Goal: Task Accomplishment & Management: Manage account settings

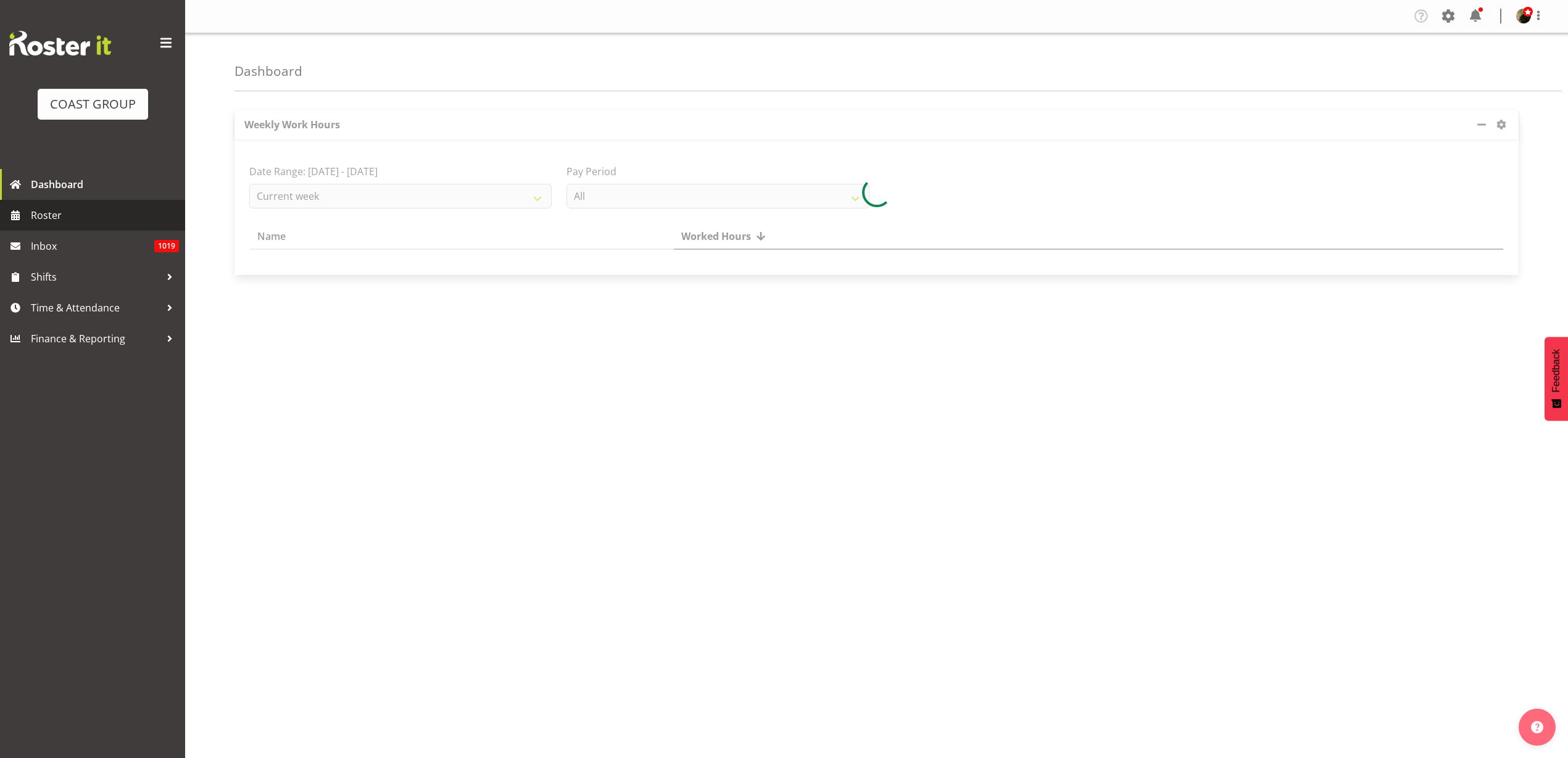
click at [56, 225] on link "Roster" at bounding box center [93, 215] width 186 height 31
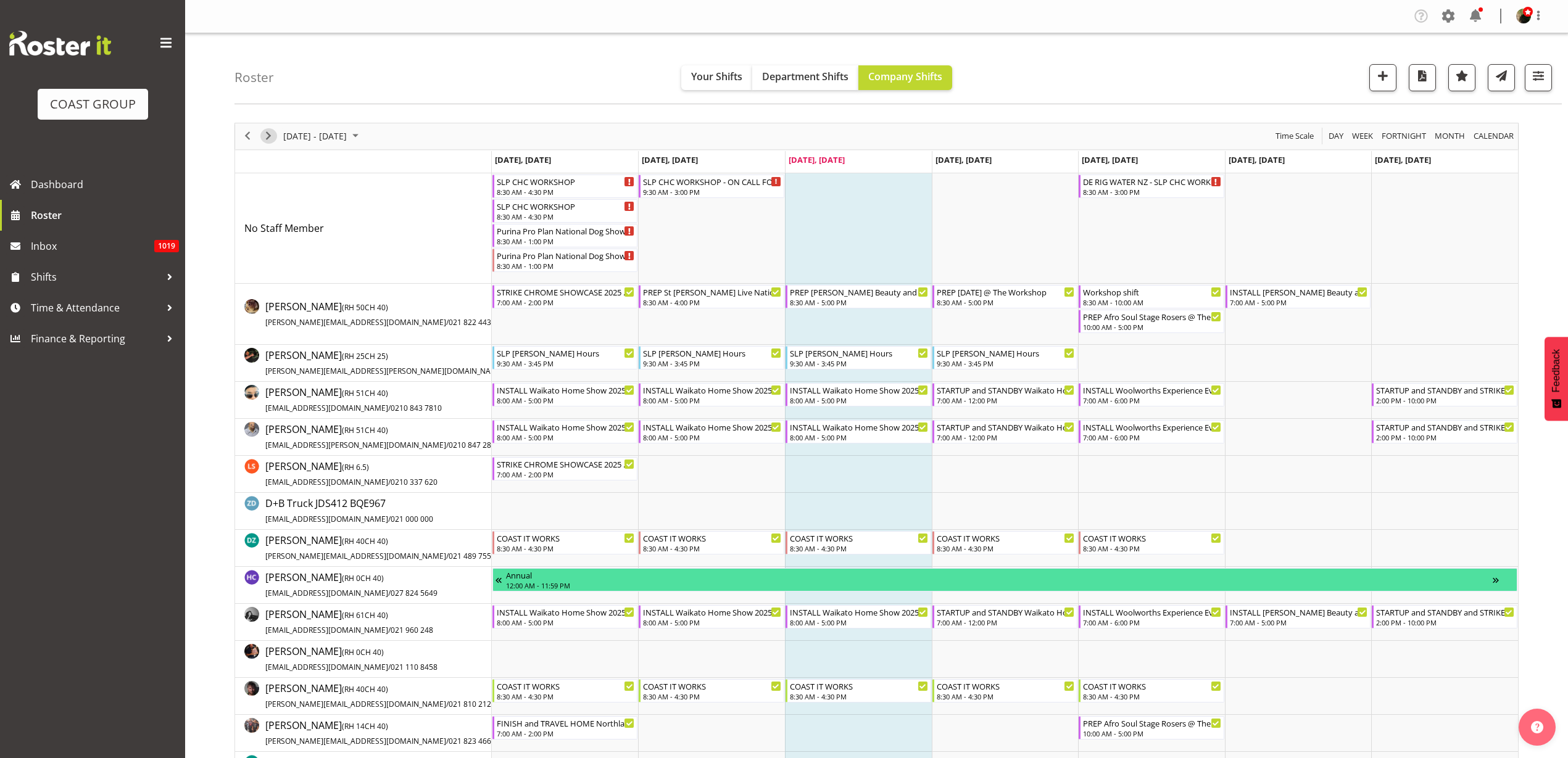
click at [268, 138] on span "Next" at bounding box center [268, 136] width 15 height 15
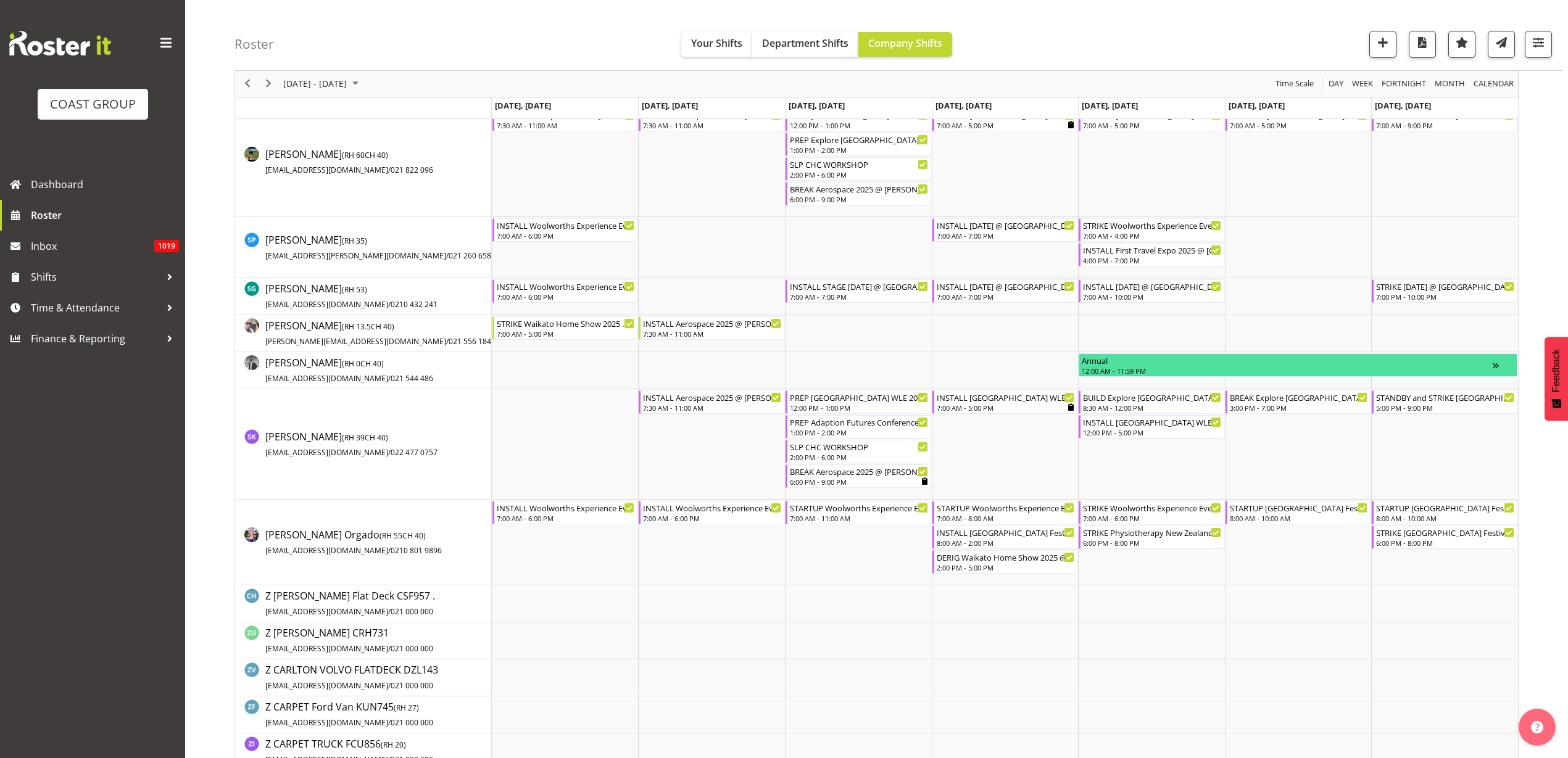
scroll to position [1311, 0]
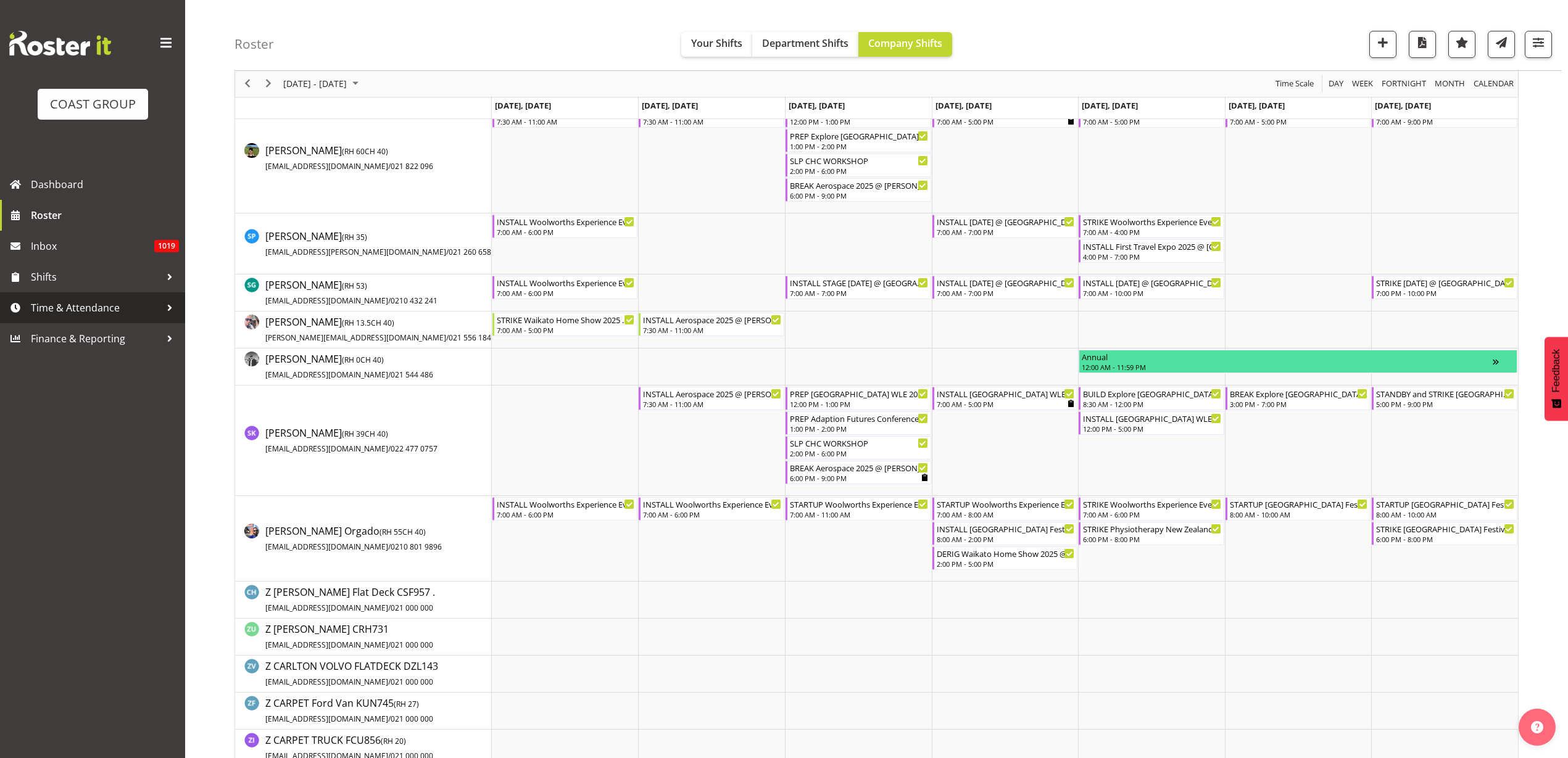
click at [60, 311] on span "Time & Attendance" at bounding box center [96, 308] width 129 height 19
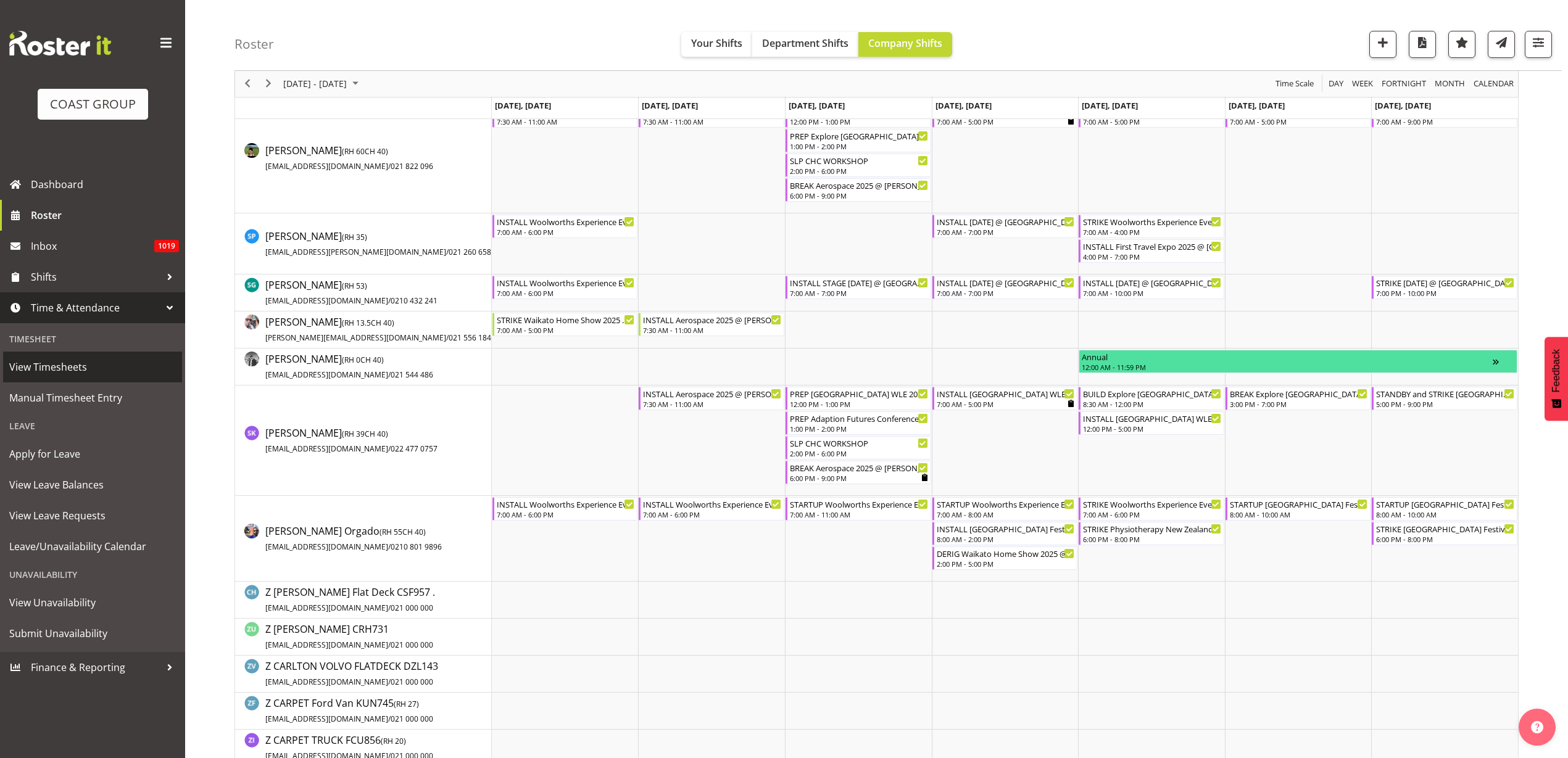
click at [37, 367] on span "View Timesheets" at bounding box center [93, 367] width 167 height 19
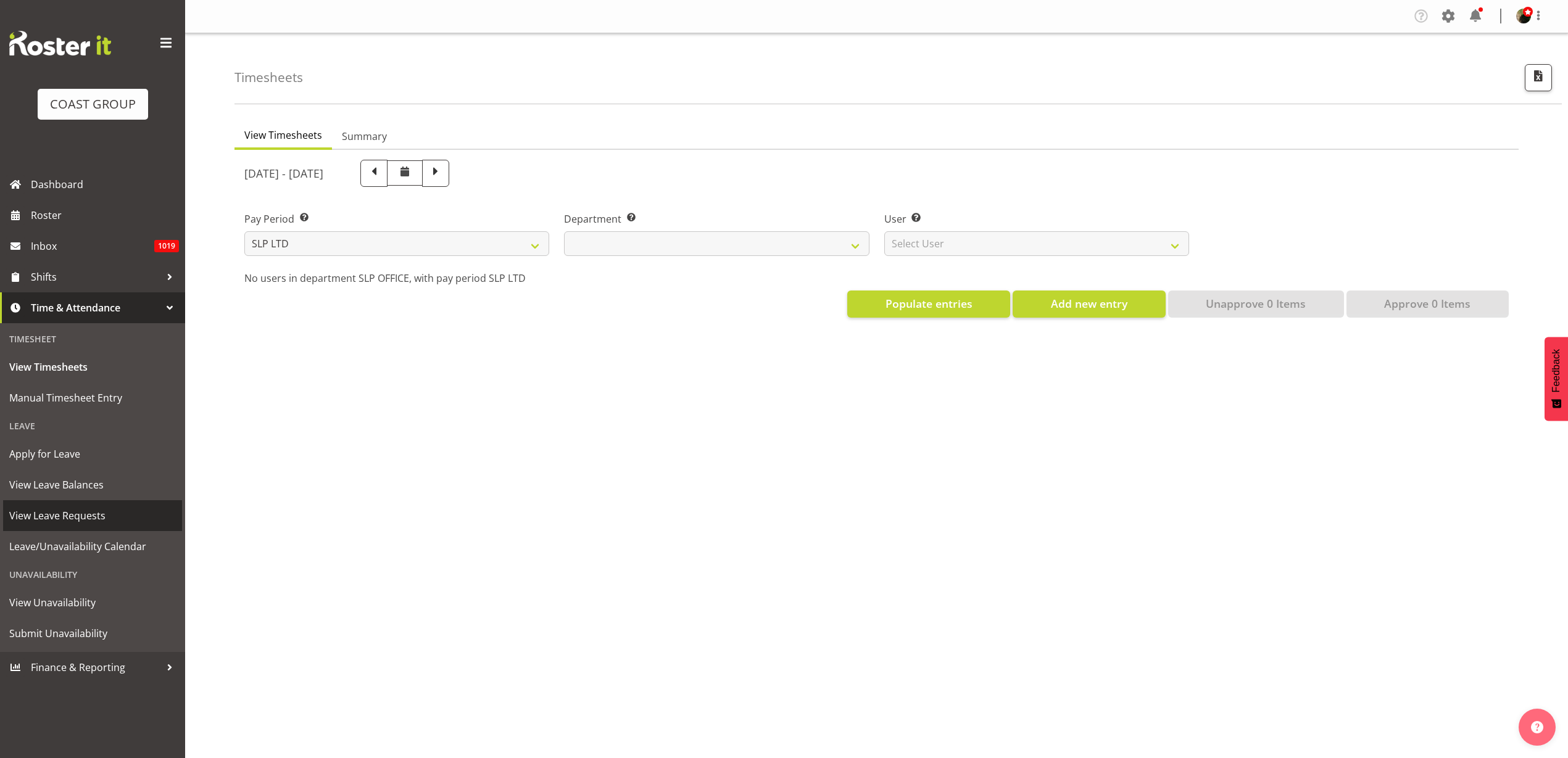
select select
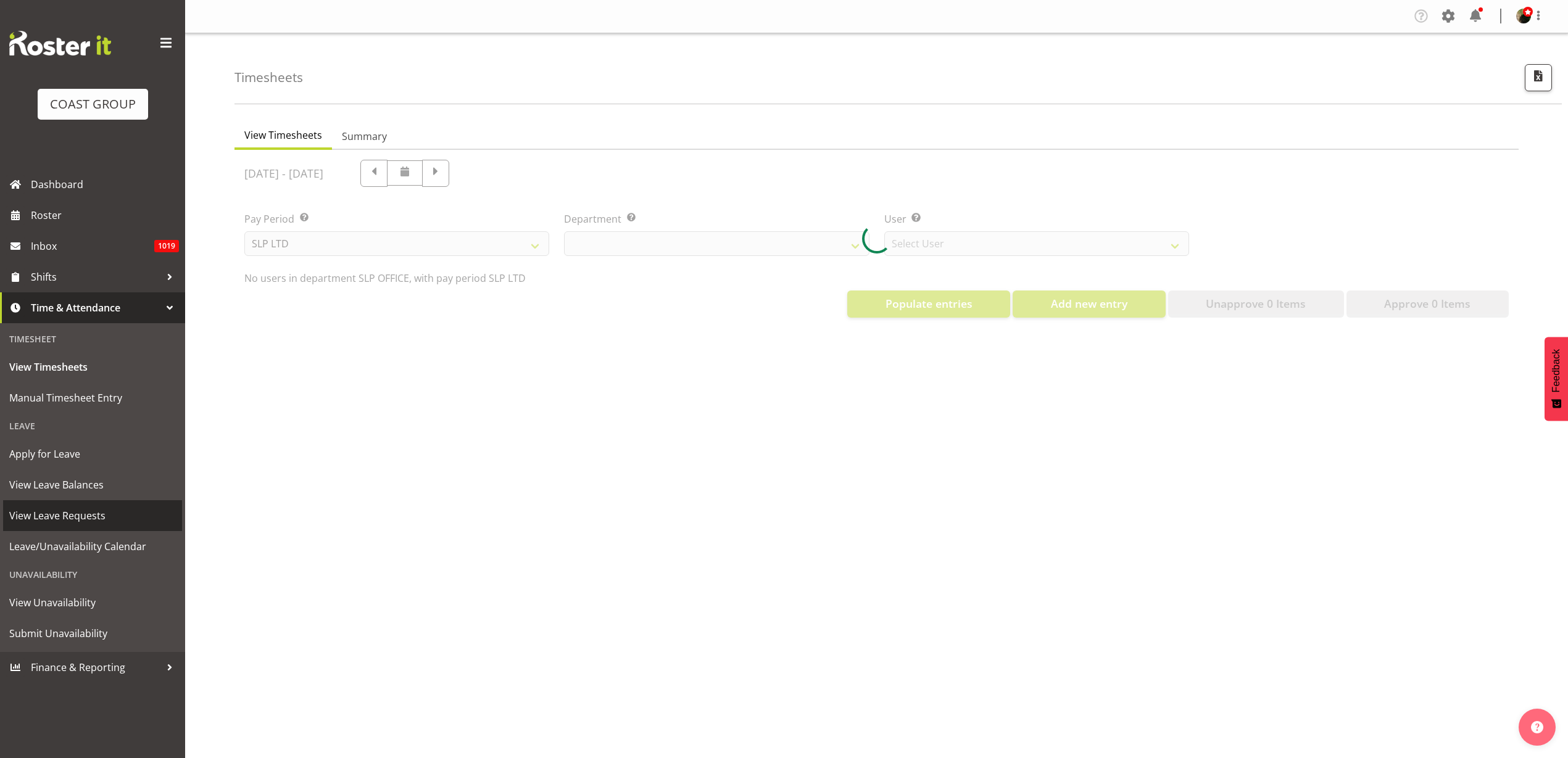
click at [56, 518] on span "View Leave Requests" at bounding box center [93, 516] width 167 height 19
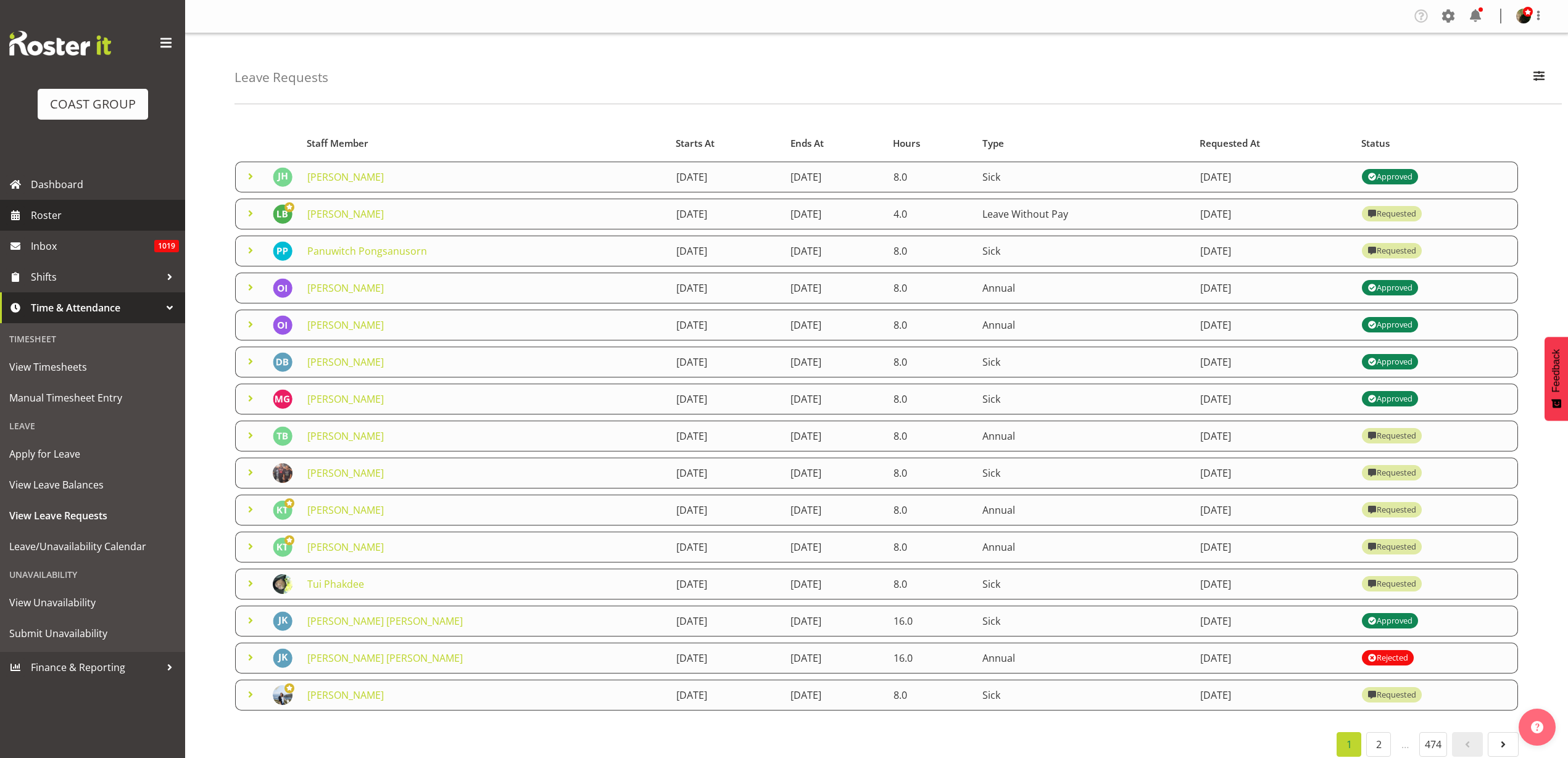
click at [55, 206] on span "Roster" at bounding box center [105, 216] width 148 height 19
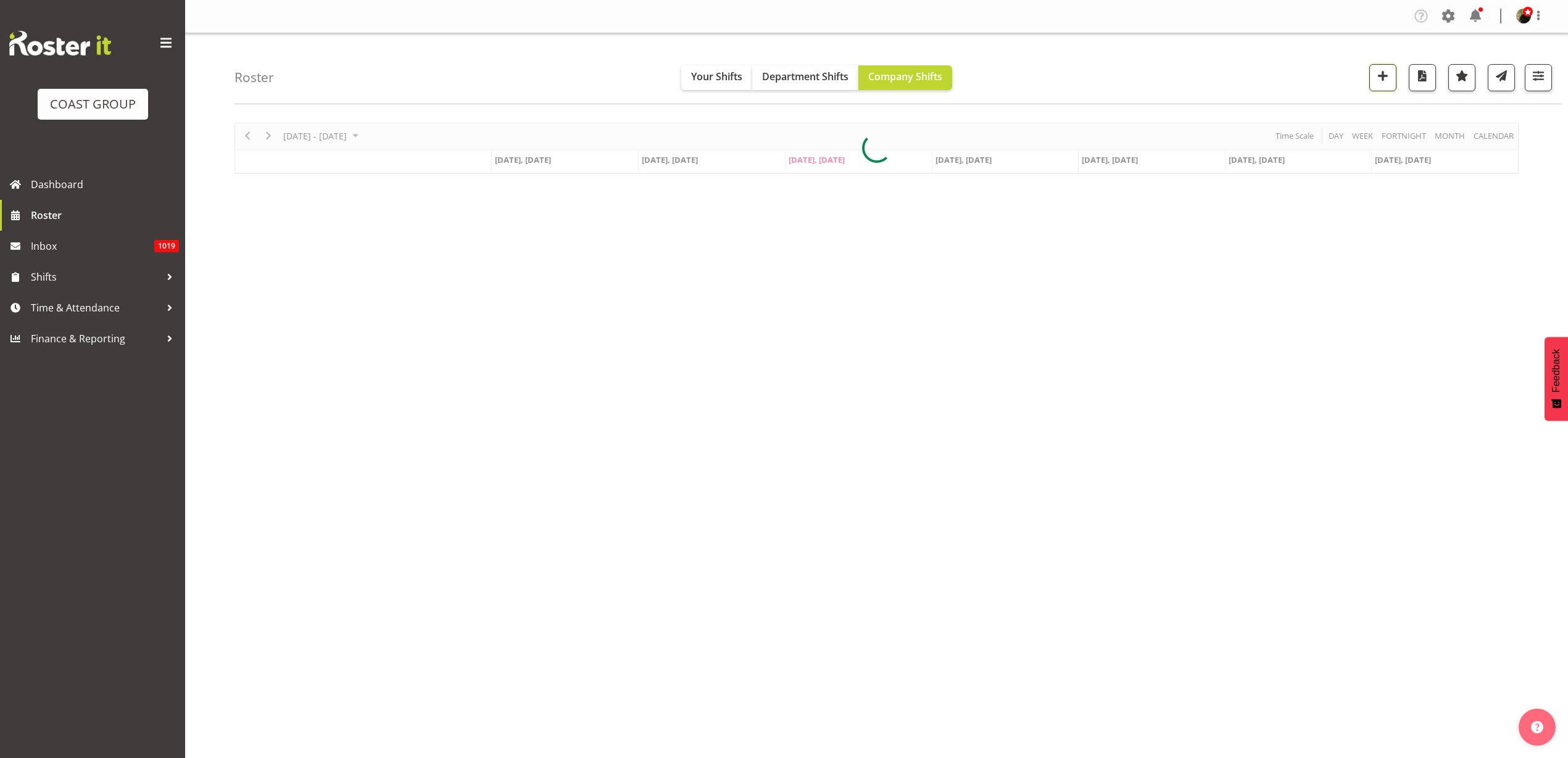
click at [1388, 76] on span "button" at bounding box center [1382, 75] width 16 height 16
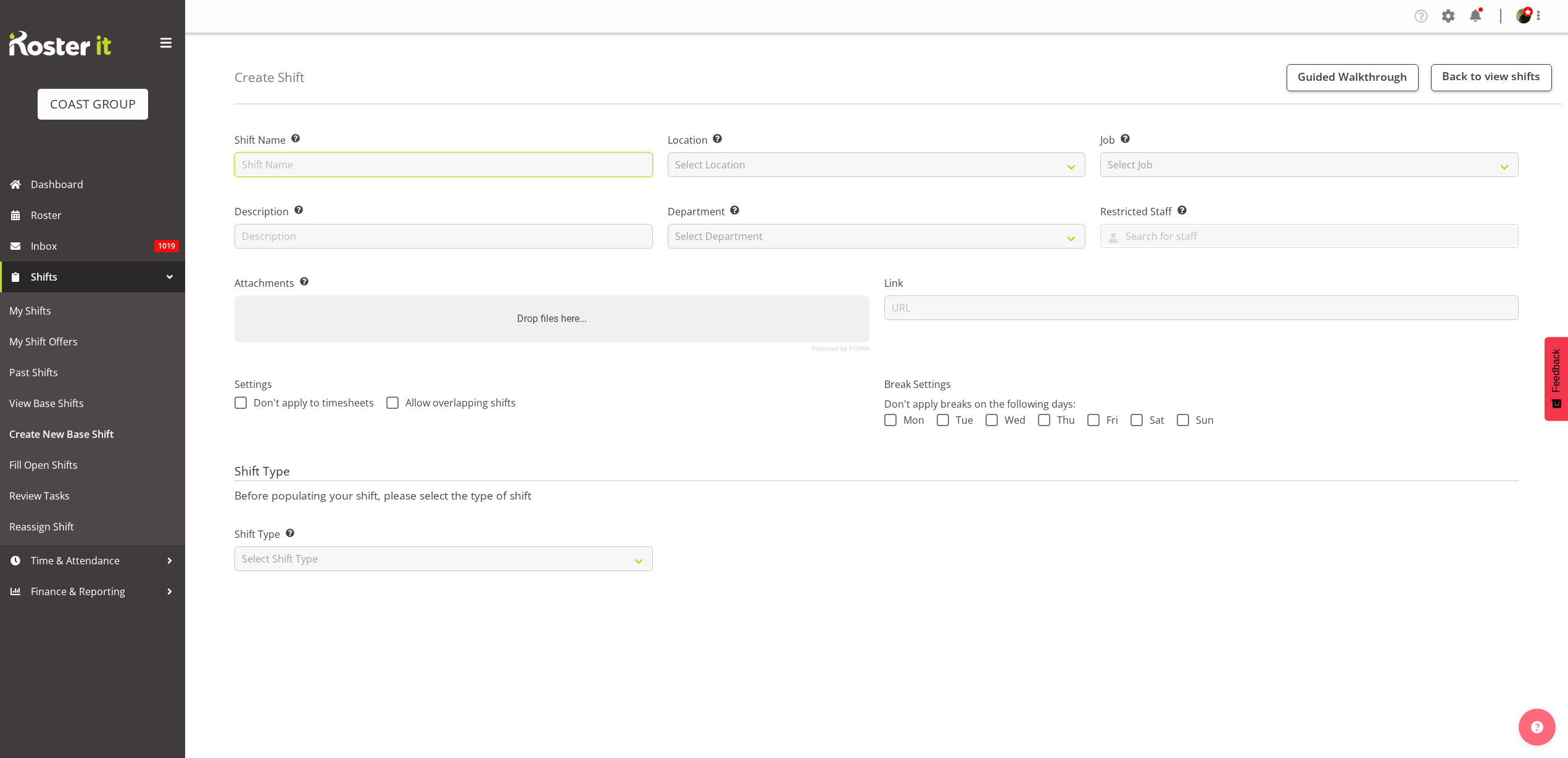
click at [334, 169] on input "text" at bounding box center [443, 165] width 418 height 24
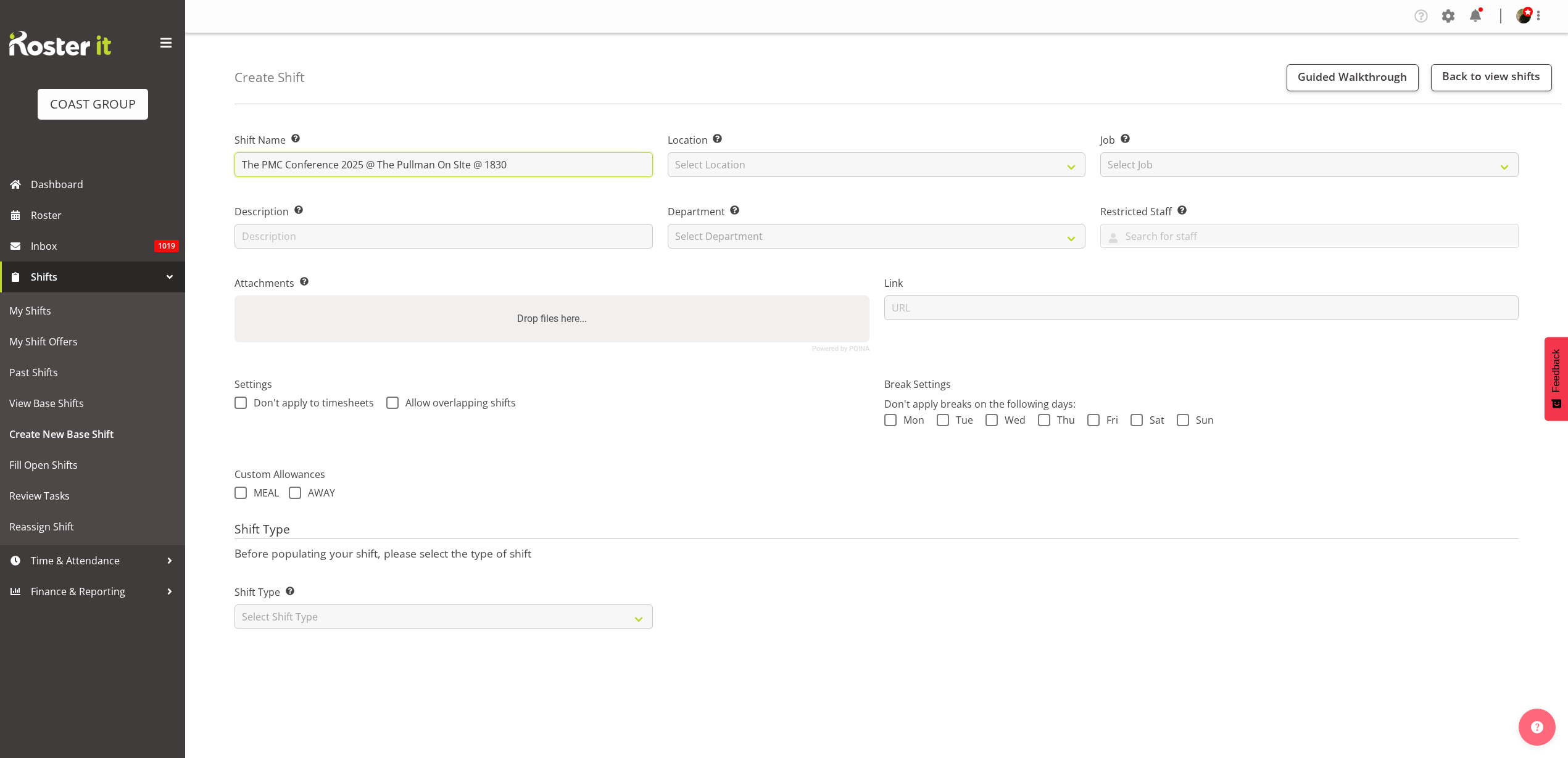
type input "The PMC Conference 2025 @ The Pullman On SIte @ 1830"
select select "31"
click at [1229, 161] on select "Select Job Create new job 1 Carlton Events 1 Carlton Hamilton 1 Carlton Welling…" at bounding box center [1309, 165] width 418 height 24
select select "0"
click at [1100, 153] on select "Select Job Create new job 1 Carlton Events 1 Carlton Hamilton 1 Carlton Welling…" at bounding box center [1309, 165] width 418 height 24
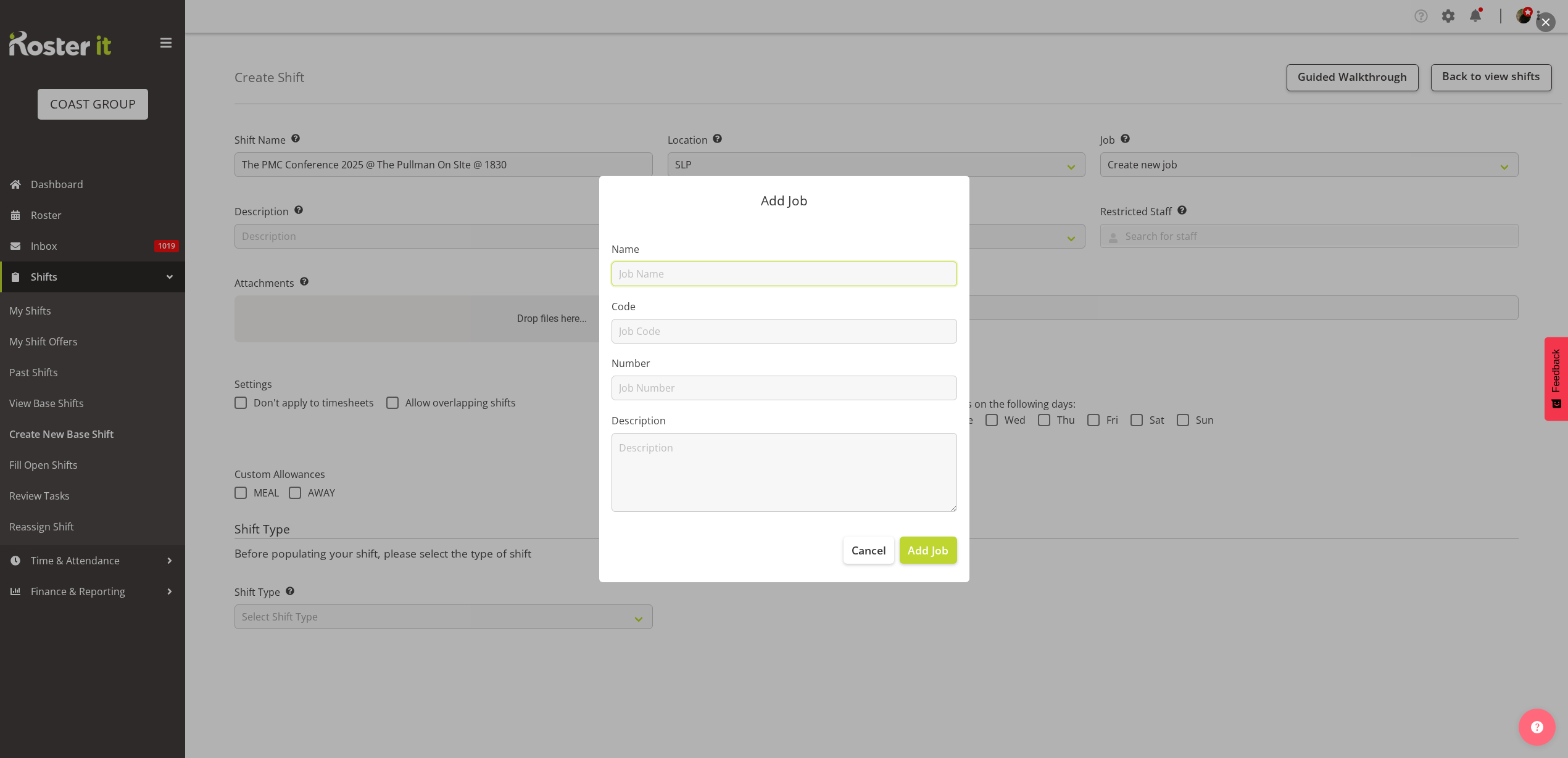
click at [764, 269] on input "text" at bounding box center [784, 274] width 346 height 24
type input "T251016-2 The PMC Conference 2025"
type input "T251016-2"
click at [930, 551] on span "Add Job" at bounding box center [927, 550] width 40 height 16
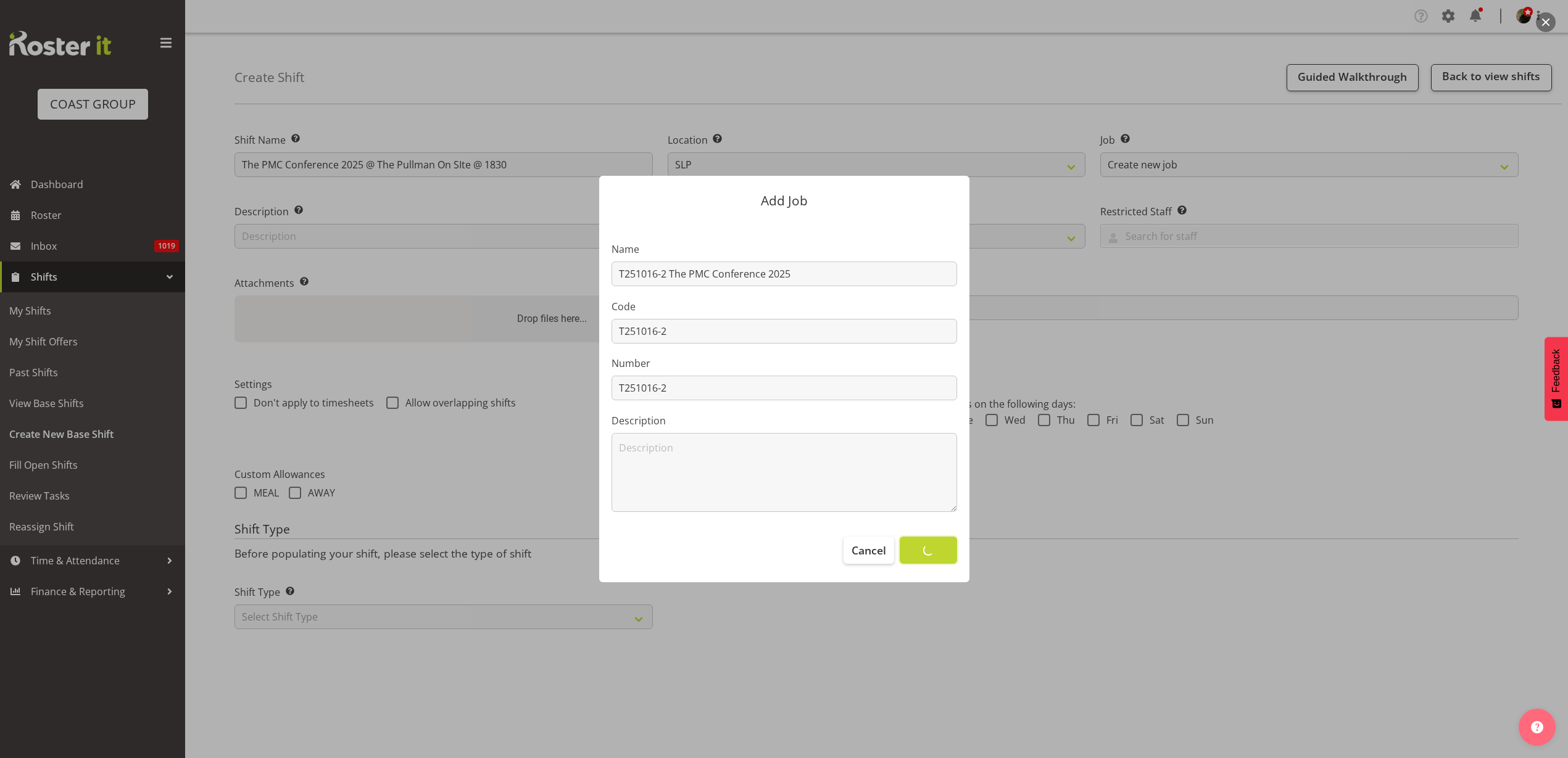
select select
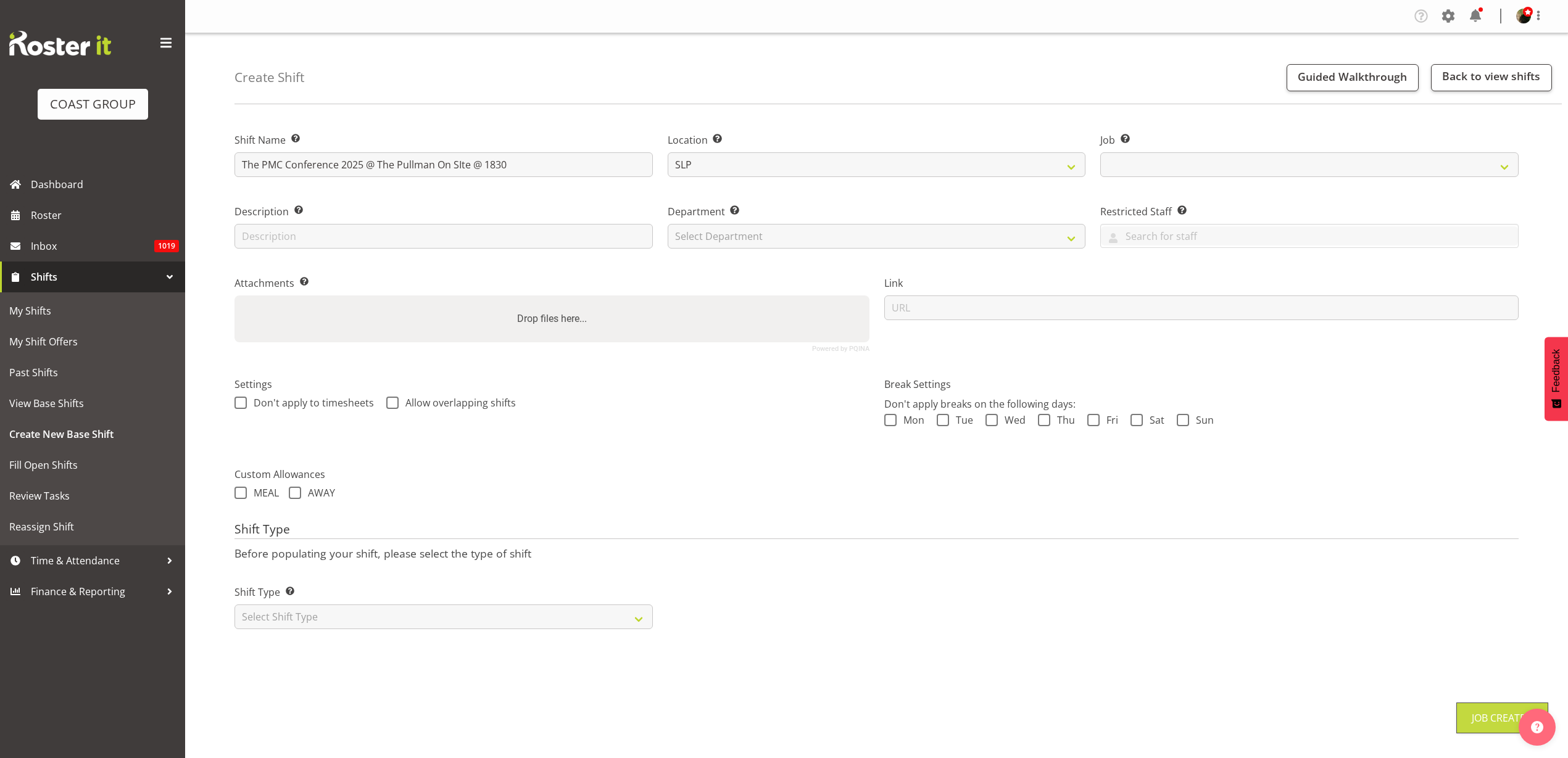
select select "10756"
click at [714, 239] on select "Select Department CARLTON EVENTS Carlton Hamilton Carlton Wellington DW AKL DW …" at bounding box center [876, 236] width 418 height 24
select select "23"
click at [667, 224] on select "Select Department CARLTON EVENTS Carlton Hamilton Carlton Wellington DW AKL DW …" at bounding box center [876, 236] width 418 height 24
click at [963, 313] on input "url" at bounding box center [1201, 307] width 635 height 24
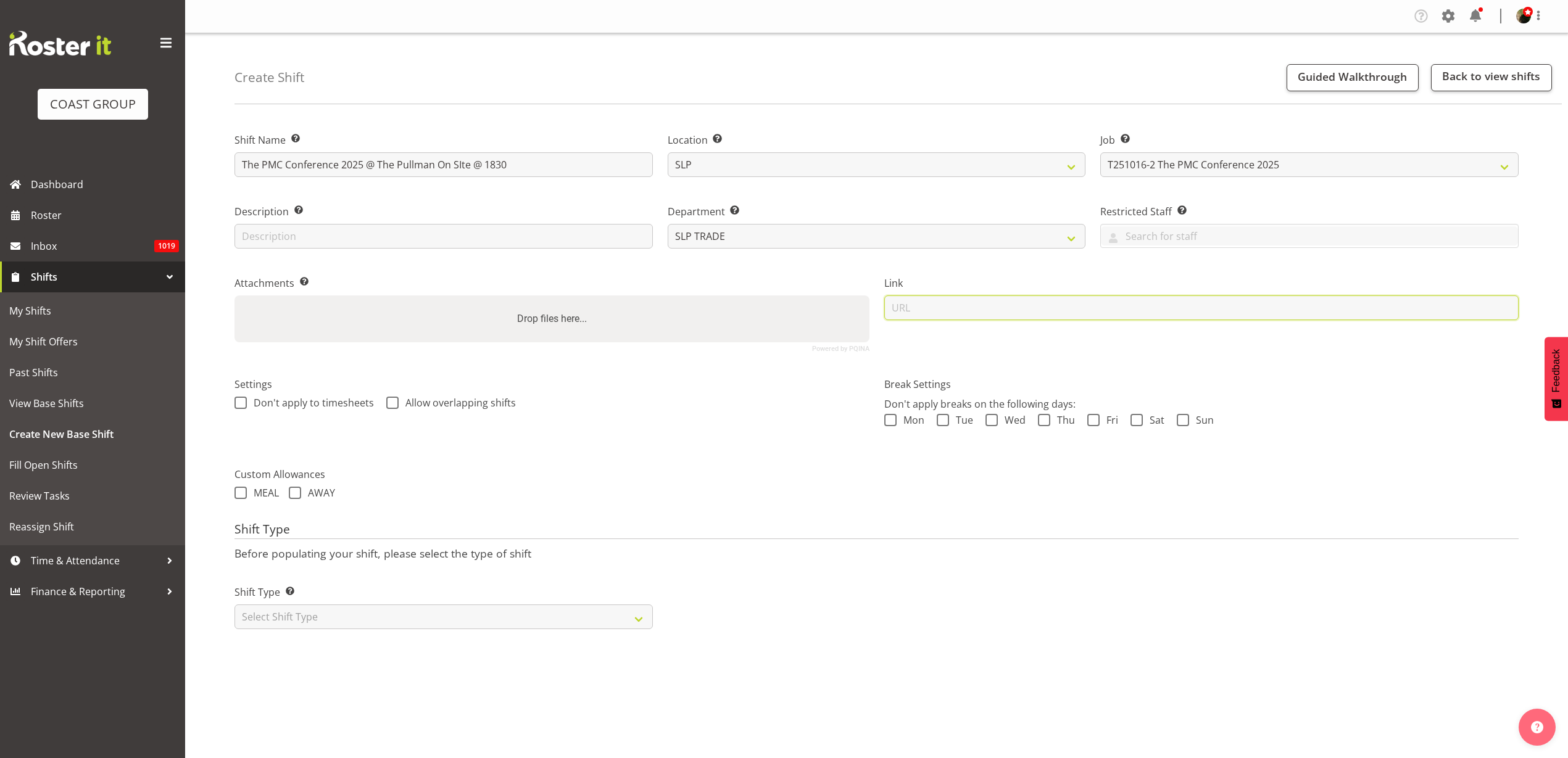
paste input "https://drive.google.com/drive/folders/1CzOzOuId306NcYJlh2ikkUruo6uVMwrI"
type input "https://drive.google.com/drive/folders/1CzOzOuId306NcYJlh2ikkUruo6uVMwrI"
click at [354, 621] on select "Select Shift Type One Off Shift Recurring Shift Rotating Shift" at bounding box center [443, 617] width 418 height 24
select select "recurring"
click at [234, 604] on select "Select Shift Type One Off Shift Recurring Shift Rotating Shift" at bounding box center [443, 617] width 418 height 24
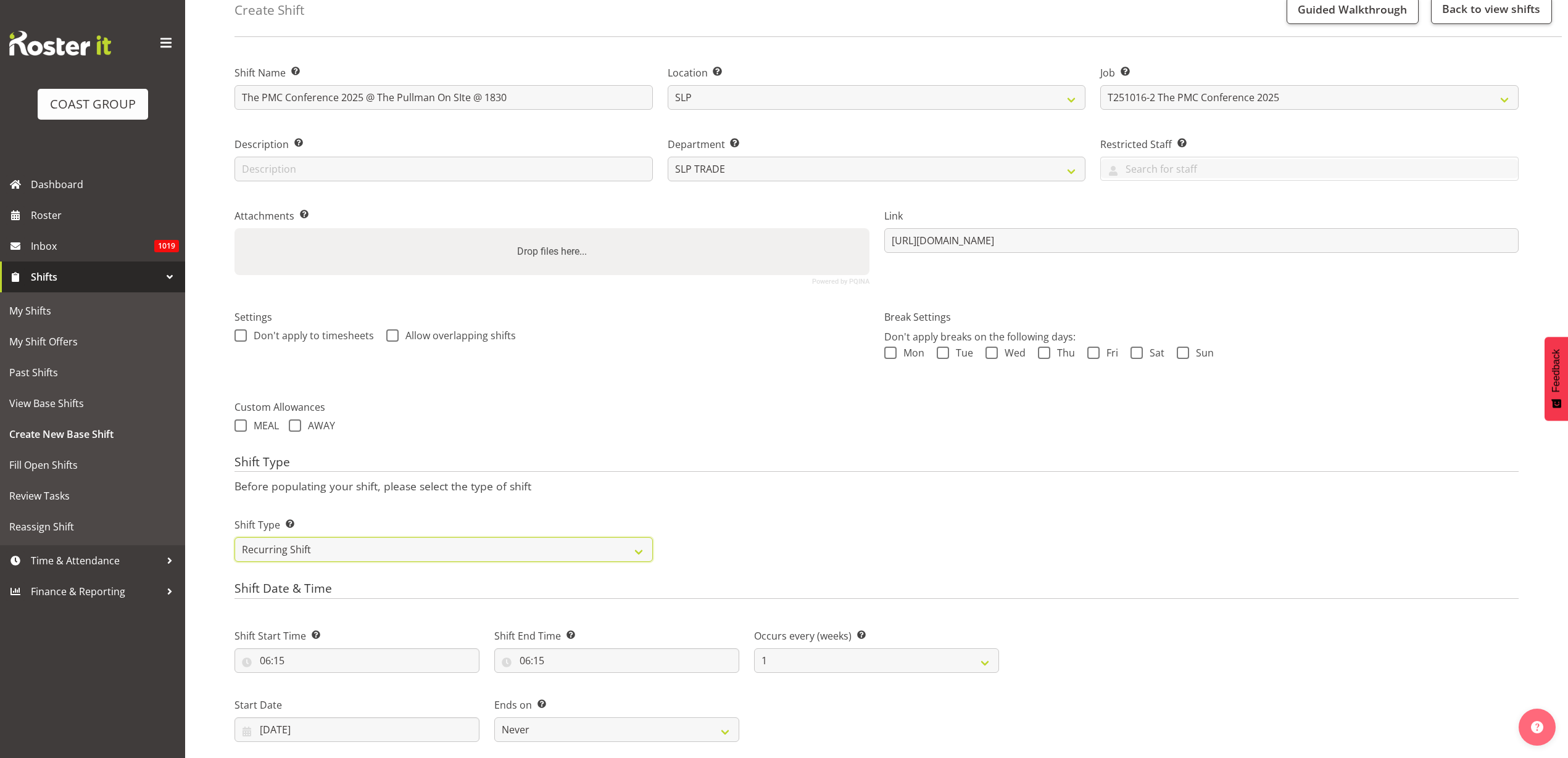
scroll to position [231, 0]
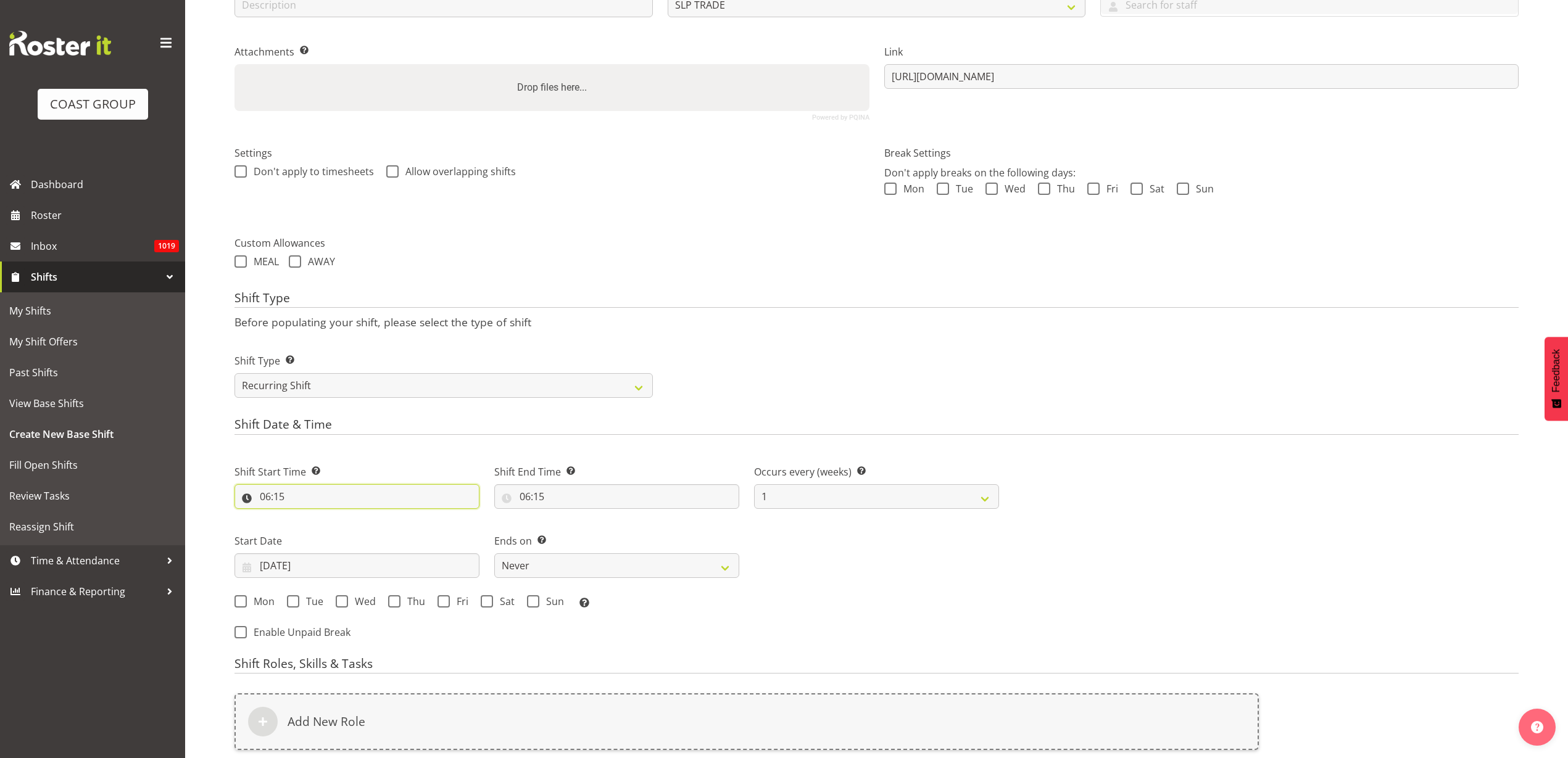
click at [306, 494] on input "06:15" at bounding box center [356, 497] width 245 height 24
select select "10"
type input "10:15"
select select "16"
type input "16:15"
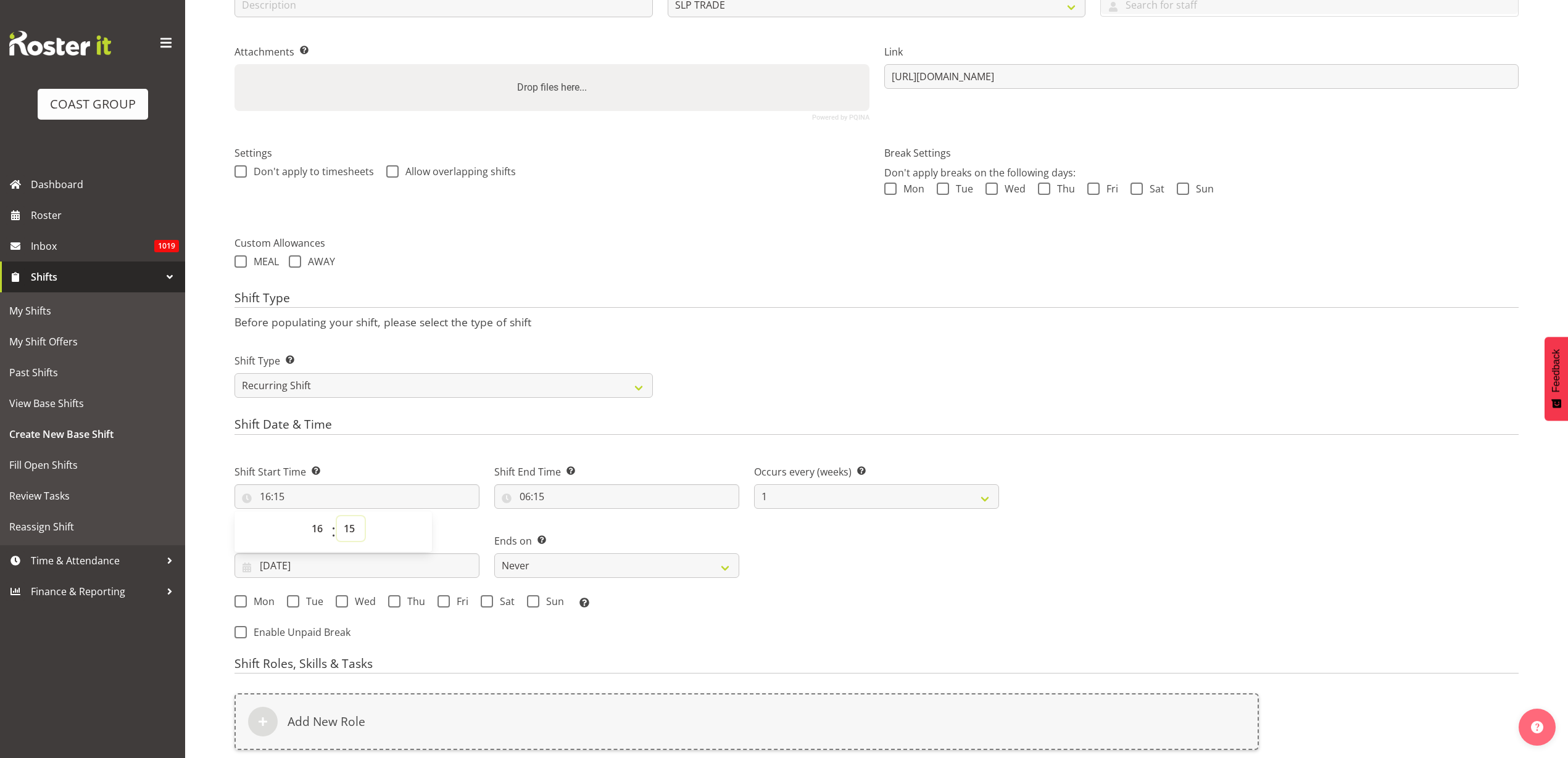
select select "0"
type input "16:00"
click at [587, 499] on input "06:15" at bounding box center [616, 497] width 245 height 24
select select "20"
type input "20:15"
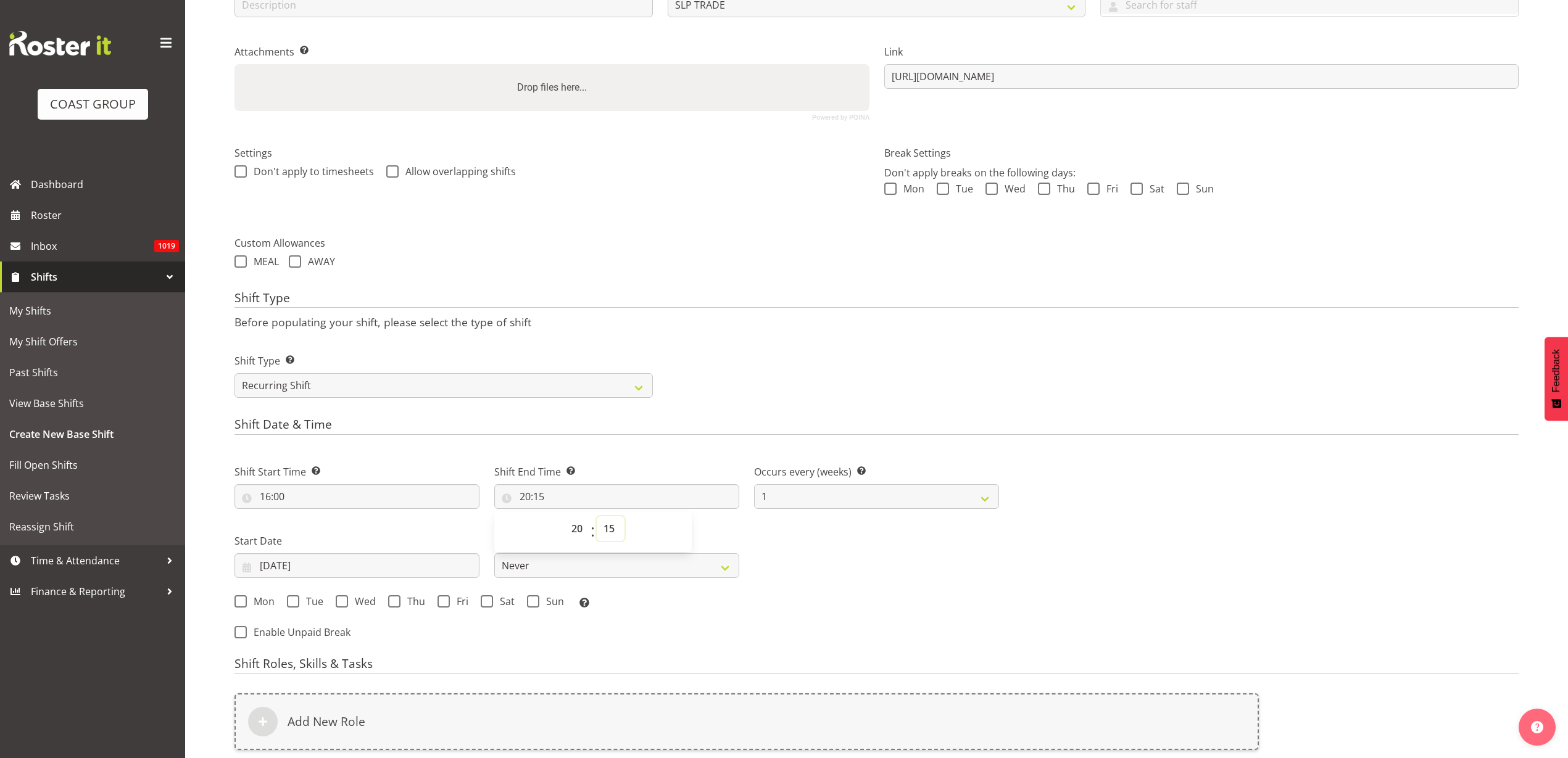
select select "0"
type input "20:00"
click at [307, 557] on input "01/10/2025" at bounding box center [356, 566] width 245 height 24
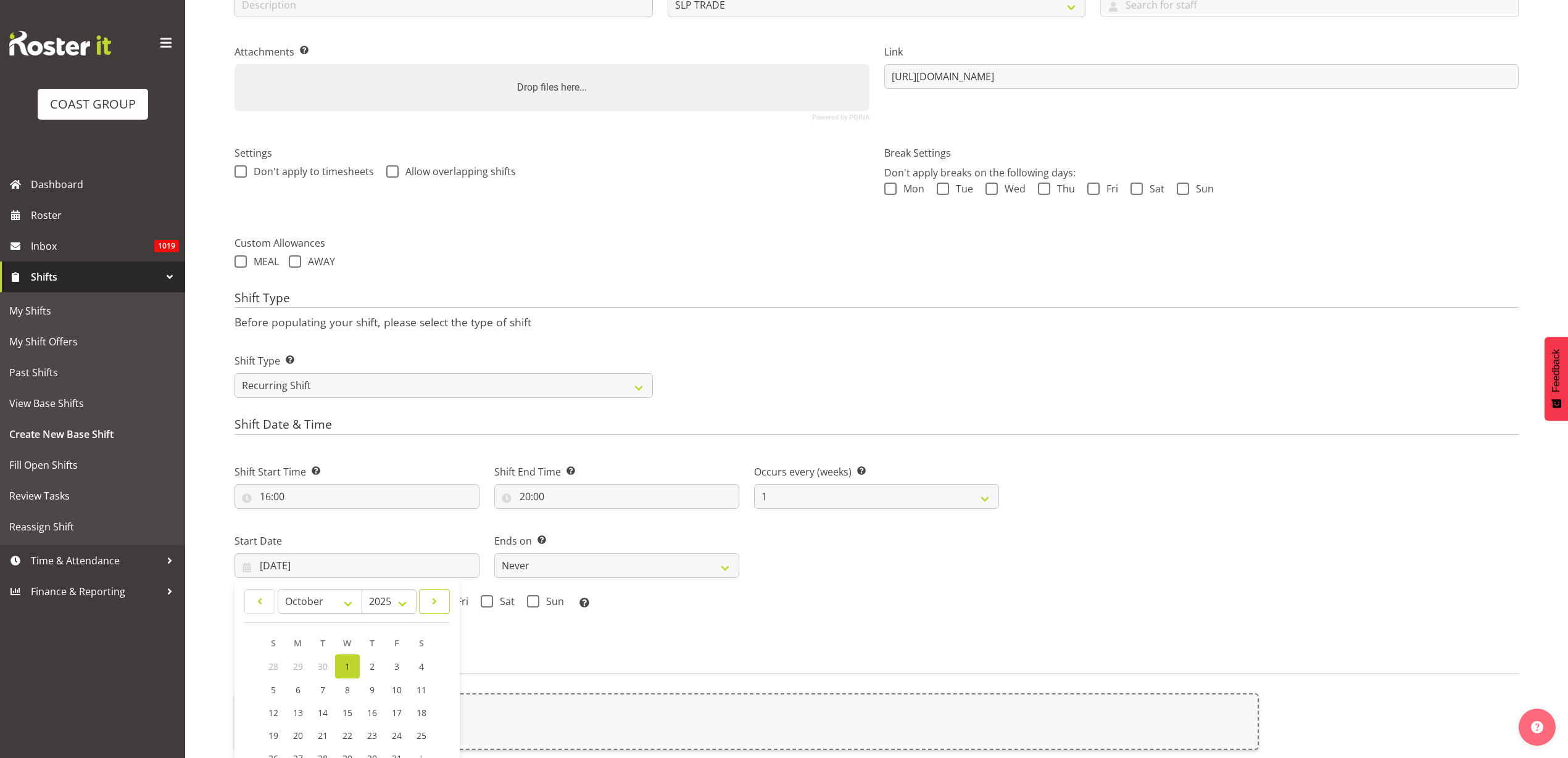
click at [437, 603] on span at bounding box center [435, 602] width 15 height 15
click at [261, 600] on span at bounding box center [260, 602] width 15 height 15
select select "9"
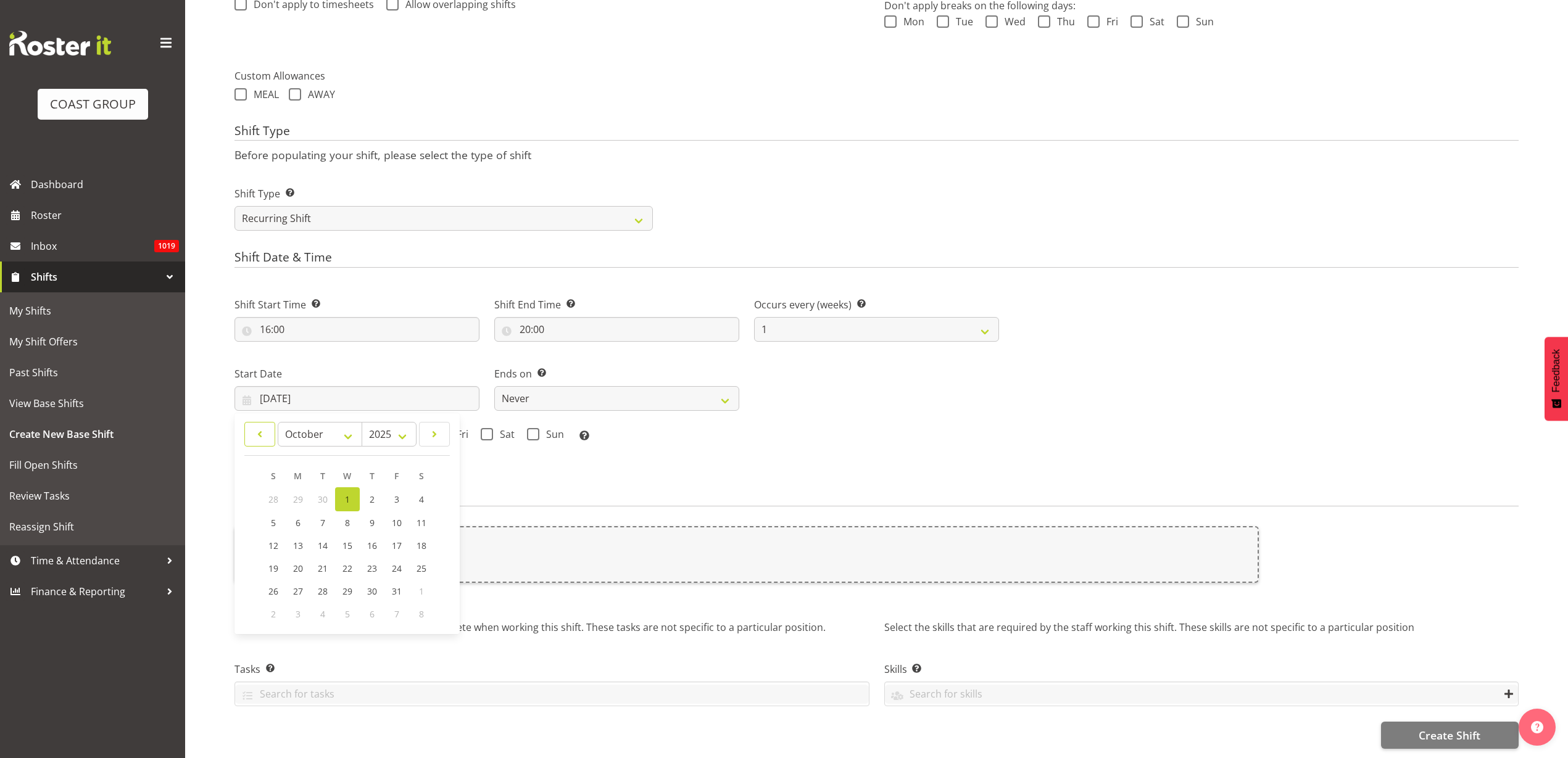
scroll to position [410, 0]
click at [321, 540] on span "14" at bounding box center [322, 545] width 10 height 12
type input "14/10/2025"
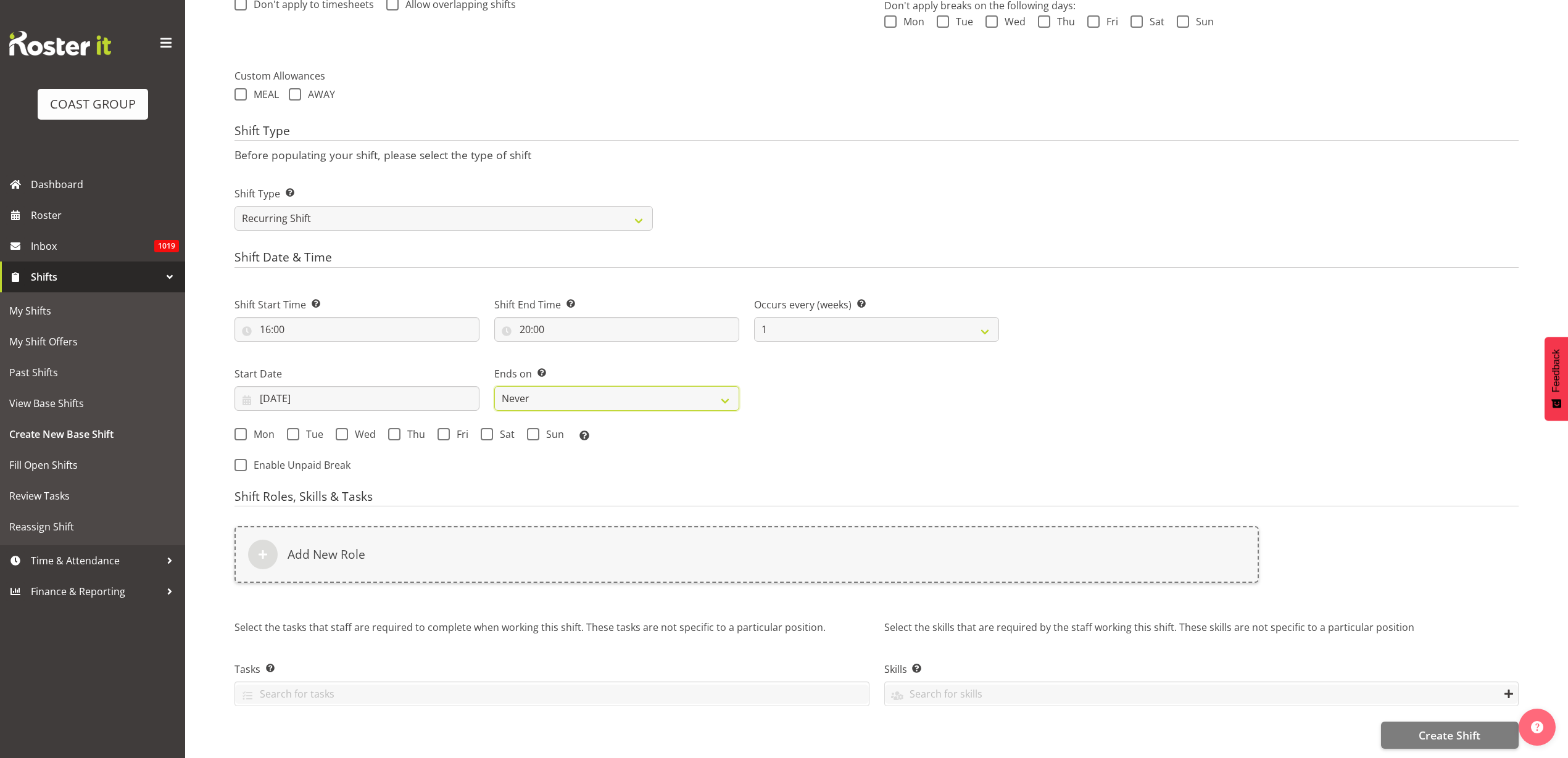
drag, startPoint x: 528, startPoint y: 393, endPoint x: 533, endPoint y: 389, distance: 6.4
click at [528, 393] on select "Never On Date" at bounding box center [616, 398] width 245 height 24
select select "date"
click at [494, 386] on select "Never On Date" at bounding box center [616, 398] width 245 height 24
click at [856, 390] on input "01/10/2025" at bounding box center [876, 398] width 245 height 24
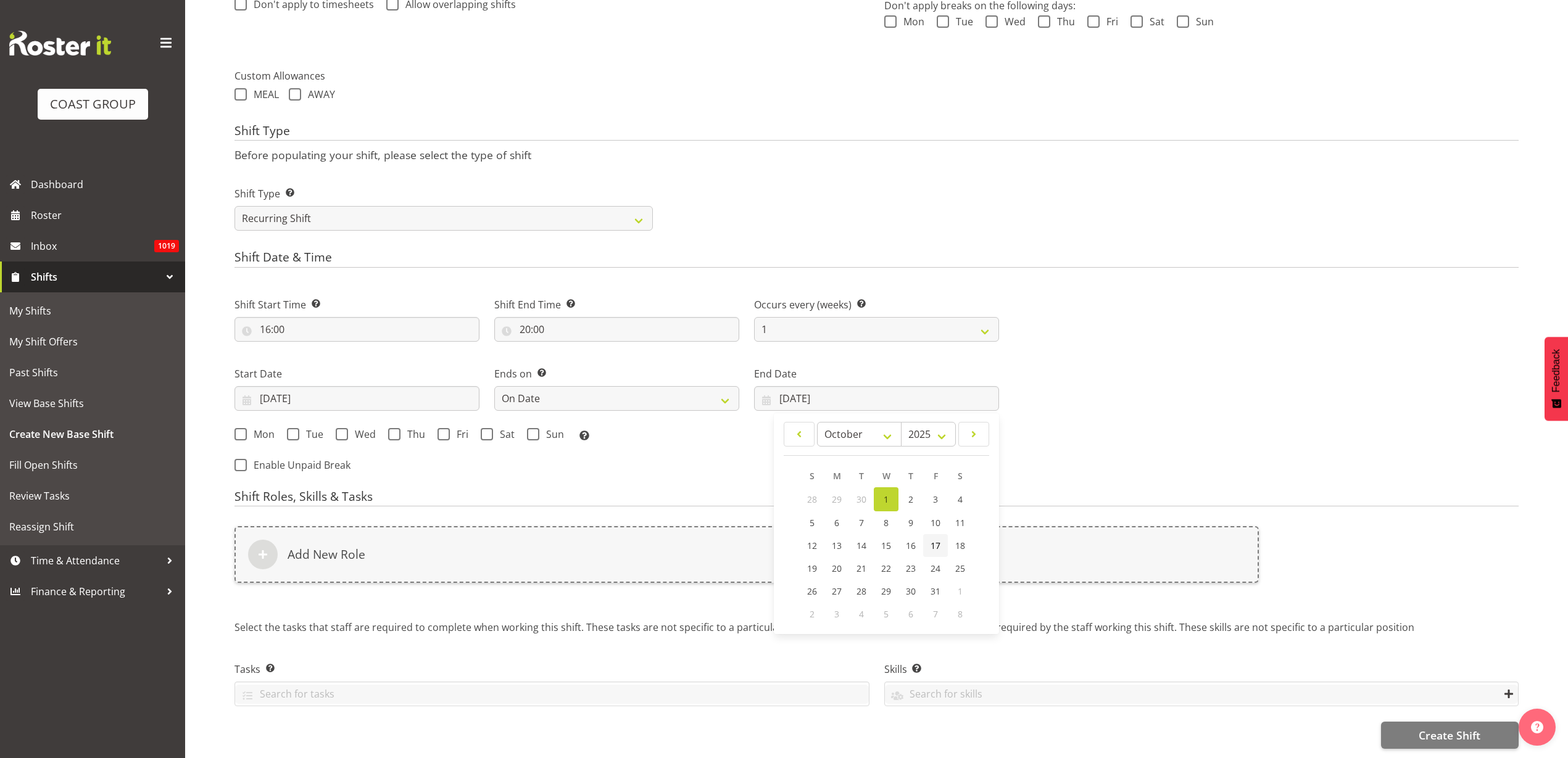
click at [936, 540] on span "17" at bounding box center [935, 545] width 10 height 12
type input "17/10/2025"
click at [250, 428] on span "Mon" at bounding box center [261, 434] width 28 height 12
click at [243, 430] on input "Mon" at bounding box center [238, 434] width 8 height 8
checkbox input "true"
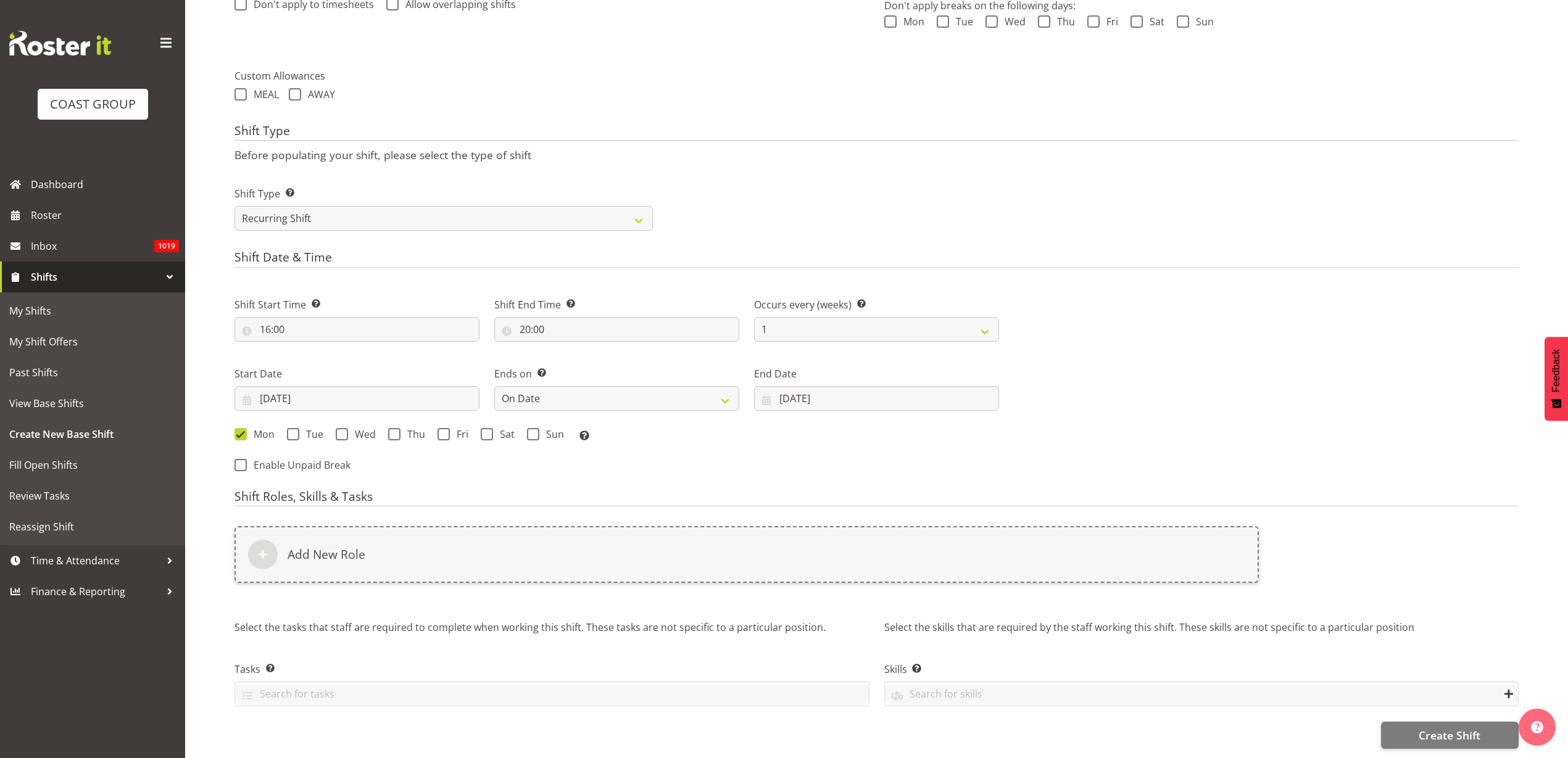
click at [309, 428] on span "Tue" at bounding box center [311, 434] width 24 height 12
click at [295, 430] on input "Tue" at bounding box center [291, 434] width 8 height 8
checkbox input "true"
drag, startPoint x: 344, startPoint y: 420, endPoint x: 413, endPoint y: 424, distance: 69.1
click at [346, 428] on span at bounding box center [341, 434] width 12 height 12
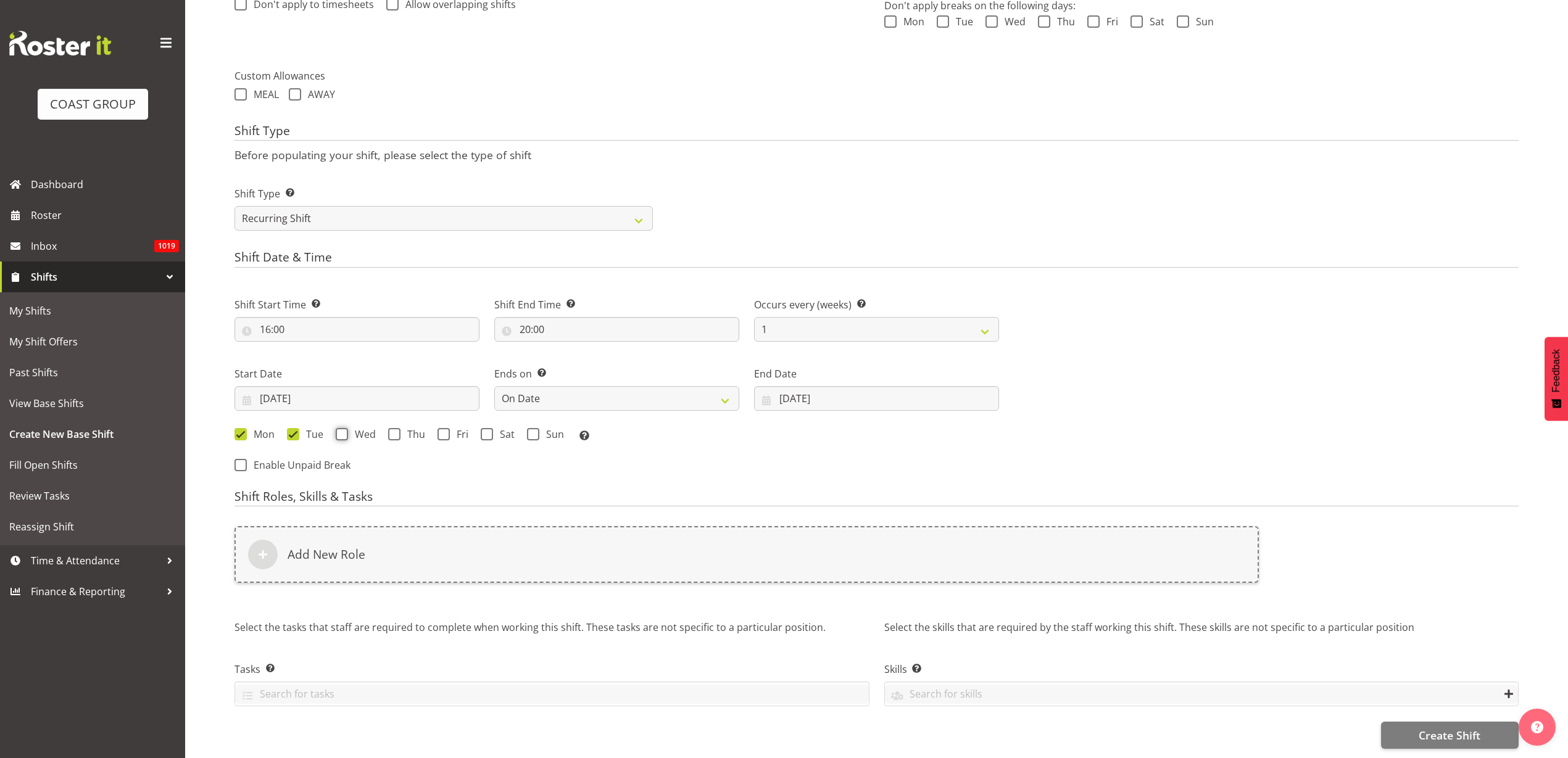
click at [344, 430] on input "Wed" at bounding box center [339, 434] width 8 height 8
checkbox input "true"
click at [406, 428] on span "Thu" at bounding box center [412, 434] width 24 height 12
click at [396, 430] on input "Thu" at bounding box center [392, 434] width 8 height 8
checkbox input "true"
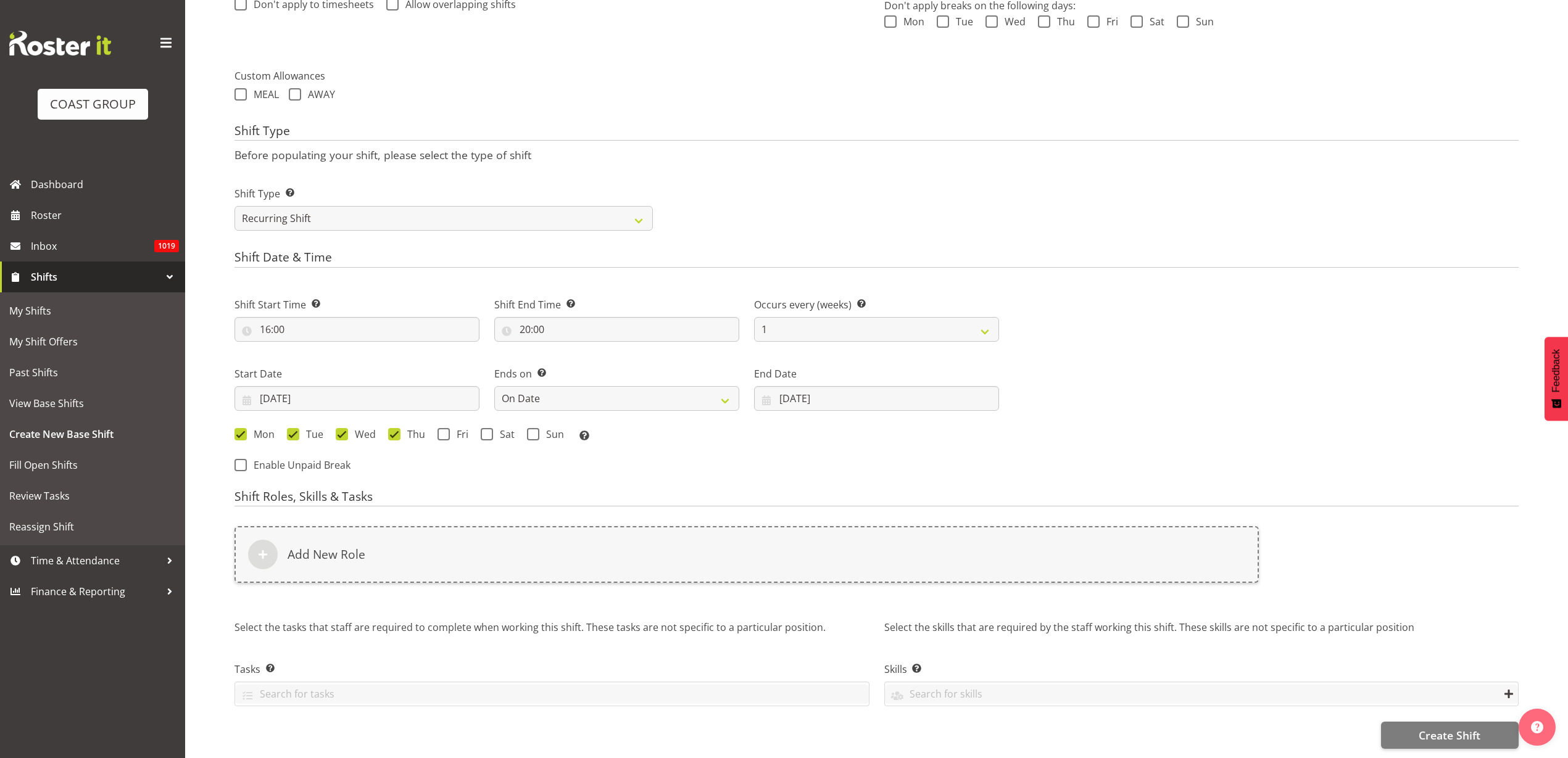
click at [451, 428] on span "Fri" at bounding box center [459, 434] width 19 height 12
click at [445, 430] on input "Fri" at bounding box center [441, 434] width 8 height 8
checkbox input "true"
click at [494, 428] on span "Sat" at bounding box center [503, 434] width 22 height 12
click at [488, 430] on input "Sat" at bounding box center [485, 434] width 8 height 8
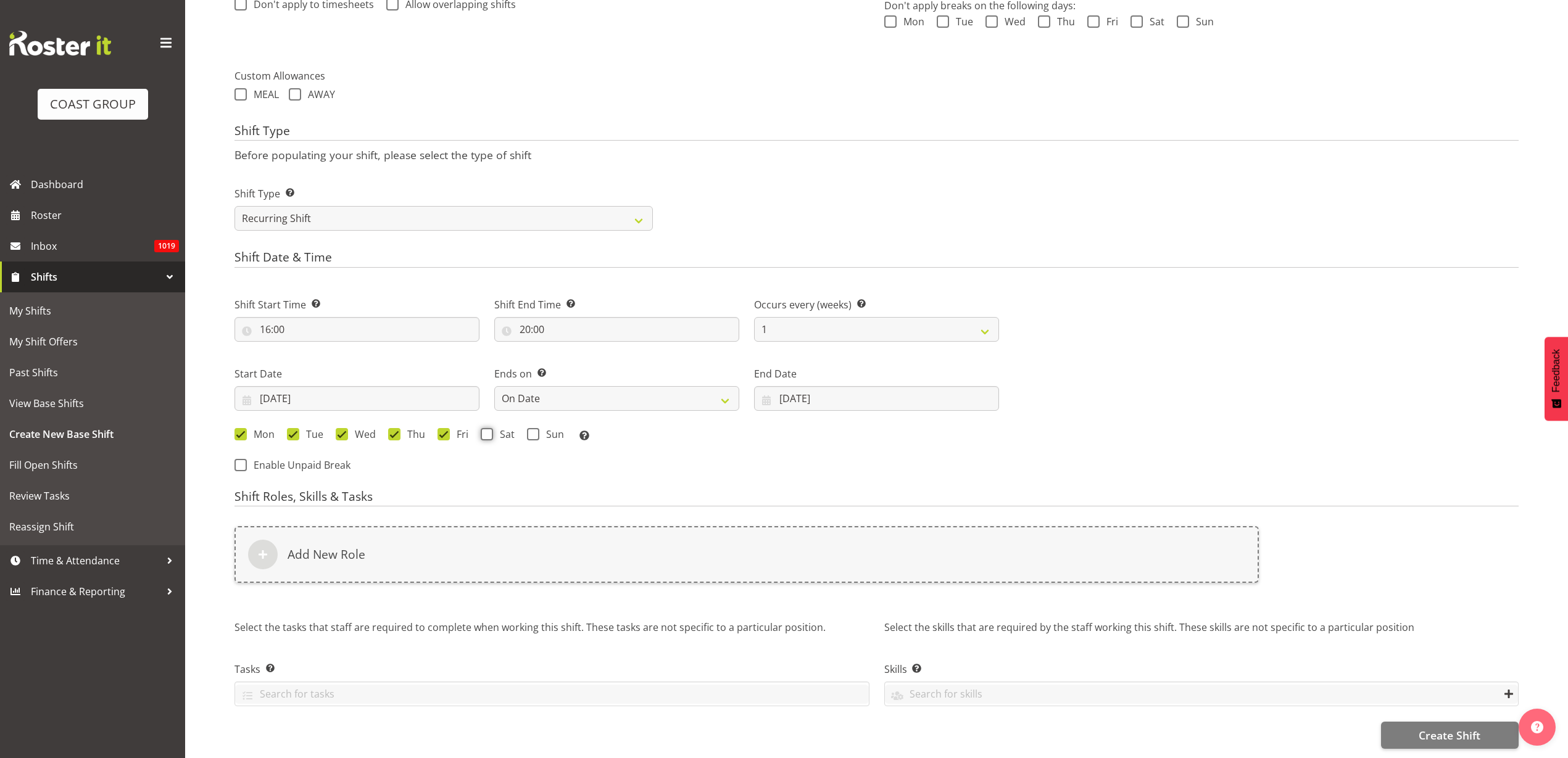
checkbox input "true"
drag, startPoint x: 530, startPoint y: 422, endPoint x: 515, endPoint y: 441, distance: 24.2
click at [531, 428] on span at bounding box center [532, 434] width 12 height 12
click at [531, 430] on input "Sun" at bounding box center [530, 434] width 8 height 8
checkbox input "true"
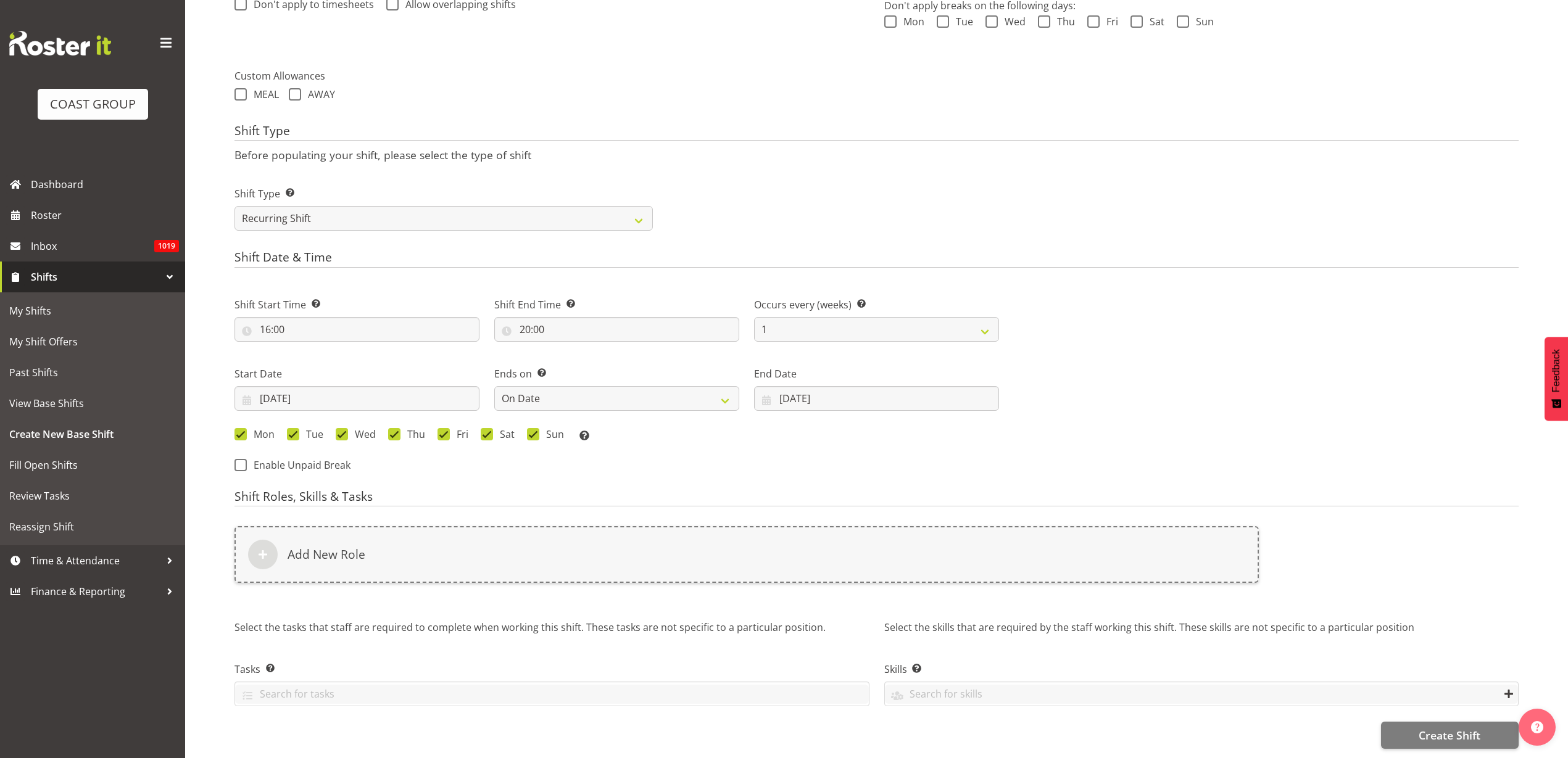
click at [406, 546] on div "Add New Role" at bounding box center [746, 555] width 1024 height 57
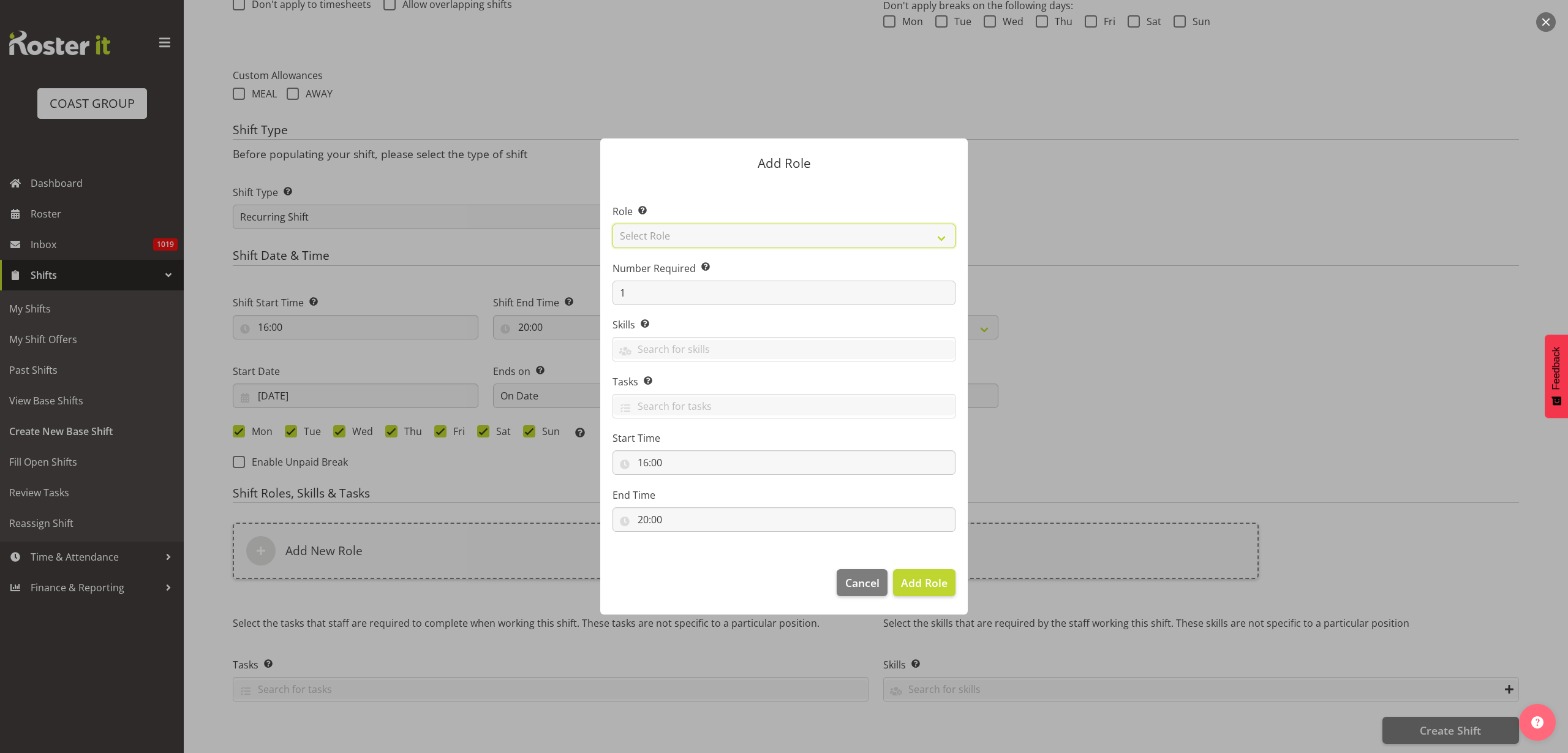
click at [681, 235] on select "Select Role ACCOUNT MANAGER ACCOUNT MANAGER DW ACCOUNTS AKL DIANNA VEHICLES AKL…" at bounding box center [784, 235] width 343 height 24
select select "123"
click at [612, 223] on select "Select Role ACCOUNT MANAGER ACCOUNT MANAGER DW ACCOUNTS AKL DIANNA VEHICLES AKL…" at bounding box center [784, 235] width 343 height 24
drag, startPoint x: 628, startPoint y: 288, endPoint x: 583, endPoint y: 282, distance: 45.4
click at [583, 282] on form "Add Role Role Select the role you wish to add to the shift. ACCOUNT MANAGER ACC…" at bounding box center [784, 376] width 588 height 537
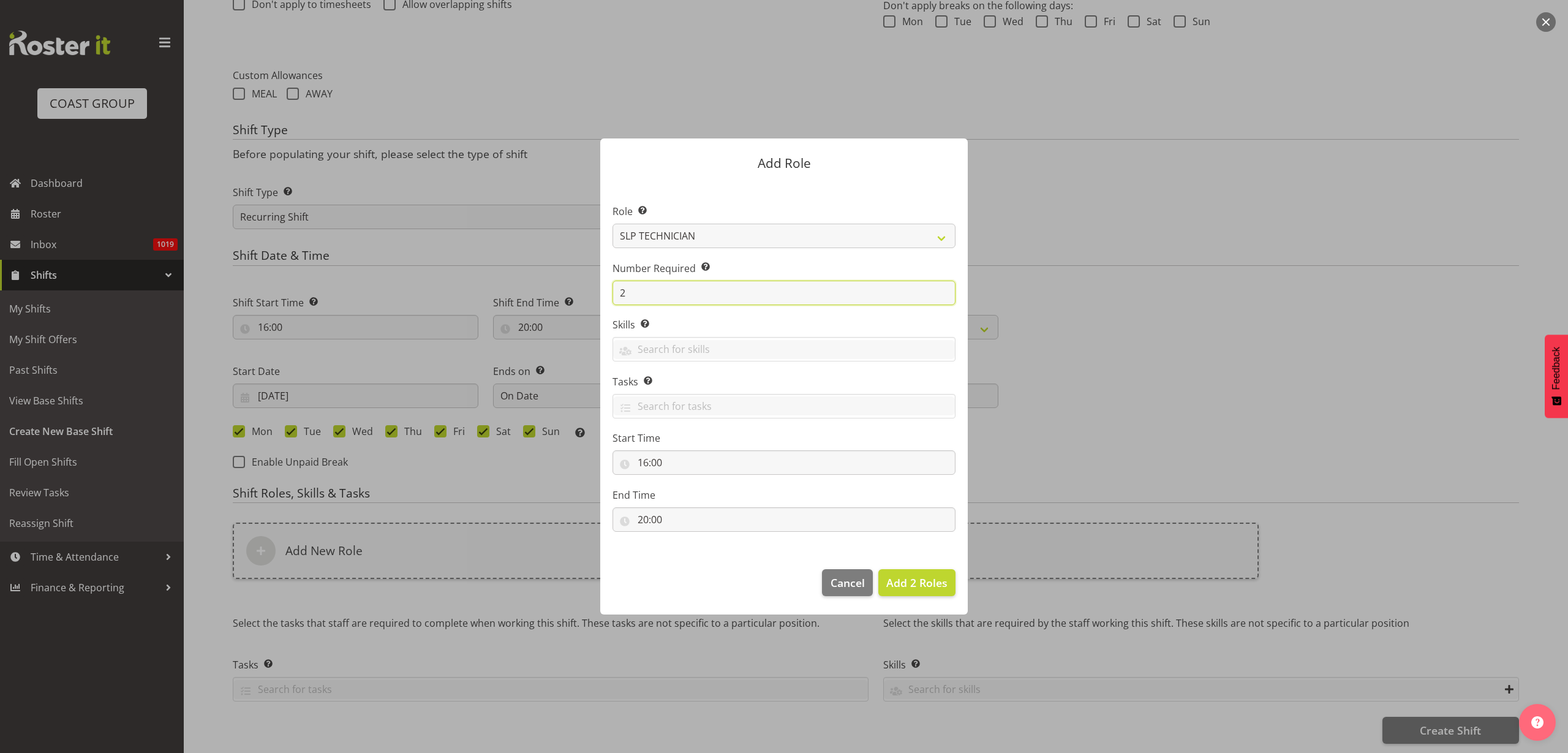
type input "2"
click at [911, 582] on span "Add 2 Roles" at bounding box center [918, 583] width 61 height 15
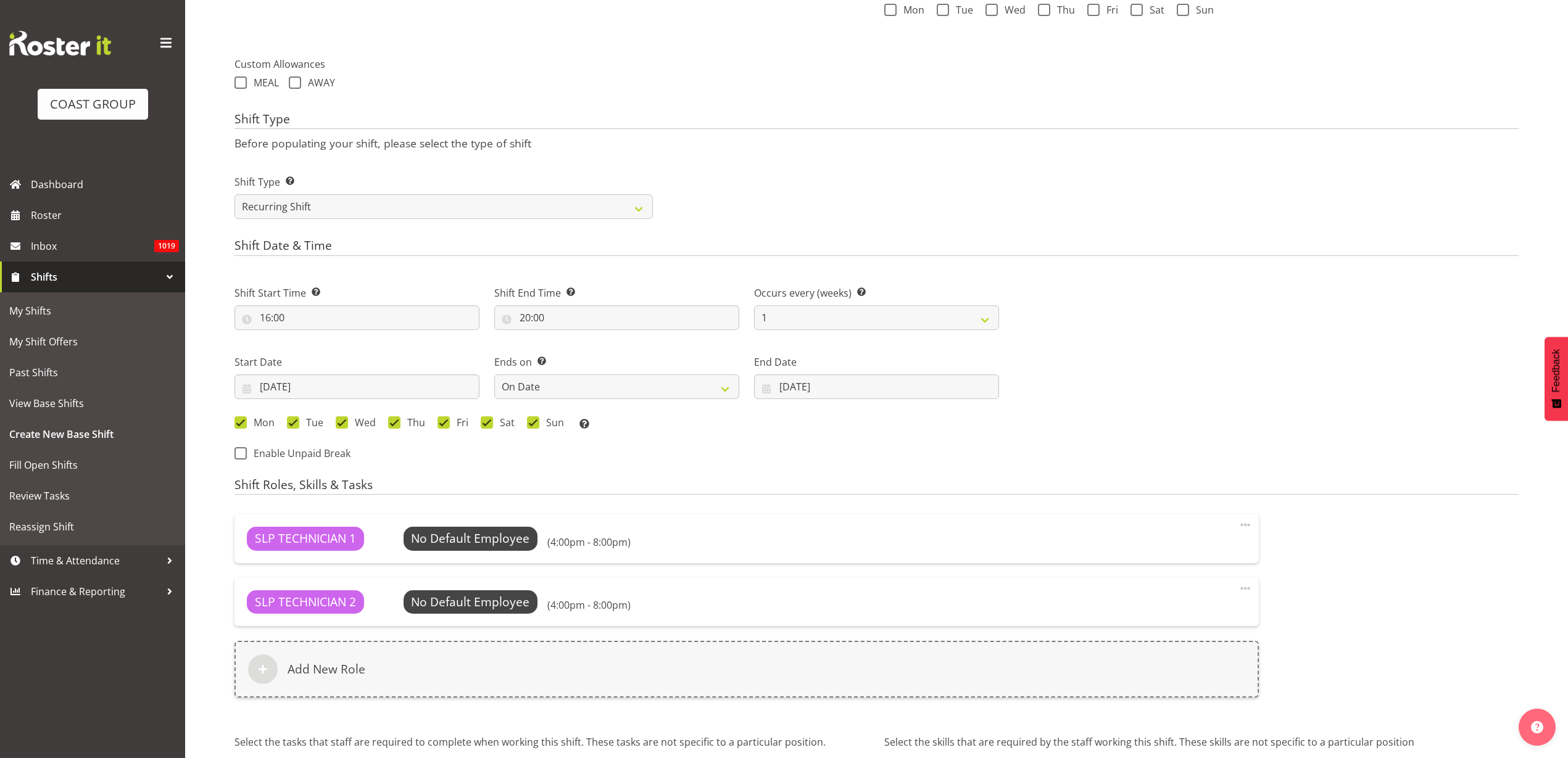
click at [383, 673] on div "Add New Role" at bounding box center [746, 669] width 1024 height 57
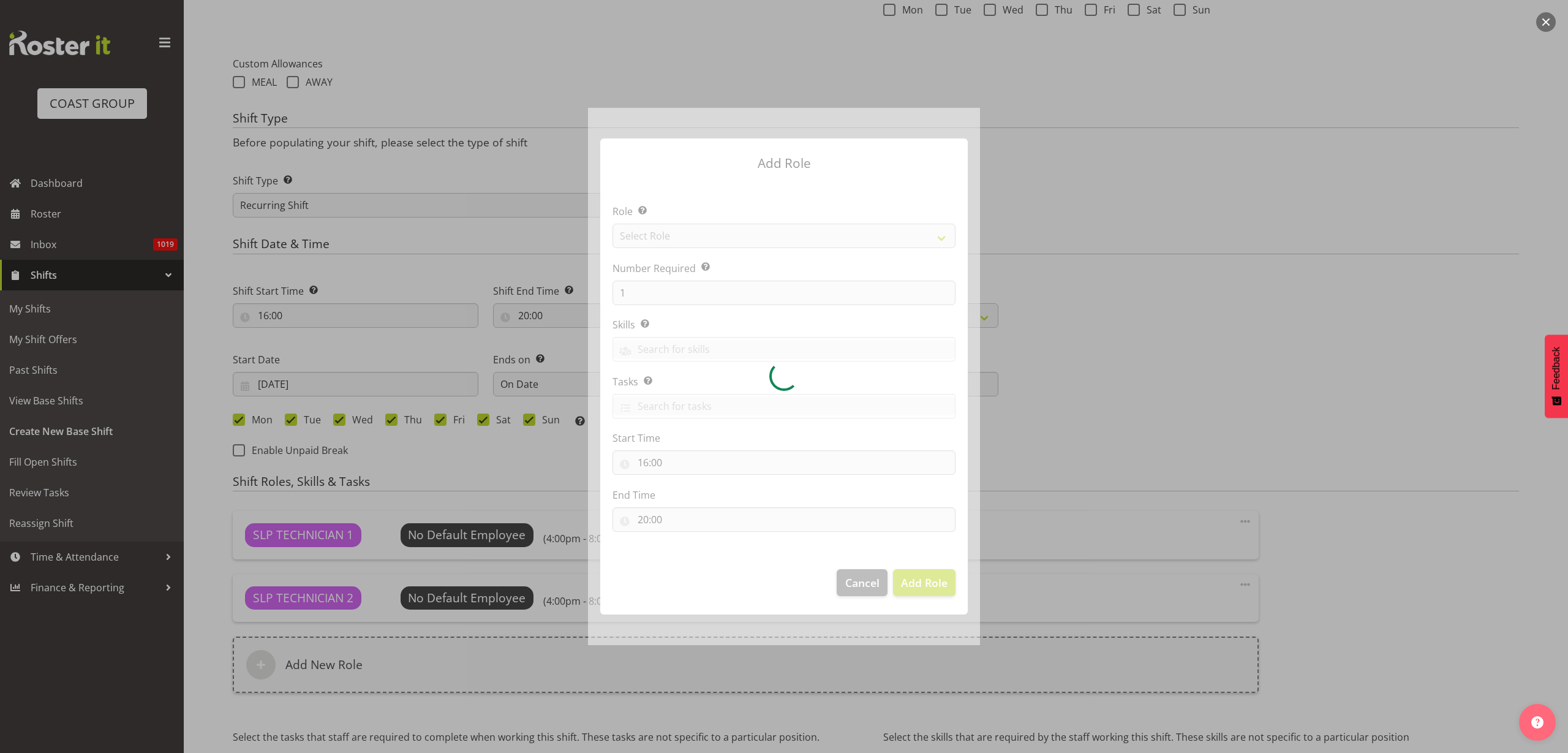
click at [682, 240] on div at bounding box center [784, 376] width 392 height 537
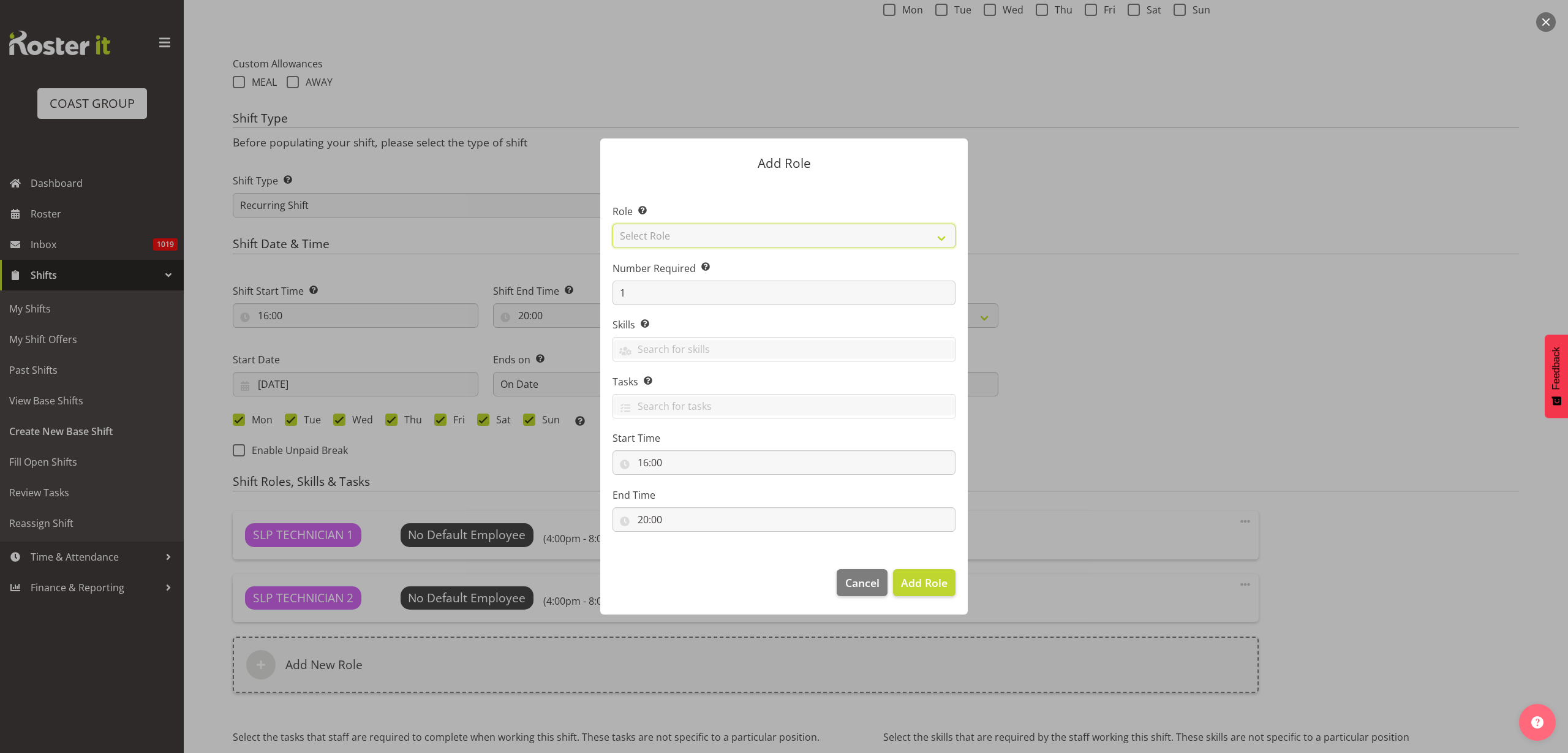
click at [672, 234] on select "Select Role ACCOUNT MANAGER ACCOUNT MANAGER DW ACCOUNTS AKL DIANNA VEHICLES AKL…" at bounding box center [784, 235] width 343 height 24
select select "81"
click at [612, 223] on select "Select Role ACCOUNT MANAGER ACCOUNT MANAGER DW ACCOUNTS AKL DIANNA VEHICLES AKL…" at bounding box center [784, 235] width 343 height 24
click at [922, 582] on span "Add Role" at bounding box center [924, 583] width 47 height 15
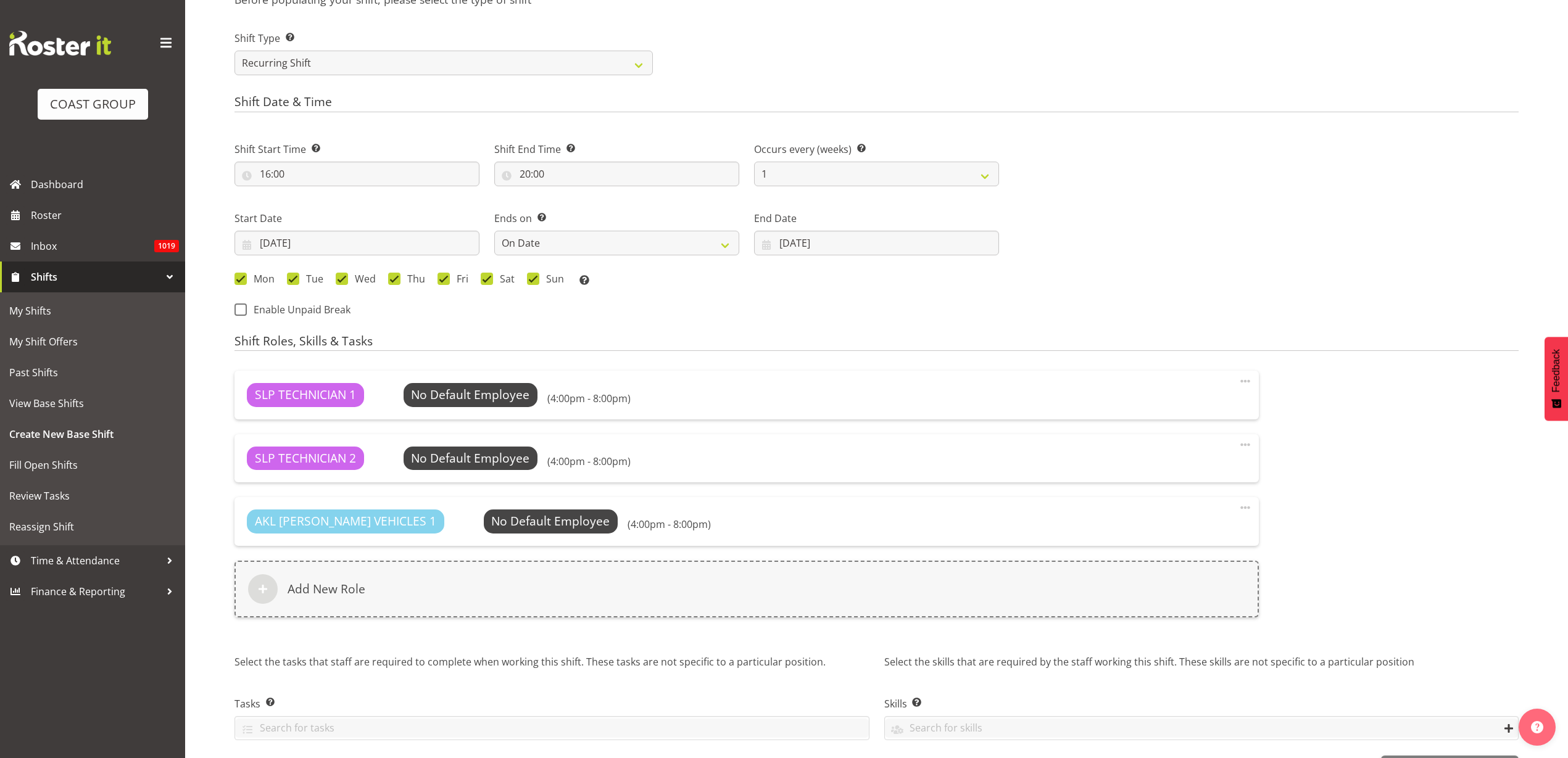
scroll to position [600, 0]
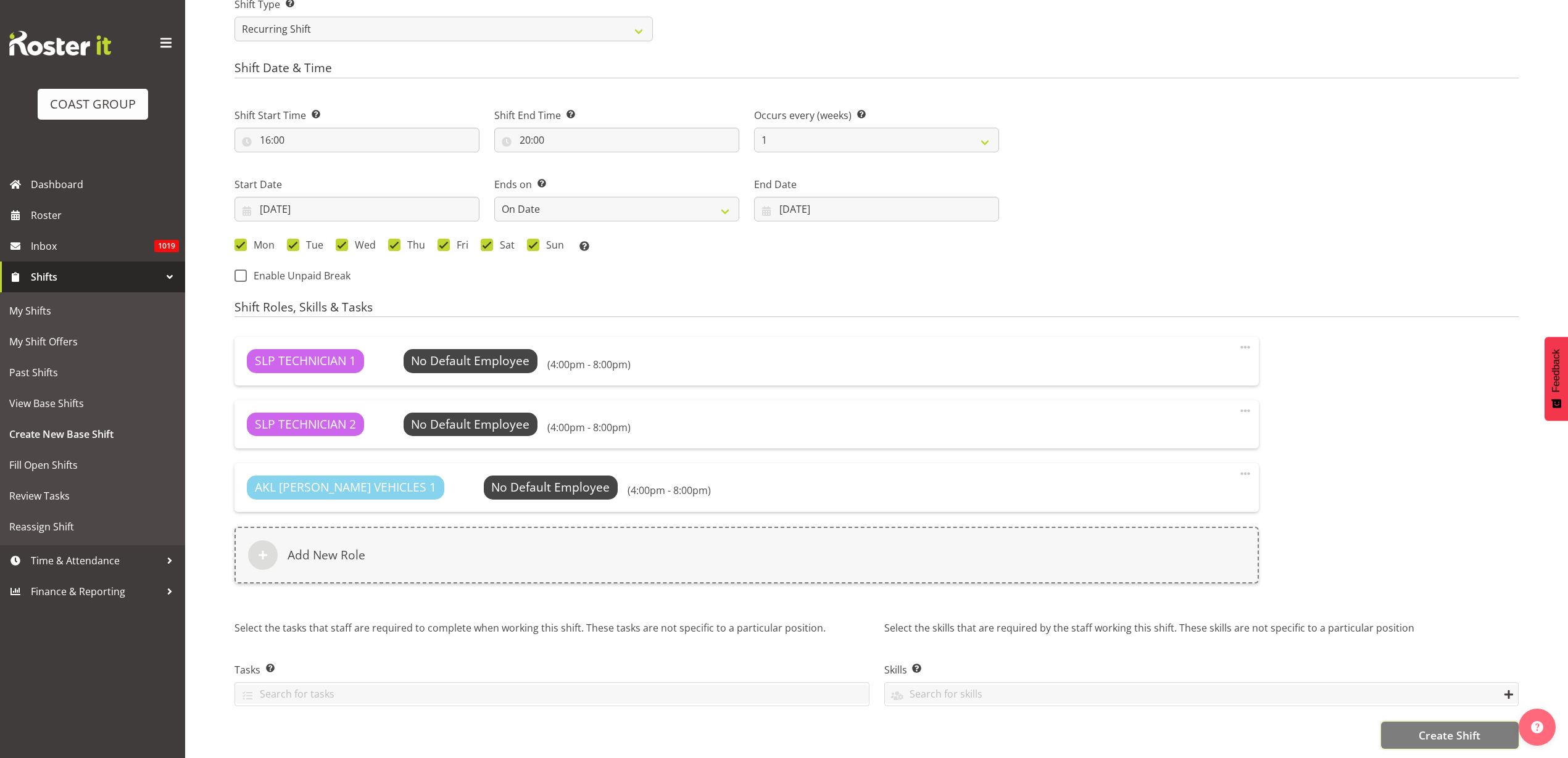
click at [1442, 727] on span "Create Shift" at bounding box center [1450, 735] width 62 height 16
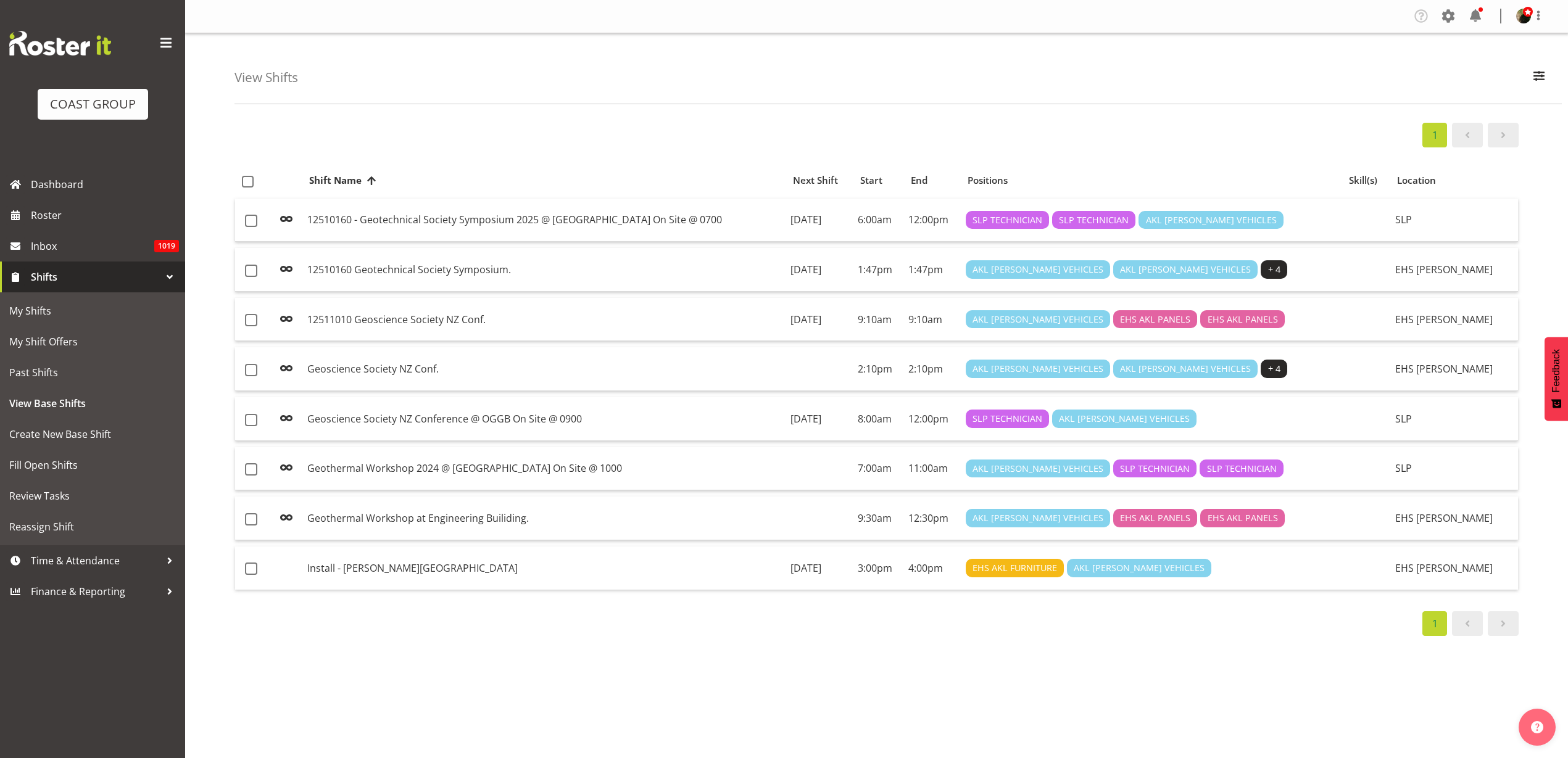
click at [1447, 16] on span at bounding box center [1448, 16] width 20 height 20
click at [1329, 133] on link "Employees" at bounding box center [1372, 134] width 171 height 22
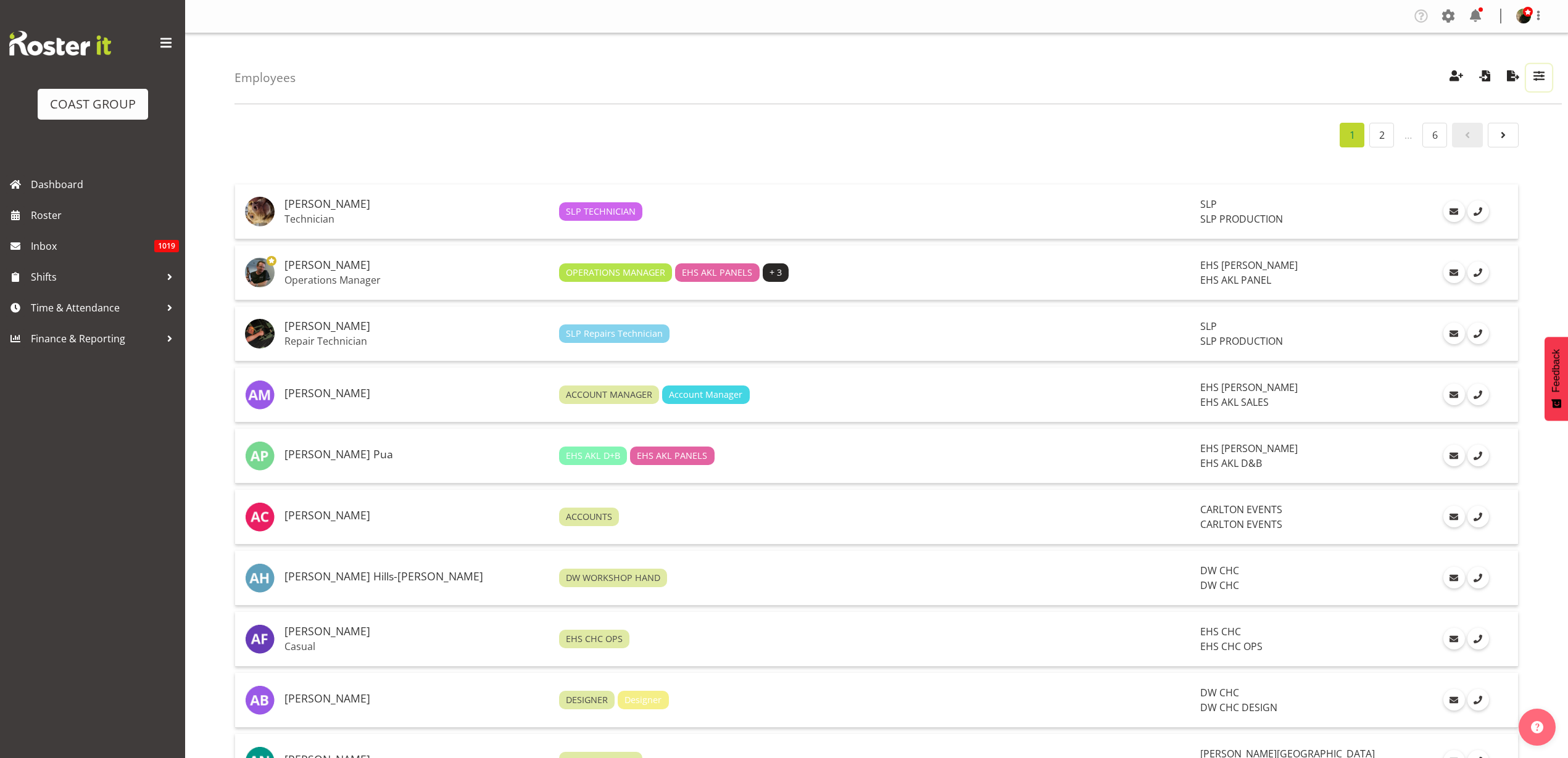
click at [1542, 77] on span "button" at bounding box center [1538, 75] width 16 height 16
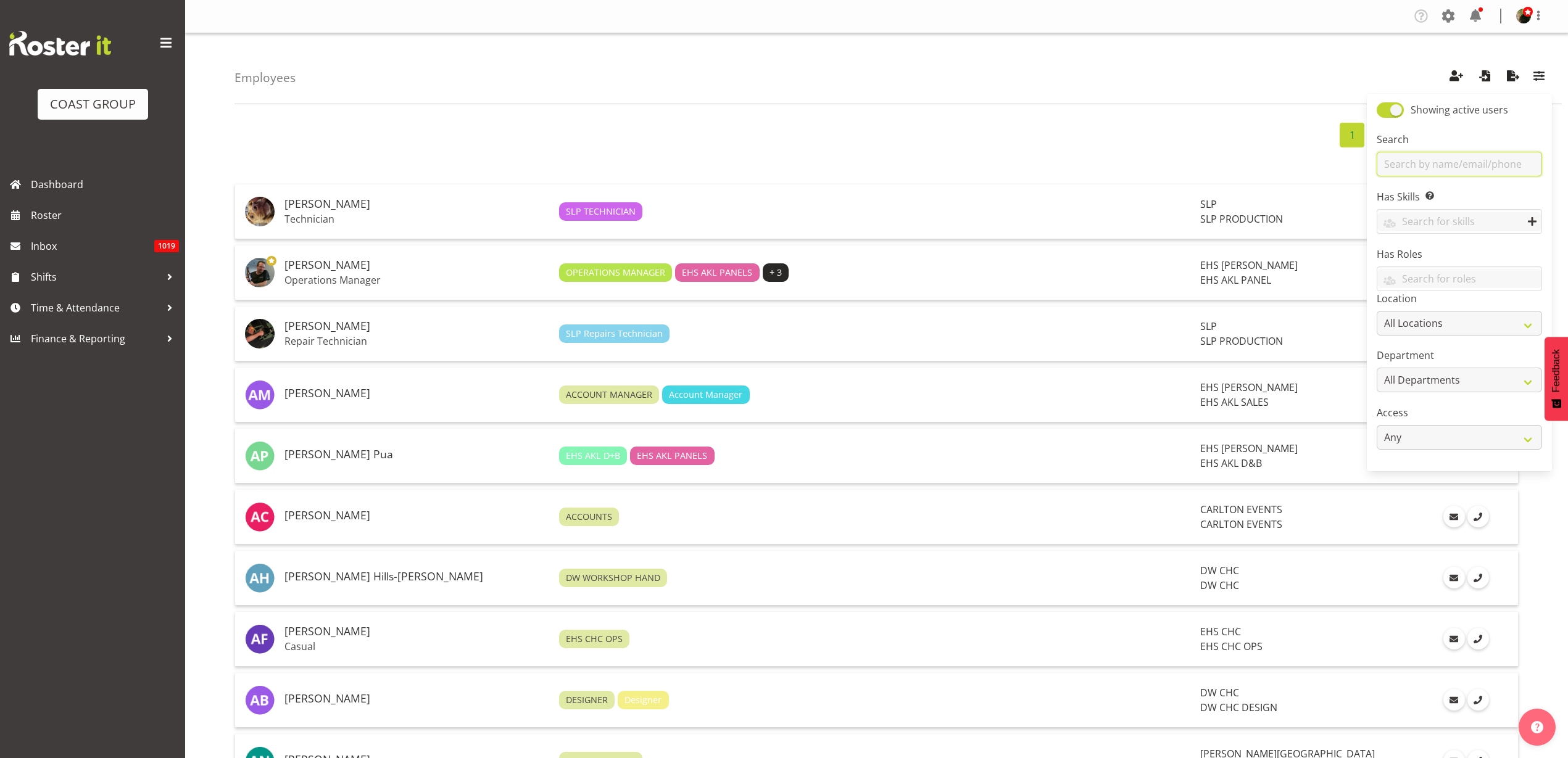
click at [1422, 161] on input "text" at bounding box center [1459, 164] width 165 height 24
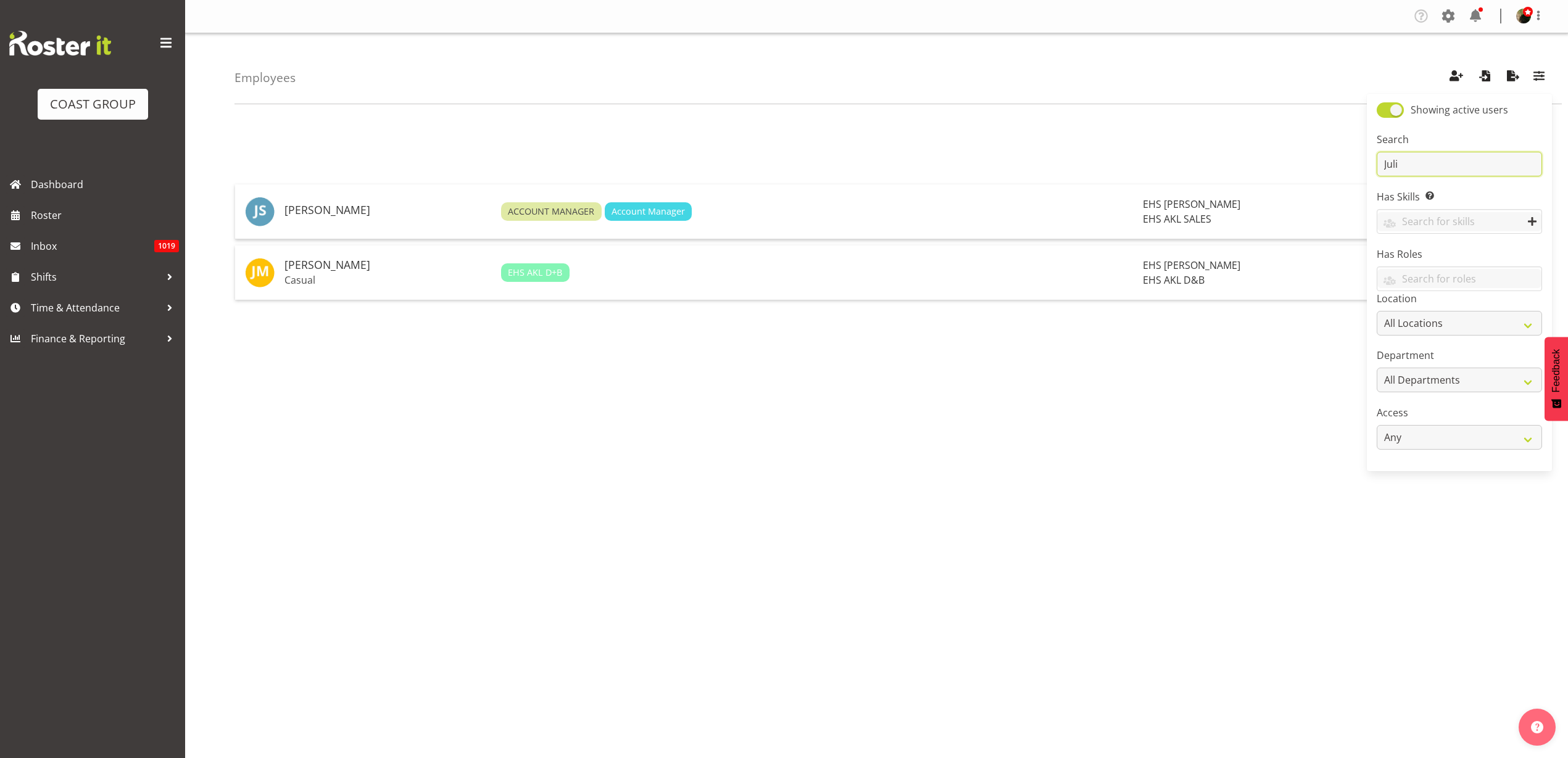
type input "Juli"
click at [319, 270] on h5 "Julian Montag" at bounding box center [388, 265] width 207 height 12
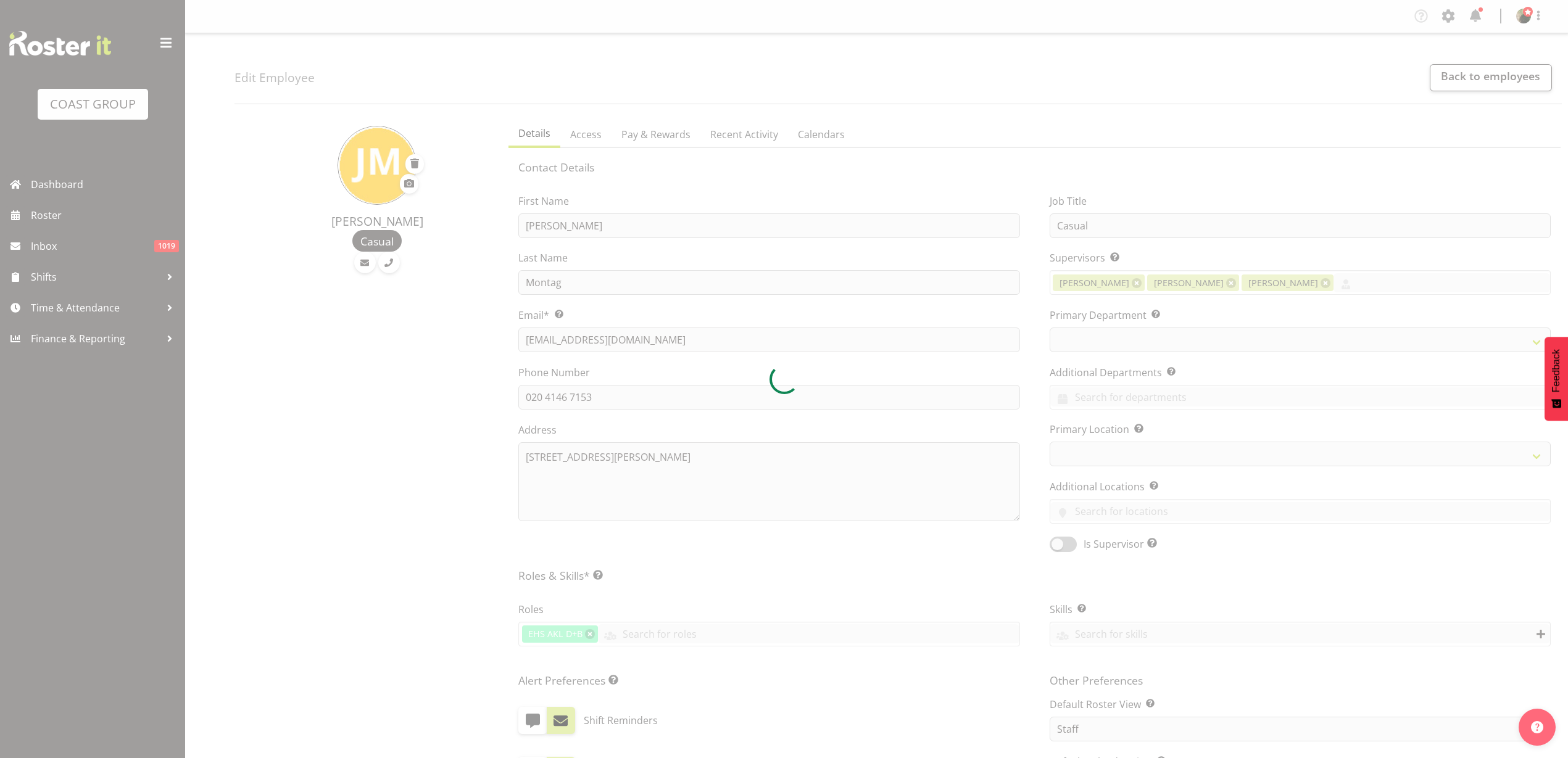
select select "TimelineWeek"
select select
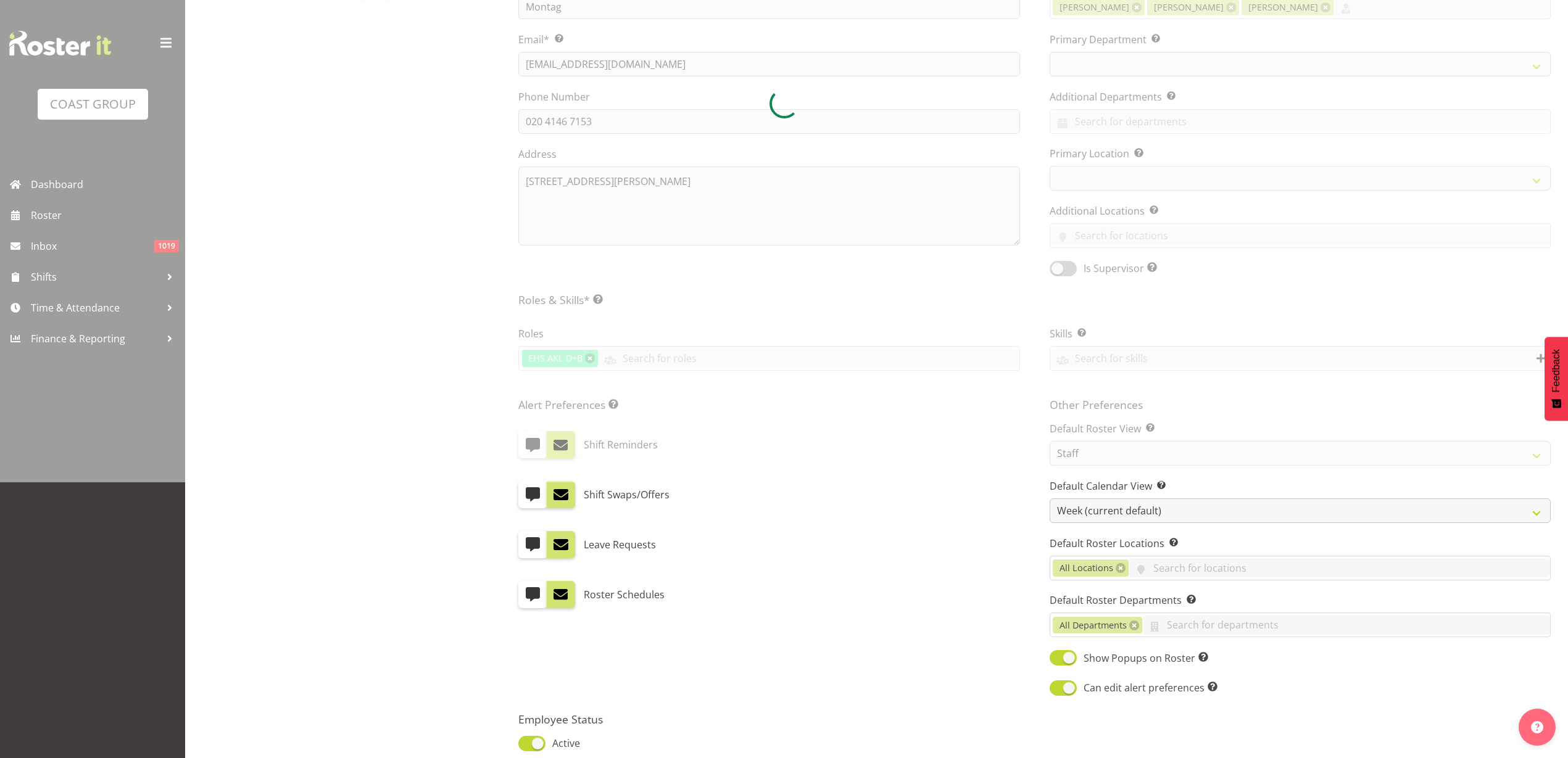
scroll to position [398, 0]
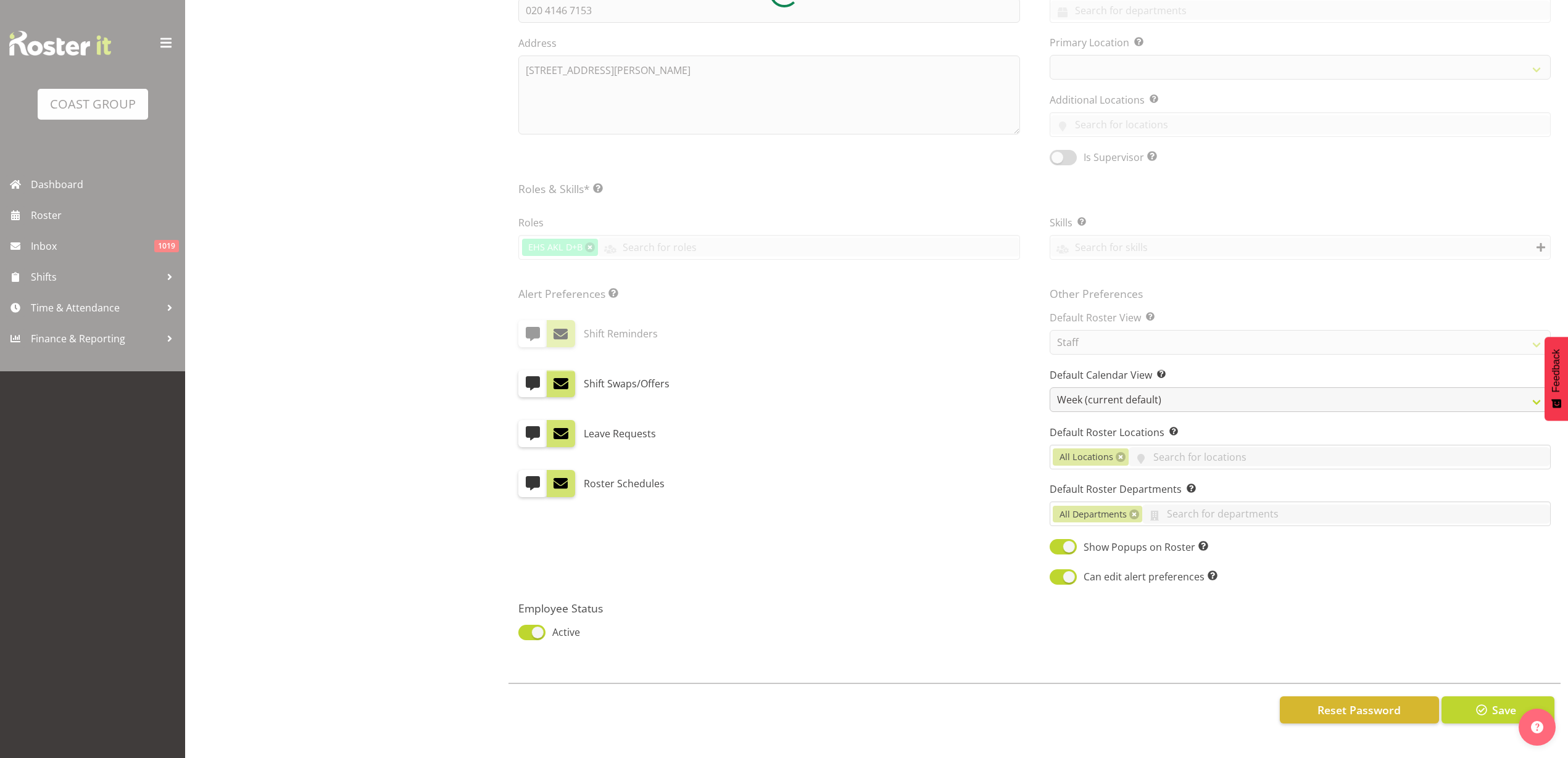
select select
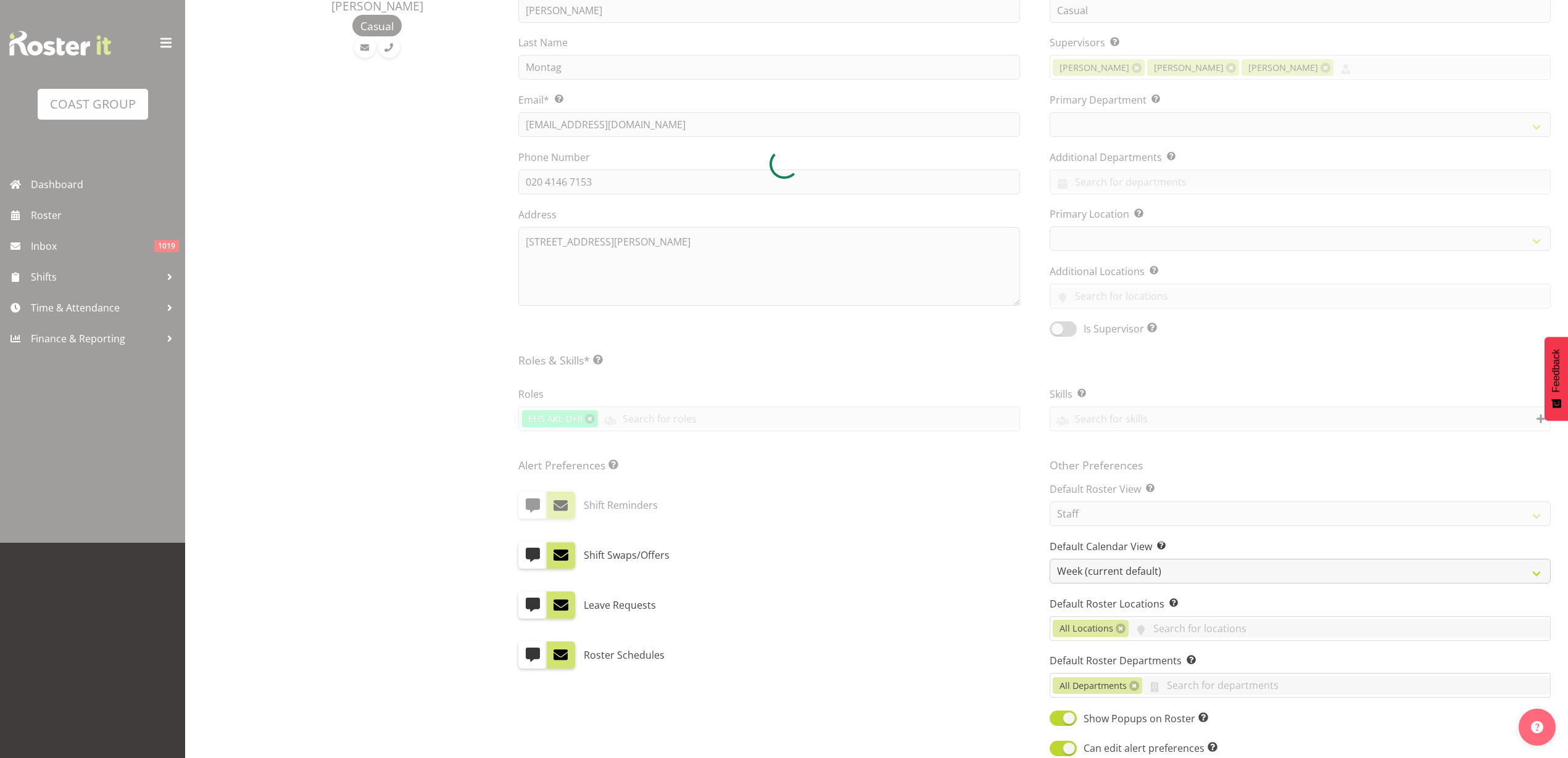
scroll to position [0, 0]
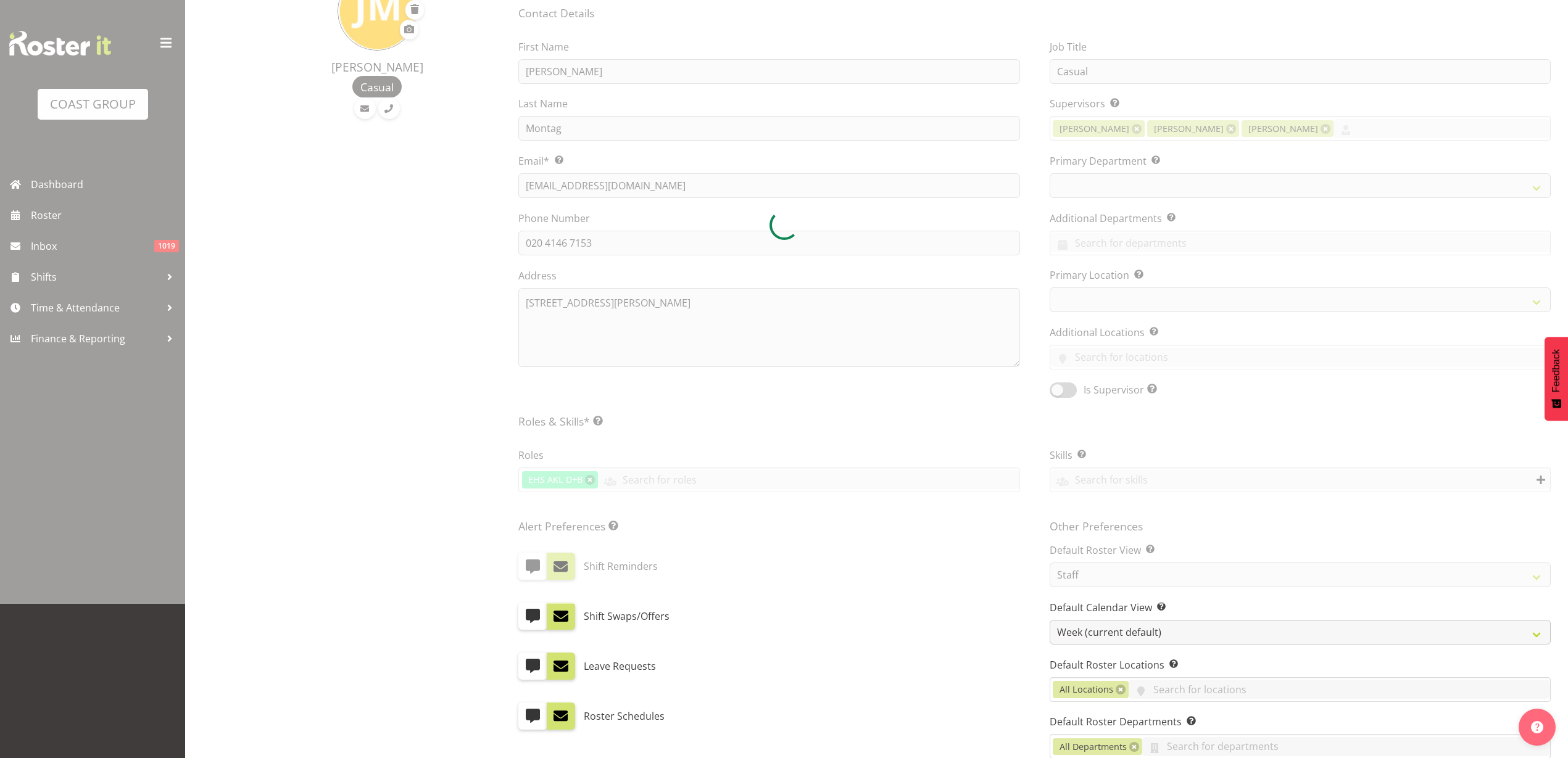
select select
select select "35"
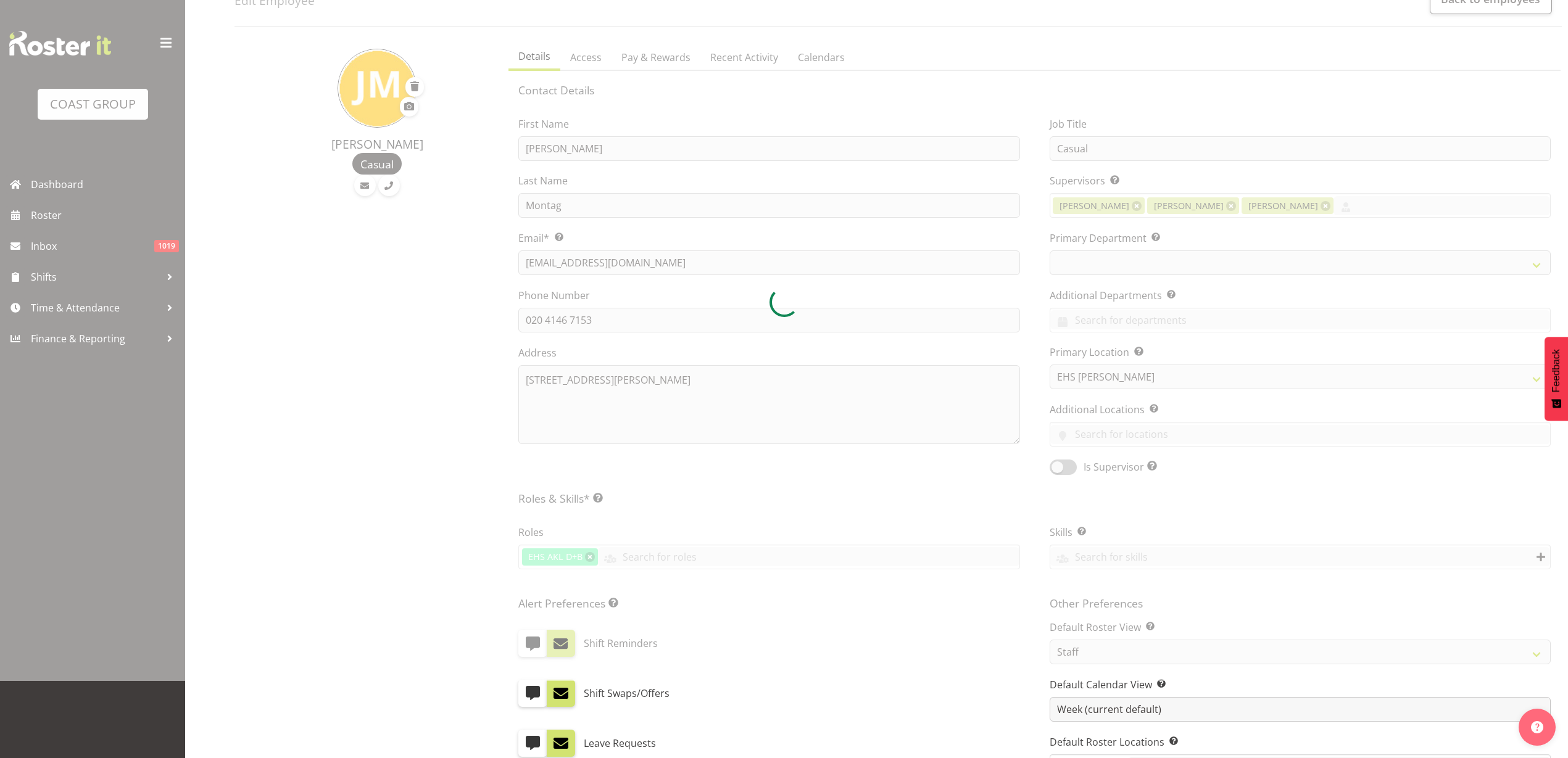
scroll to position [27, 0]
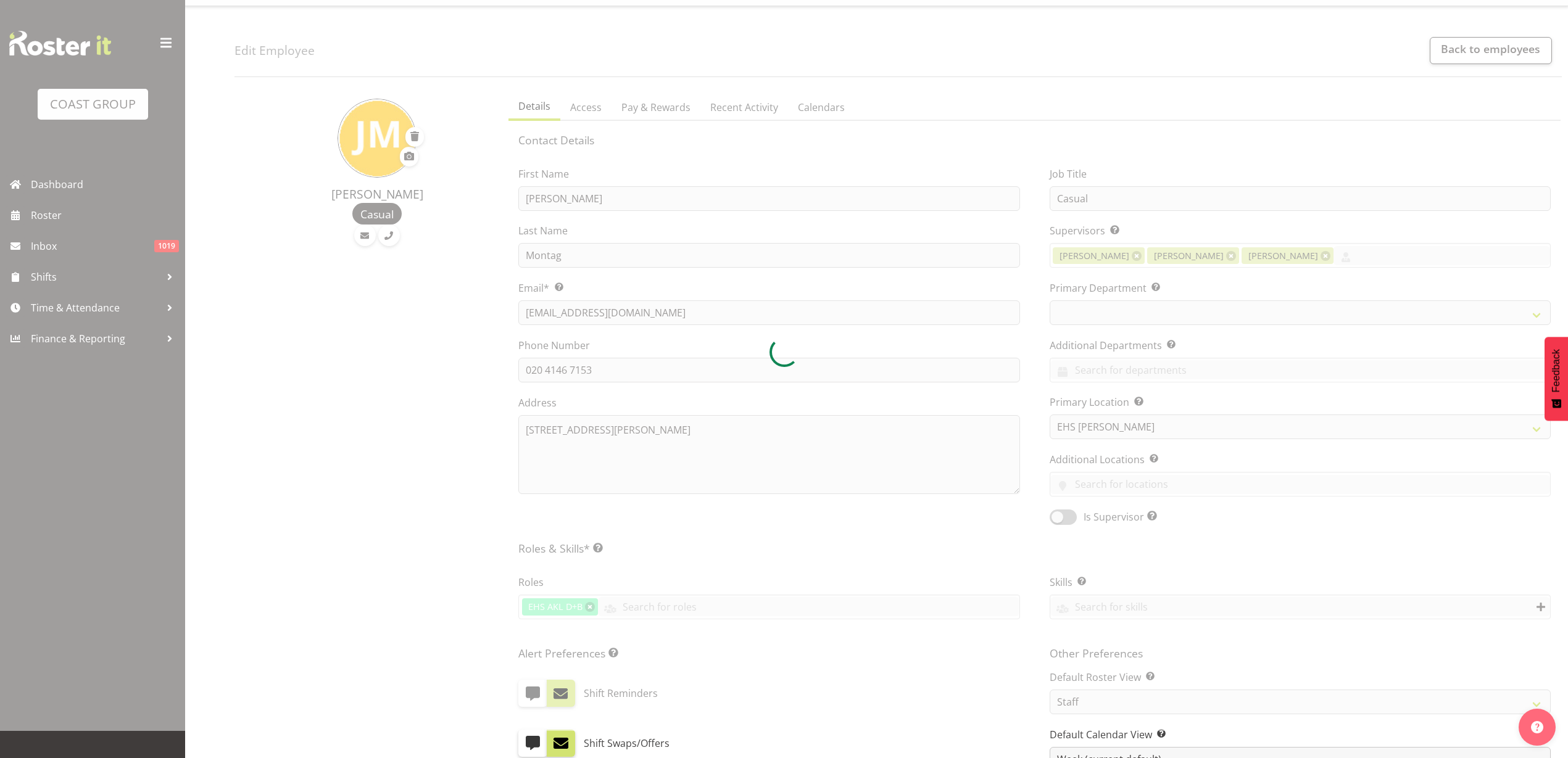
select select "36"
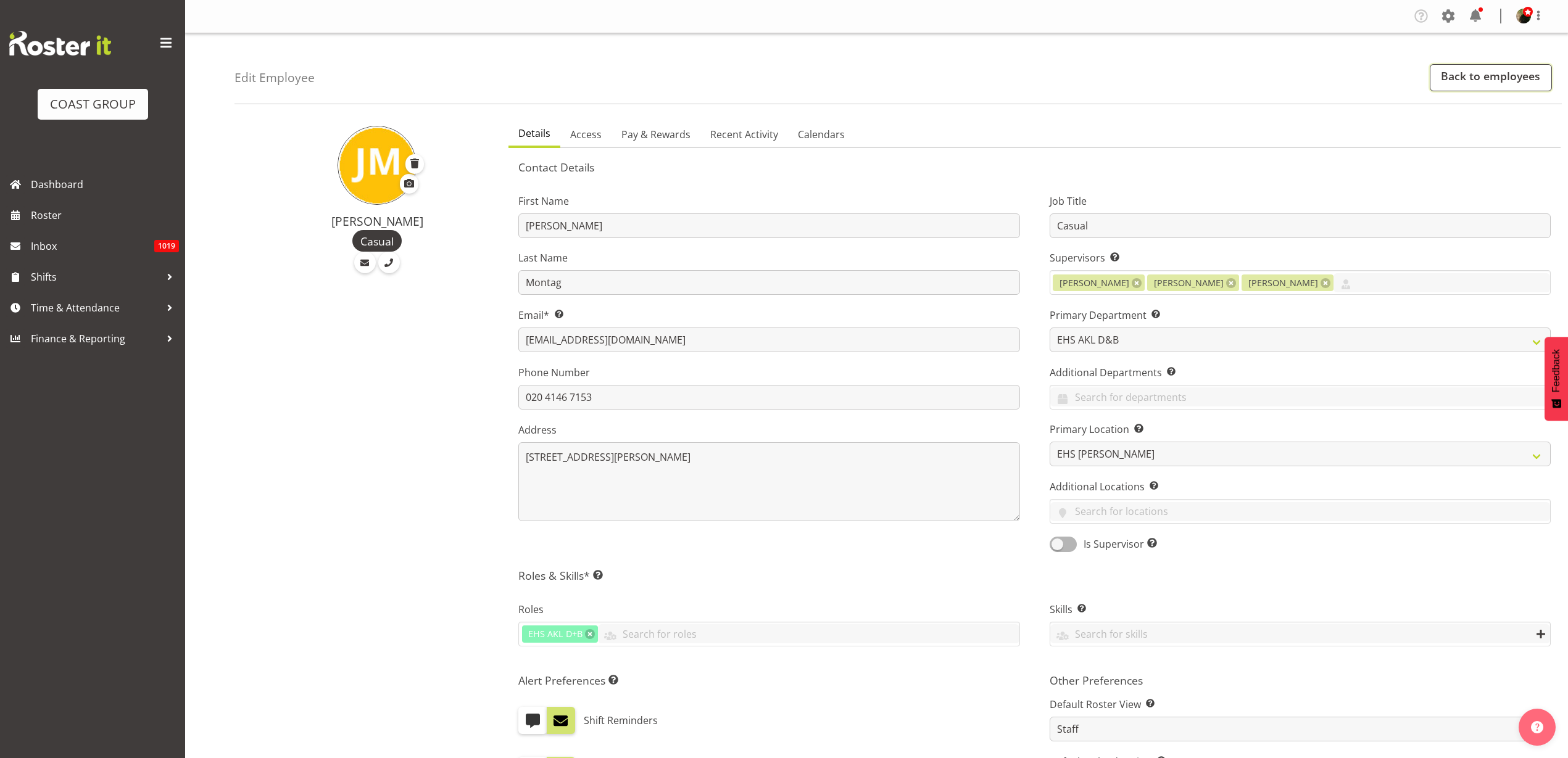
click at [1469, 78] on link "Back to employees" at bounding box center [1490, 77] width 122 height 27
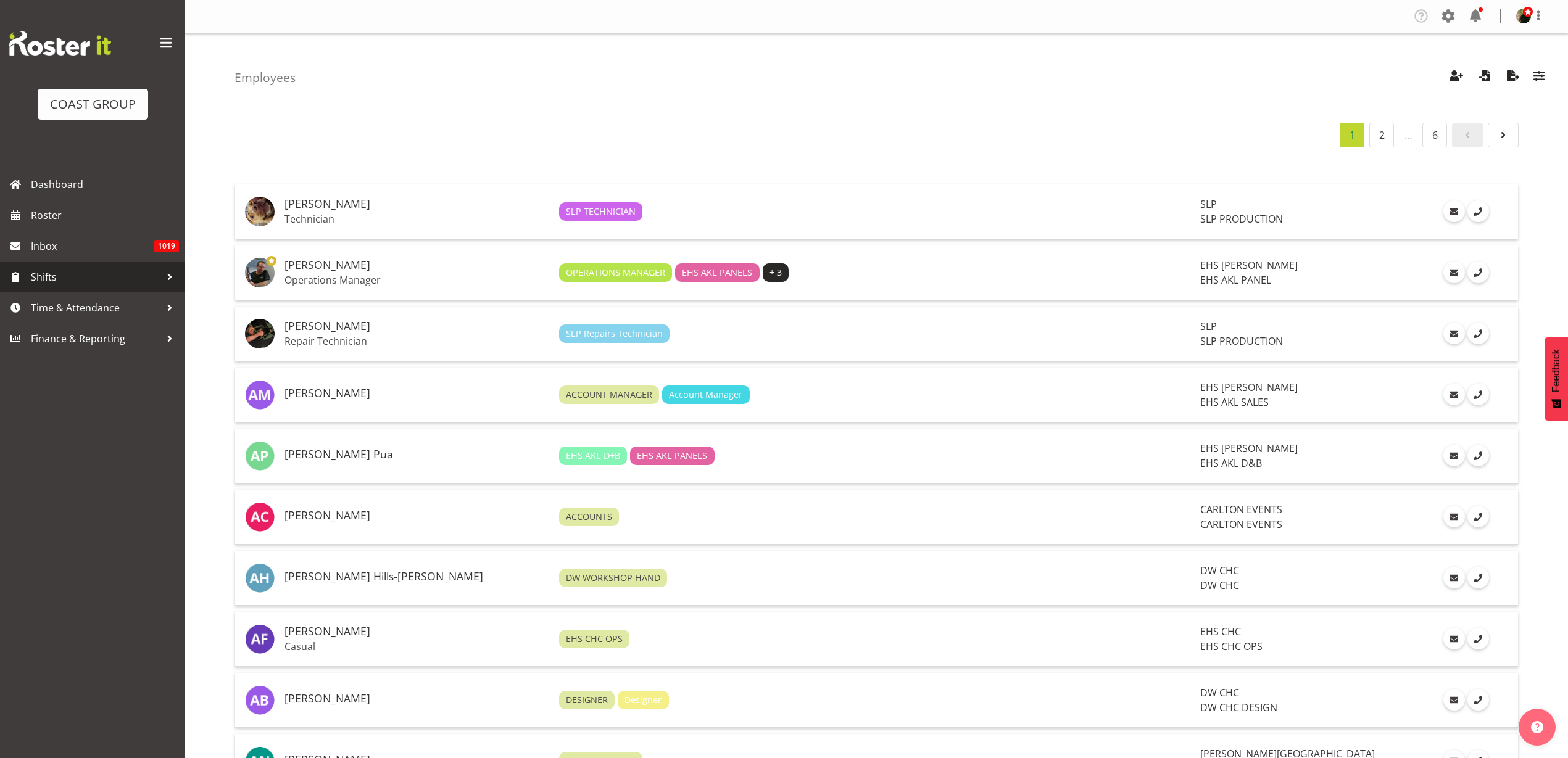
click at [47, 274] on span "Shifts" at bounding box center [96, 277] width 129 height 19
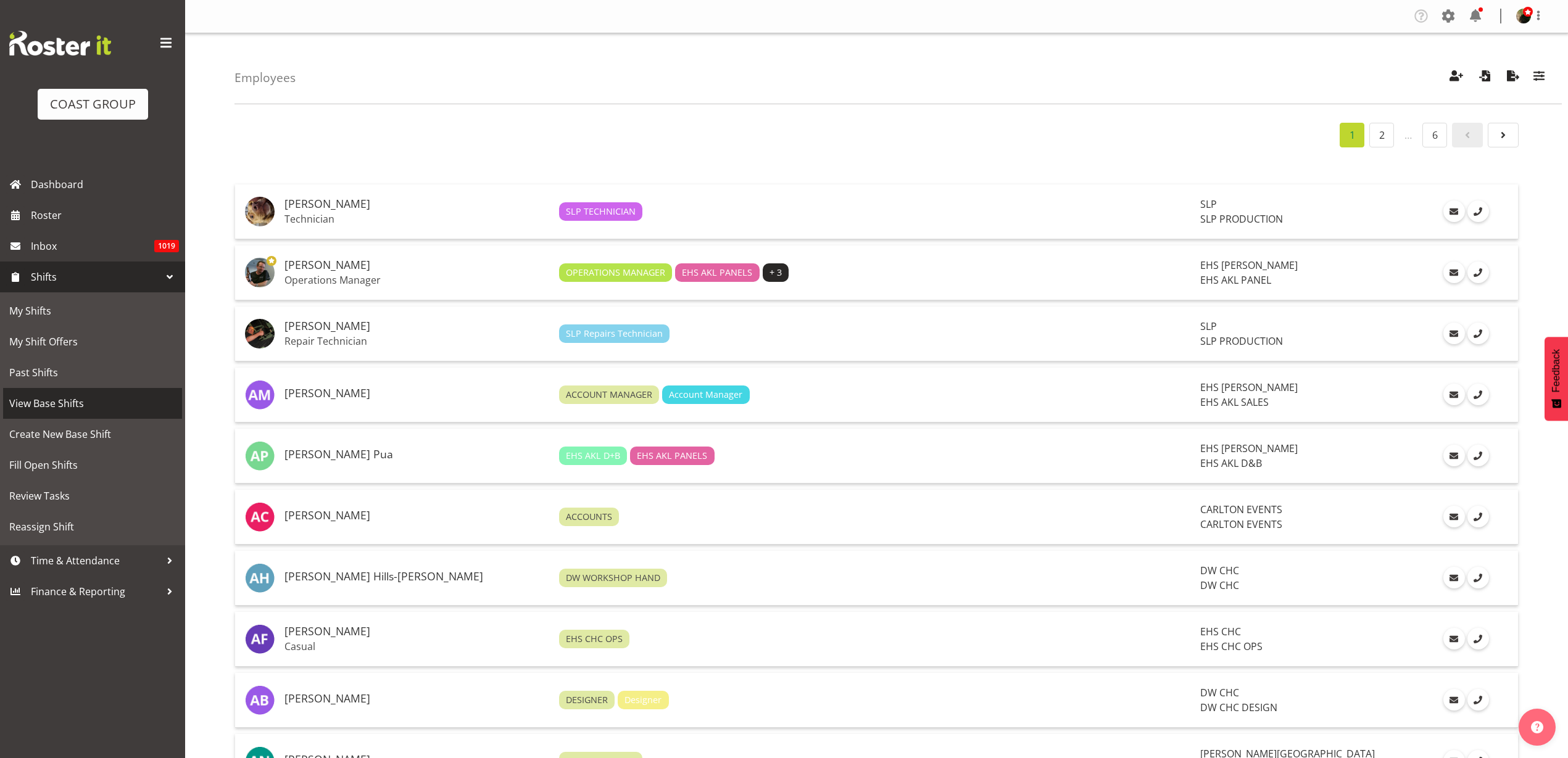
click at [59, 404] on span "View Base Shifts" at bounding box center [93, 404] width 167 height 19
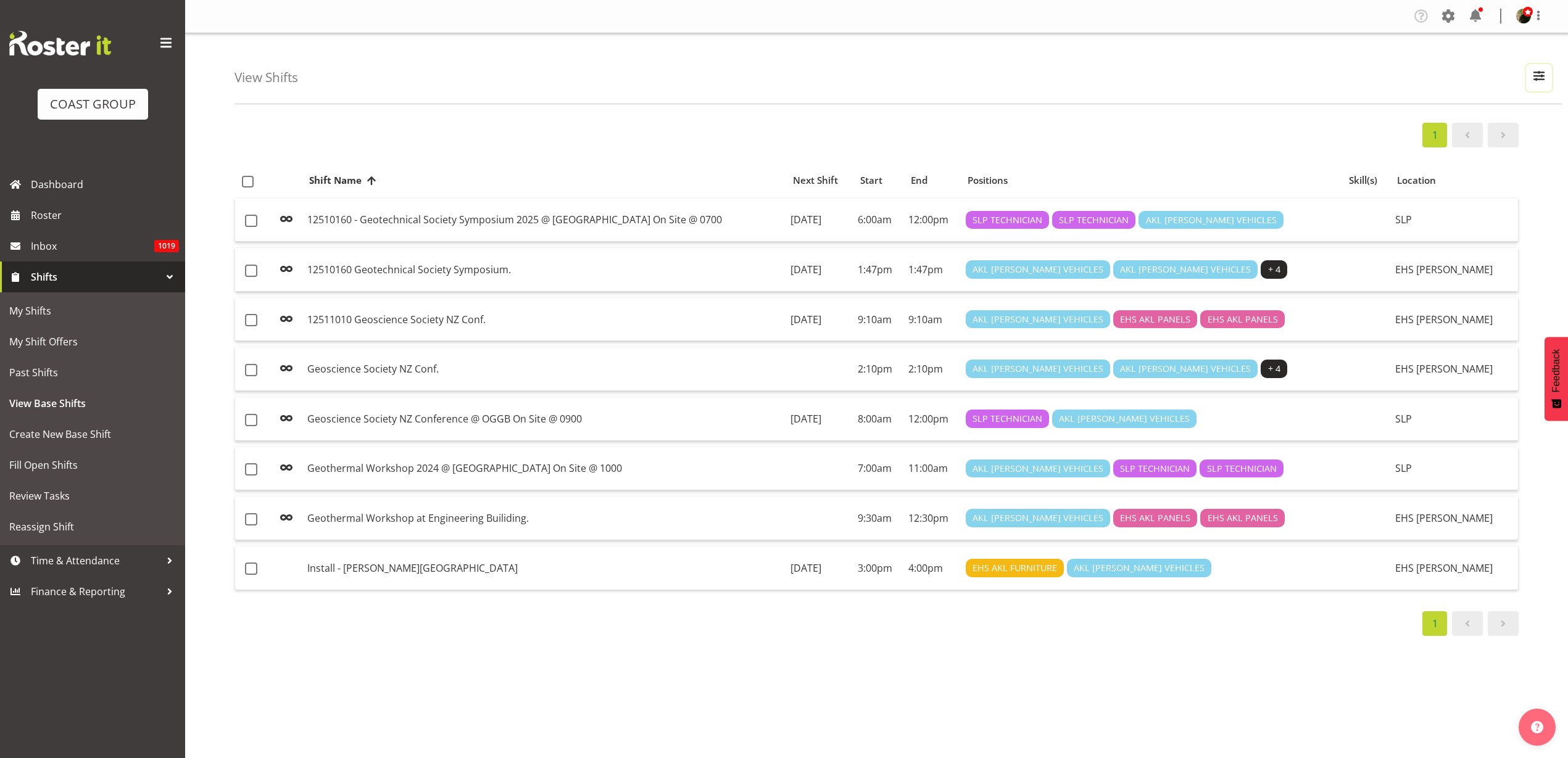
click at [1544, 73] on span "button" at bounding box center [1538, 75] width 16 height 16
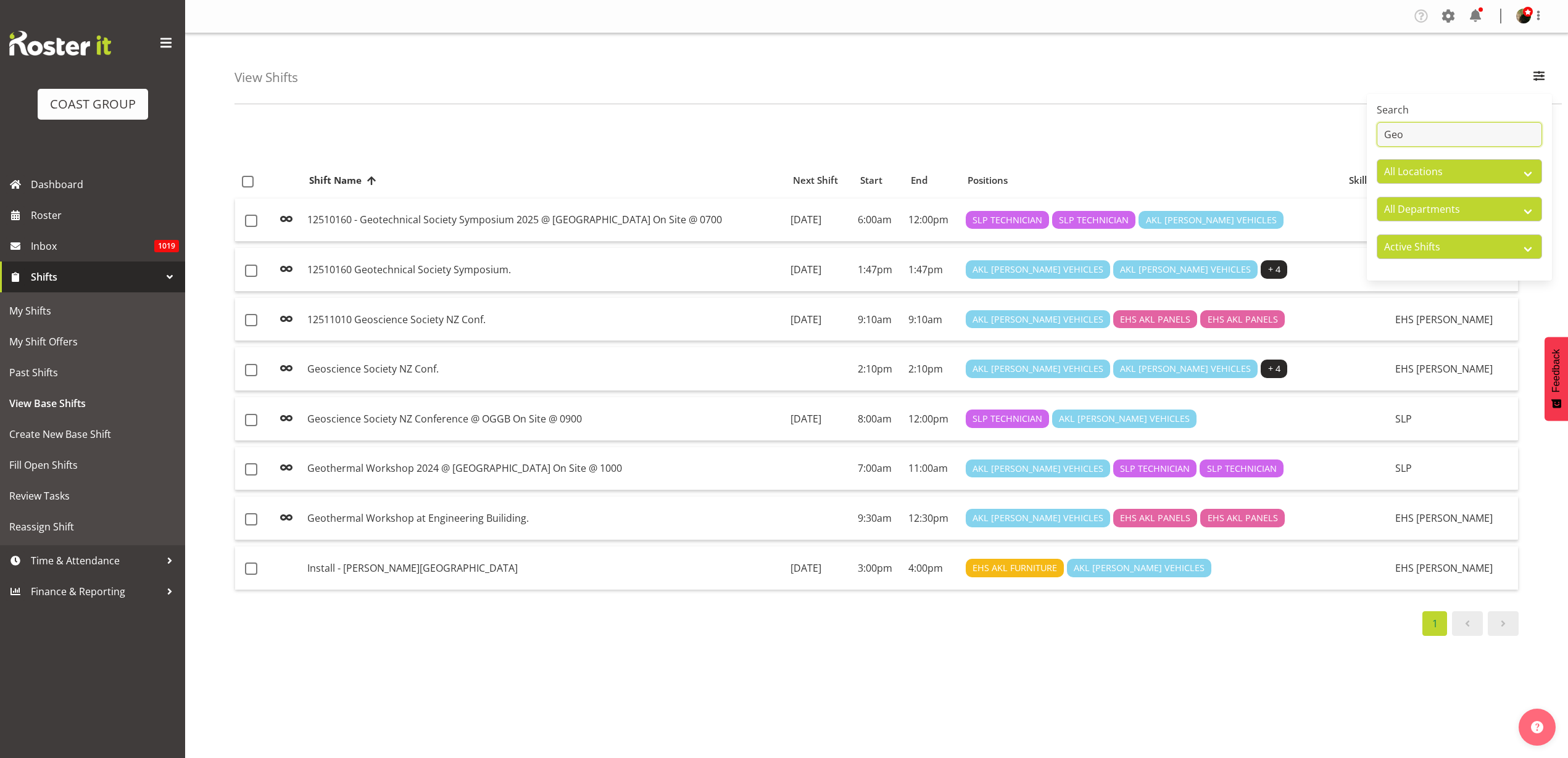
click at [1416, 132] on input "Geo" at bounding box center [1459, 134] width 165 height 24
type input "G"
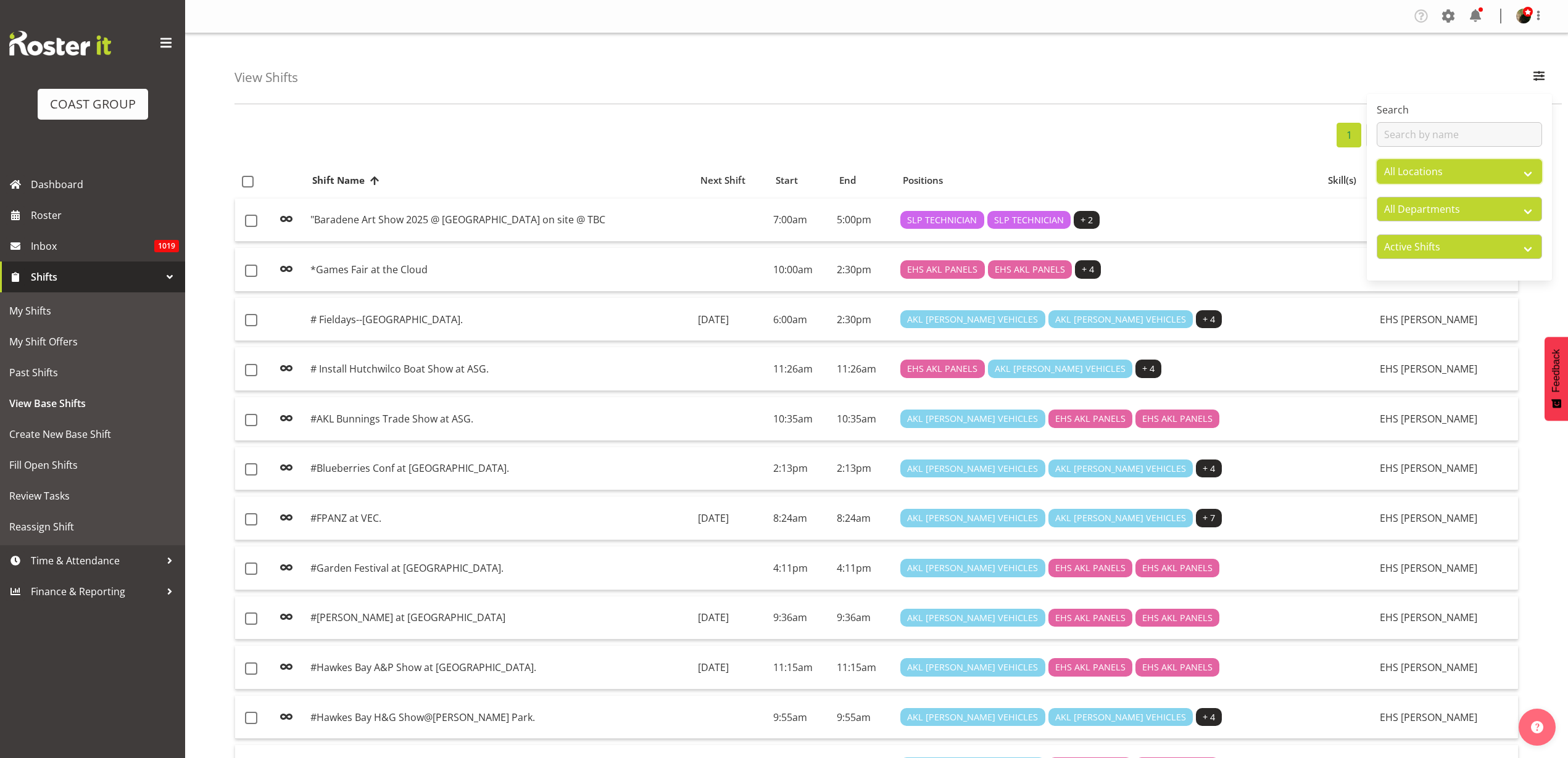
click at [1512, 171] on select "All Locations CARLTON EVENTS Carlton Hamilton Carlton Wellington DW CHC DW DIAN…" at bounding box center [1459, 171] width 165 height 24
select select "35"
click at [1377, 159] on select "All Locations CARLTON EVENTS Carlton Hamilton Carlton Wellington DW CHC DW DIAN…" at bounding box center [1459, 171] width 165 height 24
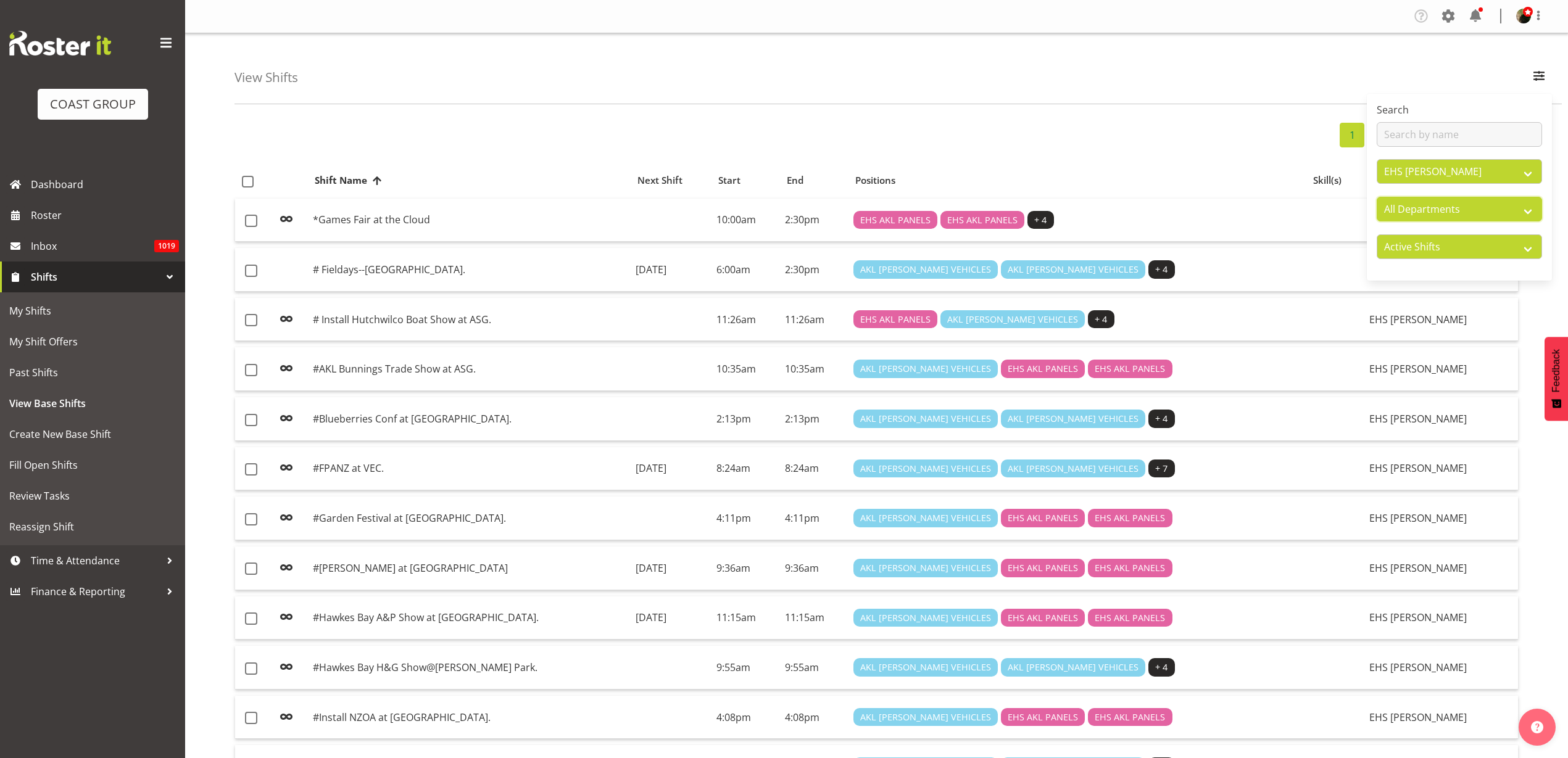
click at [1475, 204] on select "All Departments CARLTON EVENTS Carlton Hamilton Carlton Wellington DW AKL DW AK…" at bounding box center [1459, 209] width 165 height 24
select select "36"
click at [1377, 197] on select "All Departments CARLTON EVENTS Carlton Hamilton Carlton Wellington DW AKL DW AK…" at bounding box center [1459, 209] width 165 height 24
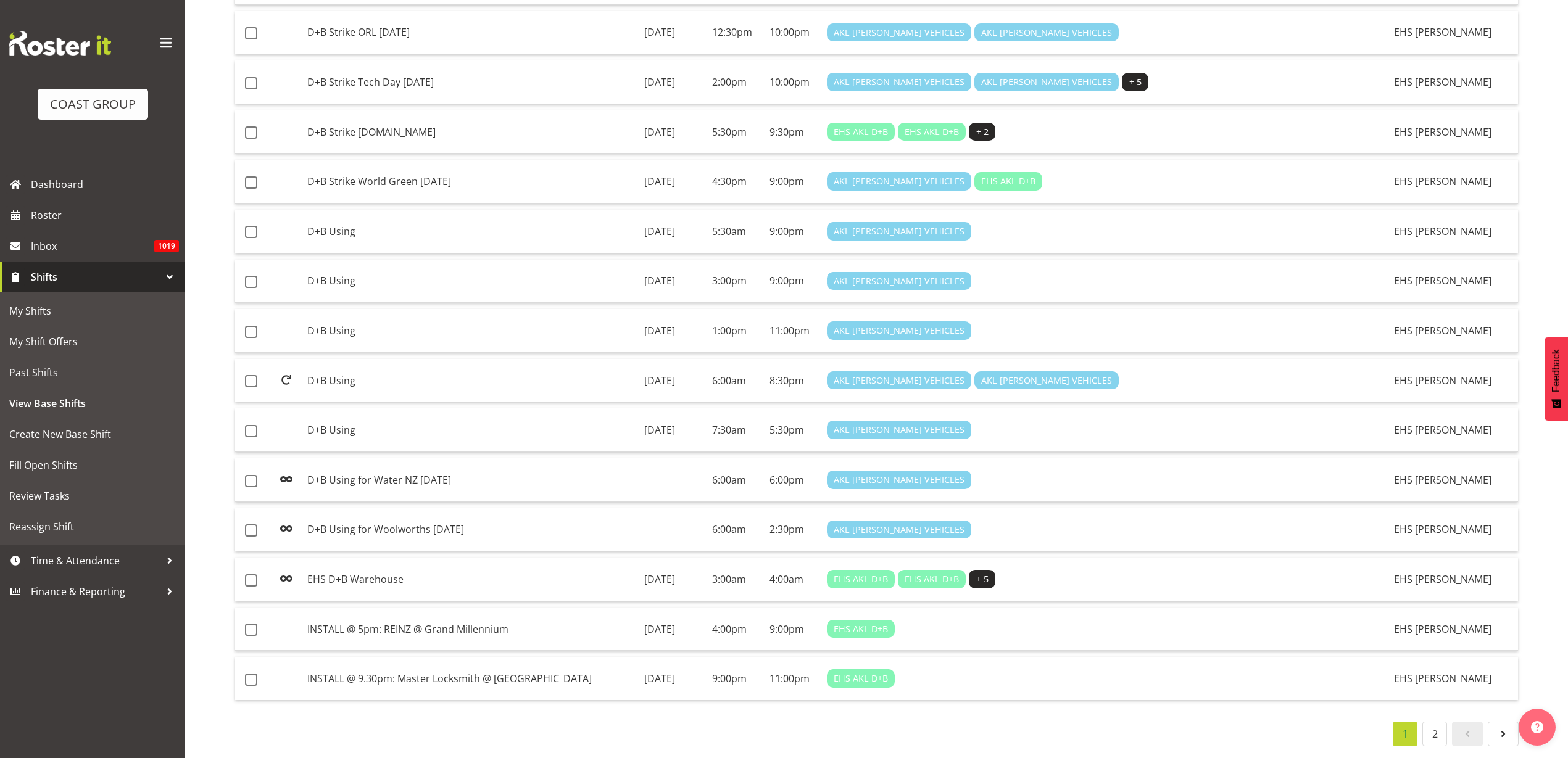
scroll to position [692, 0]
click at [364, 566] on td "EHS D+B Warehouse" at bounding box center [470, 579] width 336 height 44
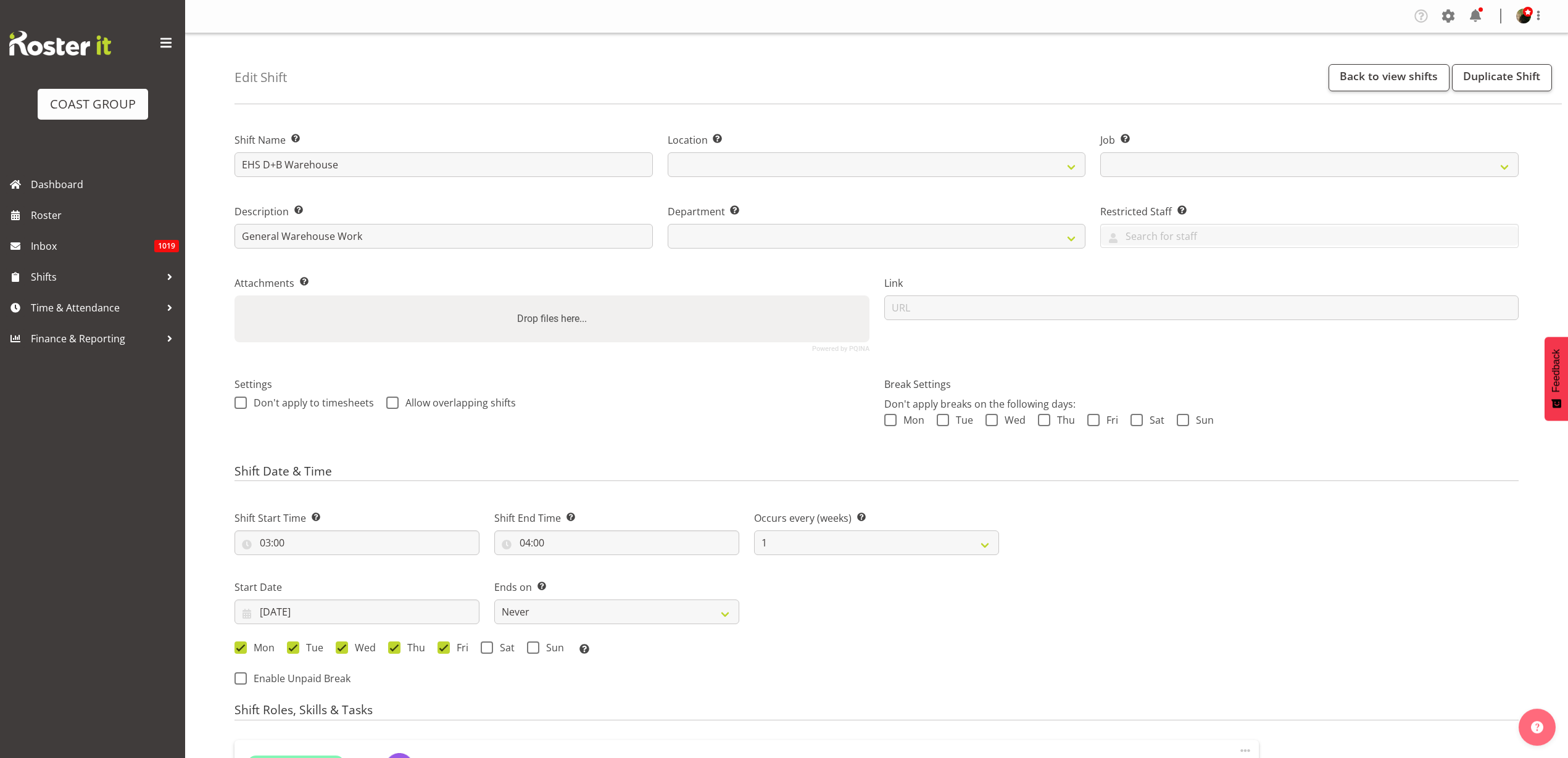
select select
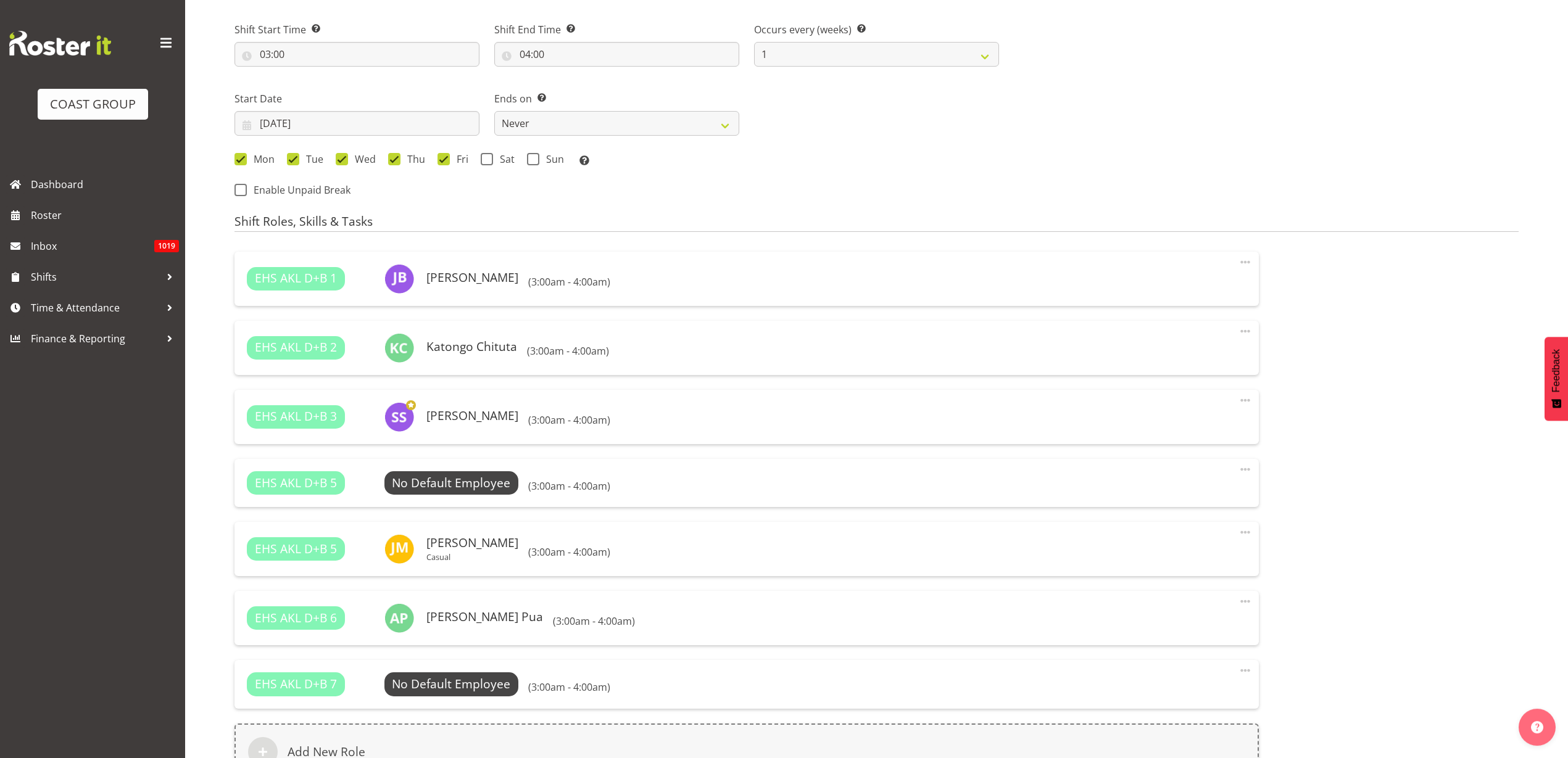
scroll to position [540, 0]
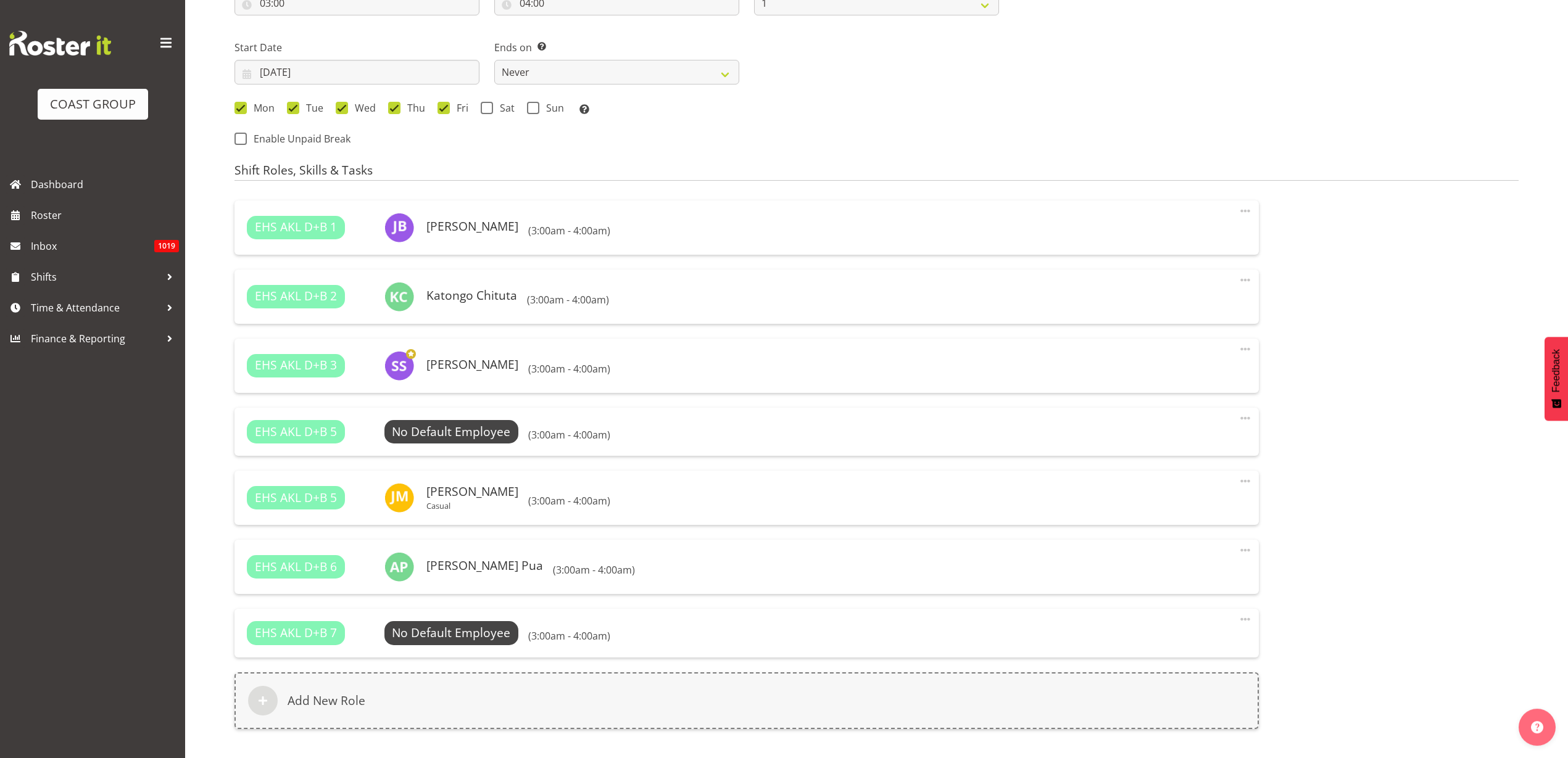
select select
select select "69"
select select "35"
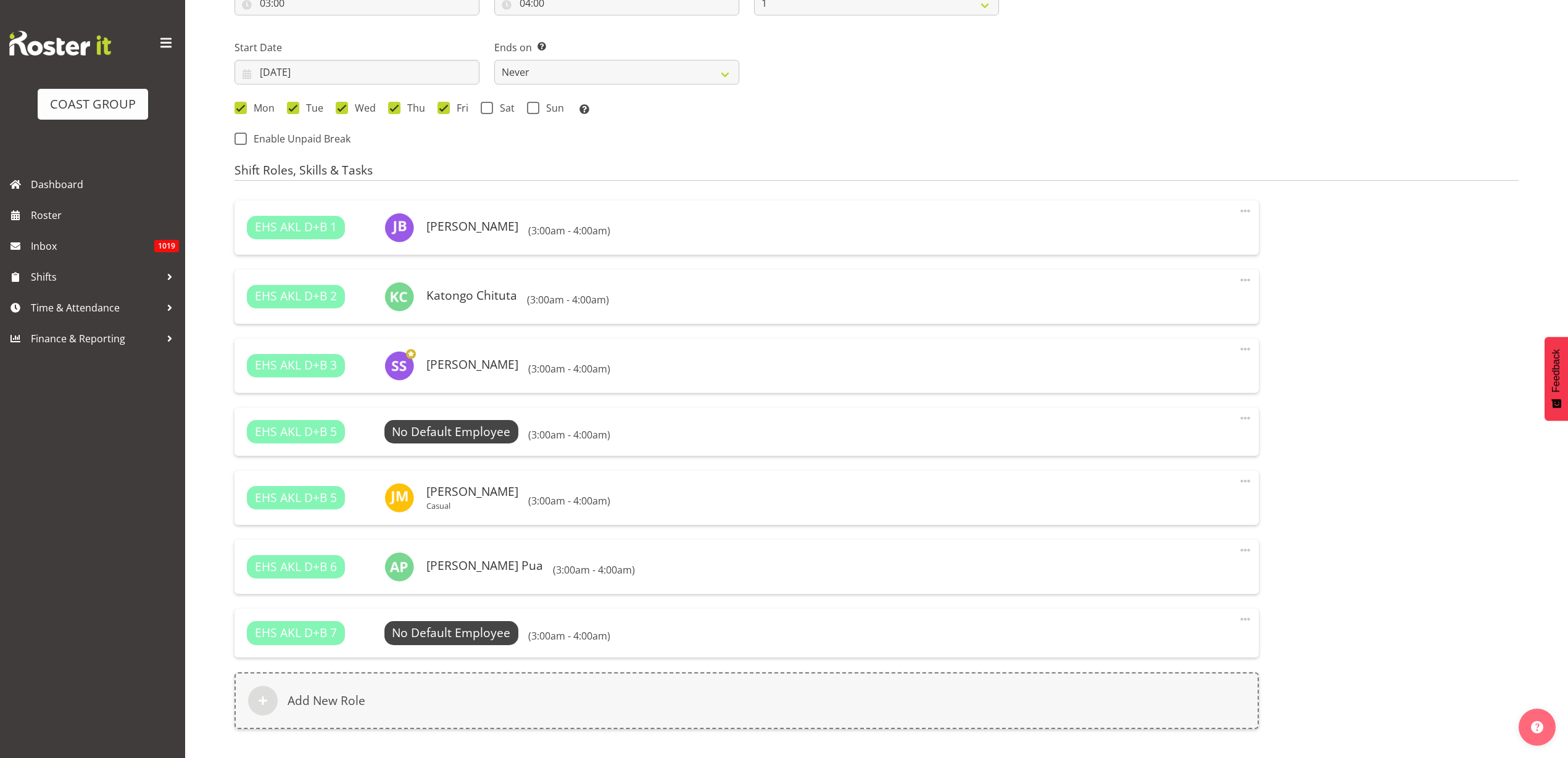
click at [0, 0] on span "Clear" at bounding box center [0, 0] width 0 height 0
select select "36"
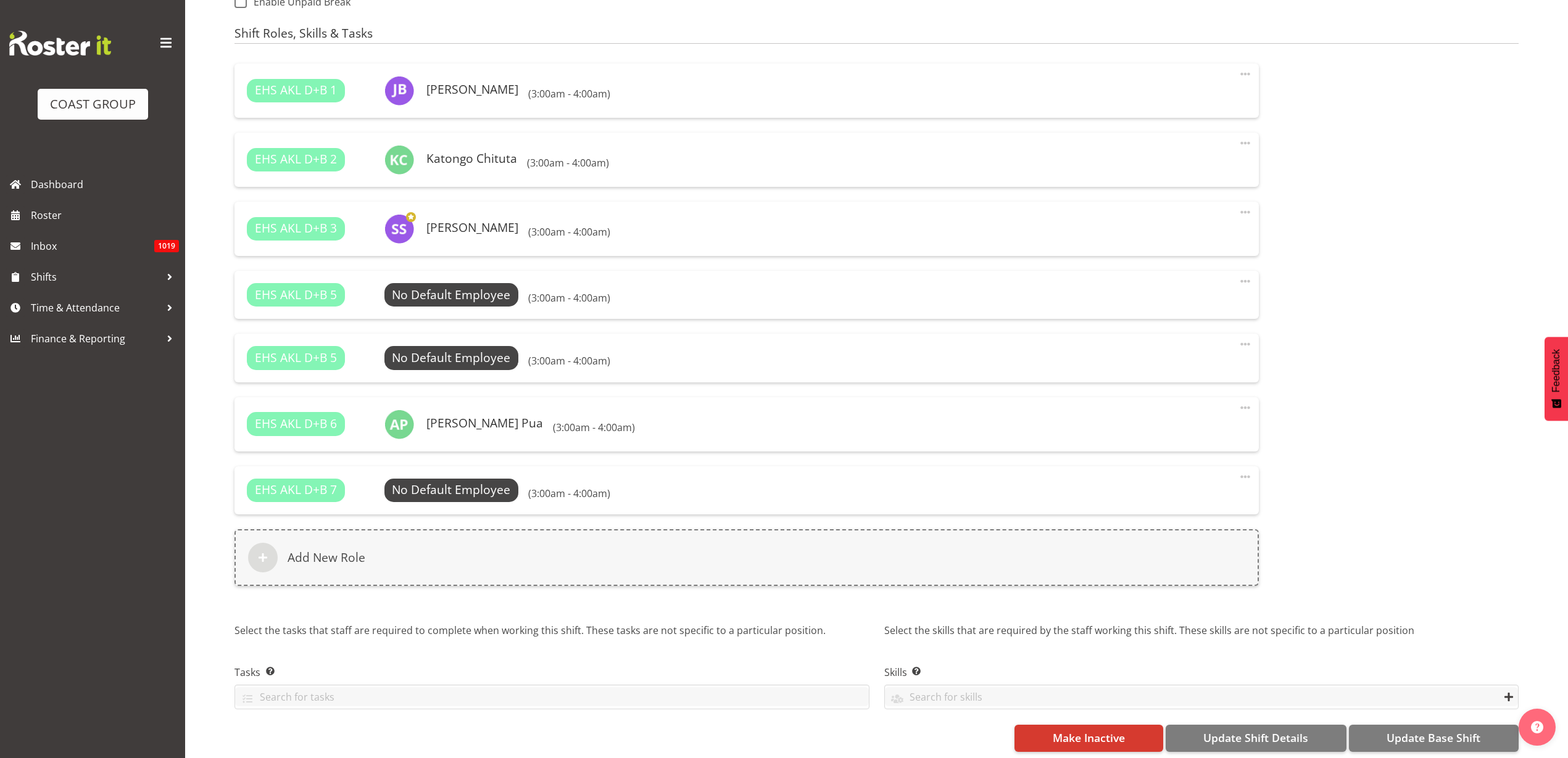
scroll to position [750, 0]
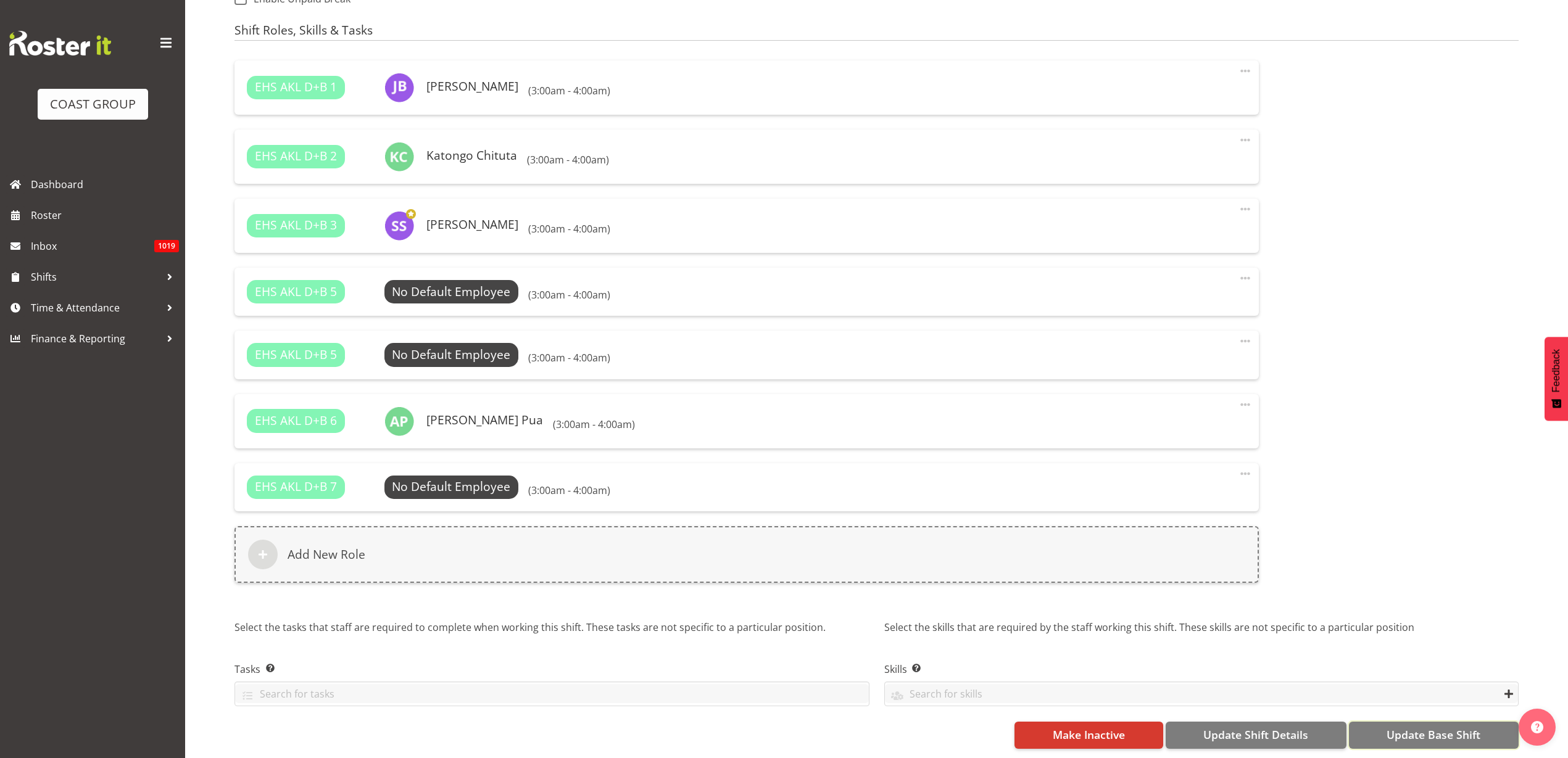
click at [1439, 727] on span "Update Base Shift" at bounding box center [1433, 735] width 94 height 16
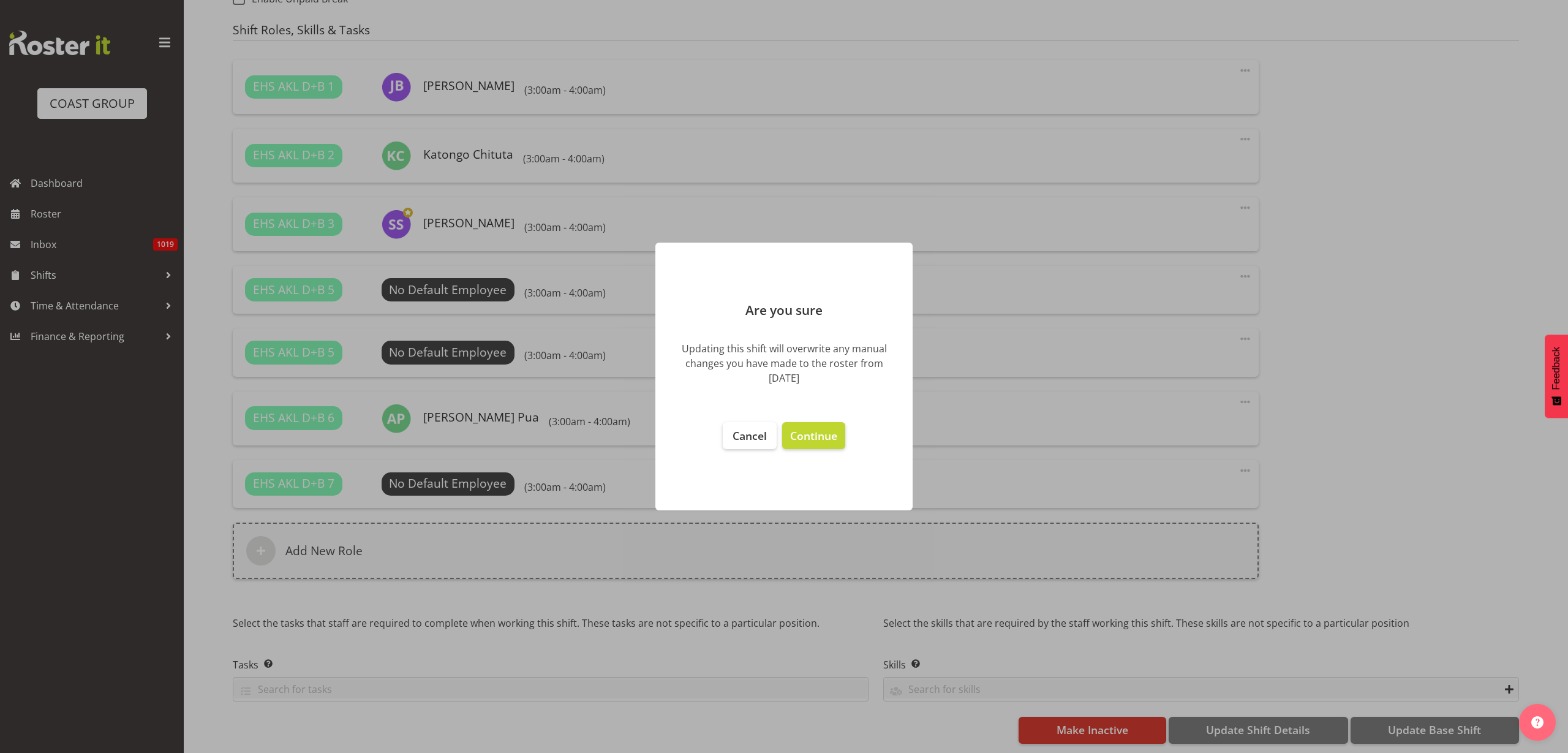
click at [824, 434] on span "Continue" at bounding box center [813, 436] width 47 height 15
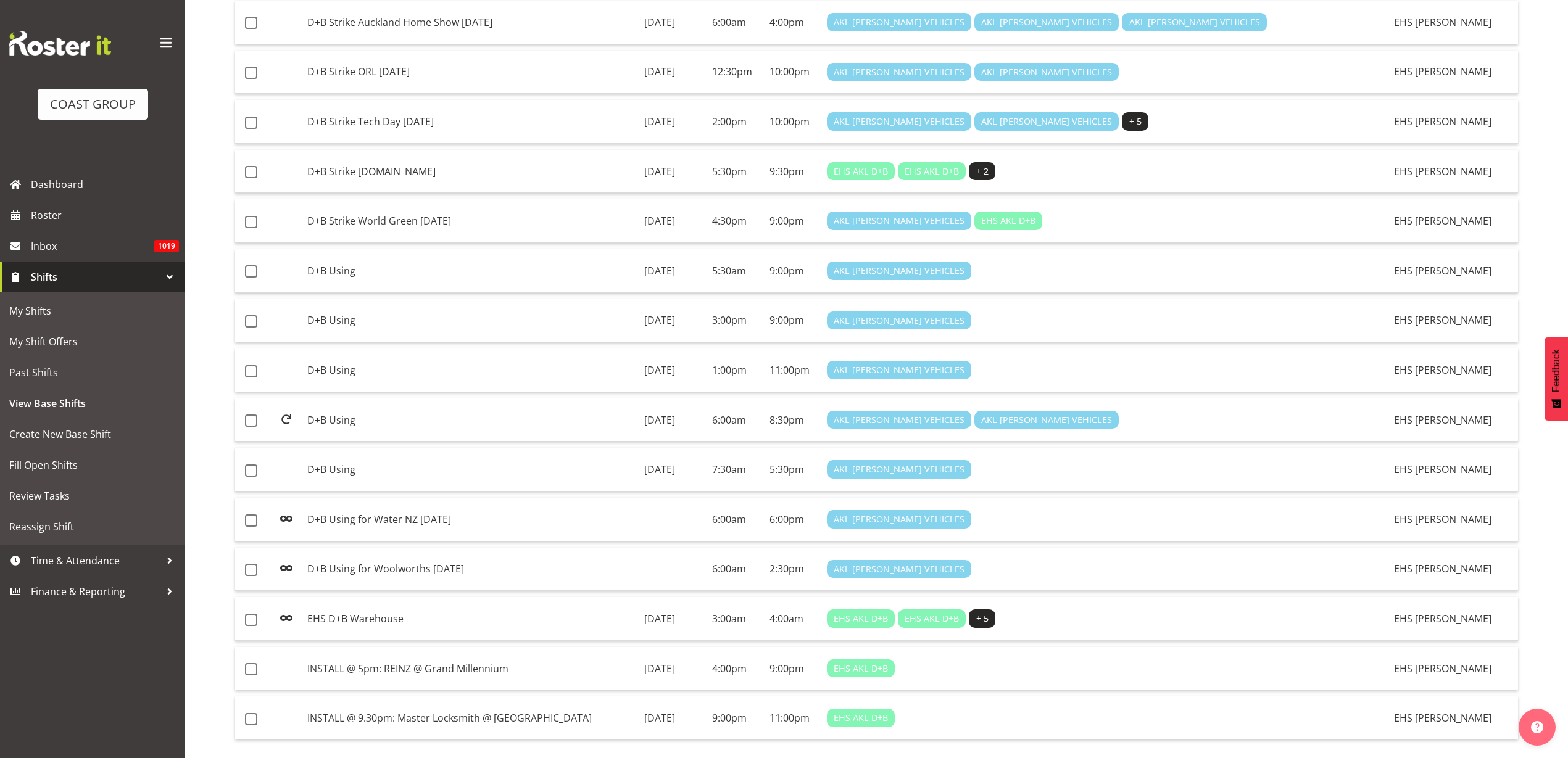
scroll to position [615, 0]
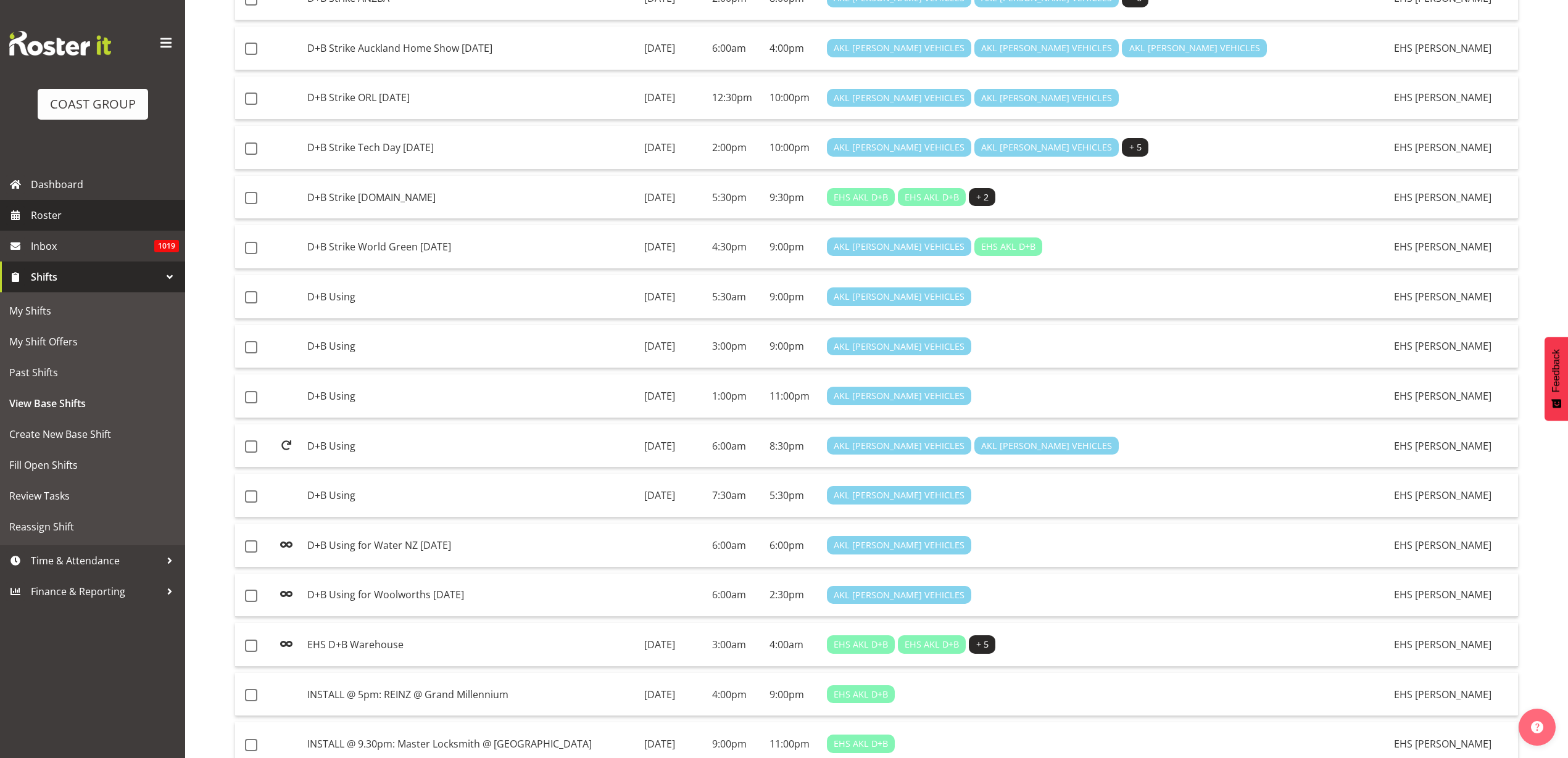
click at [77, 206] on span "Roster" at bounding box center [105, 216] width 148 height 19
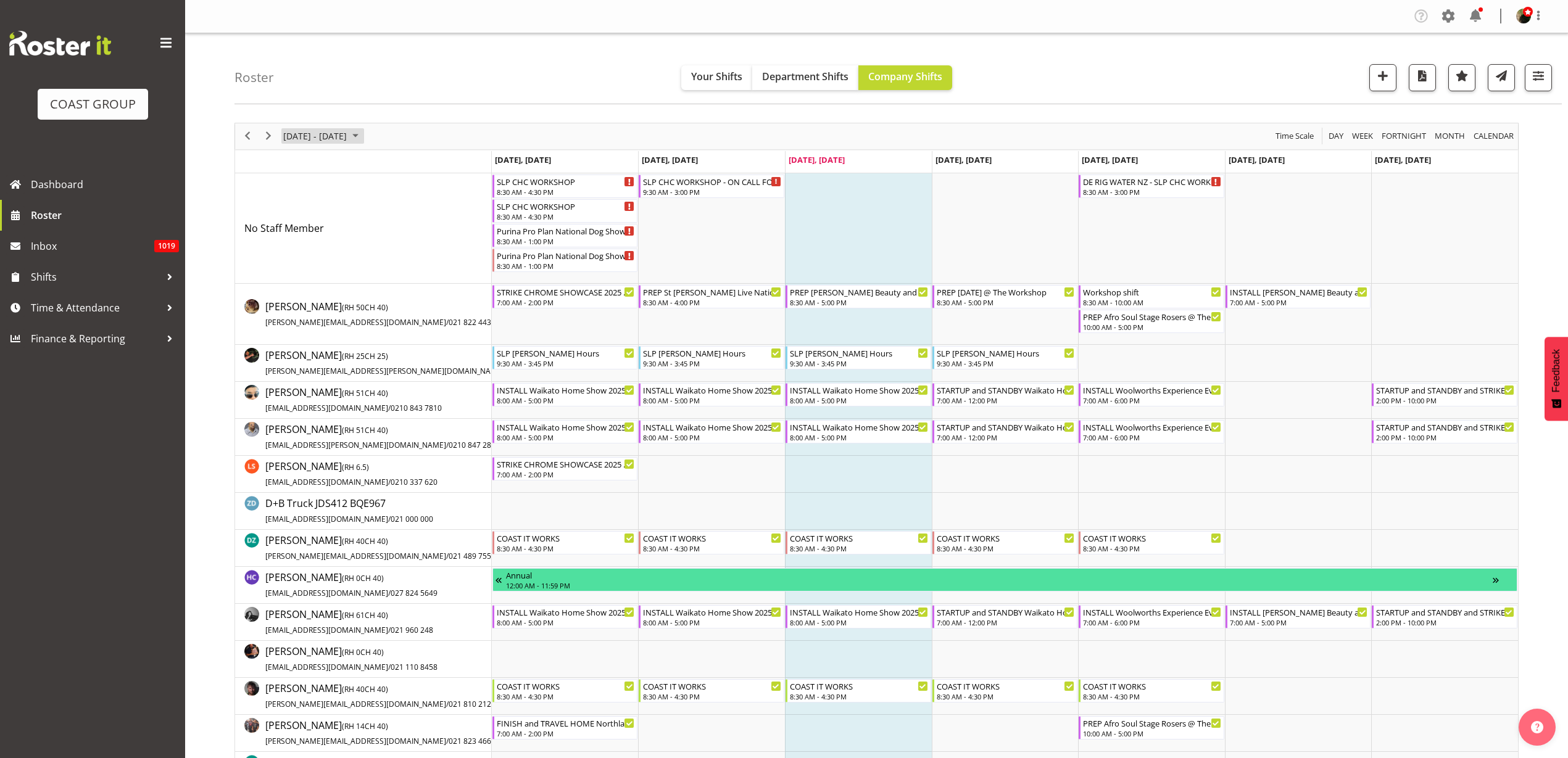
click at [335, 137] on span "Sep 29 - Oct 05, 2025" at bounding box center [315, 136] width 66 height 15
click at [415, 167] on span "next month" at bounding box center [412, 168] width 22 height 22
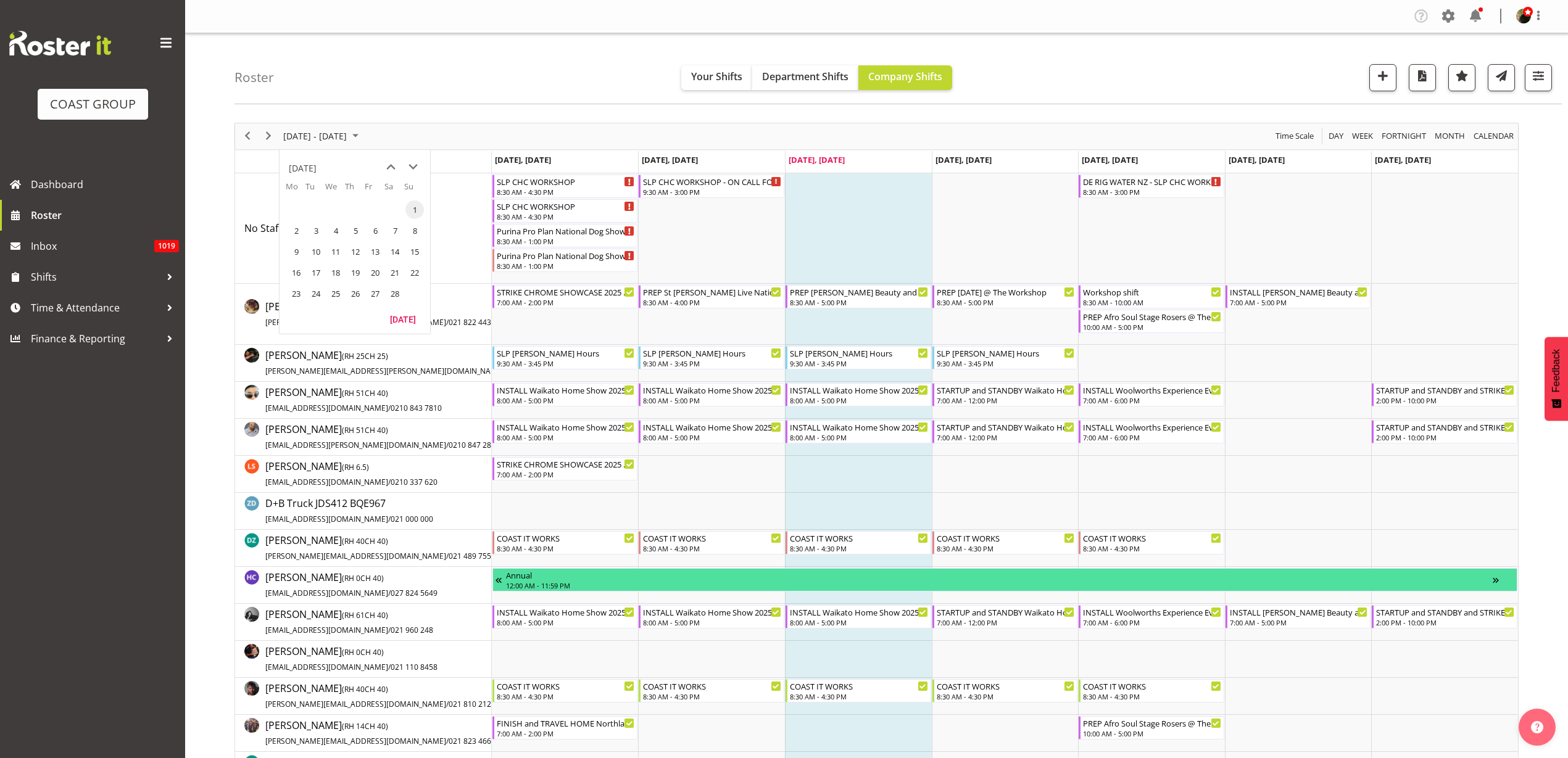
click at [415, 167] on span "next month" at bounding box center [412, 168] width 22 height 22
click at [396, 250] on span "14" at bounding box center [395, 252] width 19 height 19
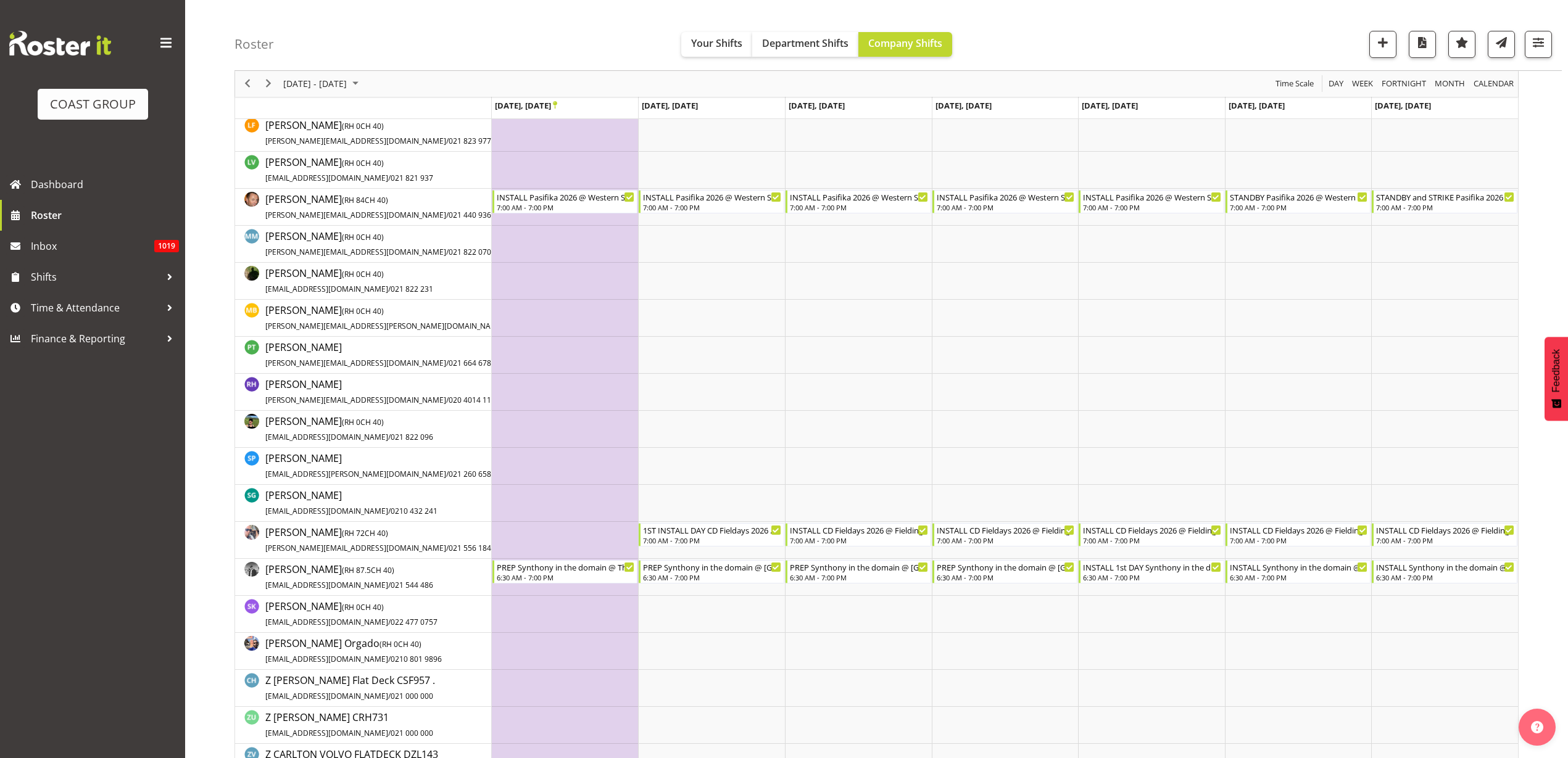
scroll to position [848, 0]
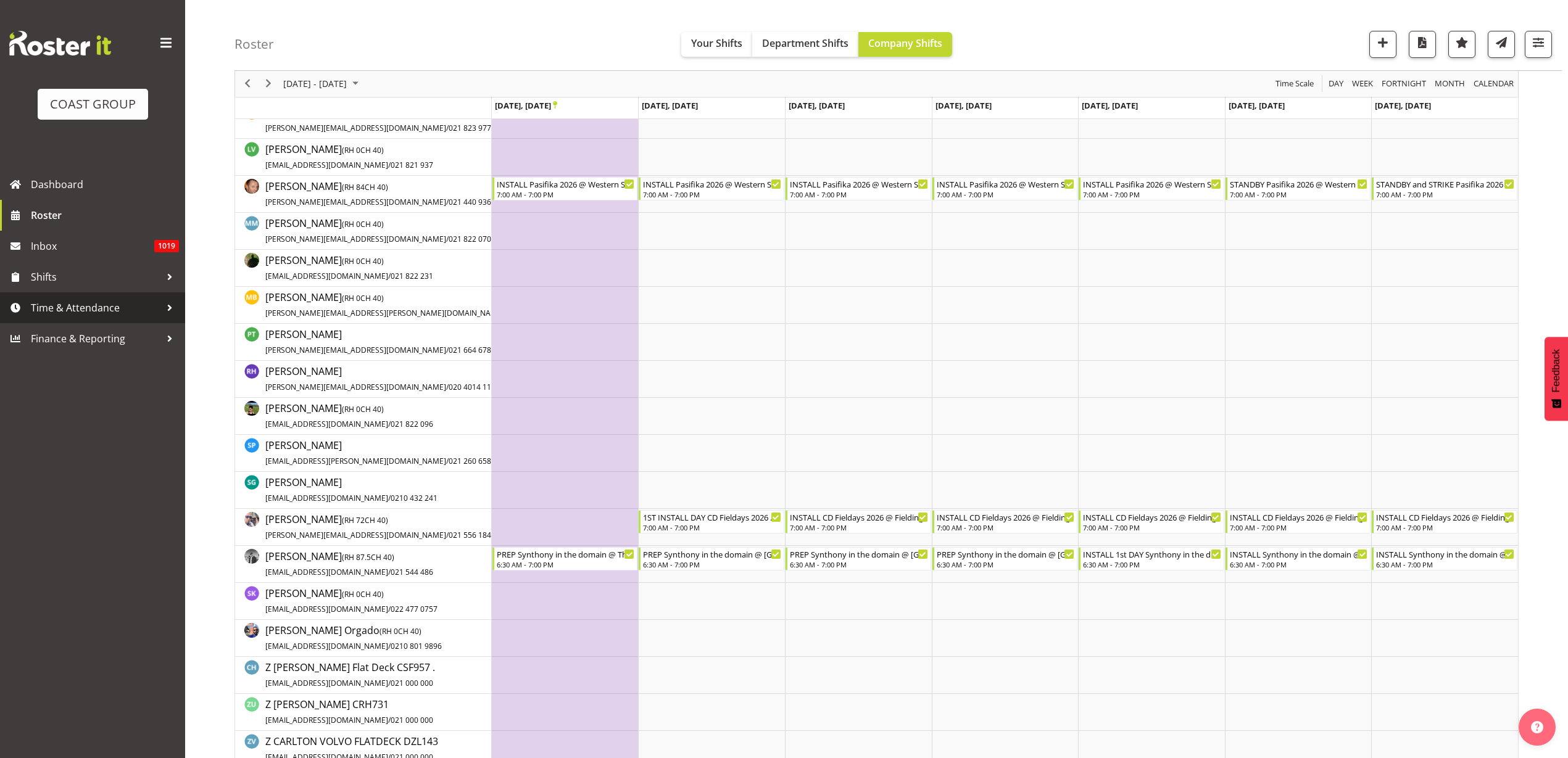
click at [44, 305] on span "Time & Attendance" at bounding box center [96, 308] width 129 height 19
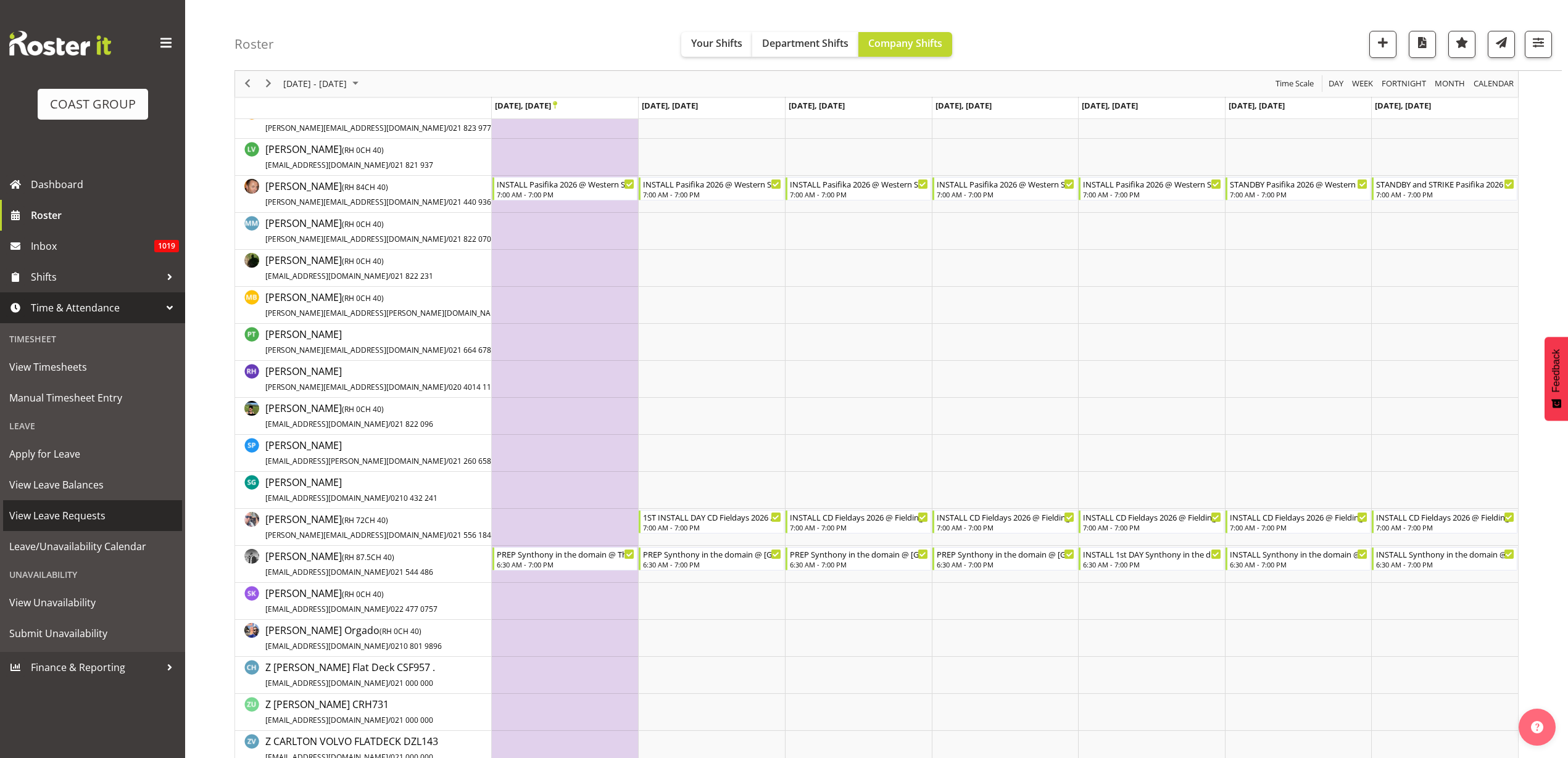
click at [78, 510] on span "View Leave Requests" at bounding box center [93, 516] width 167 height 19
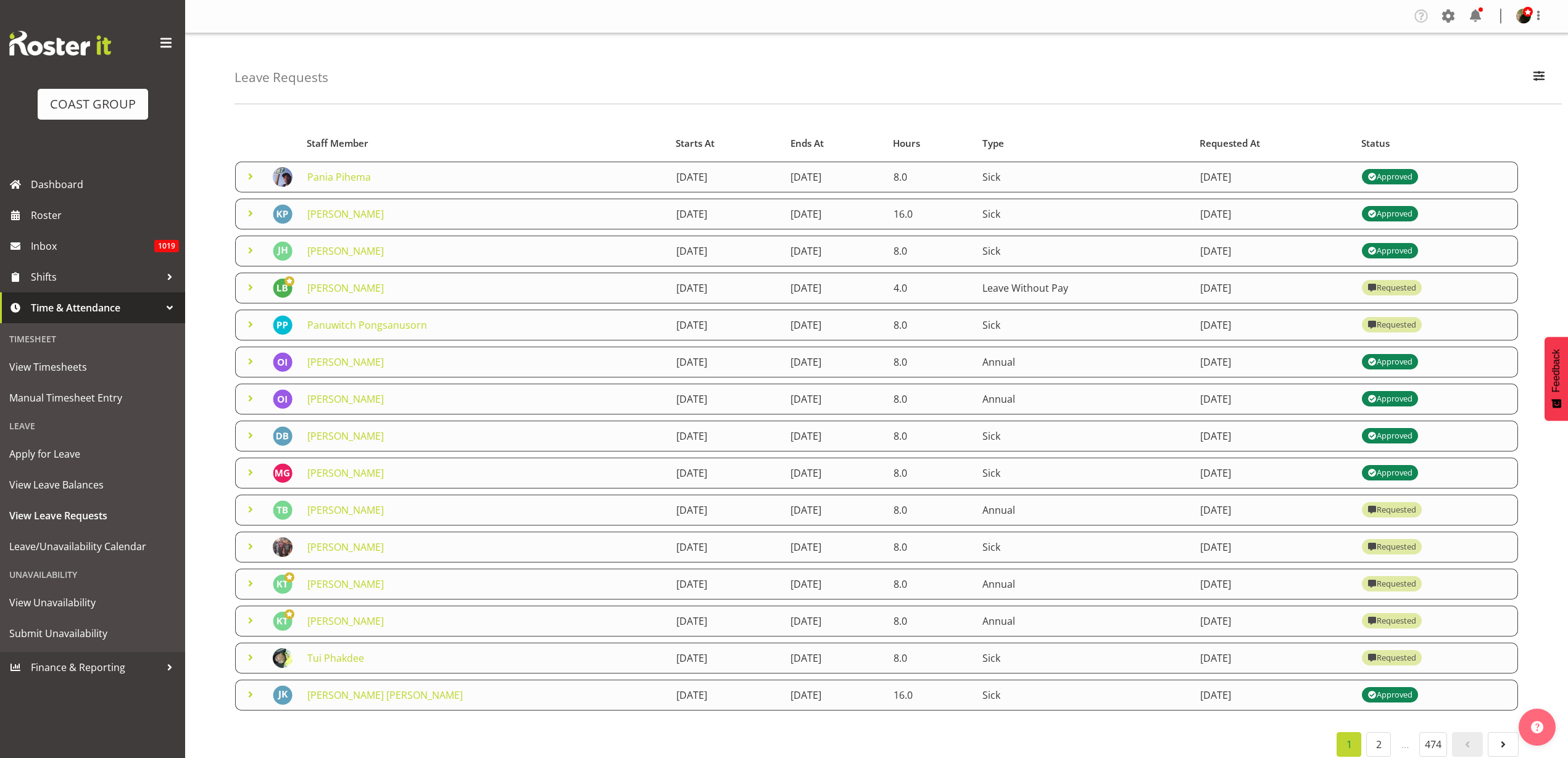
click at [340, 544] on link "[PERSON_NAME]" at bounding box center [346, 547] width 77 height 13
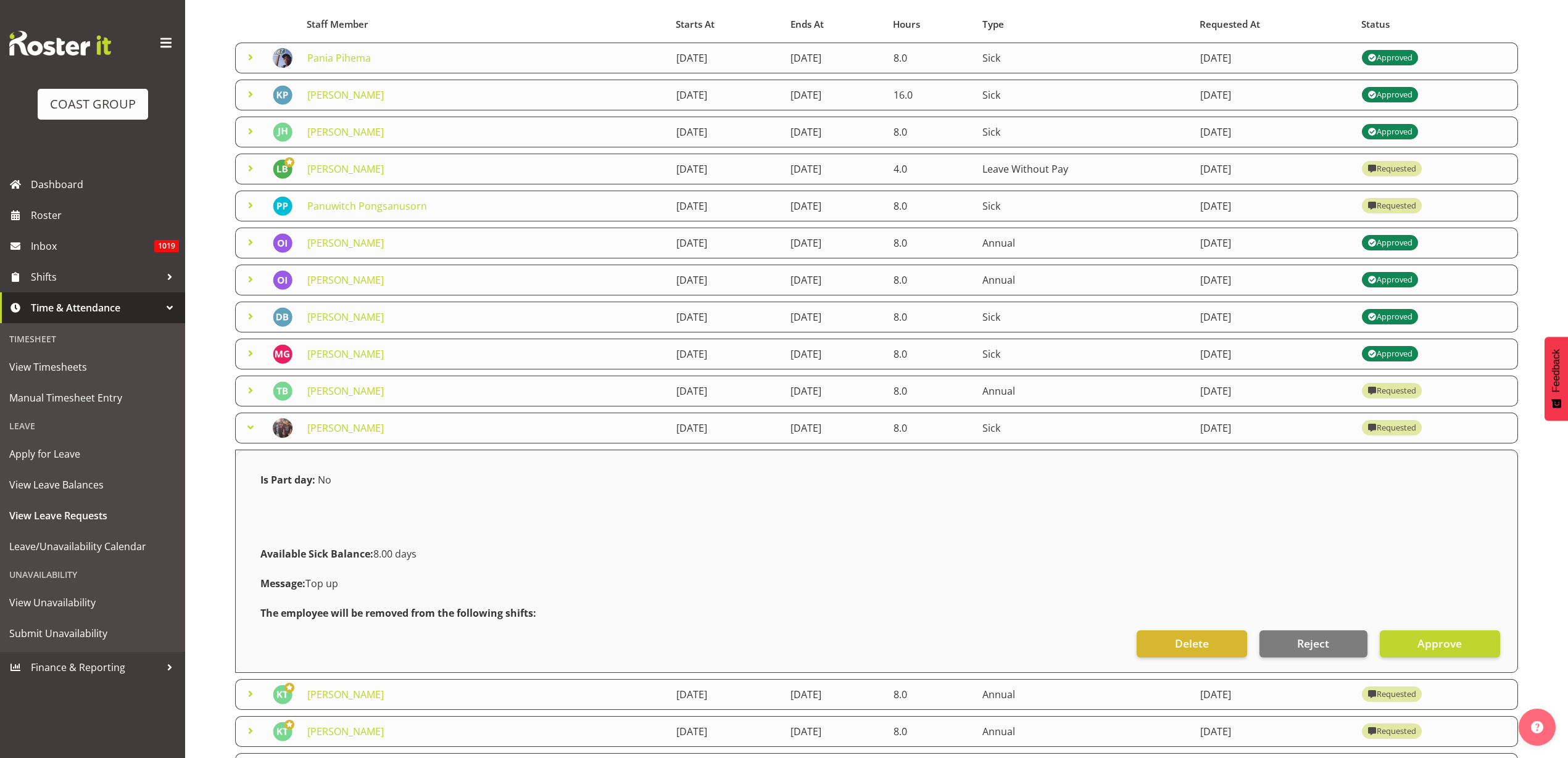
scroll to position [249, 0]
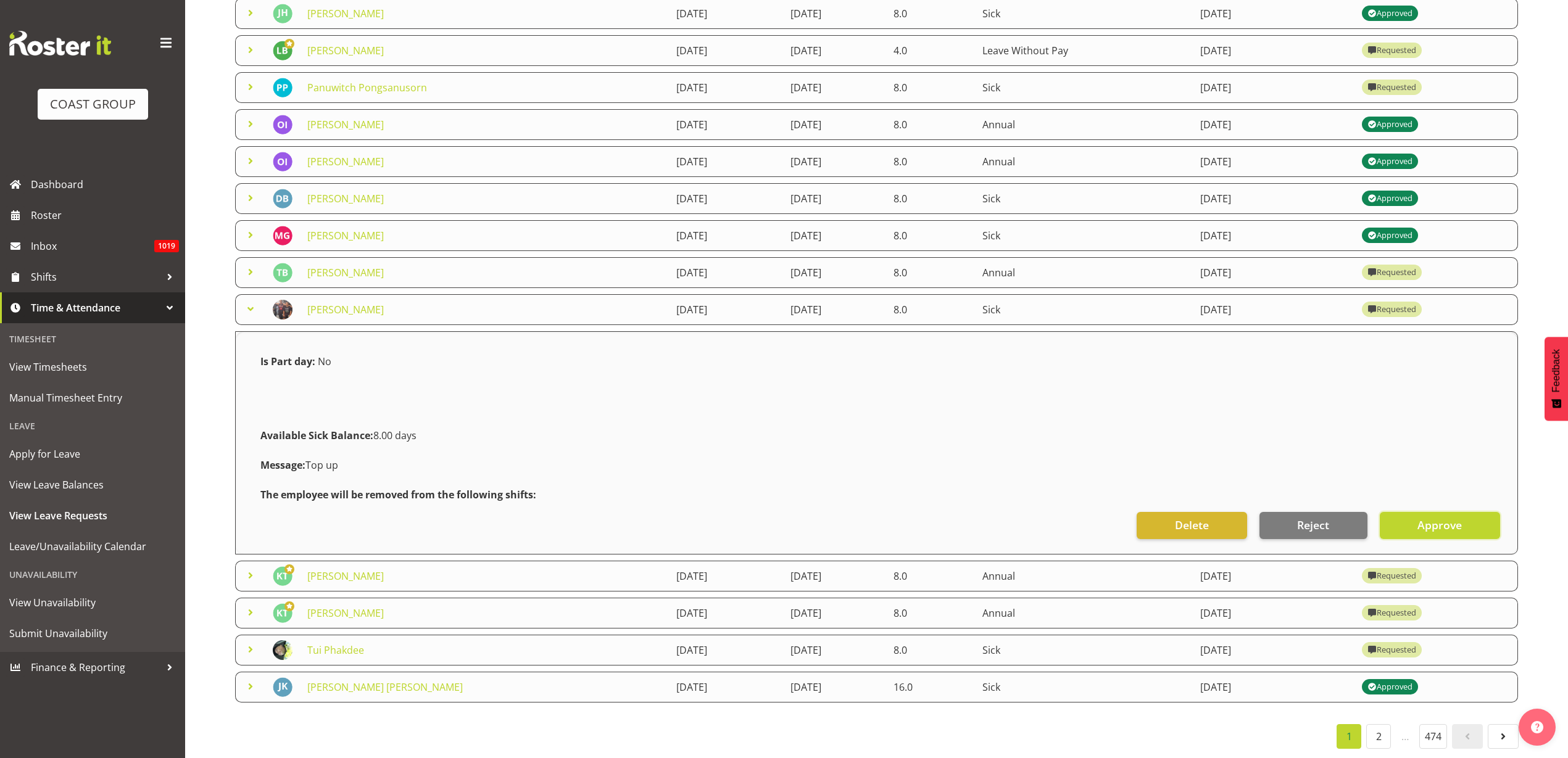
click at [1441, 517] on span "Approve" at bounding box center [1439, 525] width 44 height 16
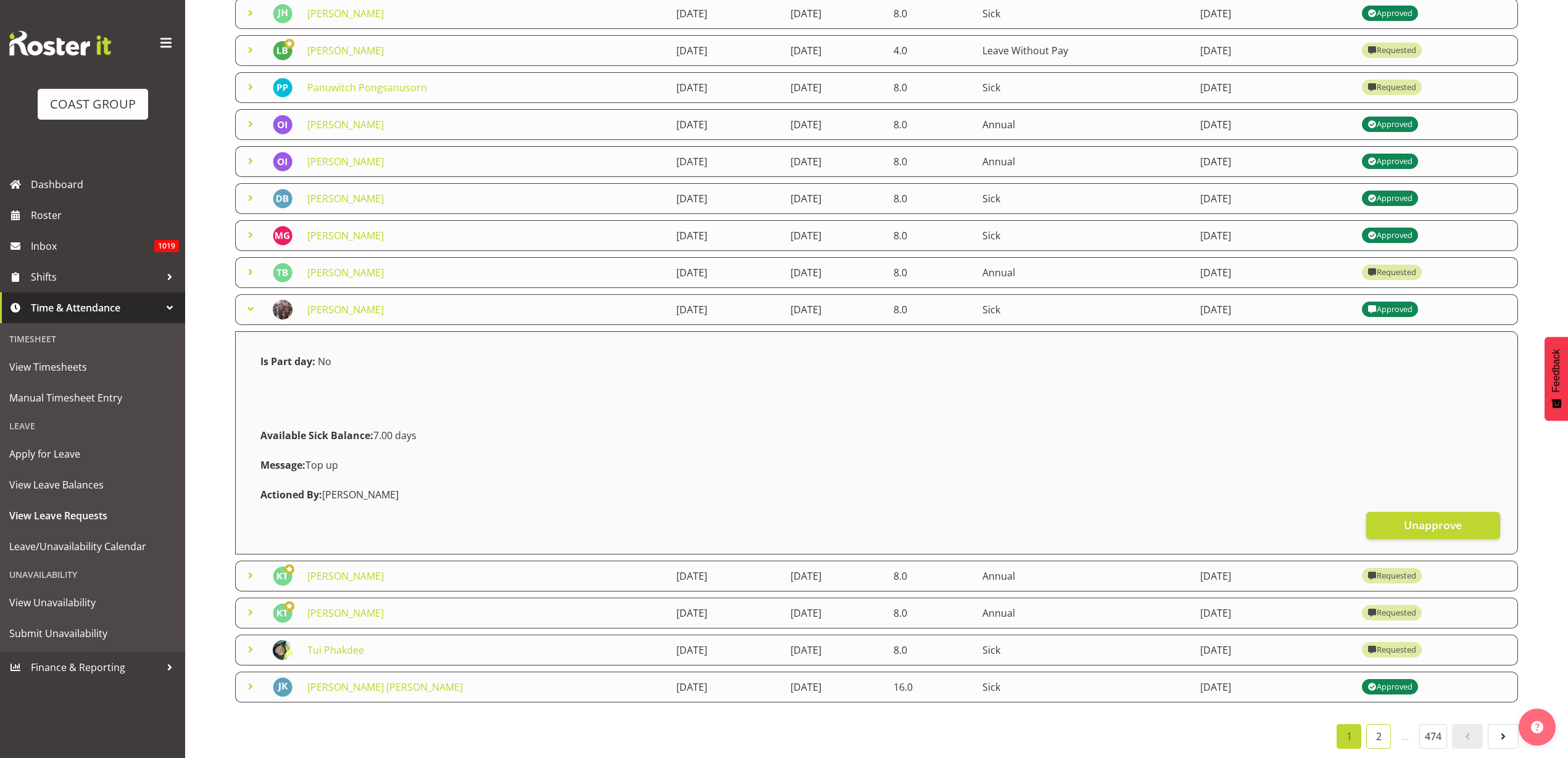
click at [1377, 729] on link "2" at bounding box center [1379, 736] width 24 height 24
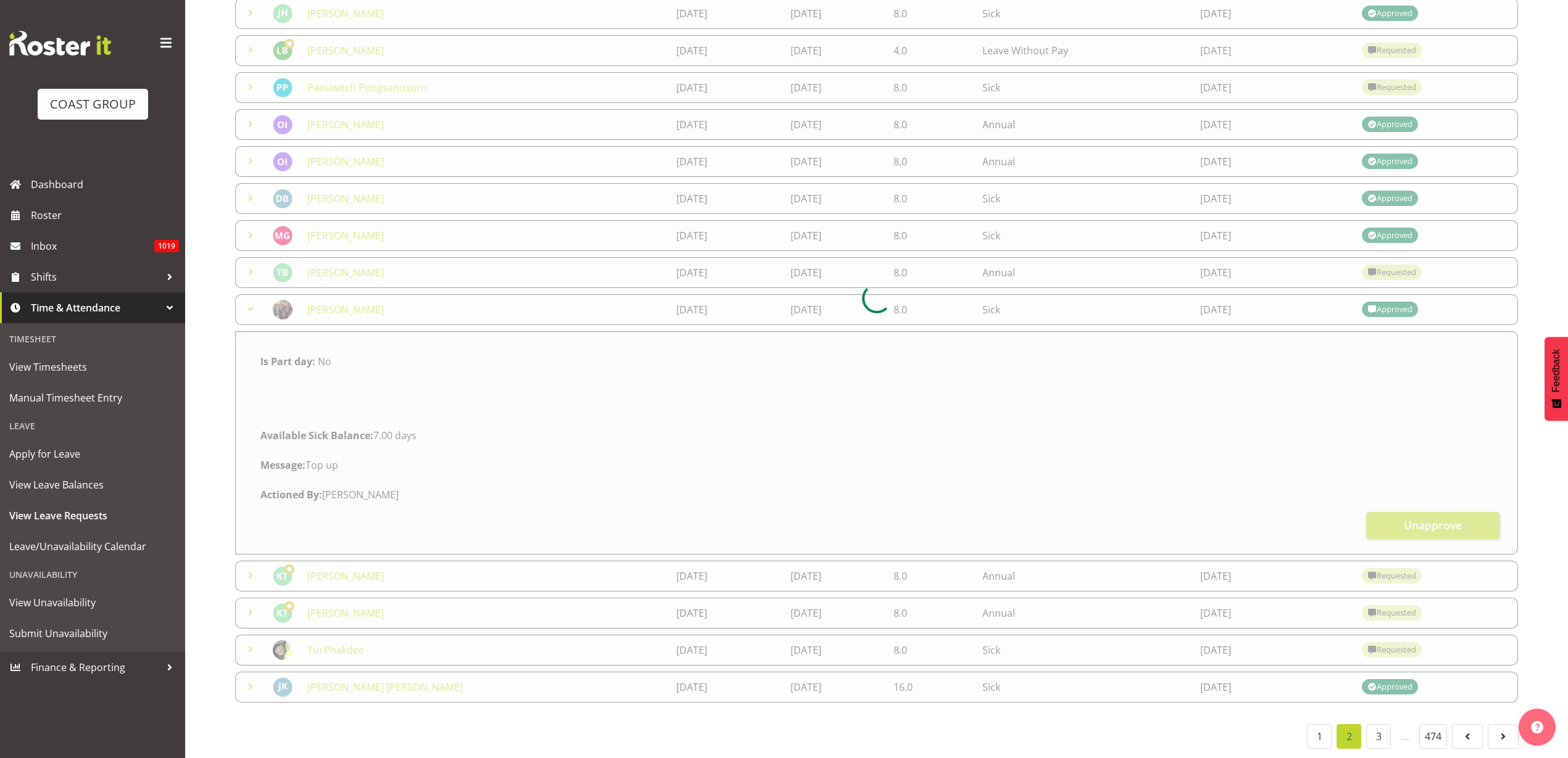
scroll to position [20, 0]
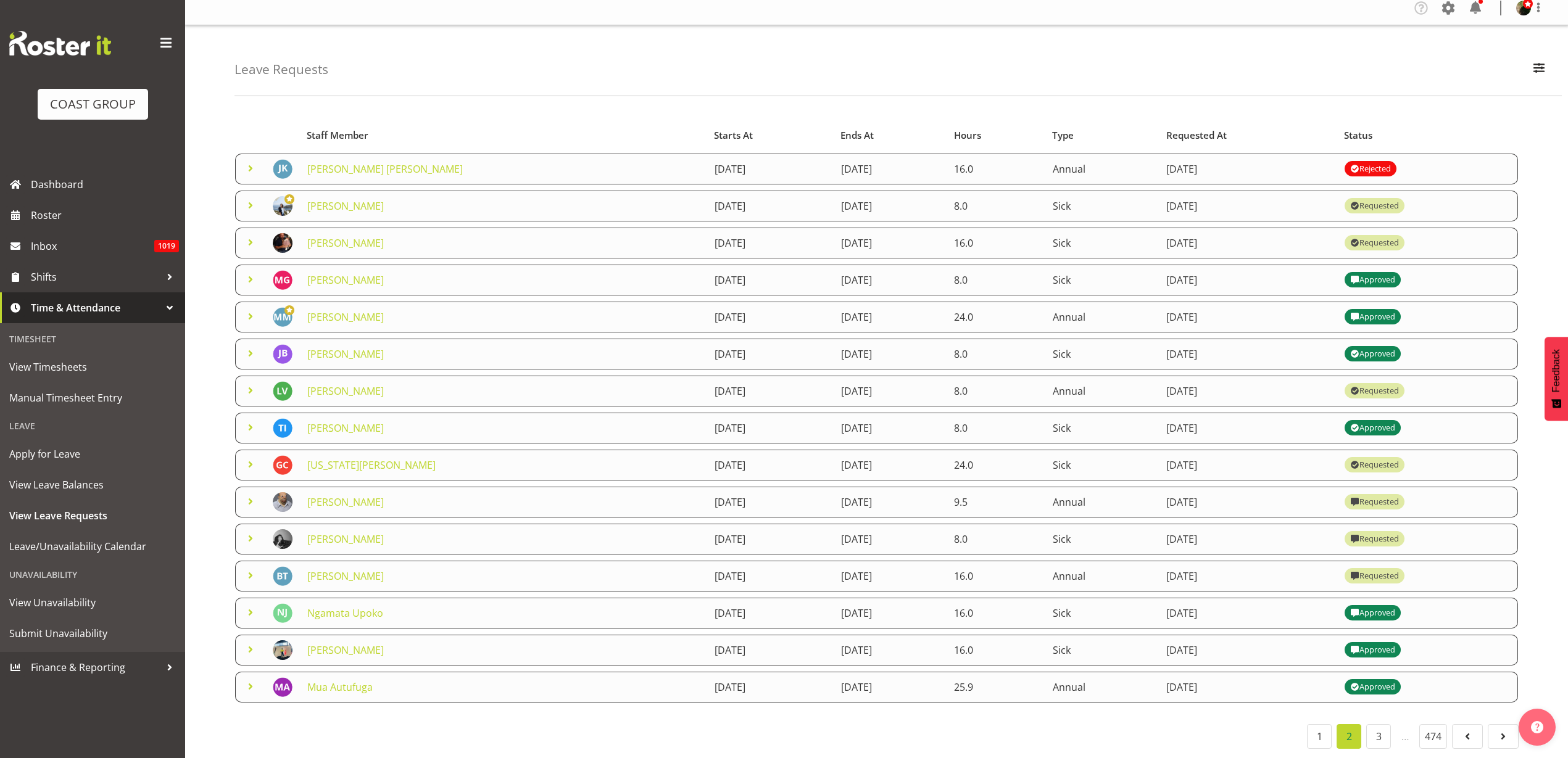
click at [342, 236] on link "[PERSON_NAME]" at bounding box center [346, 243] width 77 height 13
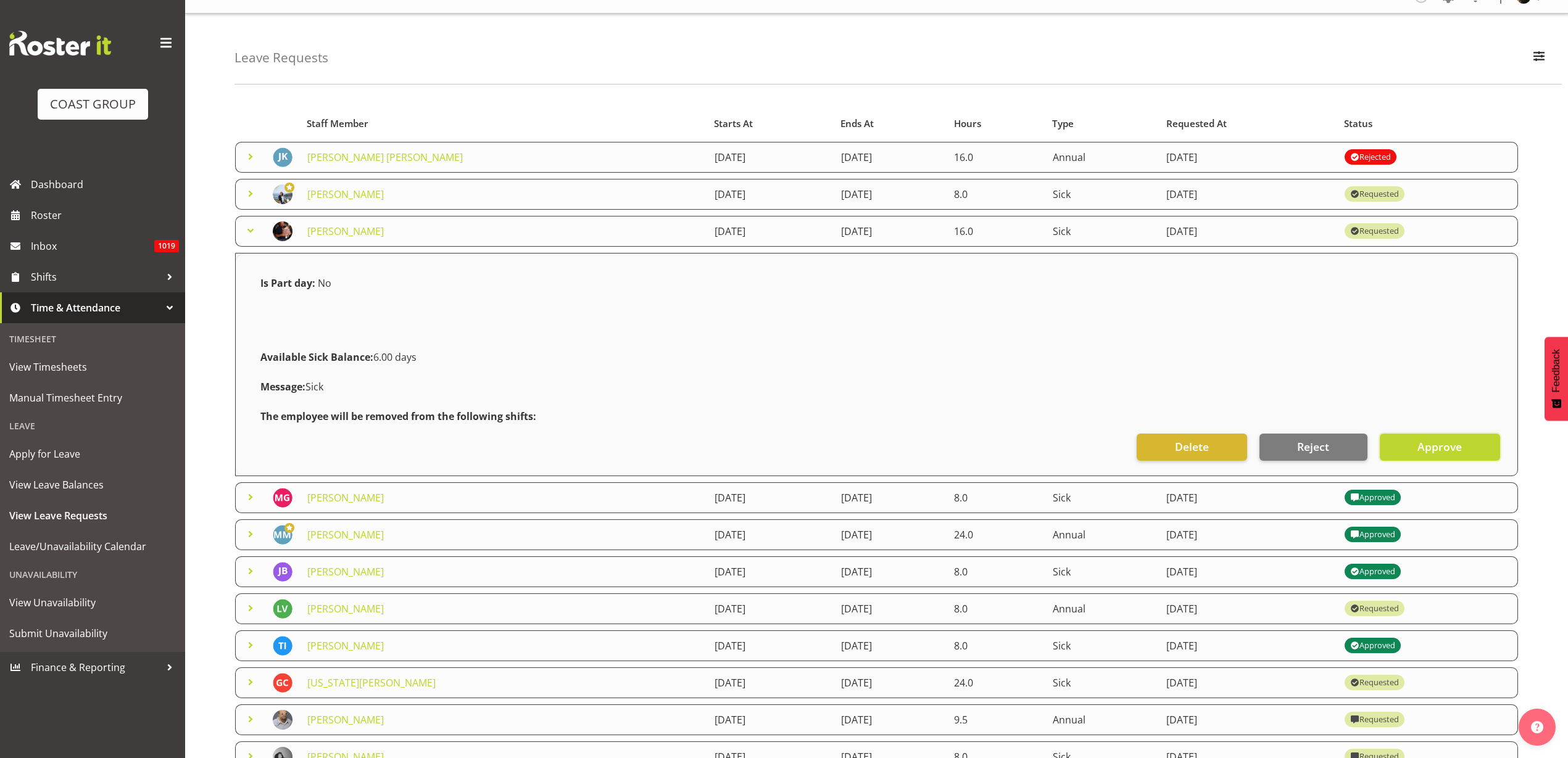
click at [1431, 448] on span "Approve" at bounding box center [1439, 446] width 44 height 16
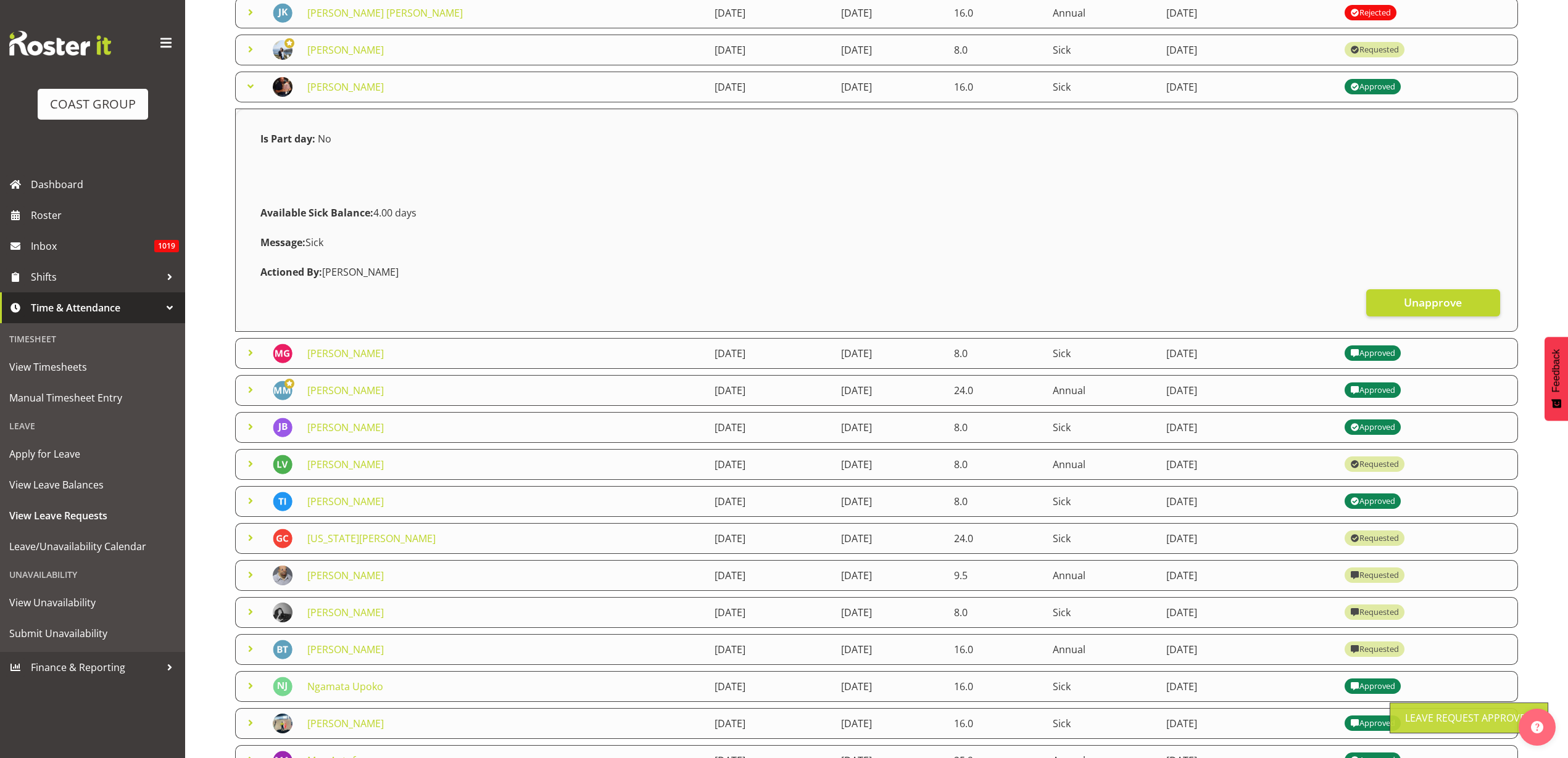
scroll to position [174, 0]
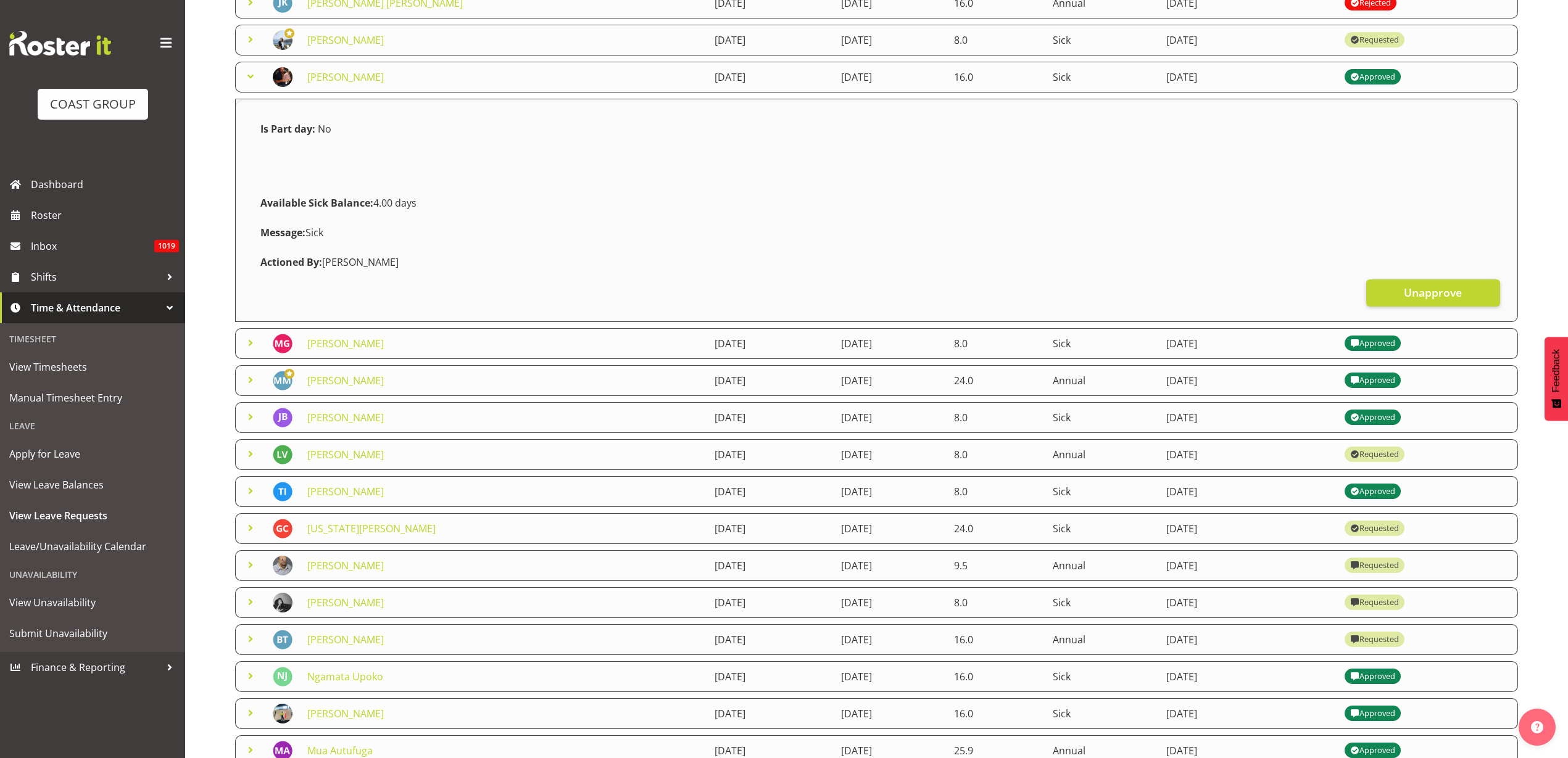
click at [323, 450] on link "[PERSON_NAME]" at bounding box center [346, 454] width 77 height 13
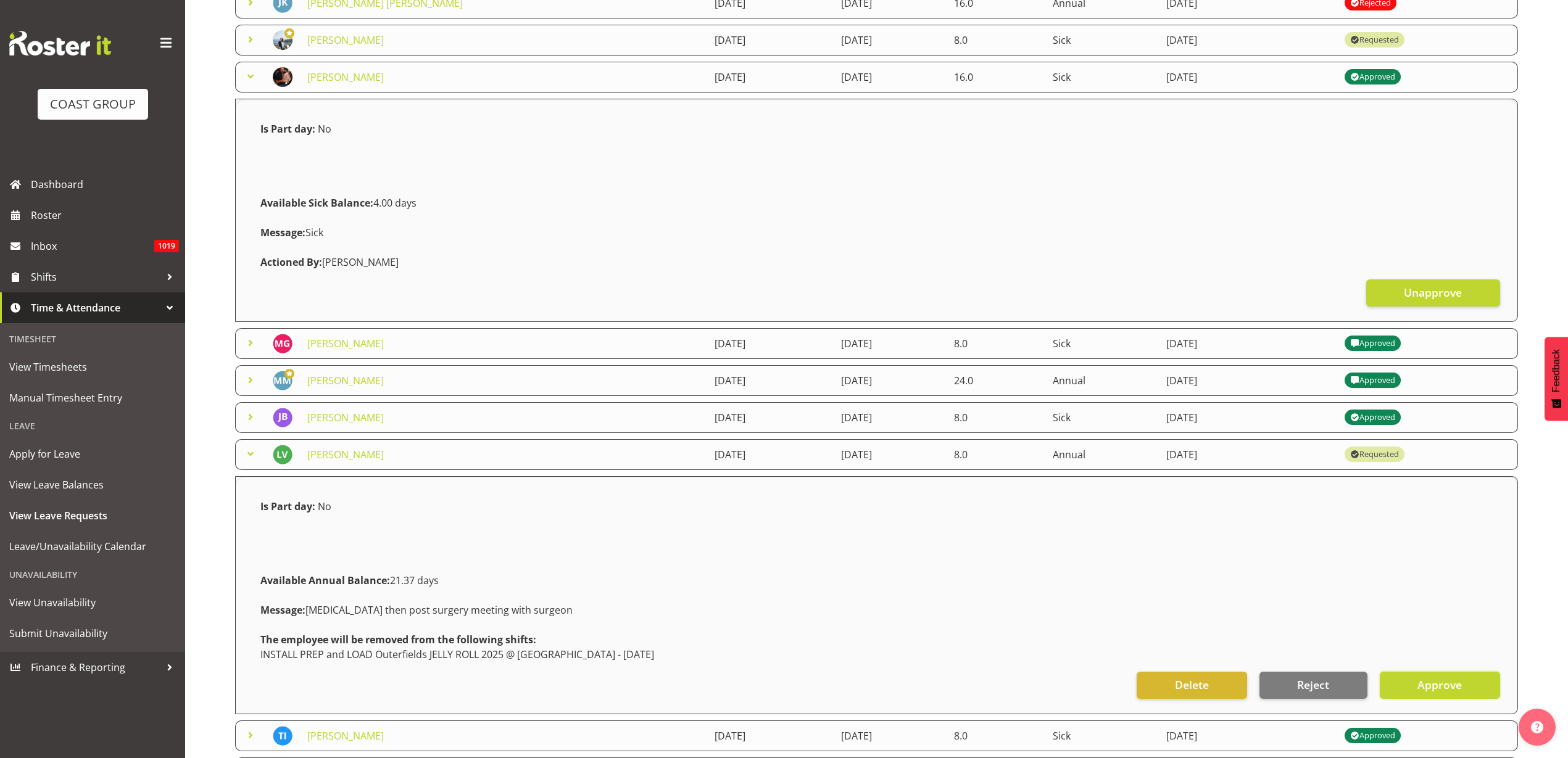
click at [1439, 687] on span "Approve" at bounding box center [1439, 684] width 44 height 16
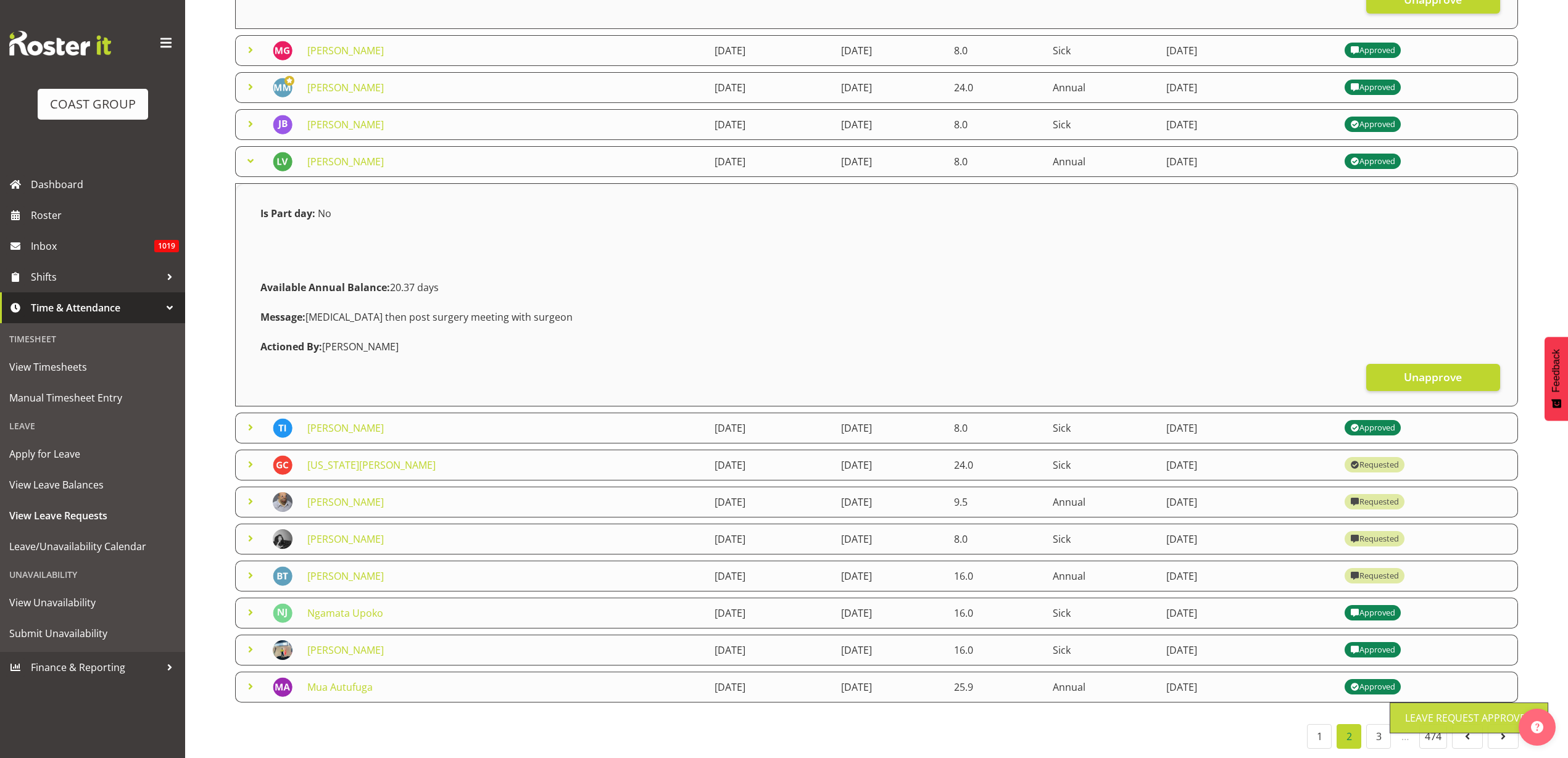
scroll to position [479, 0]
click at [330, 496] on link "[PERSON_NAME]" at bounding box center [346, 502] width 77 height 13
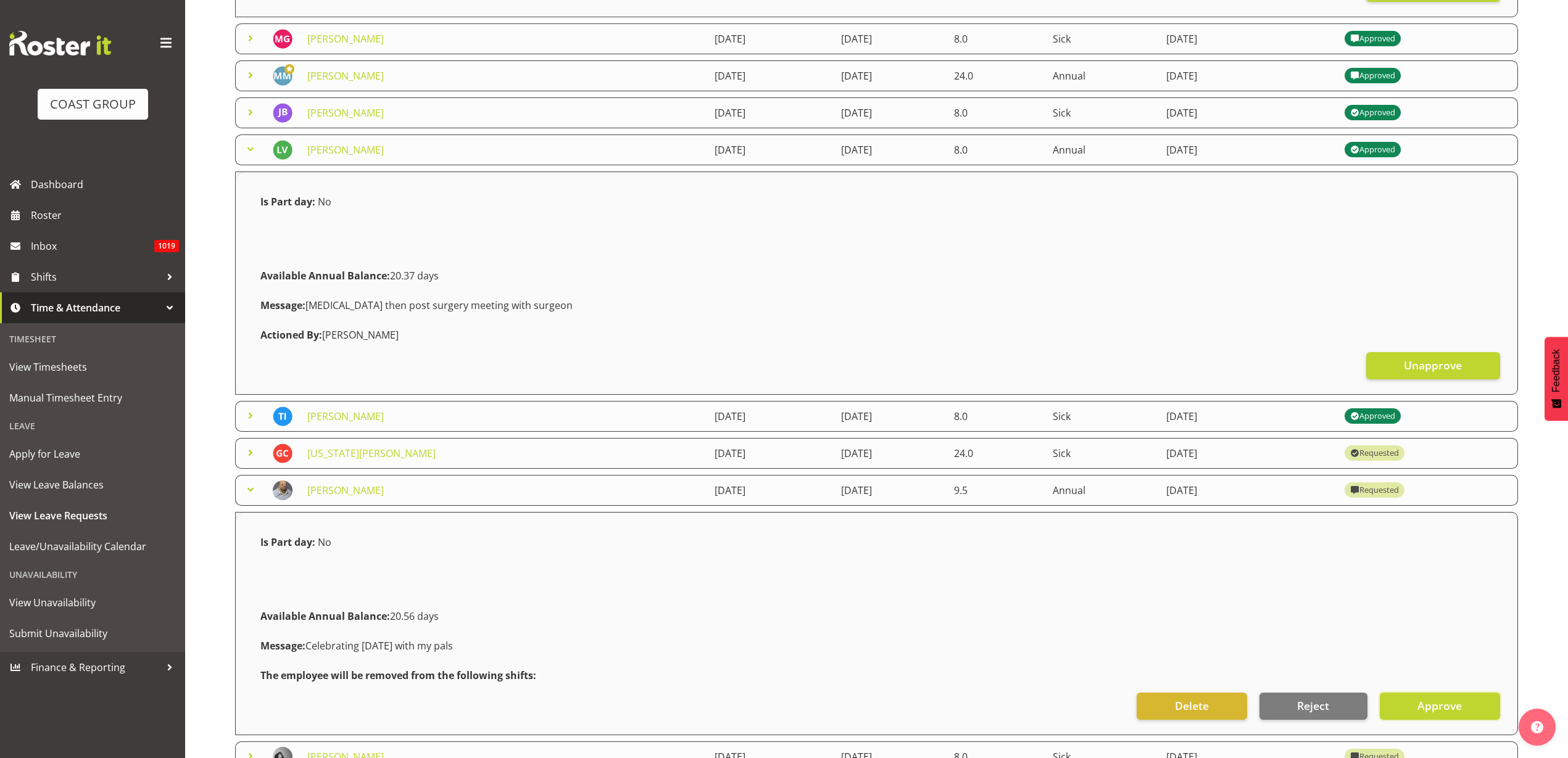
click at [1448, 706] on span "Approve" at bounding box center [1439, 706] width 44 height 16
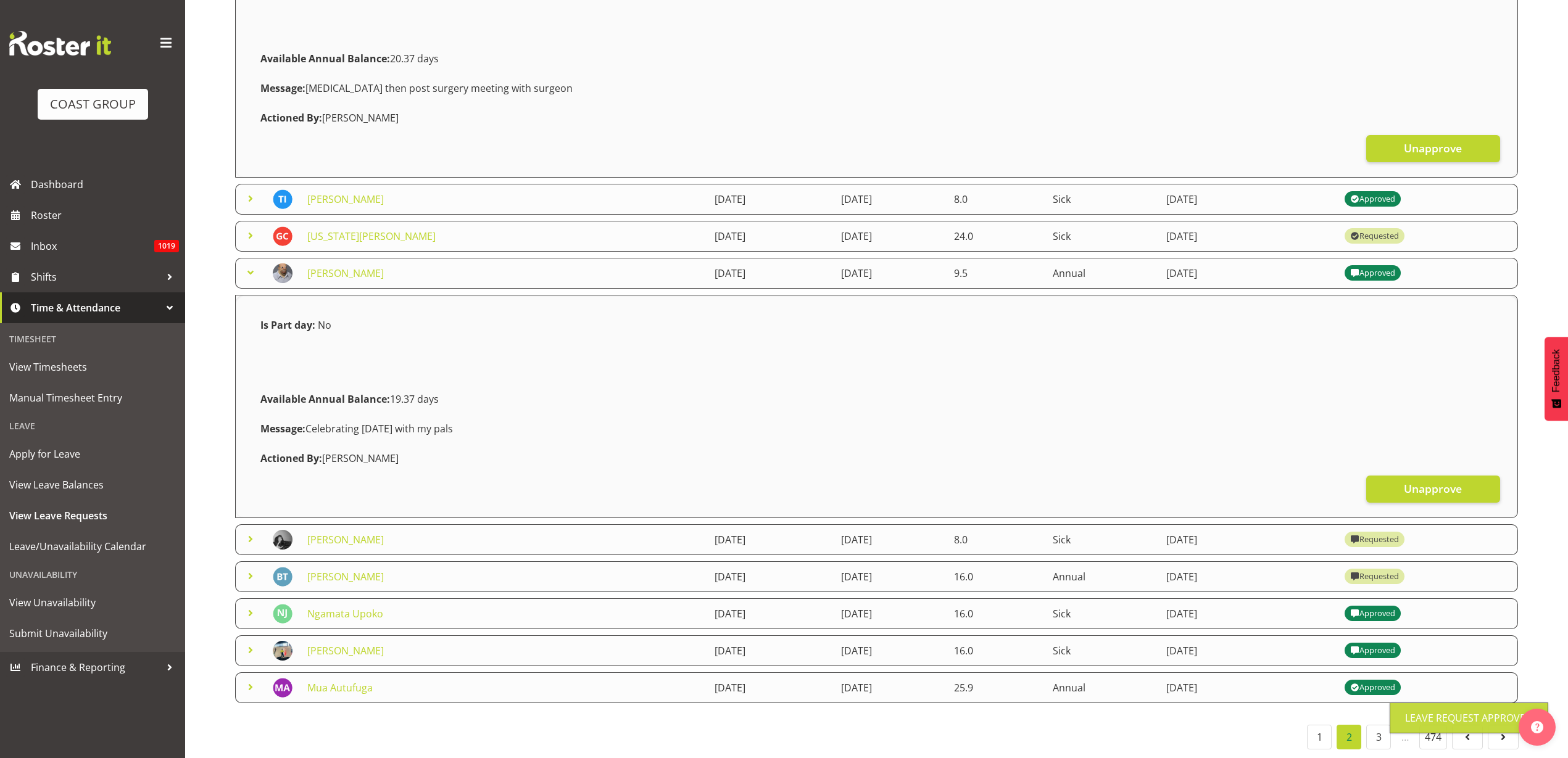
scroll to position [708, 0]
click at [325, 532] on link "[PERSON_NAME]" at bounding box center [346, 539] width 77 height 13
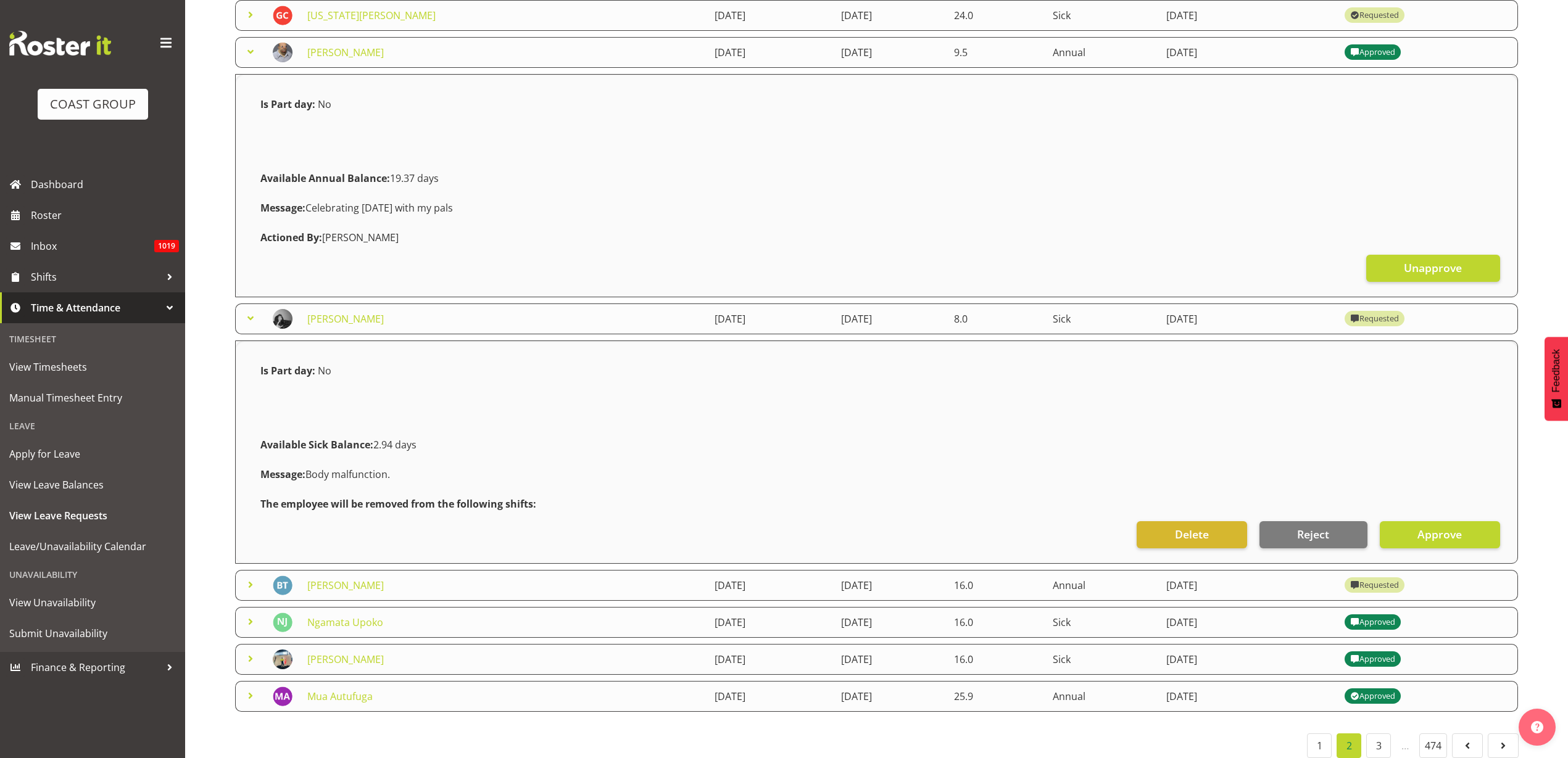
scroll to position [938, 0]
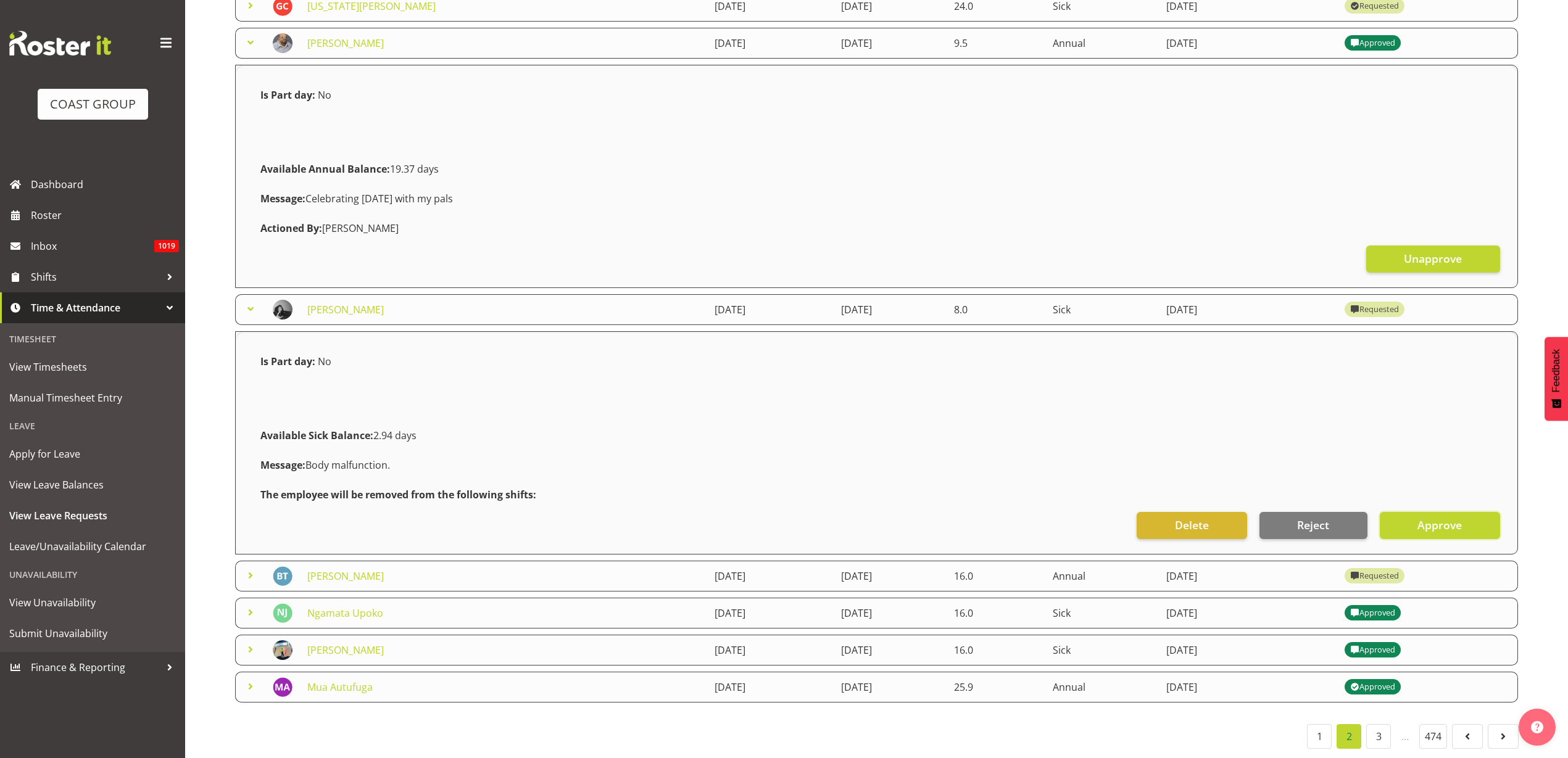
click at [1460, 517] on span "Approve" at bounding box center [1439, 525] width 44 height 16
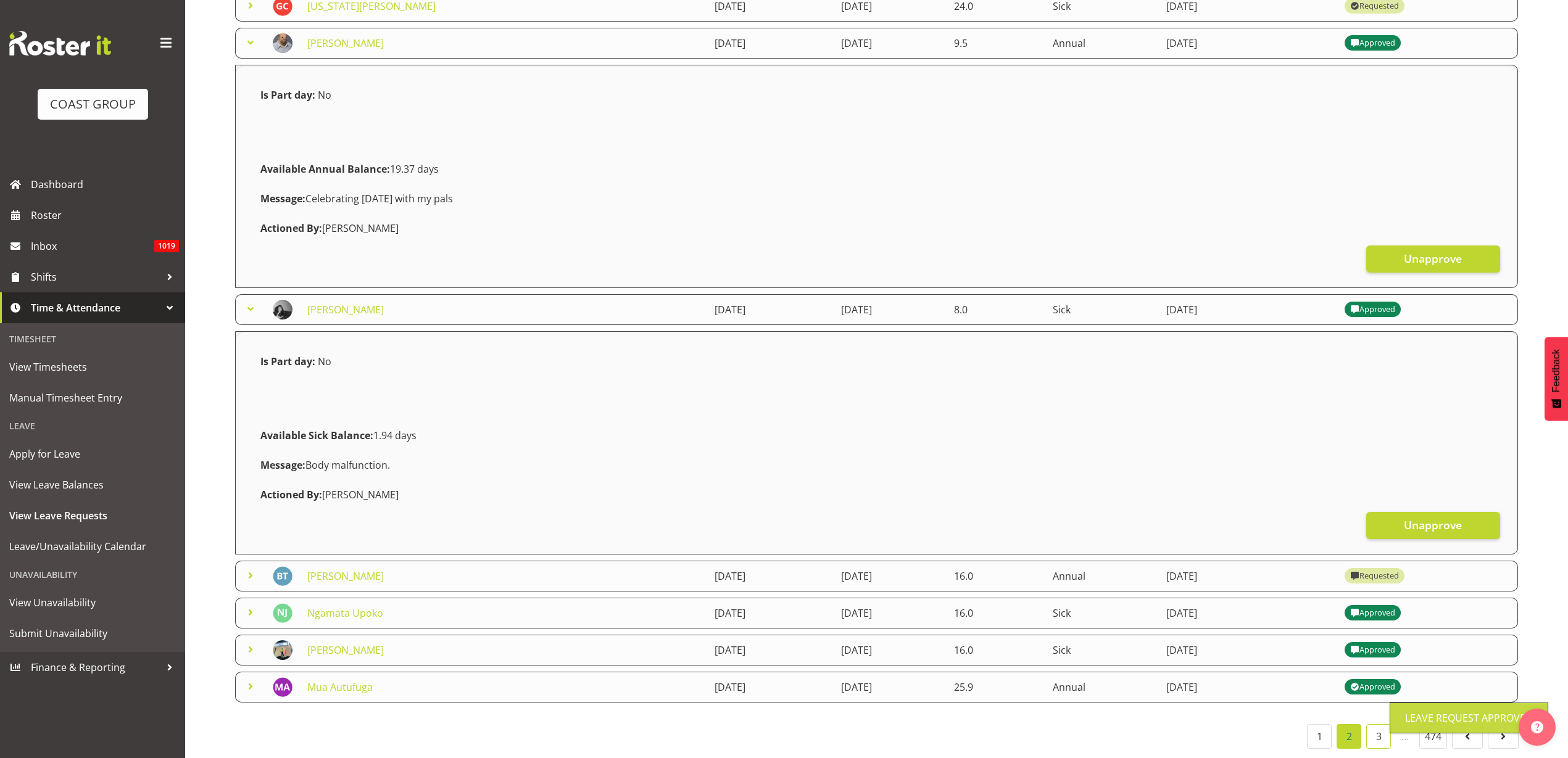
click at [1376, 725] on link "3" at bounding box center [1379, 736] width 24 height 24
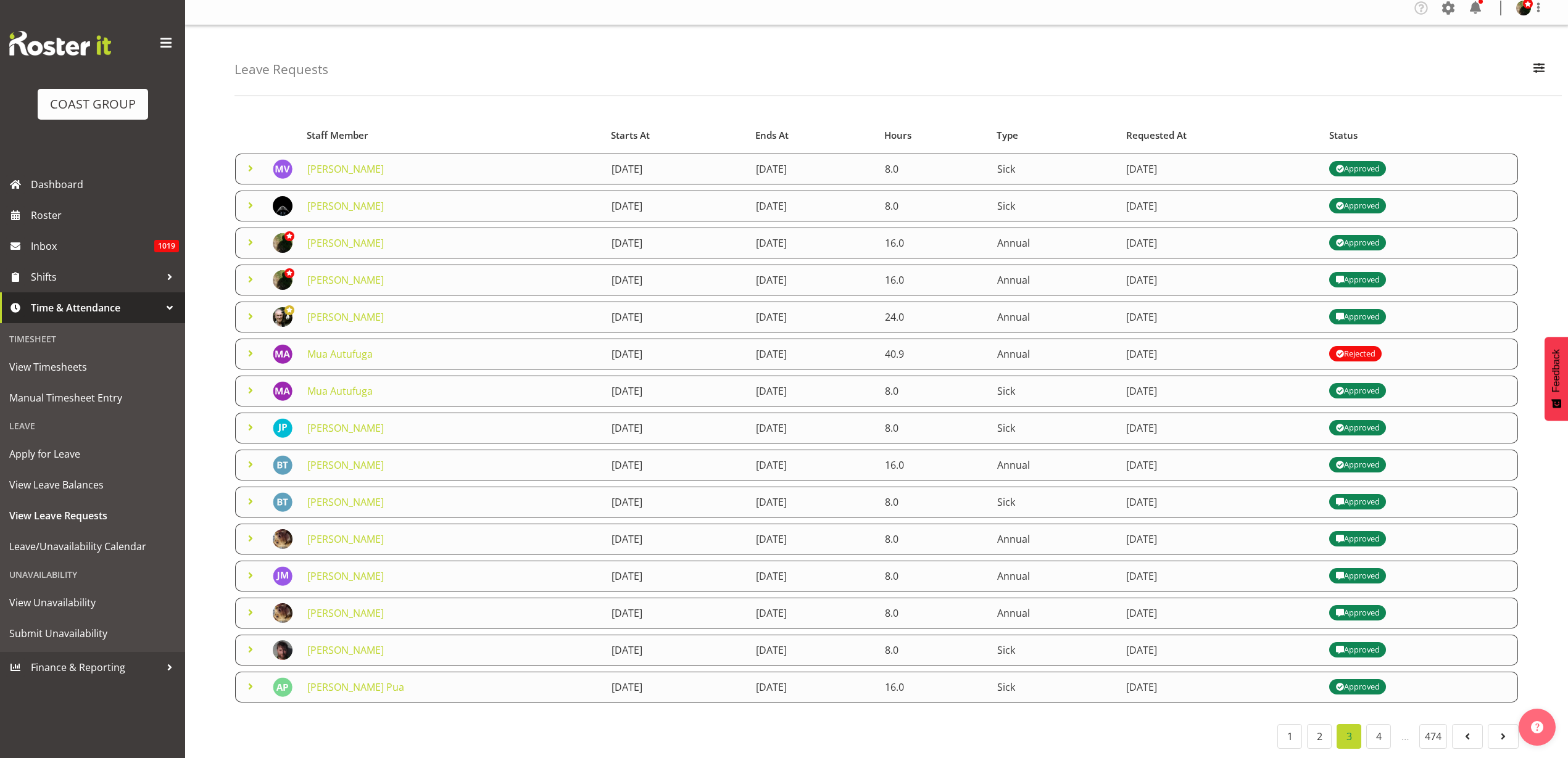
scroll to position [20, 0]
click at [1382, 725] on link "4" at bounding box center [1379, 736] width 24 height 24
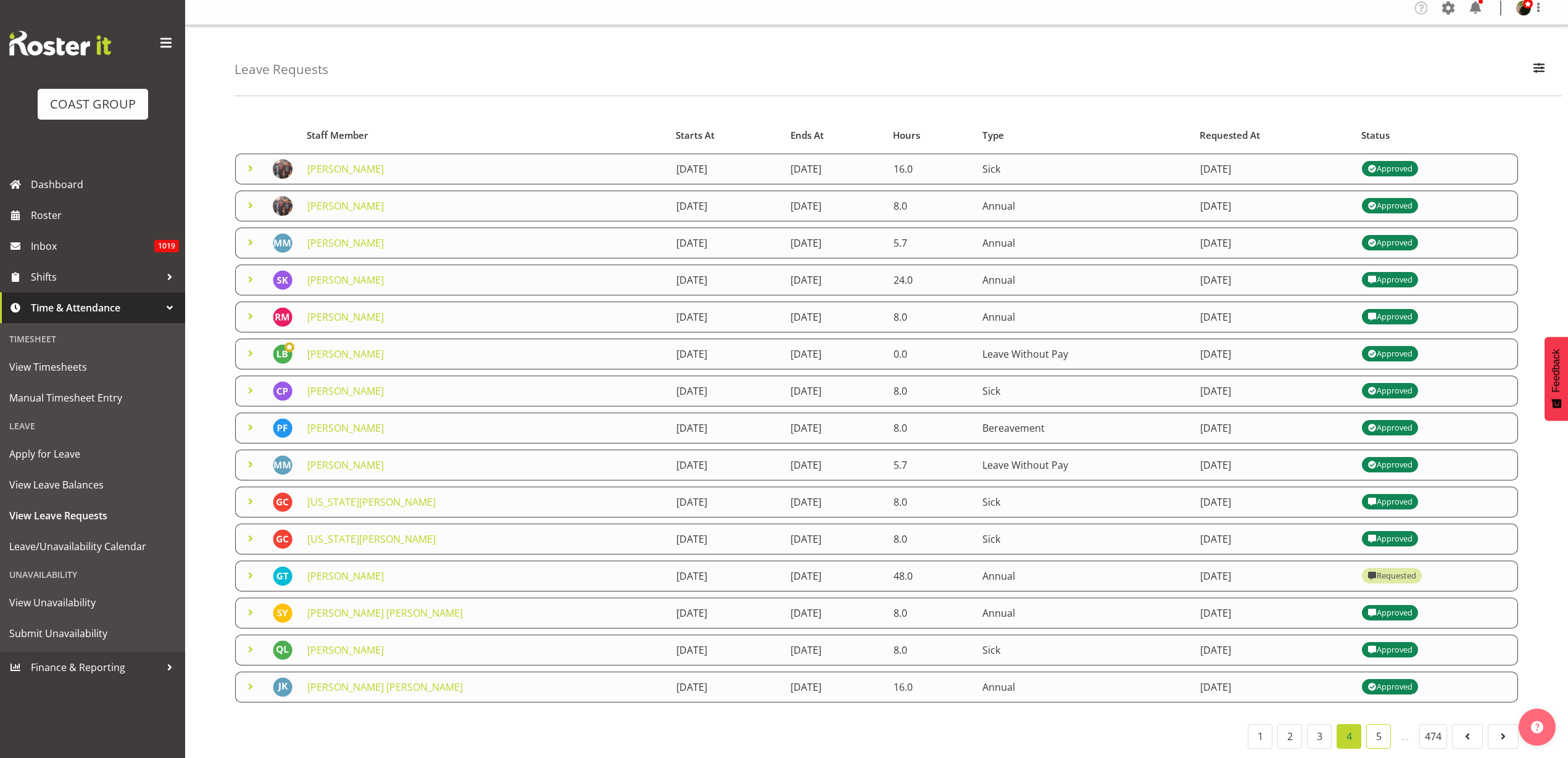
click at [1374, 724] on link "5" at bounding box center [1379, 736] width 24 height 24
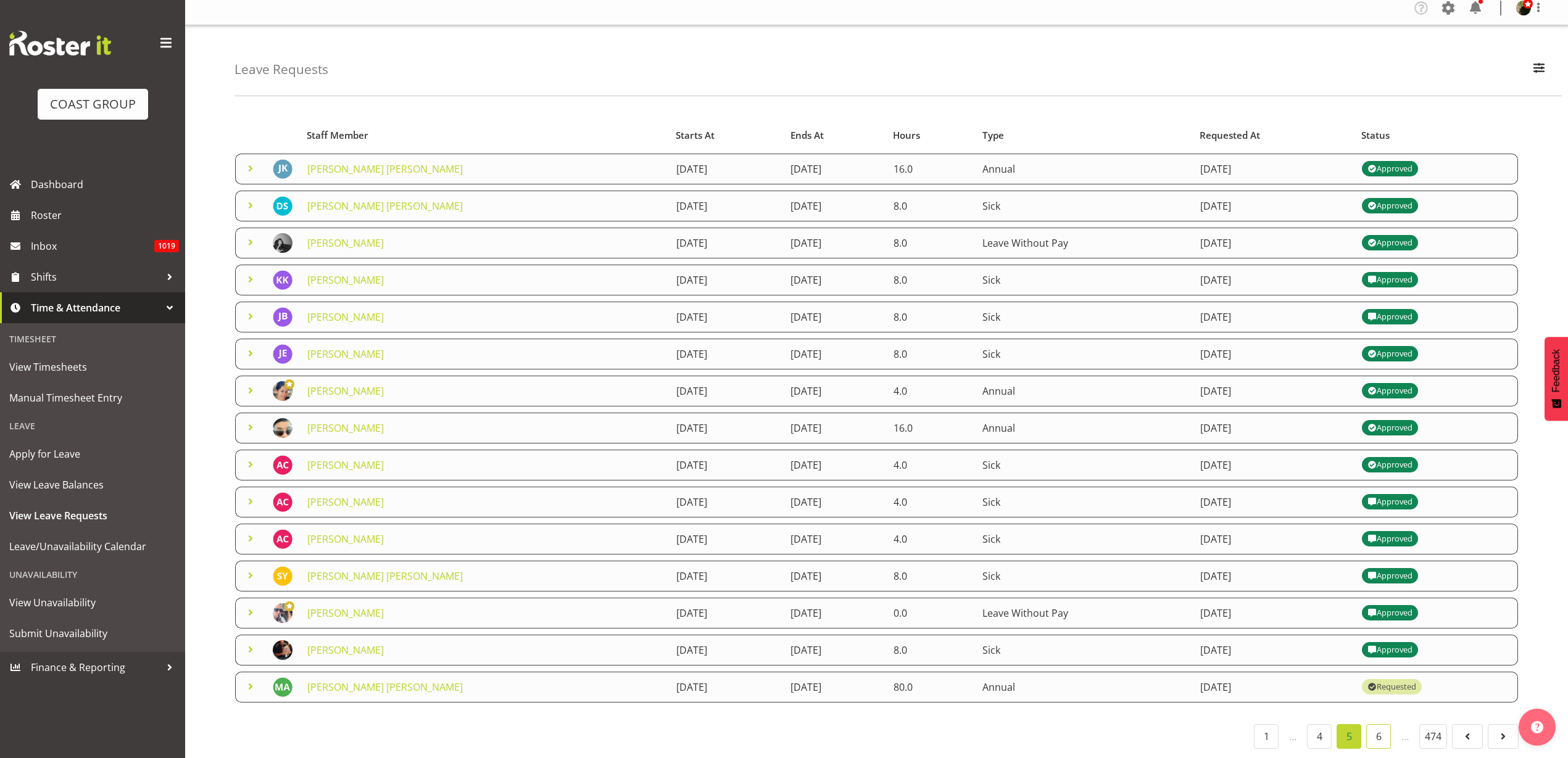
click at [1378, 724] on link "6" at bounding box center [1379, 736] width 24 height 24
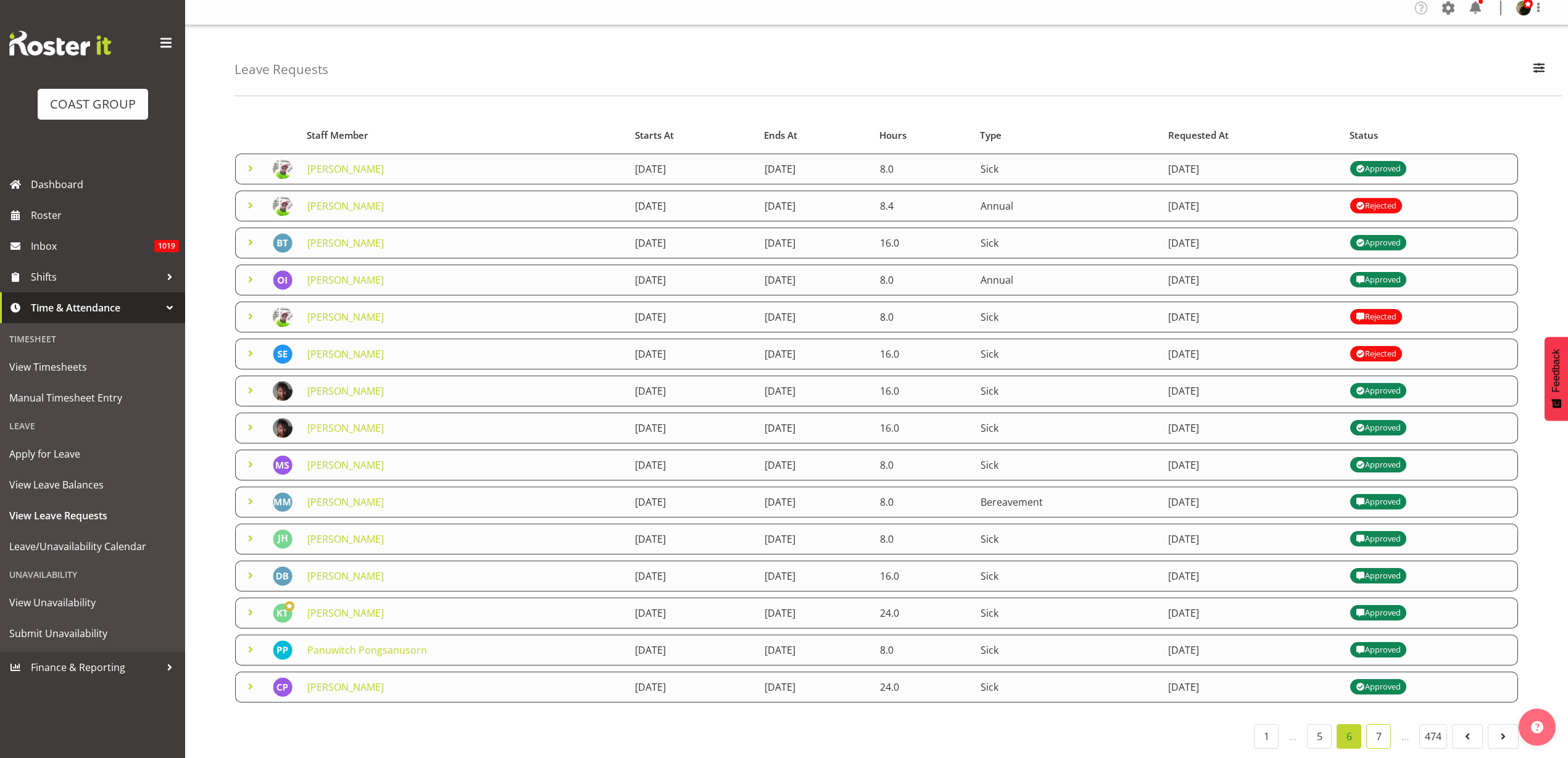
click at [1381, 724] on link "7" at bounding box center [1379, 736] width 24 height 24
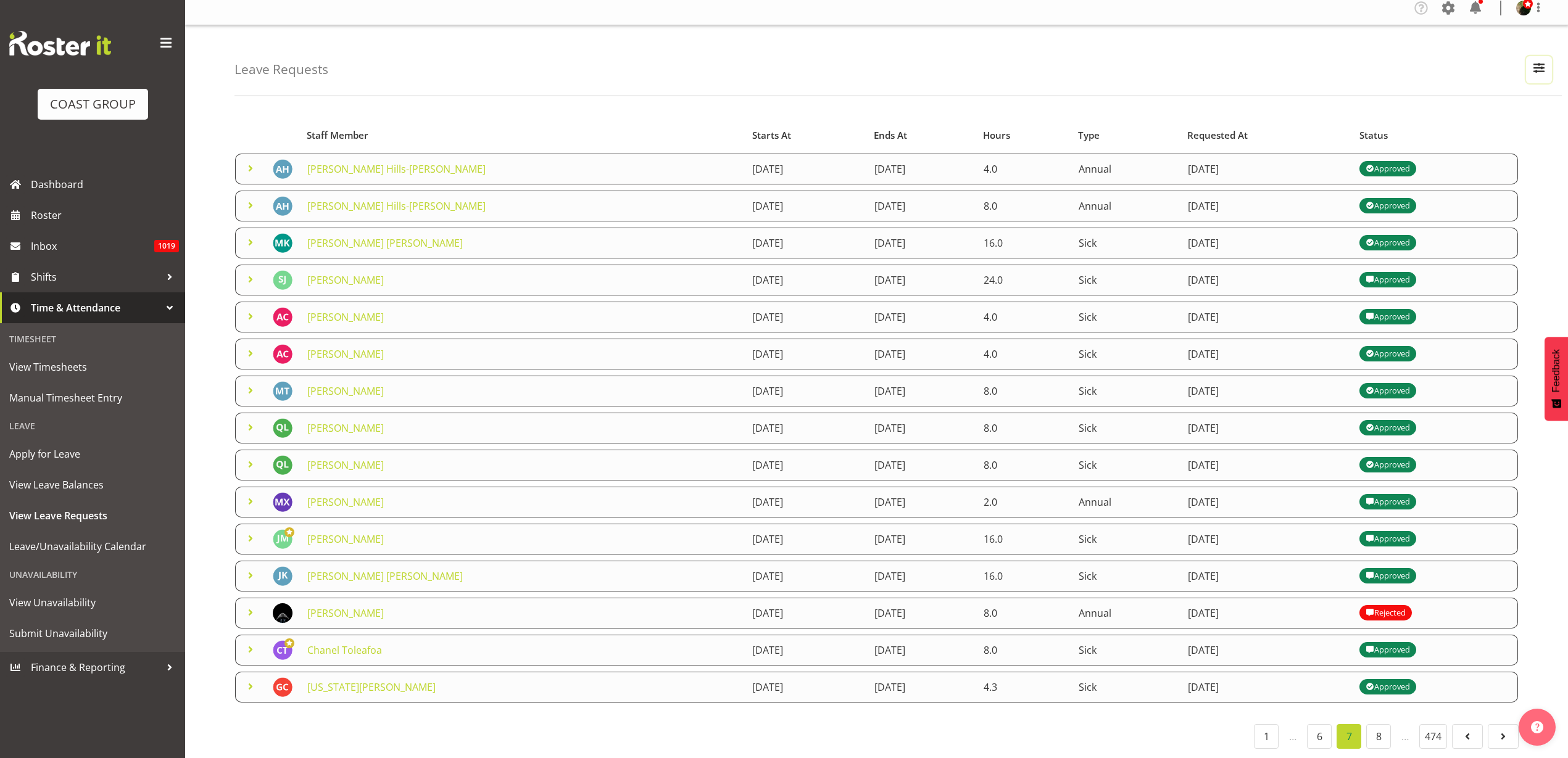
click at [1546, 60] on span "button" at bounding box center [1538, 67] width 16 height 16
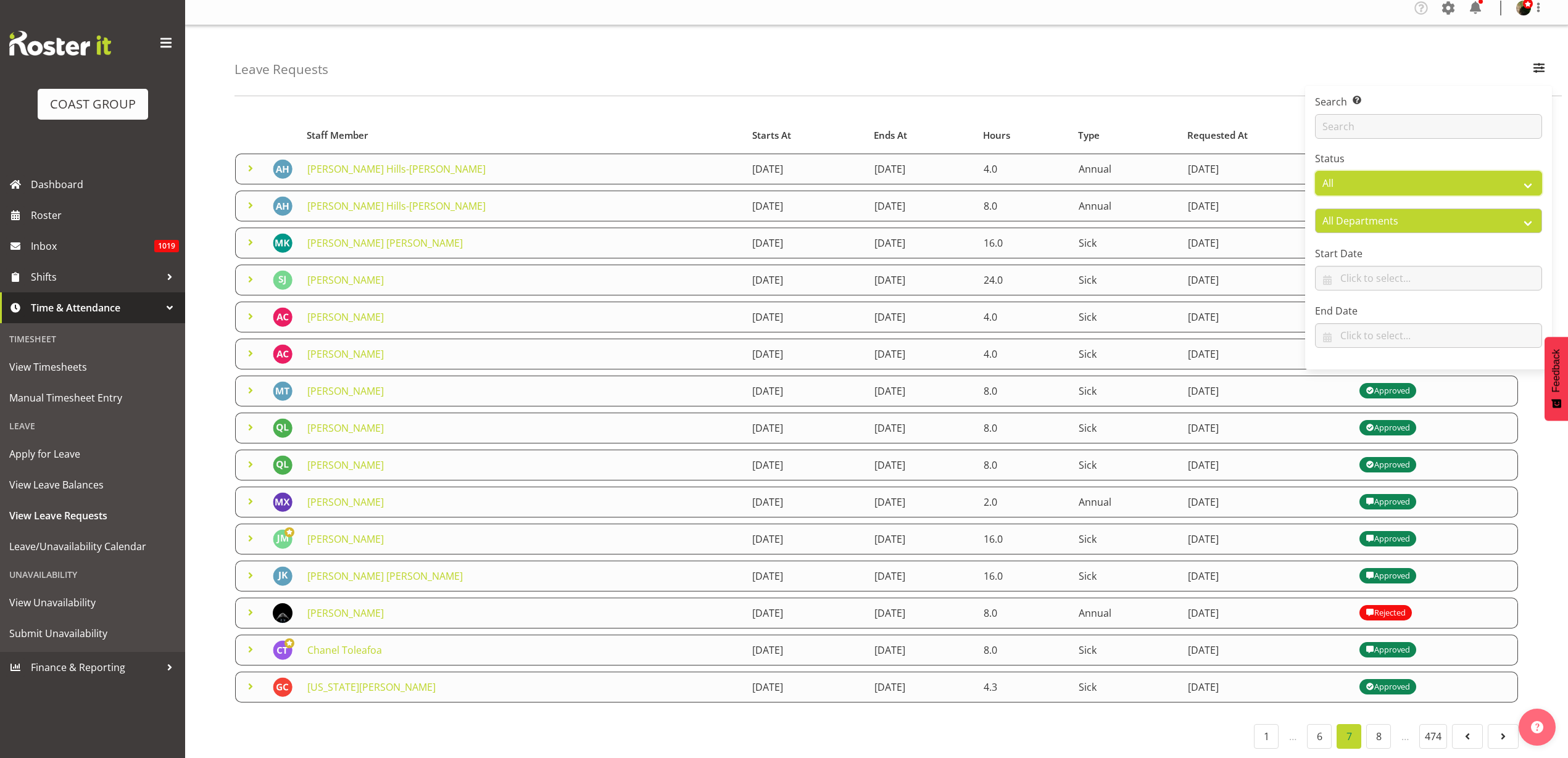
click at [1451, 171] on select "All Approved Requested Unapproved" at bounding box center [1428, 183] width 227 height 24
click at [1315, 171] on select "All Approved Requested Unapproved" at bounding box center [1428, 183] width 227 height 24
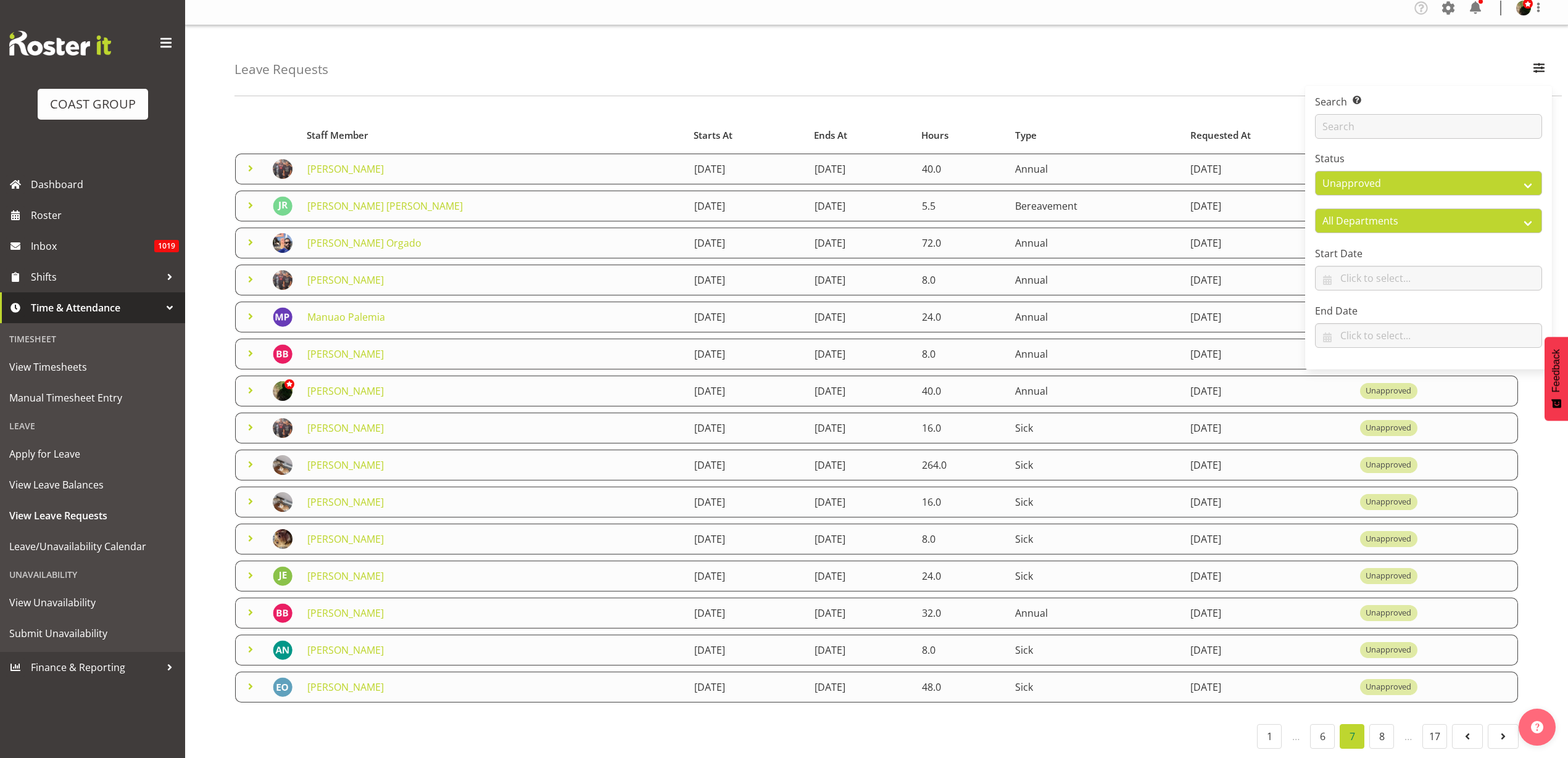
click at [987, 52] on div "Leave Requests Search Search for a particular employee Status All Approved Requ…" at bounding box center [898, 61] width 1327 height 71
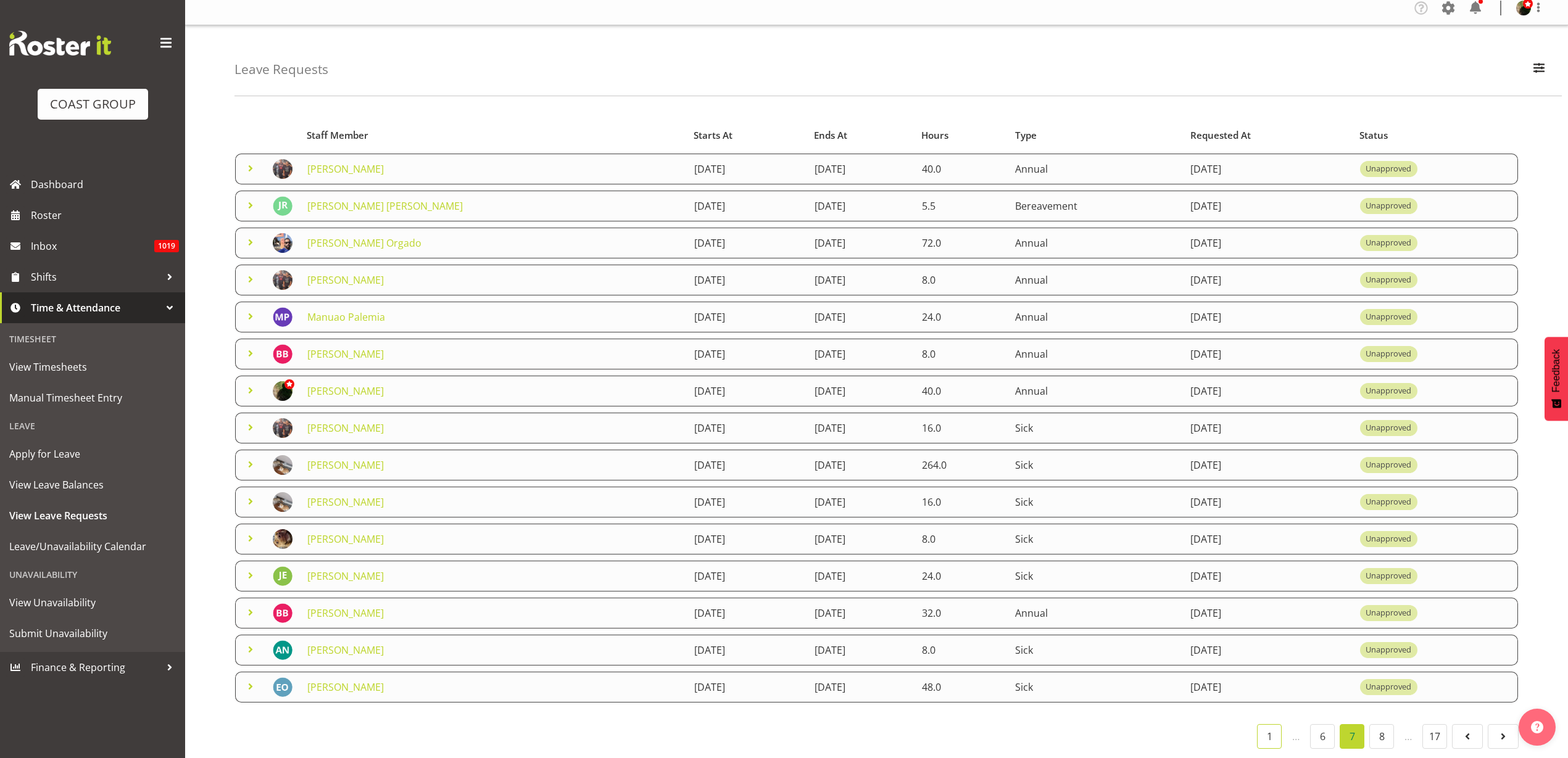
click at [1272, 725] on link "1" at bounding box center [1269, 736] width 24 height 24
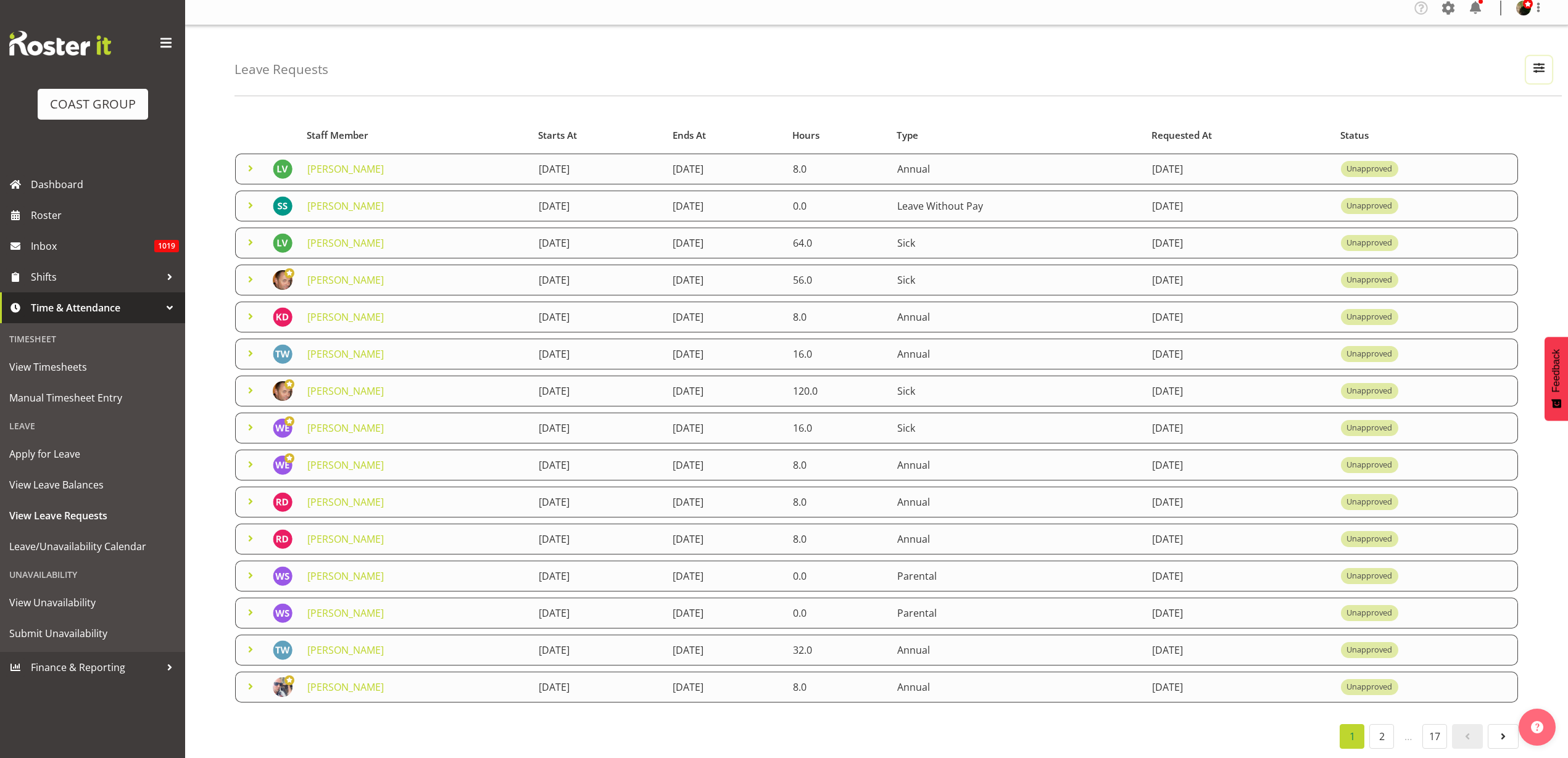
click at [1549, 56] on button "button" at bounding box center [1539, 69] width 26 height 27
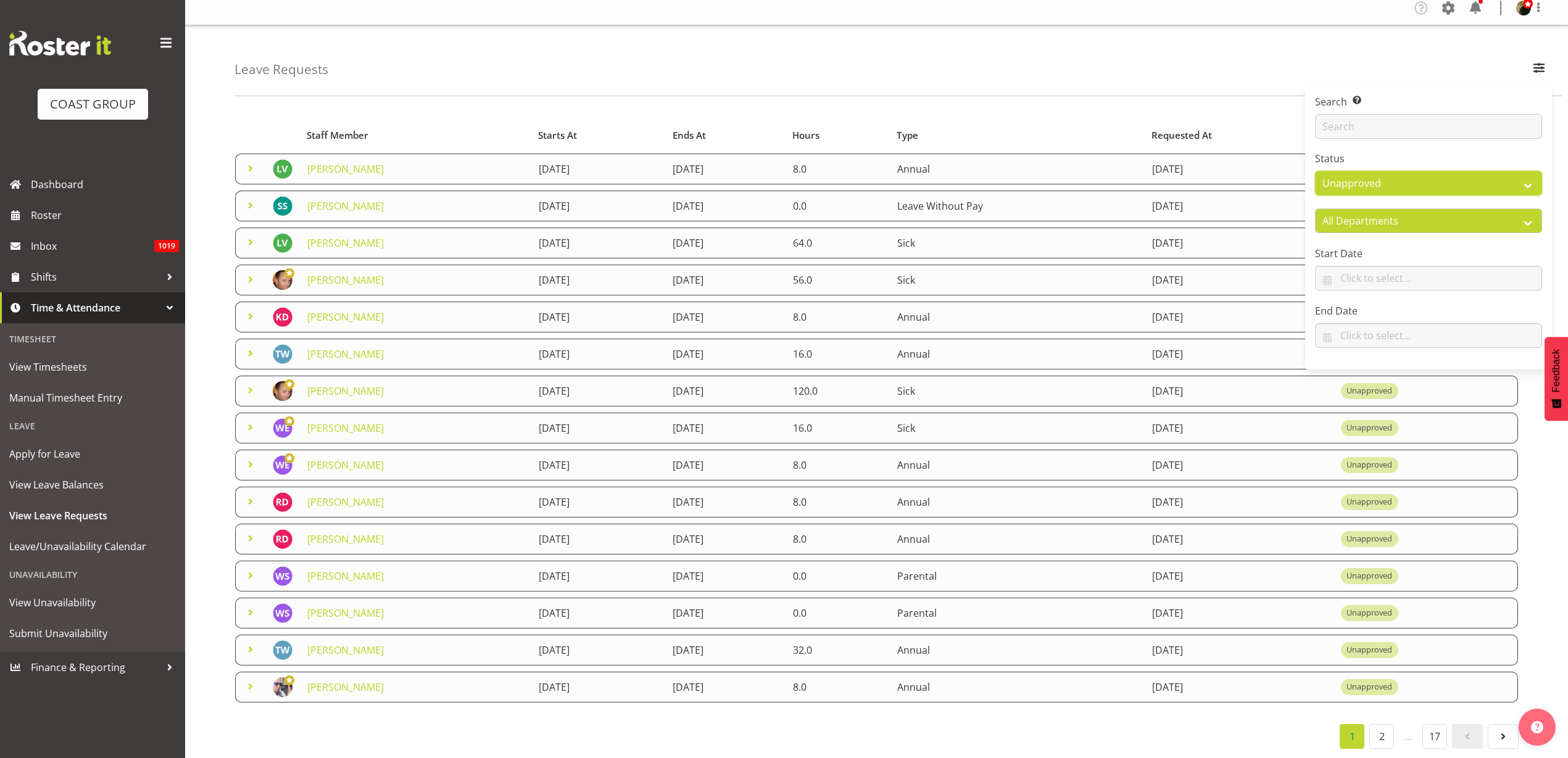
click at [1415, 172] on select "All Approved Requested Unapproved" at bounding box center [1428, 183] width 227 height 24
select select "requested"
click at [1315, 171] on select "All Approved Requested Unapproved" at bounding box center [1428, 183] width 227 height 24
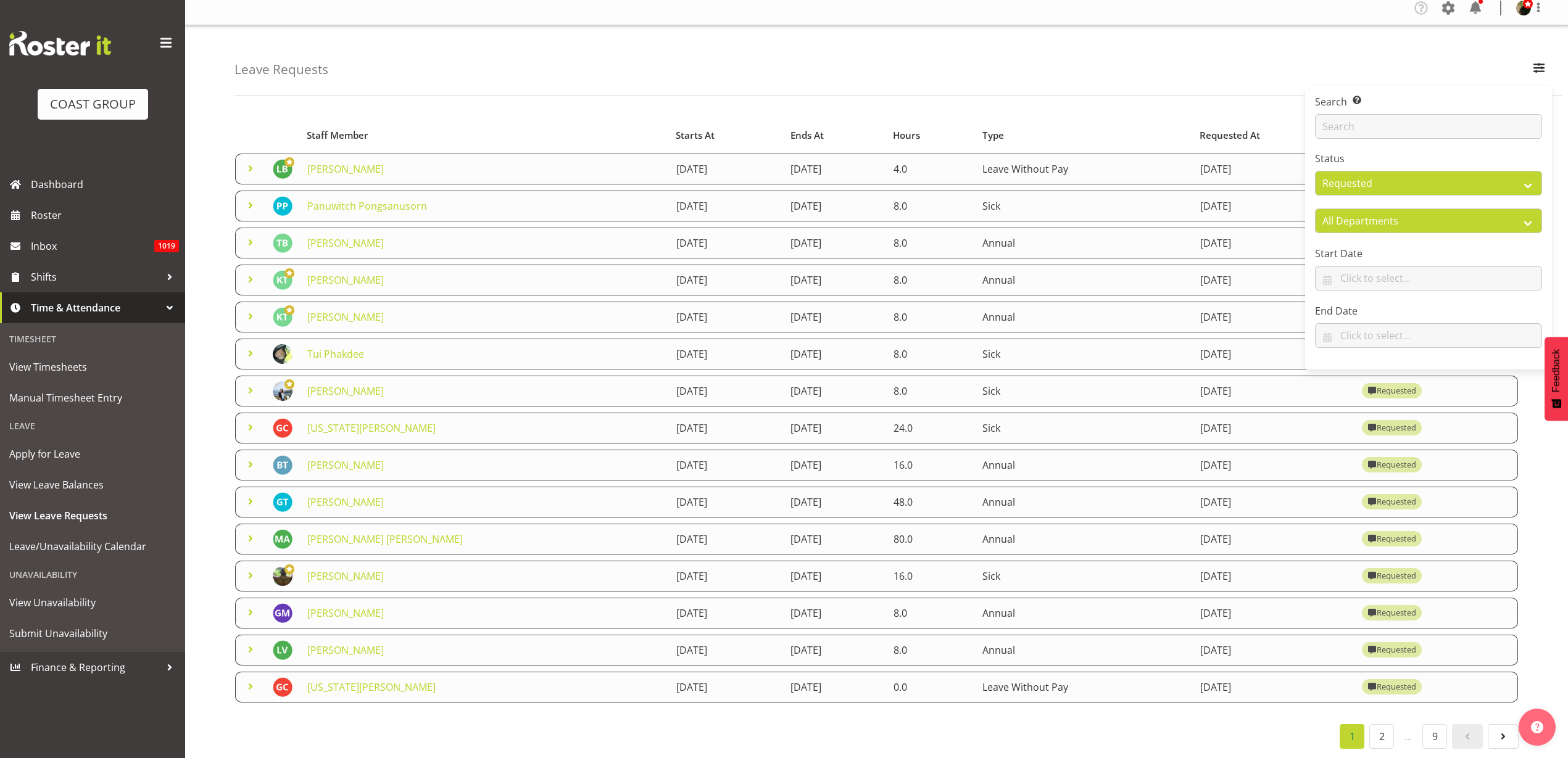
click at [1061, 54] on div "Leave Requests Search Search for a particular employee Status All Approved Requ…" at bounding box center [898, 61] width 1327 height 71
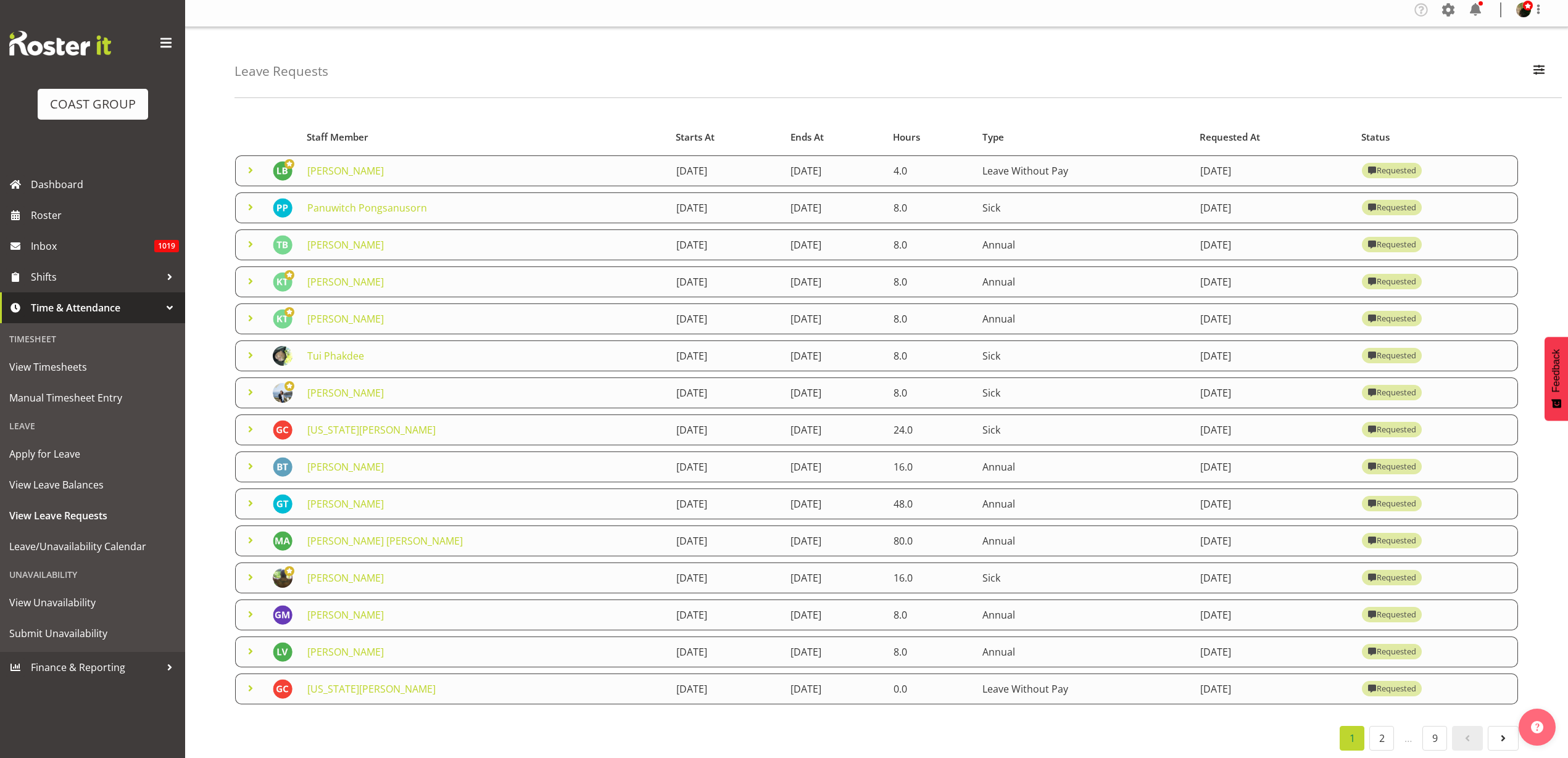
scroll to position [0, 0]
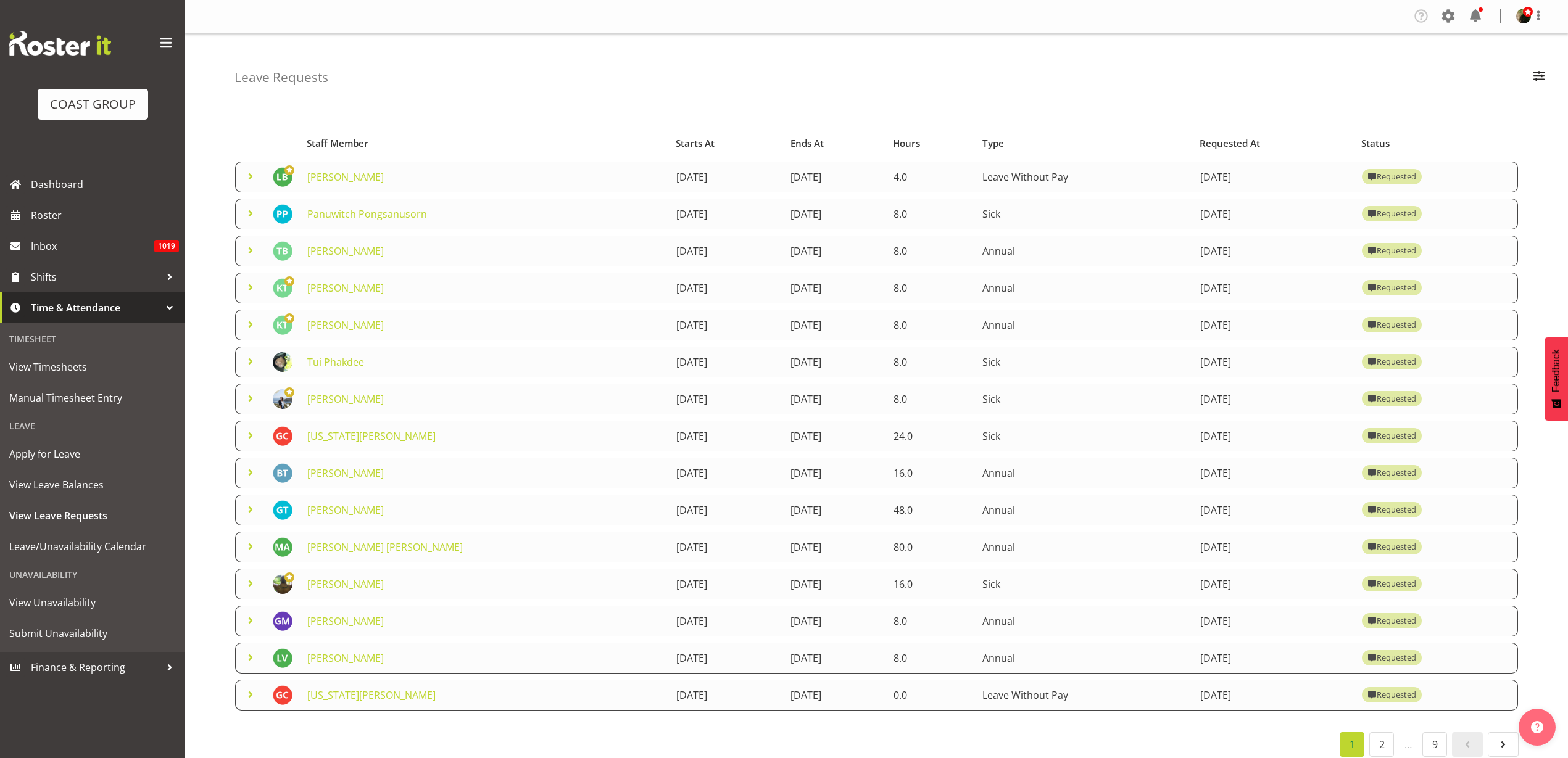
click at [330, 656] on link "[PERSON_NAME]" at bounding box center [346, 658] width 77 height 13
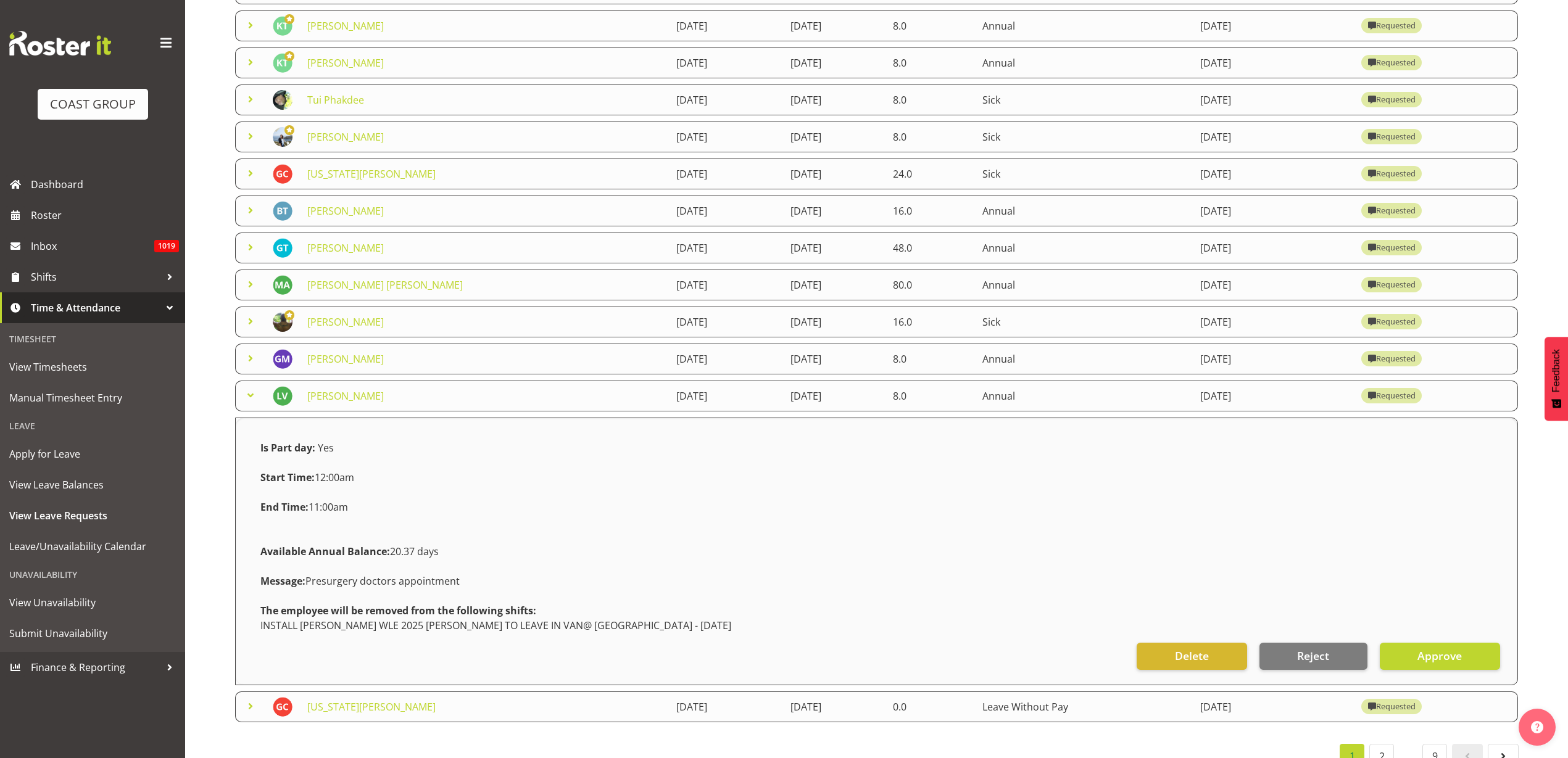
scroll to position [293, 0]
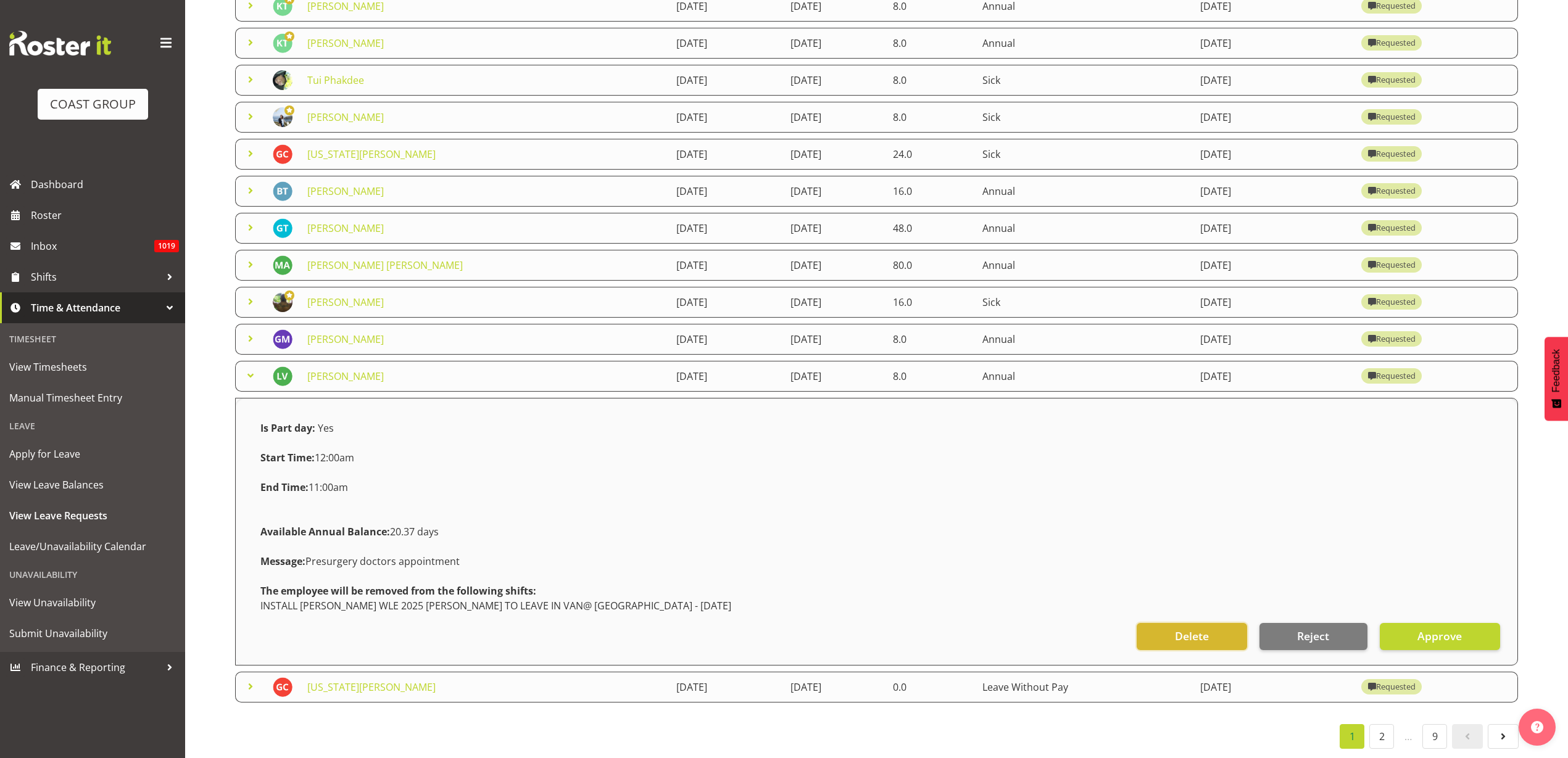
click at [1162, 624] on button "Delete" at bounding box center [1191, 636] width 110 height 27
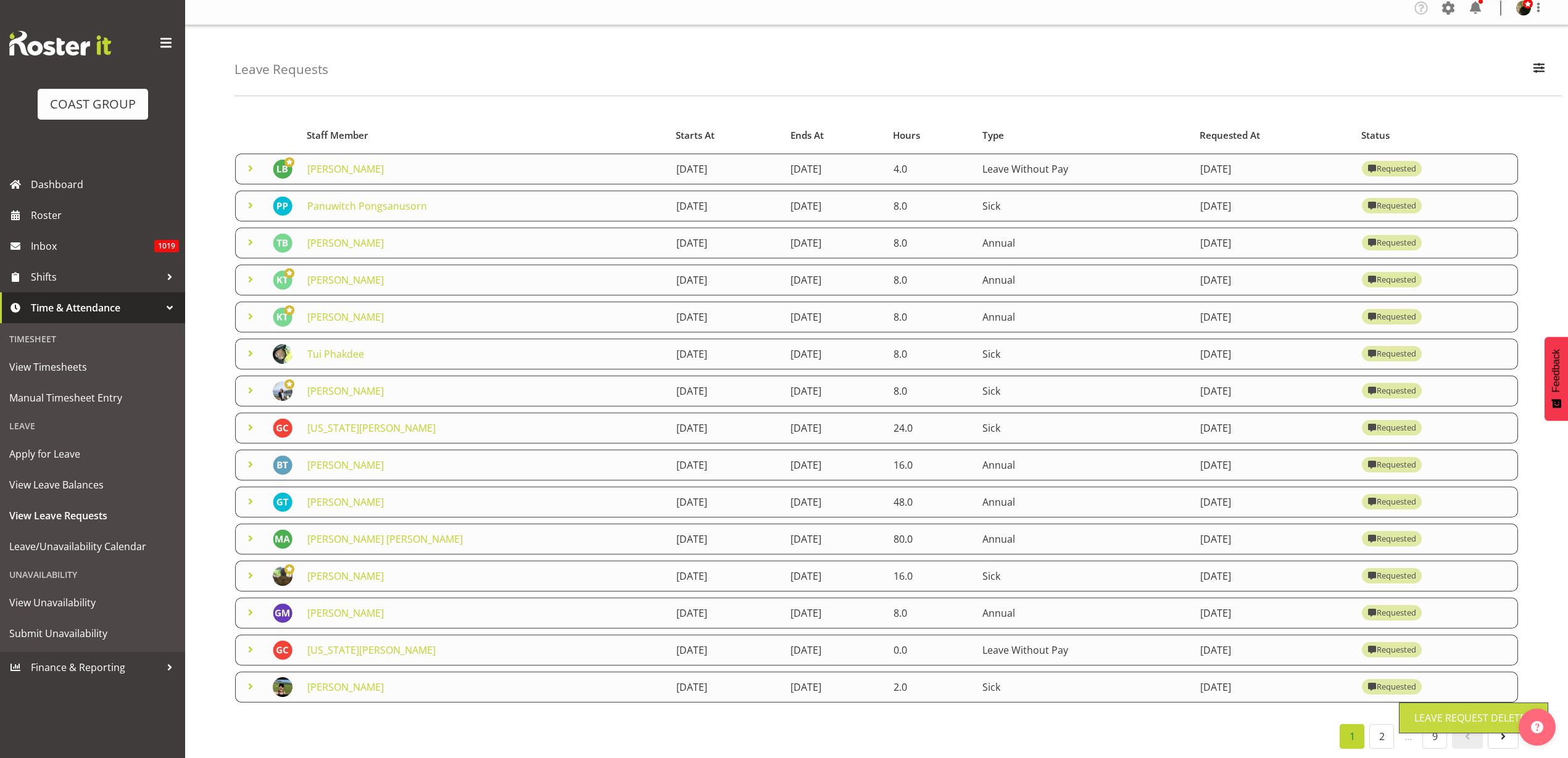
scroll to position [20, 0]
click at [338, 680] on link "Rosey McKimmie" at bounding box center [346, 687] width 77 height 13
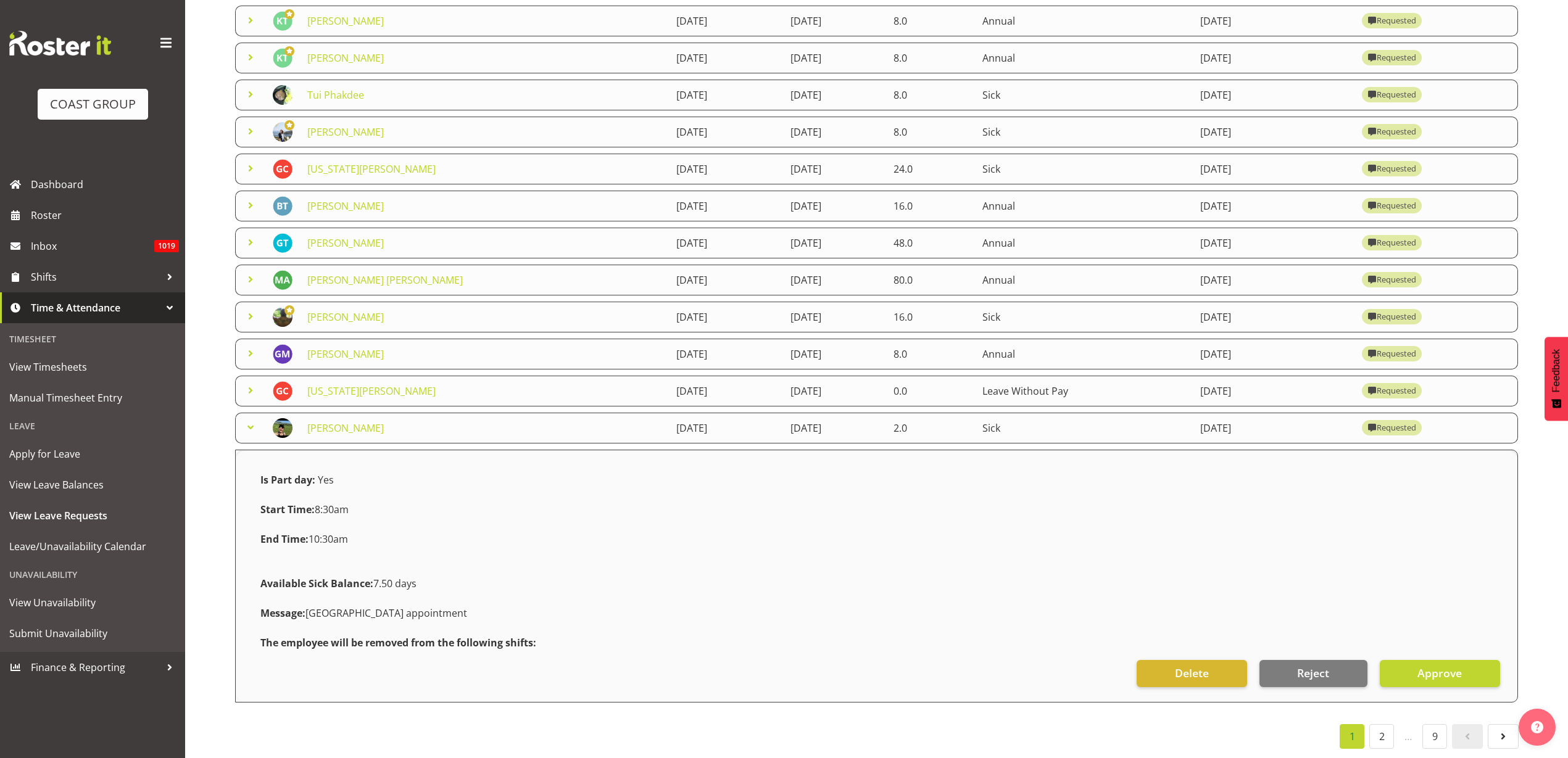
scroll to position [279, 0]
click at [1153, 661] on button "Delete" at bounding box center [1191, 673] width 110 height 27
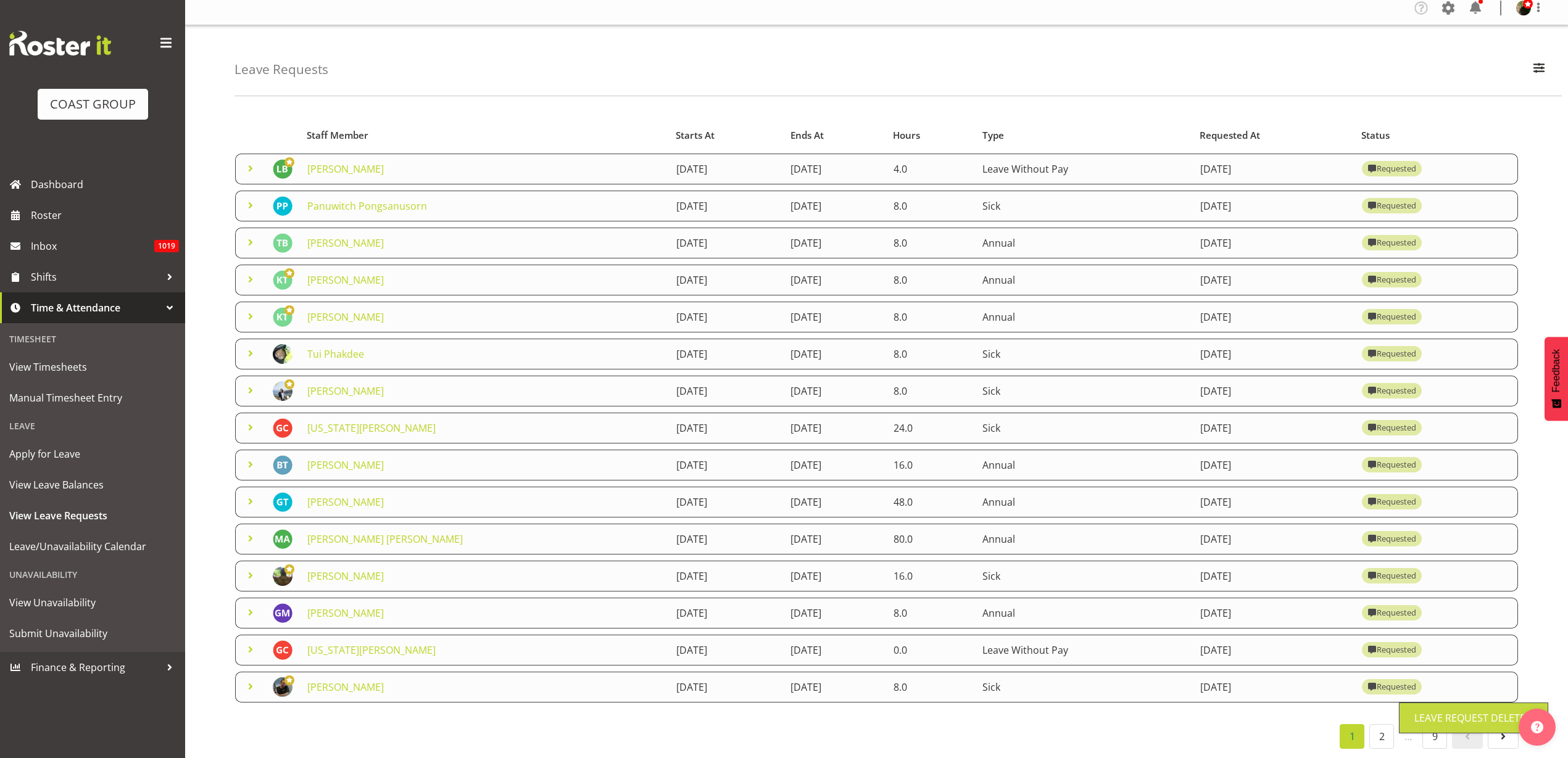
scroll to position [20, 0]
click at [1378, 730] on link "2" at bounding box center [1381, 736] width 24 height 24
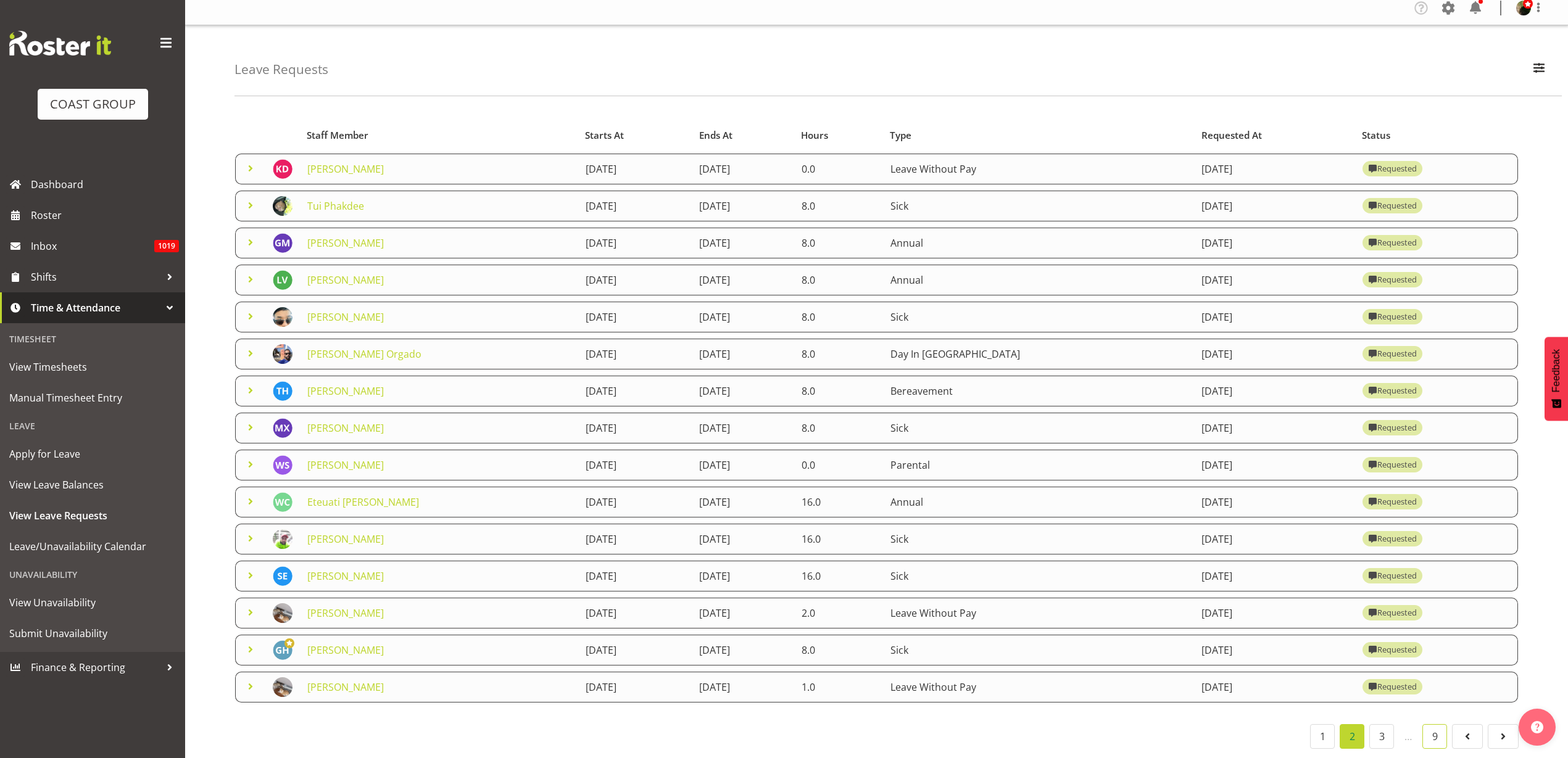
click at [1434, 724] on link "9" at bounding box center [1435, 736] width 24 height 24
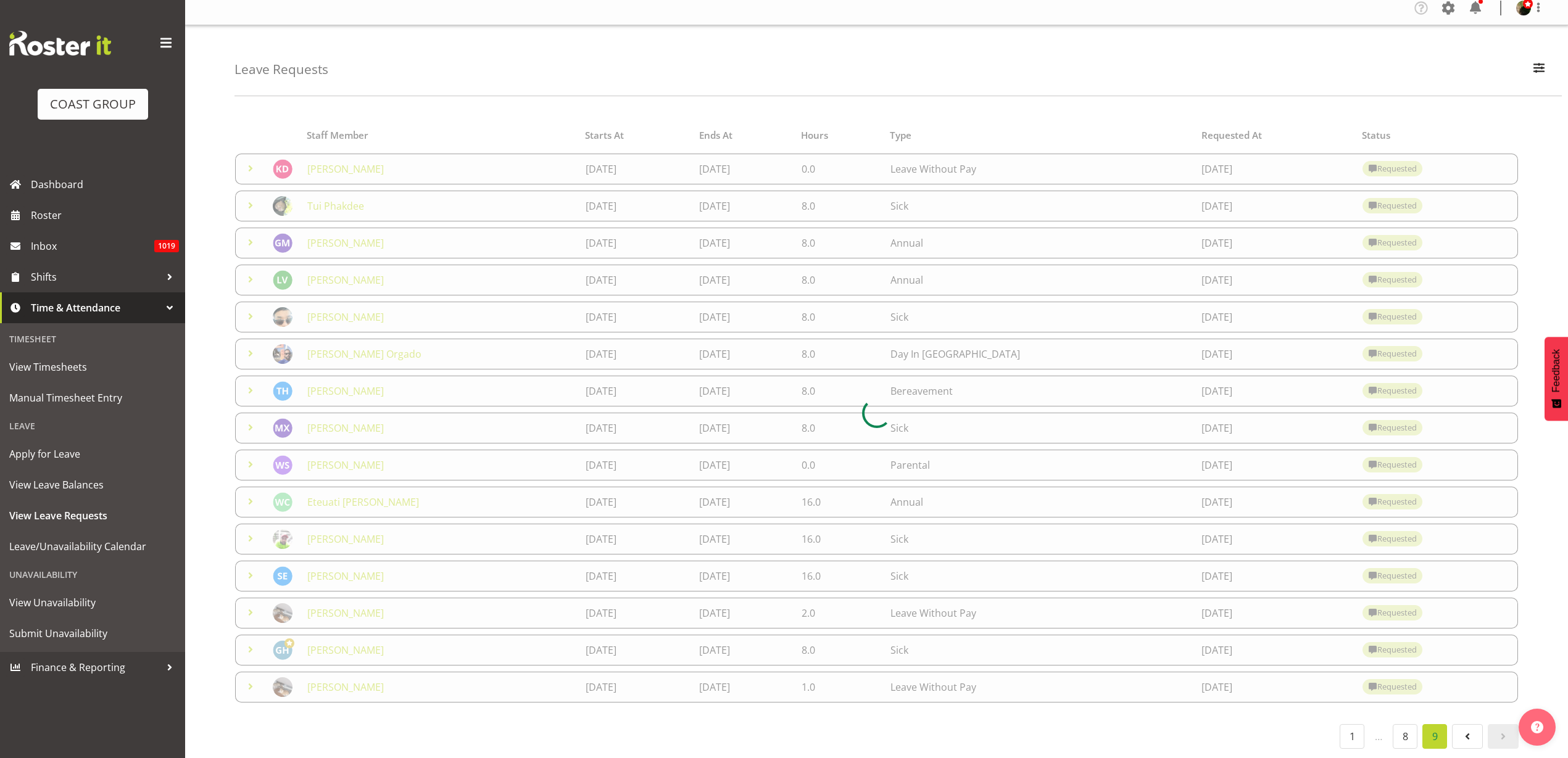
scroll to position [0, 0]
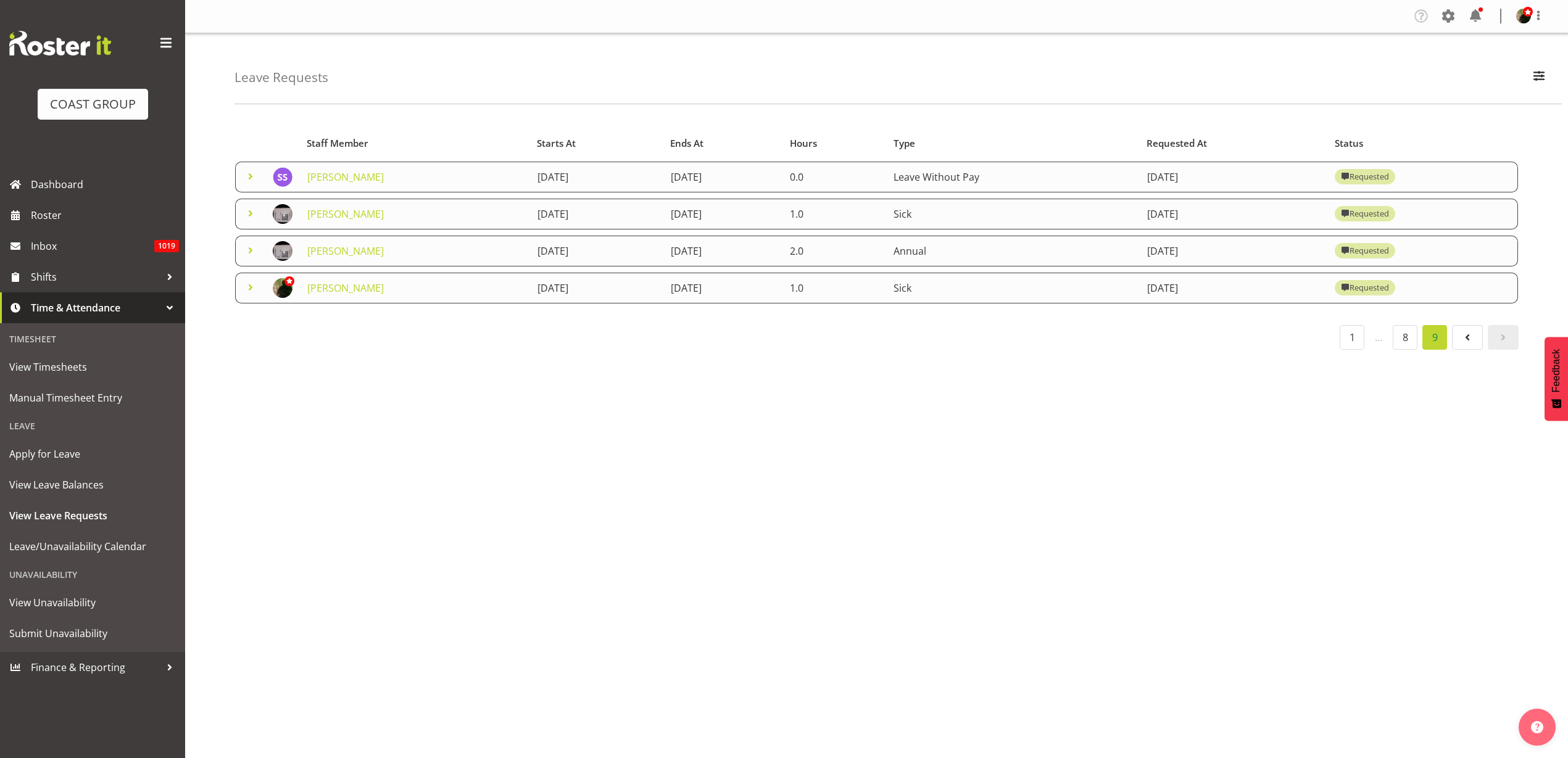
click at [351, 292] on link "[PERSON_NAME]" at bounding box center [346, 288] width 77 height 13
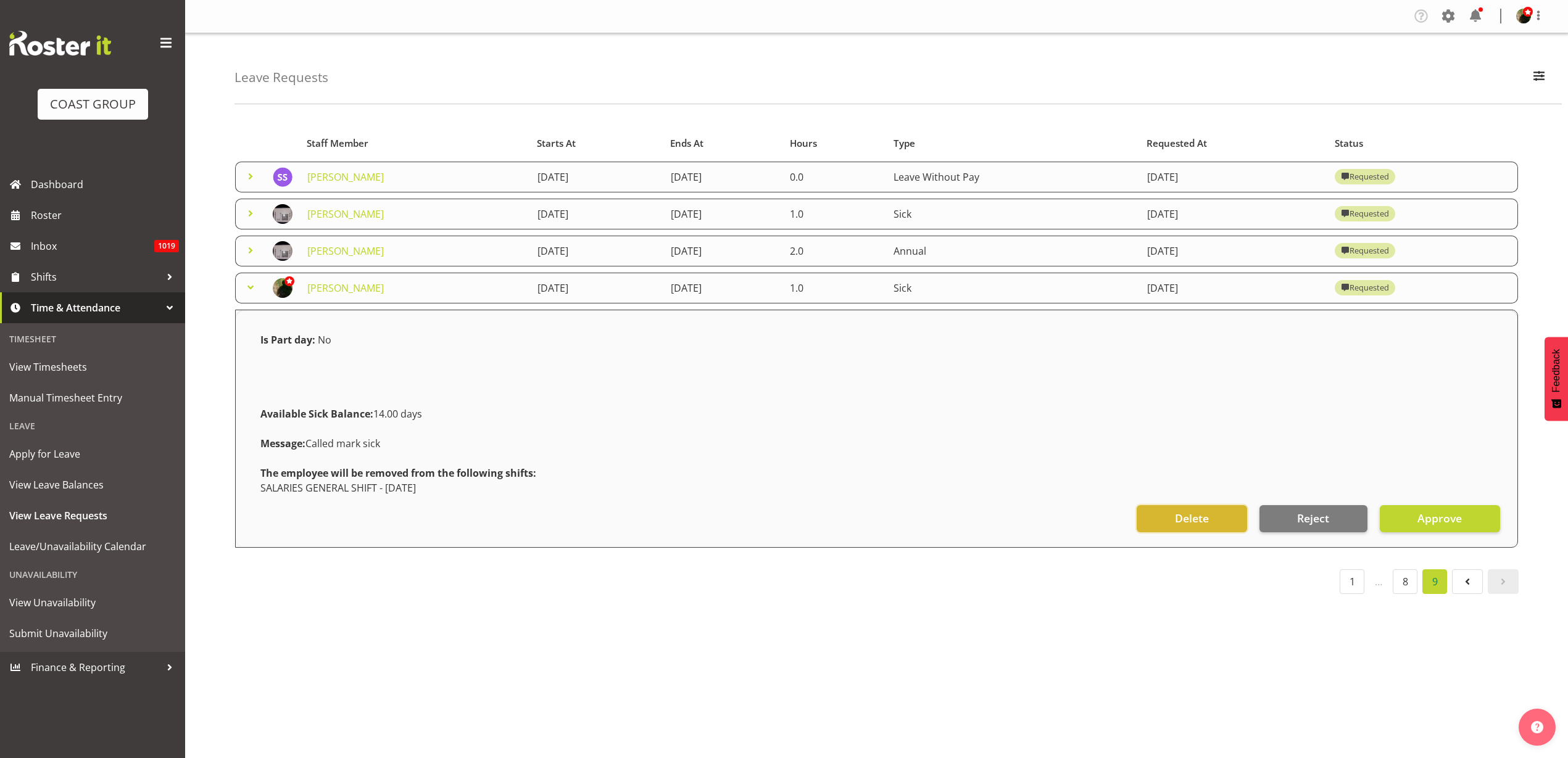
click at [1187, 523] on span "Delete" at bounding box center [1192, 517] width 34 height 16
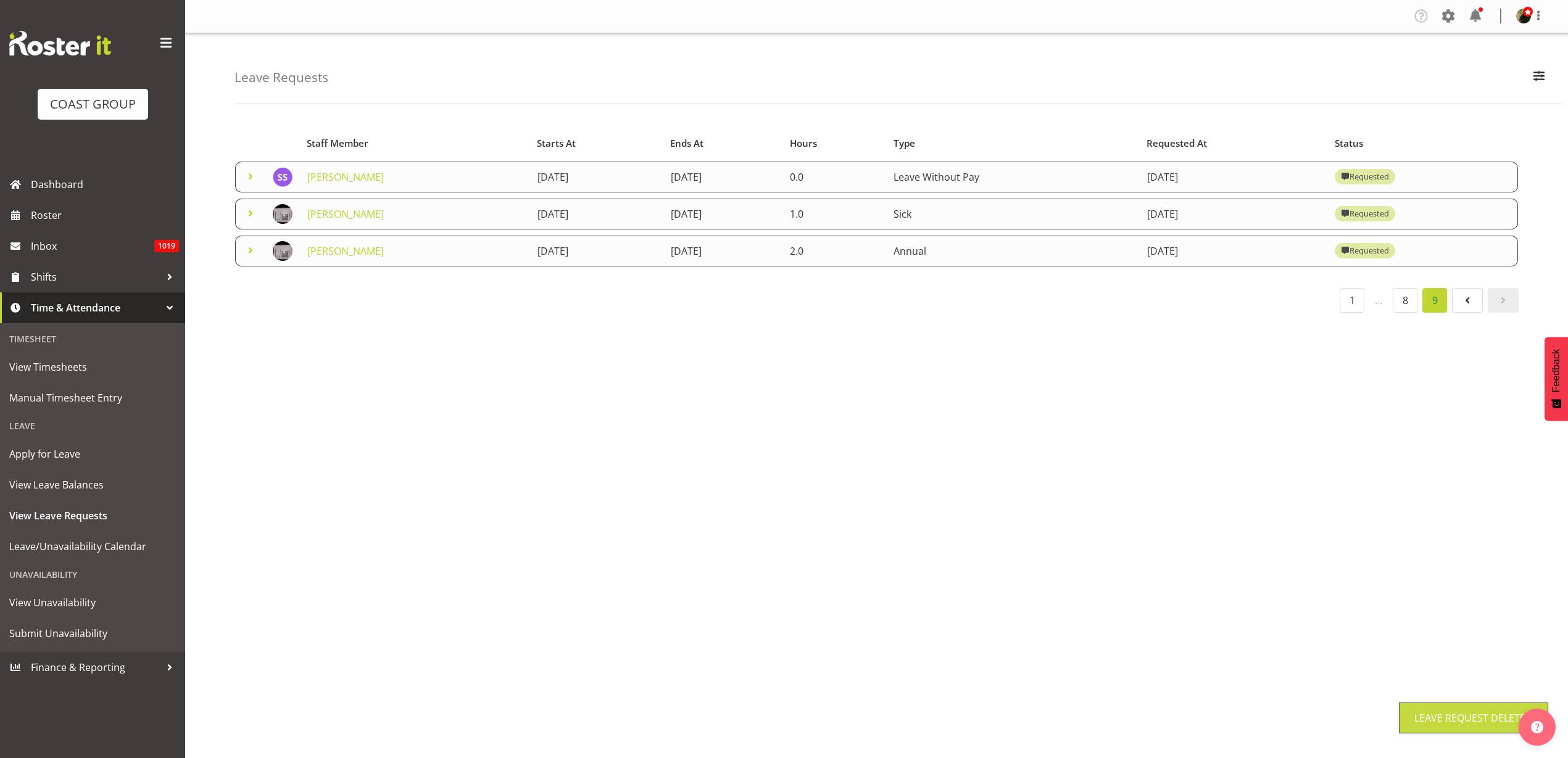
click at [324, 250] on link "Soni King" at bounding box center [346, 251] width 77 height 13
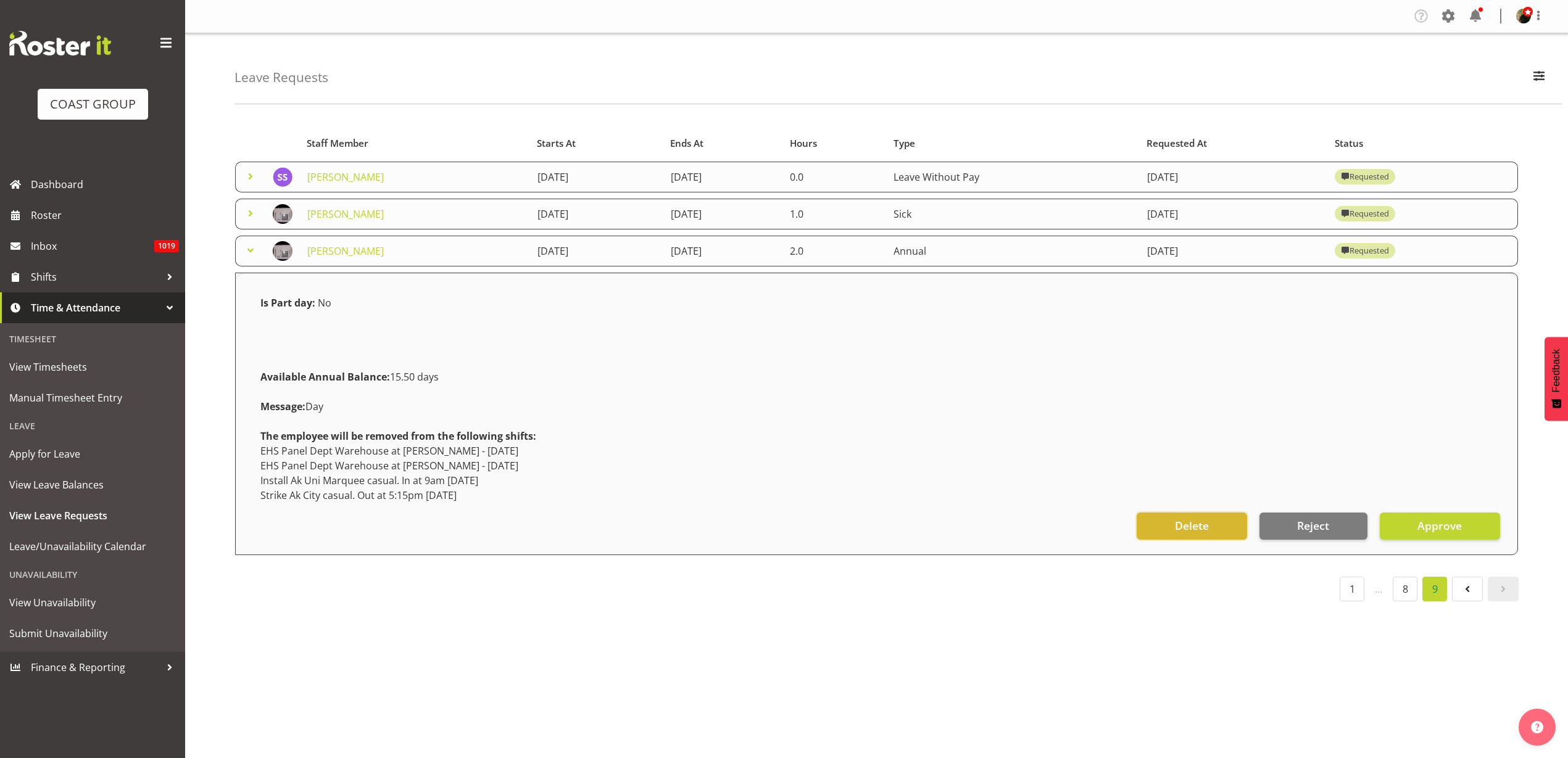
click at [1214, 525] on button "Delete" at bounding box center [1191, 526] width 110 height 27
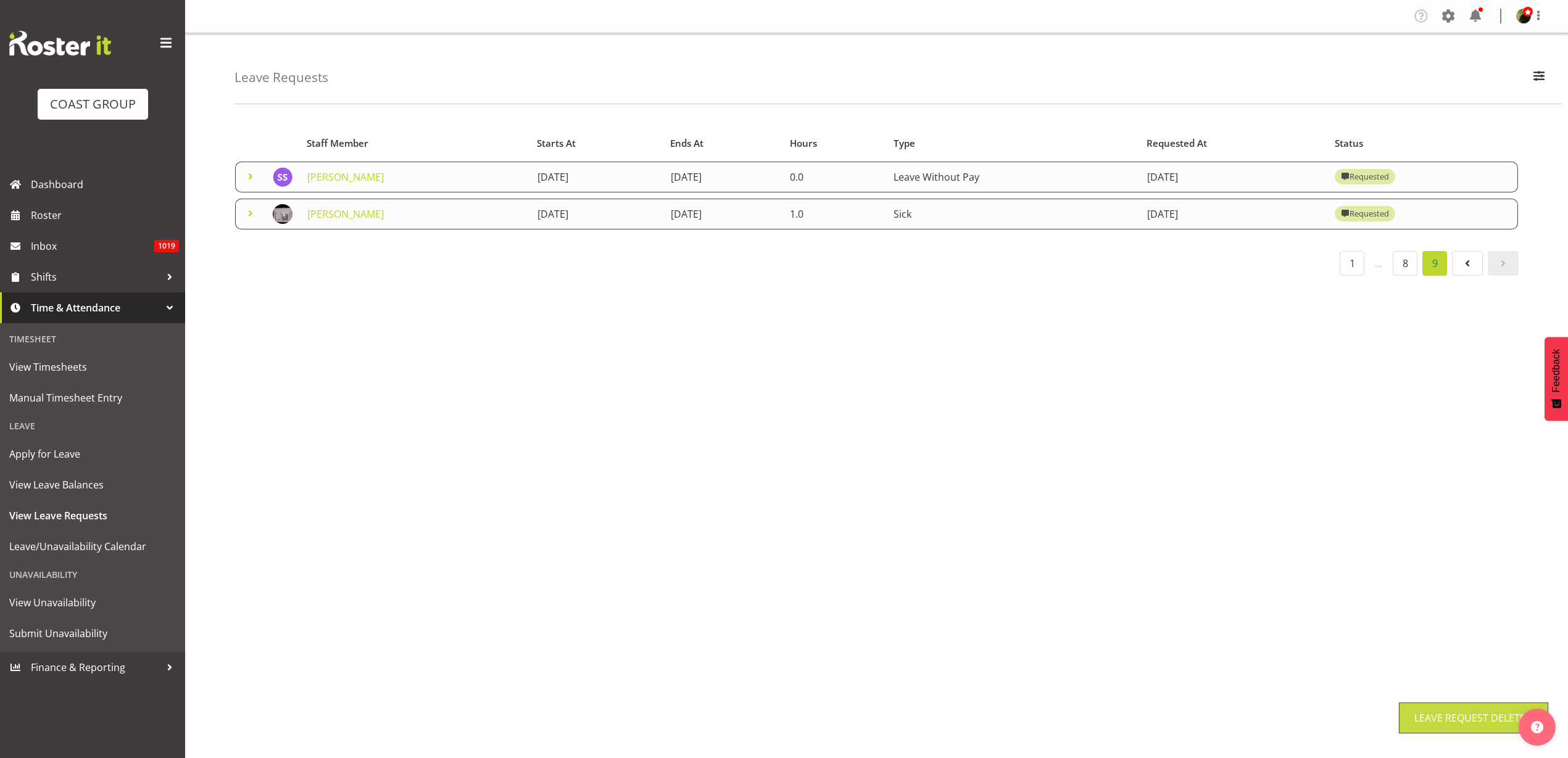
click at [326, 214] on link "Soni King" at bounding box center [346, 214] width 77 height 13
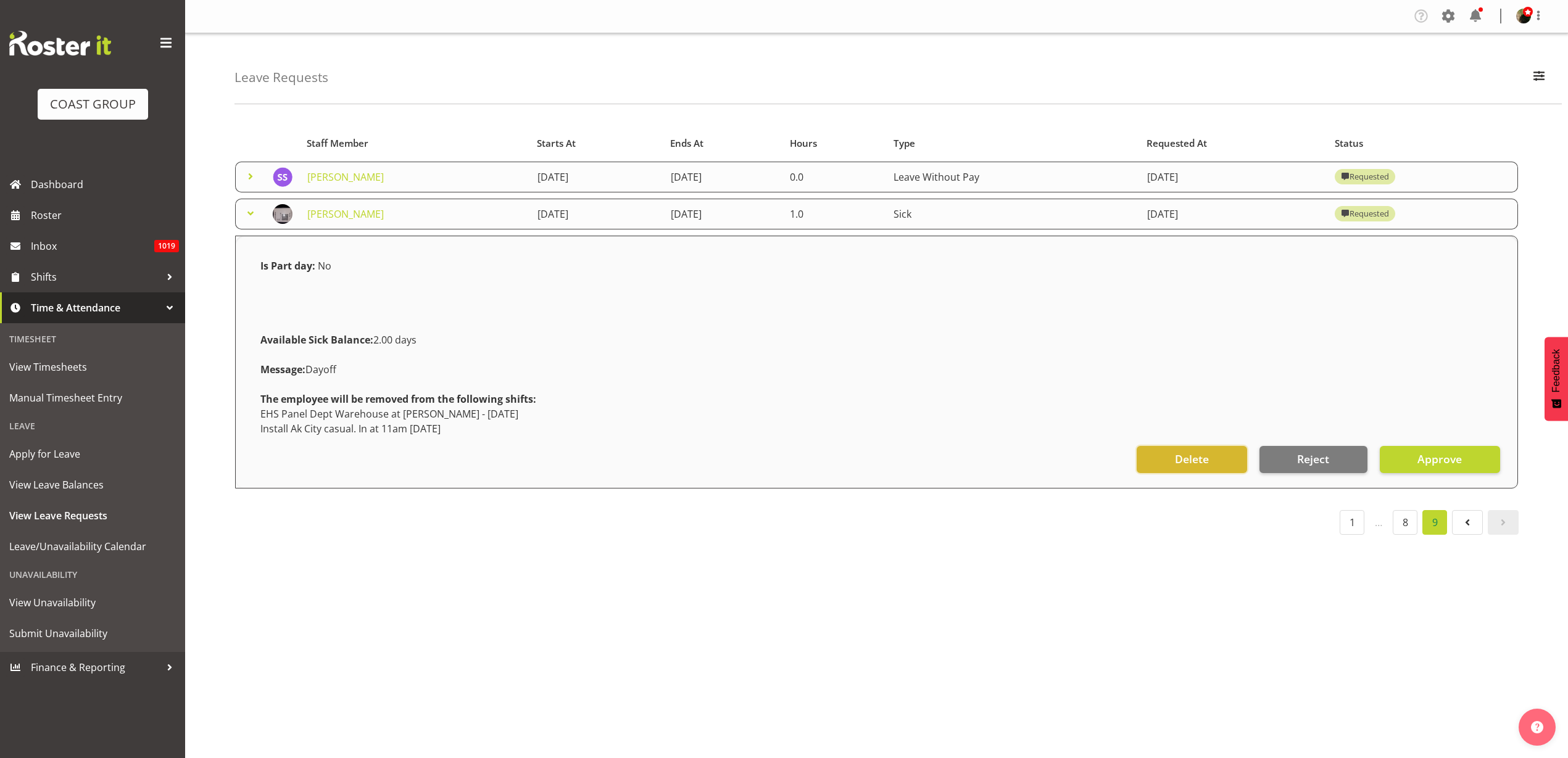
click at [1206, 466] on span "Delete" at bounding box center [1192, 458] width 34 height 16
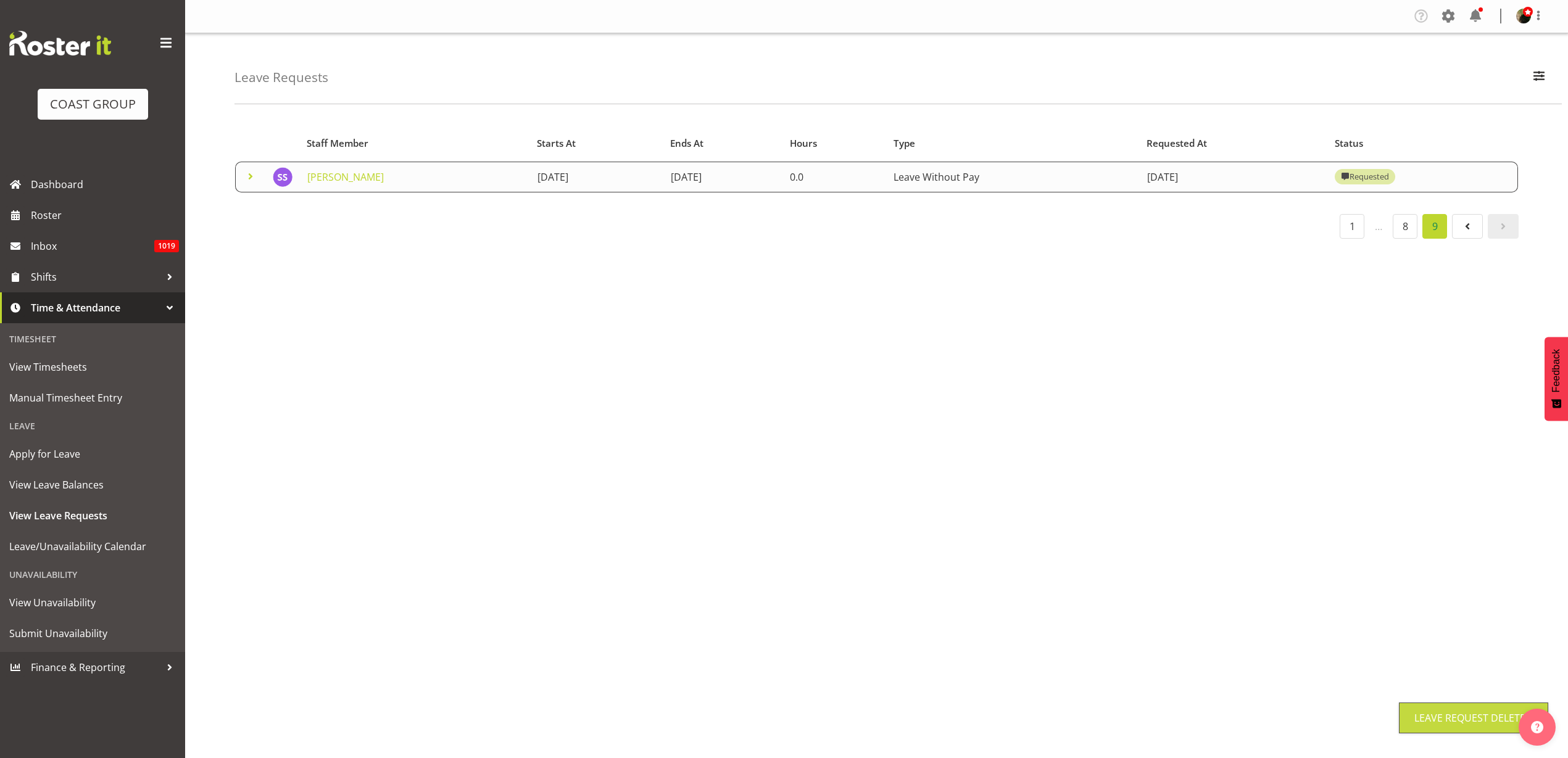
click at [328, 179] on link "Siliva Sosefo" at bounding box center [346, 177] width 77 height 13
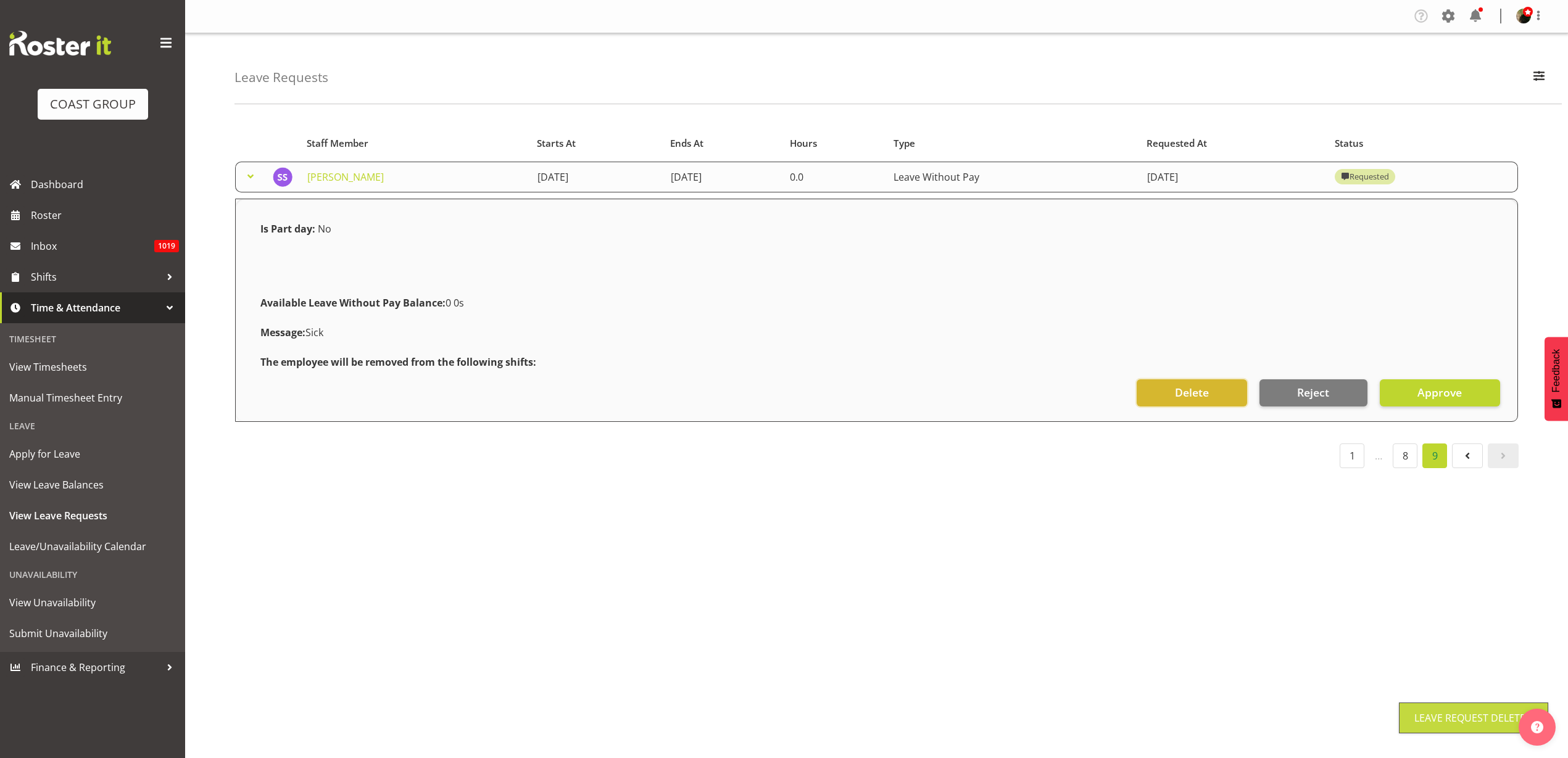
click at [1191, 395] on span "Delete" at bounding box center [1192, 392] width 34 height 16
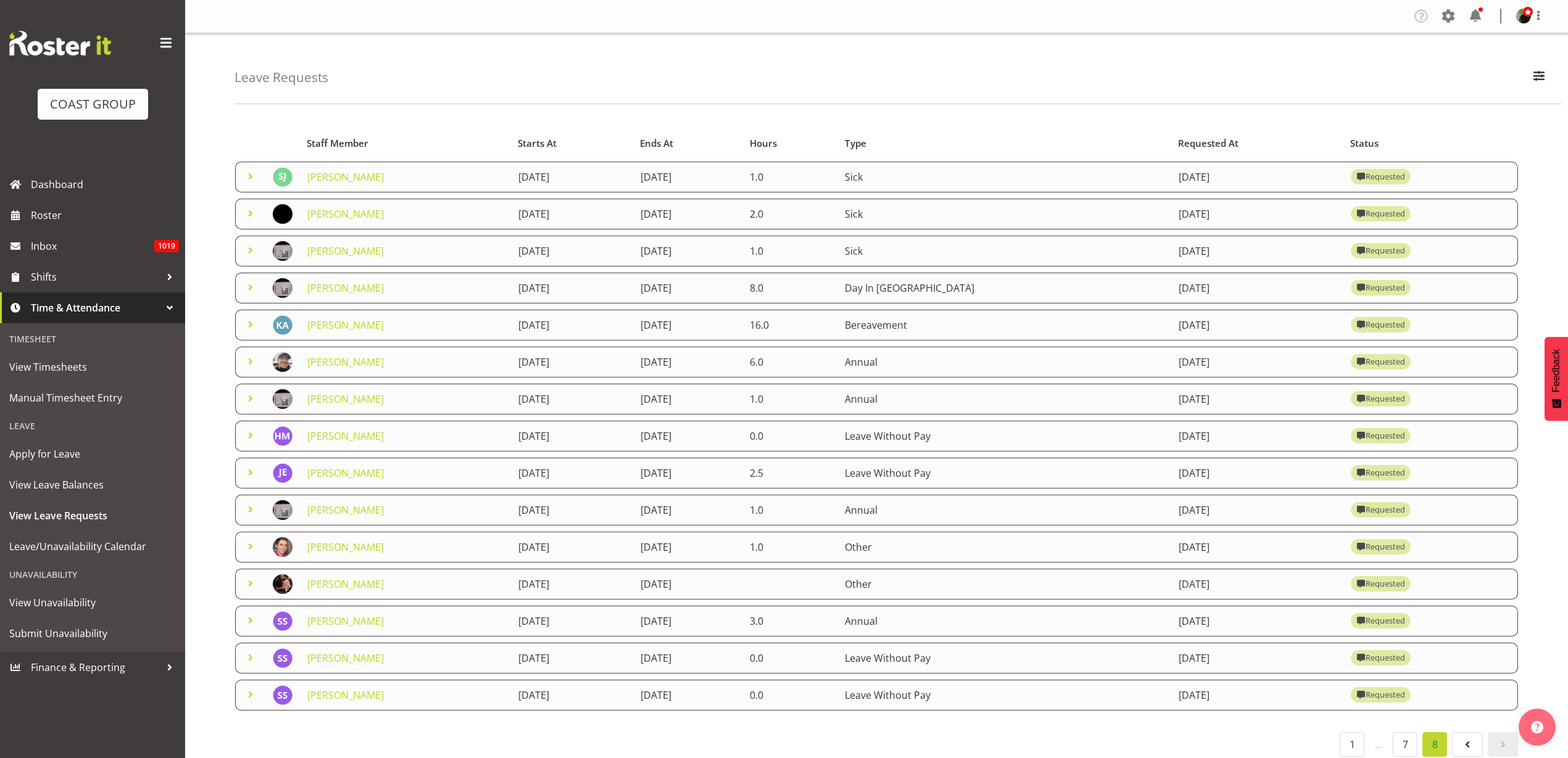
click at [338, 695] on link "Siliva Sosefo" at bounding box center [346, 695] width 77 height 13
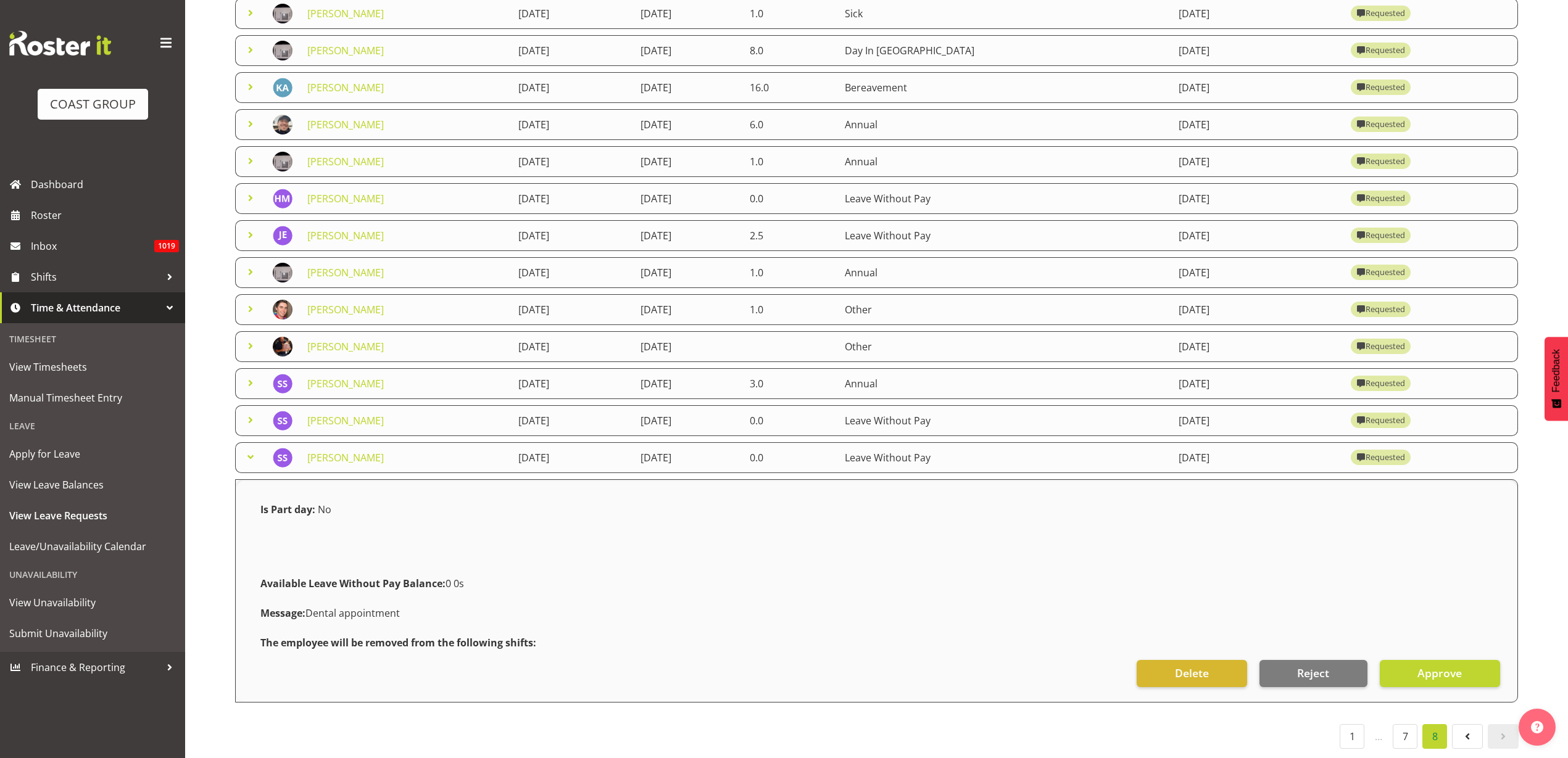
scroll to position [249, 0]
click at [1211, 660] on button "Delete" at bounding box center [1191, 673] width 110 height 27
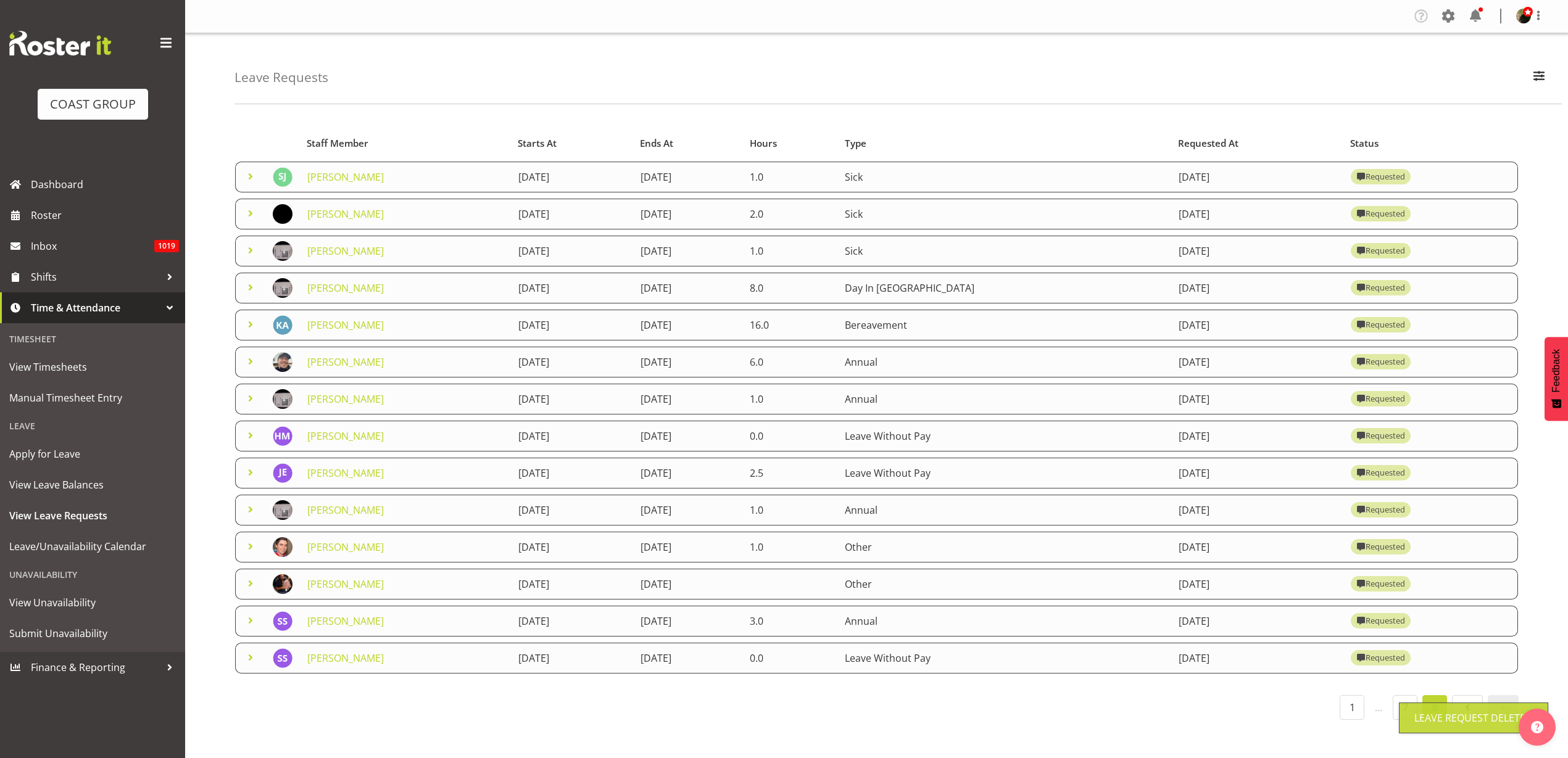
scroll to position [0, 0]
click at [338, 652] on link "Siliva Sosefo" at bounding box center [346, 658] width 77 height 13
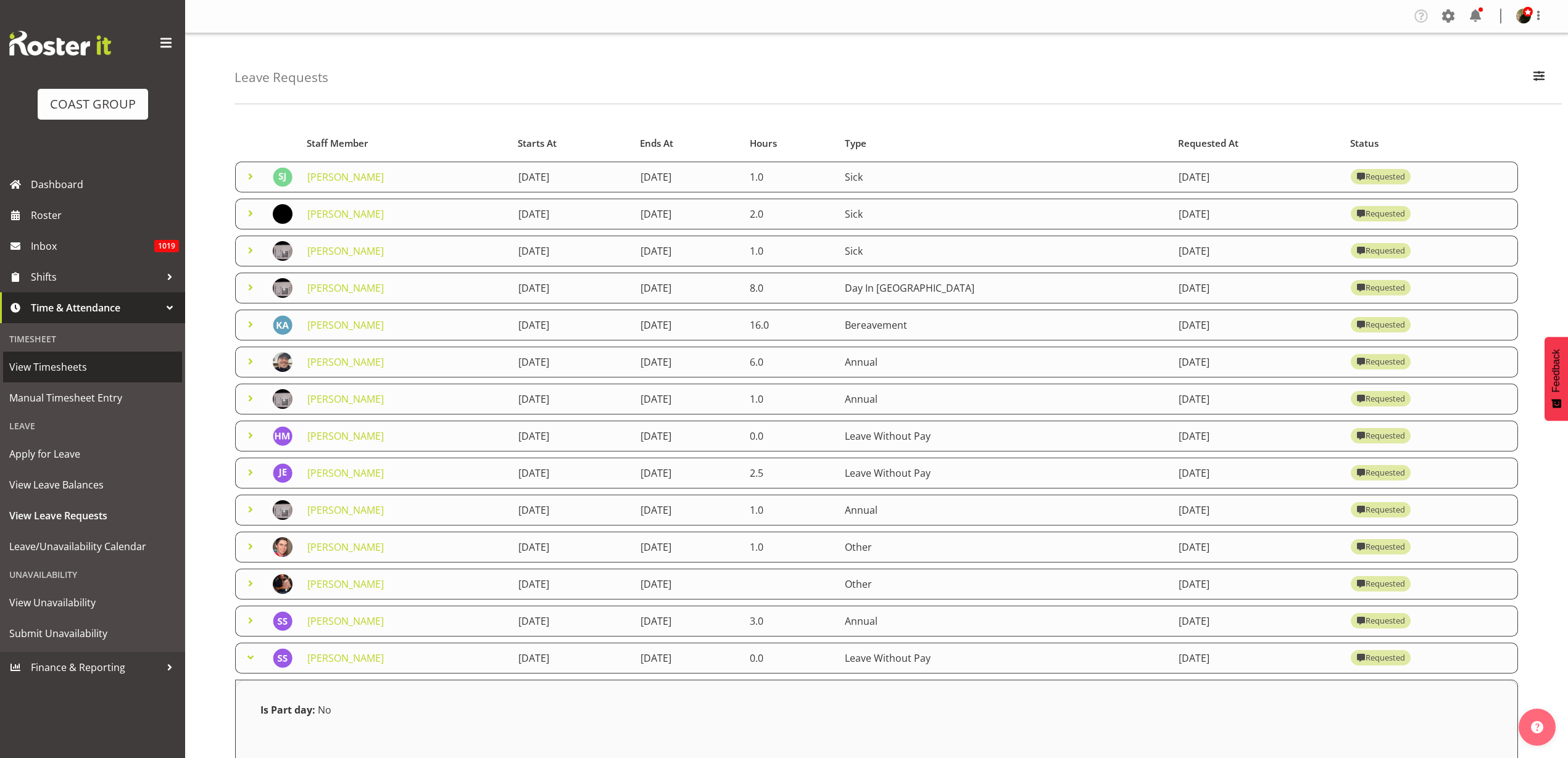
click at [67, 368] on span "View Timesheets" at bounding box center [93, 367] width 167 height 19
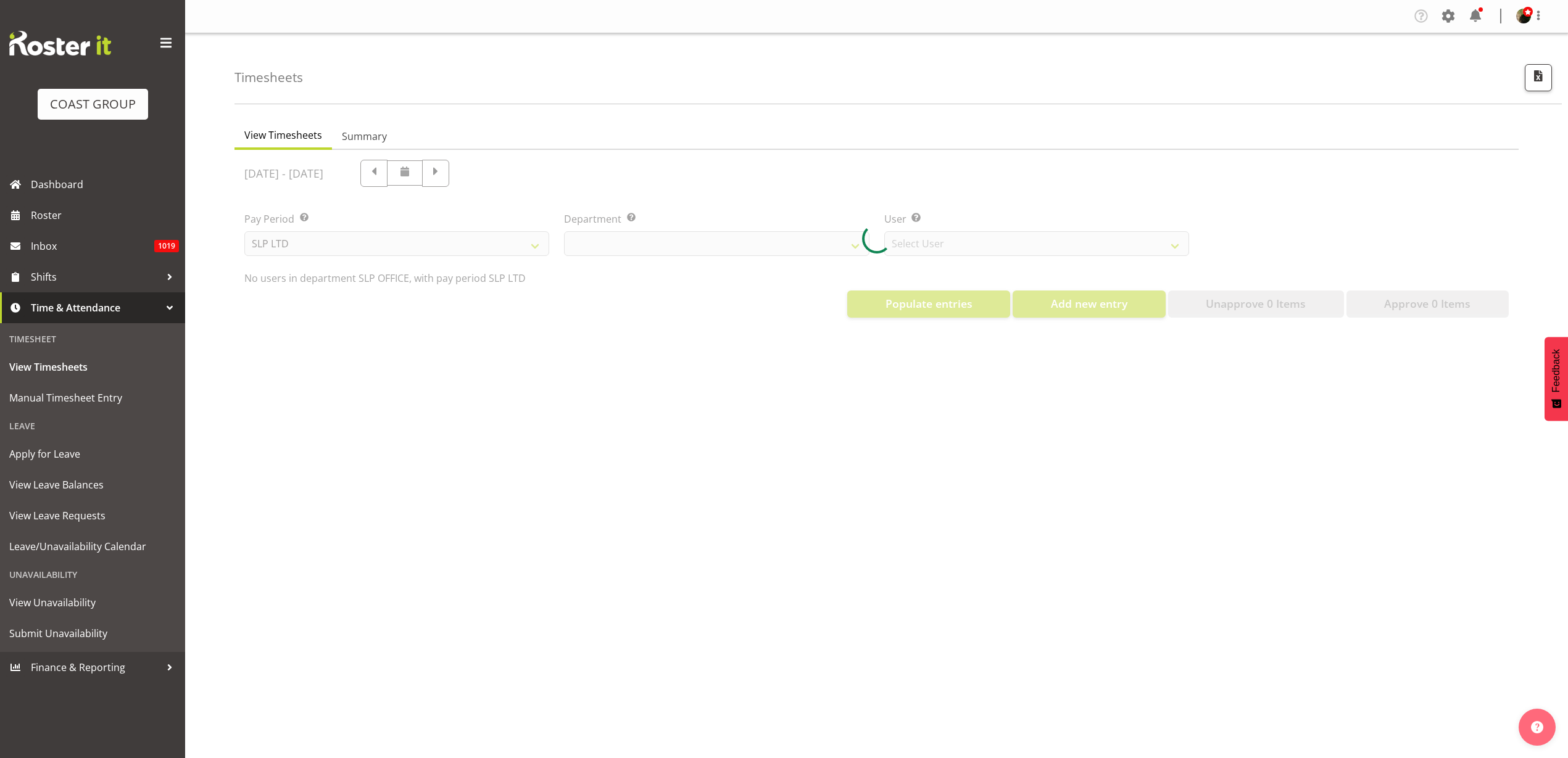
select select "25"
select select "7496"
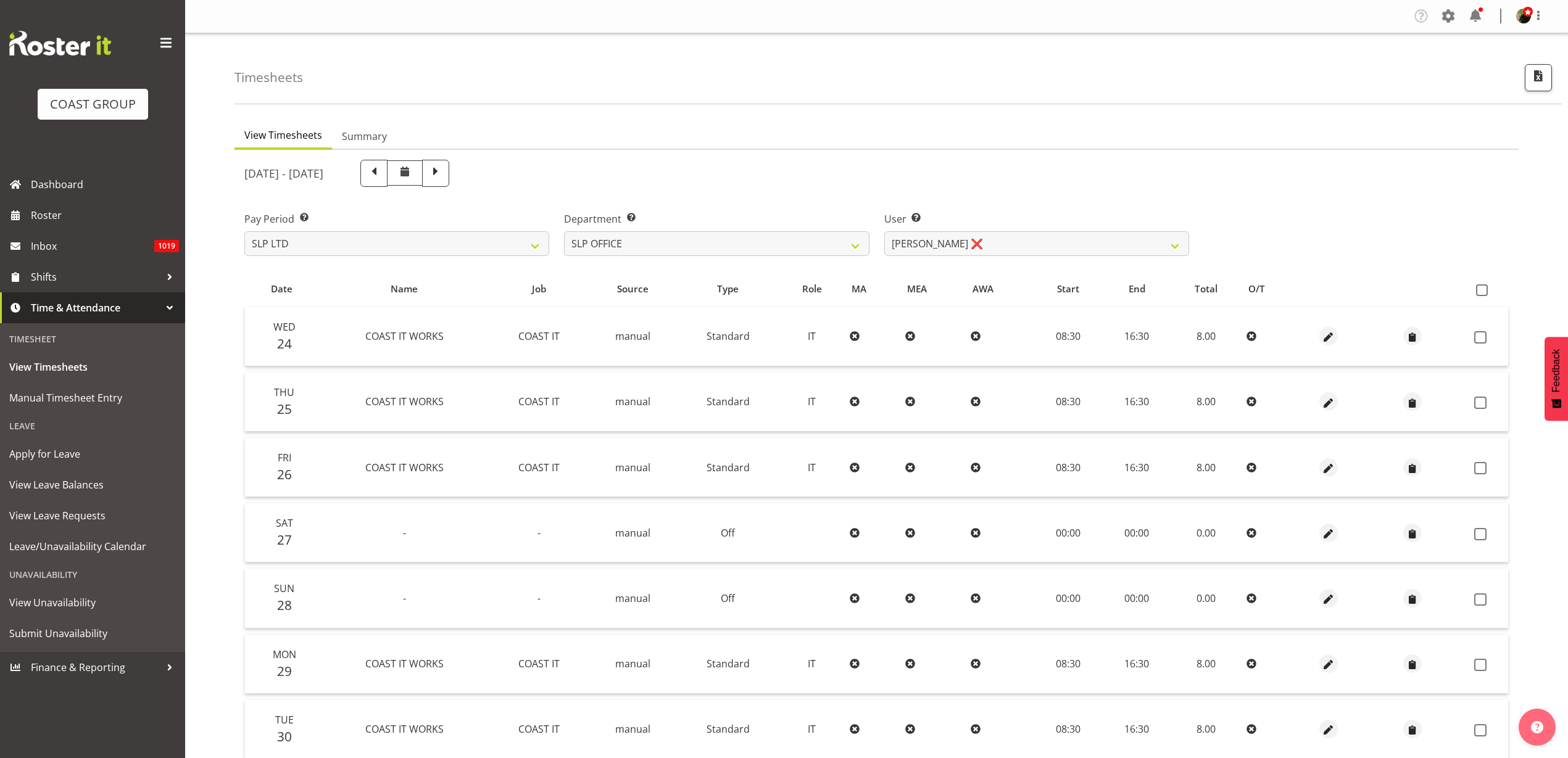
click at [1478, 290] on span at bounding box center [1482, 290] width 12 height 12
click at [1478, 290] on input "checkbox" at bounding box center [1480, 290] width 8 height 8
checkbox input "true"
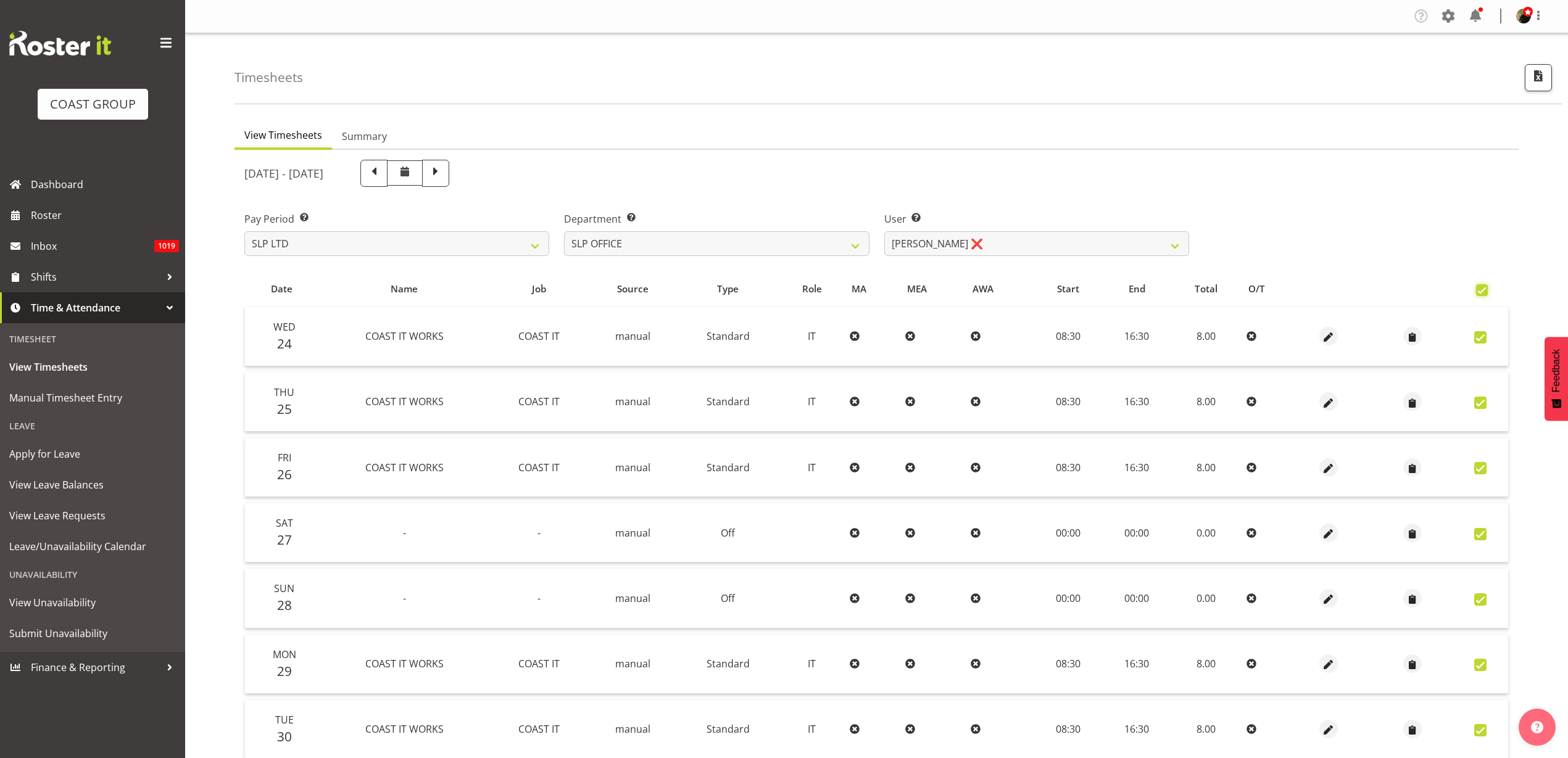
checkbox input "true"
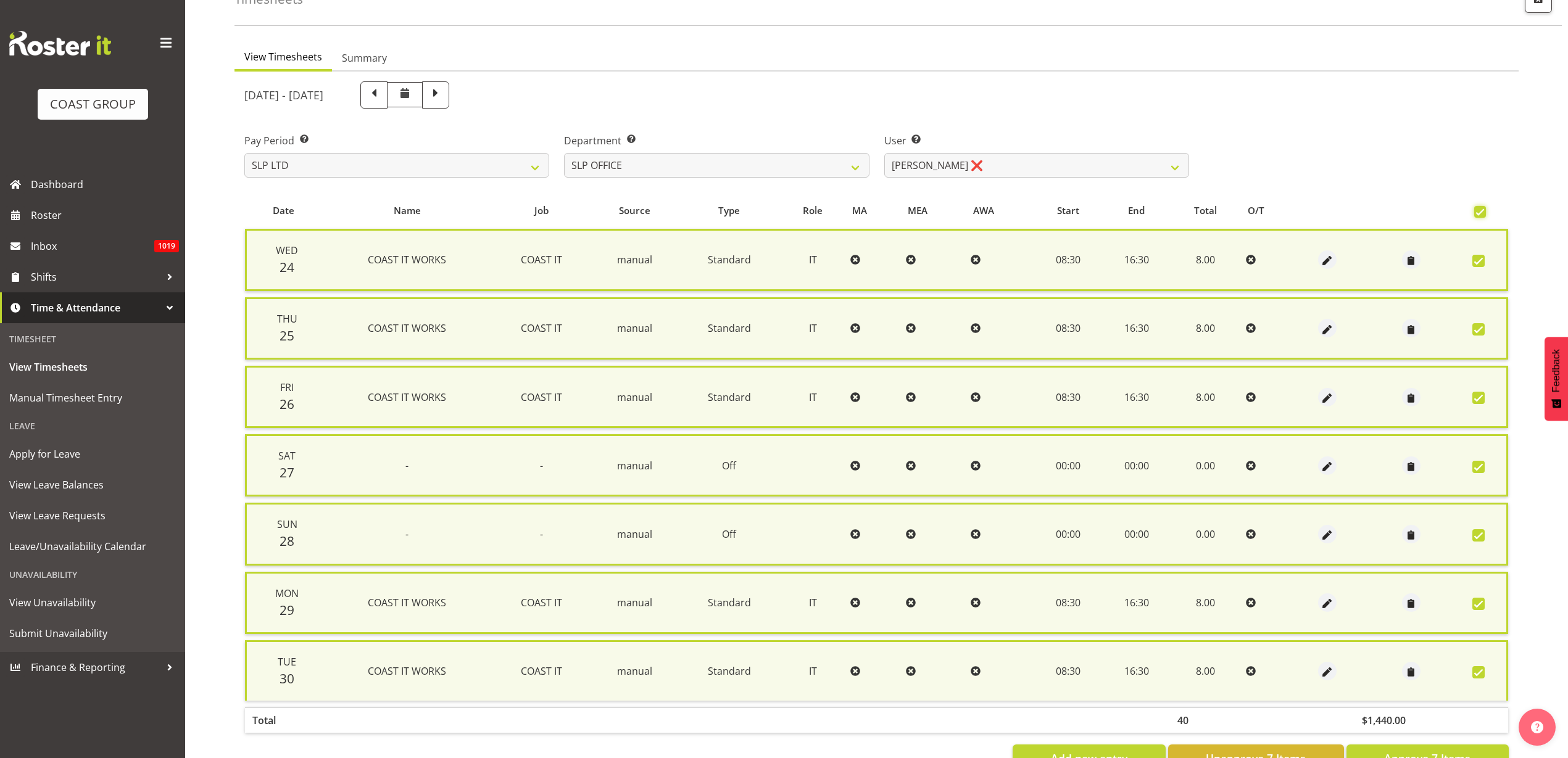
scroll to position [123, 0]
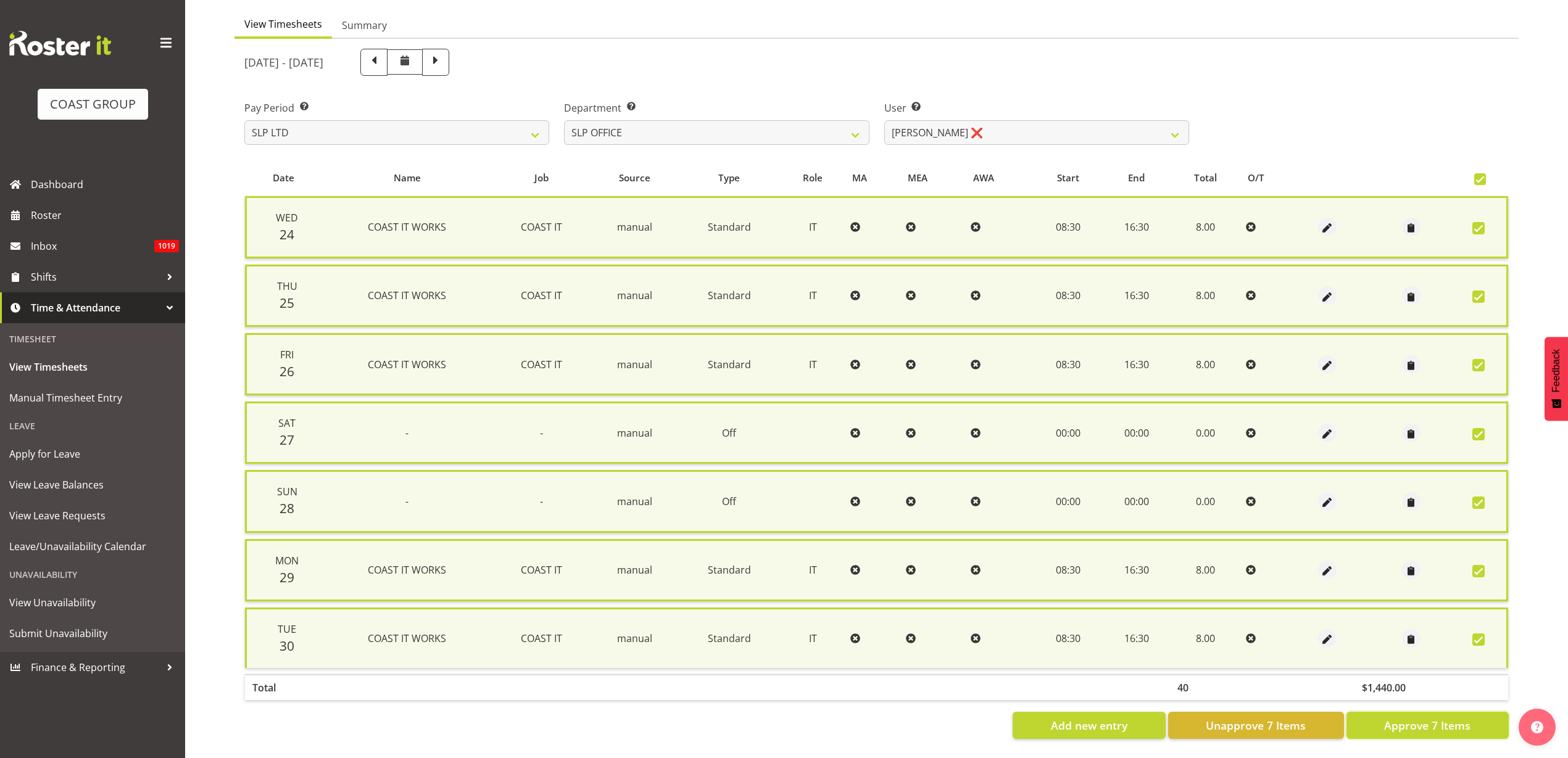
click at [1425, 718] on span "Approve 7 Items" at bounding box center [1427, 725] width 86 height 16
checkbox input "false"
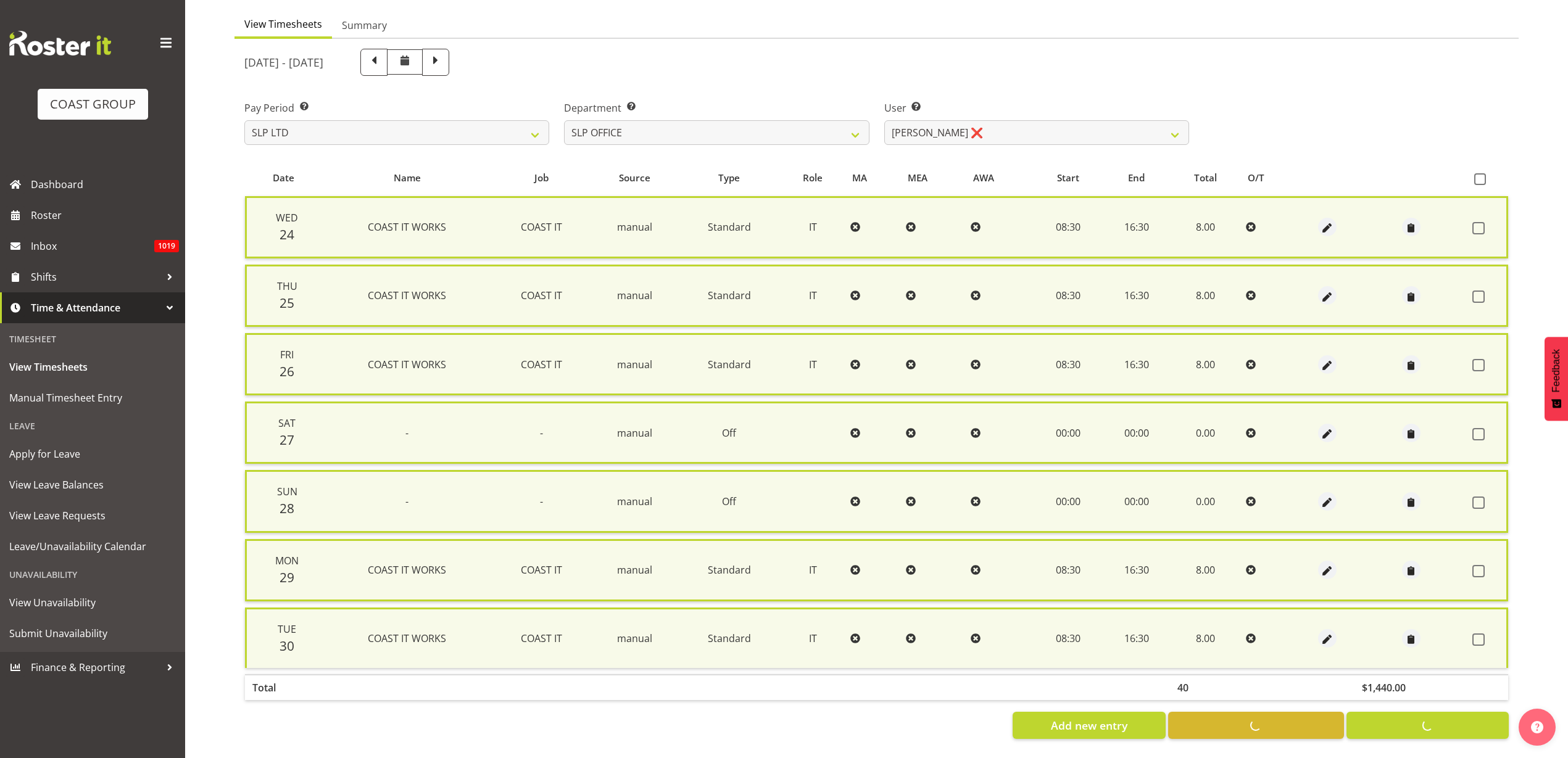
checkbox input "false"
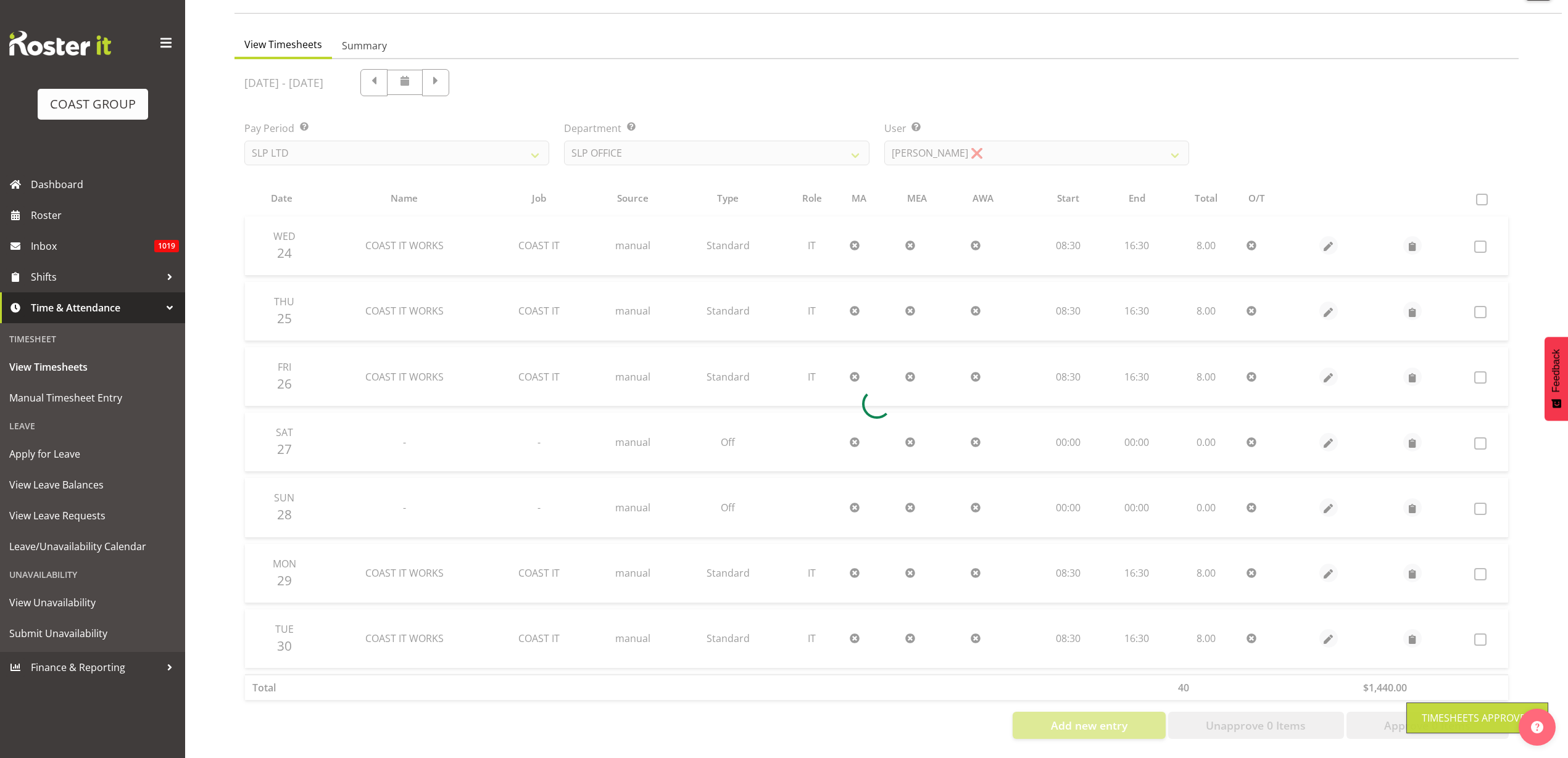
scroll to position [102, 0]
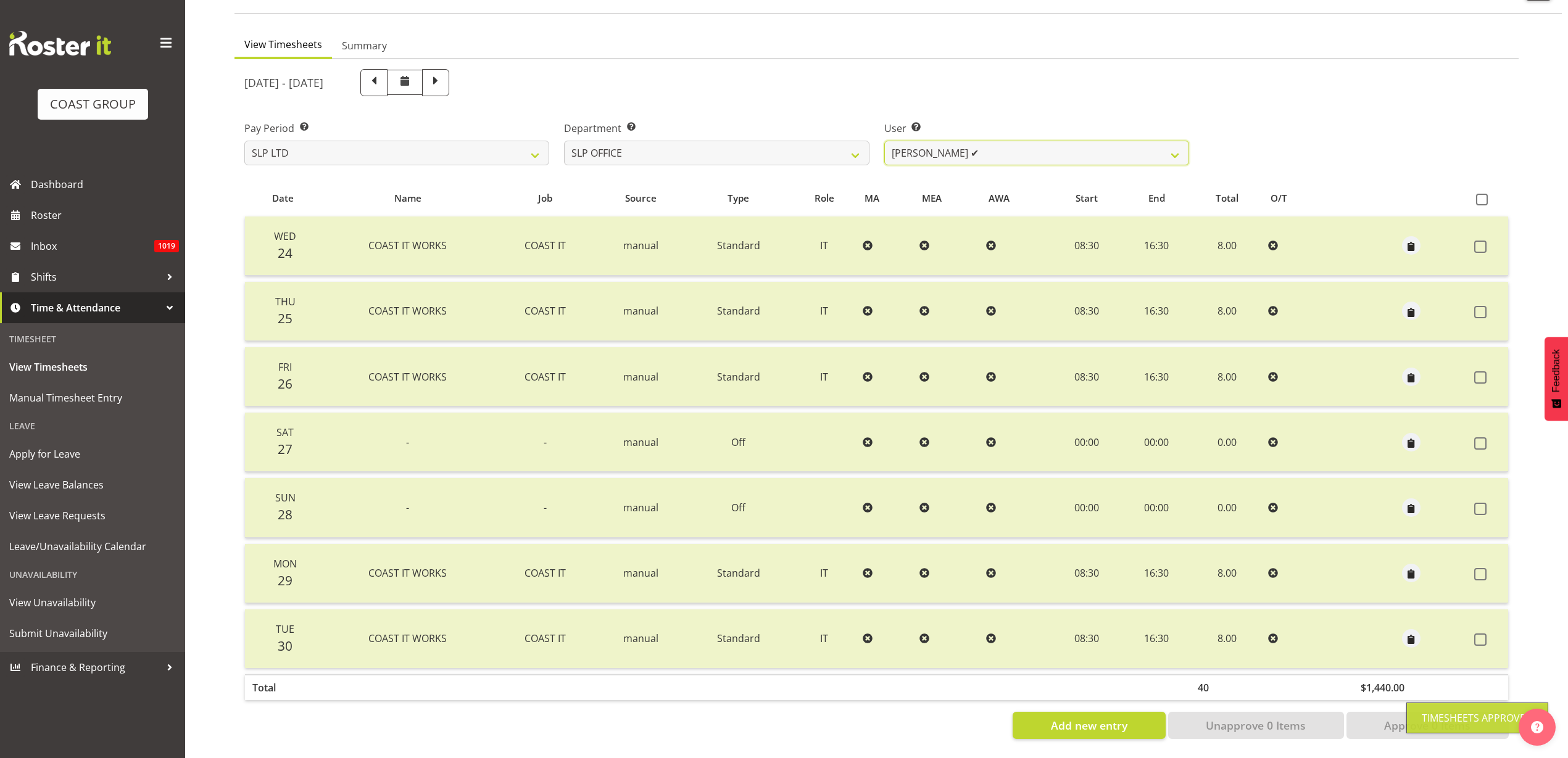
click at [983, 141] on select "[PERSON_NAME] ✔ [PERSON_NAME] ❌ [PERSON_NAME] ❌" at bounding box center [1036, 153] width 305 height 24
select select "254"
click at [884, 141] on select "[PERSON_NAME] ✔ [PERSON_NAME] ❌ [PERSON_NAME] ❌" at bounding box center [1036, 153] width 305 height 24
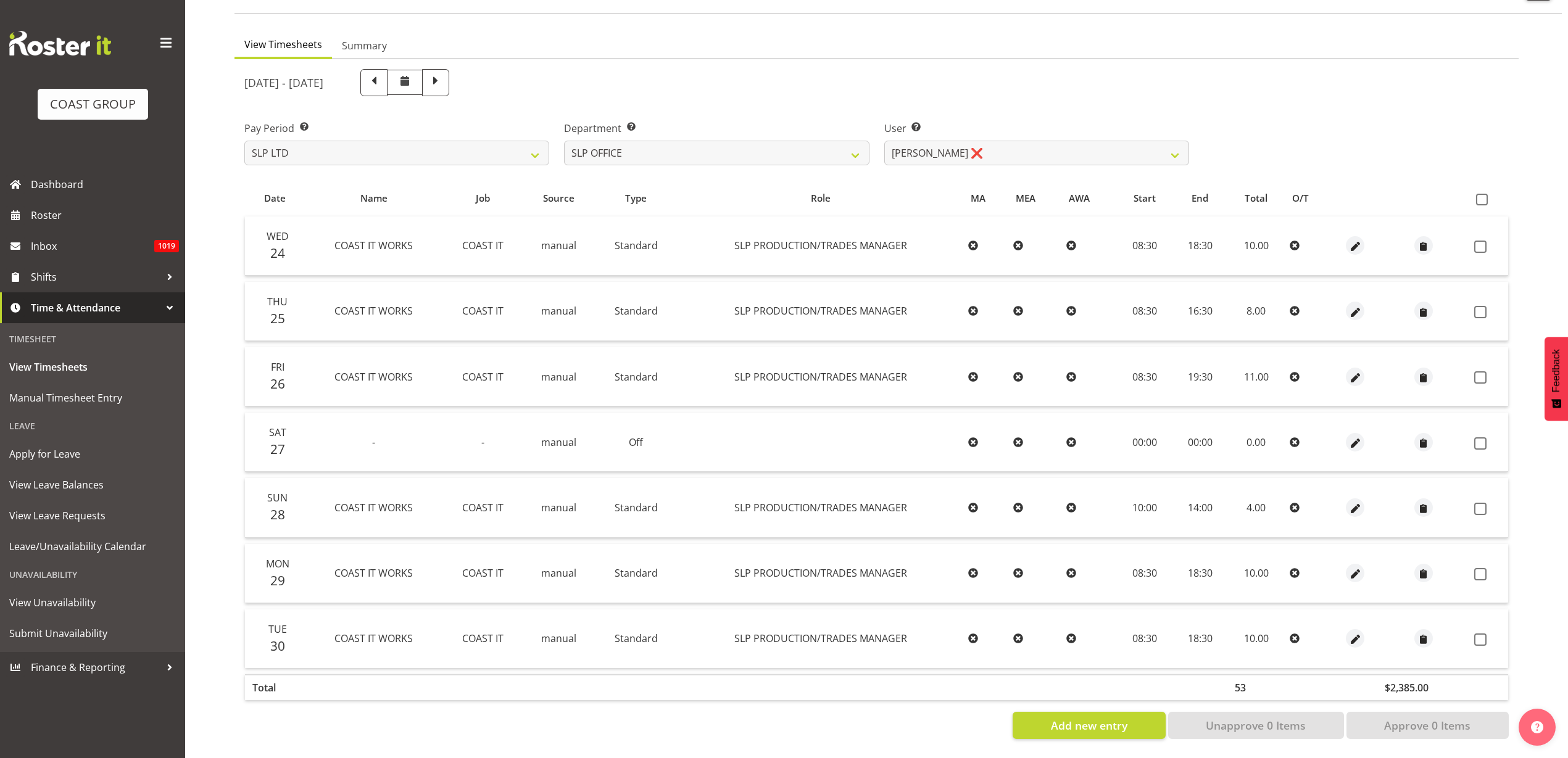
click at [1477, 194] on span at bounding box center [1482, 200] width 12 height 12
click at [1477, 196] on input "checkbox" at bounding box center [1480, 200] width 8 height 8
checkbox input "true"
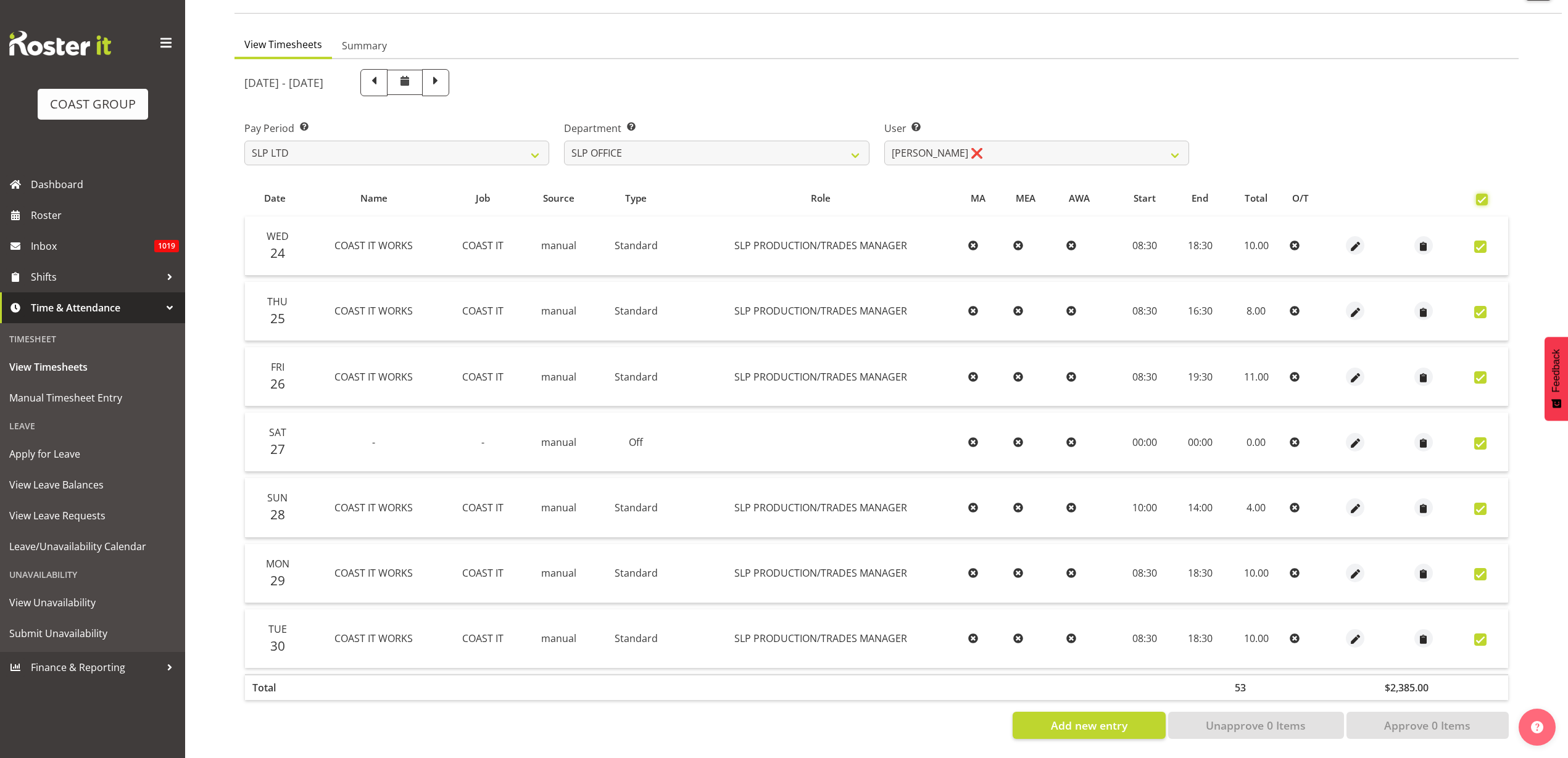
checkbox input "true"
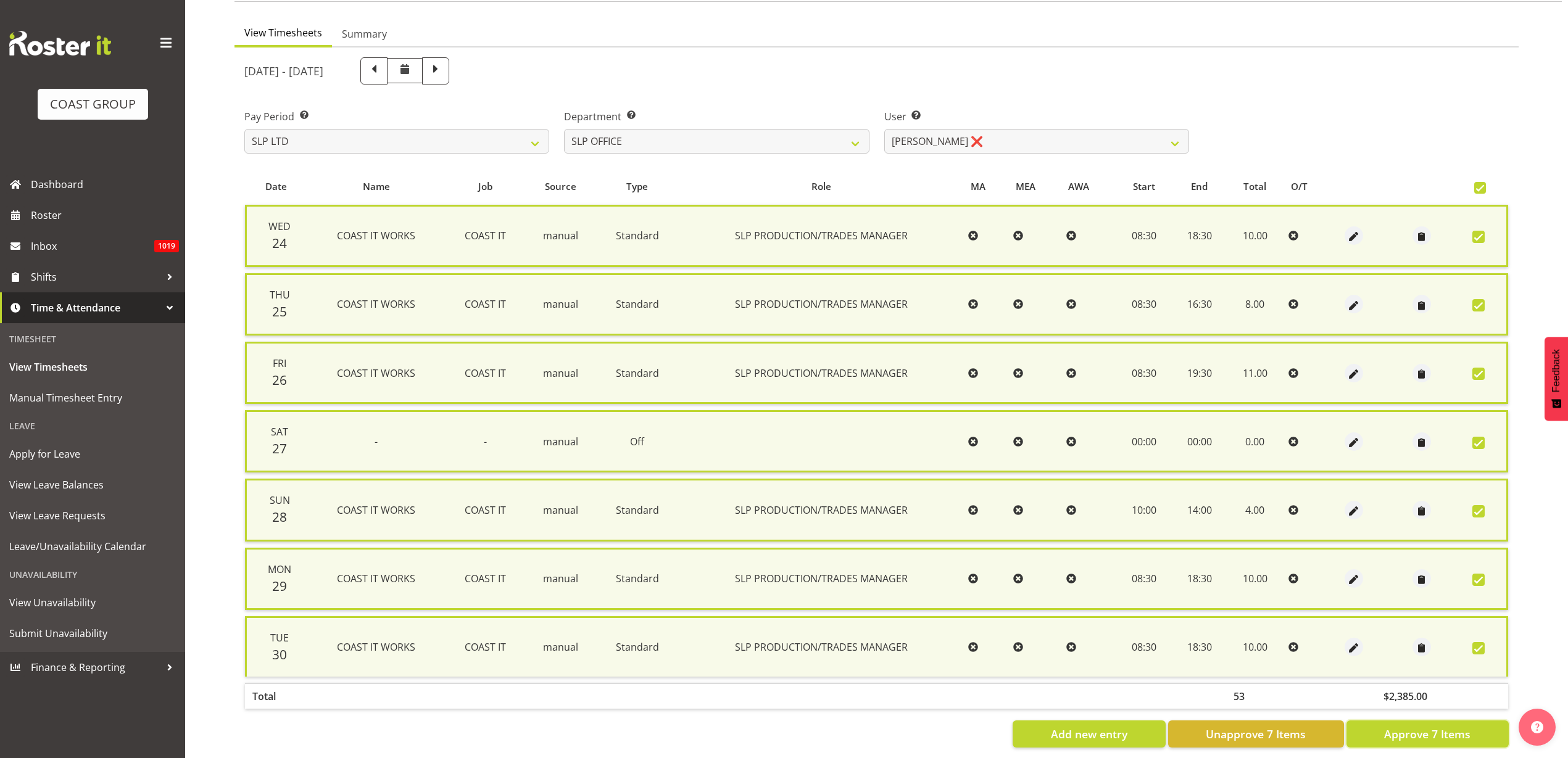
click at [1426, 738] on span "Approve 7 Items" at bounding box center [1427, 734] width 86 height 16
checkbox input "false"
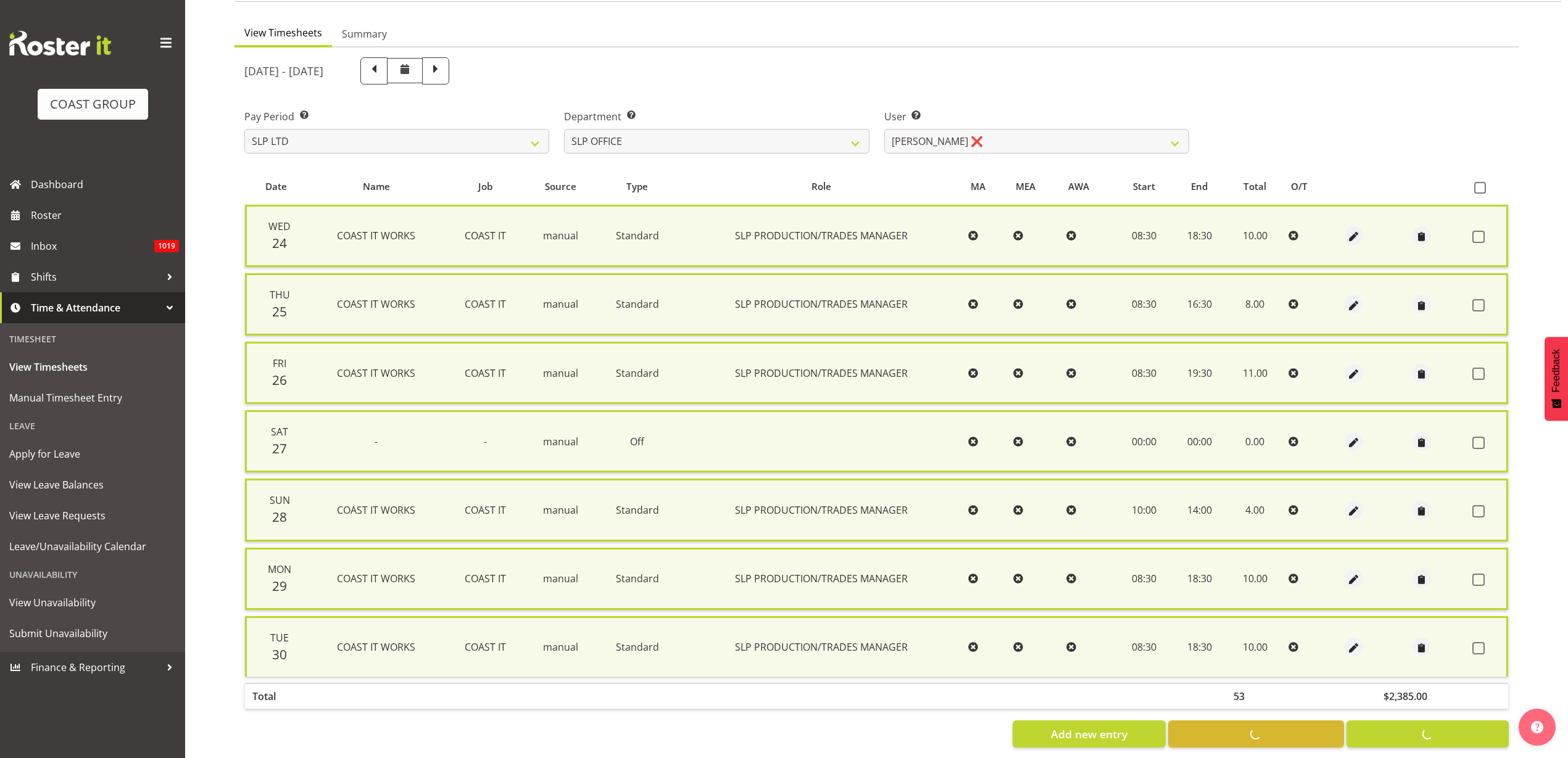
checkbox input "false"
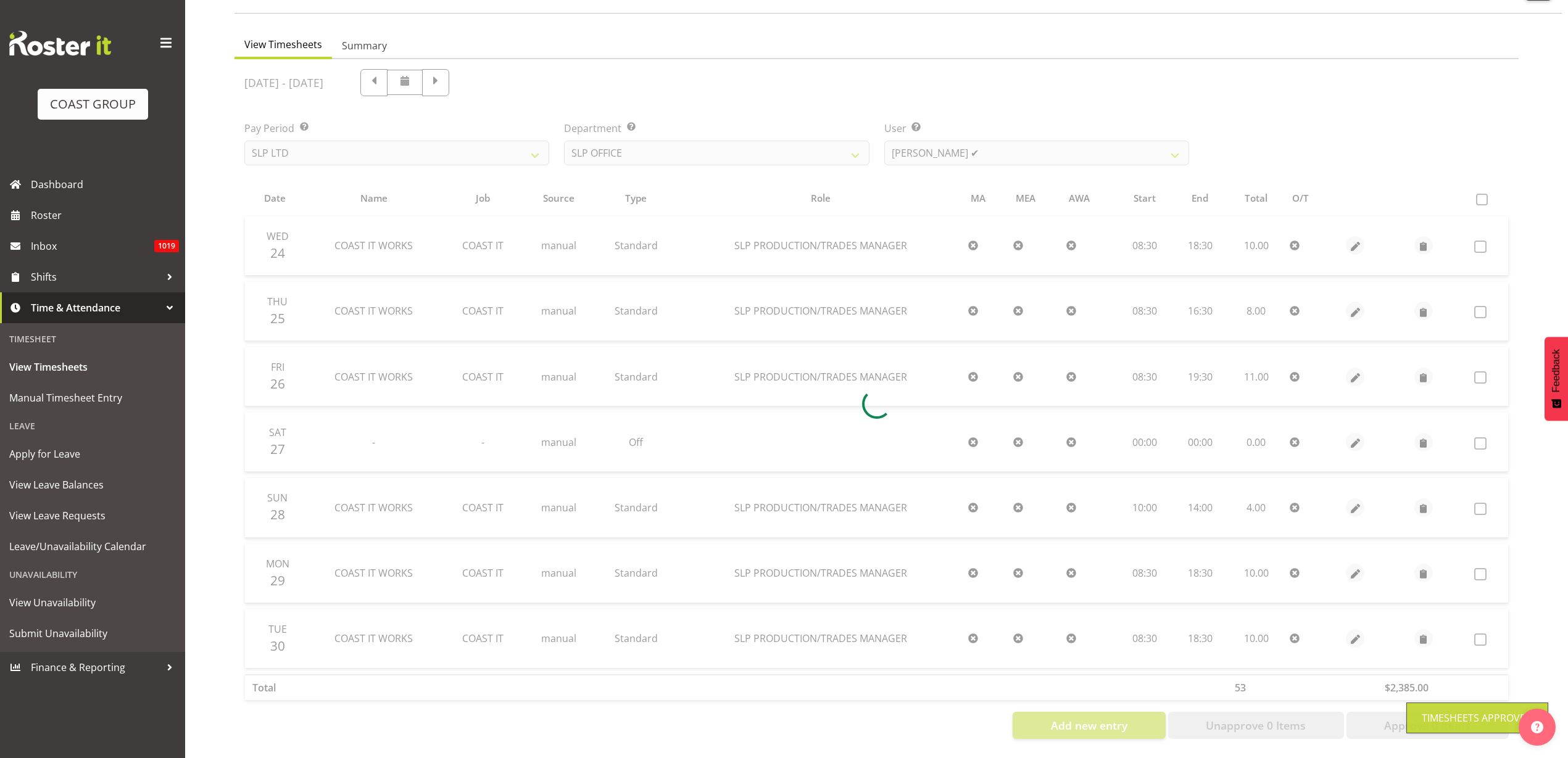
click at [994, 143] on div at bounding box center [876, 404] width 1284 height 690
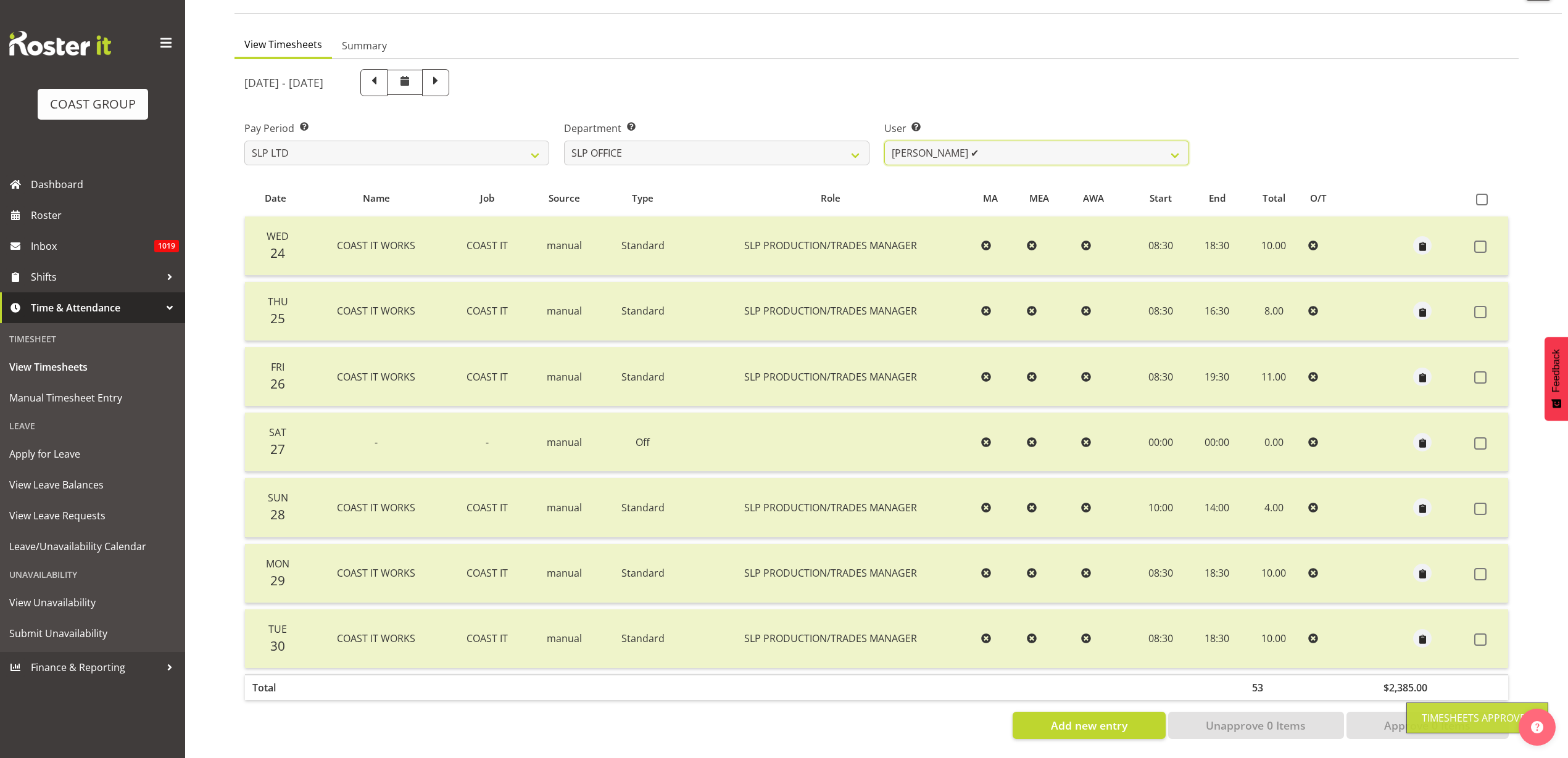
click at [994, 141] on select "Daniel Zhou ✔ Jason Adams ✔ Micah Hetrick ❌" at bounding box center [1036, 153] width 305 height 24
select select "119"
click at [884, 141] on select "Daniel Zhou ✔ Jason Adams ✔ Micah Hetrick ❌" at bounding box center [1036, 153] width 305 height 24
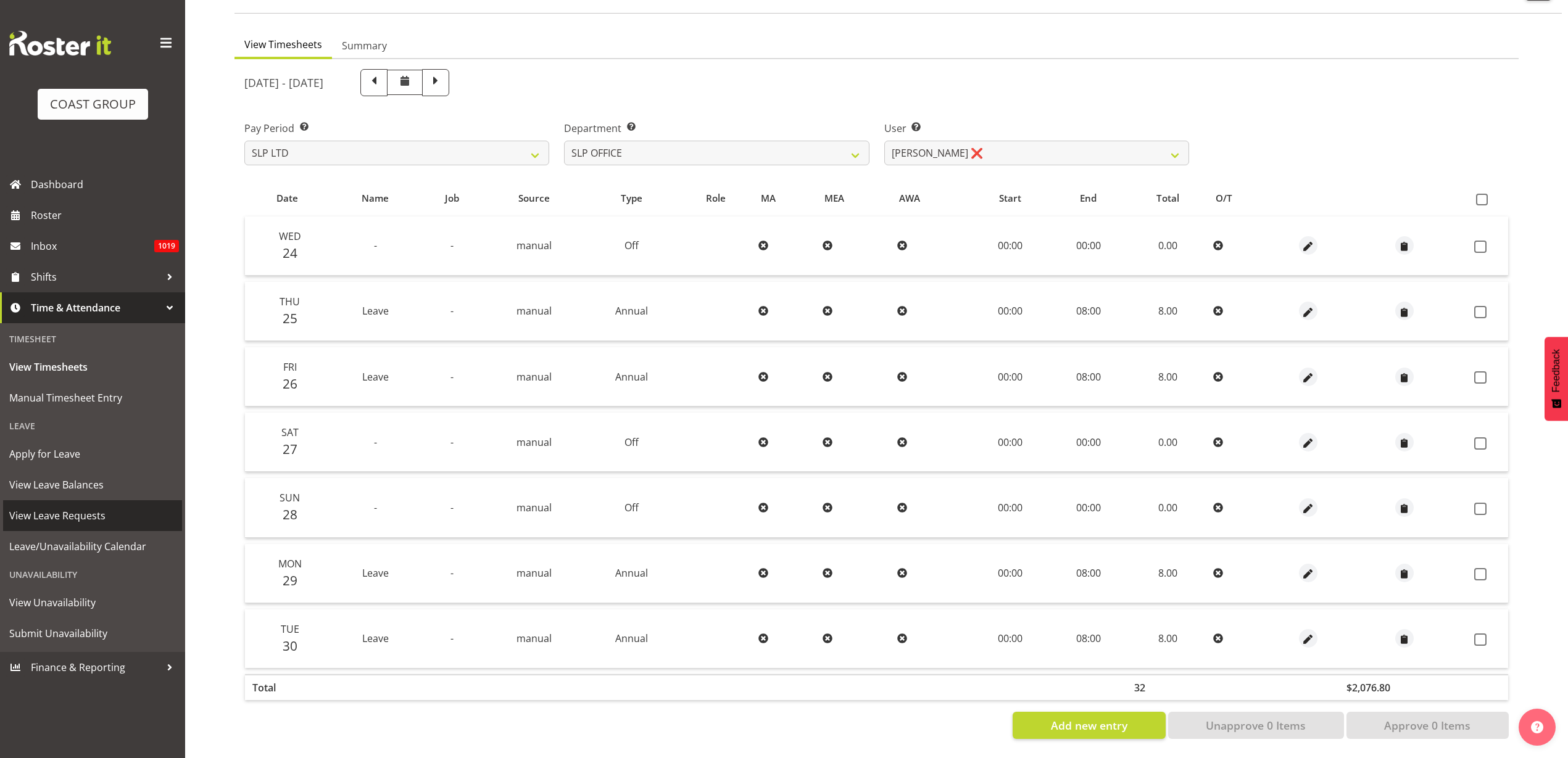
click at [85, 512] on span "View Leave Requests" at bounding box center [93, 516] width 167 height 19
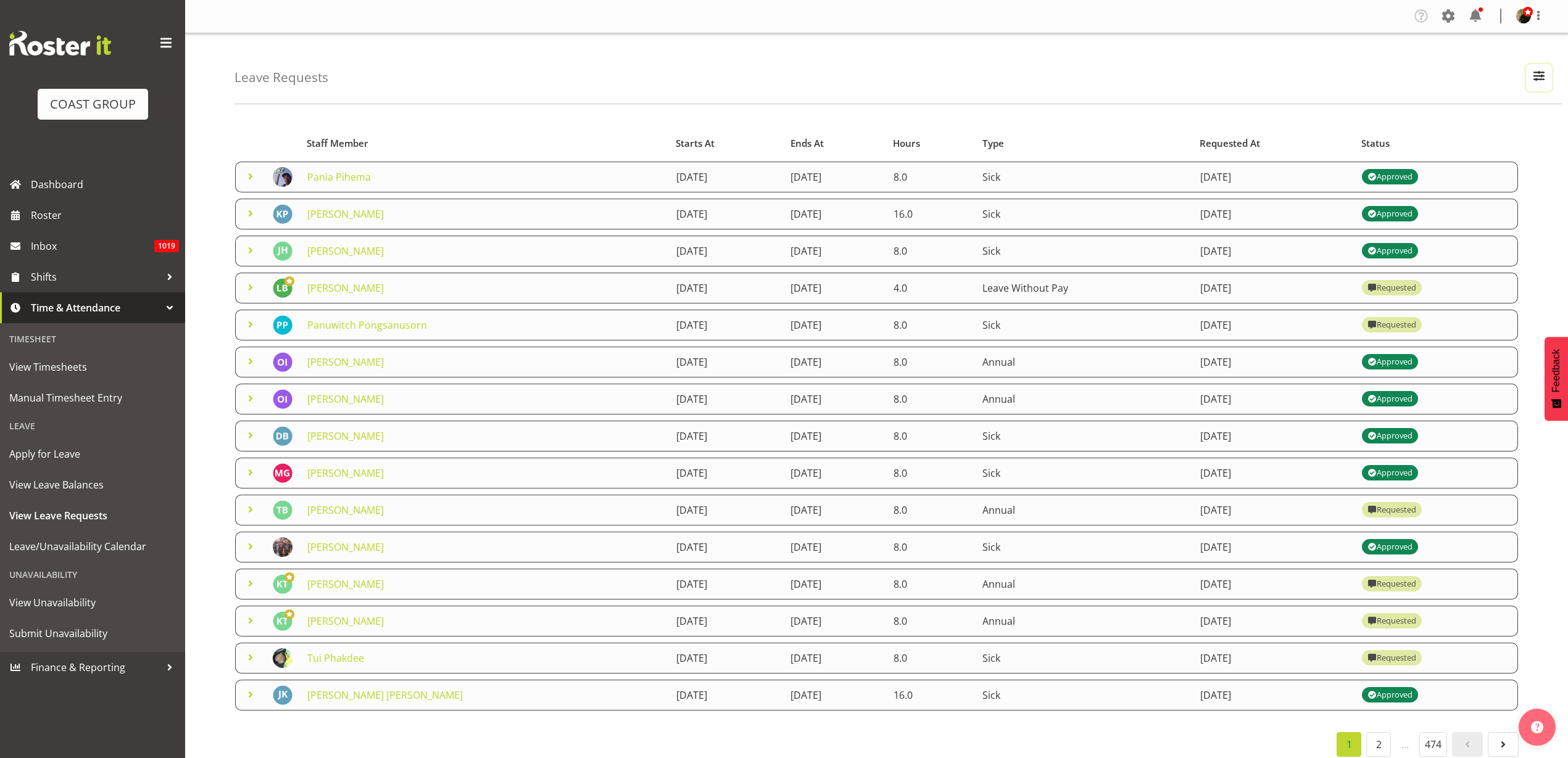
click at [1539, 77] on span "button" at bounding box center [1538, 75] width 16 height 16
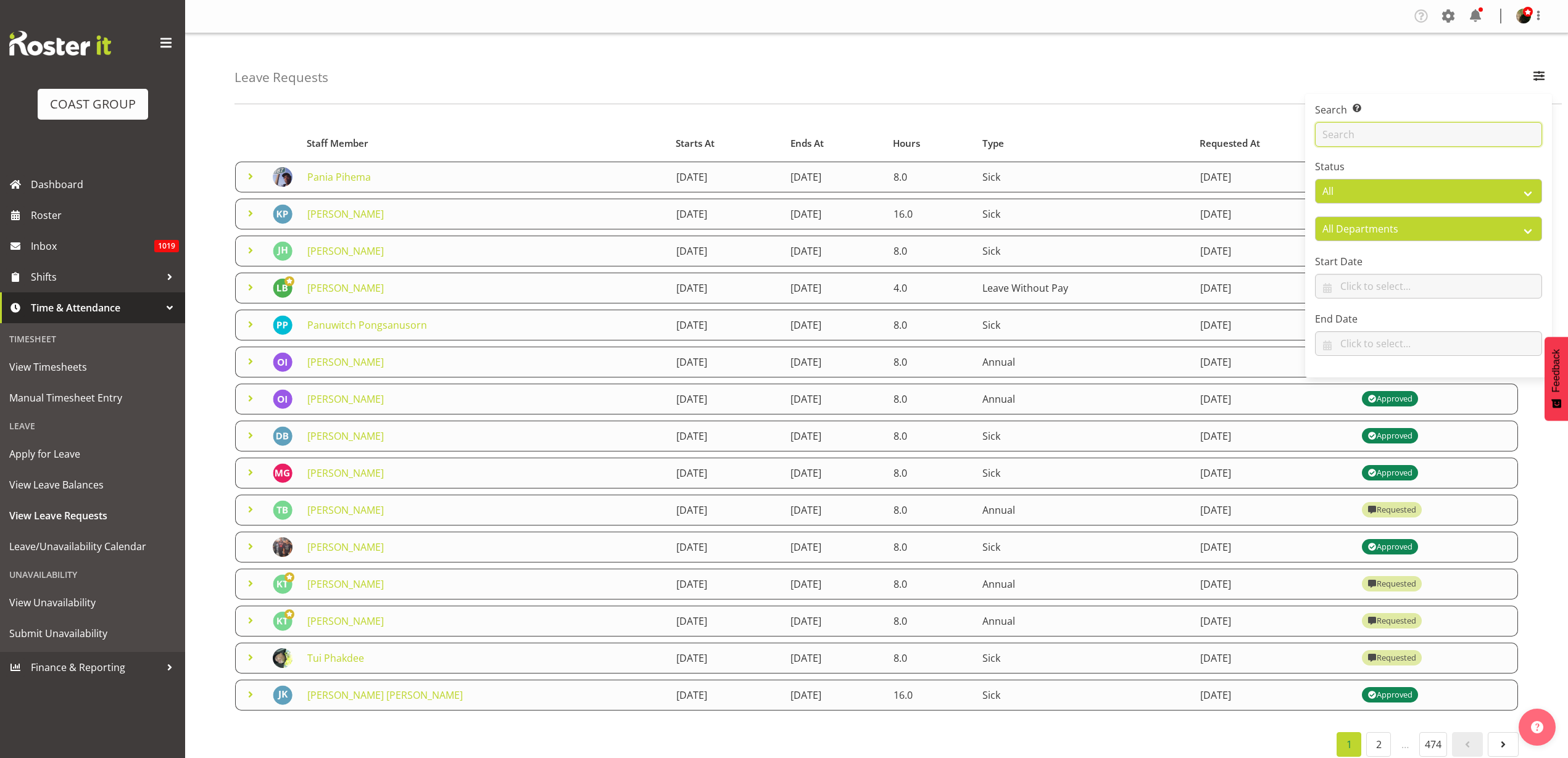
click at [1475, 122] on input "text" at bounding box center [1428, 134] width 227 height 24
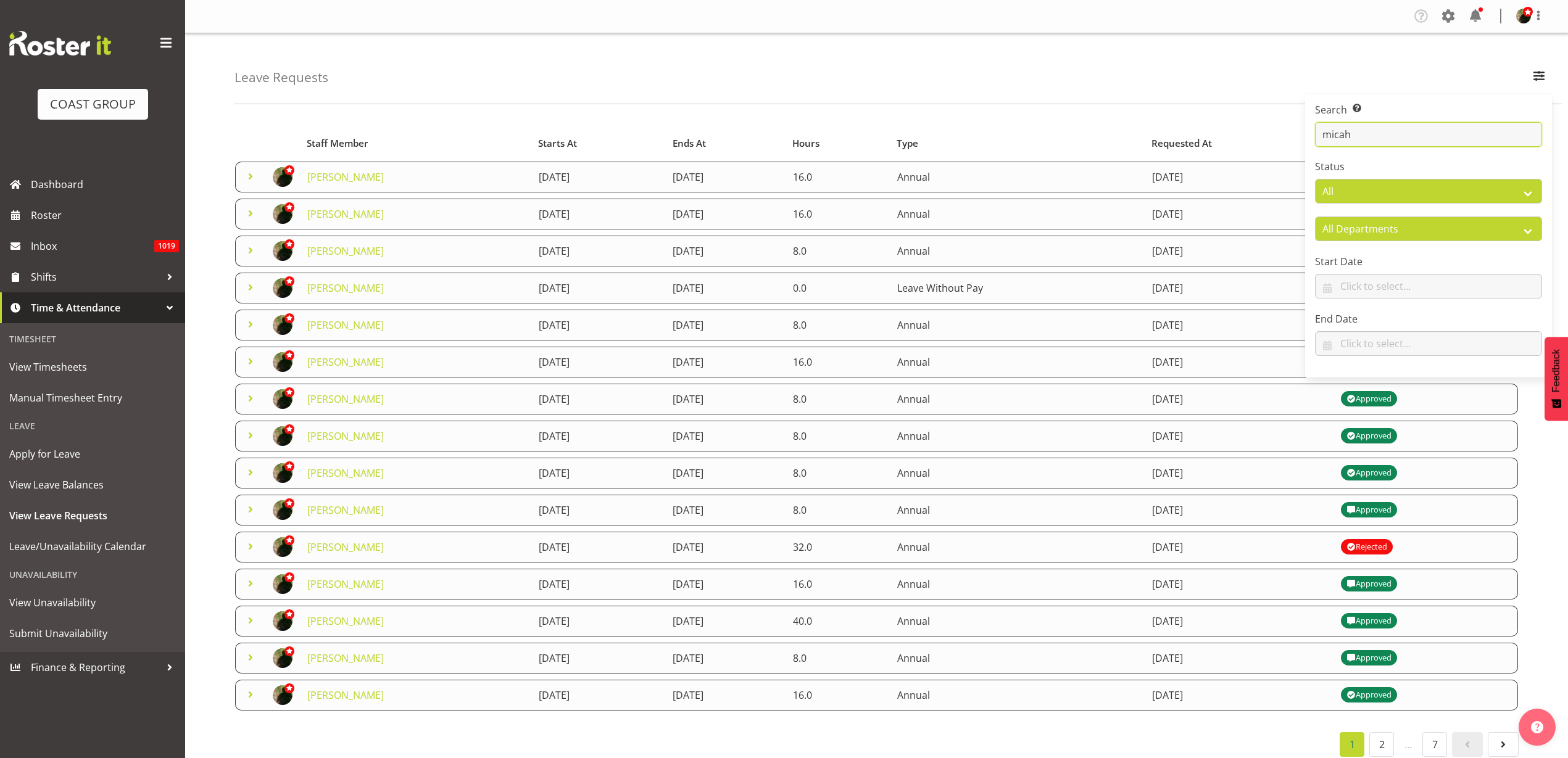
type input "micah"
click at [604, 60] on div "Leave Requests Search Search for a particular employee micah Status All Approve…" at bounding box center [898, 69] width 1327 height 71
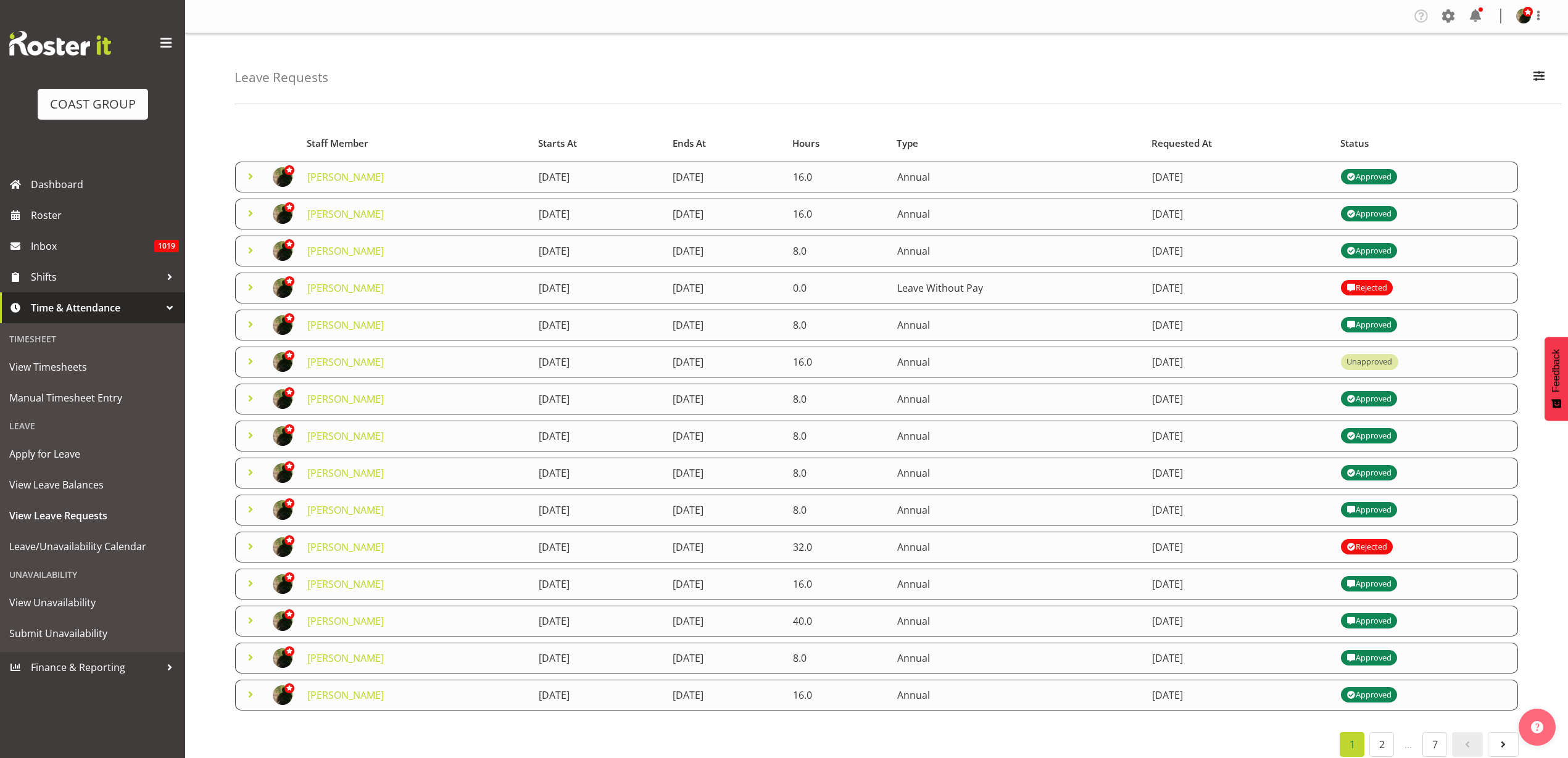
click at [347, 212] on link "[PERSON_NAME]" at bounding box center [346, 214] width 77 height 13
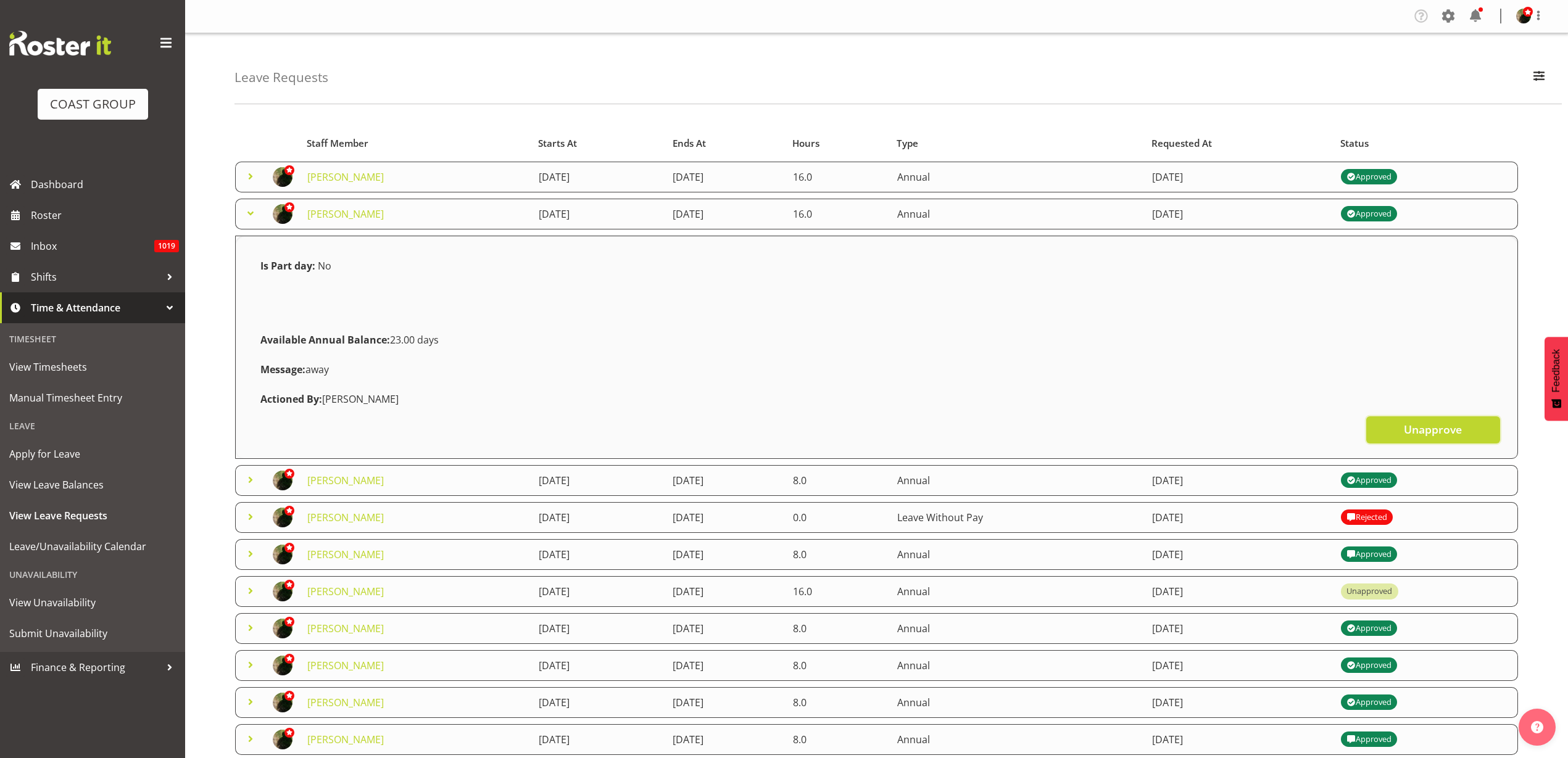
click at [1437, 422] on span "Unapprove" at bounding box center [1433, 429] width 58 height 16
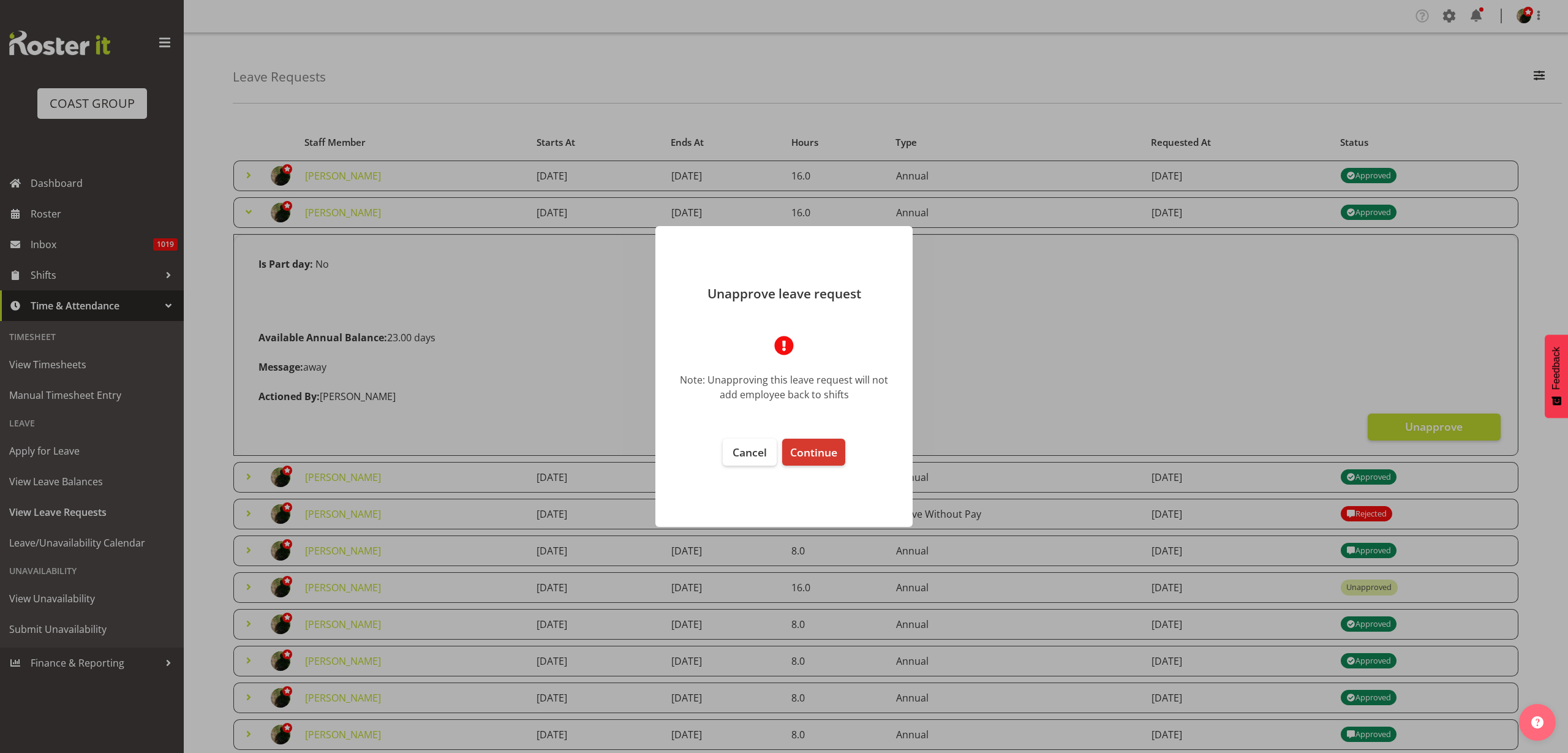
click at [815, 448] on span "Continue" at bounding box center [813, 452] width 47 height 15
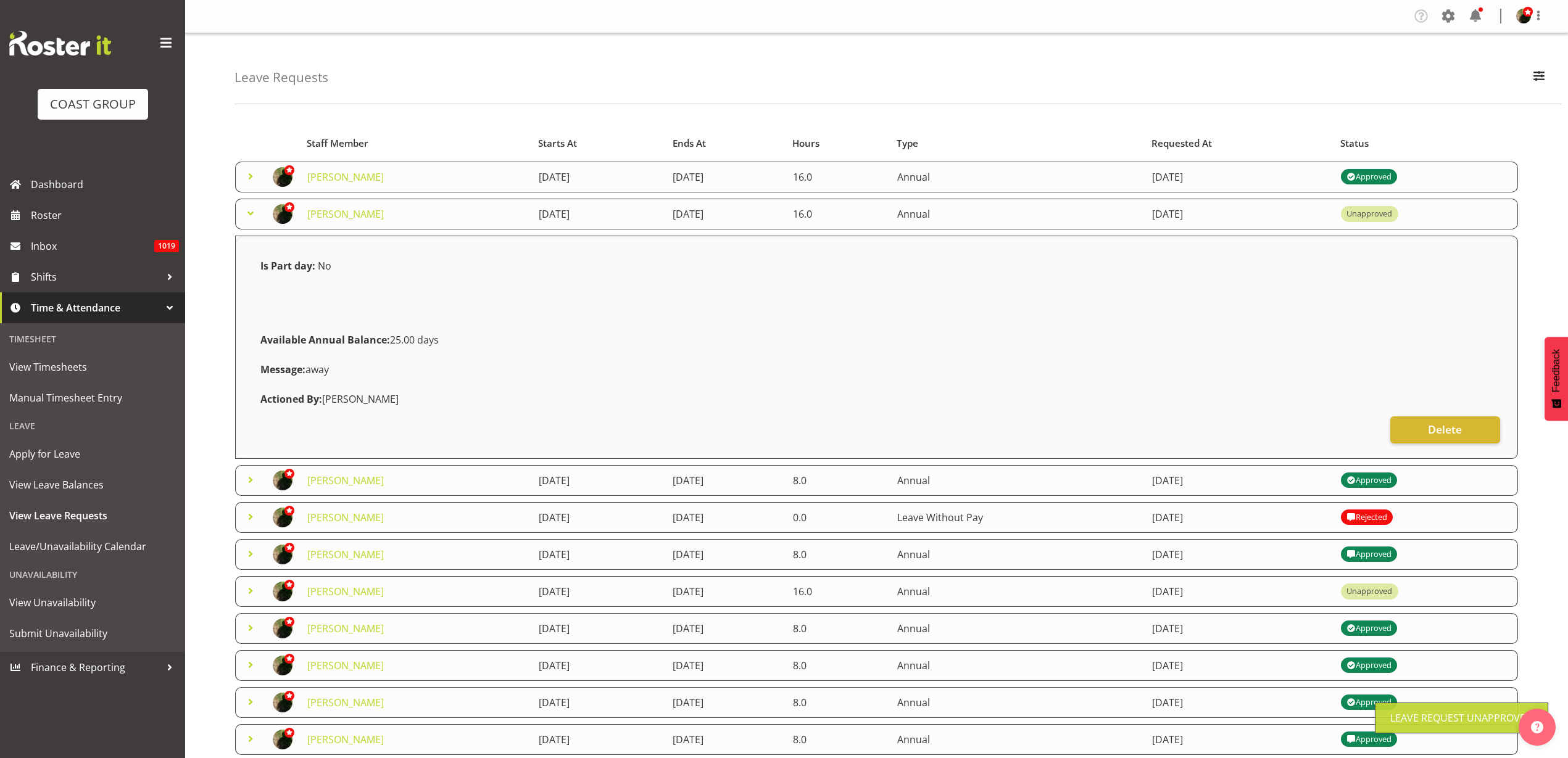
click at [335, 176] on link "Micah Hetrick" at bounding box center [346, 177] width 77 height 13
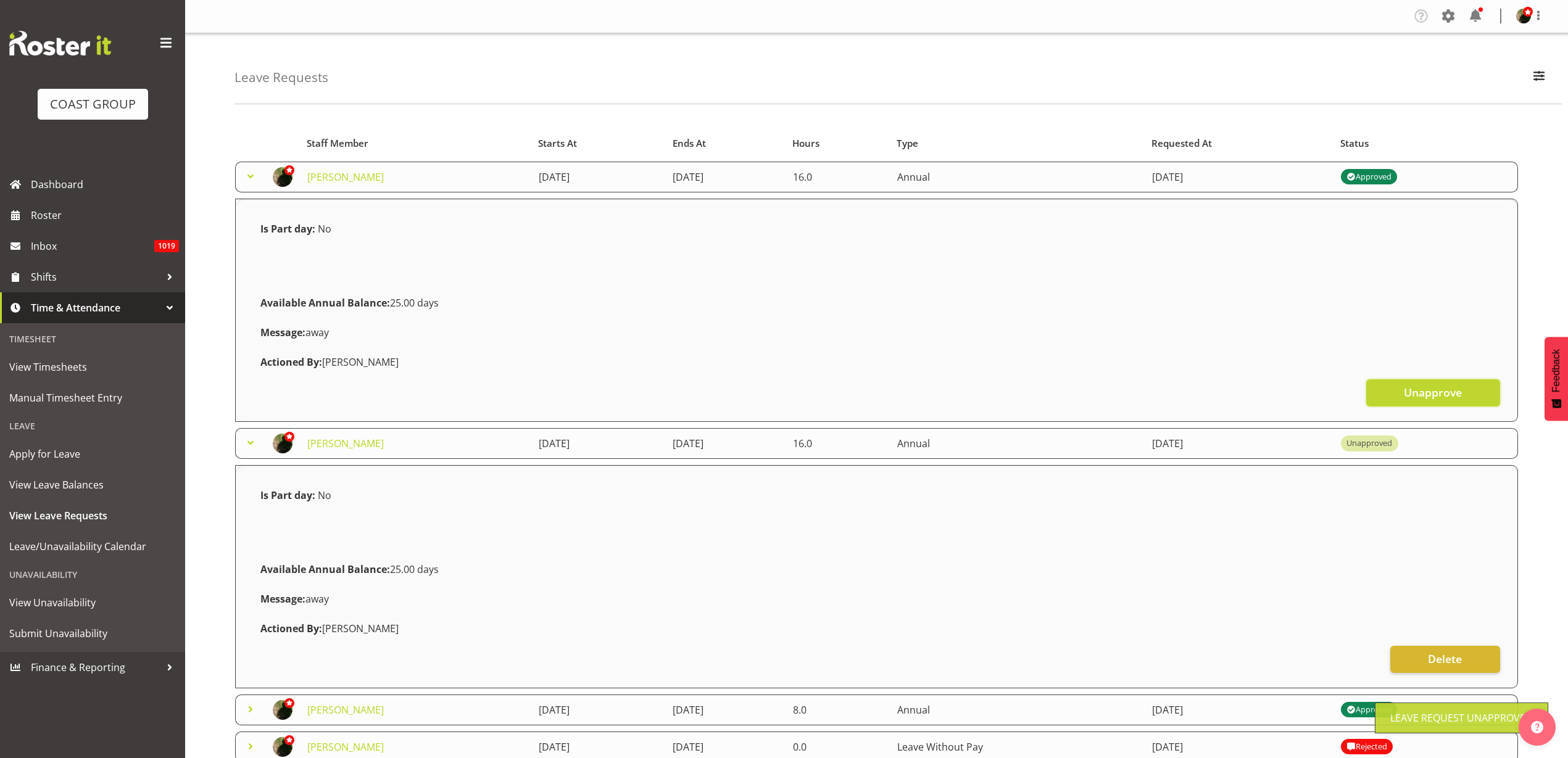
click at [1423, 391] on span "Unapprove" at bounding box center [1433, 392] width 58 height 16
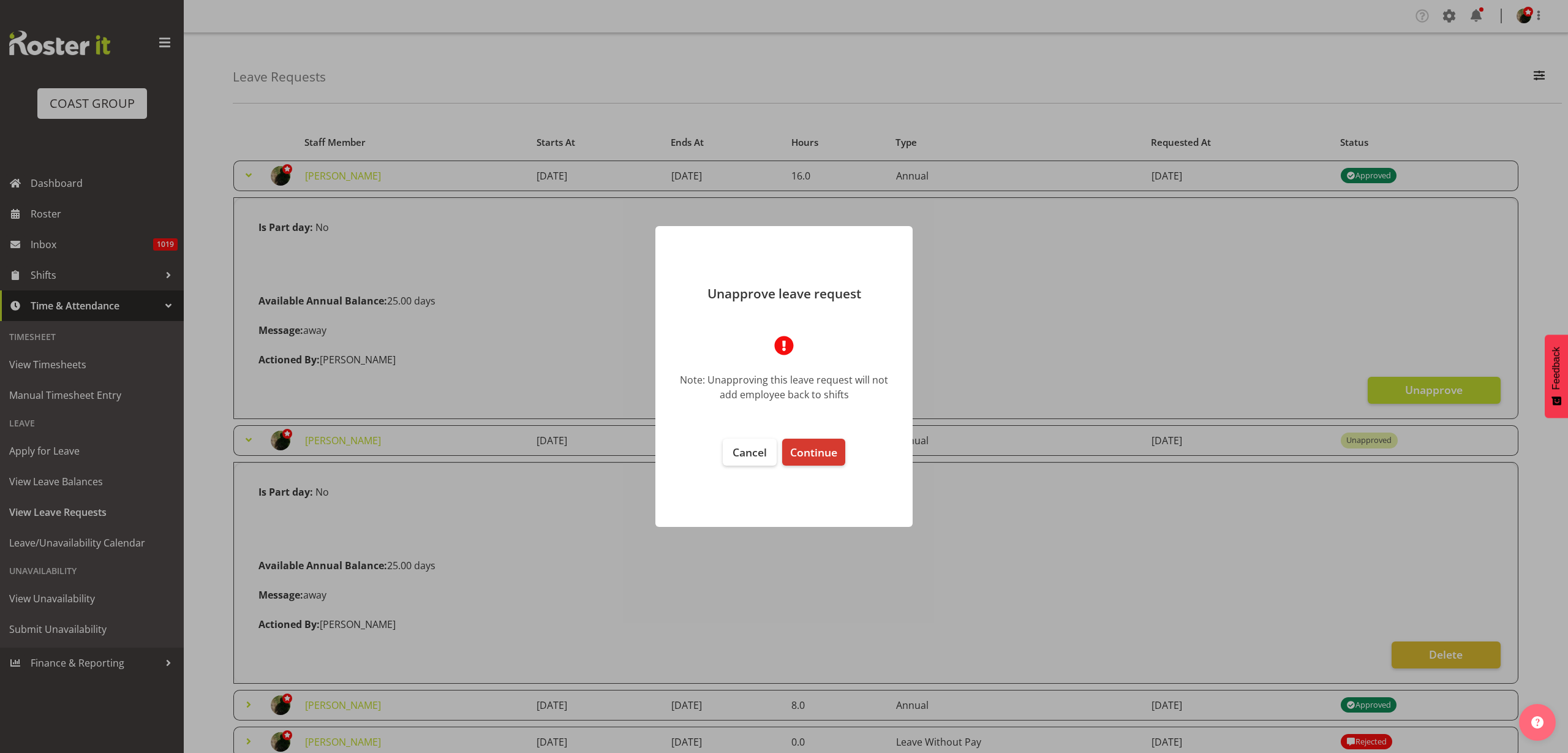
click at [831, 449] on span "Continue" at bounding box center [813, 452] width 47 height 15
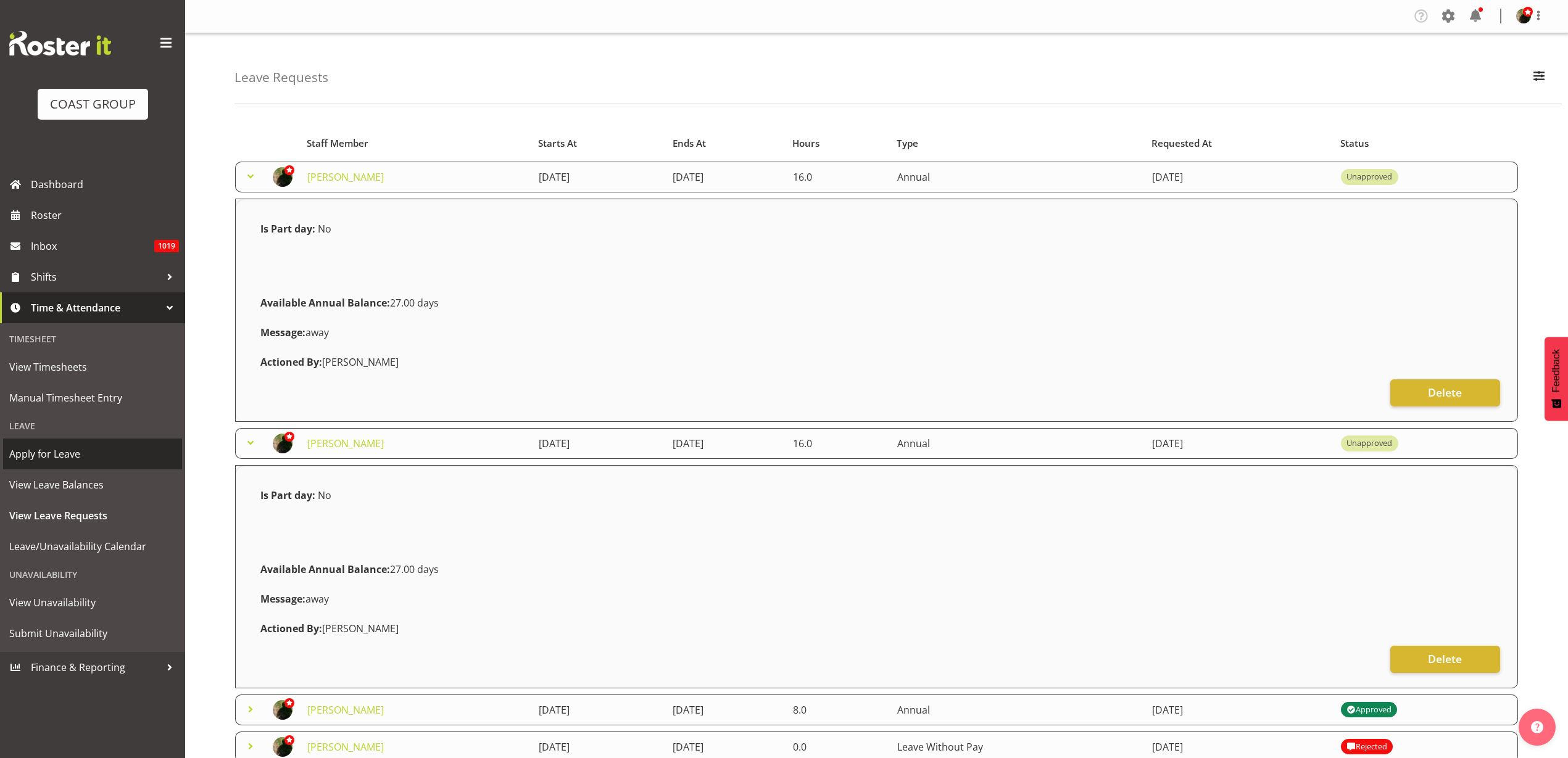
click at [74, 456] on span "Apply for Leave" at bounding box center [93, 454] width 167 height 19
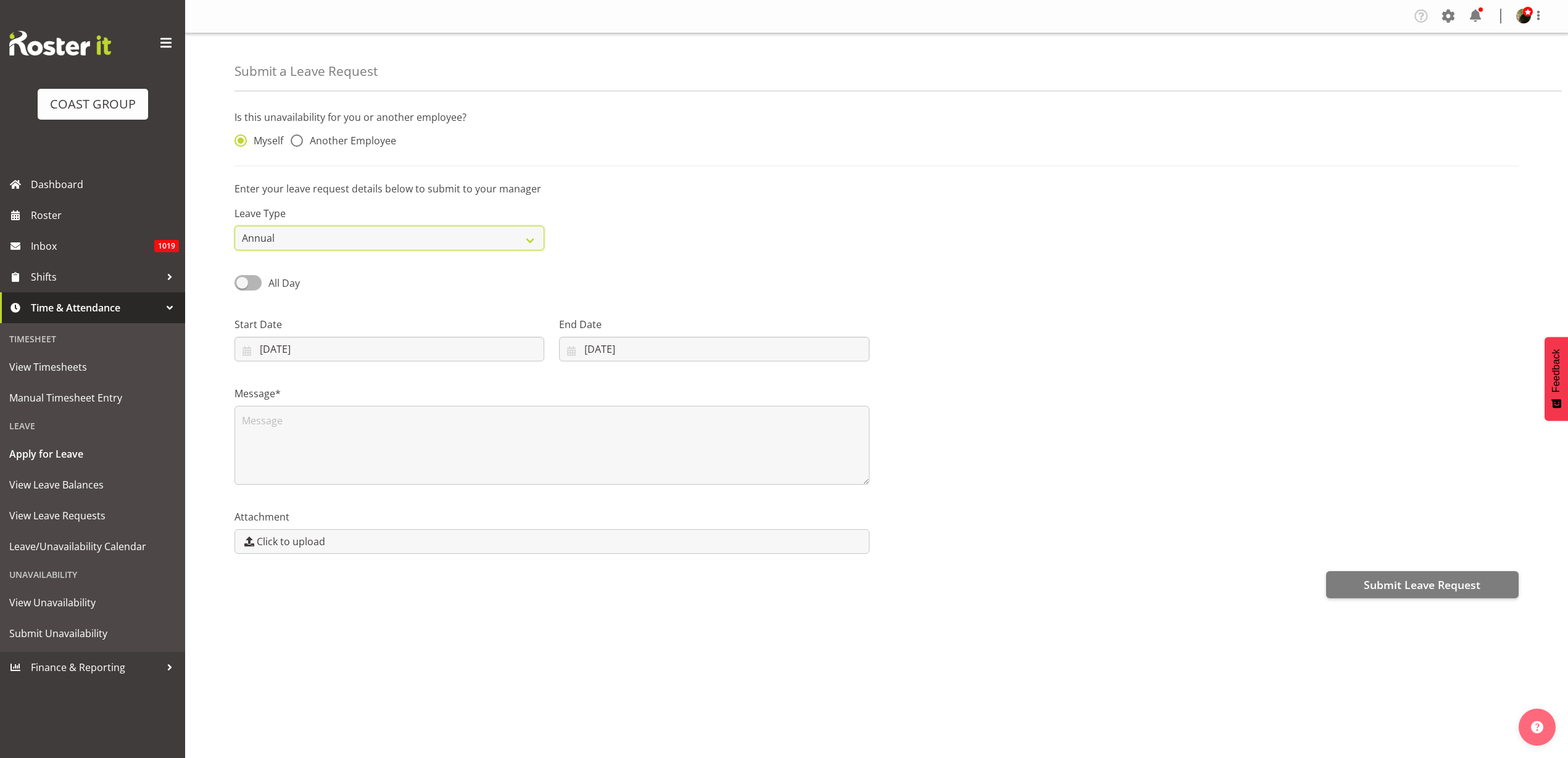
click at [307, 239] on select "Annual Sick Leave Without Pay Bereavement Domestic Violence Parental Jury Servi…" at bounding box center [389, 238] width 310 height 24
select select "Sick"
click at [234, 226] on select "Annual Sick Leave Without Pay Bereavement Domestic Violence Parental Jury Servi…" at bounding box center [389, 238] width 310 height 24
click at [326, 349] on input "01/10/2025" at bounding box center [389, 349] width 310 height 24
click at [248, 386] on link at bounding box center [260, 385] width 31 height 24
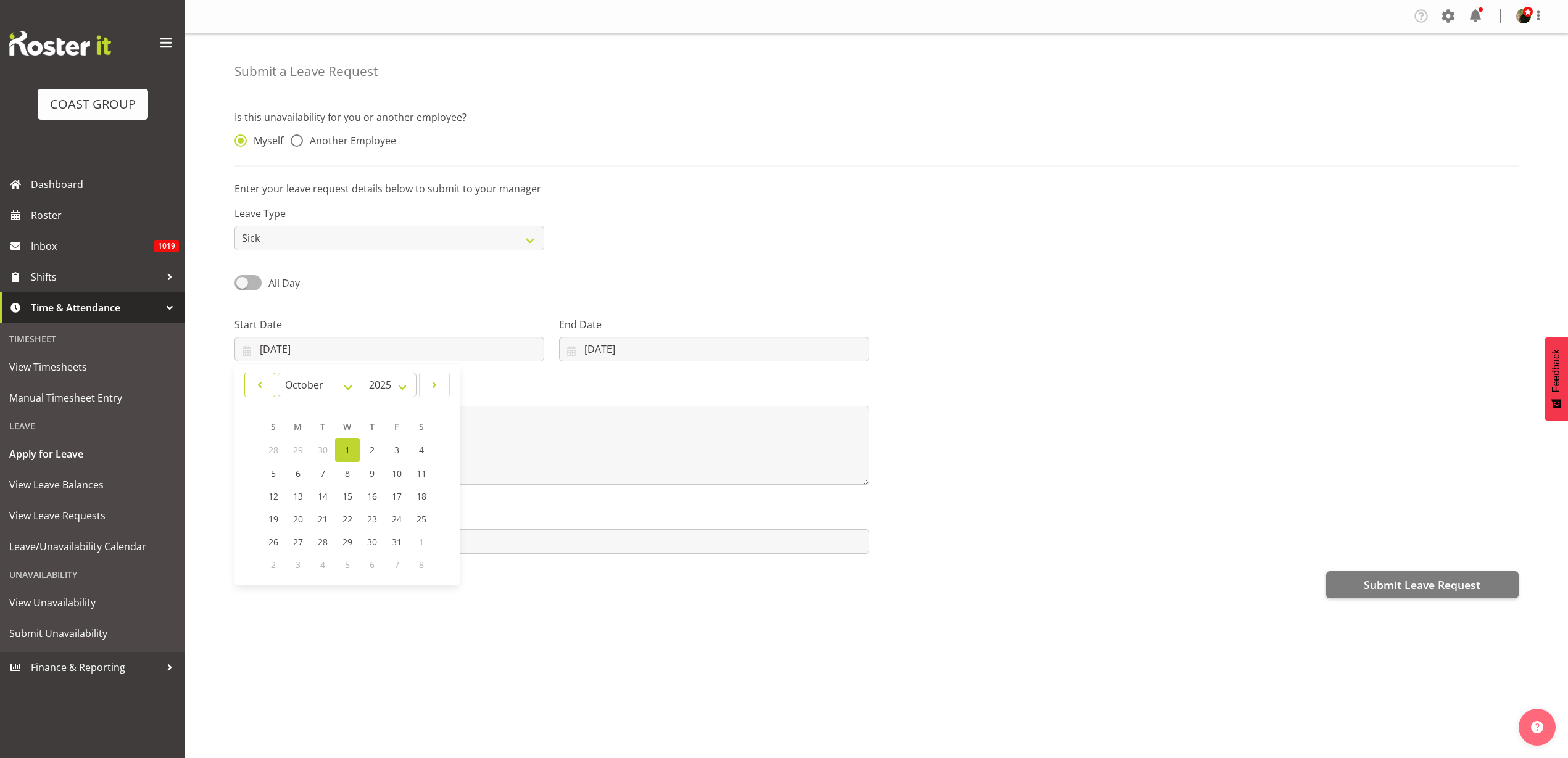
select select "8"
click at [373, 517] on span "25" at bounding box center [372, 517] width 10 height 12
type input "25/09/2025"
click at [624, 350] on input "[DATE]" at bounding box center [713, 349] width 310 height 24
click at [575, 387] on link at bounding box center [584, 385] width 31 height 24
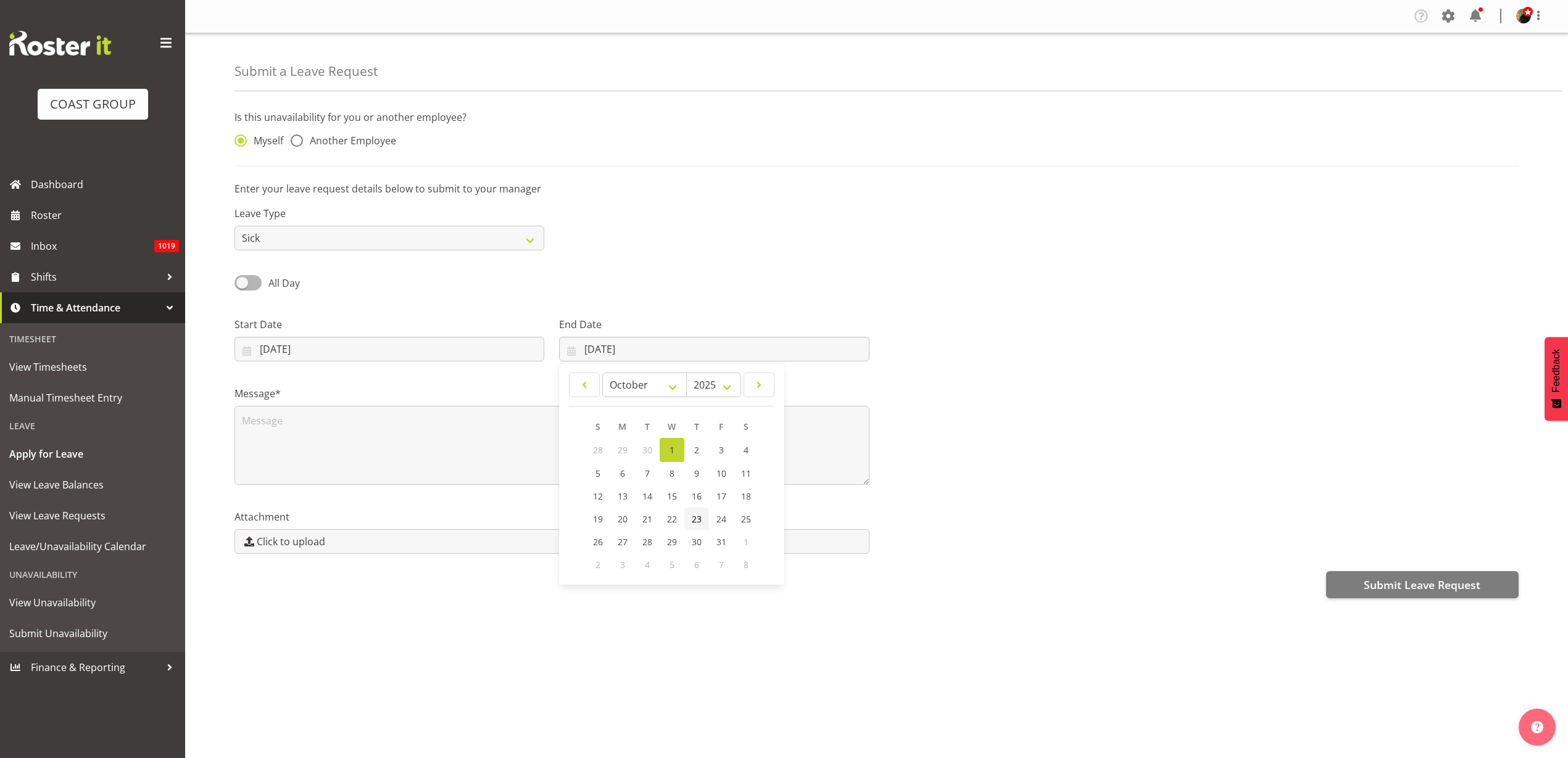
select select "8"
click at [709, 516] on span "26" at bounding box center [707, 517] width 10 height 12
type input "26/09/2025"
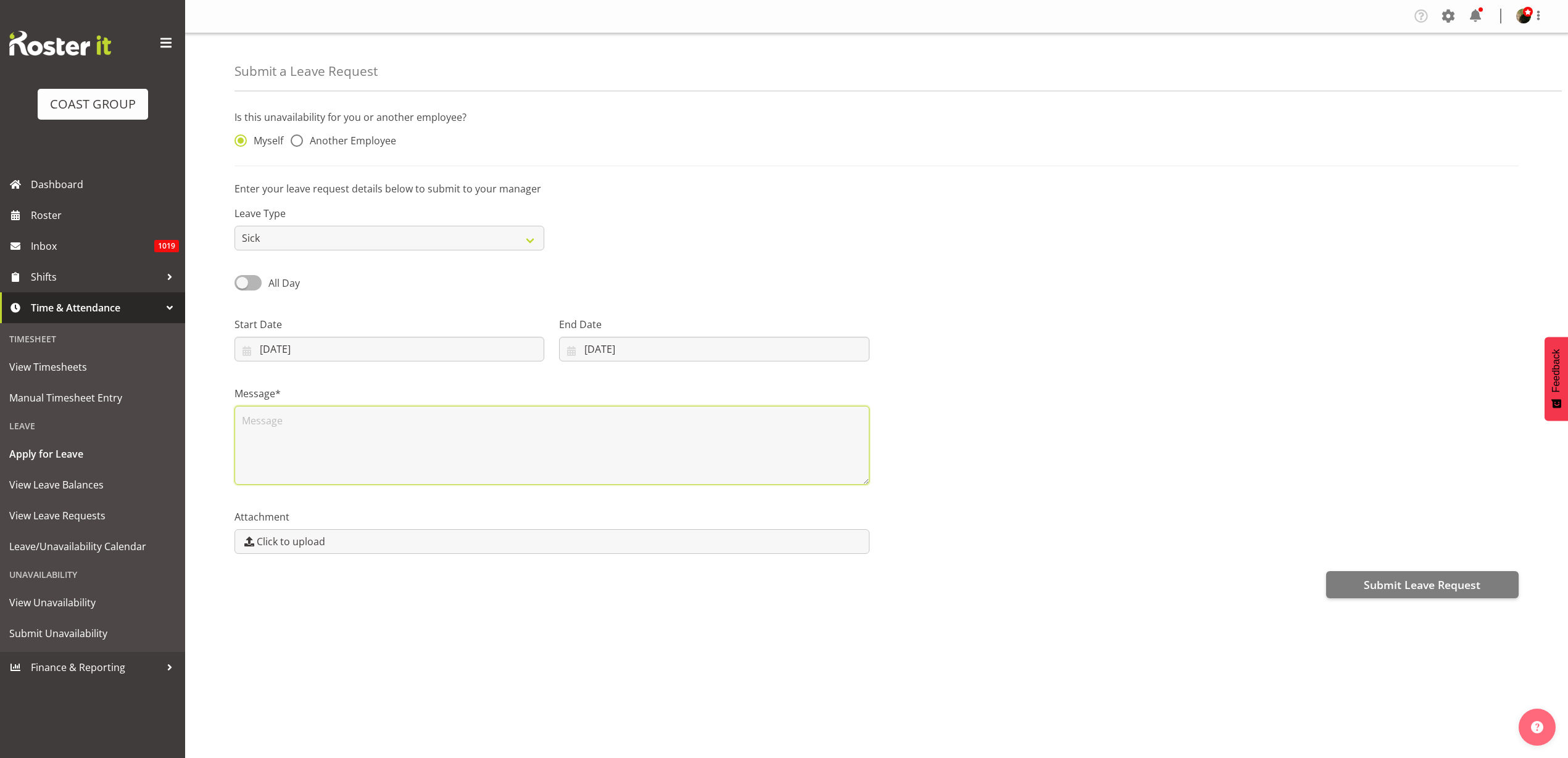
click at [532, 453] on textarea at bounding box center [551, 445] width 635 height 79
type textarea "Sick"
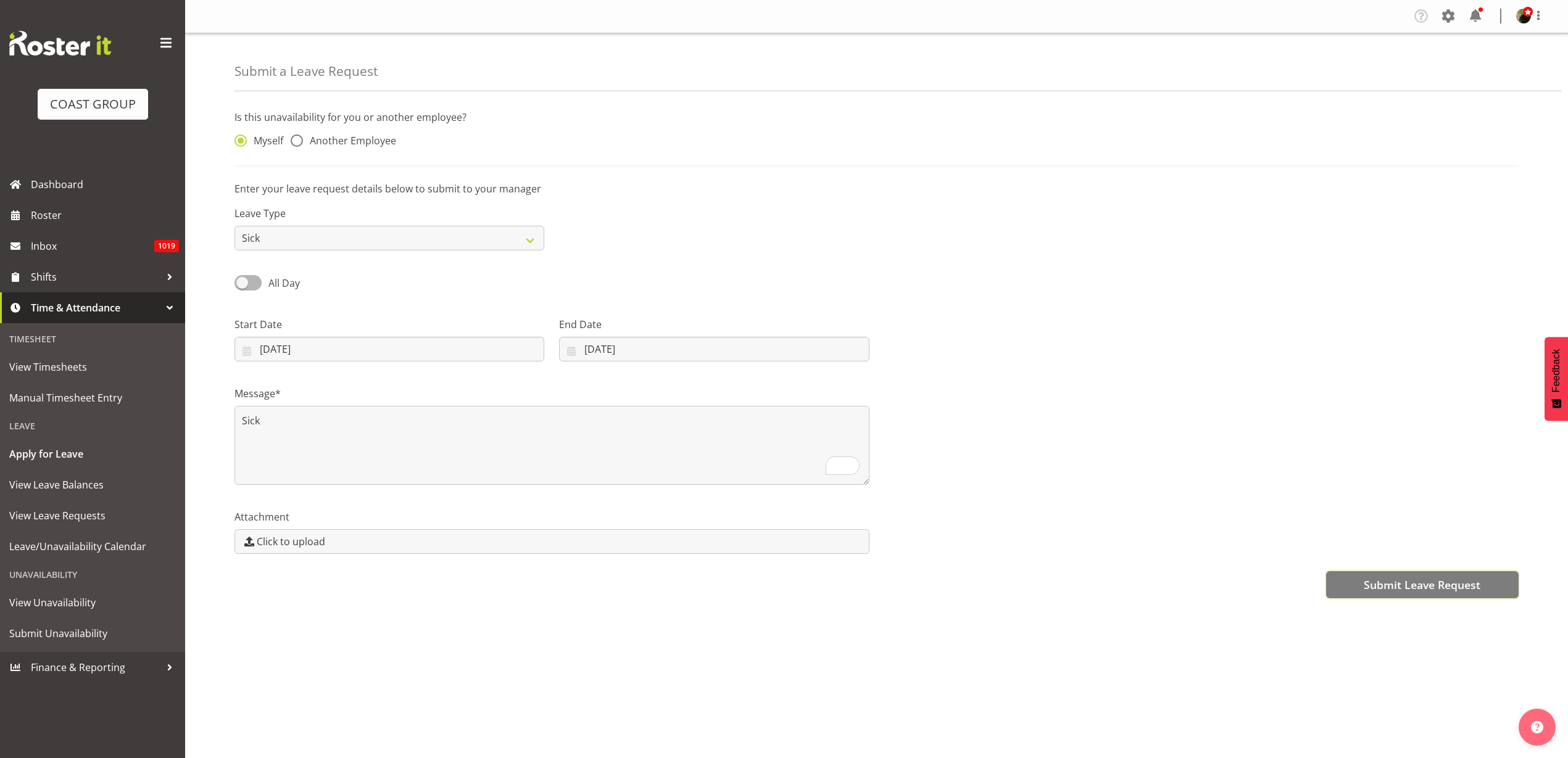
click at [1432, 585] on span "Submit Leave Request" at bounding box center [1422, 585] width 116 height 16
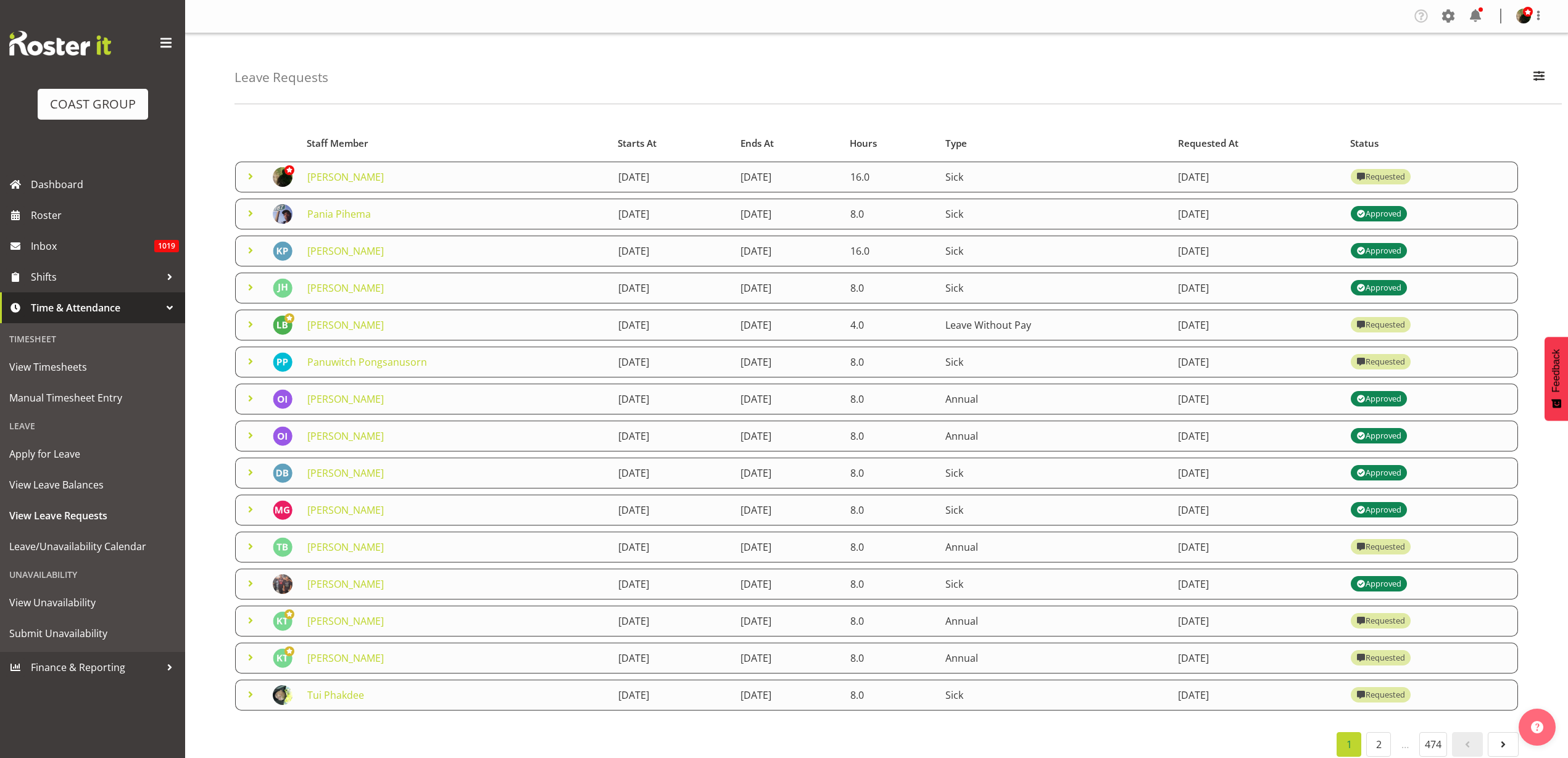
click at [342, 174] on link "[PERSON_NAME]" at bounding box center [346, 177] width 77 height 13
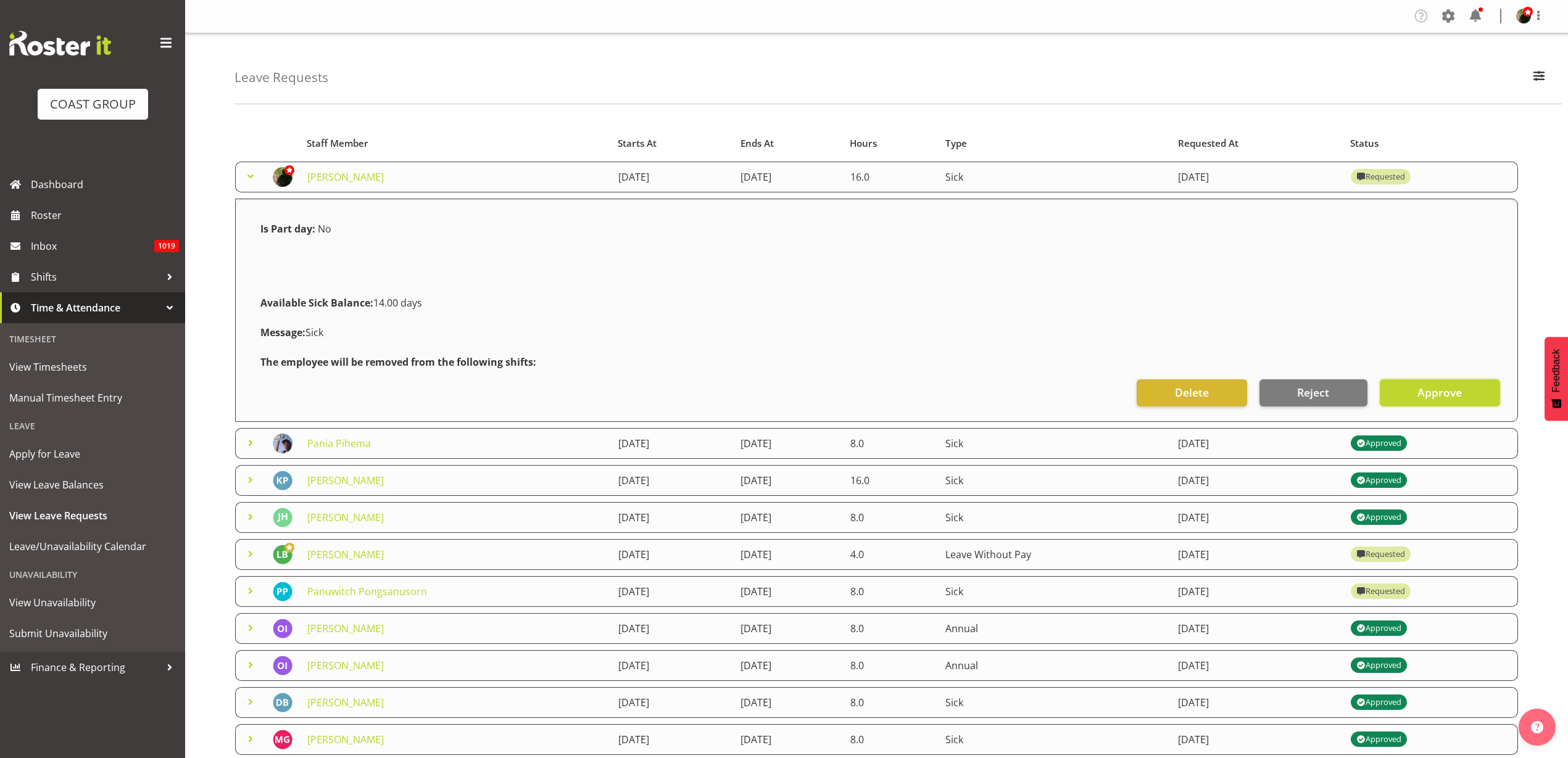
click at [1448, 393] on span "Approve" at bounding box center [1439, 392] width 44 height 16
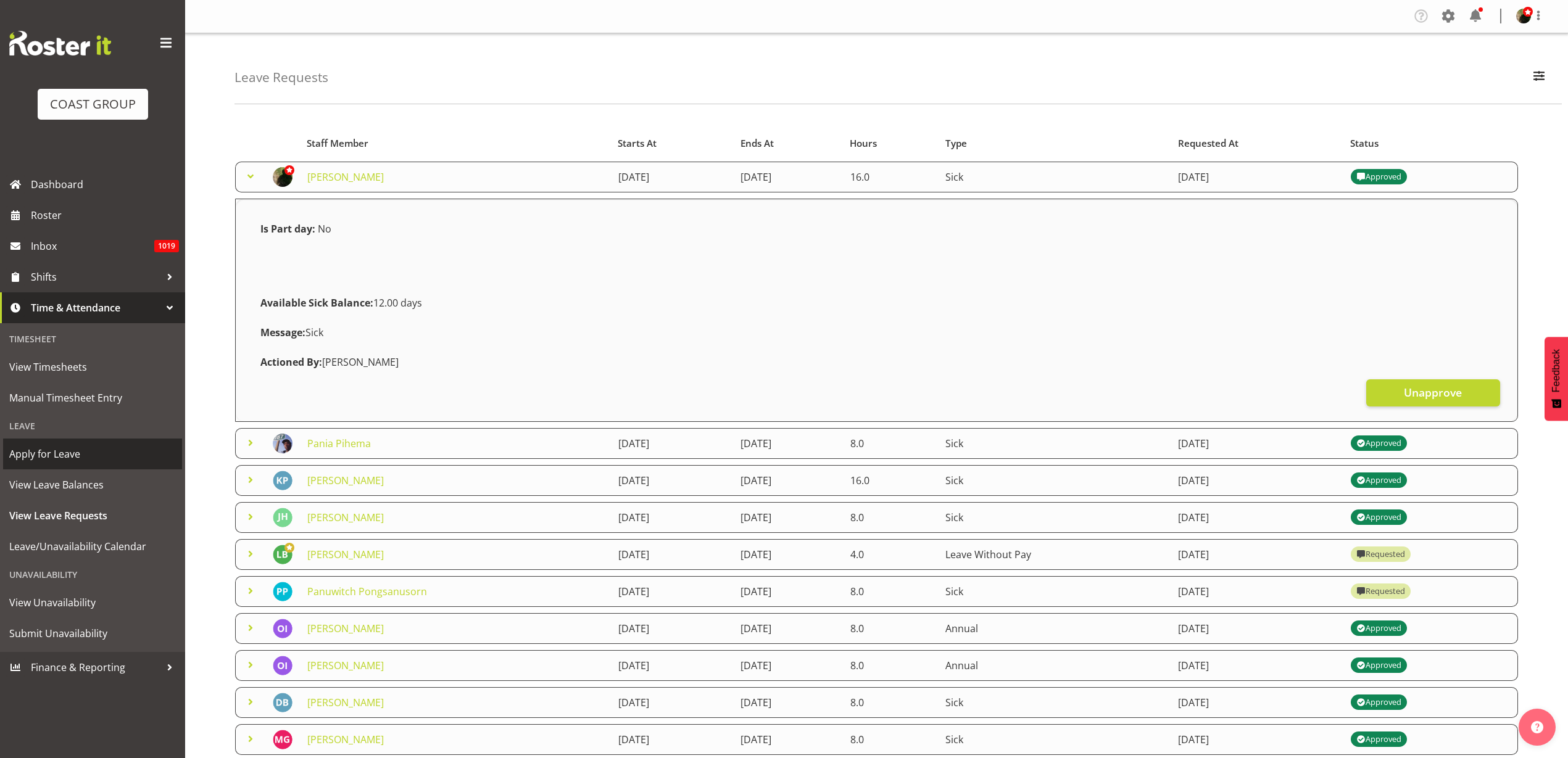
click at [50, 457] on span "Apply for Leave" at bounding box center [93, 454] width 167 height 19
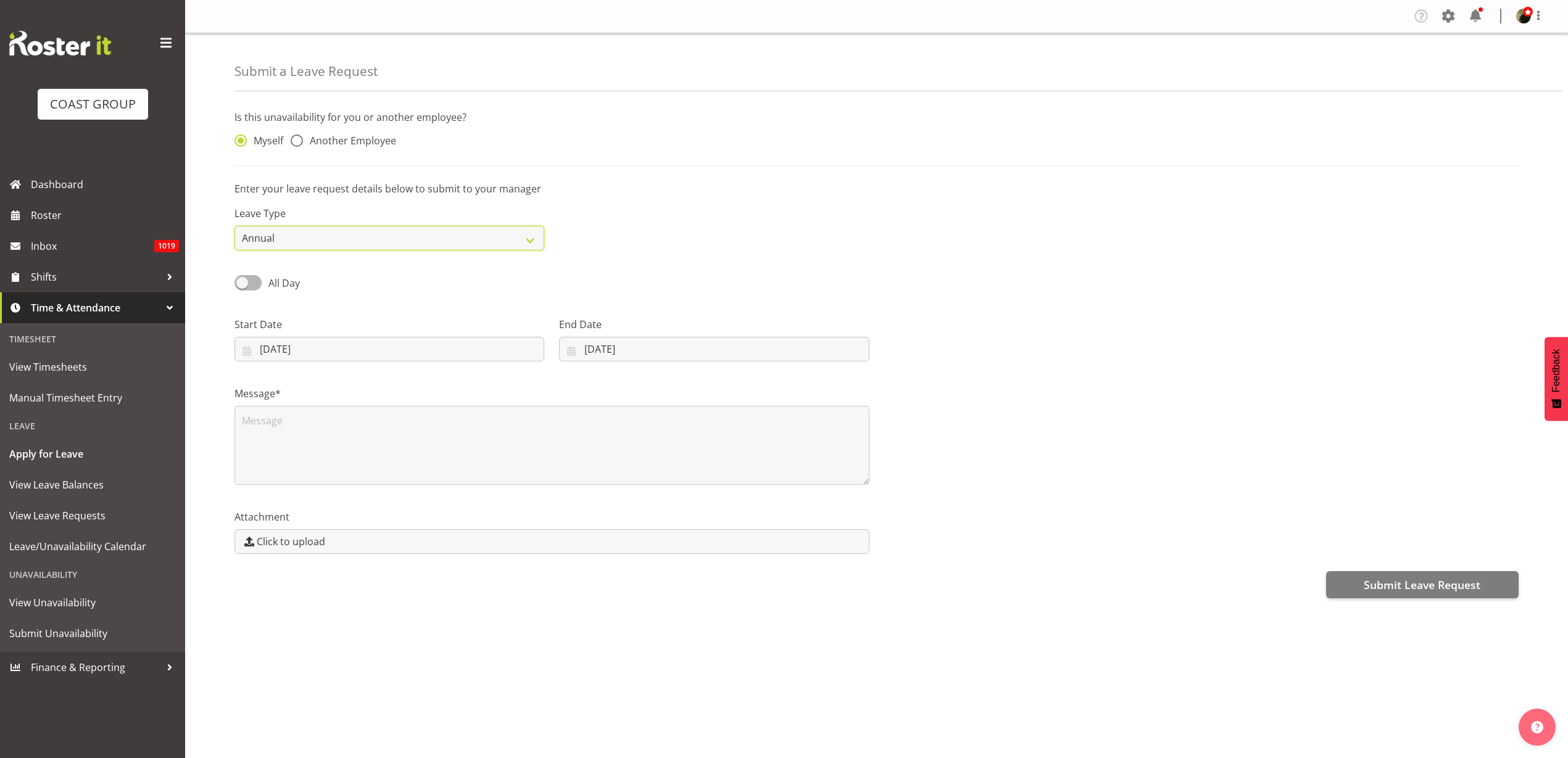
click at [306, 247] on select "Annual Sick Leave Without Pay Bereavement Domestic Violence Parental Jury Servi…" at bounding box center [389, 238] width 310 height 24
select select "Sick"
click at [234, 226] on select "Annual Sick Leave Without Pay Bereavement Domestic Violence Parental Jury Servi…" at bounding box center [389, 238] width 310 height 24
click at [301, 349] on input "01/10/2025" at bounding box center [389, 349] width 310 height 24
click at [260, 387] on span at bounding box center [260, 385] width 15 height 15
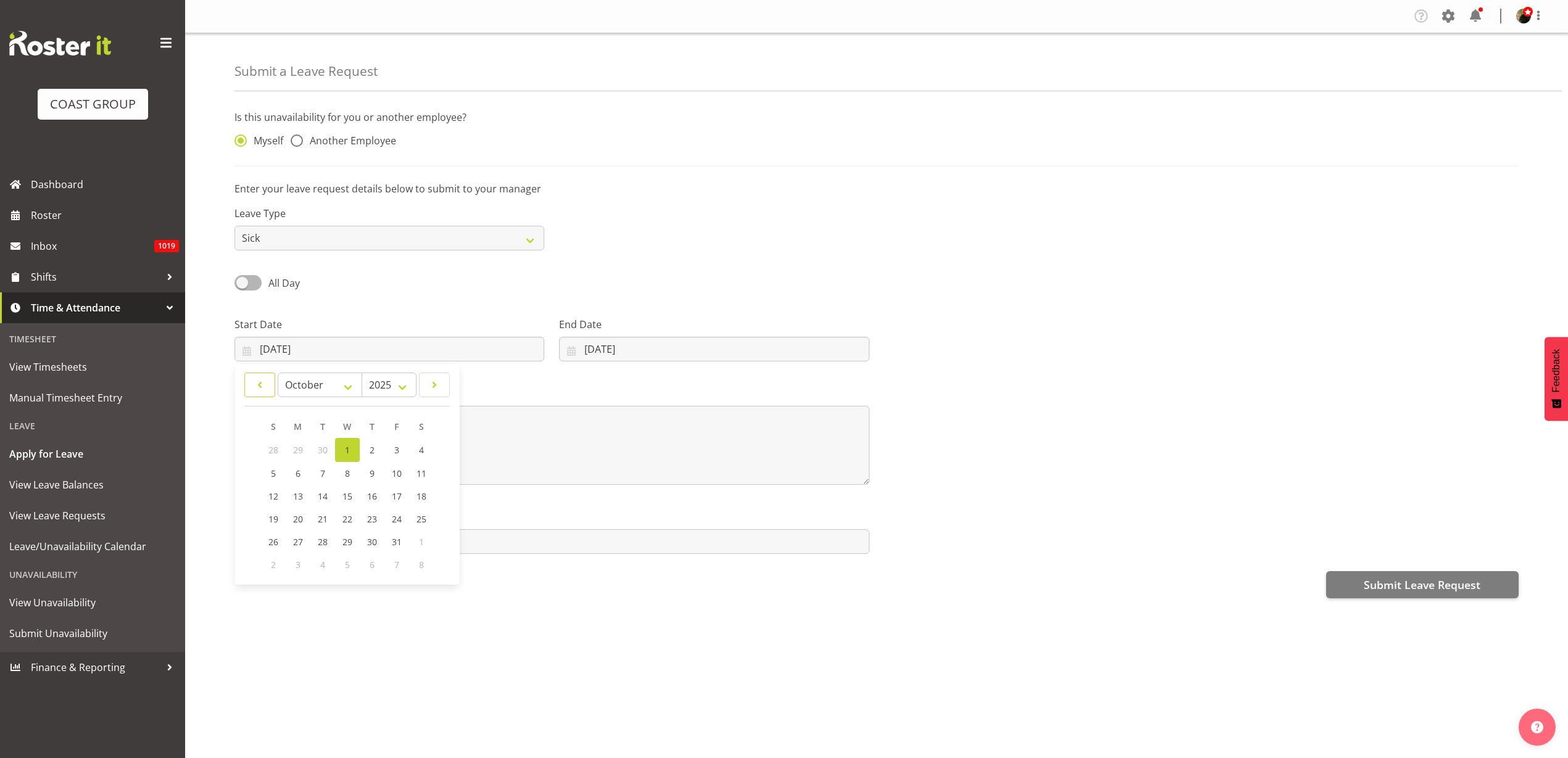
select select "8"
click at [299, 542] on span "29" at bounding box center [298, 541] width 10 height 12
type input "29/09/2025"
click at [641, 347] on input "01/10/2025" at bounding box center [713, 349] width 310 height 24
click at [578, 379] on span at bounding box center [585, 385] width 15 height 15
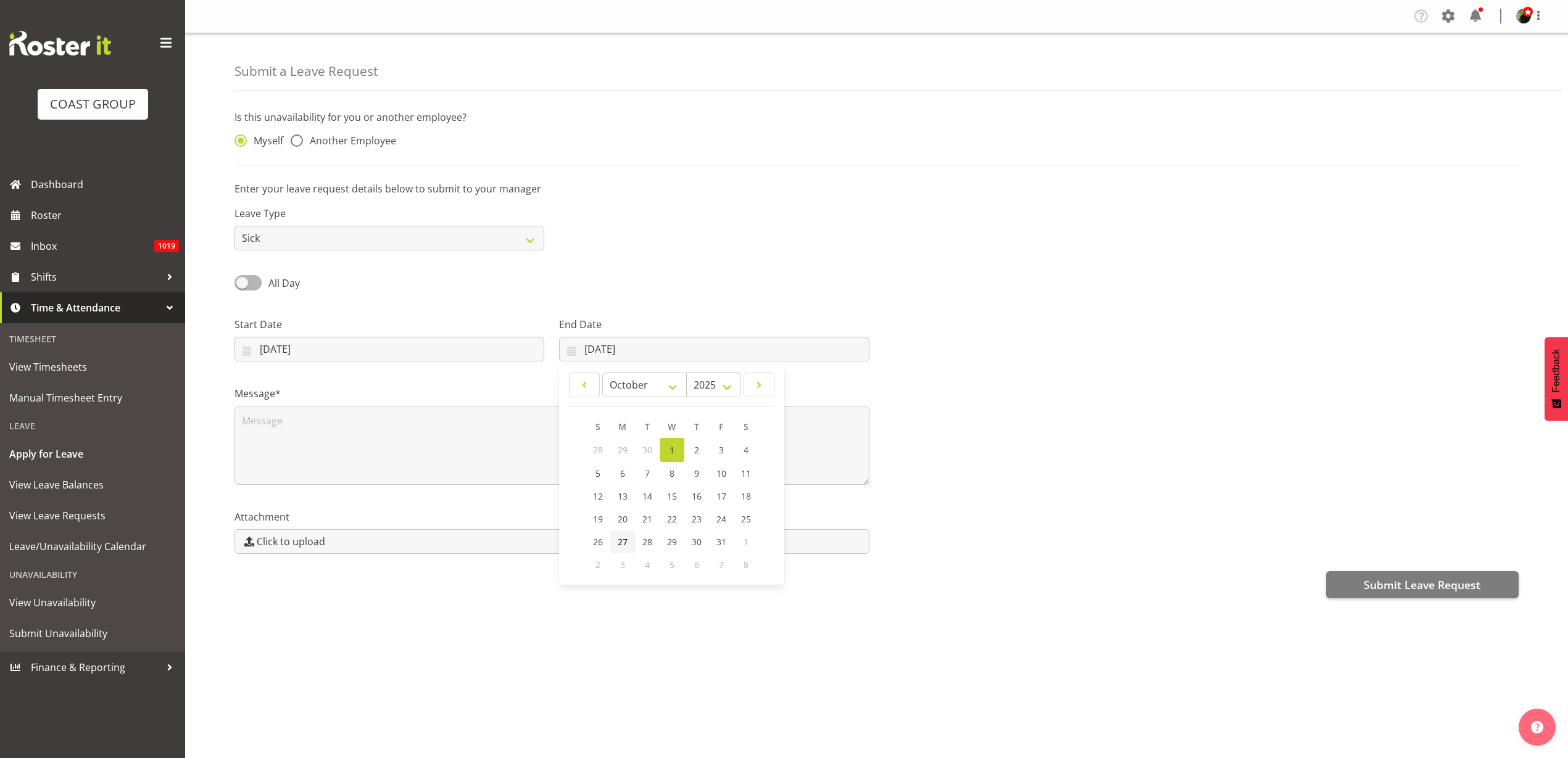
select select "8"
click at [633, 542] on span "30" at bounding box center [633, 541] width 10 height 12
type input "30/09/2025"
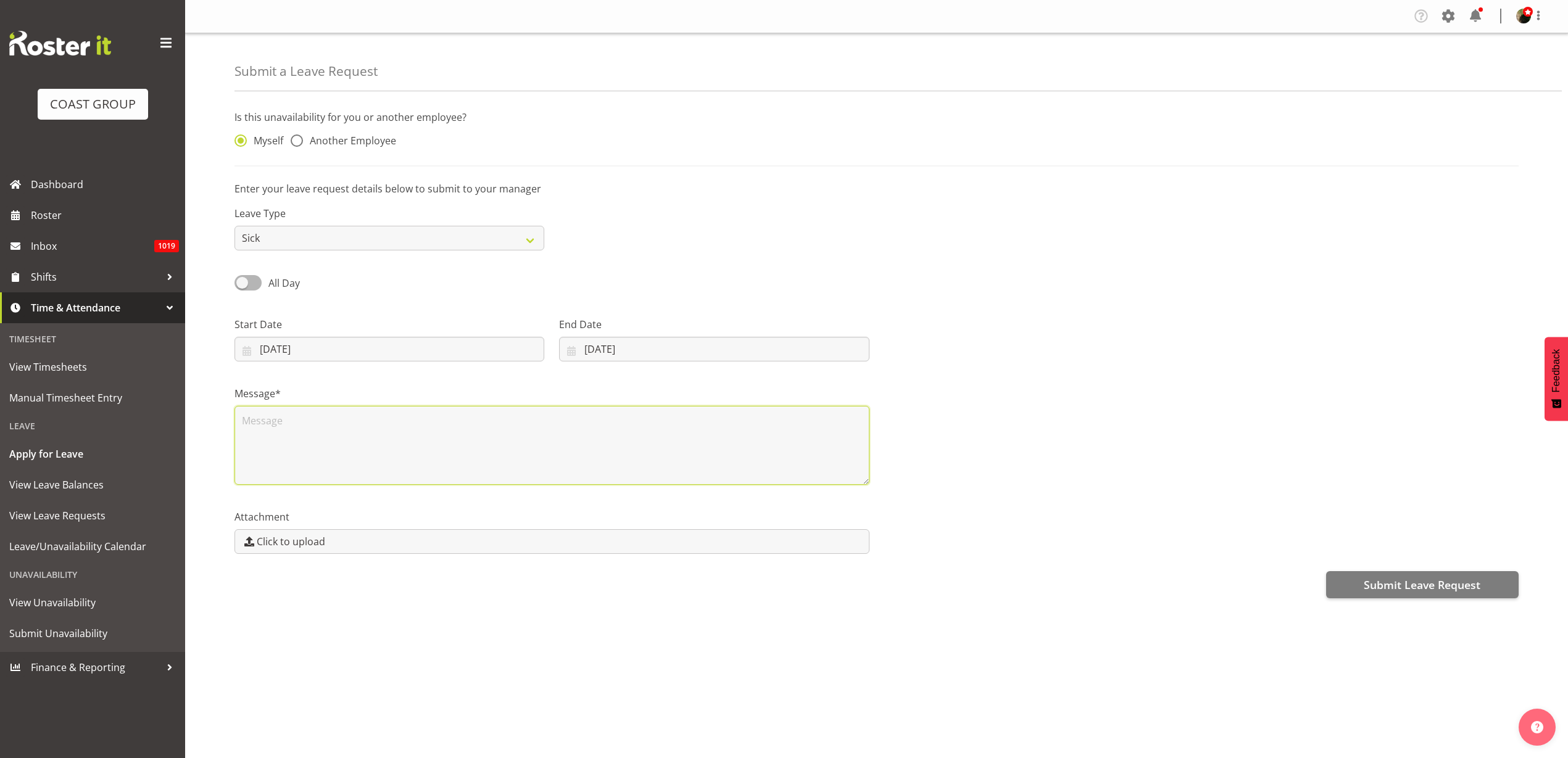
click at [443, 451] on textarea at bounding box center [551, 445] width 635 height 79
type textarea "Sick"
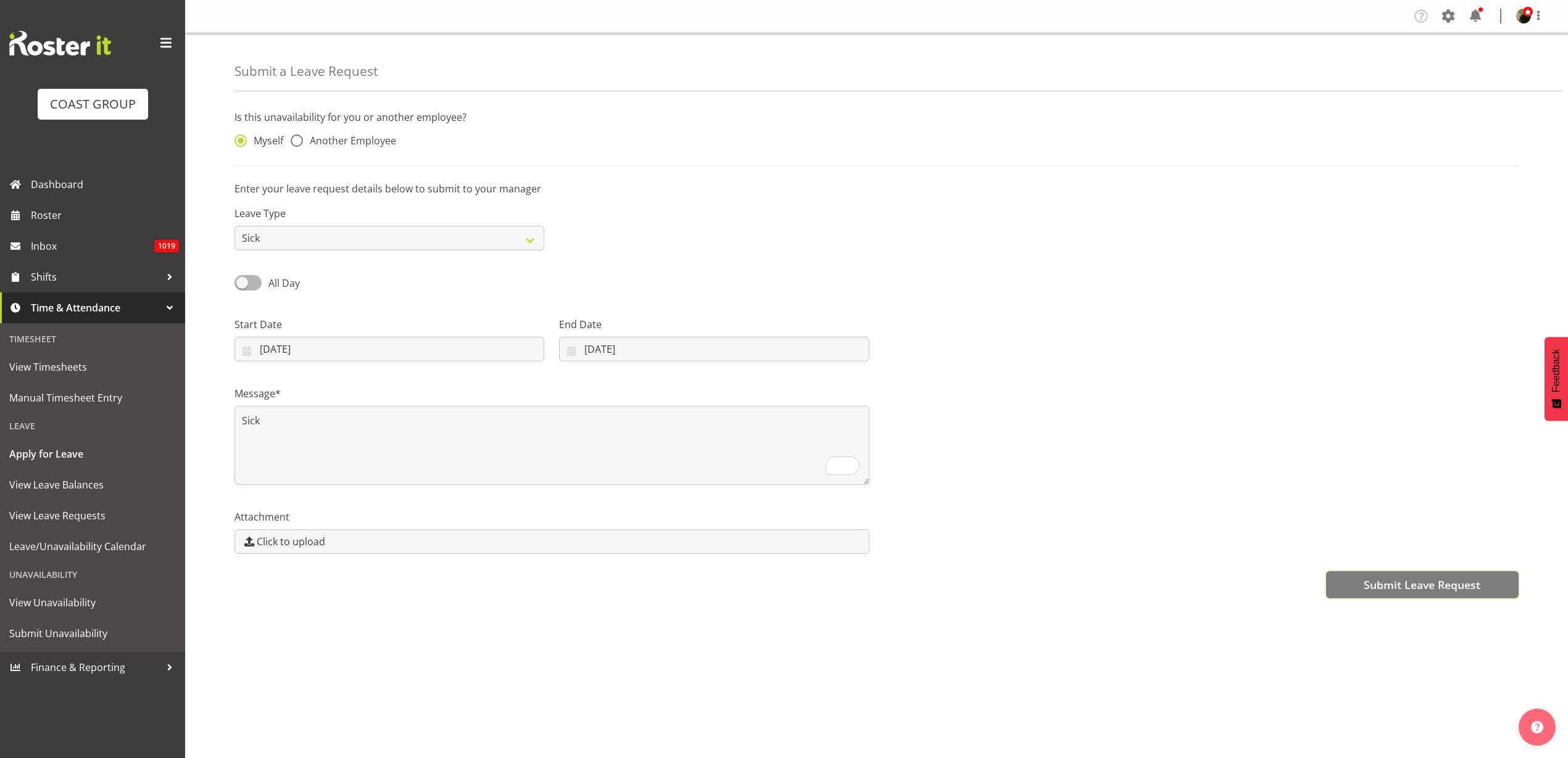
click at [1401, 593] on button "Submit Leave Request" at bounding box center [1422, 585] width 192 height 27
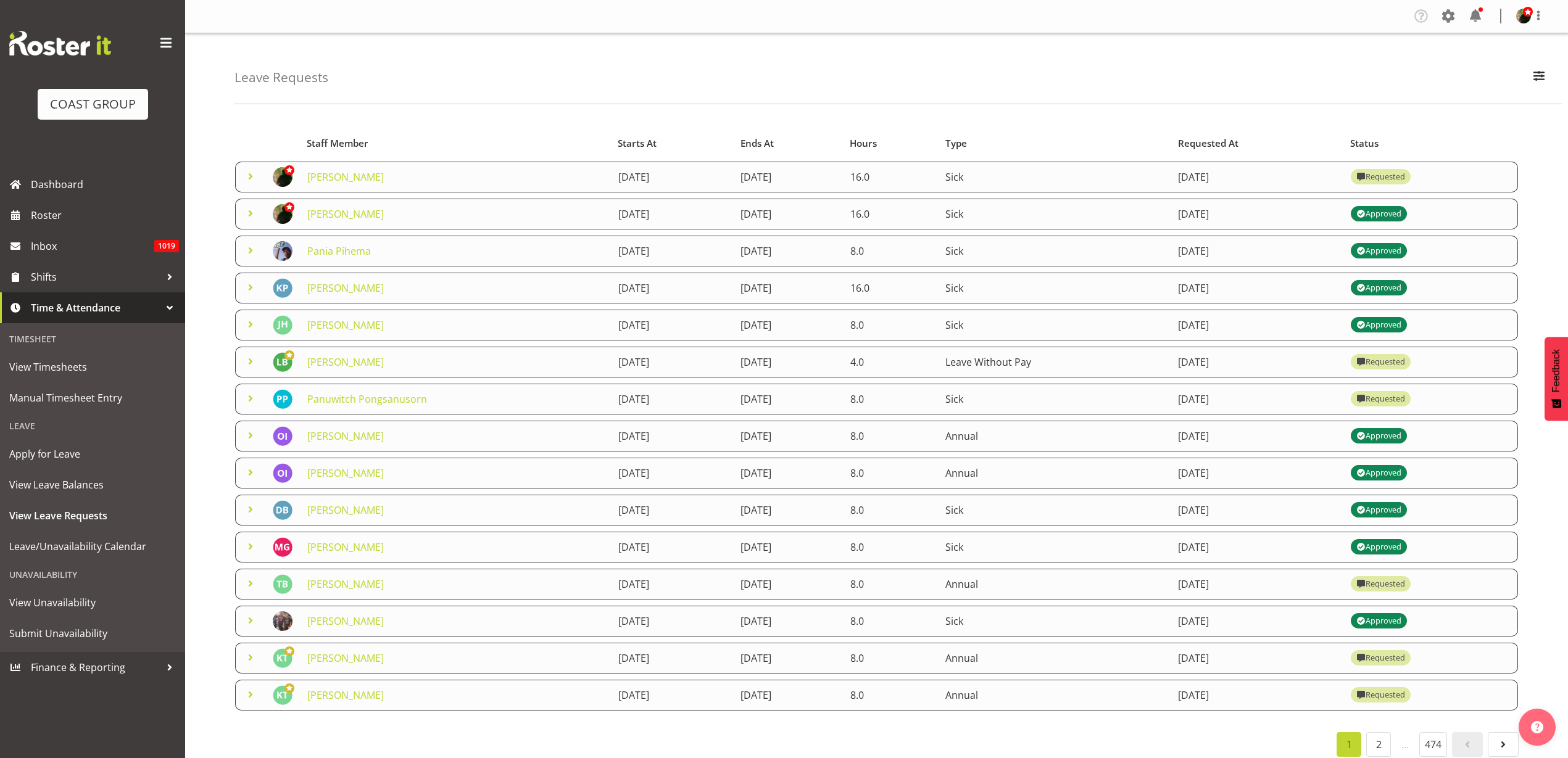
click at [351, 180] on link "[PERSON_NAME]" at bounding box center [346, 177] width 77 height 13
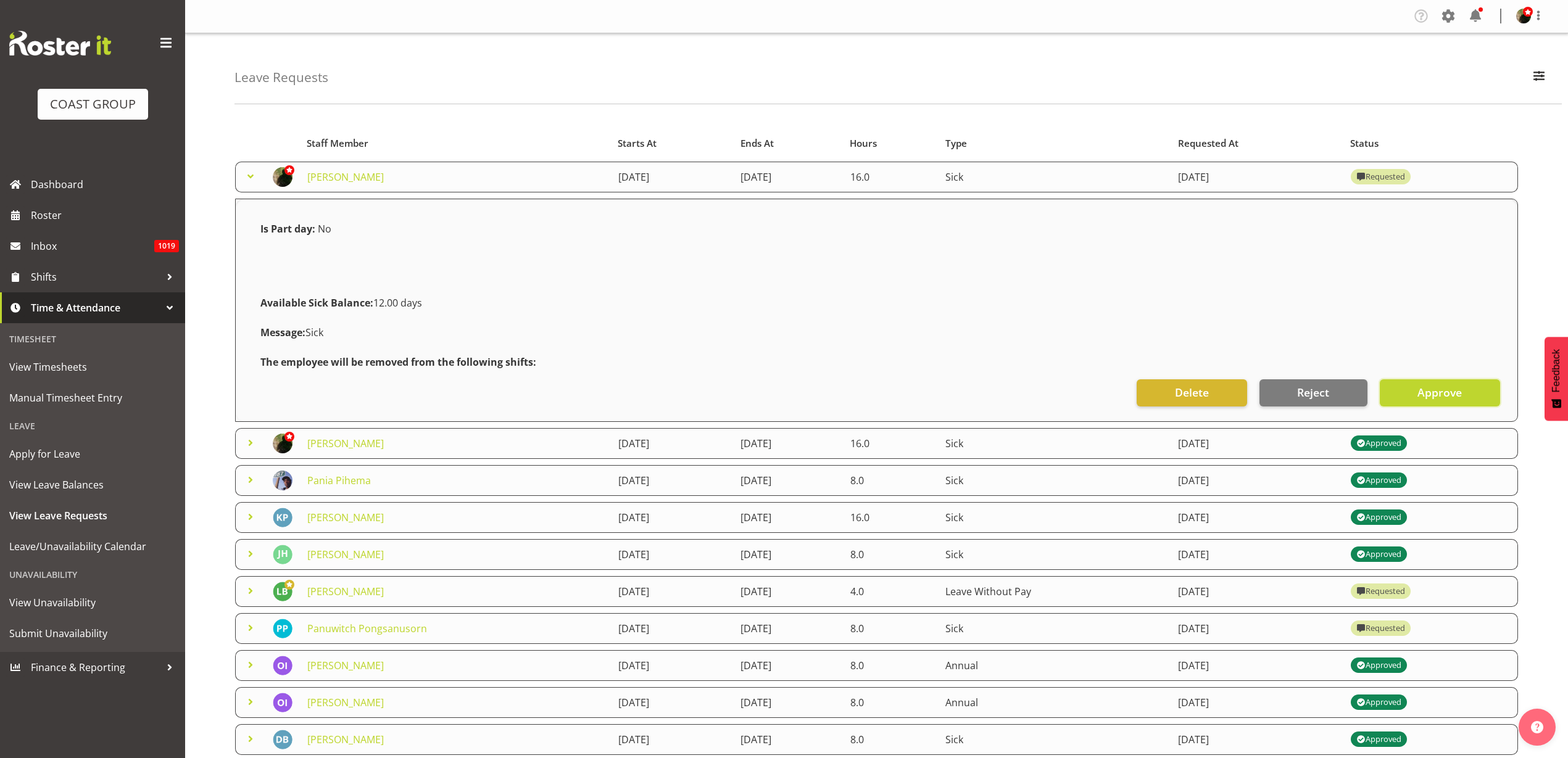
click at [1443, 388] on span "Approve" at bounding box center [1439, 392] width 44 height 16
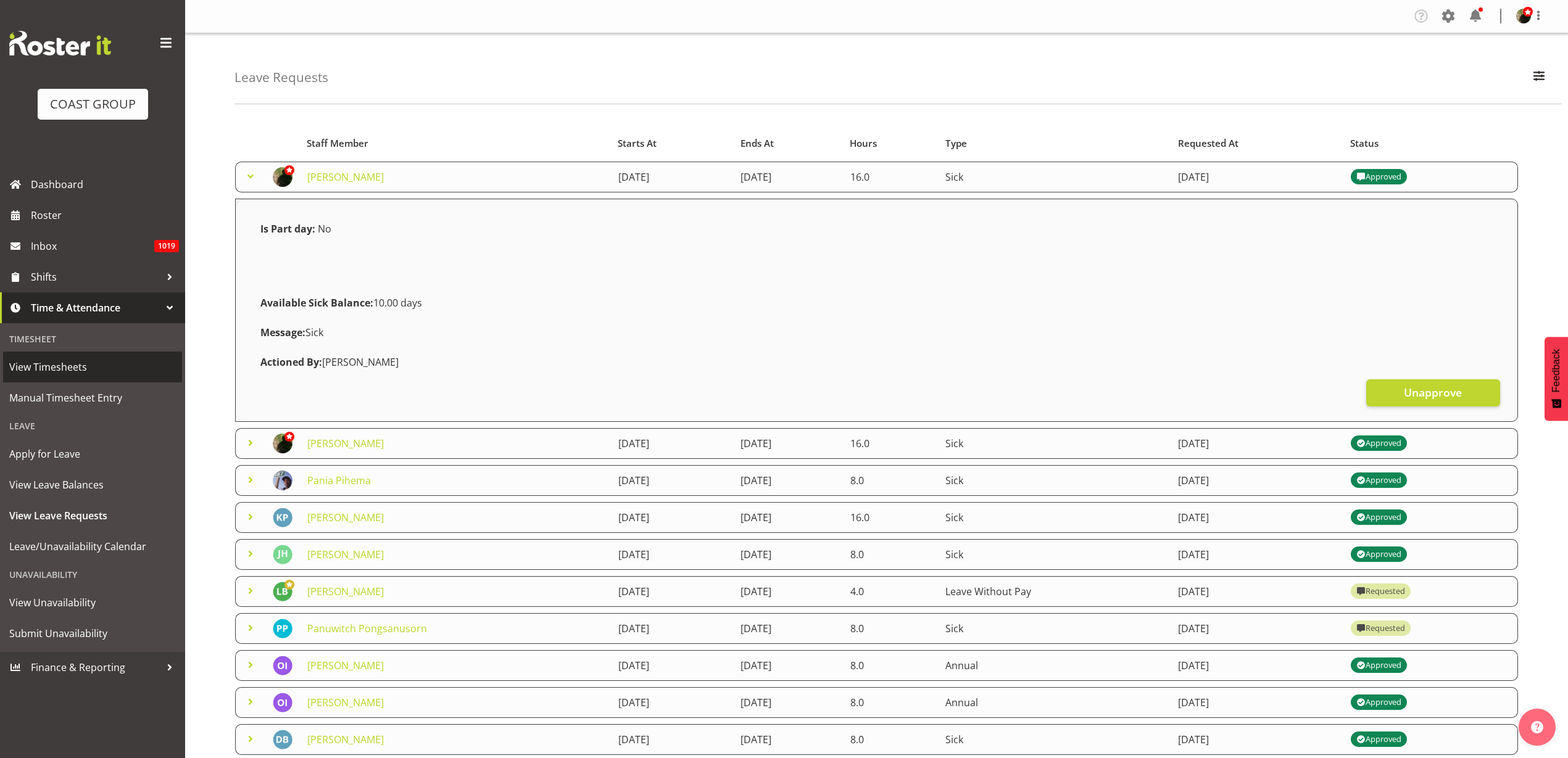
click at [36, 368] on span "View Timesheets" at bounding box center [93, 367] width 167 height 19
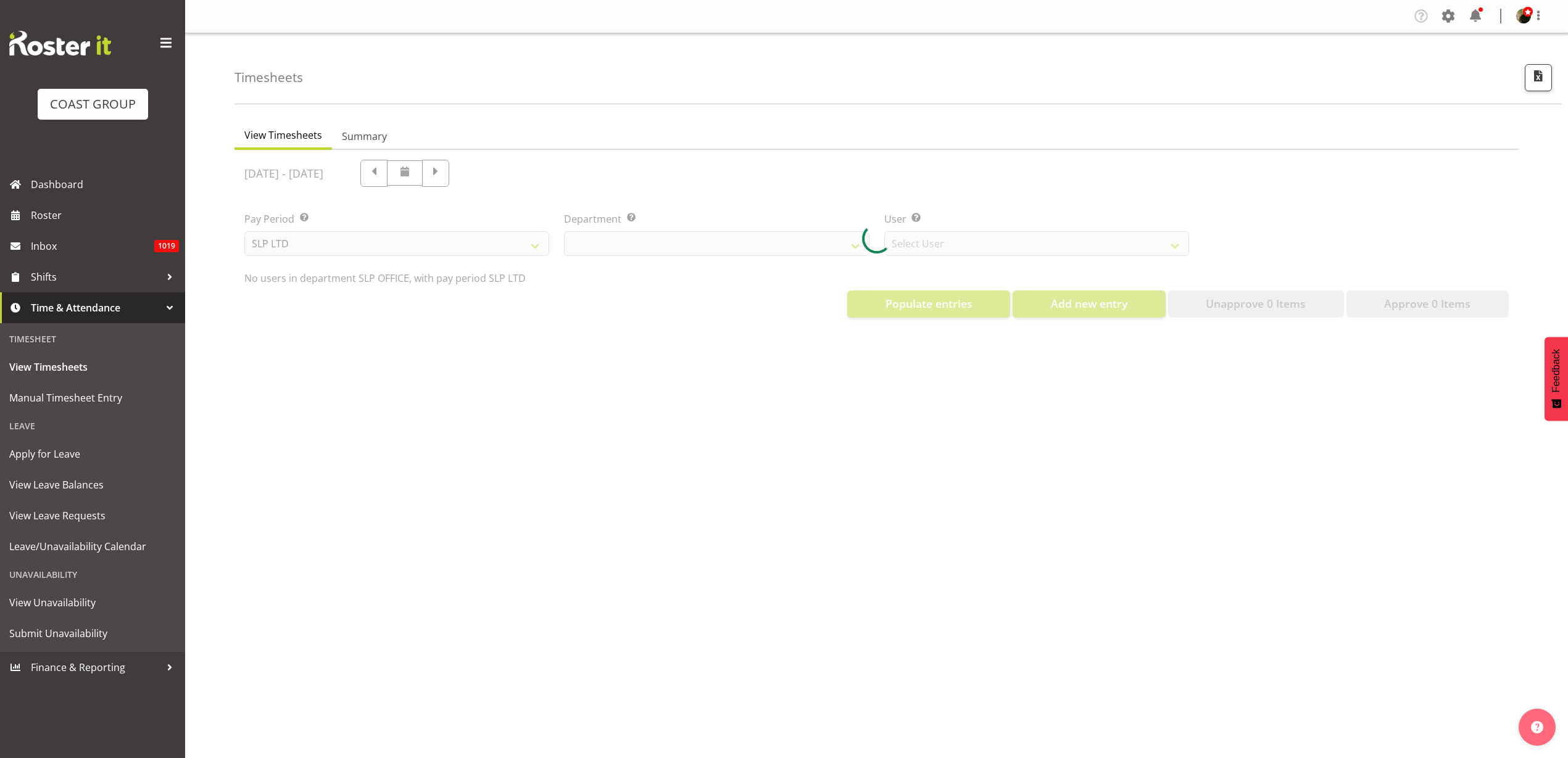
select select "25"
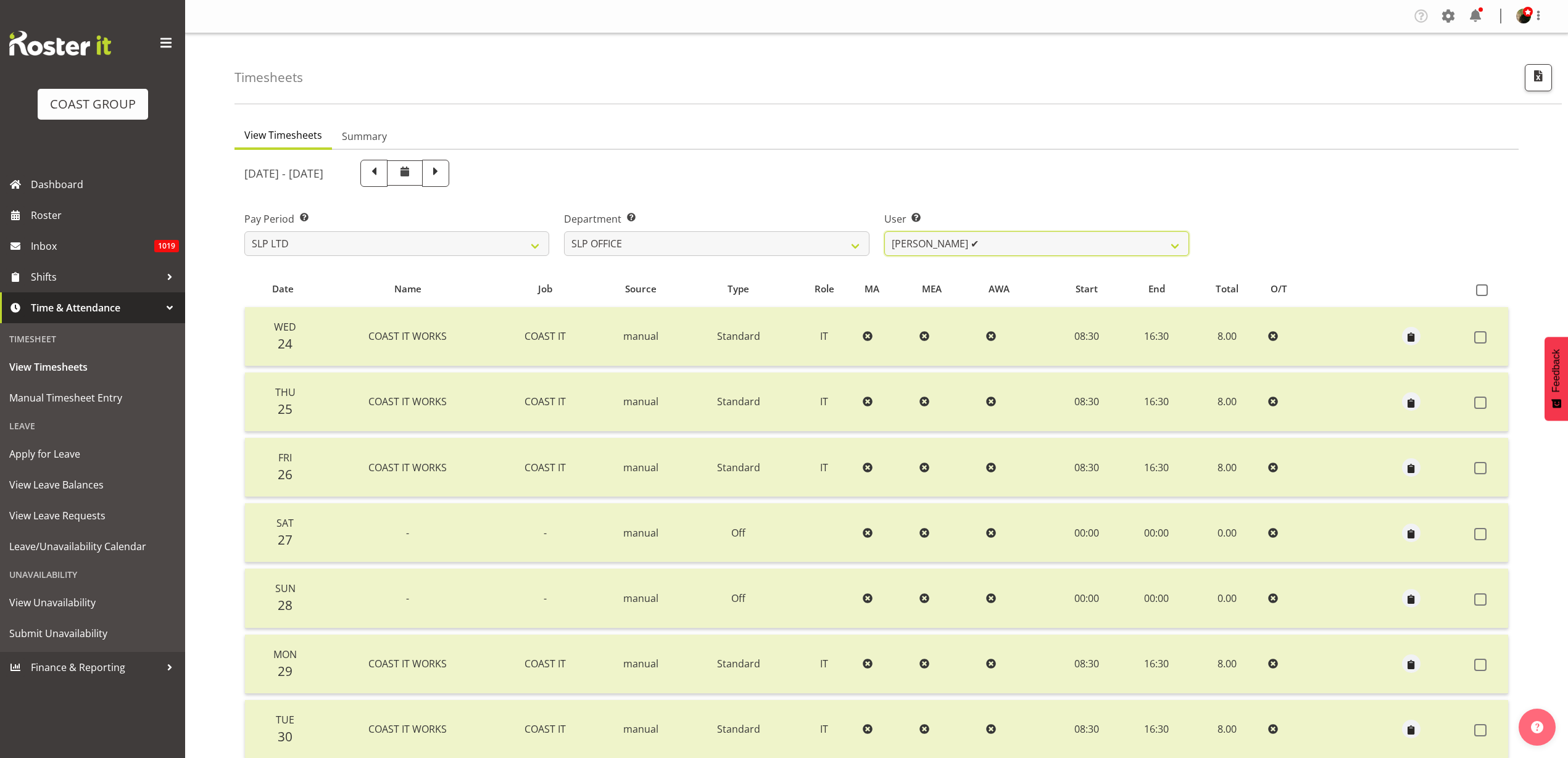
click at [988, 241] on select "[PERSON_NAME] ✔ [PERSON_NAME] ✔ [PERSON_NAME] ❌" at bounding box center [1036, 244] width 305 height 24
select select "119"
click at [884, 231] on select "[PERSON_NAME] ✔ [PERSON_NAME] ✔ [PERSON_NAME] ❌" at bounding box center [1036, 244] width 305 height 24
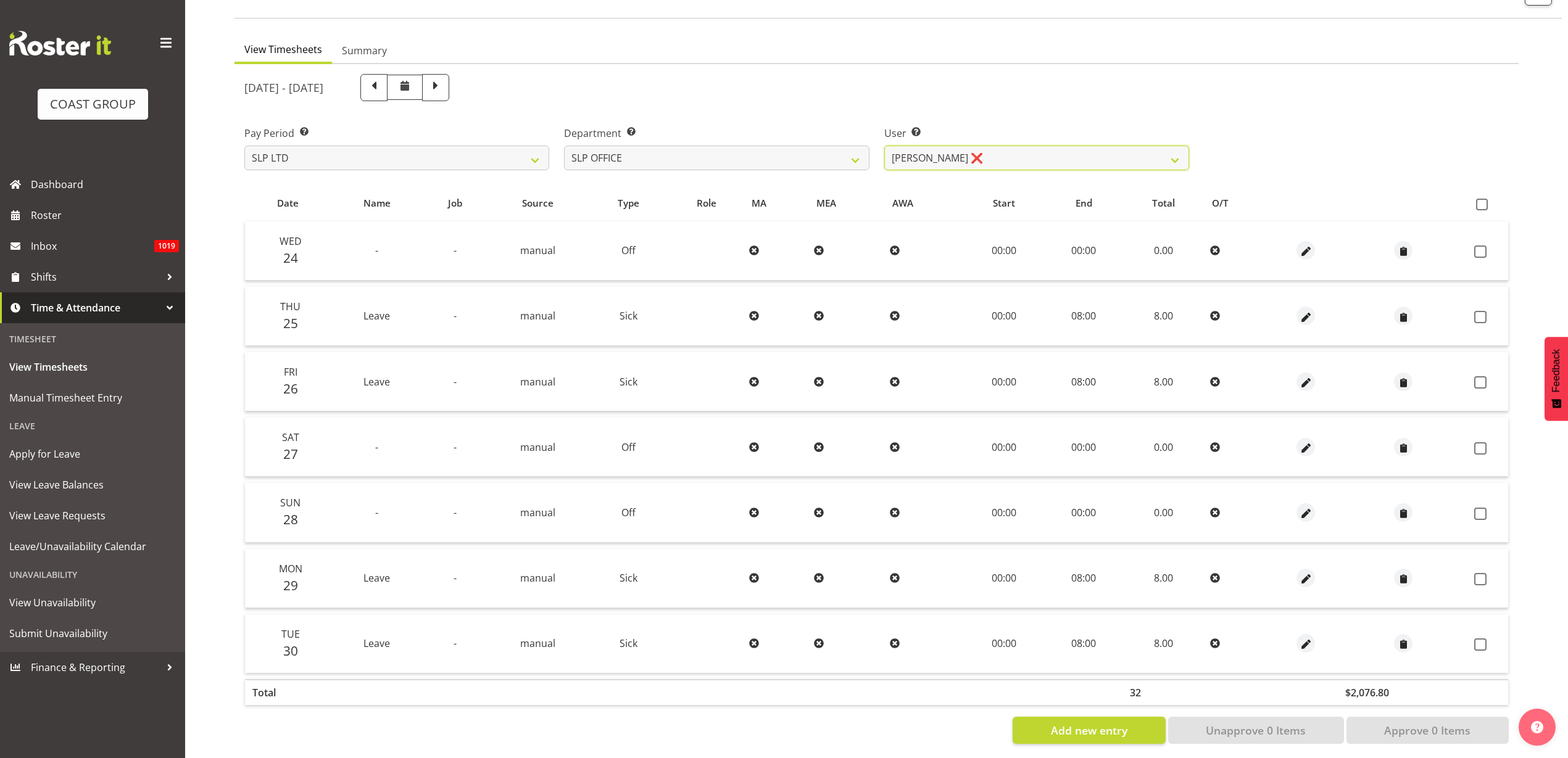
scroll to position [102, 0]
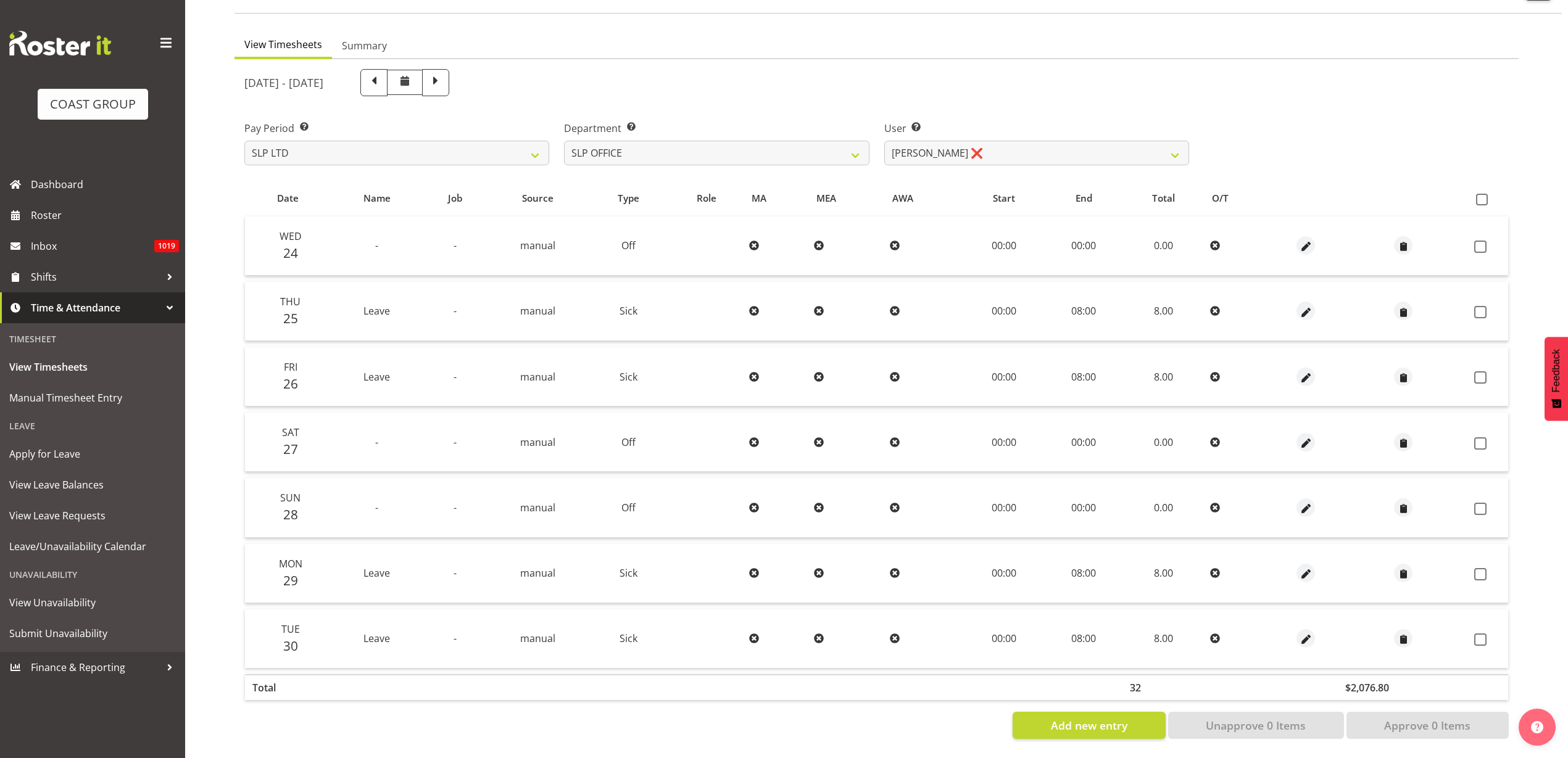
click at [1484, 194] on span at bounding box center [1482, 200] width 12 height 12
click at [1484, 196] on input "checkbox" at bounding box center [1480, 200] width 8 height 8
checkbox input "true"
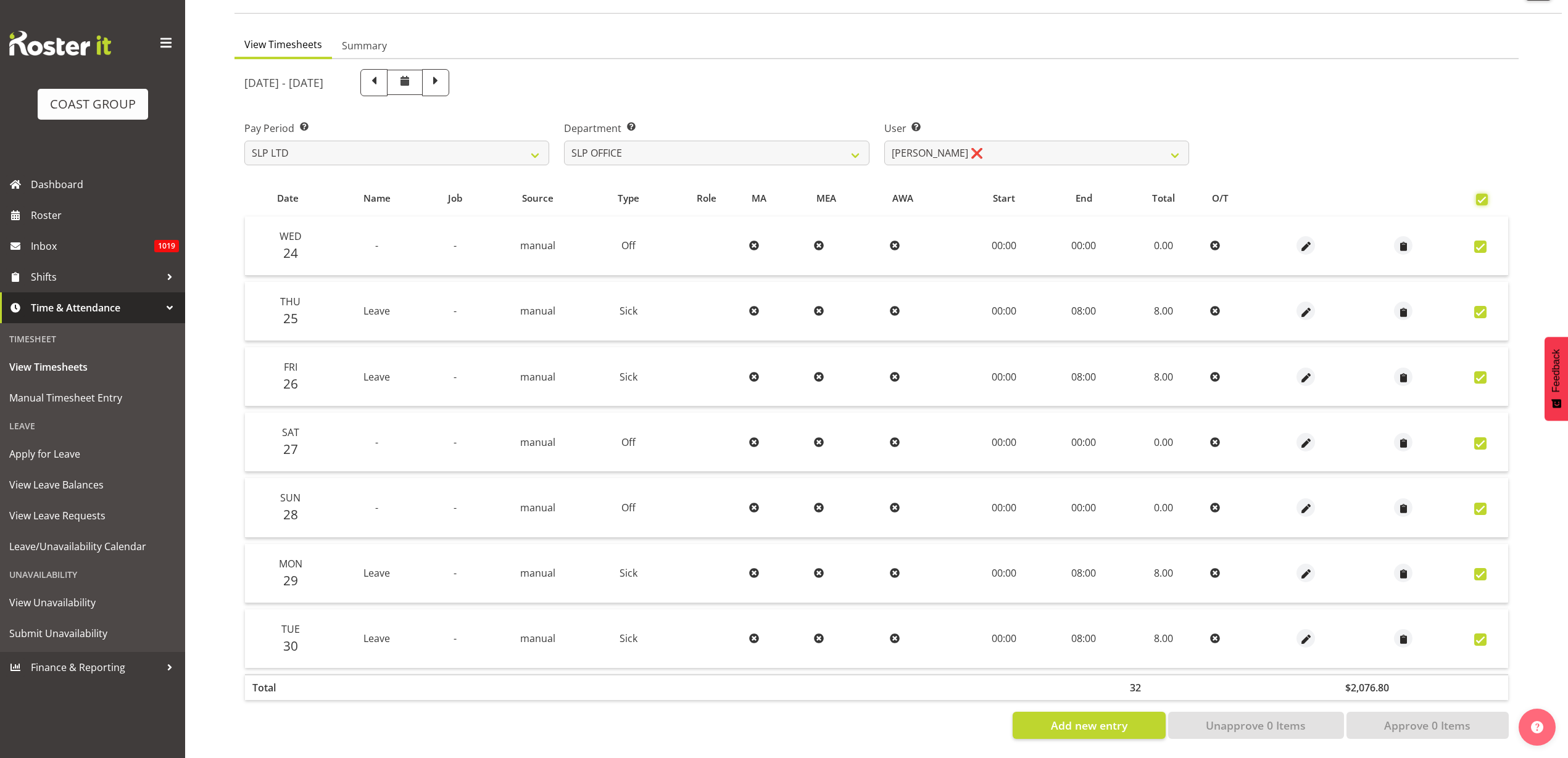
checkbox input "true"
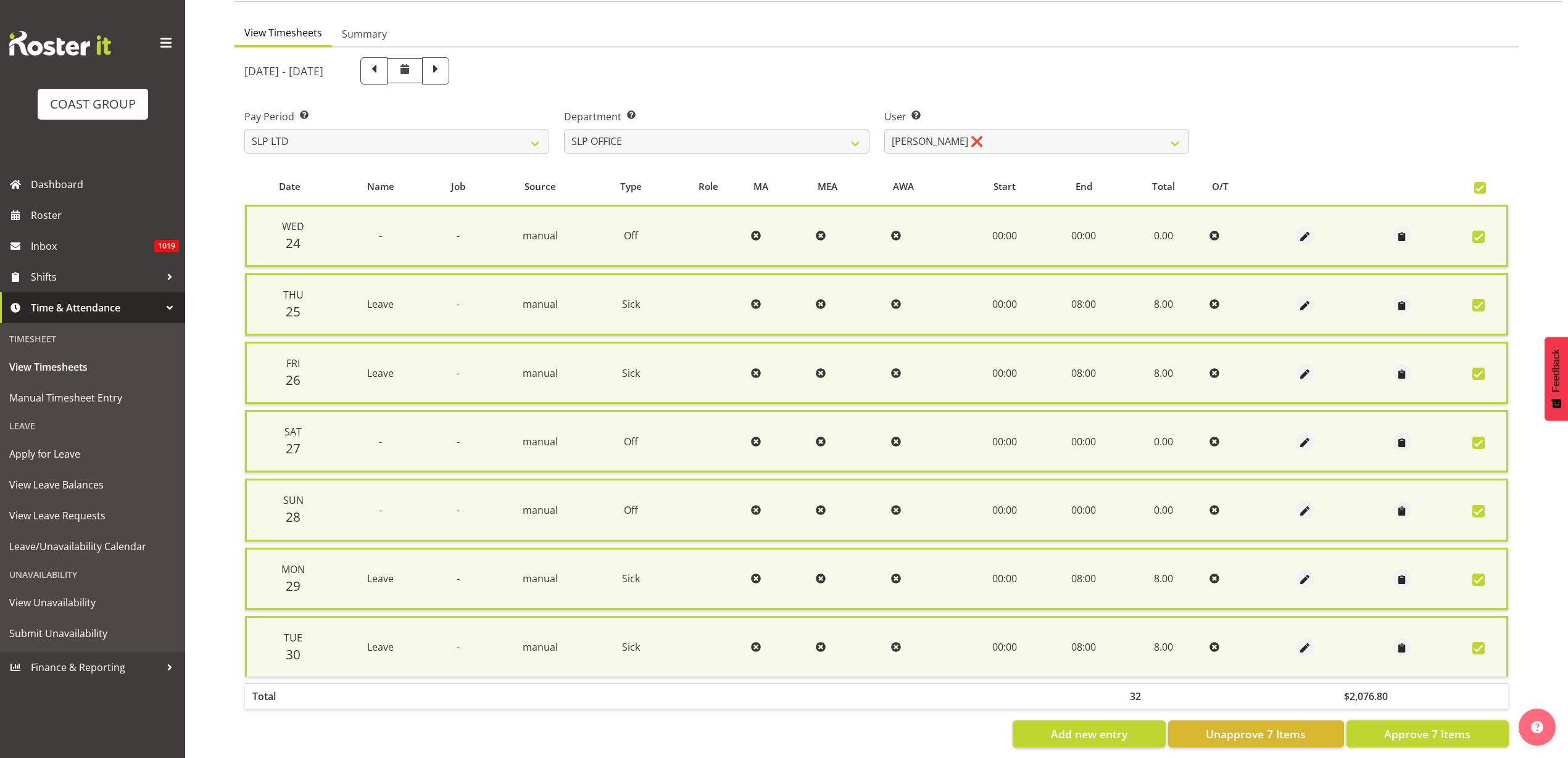
click at [1417, 738] on span "Approve 7 Items" at bounding box center [1427, 734] width 86 height 16
checkbox input "false"
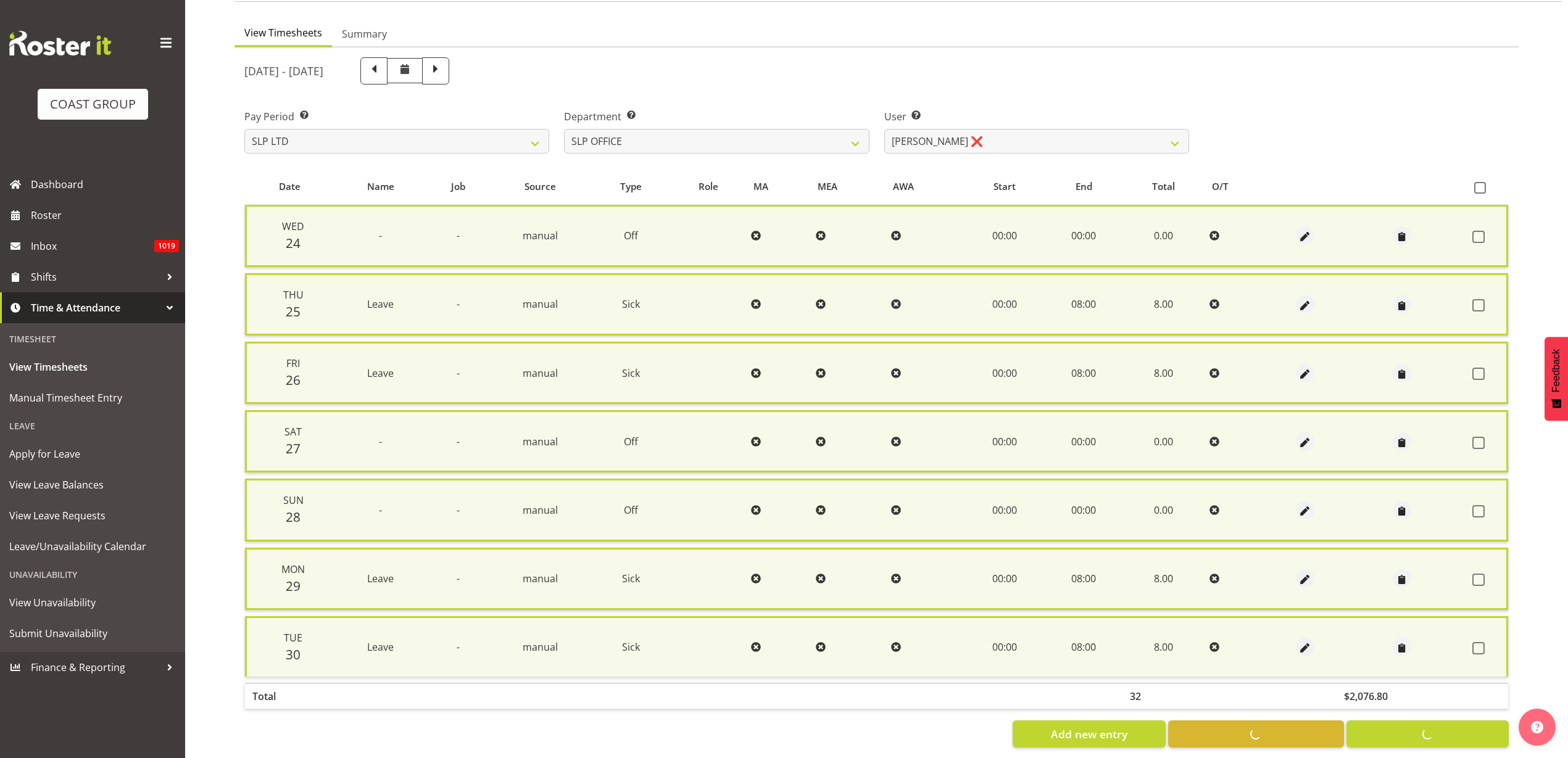
checkbox input "false"
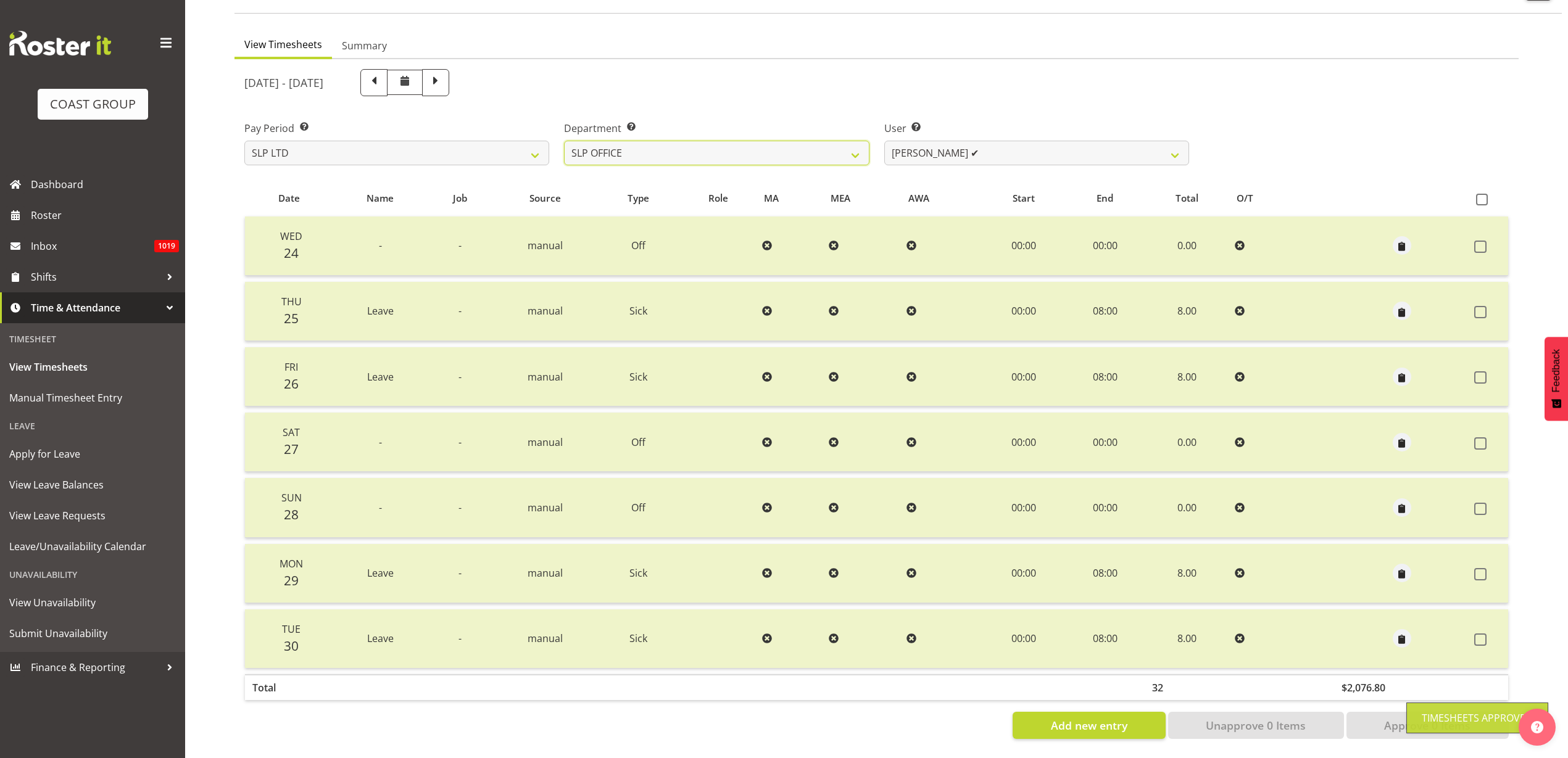
click at [734, 141] on select "SLP CHC SLP OFFICE SLP PRODUCTION SLP TRADE" at bounding box center [716, 153] width 305 height 24
select select "24"
click at [564, 141] on select "SLP CHC SLP OFFICE SLP PRODUCTION SLP TRADE" at bounding box center [716, 153] width 305 height 24
select select "246"
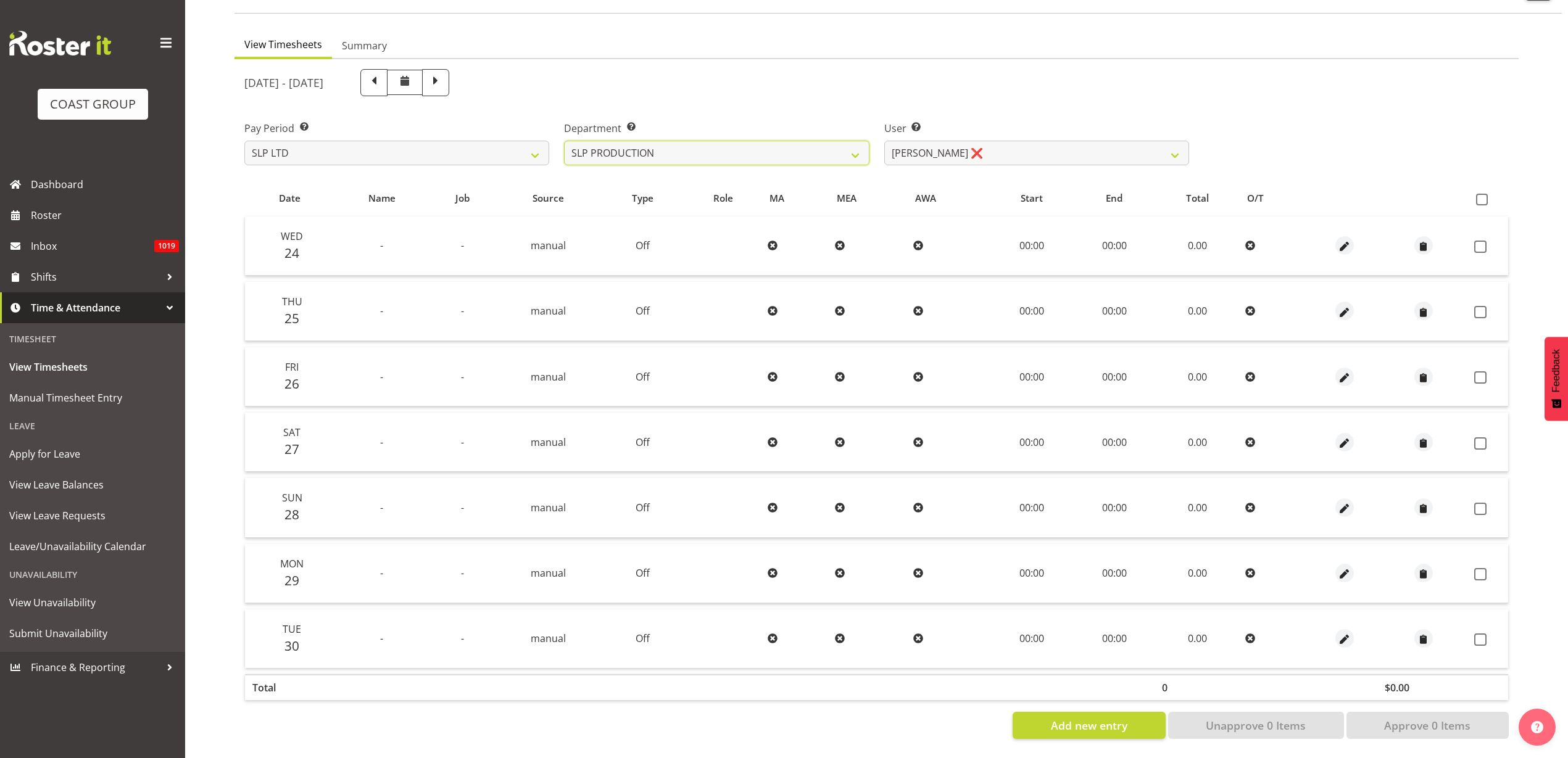
click at [753, 148] on select "SLP CHC SLP OFFICE SLP PRODUCTION SLP TRADE" at bounding box center [716, 153] width 305 height 24
select select "390"
click at [564, 141] on select "SLP CHC SLP OFFICE SLP PRODUCTION SLP TRADE" at bounding box center [716, 153] width 305 height 24
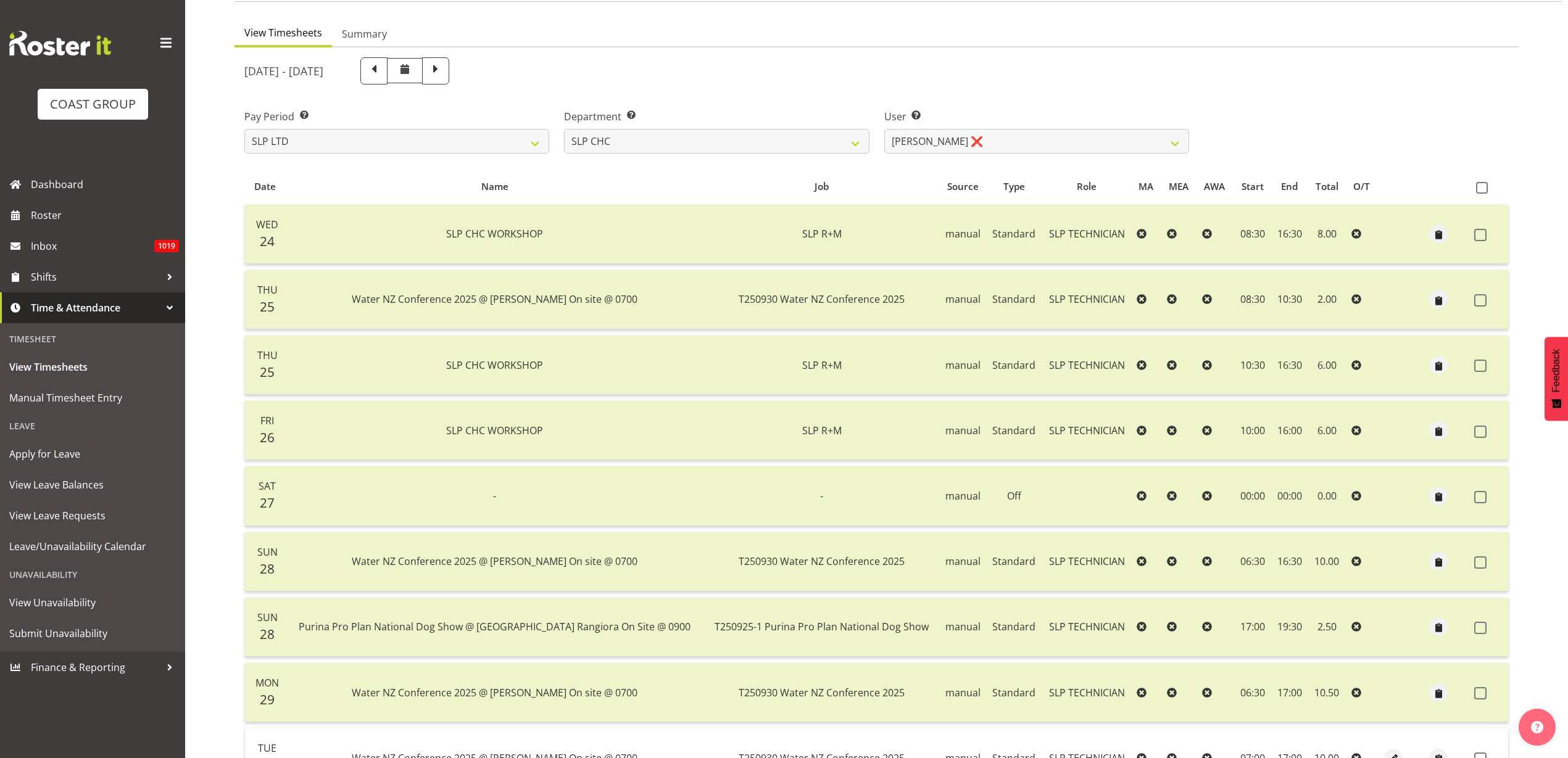
click at [1478, 186] on span at bounding box center [1482, 187] width 12 height 12
click at [1478, 186] on input "checkbox" at bounding box center [1480, 187] width 8 height 8
checkbox input "true"
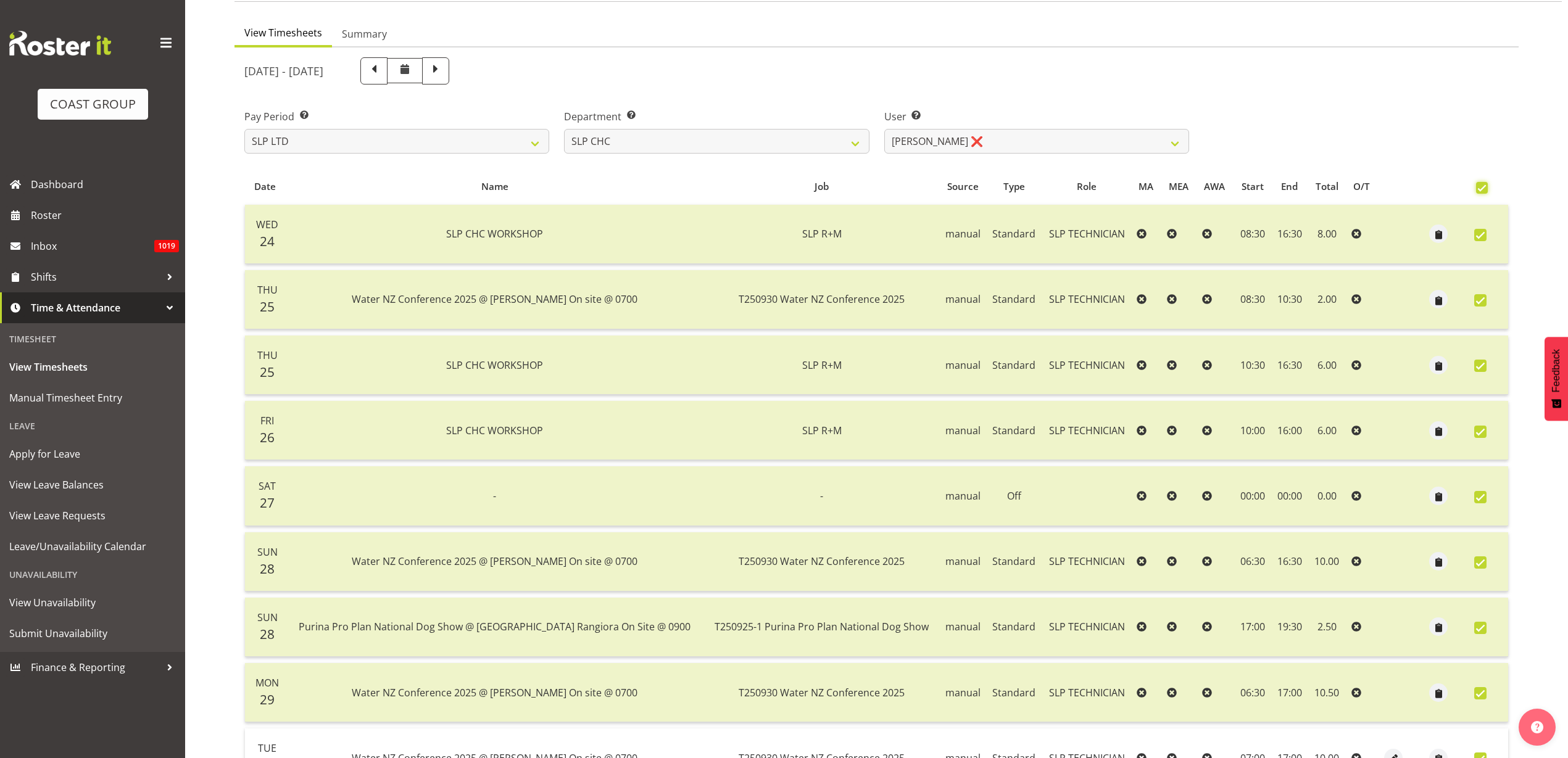
checkbox input "true"
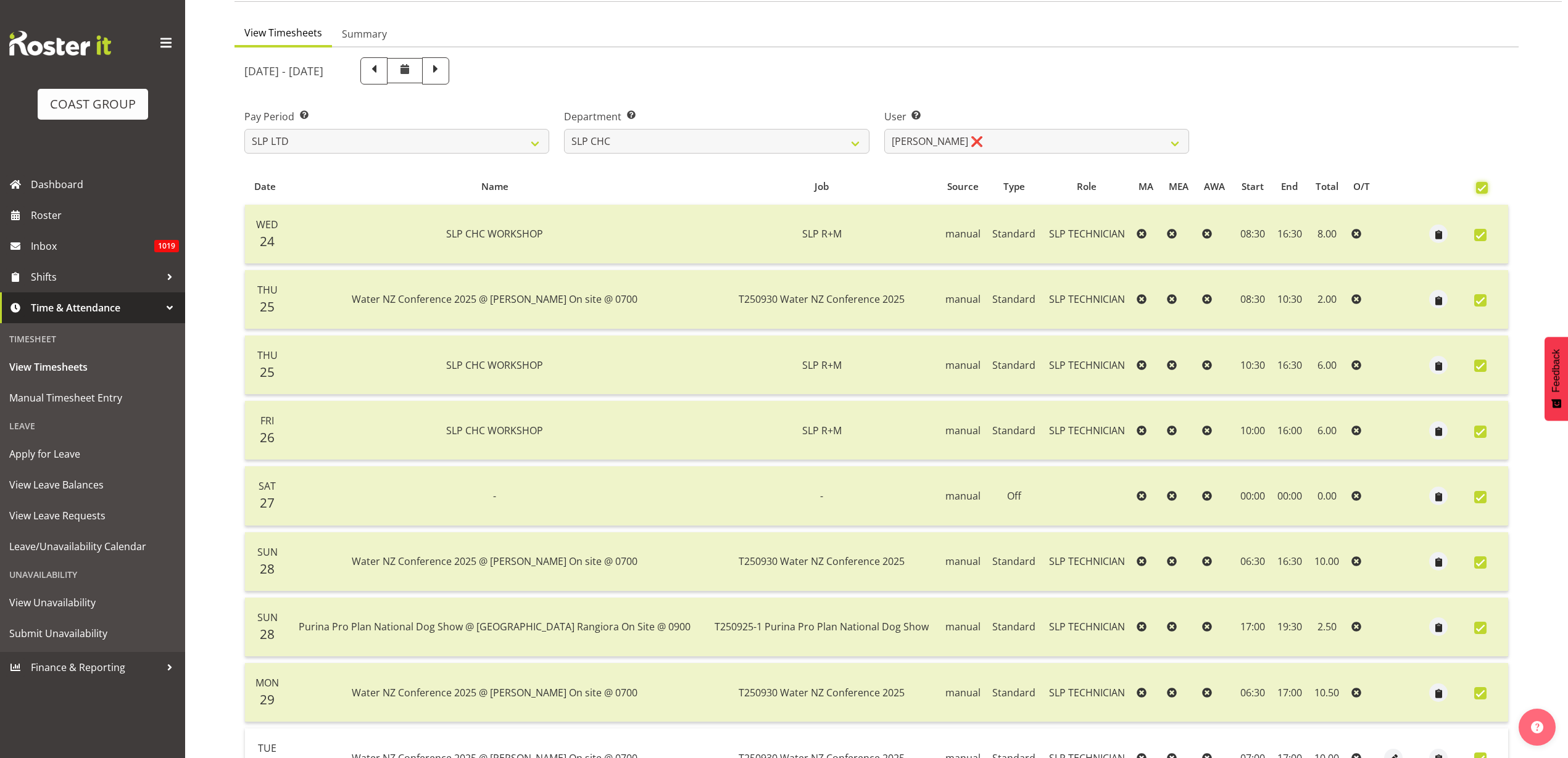
checkbox input "true"
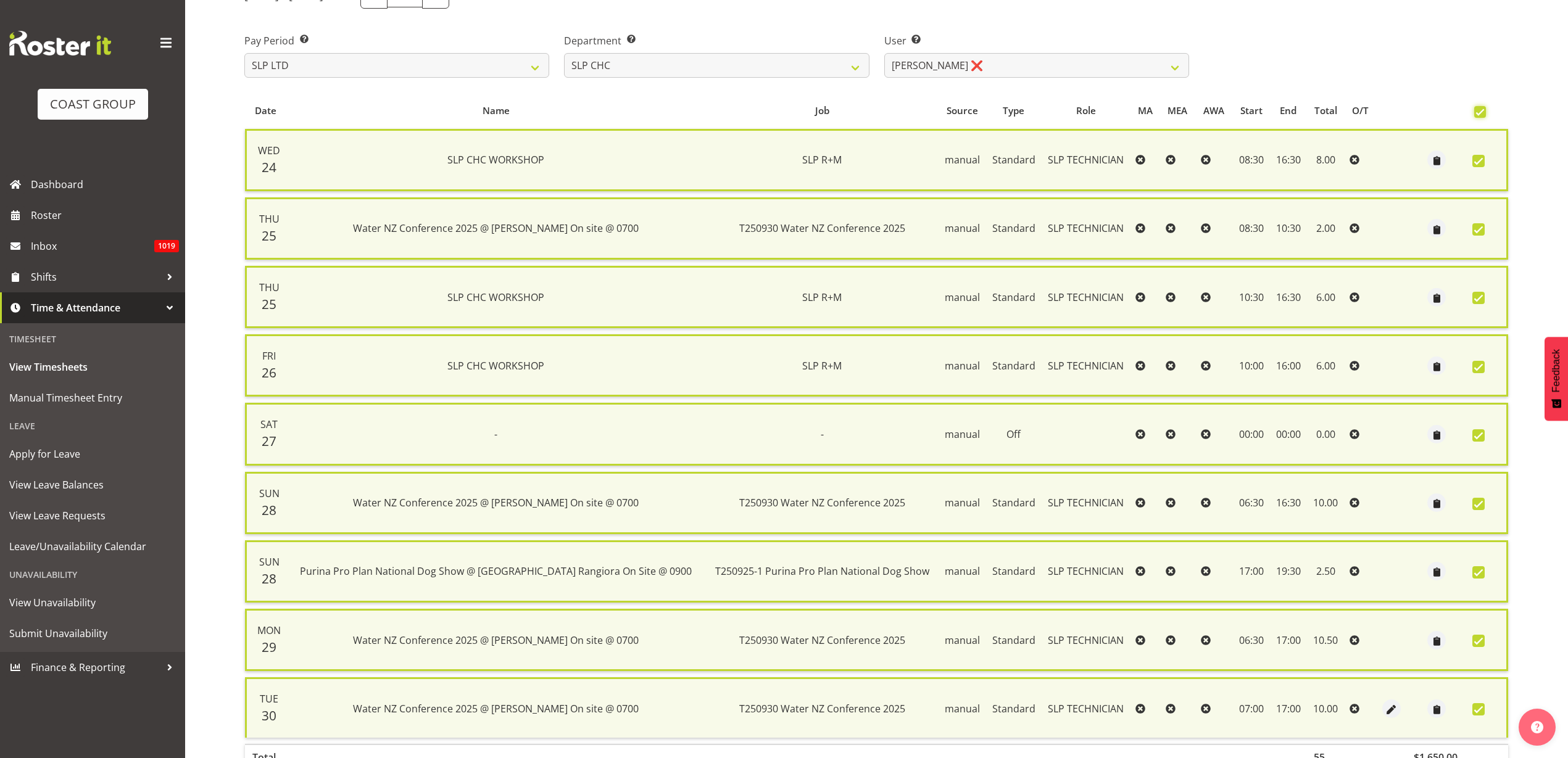
scroll to position [260, 0]
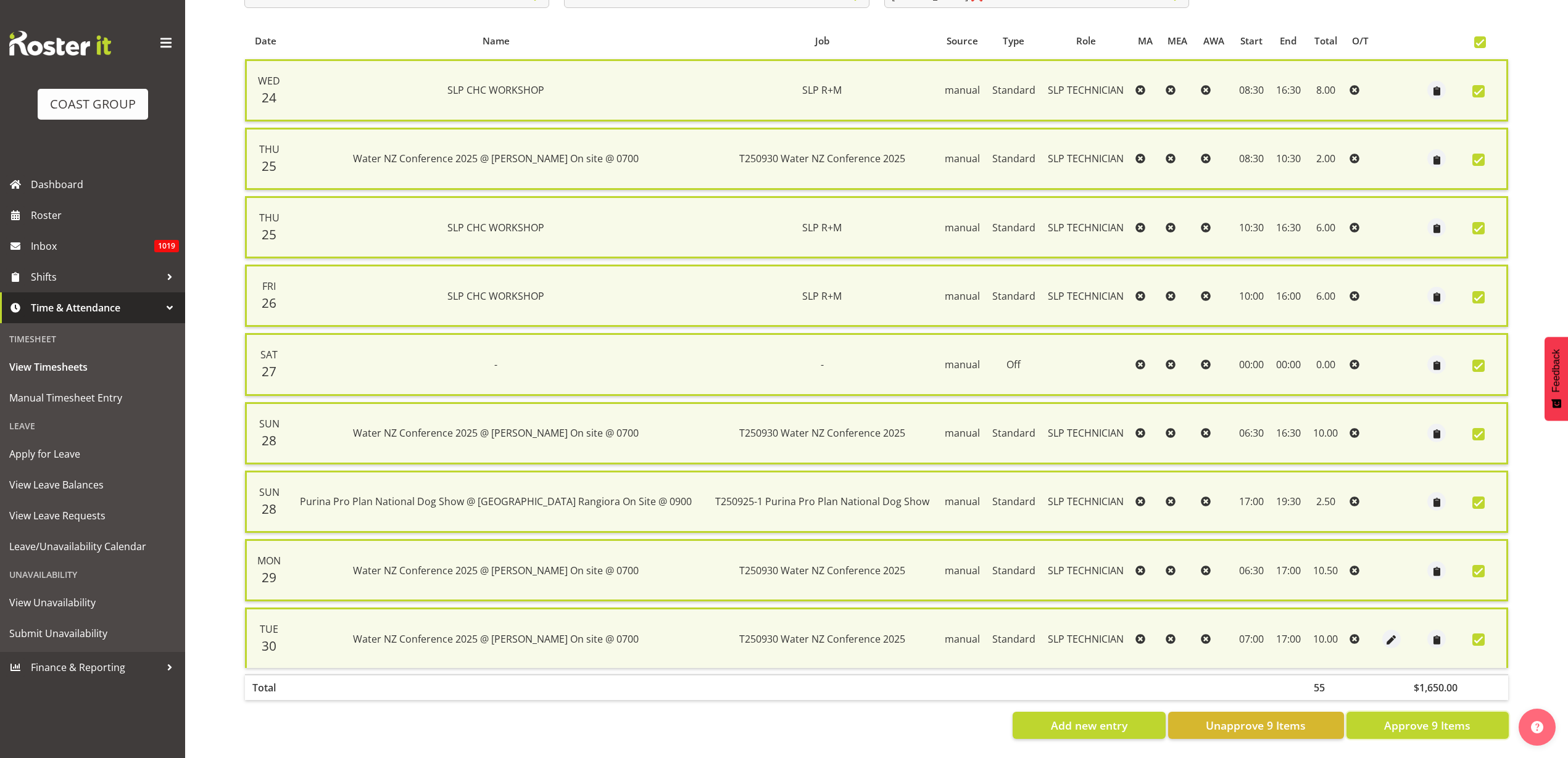
click at [1417, 718] on span "Approve 9 Items" at bounding box center [1427, 725] width 86 height 16
checkbox input "false"
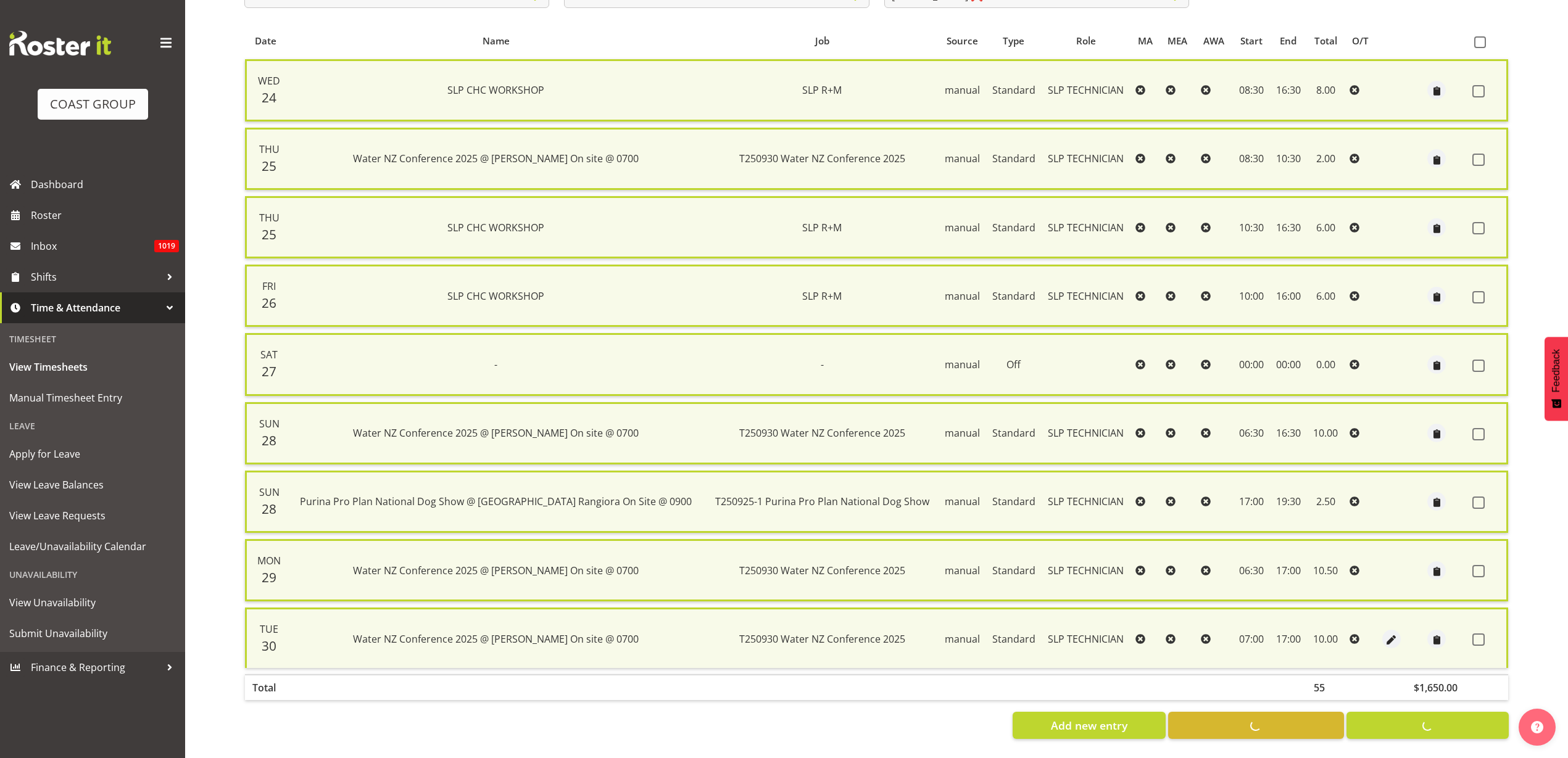
checkbox input "false"
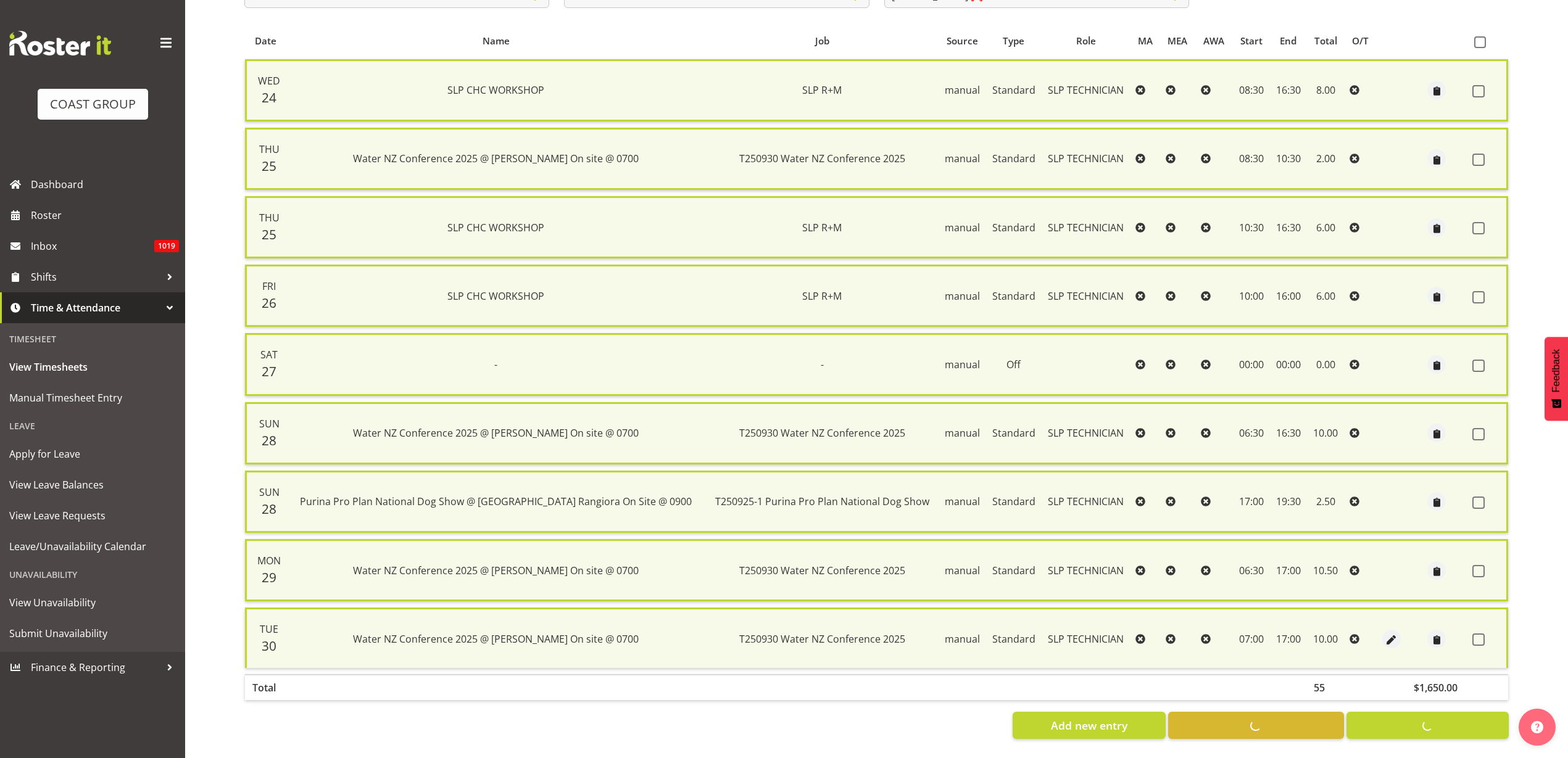
checkbox input "false"
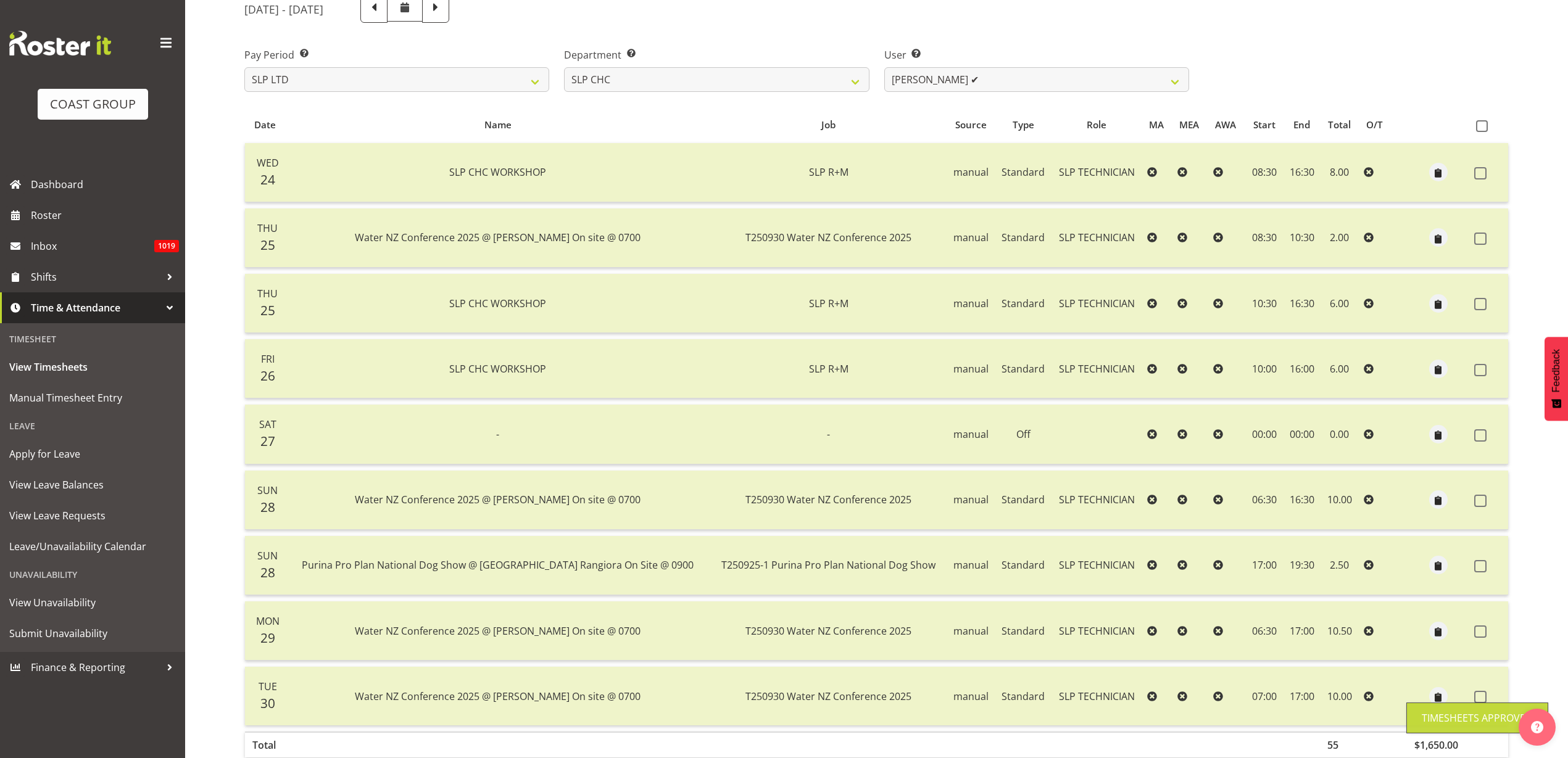
scroll to position [2, 0]
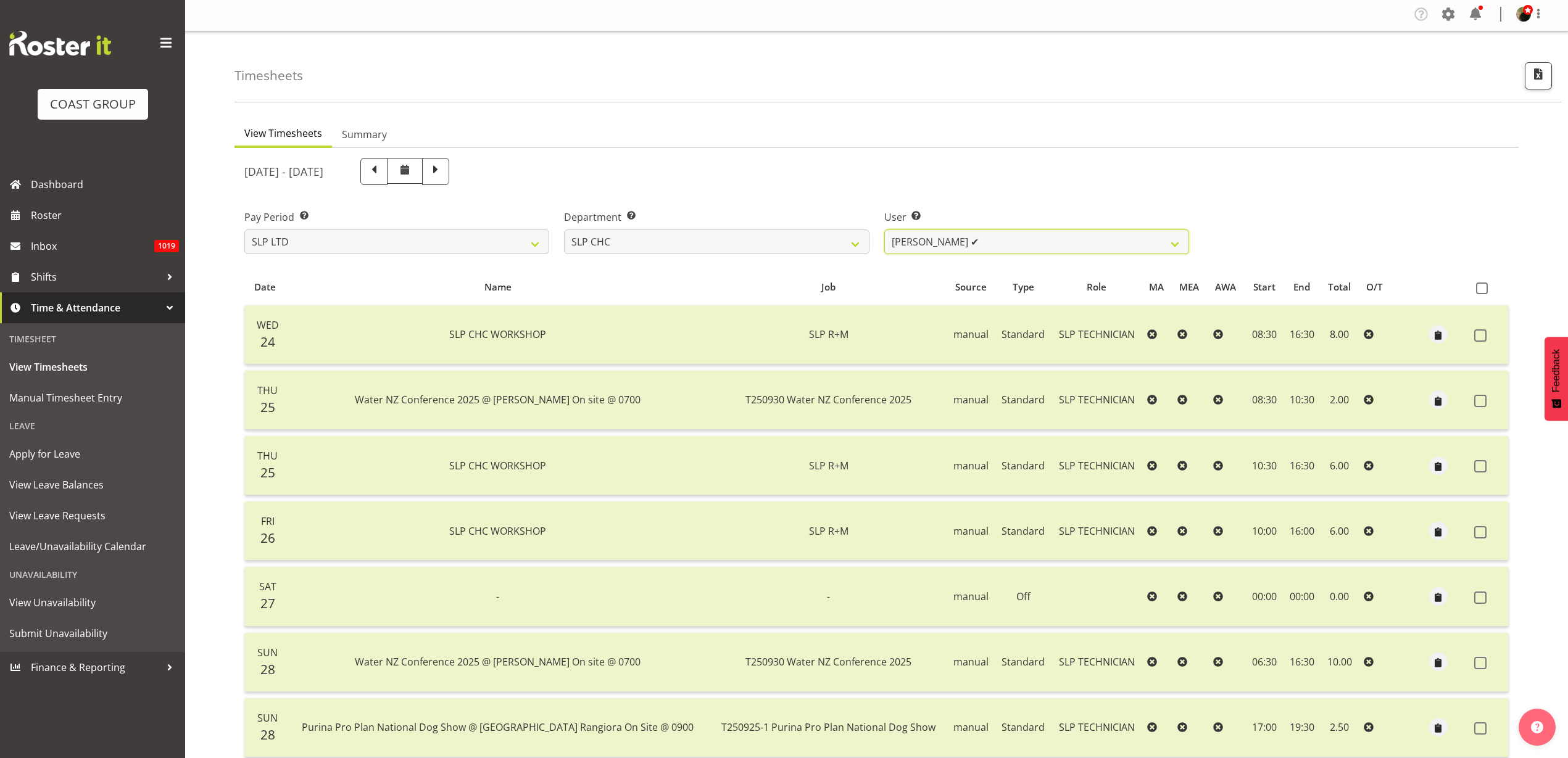
click at [1008, 240] on select "Rosey McKimmie ✔ Shaun Dalgetty ❌ Stuart Korunic ❌" at bounding box center [1036, 242] width 305 height 24
select select "263"
click at [884, 230] on select "Rosey McKimmie ✔ Shaun Dalgetty ❌ Stuart Korunic ❌" at bounding box center [1036, 242] width 305 height 24
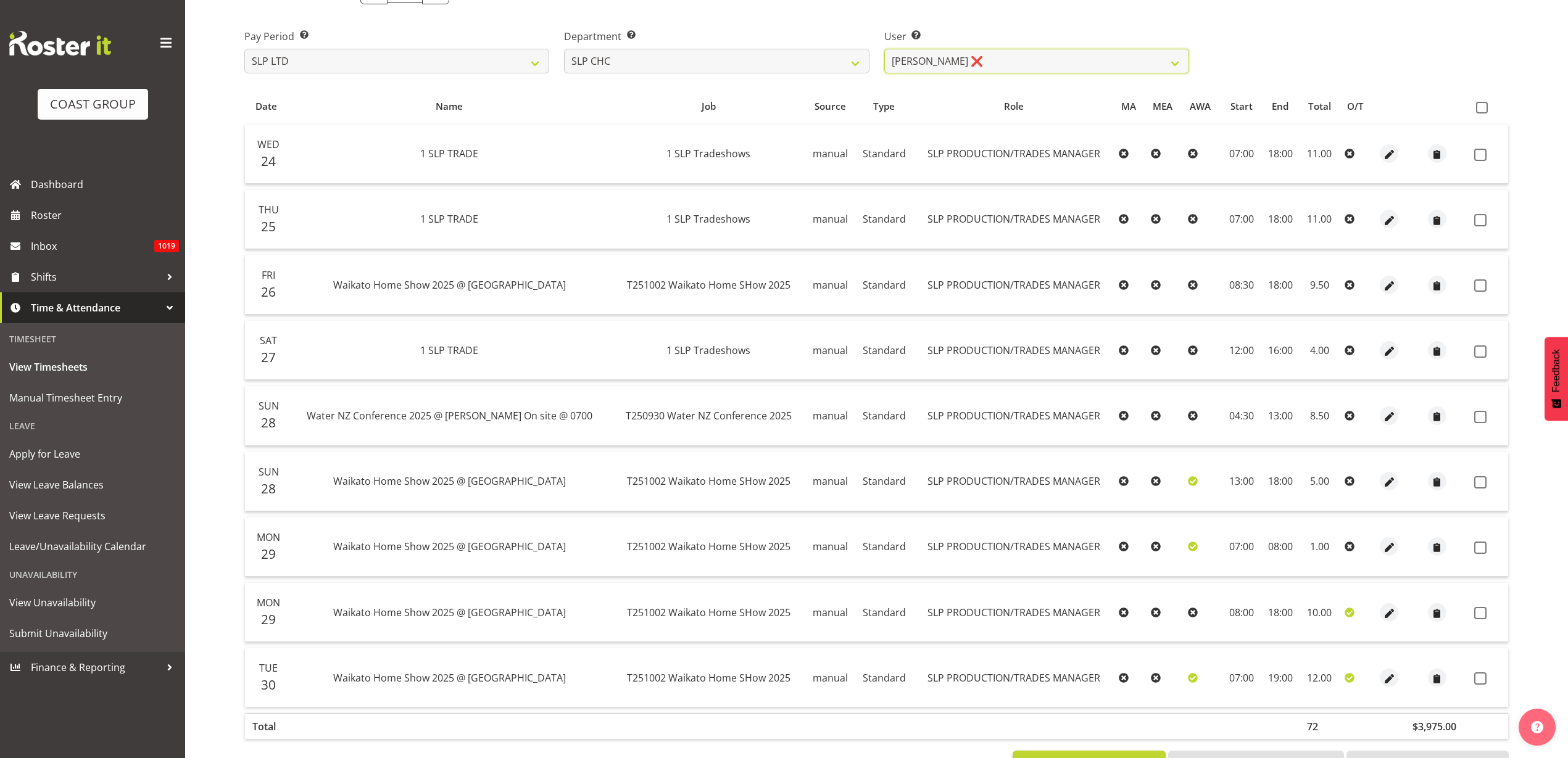
scroll to position [156, 0]
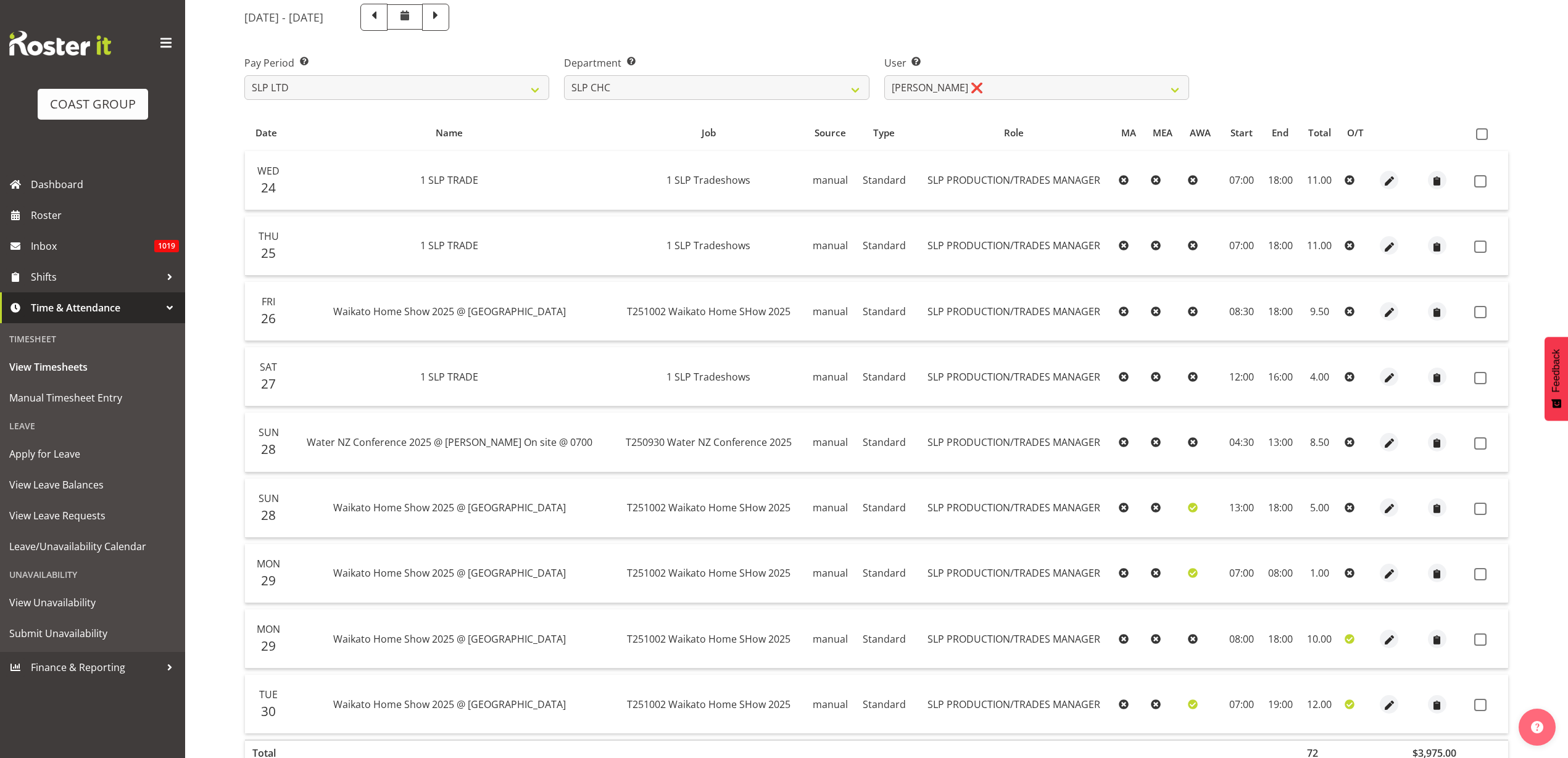
click at [1482, 135] on span at bounding box center [1482, 134] width 12 height 12
click at [1482, 135] on input "checkbox" at bounding box center [1480, 134] width 8 height 8
checkbox input "true"
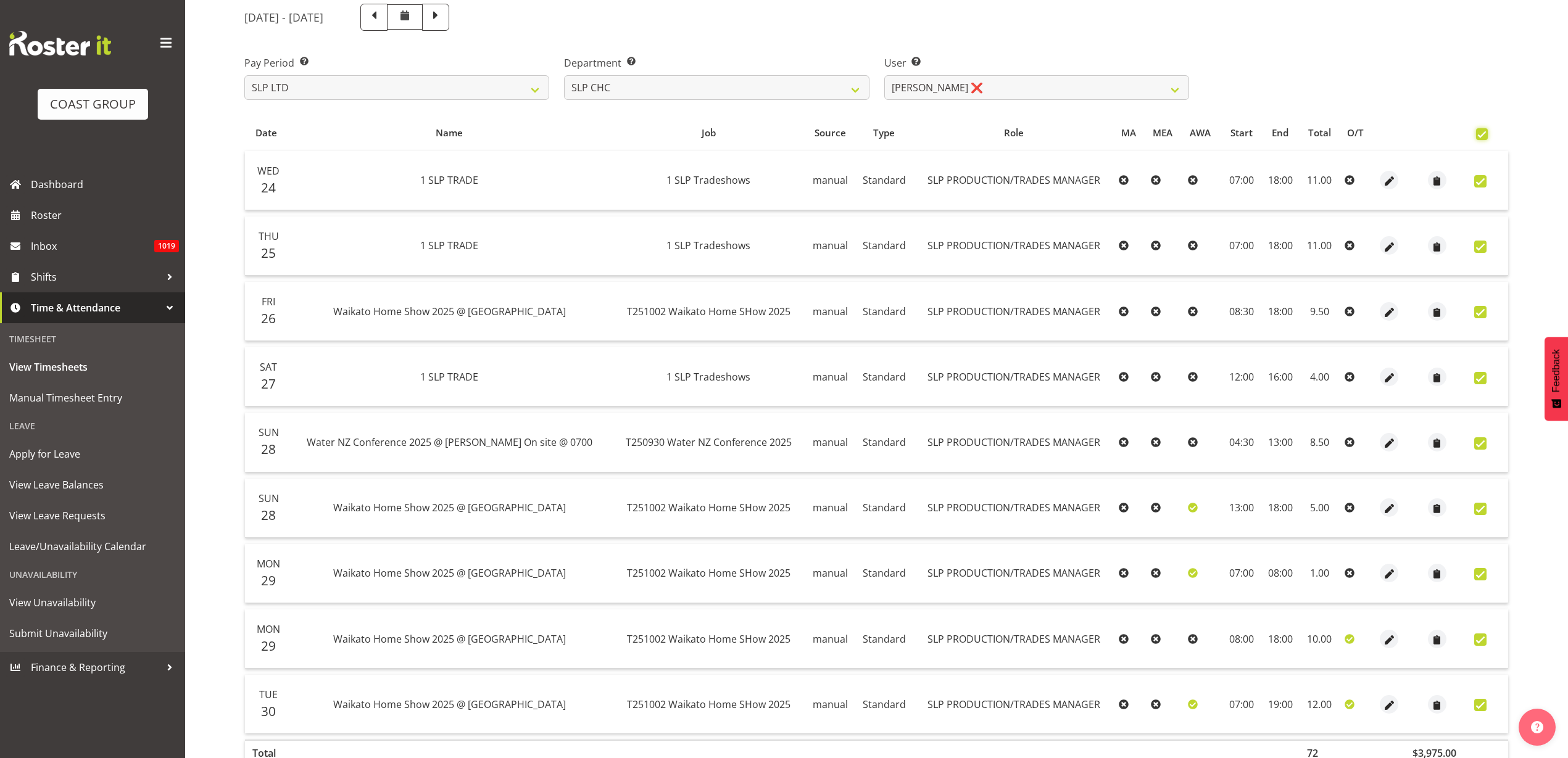
checkbox input "true"
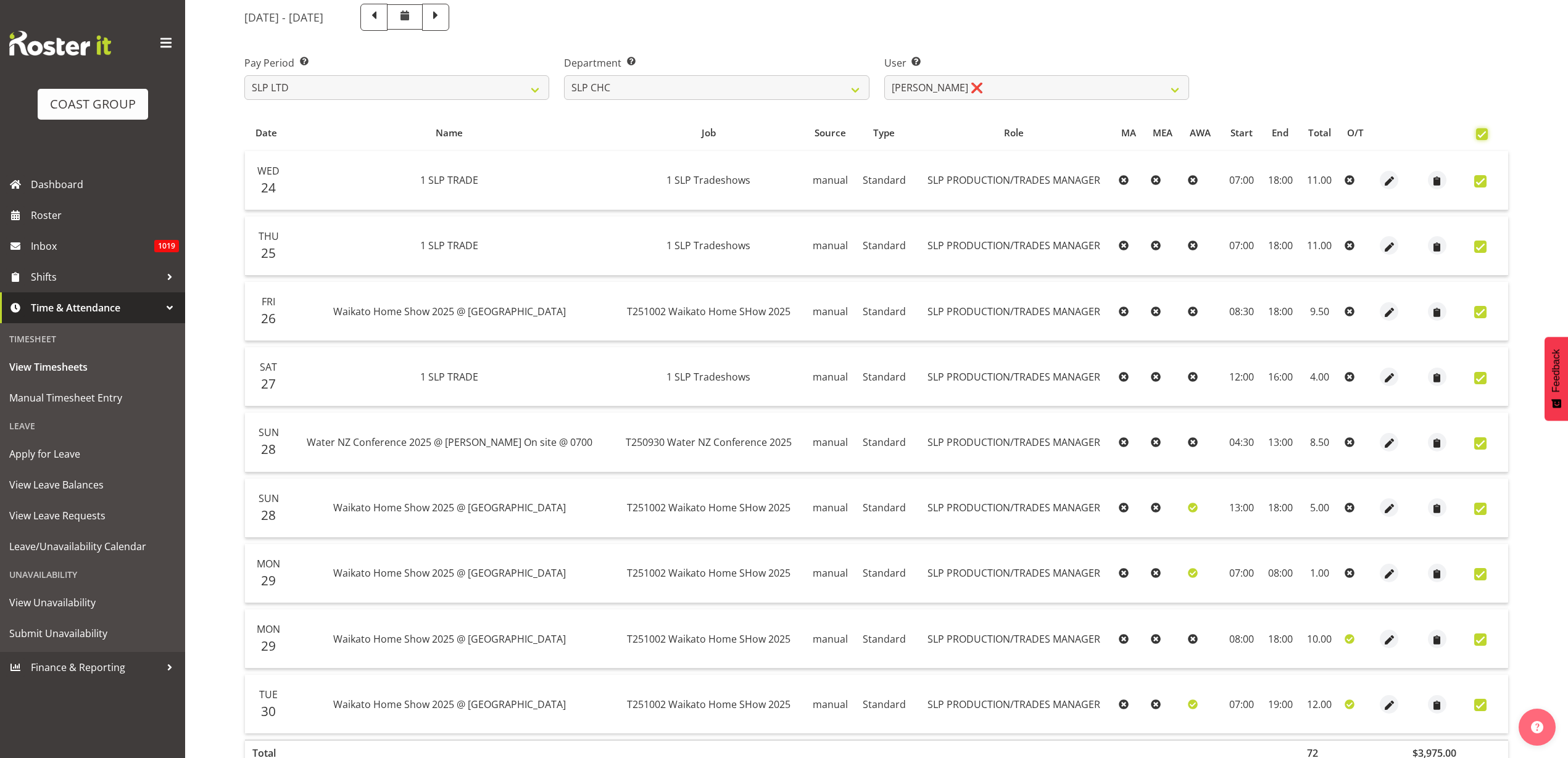
checkbox input "true"
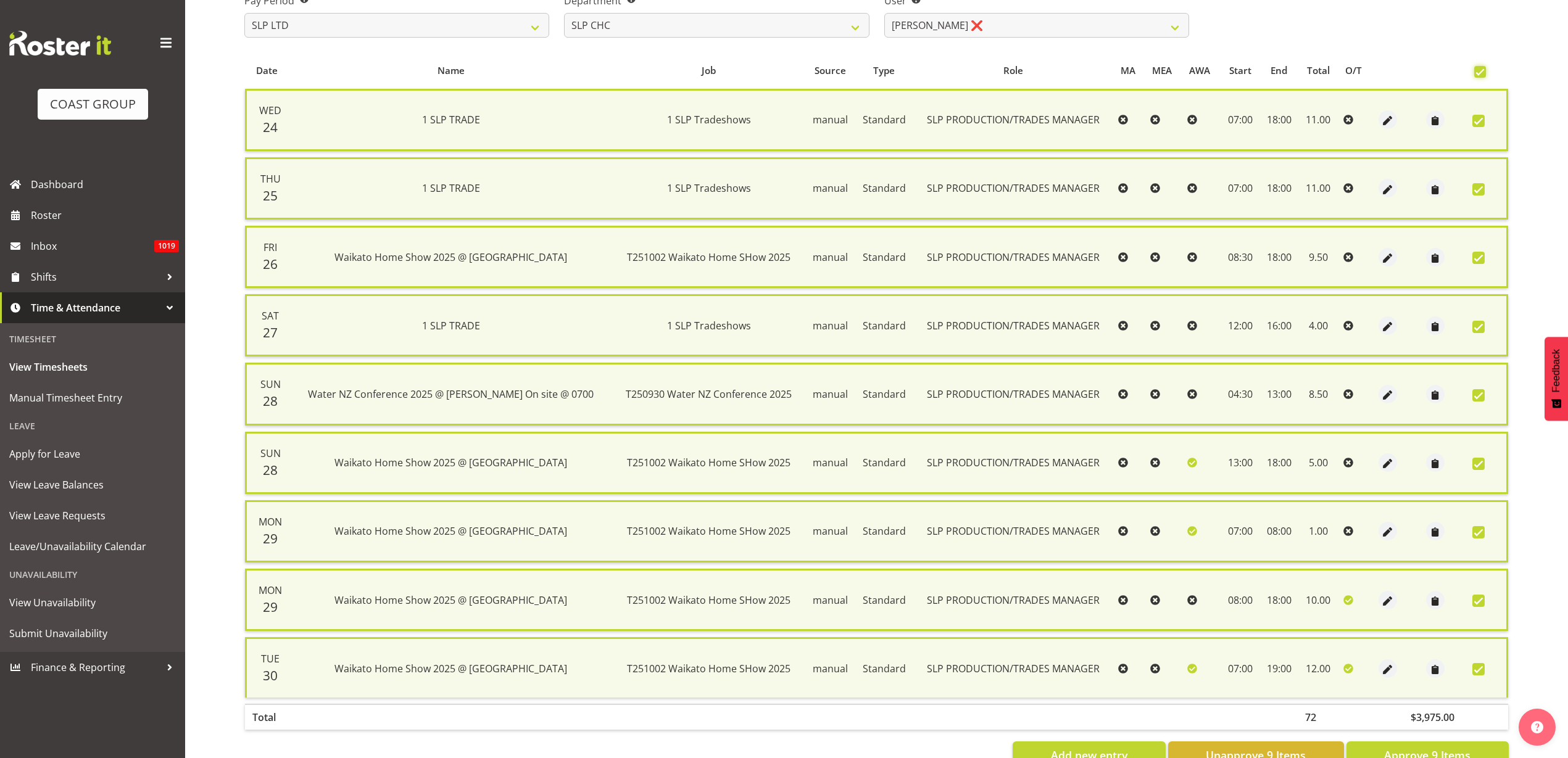
scroll to position [260, 0]
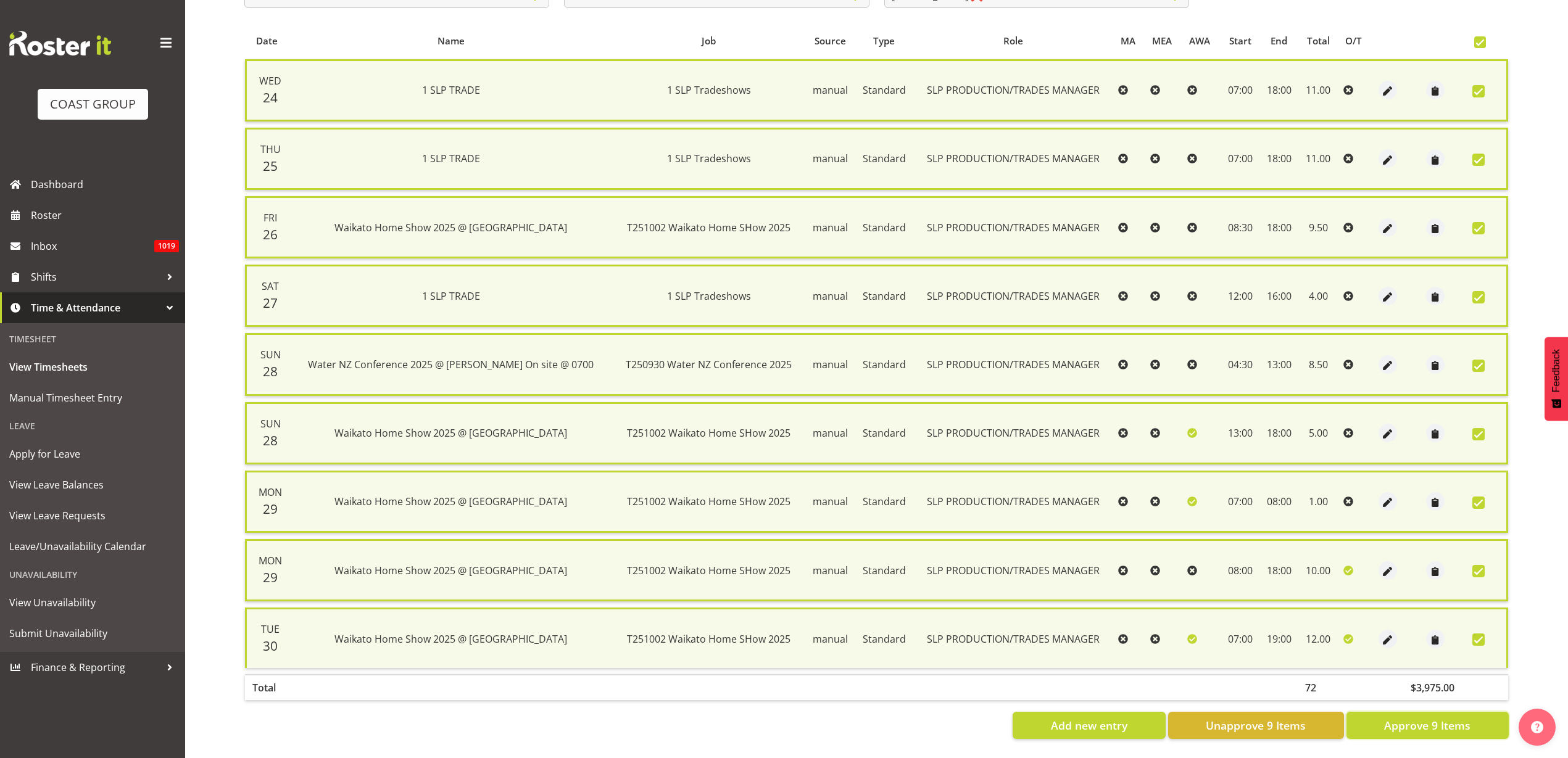
click at [1430, 718] on span "Approve 9 Items" at bounding box center [1427, 725] width 86 height 16
checkbox input "false"
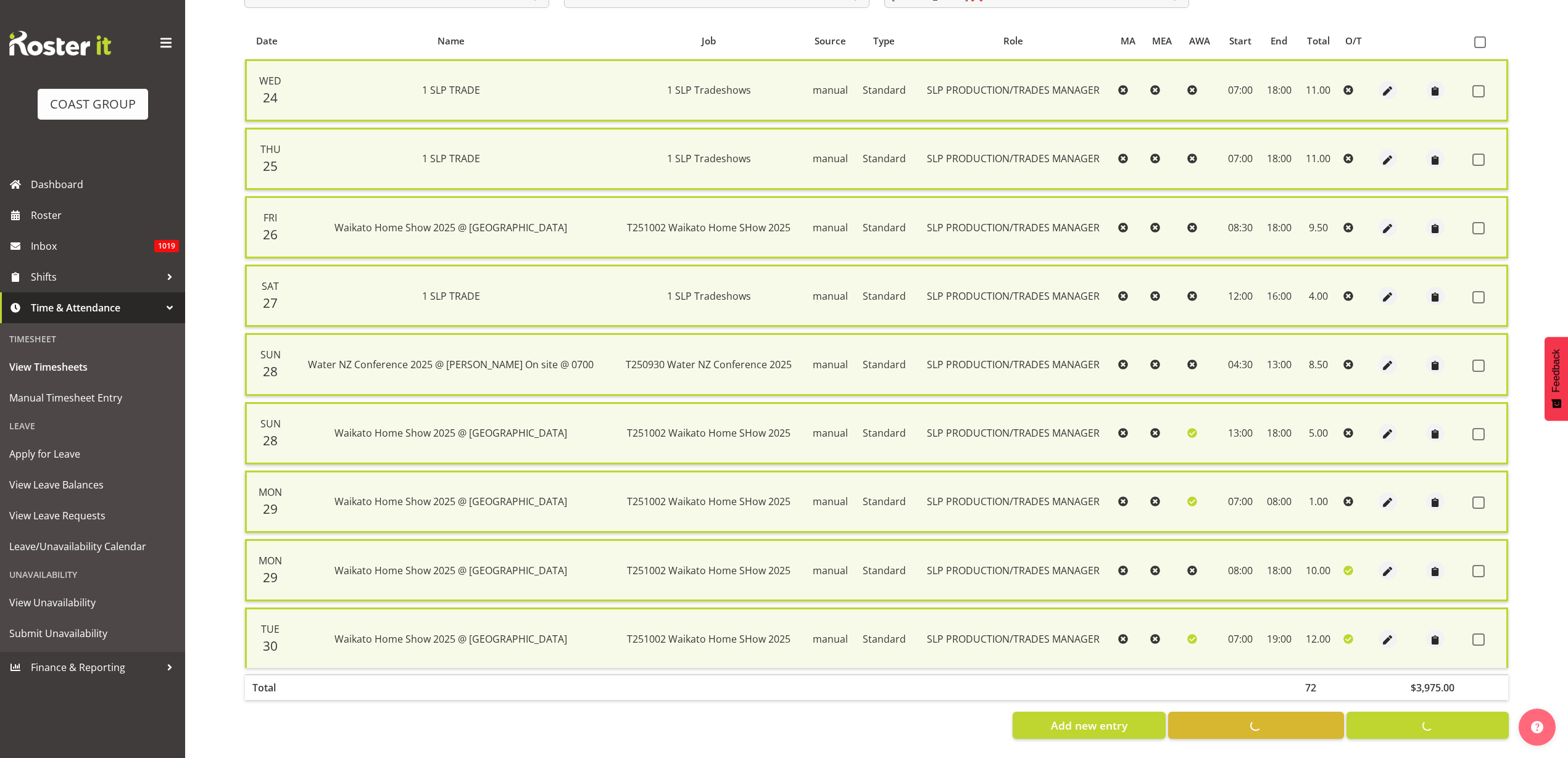
checkbox input "false"
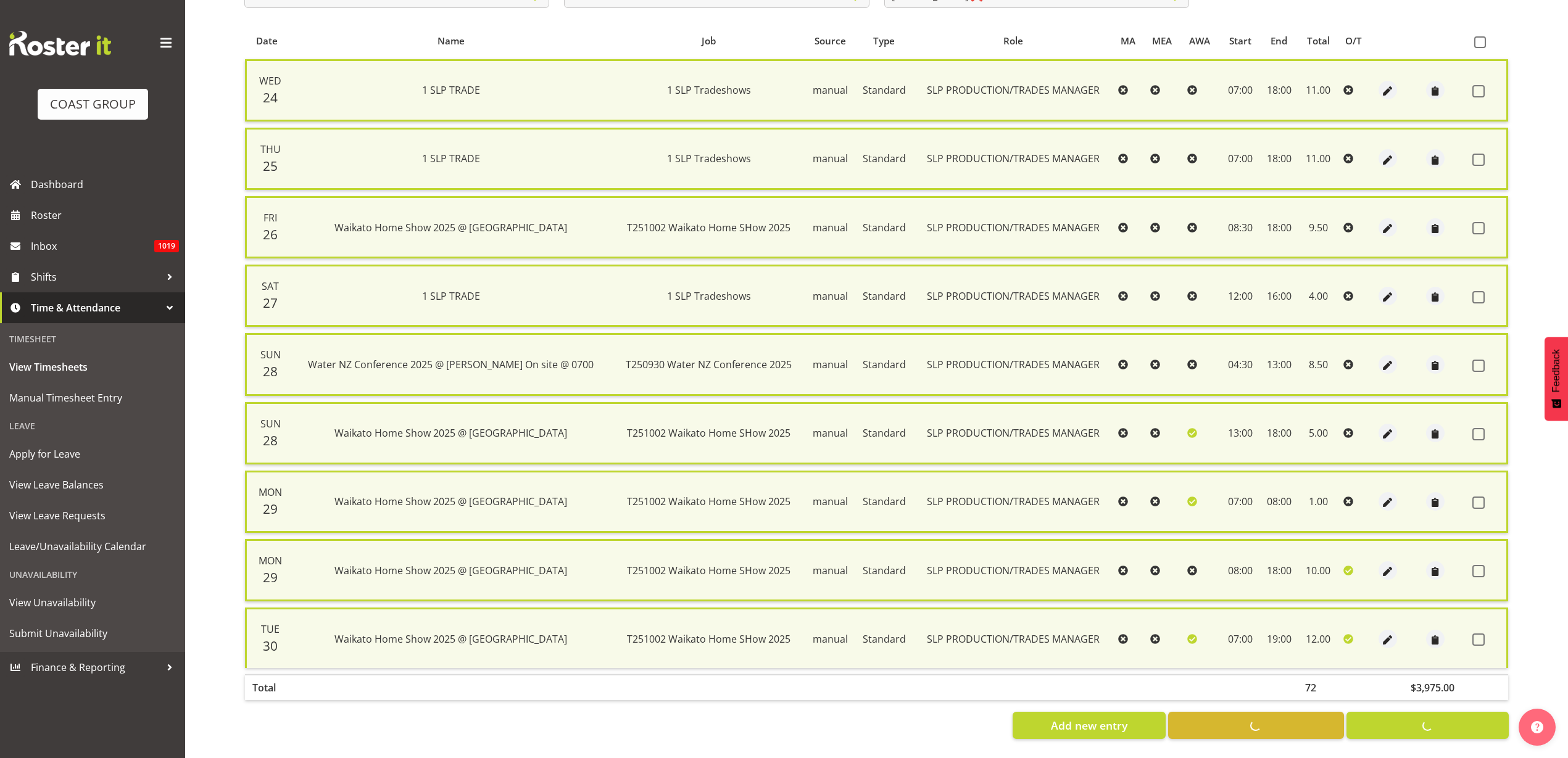
checkbox input "false"
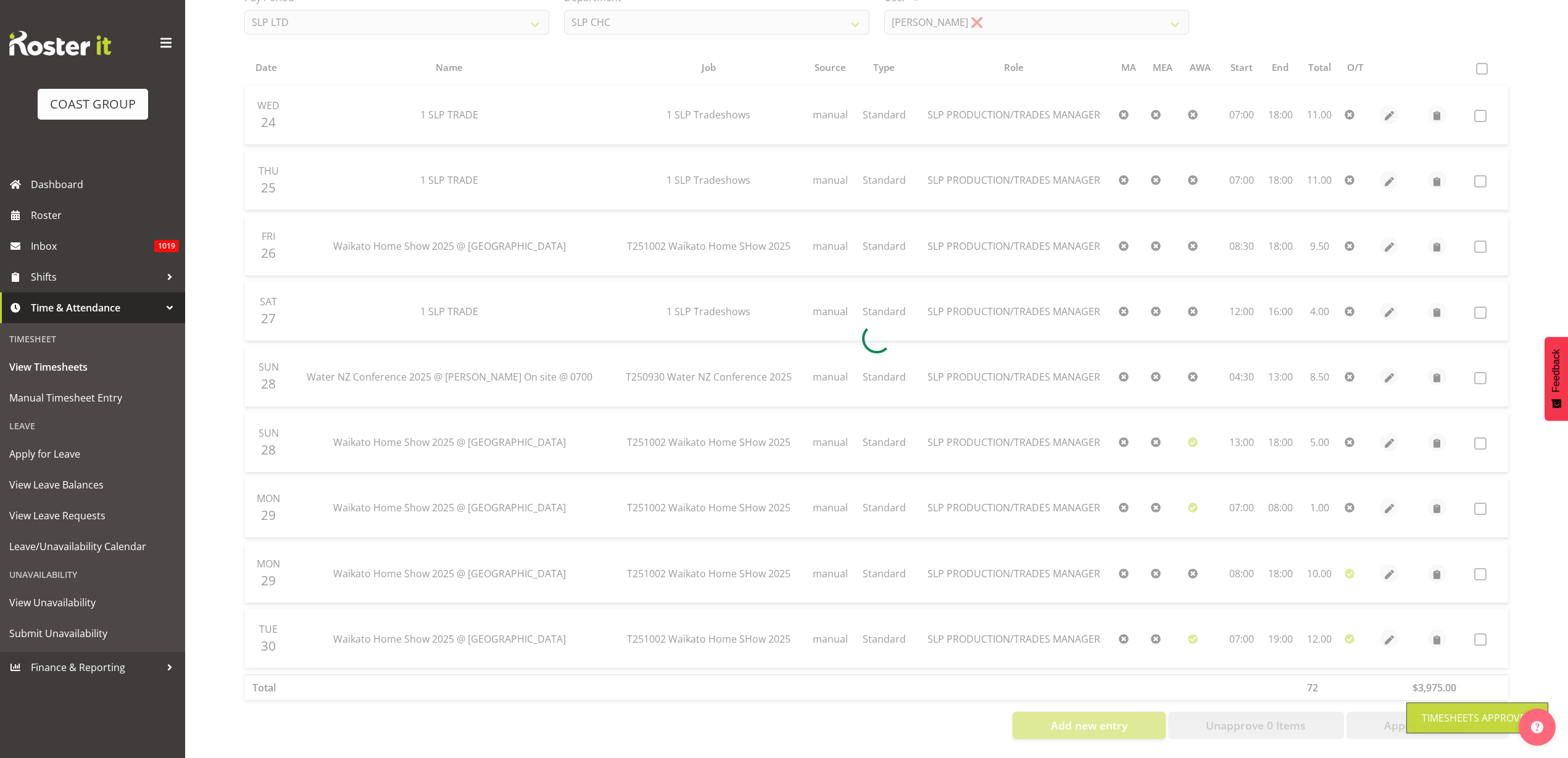
scroll to position [79, 0]
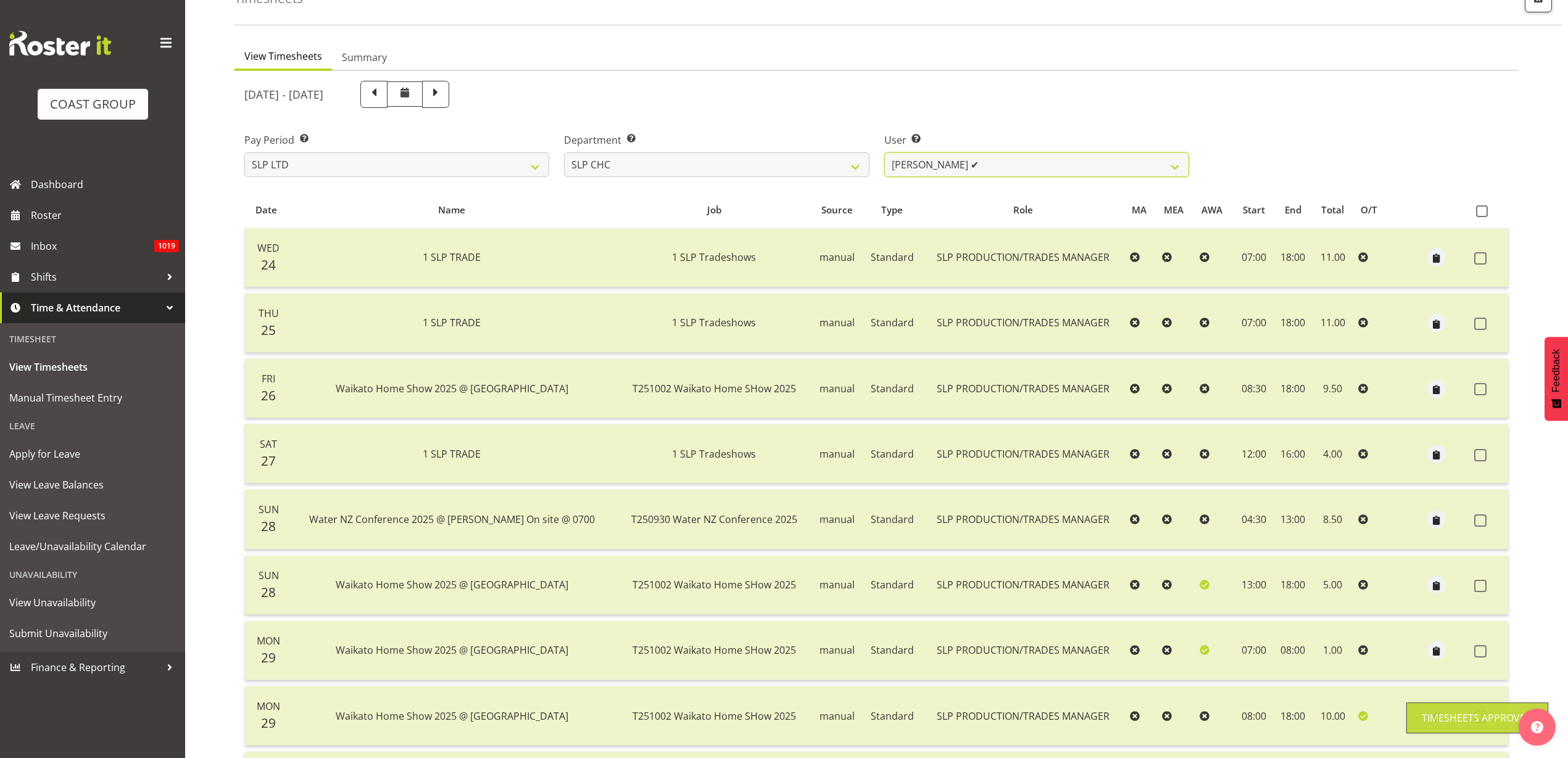
click at [1009, 163] on select "Rosey McKimmie ✔ Shaun Dalgetty ✔ Stuart Korunic ❌" at bounding box center [1036, 165] width 305 height 24
select select "5115"
click at [884, 153] on select "Rosey McKimmie ✔ Shaun Dalgetty ✔ Stuart Korunic ❌" at bounding box center [1036, 165] width 305 height 24
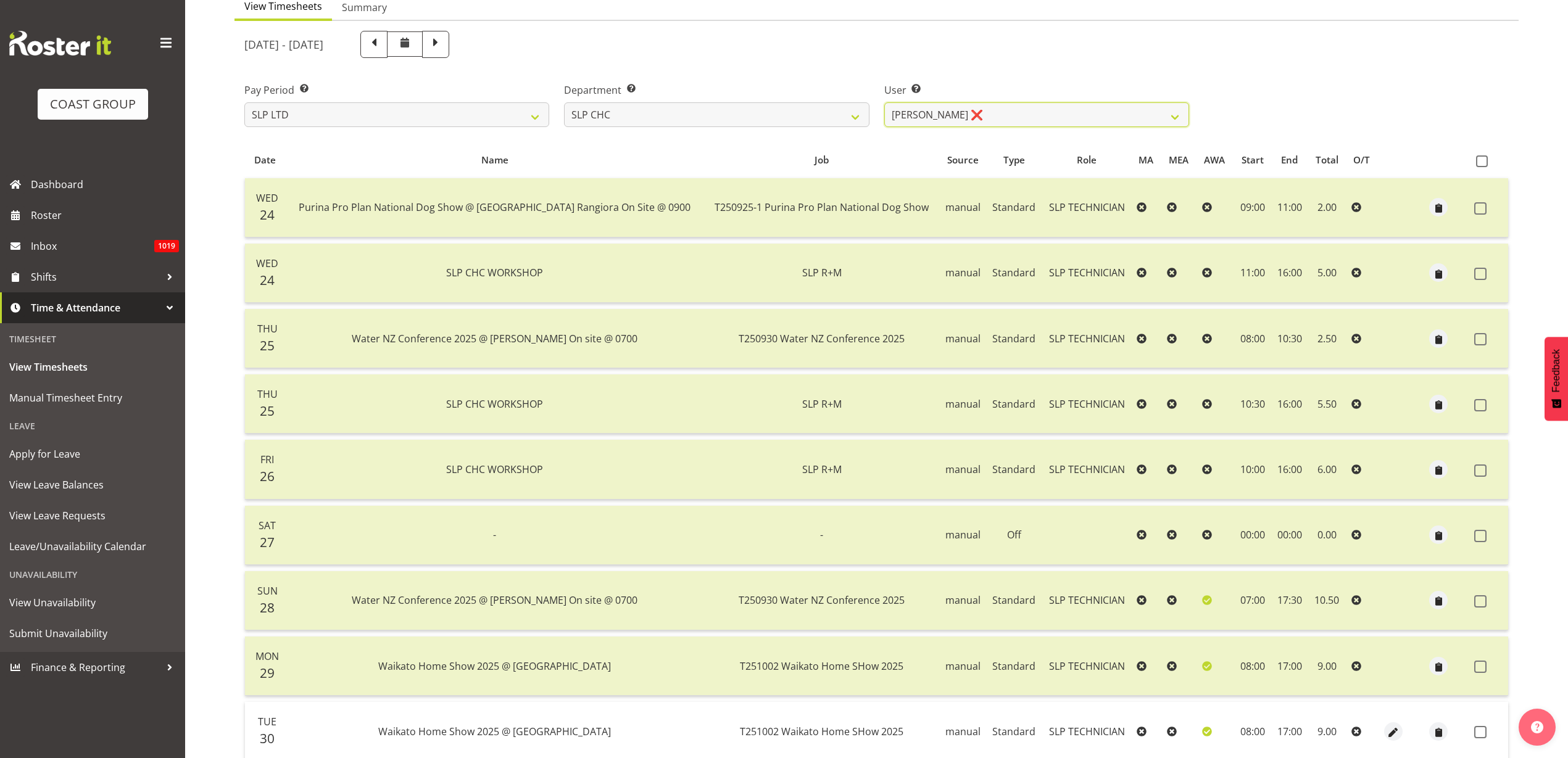
scroll to position [156, 0]
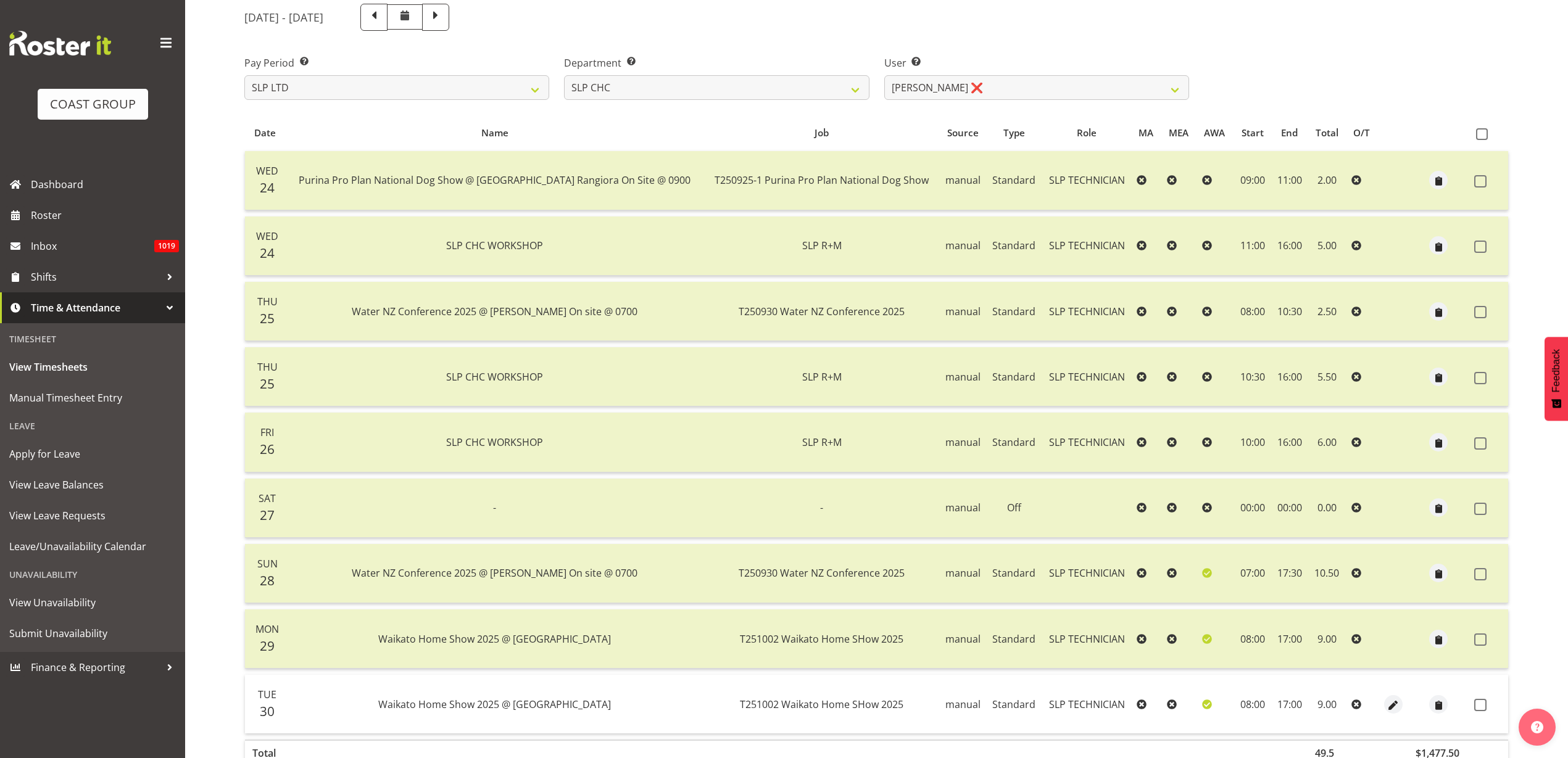
click at [1481, 135] on span at bounding box center [1482, 134] width 12 height 12
click at [1481, 135] on input "checkbox" at bounding box center [1480, 134] width 8 height 8
checkbox input "true"
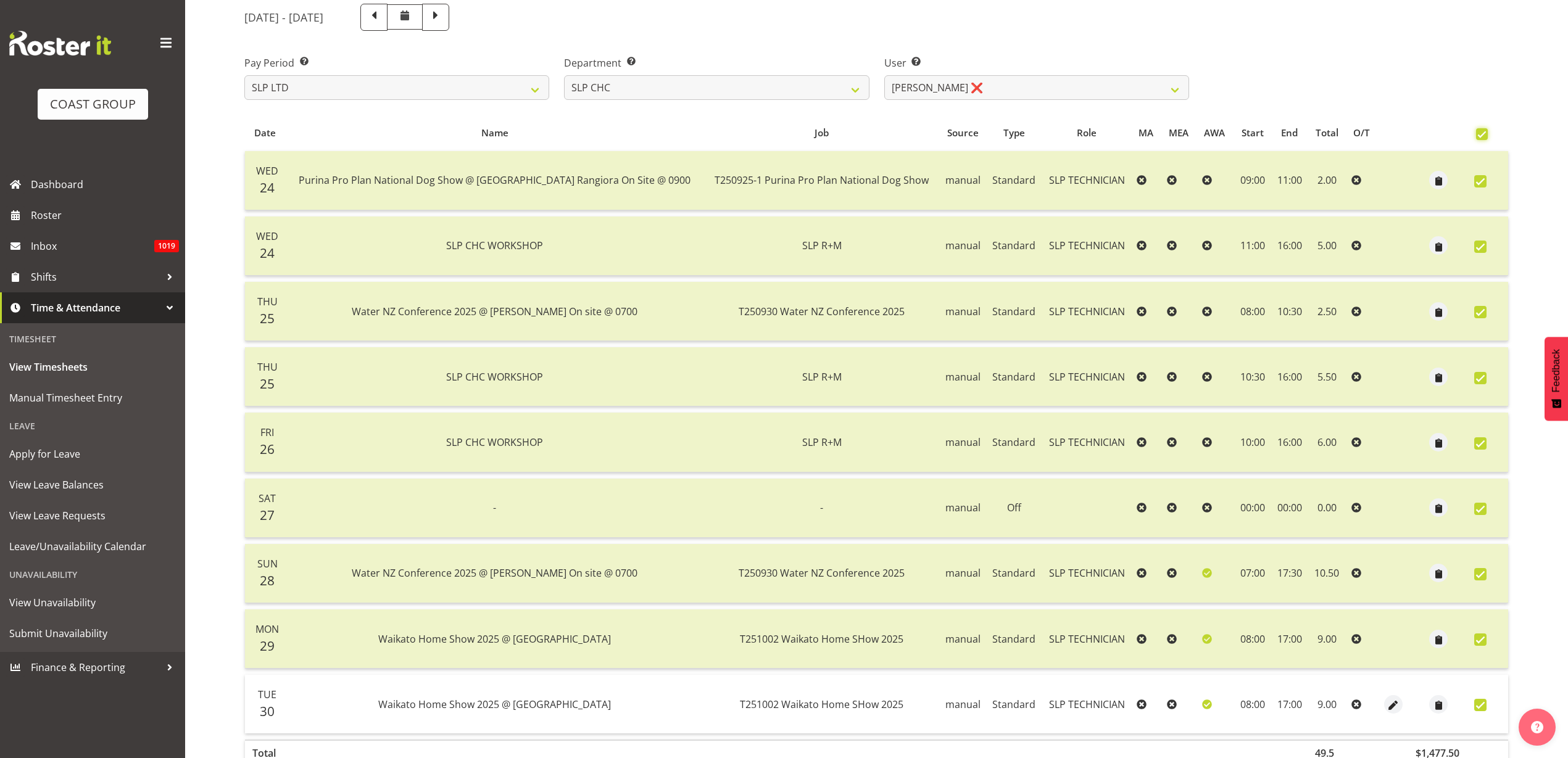
checkbox input "true"
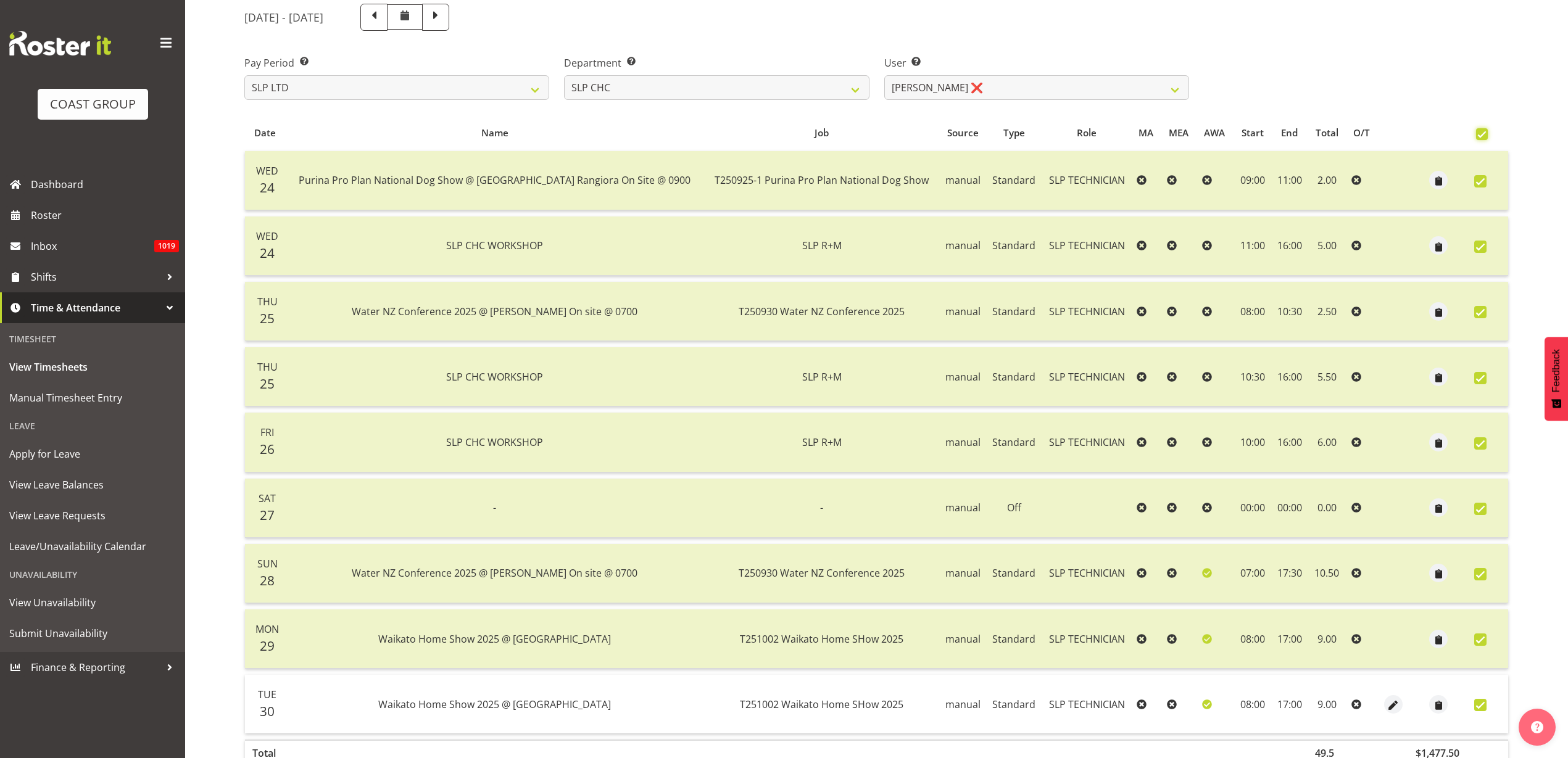
checkbox input "true"
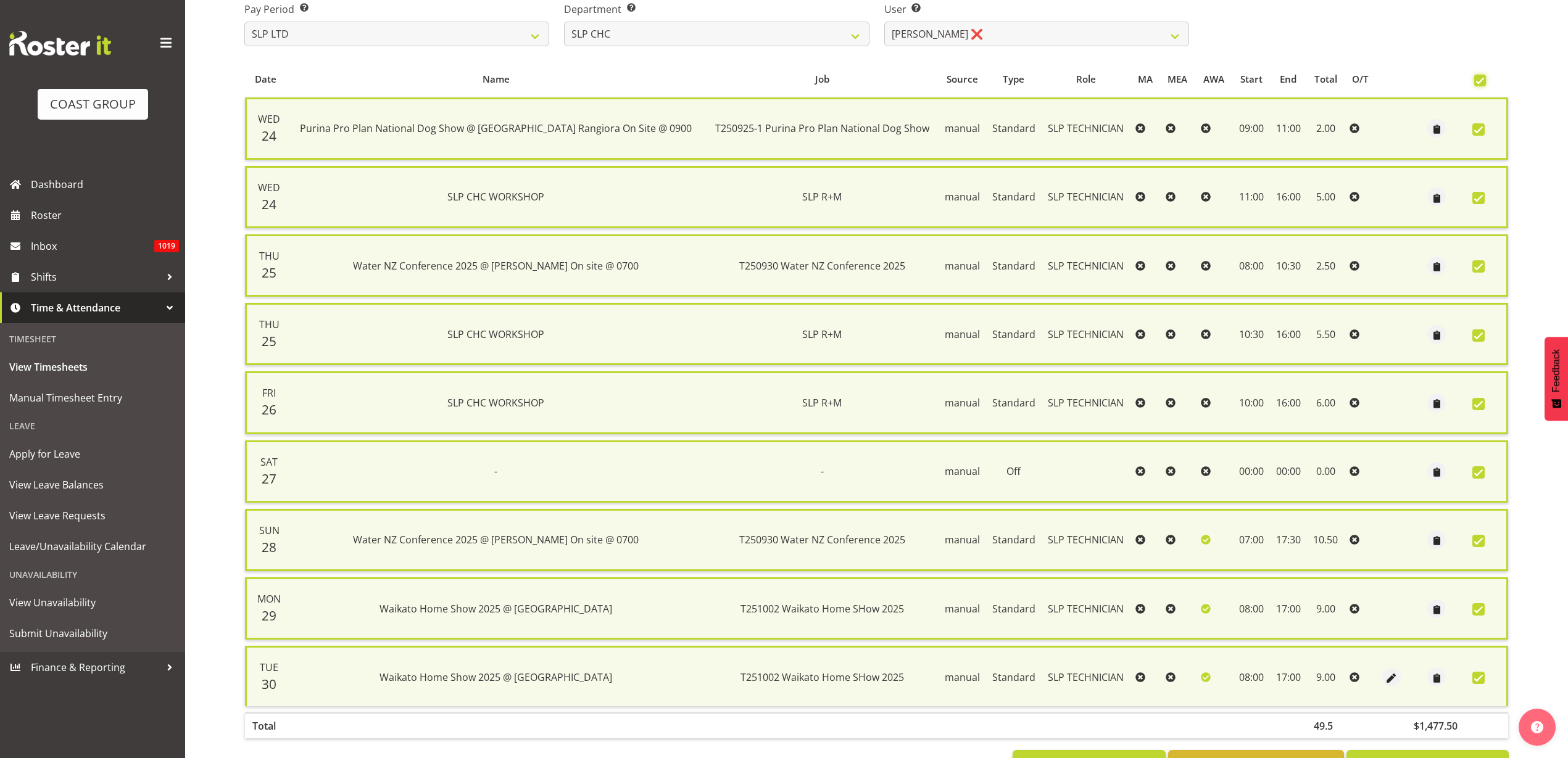
scroll to position [260, 0]
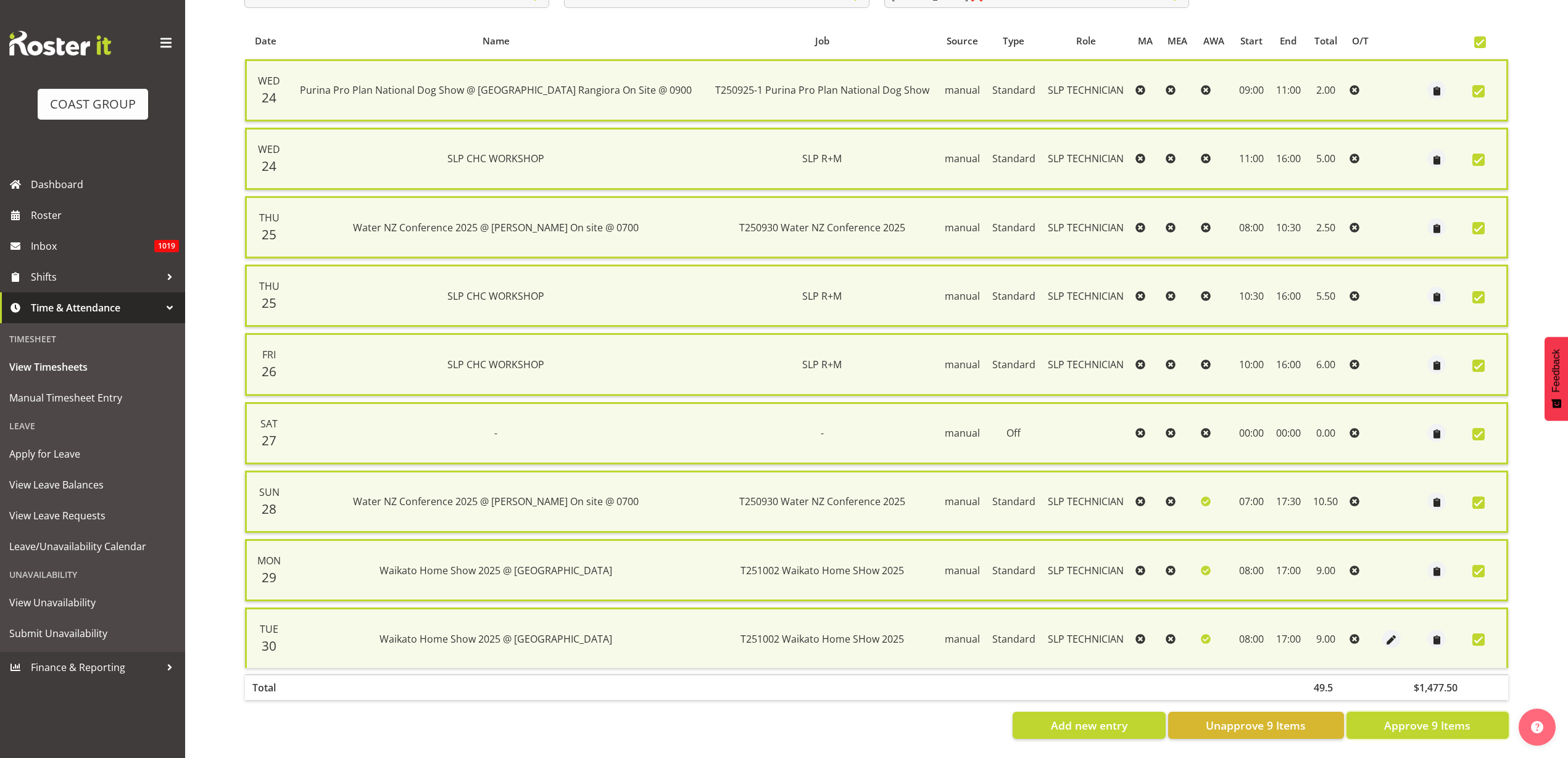
click at [1448, 720] on span "Approve 9 Items" at bounding box center [1427, 725] width 86 height 16
checkbox input "false"
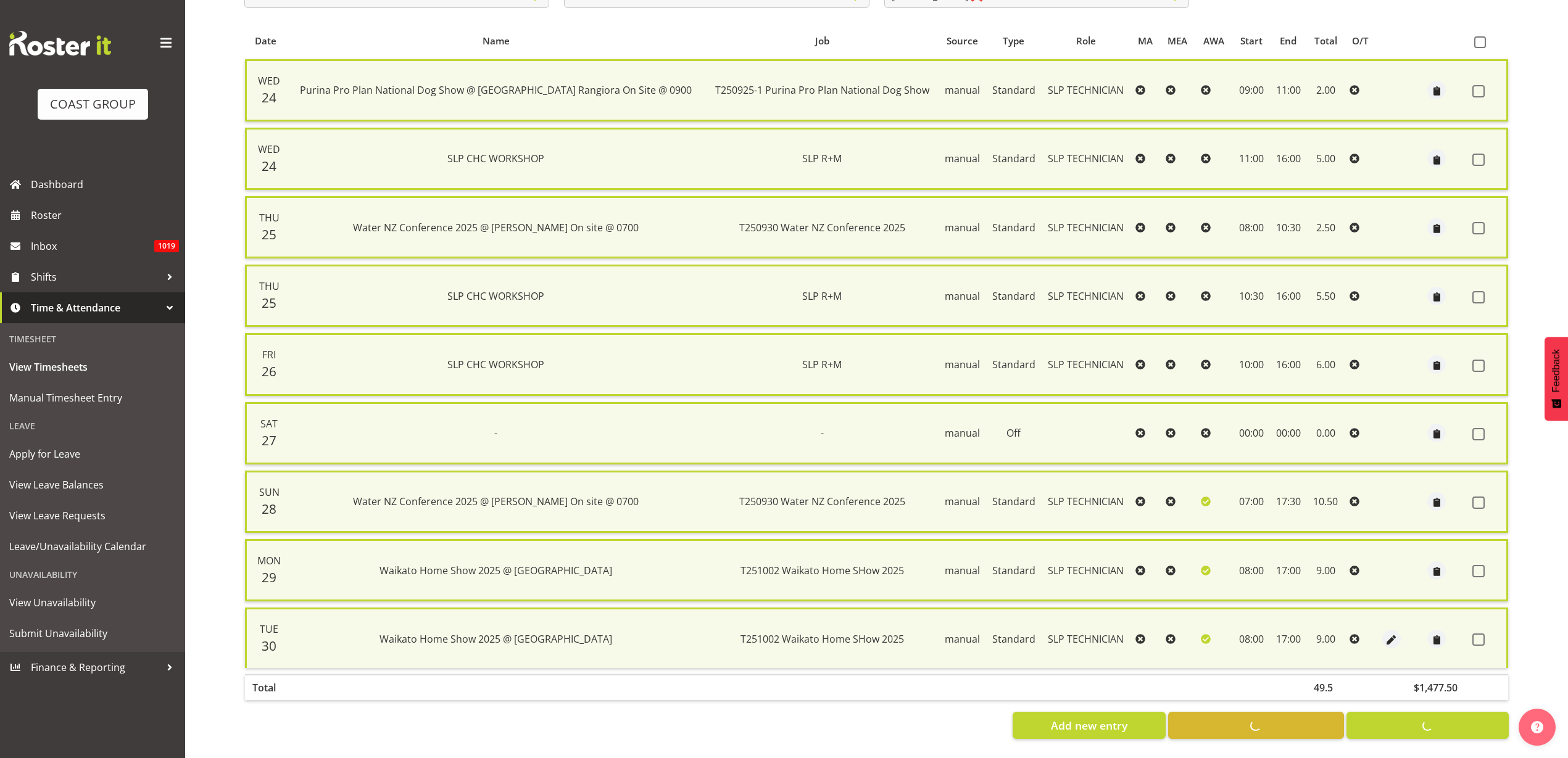
checkbox input "false"
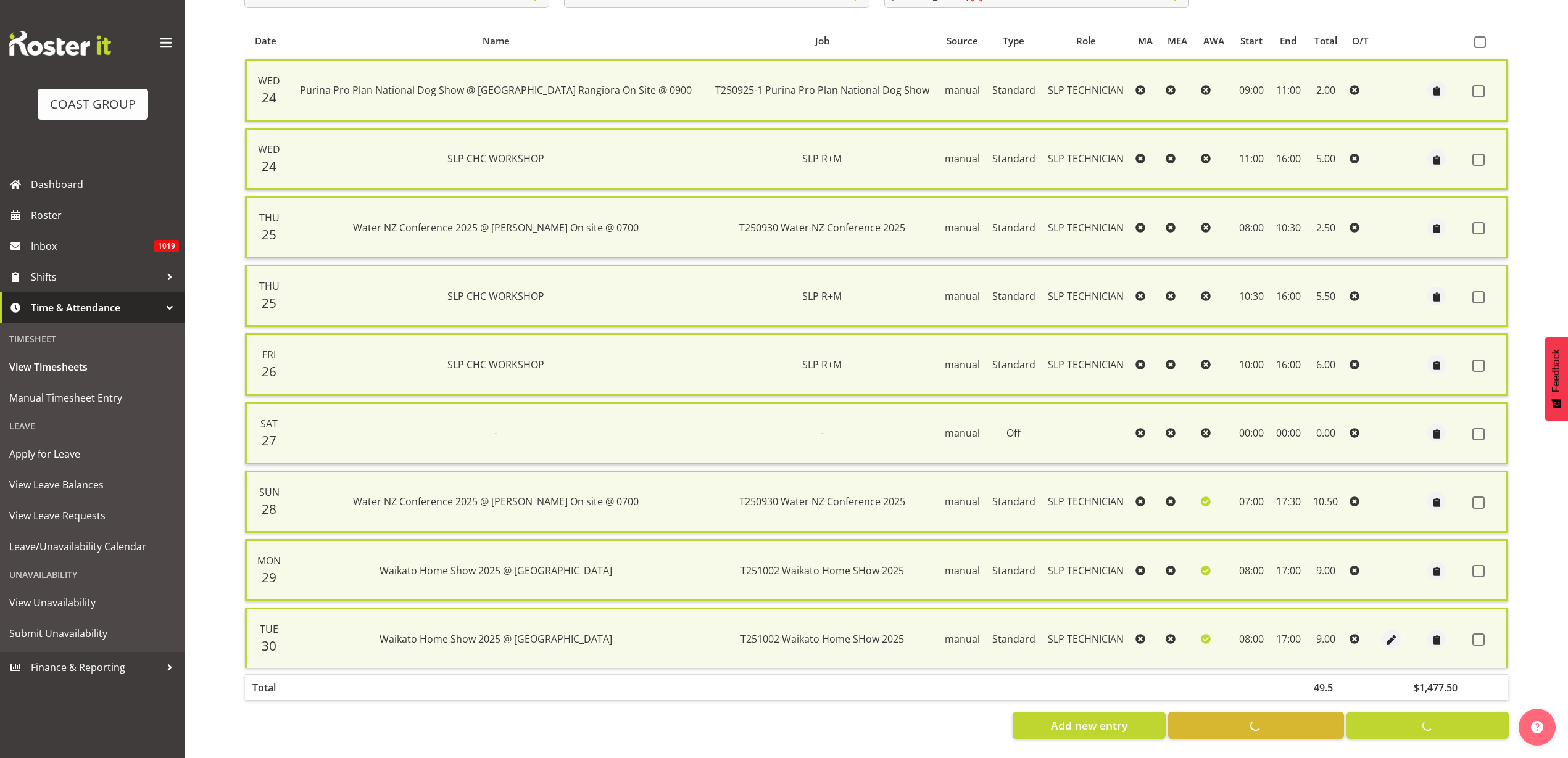
checkbox input "false"
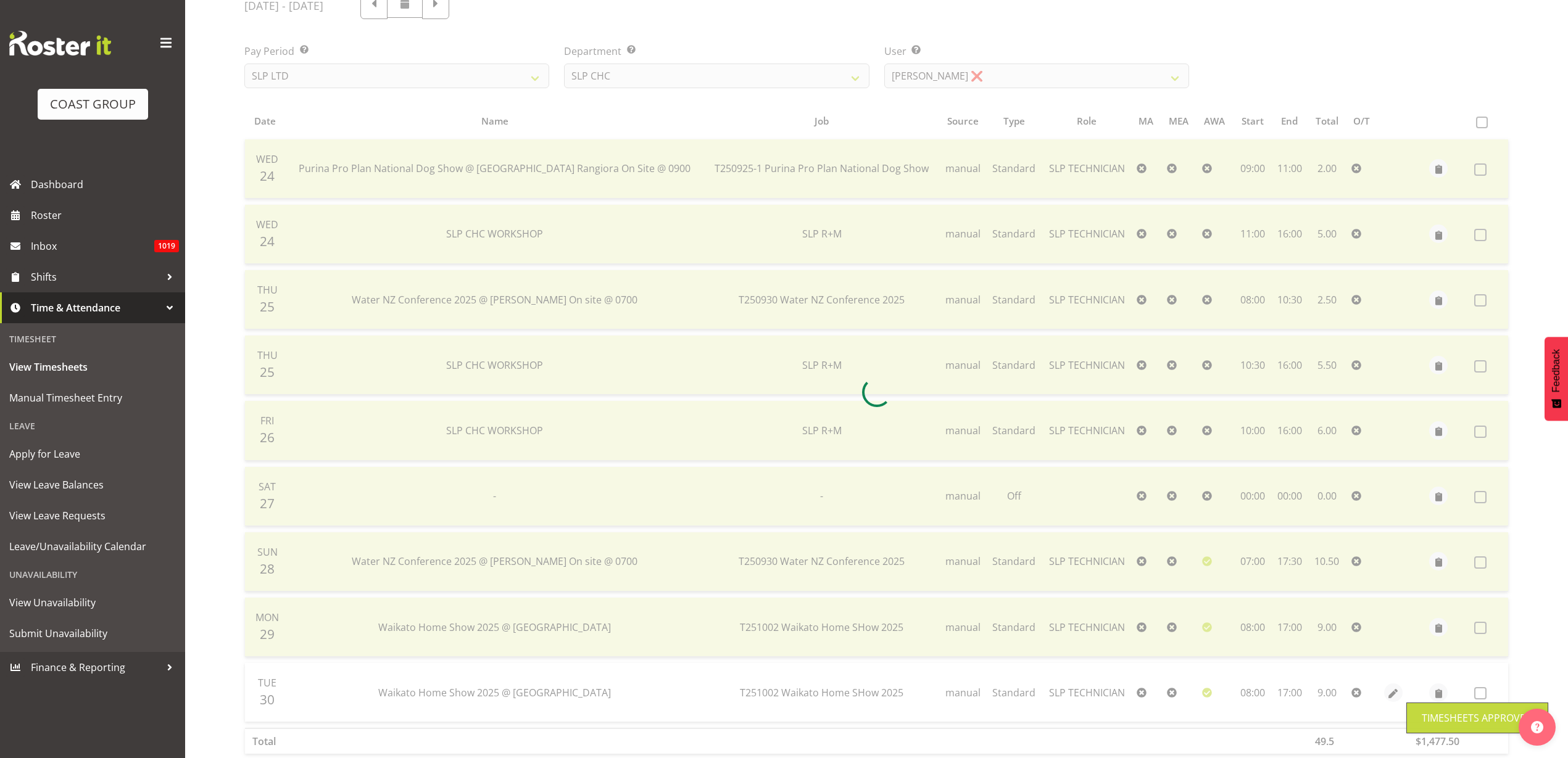
scroll to position [79, 0]
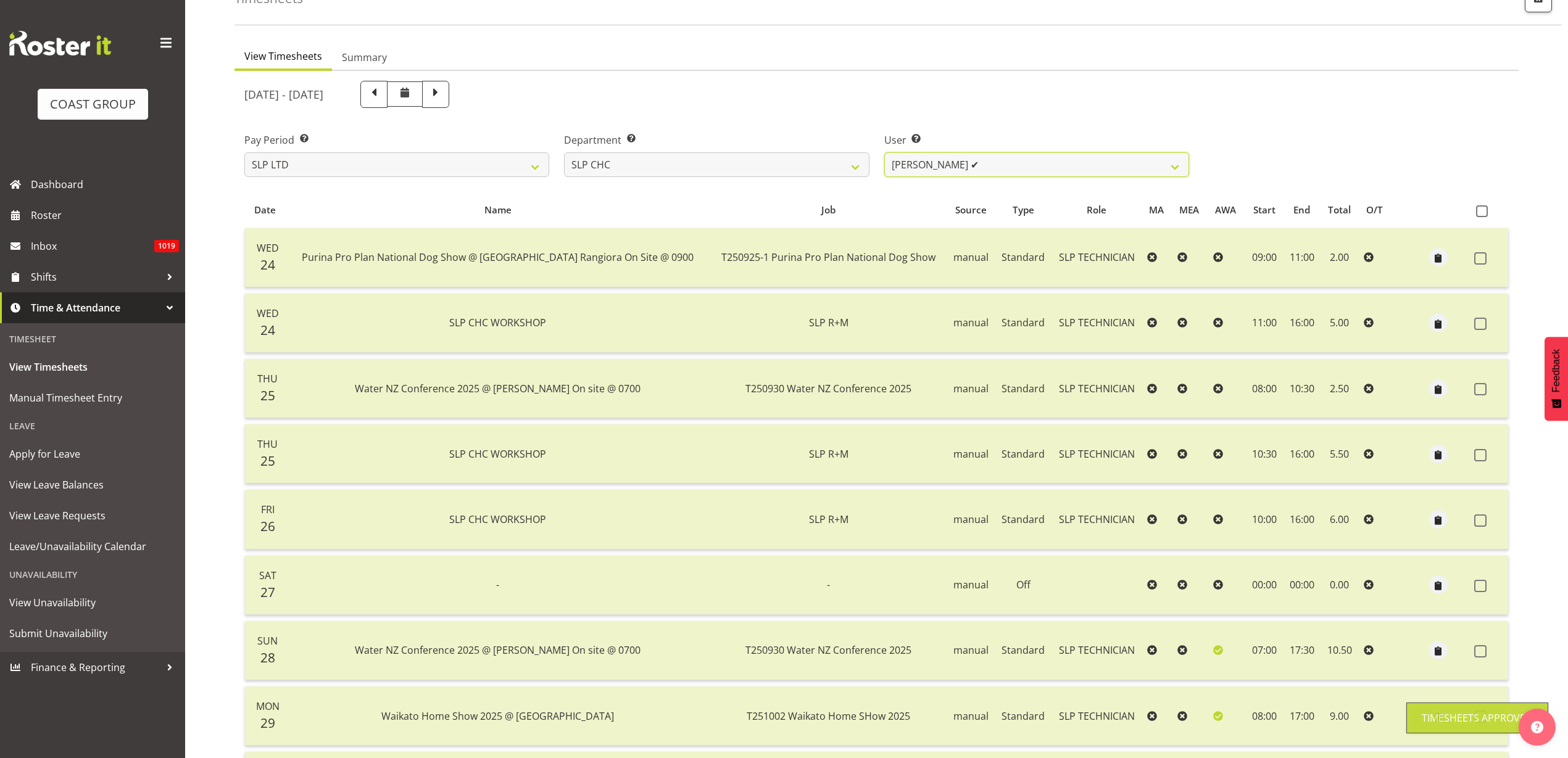
click at [1006, 167] on select "Rosey McKimmie ✔ Shaun Dalgetty ✔ Stuart Korunic ✔" at bounding box center [1036, 165] width 305 height 24
click at [784, 161] on select "SLP CHC SLP OFFICE SLP PRODUCTION SLP TRADE" at bounding box center [716, 165] width 305 height 24
select select "24"
click at [564, 153] on select "SLP CHC SLP OFFICE SLP PRODUCTION SLP TRADE" at bounding box center [716, 165] width 305 height 24
select select "246"
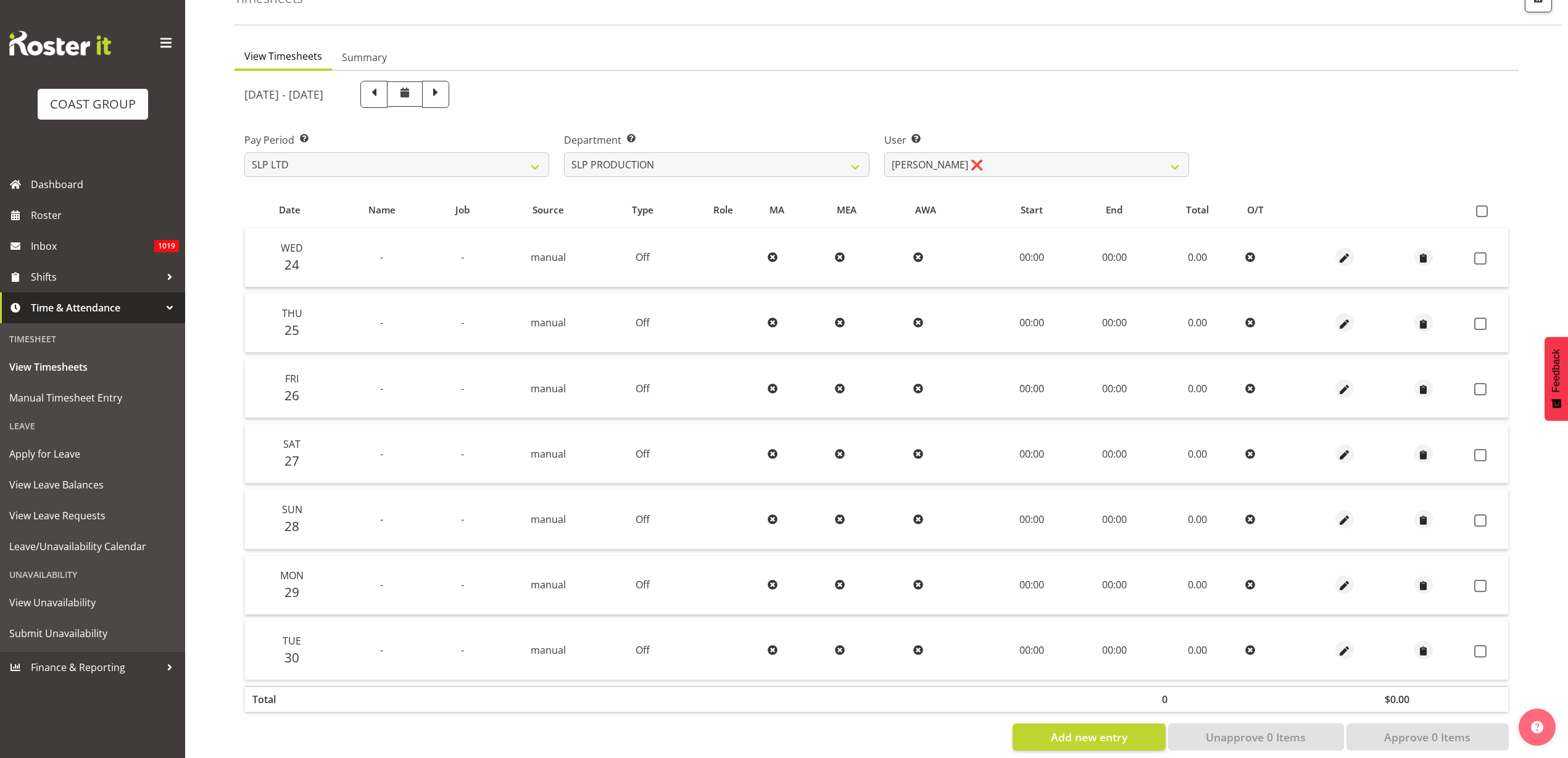
click at [1486, 205] on label at bounding box center [1485, 211] width 18 height 12
click at [1484, 207] on input "checkbox" at bounding box center [1480, 211] width 8 height 8
checkbox input "true"
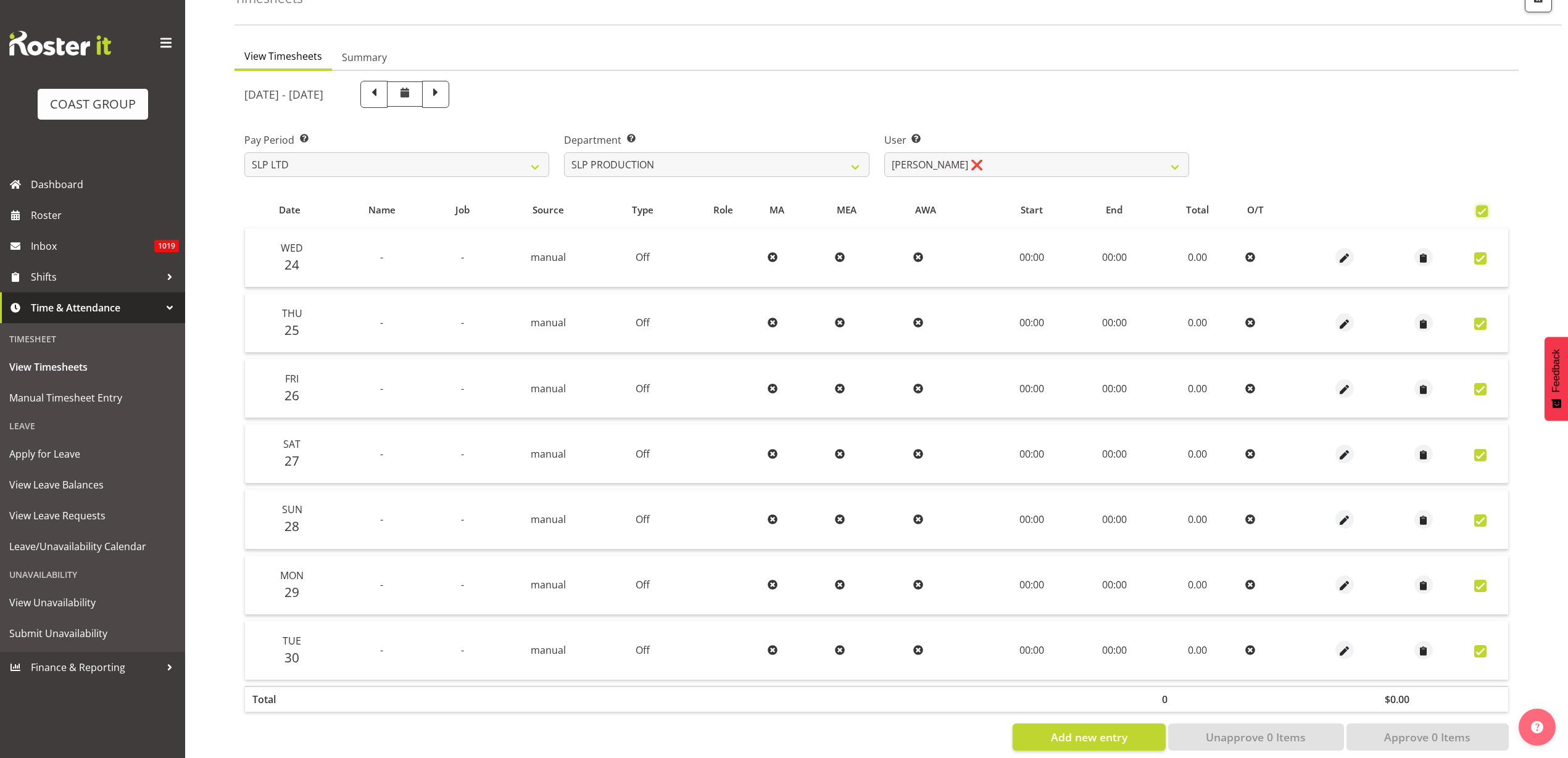
checkbox input "true"
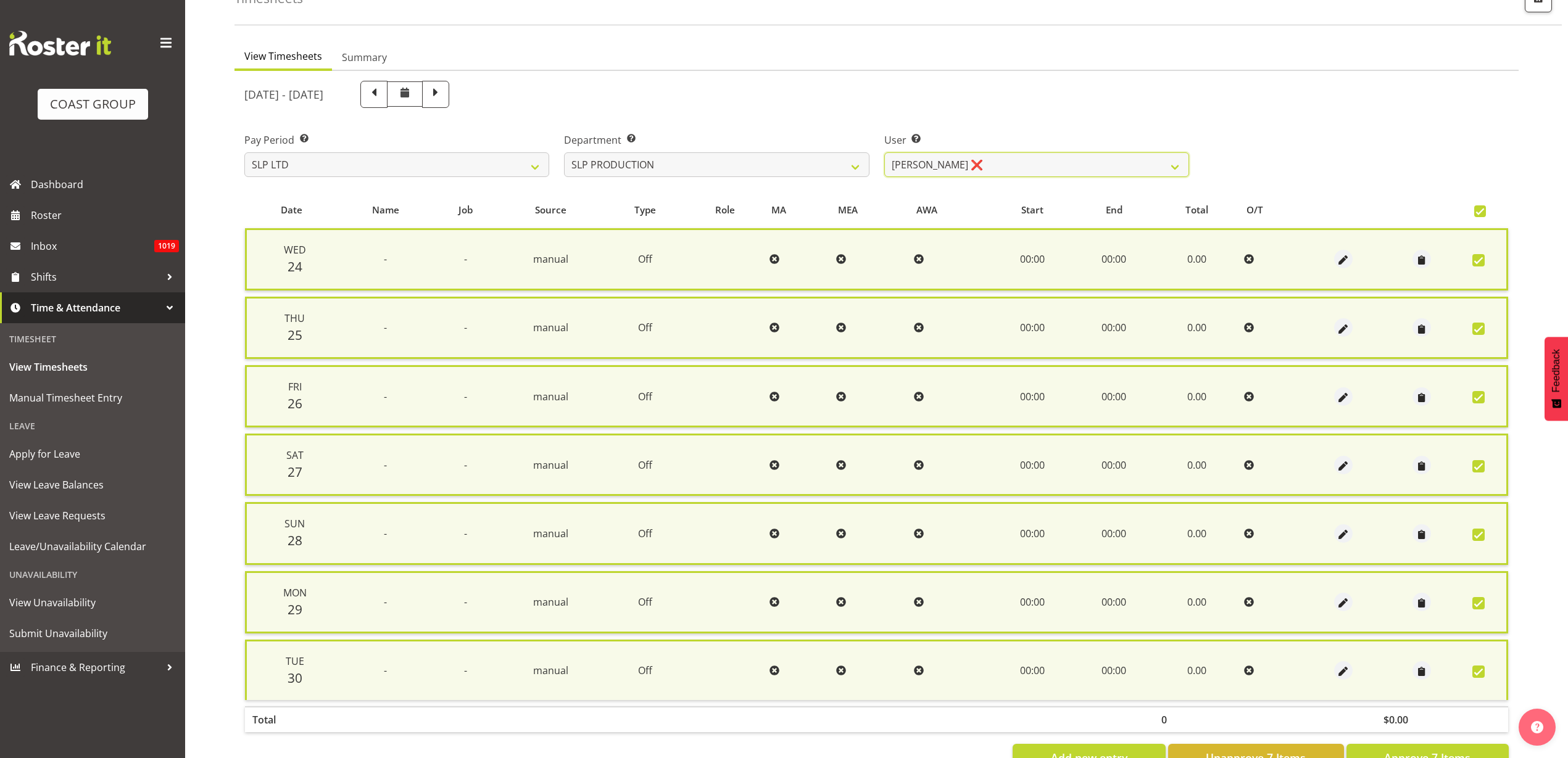
click at [1072, 159] on select "Aaron Grant ❌ Alan Burrows ❌ Coel Phillips ❌ Kent Stevens ❌ Kes David ❌ Mark Ph…" at bounding box center [1036, 165] width 305 height 24
select select "247"
click at [884, 153] on select "Aaron Grant ❌ Alan Burrows ❌ Coel Phillips ❌ Kent Stevens ❌ Kes David ❌ Mark Ph…" at bounding box center [1036, 165] width 305 height 24
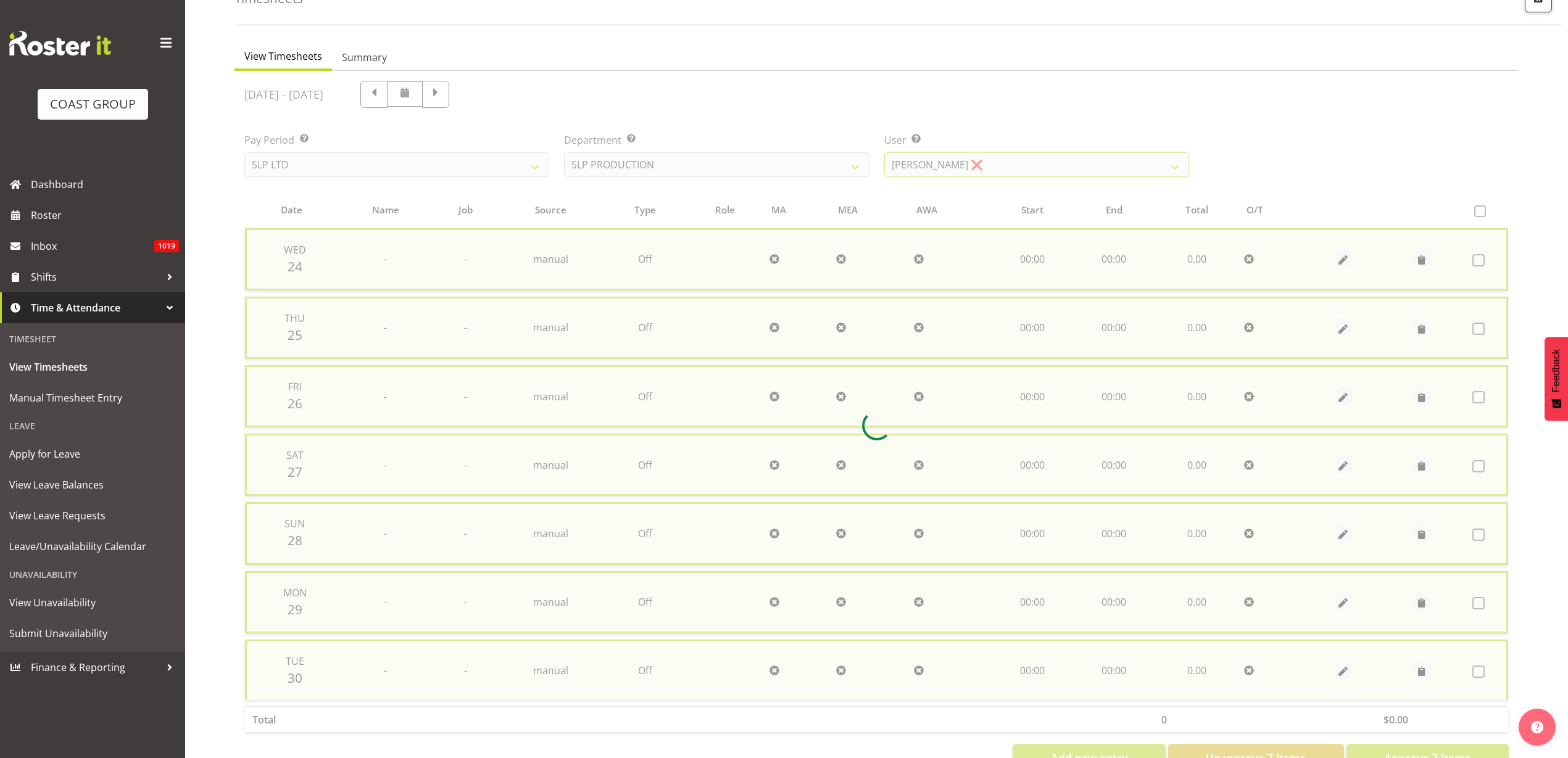
checkbox input "false"
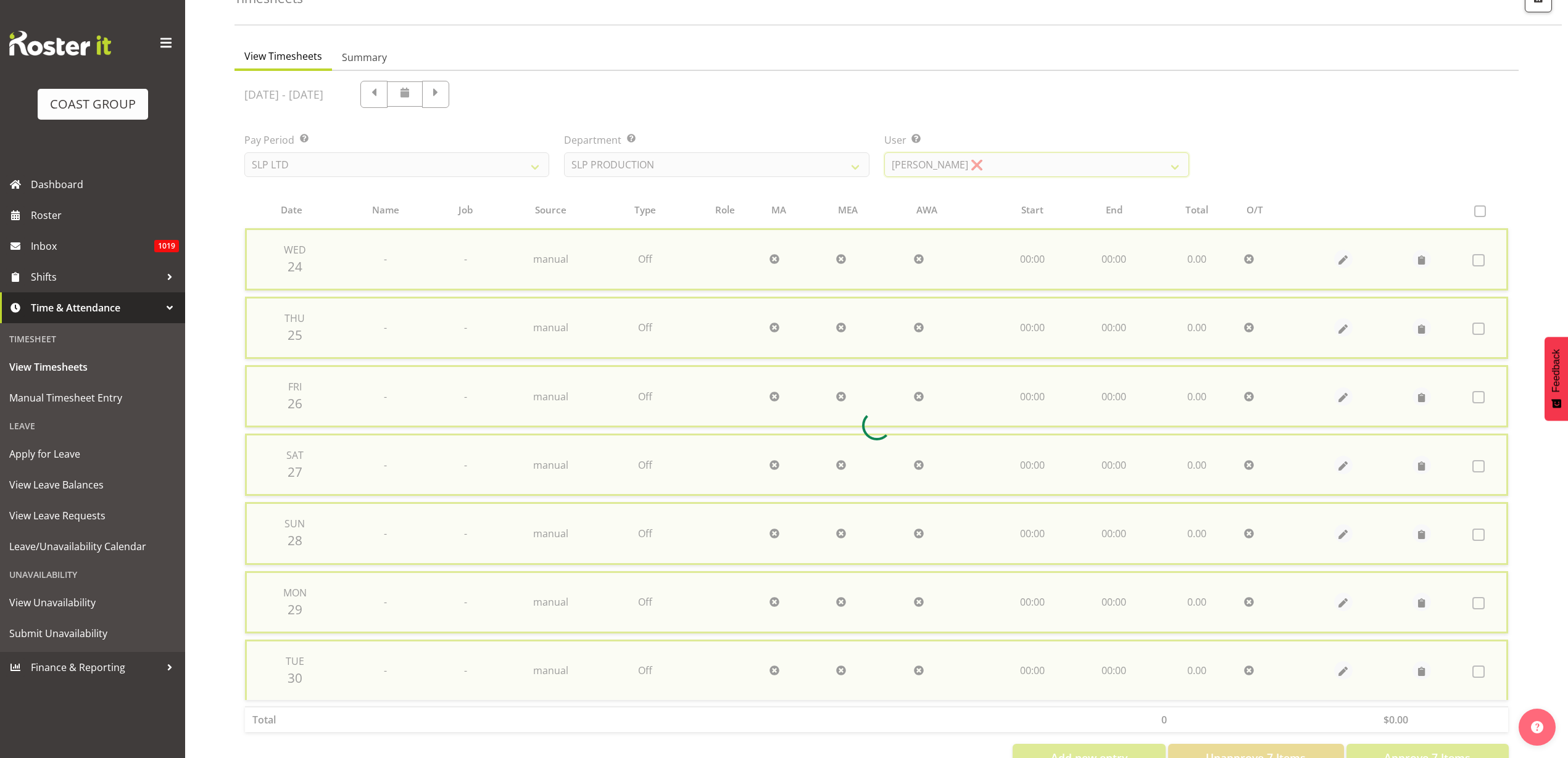
checkbox input "false"
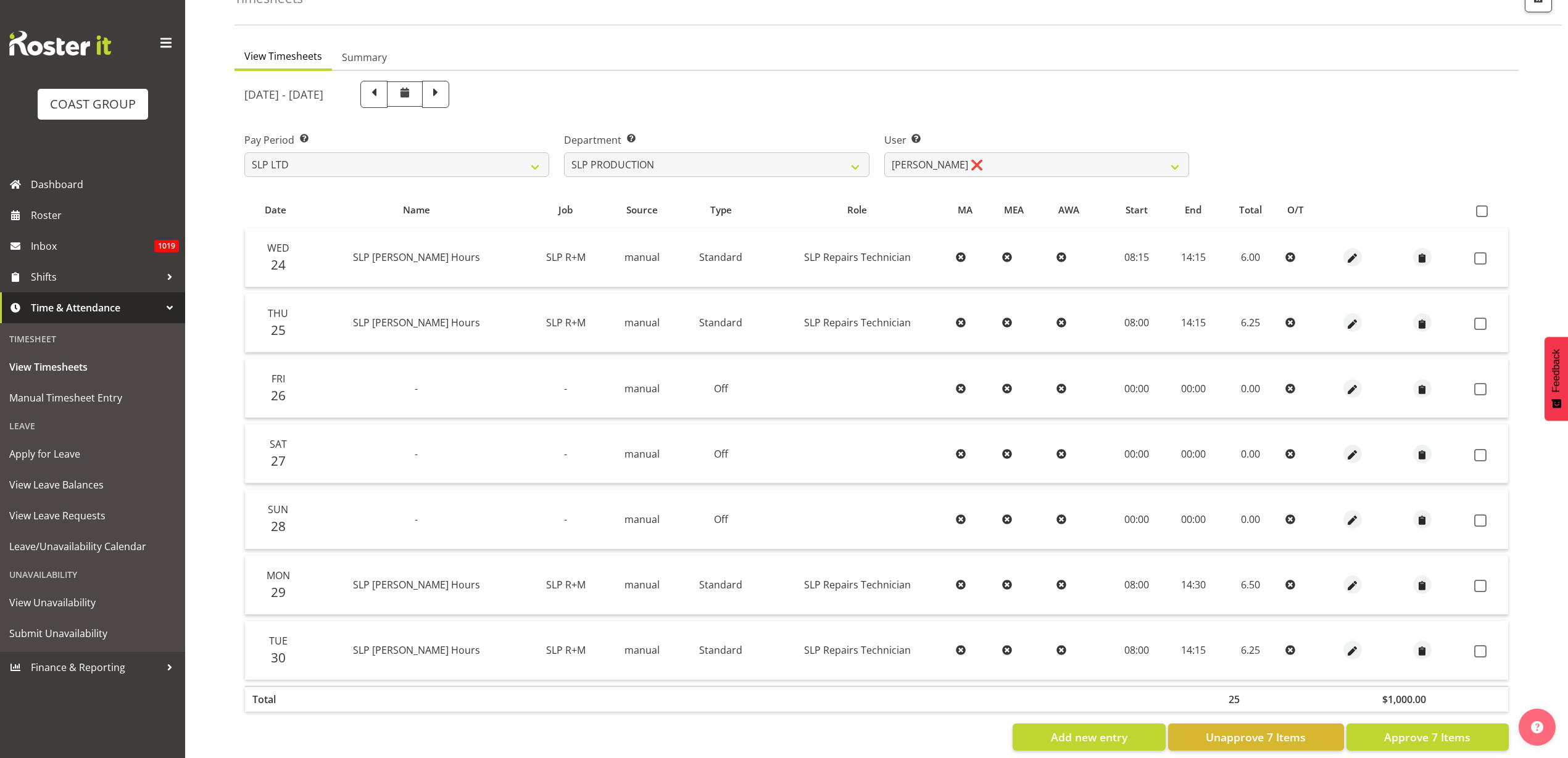
click at [1485, 212] on span at bounding box center [1482, 211] width 12 height 12
click at [1484, 212] on input "checkbox" at bounding box center [1480, 211] width 8 height 8
checkbox input "true"
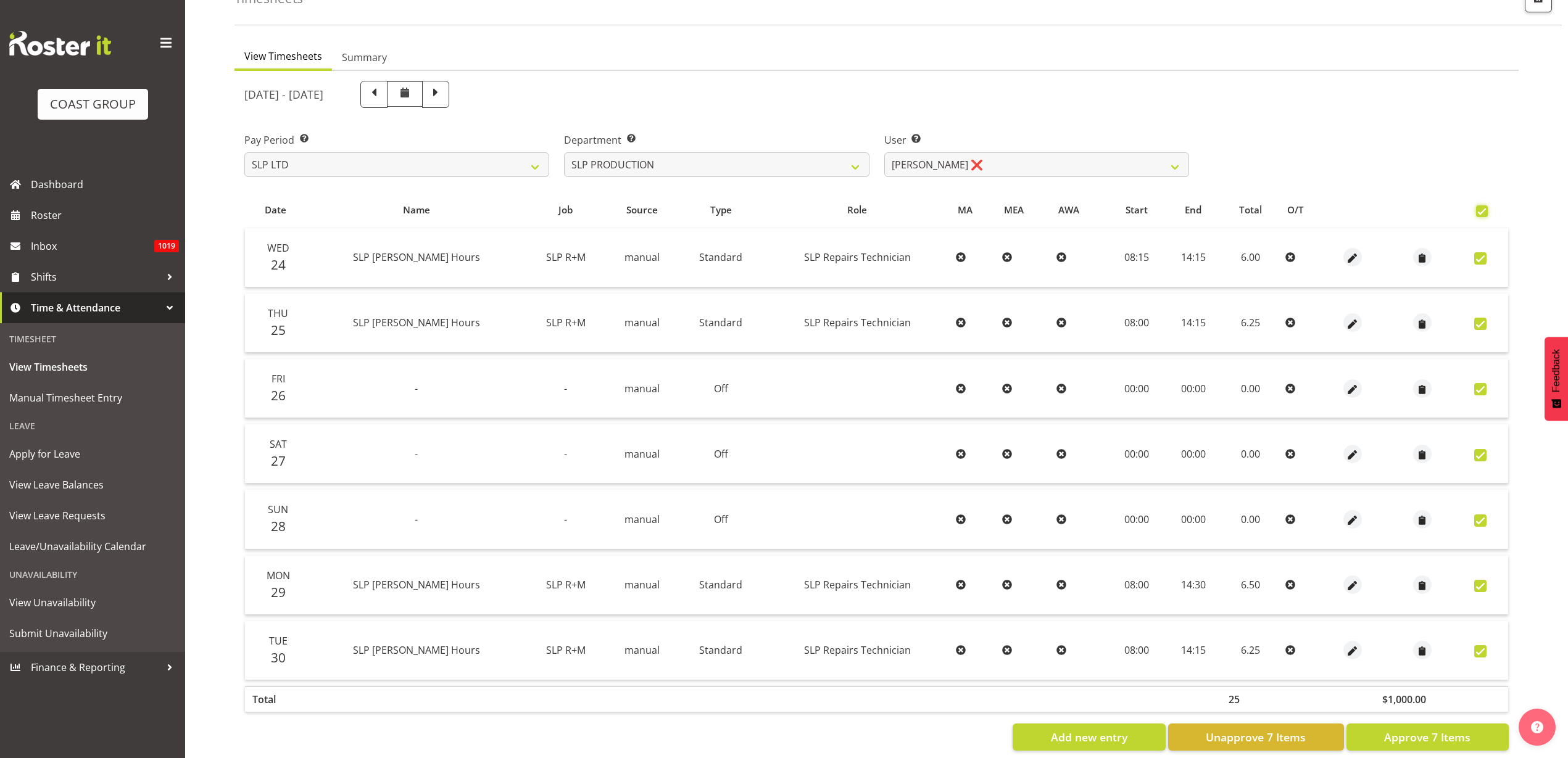
checkbox input "true"
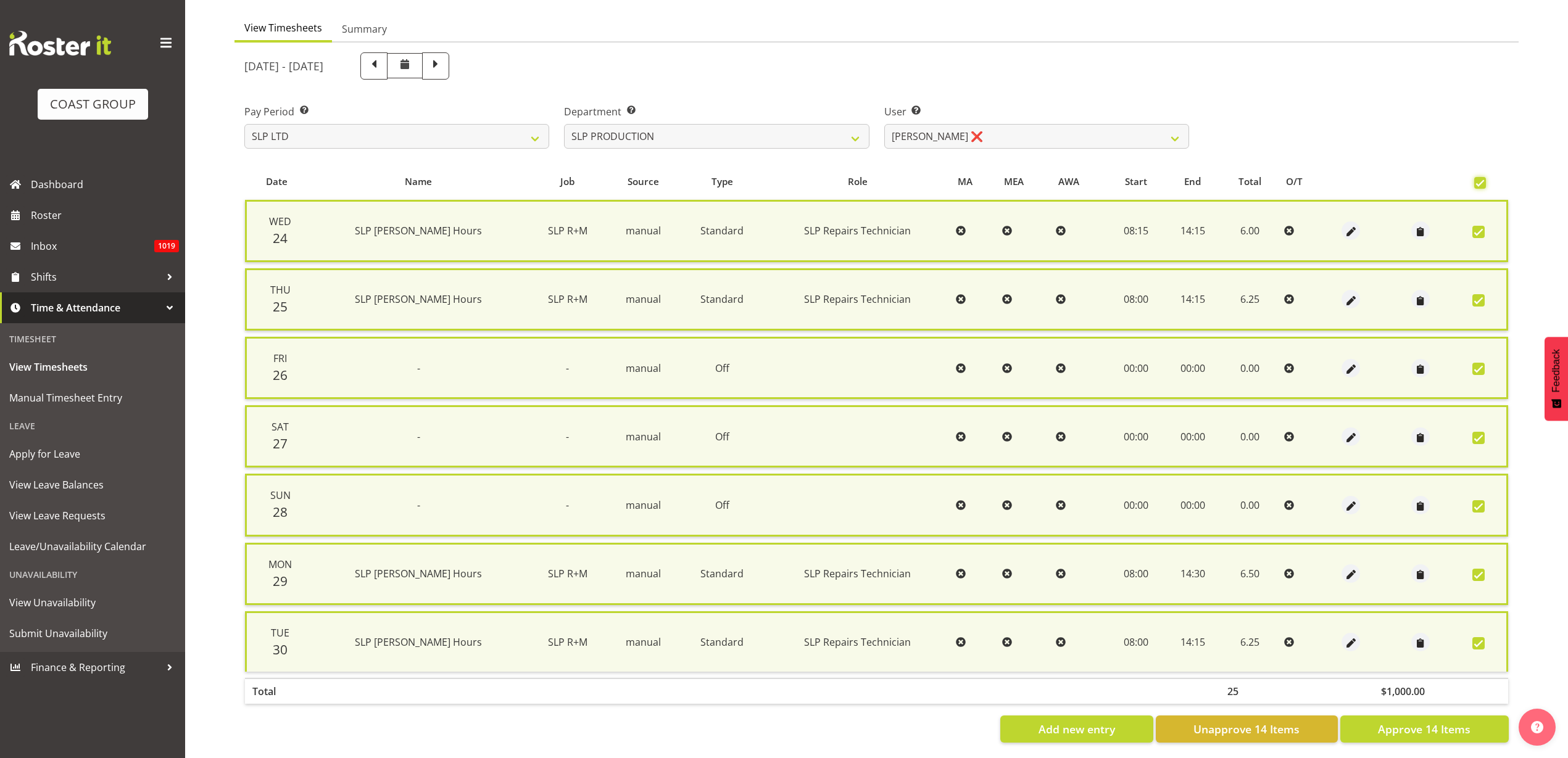
scroll to position [123, 0]
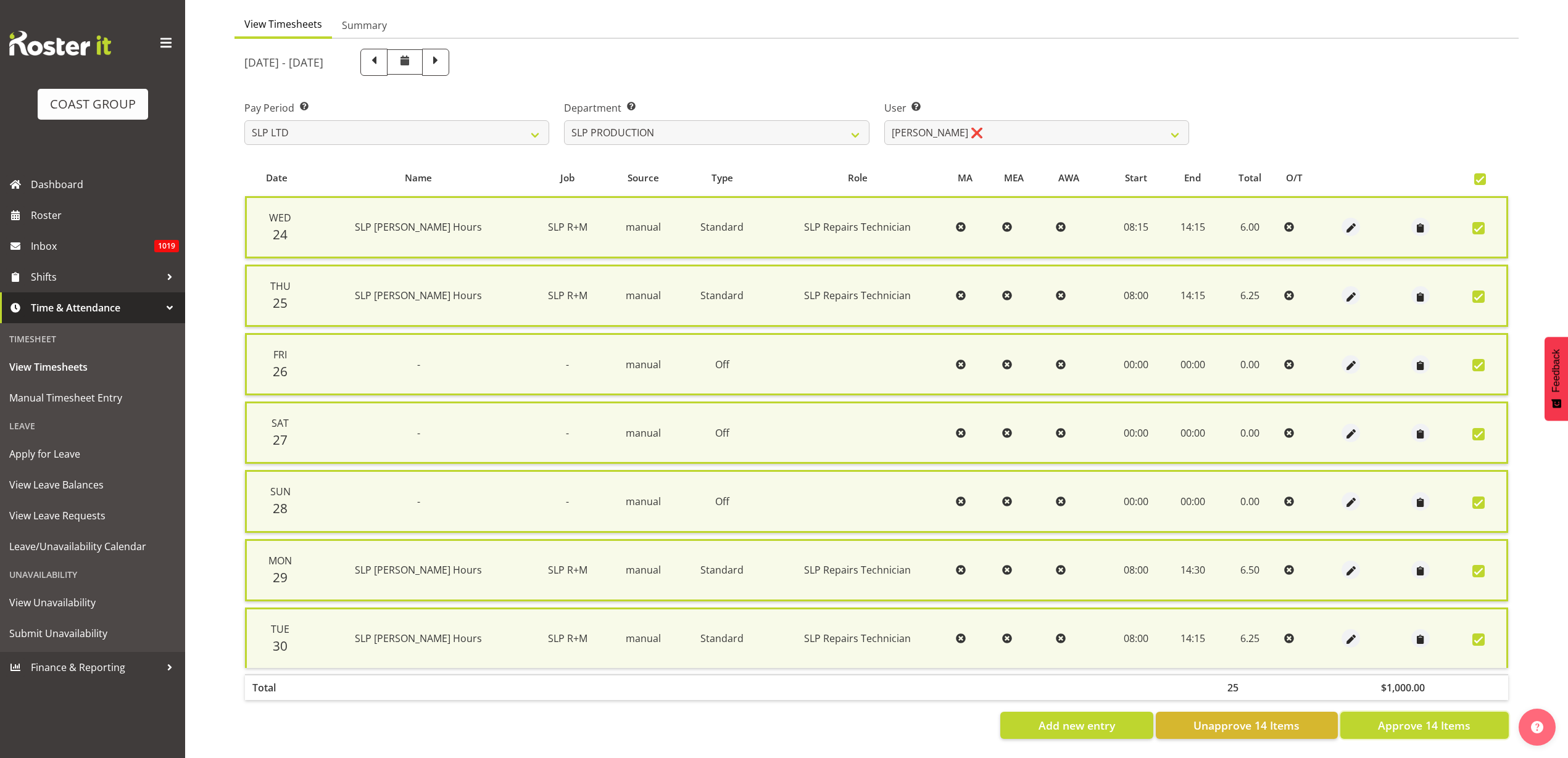
click at [1401, 719] on span "Approve 14 Items" at bounding box center [1424, 725] width 93 height 16
checkbox input "false"
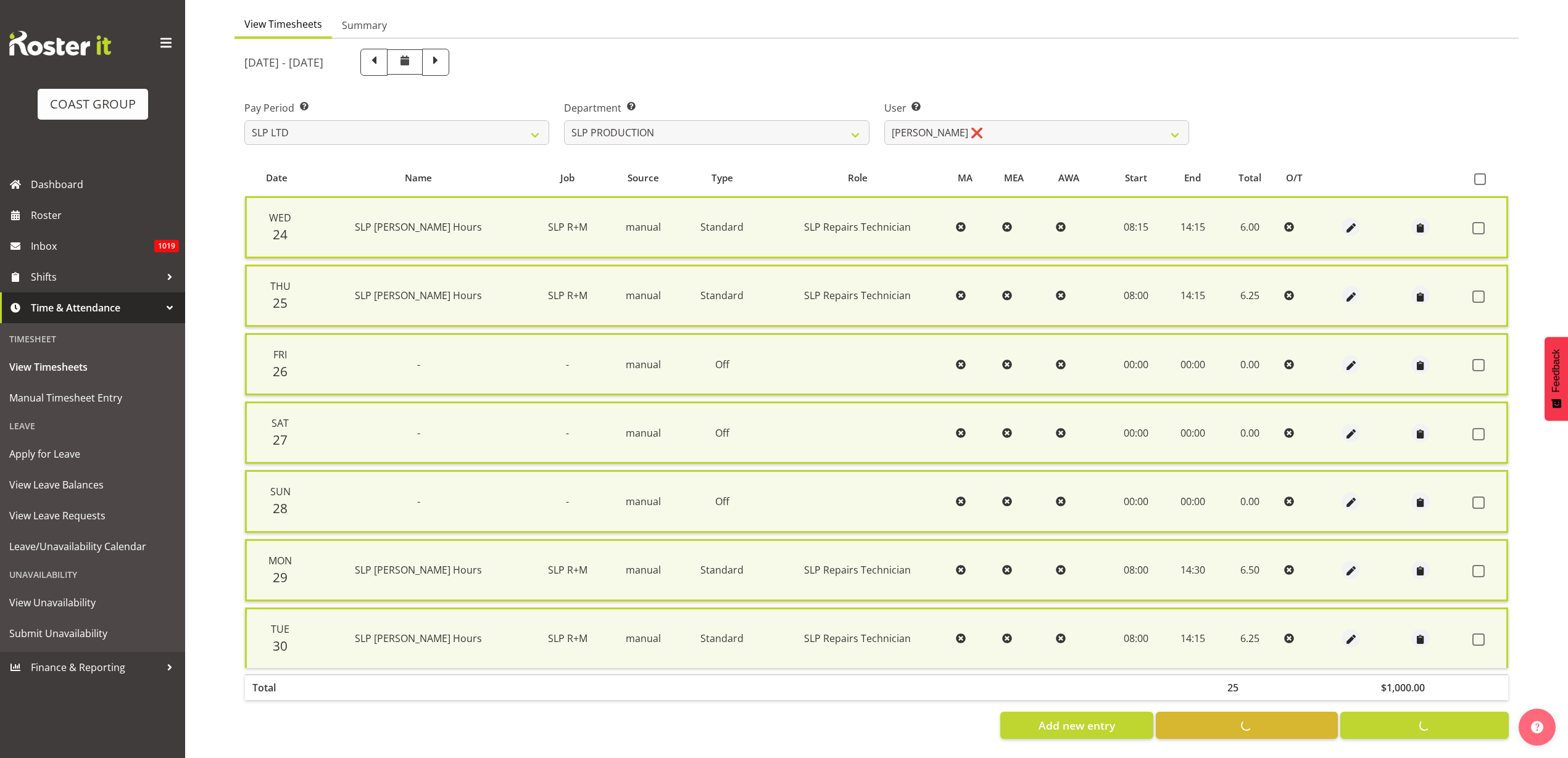
checkbox input "false"
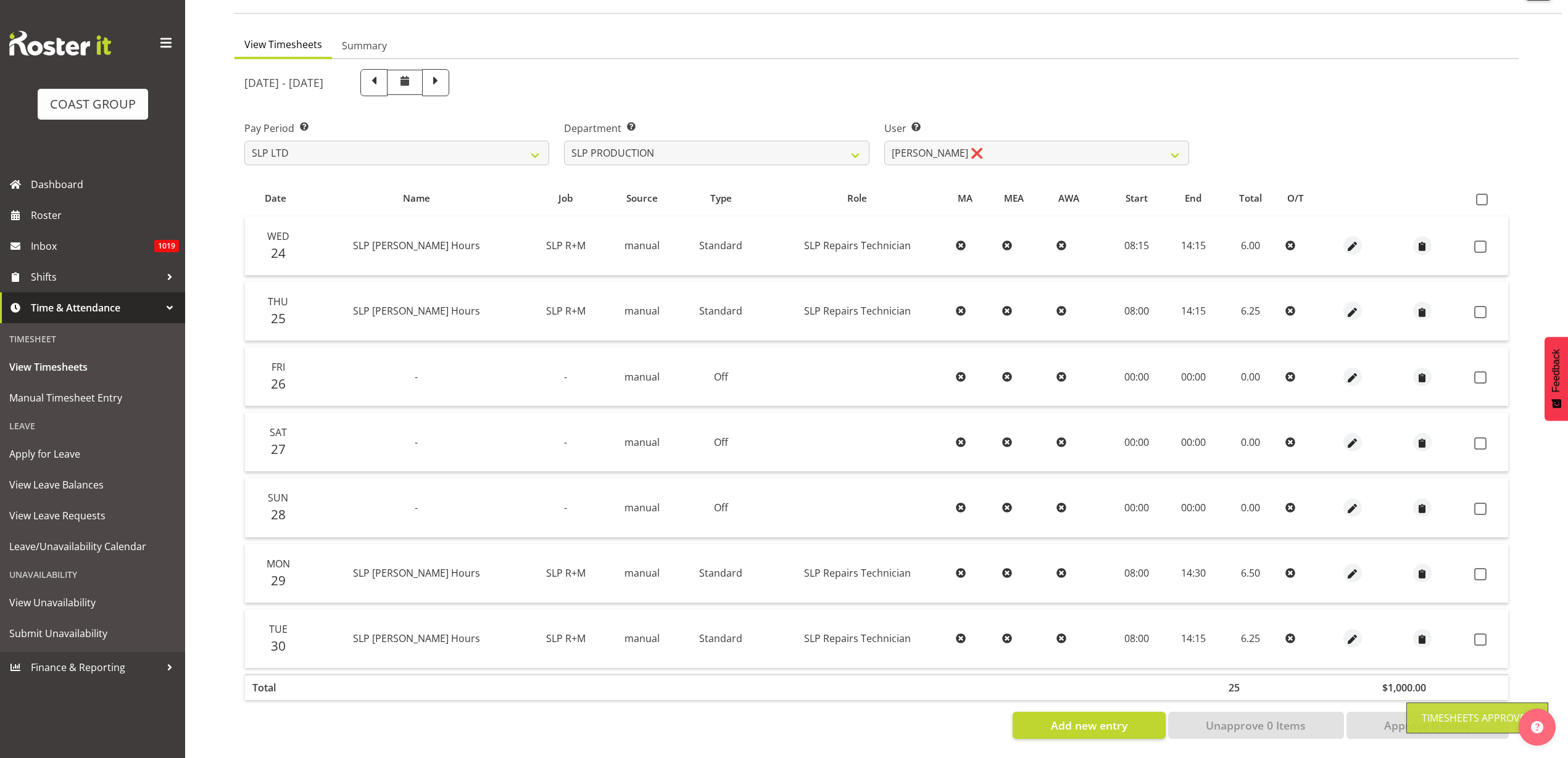
scroll to position [102, 0]
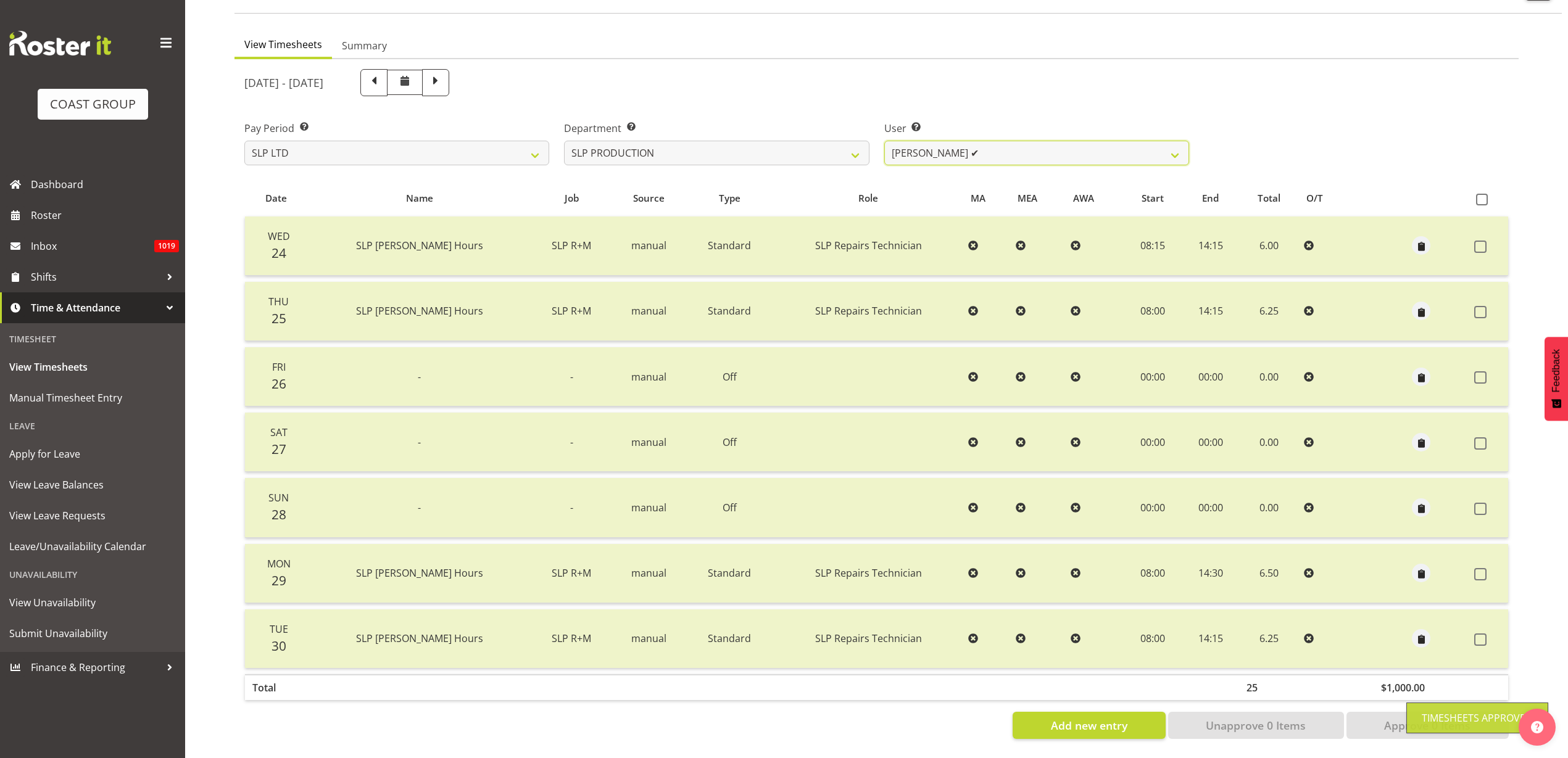
click at [1012, 146] on select "Aaron Grant ❌ Alan Burrows ✔ Coel Phillips ❌ Kent Stevens ❌ Kes David ❌ Mark Ph…" at bounding box center [1036, 153] width 305 height 24
select select "250"
click at [884, 141] on select "Aaron Grant ❌ Alan Burrows ✔ Coel Phillips ❌ Kent Stevens ❌ Kes David ❌ Mark Ph…" at bounding box center [1036, 153] width 305 height 24
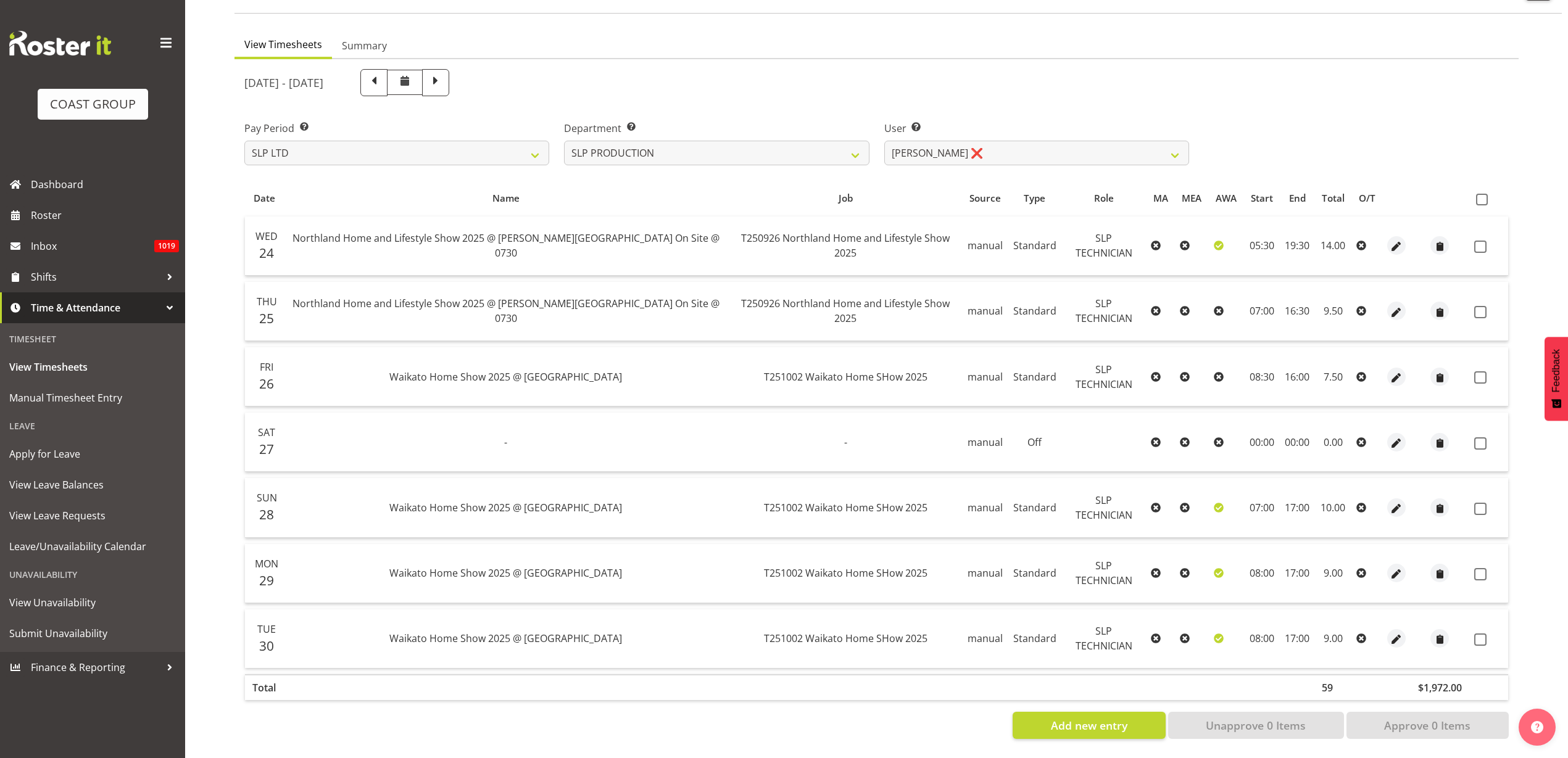
click at [1482, 194] on span at bounding box center [1482, 200] width 12 height 12
click at [1482, 196] on input "checkbox" at bounding box center [1480, 200] width 8 height 8
checkbox input "true"
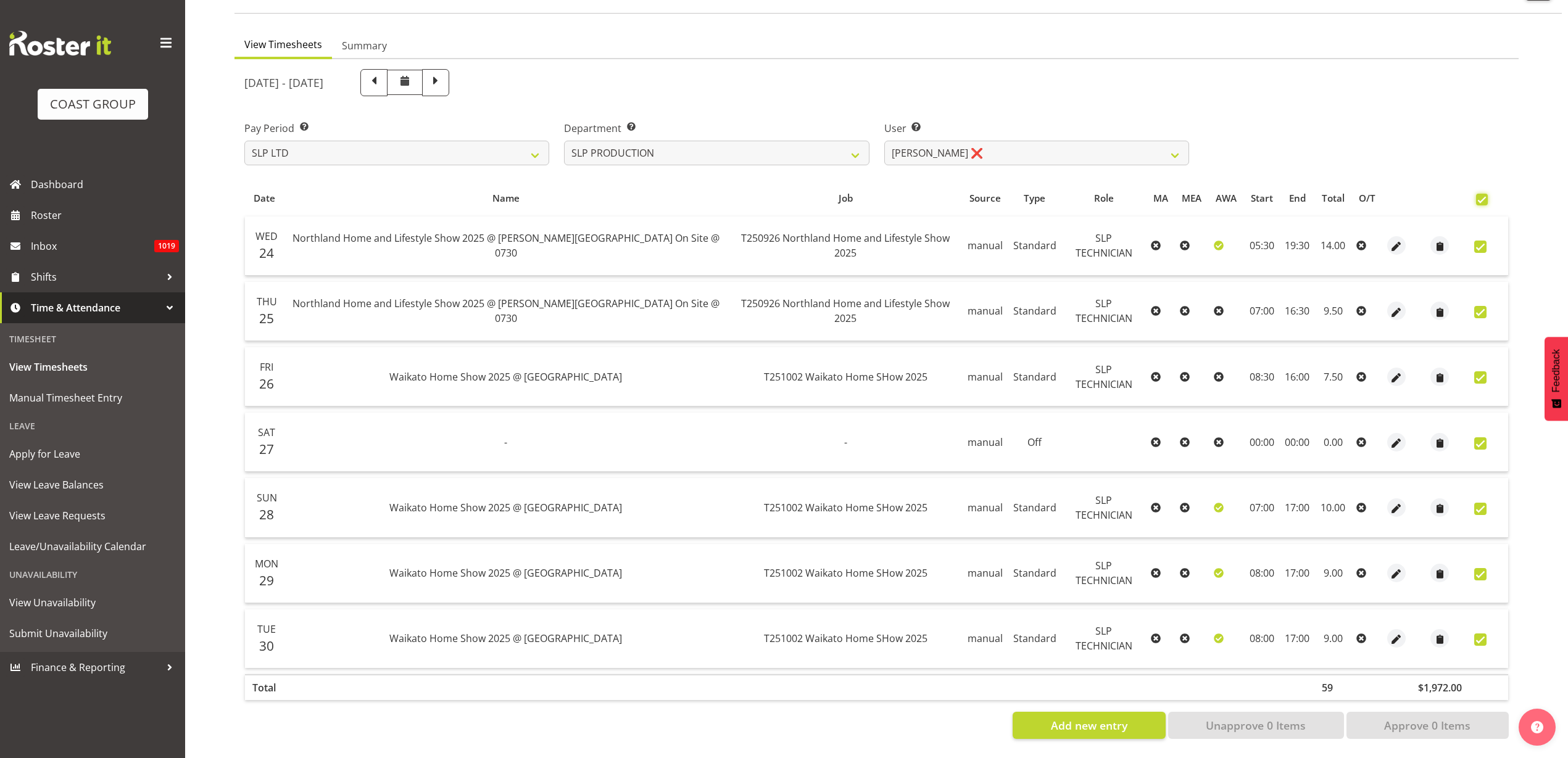
checkbox input "true"
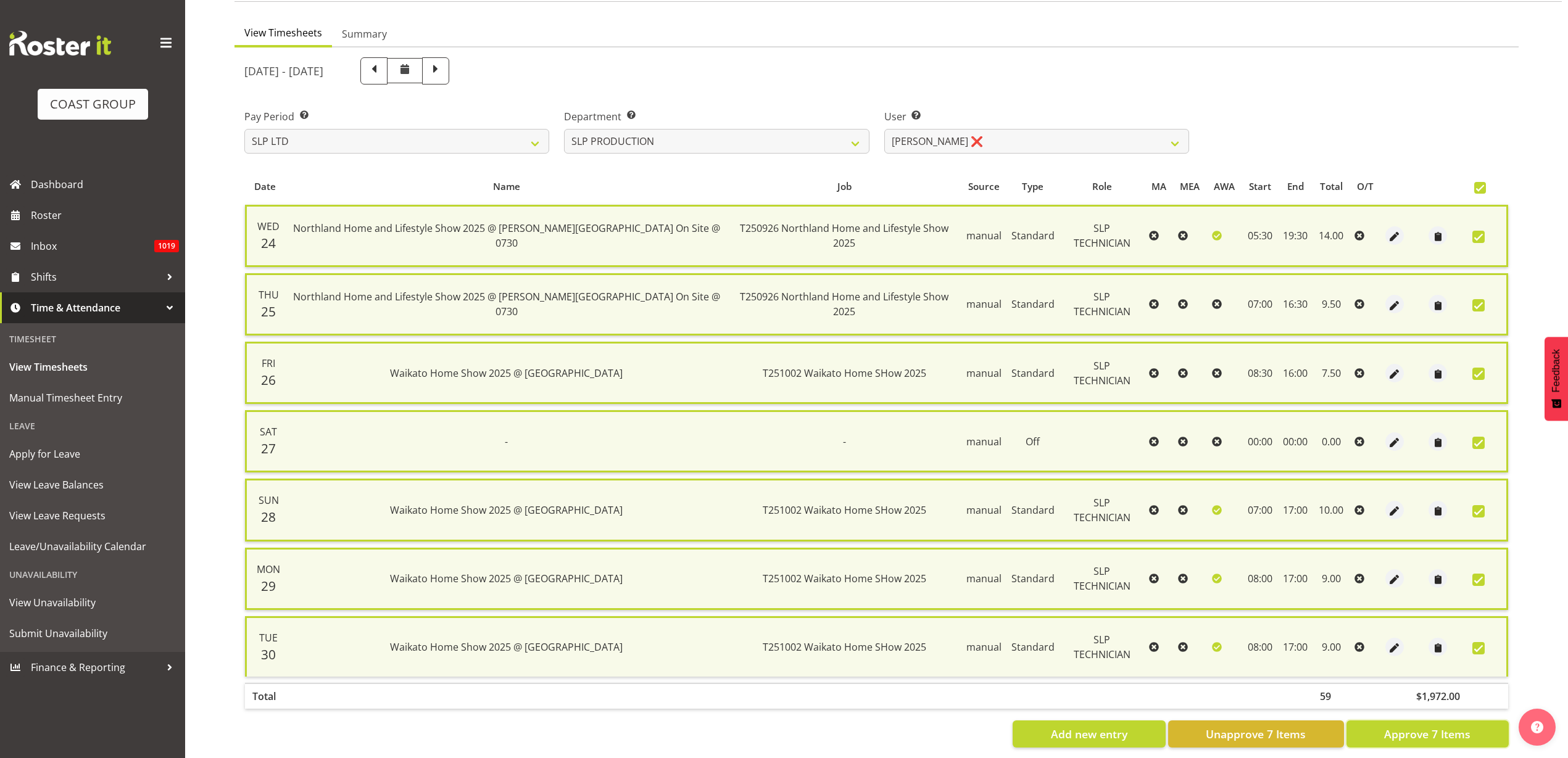
click at [1442, 735] on span "Approve 7 Items" at bounding box center [1427, 734] width 86 height 16
checkbox input "false"
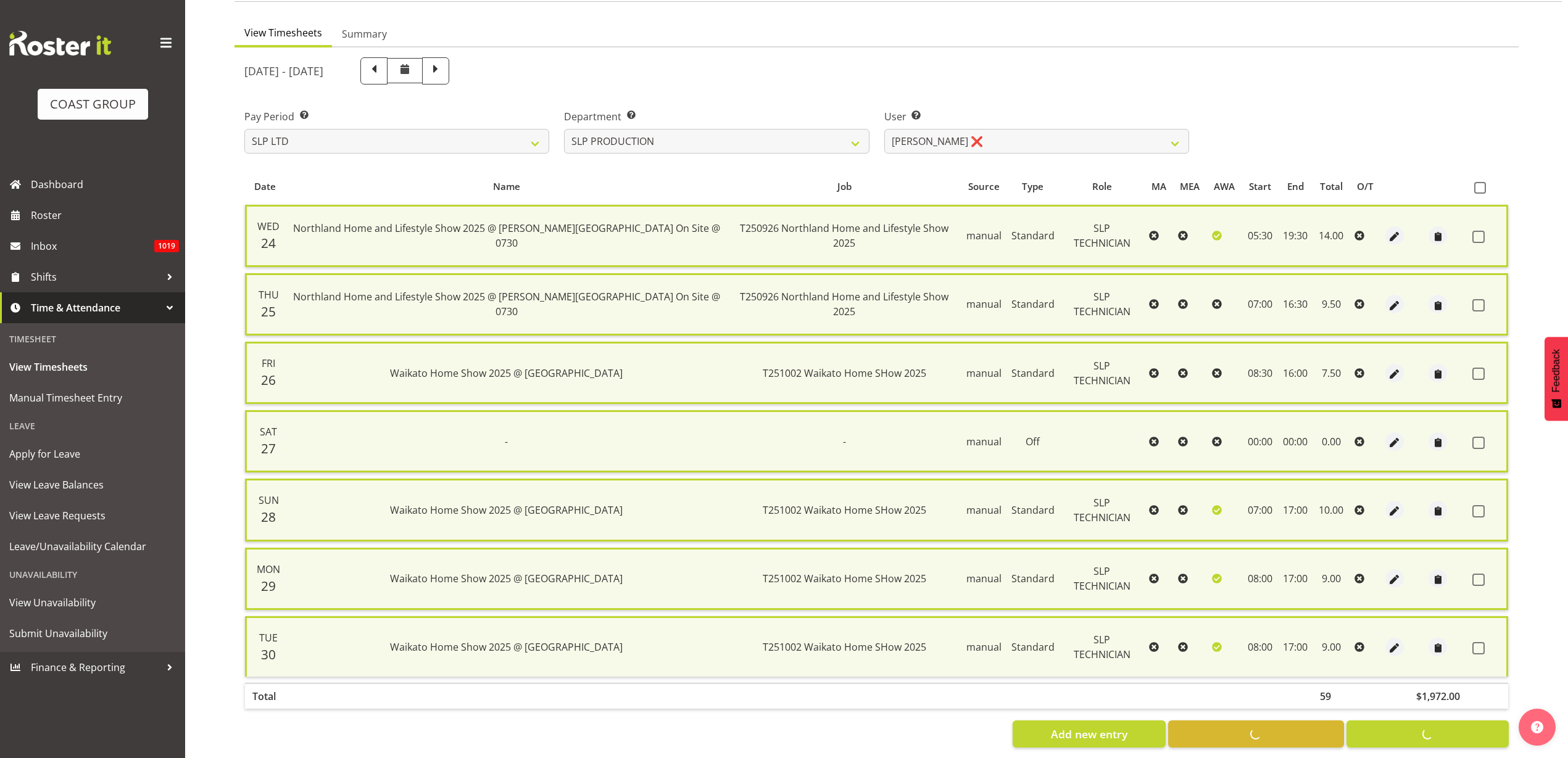
checkbox input "false"
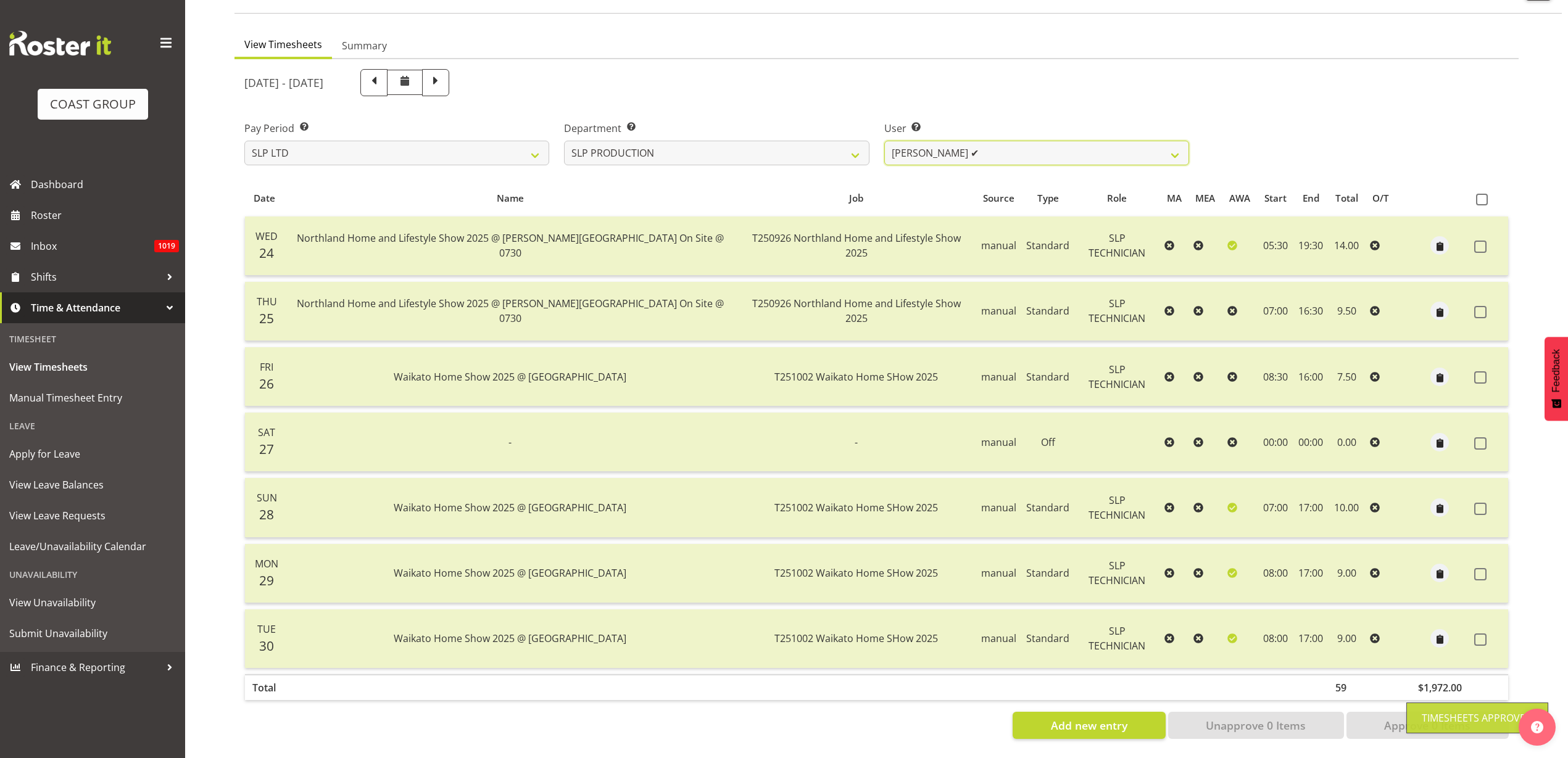
click at [1048, 141] on select "Aaron Grant ❌ Alan Burrows ✔ Coel Phillips ✔ Kent Stevens ❌ Kes David ❌ Mark Ph…" at bounding box center [1036, 153] width 305 height 24
select select "10978"
click at [884, 141] on select "Aaron Grant ❌ Alan Burrows ✔ Coel Phillips ✔ Kent Stevens ❌ Kes David ❌ Mark Ph…" at bounding box center [1036, 153] width 305 height 24
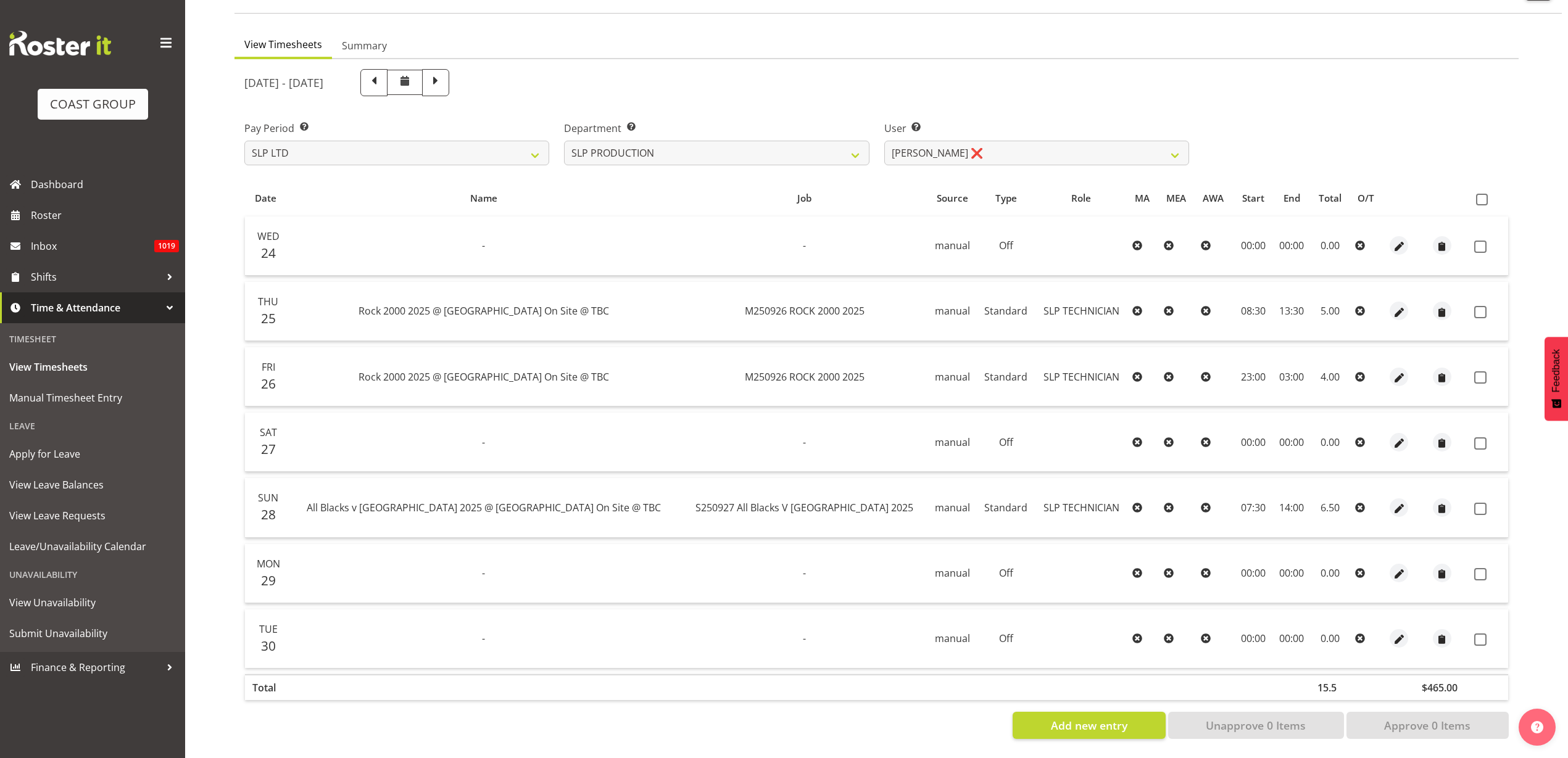
click at [1485, 194] on span at bounding box center [1482, 200] width 12 height 12
click at [1484, 196] on input "checkbox" at bounding box center [1480, 200] width 8 height 8
checkbox input "true"
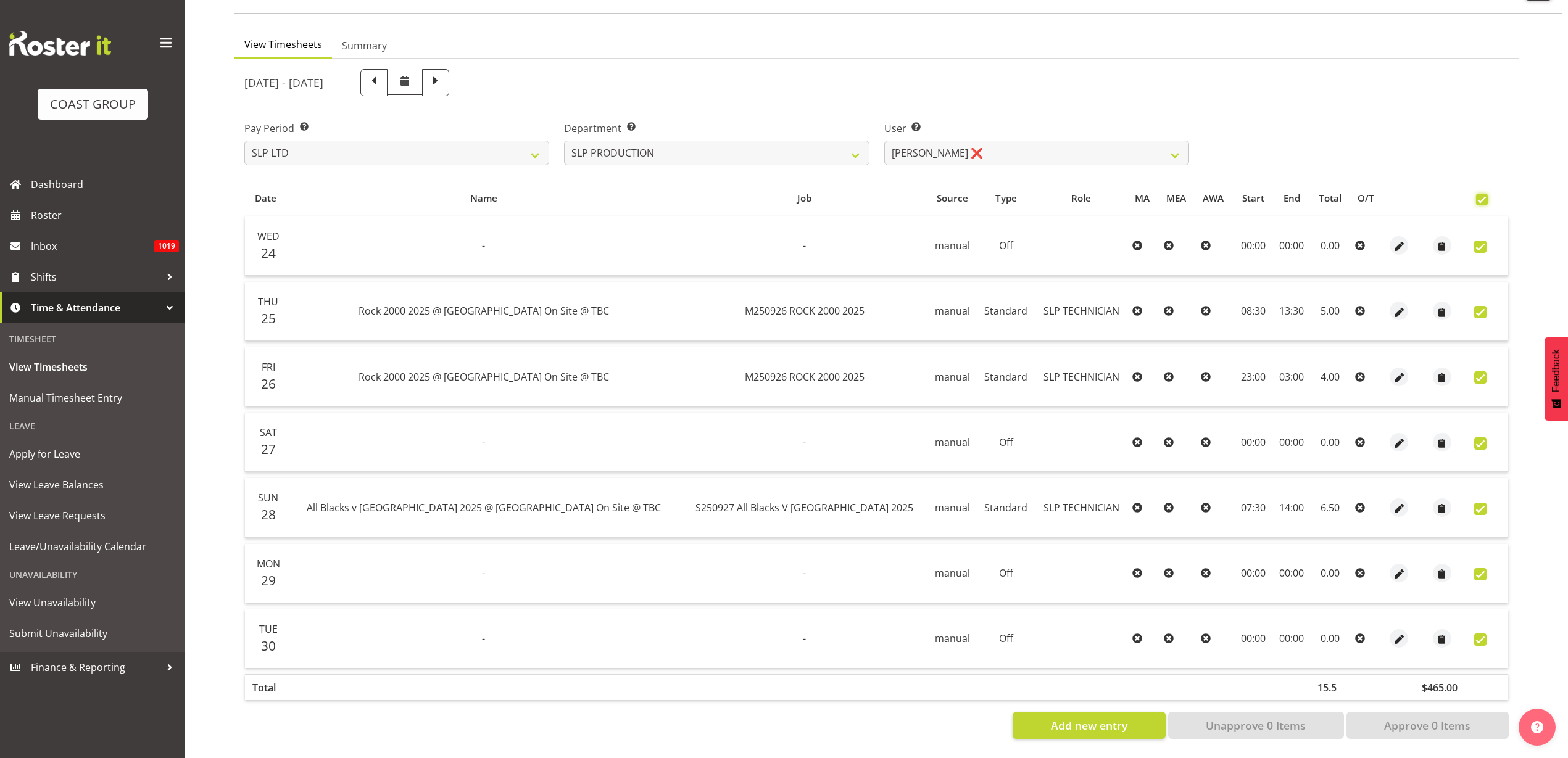
checkbox input "true"
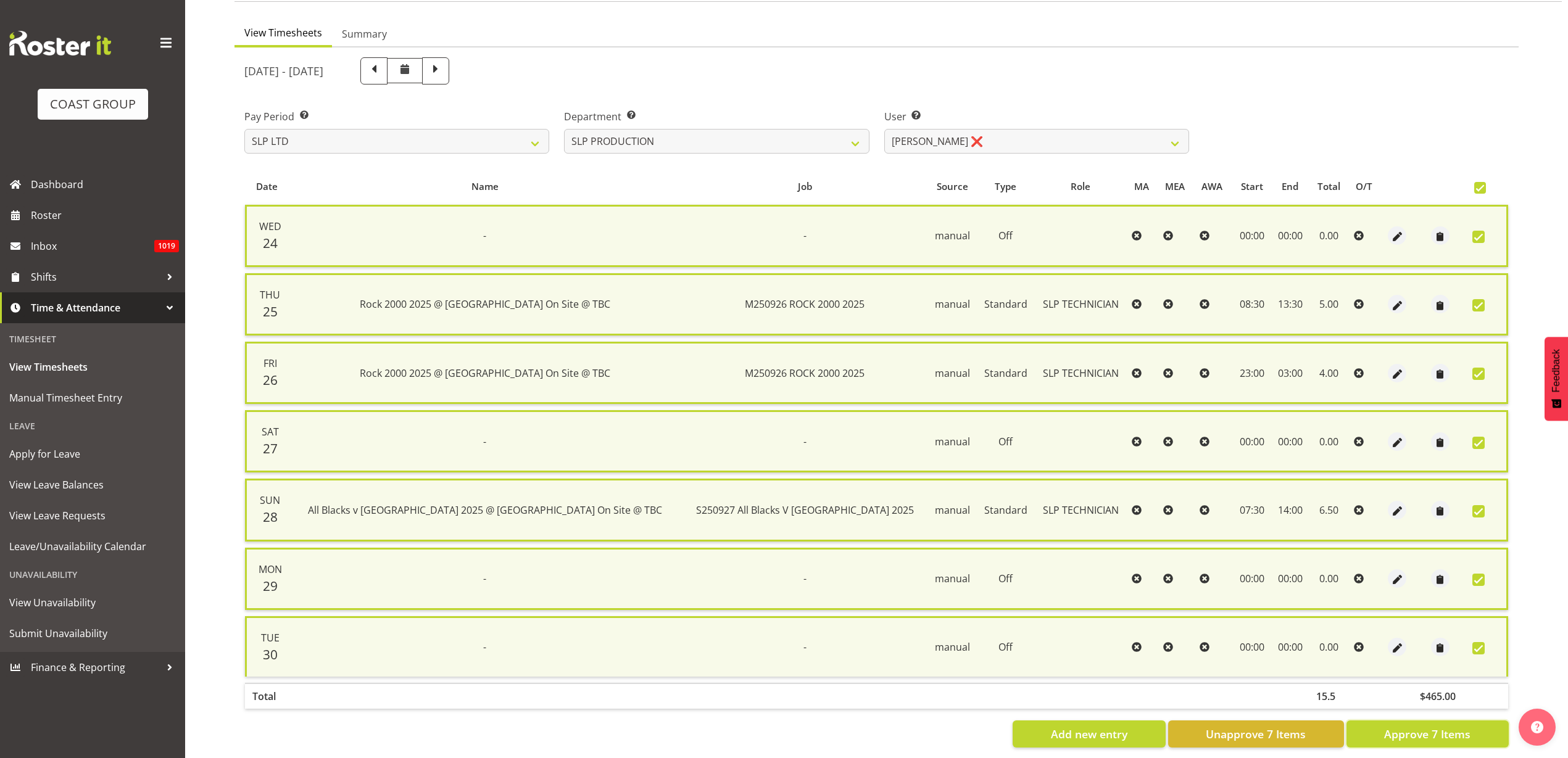
click at [1419, 736] on span "Approve 7 Items" at bounding box center [1427, 734] width 86 height 16
checkbox input "false"
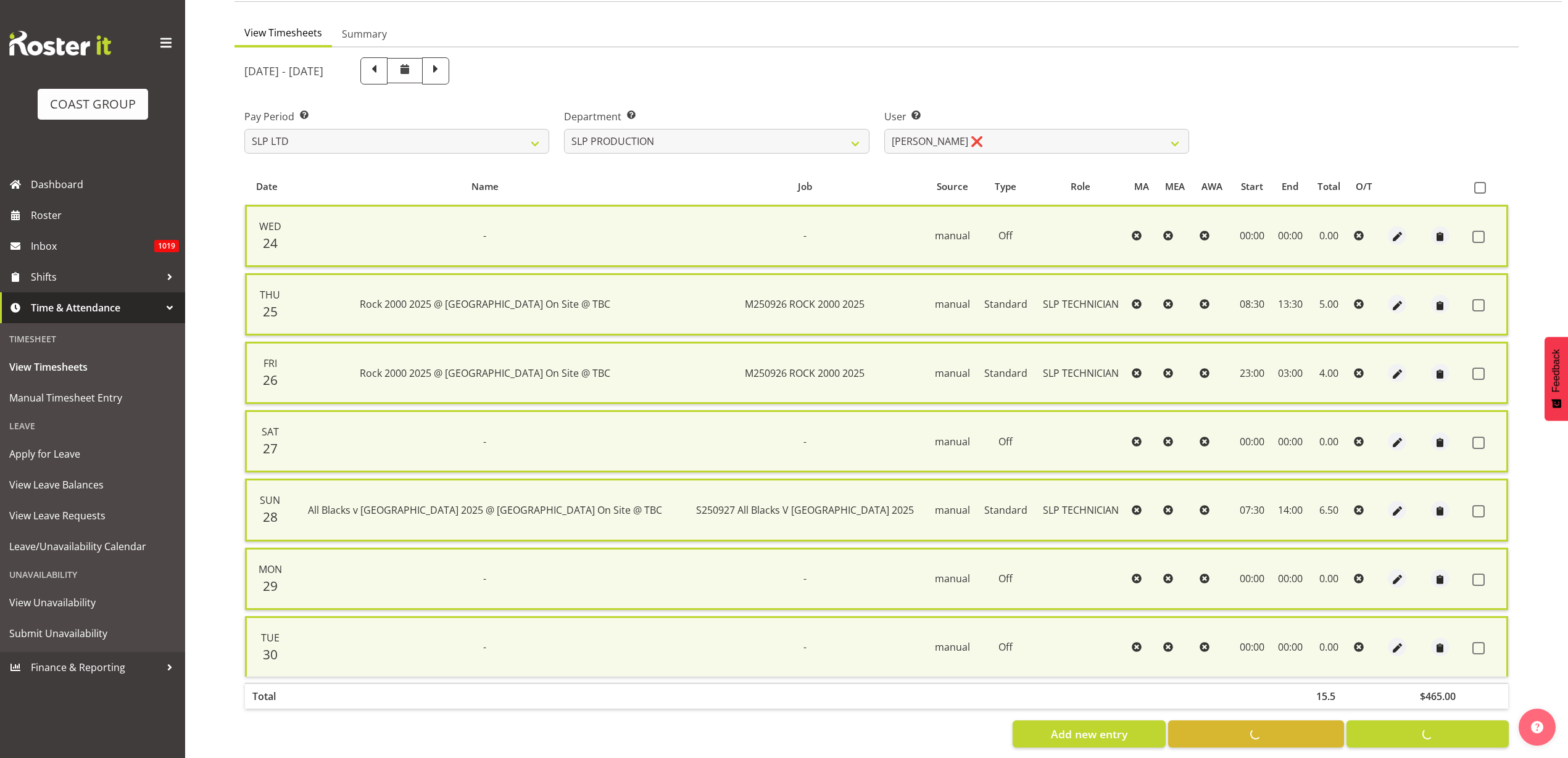
checkbox input "false"
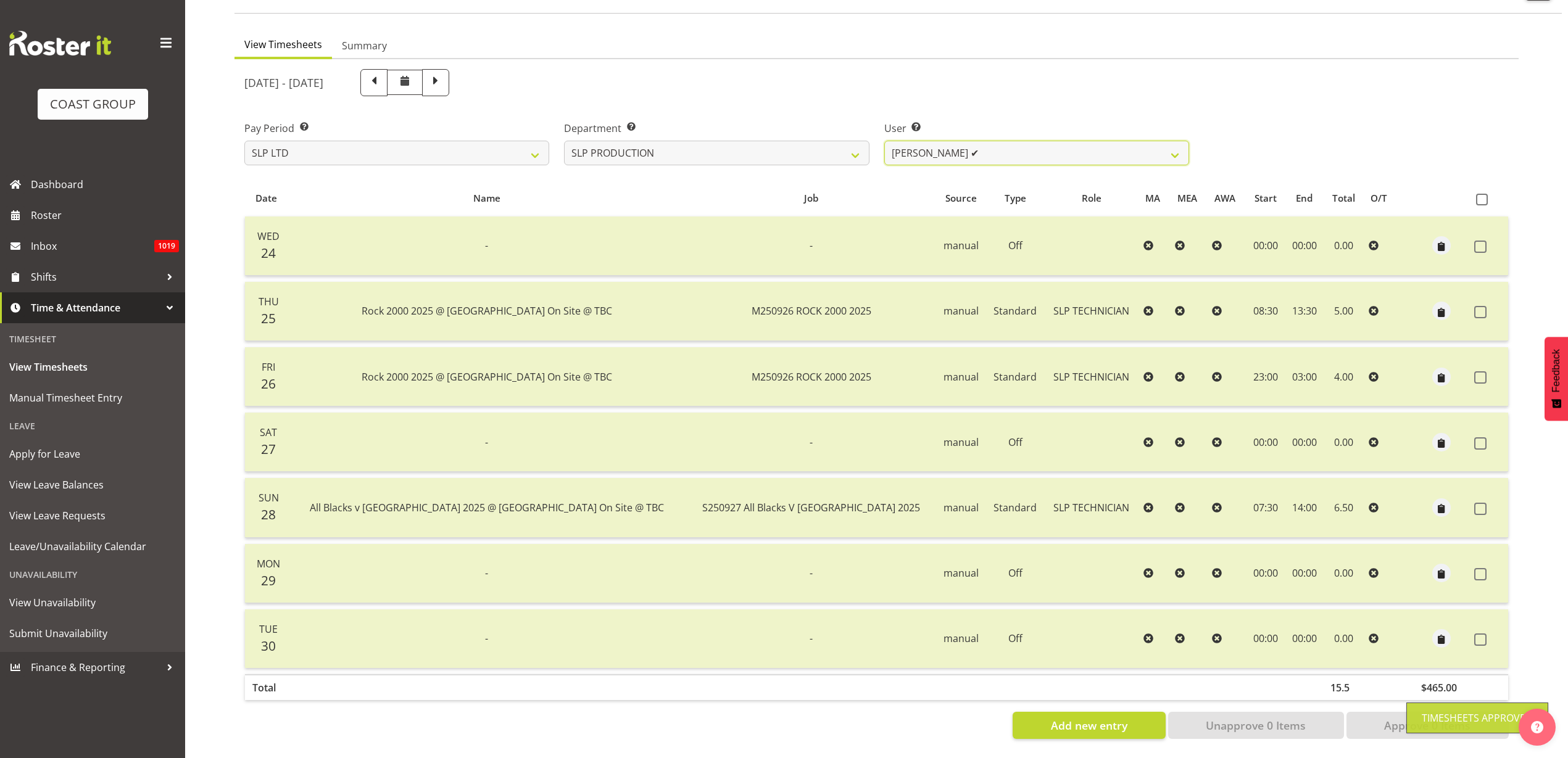
click at [1043, 141] on select "Aaron Grant ❌ Alan Burrows ✔ Coel Phillips ✔ Kent Stevens ✔ Kes David ❌ Mark Ph…" at bounding box center [1036, 153] width 305 height 24
select select "8570"
click at [884, 141] on select "Aaron Grant ❌ Alan Burrows ✔ Coel Phillips ✔ Kent Stevens ✔ Kes David ❌ Mark Ph…" at bounding box center [1036, 153] width 305 height 24
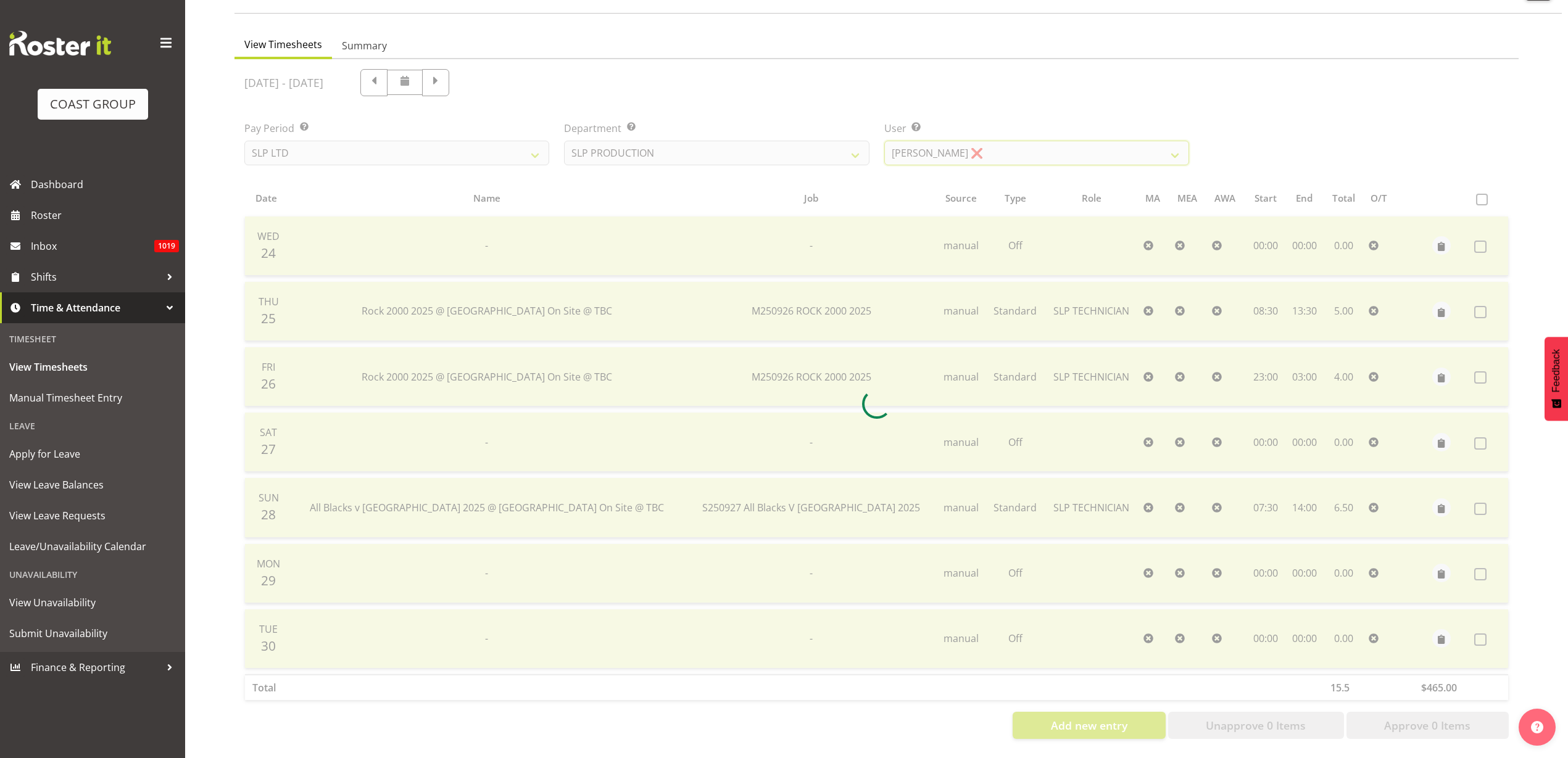
scroll to position [0, 0]
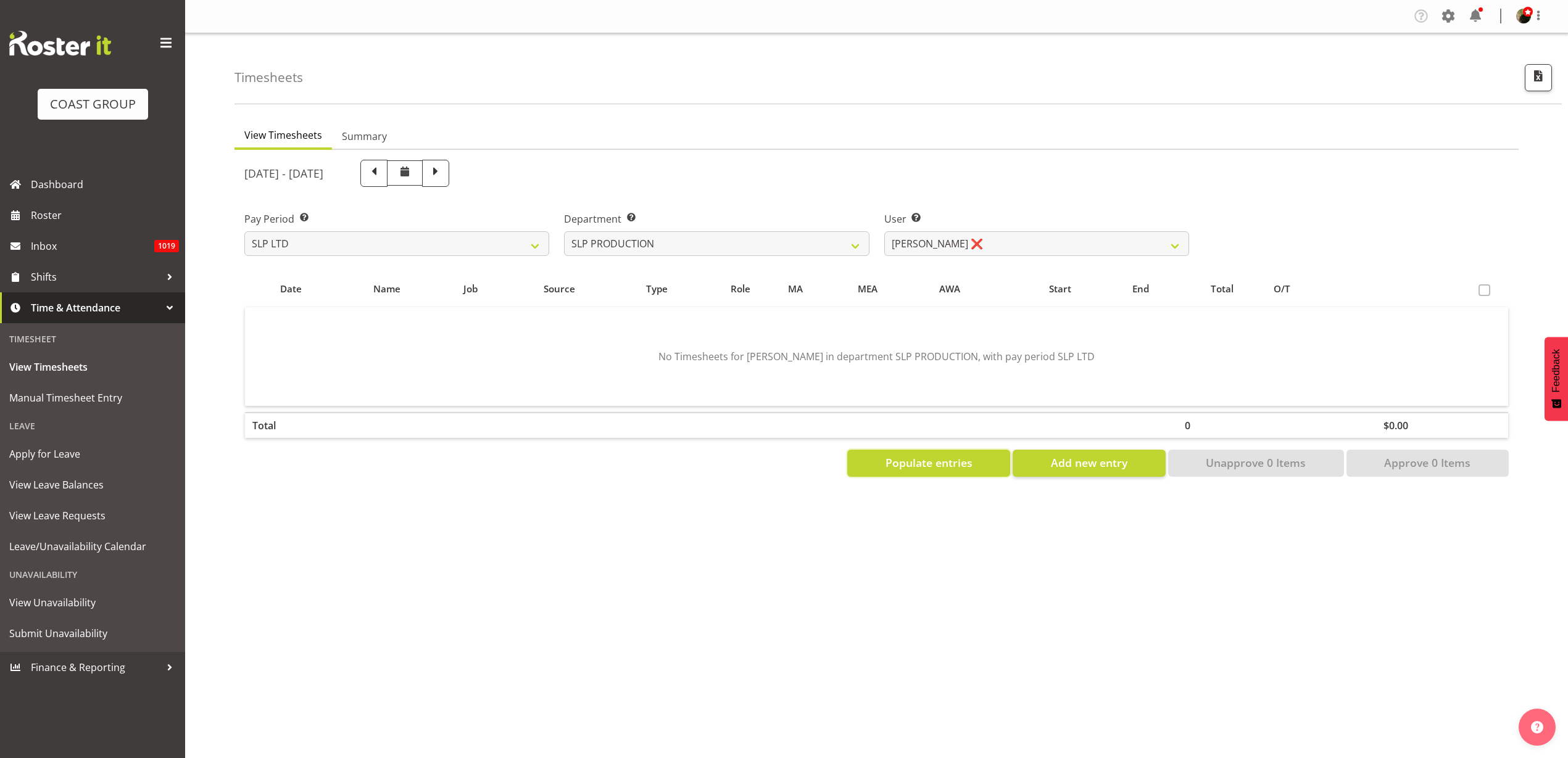
click at [935, 468] on span "Populate entries" at bounding box center [929, 462] width 87 height 16
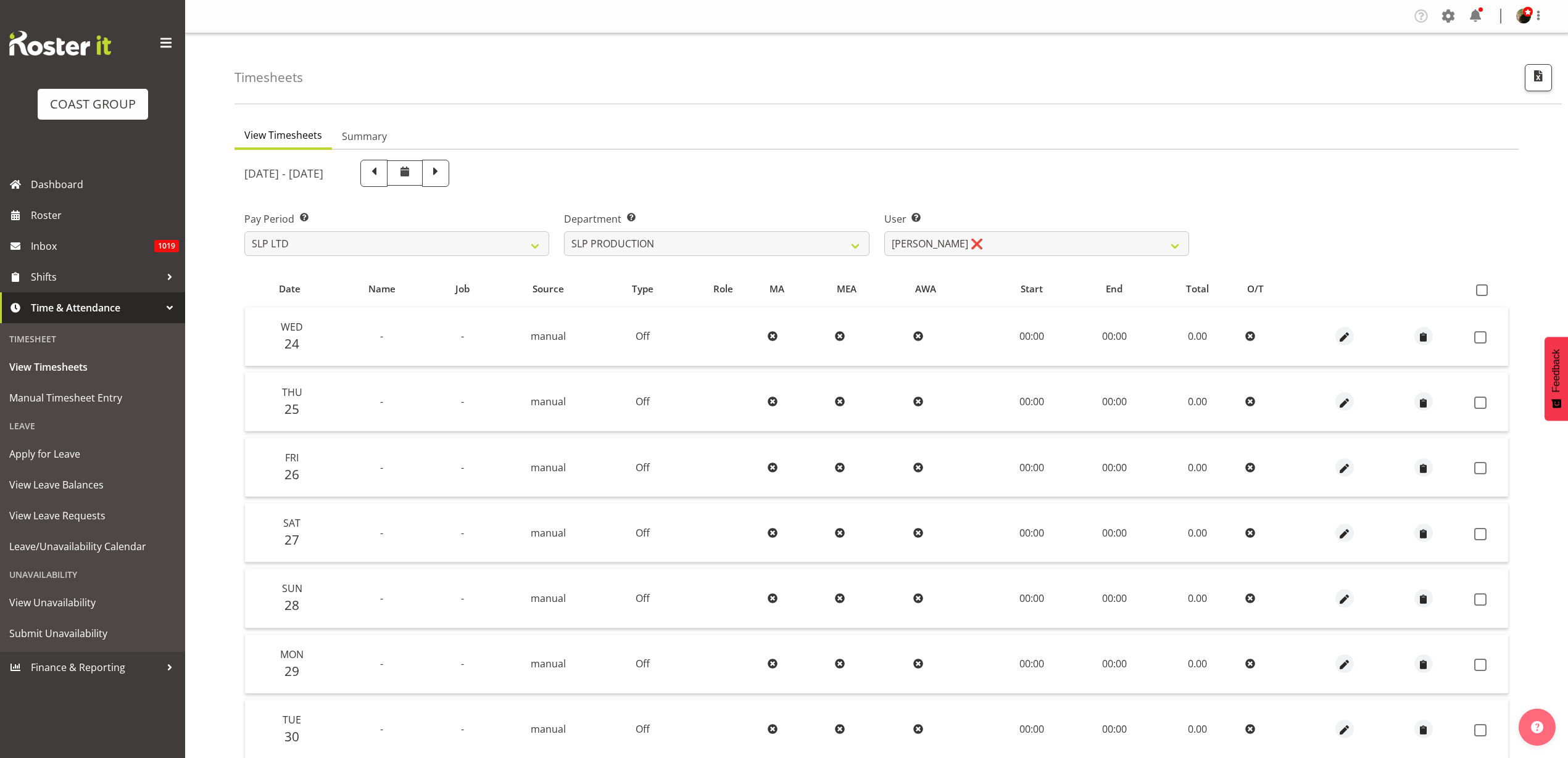
click at [1483, 287] on span at bounding box center [1482, 290] width 12 height 12
click at [1483, 287] on input "checkbox" at bounding box center [1480, 290] width 8 height 8
checkbox input "true"
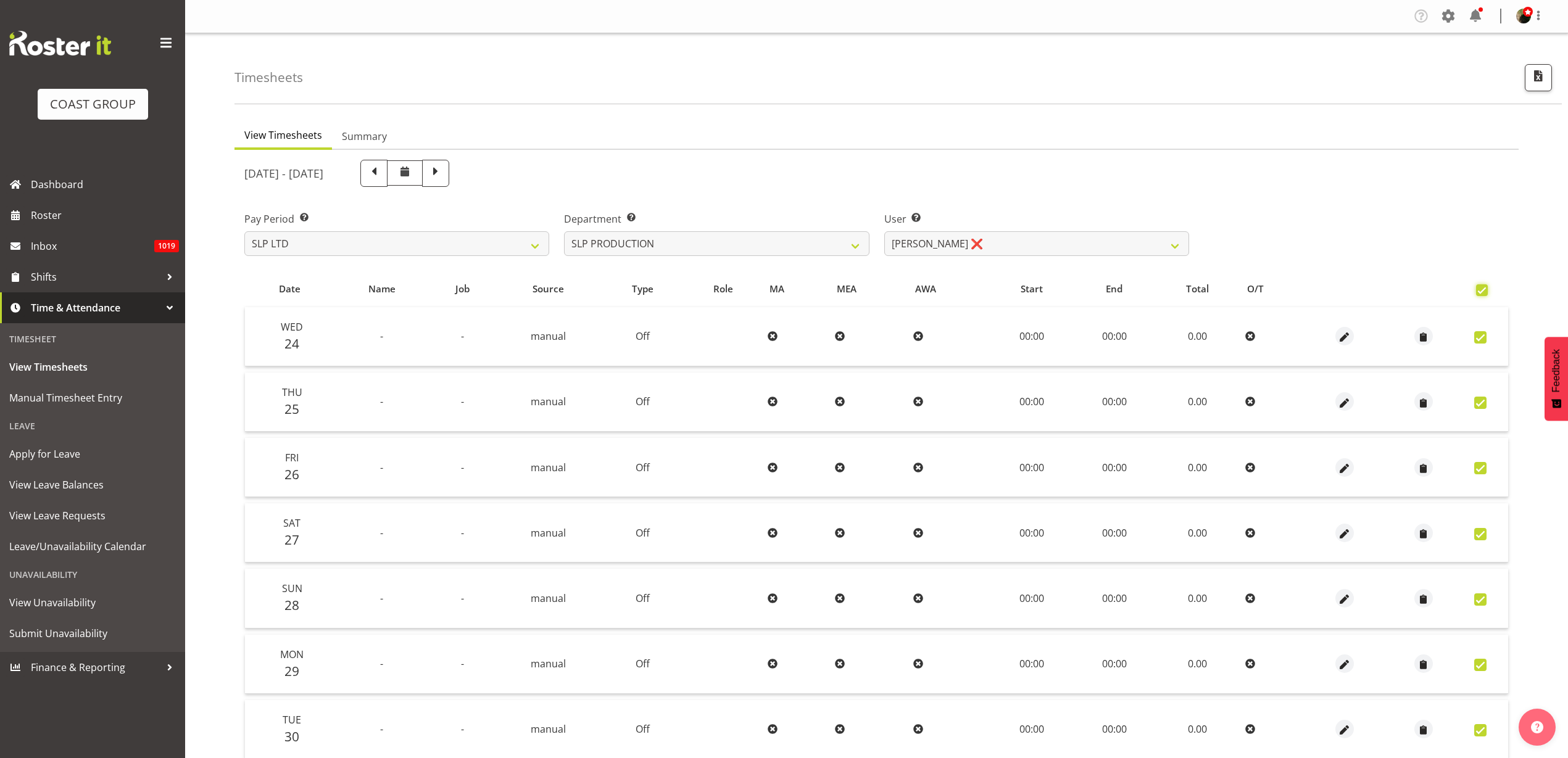
checkbox input "true"
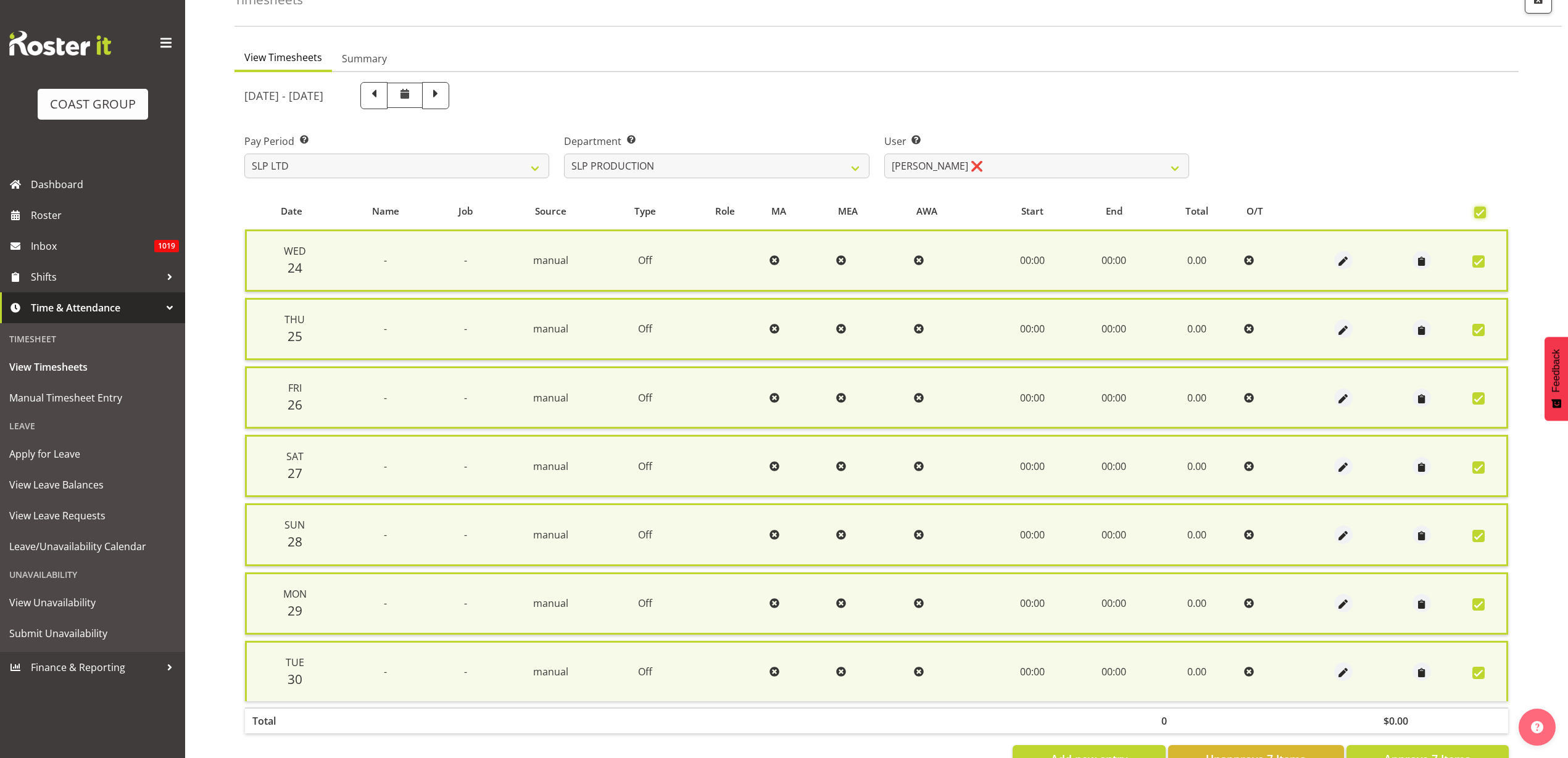
scroll to position [123, 0]
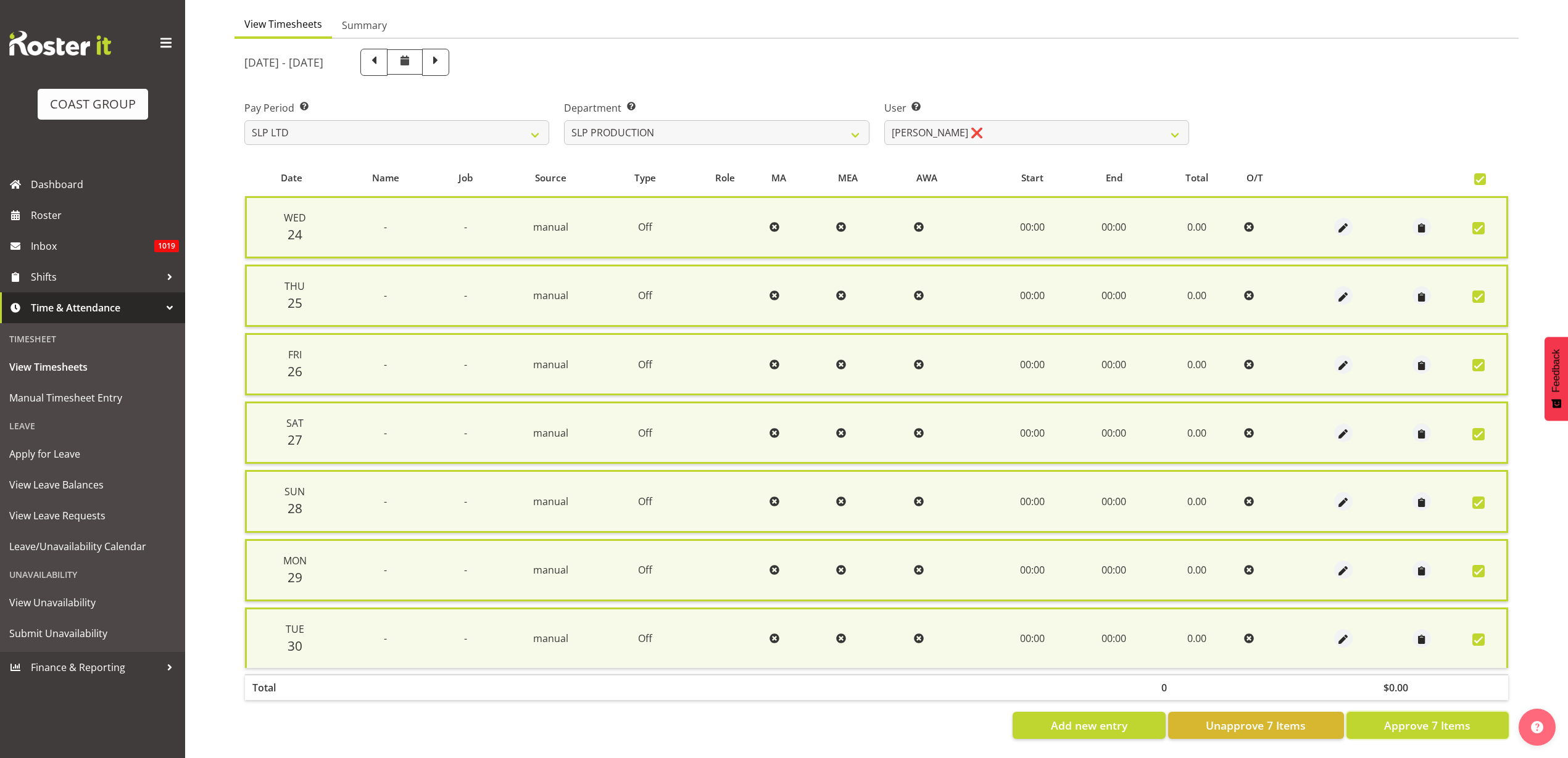
click at [1435, 718] on span "Approve 7 Items" at bounding box center [1427, 725] width 86 height 16
checkbox input "false"
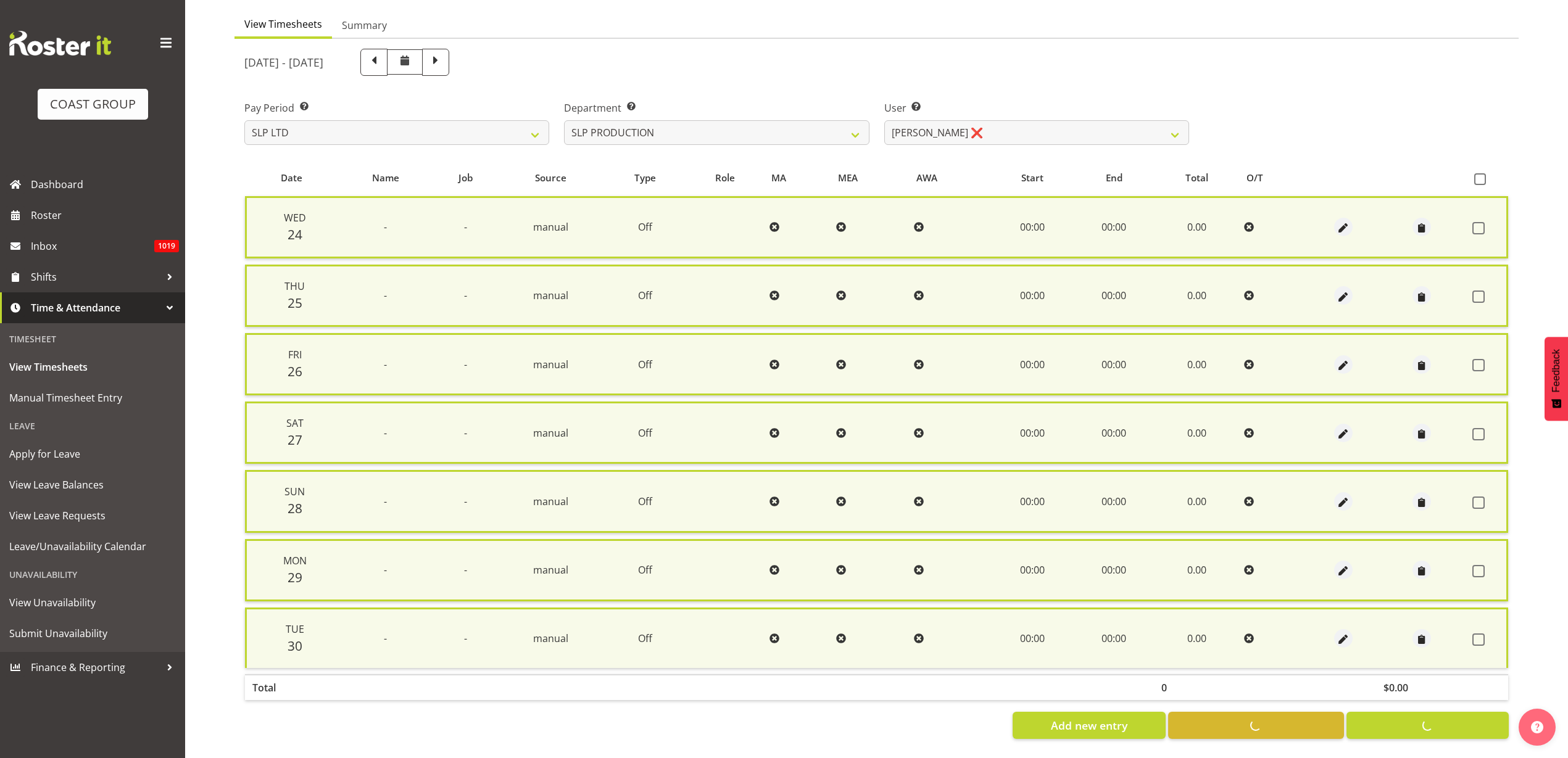
checkbox input "false"
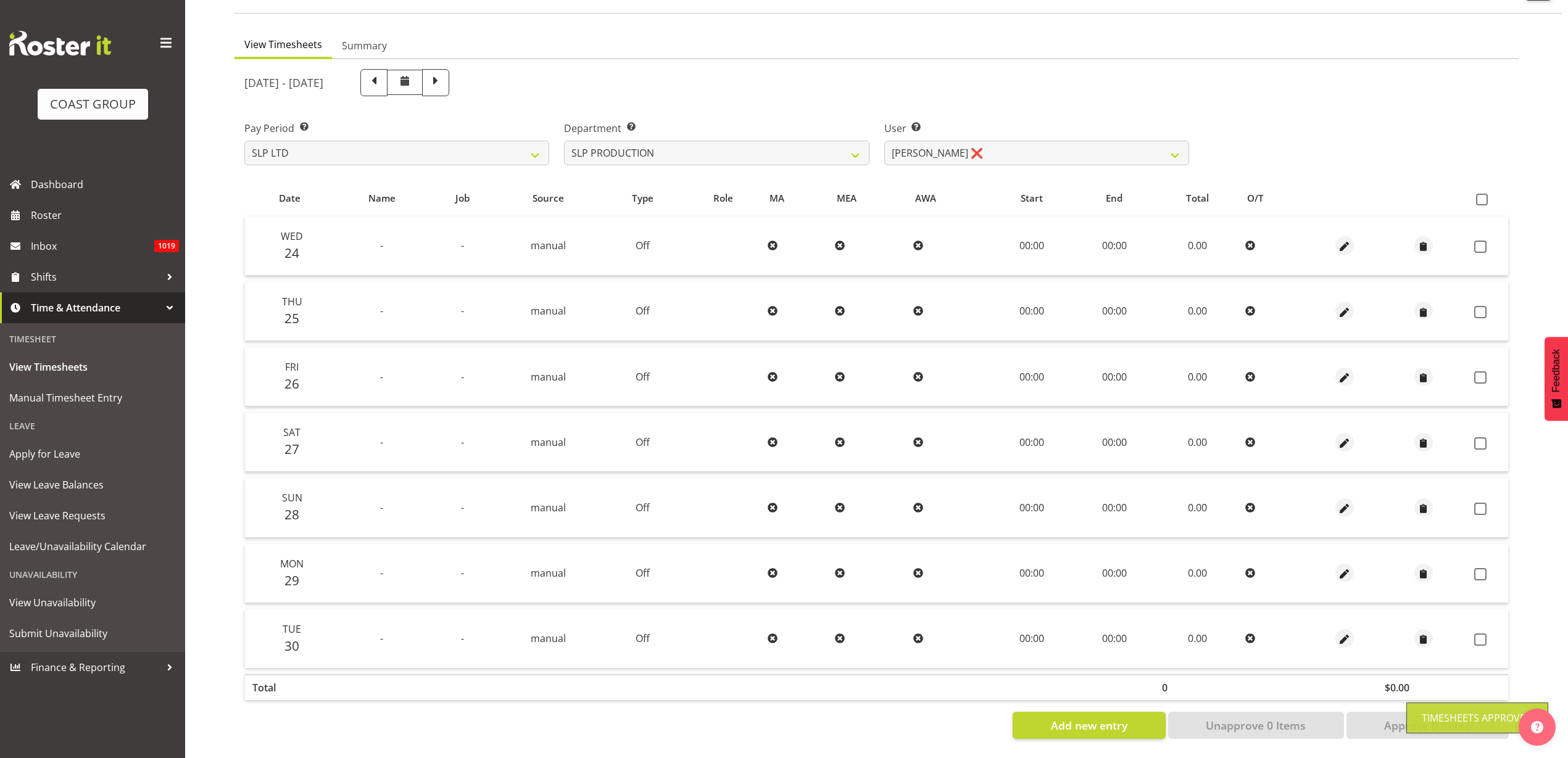
scroll to position [102, 0]
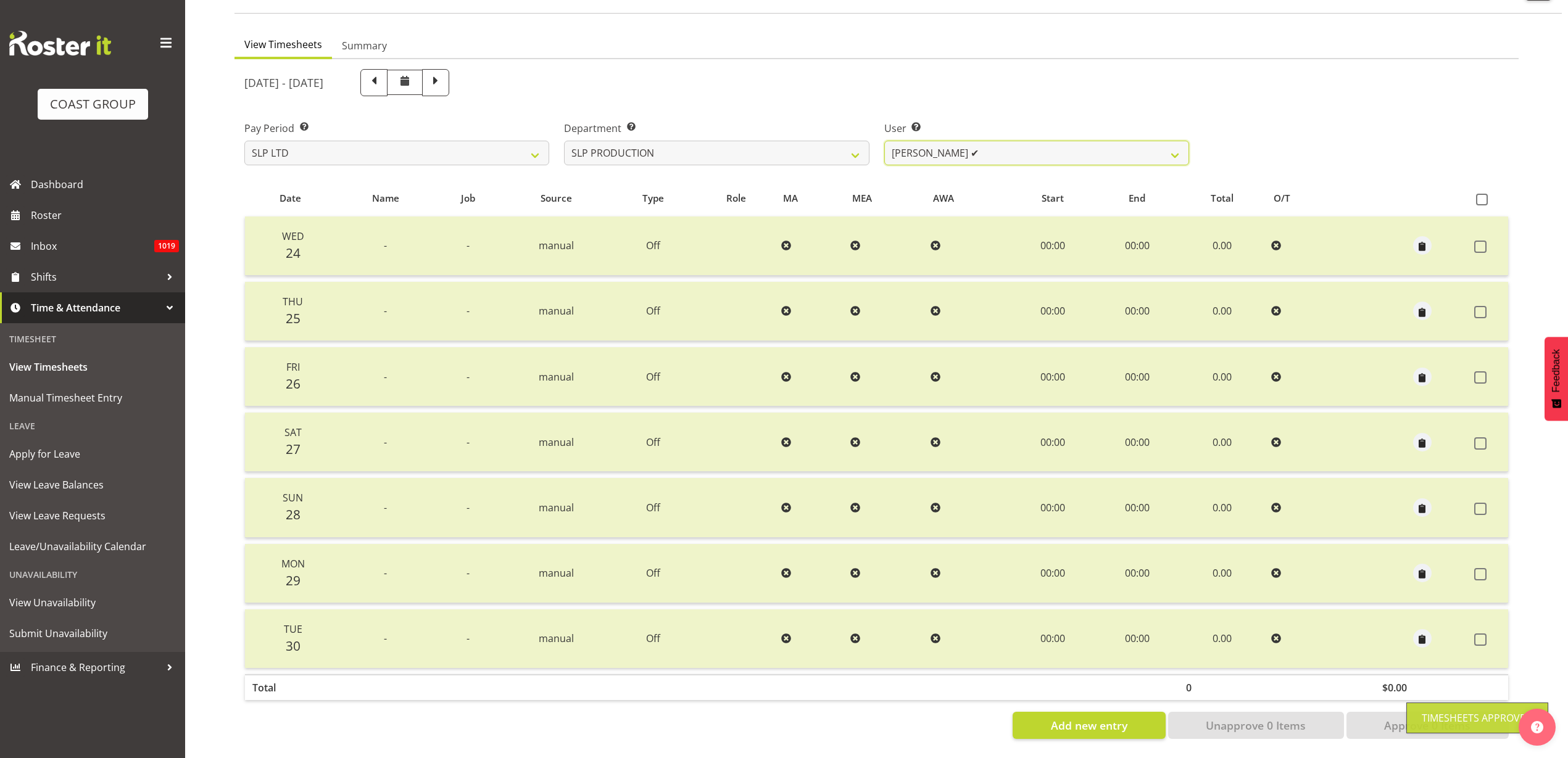
click at [1012, 141] on select "Aaron Grant ❌ Alan Burrows ✔ Coel Phillips ✔ Kent Stevens ✔ Kes David ✔ Mark Ph…" at bounding box center [1036, 153] width 305 height 24
select select "258"
click at [884, 141] on select "Aaron Grant ❌ Alan Burrows ✔ Coel Phillips ✔ Kent Stevens ✔ Kes David ✔ Mark Ph…" at bounding box center [1036, 153] width 305 height 24
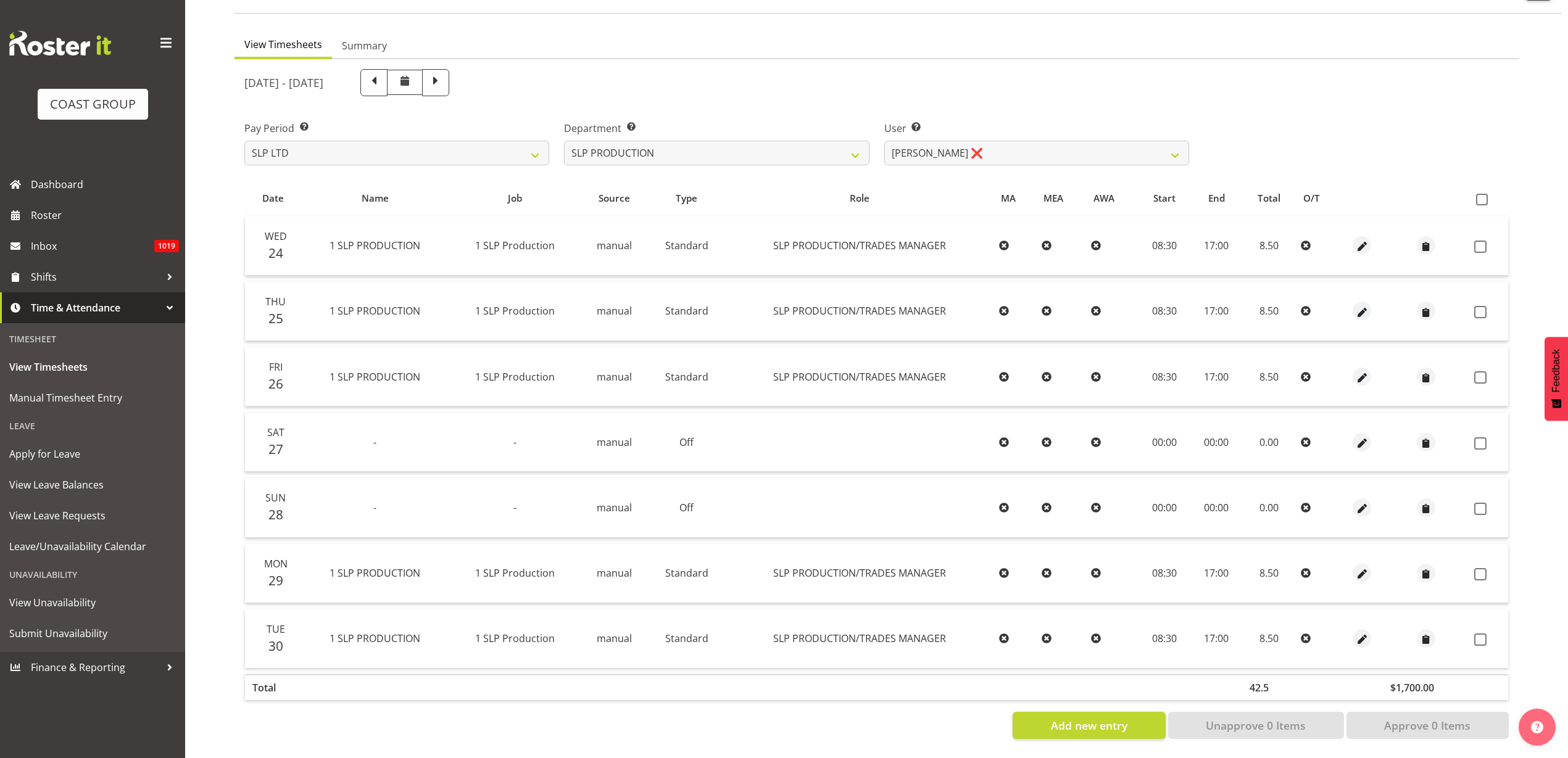
click at [1482, 194] on span at bounding box center [1482, 200] width 12 height 12
click at [1482, 196] on input "checkbox" at bounding box center [1480, 200] width 8 height 8
checkbox input "true"
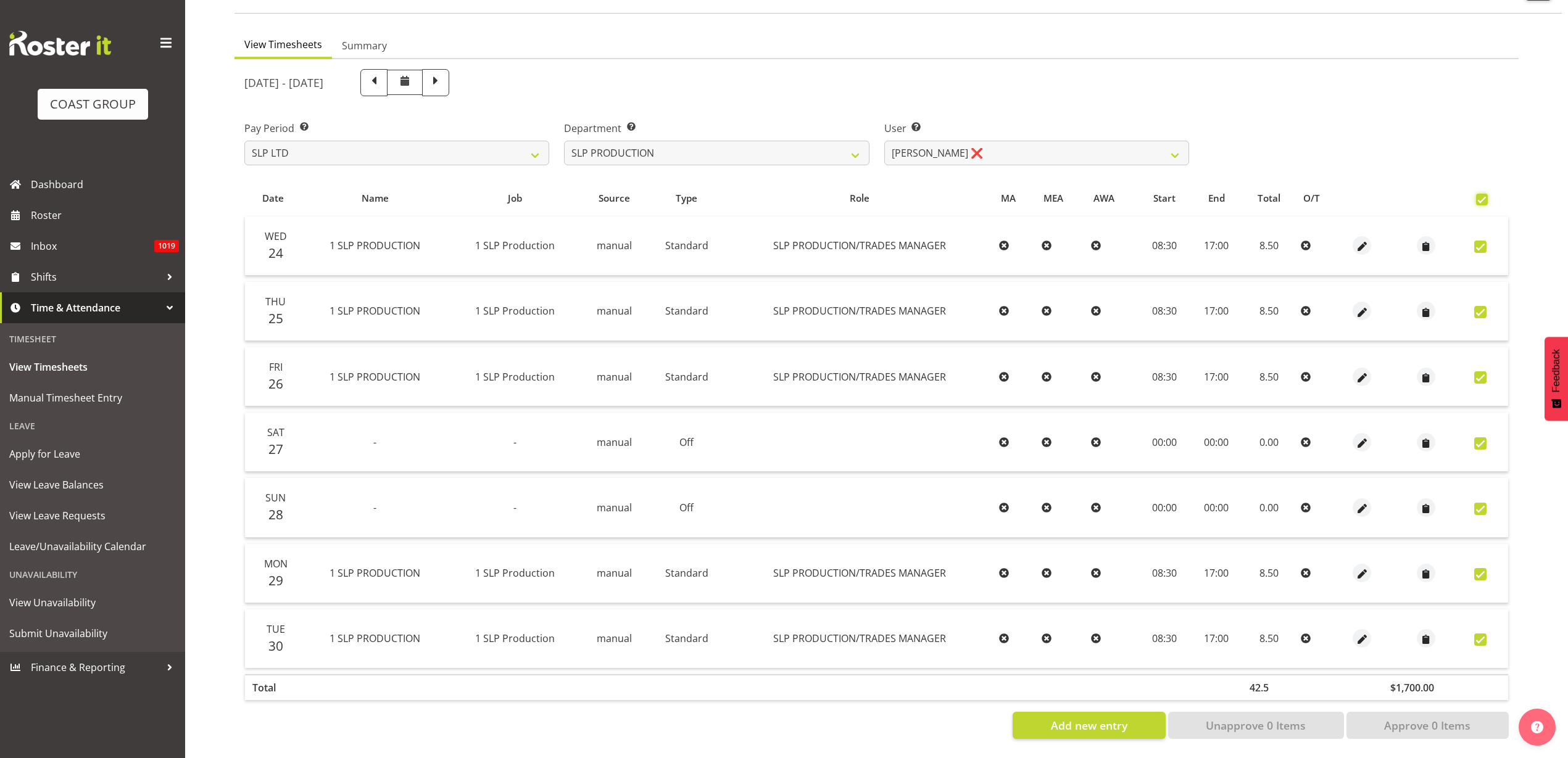
checkbox input "true"
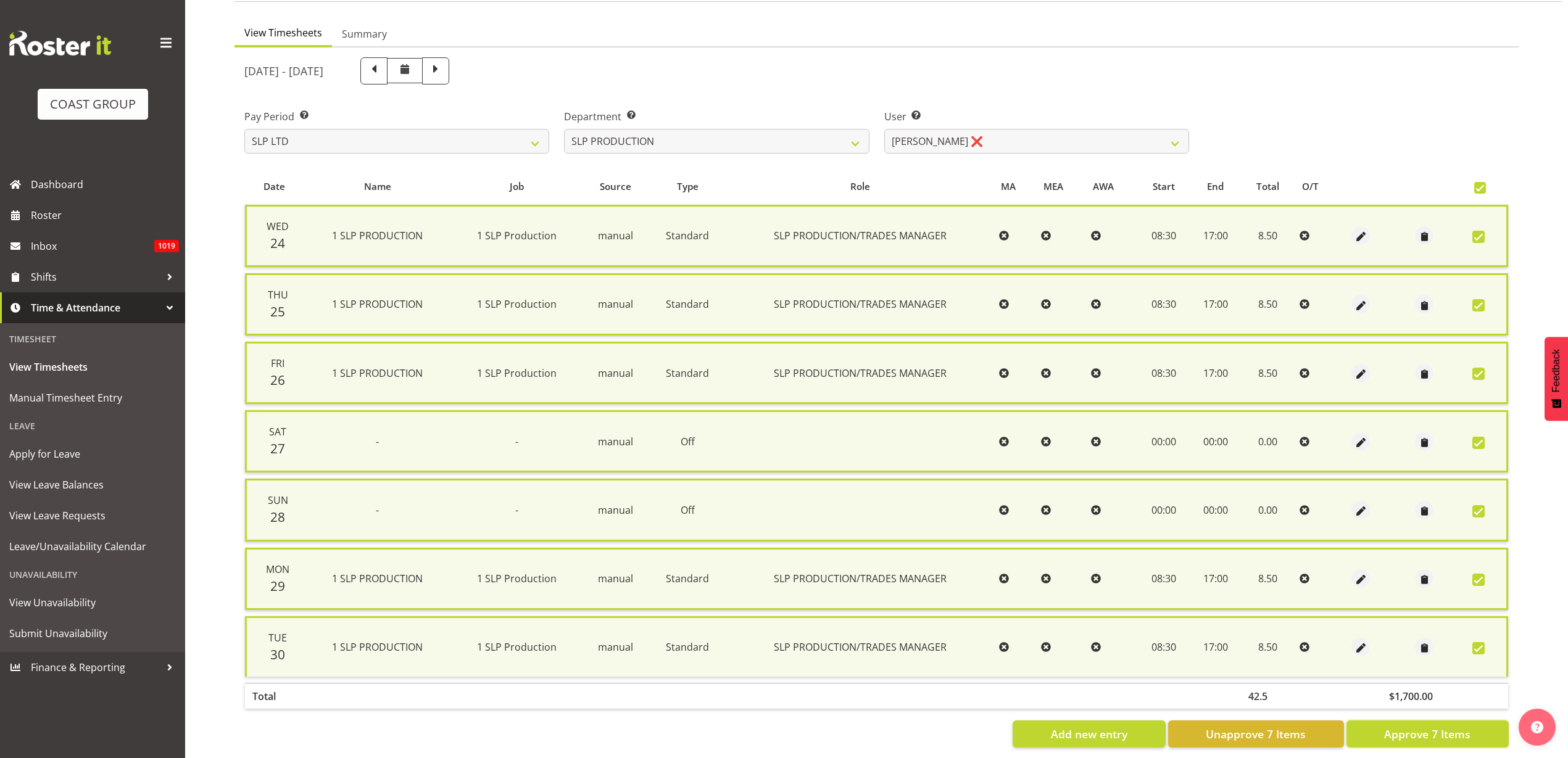
click at [1409, 741] on span "Approve 7 Items" at bounding box center [1427, 734] width 86 height 16
checkbox input "false"
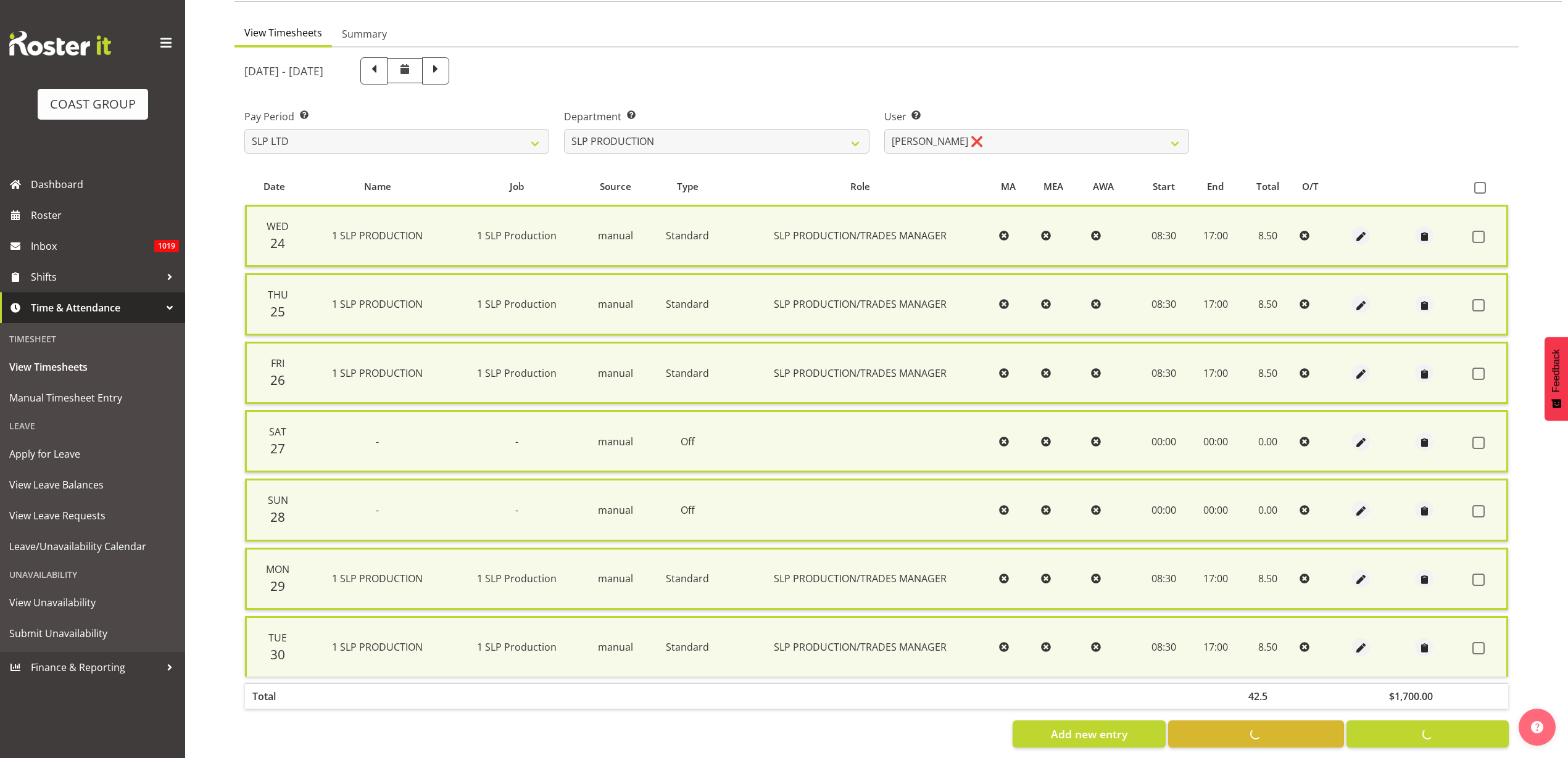
checkbox input "false"
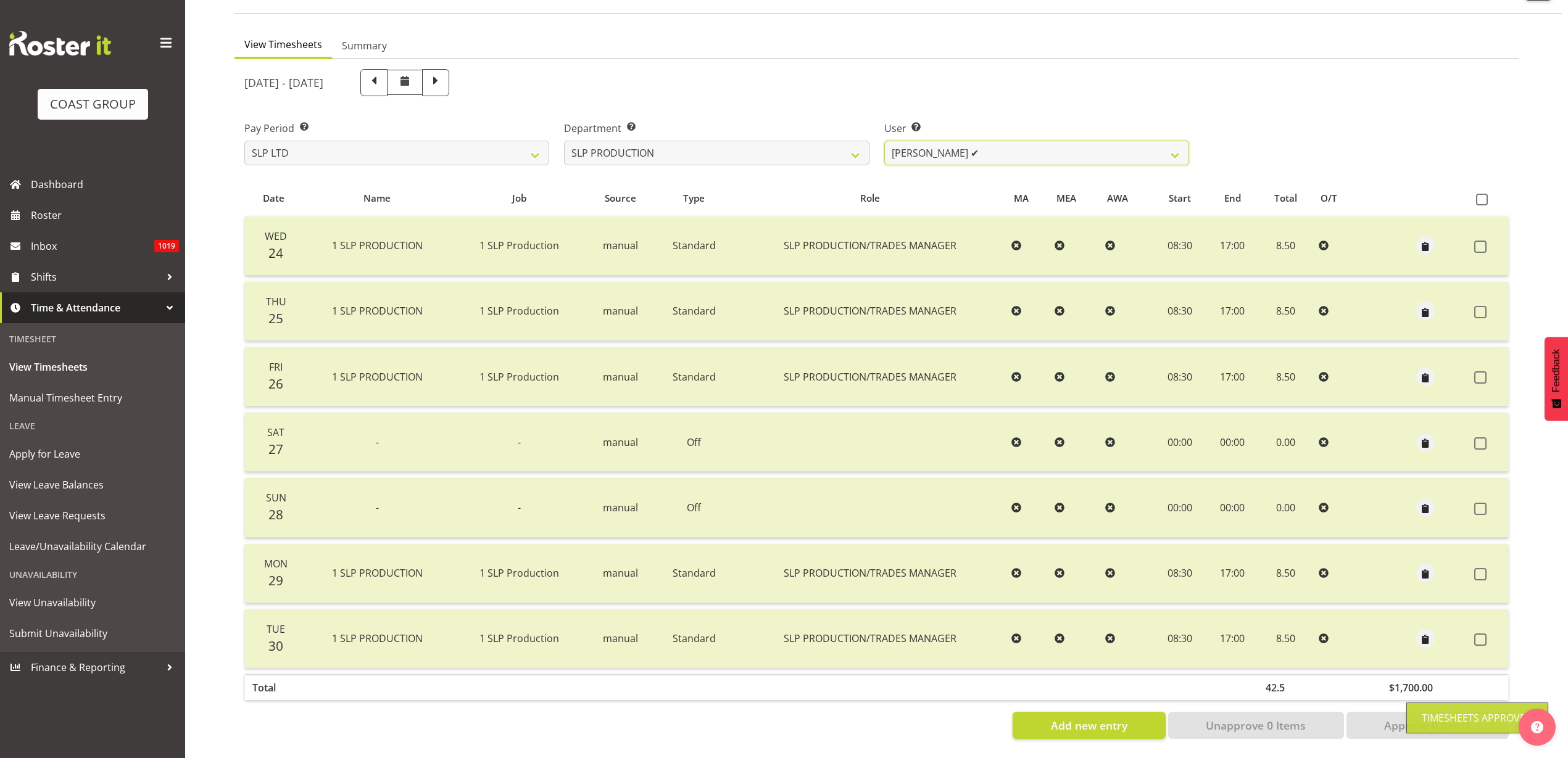
click at [980, 141] on select "Aaron Grant ❌ Alan Burrows ✔ Coel Phillips ✔ Kent Stevens ✔ Kes David ✔ Mark Ph…" at bounding box center [1036, 153] width 305 height 24
select select "259"
click at [884, 141] on select "Aaron Grant ❌ Alan Burrows ✔ Coel Phillips ✔ Kent Stevens ✔ Kes David ✔ Mark Ph…" at bounding box center [1036, 153] width 305 height 24
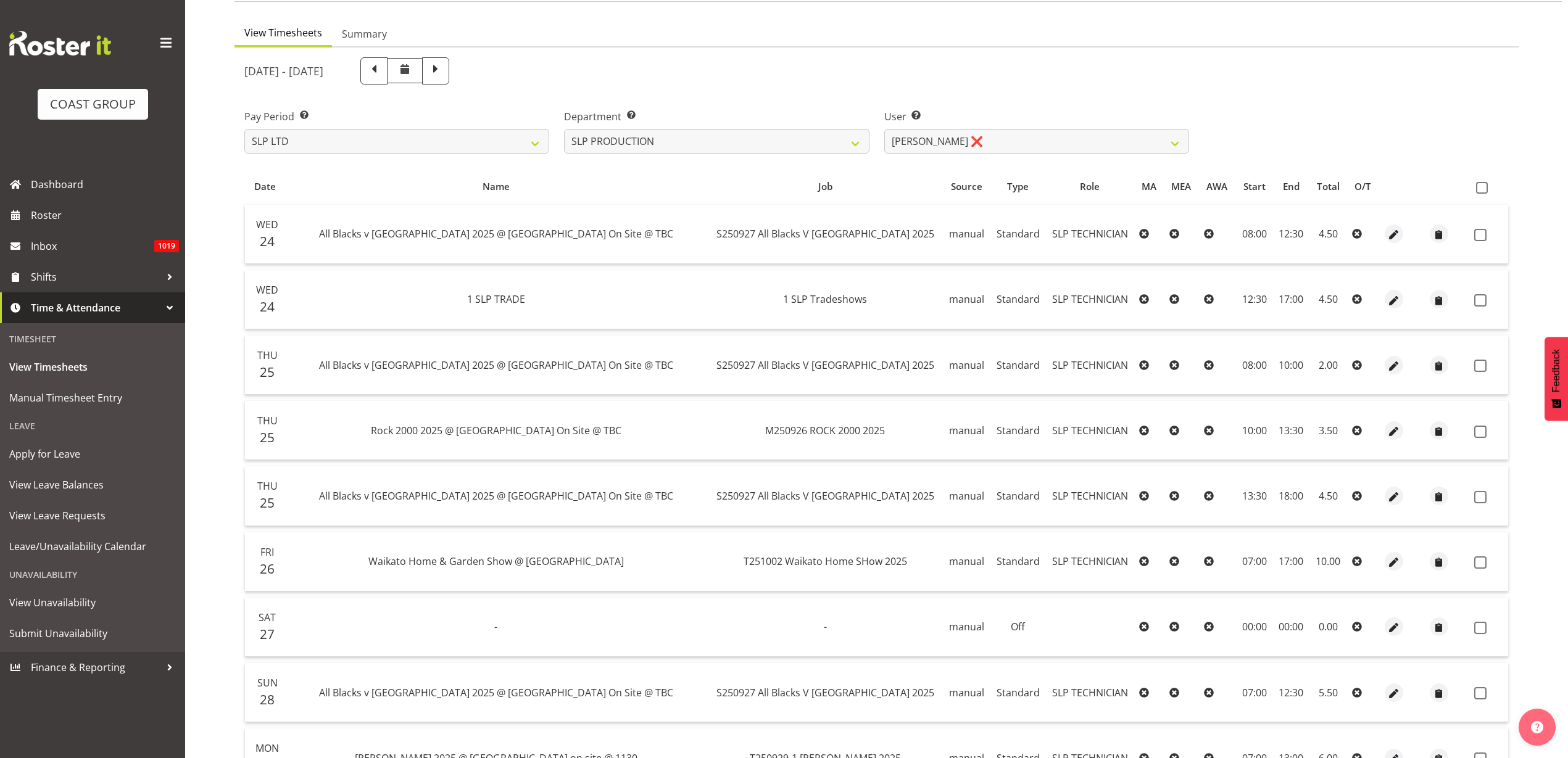
click at [1485, 184] on span at bounding box center [1482, 187] width 12 height 12
click at [1484, 184] on input "checkbox" at bounding box center [1480, 187] width 8 height 8
checkbox input "true"
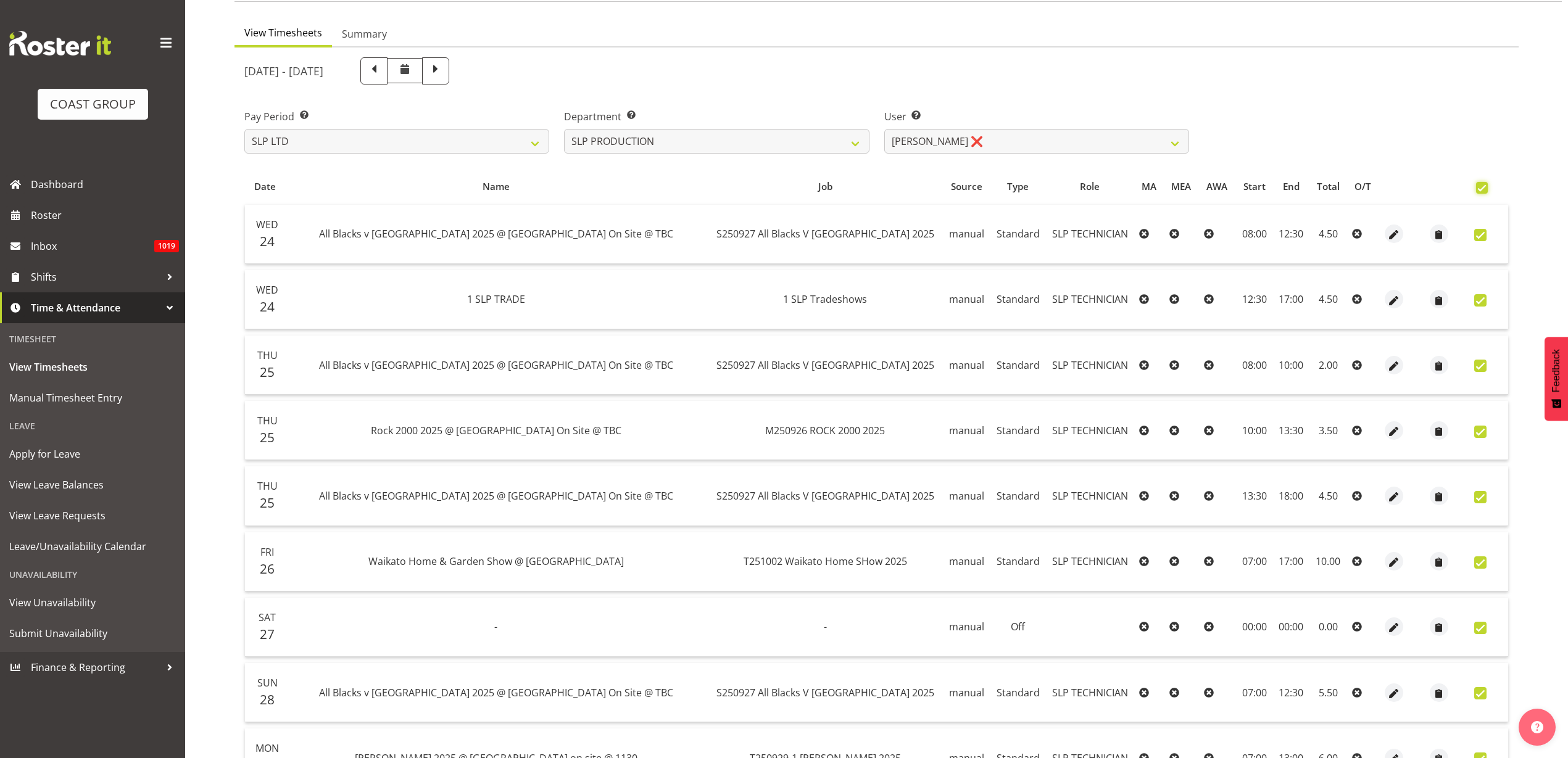
checkbox input "true"
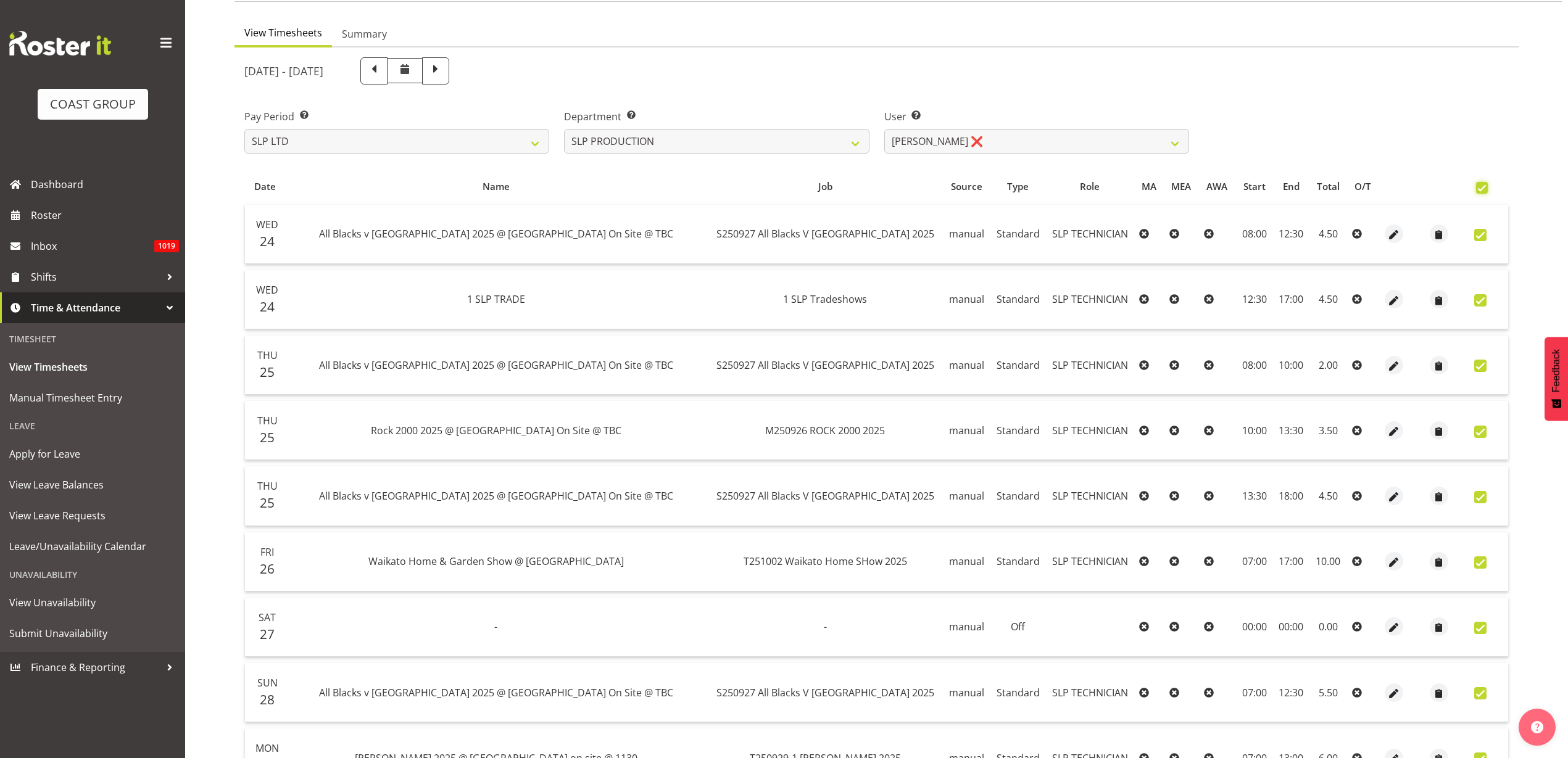
checkbox input "true"
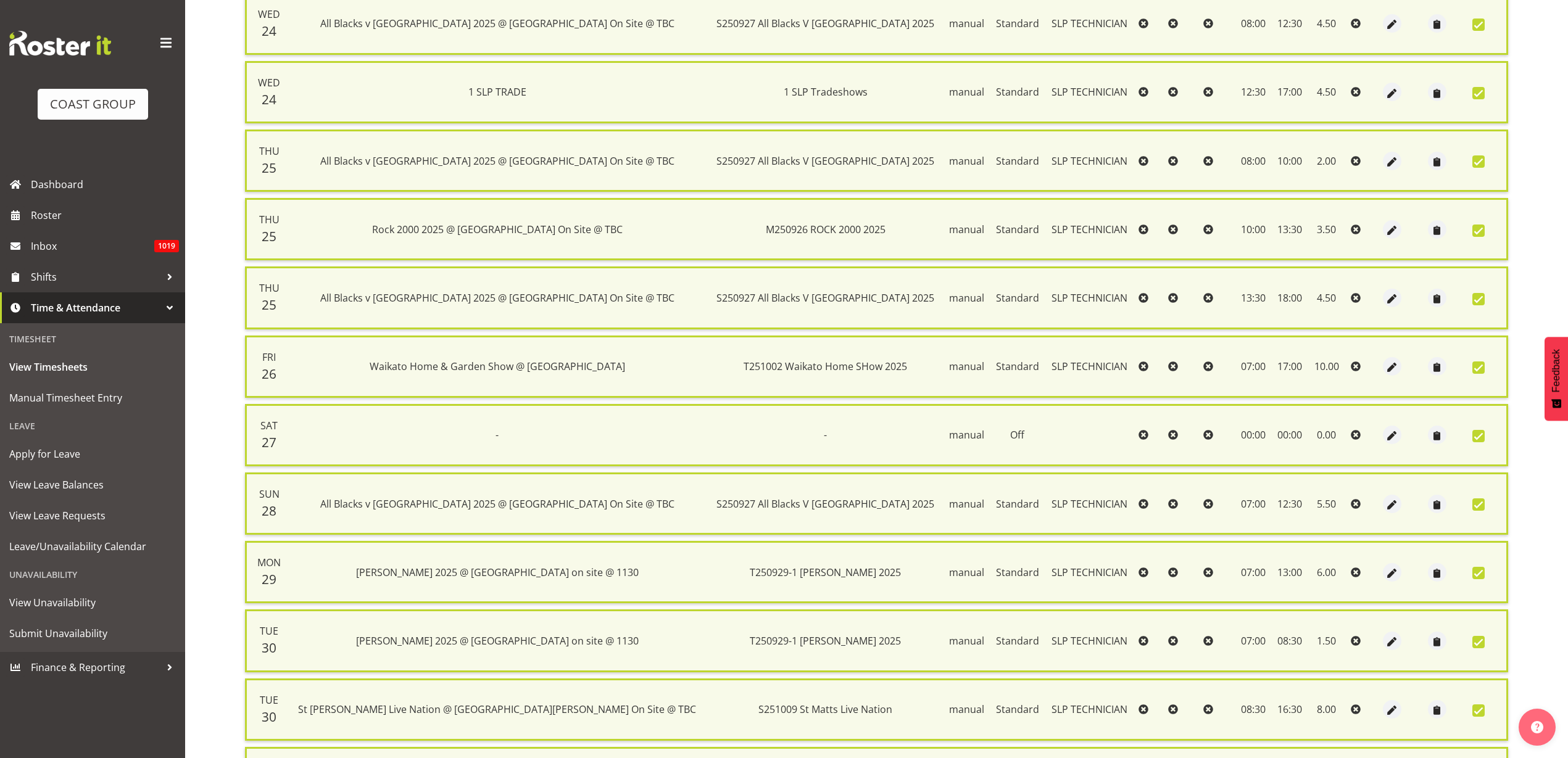
scroll to position [466, 0]
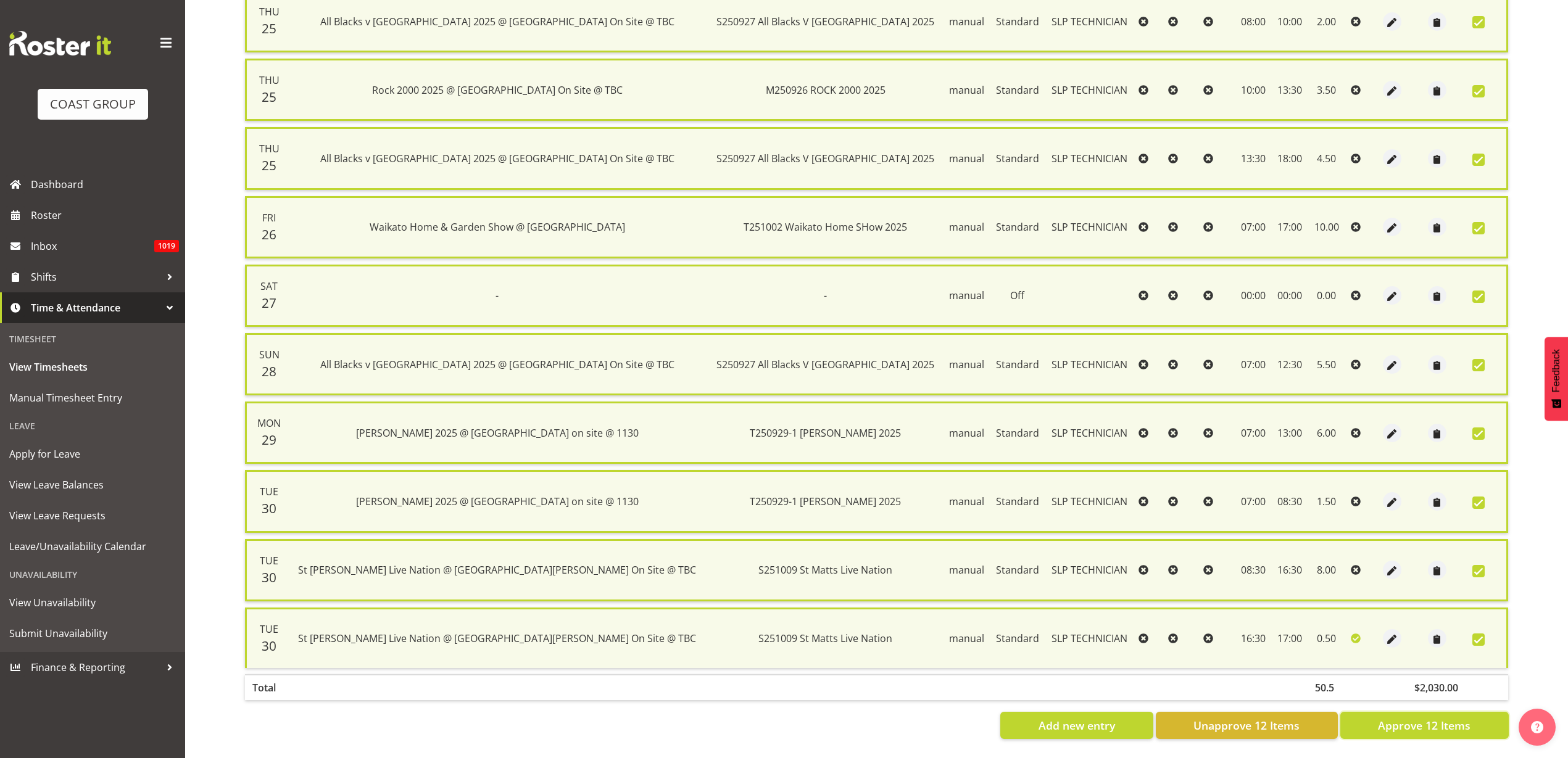
click at [1394, 718] on span "Approve 12 Items" at bounding box center [1424, 725] width 93 height 16
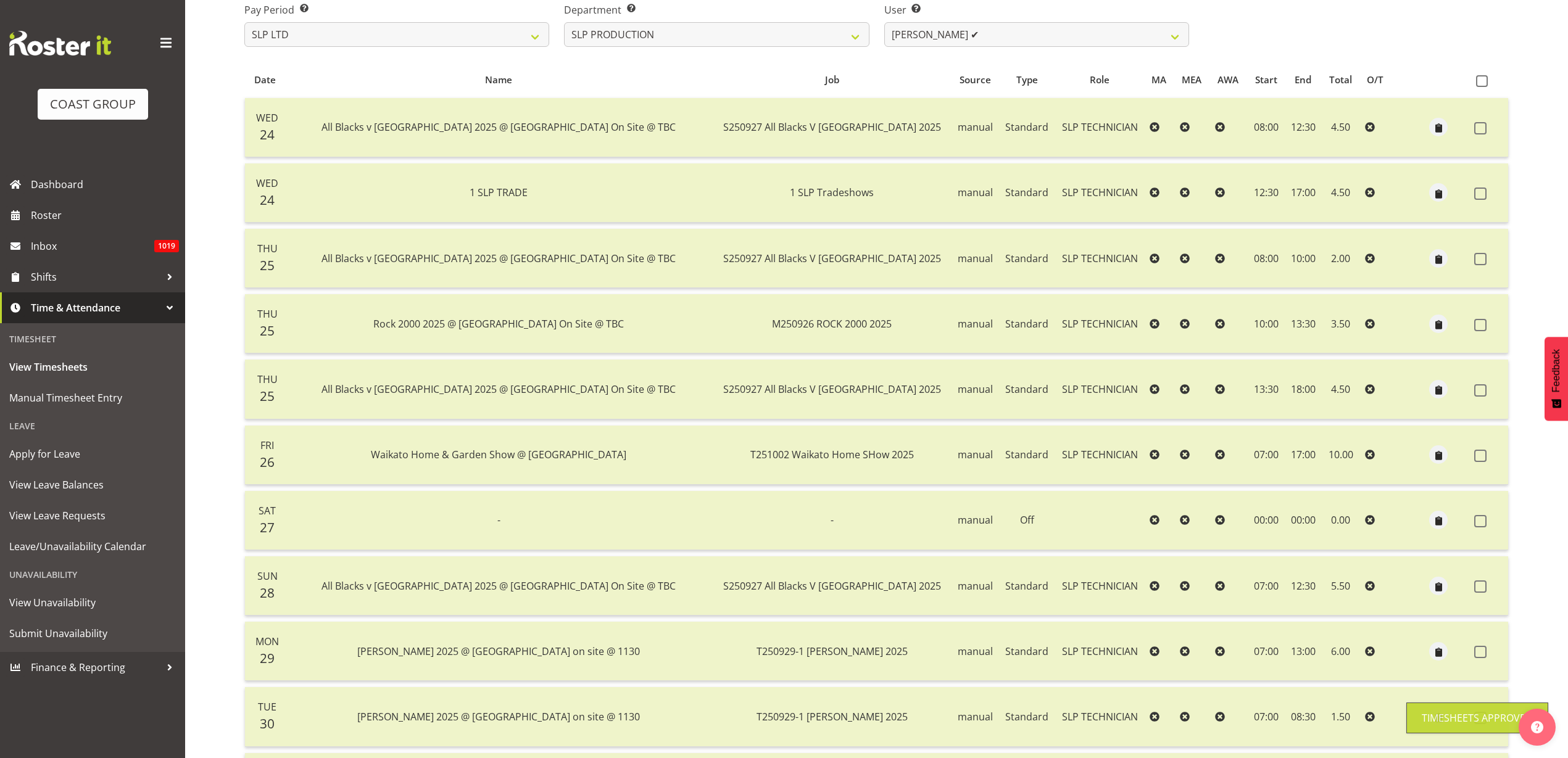
scroll to position [199, 0]
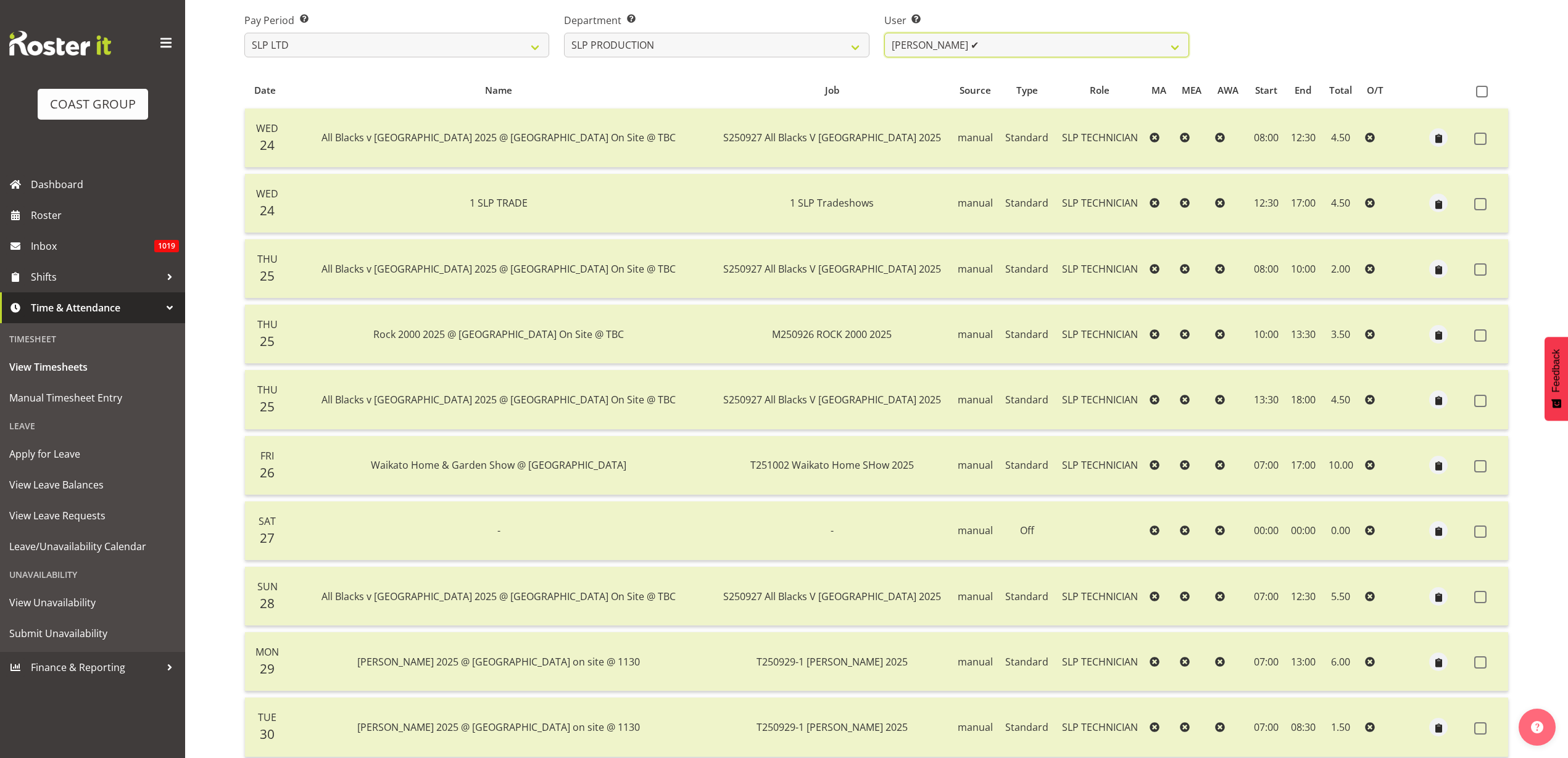
click at [1048, 46] on select "Aaron Grant ❌ Alan Burrows ✔ Coel Phillips ✔ Kent Stevens ✔ Kes David ✔ Mark Ph…" at bounding box center [1036, 45] width 305 height 24
click at [884, 33] on select "Aaron Grant ❌ Alan Burrows ✔ Coel Phillips ✔ Kent Stevens ✔ Kes David ✔ Mark Ph…" at bounding box center [1036, 45] width 305 height 24
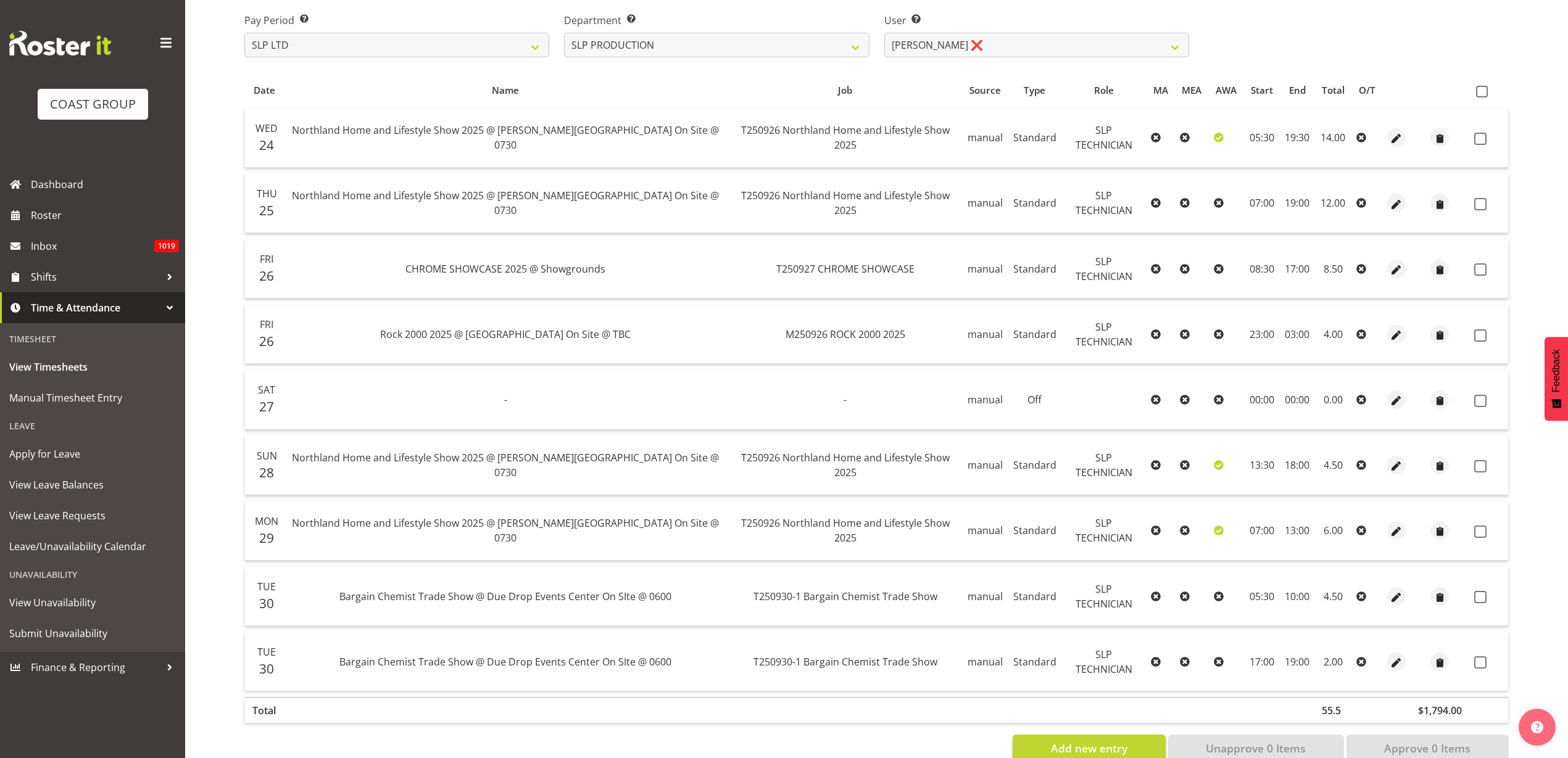
click at [1484, 91] on span at bounding box center [1482, 92] width 12 height 12
click at [1484, 91] on input "checkbox" at bounding box center [1480, 91] width 8 height 8
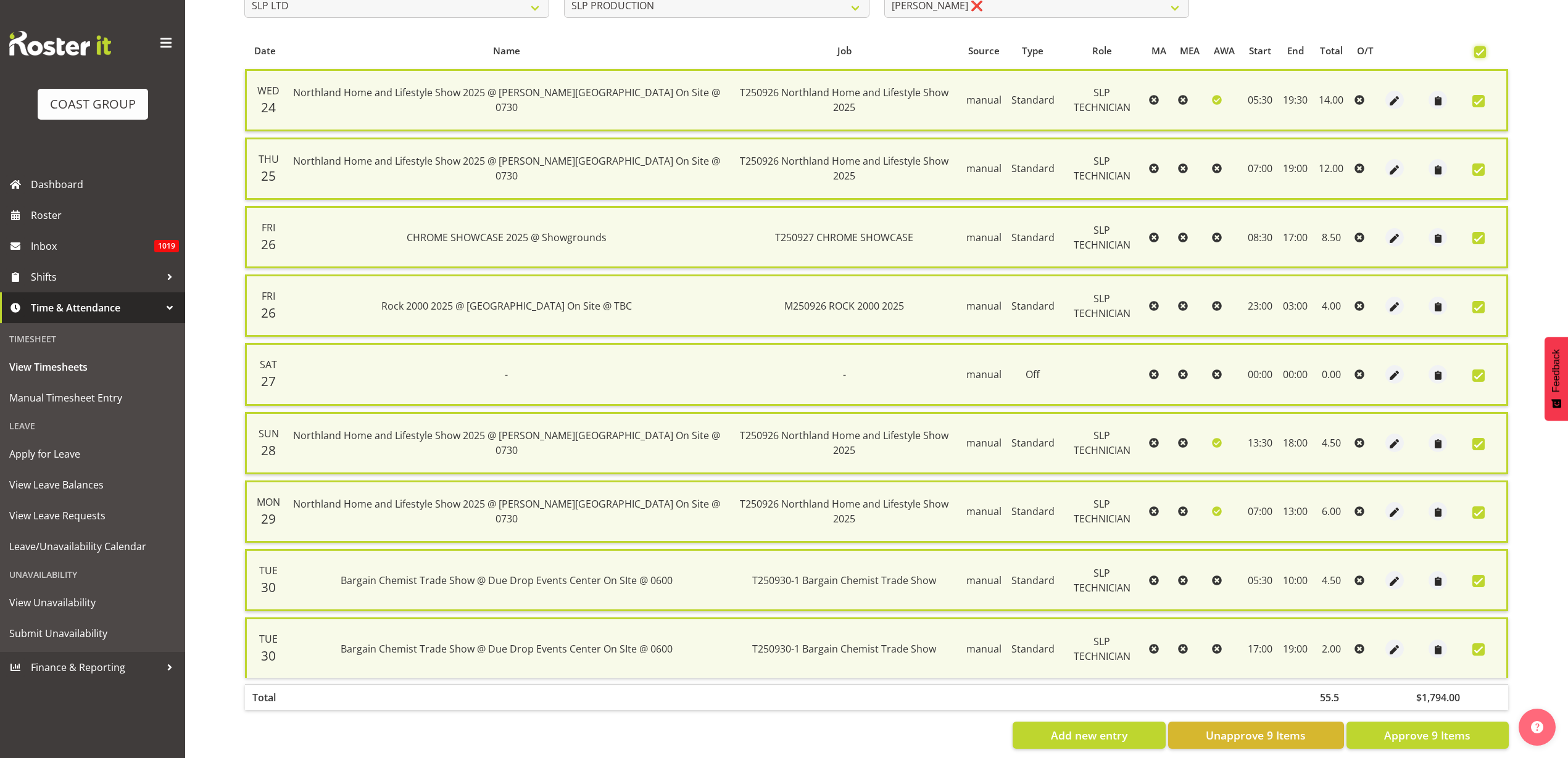
scroll to position [260, 0]
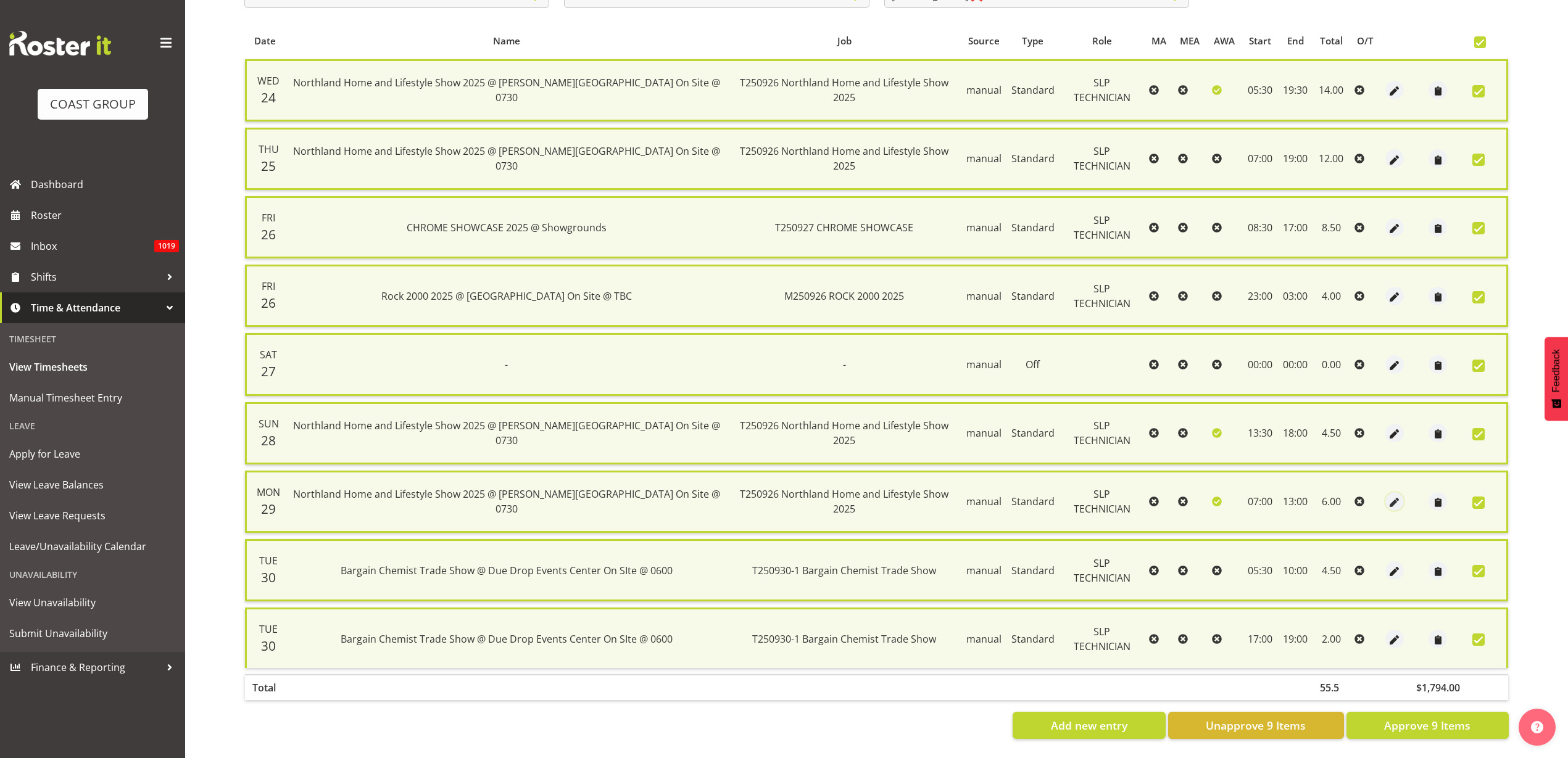
click at [1388, 496] on span "button" at bounding box center [1395, 502] width 14 height 14
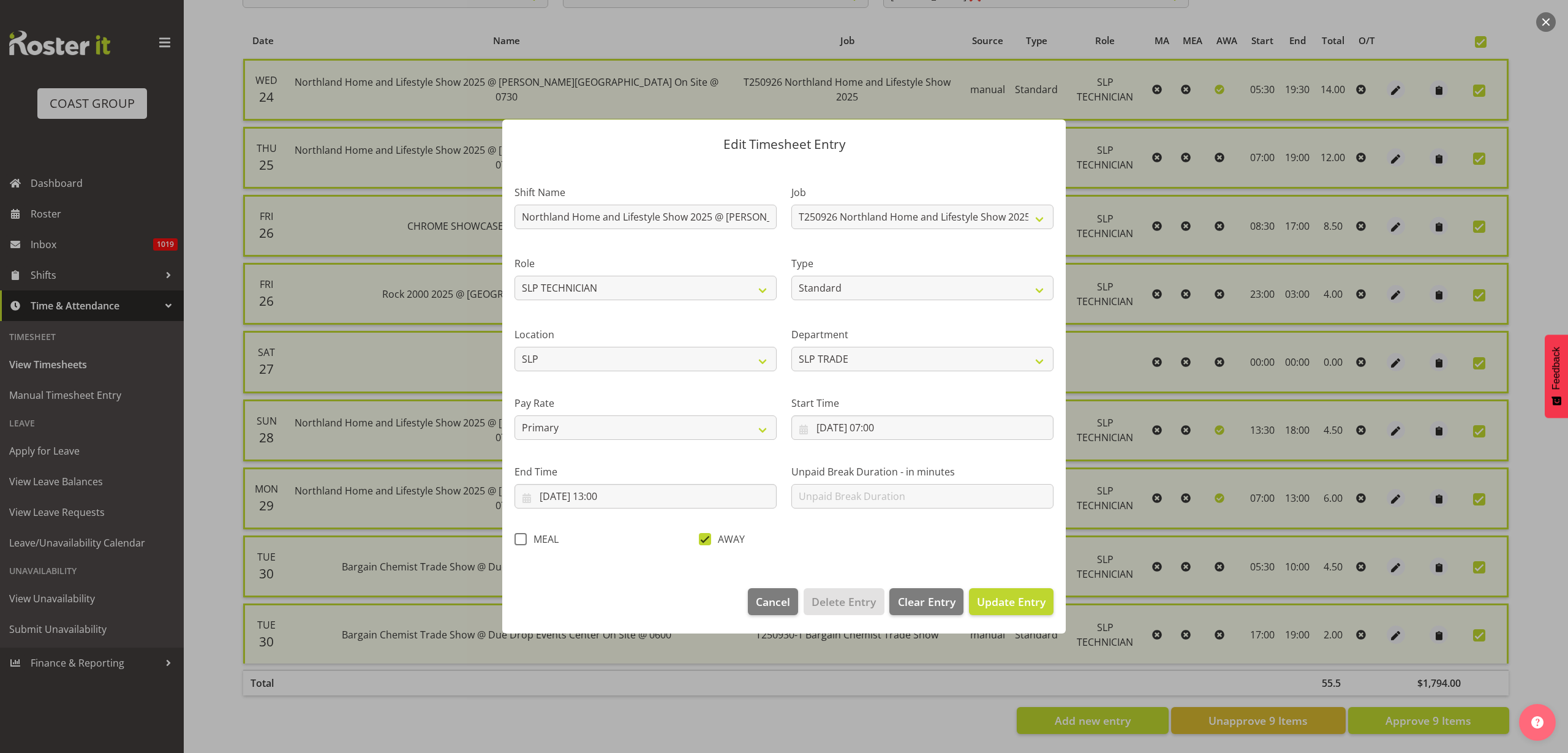
click at [704, 534] on span at bounding box center [704, 539] width 12 height 12
click at [704, 535] on input "AWAY" at bounding box center [703, 539] width 8 height 8
click at [1001, 601] on span "Update Entry" at bounding box center [1012, 602] width 69 height 15
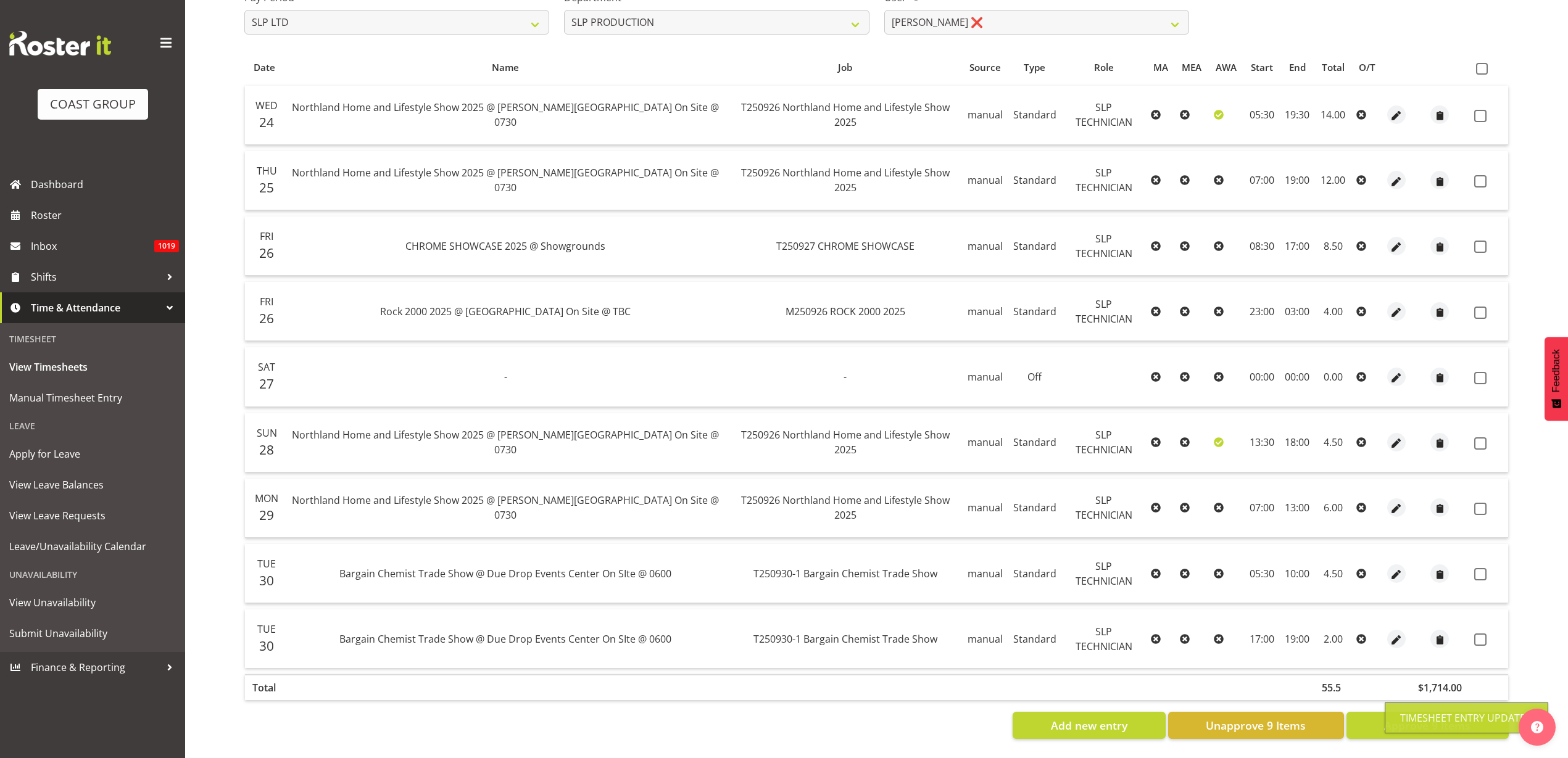
scroll to position [233, 0]
click at [1484, 63] on span at bounding box center [1482, 68] width 12 height 12
click at [1484, 65] on input "checkbox" at bounding box center [1480, 68] width 8 height 8
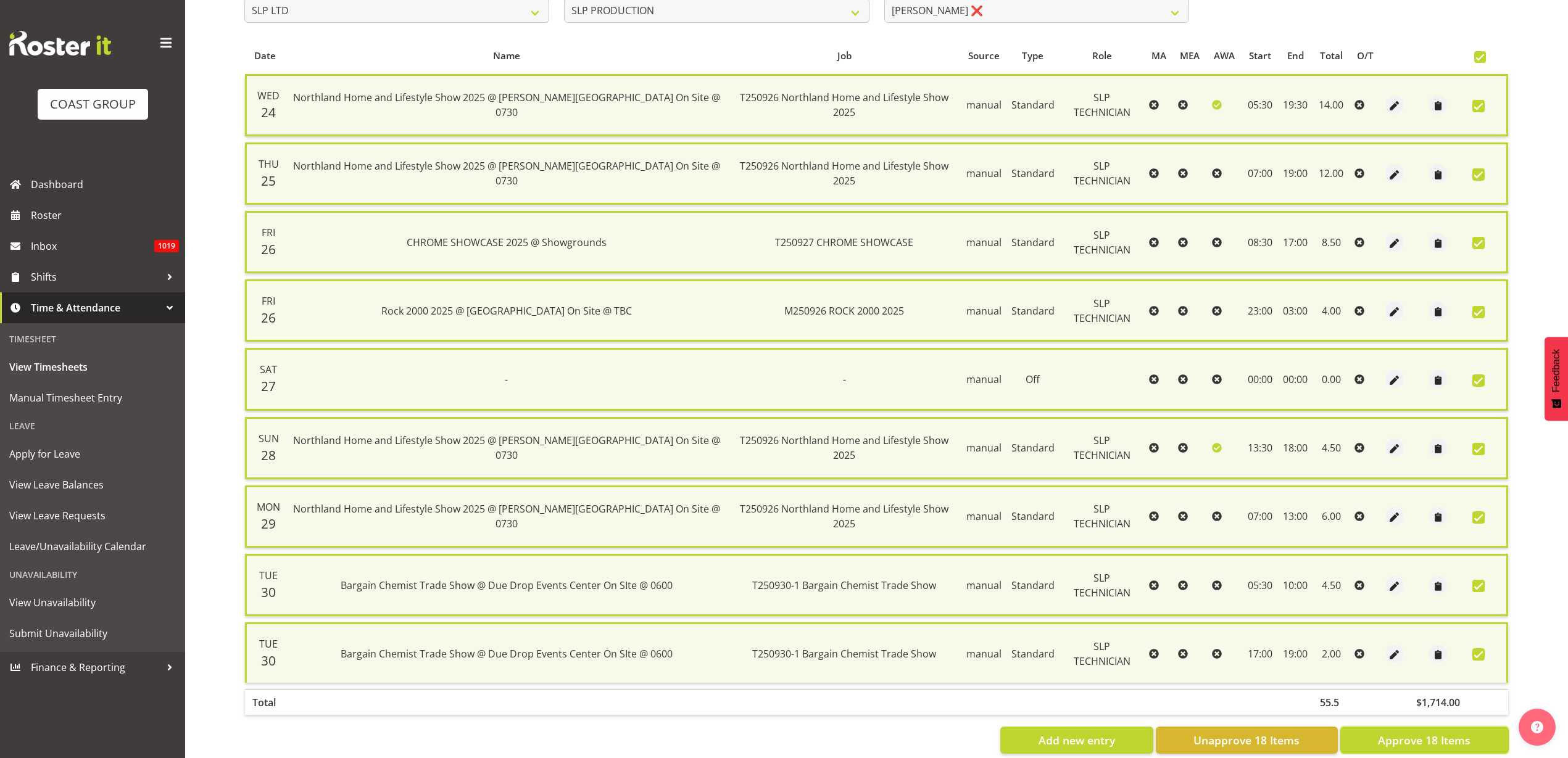
click at [1412, 746] on span "Approve 18 Items" at bounding box center [1424, 739] width 93 height 16
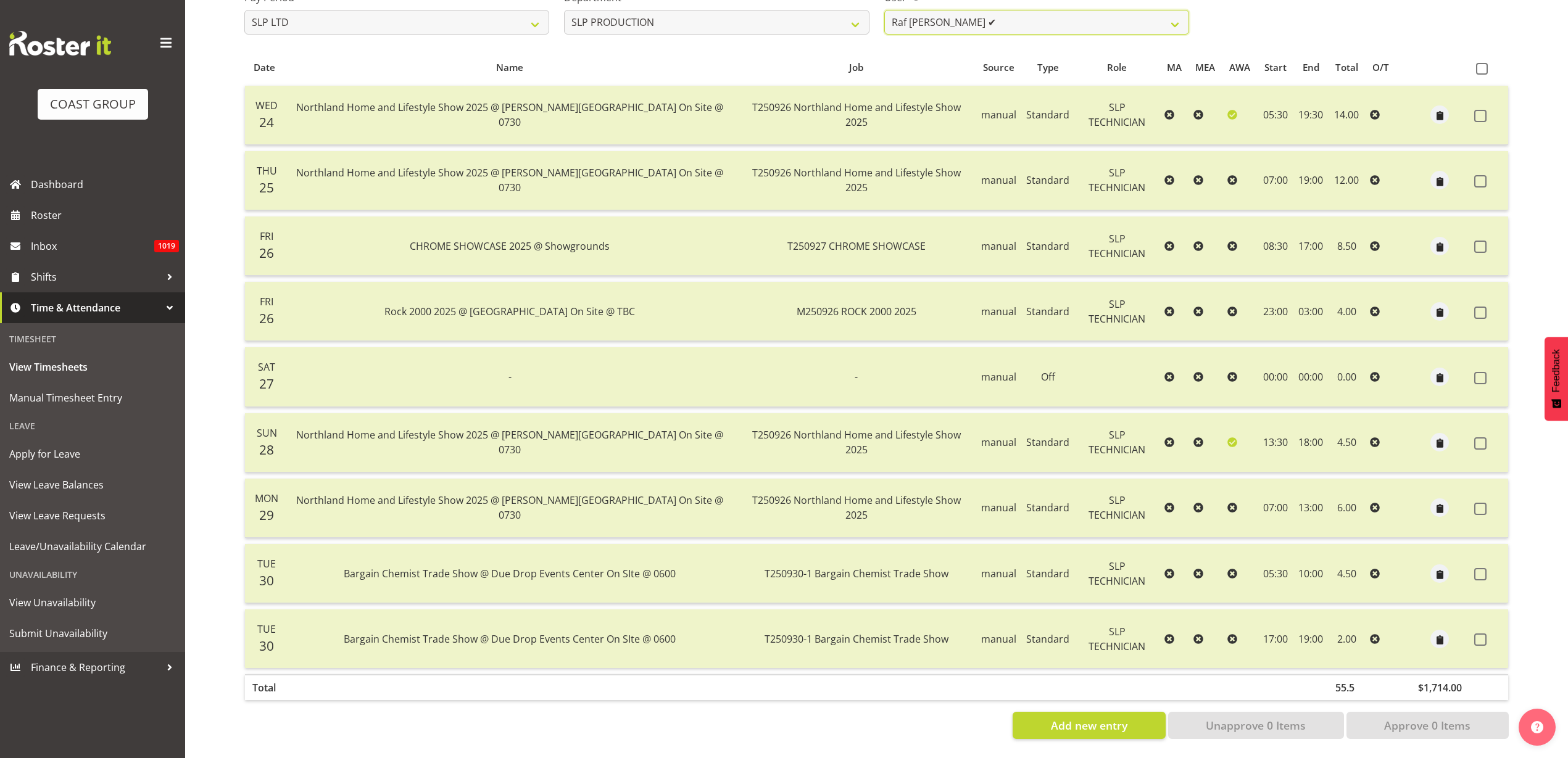
click at [1036, 10] on select "Aaron Grant ❌ Alan Burrows ✔ Coel Phillips ✔ Kent Stevens ✔ Kes David ✔ Mark Ph…" at bounding box center [1036, 22] width 305 height 24
click at [884, 10] on select "Aaron Grant ❌ Alan Burrows ✔ Coel Phillips ✔ Kent Stevens ✔ Kes David ✔ Mark Ph…" at bounding box center [1036, 22] width 305 height 24
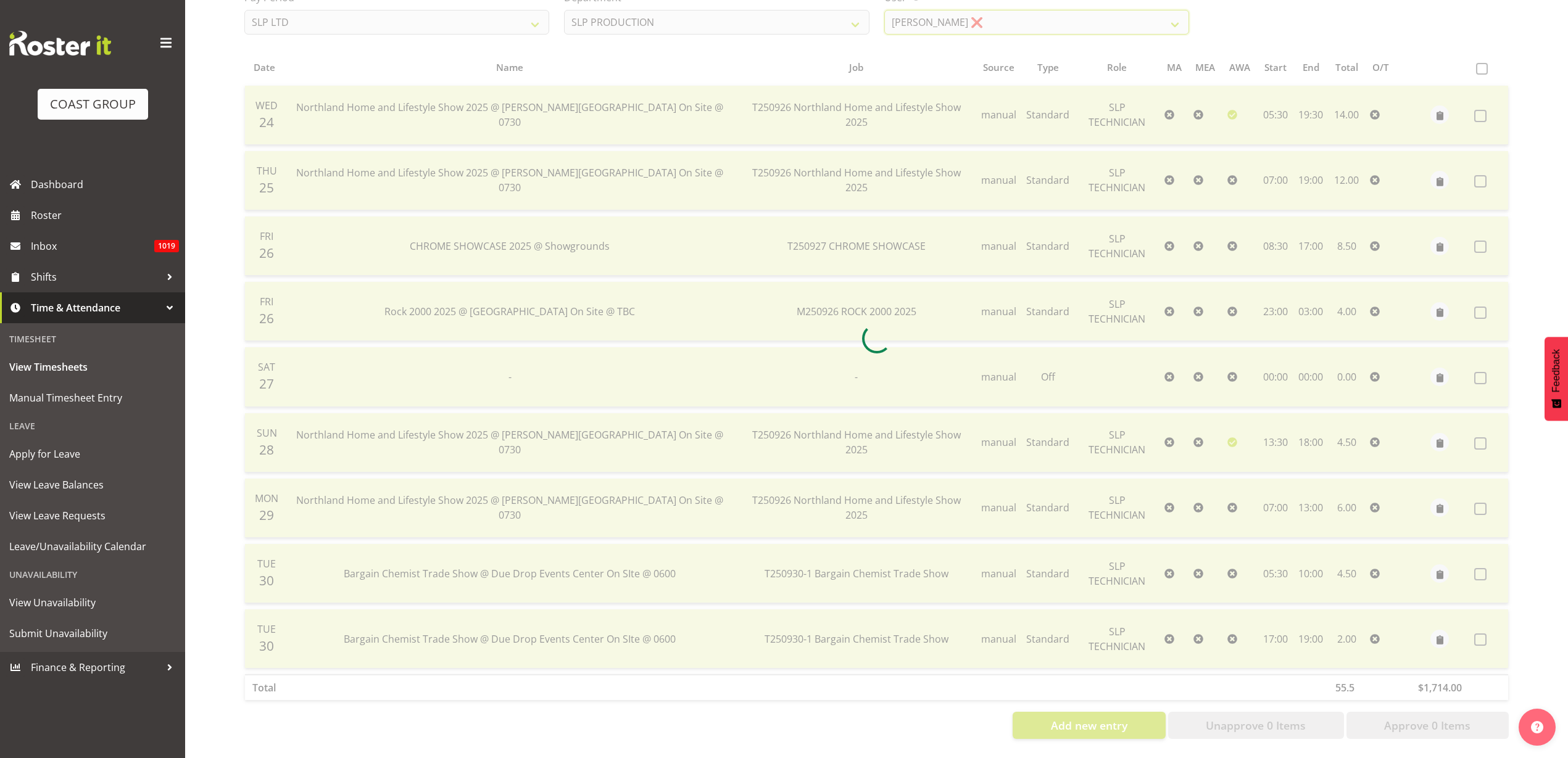
scroll to position [168, 0]
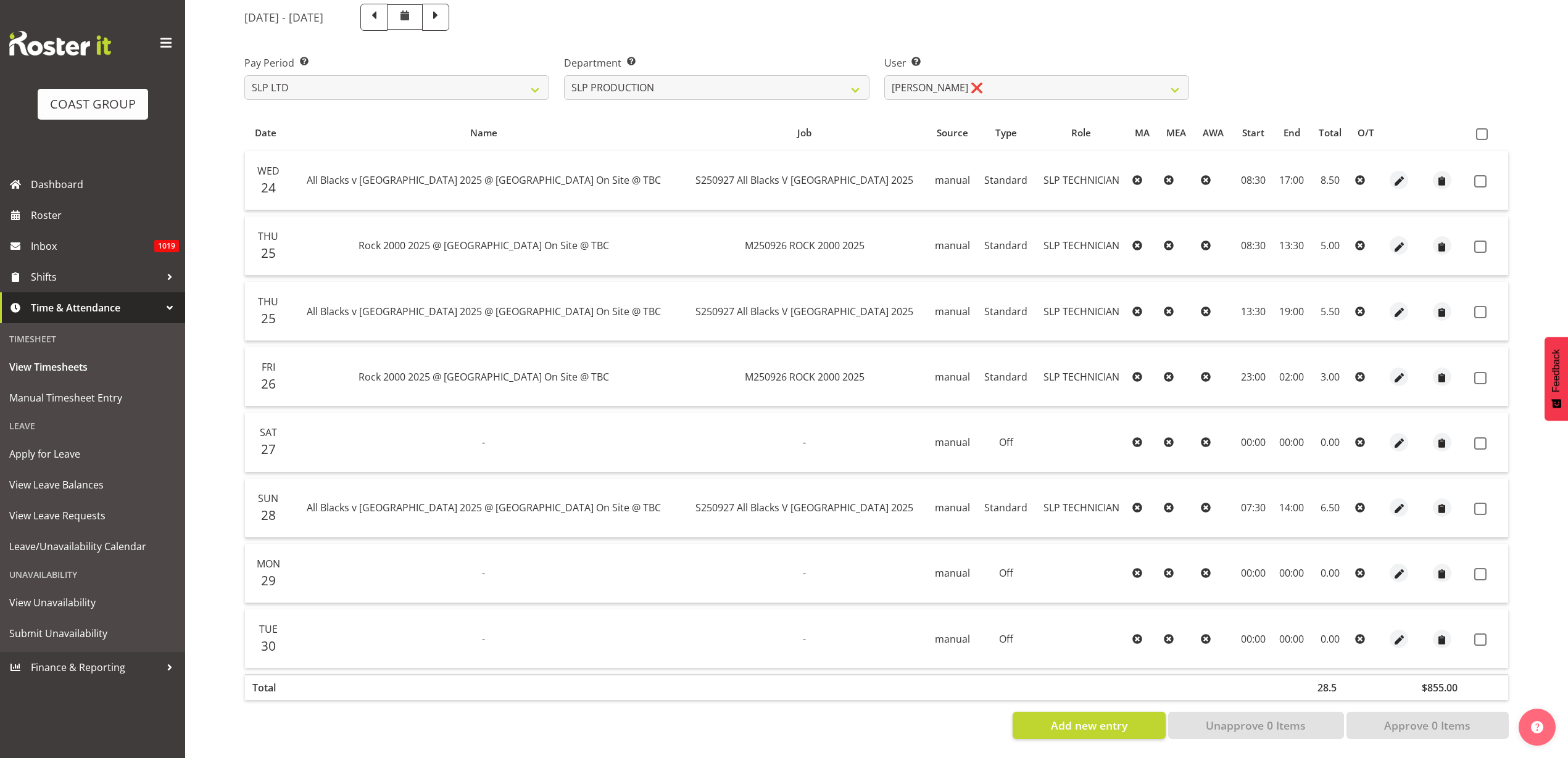
click at [1478, 128] on span at bounding box center [1482, 134] width 12 height 12
click at [1478, 130] on input "checkbox" at bounding box center [1480, 134] width 8 height 8
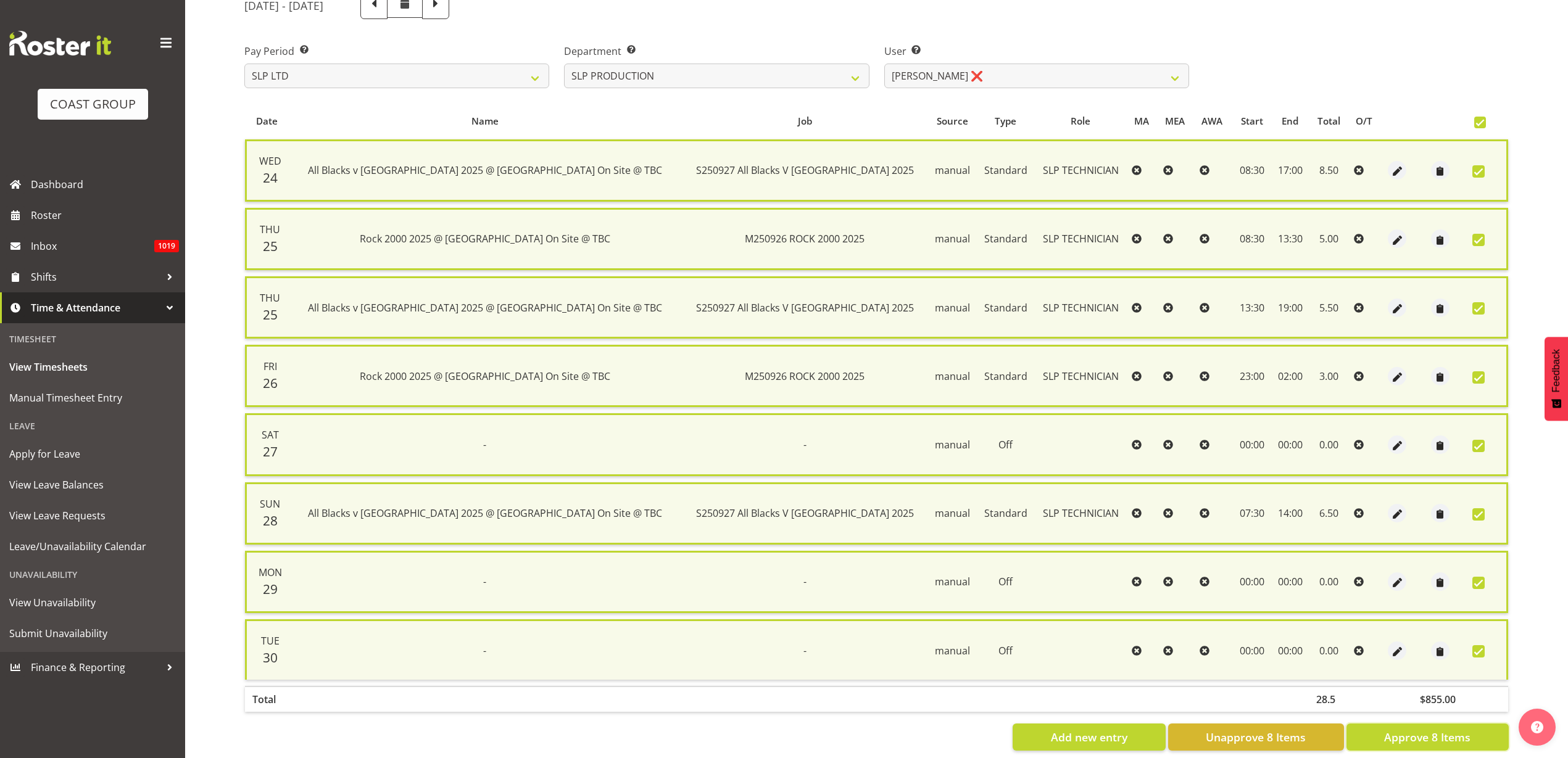
click at [1414, 731] on span "Approve 8 Items" at bounding box center [1427, 736] width 86 height 16
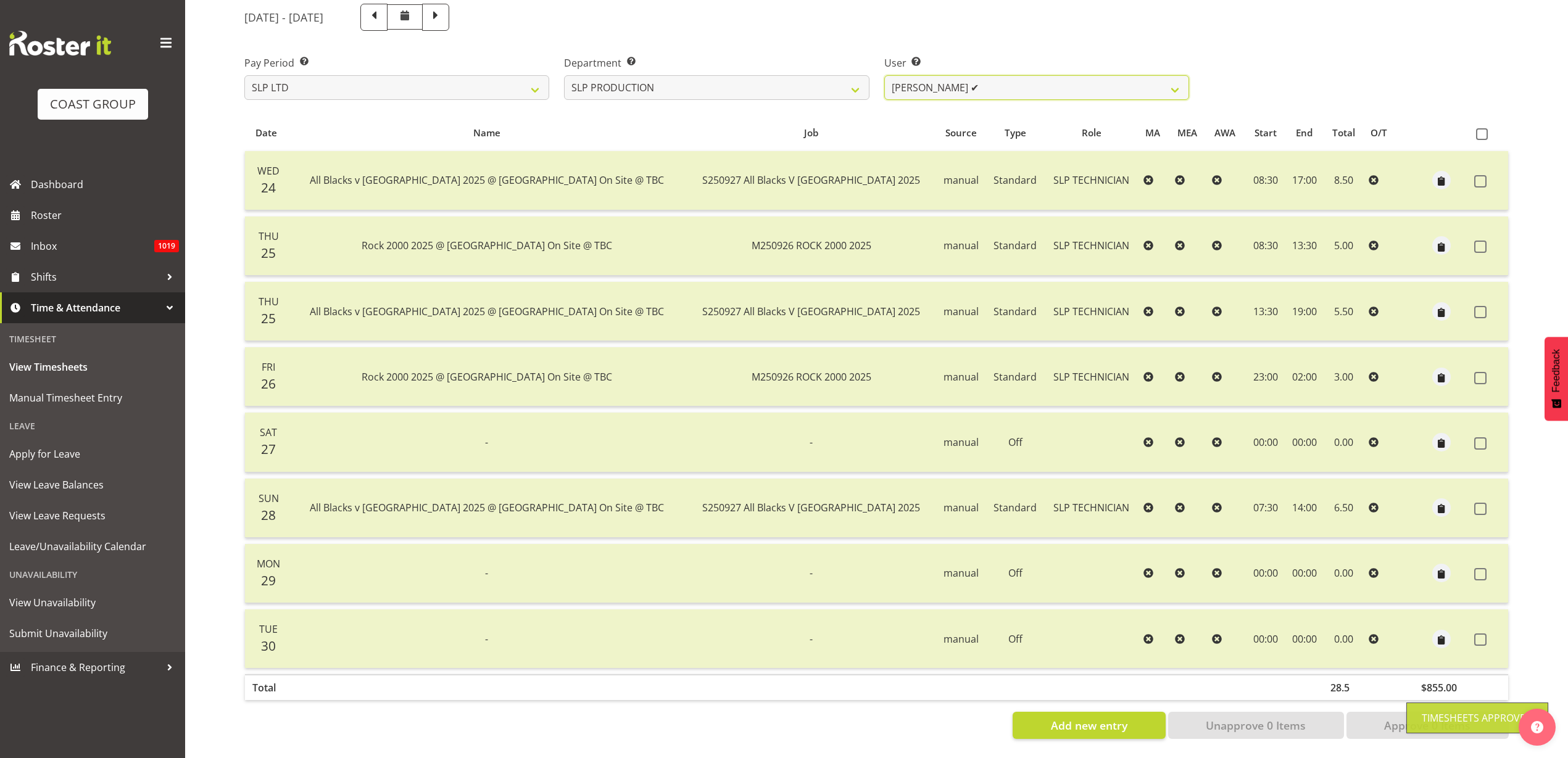
click at [1008, 75] on select "Aaron Grant ❌ Alan Burrows ✔ Coel Phillips ✔ Kent Stevens ✔ Kes David ✔ Mark Ph…" at bounding box center [1036, 87] width 305 height 24
click at [884, 75] on select "Aaron Grant ❌ Alan Burrows ✔ Coel Phillips ✔ Kent Stevens ✔ Kes David ✔ Mark Ph…" at bounding box center [1036, 87] width 305 height 24
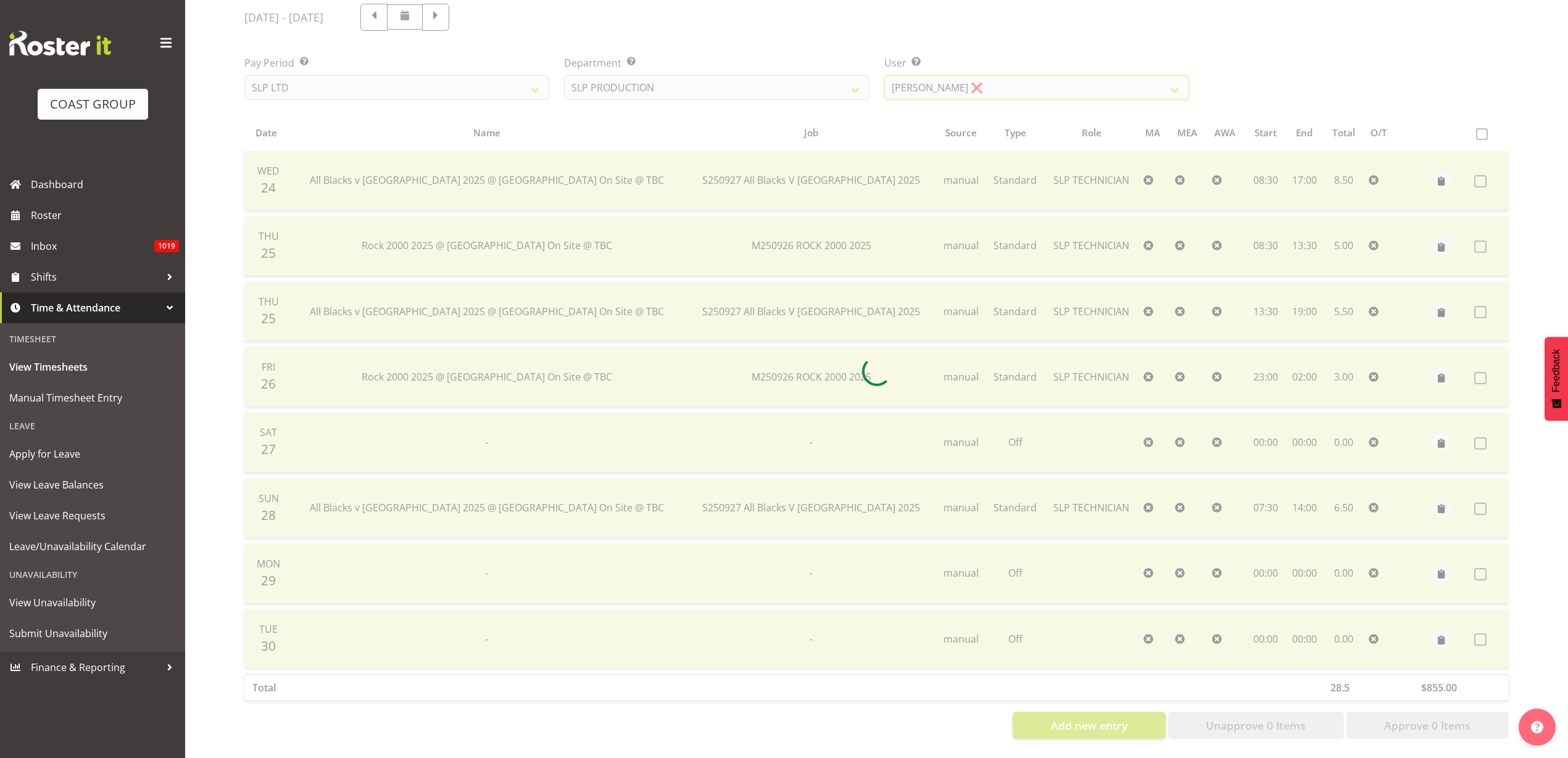
scroll to position [0, 0]
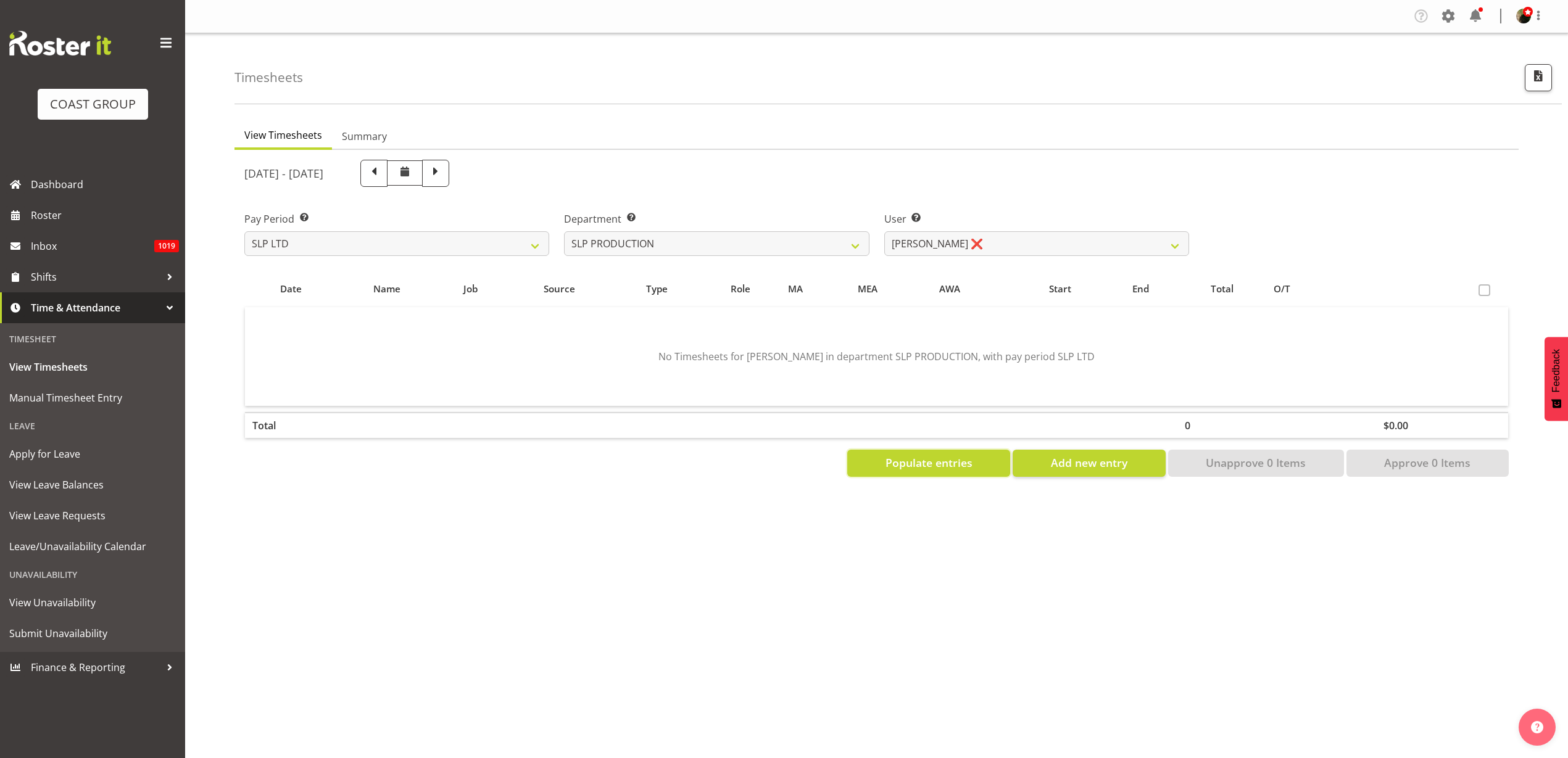
click at [896, 468] on span "Populate entries" at bounding box center [929, 462] width 87 height 16
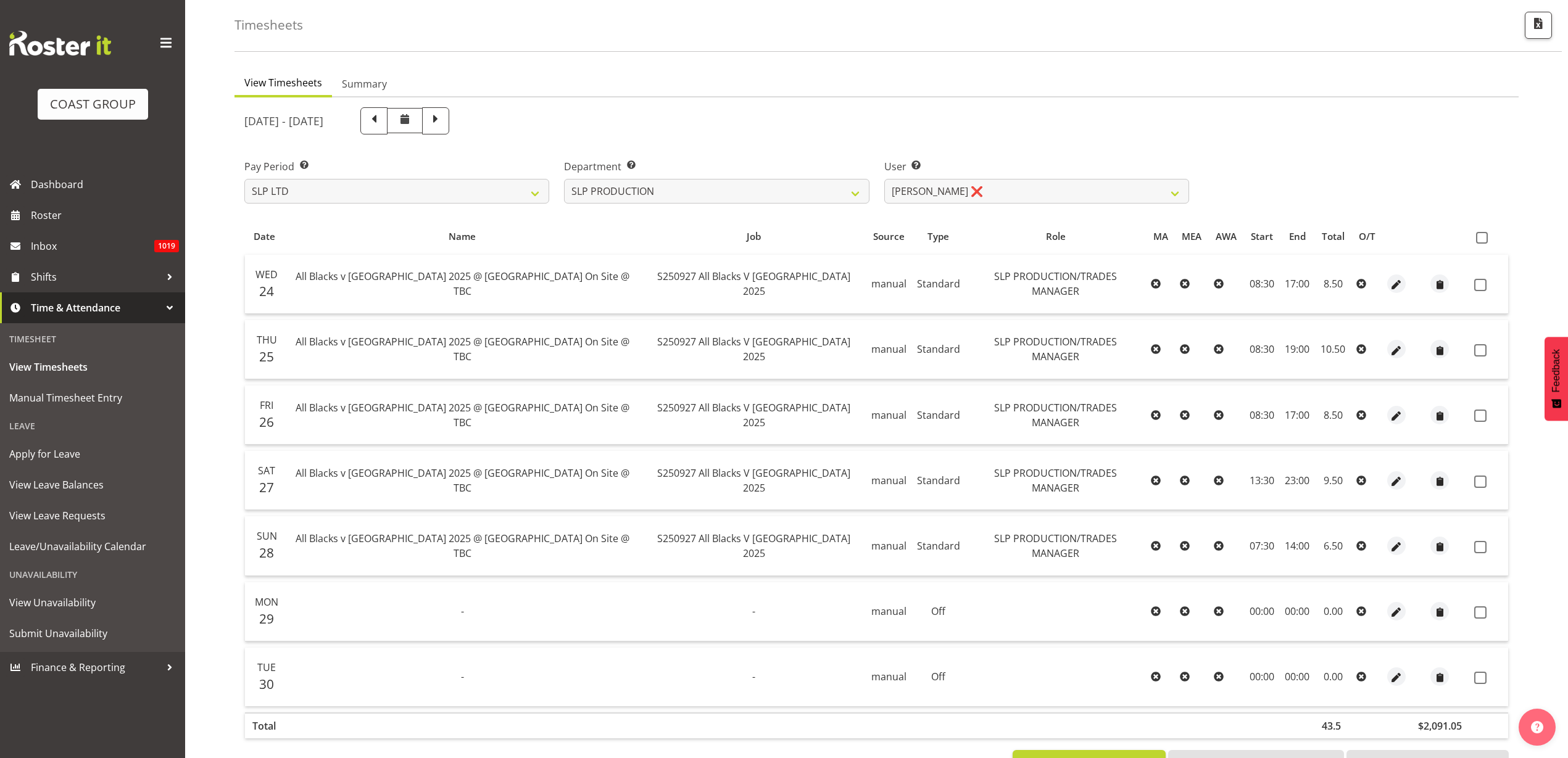
scroll to position [102, 0]
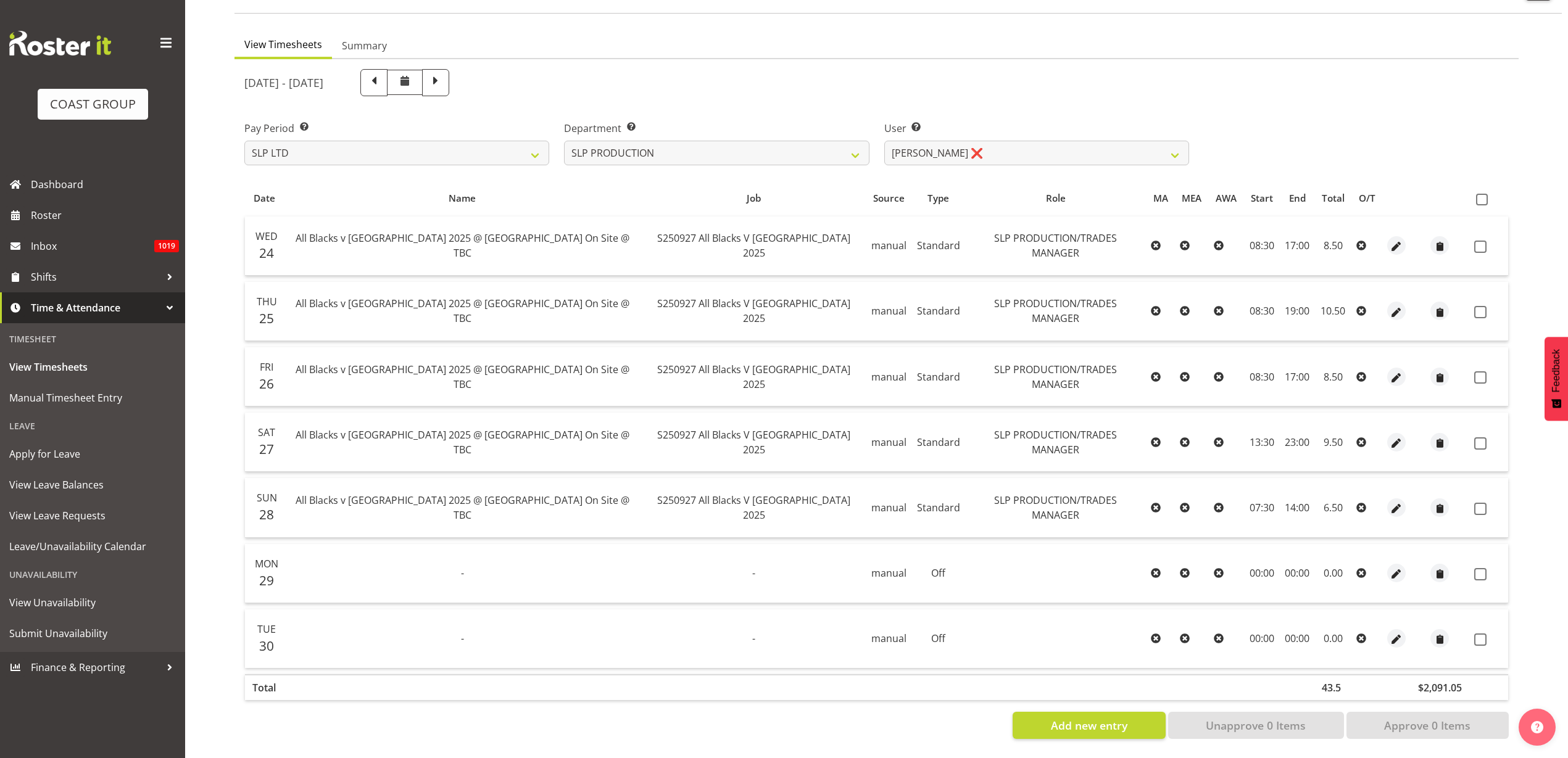
click at [1484, 194] on span at bounding box center [1482, 200] width 12 height 12
click at [1484, 196] on input "checkbox" at bounding box center [1480, 200] width 8 height 8
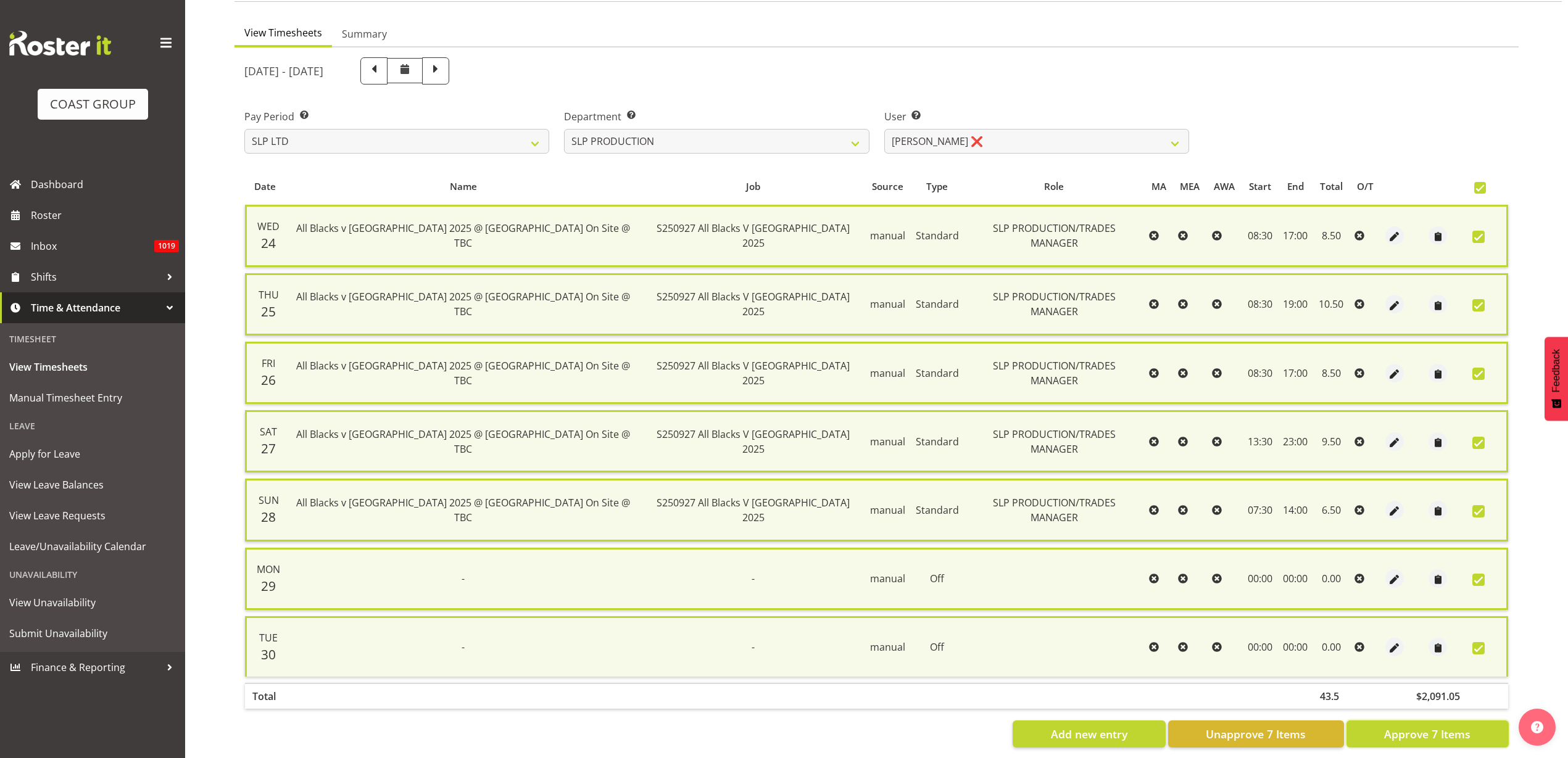
click at [1432, 740] on span "Approve 7 Items" at bounding box center [1427, 734] width 86 height 16
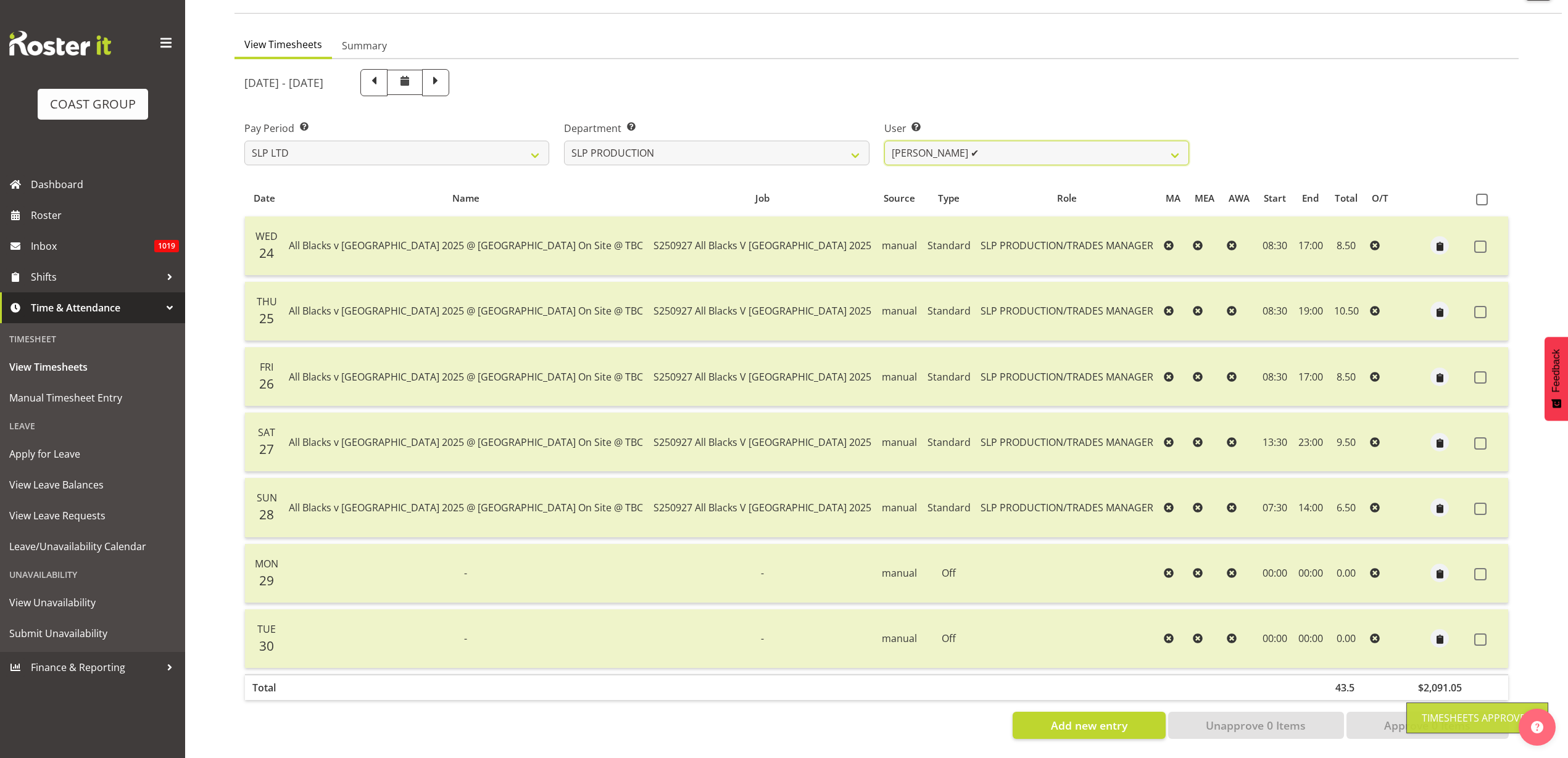
click at [978, 143] on select "Aaron Grant ❌ Alan Burrows ✔ Coel Phillips ✔ Kent Stevens ✔ Kes David ✔ Mark Ph…" at bounding box center [1036, 153] width 305 height 24
click at [734, 141] on select "SLP CHC SLP OFFICE SLP PRODUCTION SLP TRADE" at bounding box center [716, 153] width 305 height 24
click at [564, 141] on select "SLP CHC SLP OFFICE SLP PRODUCTION SLP TRADE" at bounding box center [716, 153] width 305 height 24
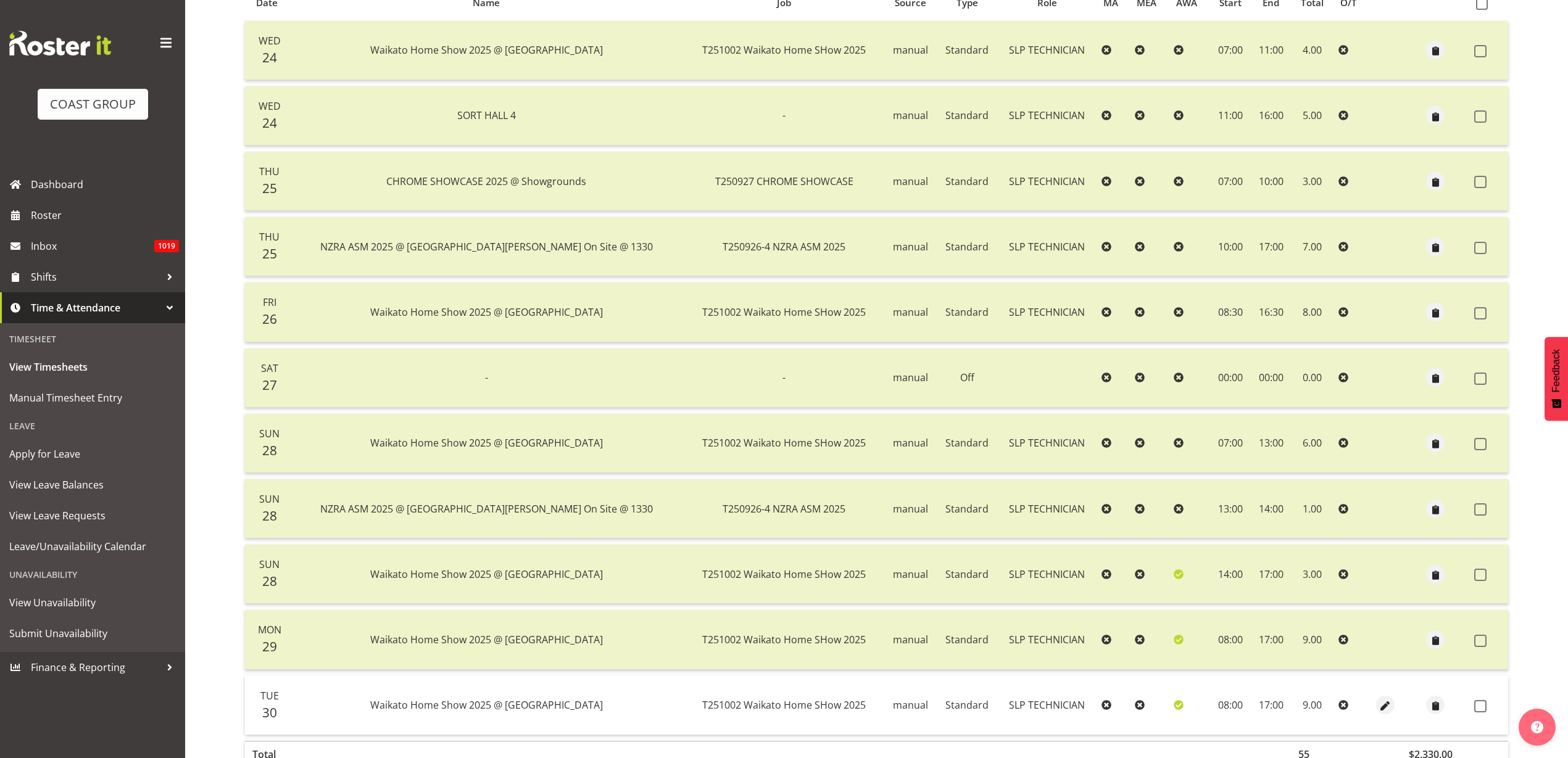
scroll to position [133, 0]
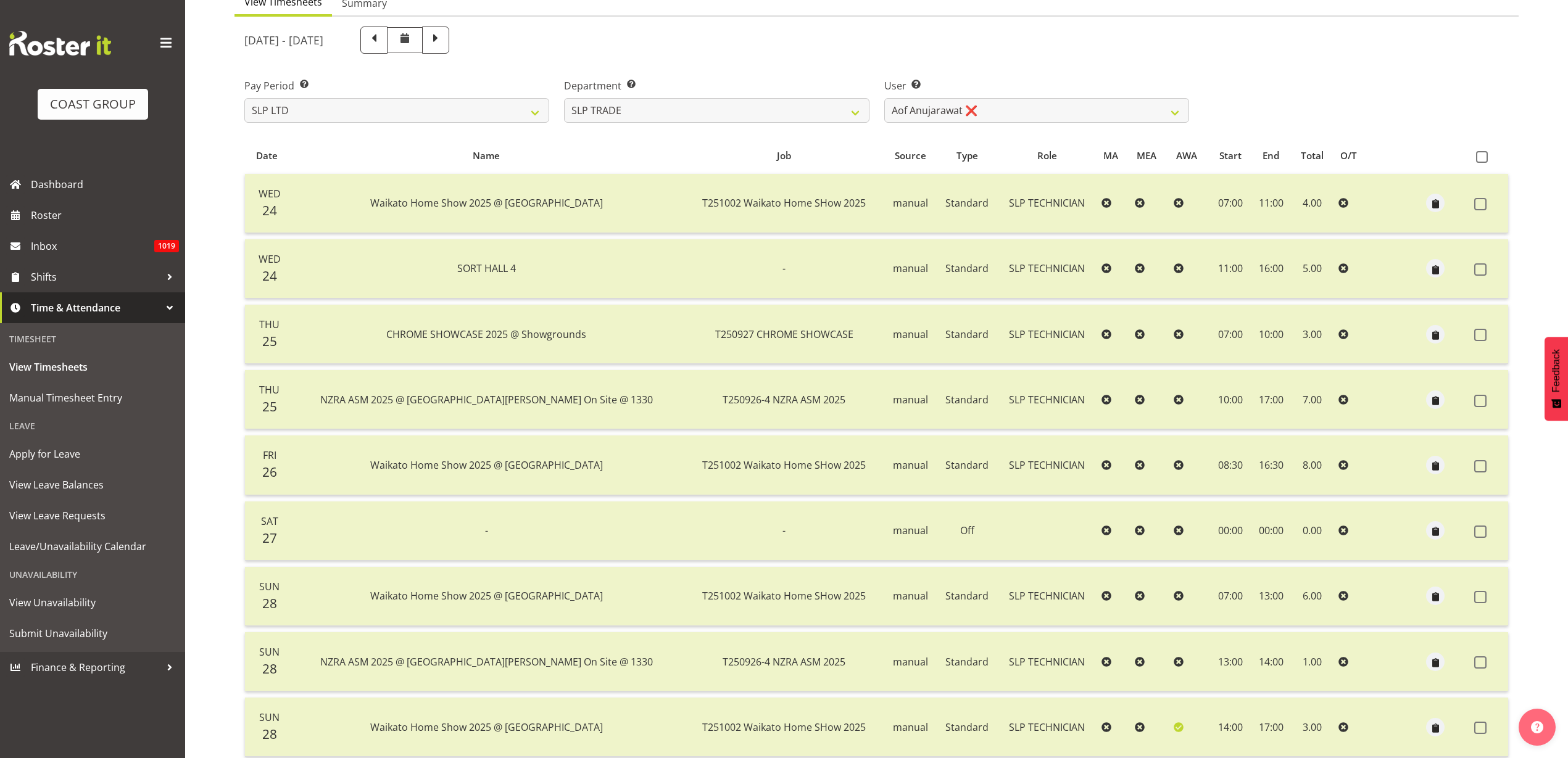
click at [1482, 156] on span at bounding box center [1482, 156] width 12 height 12
click at [1482, 156] on input "checkbox" at bounding box center [1480, 156] width 8 height 8
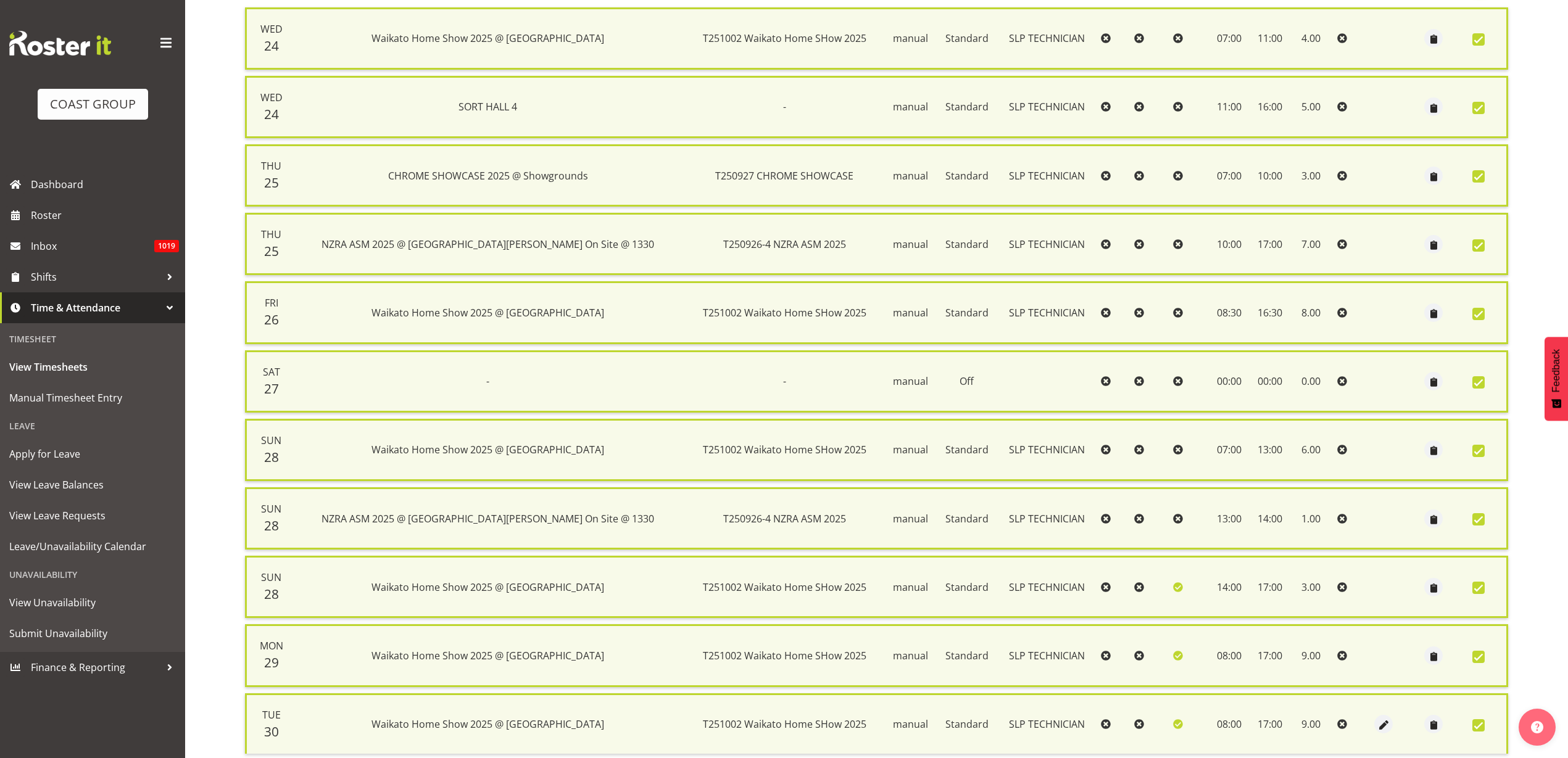
scroll to position [397, 0]
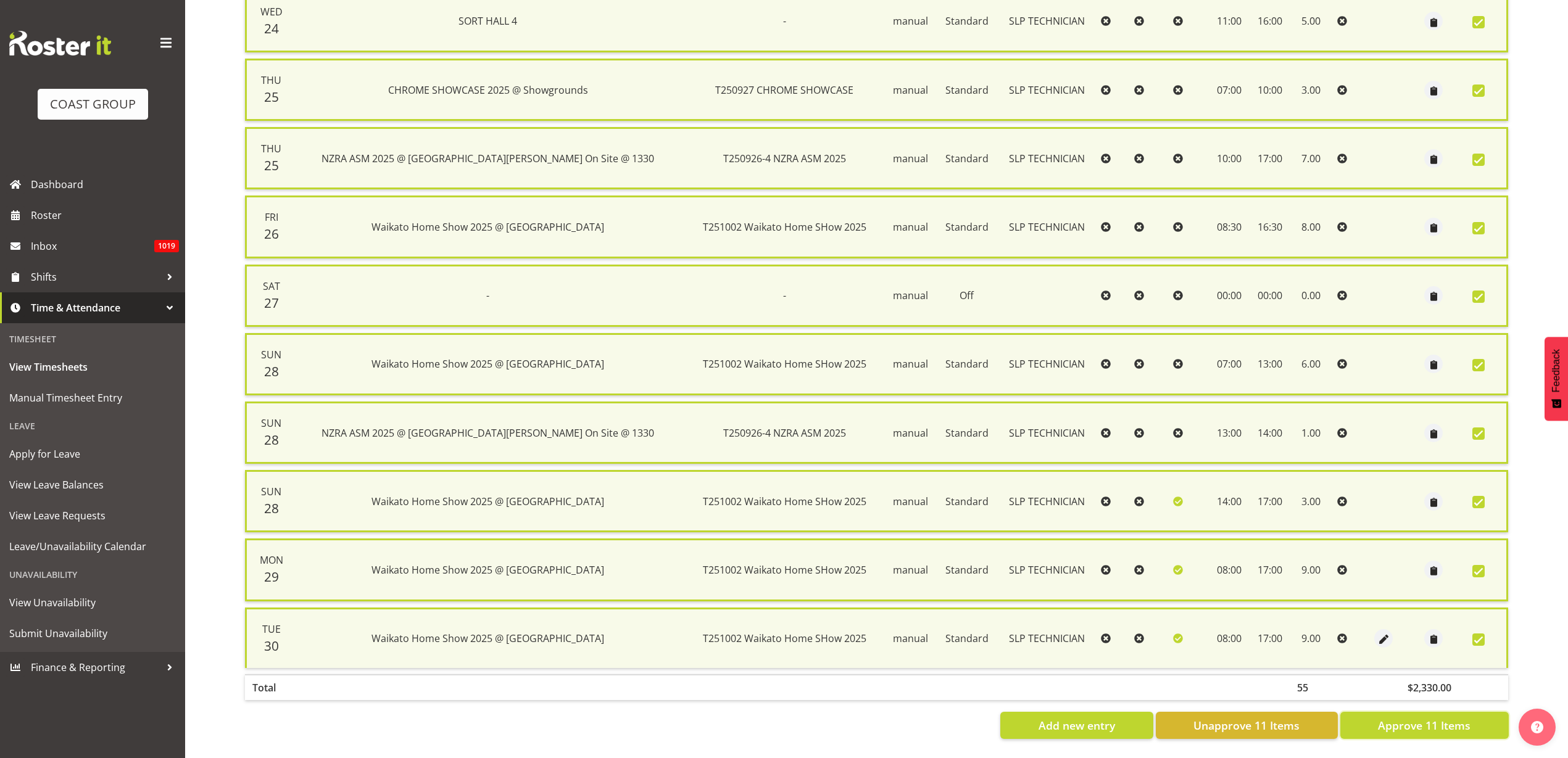
click at [1415, 718] on span "Approve 11 Items" at bounding box center [1424, 725] width 93 height 16
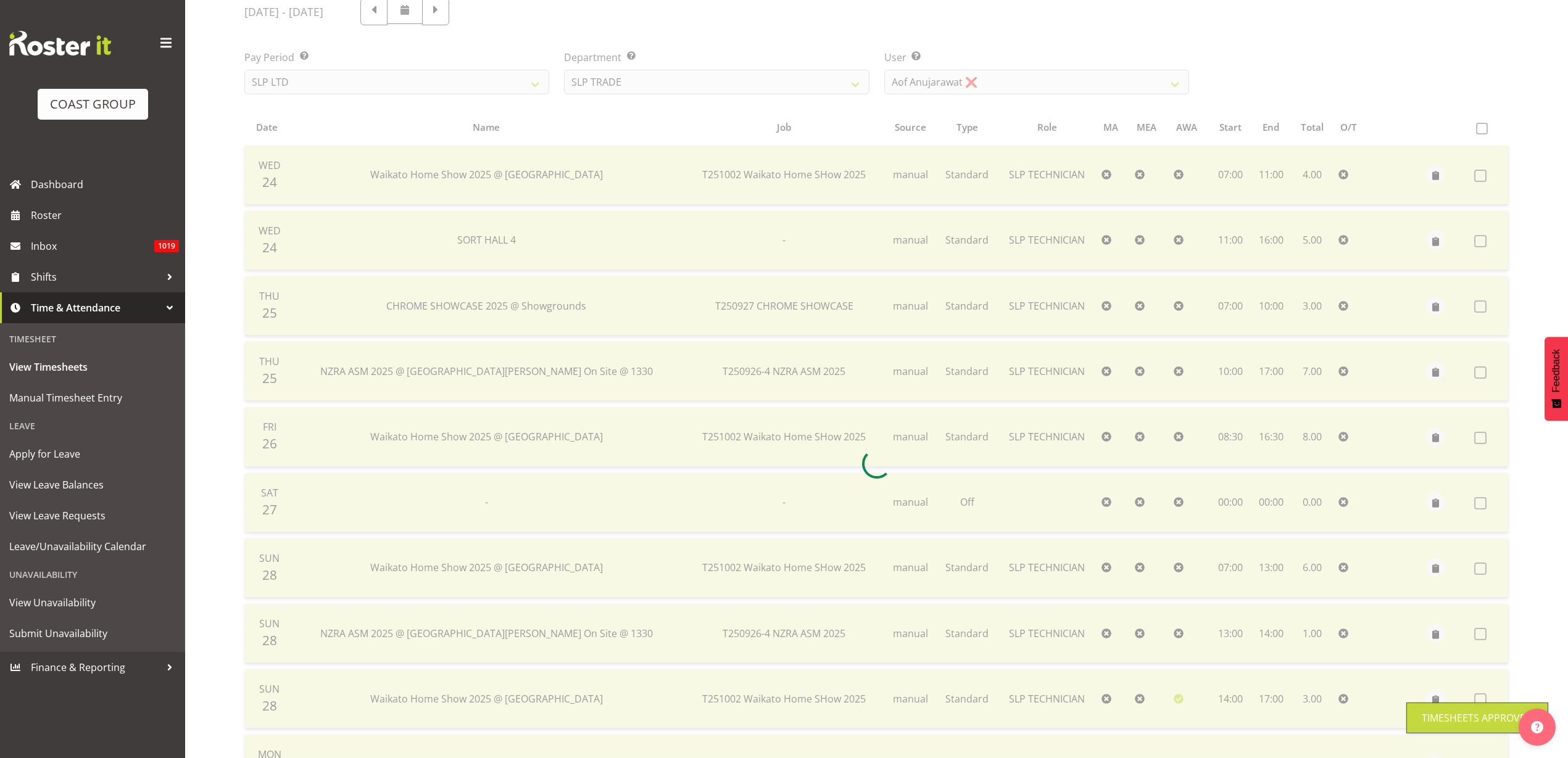
scroll to position [133, 0]
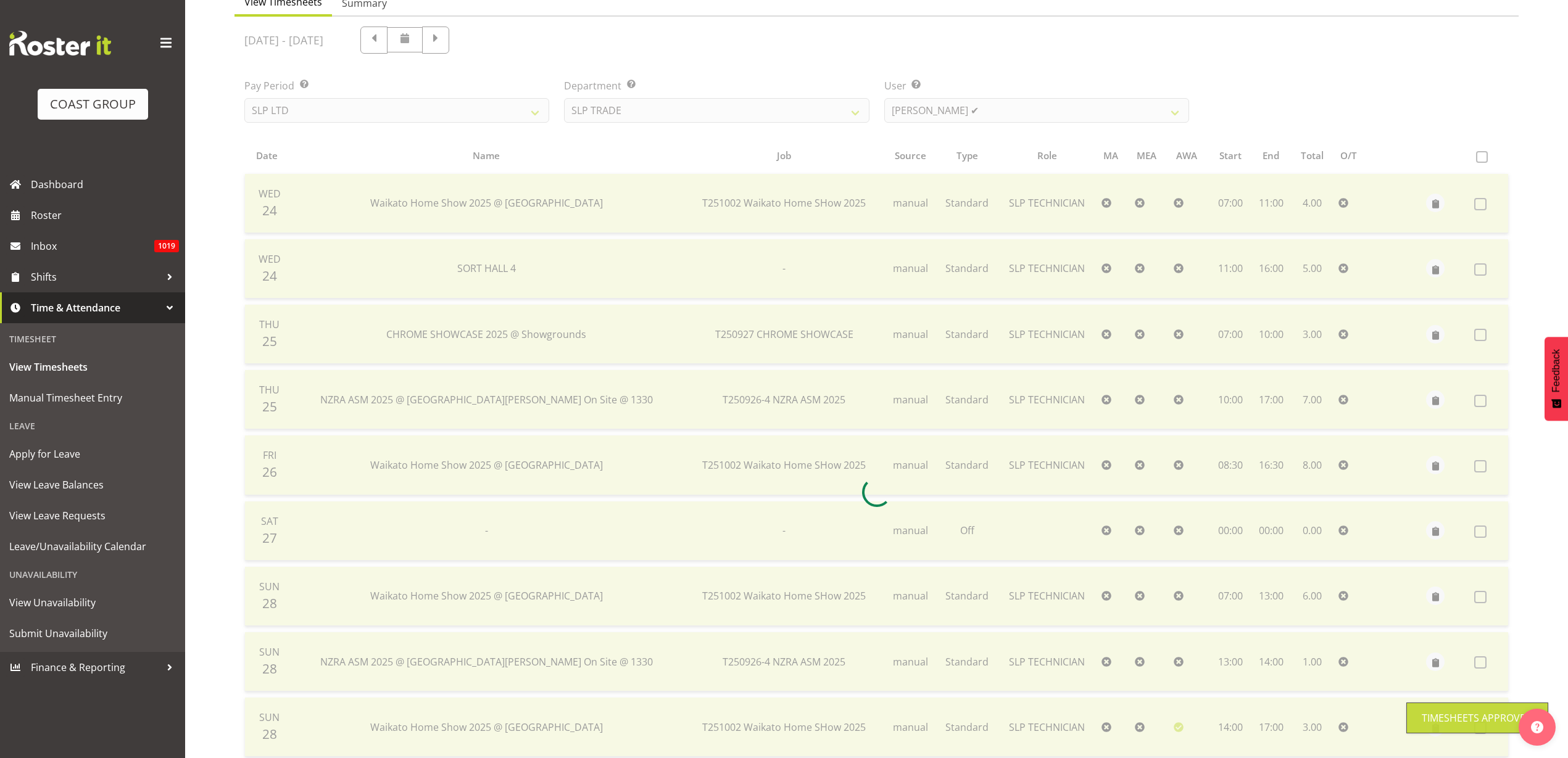
click at [1034, 106] on div at bounding box center [876, 493] width 1284 height 952
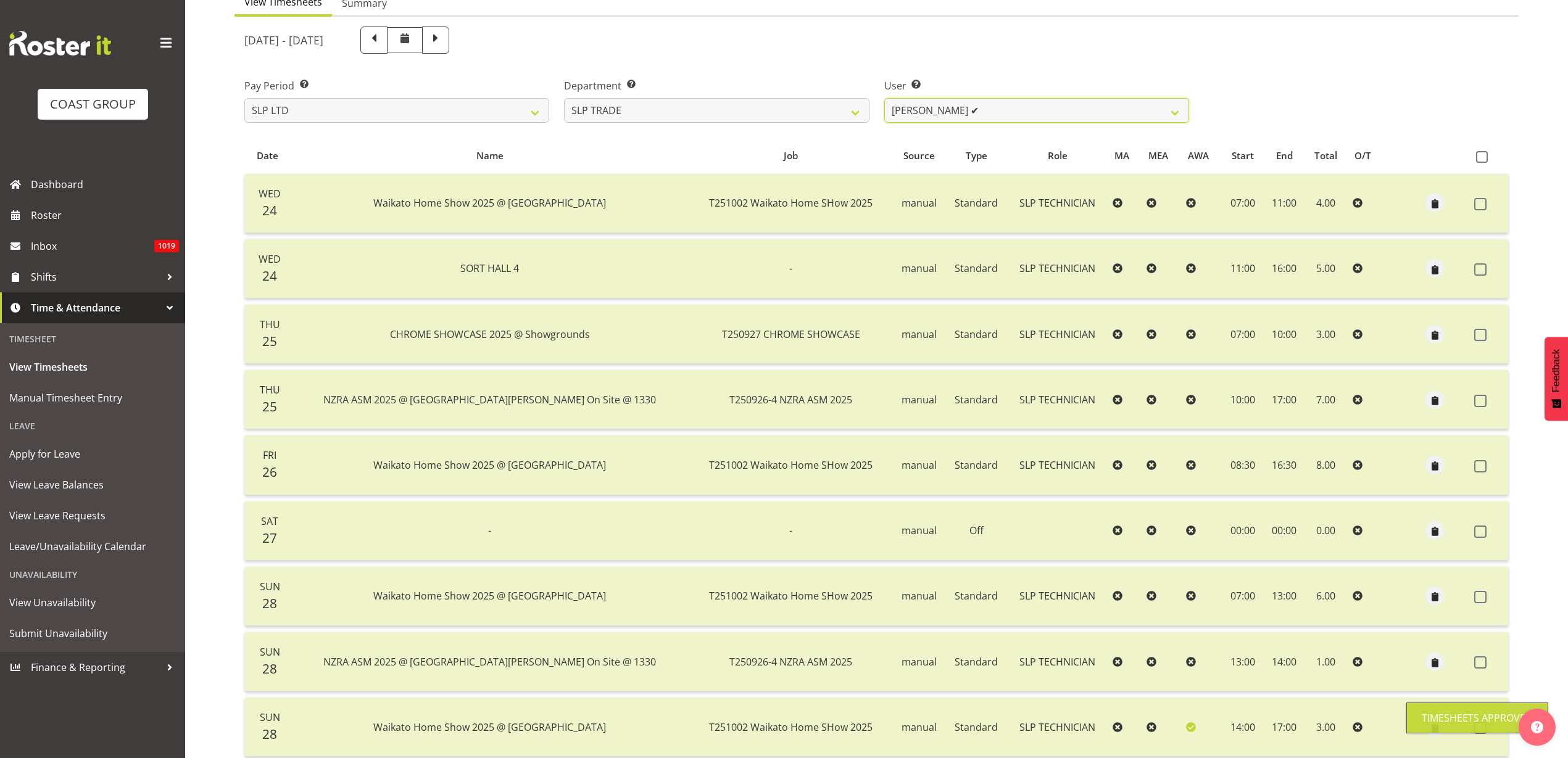
click at [1036, 109] on select "Aof Anujarawat ✔ Han Chaleerin ❌ Hayden Watts ❌ Jack Brewer ❌ Jesse Hawira ❌ Jo…" at bounding box center [1036, 111] width 305 height 24
click at [884, 98] on select "Aof Anujarawat ✔ Han Chaleerin ❌ Hayden Watts ❌ Jack Brewer ❌ Jesse Hawira ❌ Jo…" at bounding box center [1036, 111] width 305 height 24
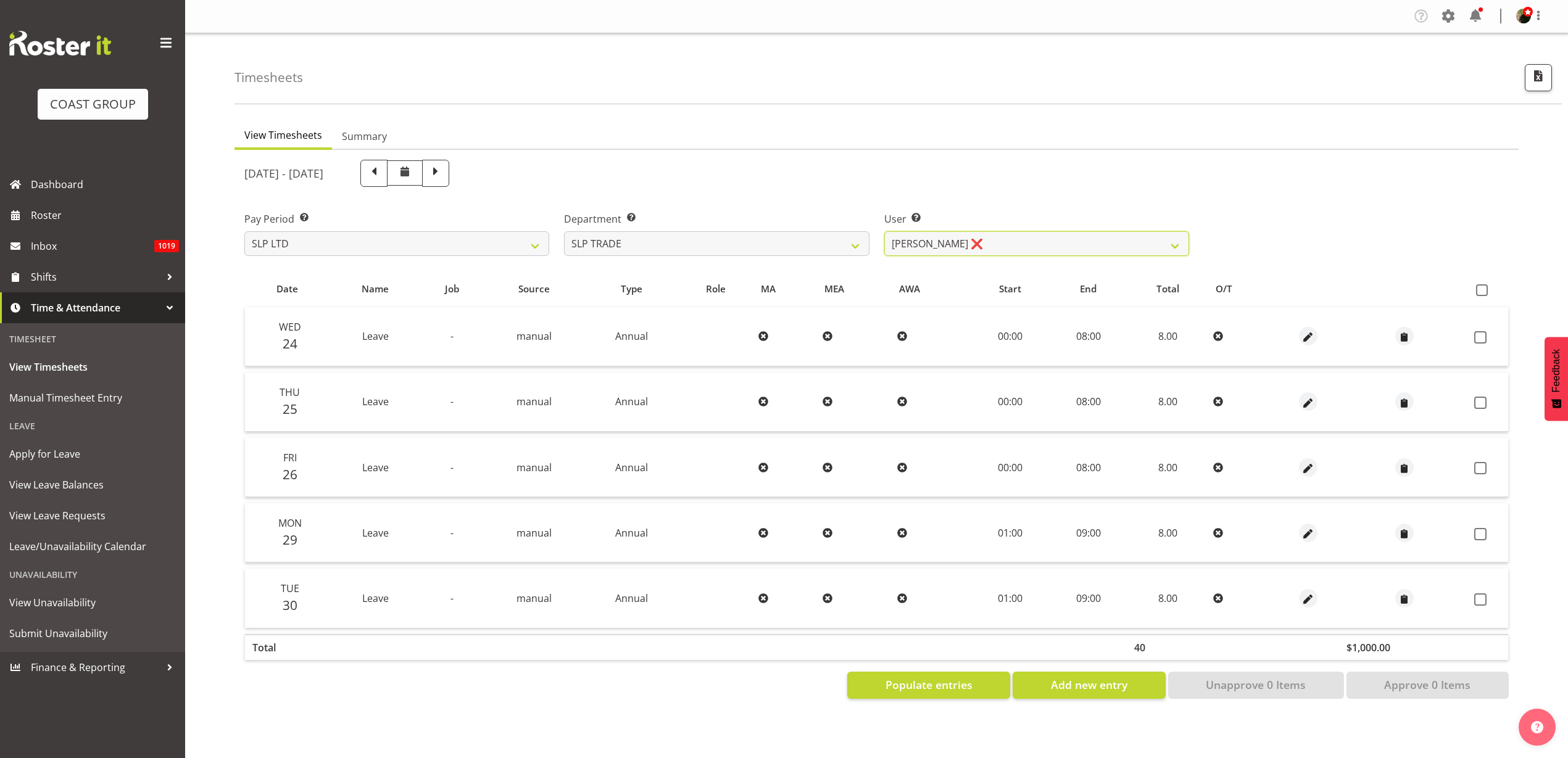
scroll to position [0, 0]
click at [1484, 289] on span at bounding box center [1482, 290] width 12 height 12
click at [1484, 289] on input "checkbox" at bounding box center [1480, 290] width 8 height 8
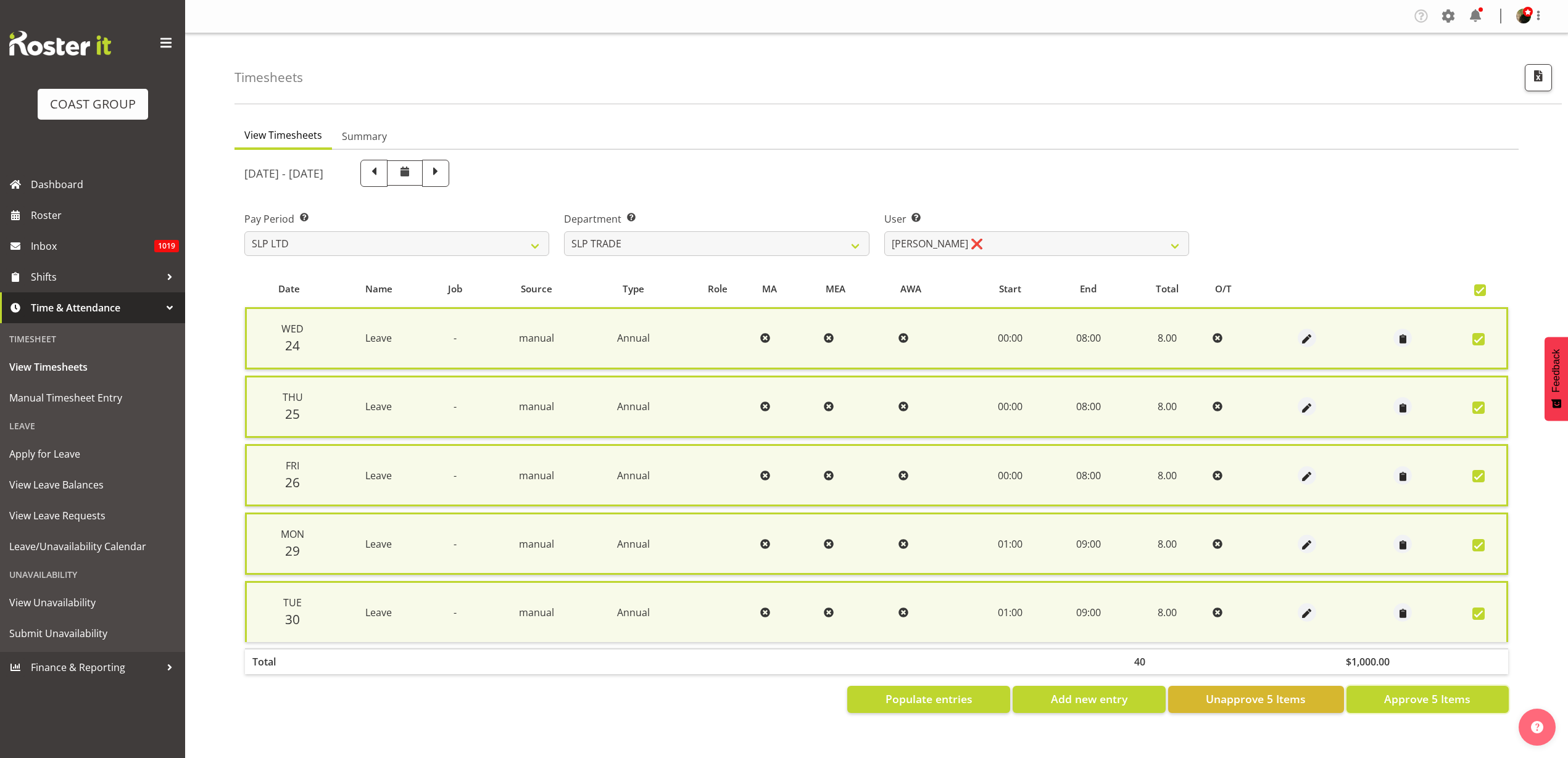
click at [1462, 702] on span "Approve 5 Items" at bounding box center [1427, 698] width 86 height 16
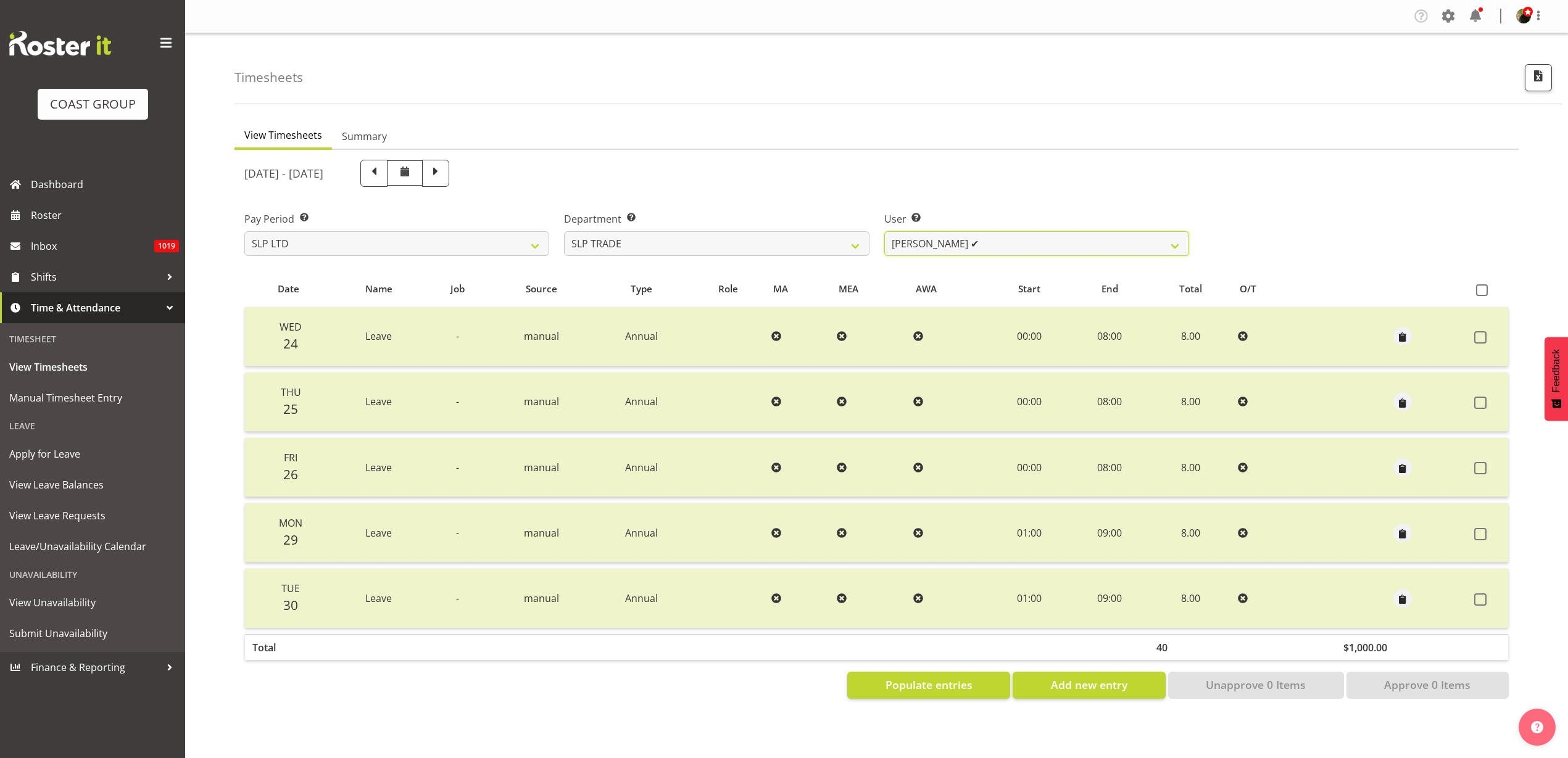
click at [977, 244] on select "Aof Anujarawat ✔ Han Chaleerin ✔ Hayden Watts ❌ Jack Brewer ❌ Jesse Hawira ❌ Jo…" at bounding box center [1036, 244] width 305 height 24
click at [884, 231] on select "Aof Anujarawat ✔ Han Chaleerin ✔ Hayden Watts ❌ Jack Brewer ❌ Jesse Hawira ❌ Jo…" at bounding box center [1036, 244] width 305 height 24
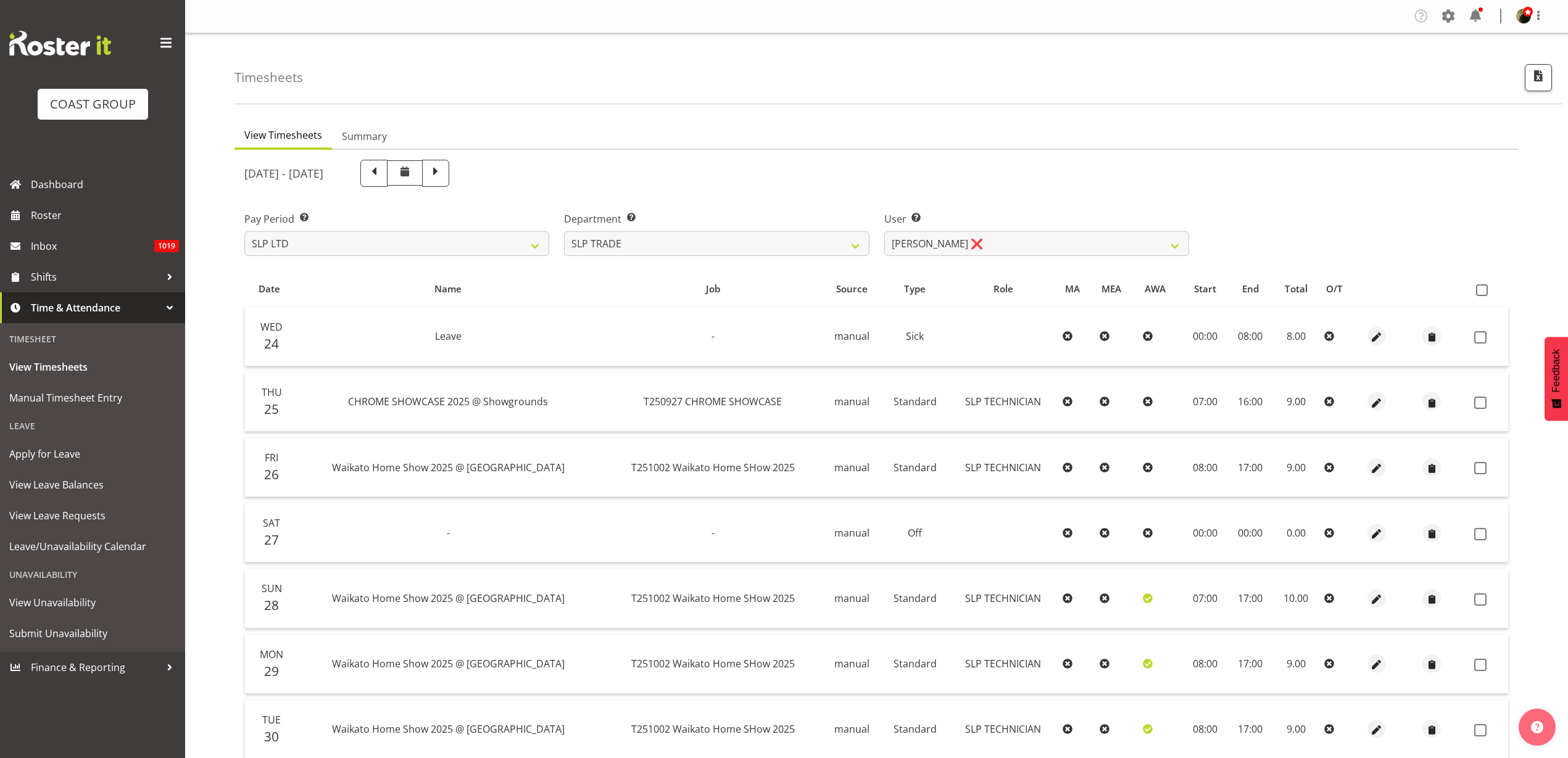
click at [1484, 287] on span at bounding box center [1482, 290] width 12 height 12
click at [1484, 287] on input "checkbox" at bounding box center [1480, 290] width 8 height 8
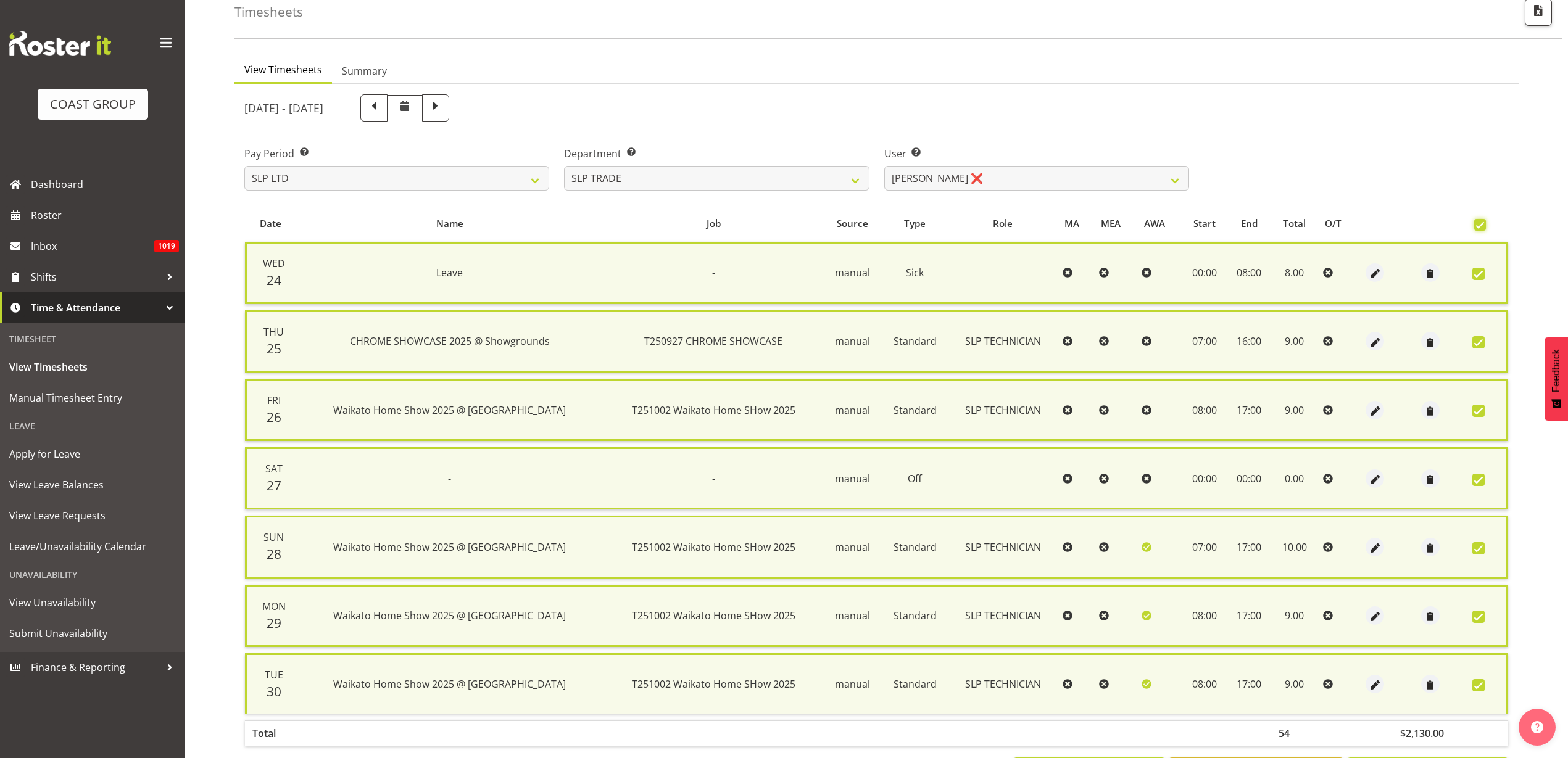
scroll to position [123, 0]
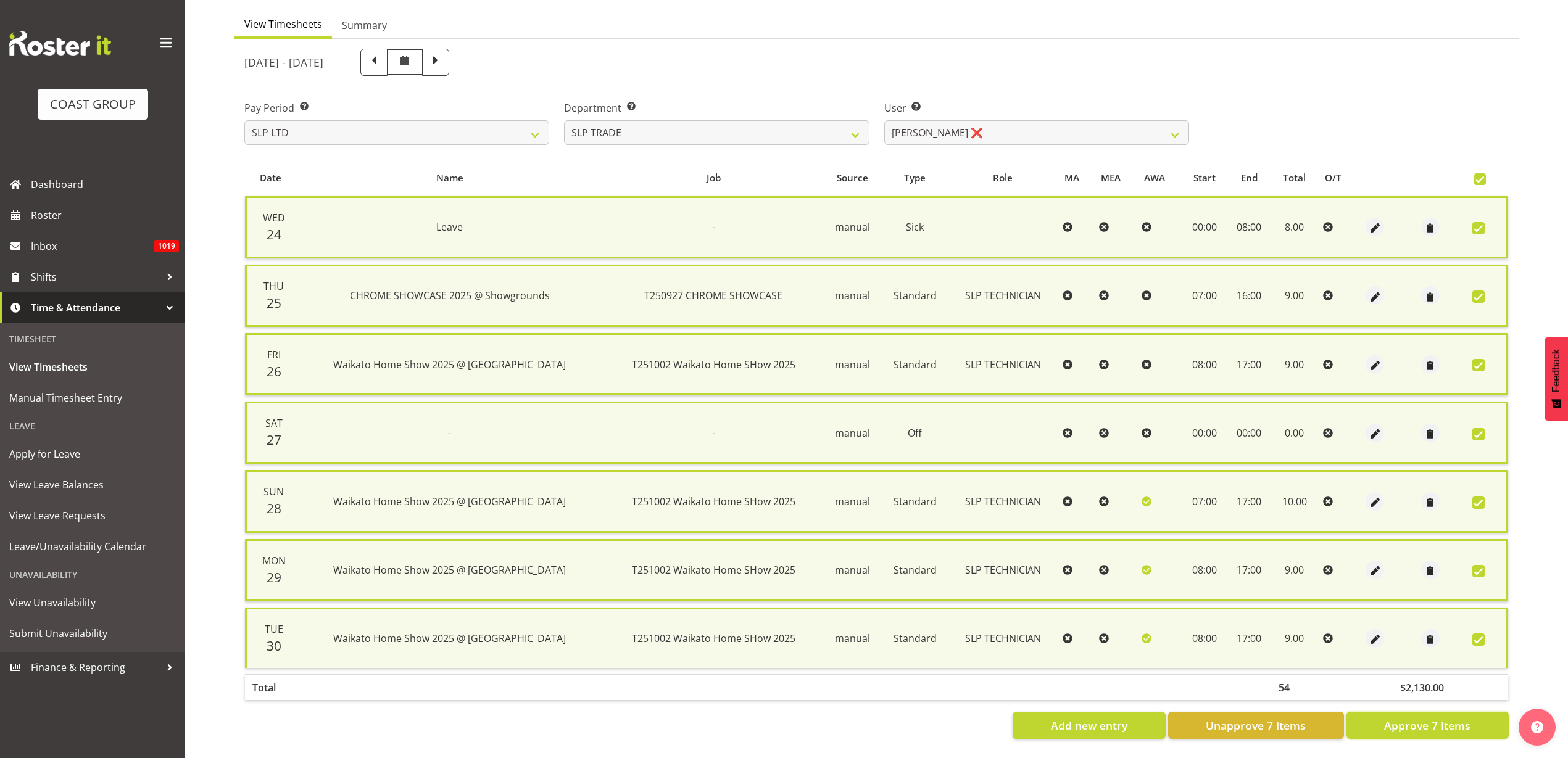
click at [1399, 718] on span "Approve 7 Items" at bounding box center [1427, 725] width 86 height 16
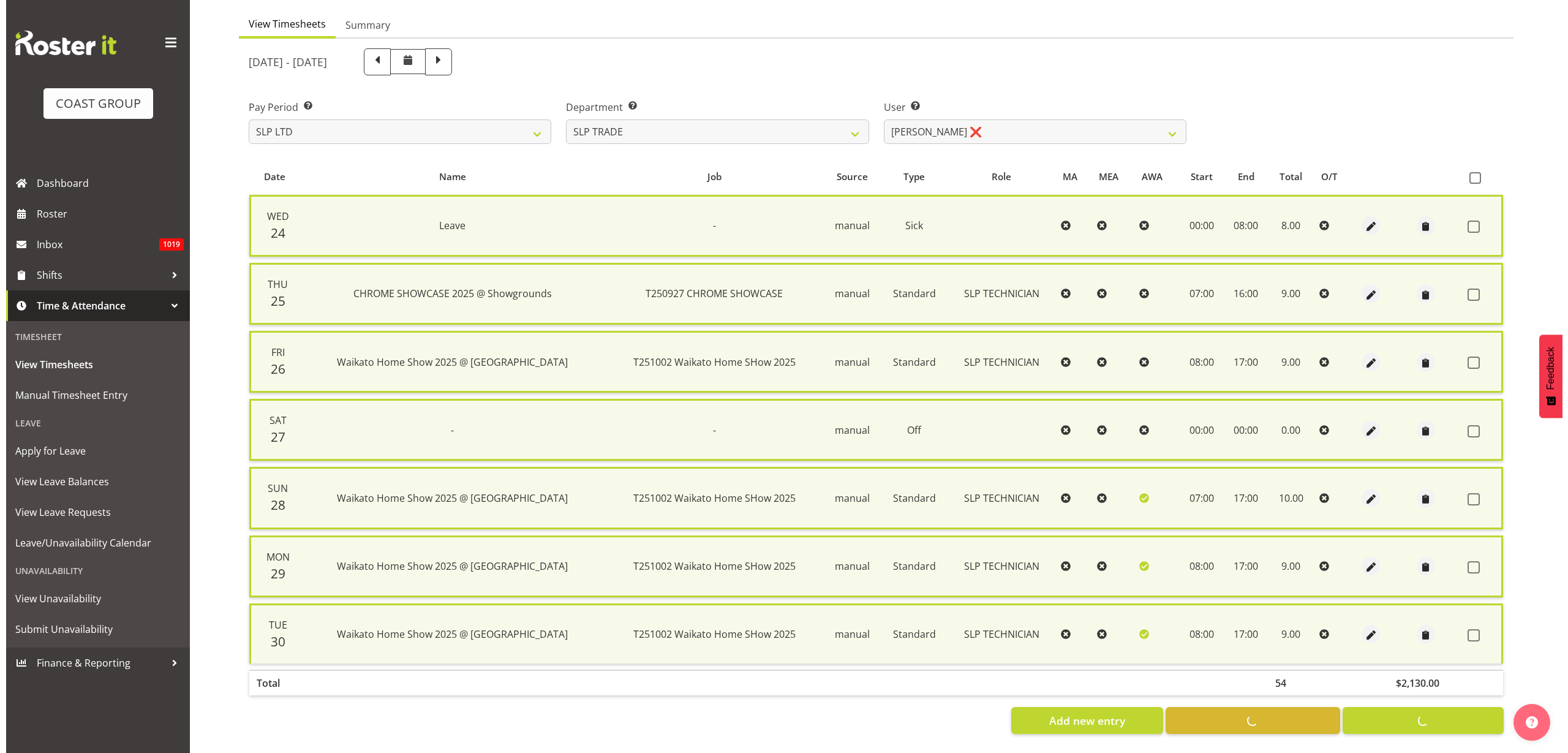
scroll to position [101, 0]
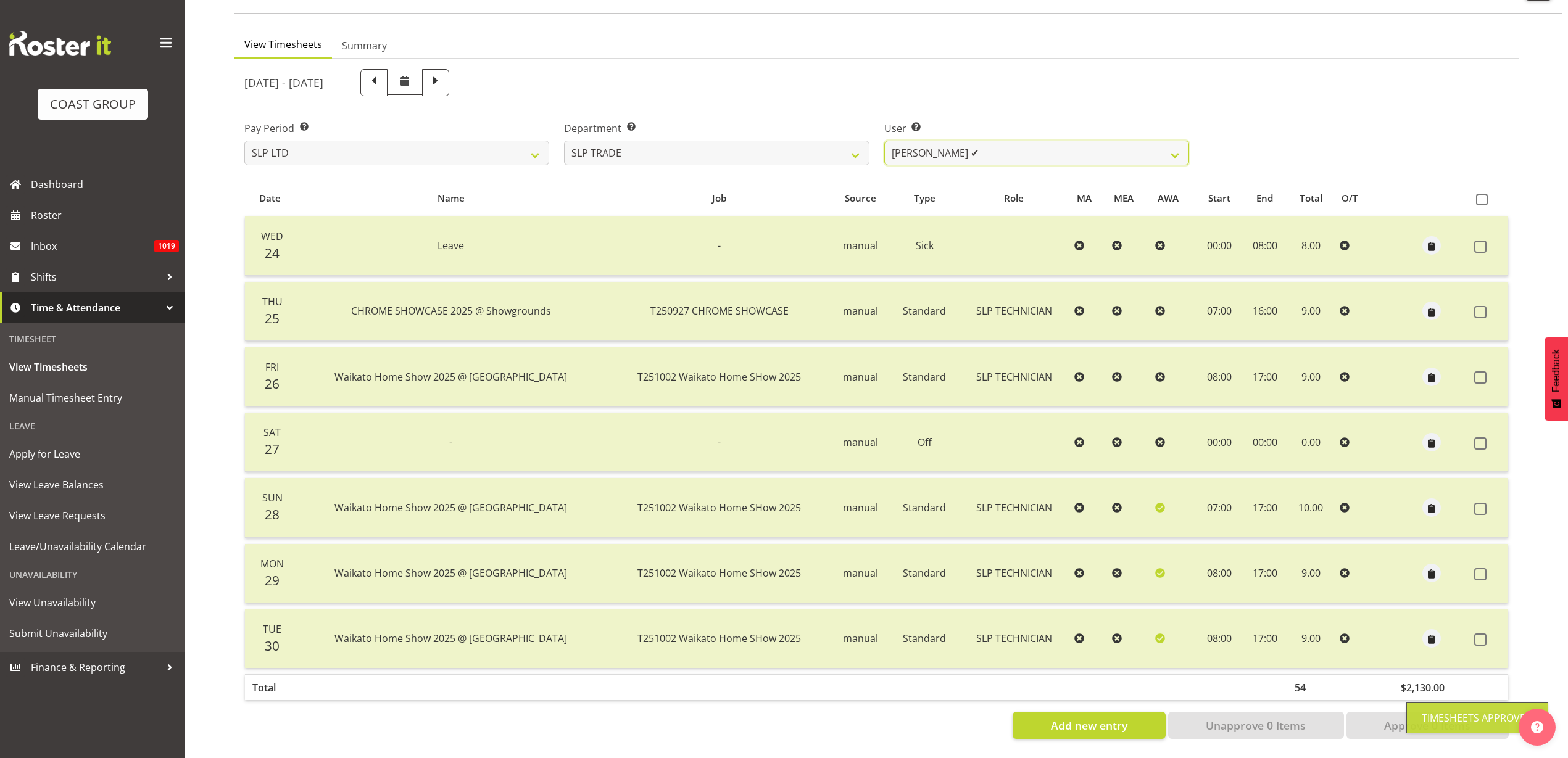
click at [1005, 145] on select "Aof Anujarawat ✔ Han Chaleerin ✔ Hayden Watts ✔ Jack Brewer ❌ Jesse Hawira ❌ Jo…" at bounding box center [1036, 153] width 305 height 24
click at [884, 141] on select "Aof Anujarawat ✔ Han Chaleerin ✔ Hayden Watts ✔ Jack Brewer ❌ Jesse Hawira ❌ Jo…" at bounding box center [1036, 153] width 305 height 24
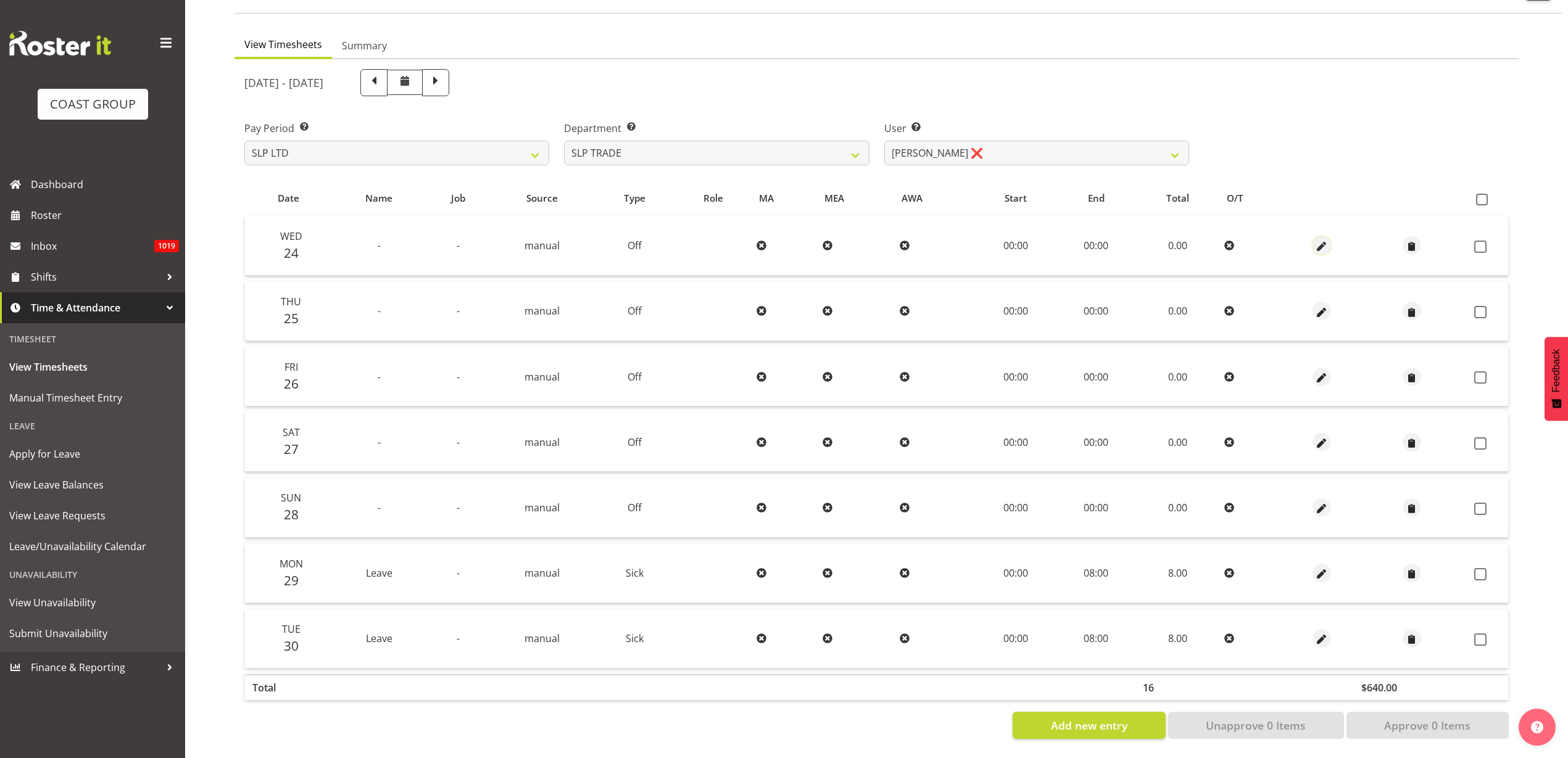
click at [1320, 240] on span "button" at bounding box center [1322, 246] width 14 height 14
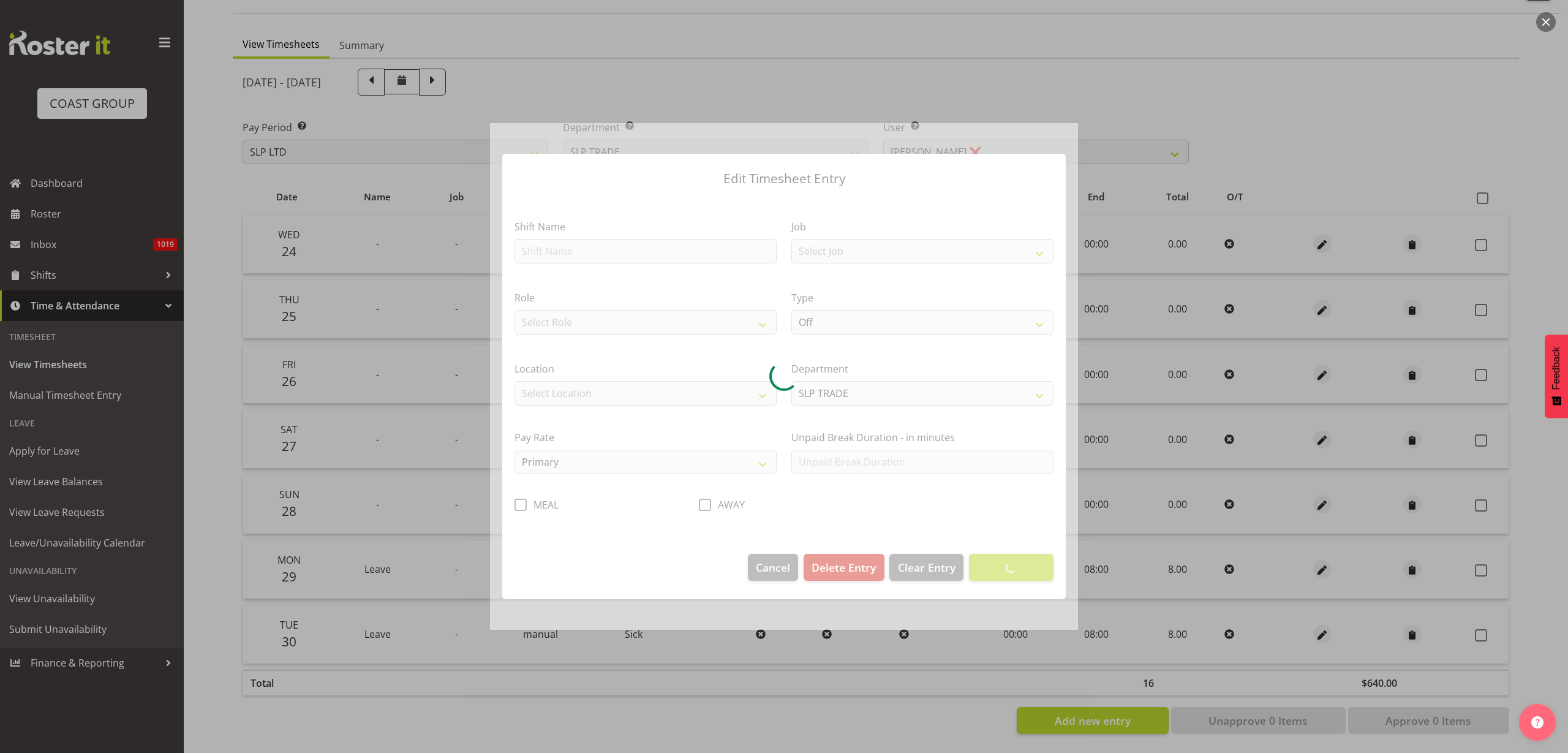
click at [588, 250] on div at bounding box center [784, 376] width 588 height 506
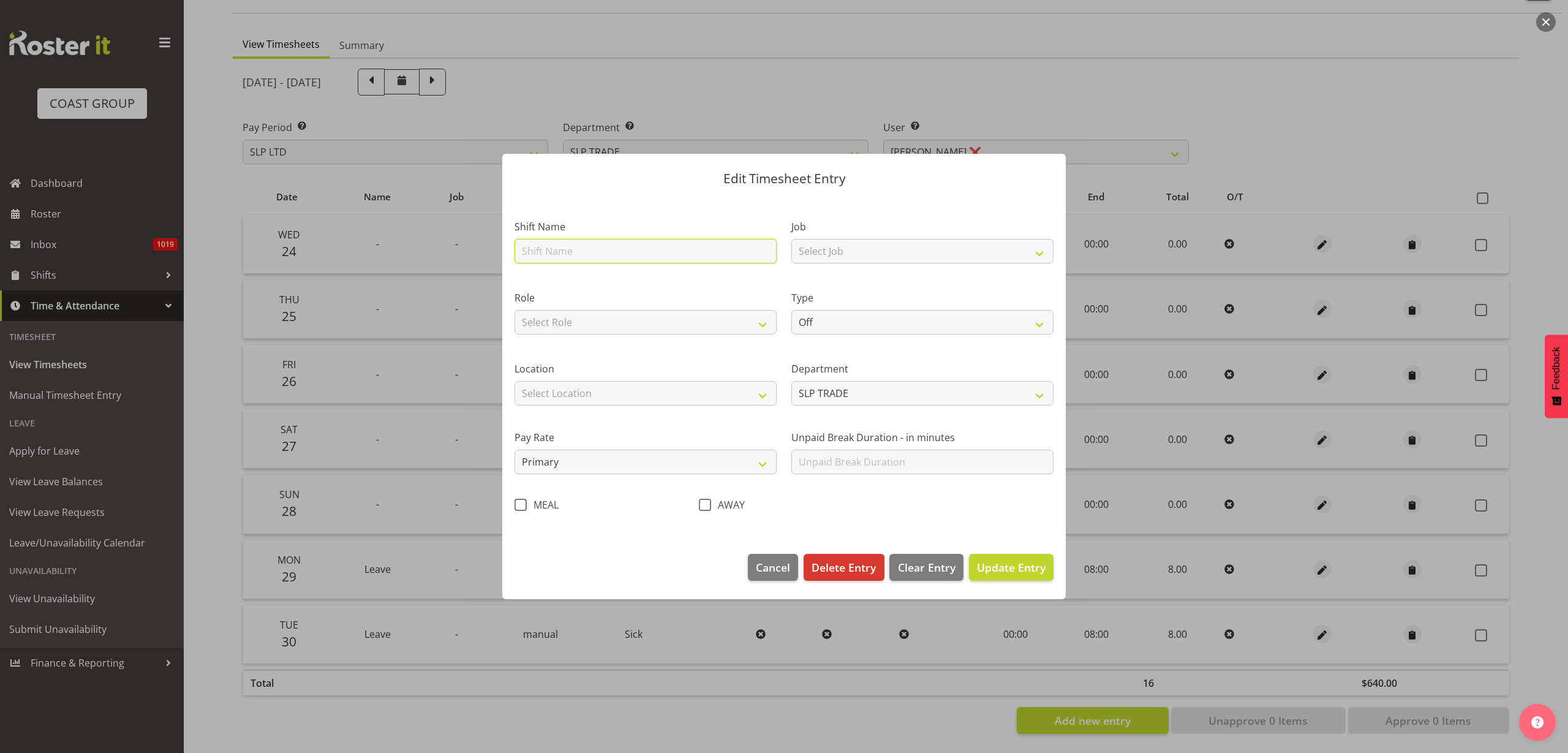
click at [597, 252] on input "text" at bounding box center [646, 251] width 262 height 24
click at [825, 250] on select "Select Job 1 Carlton Events 1 Carlton Hamilton 1 Carlton Wellington 1 EHS WAREH…" at bounding box center [923, 251] width 262 height 24
click at [792, 239] on select "Select Job 1 Carlton Events 1 Carlton Hamilton 1 Carlton Wellington 1 EHS WAREH…" at bounding box center [923, 251] width 262 height 24
click at [539, 324] on select "Select Role SLP Repairs Technician" at bounding box center [646, 322] width 262 height 24
click at [515, 310] on select "Select Role SLP Repairs Technician" at bounding box center [646, 322] width 262 height 24
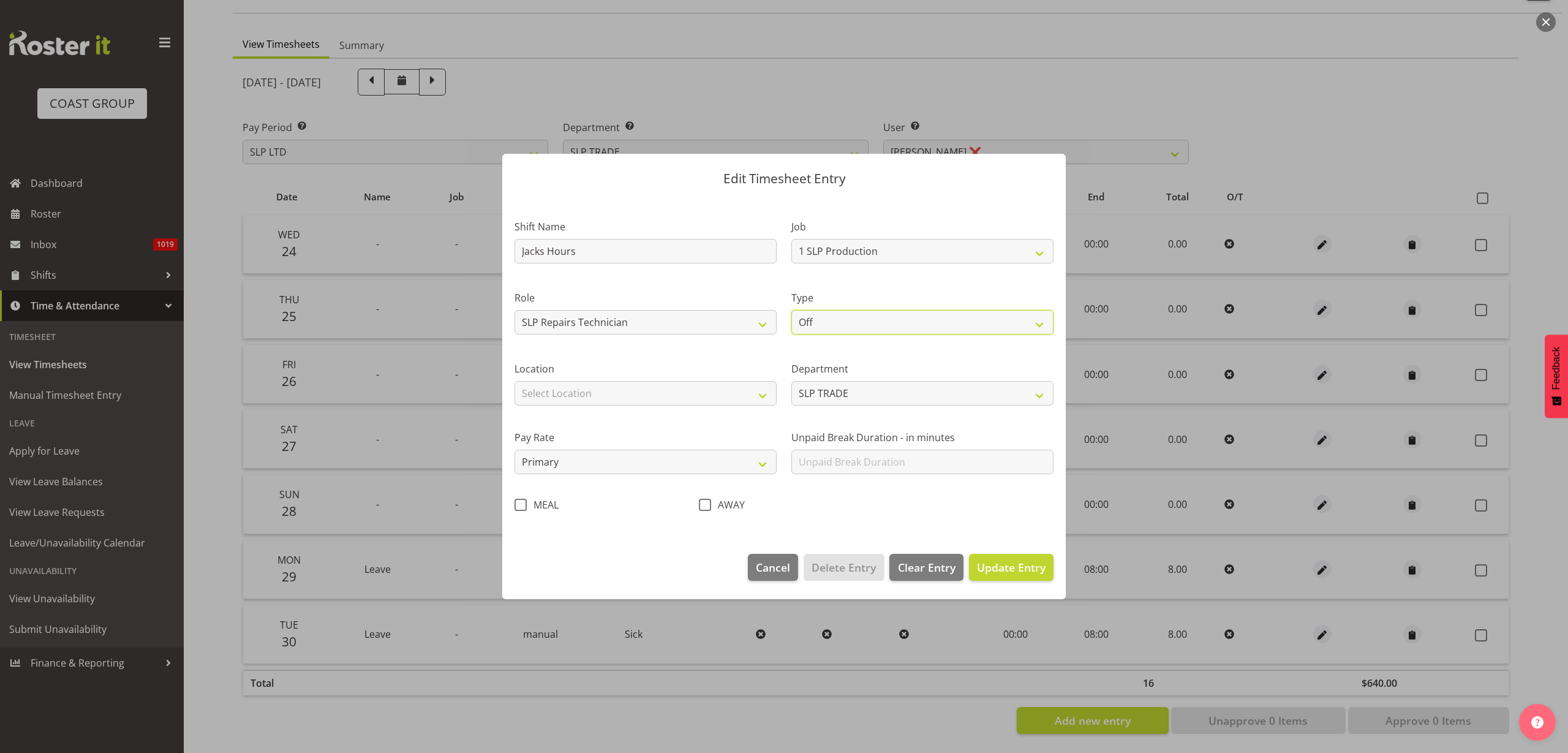
click at [840, 324] on select "Off Standard Public Holiday Public Holiday (Worked) Day In Lieu Annual Leave Si…" at bounding box center [923, 322] width 262 height 24
click at [792, 310] on select "Off Standard Public Holiday Public Holiday (Worked) Day In Lieu Annual Leave Si…" at bounding box center [923, 322] width 262 height 24
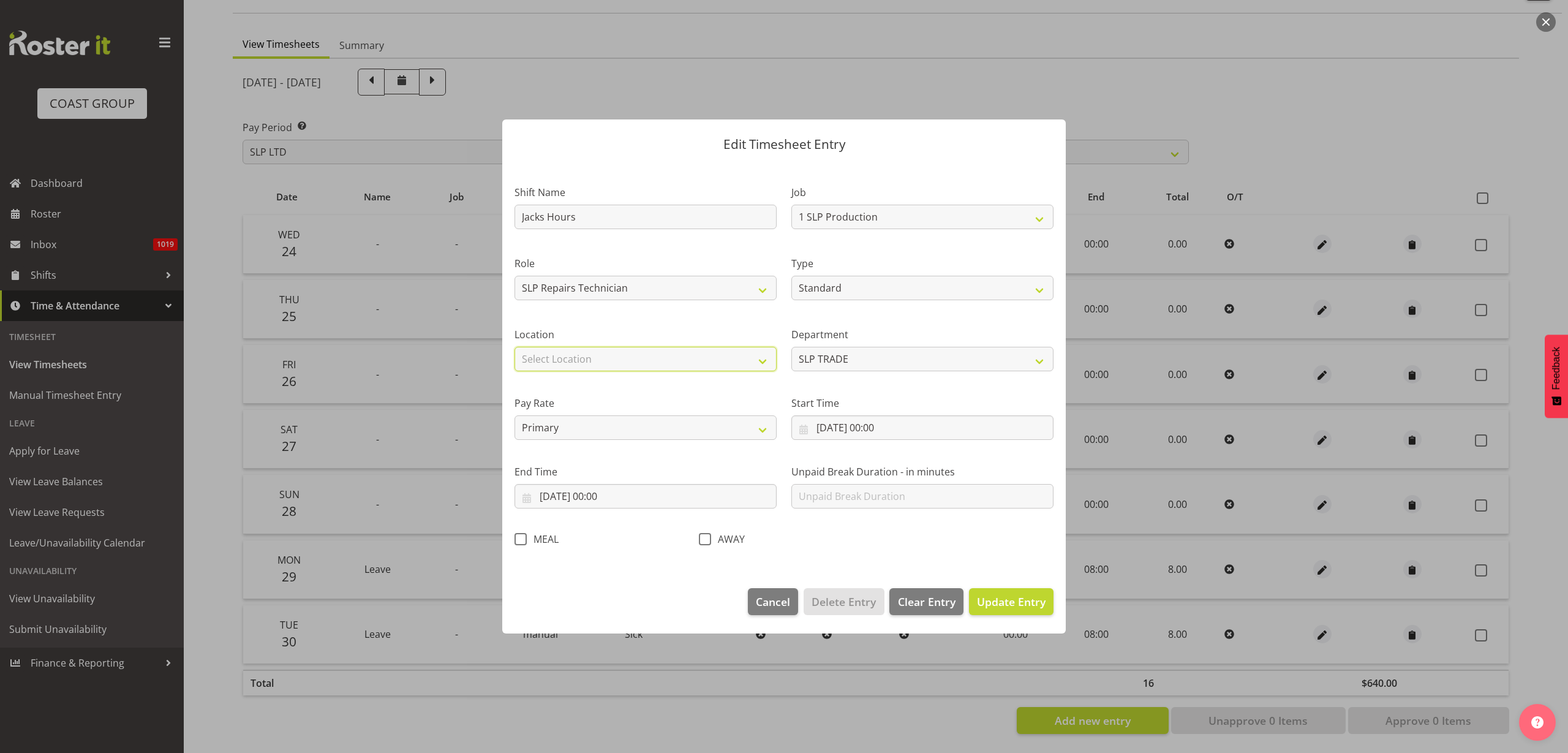
click at [605, 355] on select "Select Location CARLTON EVENTS Carlton Hamilton Carlton Wellington DW CHC DW DI…" at bounding box center [646, 359] width 262 height 24
click at [515, 347] on select "Select Location CARLTON EVENTS Carlton Hamilton Carlton Wellington DW CHC DW DI…" at bounding box center [646, 359] width 262 height 24
click at [882, 355] on select "SLP TRADE SLP PRODUCTION" at bounding box center [923, 359] width 262 height 24
click at [792, 347] on select "SLP TRADE SLP PRODUCTION" at bounding box center [923, 359] width 262 height 24
click at [591, 429] on select "Primary Secondary Tertiary Fourth Fifth" at bounding box center [646, 427] width 262 height 24
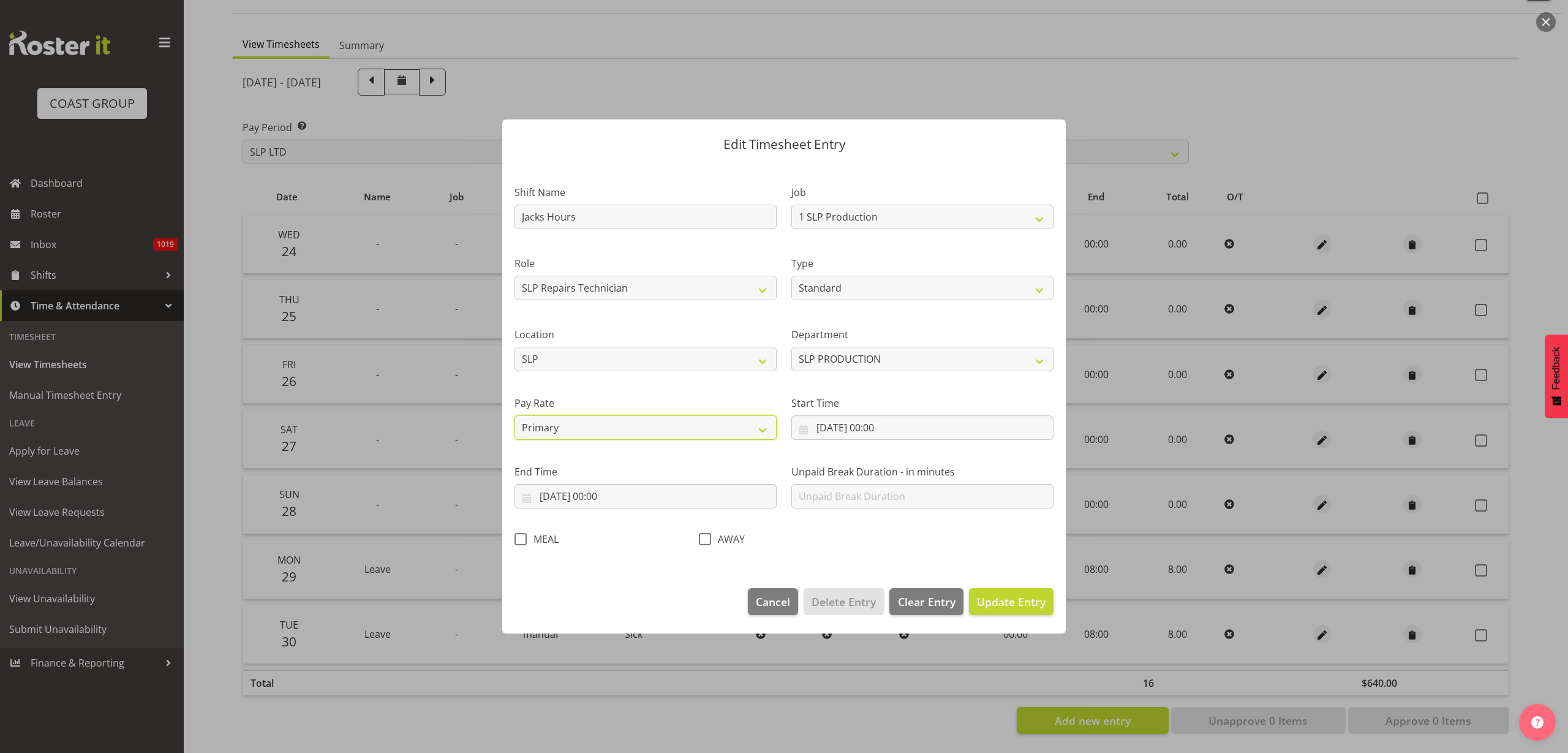
click at [515, 415] on select "Primary Secondary Tertiary Fourth Fifth" at bounding box center [646, 427] width 262 height 24
click at [923, 422] on input "24/09/2025, 00:00" at bounding box center [923, 427] width 262 height 24
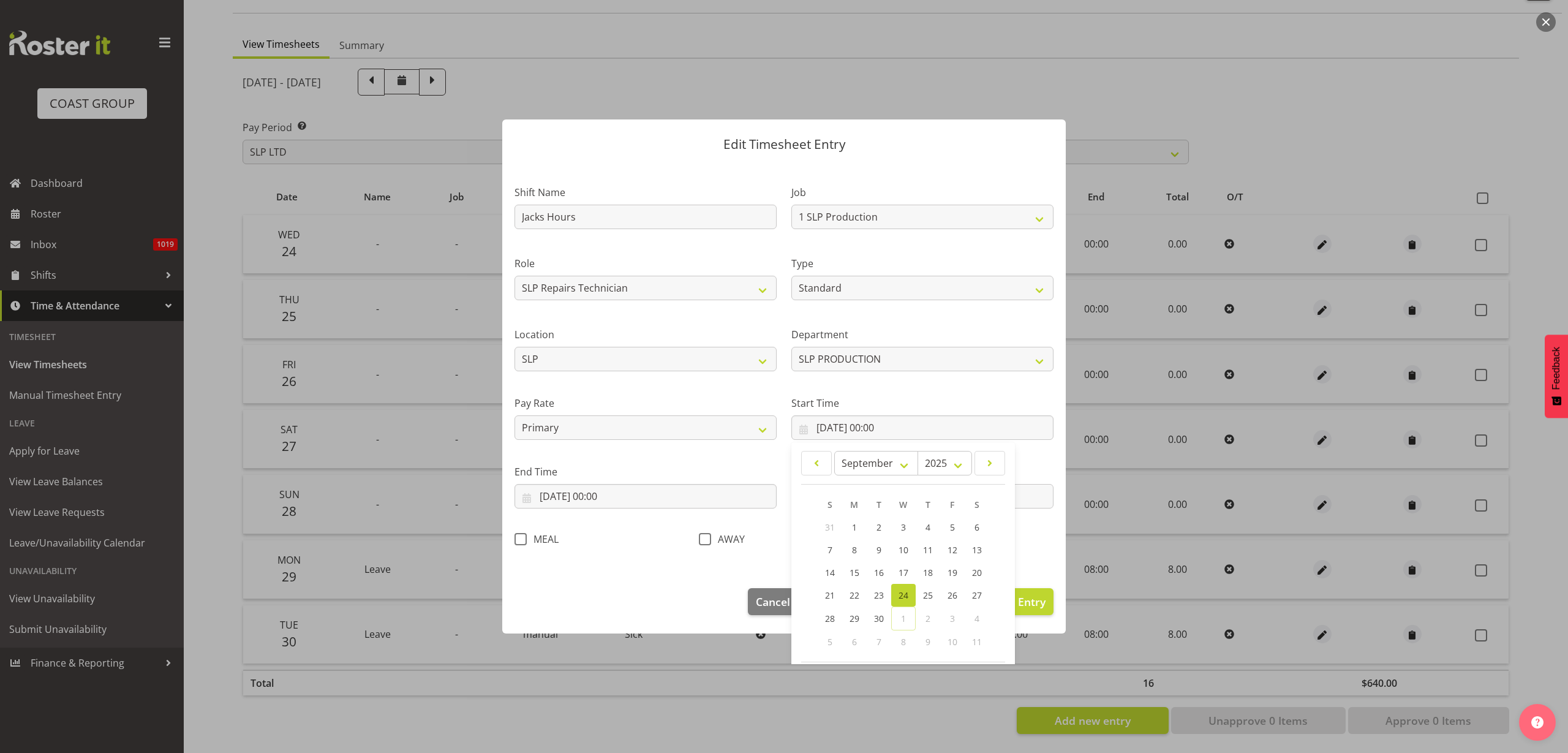
click at [1028, 451] on div "Unpaid Break Duration - in minutes" at bounding box center [923, 482] width 277 height 69
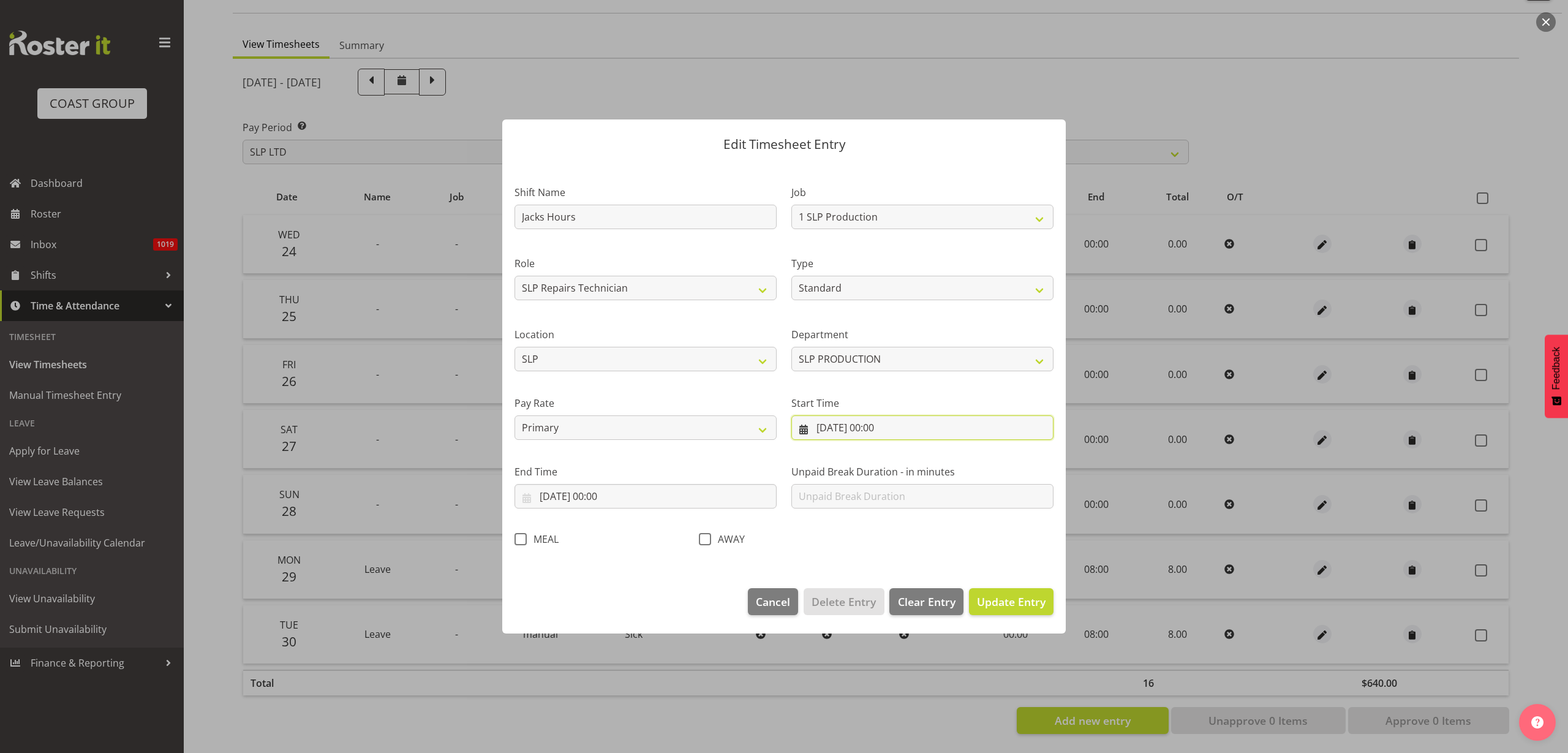
click at [923, 426] on input "24/09/2025, 00:00" at bounding box center [923, 427] width 262 height 24
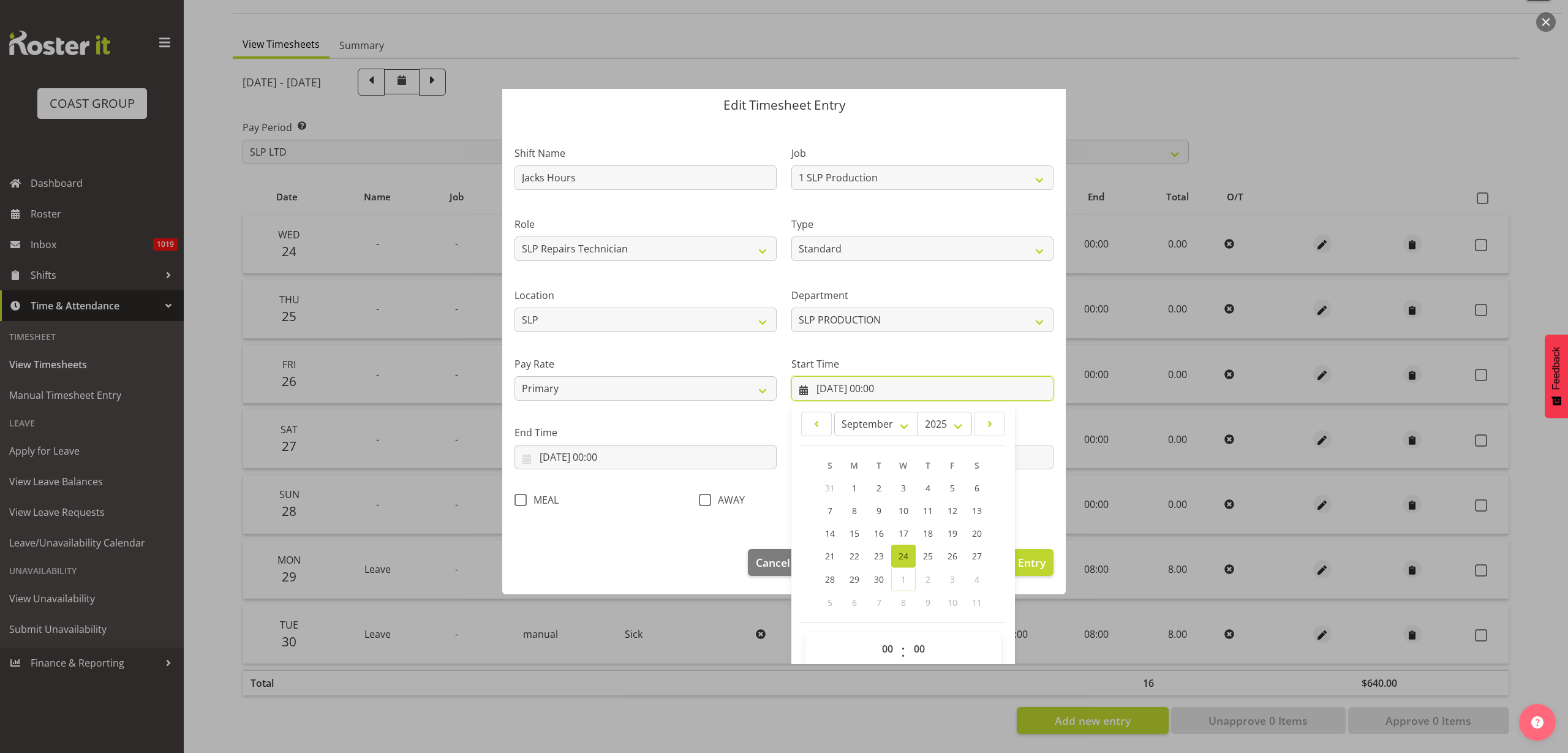
scroll to position [56, 0]
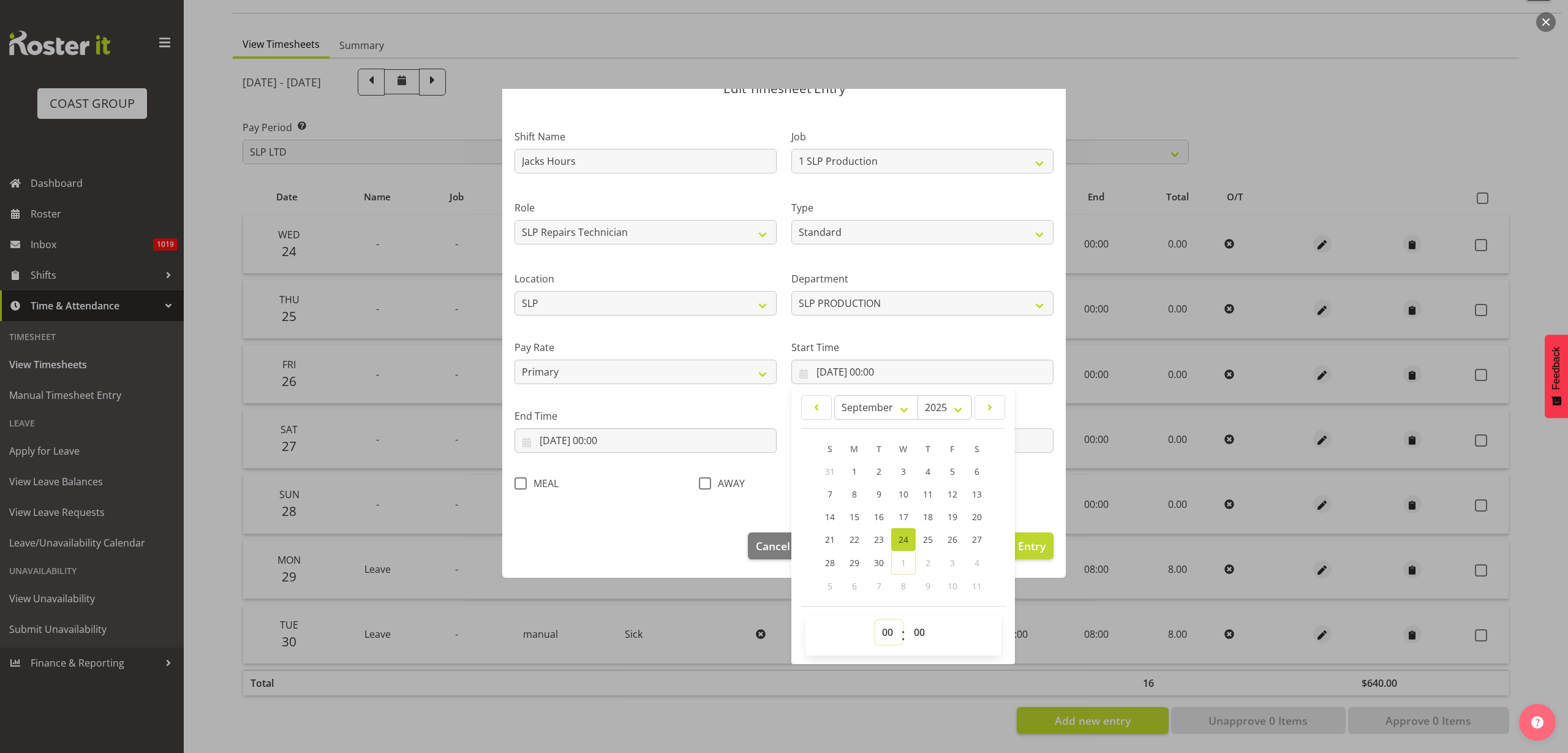
drag, startPoint x: 884, startPoint y: 632, endPoint x: 883, endPoint y: 621, distance: 11.0
click at [884, 632] on select "00 01 02 03 04 05 06 07 08 09 10 11 12 13 14 15 16 17 18 19 20 21 22 23" at bounding box center [890, 632] width 28 height 24
click at [876, 620] on select "00 01 02 03 04 05 06 07 08 09 10 11 12 13 14 15 16 17 18 19 20 21 22 23" at bounding box center [890, 632] width 28 height 24
click at [613, 446] on input "24/09/2025, 00:00" at bounding box center [646, 440] width 262 height 24
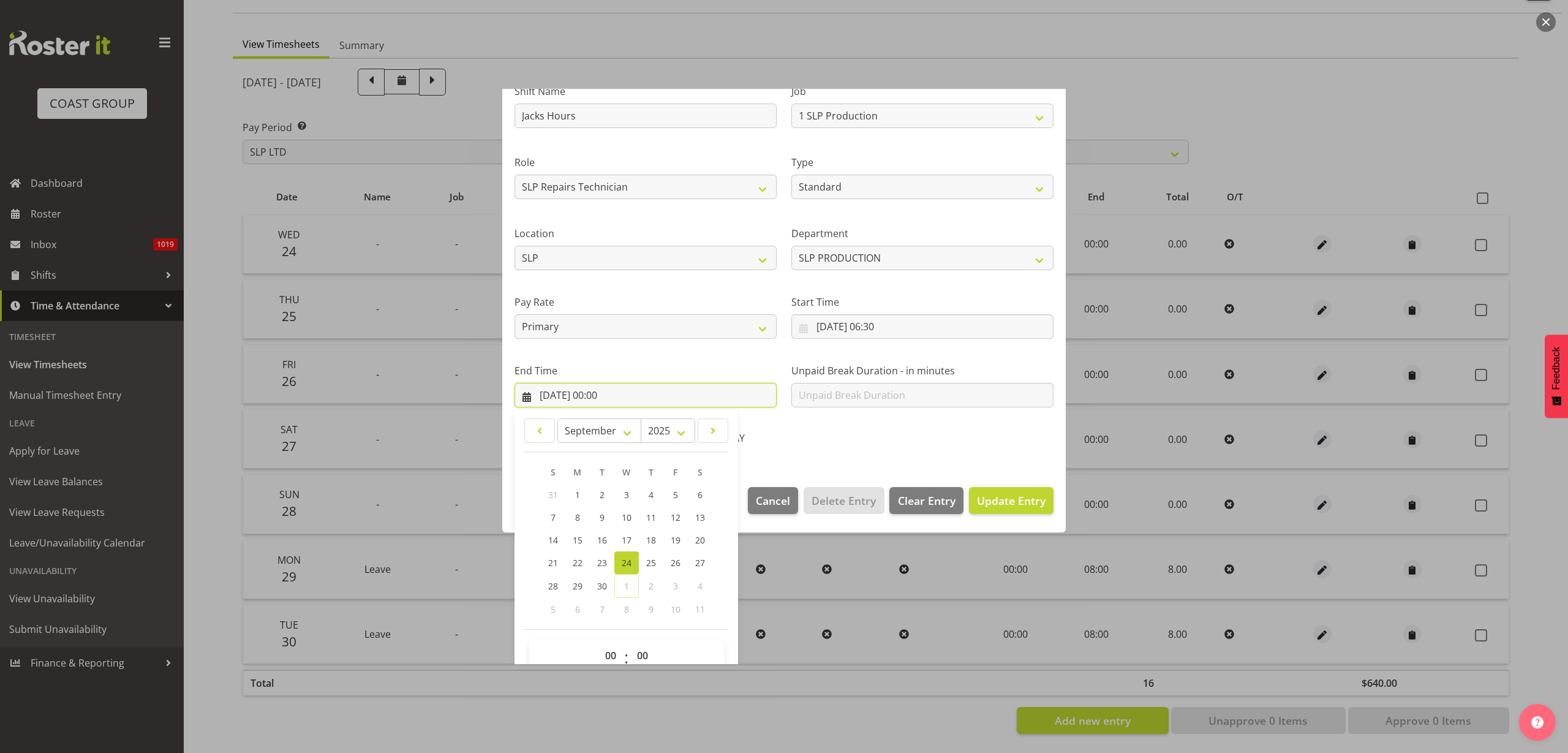
scroll to position [125, 0]
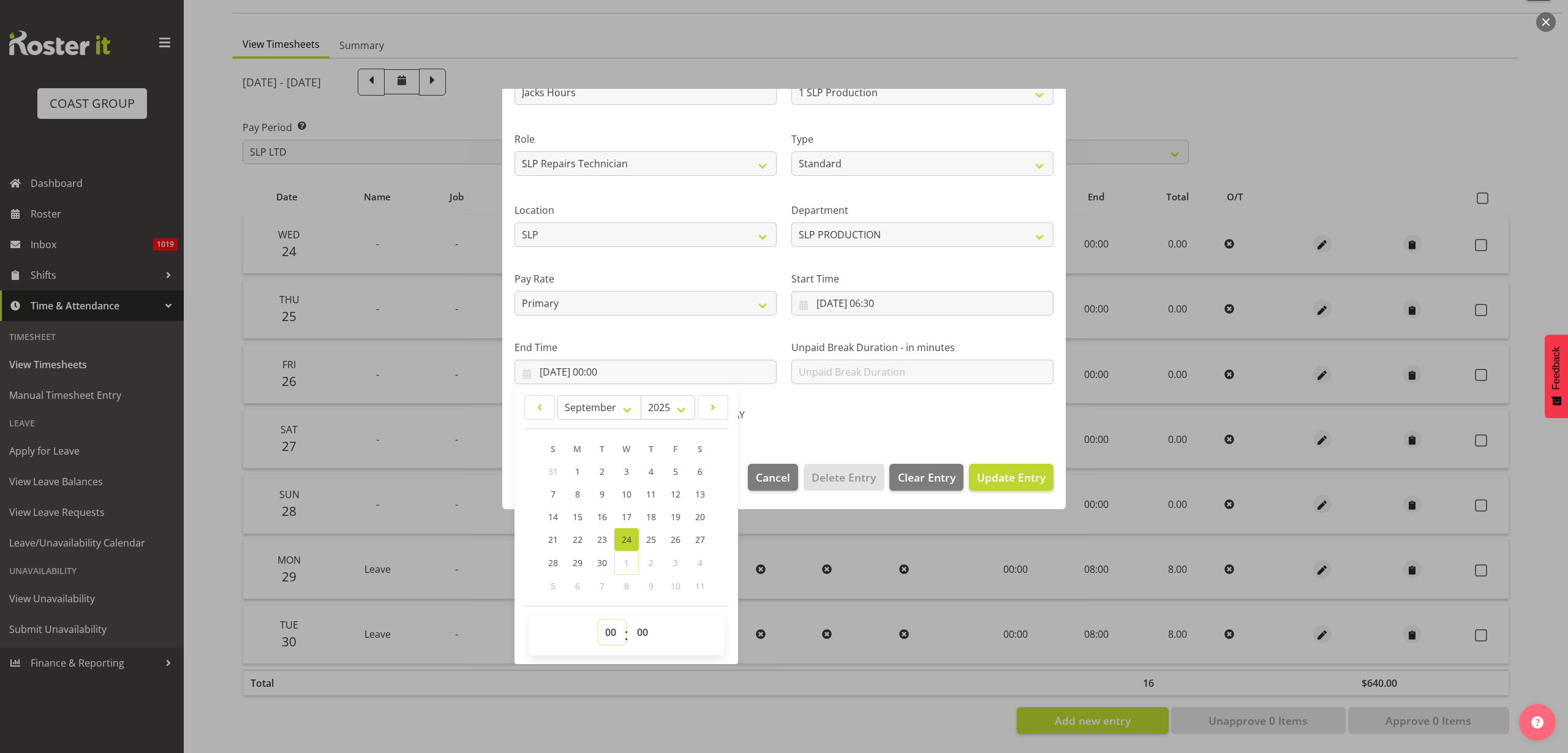
click at [609, 632] on select "00 01 02 03 04 05 06 07 08 09 10 11 12 13 14 15 16 17 18 19 20 21 22 23" at bounding box center [612, 632] width 28 height 24
click at [598, 620] on select "00 01 02 03 04 05 06 07 08 09 10 11 12 13 14 15 16 17 18 19 20 21 22 23" at bounding box center [612, 632] width 28 height 24
click at [1011, 475] on span "Update Entry" at bounding box center [1012, 477] width 69 height 15
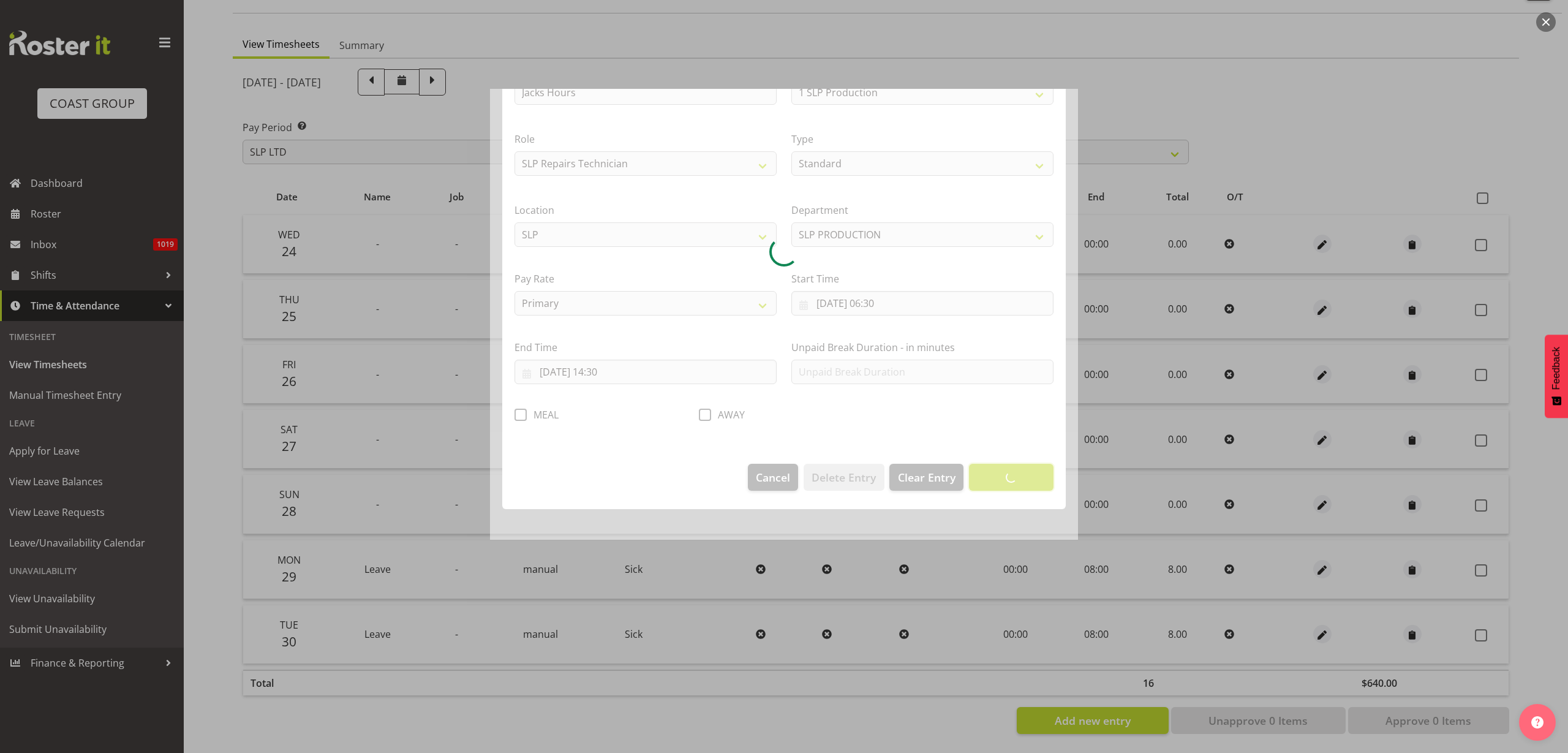
scroll to position [0, 0]
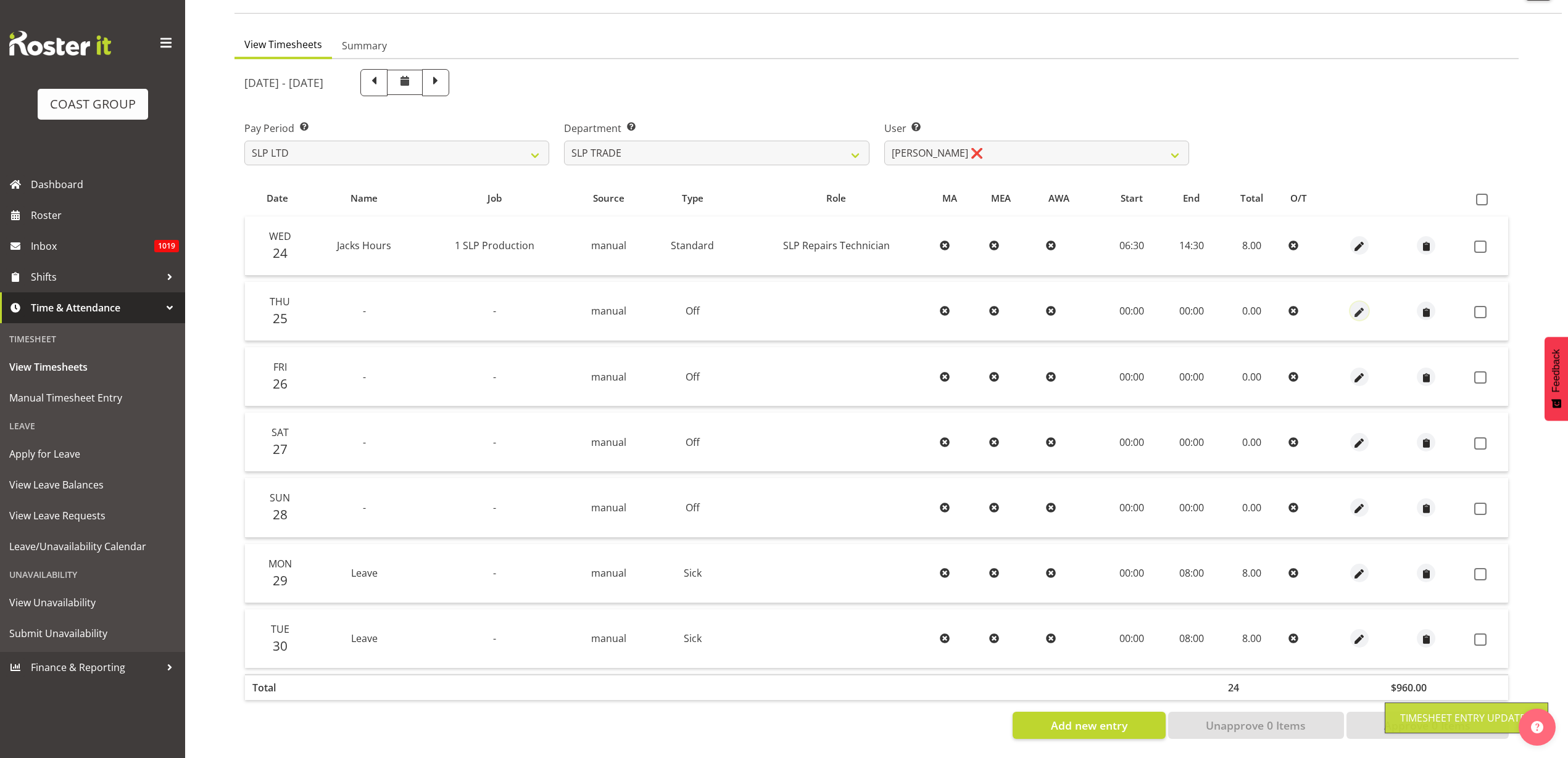
click at [1355, 305] on span "button" at bounding box center [1359, 312] width 14 height 14
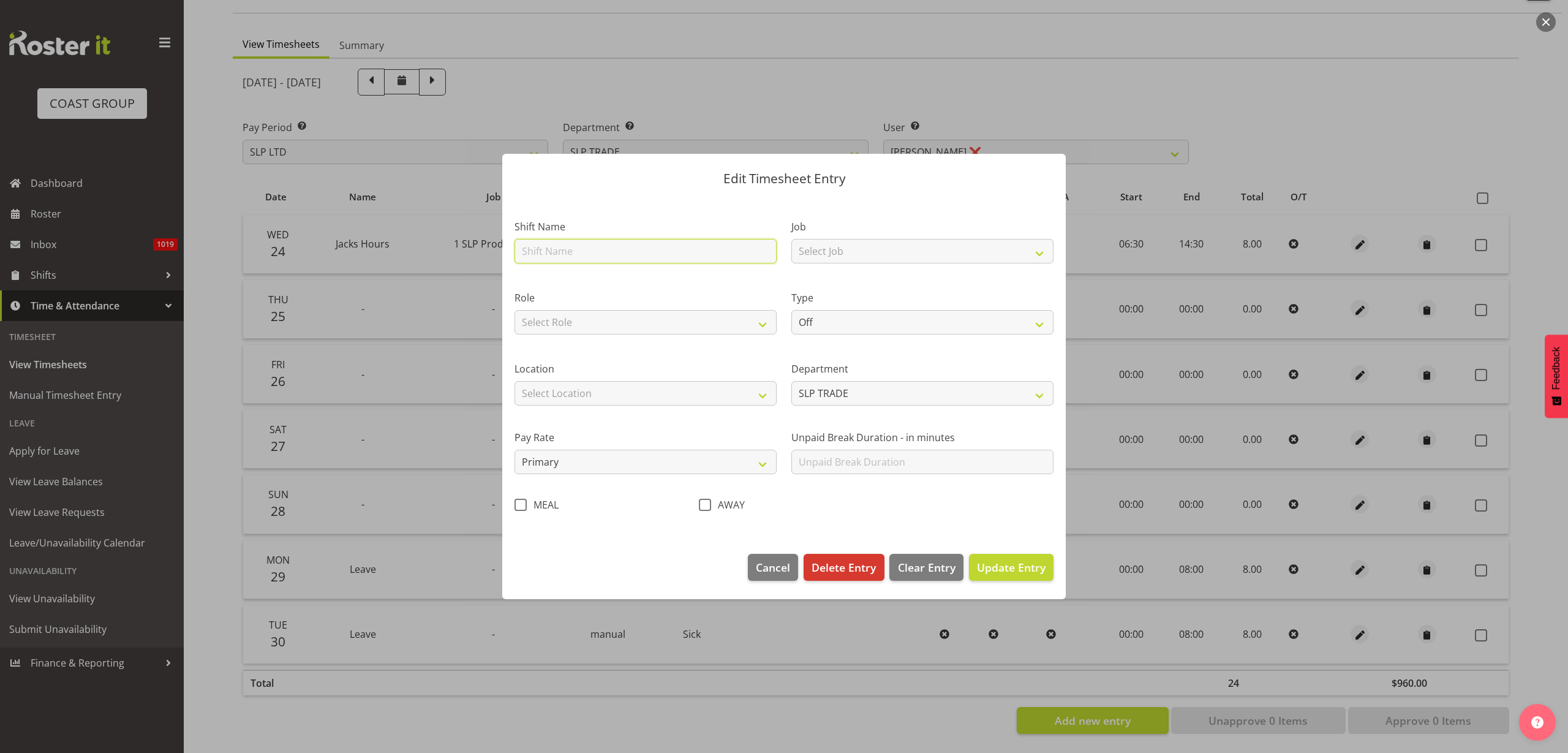
click at [625, 249] on input "text" at bounding box center [646, 251] width 262 height 24
click at [874, 250] on select "Select Job 1 Carlton Events 1 [PERSON_NAME][GEOGRAPHIC_DATA] 1 [PERSON_NAME][GE…" at bounding box center [923, 251] width 262 height 24
click at [792, 239] on select "Select Job 1 Carlton Events 1 [PERSON_NAME][GEOGRAPHIC_DATA] 1 [PERSON_NAME][GE…" at bounding box center [923, 251] width 262 height 24
click at [591, 320] on select "Select Role SLP Repairs Technician" at bounding box center [646, 322] width 262 height 24
click at [515, 310] on select "Select Role SLP Repairs Technician" at bounding box center [646, 322] width 262 height 24
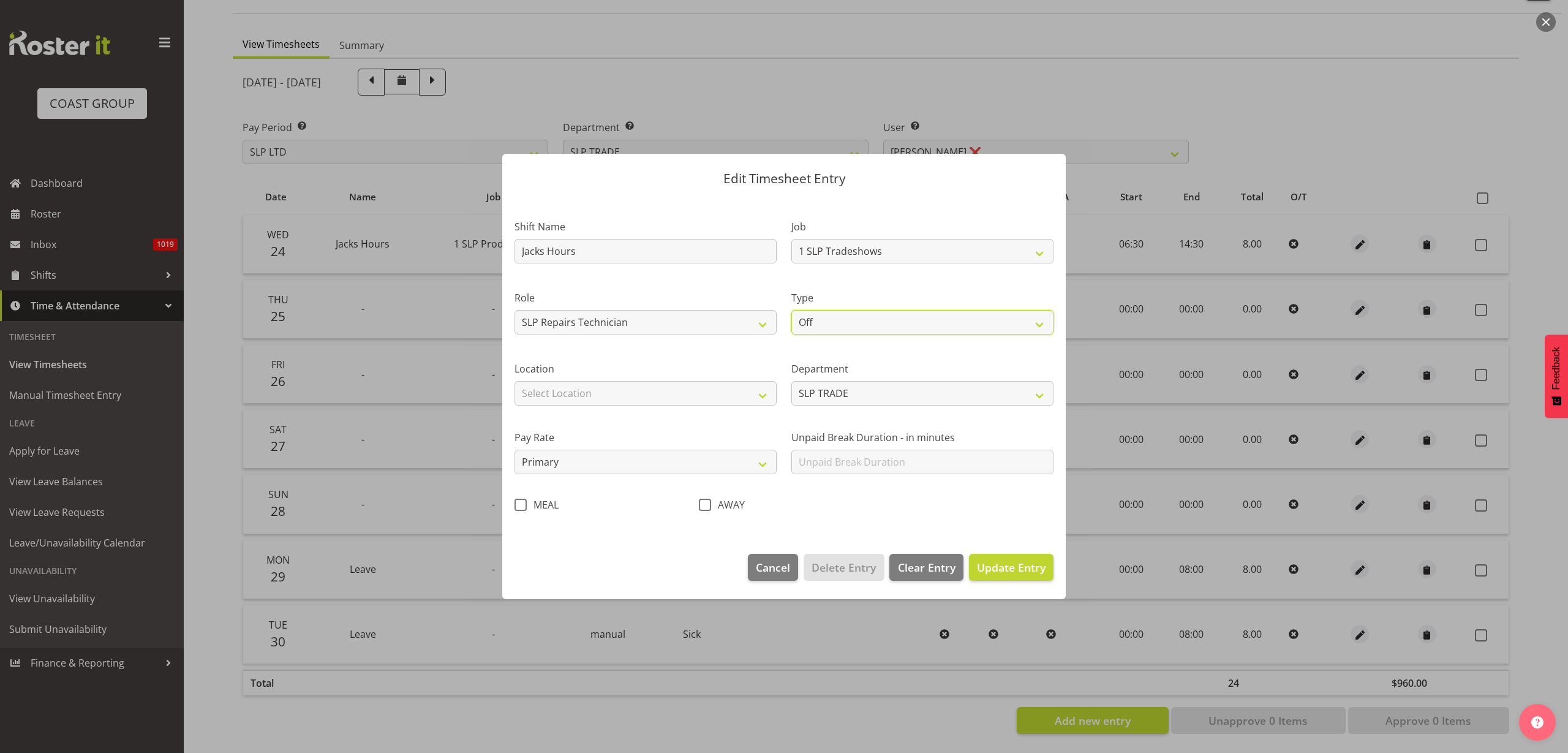
click at [912, 319] on select "Off Standard Public Holiday Public Holiday (Worked) Day In Lieu Annual Leave Si…" at bounding box center [923, 322] width 262 height 24
click at [792, 310] on select "Off Standard Public Holiday Public Holiday (Worked) Day In Lieu Annual Leave Si…" at bounding box center [923, 322] width 262 height 24
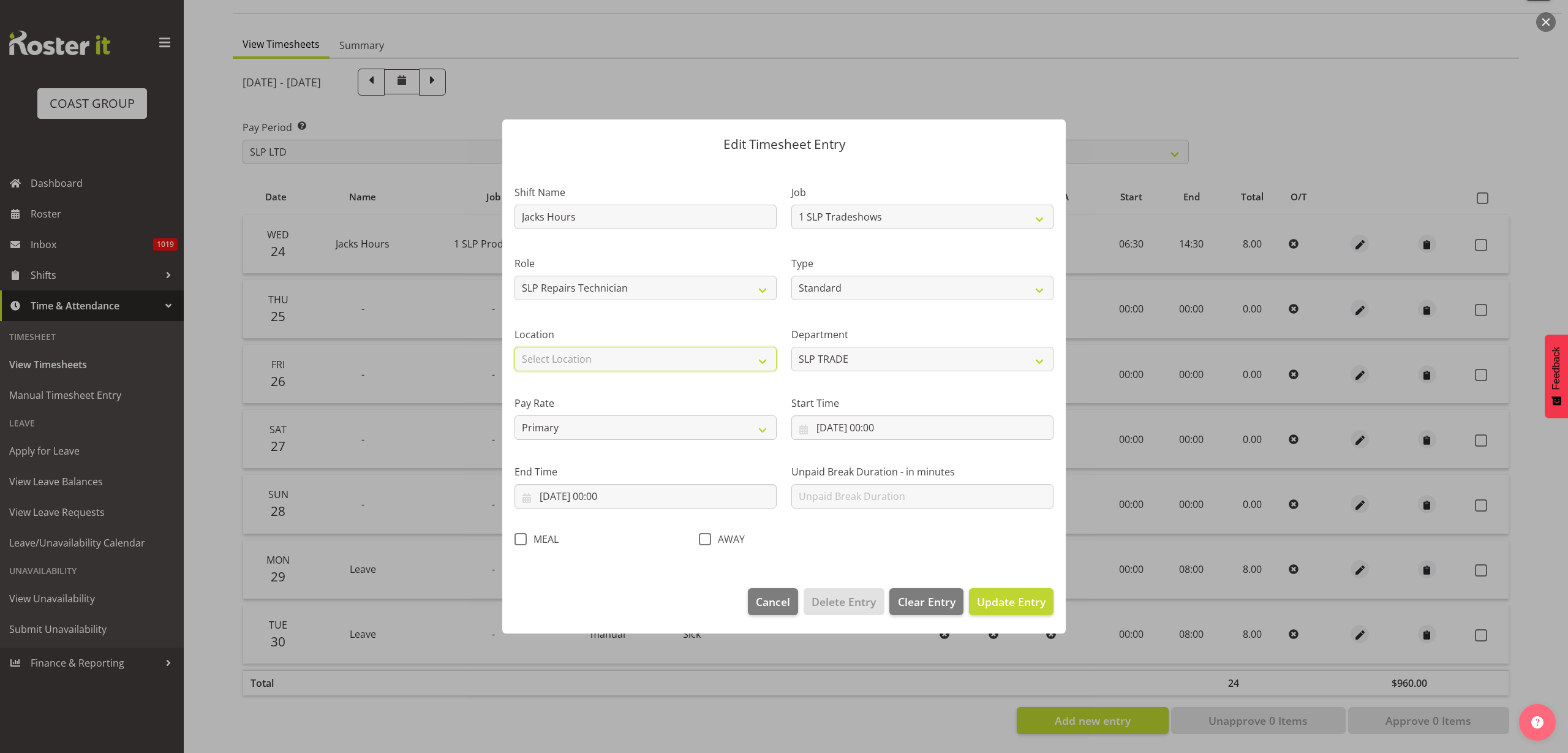
click at [605, 360] on select "Select Location [GEOGRAPHIC_DATA] EVENTS [PERSON_NAME][GEOGRAPHIC_DATA] [GEOGRA…" at bounding box center [646, 359] width 262 height 24
click at [515, 347] on select "Select Location [GEOGRAPHIC_DATA] EVENTS [PERSON_NAME][GEOGRAPHIC_DATA] [GEOGRA…" at bounding box center [646, 359] width 262 height 24
click at [865, 420] on input "25/09/2025, 00:00" at bounding box center [923, 427] width 262 height 24
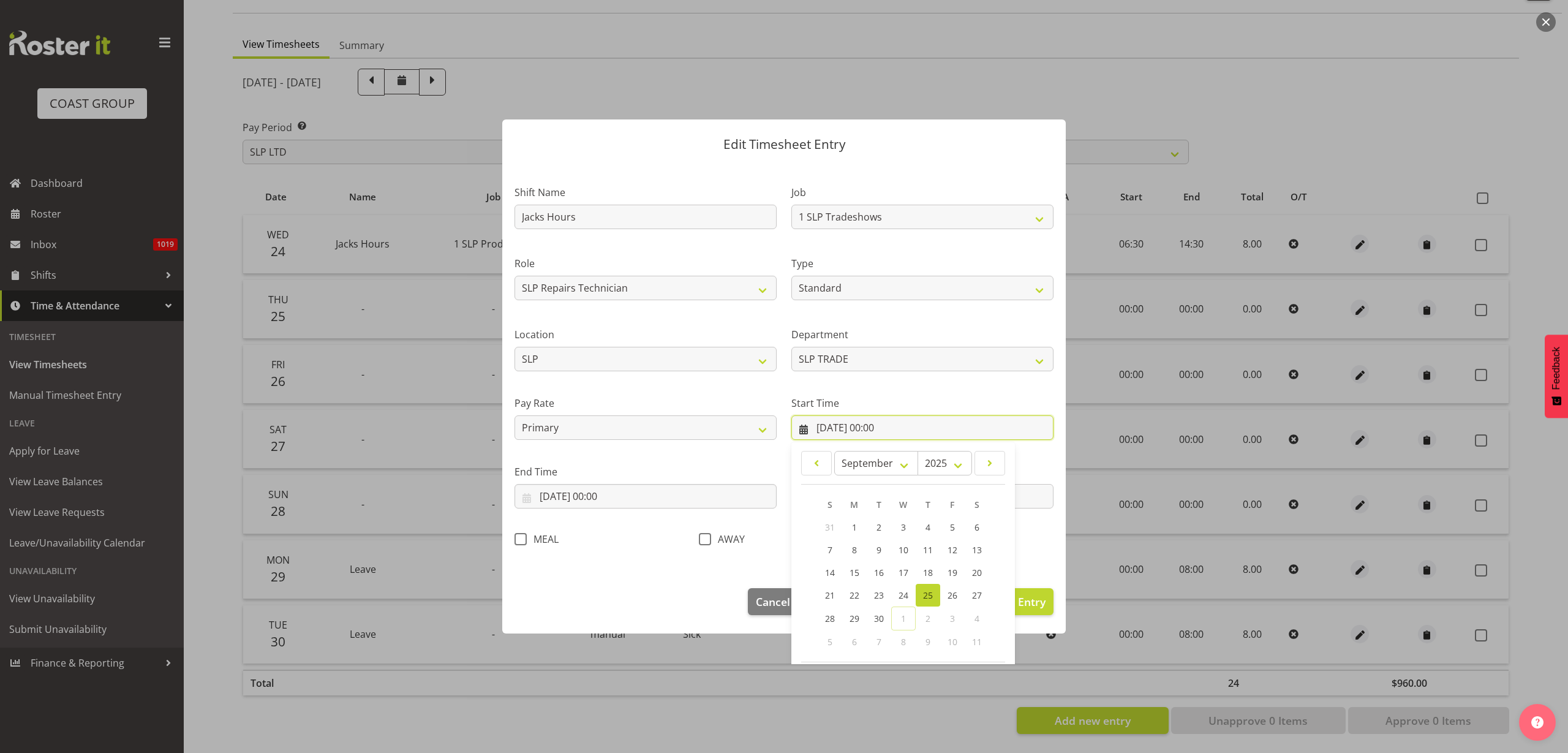
scroll to position [56, 0]
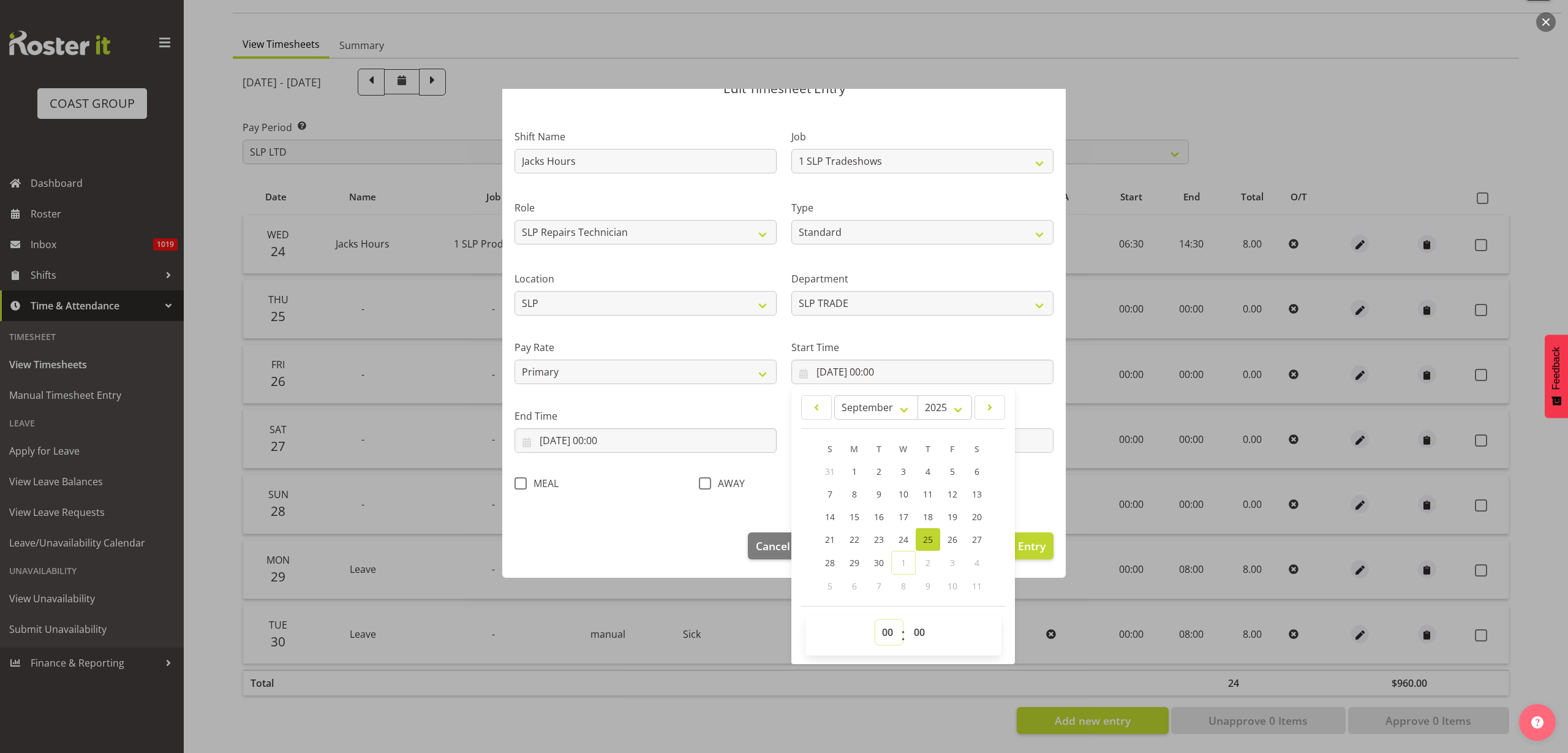
drag, startPoint x: 884, startPoint y: 632, endPoint x: 883, endPoint y: 624, distance: 8.1
click at [884, 632] on select "00 01 02 03 04 05 06 07 08 09 10 11 12 13 14 15 16 17 18 19 20 21 22 23" at bounding box center [890, 632] width 28 height 24
click at [876, 620] on select "00 01 02 03 04 05 06 07 08 09 10 11 12 13 14 15 16 17 18 19 20 21 22 23" at bounding box center [890, 632] width 28 height 24
click at [585, 444] on input "25/09/2025, 00:00" at bounding box center [646, 440] width 262 height 24
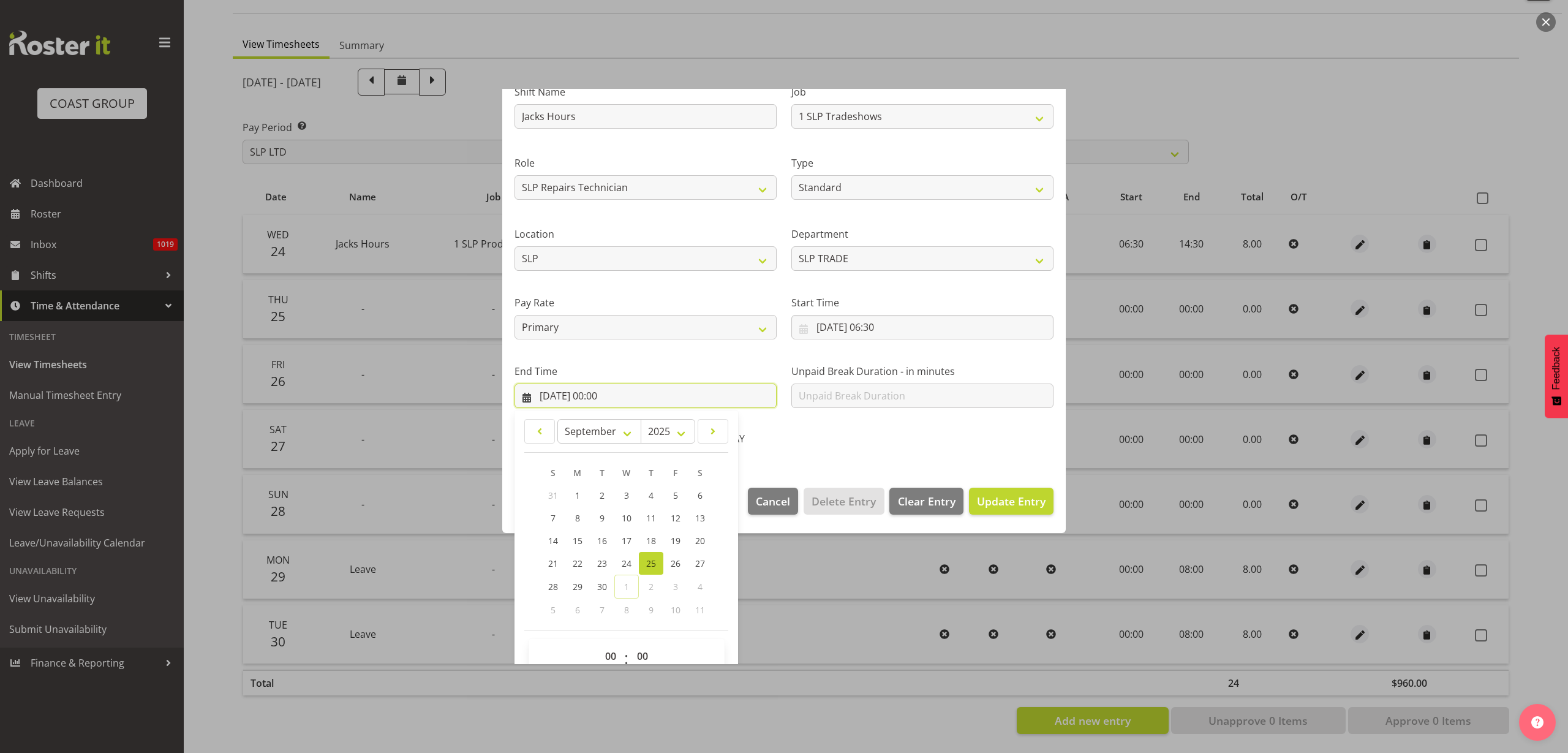
scroll to position [125, 0]
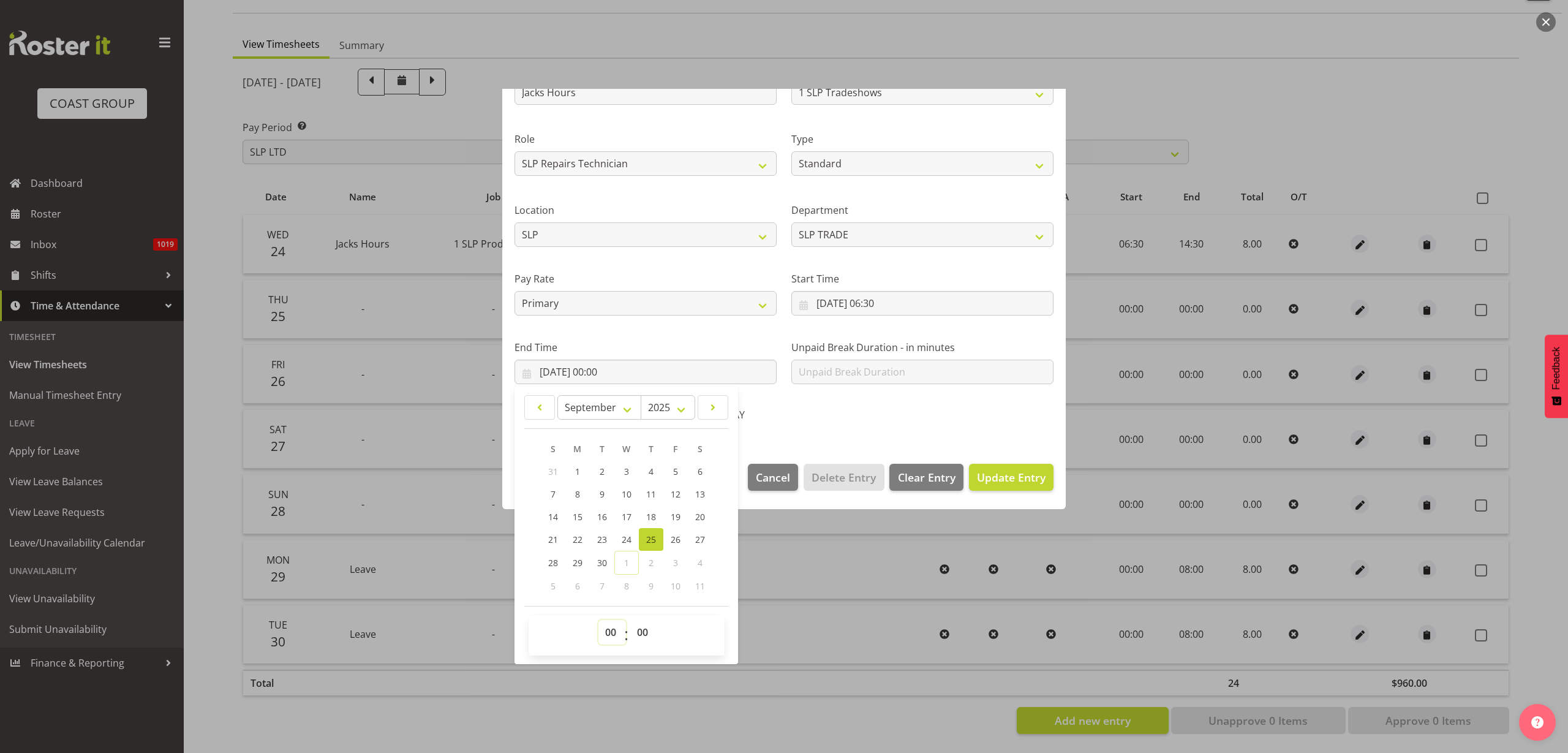
click at [612, 632] on select "00 01 02 03 04 05 06 07 08 09 10 11 12 13 14 15 16 17 18 19 20 21 22 23" at bounding box center [612, 632] width 28 height 24
click at [598, 620] on select "00 01 02 03 04 05 06 07 08 09 10 11 12 13 14 15 16 17 18 19 20 21 22 23" at bounding box center [612, 632] width 28 height 24
click at [1005, 474] on span "Update Entry" at bounding box center [1012, 477] width 69 height 15
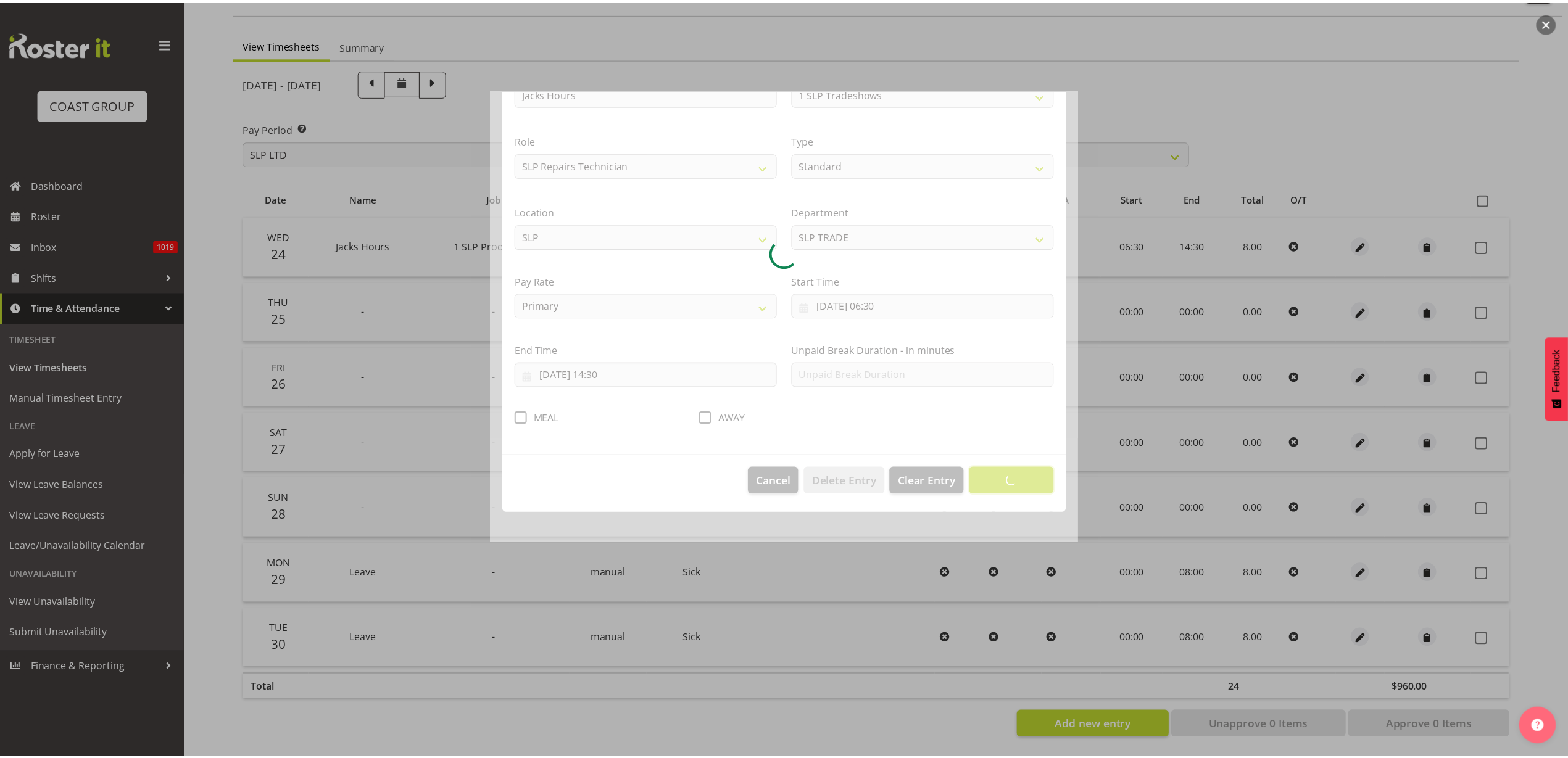
scroll to position [0, 0]
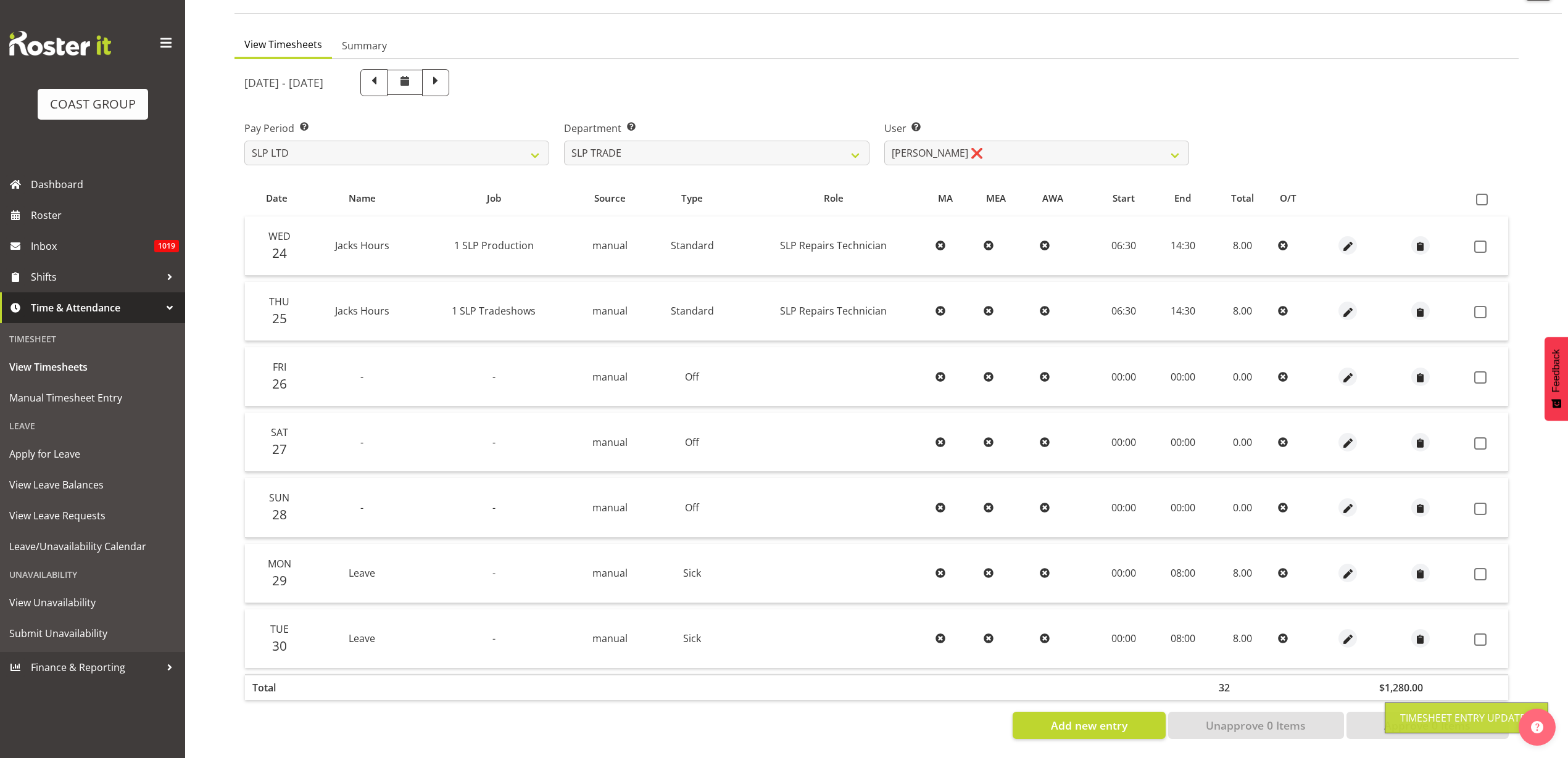
click at [1481, 194] on span at bounding box center [1482, 200] width 12 height 12
click at [1481, 196] on input "checkbox" at bounding box center [1480, 200] width 8 height 8
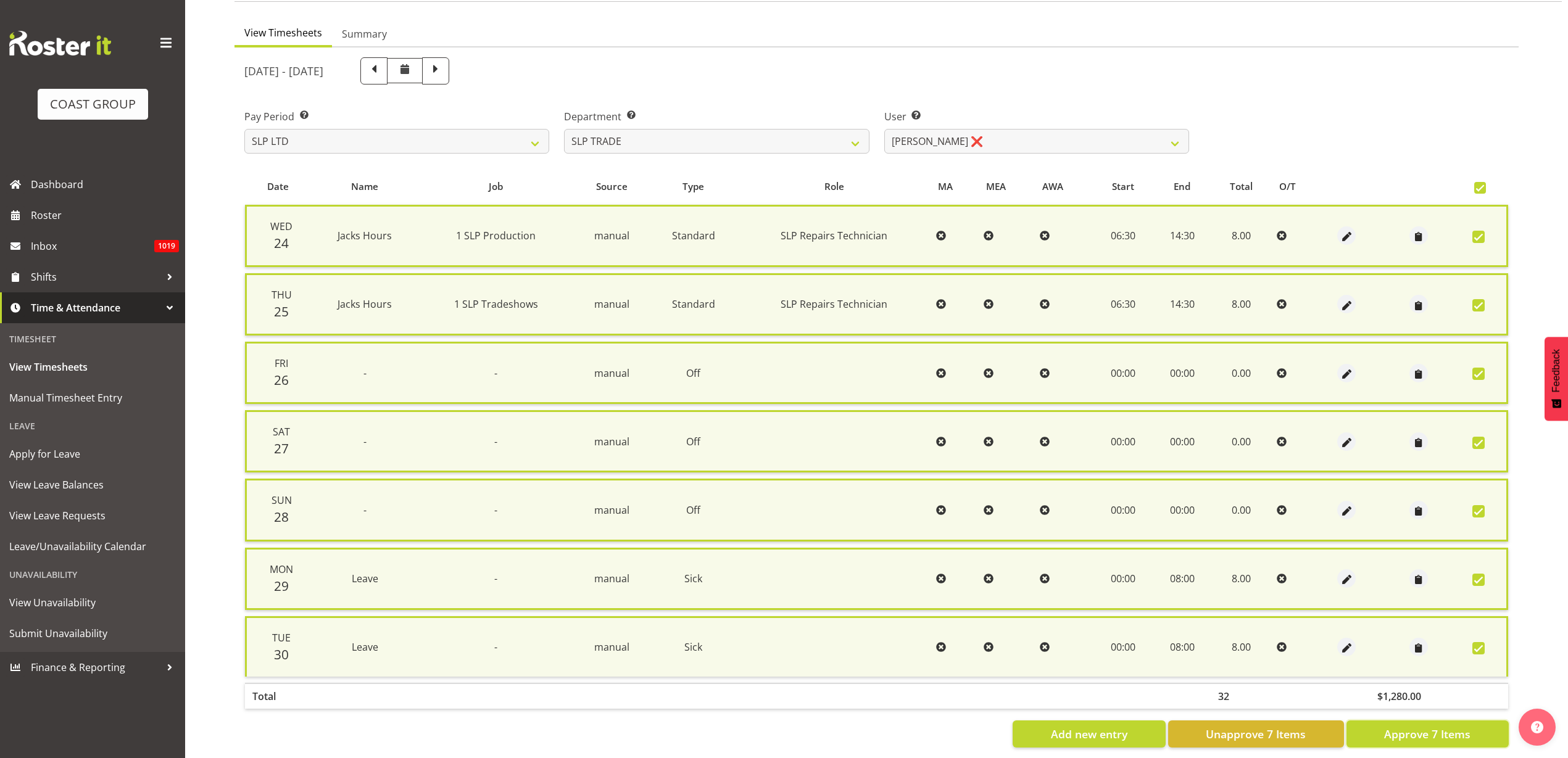
click at [1420, 736] on span "Approve 7 Items" at bounding box center [1427, 734] width 86 height 16
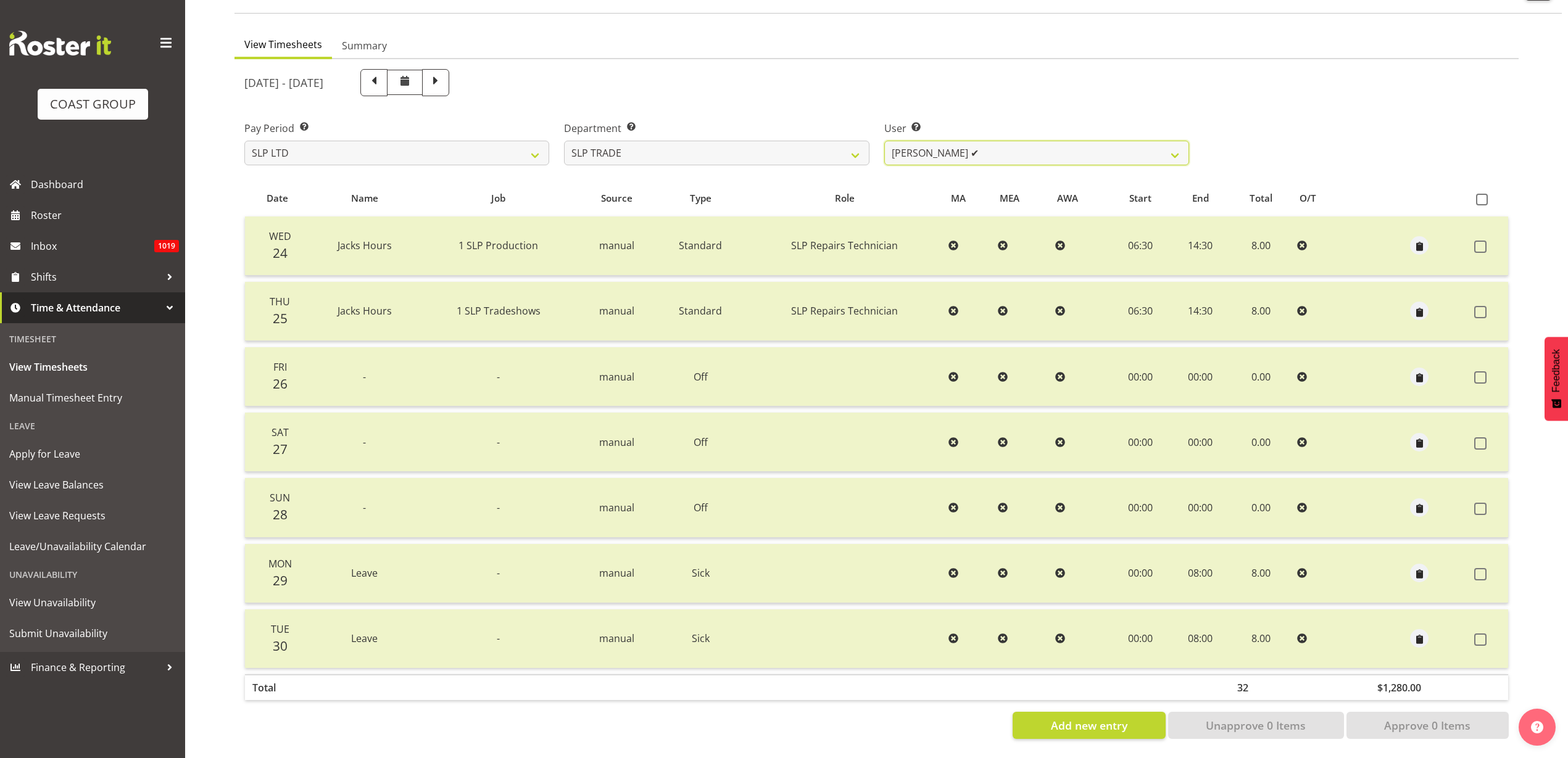
click at [987, 141] on select "Aof Anujarawat ✔ Han Chaleerin ✔ Hayden Watts ✔ Jack Brewer ✔ Jesse Hawira ❌ Jo…" at bounding box center [1036, 153] width 305 height 24
click at [884, 141] on select "Aof Anujarawat ✔ Han Chaleerin ✔ Hayden Watts ✔ Jack Brewer ✔ Jesse Hawira ❌ Jo…" at bounding box center [1036, 153] width 305 height 24
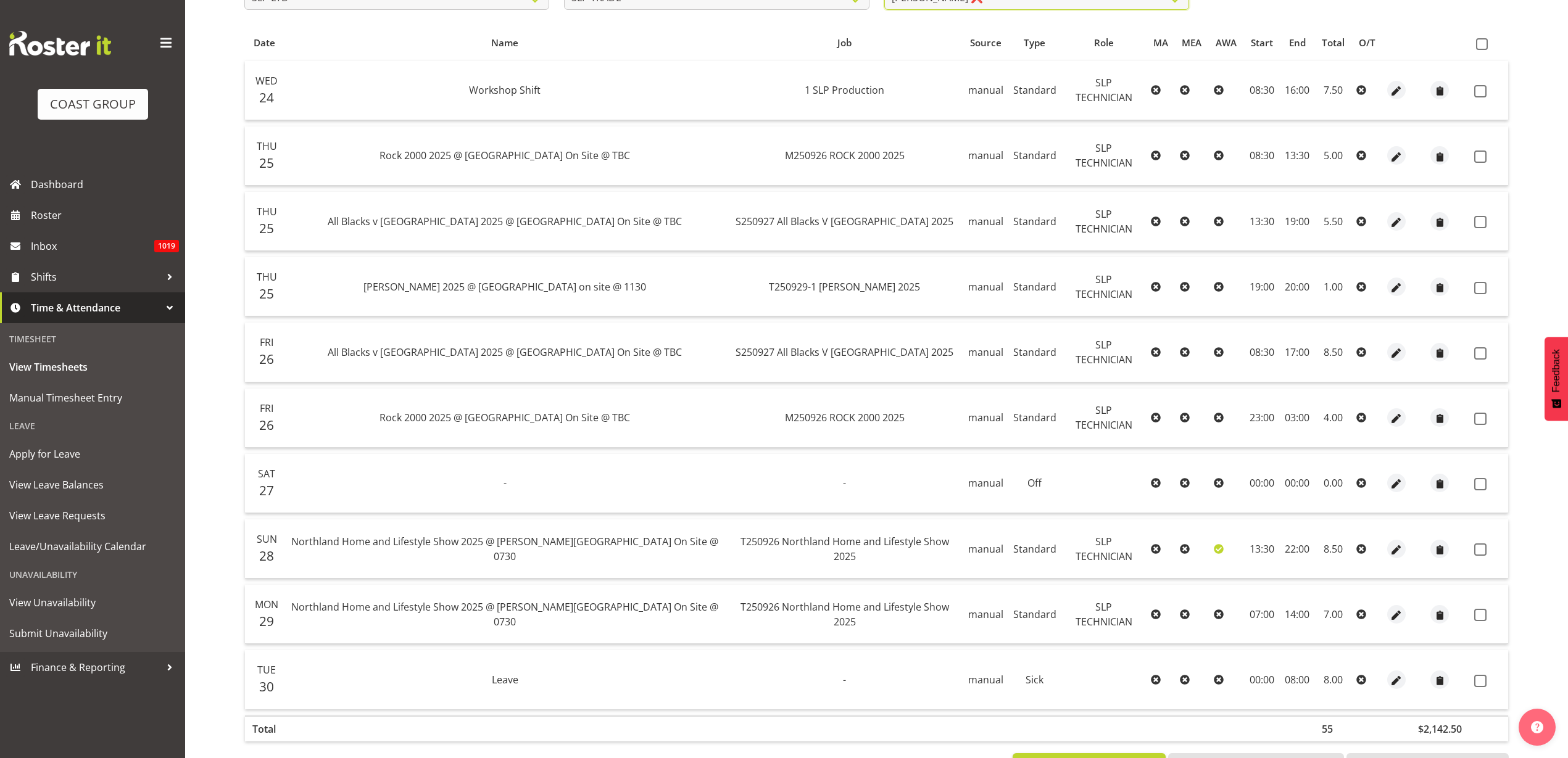
scroll to position [222, 0]
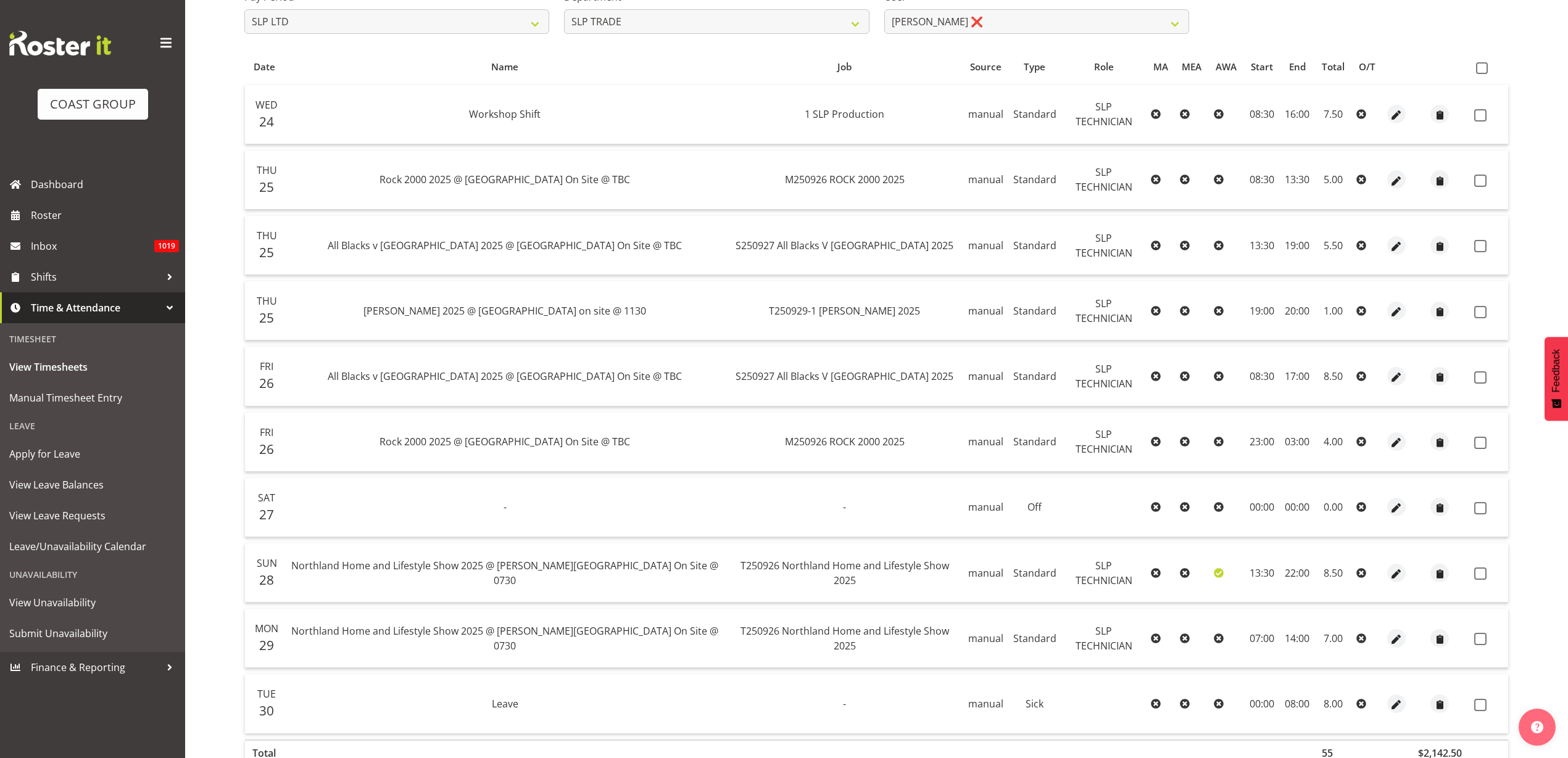
click at [1482, 65] on span at bounding box center [1482, 67] width 12 height 12
click at [1482, 65] on input "checkbox" at bounding box center [1480, 67] width 8 height 8
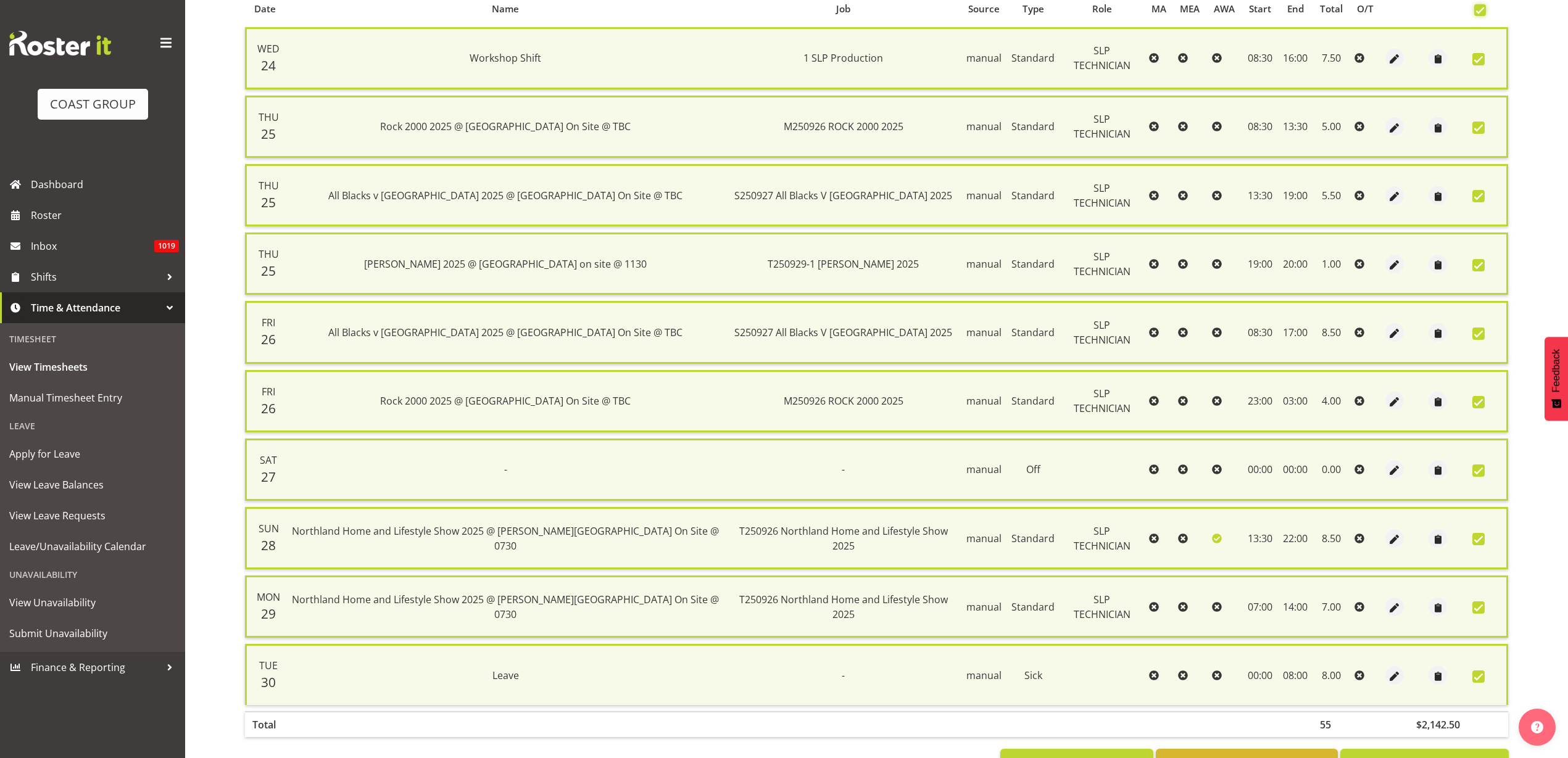
scroll to position [329, 0]
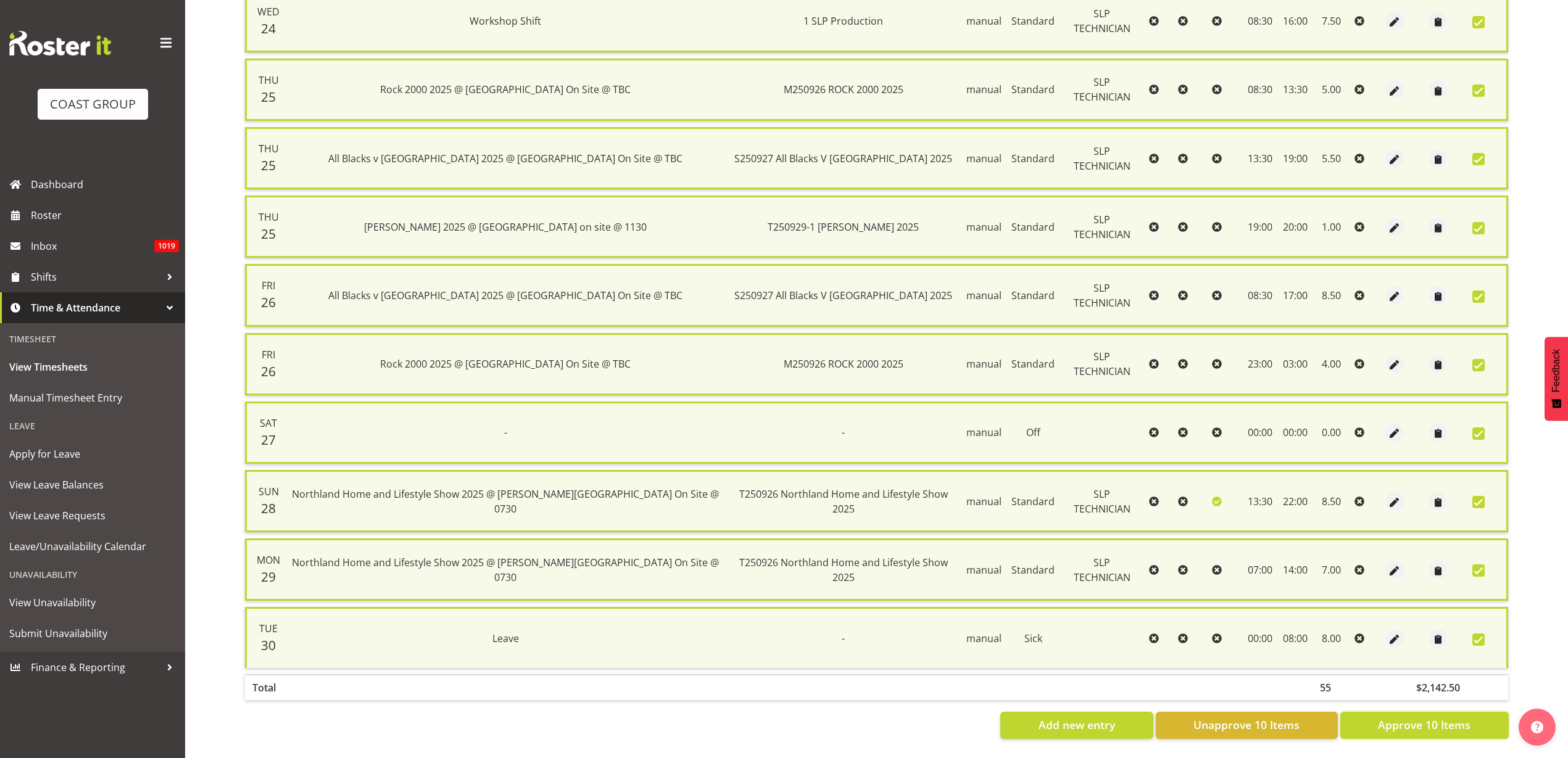
click at [1401, 720] on span "Approve 10 Items" at bounding box center [1424, 724] width 93 height 16
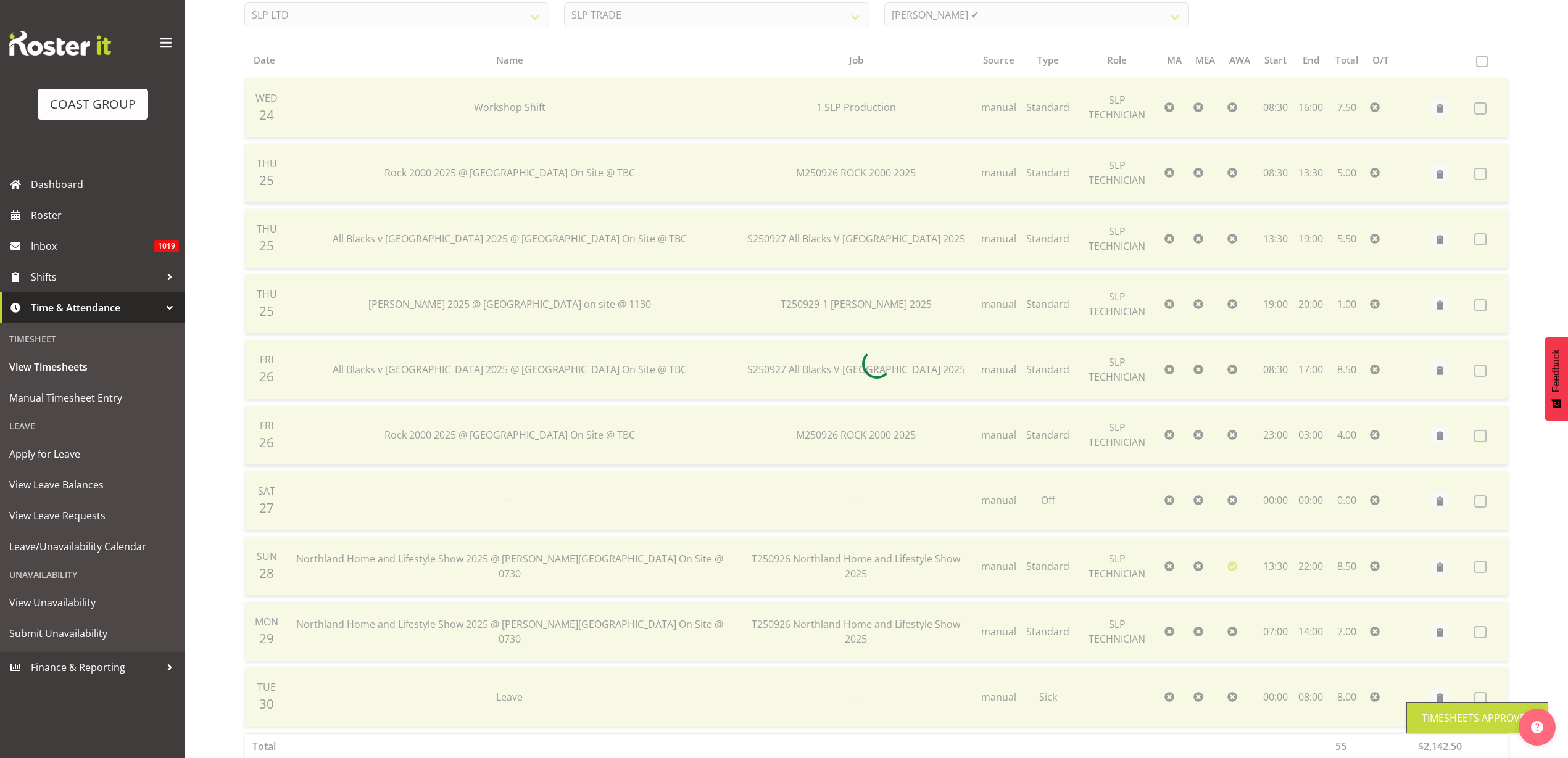
scroll to position [145, 0]
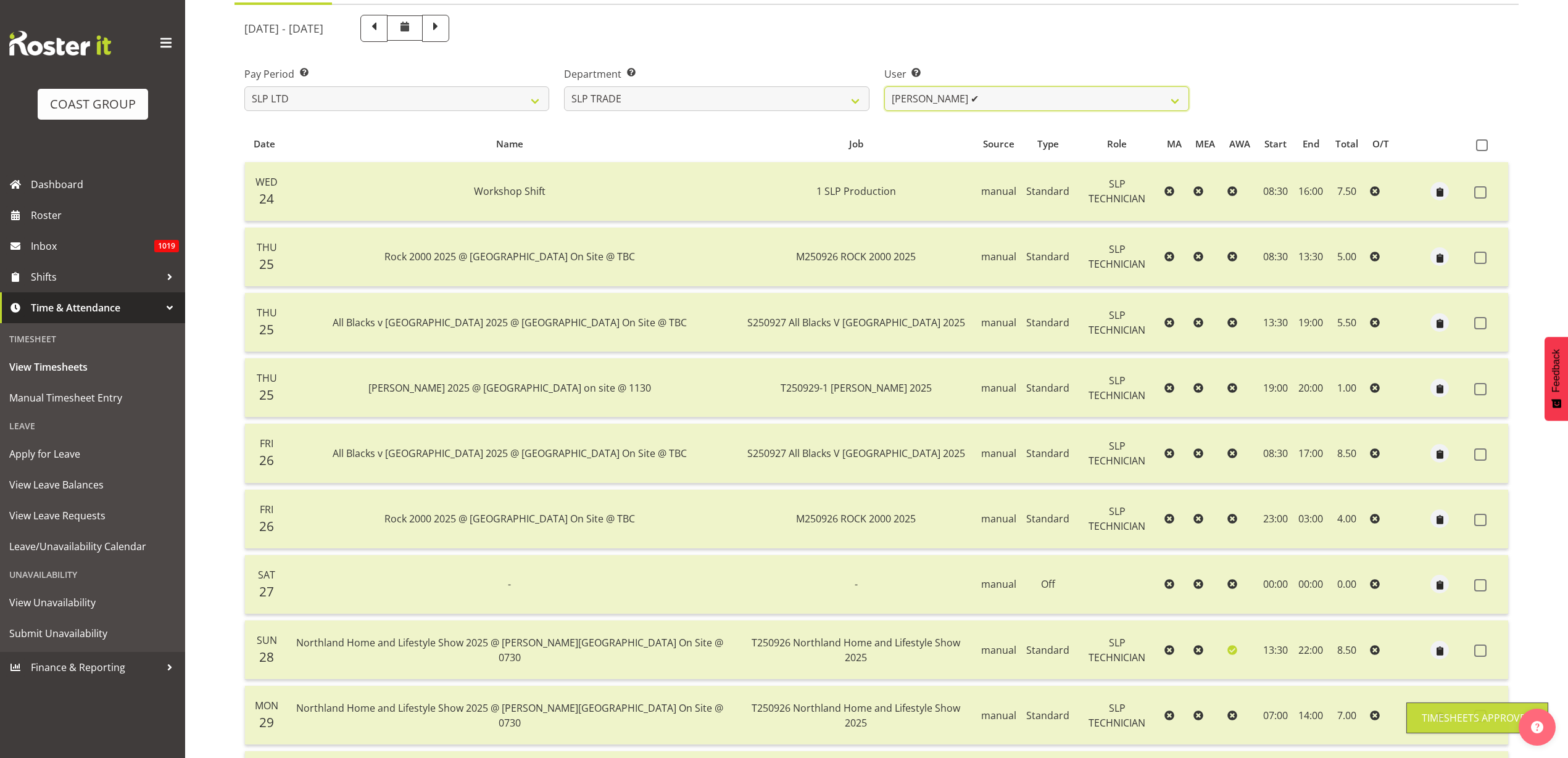
click at [1043, 97] on select "Aof Anujarawat ✔ Han Chaleerin ✔ Hayden Watts ✔ Jack Brewer ✔ Jesse Hawira ✔ Jo…" at bounding box center [1036, 98] width 305 height 24
click at [884, 86] on select "Aof Anujarawat ✔ Han Chaleerin ✔ Hayden Watts ✔ Jack Brewer ✔ Jesse Hawira ✔ Jo…" at bounding box center [1036, 98] width 305 height 24
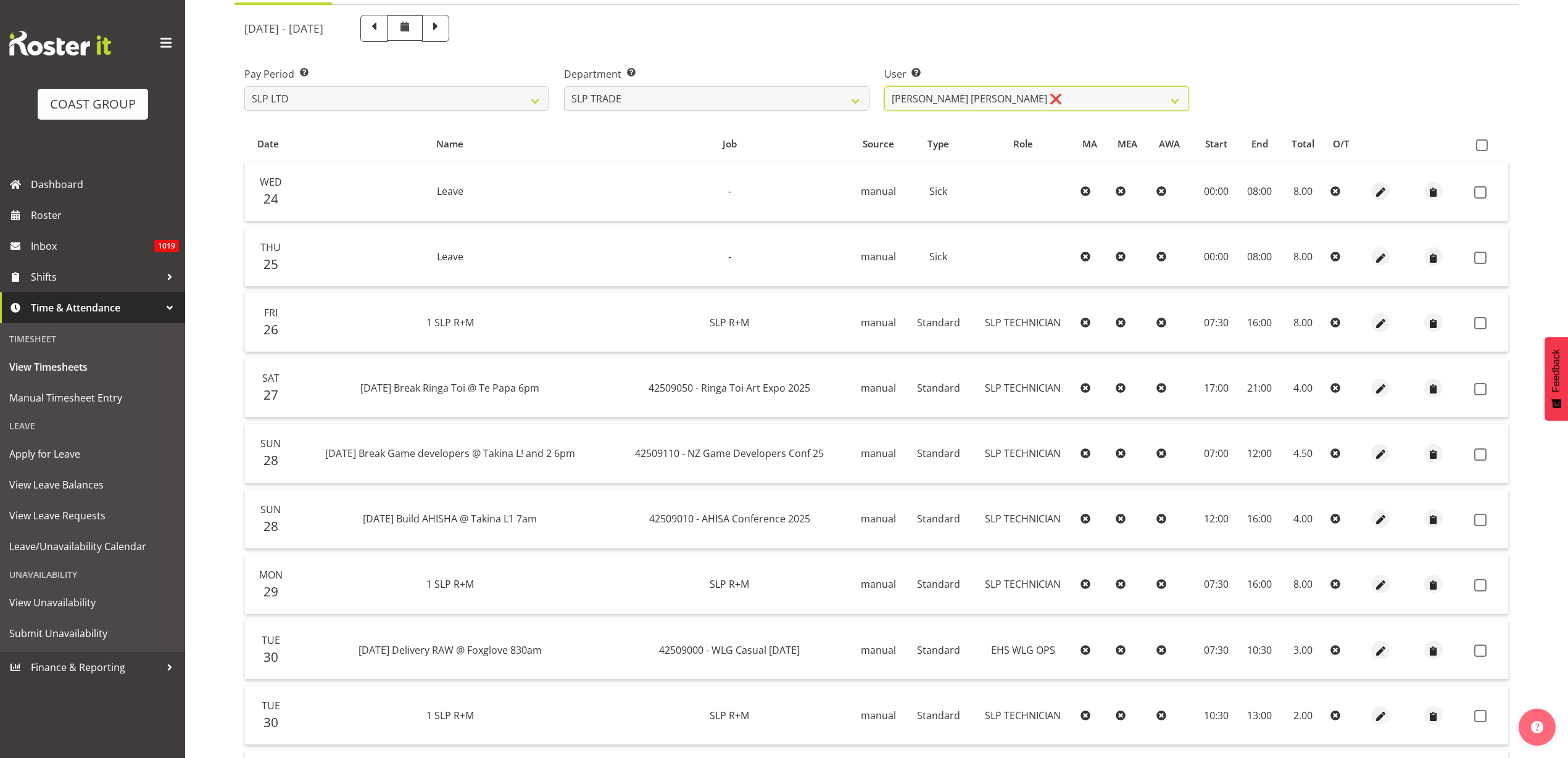
click at [1044, 95] on select "Aof Anujarawat ✔ Han Chaleerin ✔ Hayden Watts ✔ Jack Brewer ✔ Jesse Hawira ✔ Jo…" at bounding box center [1036, 98] width 305 height 24
click at [884, 86] on select "Aof Anujarawat ✔ Han Chaleerin ✔ Hayden Watts ✔ Jack Brewer ✔ Jesse Hawira ✔ Jo…" at bounding box center [1036, 98] width 305 height 24
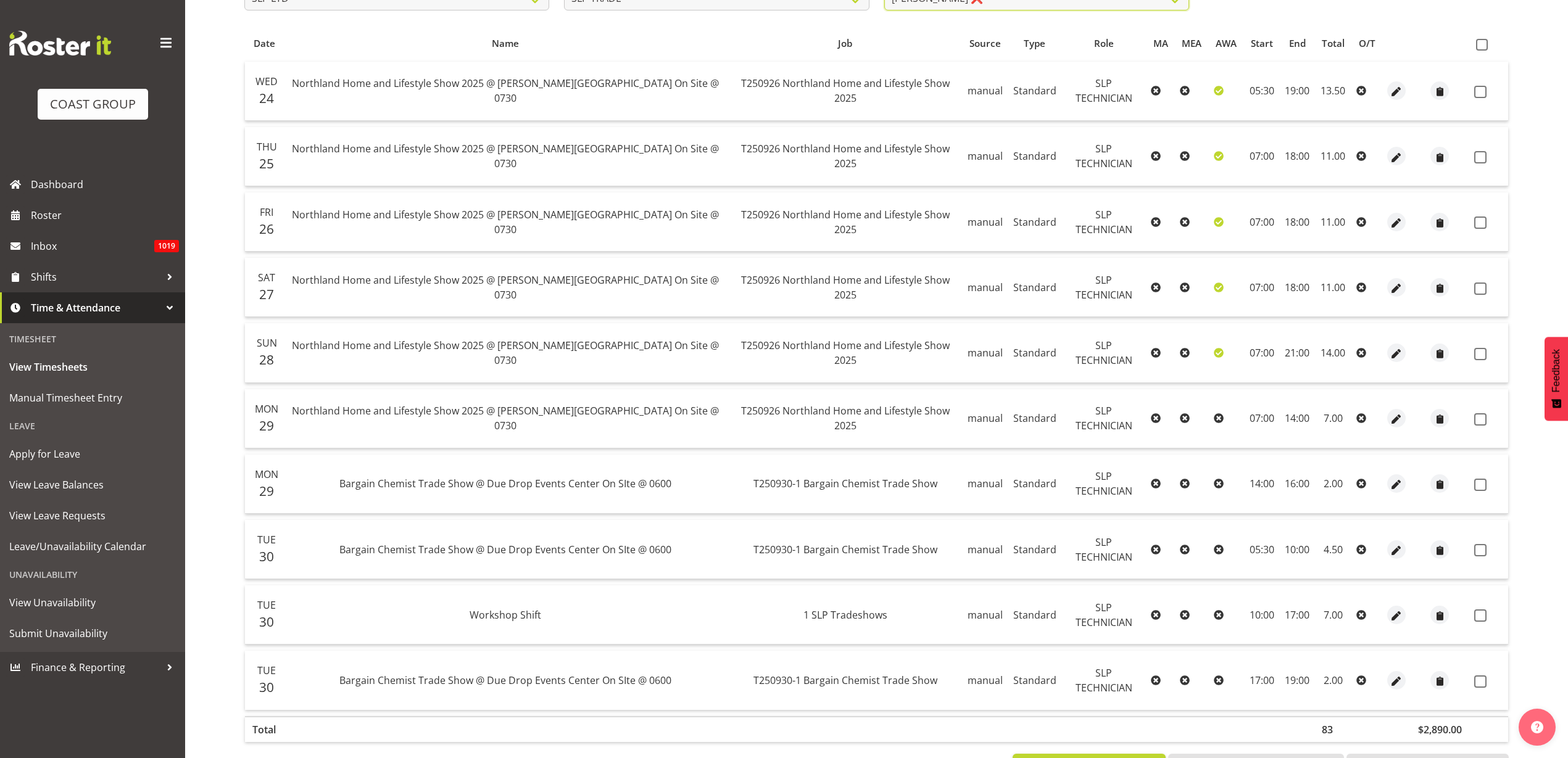
scroll to position [222, 0]
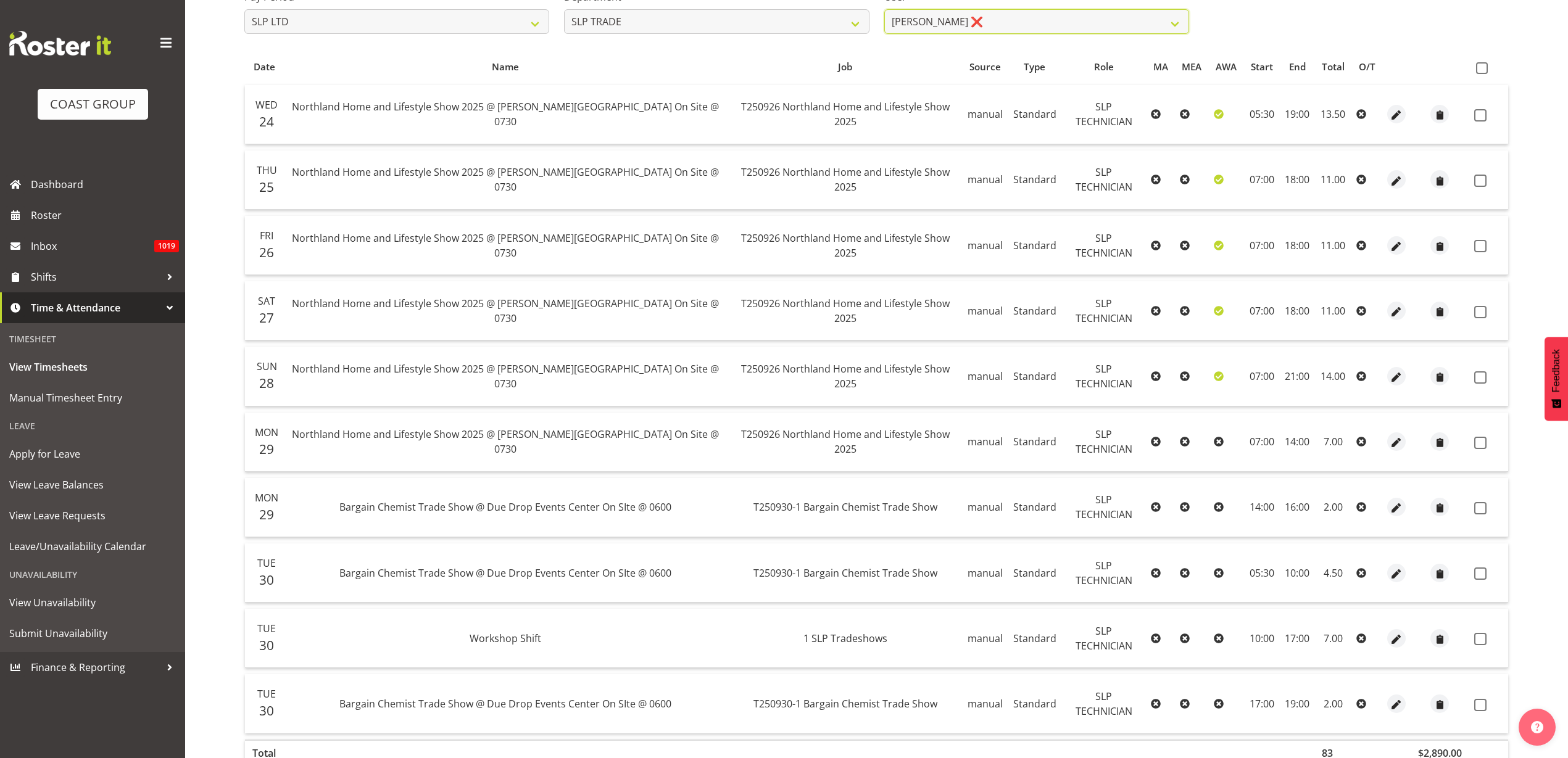
click at [1030, 22] on select "Aof Anujarawat ✔ Han Chaleerin ✔ Hayden Watts ✔ Jack Brewer ✔ Jesse Hawira ✔ Jo…" at bounding box center [1036, 22] width 305 height 24
click at [765, 19] on select "SLP CHC SLP OFFICE SLP PRODUCTION SLP TRADE" at bounding box center [716, 22] width 305 height 24
click at [564, 9] on select "SLP CHC SLP OFFICE SLP PRODUCTION SLP TRADE" at bounding box center [716, 22] width 305 height 24
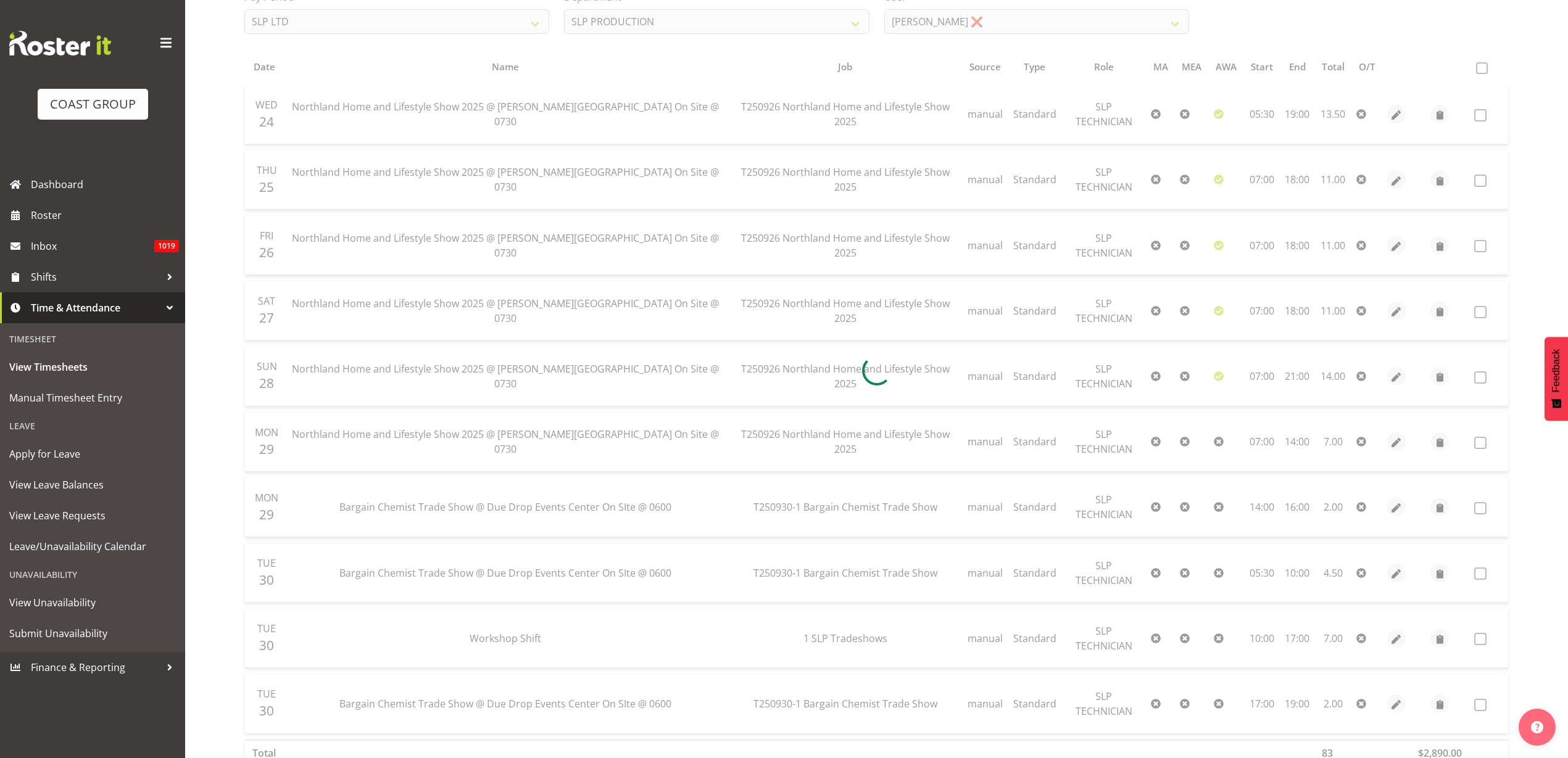
click at [996, 19] on div at bounding box center [876, 371] width 1284 height 886
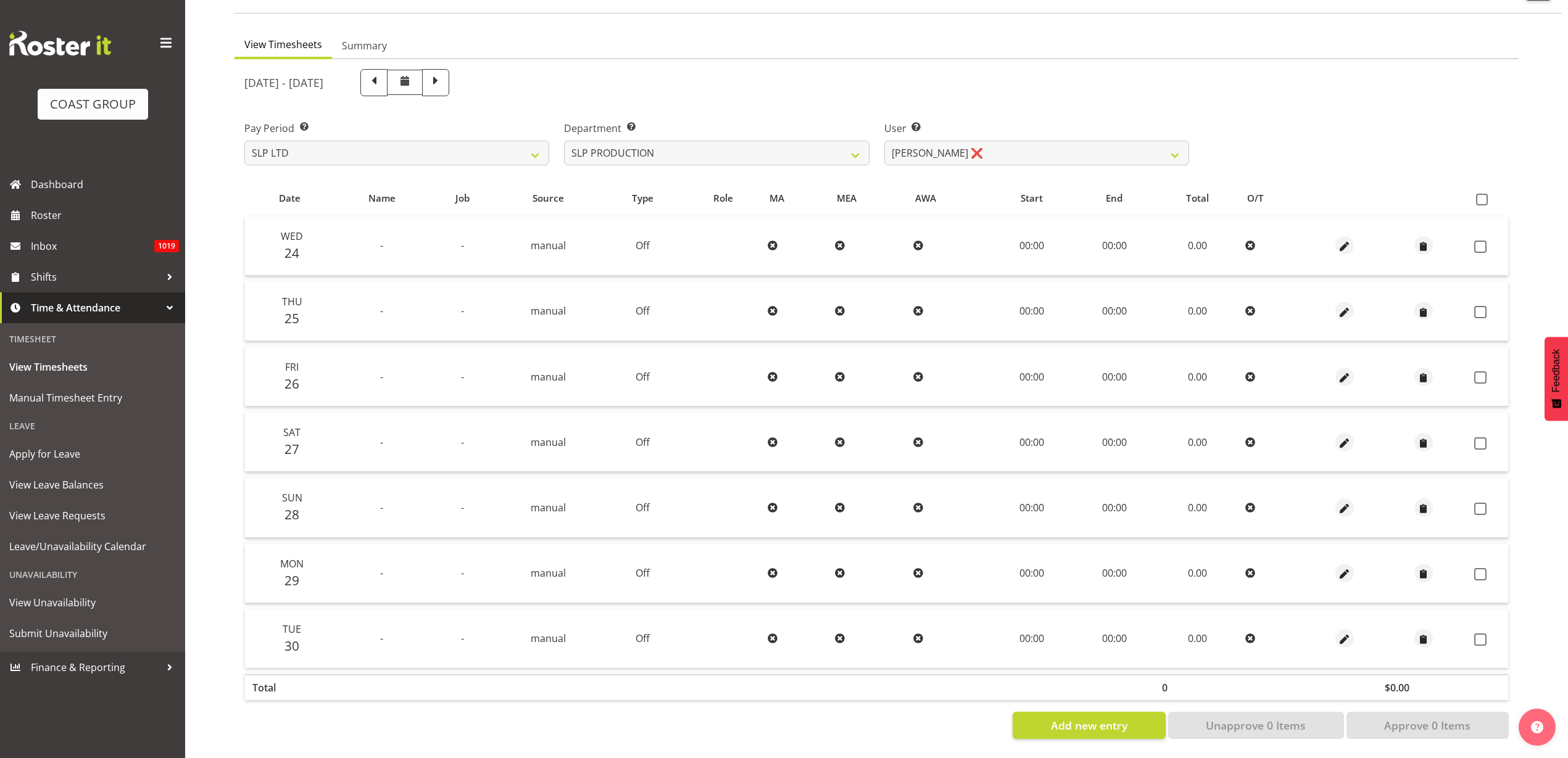
scroll to position [102, 0]
click at [1018, 141] on select "Aaron Grant ❌ Alan Burrows ✔ Coel Phillips ✔ Kent Stevens ✔ Kes David ✔ Mark Ph…" at bounding box center [1036, 153] width 305 height 24
click at [884, 141] on select "Aaron Grant ❌ Alan Burrows ✔ Coel Phillips ✔ Kent Stevens ✔ Kes David ✔ Mark Ph…" at bounding box center [1036, 153] width 305 height 24
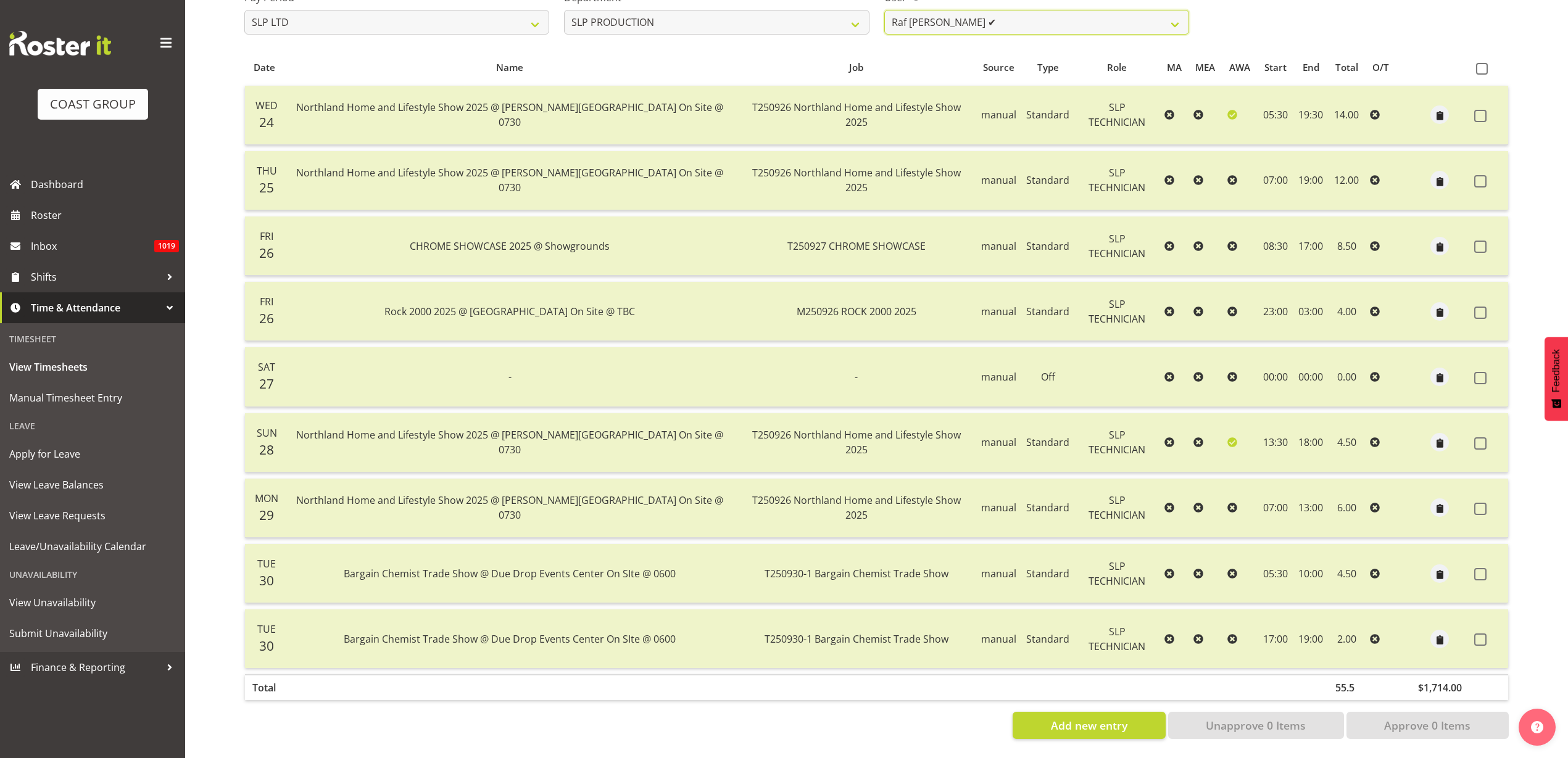
scroll to position [233, 0]
click at [69, 210] on span "Roster" at bounding box center [105, 216] width 148 height 19
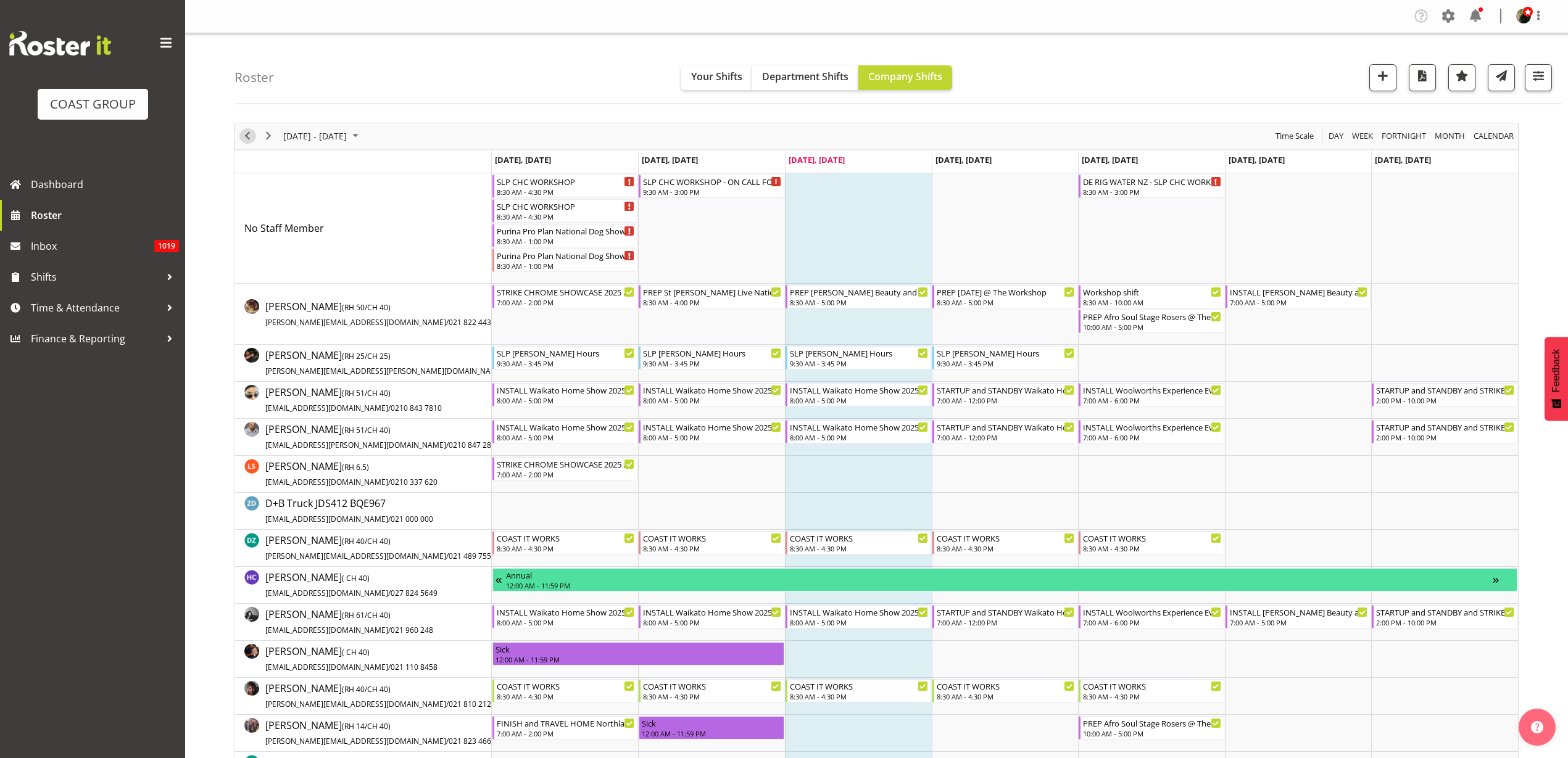
click at [248, 135] on span "Previous" at bounding box center [247, 136] width 15 height 15
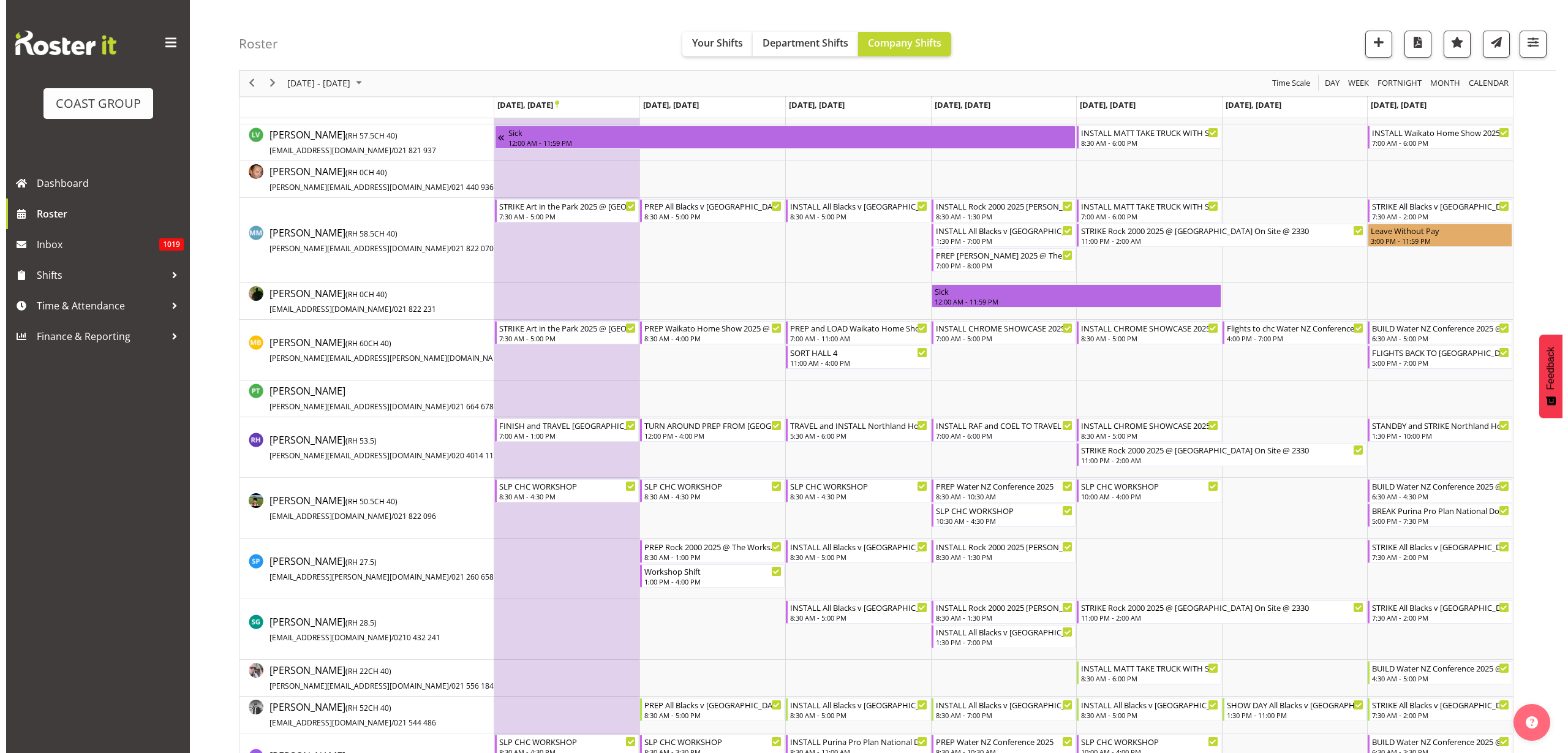
scroll to position [842, 0]
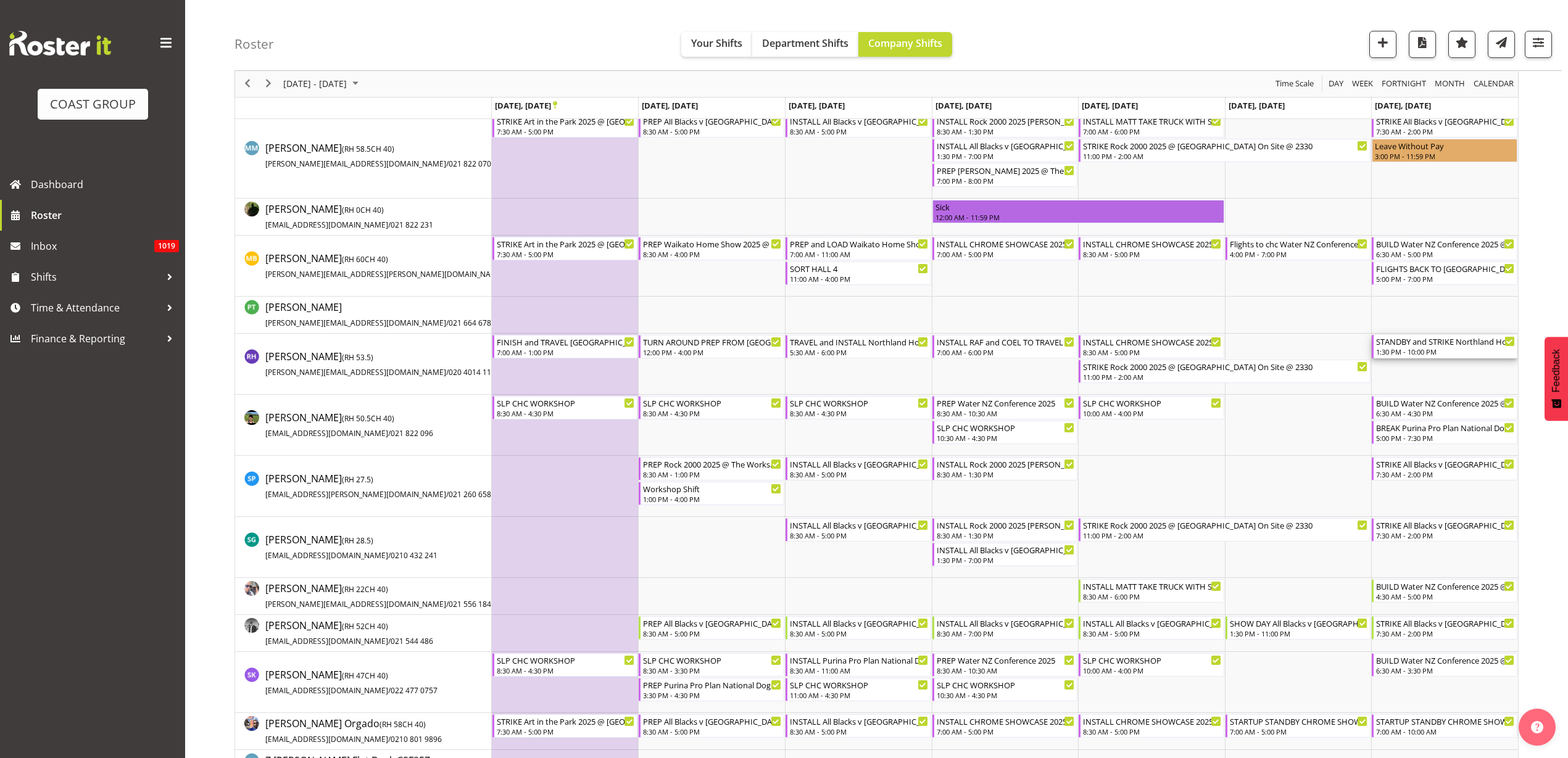
click at [1441, 349] on div "1:30 PM - 10:00 PM" at bounding box center [1445, 351] width 139 height 10
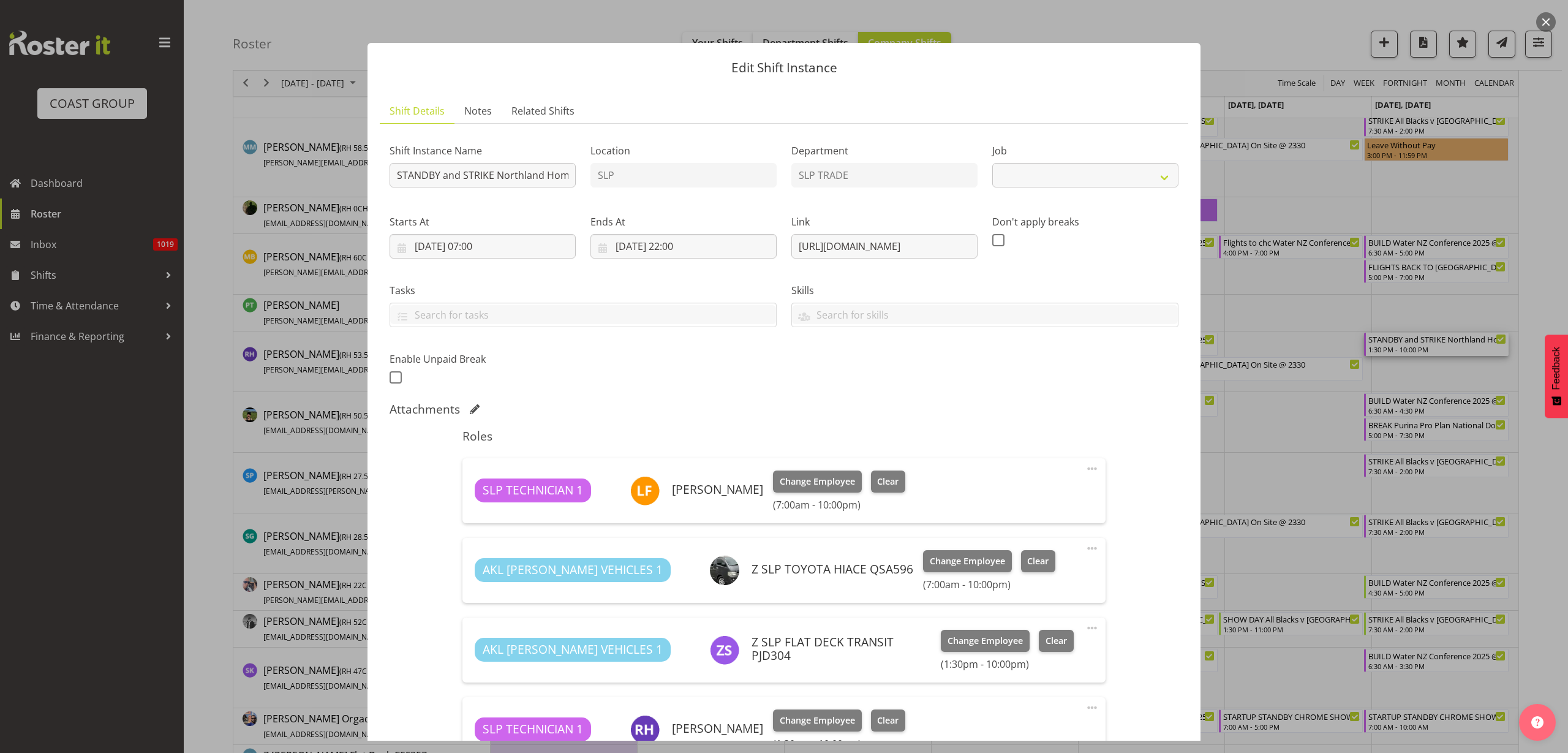
select select "9079"
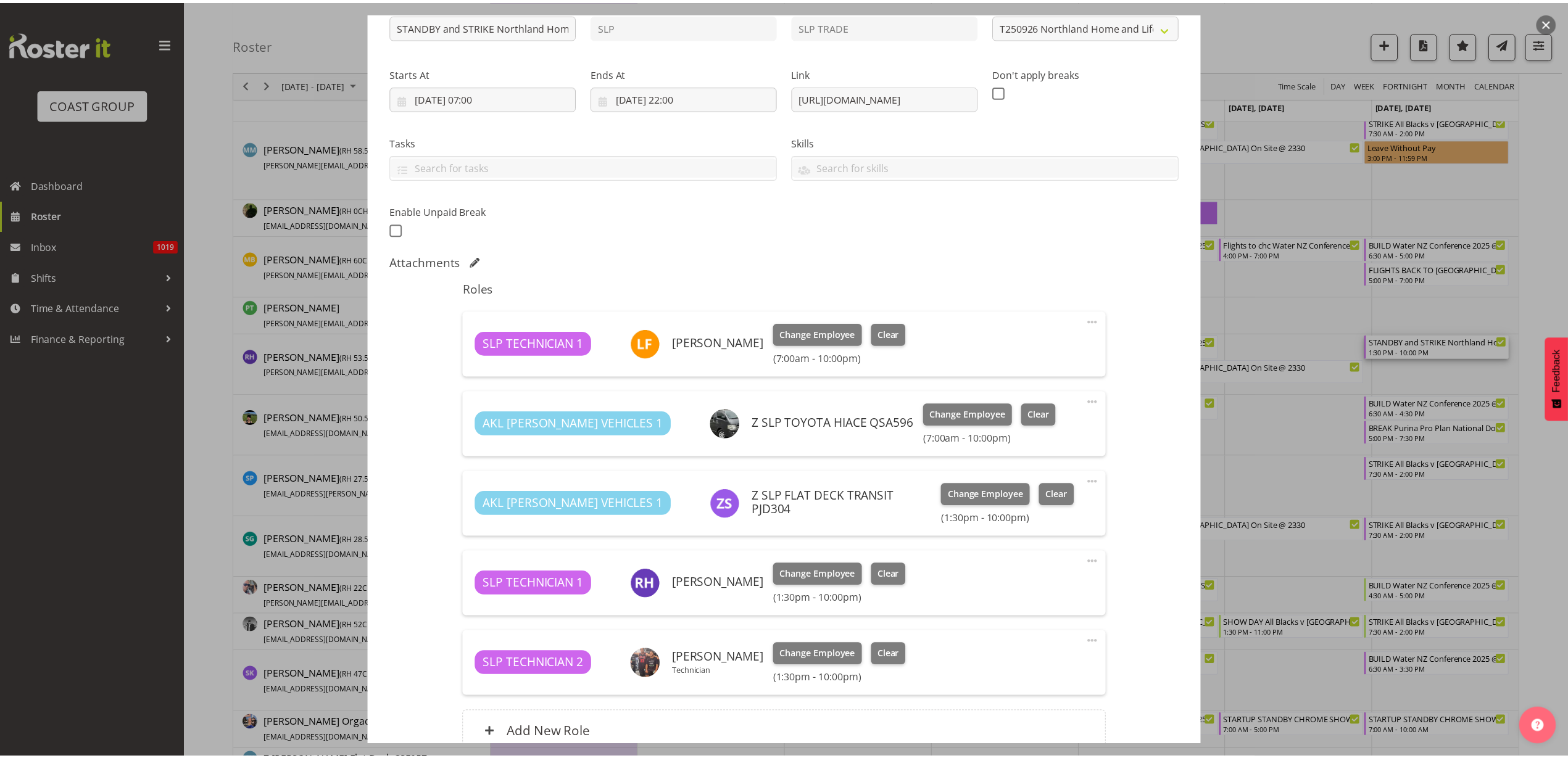
scroll to position [155, 0]
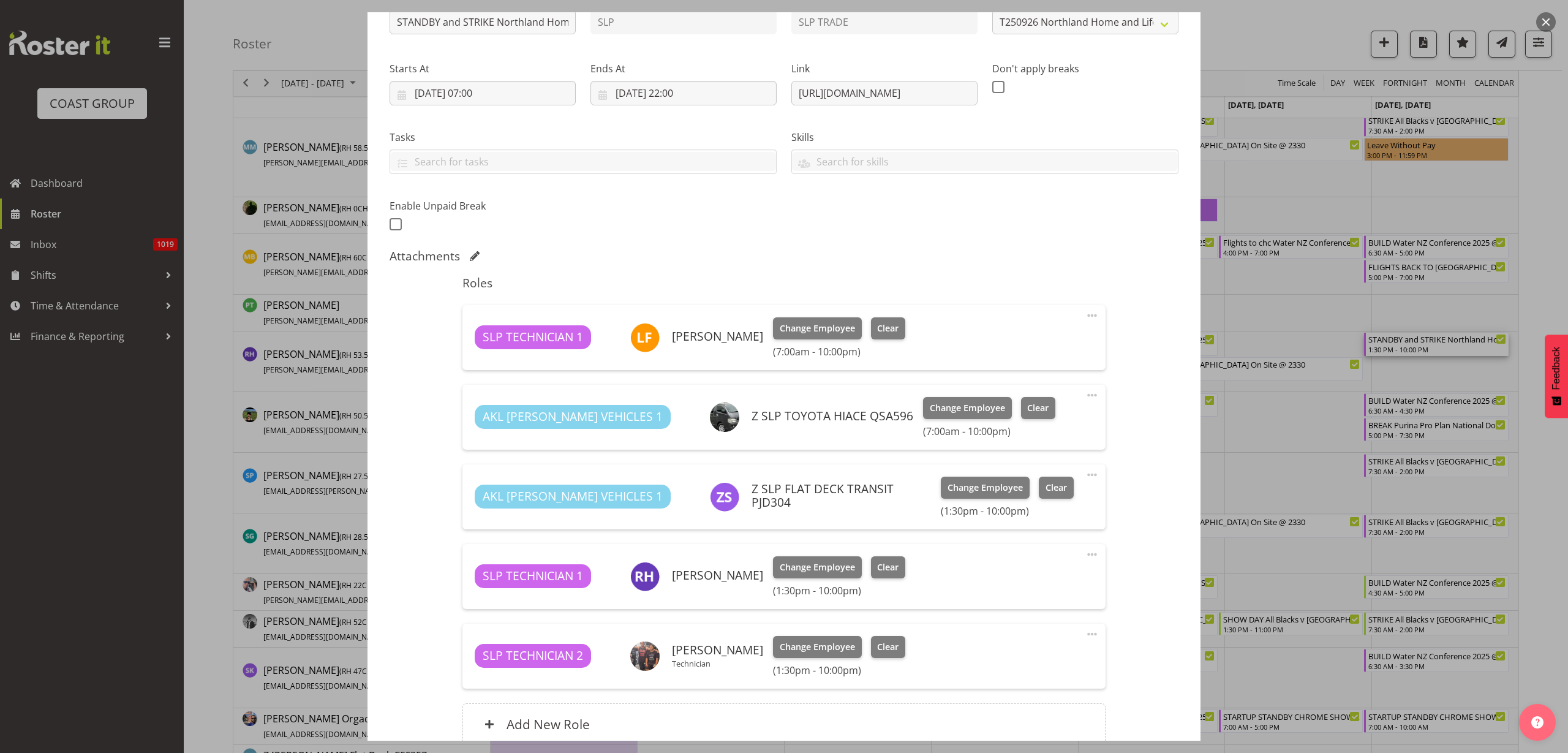
click at [1543, 20] on button "button" at bounding box center [1546, 21] width 20 height 20
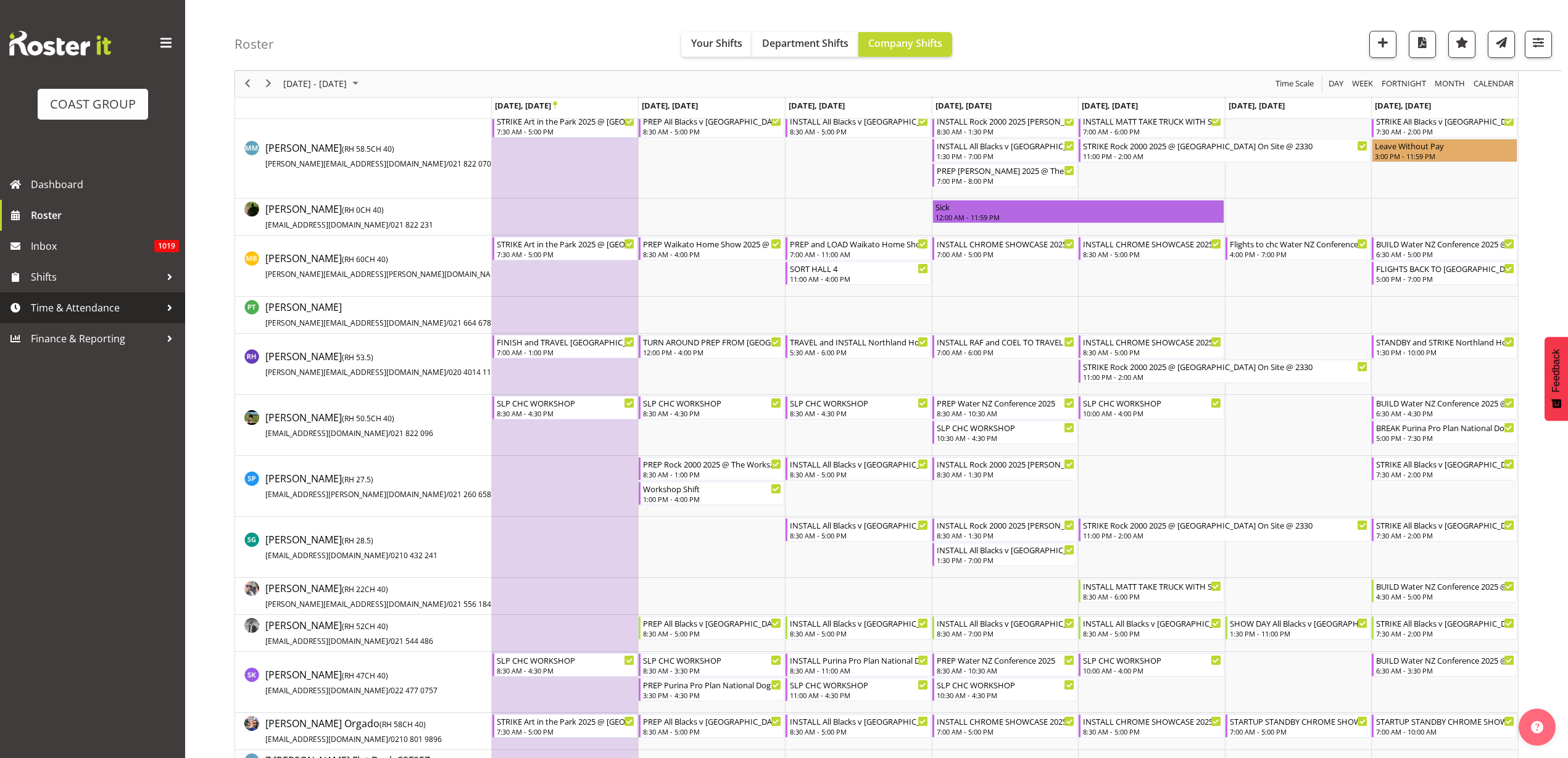
click at [82, 313] on span "Time & Attendance" at bounding box center [96, 308] width 129 height 19
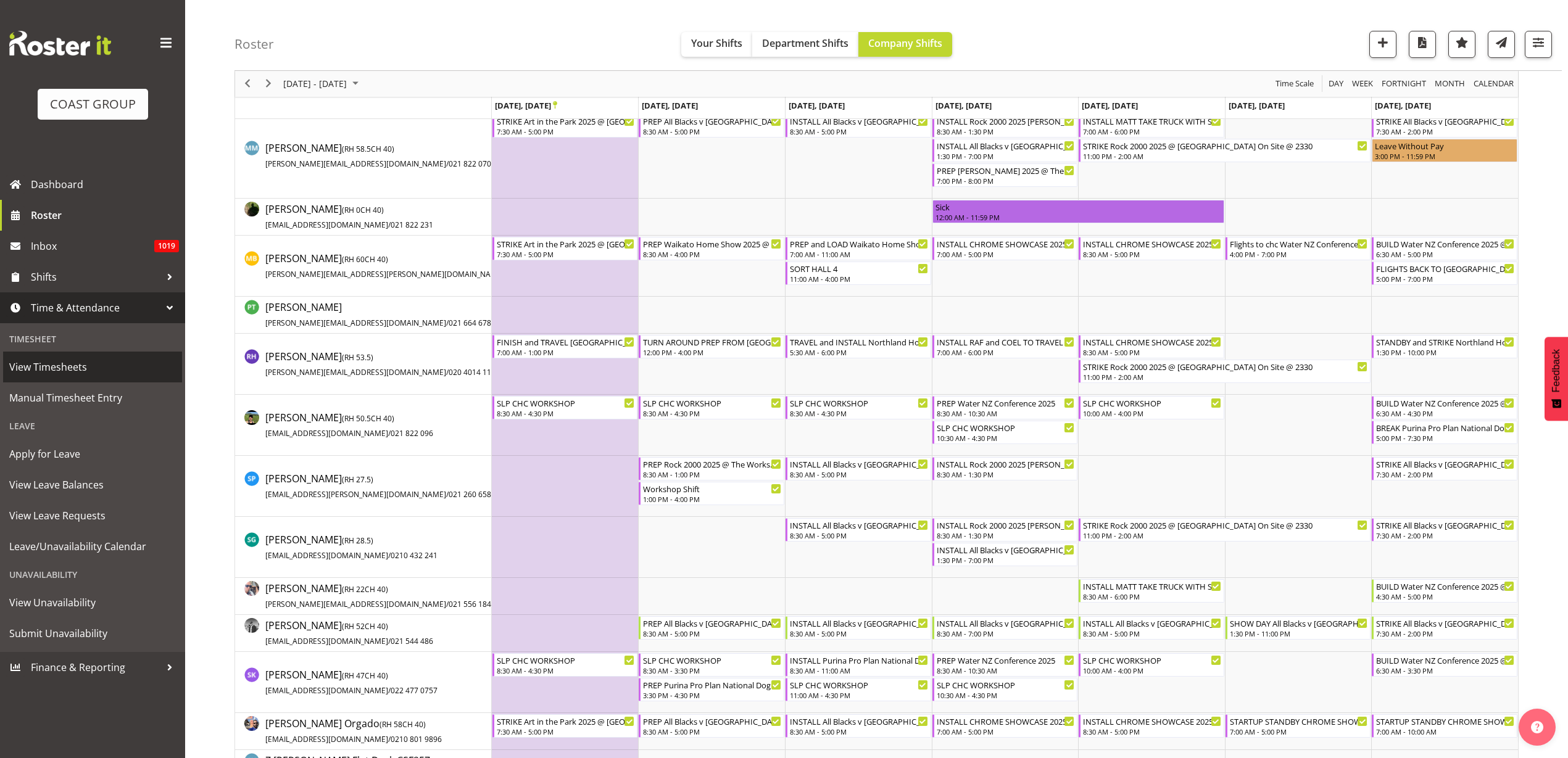
click at [64, 370] on span "View Timesheets" at bounding box center [93, 367] width 167 height 19
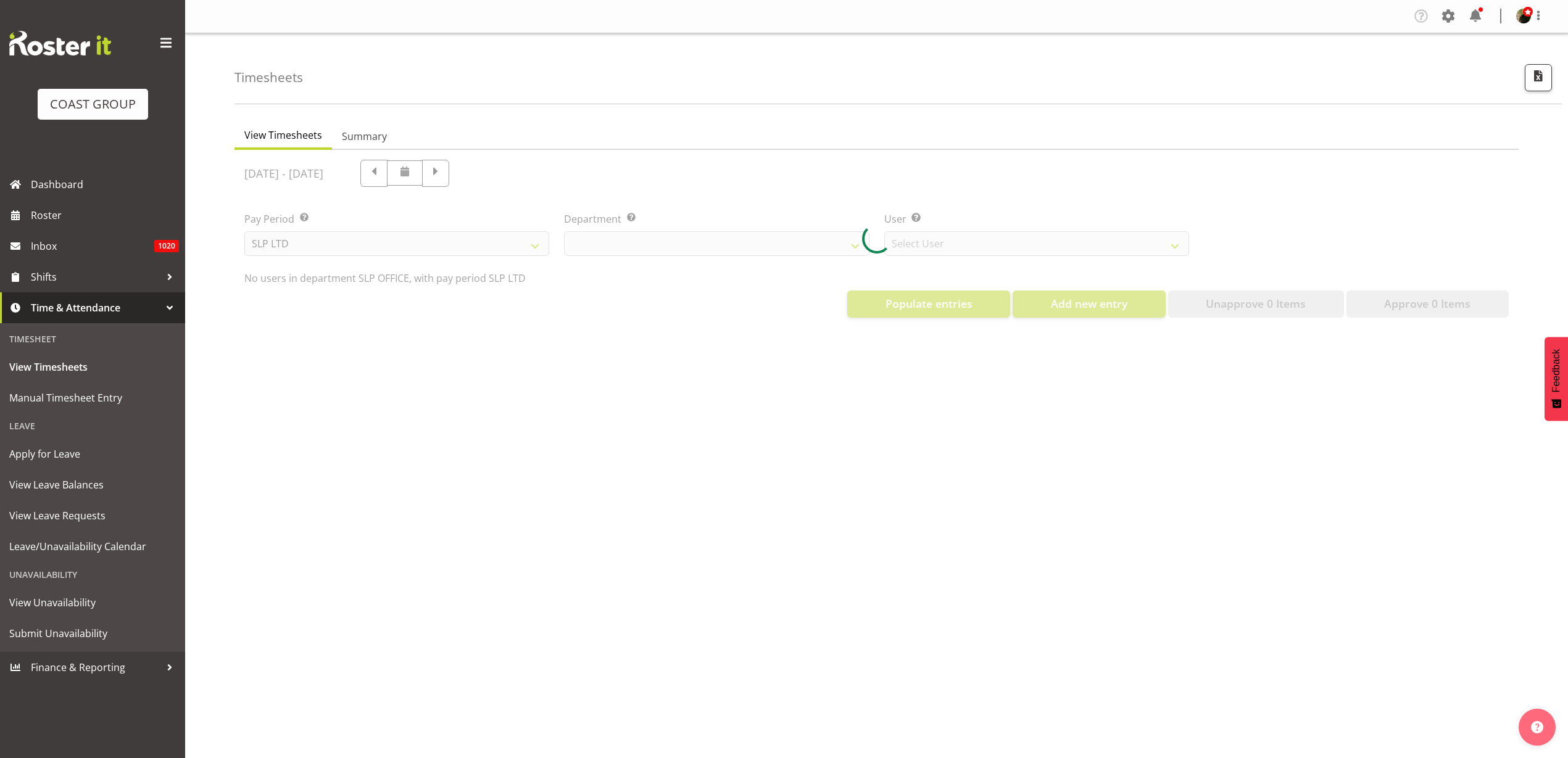
select select "25"
select select "7496"
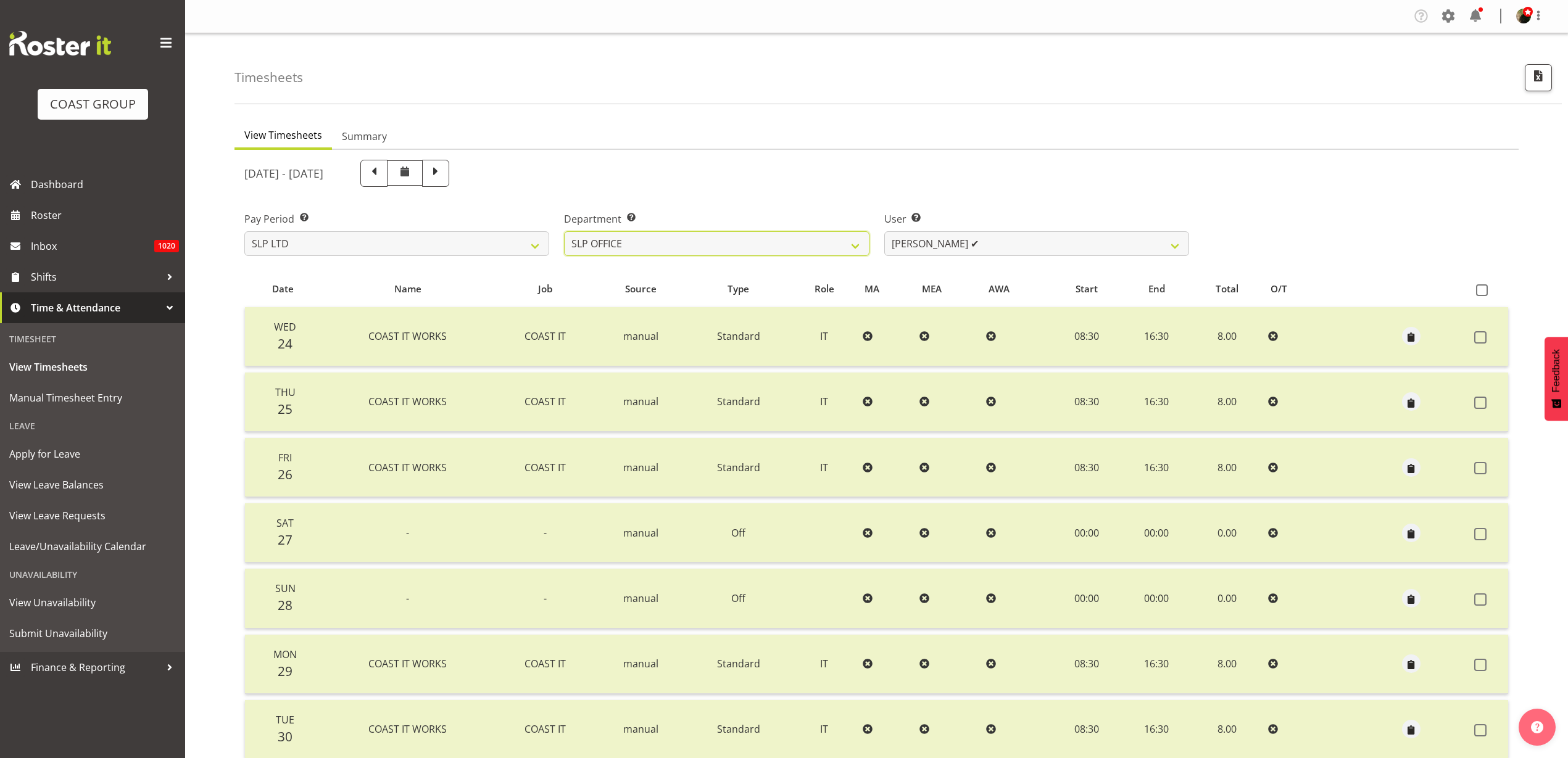
click at [662, 242] on select "SLP CHC SLP OFFICE SLP PRODUCTION SLP TRADE" at bounding box center [716, 244] width 305 height 24
select select "23"
click at [564, 231] on select "SLP CHC SLP OFFICE SLP PRODUCTION SLP TRADE" at bounding box center [716, 244] width 305 height 24
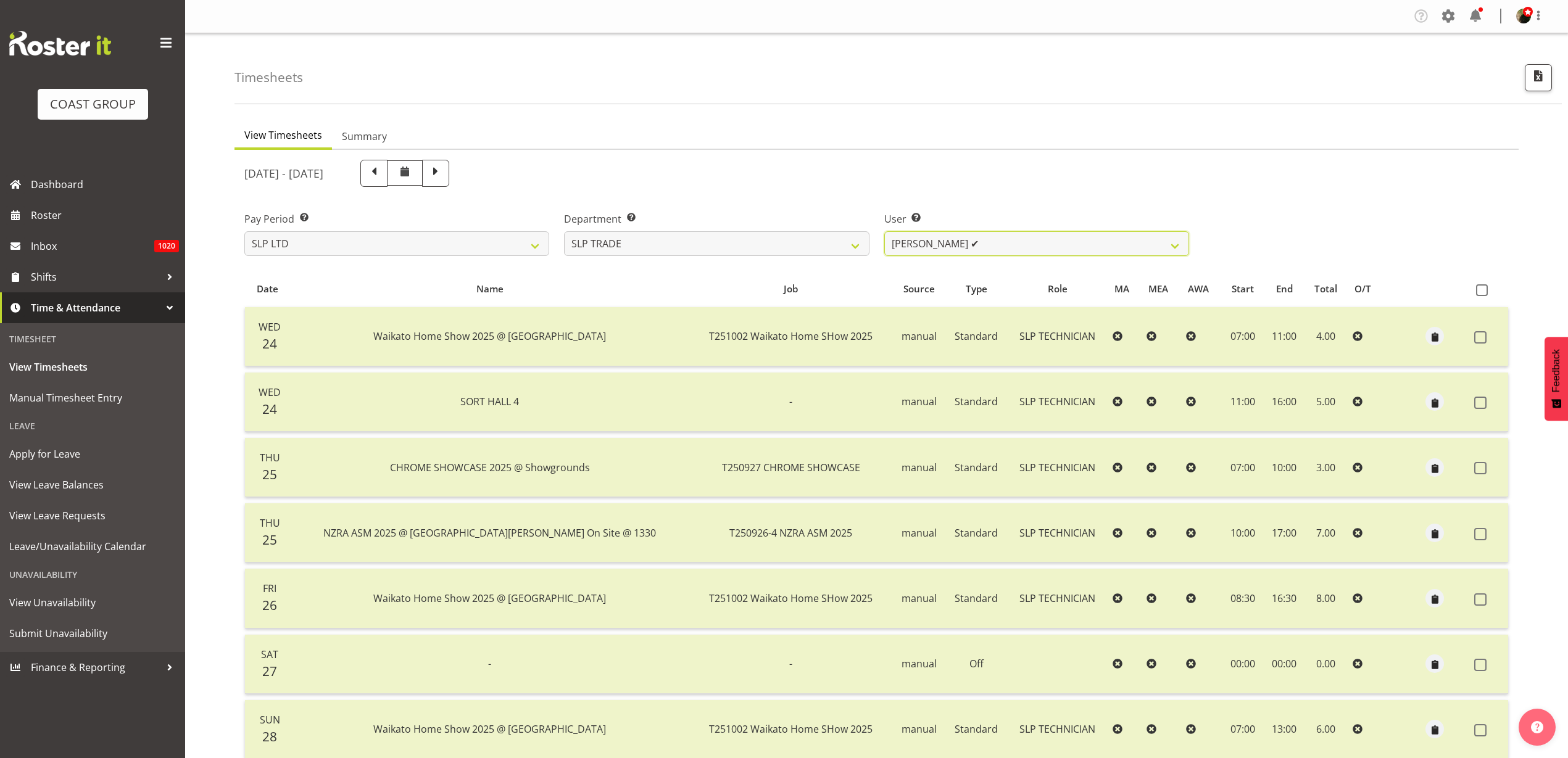
click at [1027, 246] on select "[PERSON_NAME] ✔ [PERSON_NAME] ✔ [PERSON_NAME] ✔ [PERSON_NAME] ✔ [PERSON_NAME] ✔…" at bounding box center [1036, 244] width 305 height 24
select select "256"
click at [884, 231] on select "Aof Anujarawat ✔ Han Chaleerin ✔ Hayden Watts ✔ Jack Brewer ✔ Jesse Hawira ✔ Jo…" at bounding box center [1036, 244] width 305 height 24
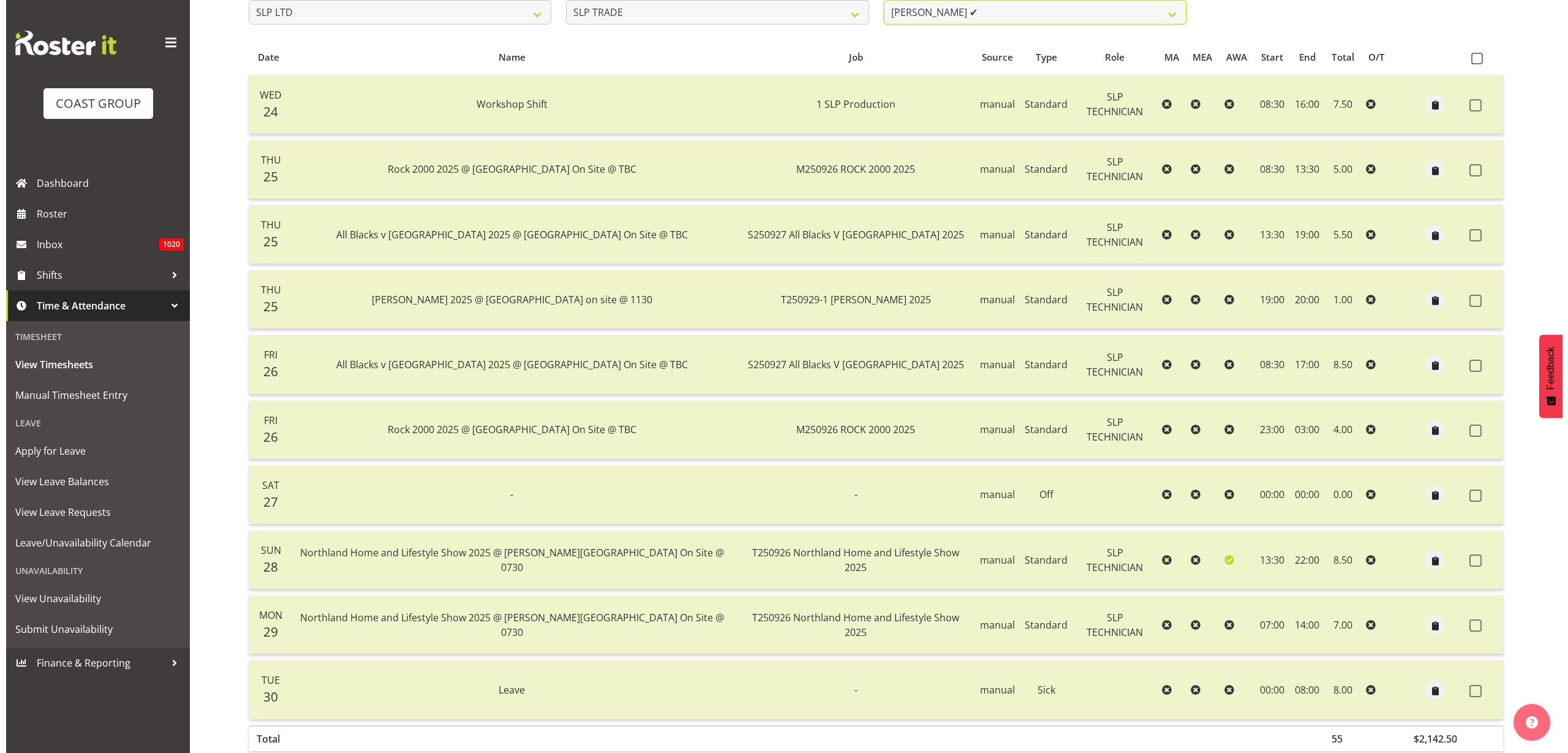
scroll to position [297, 0]
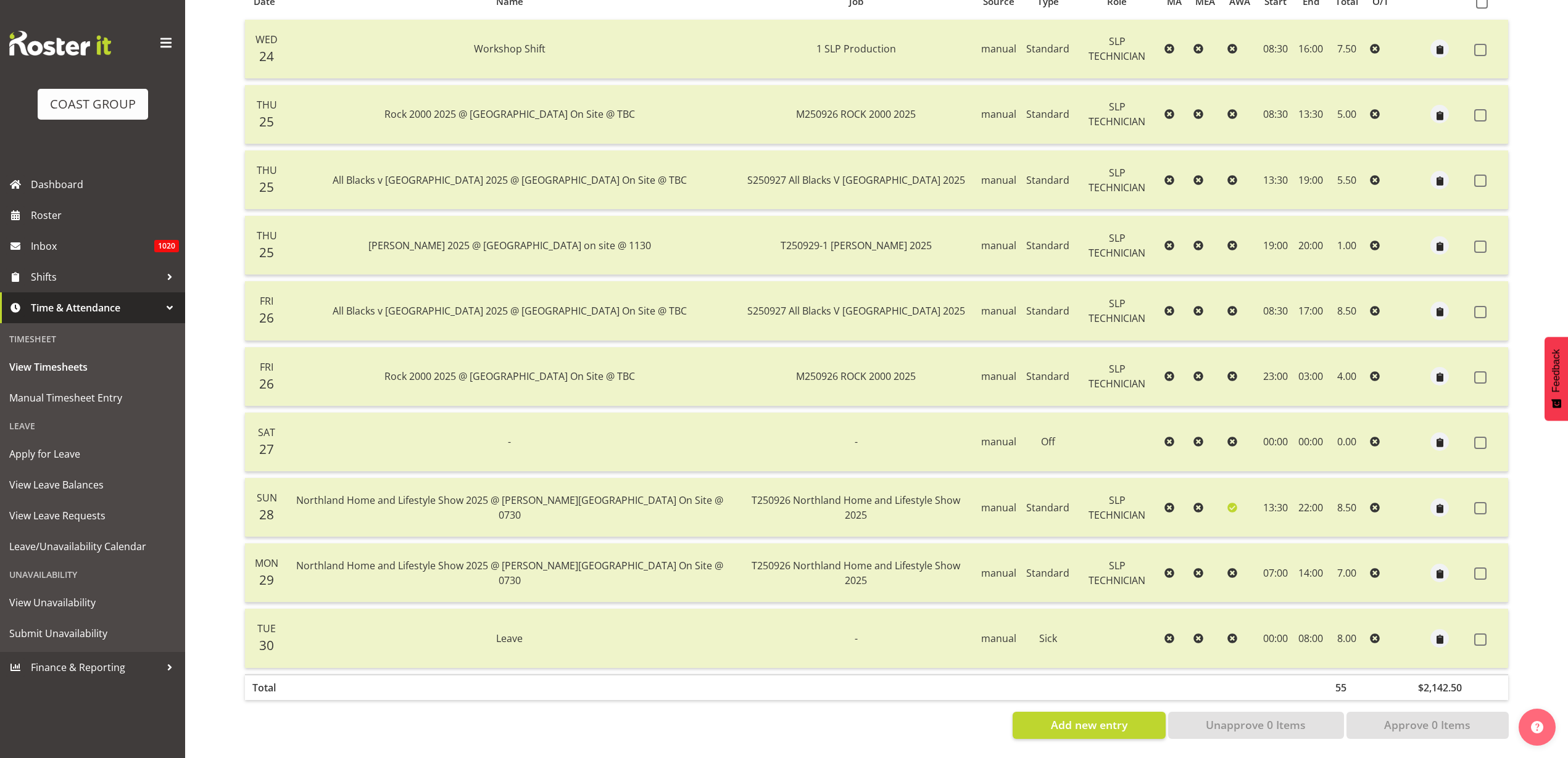
click at [1484, 502] on span at bounding box center [1480, 508] width 12 height 12
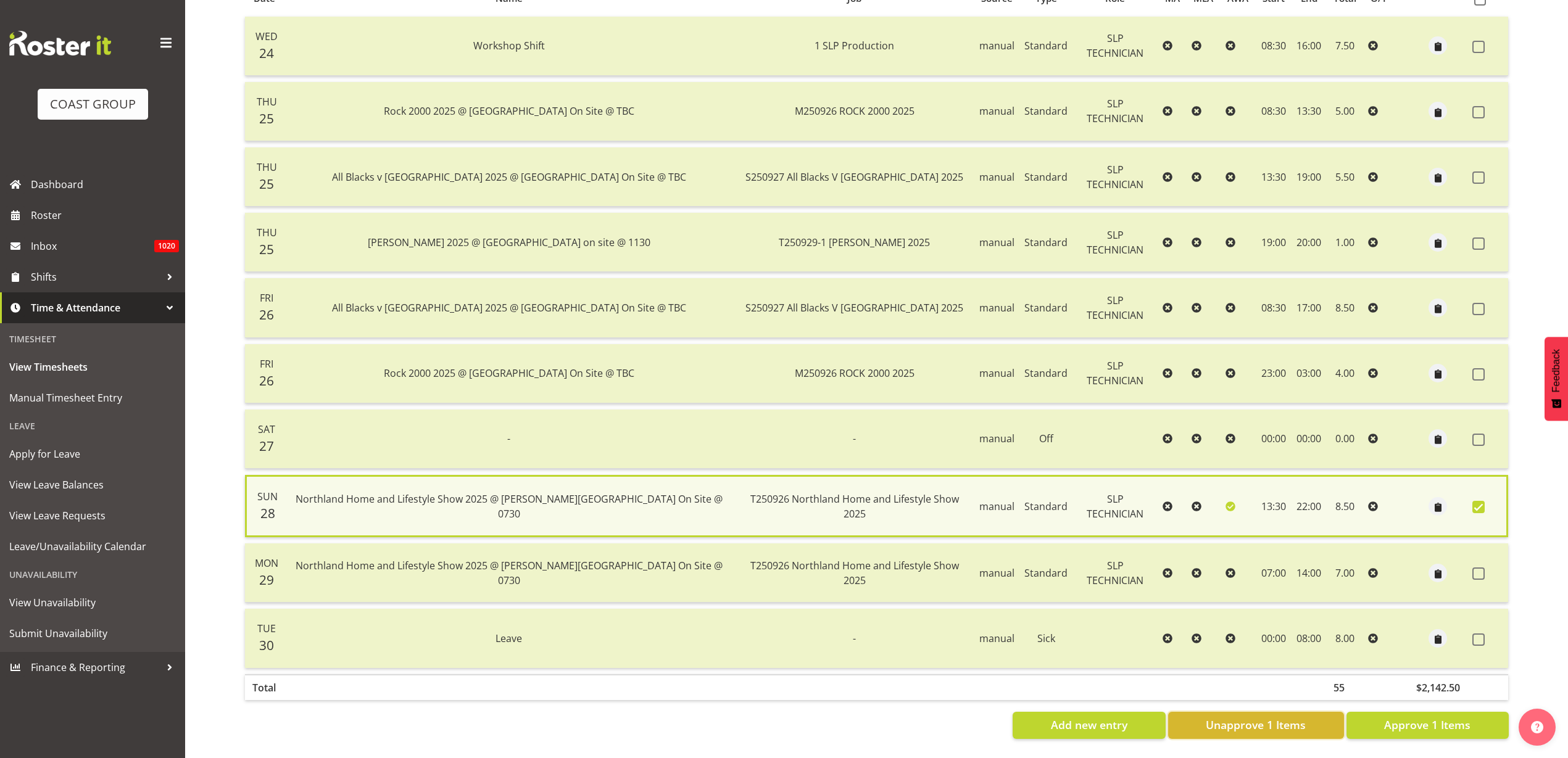
click at [1272, 717] on span "Unapprove 1 Items" at bounding box center [1255, 724] width 100 height 16
checkbox input "false"
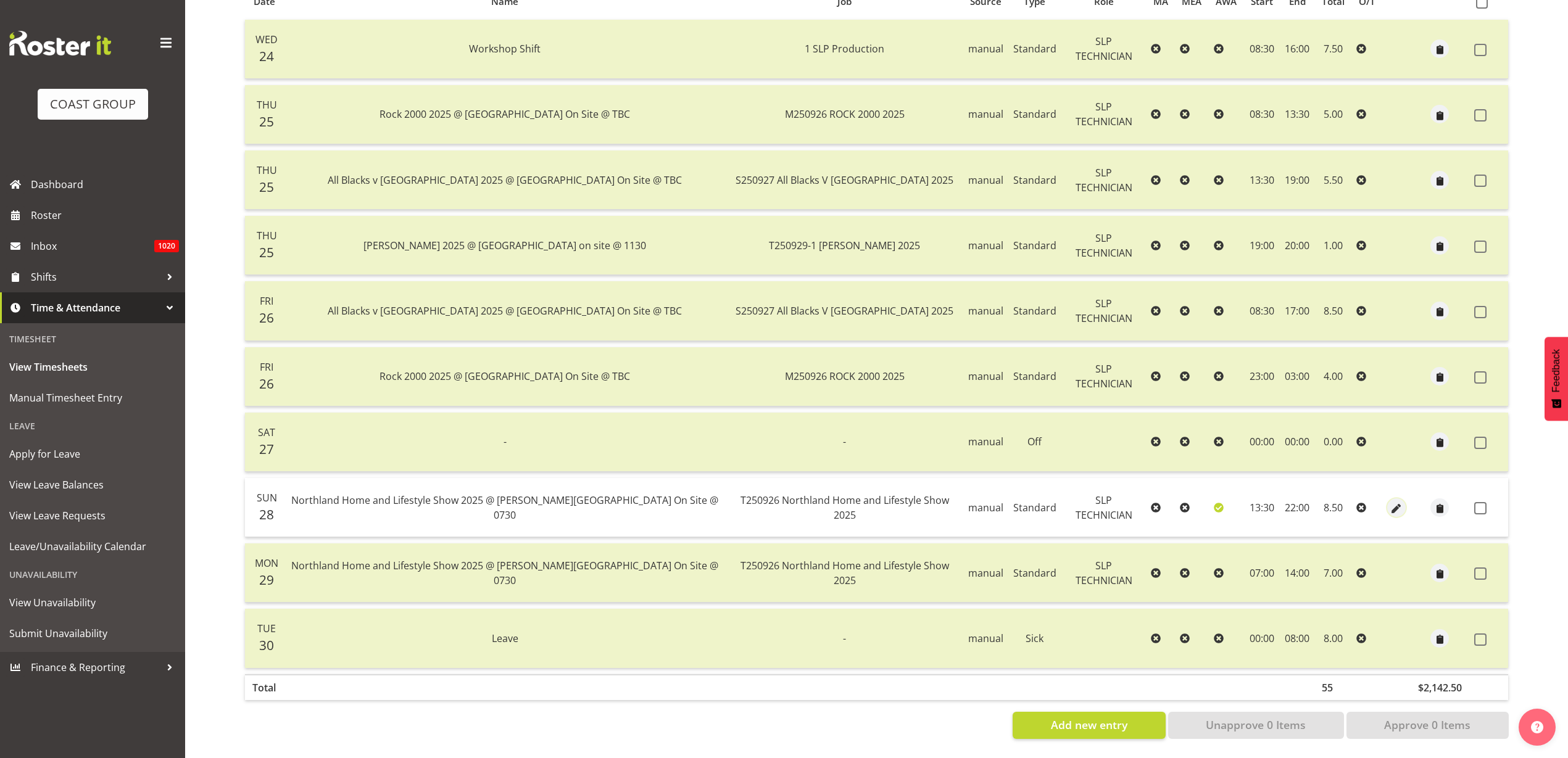
click at [1390, 501] on span "button" at bounding box center [1396, 508] width 14 height 14
select select "Standard"
select select "8"
select select "2025"
select select "22"
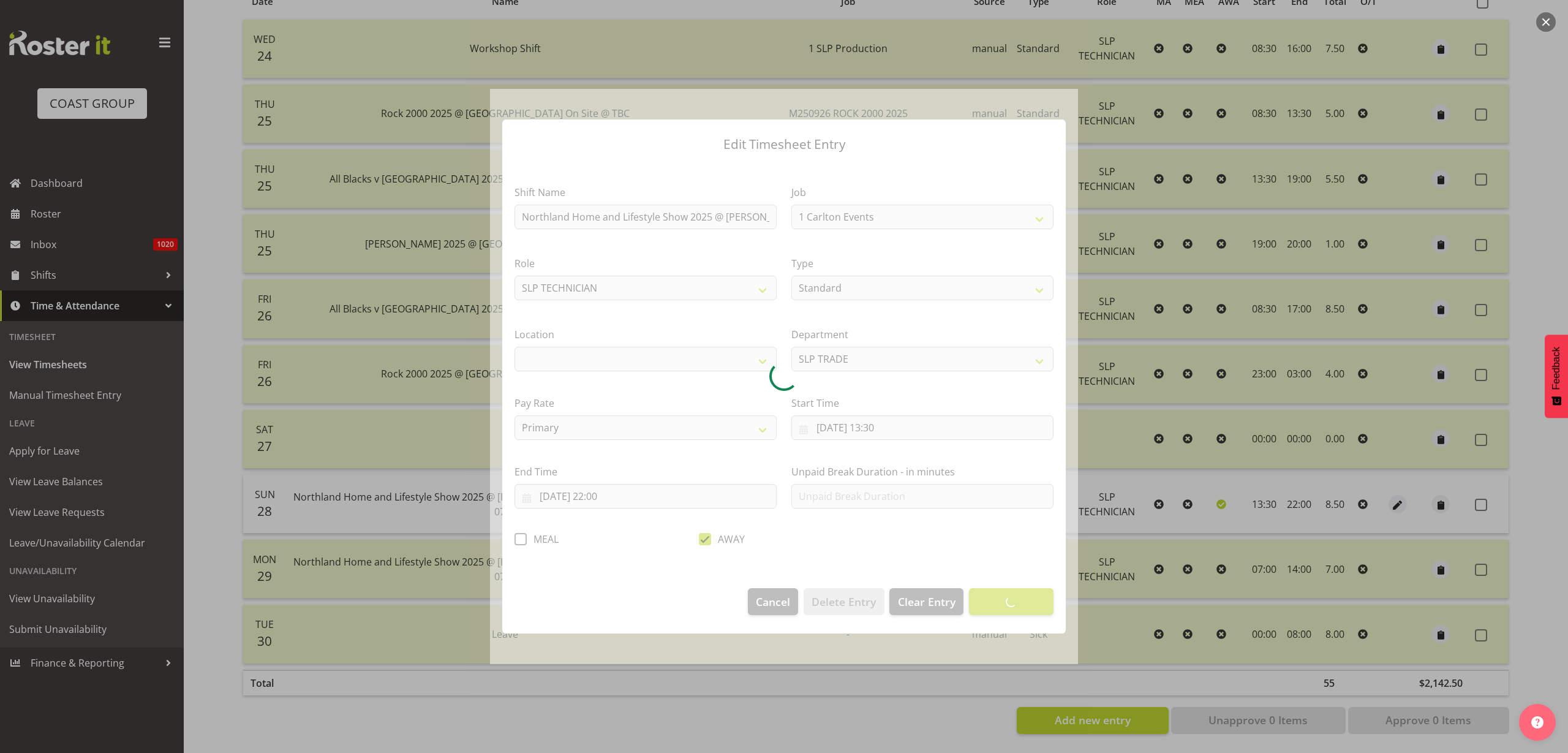
select select "9079"
select select "31"
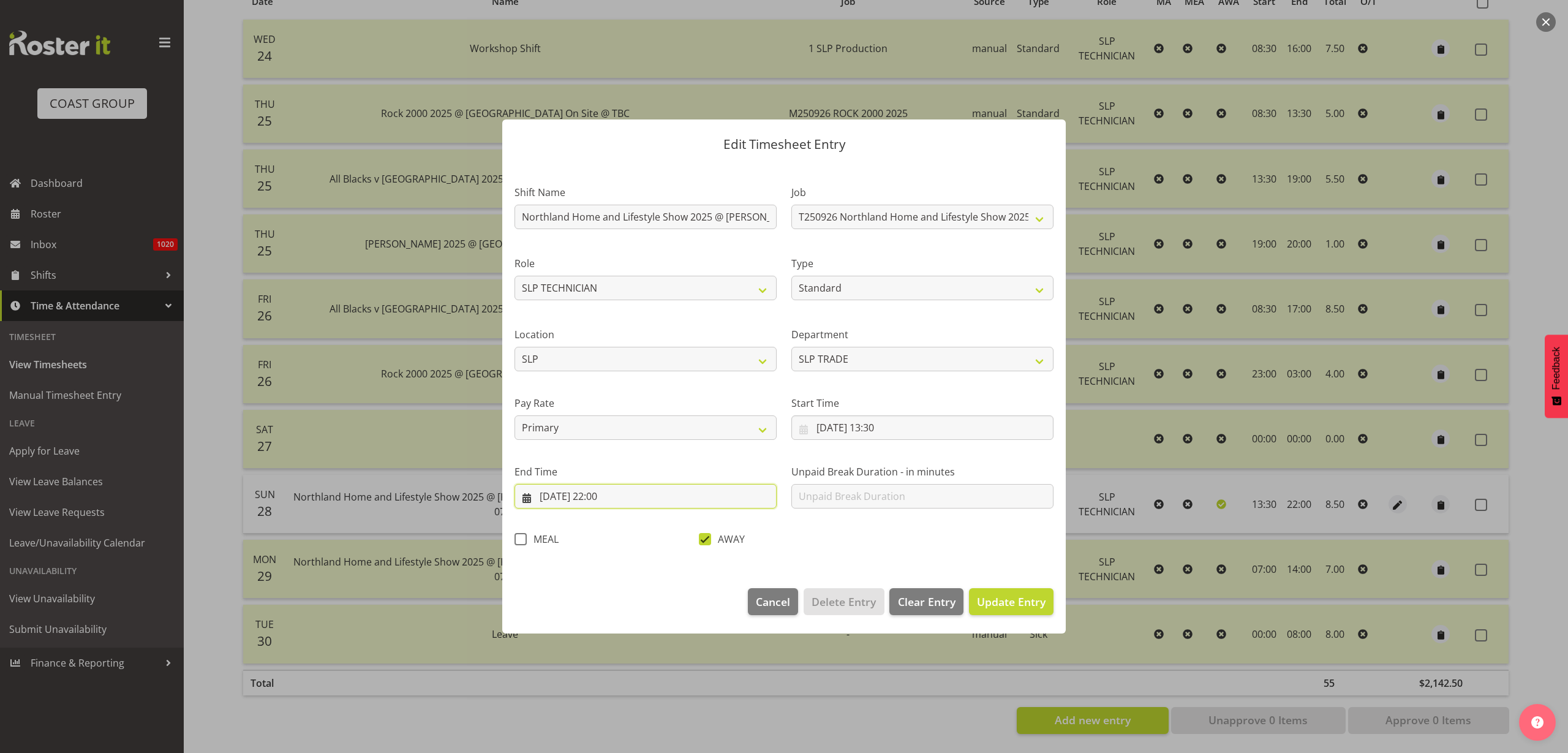
click at [593, 495] on input "28/09/2025, 22:00" at bounding box center [646, 496] width 262 height 24
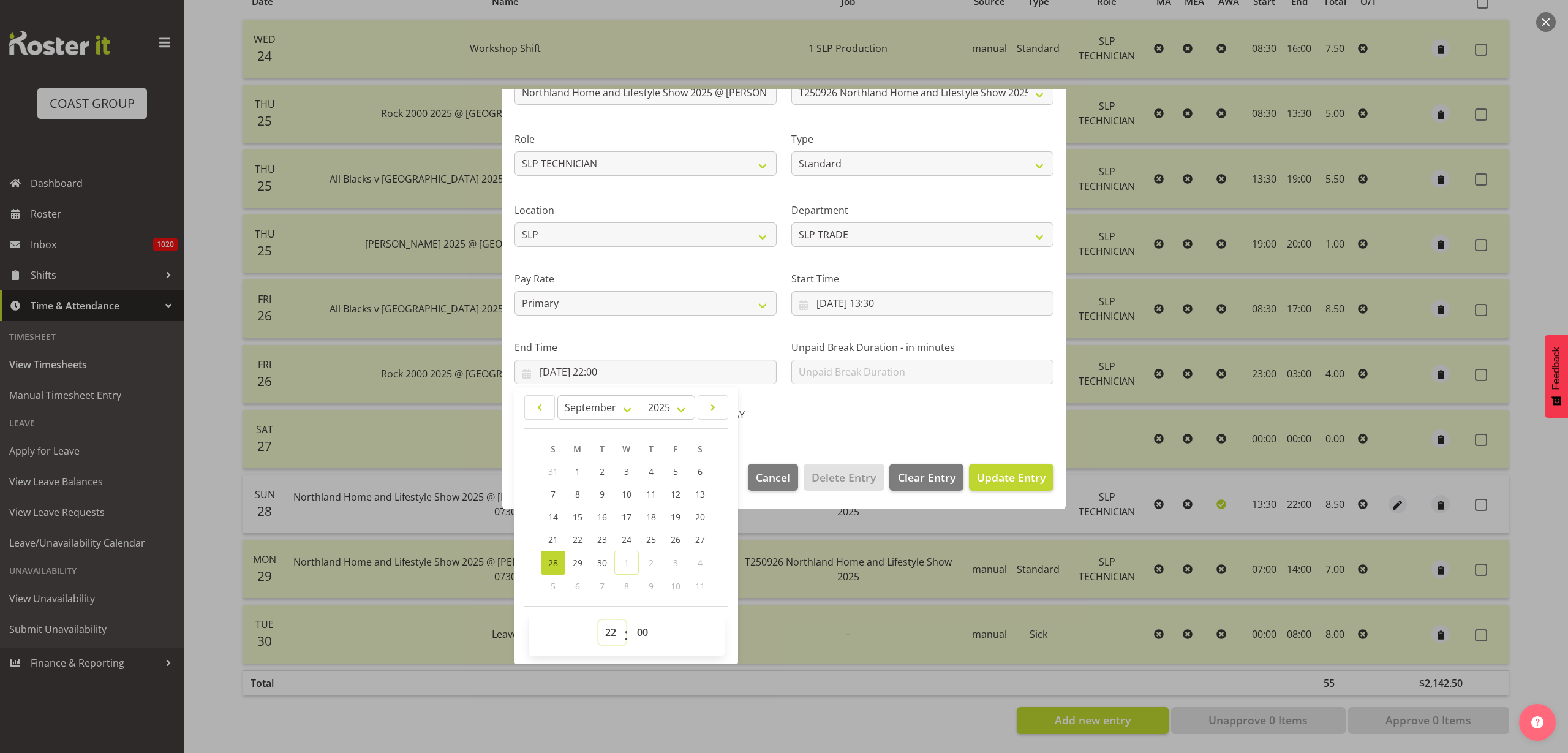
click at [609, 631] on select "00 01 02 03 04 05 06 07 08 09 10 11 12 13 14 15 16 17 18 19 20 21 22 23" at bounding box center [612, 632] width 28 height 24
select select "20"
click at [598, 620] on select "00 01 02 03 04 05 06 07 08 09 10 11 12 13 14 15 16 17 18 19 20 21 22 23" at bounding box center [612, 632] width 28 height 24
type input "28/09/2025, 20:00"
click at [647, 633] on select "00 01 02 03 04 05 06 07 08 09 10 11 12 13 14 15 16 17 18 19 20 21 22 23 24 25 2…" at bounding box center [644, 632] width 28 height 24
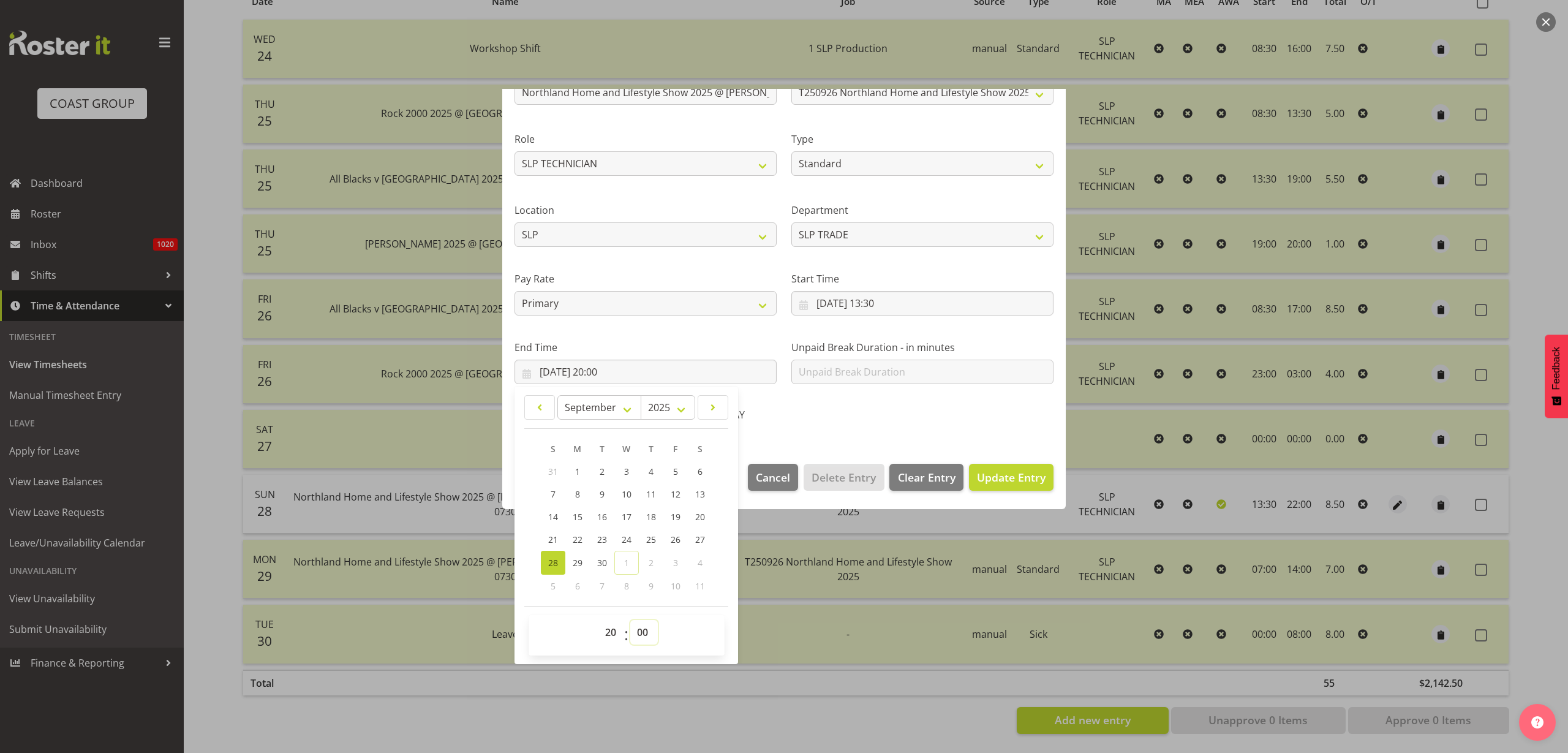
select select "30"
click at [630, 620] on select "00 01 02 03 04 05 06 07 08 09 10 11 12 13 14 15 16 17 18 19 20 21 22 23 24 25 2…" at bounding box center [644, 632] width 28 height 24
type input "28/09/2025, 20:30"
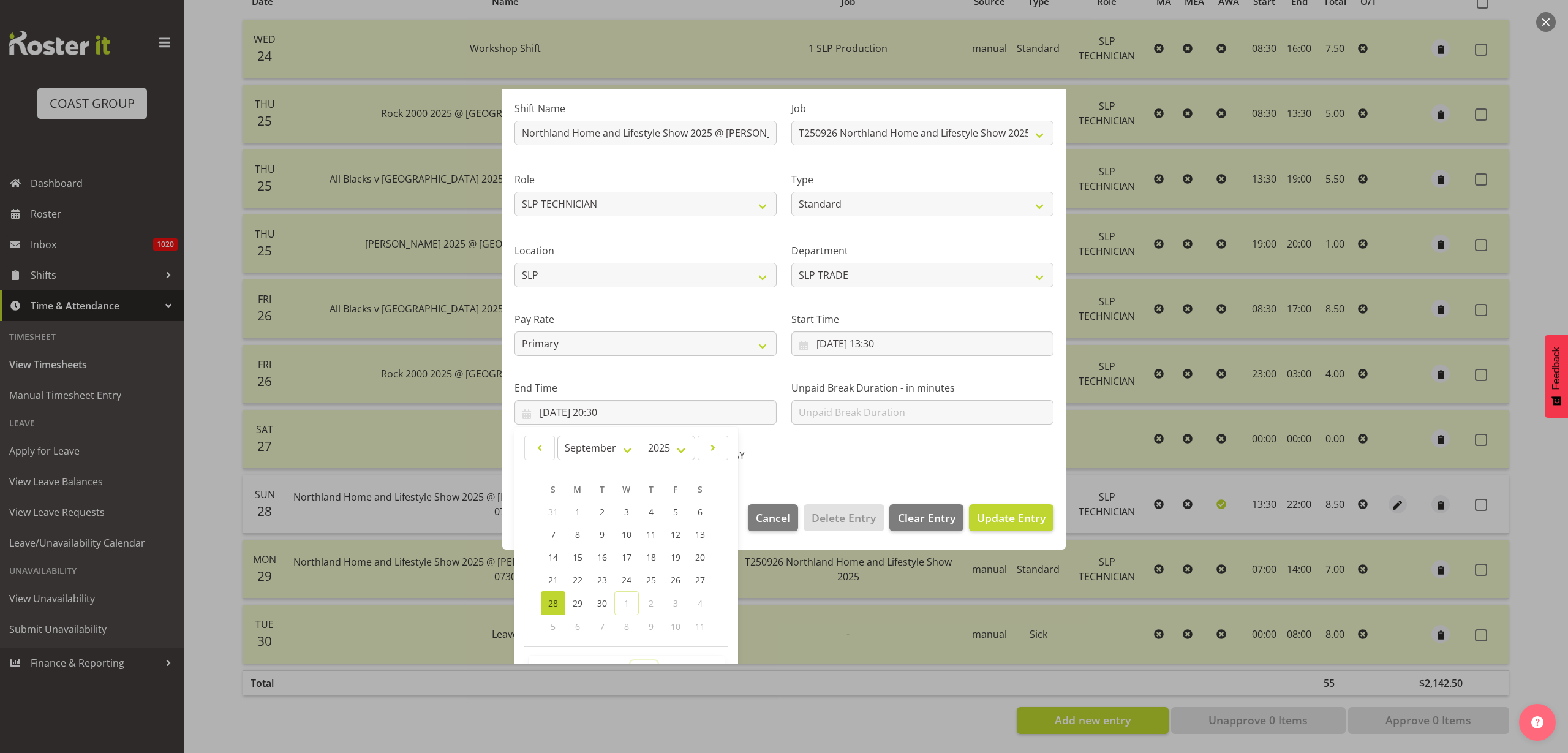
scroll to position [47, 0]
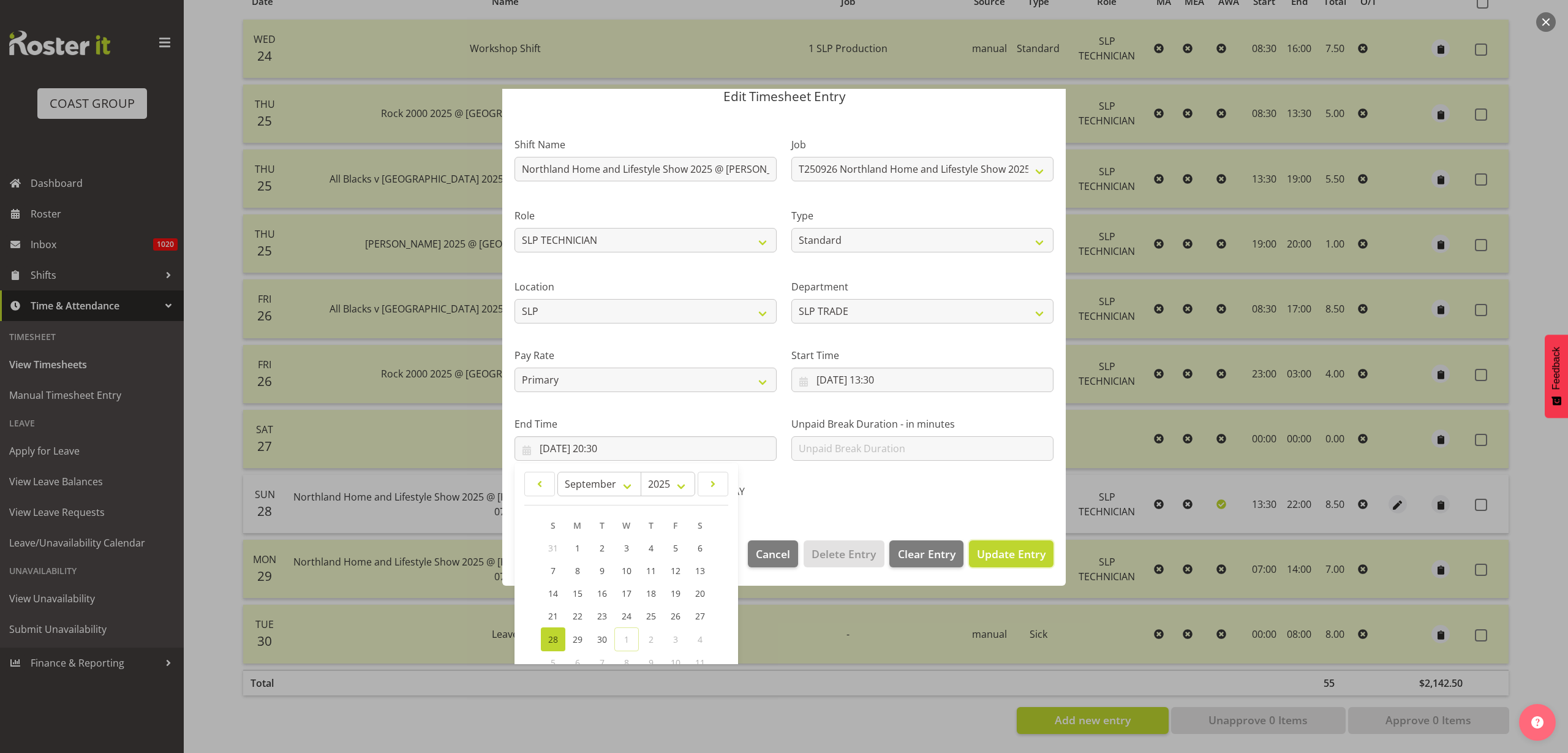
click at [998, 555] on span "Update Entry" at bounding box center [1012, 554] width 69 height 15
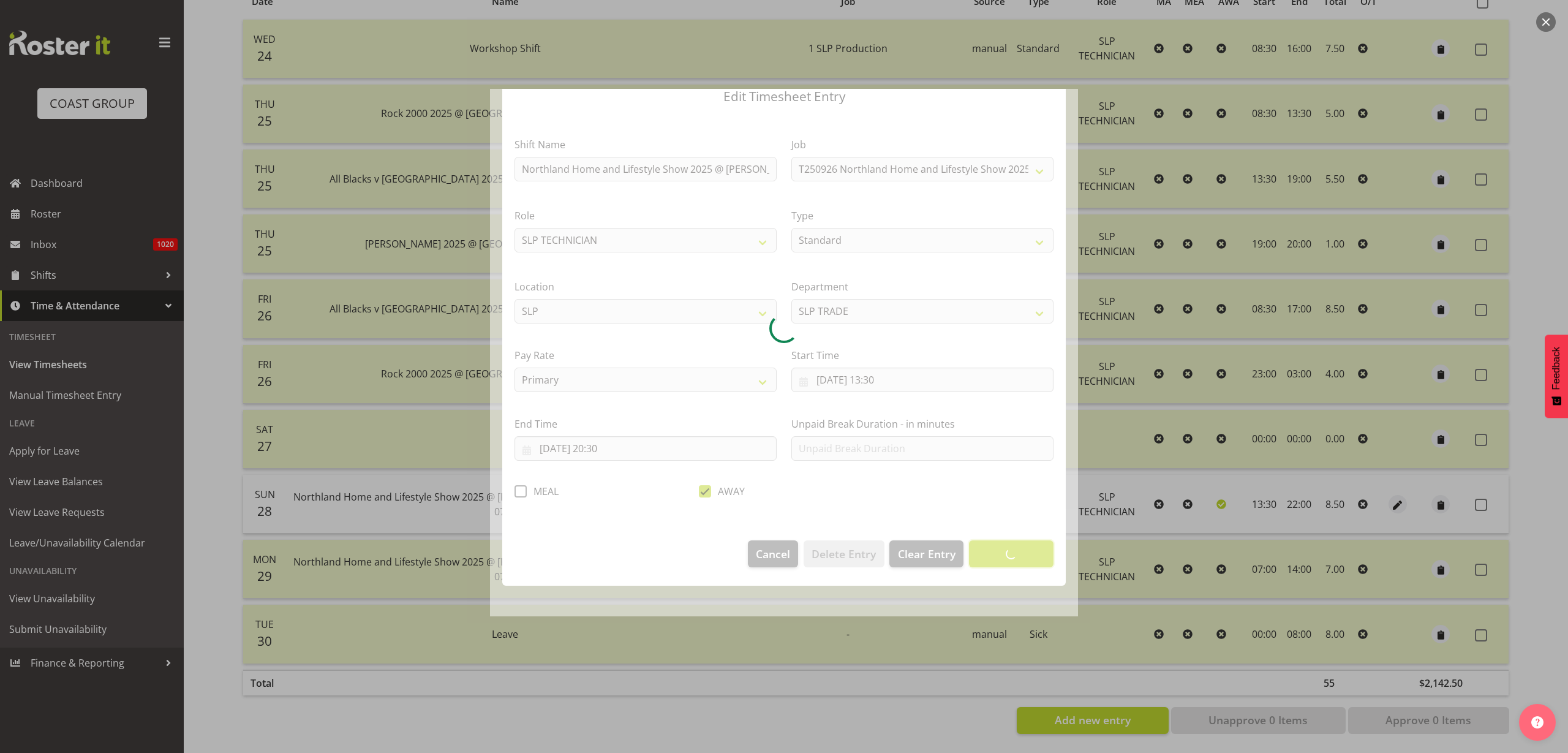
scroll to position [0, 0]
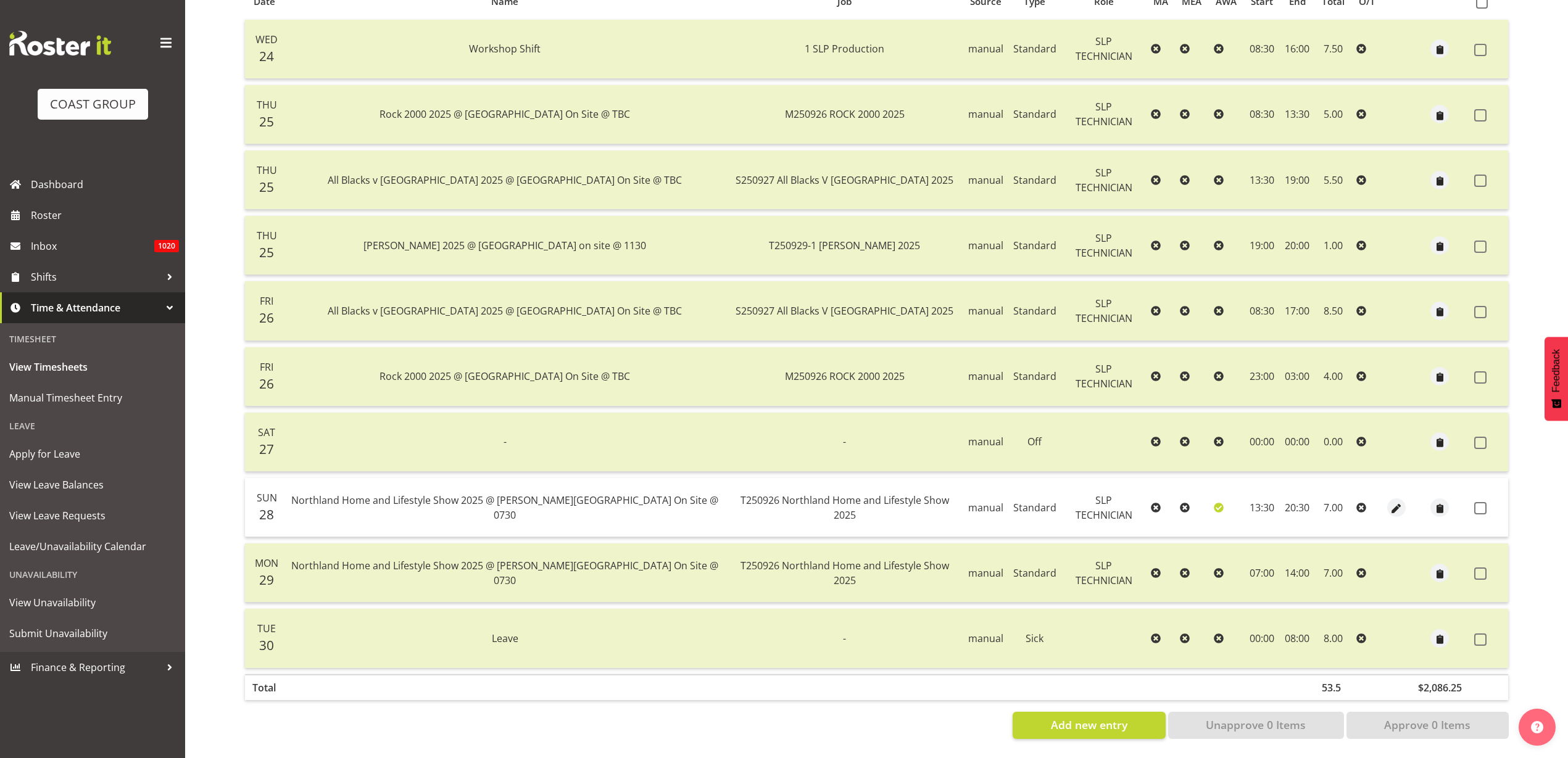
click at [1387, 566] on td at bounding box center [1396, 572] width 28 height 59
click at [1485, 568] on span at bounding box center [1480, 573] width 12 height 12
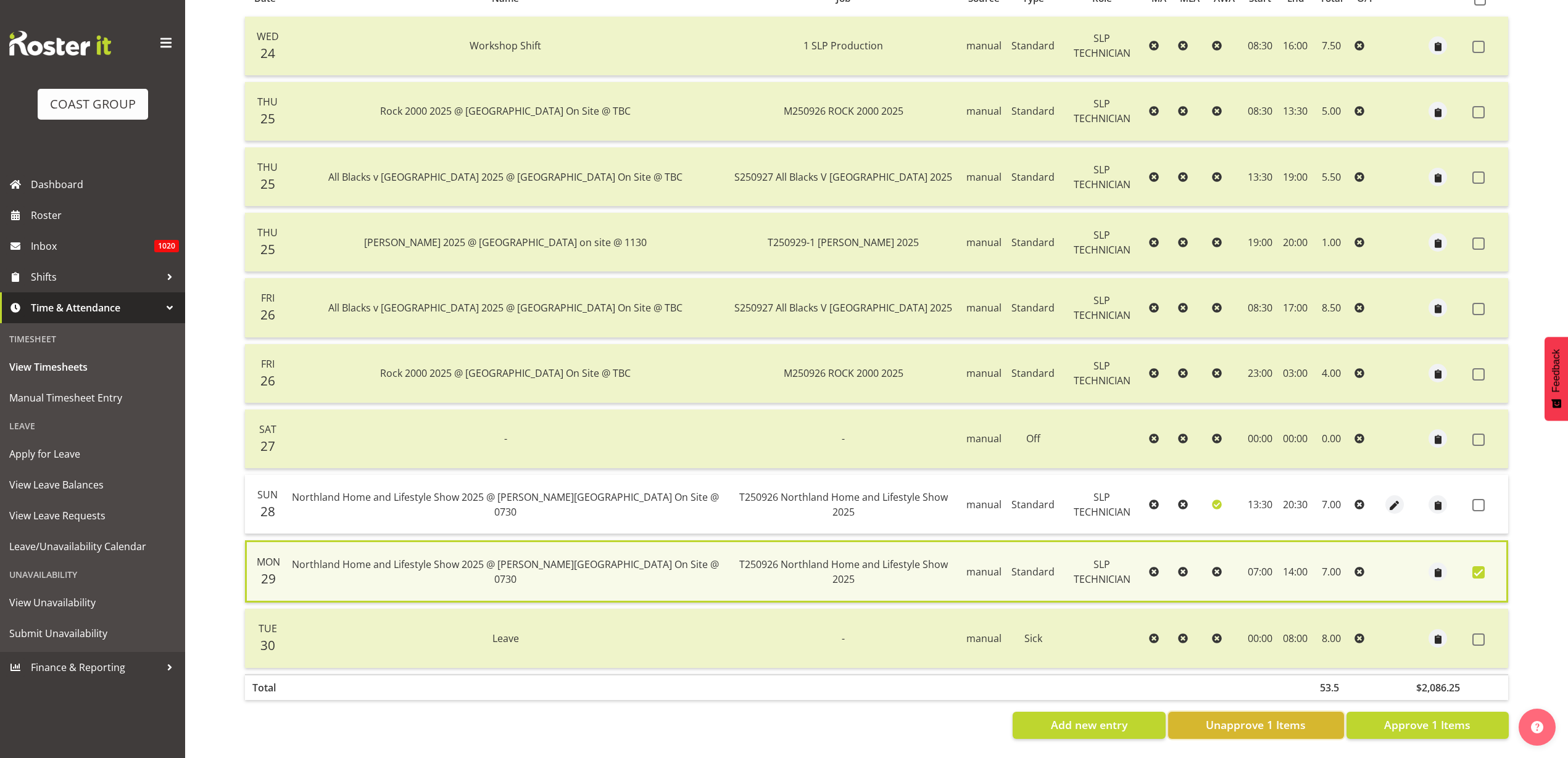
click at [1292, 720] on span "Unapprove 1 Items" at bounding box center [1255, 724] width 100 height 16
checkbox input "false"
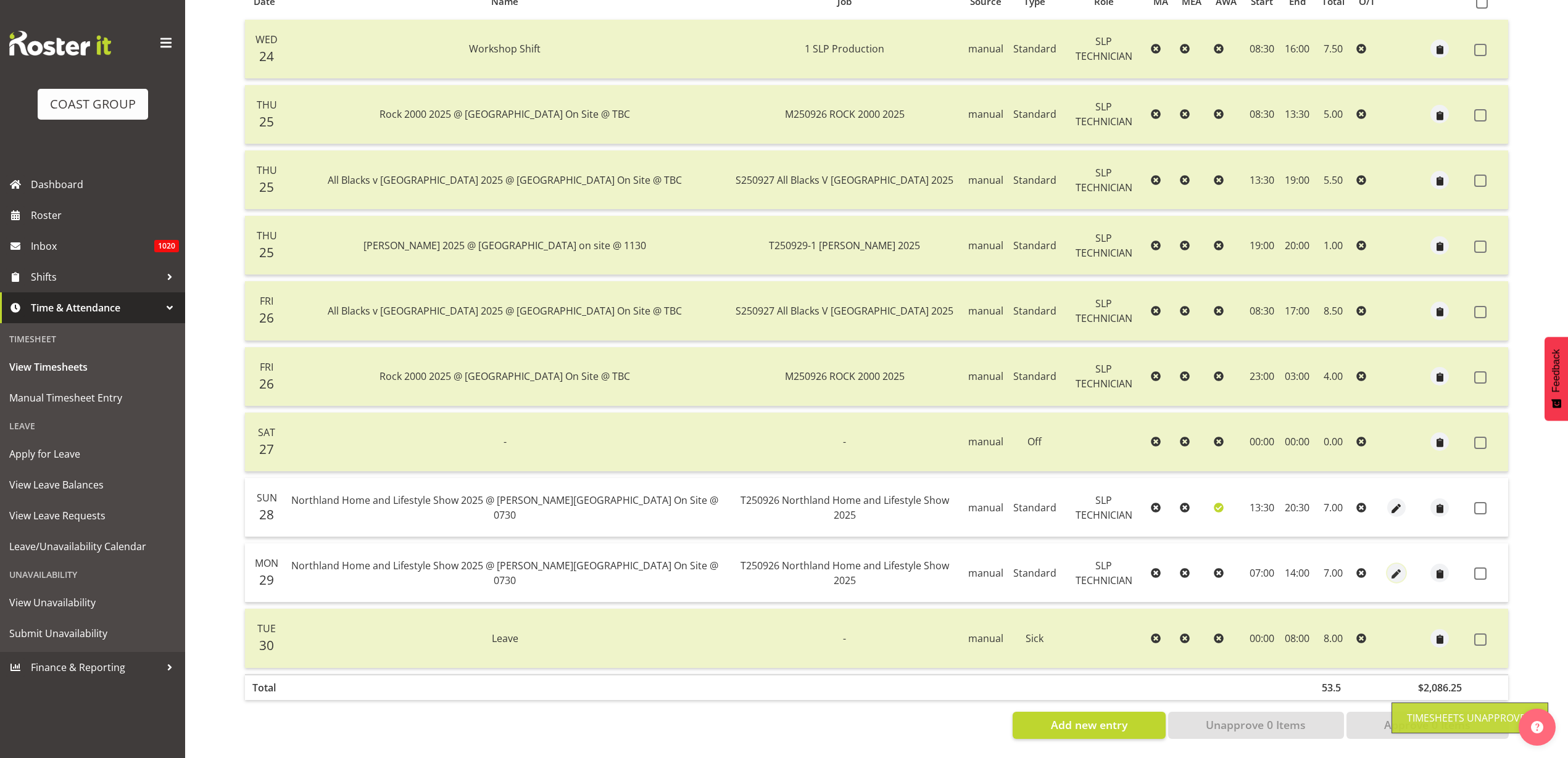
click at [1390, 567] on span "button" at bounding box center [1396, 573] width 14 height 14
select select "Standard"
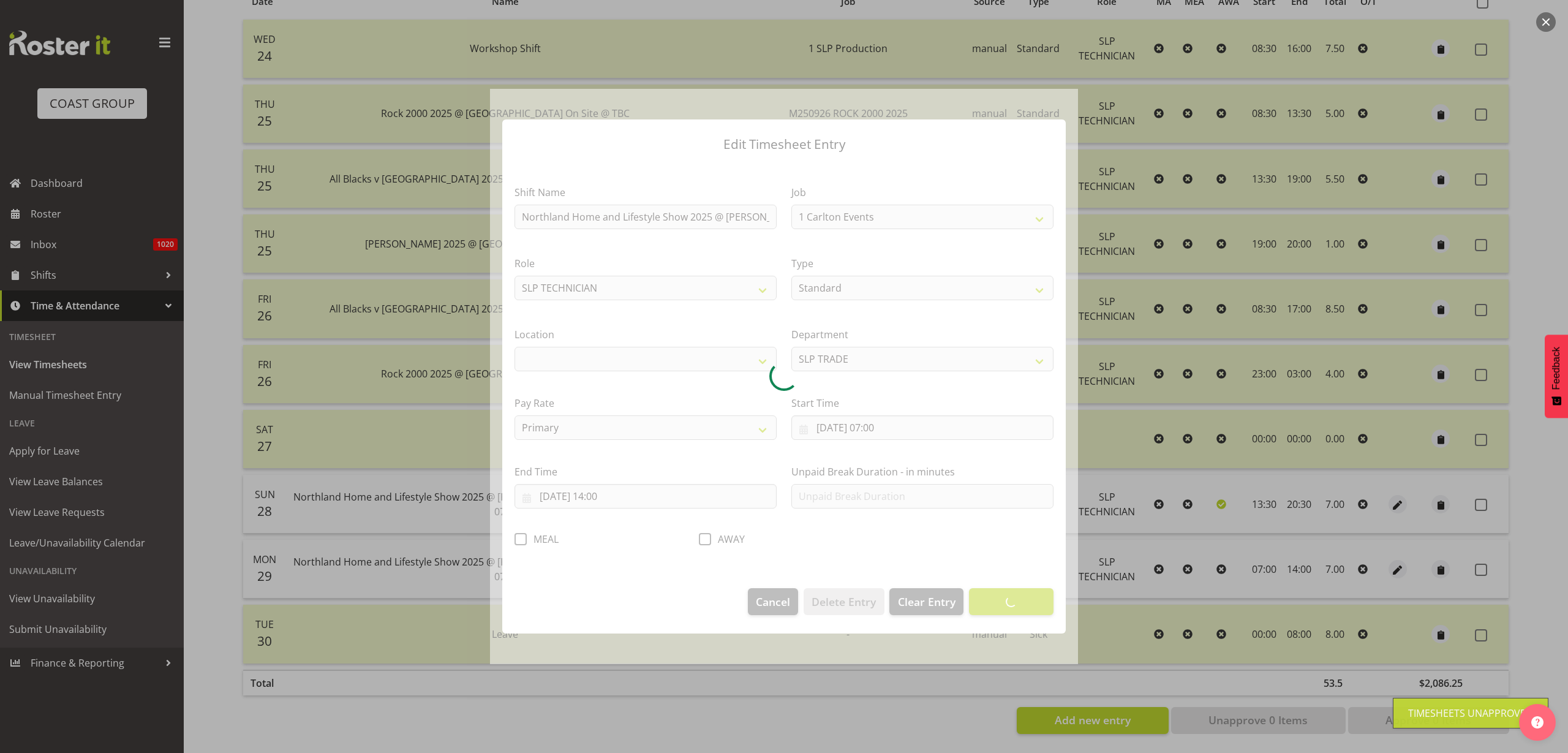
select select "9079"
select select "31"
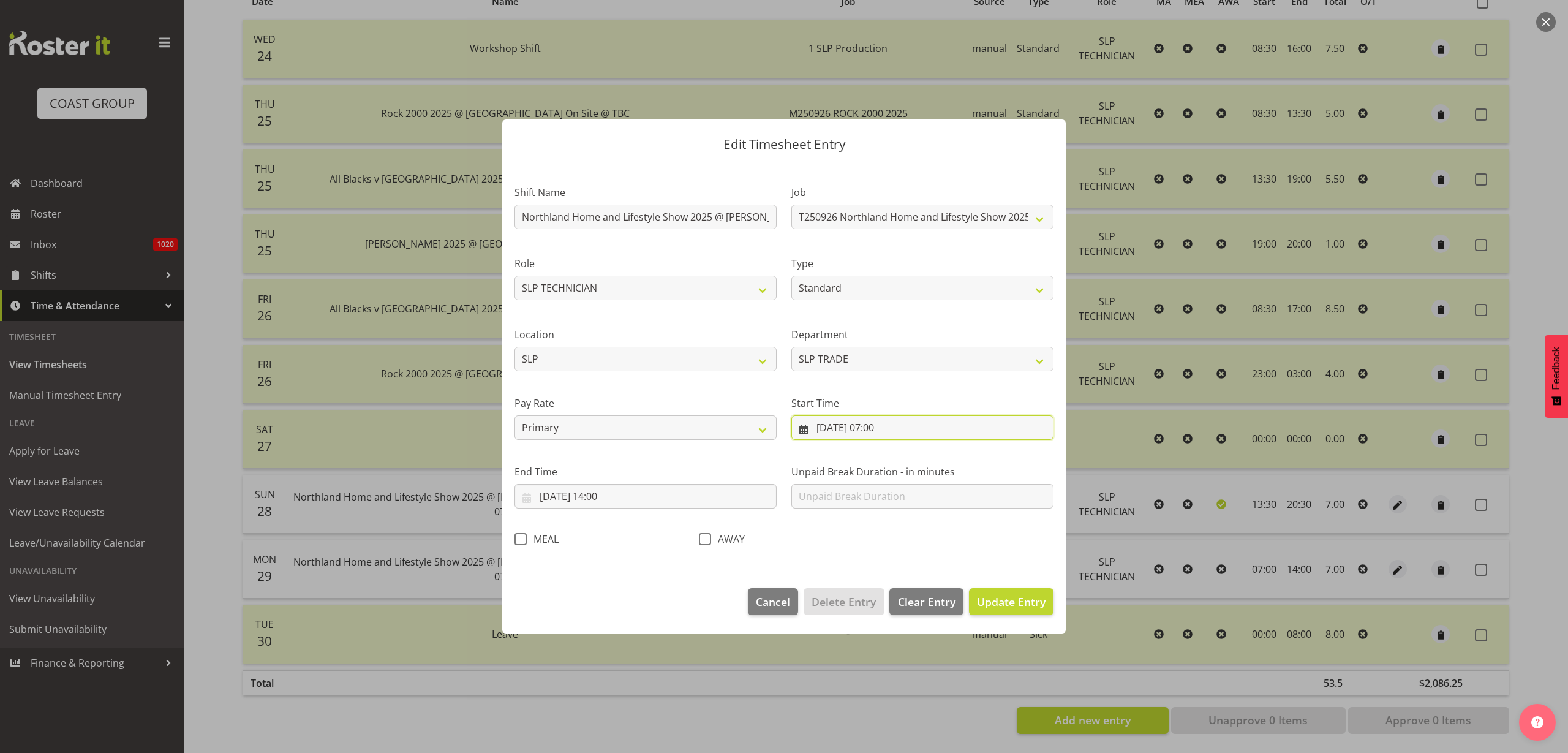
click at [890, 430] on input "29/09/2025, 07:00" at bounding box center [923, 427] width 262 height 24
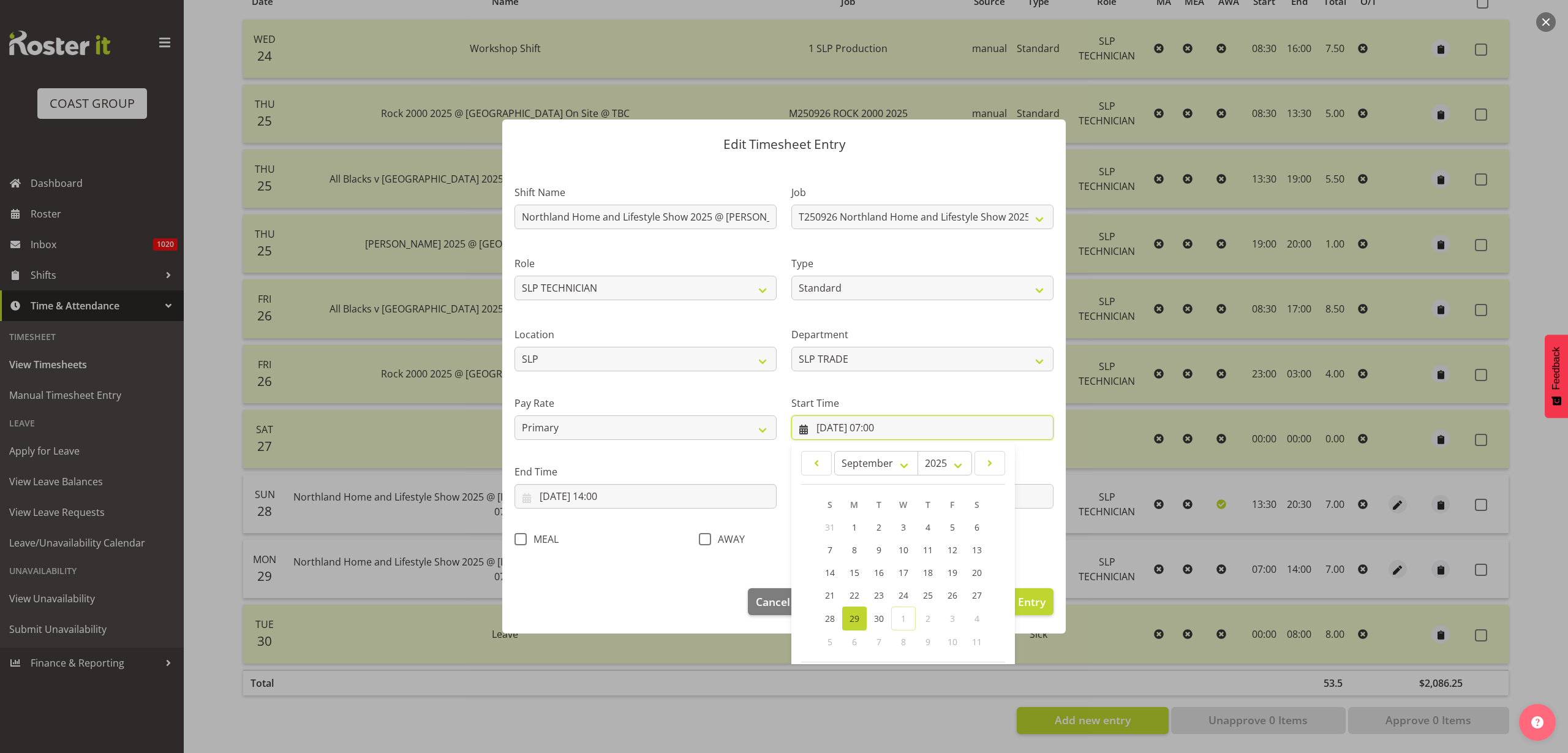
scroll to position [56, 0]
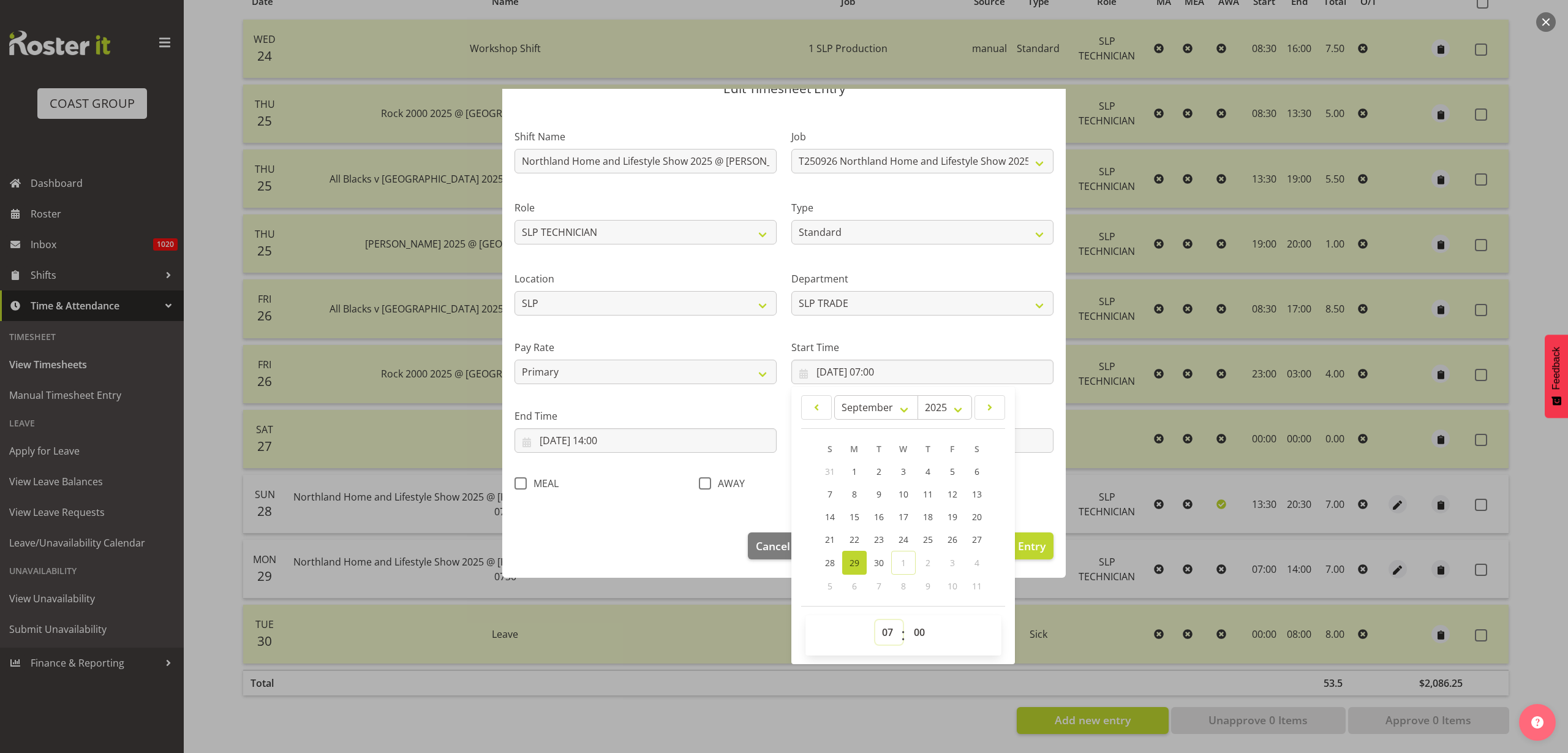
click at [881, 631] on select "00 01 02 03 04 05 06 07 08 09 10 11 12 13 14 15 16 17 18 19 20 21 22 23" at bounding box center [890, 632] width 28 height 24
select select "8"
click at [876, 620] on select "00 01 02 03 04 05 06 07 08 09 10 11 12 13 14 15 16 17 18 19 20 21 22 23" at bounding box center [890, 632] width 28 height 24
type input "29/09/2025, 08:00"
click at [1034, 548] on span "Update Entry" at bounding box center [1012, 546] width 69 height 15
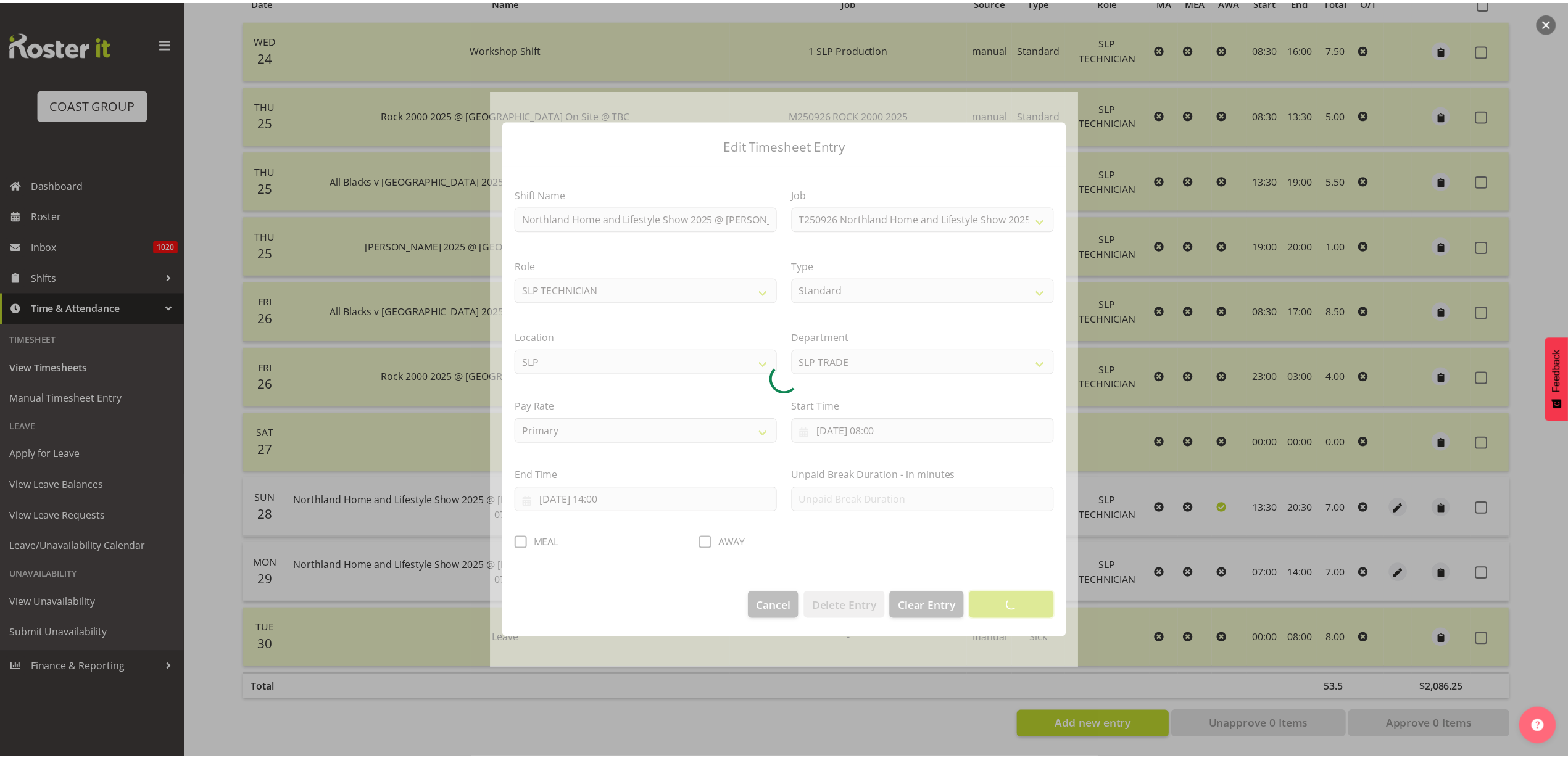
scroll to position [0, 0]
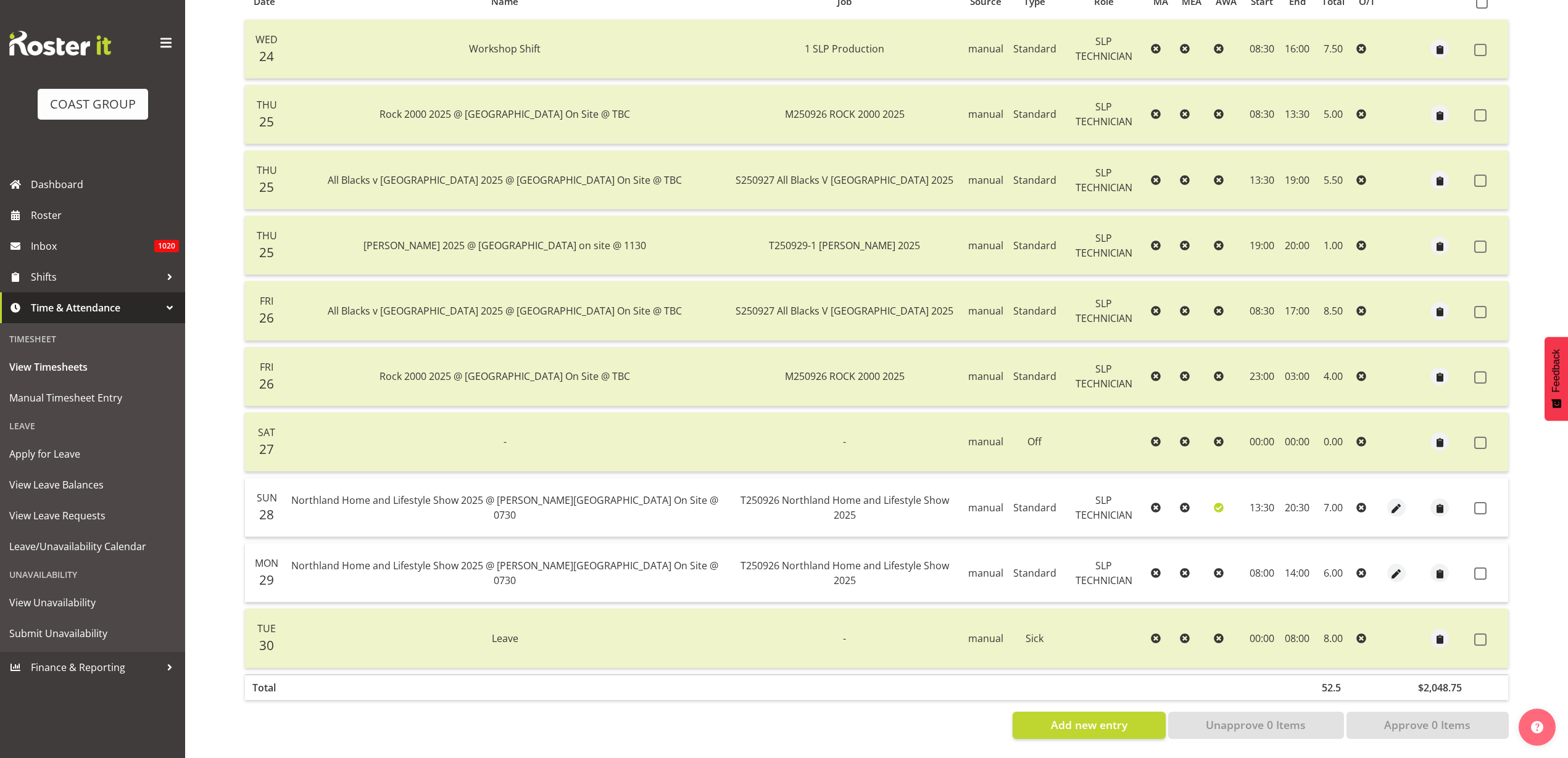
click at [1476, 502] on span at bounding box center [1480, 508] width 12 height 12
checkbox input "true"
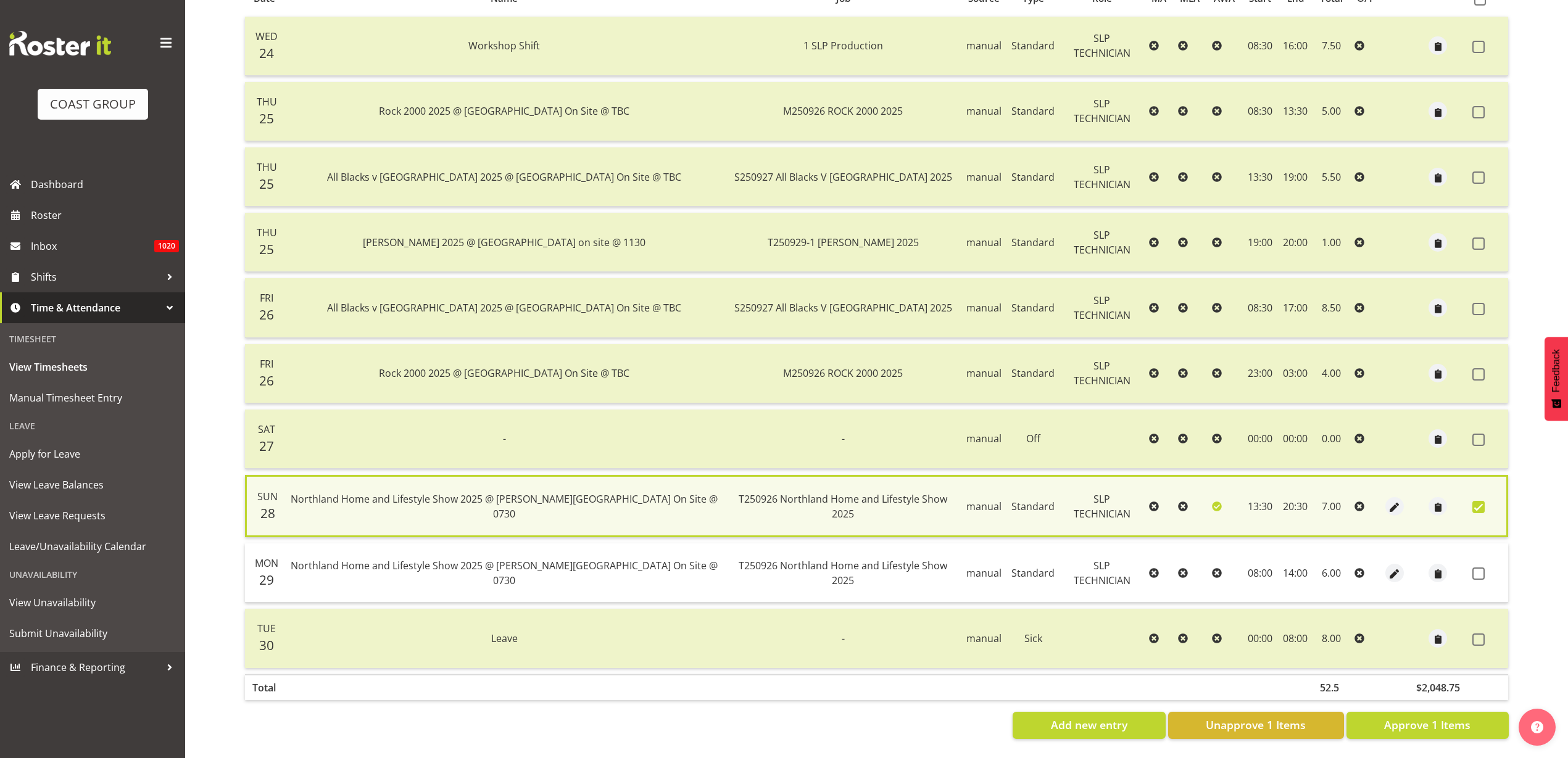
click at [1477, 572] on td at bounding box center [1487, 572] width 40 height 59
click at [1475, 568] on span at bounding box center [1478, 573] width 12 height 12
checkbox input "true"
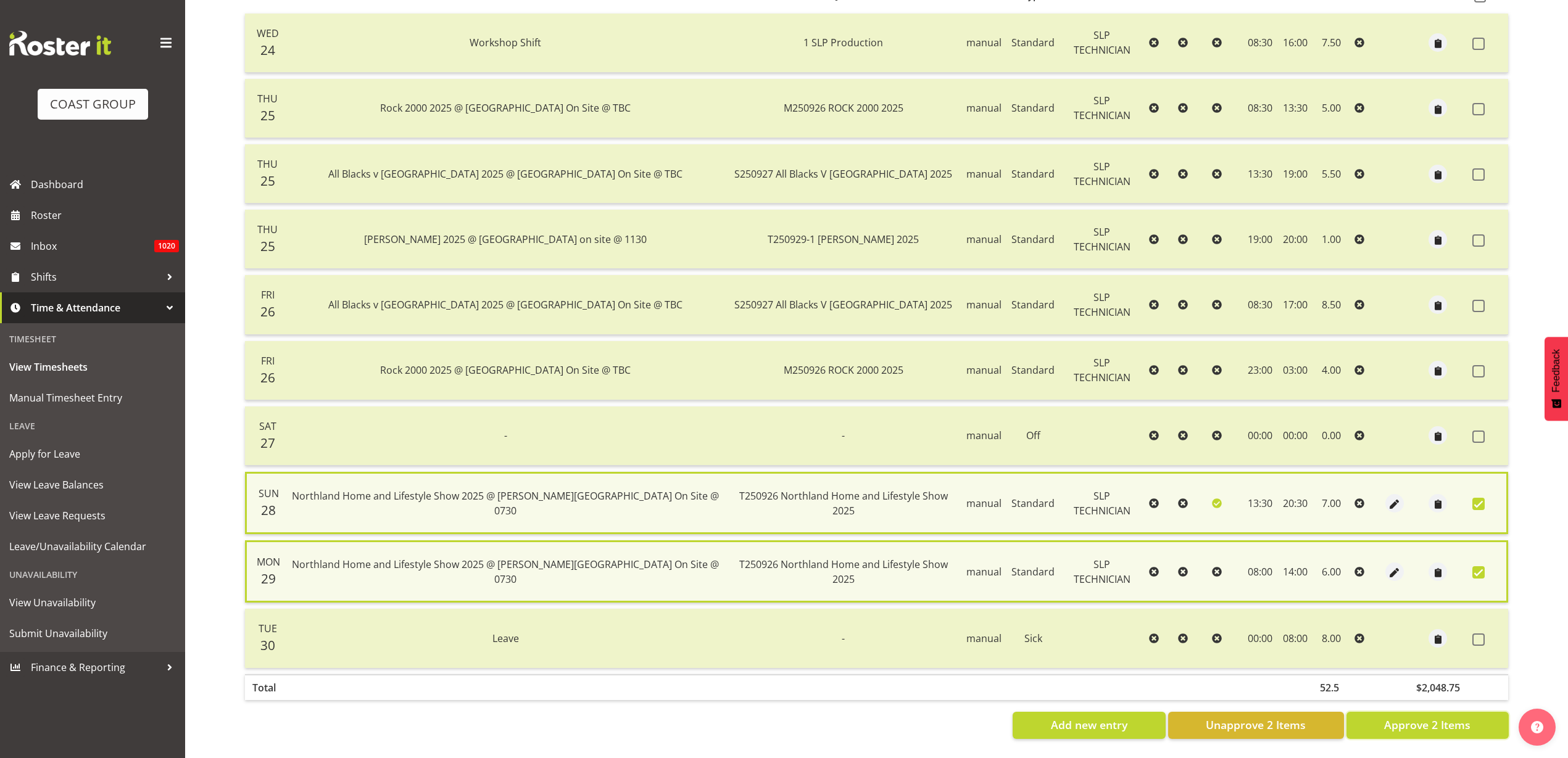
click at [1436, 722] on span "Approve 2 Items" at bounding box center [1427, 724] width 86 height 16
checkbox input "false"
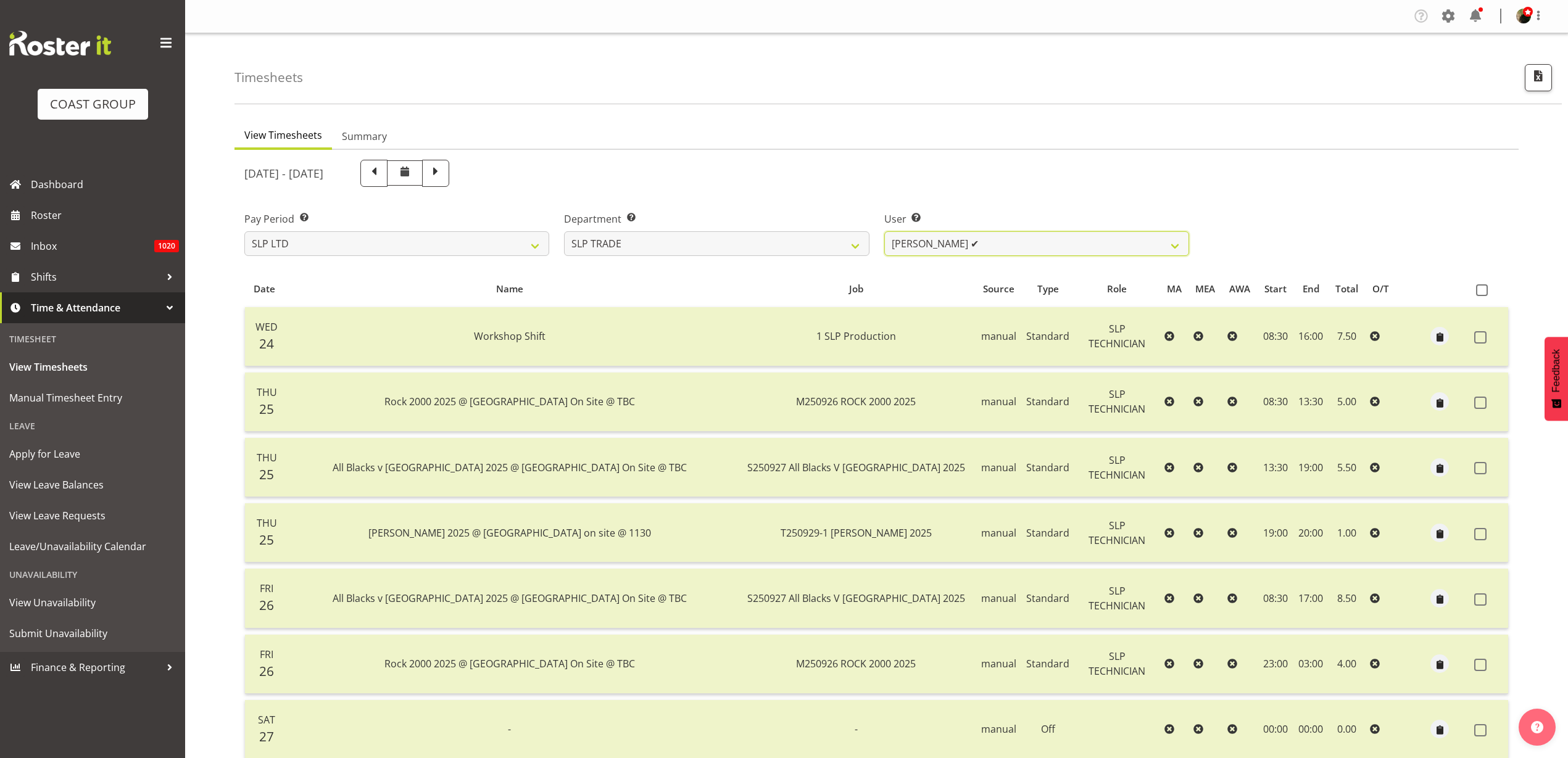
click at [1038, 243] on select "Aof Anujarawat ✔ Han Chaleerin ✔ Hayden Watts ✔ Jack Brewer ✔ Jesse Hawira ✔ Jo…" at bounding box center [1036, 244] width 305 height 24
click at [751, 240] on select "SLP CHC SLP OFFICE SLP PRODUCTION SLP TRADE" at bounding box center [716, 244] width 305 height 24
select select "24"
click at [564, 231] on select "SLP CHC SLP OFFICE SLP PRODUCTION SLP TRADE" at bounding box center [716, 244] width 305 height 24
select select "246"
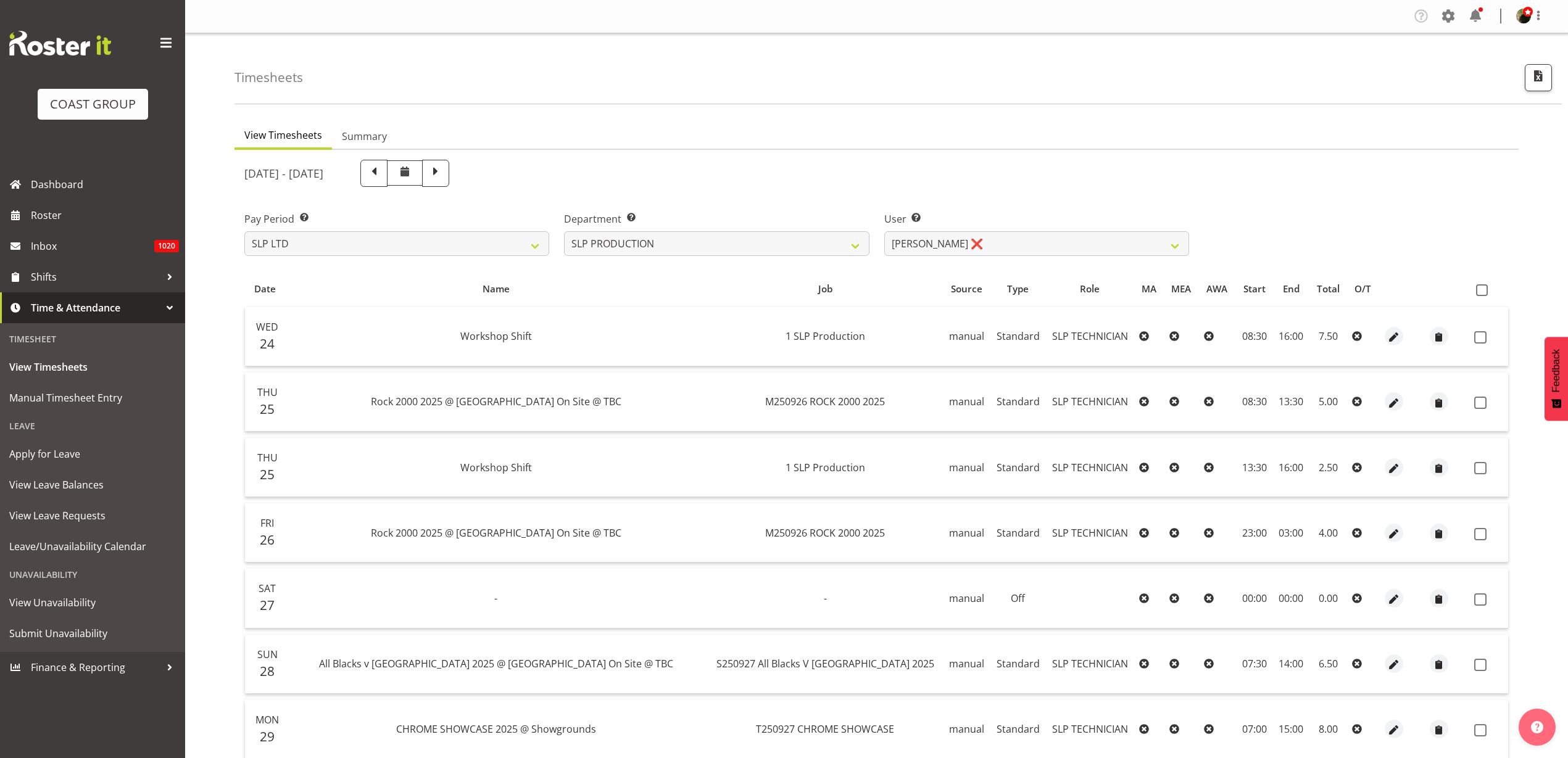
click at [1480, 287] on span at bounding box center [1482, 290] width 12 height 12
click at [1480, 287] on input "checkbox" at bounding box center [1480, 290] width 8 height 8
checkbox input "true"
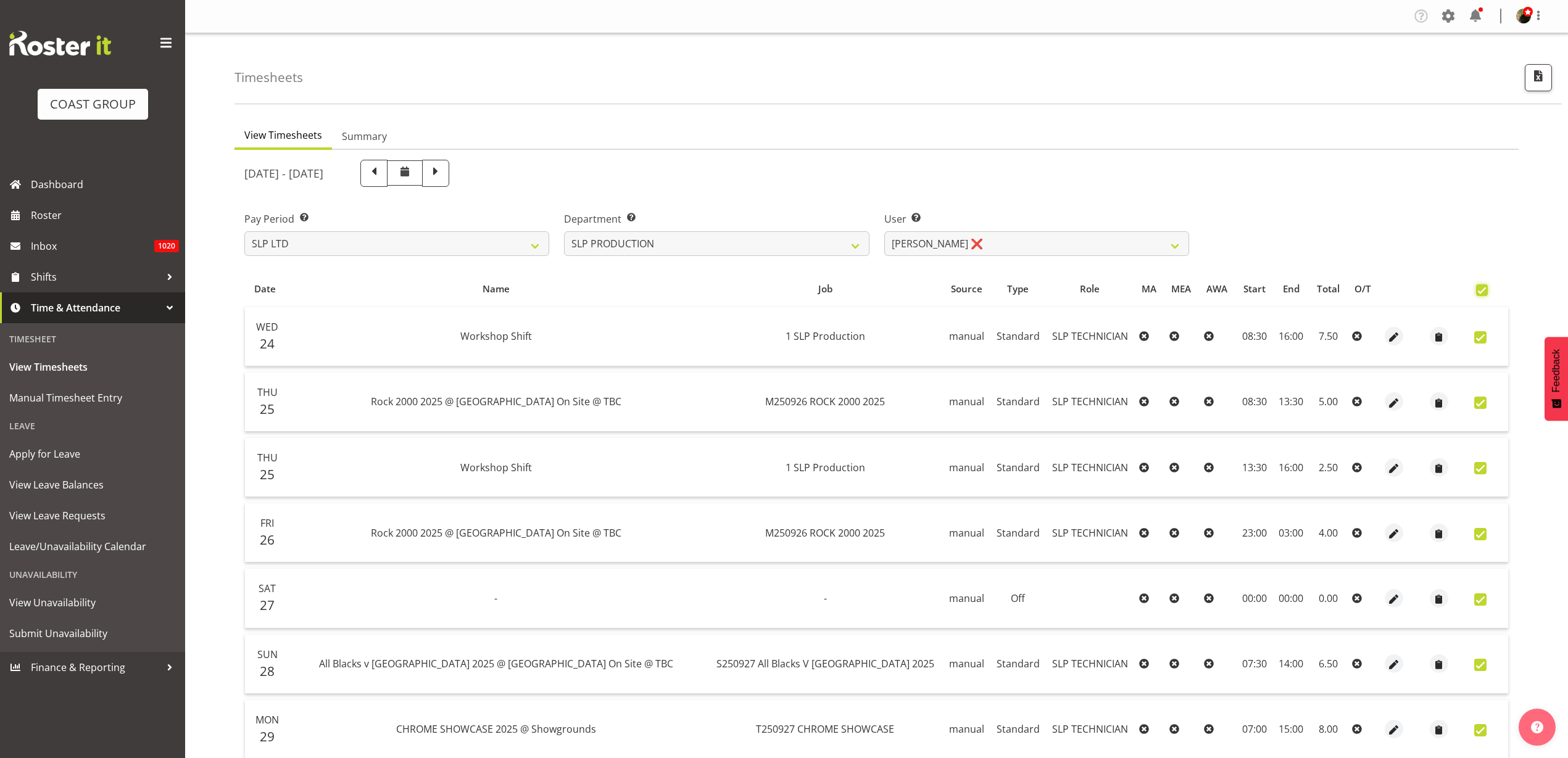
checkbox input "true"
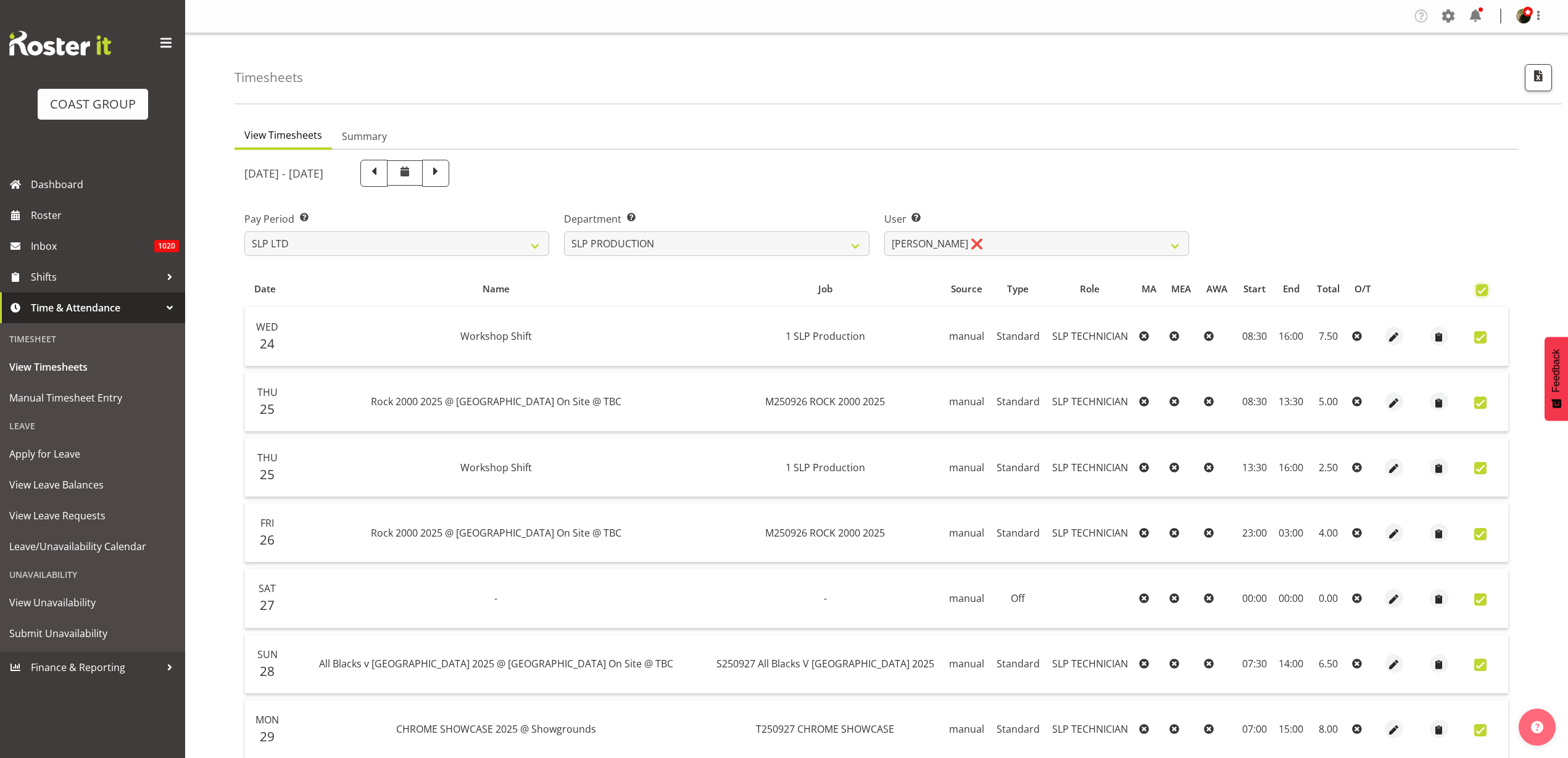
checkbox input "true"
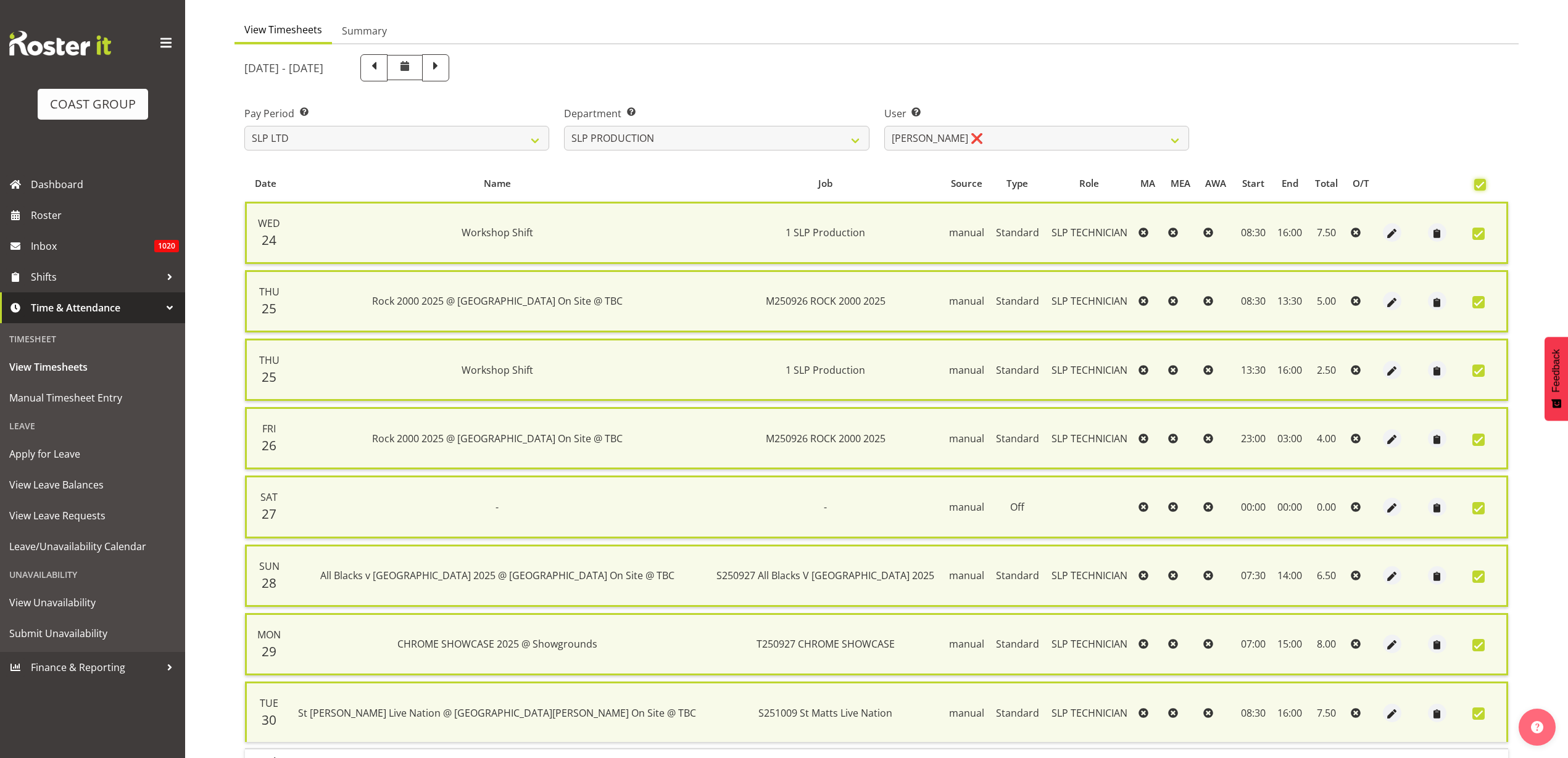
scroll to position [191, 0]
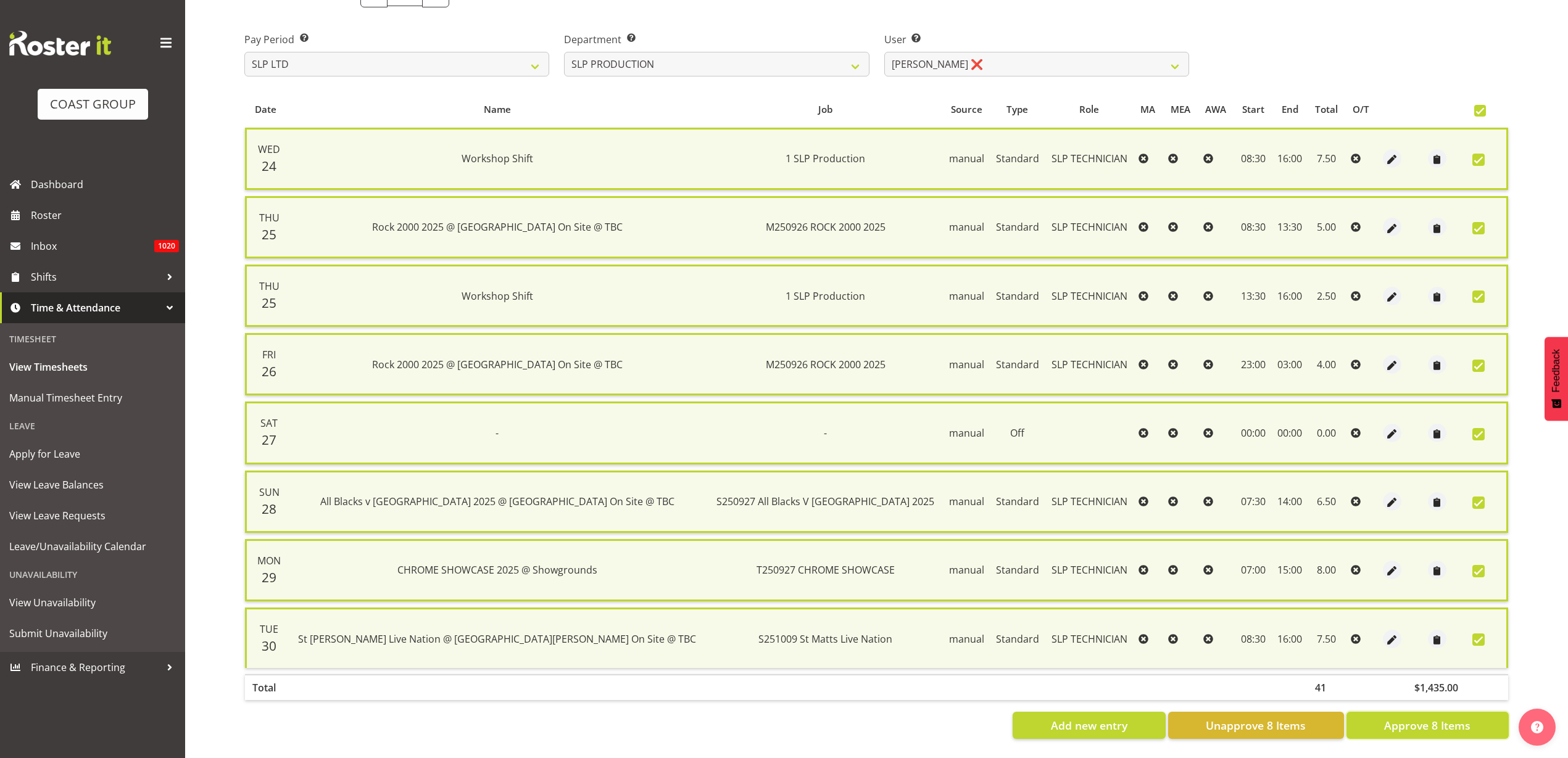
click at [1410, 718] on span "Approve 8 Items" at bounding box center [1427, 725] width 86 height 16
checkbox input "false"
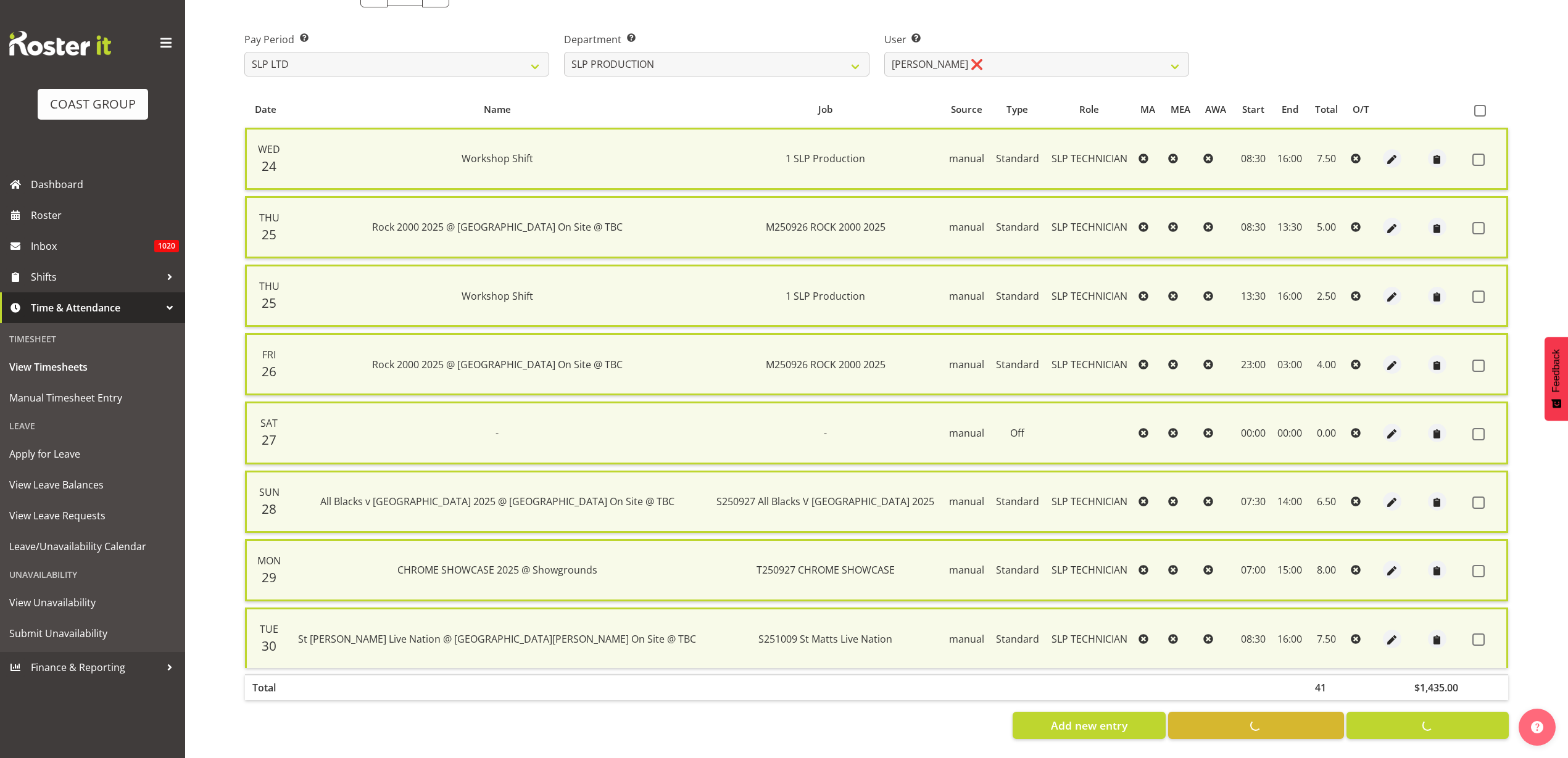
checkbox input "false"
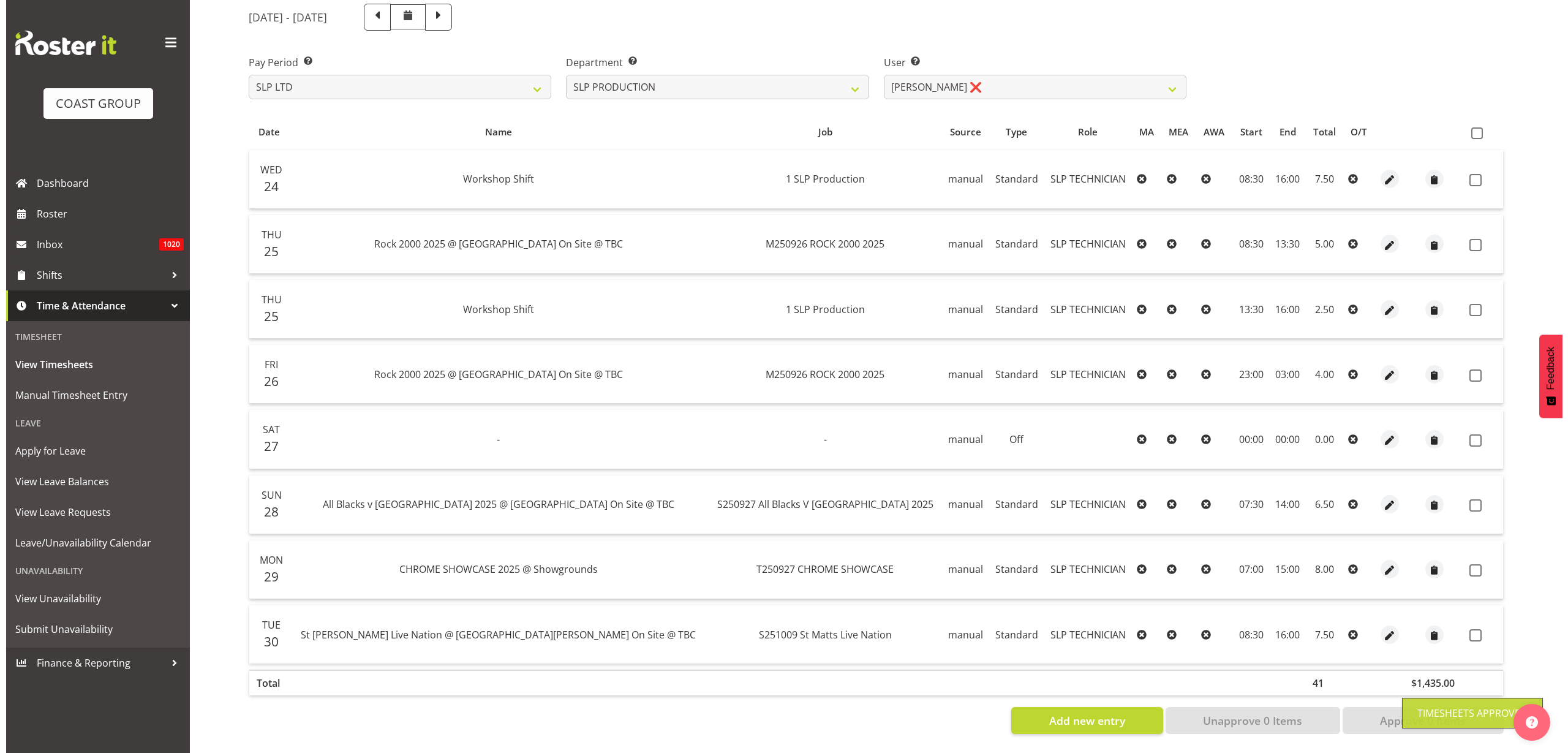
scroll to position [167, 0]
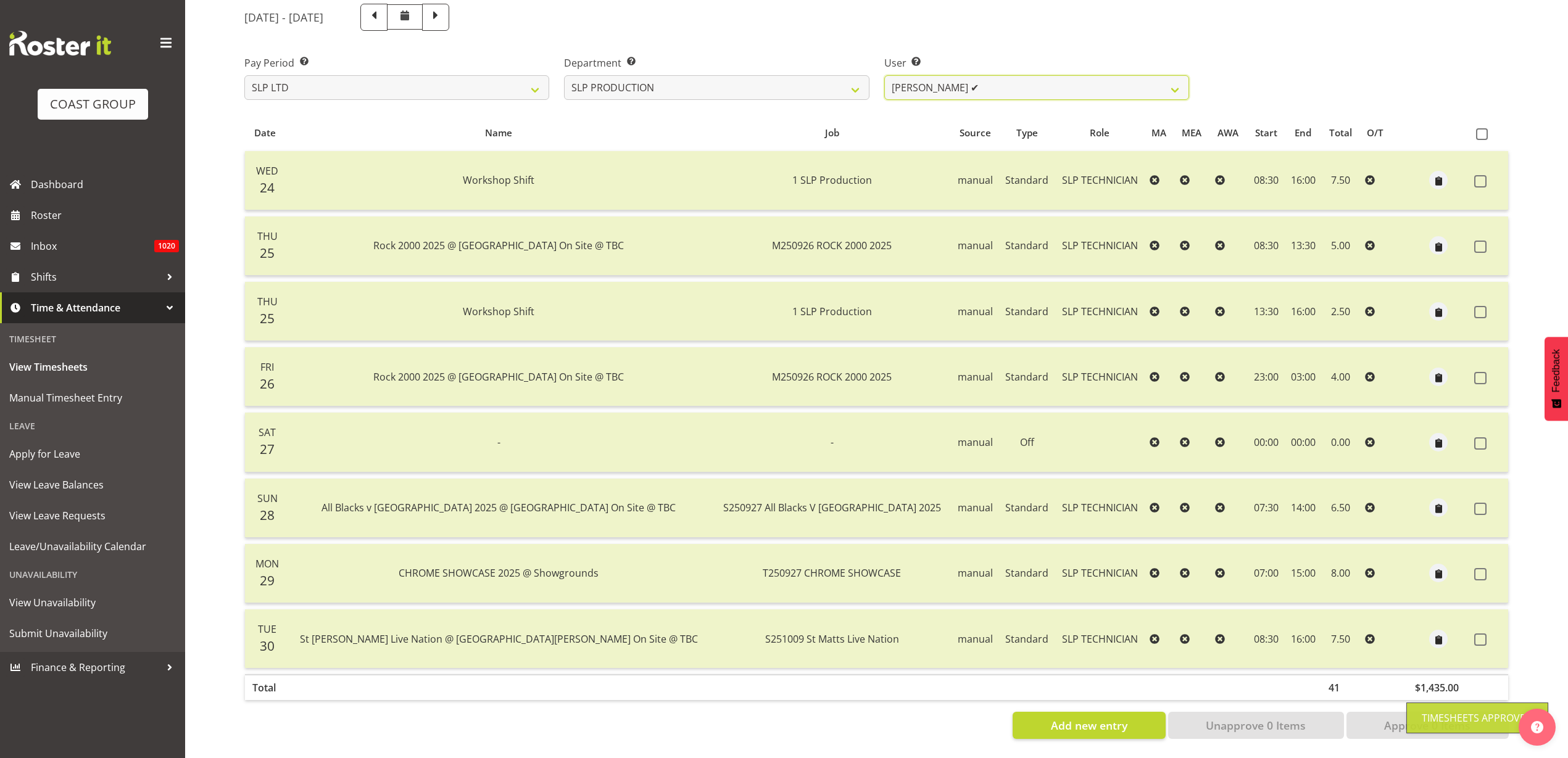
click at [998, 75] on select "[PERSON_NAME] ✔ [PERSON_NAME] ✔ [PERSON_NAME] ✔ [PERSON_NAME] ✔ [PERSON_NAME] ✔…" at bounding box center [1036, 87] width 305 height 24
click at [701, 75] on select "SLP CHC SLP OFFICE SLP PRODUCTION SLP TRADE" at bounding box center [716, 87] width 305 height 24
select select "23"
click at [564, 75] on select "SLP CHC SLP OFFICE SLP PRODUCTION SLP TRADE" at bounding box center [716, 87] width 305 height 24
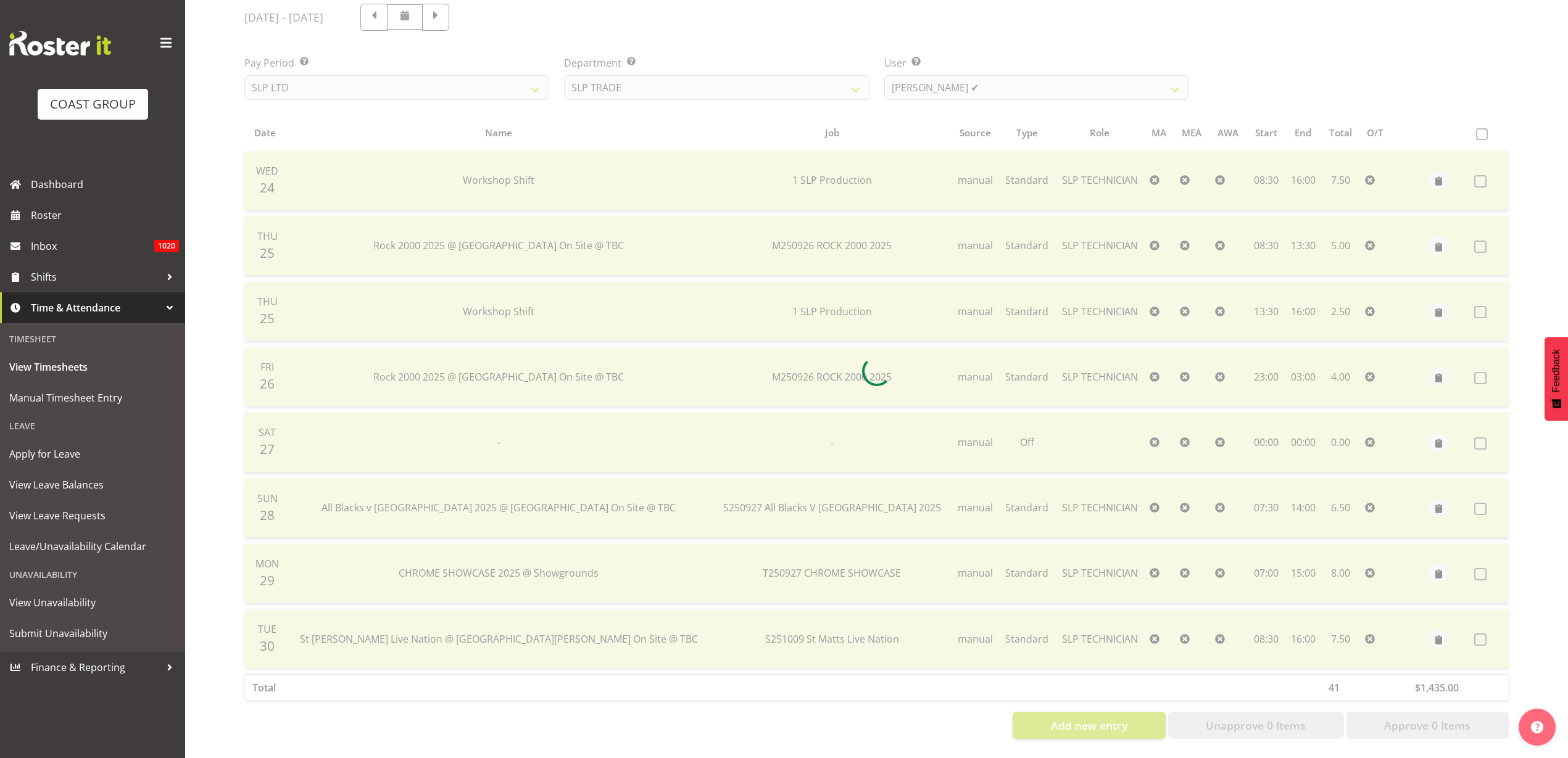
click at [1010, 75] on div at bounding box center [876, 371] width 1284 height 755
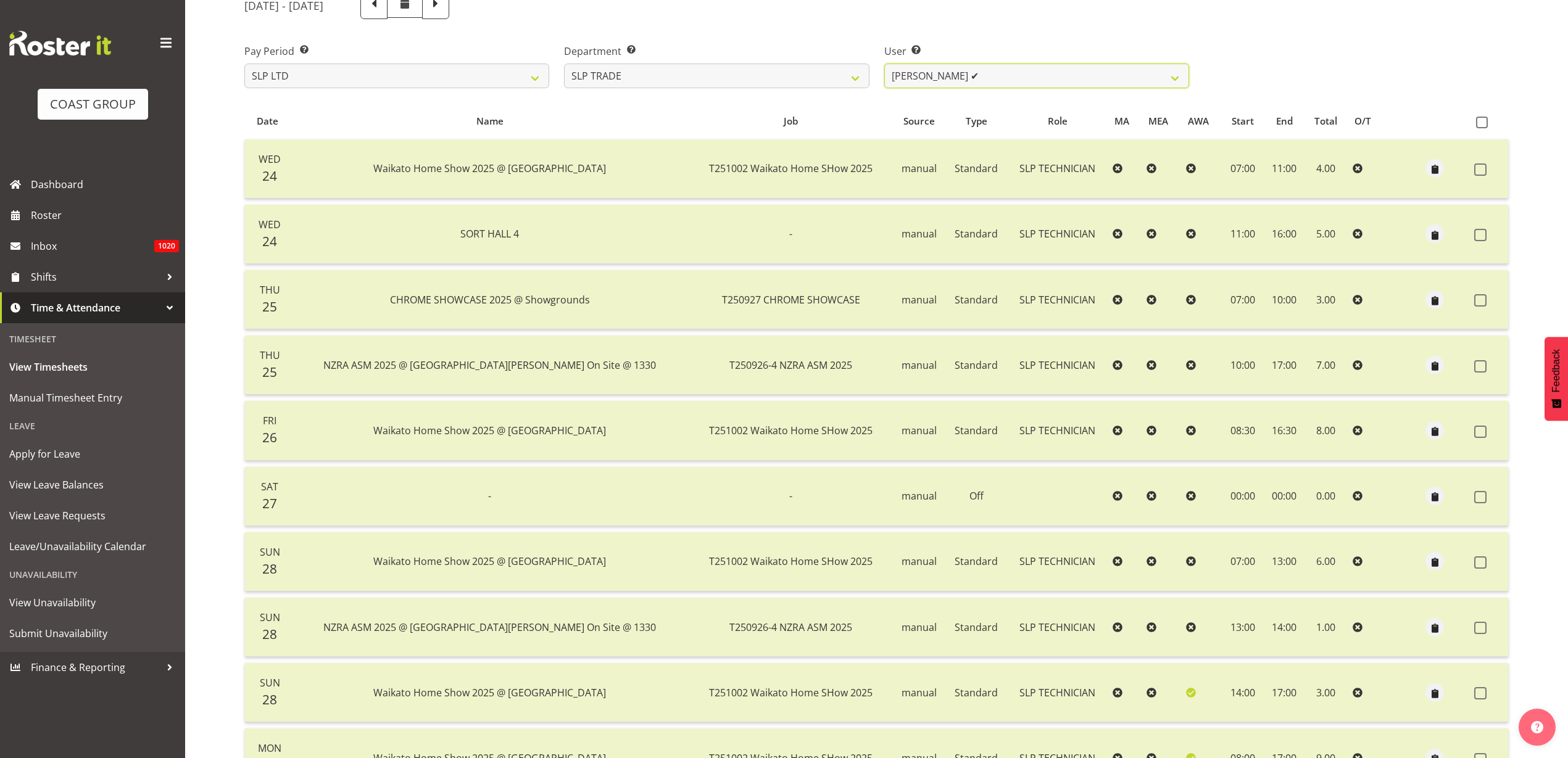
click at [1009, 75] on select "Aof Anujarawat ✔ Han Chaleerin ✔ Hayden Watts ✔ Jack Brewer ✔ Jesse Hawira ✔ Jo…" at bounding box center [1036, 76] width 305 height 24
select select "9808"
click at [884, 64] on select "Aof Anujarawat ✔ Han Chaleerin ✔ Hayden Watts ✔ Jack Brewer ✔ Jesse Hawira ✔ Jo…" at bounding box center [1036, 76] width 305 height 24
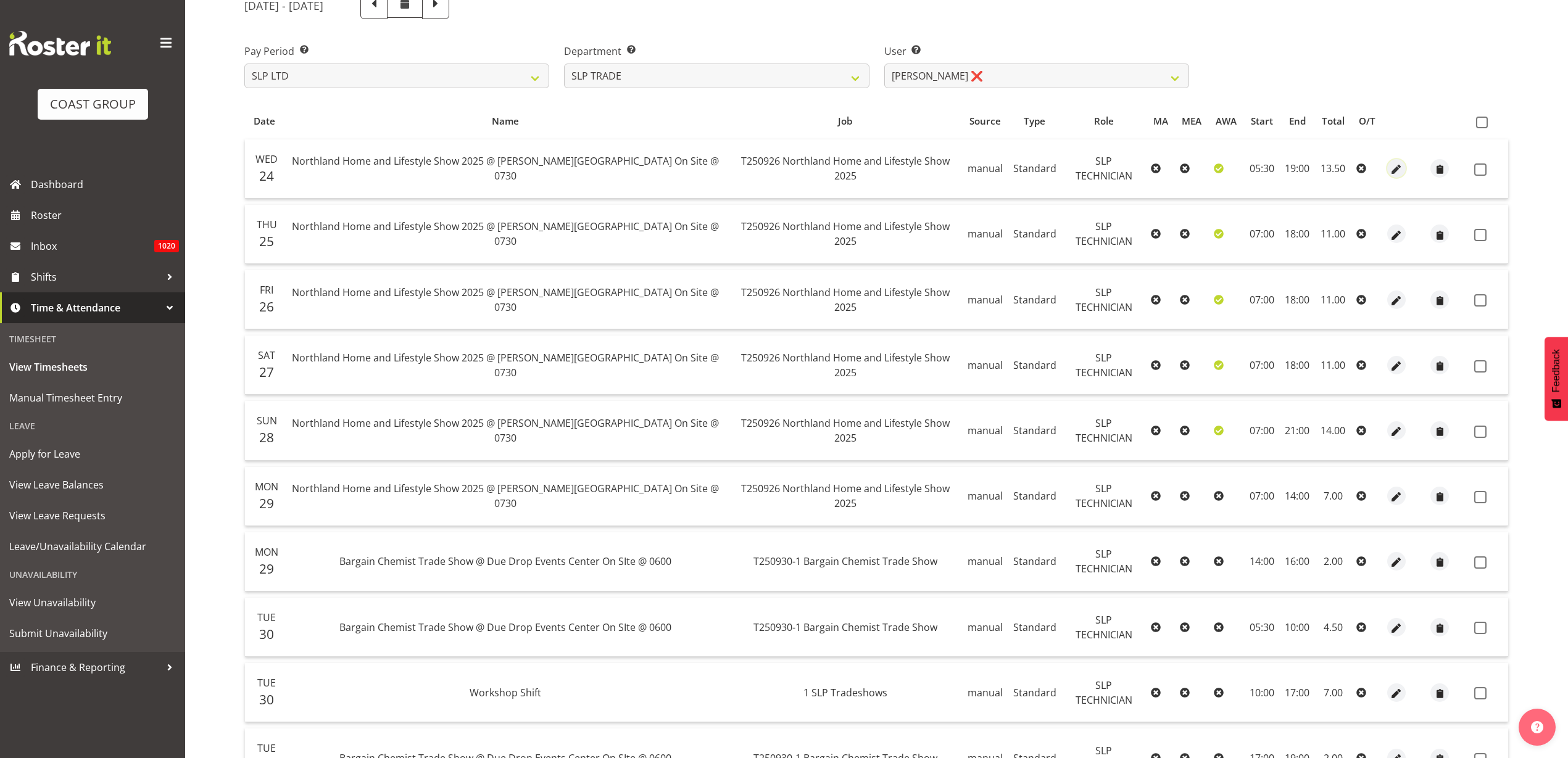
click at [1390, 167] on span "button" at bounding box center [1396, 170] width 14 height 14
select select "Standard"
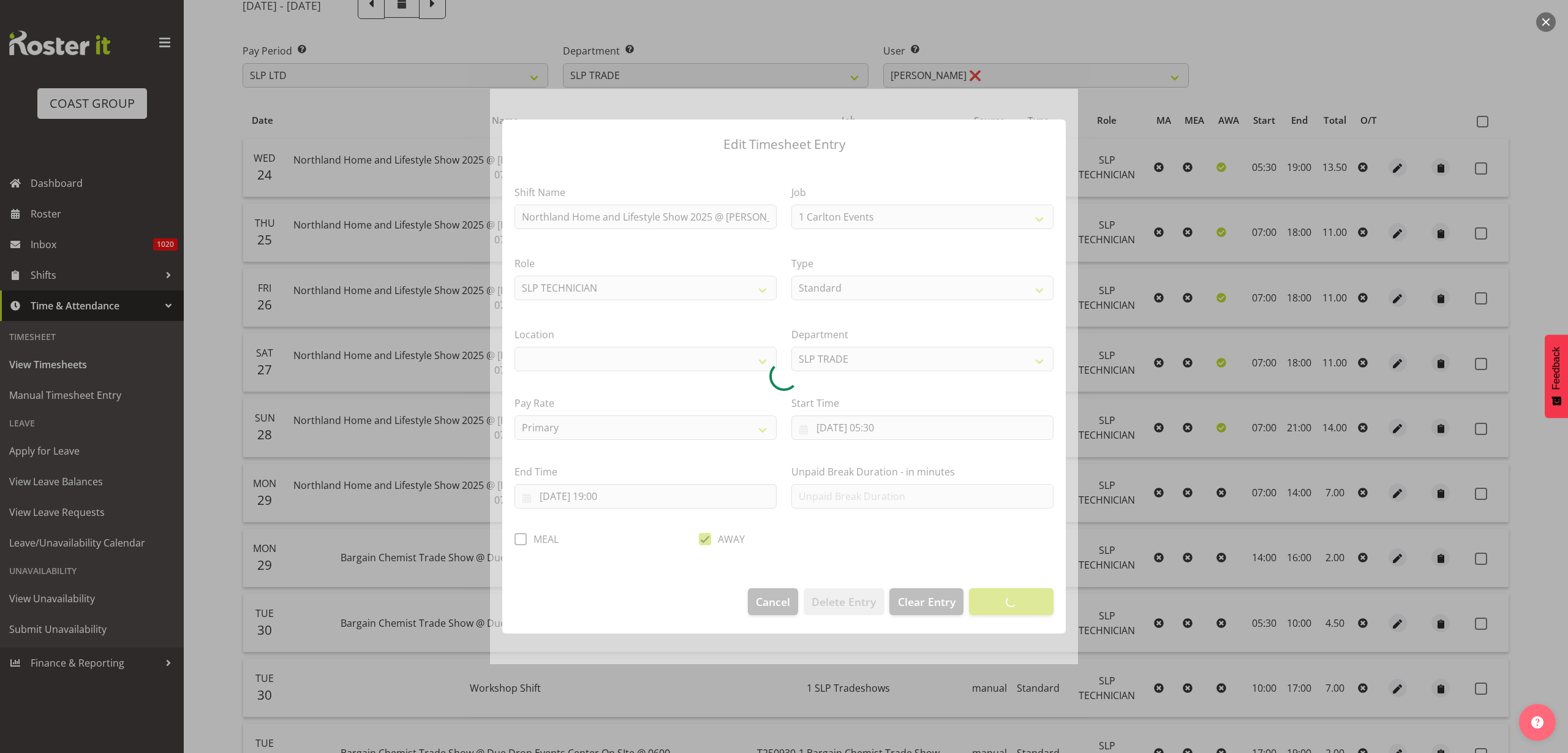
select select "9079"
select select "31"
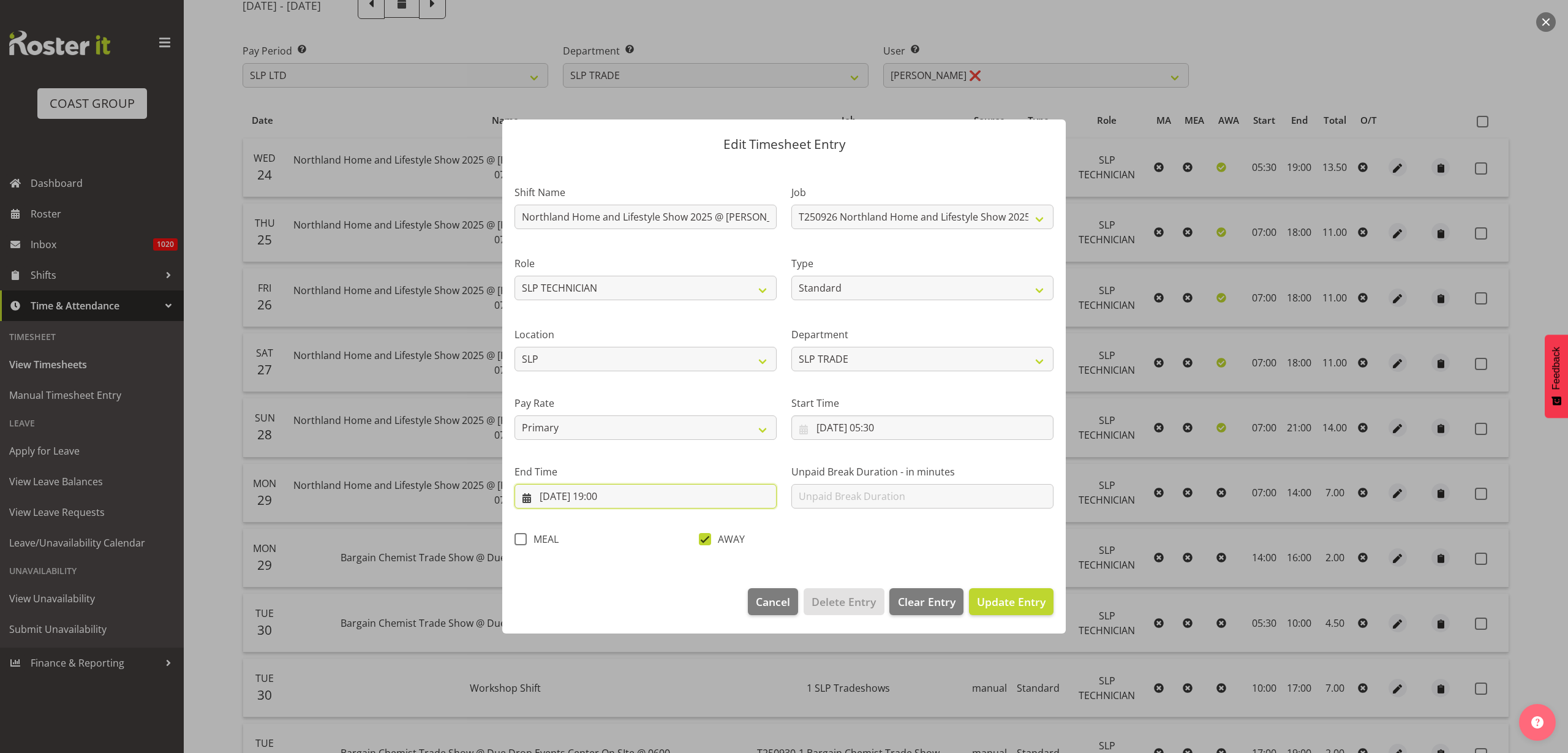
click at [627, 502] on input "24/09/2025, 19:00" at bounding box center [646, 496] width 262 height 24
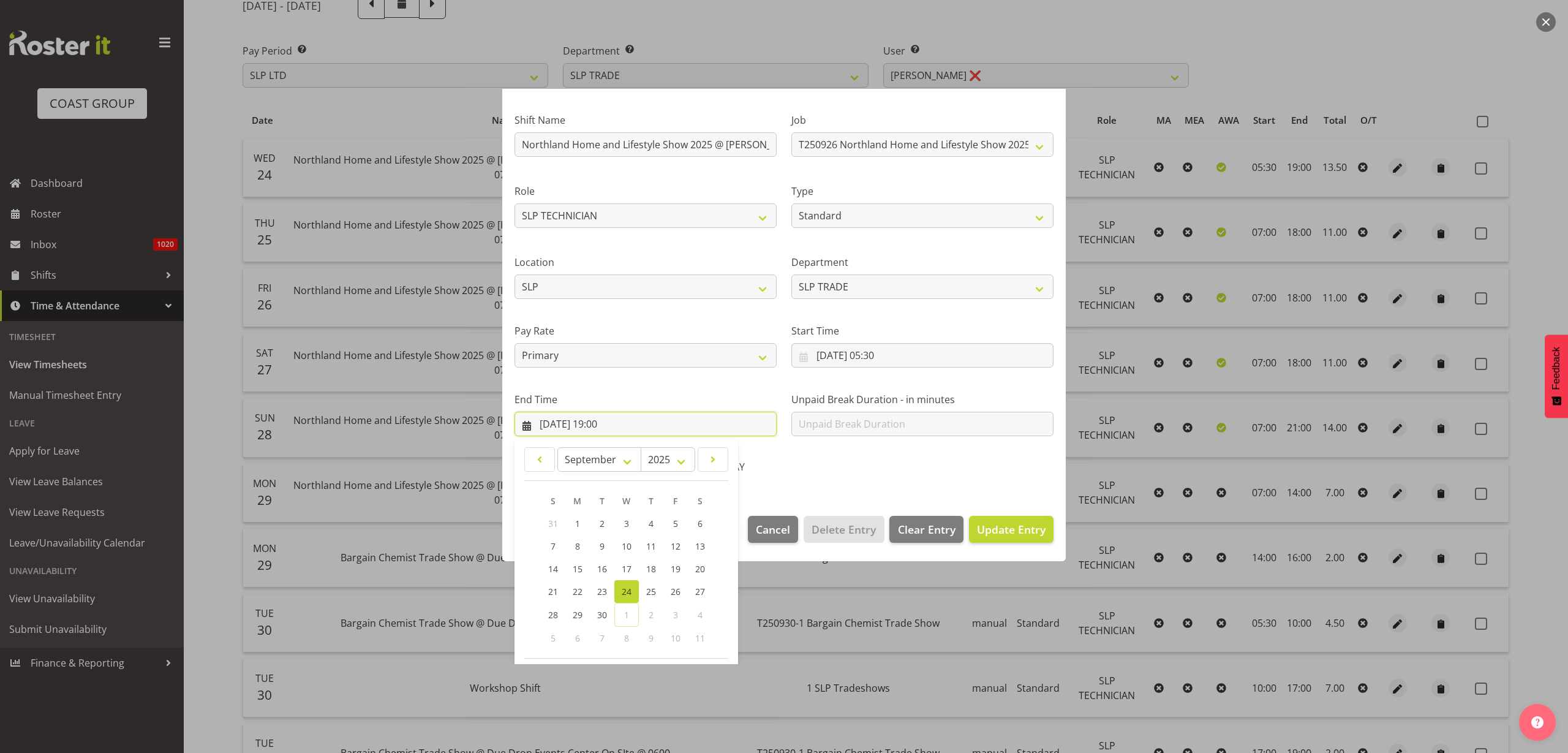
scroll to position [125, 0]
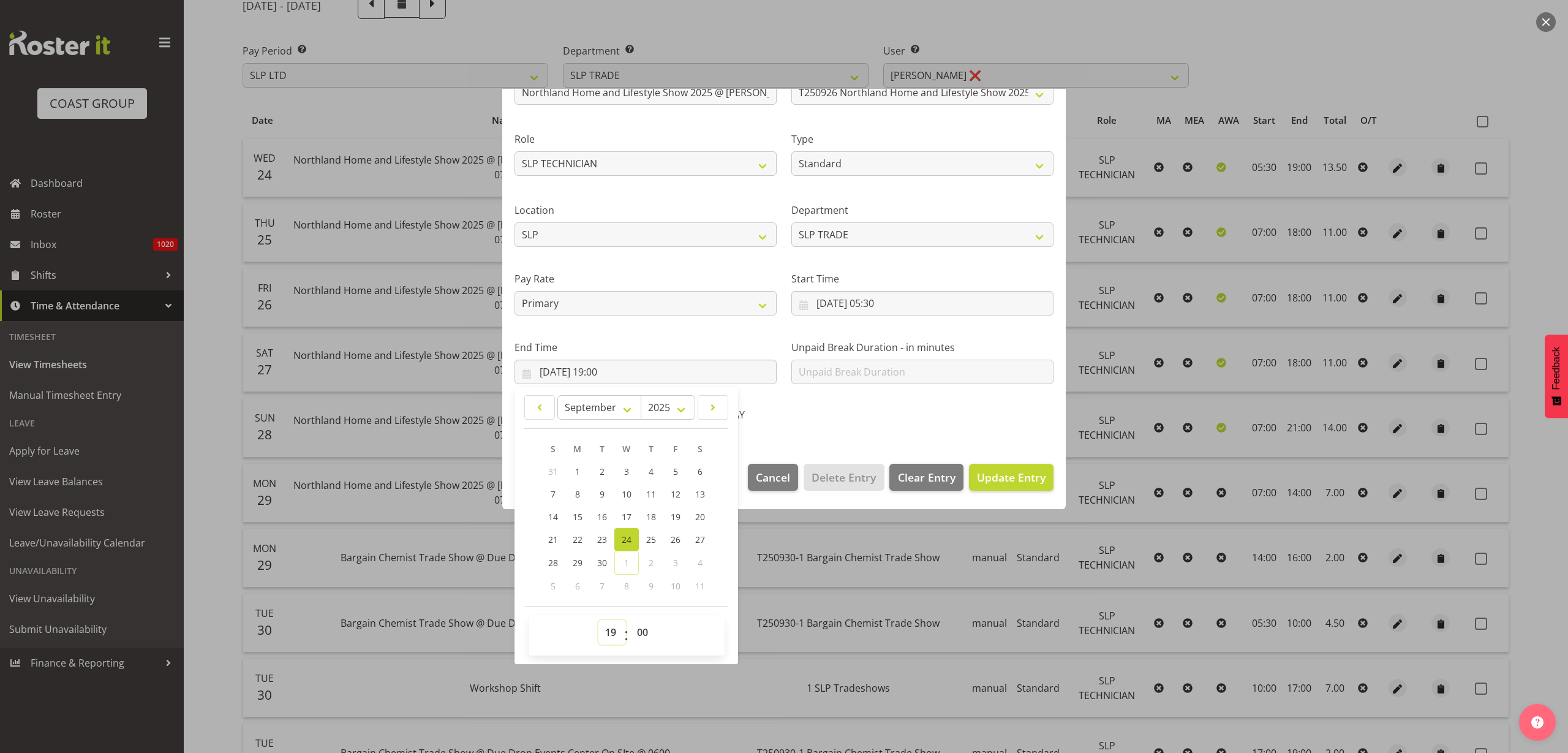
click at [608, 630] on select "00 01 02 03 04 05 06 07 08 09 10 11 12 13 14 15 16 17 18 19 20 21 22 23" at bounding box center [612, 632] width 28 height 24
select select "18"
click at [598, 620] on select "00 01 02 03 04 05 06 07 08 09 10 11 12 13 14 15 16 17 18 19 20 21 22 23" at bounding box center [612, 632] width 28 height 24
type input "24/09/2025, 18:00"
click at [998, 467] on button "Update Entry" at bounding box center [1012, 477] width 85 height 27
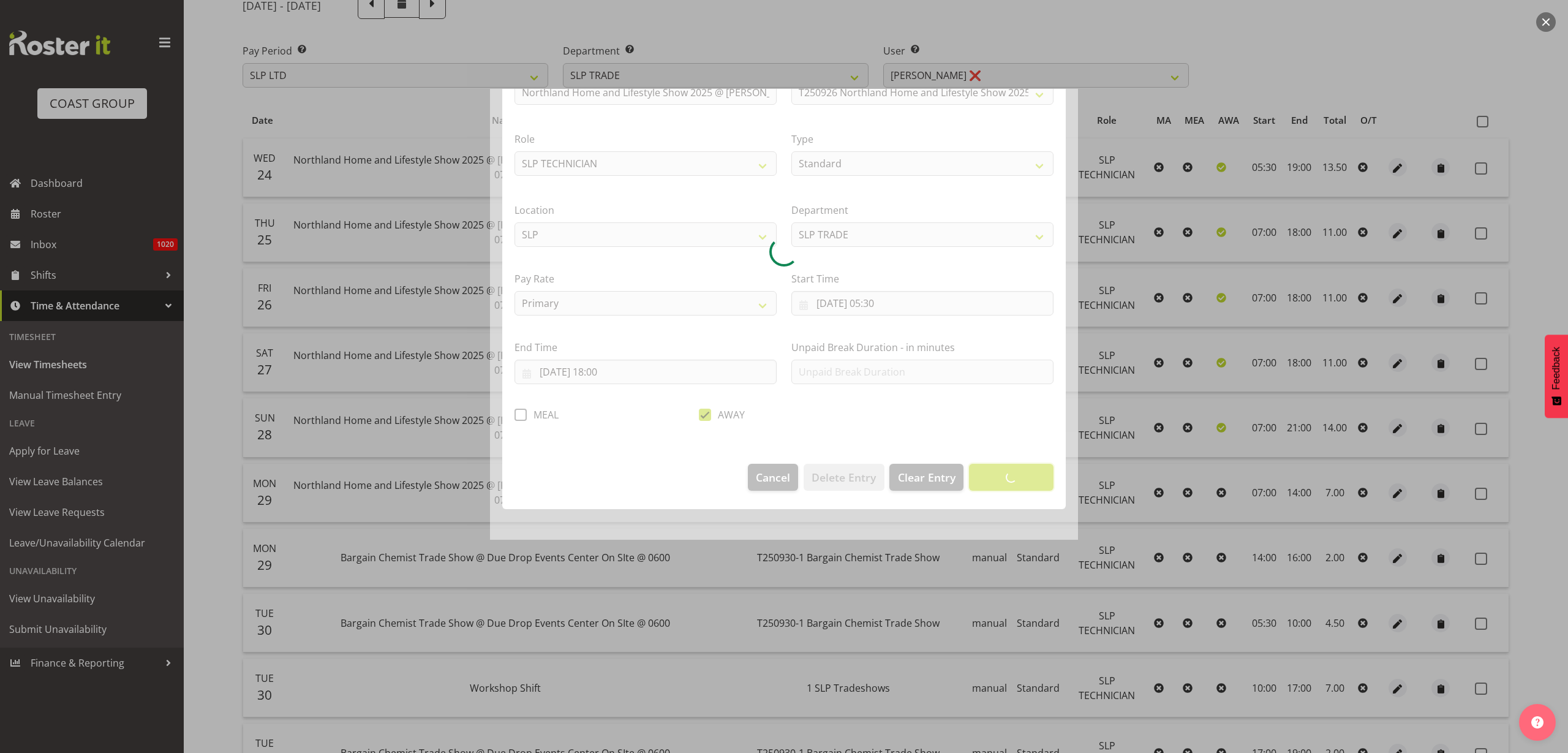
scroll to position [0, 0]
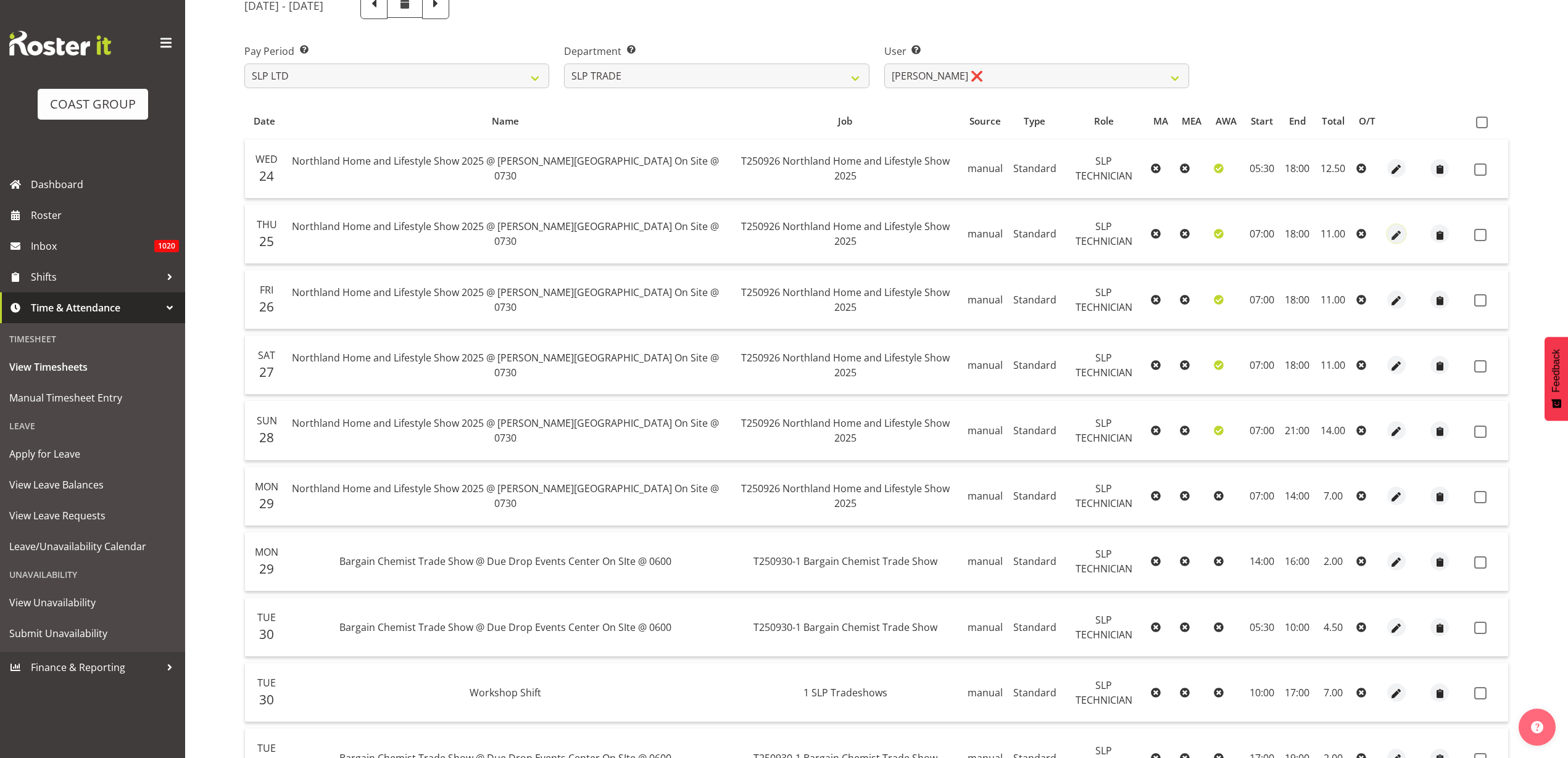
click at [1390, 232] on span "button" at bounding box center [1396, 235] width 14 height 14
select select "Standard"
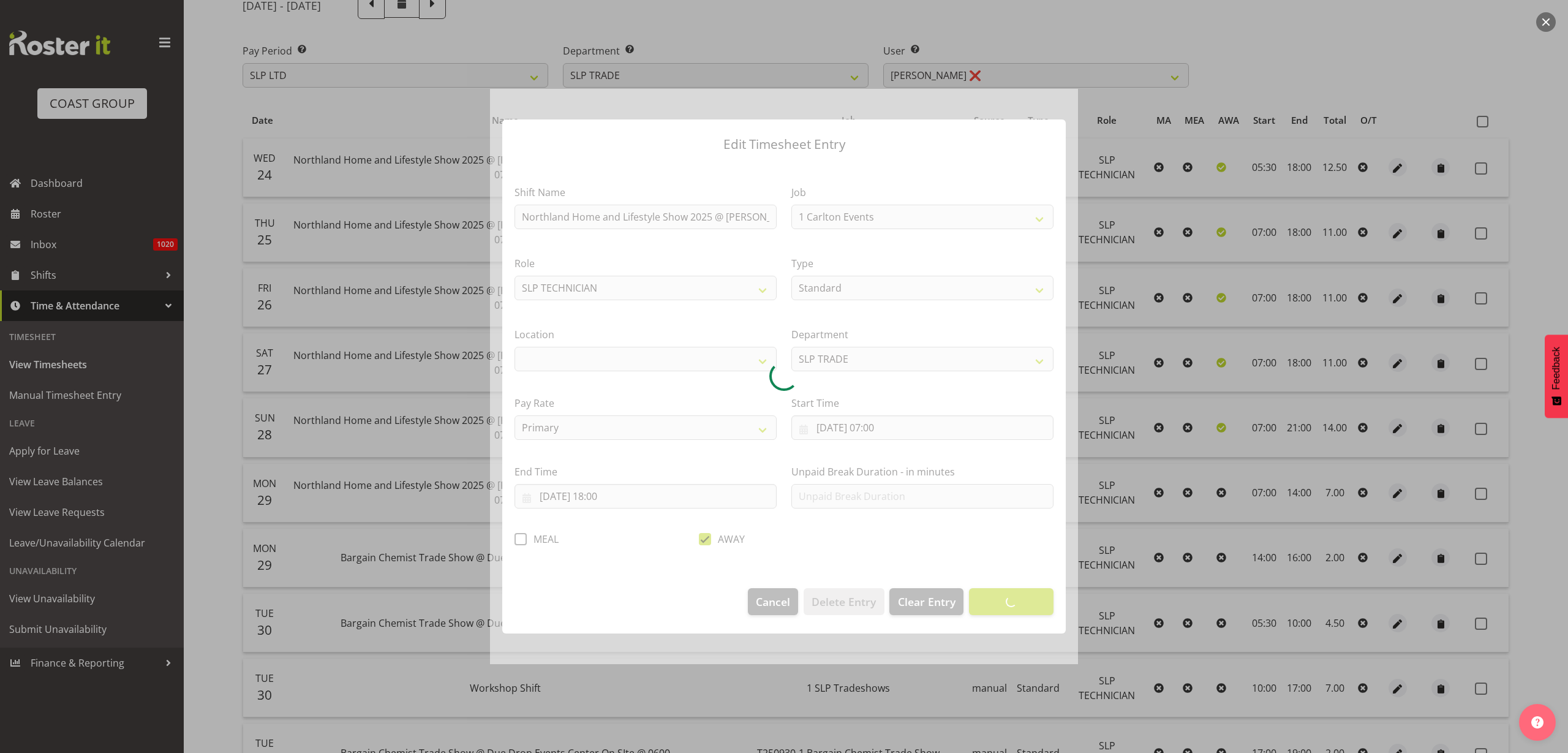
select select "9079"
select select "31"
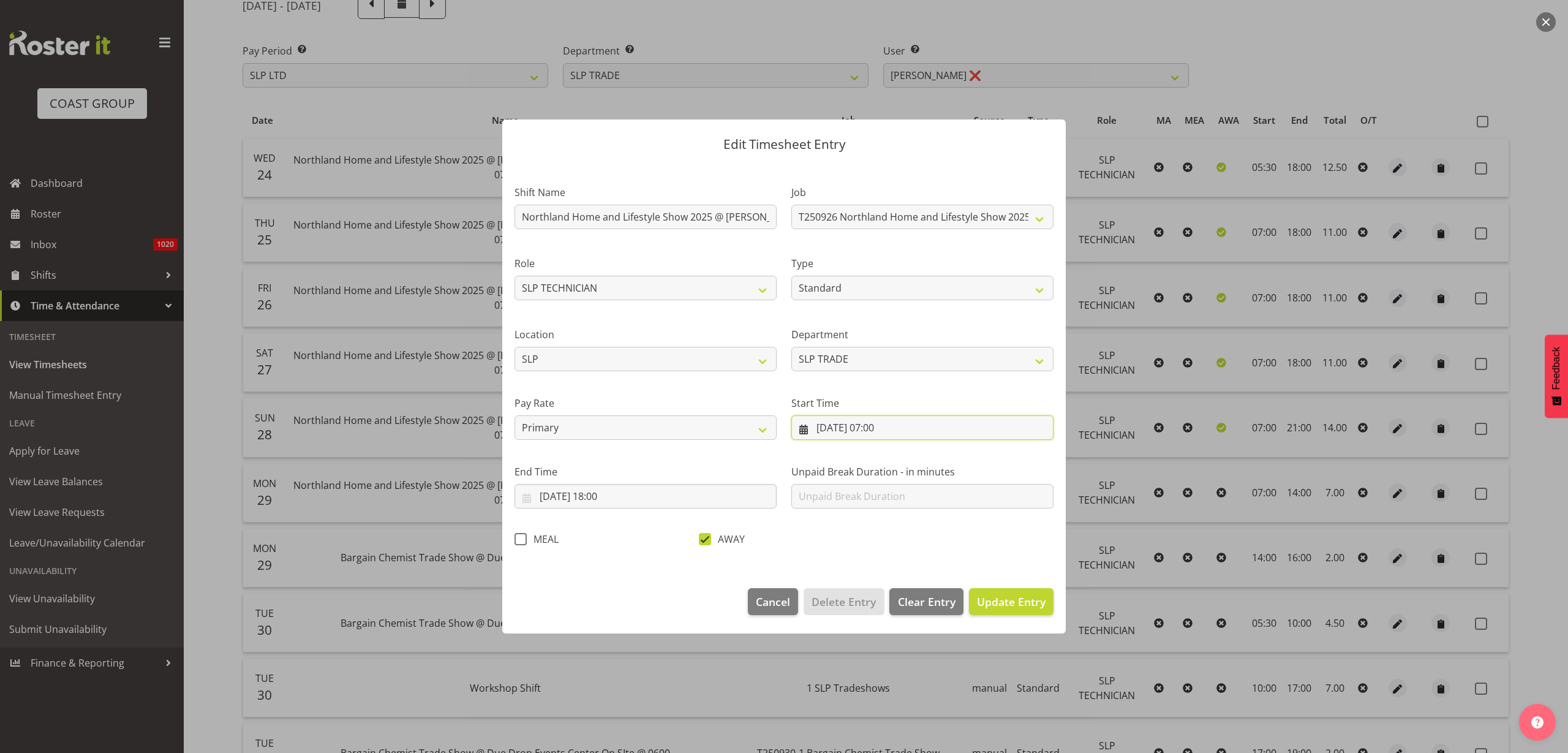
click at [875, 430] on input "25/09/2025, 07:00" at bounding box center [923, 427] width 262 height 24
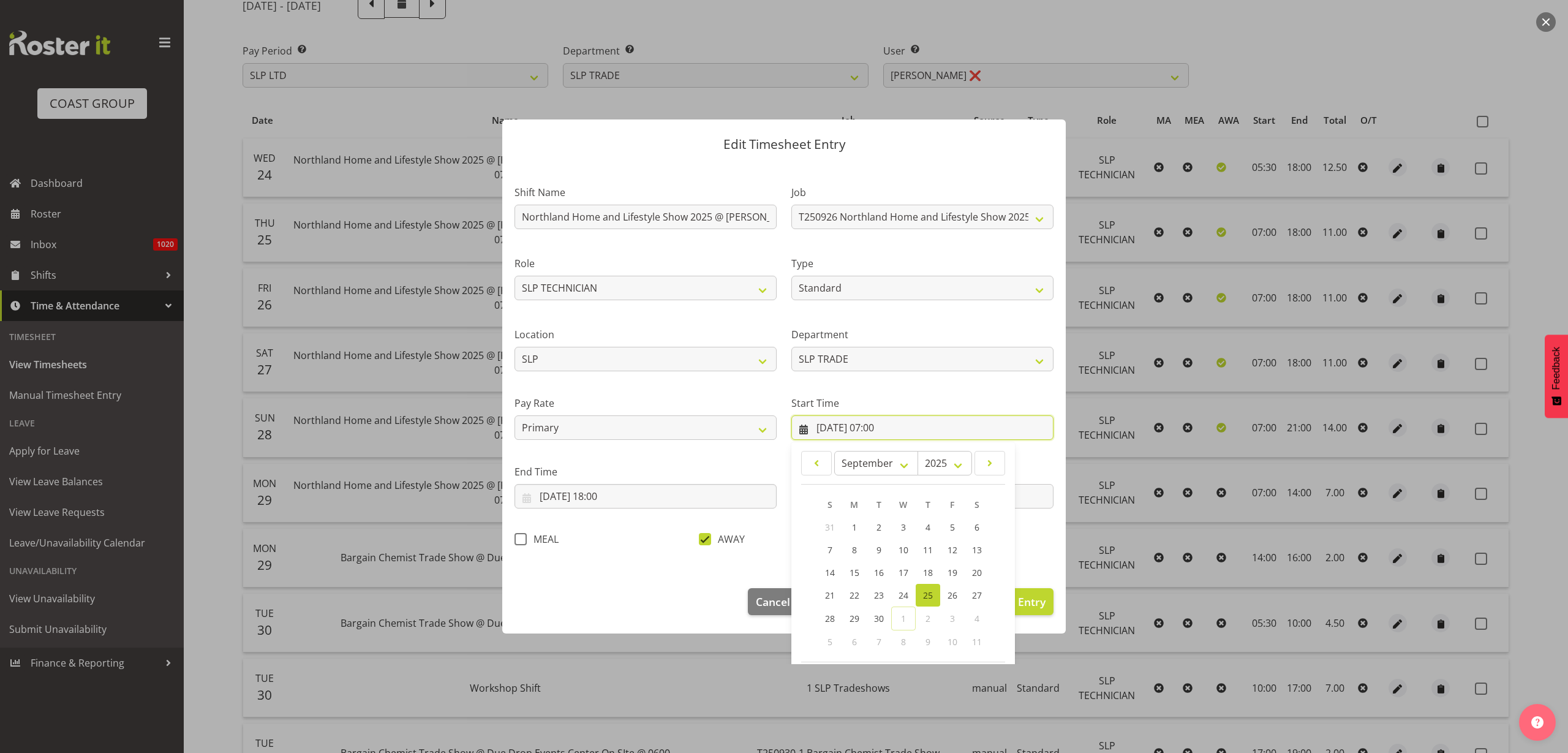
scroll to position [56, 0]
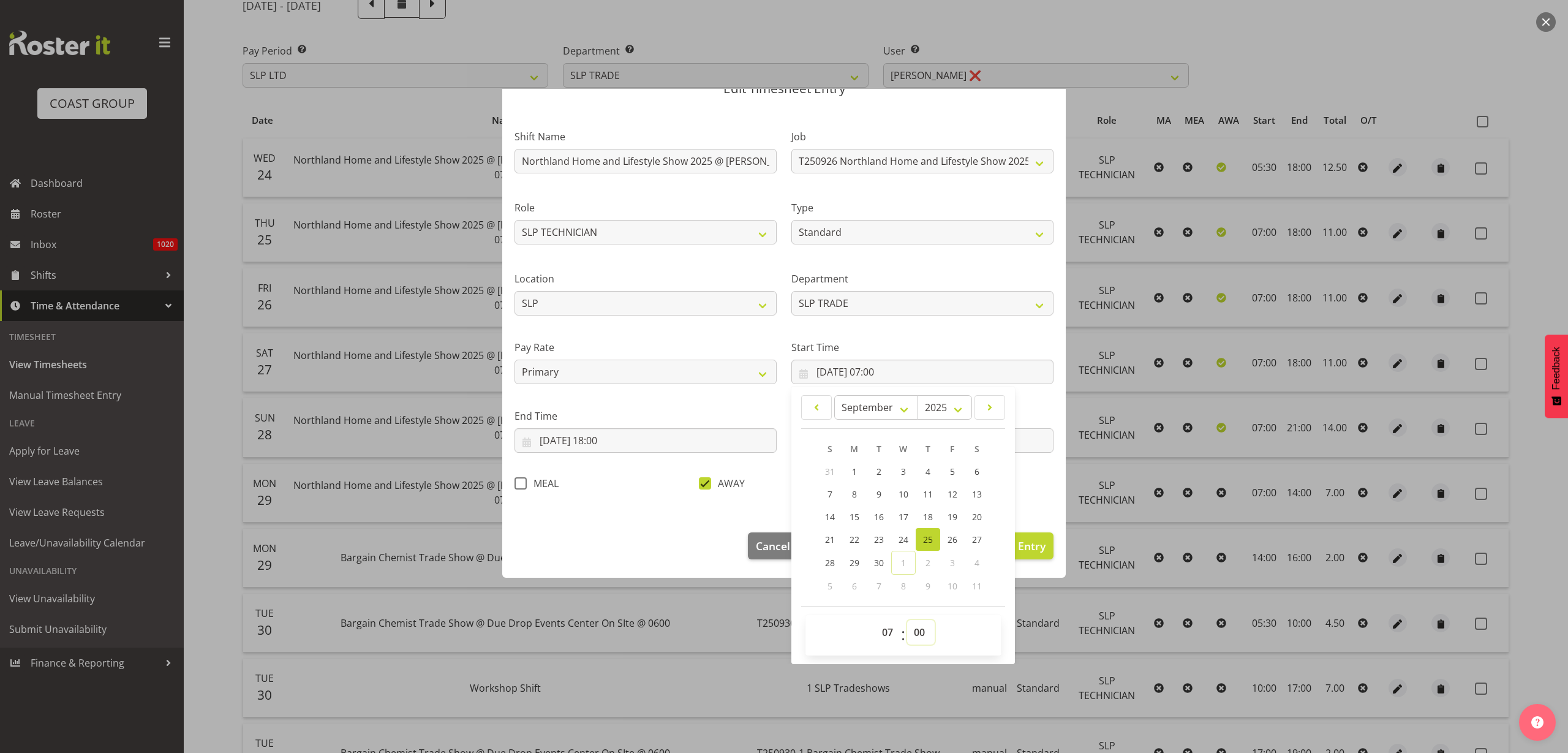
click at [917, 631] on select "00 01 02 03 04 05 06 07 08 09 10 11 12 13 14 15 16 17 18 19 20 21 22 23 24 25 2…" at bounding box center [921, 632] width 28 height 24
select select "30"
click at [907, 620] on select "00 01 02 03 04 05 06 07 08 09 10 11 12 13 14 15 16 17 18 19 20 21 22 23 24 25 2…" at bounding box center [921, 632] width 28 height 24
type input "25/09/2025, 07:30"
click at [1032, 548] on span "Update Entry" at bounding box center [1012, 546] width 69 height 15
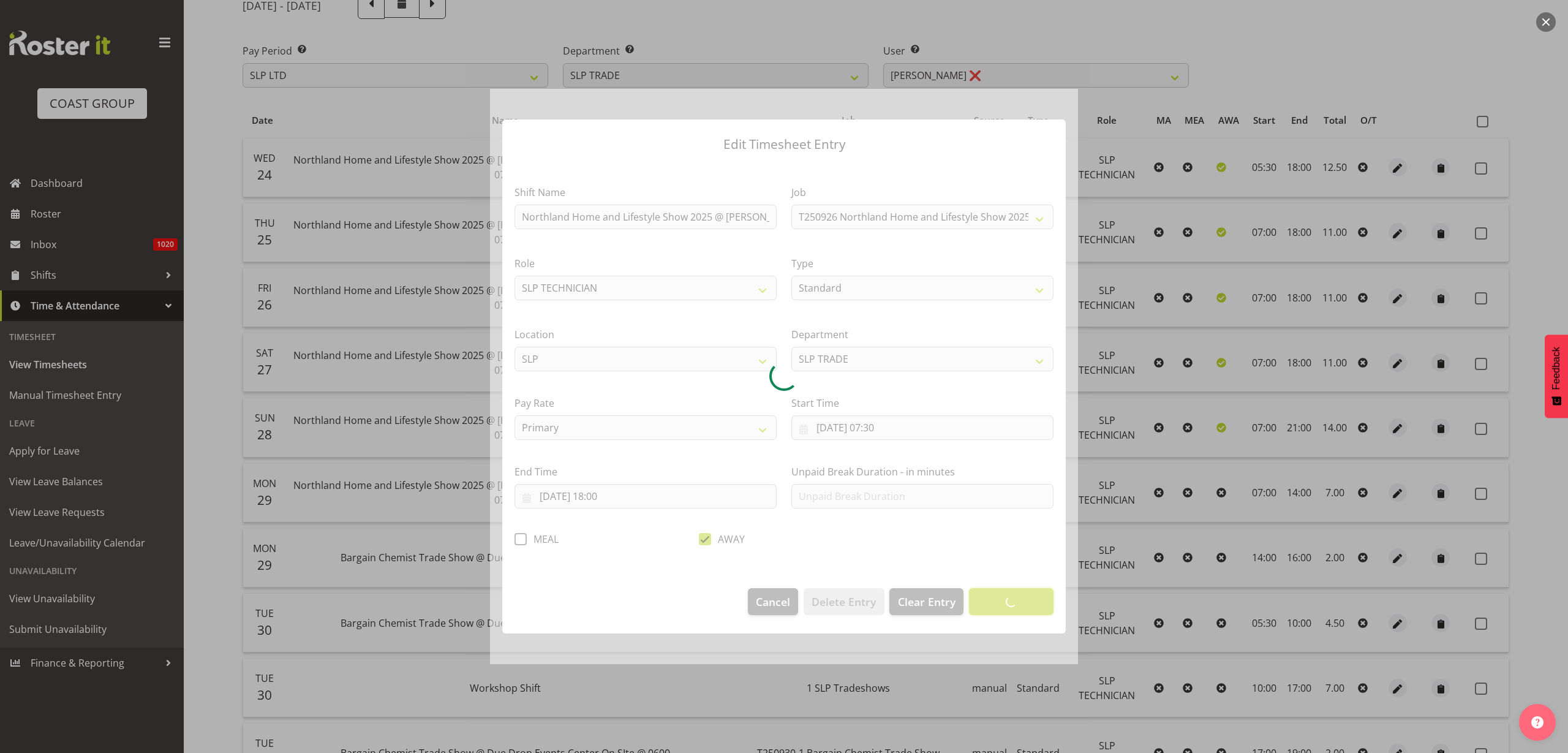
scroll to position [0, 0]
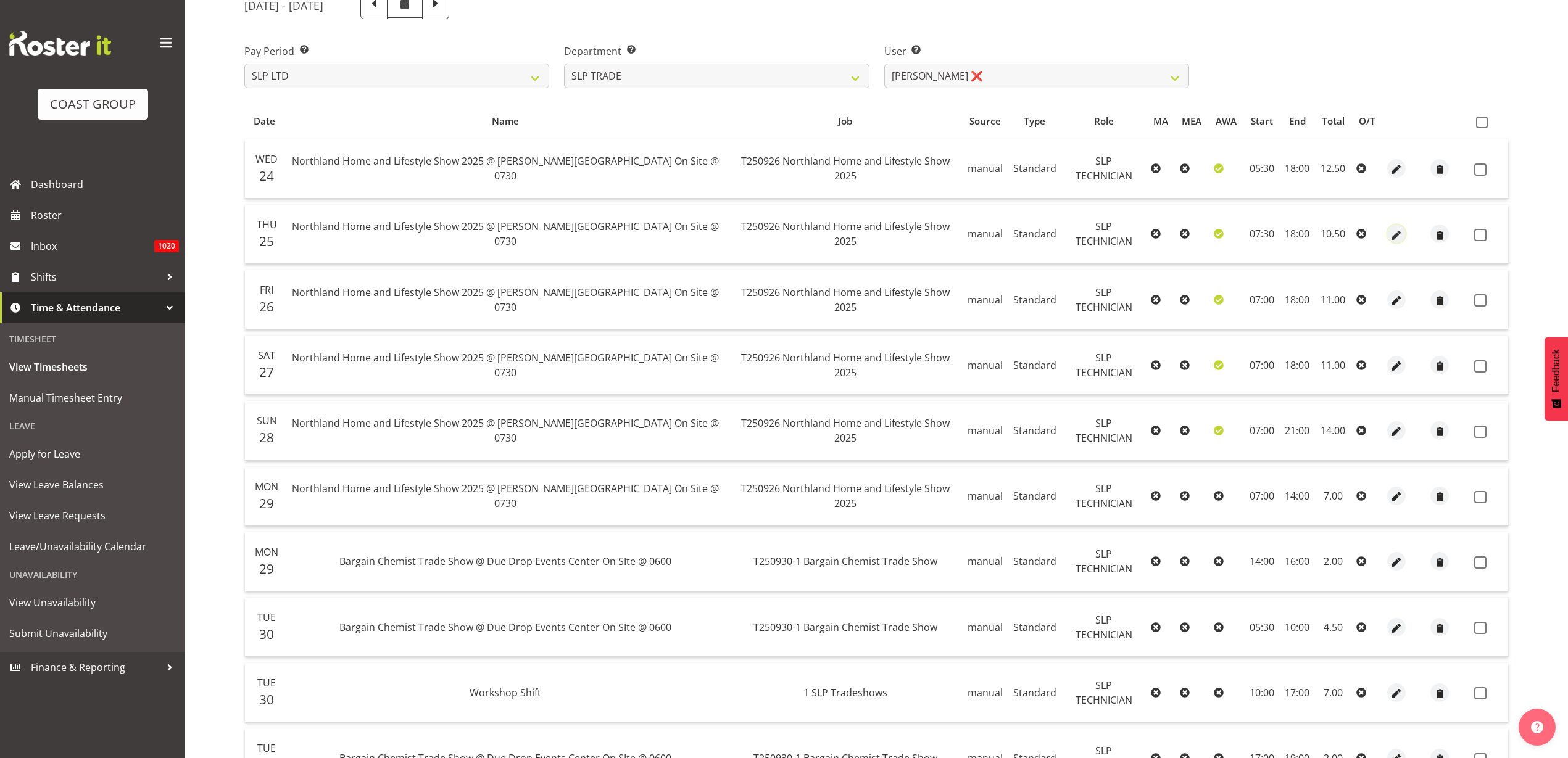
click at [1398, 233] on button "button" at bounding box center [1396, 234] width 19 height 19
select select "Standard"
select select "8"
select select "2025"
select select "18"
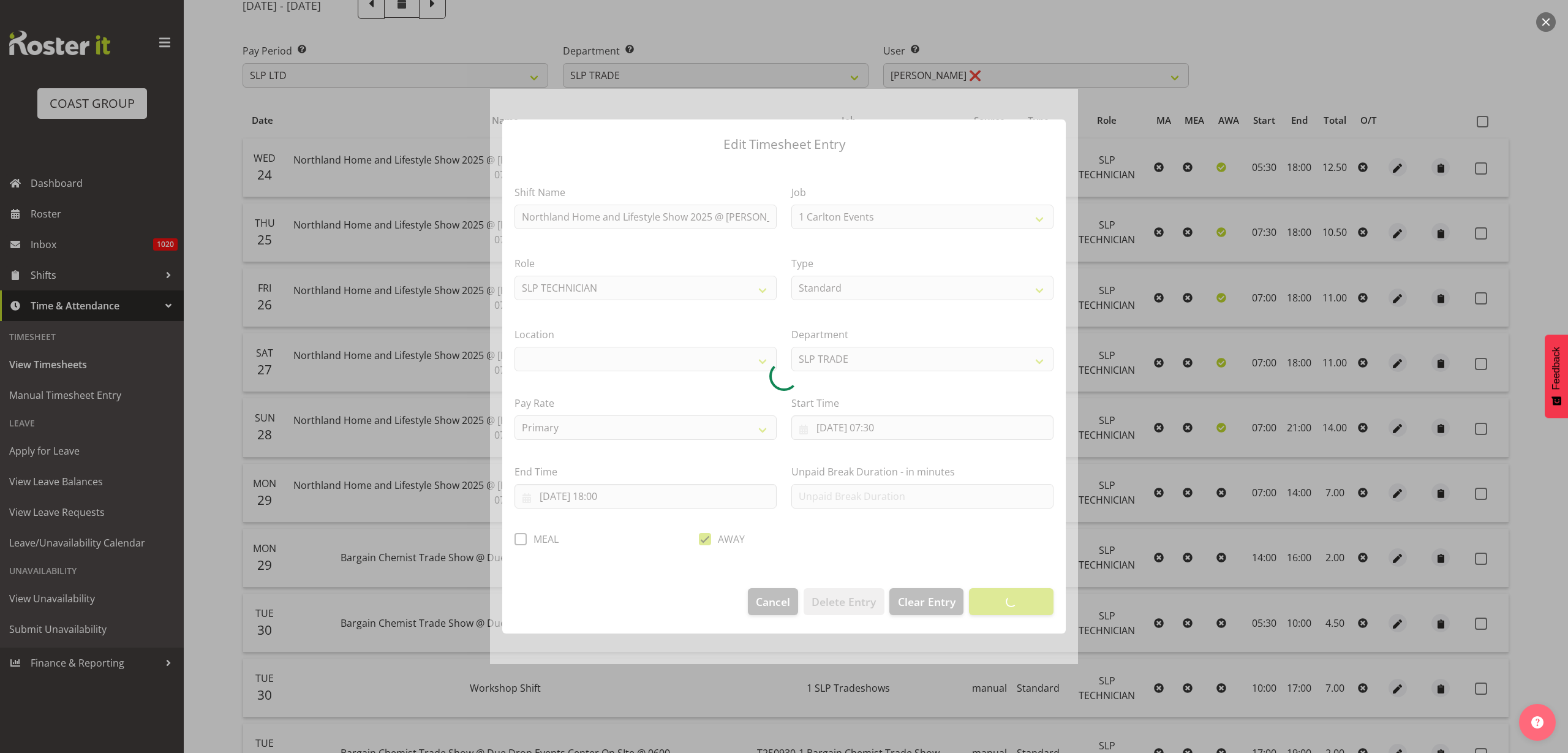
select select "9079"
select select "31"
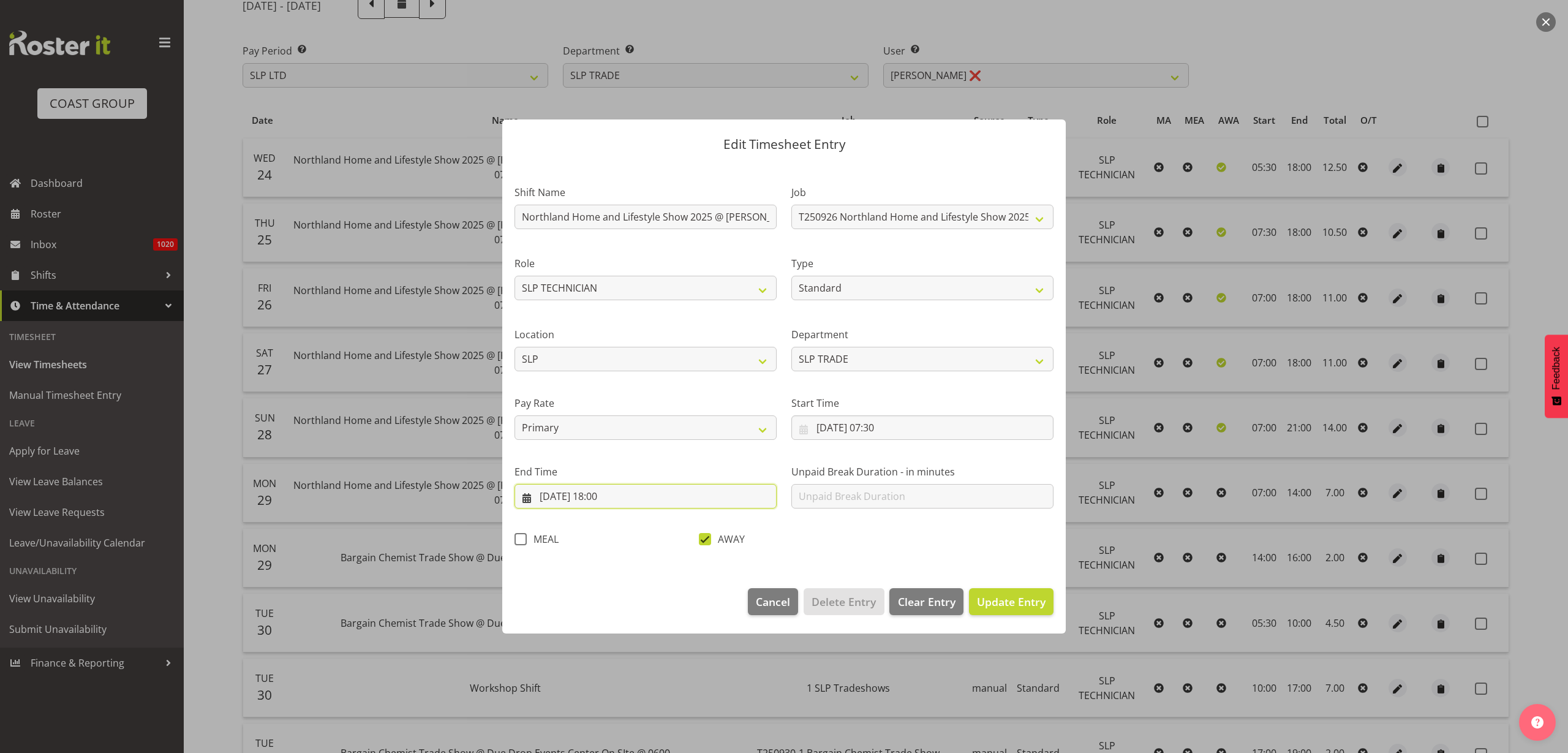
click at [616, 500] on input "25/09/2025, 18:00" at bounding box center [646, 496] width 262 height 24
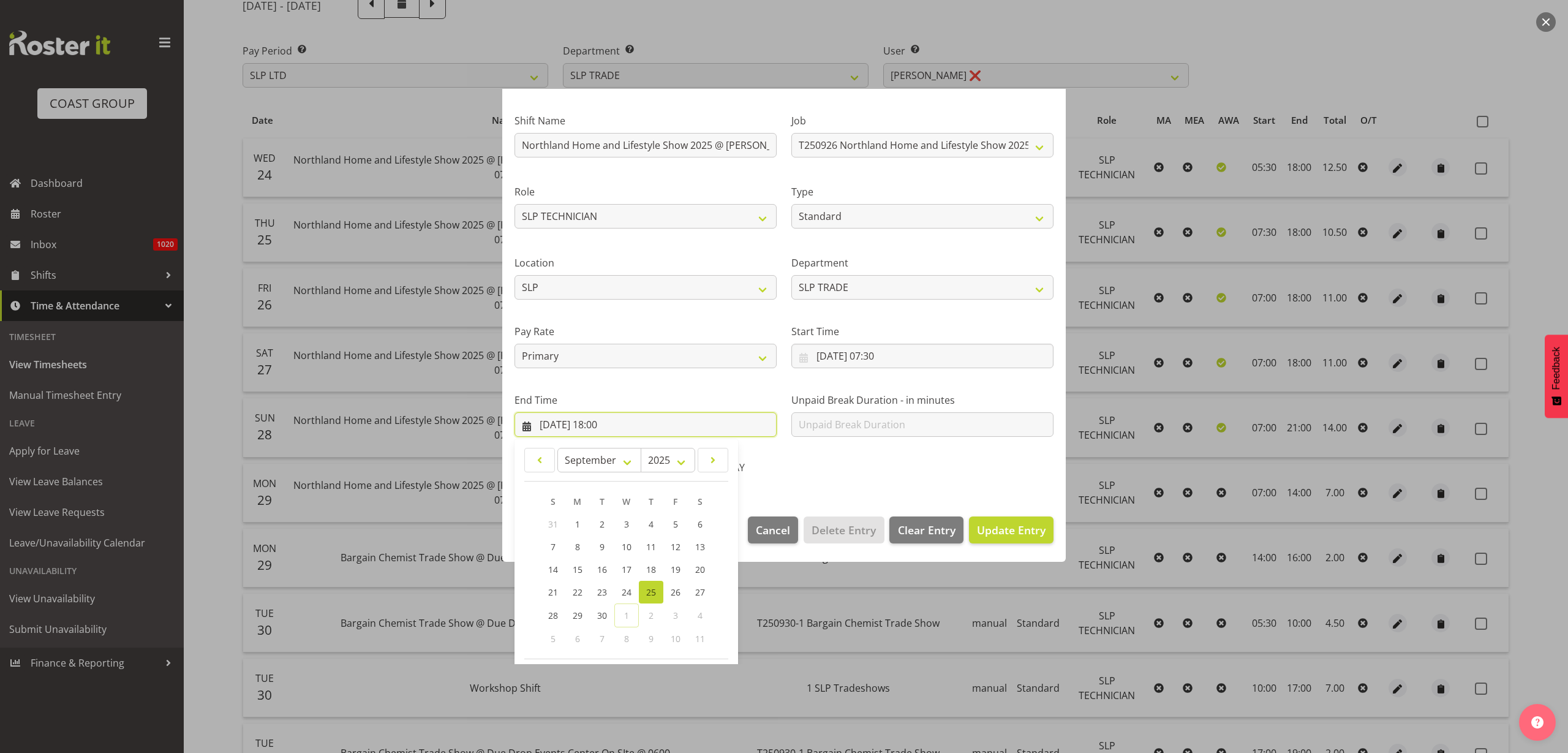
scroll to position [125, 0]
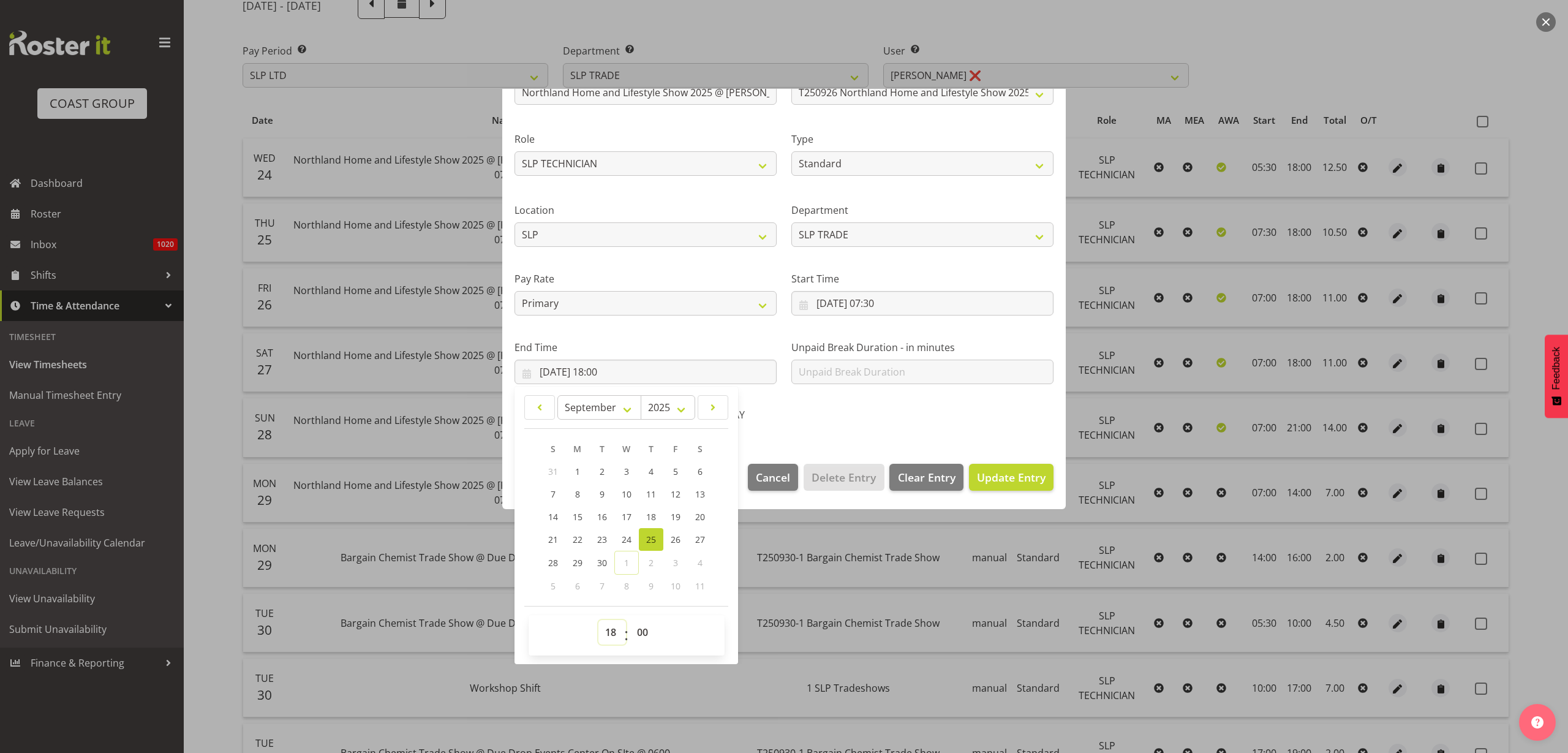
click at [611, 630] on select "00 01 02 03 04 05 06 07 08 09 10 11 12 13 14 15 16 17 18 19 20 21 22 23" at bounding box center [612, 632] width 28 height 24
select select "17"
click at [598, 620] on select "00 01 02 03 04 05 06 07 08 09 10 11 12 13 14 15 16 17 18 19 20 21 22 23" at bounding box center [612, 632] width 28 height 24
type input "25/09/2025, 17:00"
select select "30"
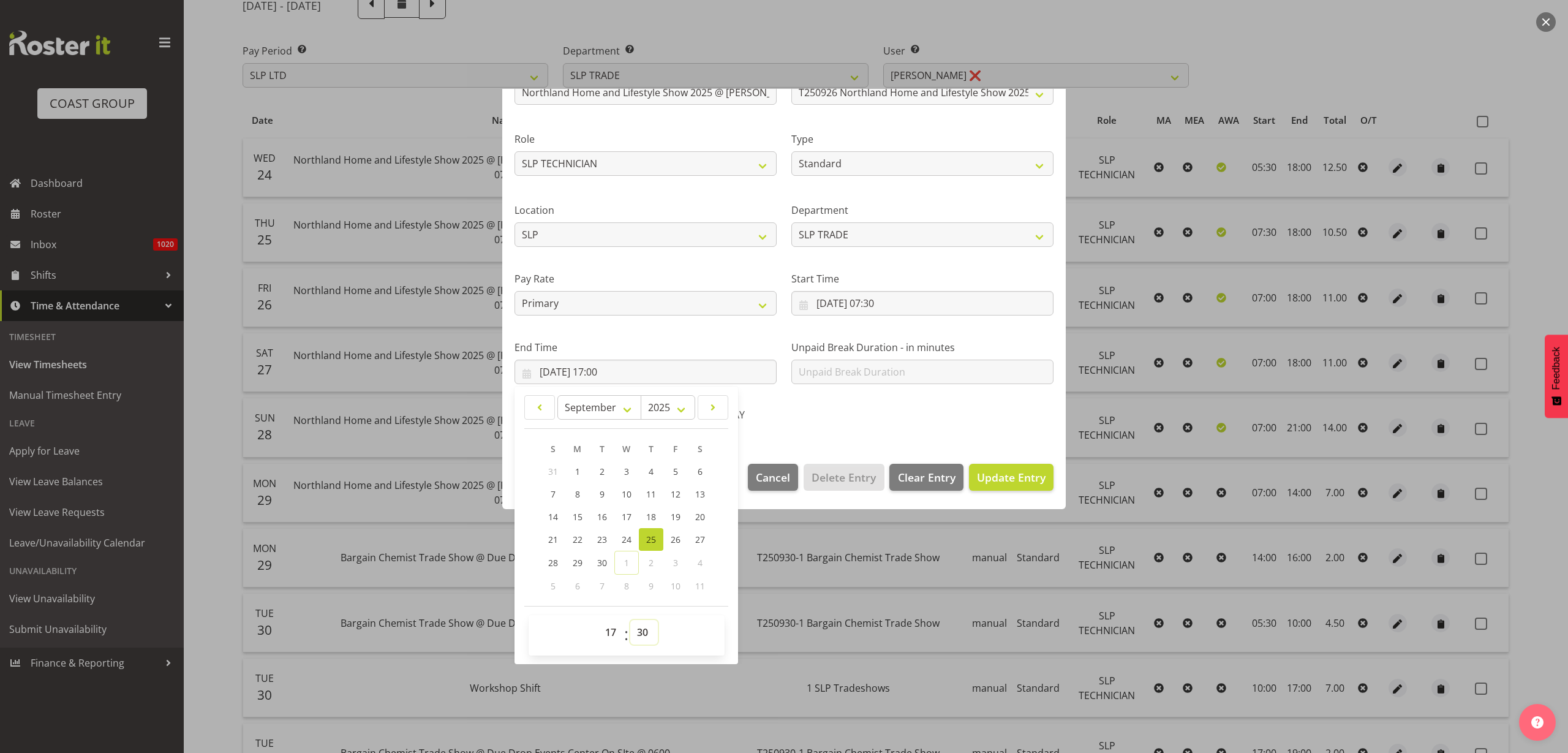
type input "25/09/2025, 17:30"
click at [987, 483] on span "Update Entry" at bounding box center [1012, 477] width 69 height 15
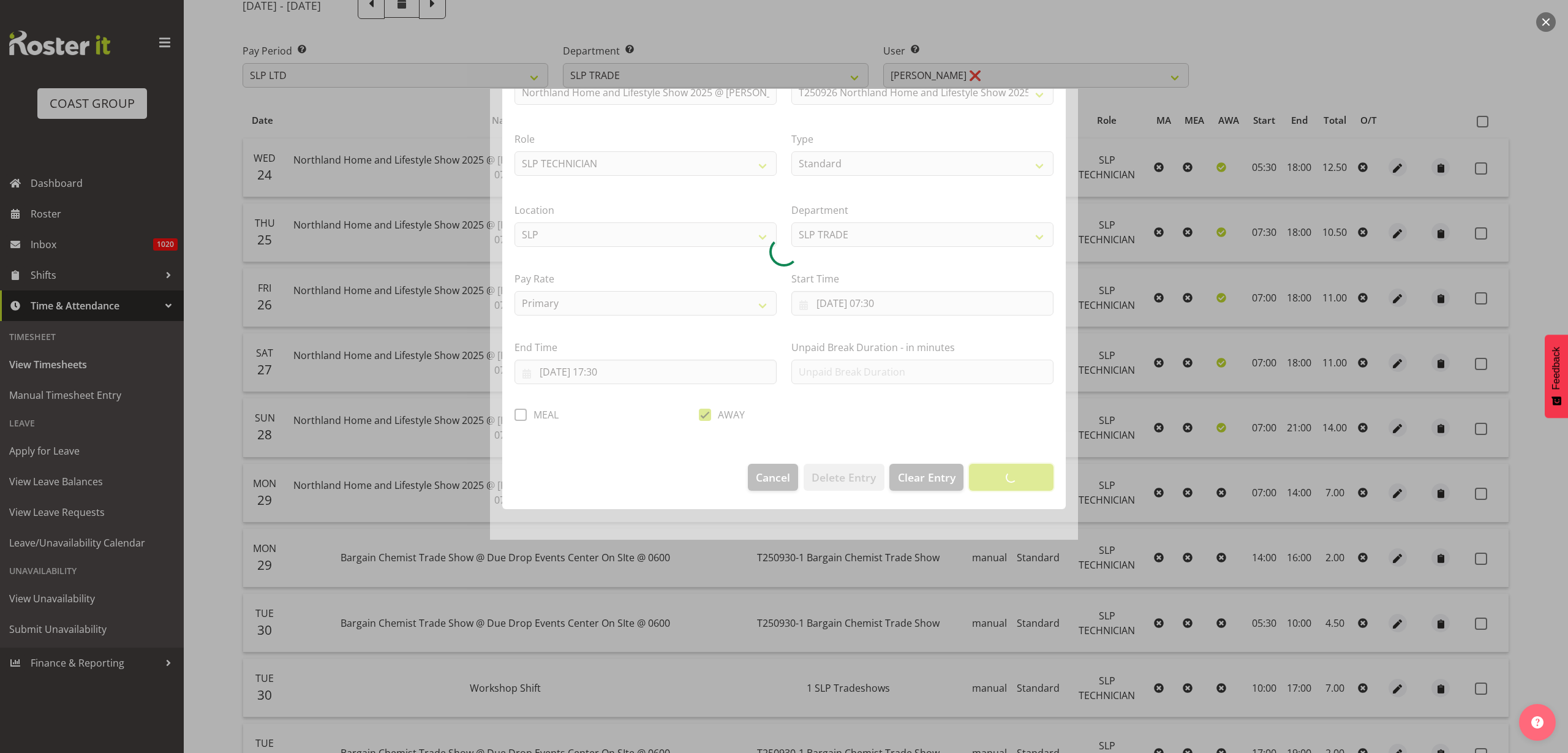
scroll to position [0, 0]
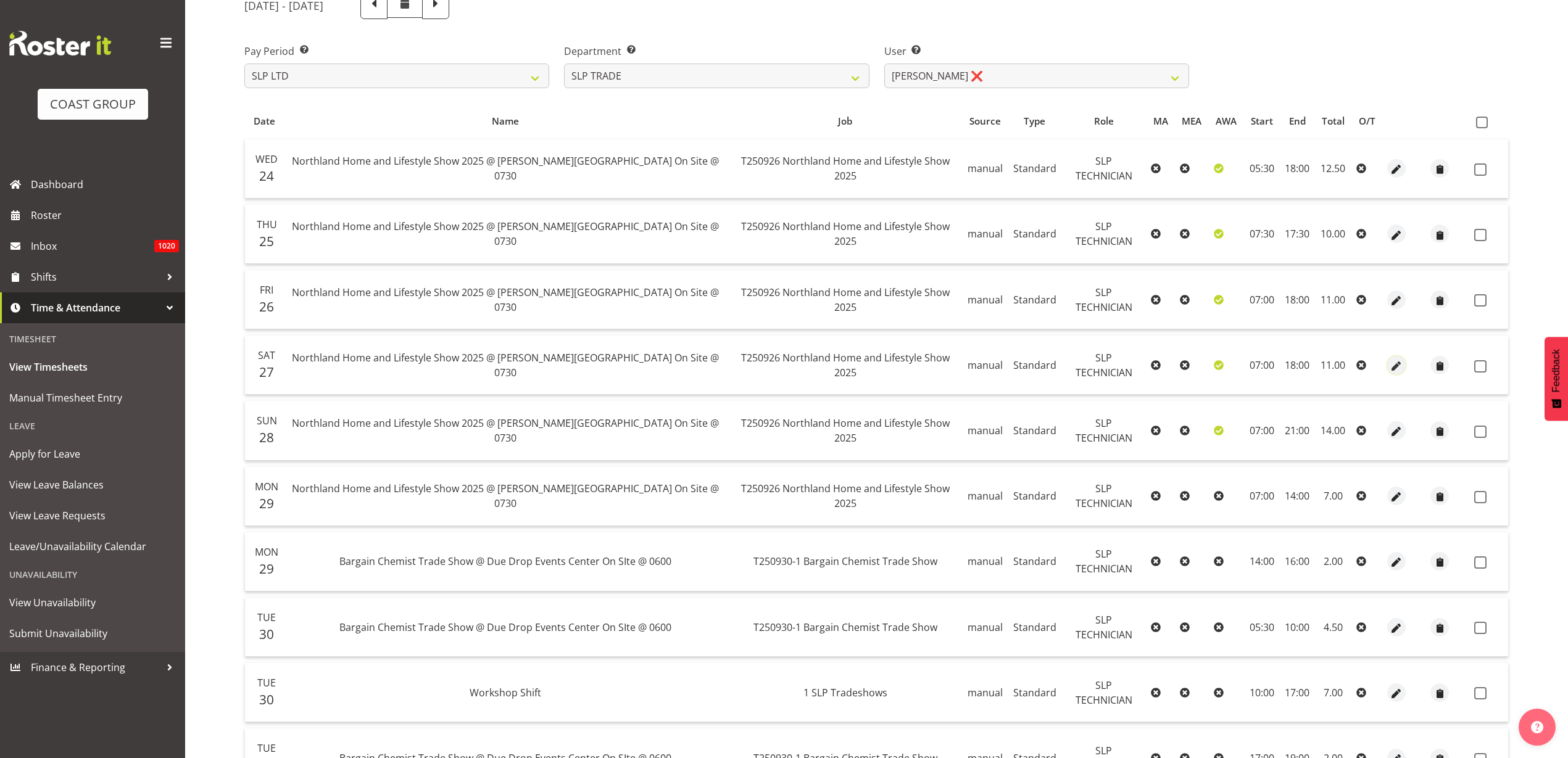
click at [1390, 365] on span "button" at bounding box center [1396, 365] width 14 height 14
select select "Standard"
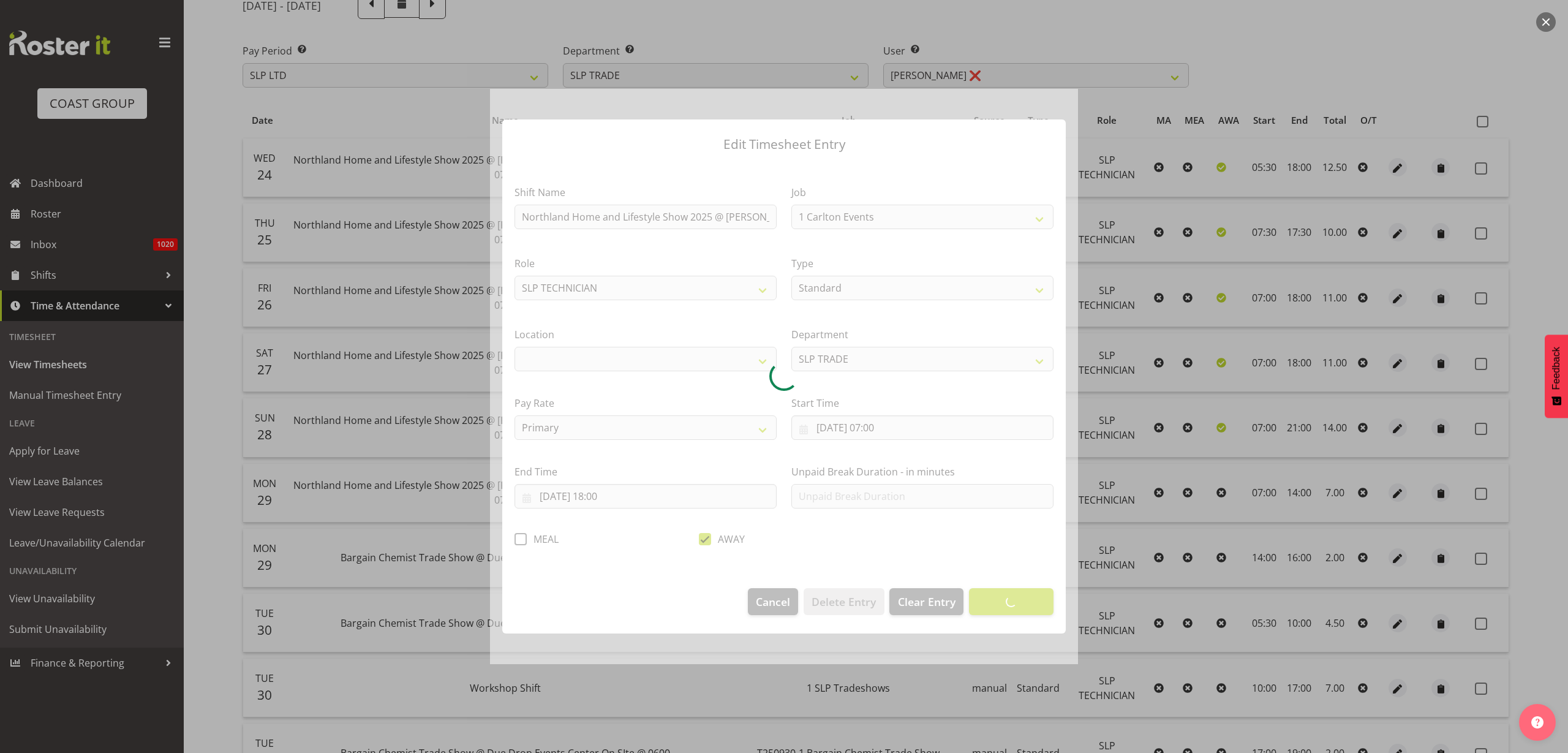
select select "9079"
select select "31"
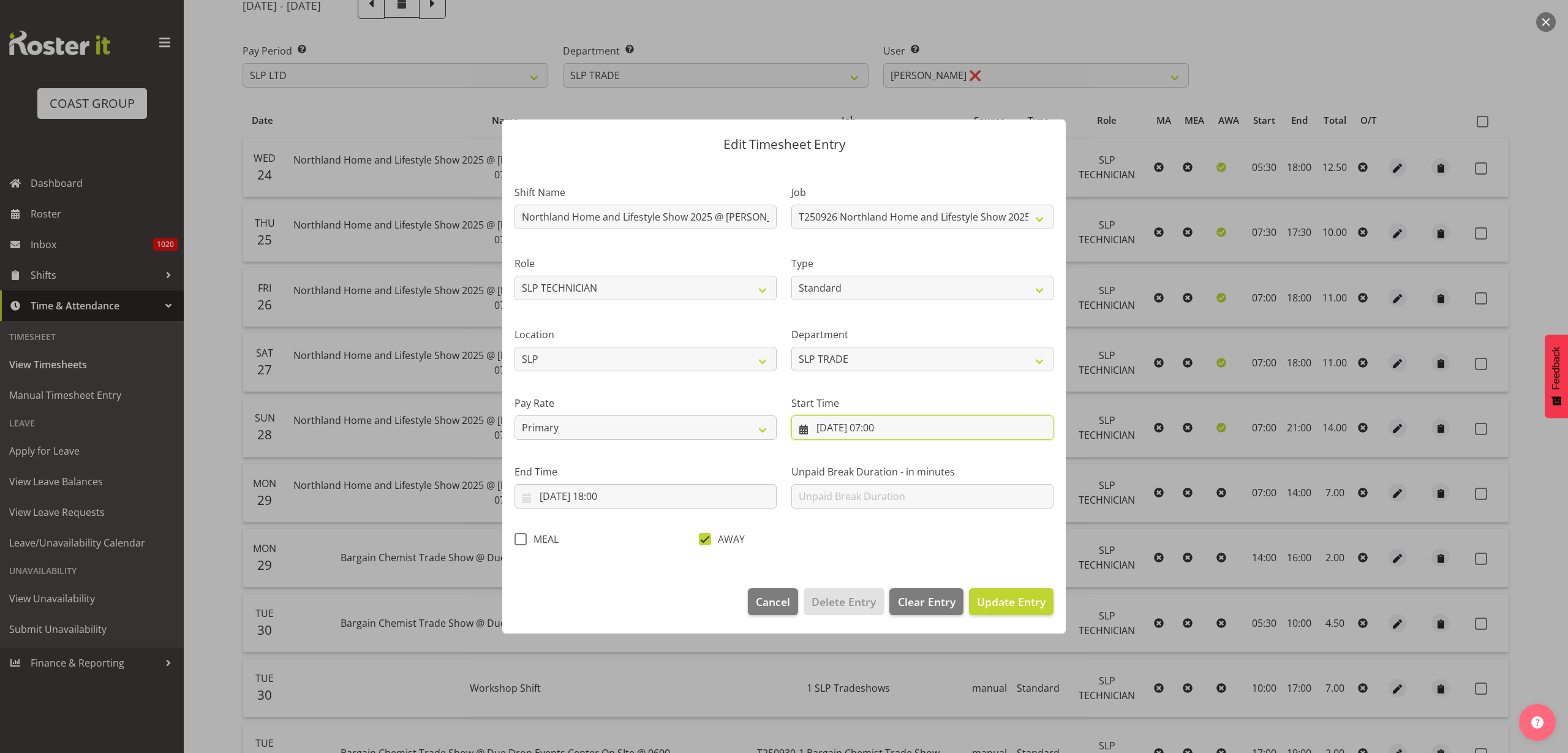
click at [912, 426] on input "27/09/2025, 07:00" at bounding box center [923, 427] width 262 height 24
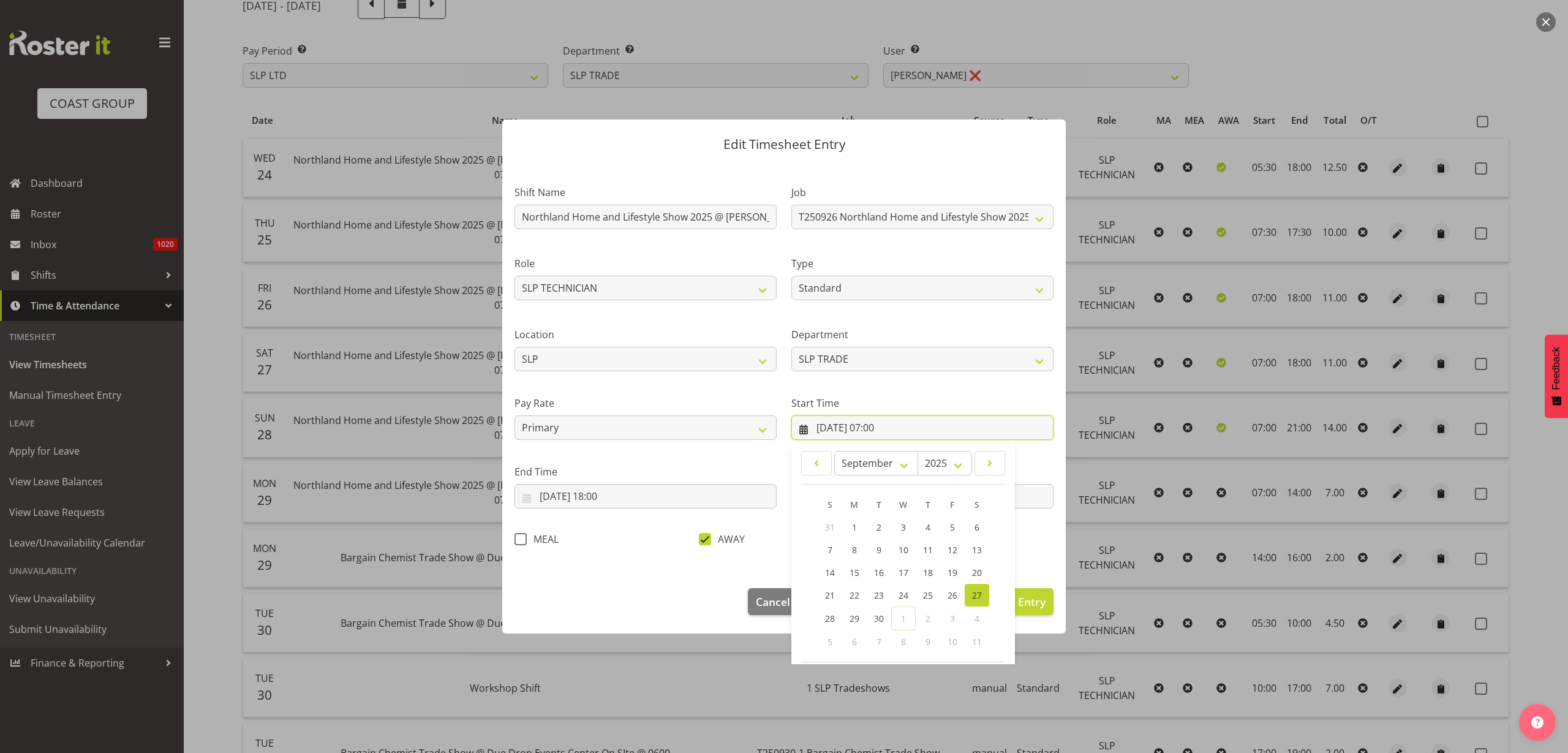
scroll to position [56, 0]
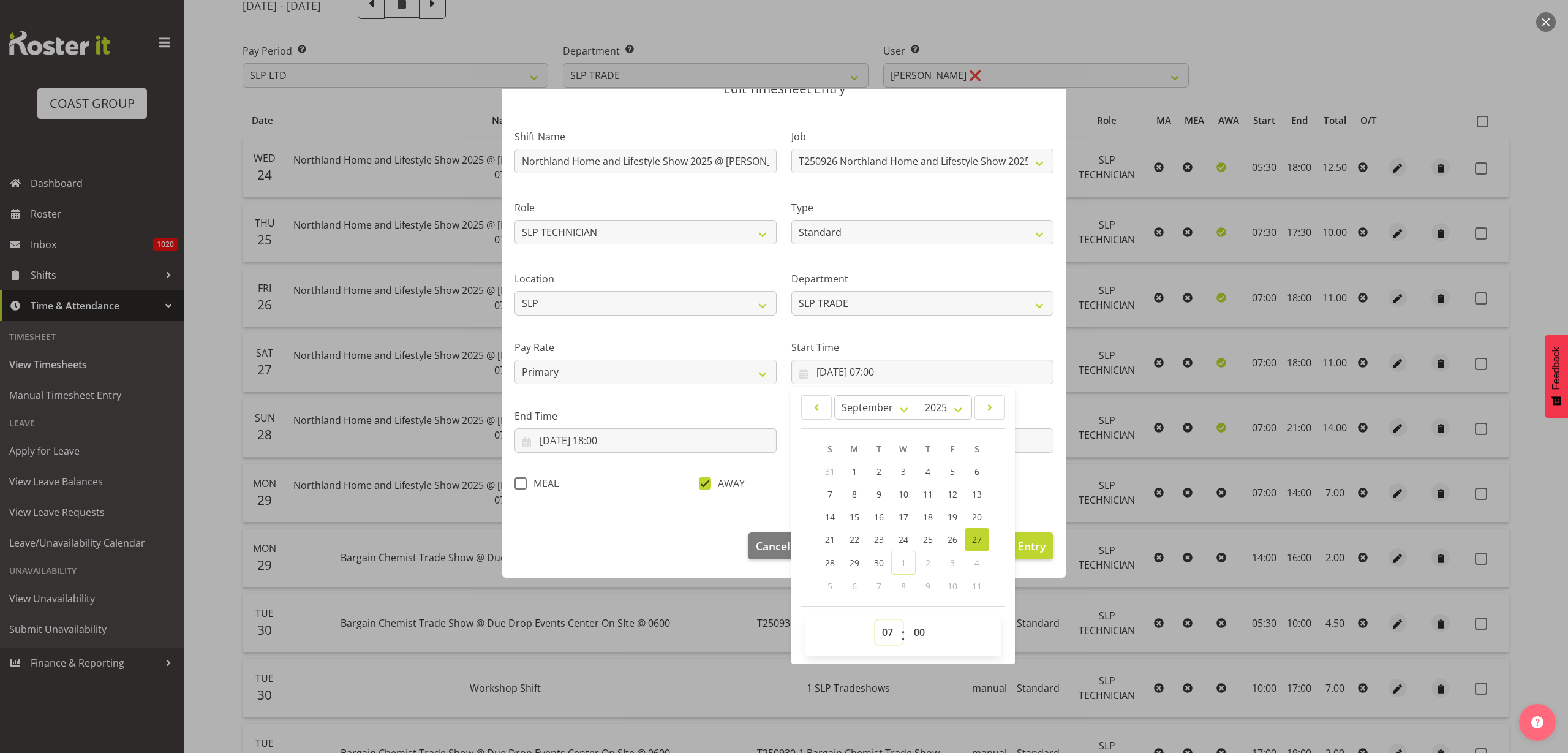
click at [887, 634] on select "00 01 02 03 04 05 06 07 08 09 10 11 12 13 14 15 16 17 18 19 20 21 22 23" at bounding box center [890, 632] width 28 height 24
select select "8"
click at [876, 620] on select "00 01 02 03 04 05 06 07 08 09 10 11 12 13 14 15 16 17 18 19 20 21 22 23" at bounding box center [890, 632] width 28 height 24
type input "27/09/2025, 08:00"
select select "30"
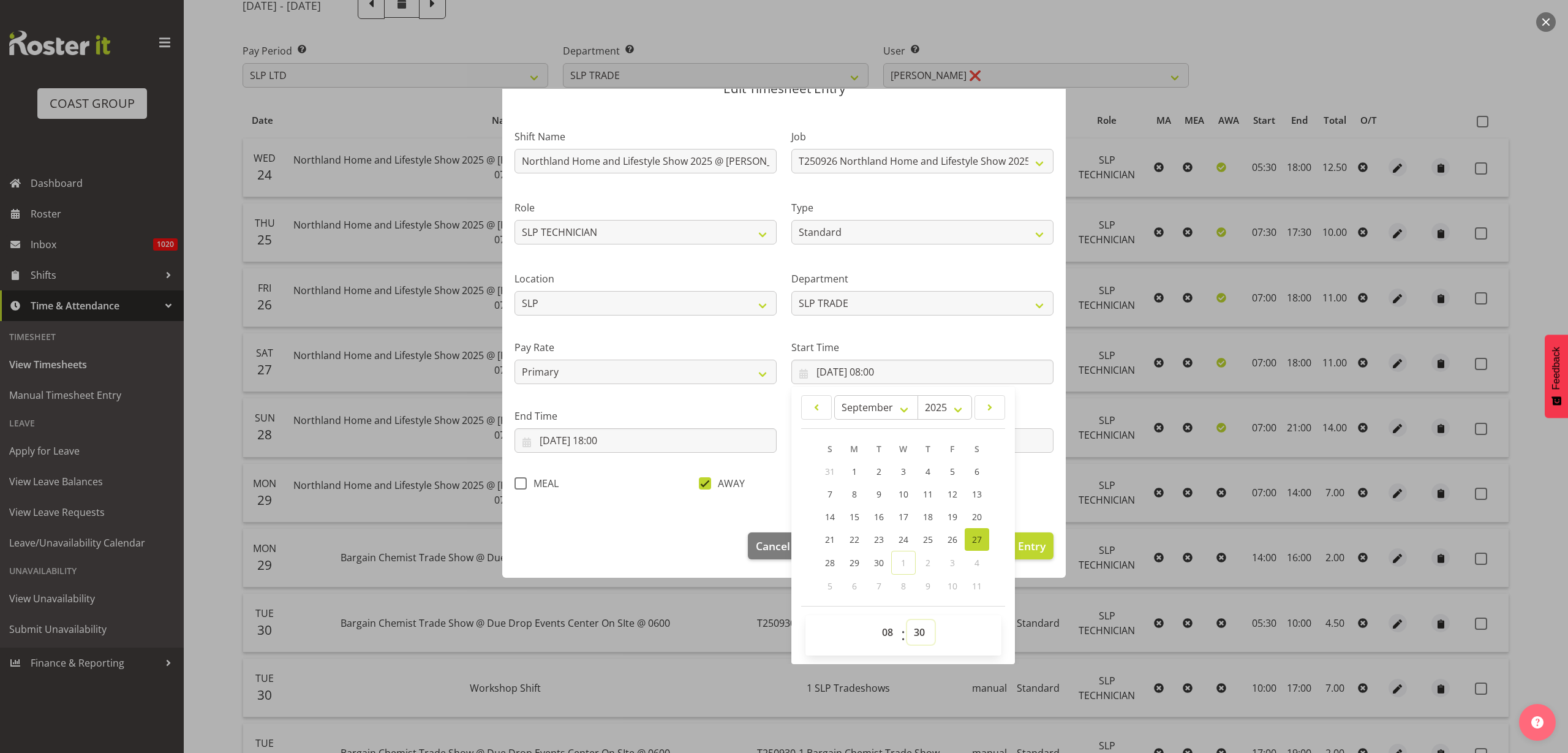
type input "27/09/2025, 08:30"
click at [1025, 548] on span "Update Entry" at bounding box center [1012, 546] width 69 height 15
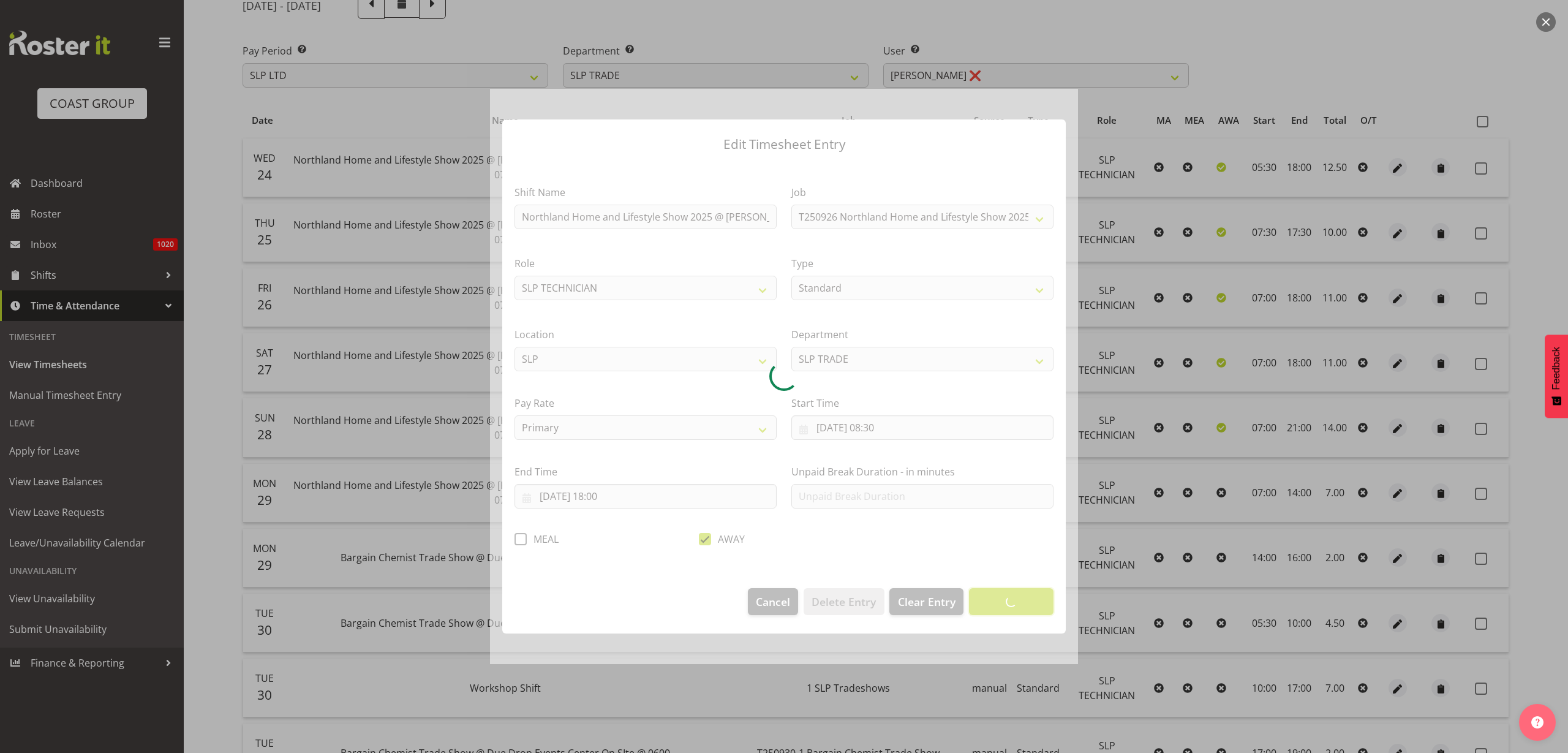
scroll to position [0, 0]
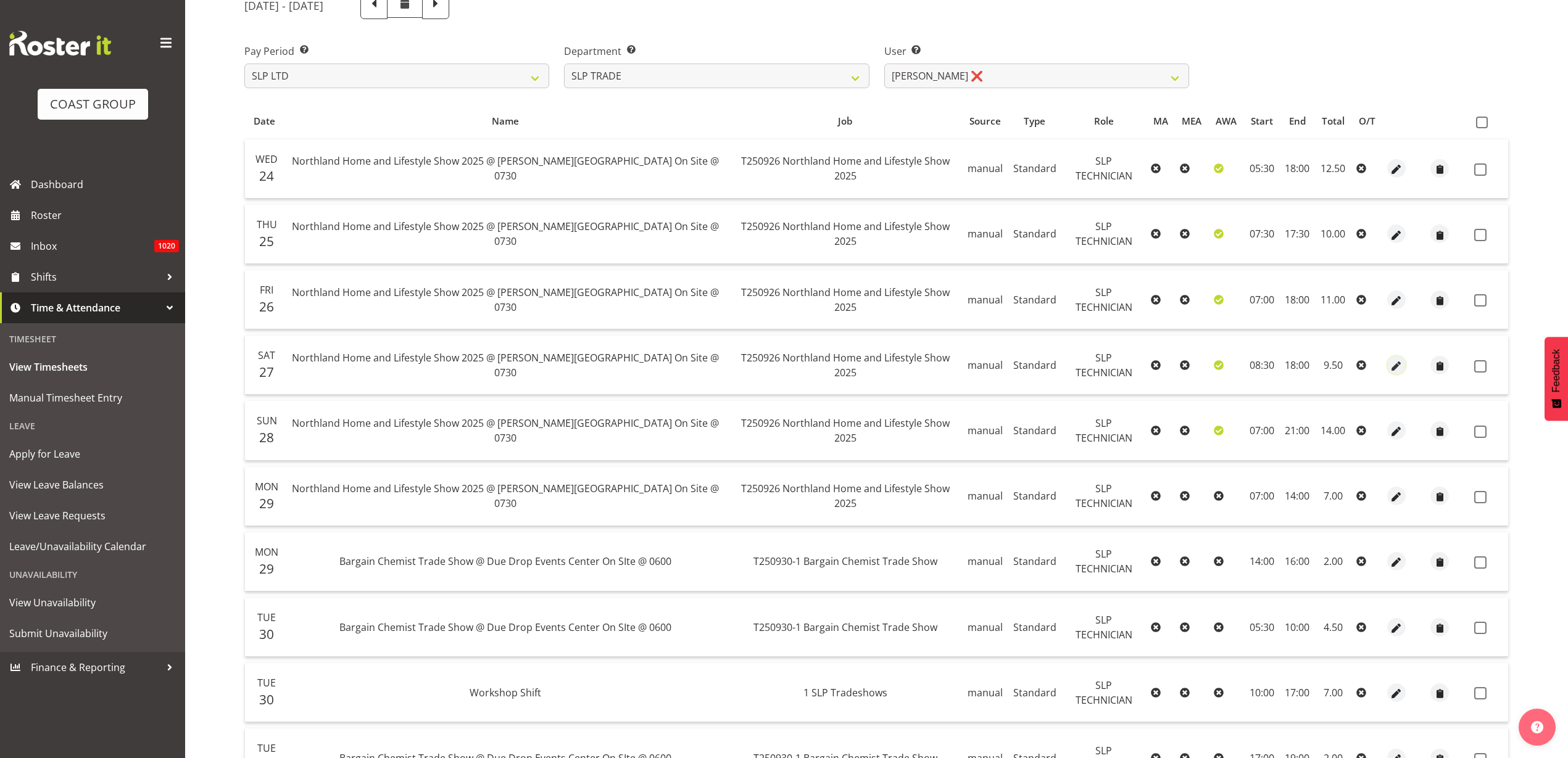
click at [1396, 364] on span "button" at bounding box center [1396, 365] width 14 height 14
select select "Standard"
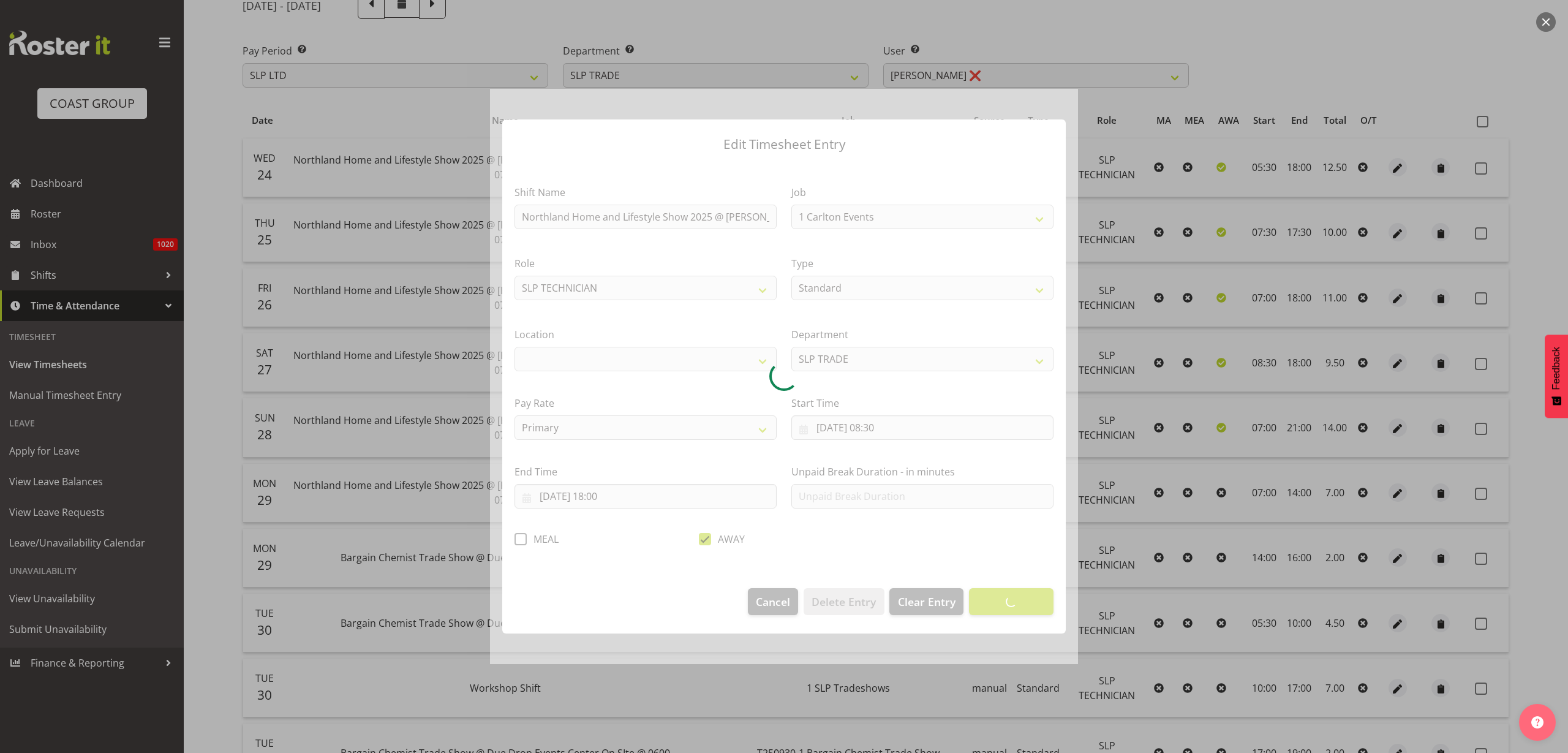
select select "9079"
select select "31"
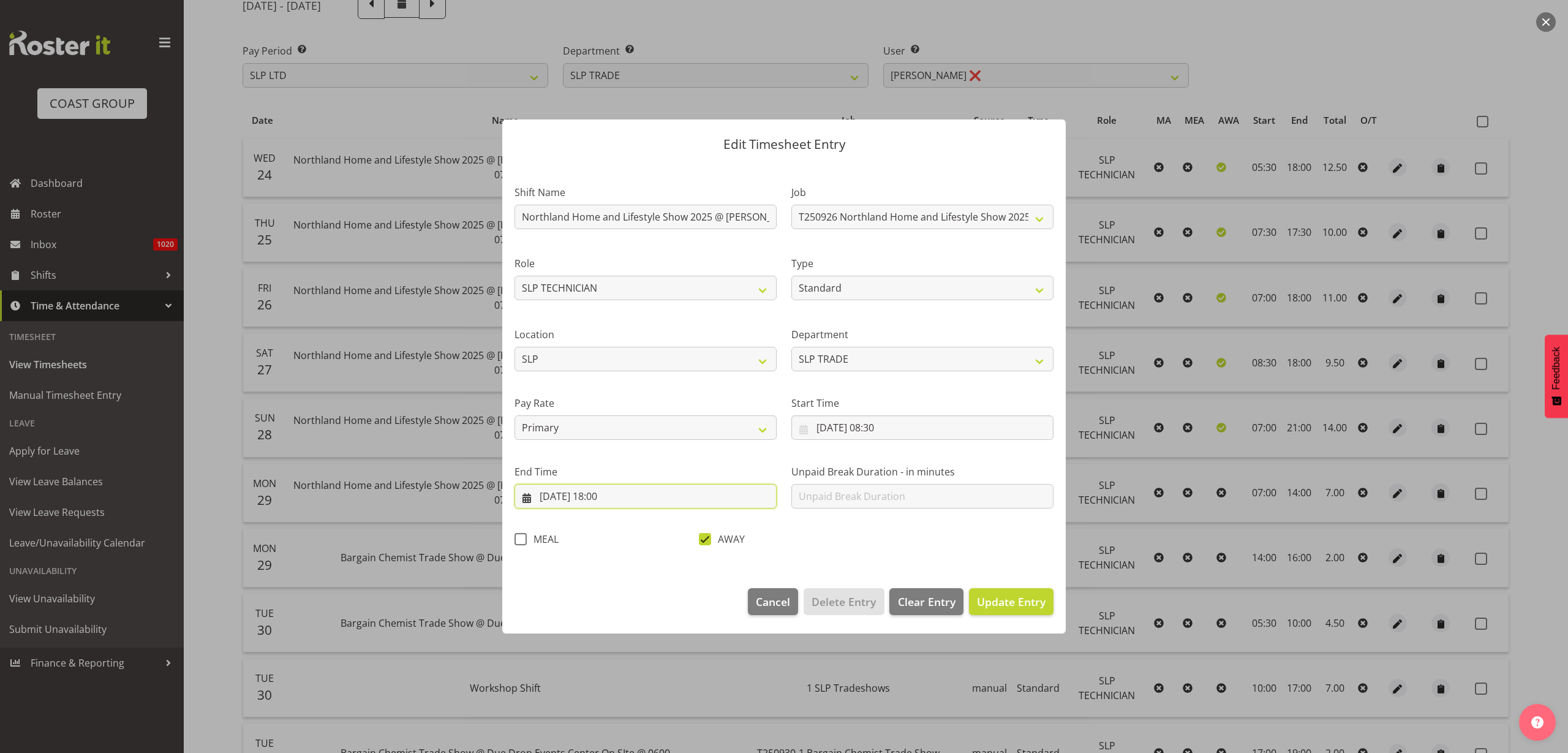
click at [635, 498] on input "27/09/2025, 18:00" at bounding box center [646, 496] width 262 height 24
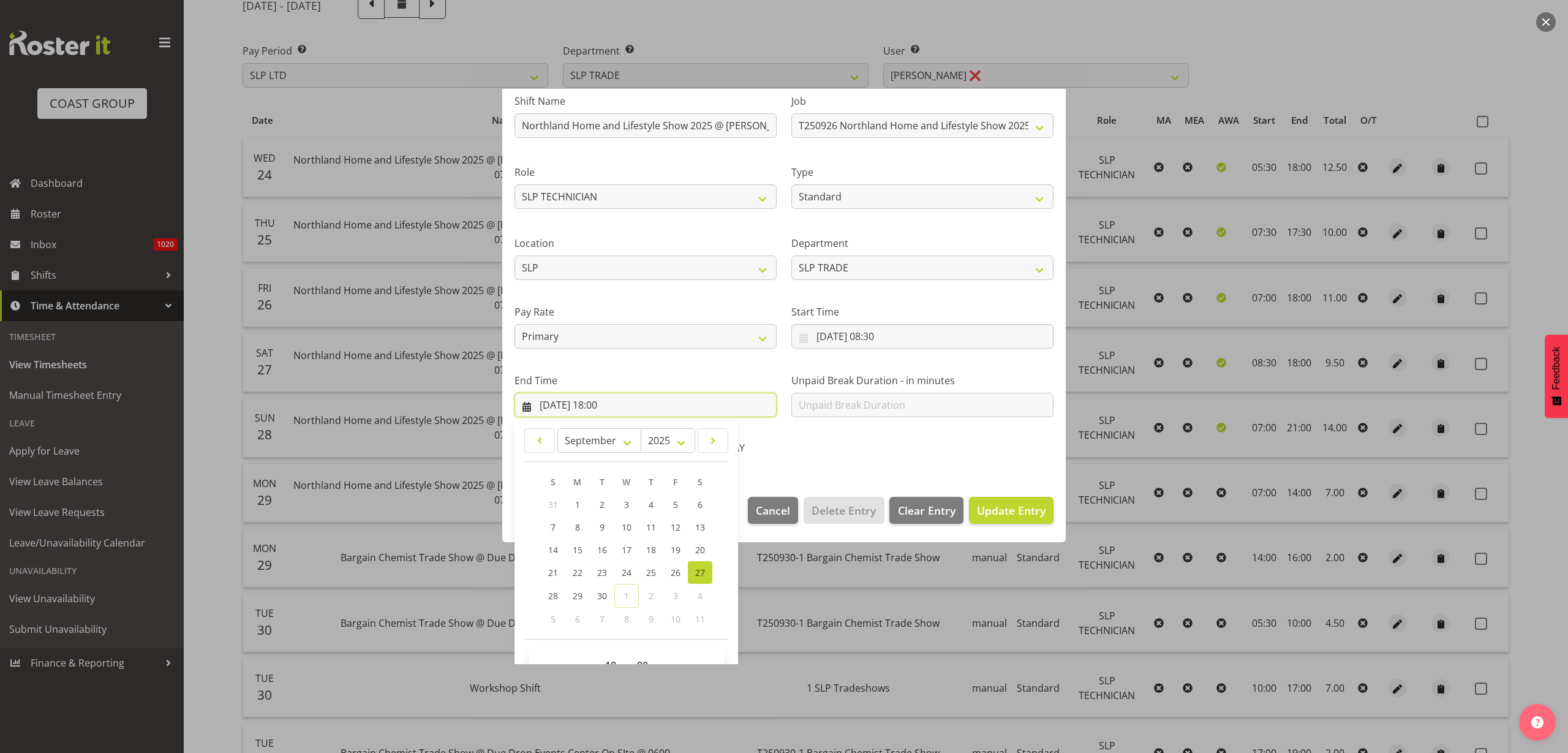
scroll to position [125, 0]
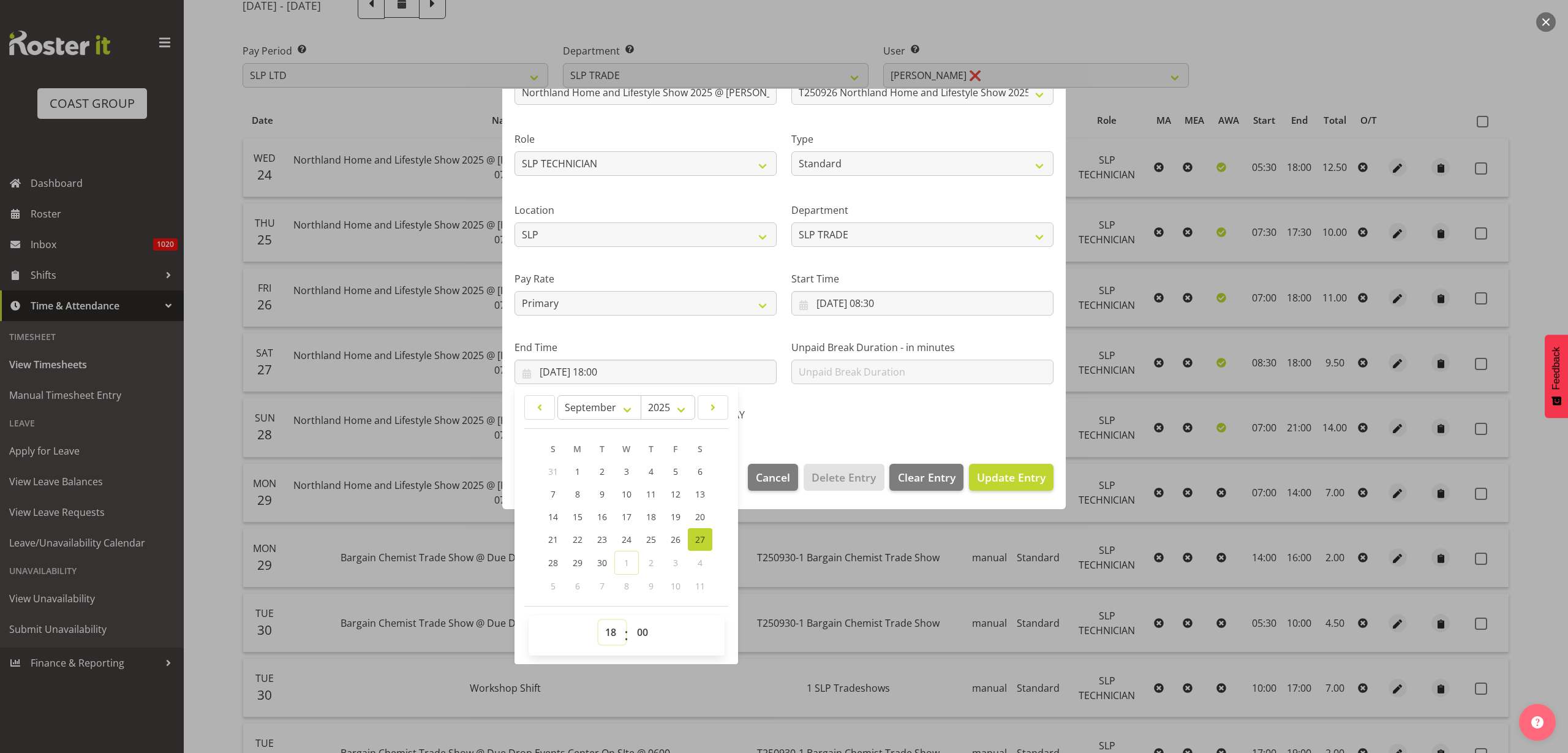
click at [610, 634] on select "00 01 02 03 04 05 06 07 08 09 10 11 12 13 14 15 16 17 18 19 20 21 22 23" at bounding box center [612, 632] width 28 height 24
select select "17"
click at [598, 620] on select "00 01 02 03 04 05 06 07 08 09 10 11 12 13 14 15 16 17 18 19 20 21 22 23" at bounding box center [612, 632] width 28 height 24
type input "27/09/2025, 17:00"
select select "10"
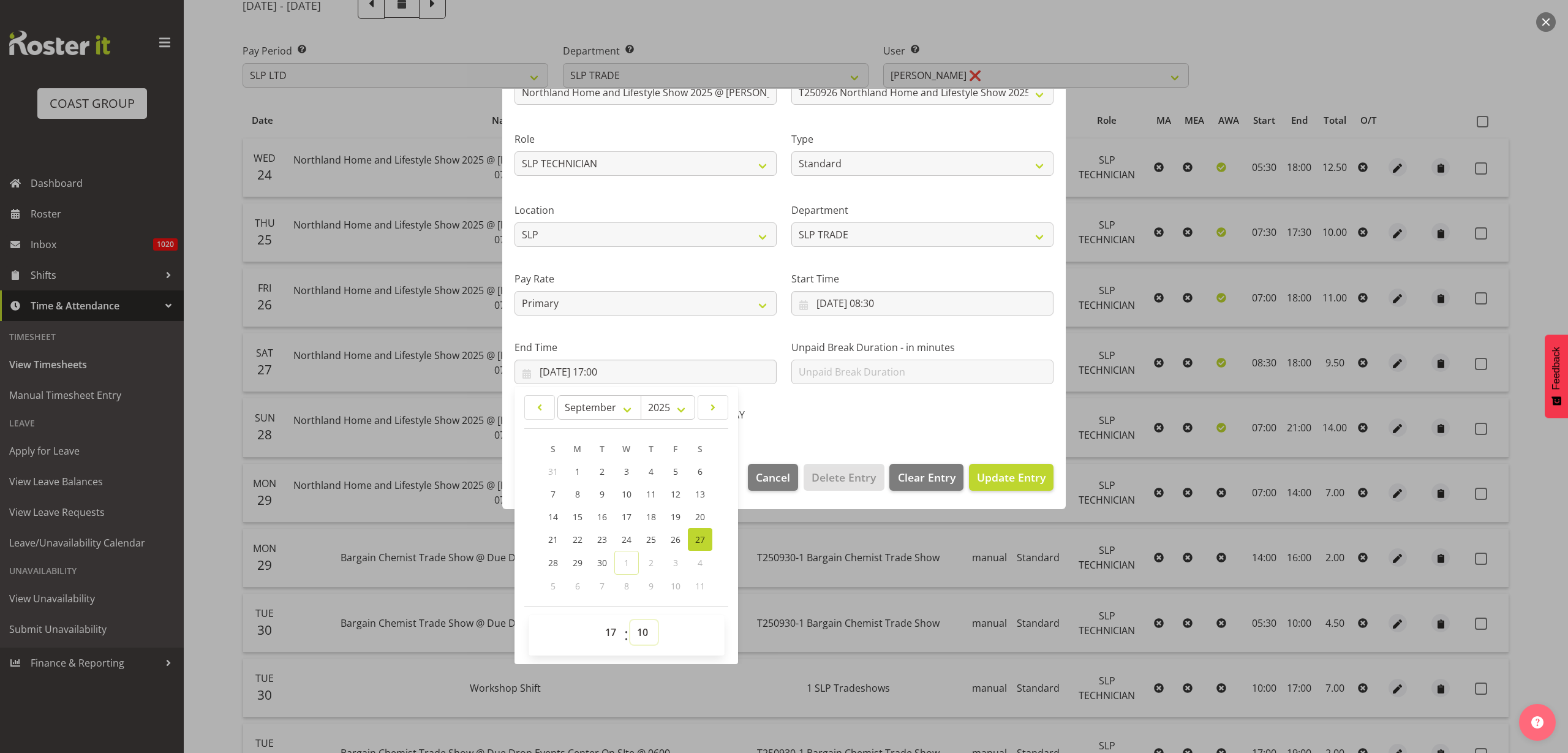
type input "27/09/2025, 17:10"
select select "15"
type input "27/09/2025, 17:15"
click at [1012, 477] on span "Update Entry" at bounding box center [1012, 477] width 69 height 15
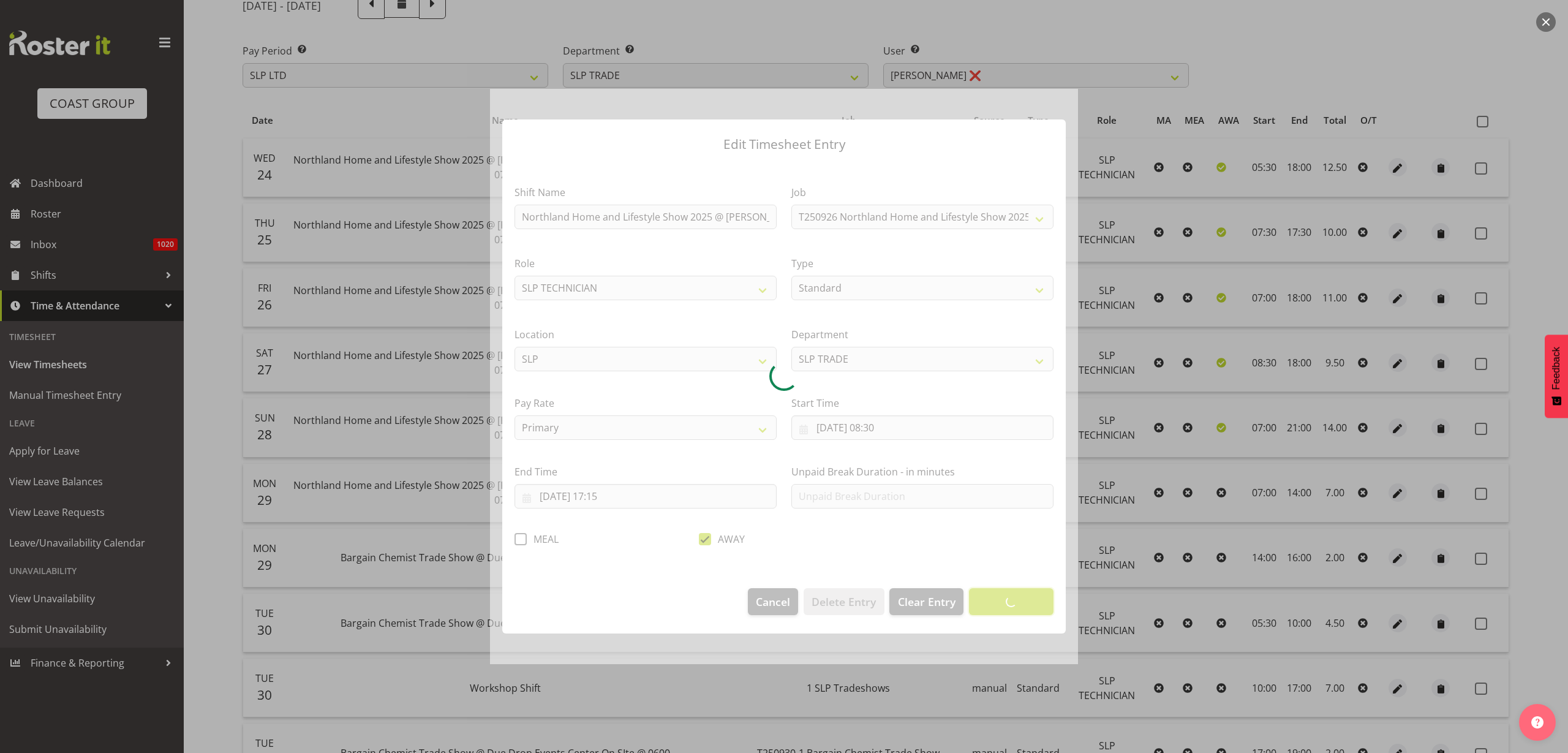
scroll to position [0, 0]
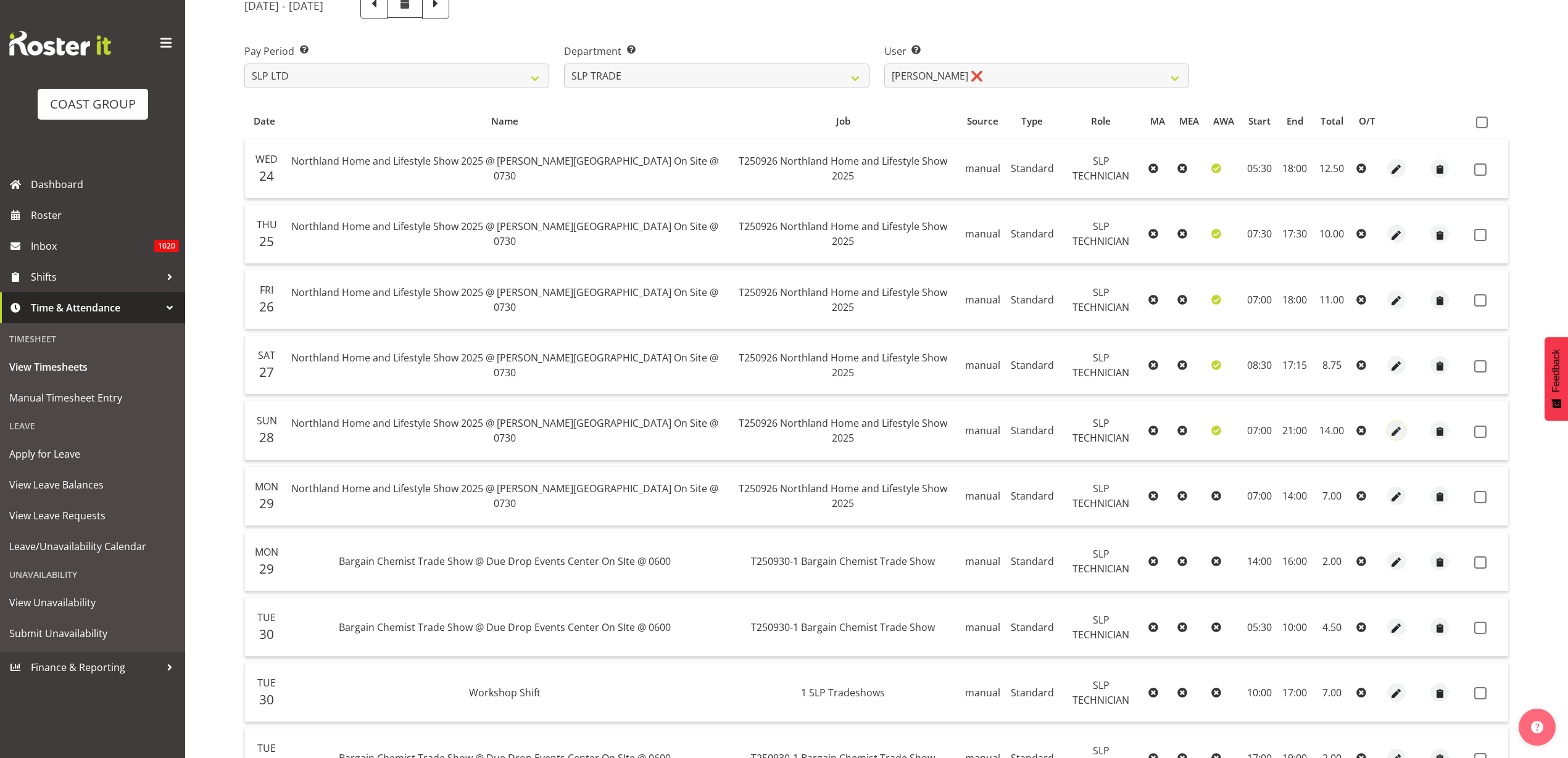
click at [1392, 430] on span "button" at bounding box center [1396, 431] width 14 height 14
select select "Standard"
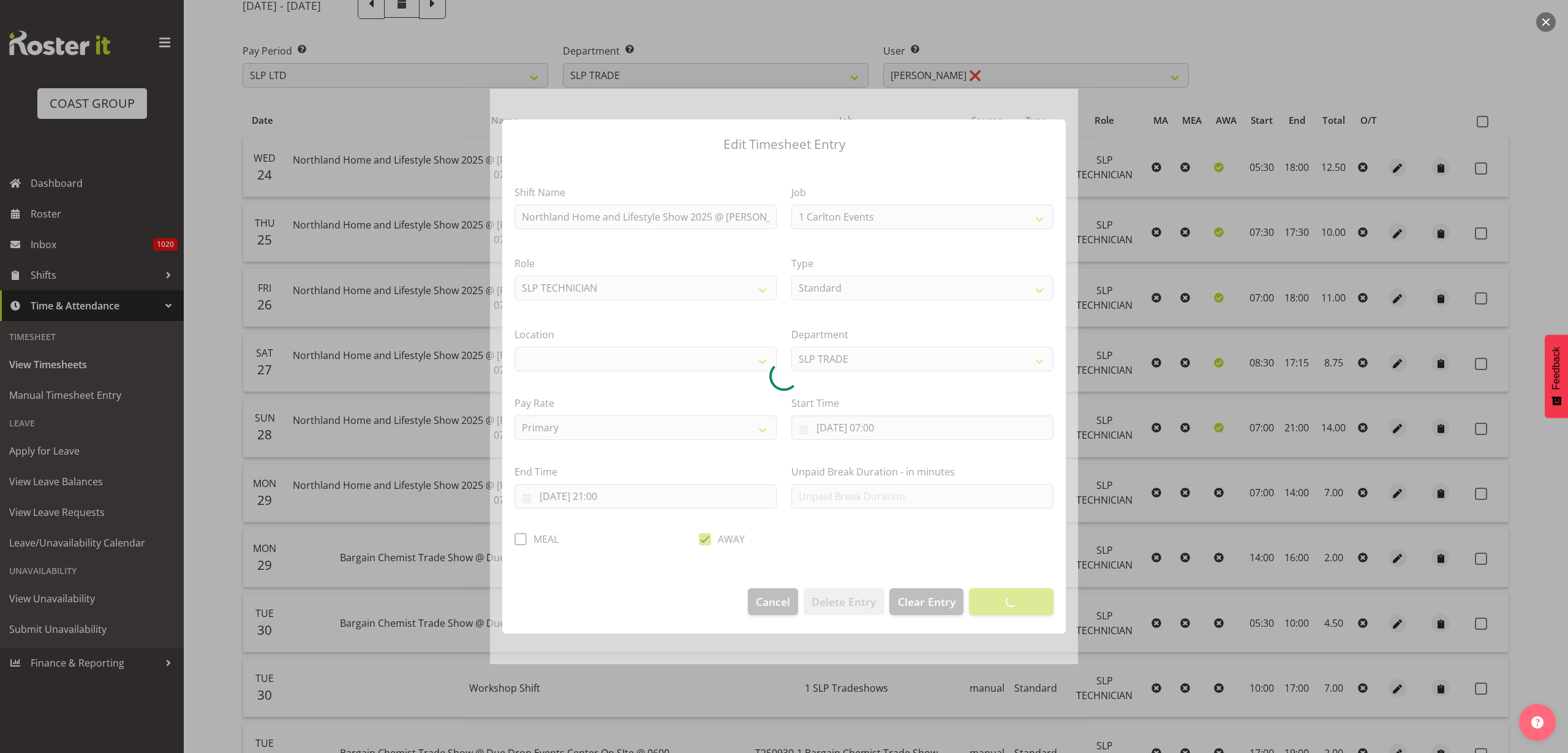
select select "9079"
select select "31"
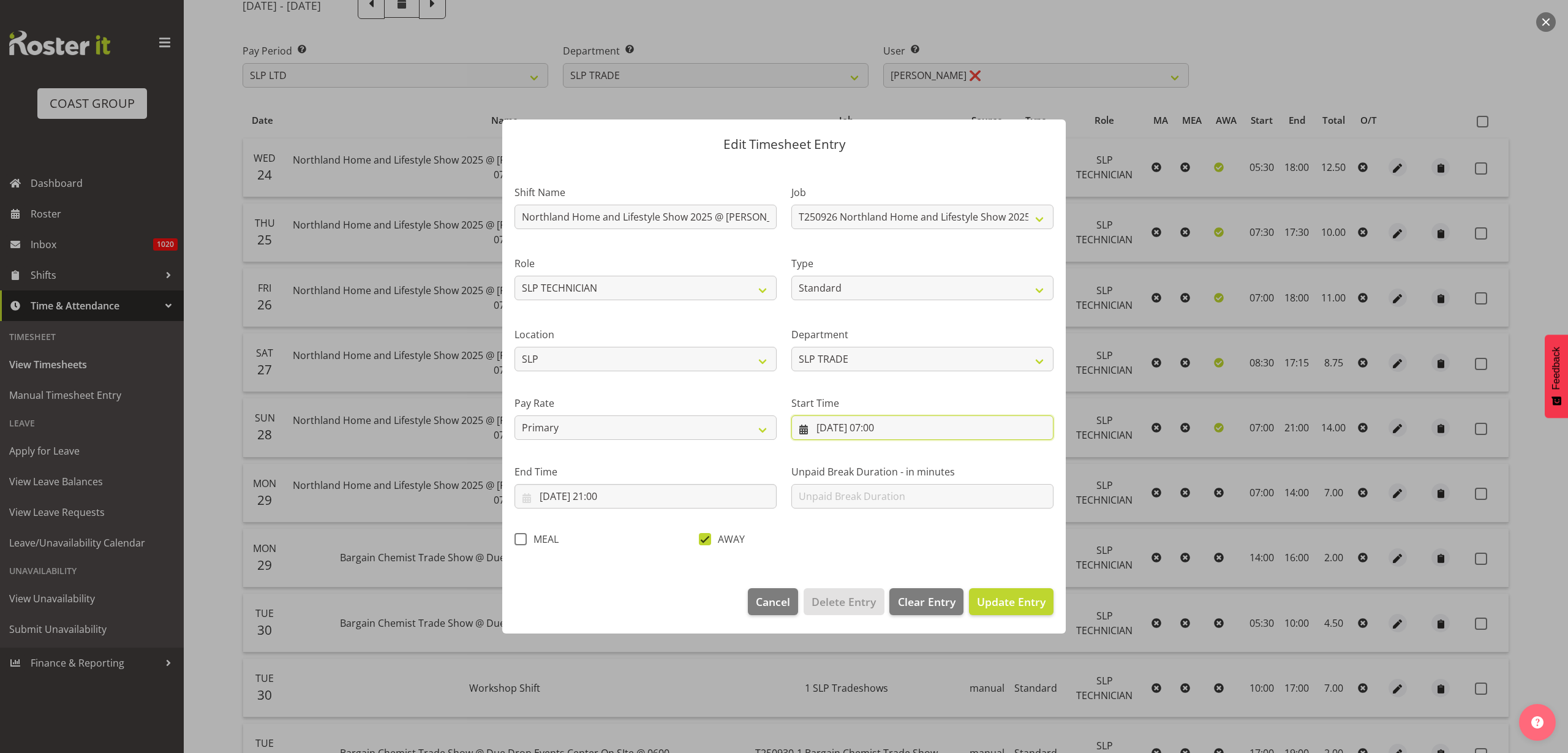
click at [889, 430] on input "28/09/2025, 07:00" at bounding box center [923, 427] width 262 height 24
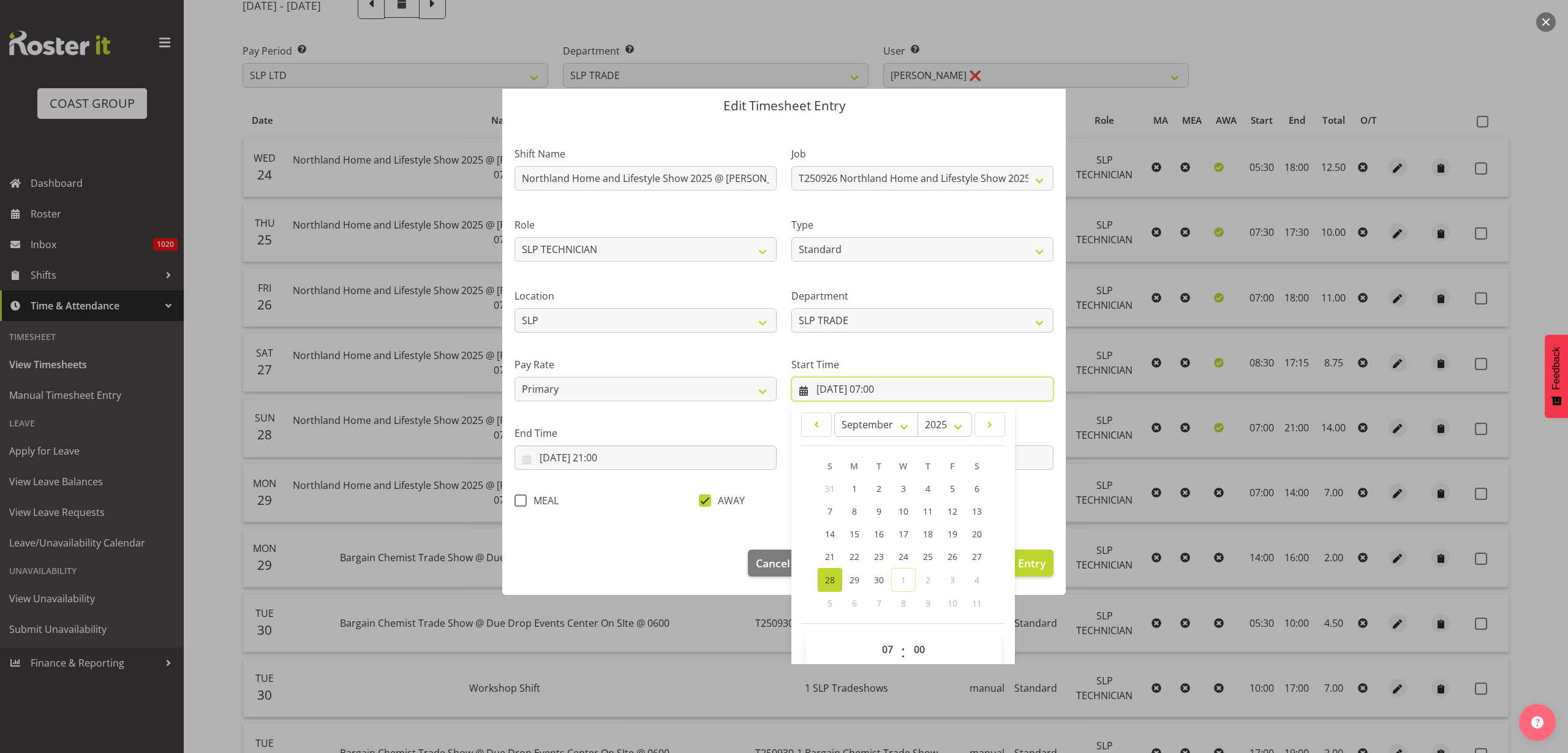
scroll to position [56, 0]
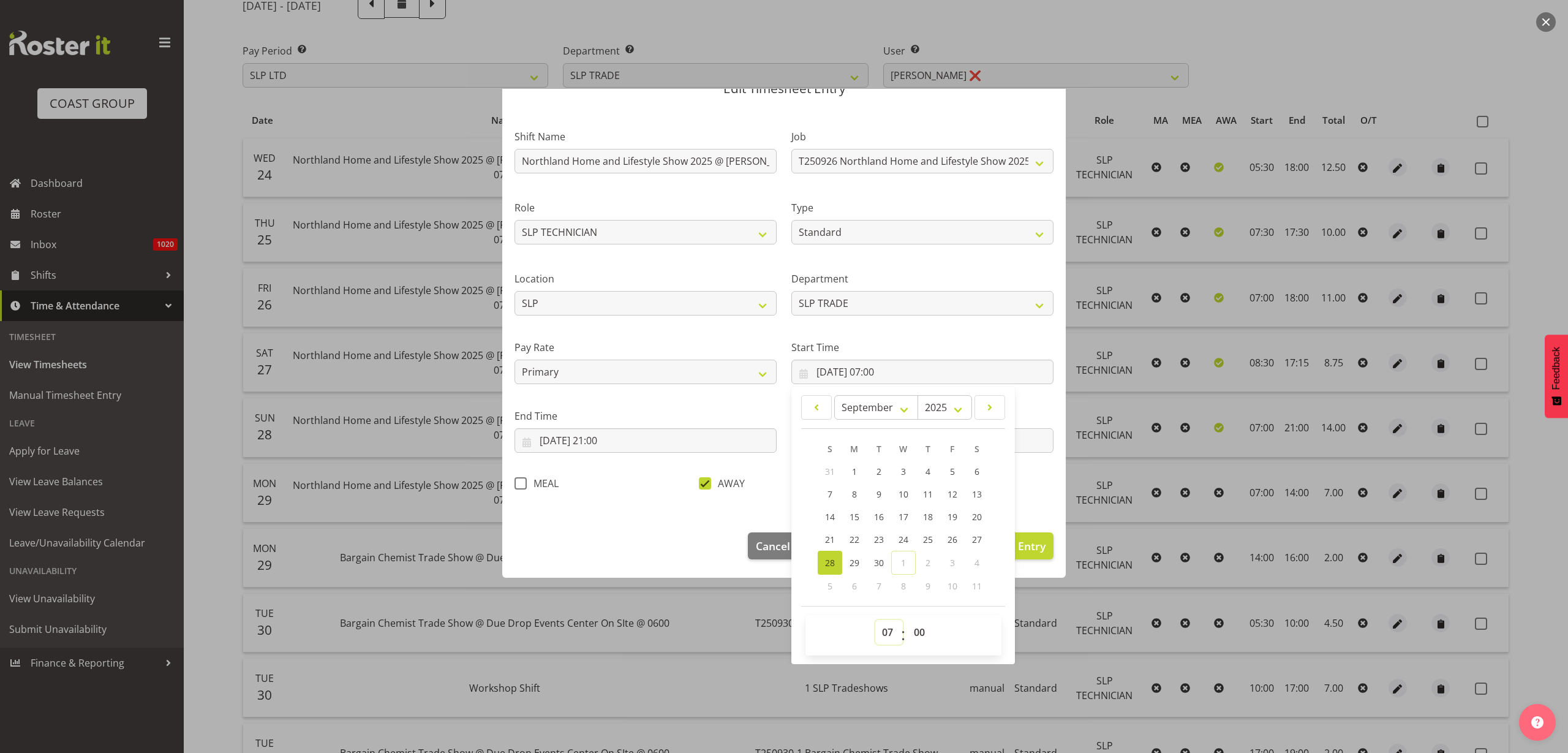
click at [880, 633] on select "00 01 02 03 04 05 06 07 08 09 10 11 12 13 14 15 16 17 18 19 20 21 22 23" at bounding box center [890, 632] width 28 height 24
select select "9"
click at [876, 620] on select "00 01 02 03 04 05 06 07 08 09 10 11 12 13 14 15 16 17 18 19 20 21 22 23" at bounding box center [890, 632] width 28 height 24
type input "28/09/2025, 09:00"
click at [1034, 546] on button "Update Entry" at bounding box center [1012, 545] width 85 height 27
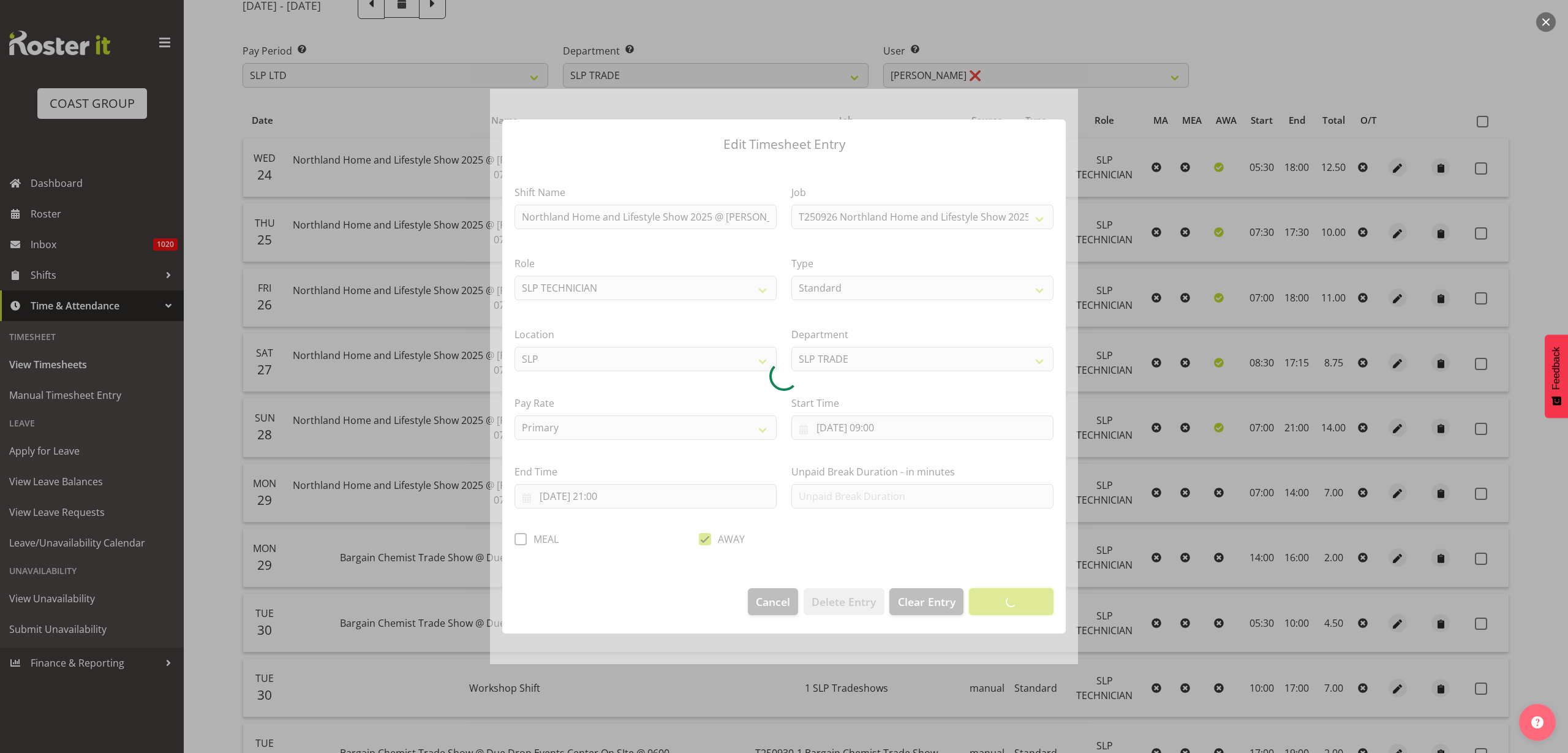
scroll to position [0, 0]
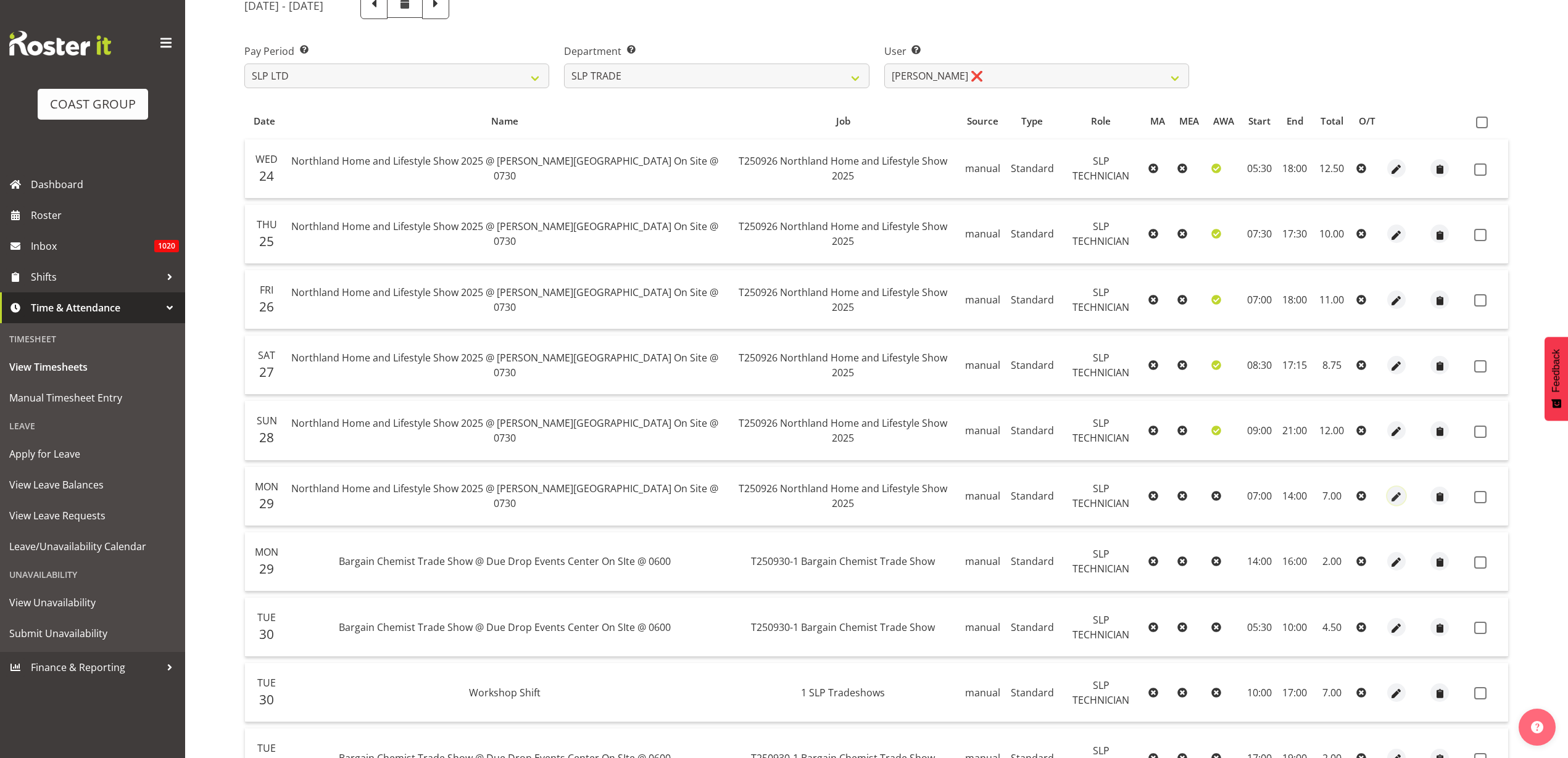
click at [1392, 498] on span "button" at bounding box center [1396, 497] width 14 height 14
select select "Standard"
select select "8"
select select "2025"
select select "7"
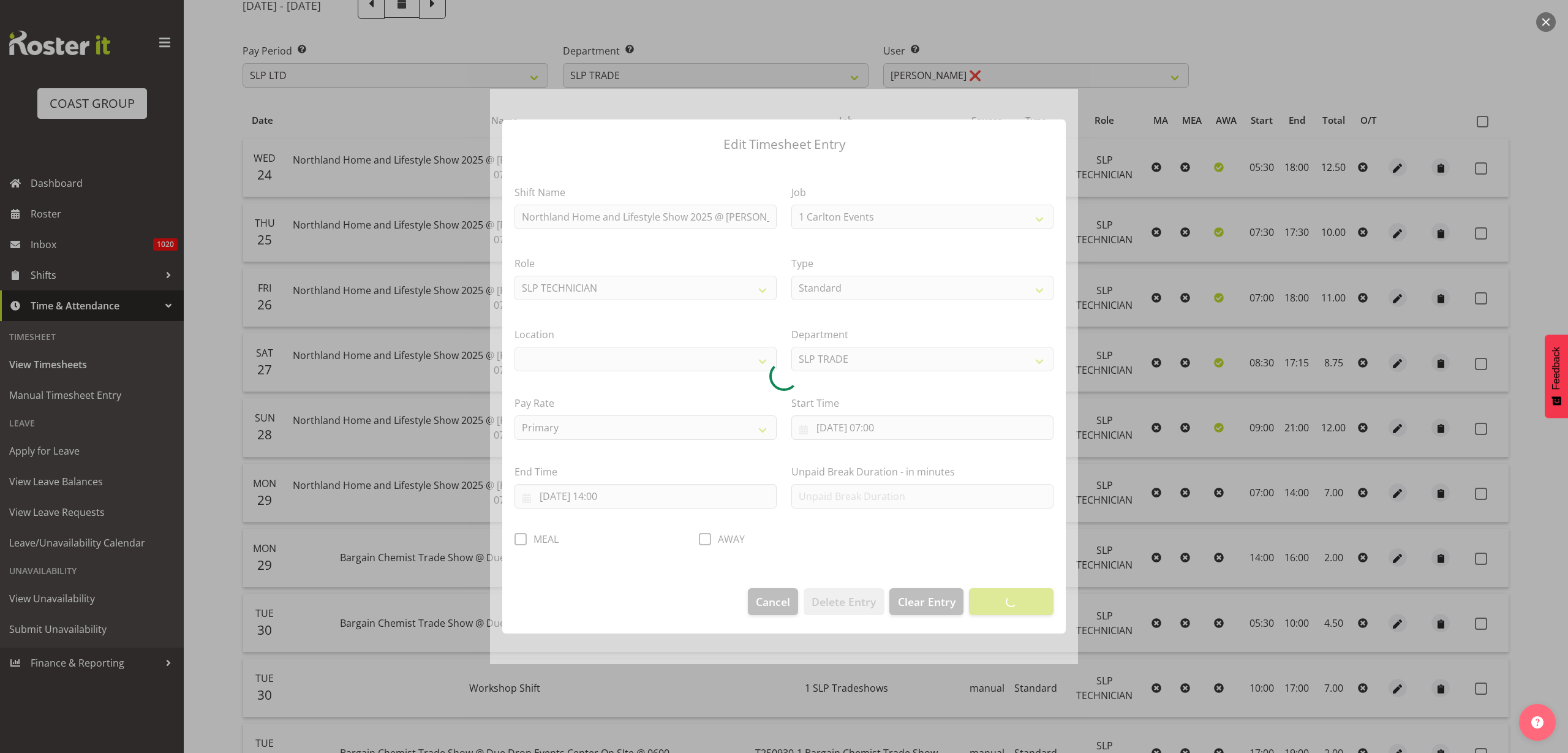
select select "9079"
select select "31"
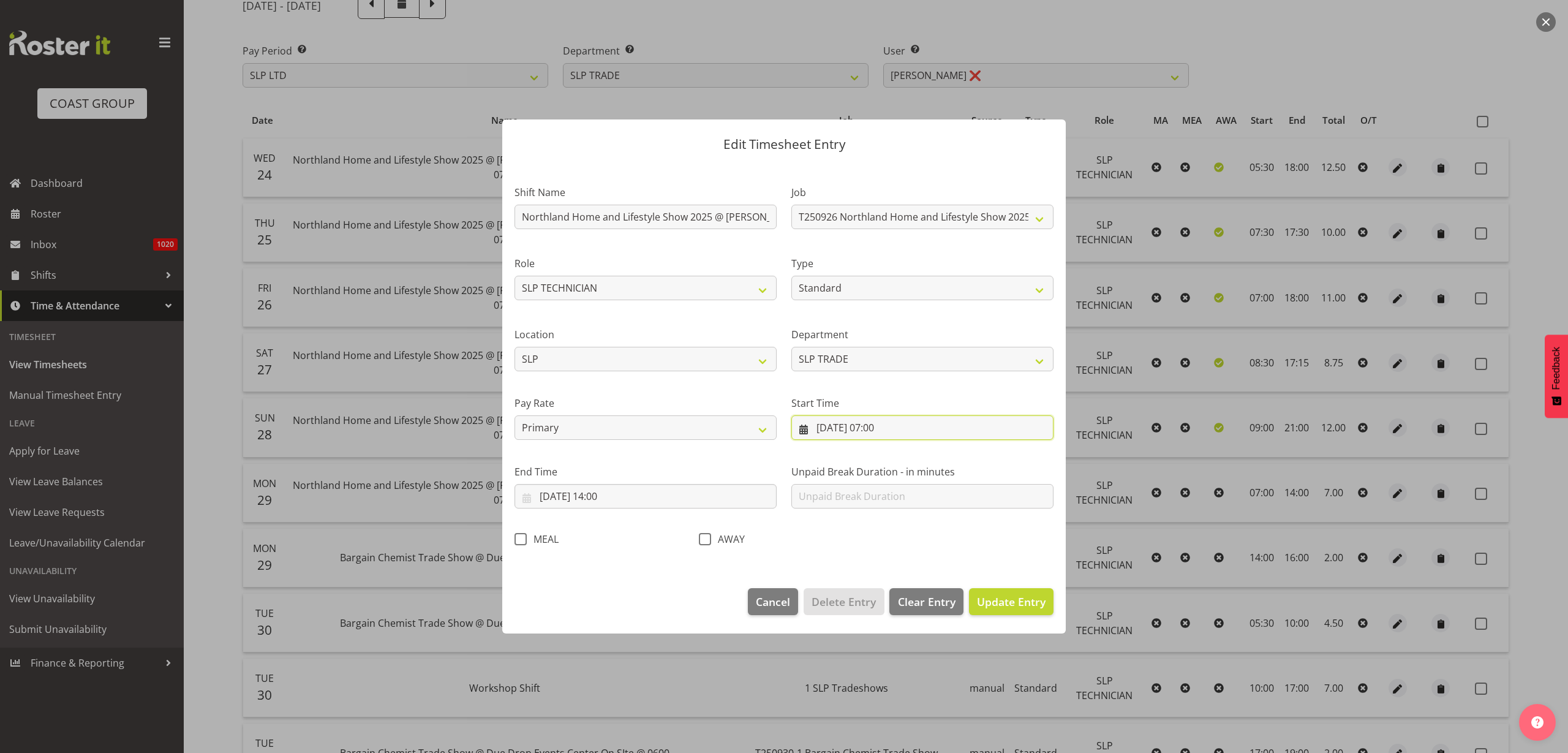
click at [888, 433] on input "29/09/2025, 07:00" at bounding box center [923, 427] width 262 height 24
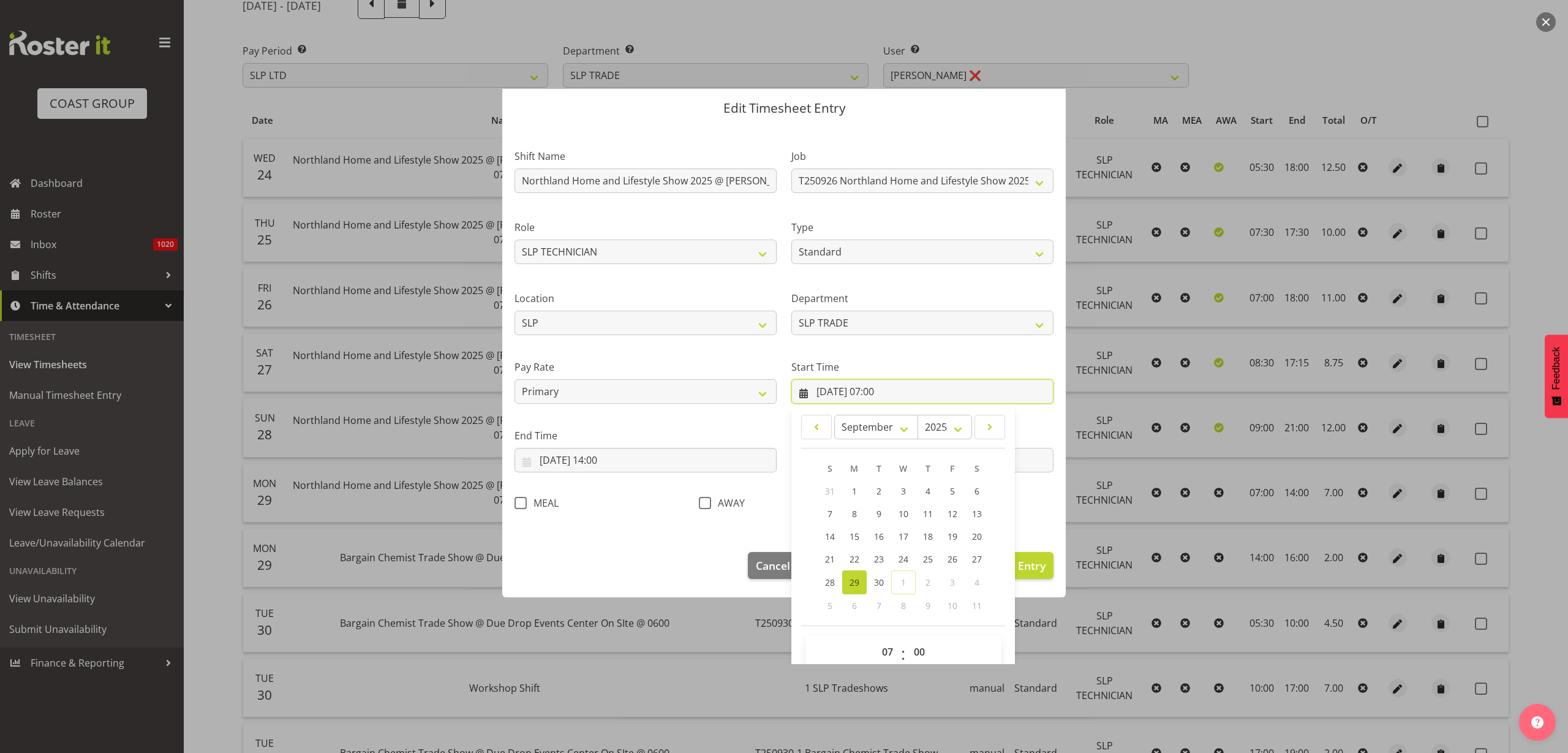
scroll to position [56, 0]
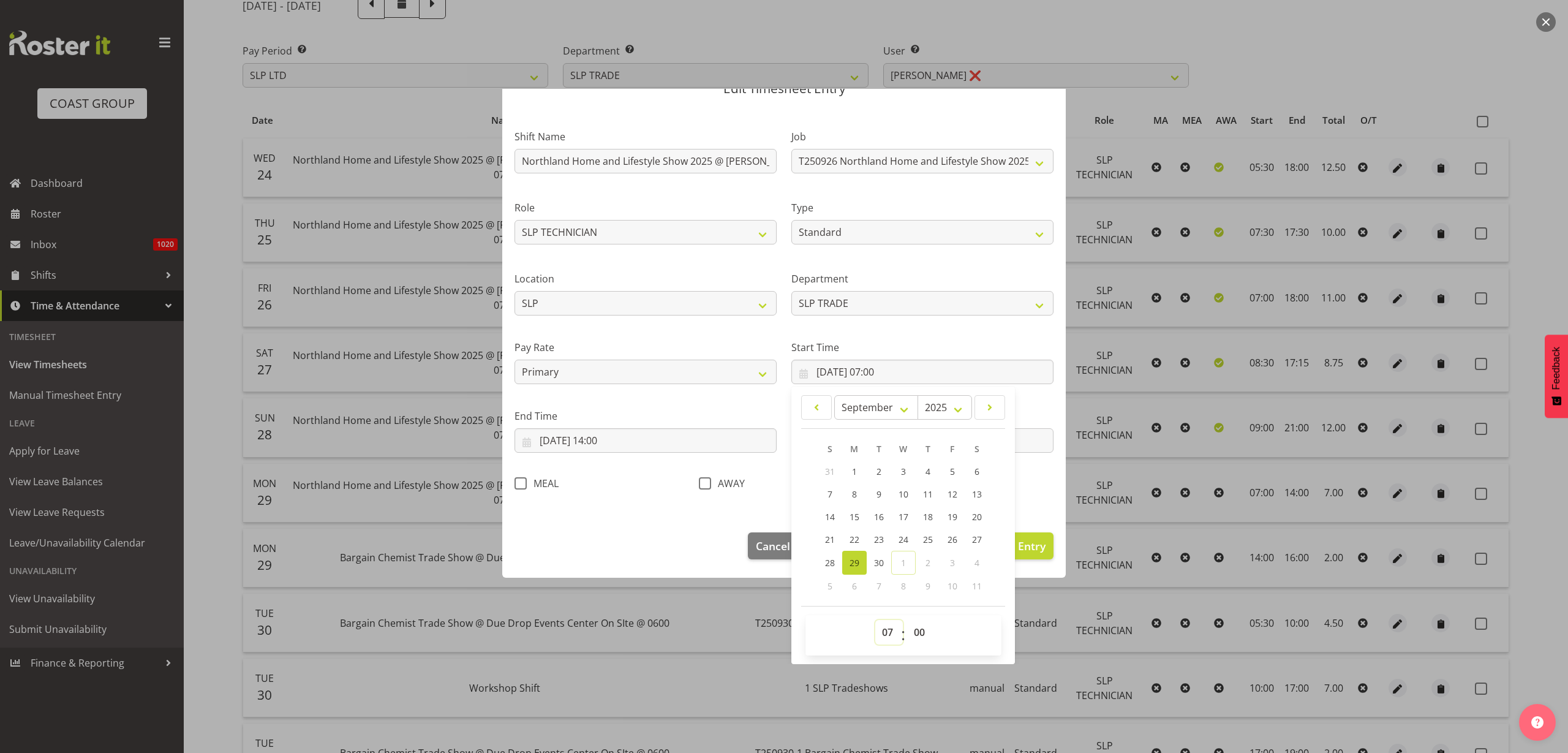
click at [879, 634] on select "00 01 02 03 04 05 06 07 08 09 10 11 12 13 14 15 16 17 18 19 20 21 22 23" at bounding box center [890, 632] width 28 height 24
select select "8"
click at [876, 620] on select "00 01 02 03 04 05 06 07 08 09 10 11 12 13 14 15 16 17 18 19 20 21 22 23" at bounding box center [890, 632] width 28 height 24
type input "29/09/2025, 08:00"
click at [1022, 544] on span "Update Entry" at bounding box center [1012, 546] width 69 height 15
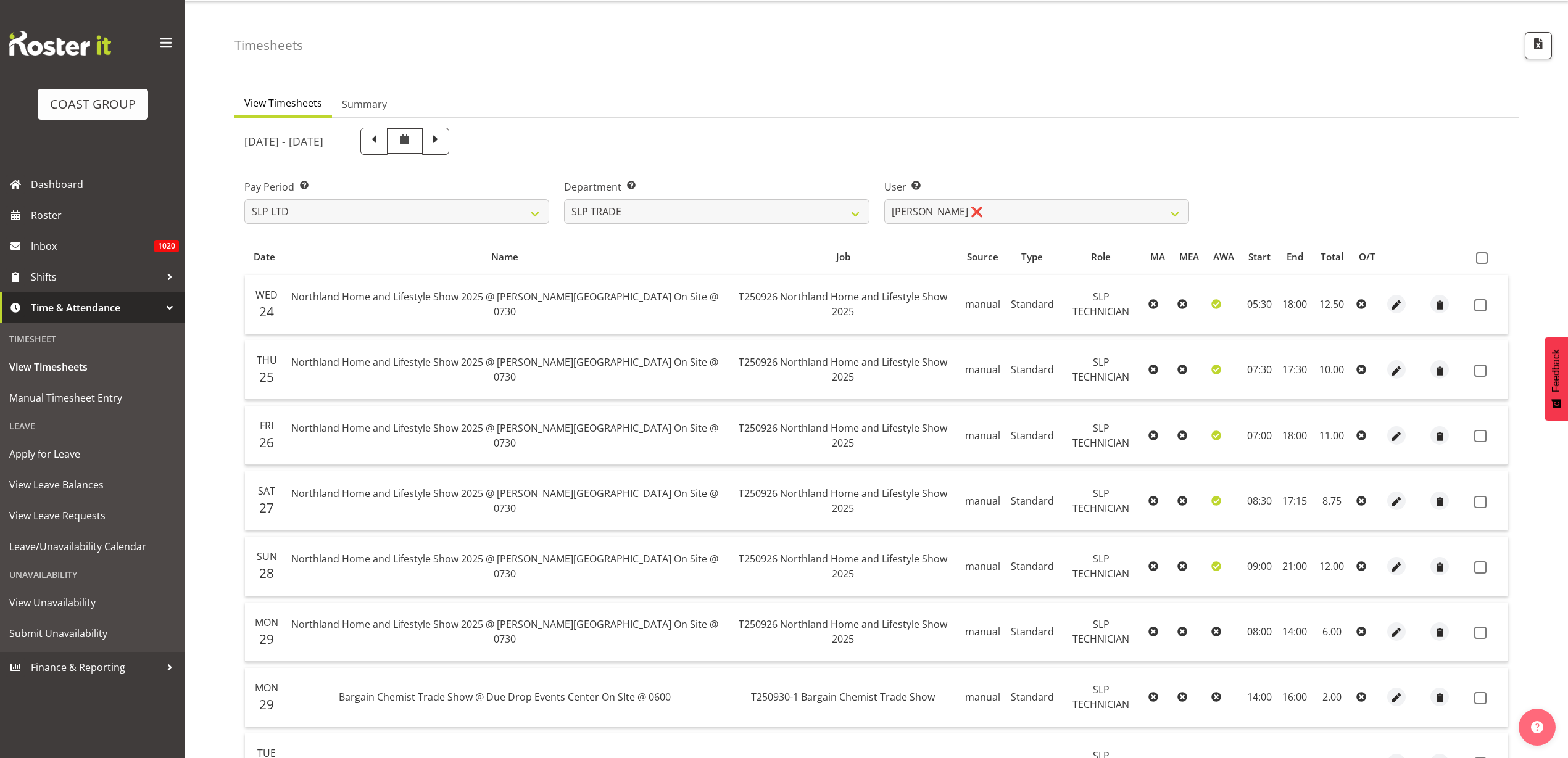
scroll to position [0, 0]
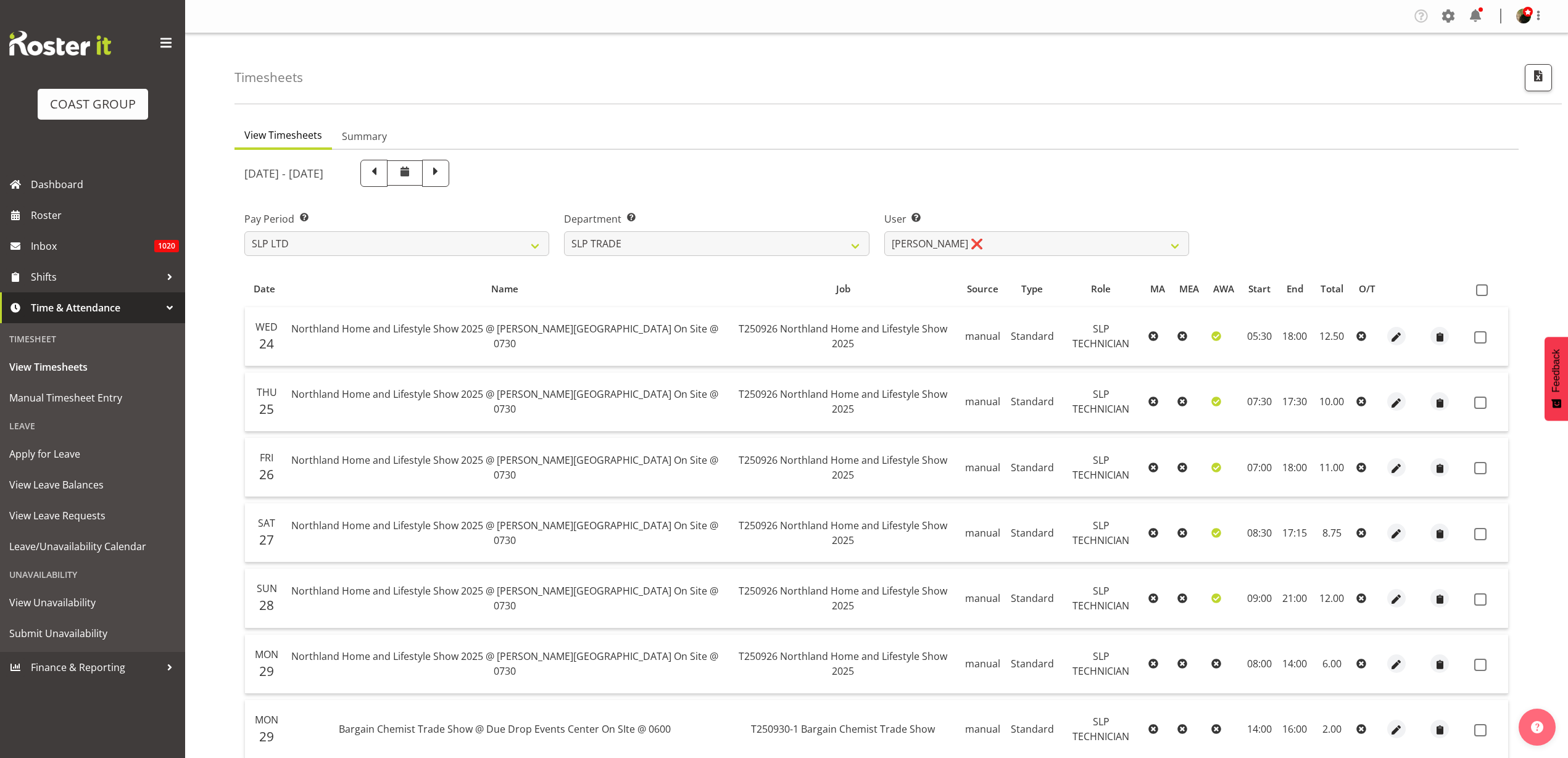
click at [1478, 287] on span at bounding box center [1482, 290] width 12 height 12
click at [1478, 287] on input "checkbox" at bounding box center [1480, 290] width 8 height 8
checkbox input "true"
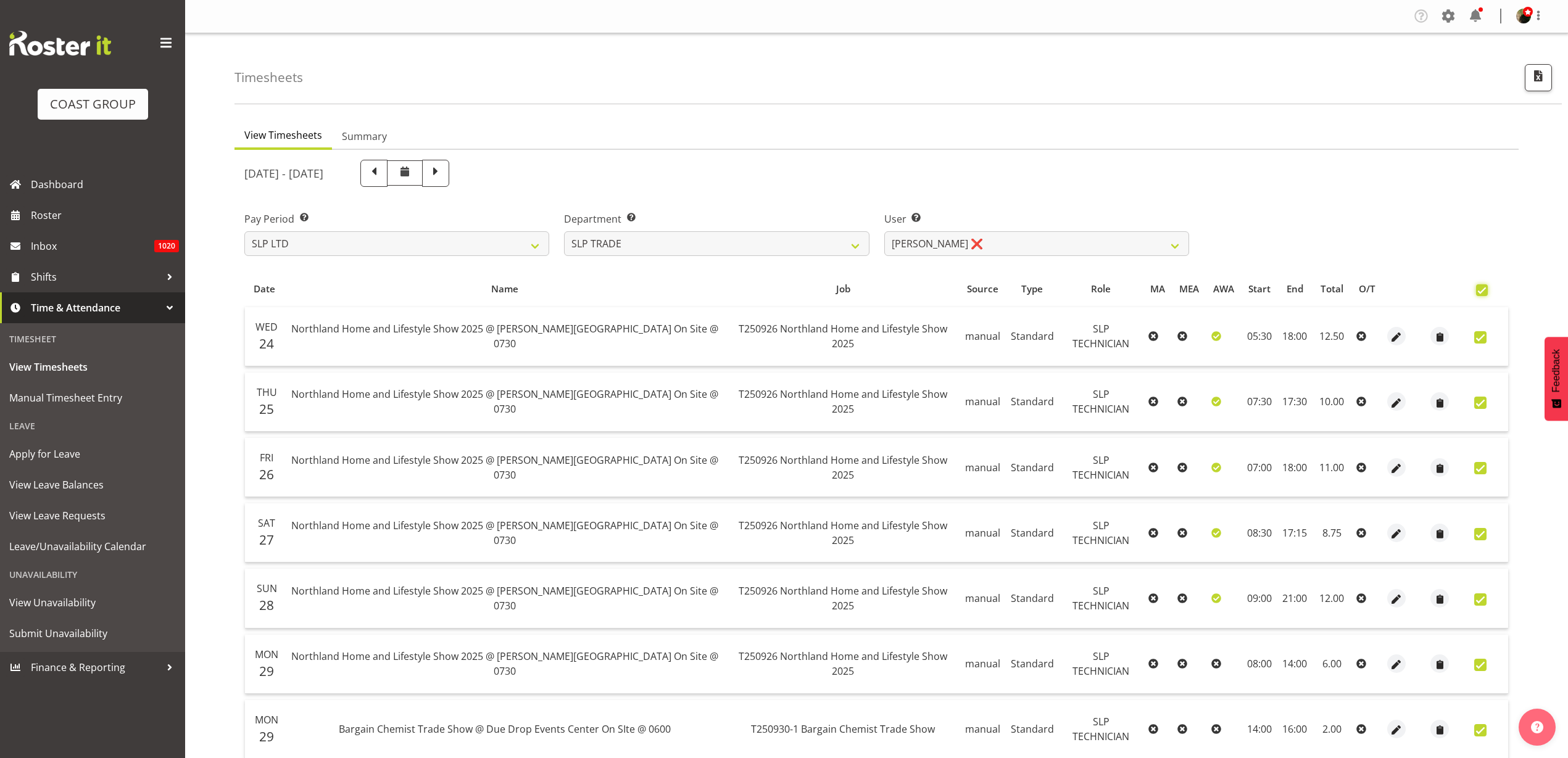
checkbox input "true"
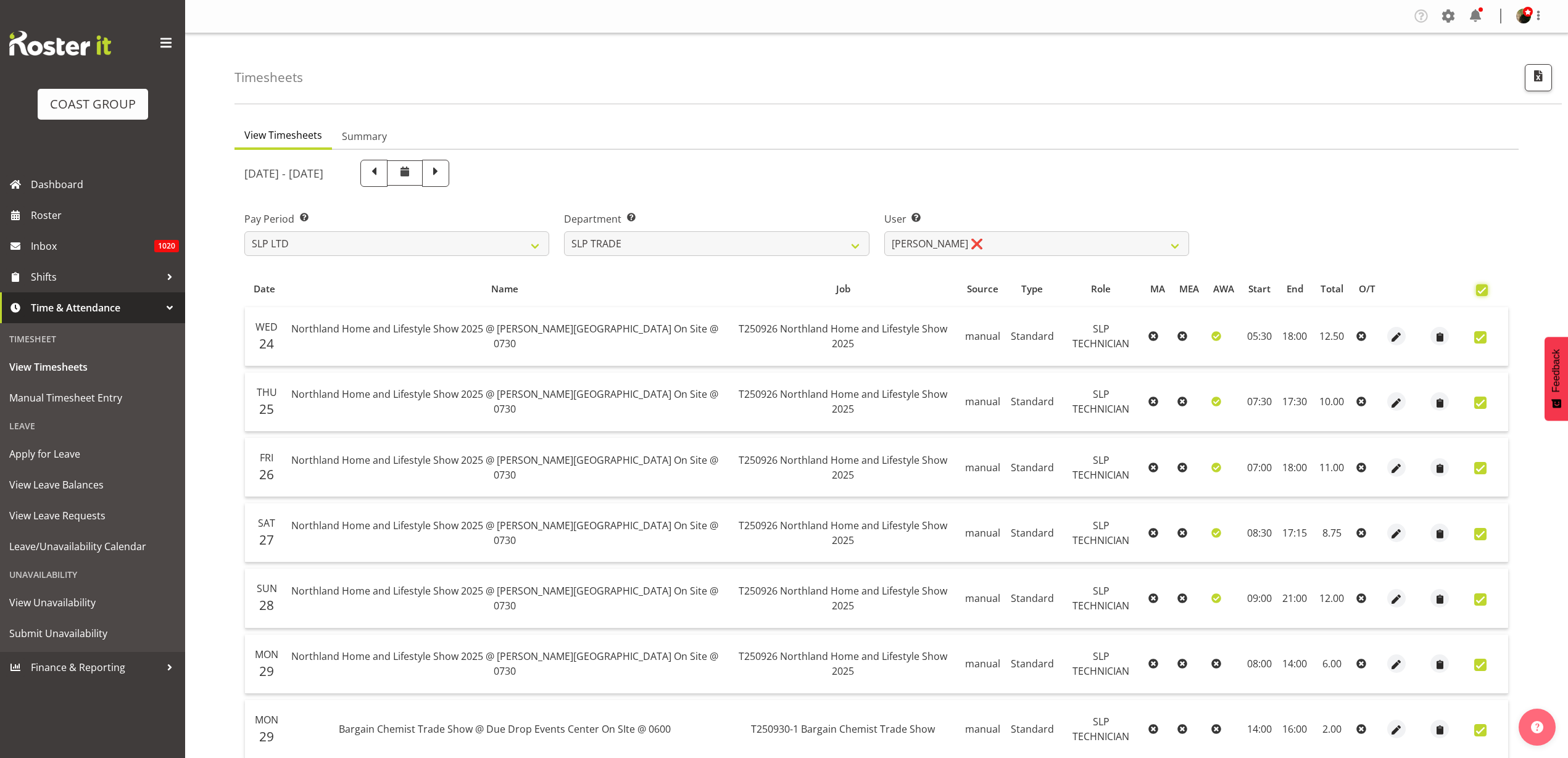
checkbox input "true"
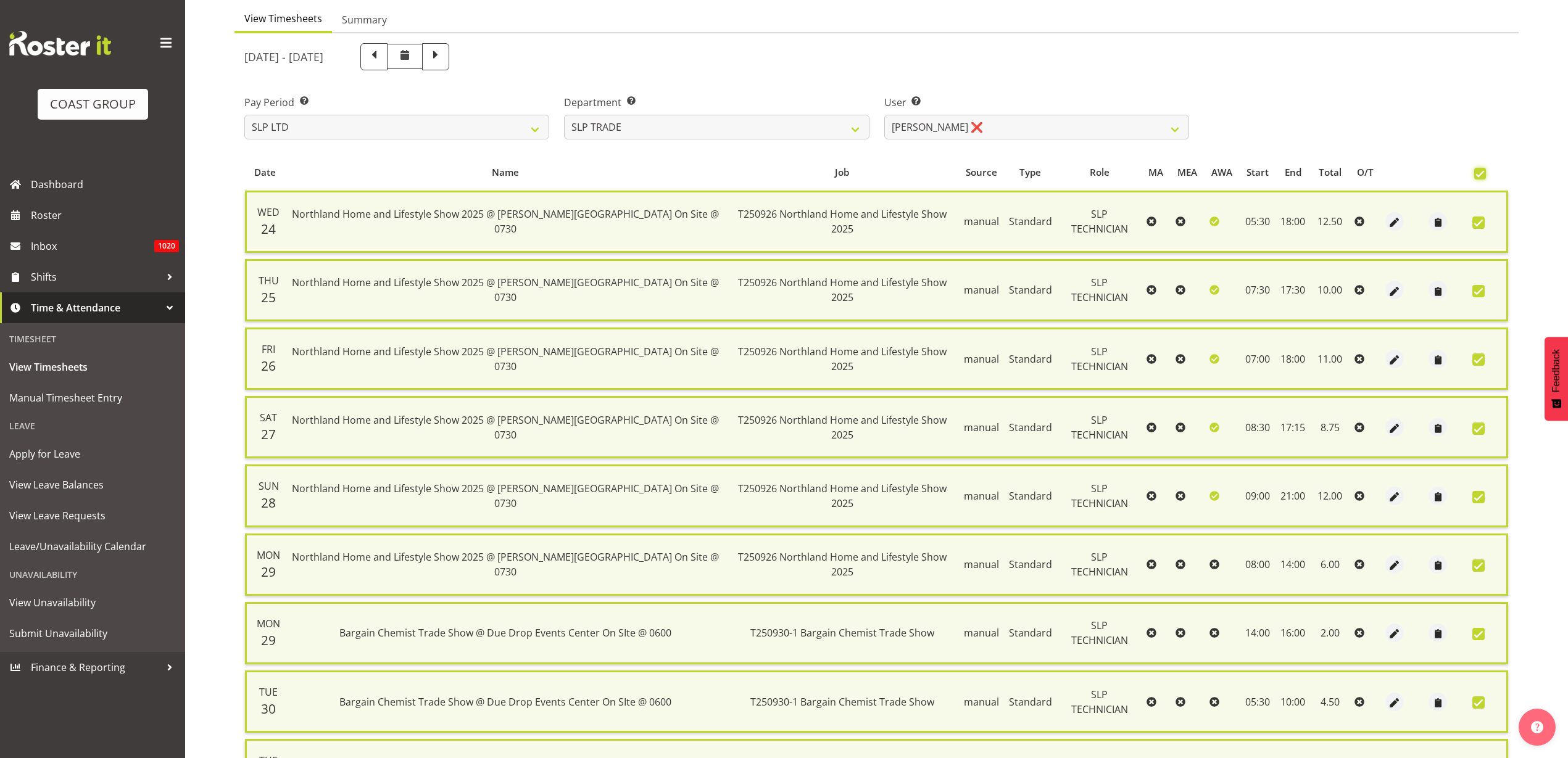
scroll to position [329, 0]
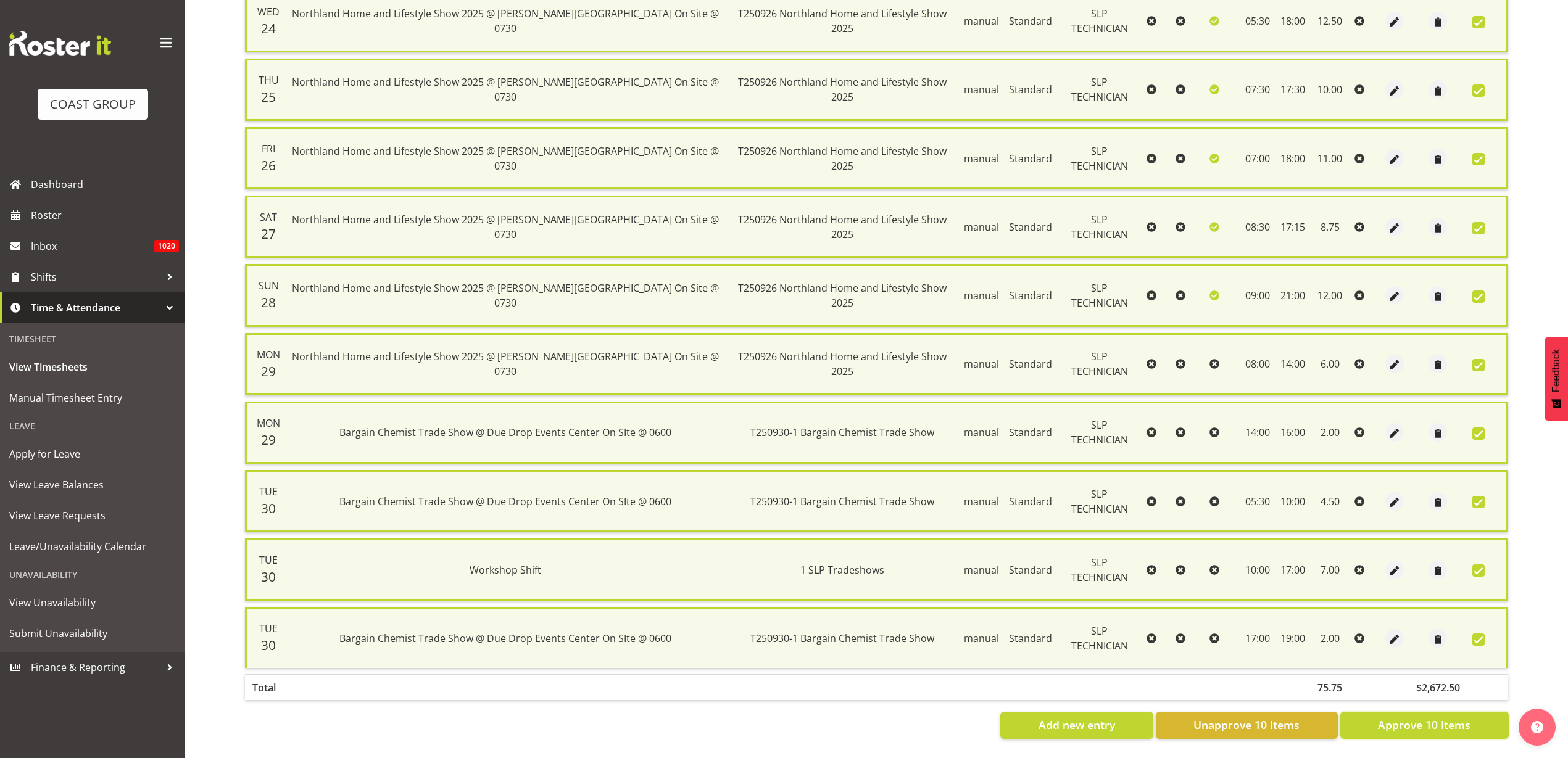
click at [1397, 717] on span "Approve 10 Items" at bounding box center [1424, 724] width 93 height 16
checkbox input "false"
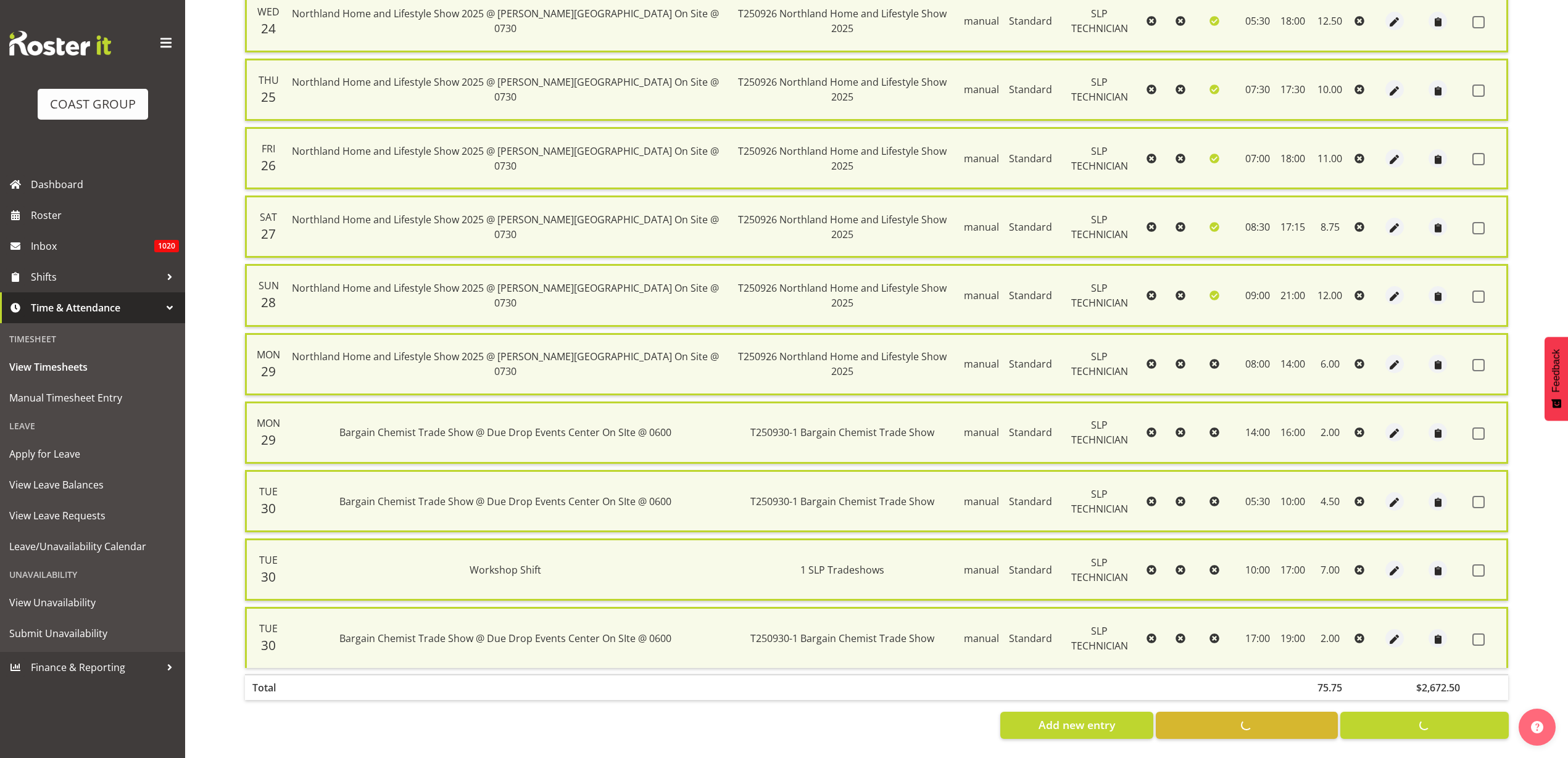
checkbox input "false"
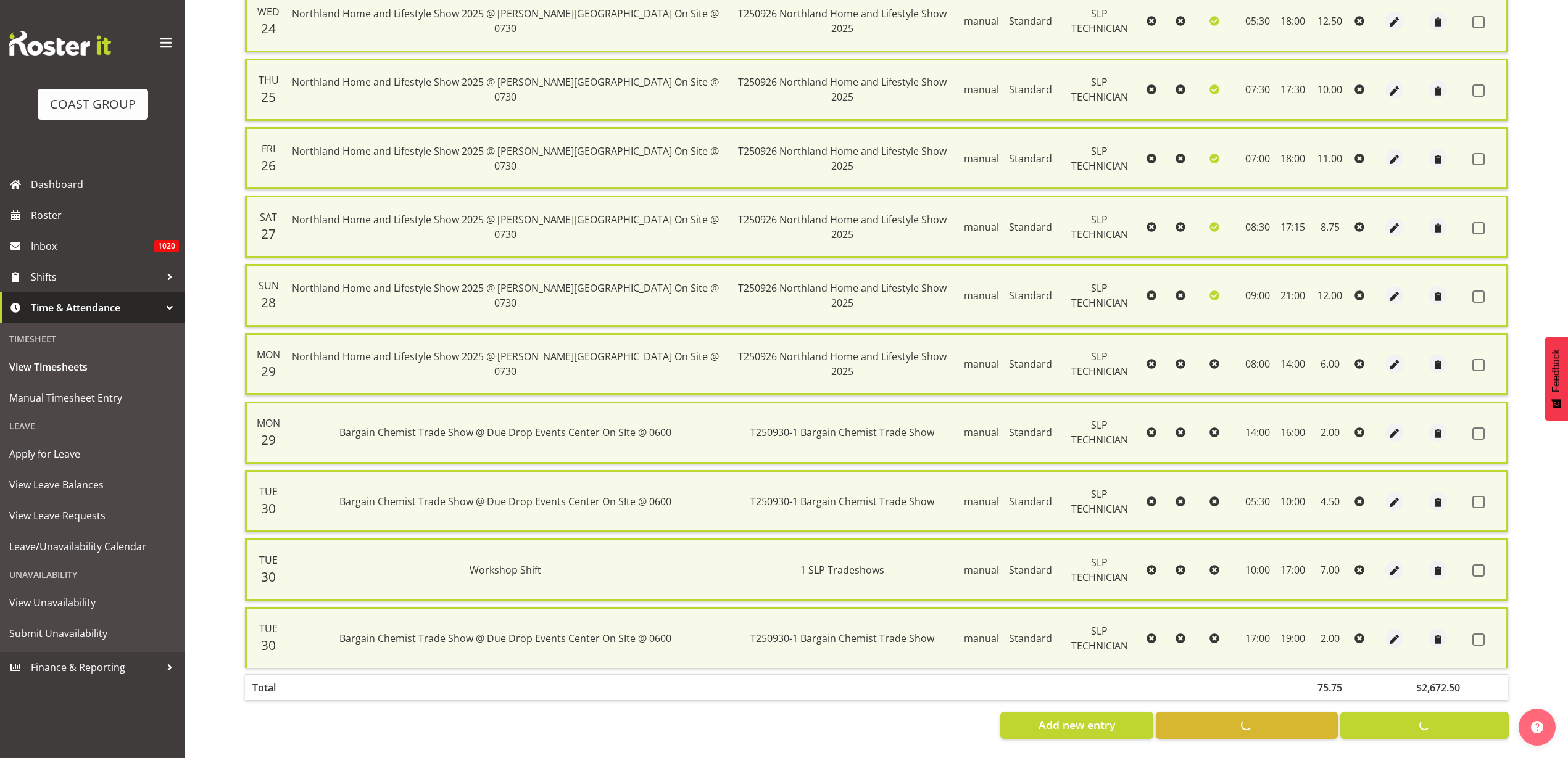
checkbox input "false"
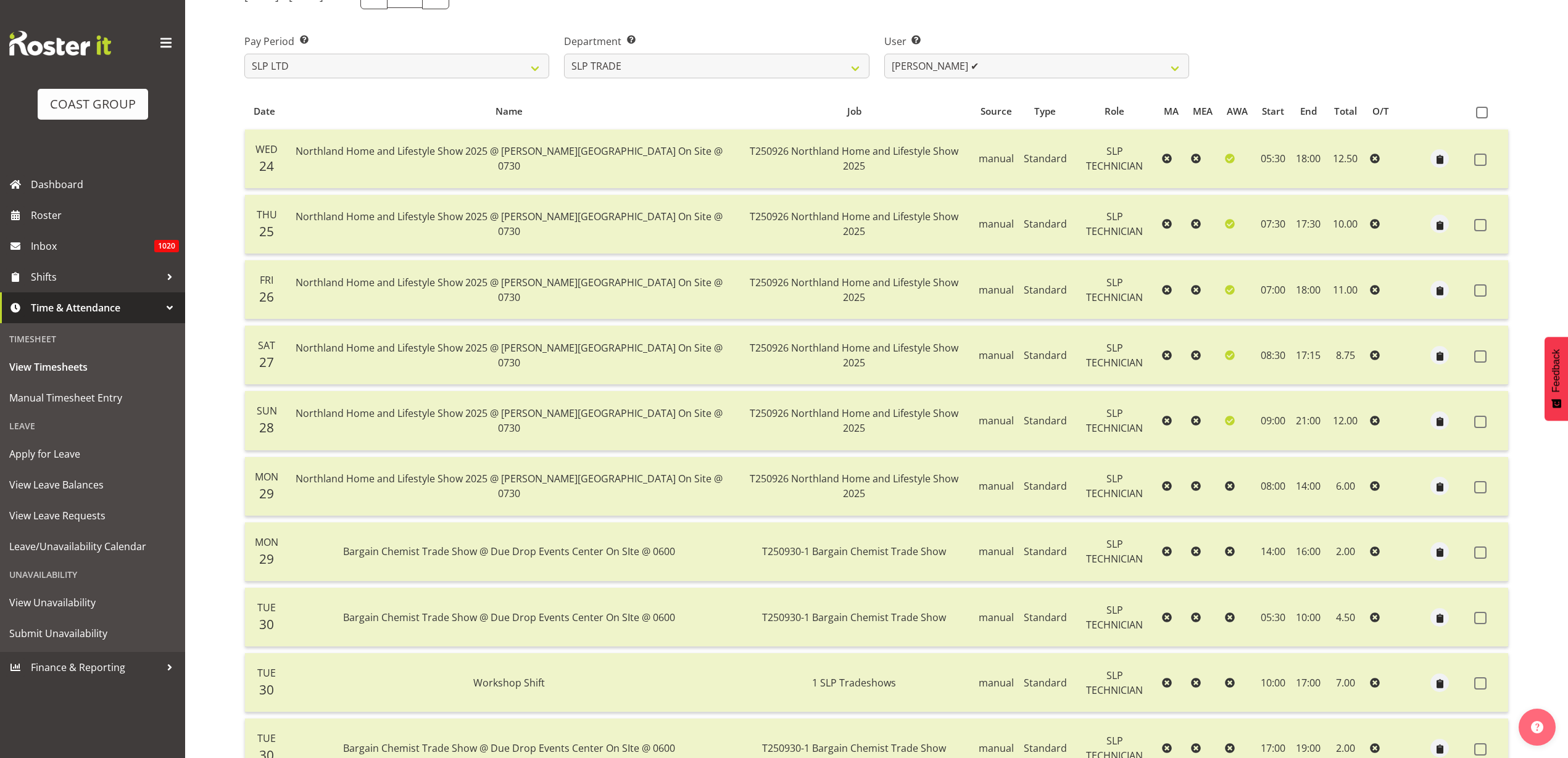
scroll to position [0, 0]
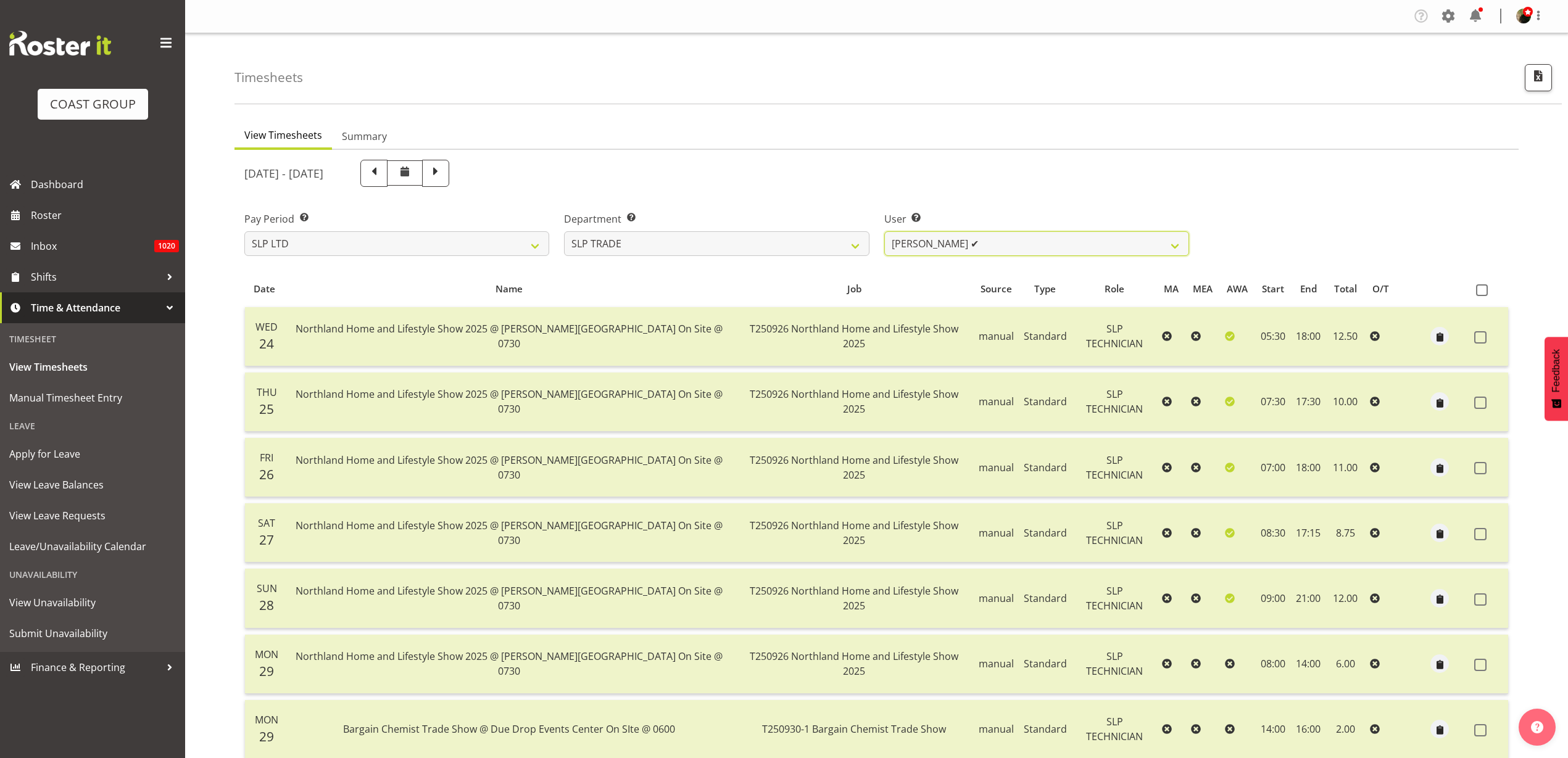
click at [1137, 243] on select "Aof Anujarawat ✔ Han Chaleerin ✔ Hayden Watts ✔ Jack Brewer ✔ Jesse Hawira ✔ Jo…" at bounding box center [1036, 244] width 305 height 24
select select "8572"
click at [884, 231] on select "Aof Anujarawat ✔ Han Chaleerin ✔ Hayden Watts ✔ Jack Brewer ✔ Jesse Hawira ✔ Jo…" at bounding box center [1036, 244] width 305 height 24
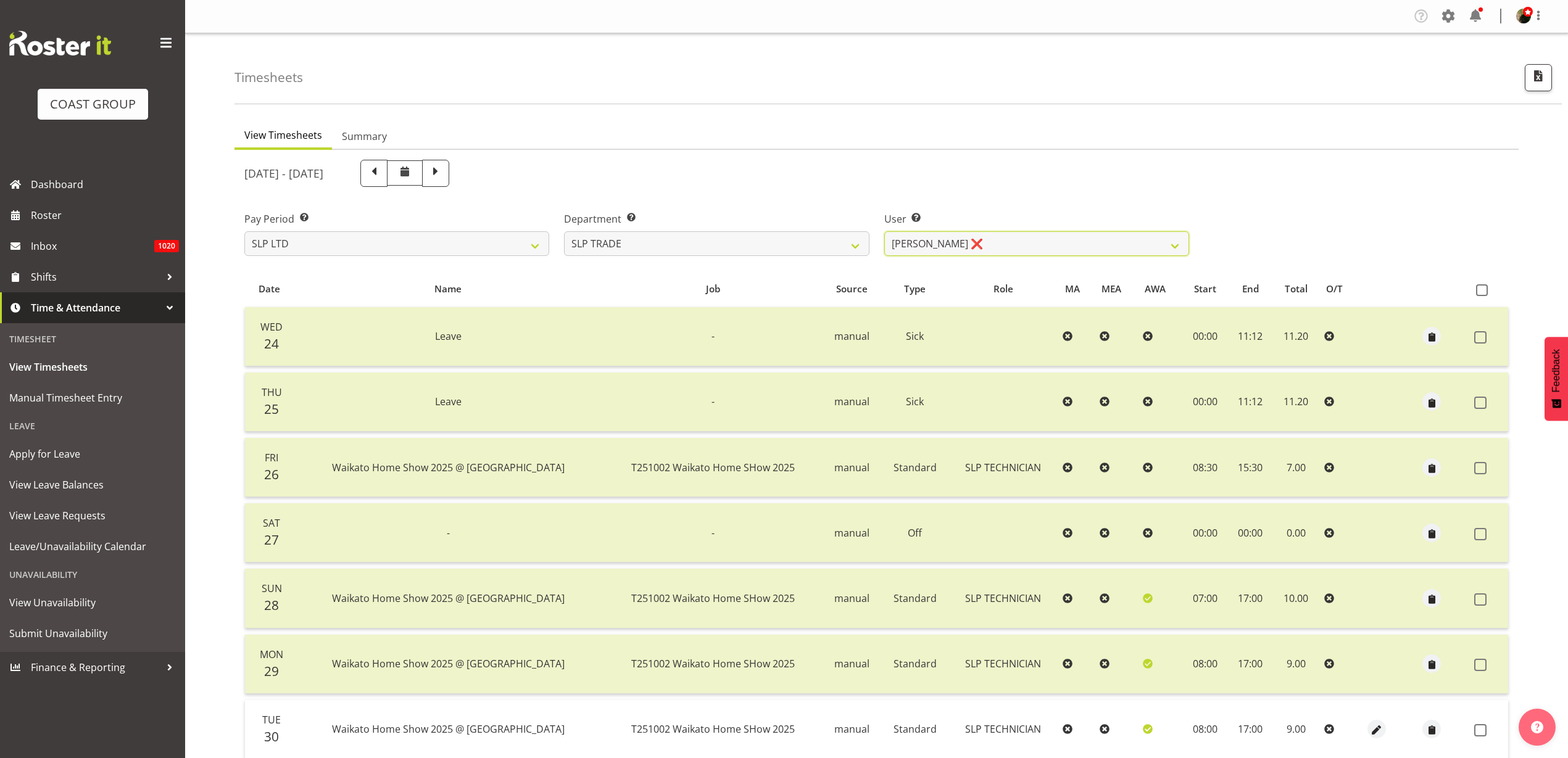
scroll to position [102, 0]
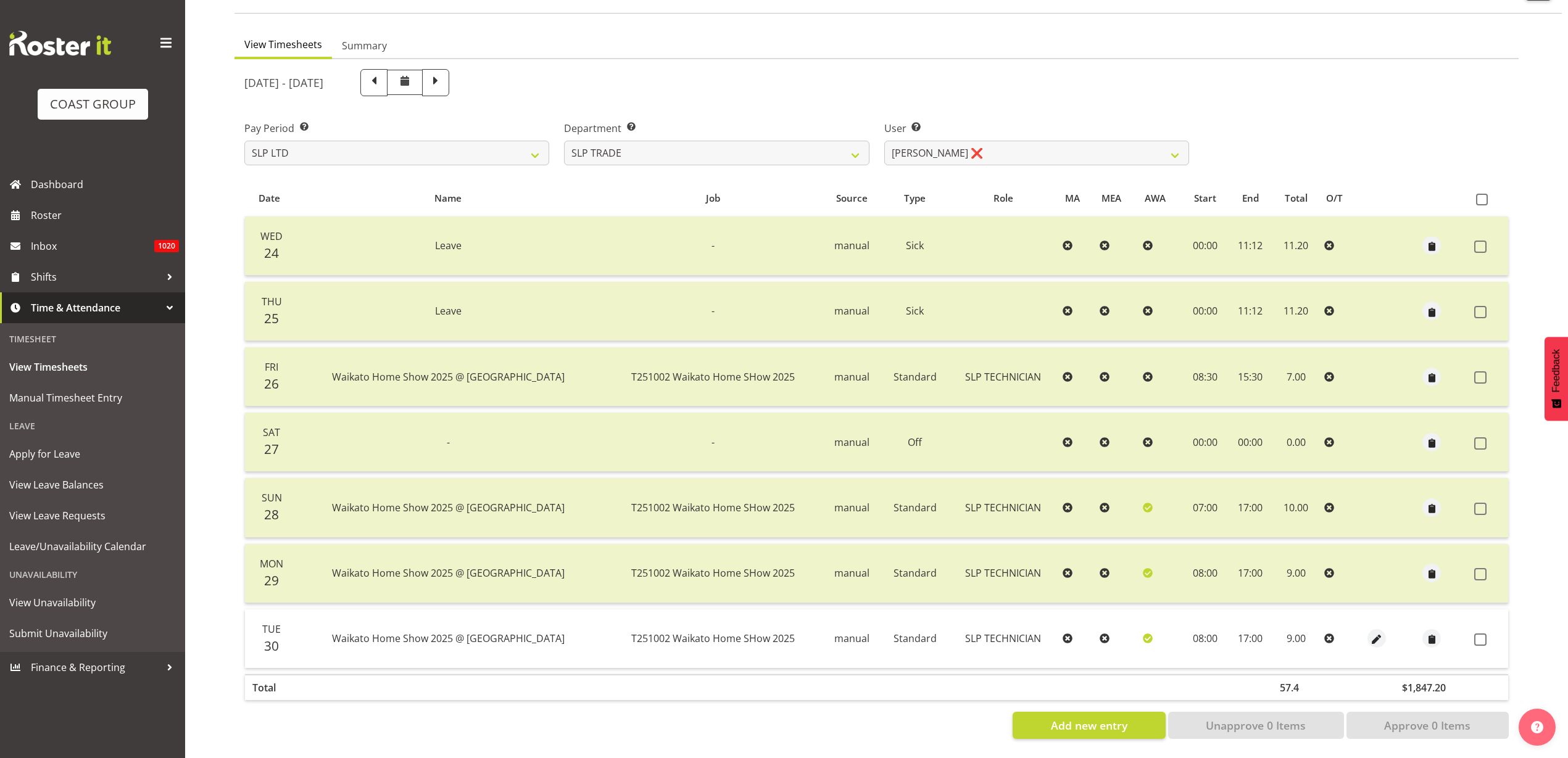
click at [1480, 194] on span at bounding box center [1482, 200] width 12 height 12
click at [1480, 196] on input "checkbox" at bounding box center [1480, 200] width 8 height 8
checkbox input "true"
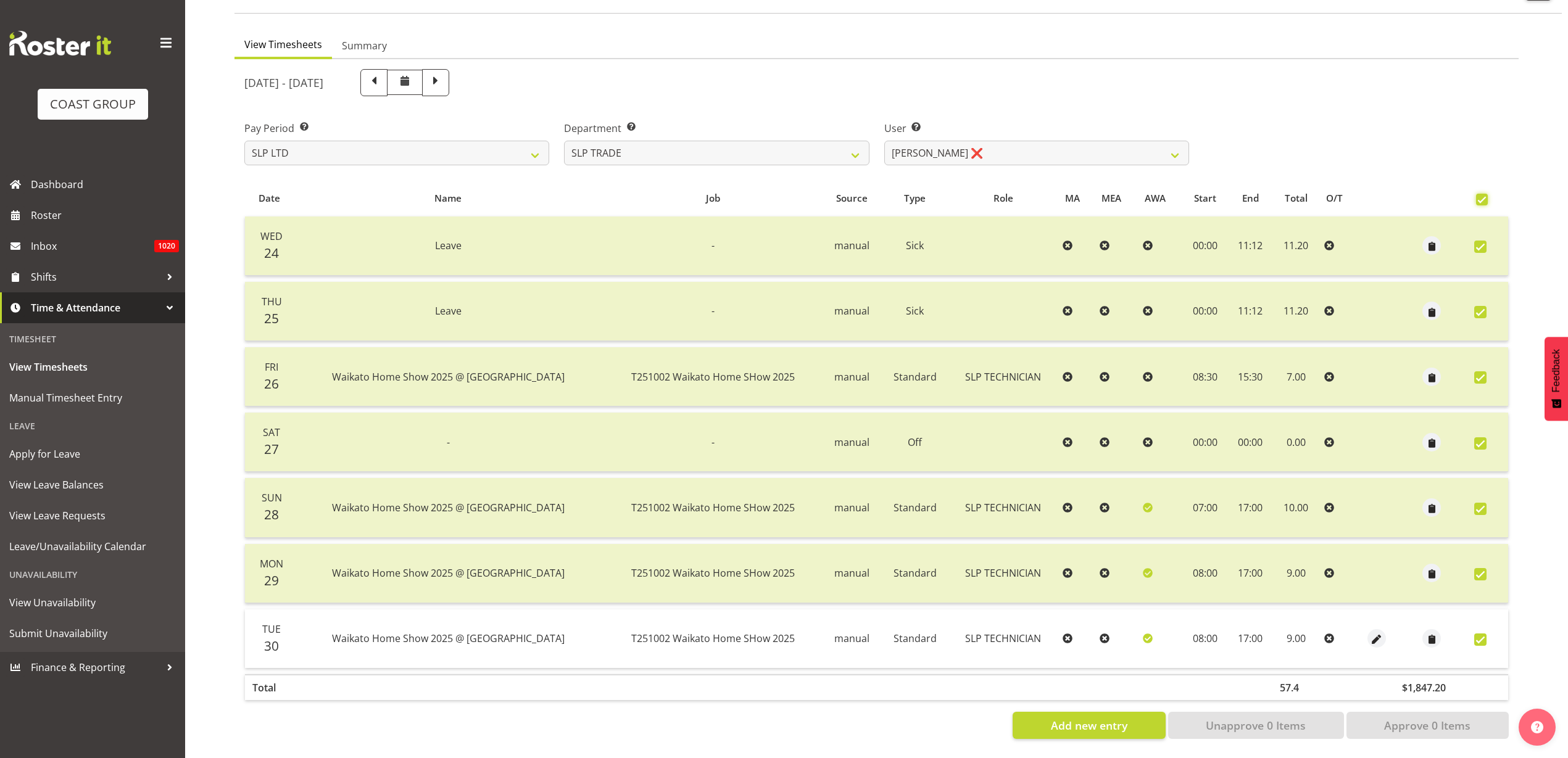
checkbox input "true"
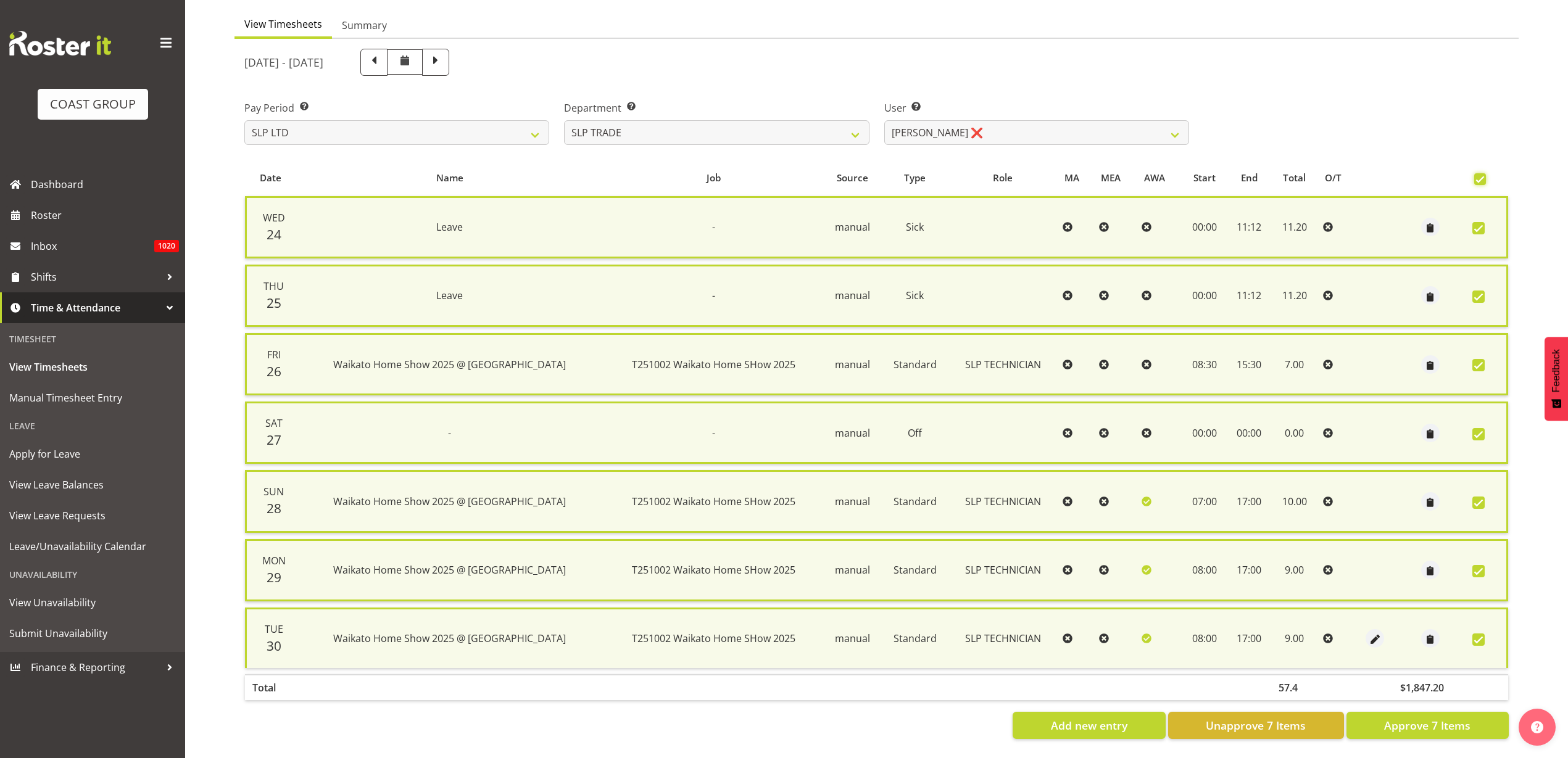
scroll to position [123, 0]
click at [1398, 718] on span "Approve 7 Items" at bounding box center [1427, 725] width 86 height 16
checkbox input "false"
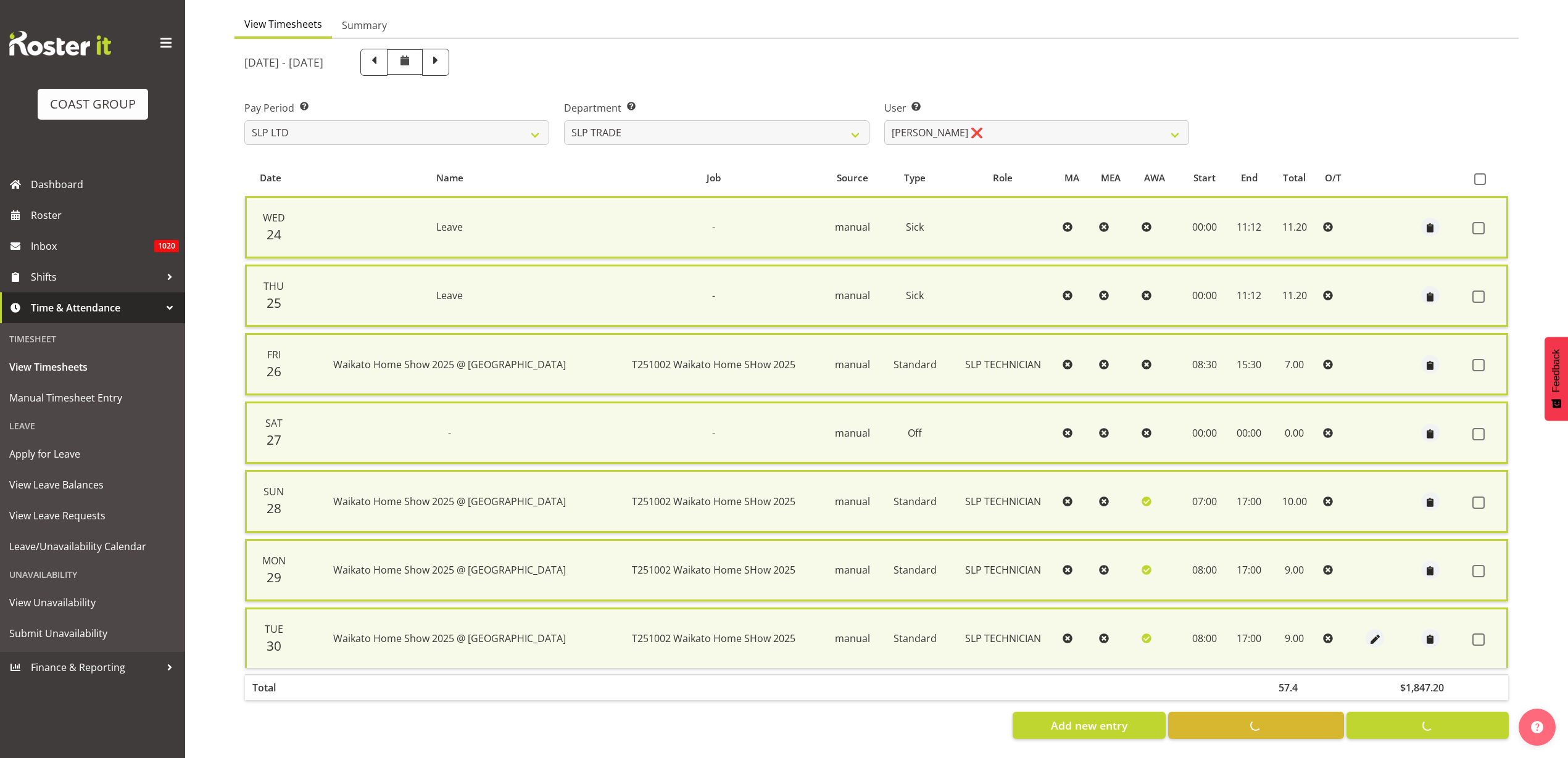
checkbox input "false"
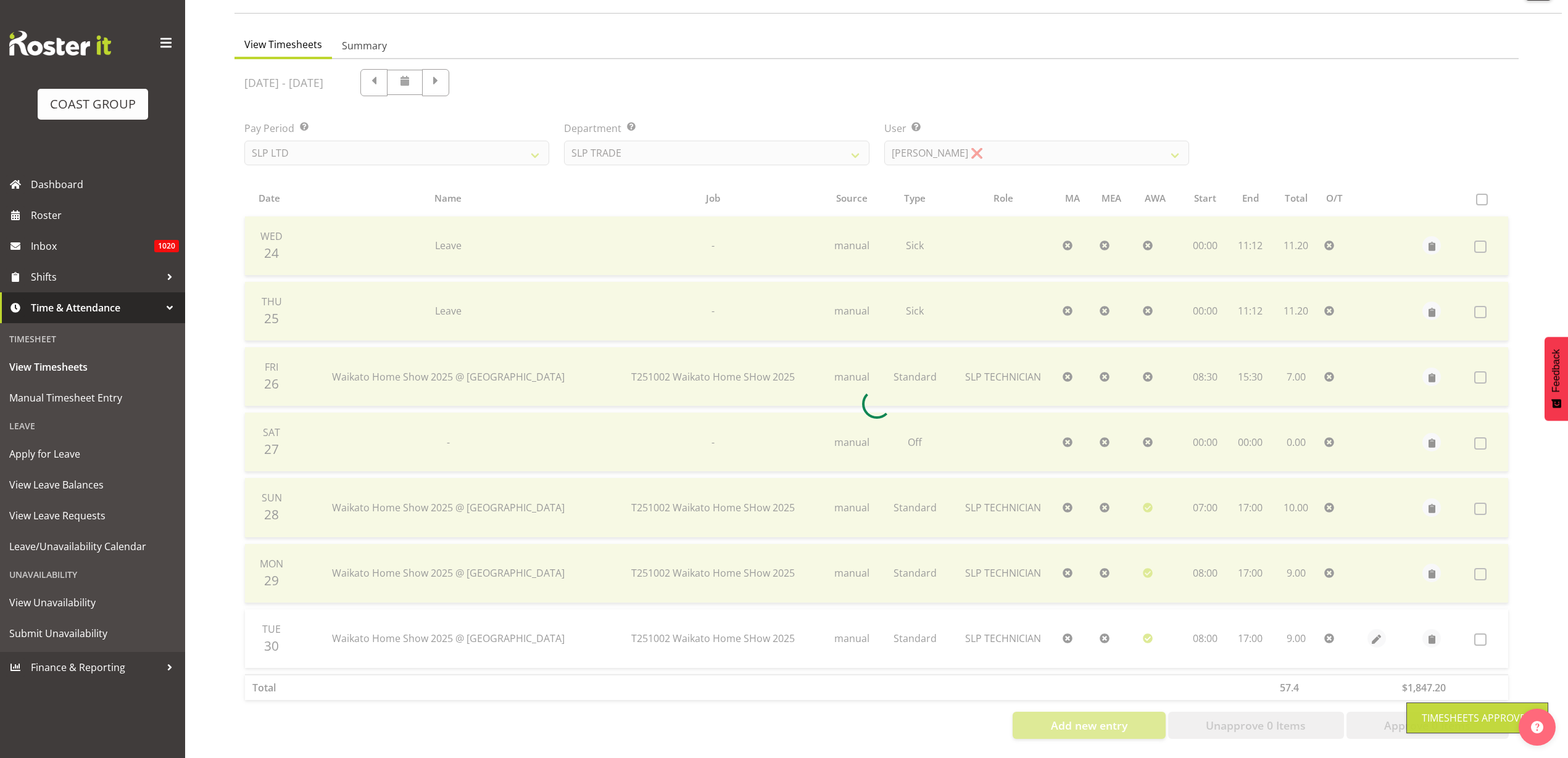
scroll to position [102, 0]
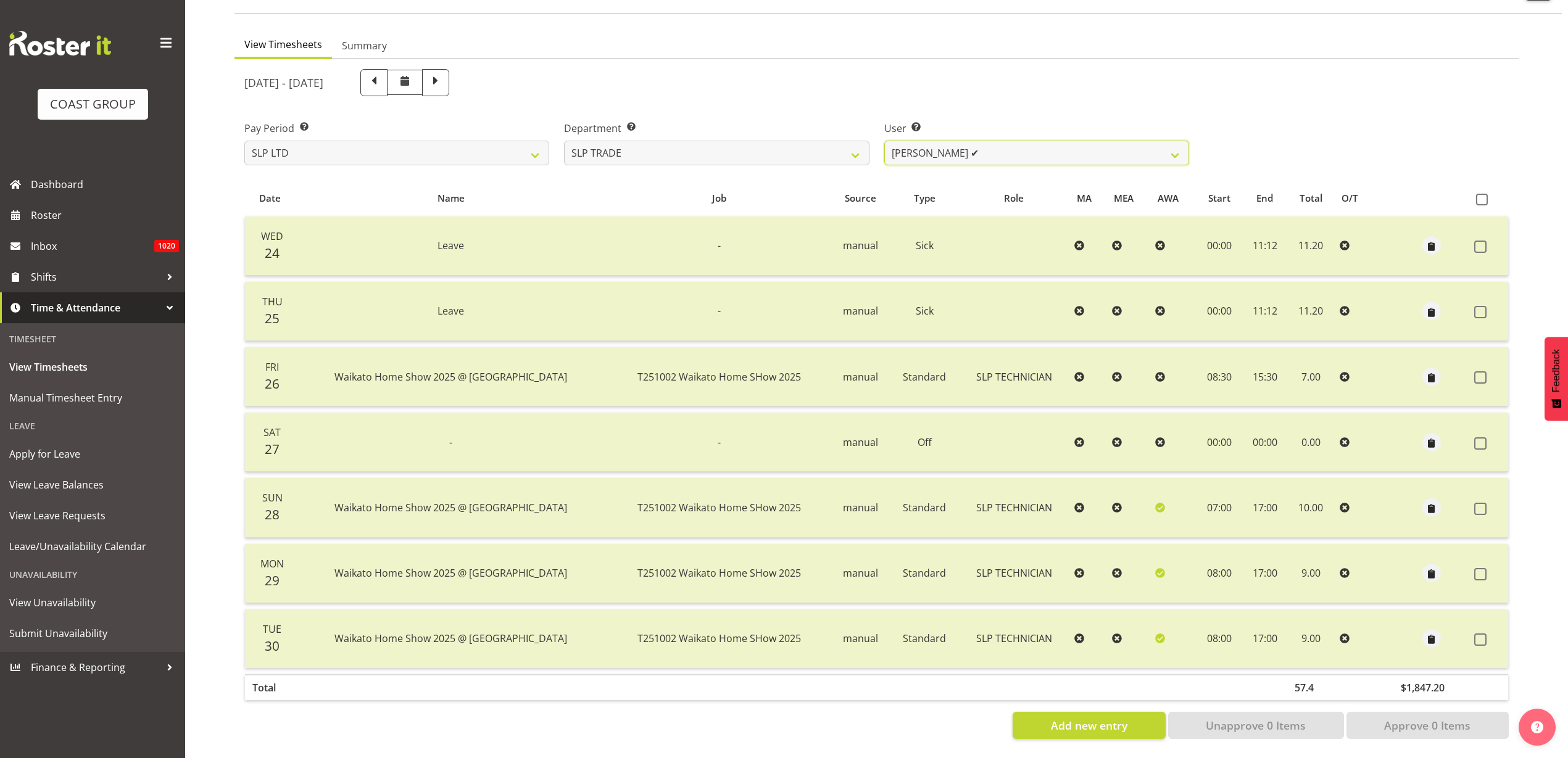
click at [1133, 141] on select "Aof Anujarawat ✔ Han Chaleerin ✔ Hayden Watts ✔ Jack Brewer ✔ Jesse Hawira ✔ Jo…" at bounding box center [1036, 153] width 305 height 24
select select "9883"
click at [884, 141] on select "Aof Anujarawat ✔ Han Chaleerin ✔ Hayden Watts ✔ Jack Brewer ✔ Jesse Hawira ✔ Jo…" at bounding box center [1036, 153] width 305 height 24
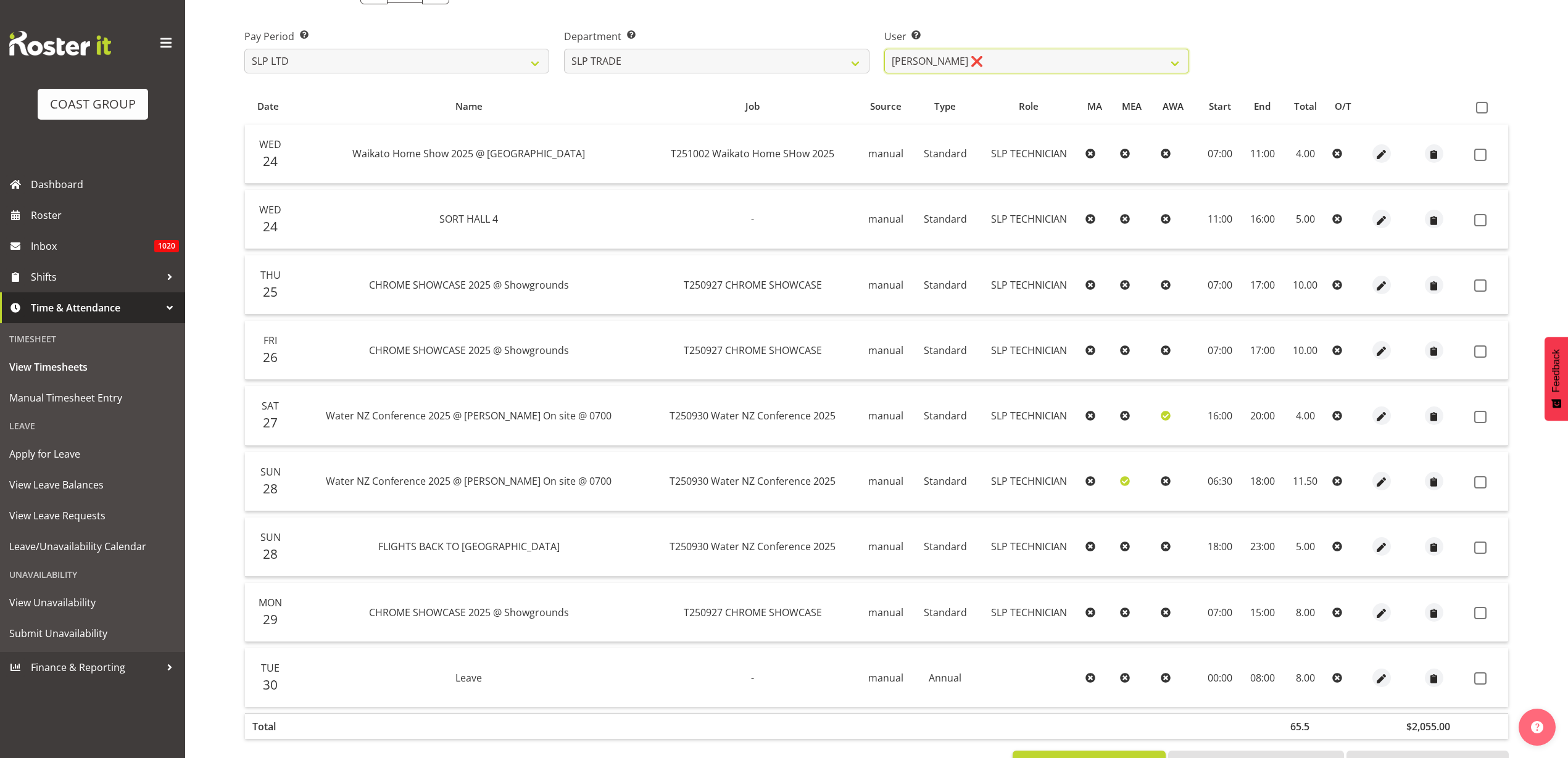
scroll to position [156, 0]
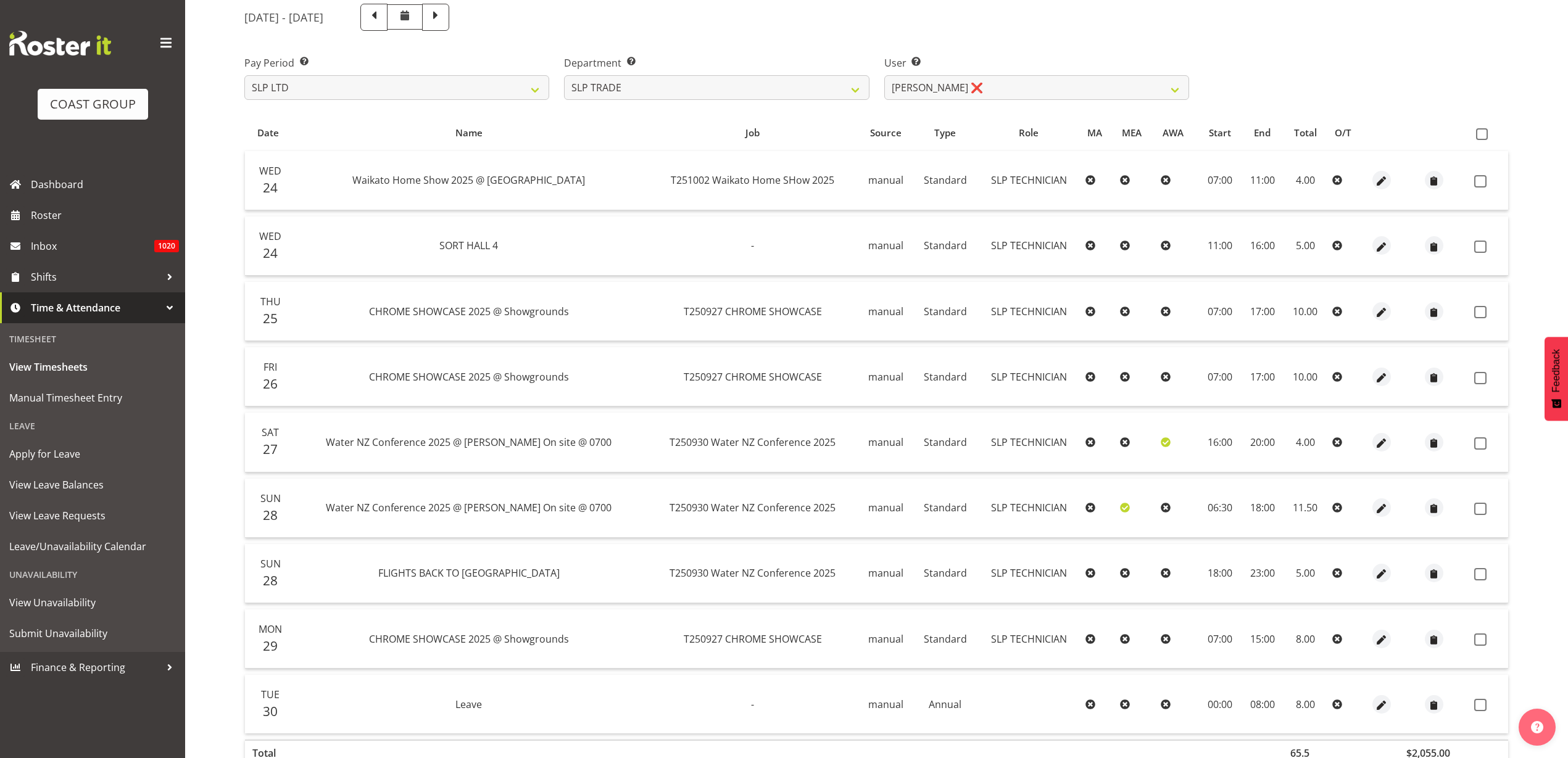
click at [1484, 130] on span at bounding box center [1482, 134] width 12 height 12
click at [1484, 130] on input "checkbox" at bounding box center [1480, 134] width 8 height 8
checkbox input "true"
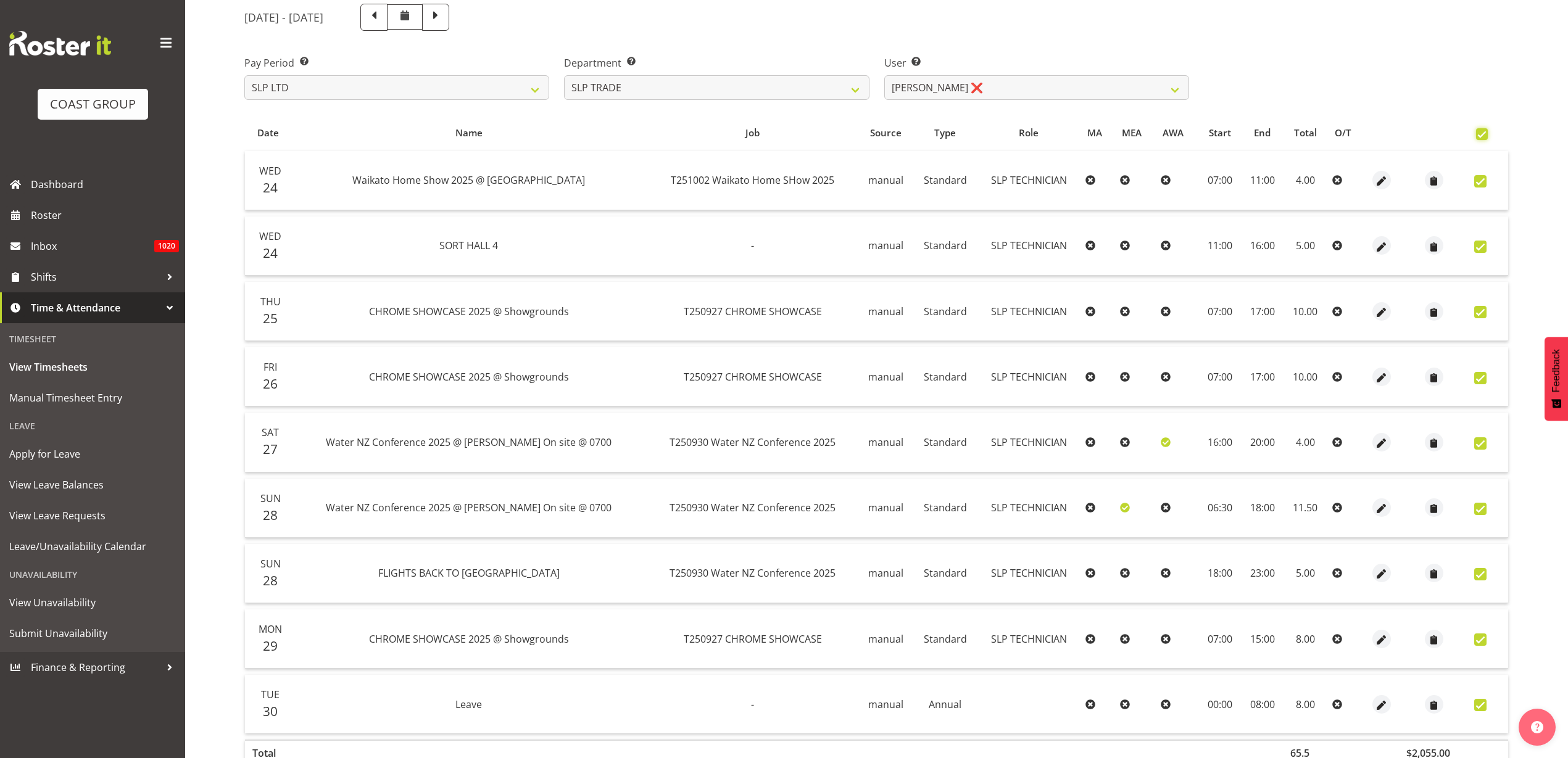
checkbox input "true"
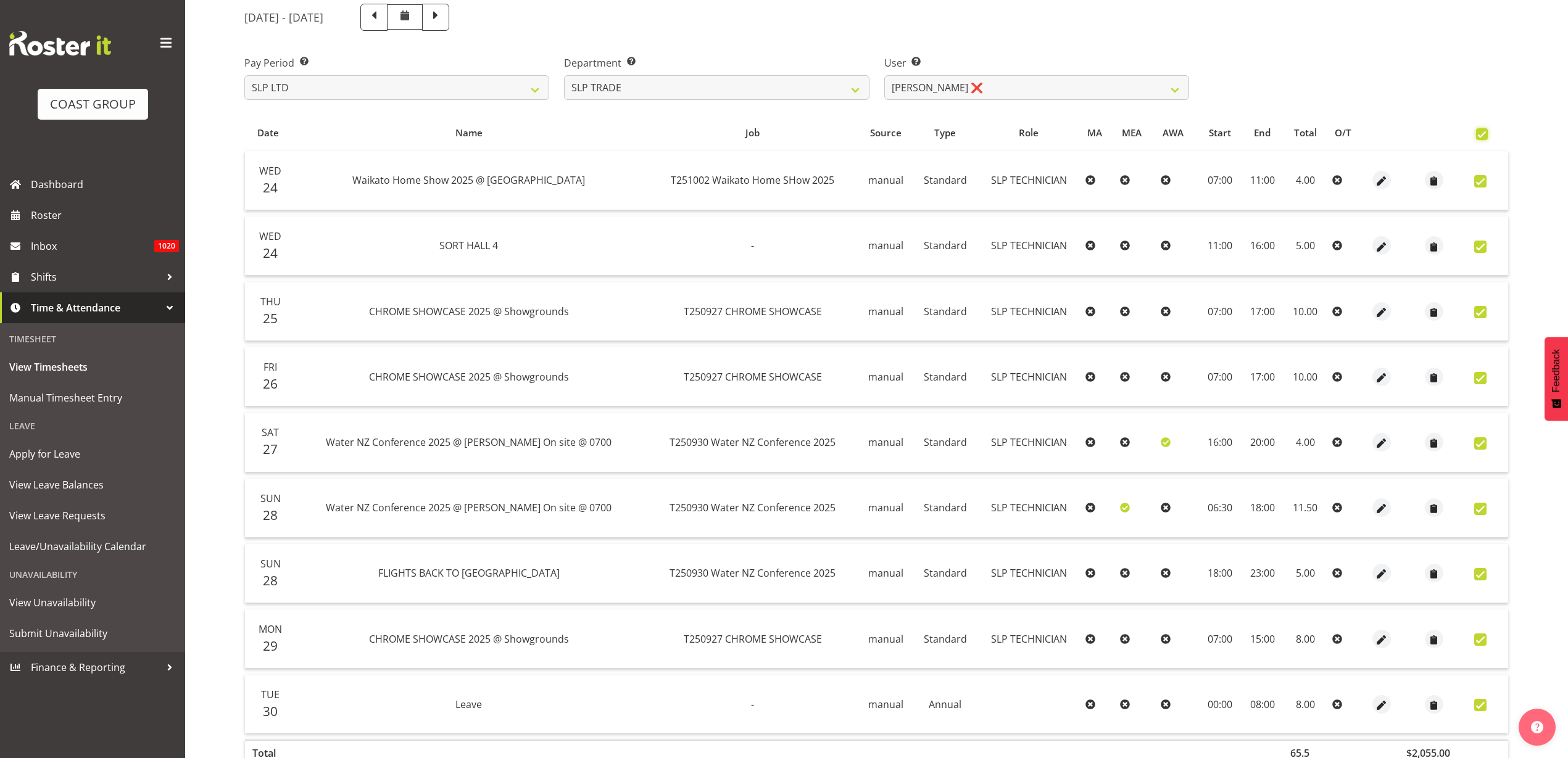
checkbox input "true"
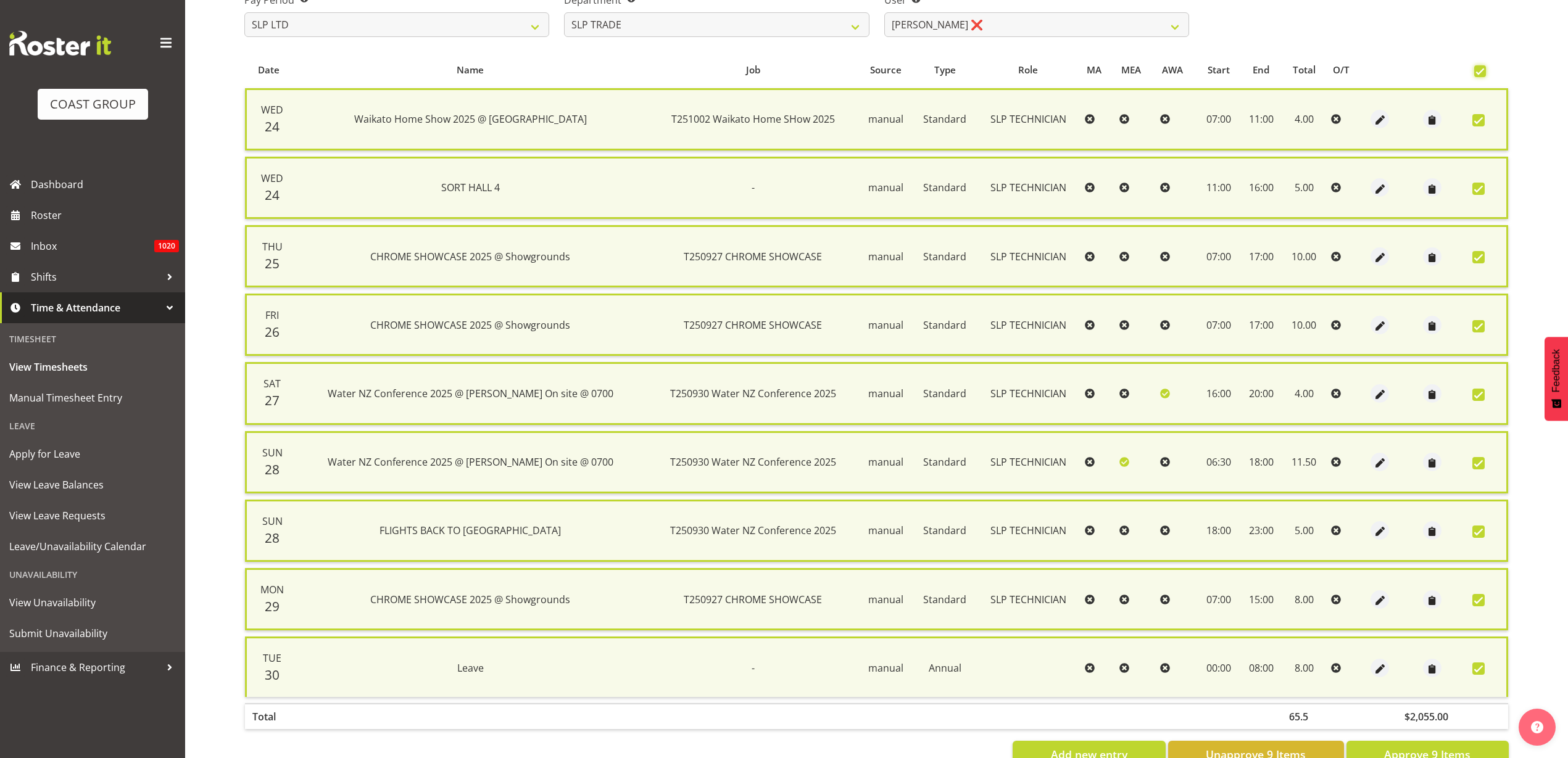
scroll to position [260, 0]
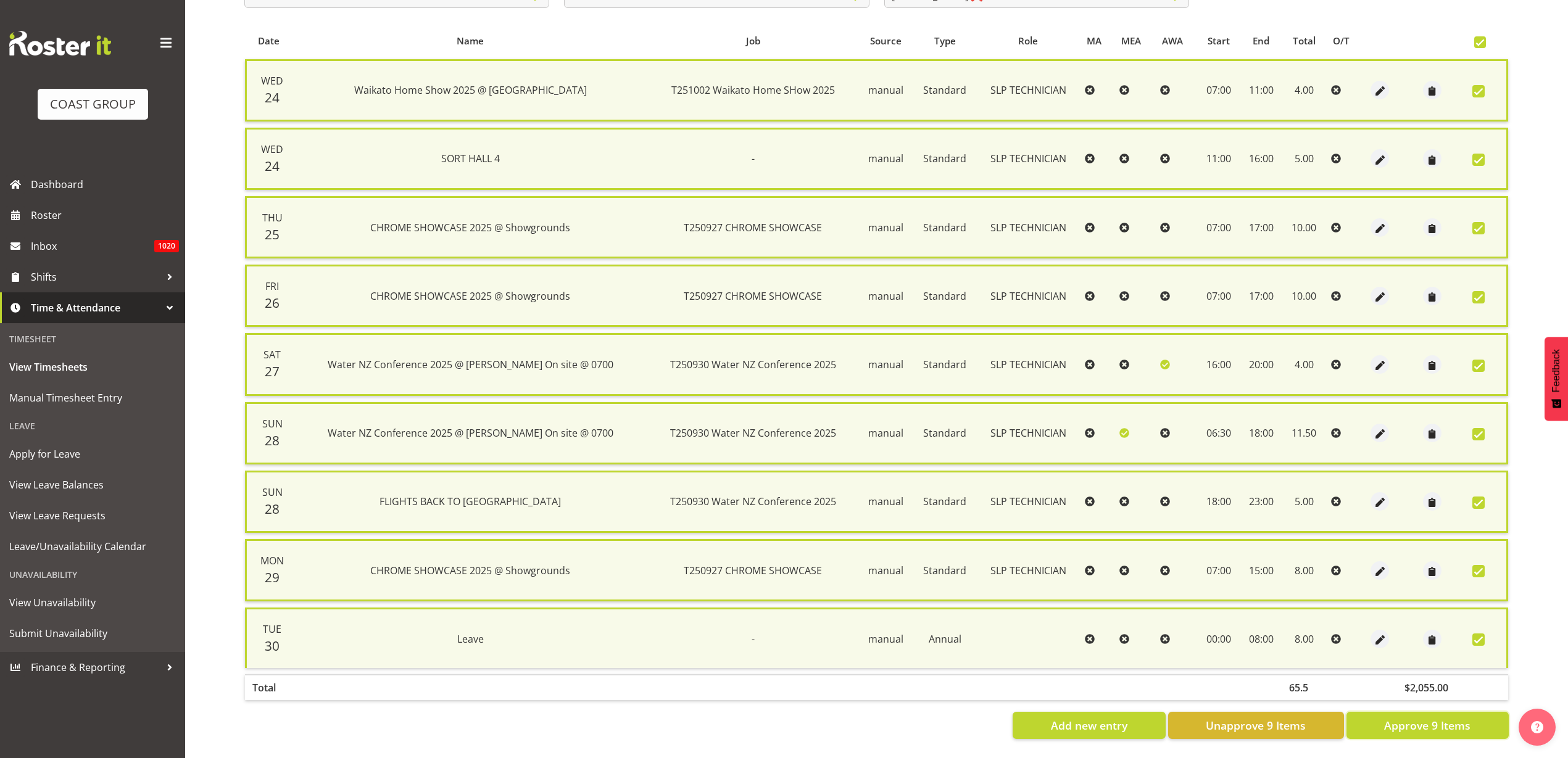
click at [1423, 718] on span "Approve 9 Items" at bounding box center [1427, 725] width 86 height 16
checkbox input "false"
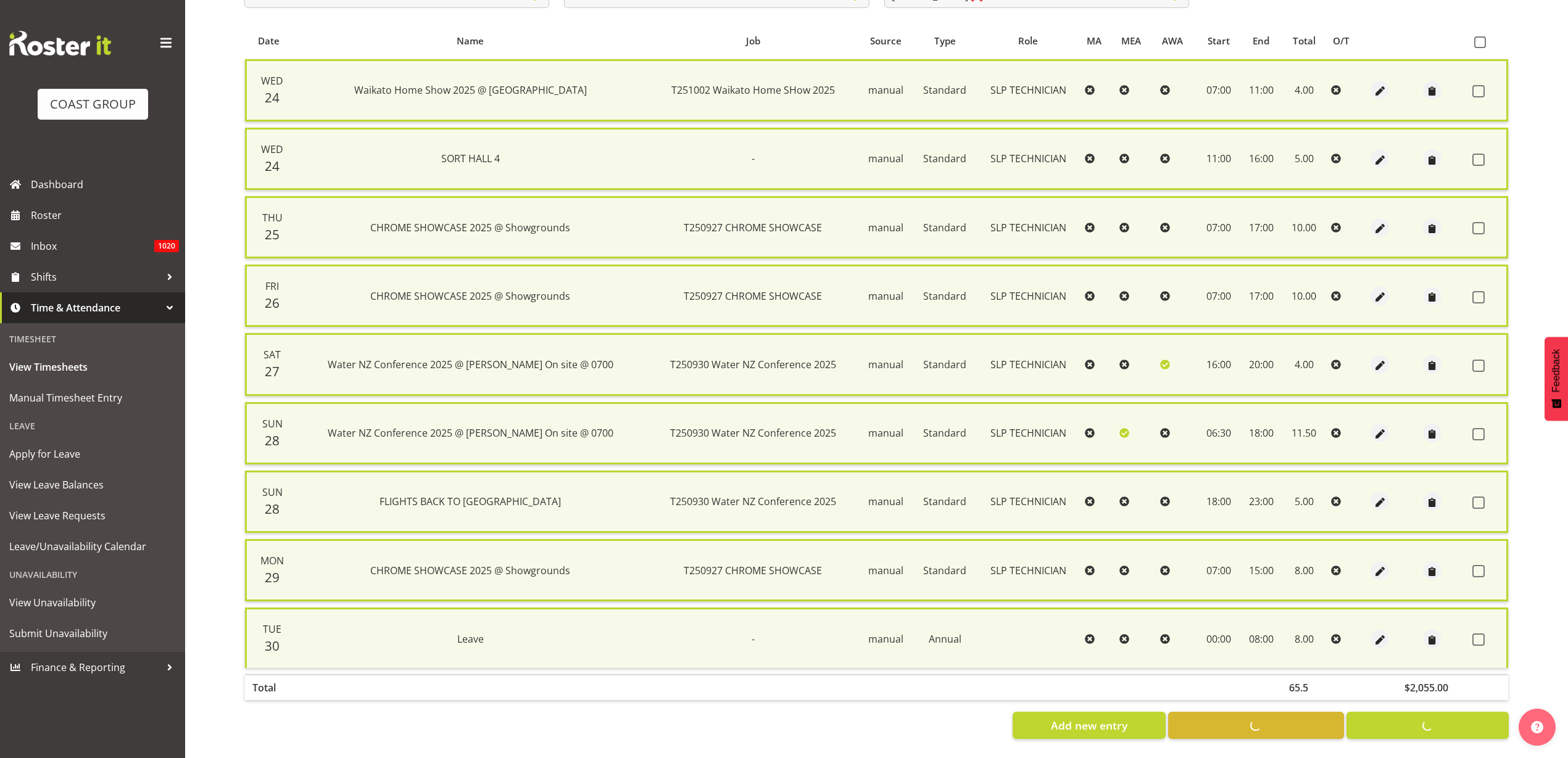
checkbox input "false"
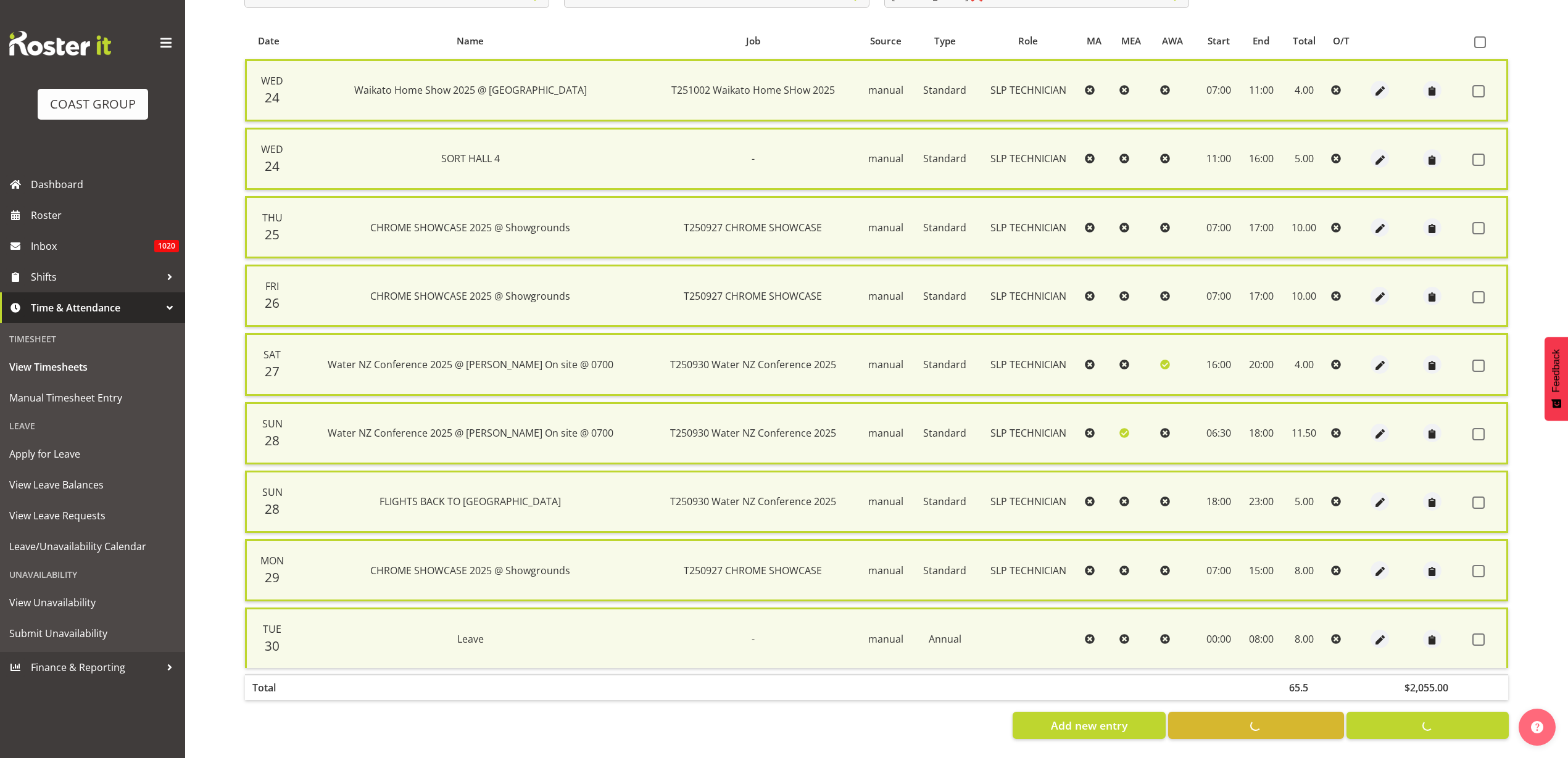
checkbox input "false"
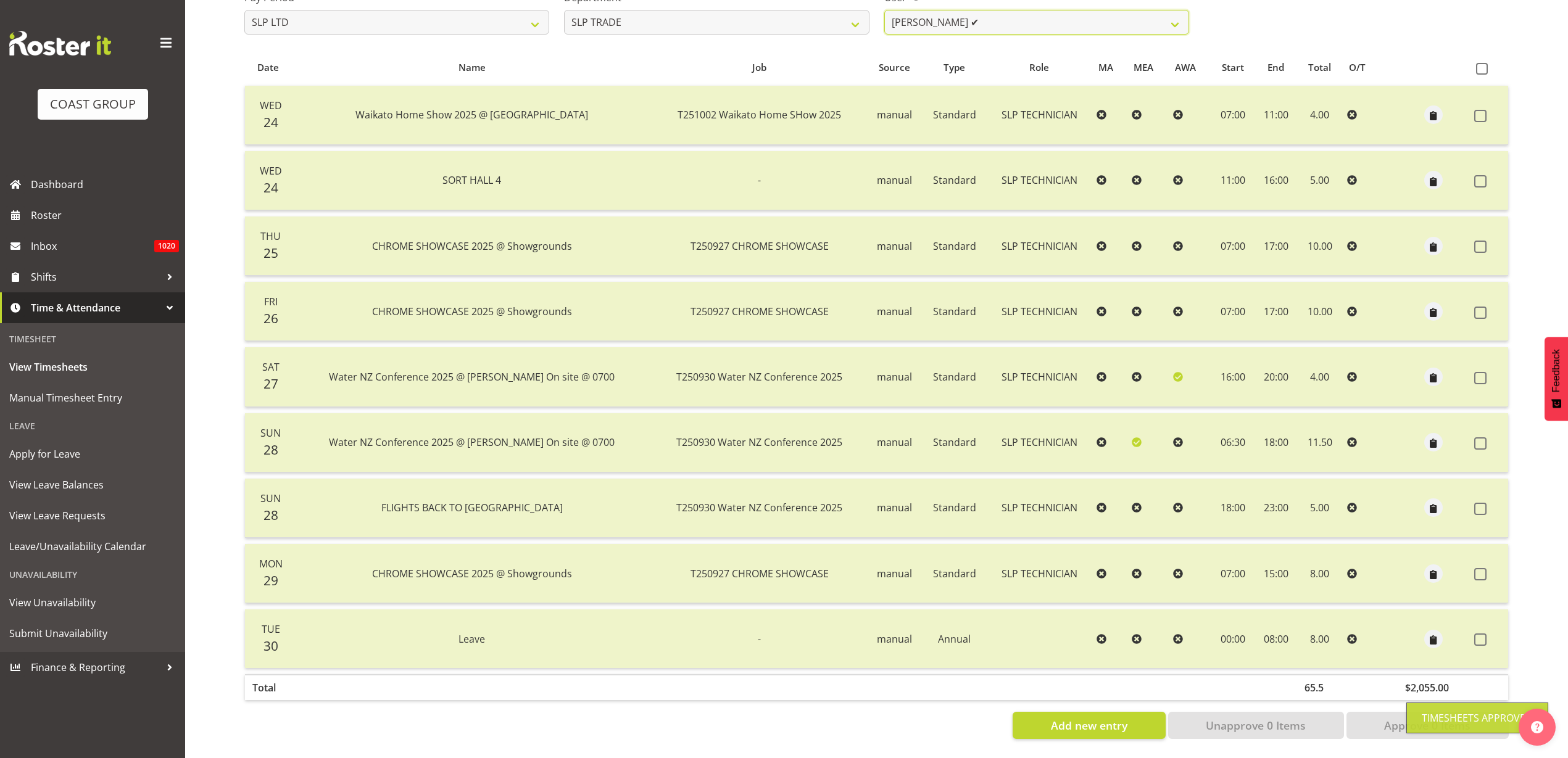
scroll to position [231, 0]
click at [1096, 10] on select "Aof Anujarawat ✔ Han Chaleerin ✔ Hayden Watts ✔ Jack Brewer ✔ Jesse Hawira ✔ Jo…" at bounding box center [1036, 22] width 305 height 24
select select "9014"
click at [884, 10] on select "Aof Anujarawat ✔ Han Chaleerin ✔ Hayden Watts ✔ Jack Brewer ✔ Jesse Hawira ✔ Jo…" at bounding box center [1036, 22] width 305 height 24
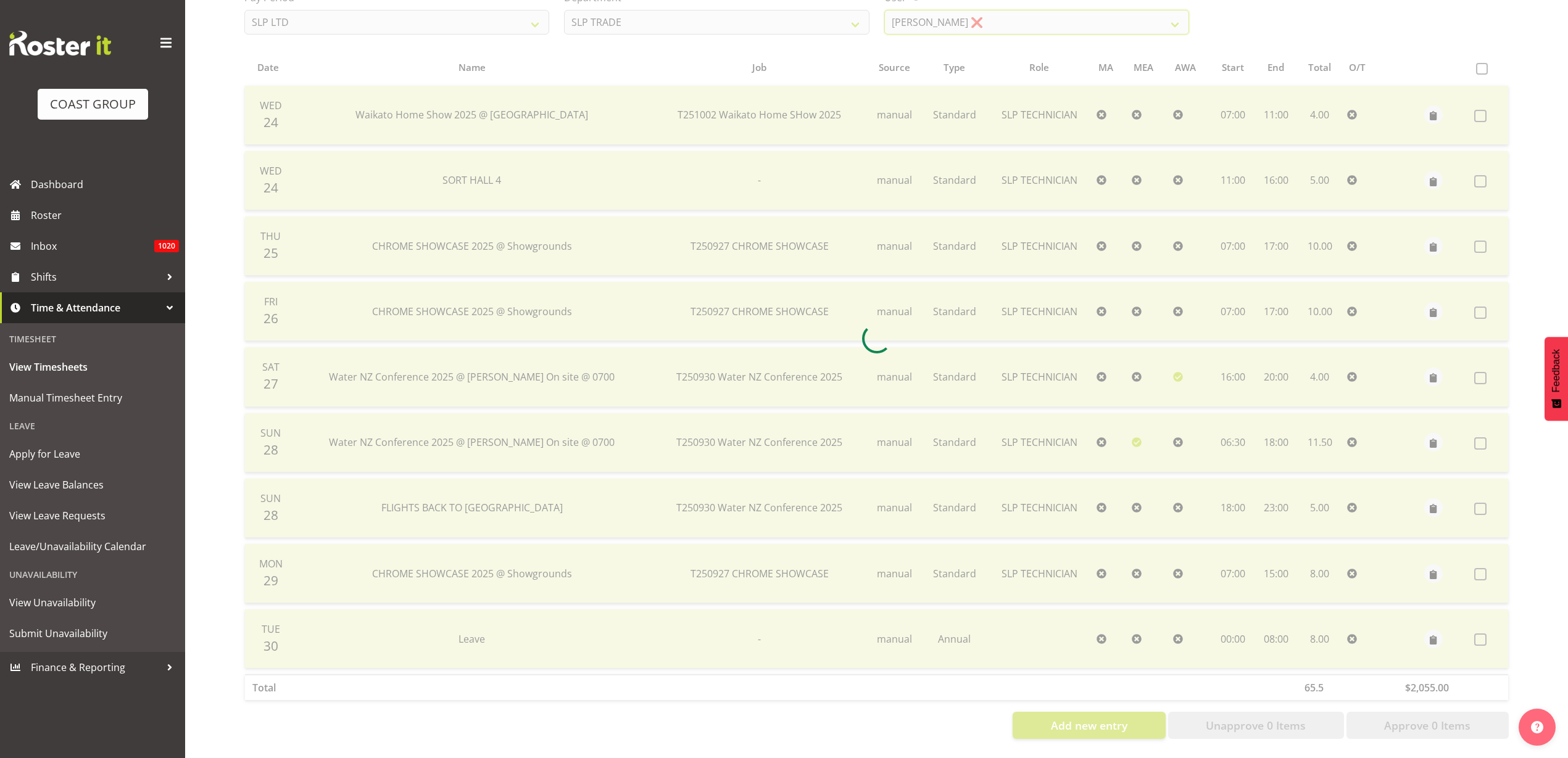
scroll to position [102, 0]
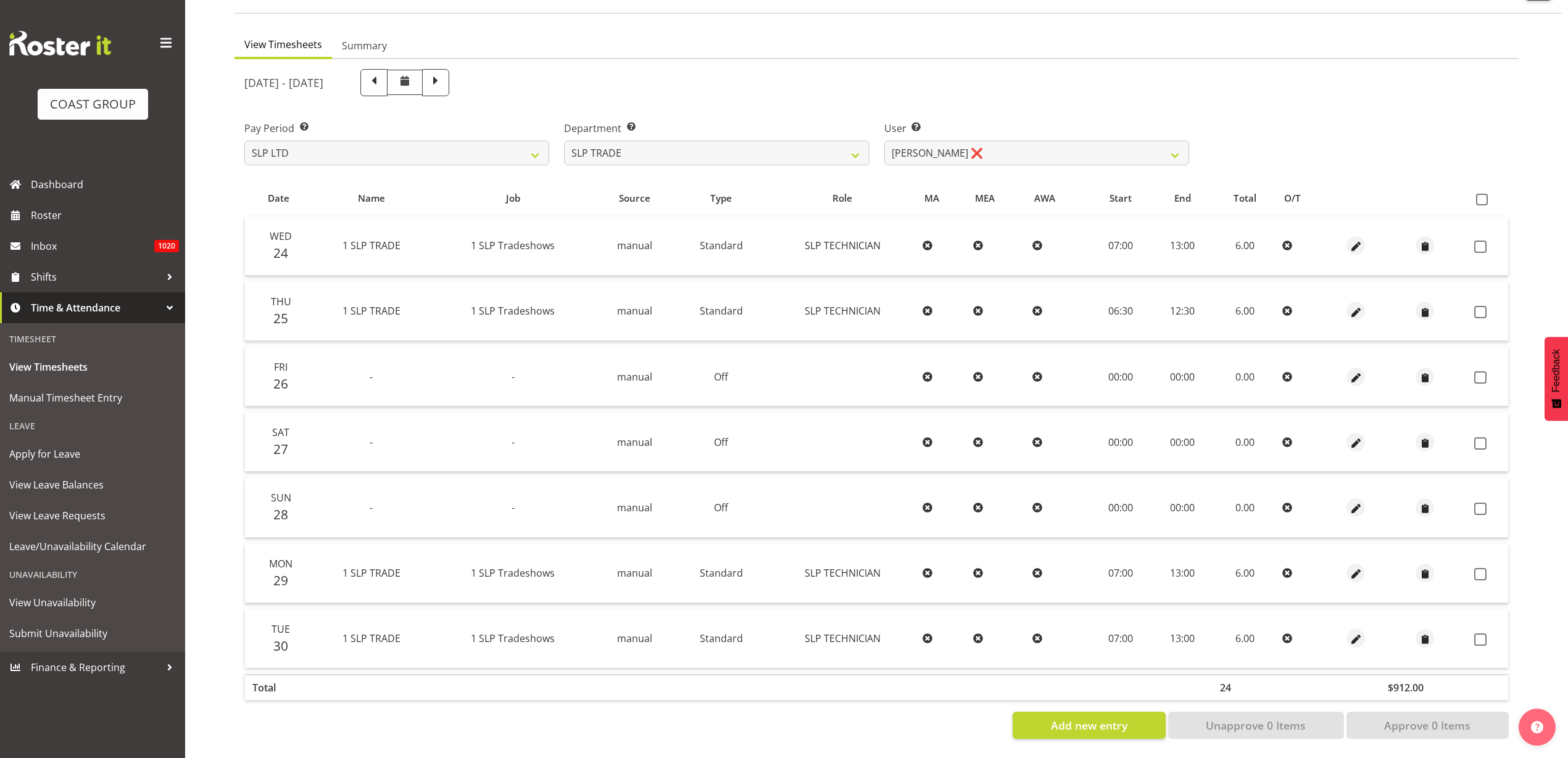
click at [1486, 194] on span at bounding box center [1482, 200] width 12 height 12
click at [1484, 196] on input "checkbox" at bounding box center [1480, 200] width 8 height 8
checkbox input "true"
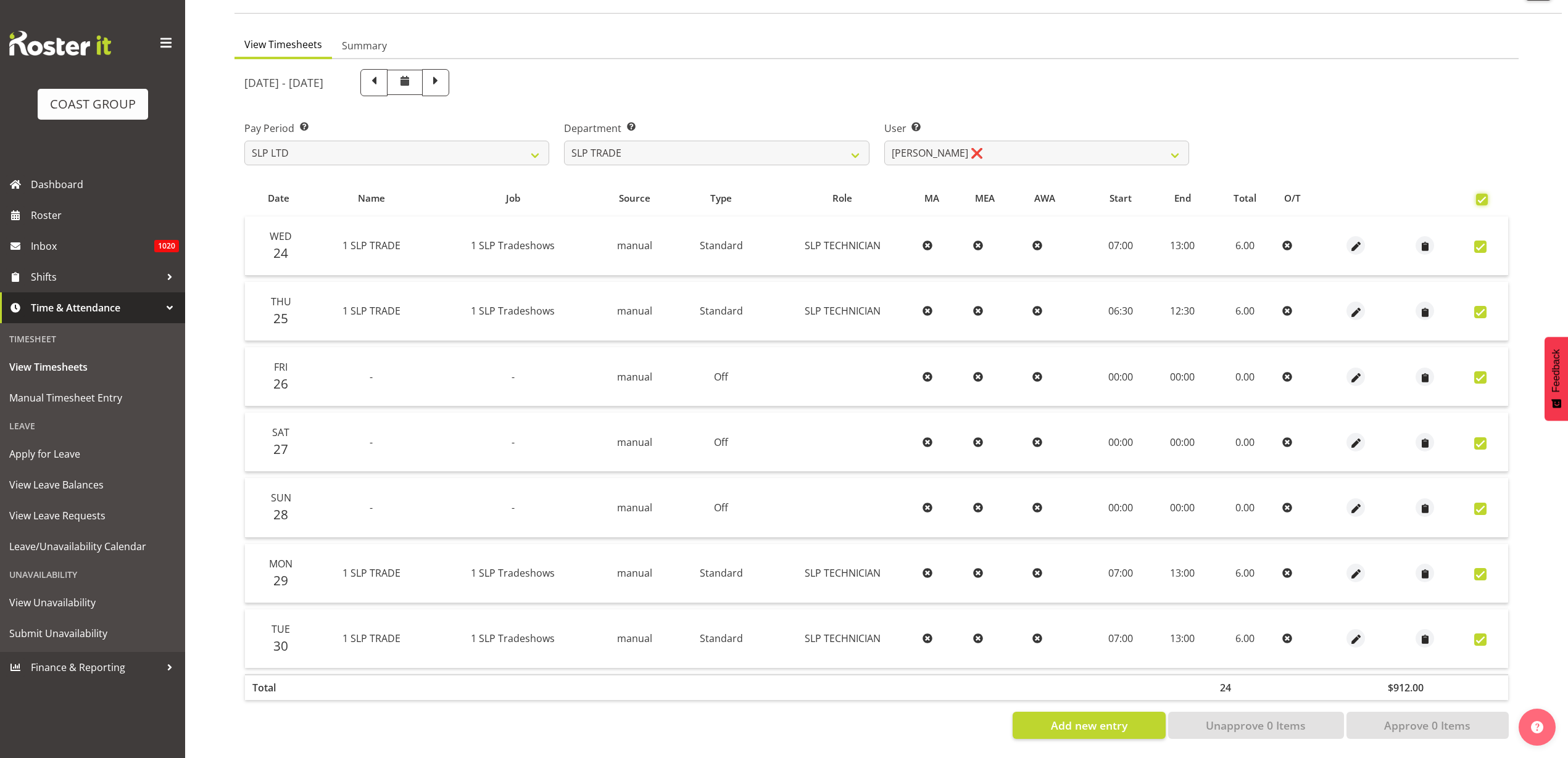
checkbox input "true"
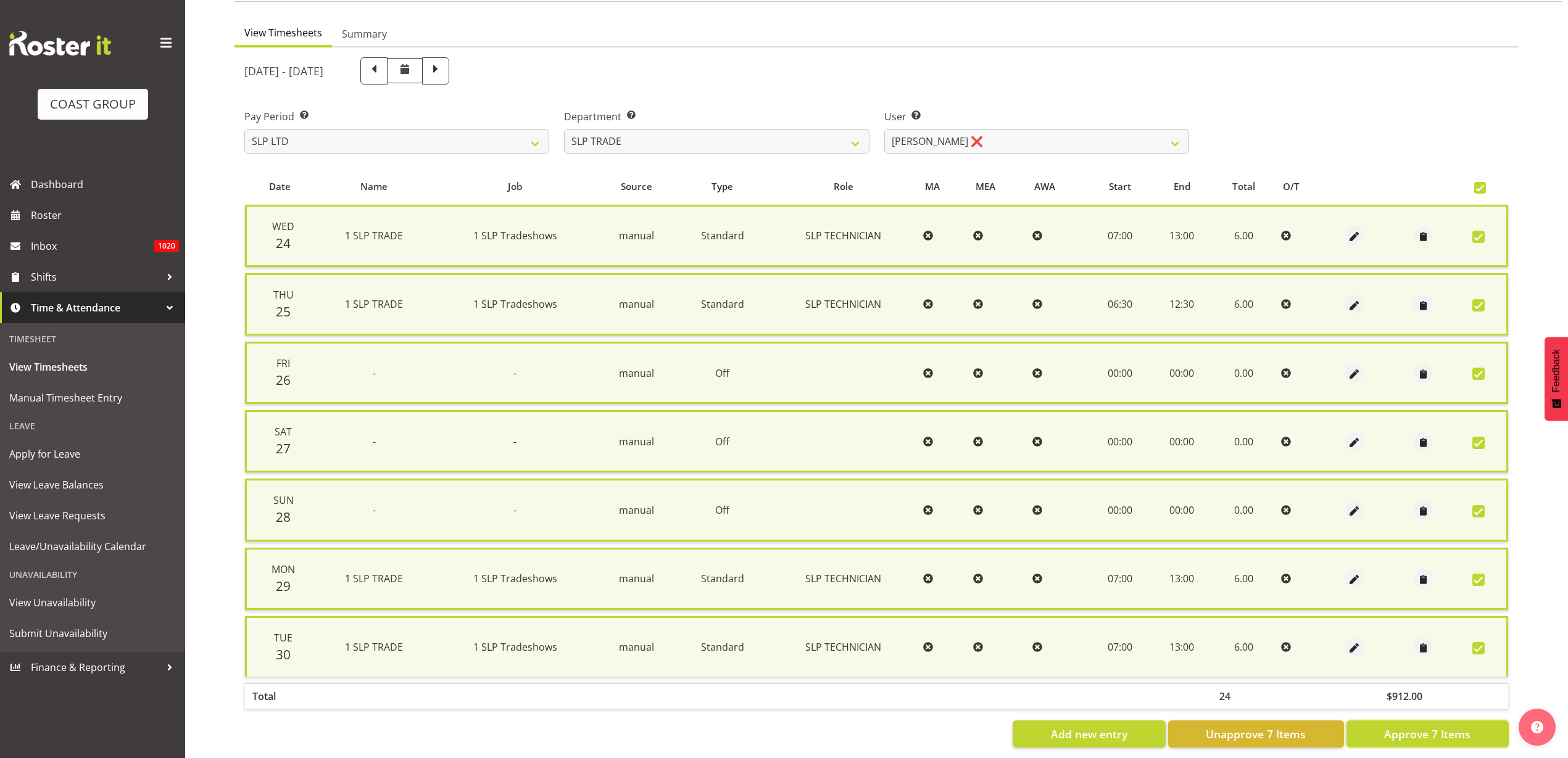
click at [1466, 734] on span "Approve 7 Items" at bounding box center [1427, 734] width 86 height 16
checkbox input "false"
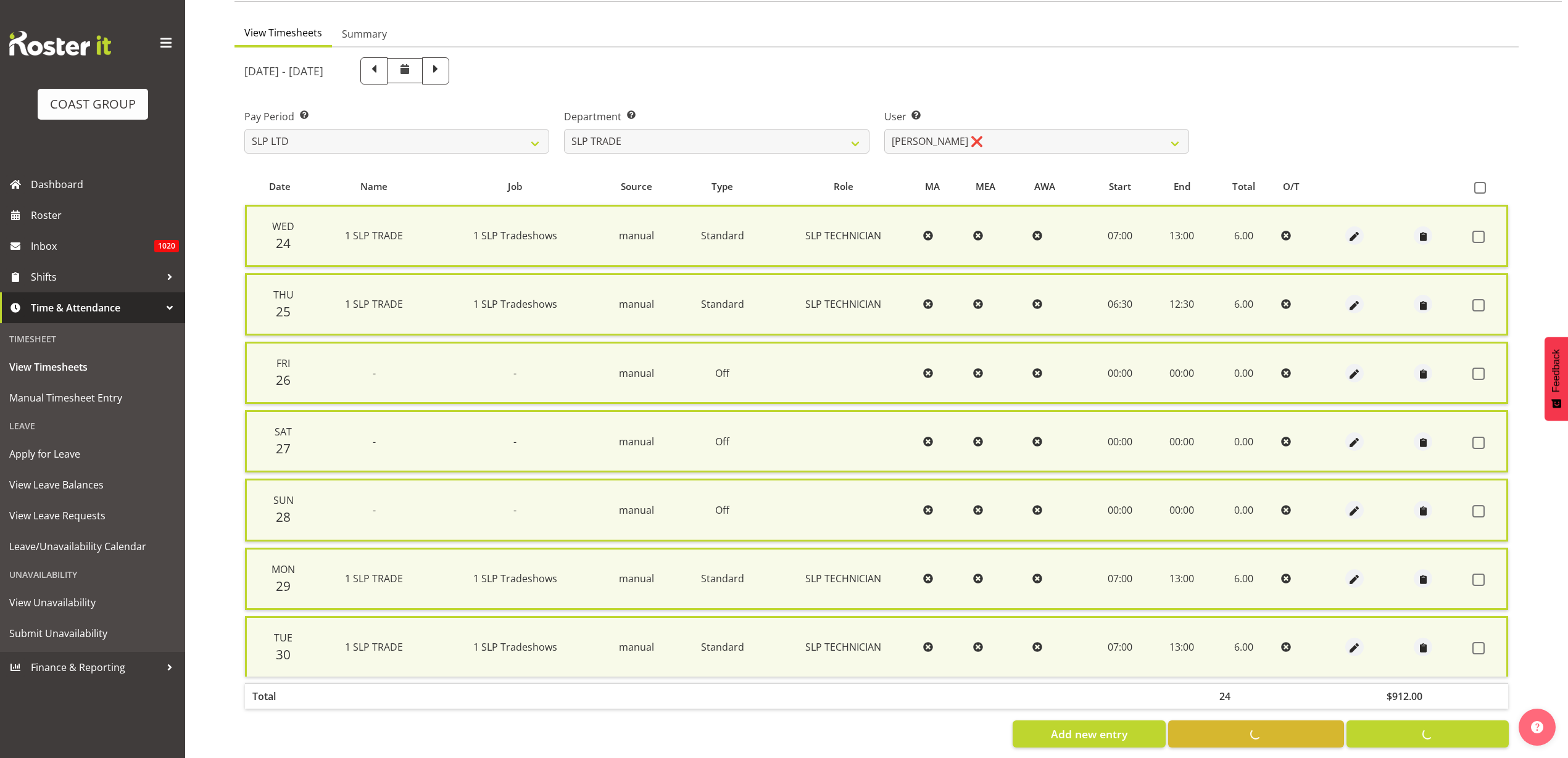
checkbox input "false"
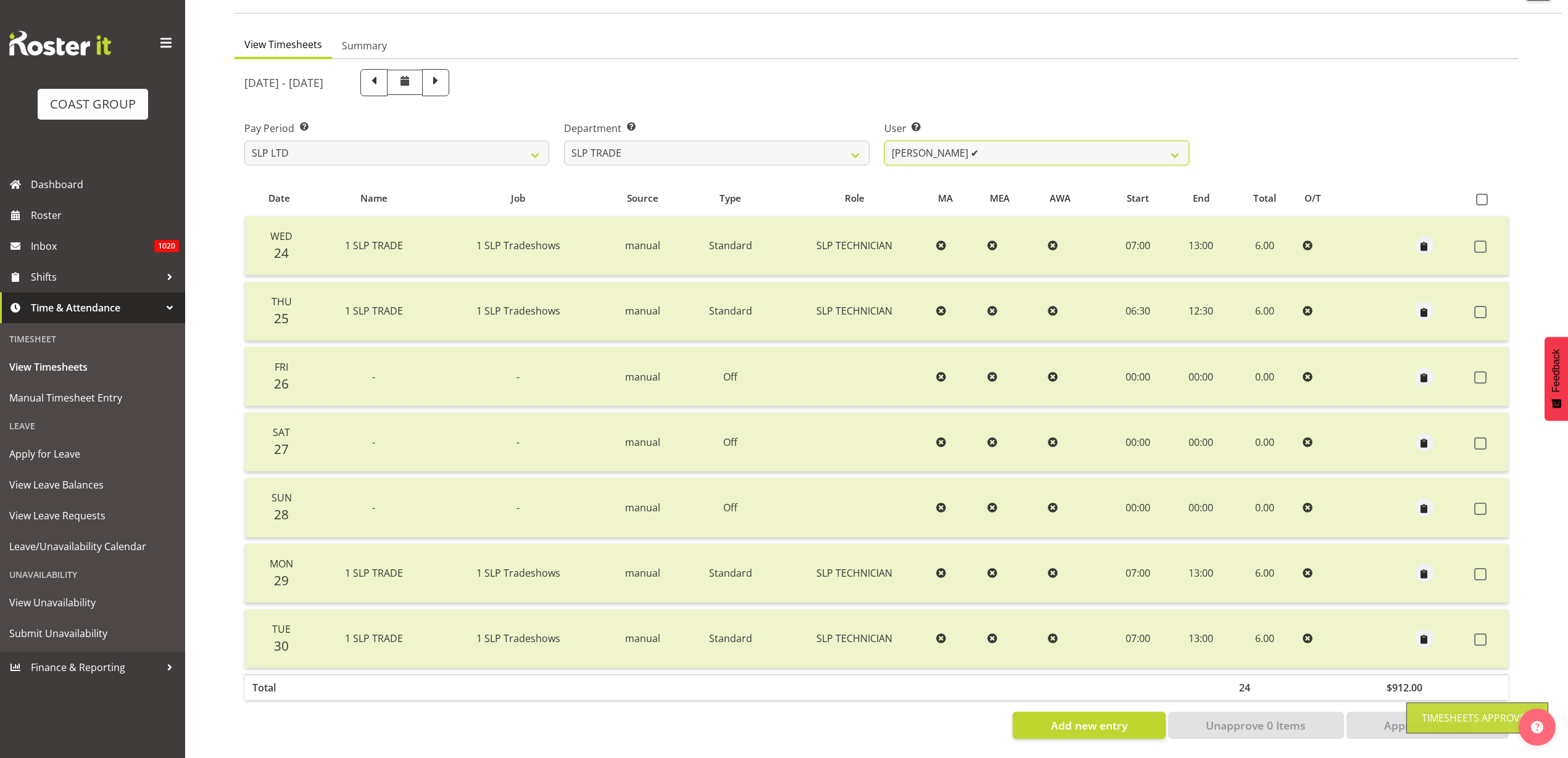
click at [1005, 141] on select "Aof Anujarawat ✔ Han Chaleerin ✔ Hayden Watts ✔ Jack Brewer ✔ Jesse Hawira ✔ Jo…" at bounding box center [1036, 153] width 305 height 24
select select "11930"
click at [884, 141] on select "Aof Anujarawat ✔ Han Chaleerin ✔ Hayden Watts ✔ Jack Brewer ✔ Jesse Hawira ✔ Jo…" at bounding box center [1036, 153] width 305 height 24
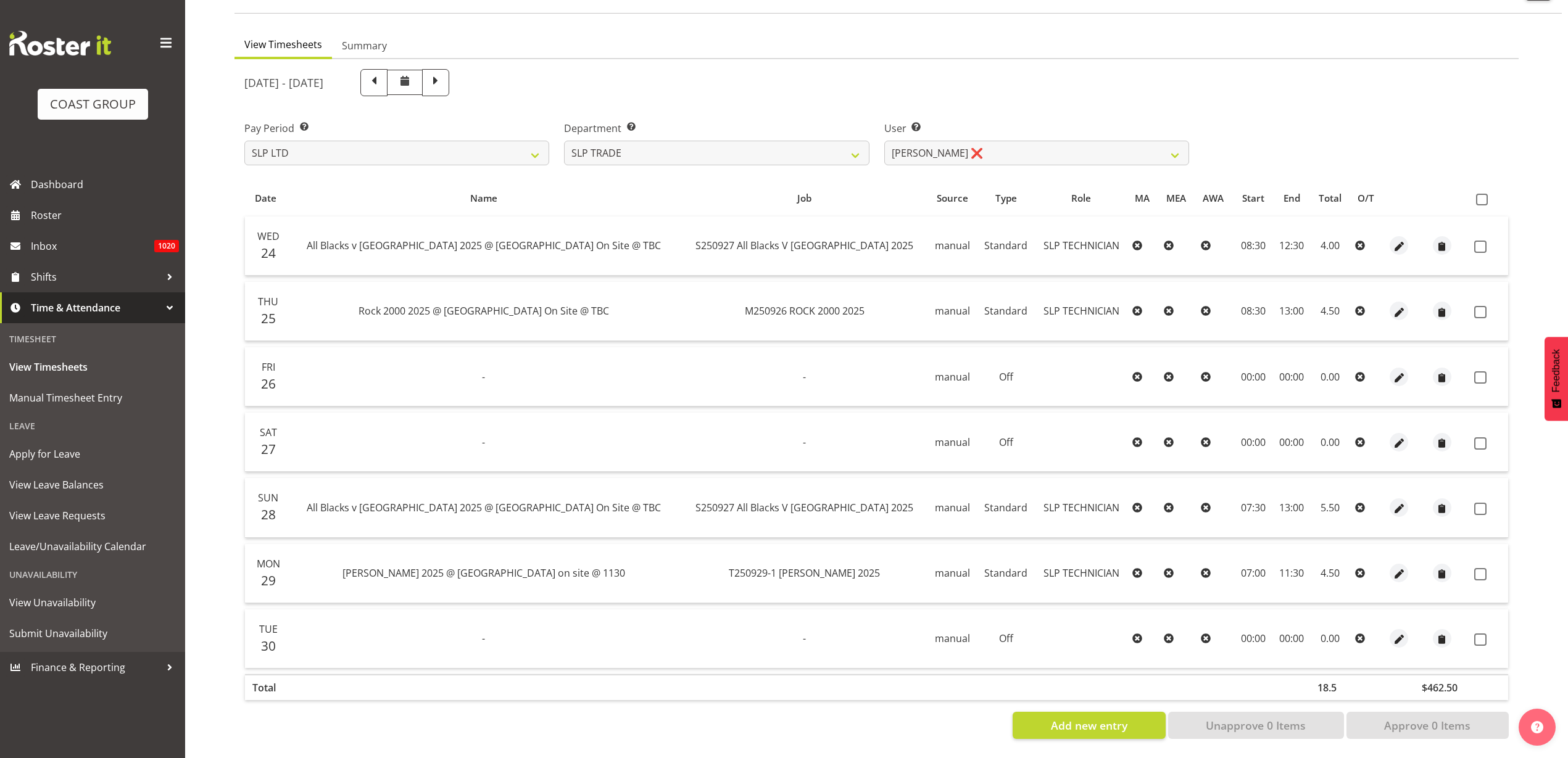
click at [1482, 194] on span at bounding box center [1482, 200] width 12 height 12
click at [1482, 196] on input "checkbox" at bounding box center [1480, 200] width 8 height 8
checkbox input "true"
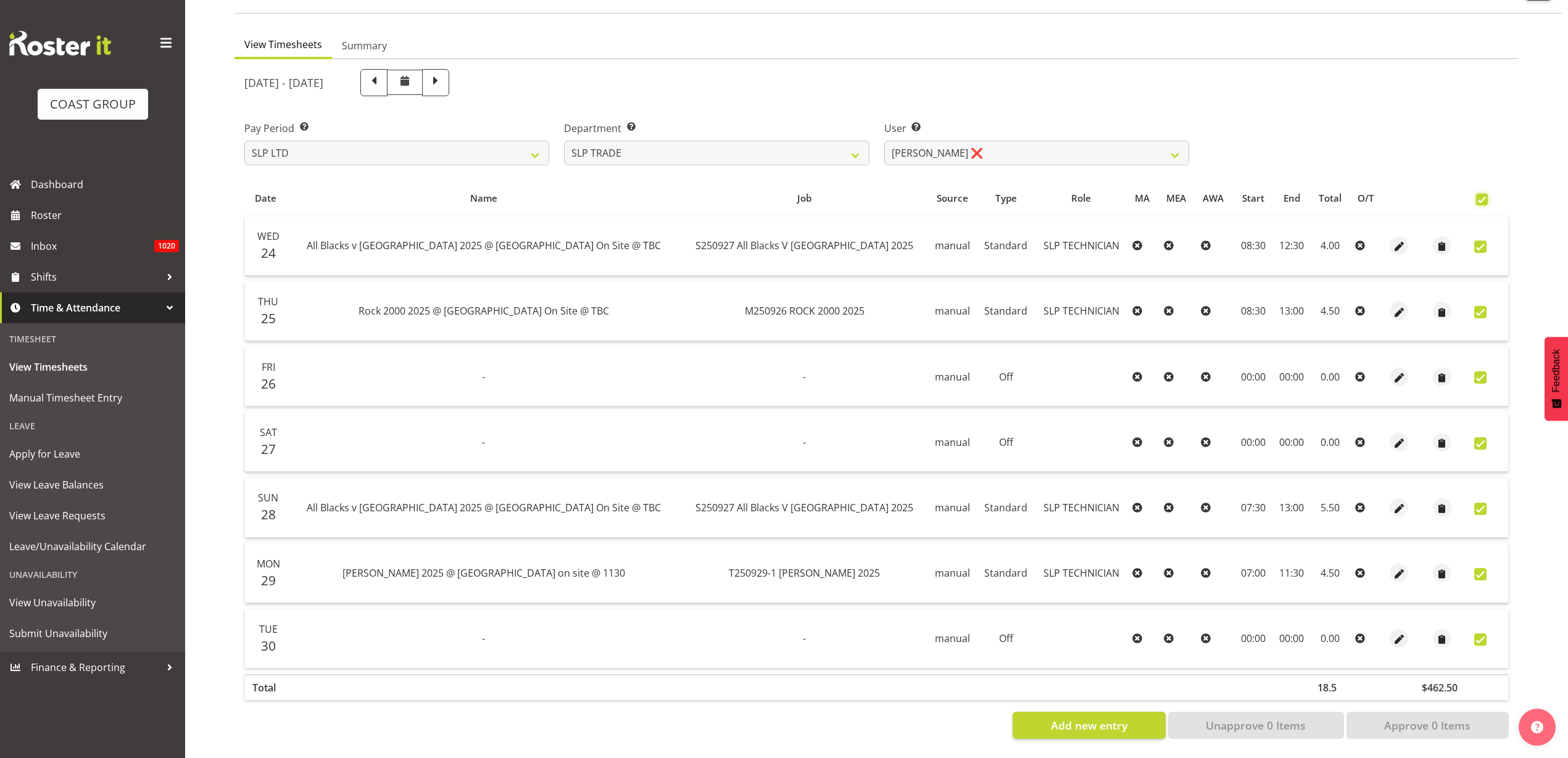
checkbox input "true"
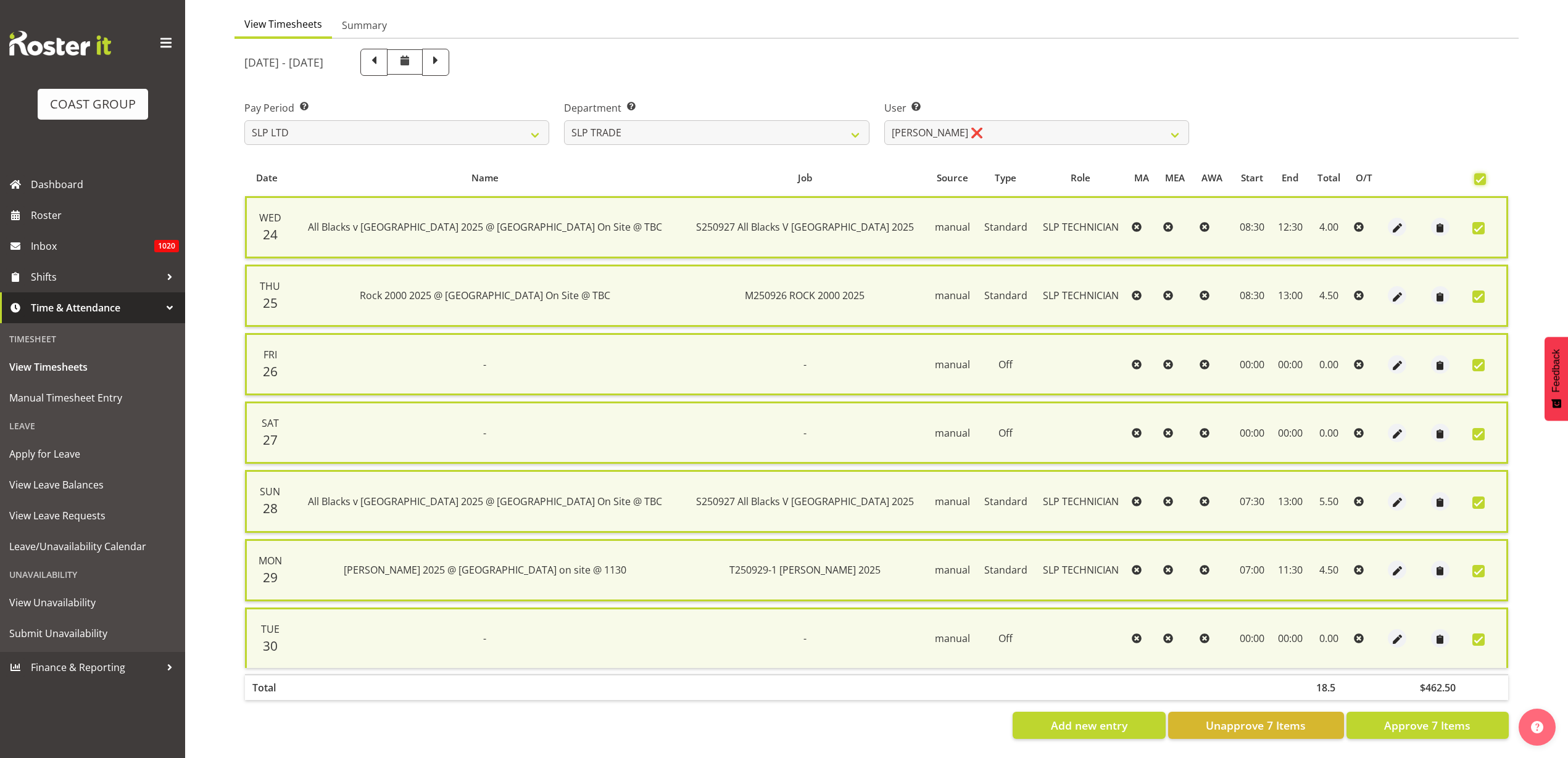
scroll to position [123, 0]
click at [1453, 718] on span "Approve 7 Items" at bounding box center [1427, 725] width 86 height 16
checkbox input "false"
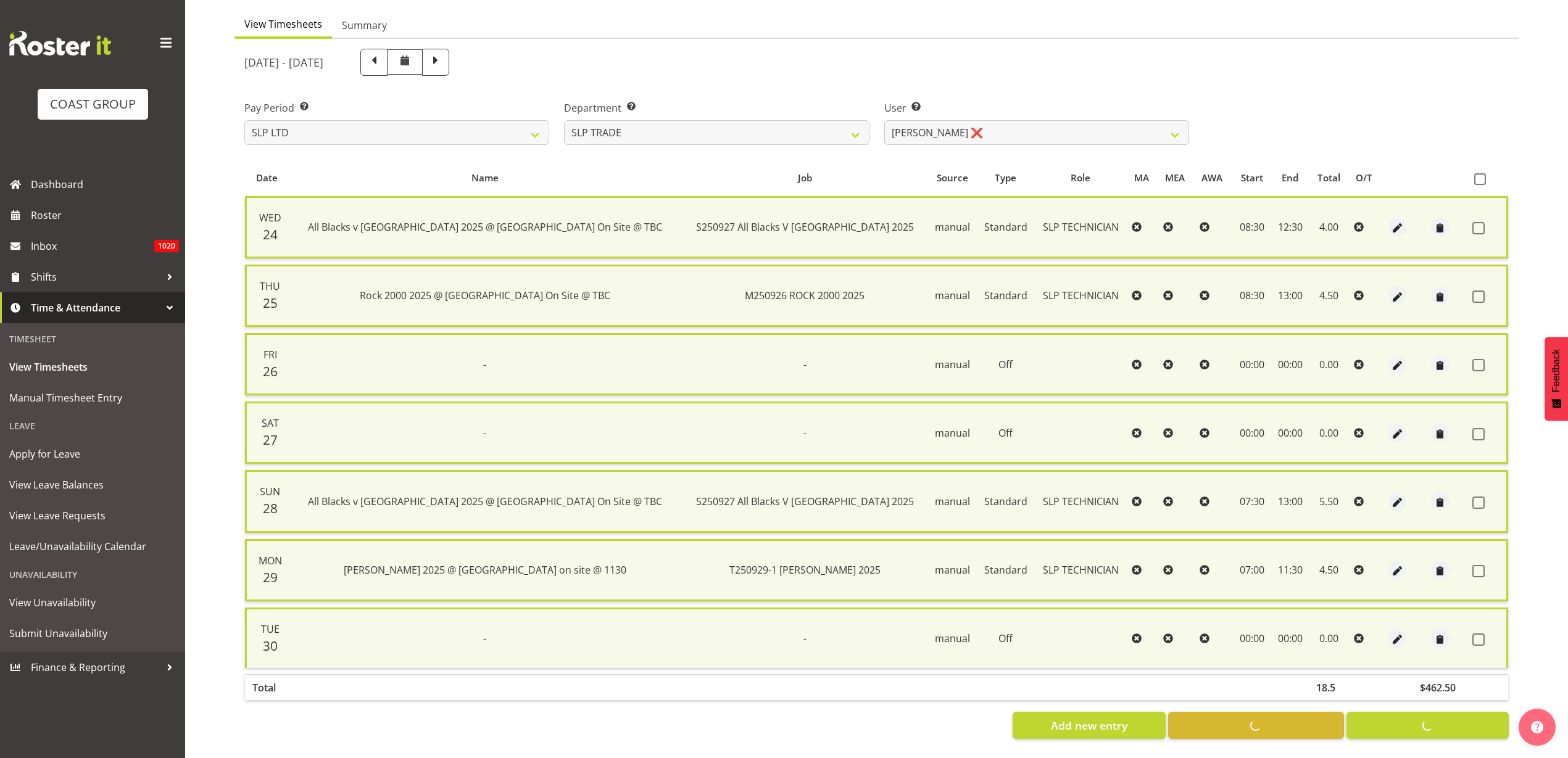
checkbox input "false"
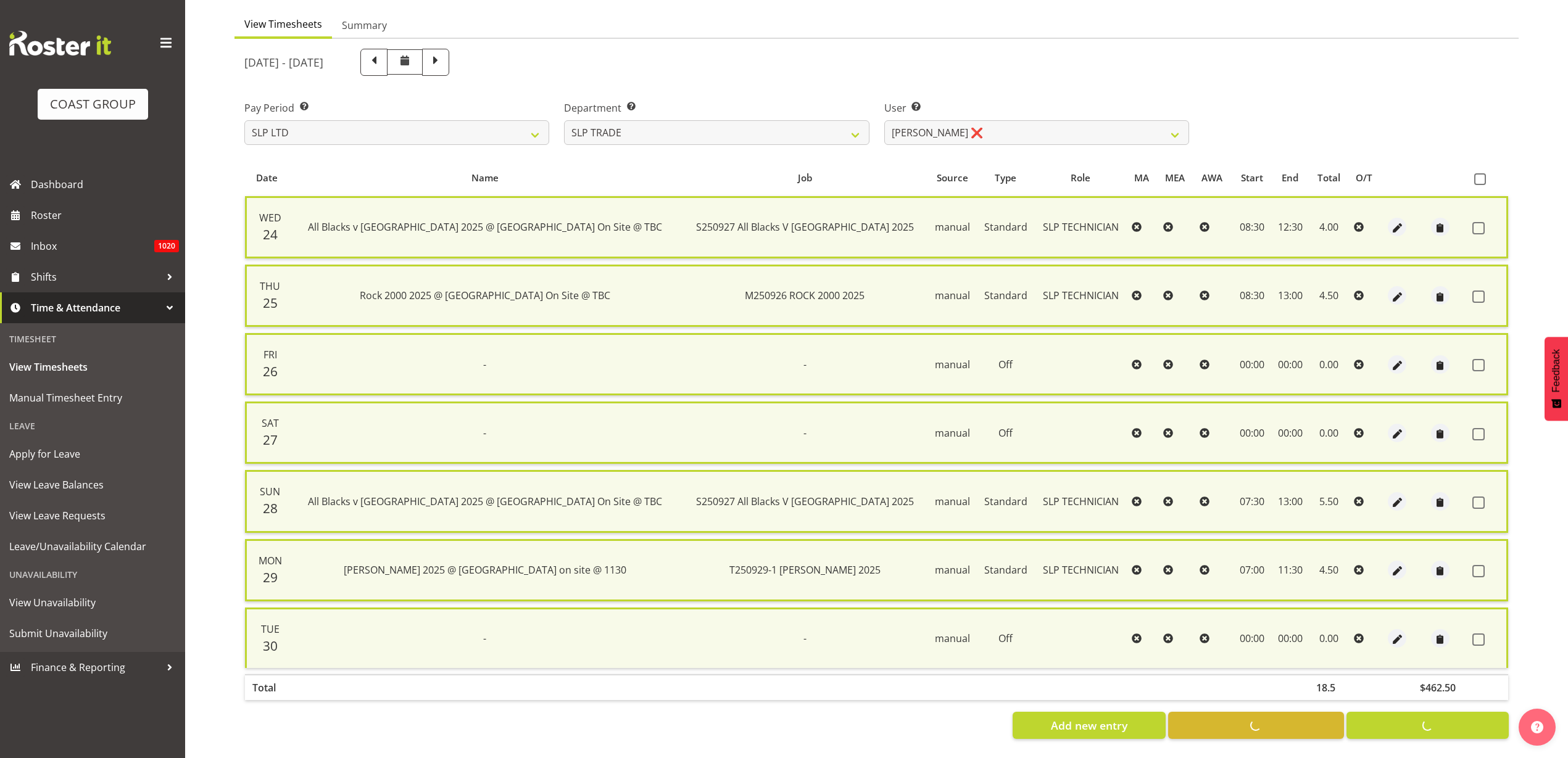
scroll to position [102, 0]
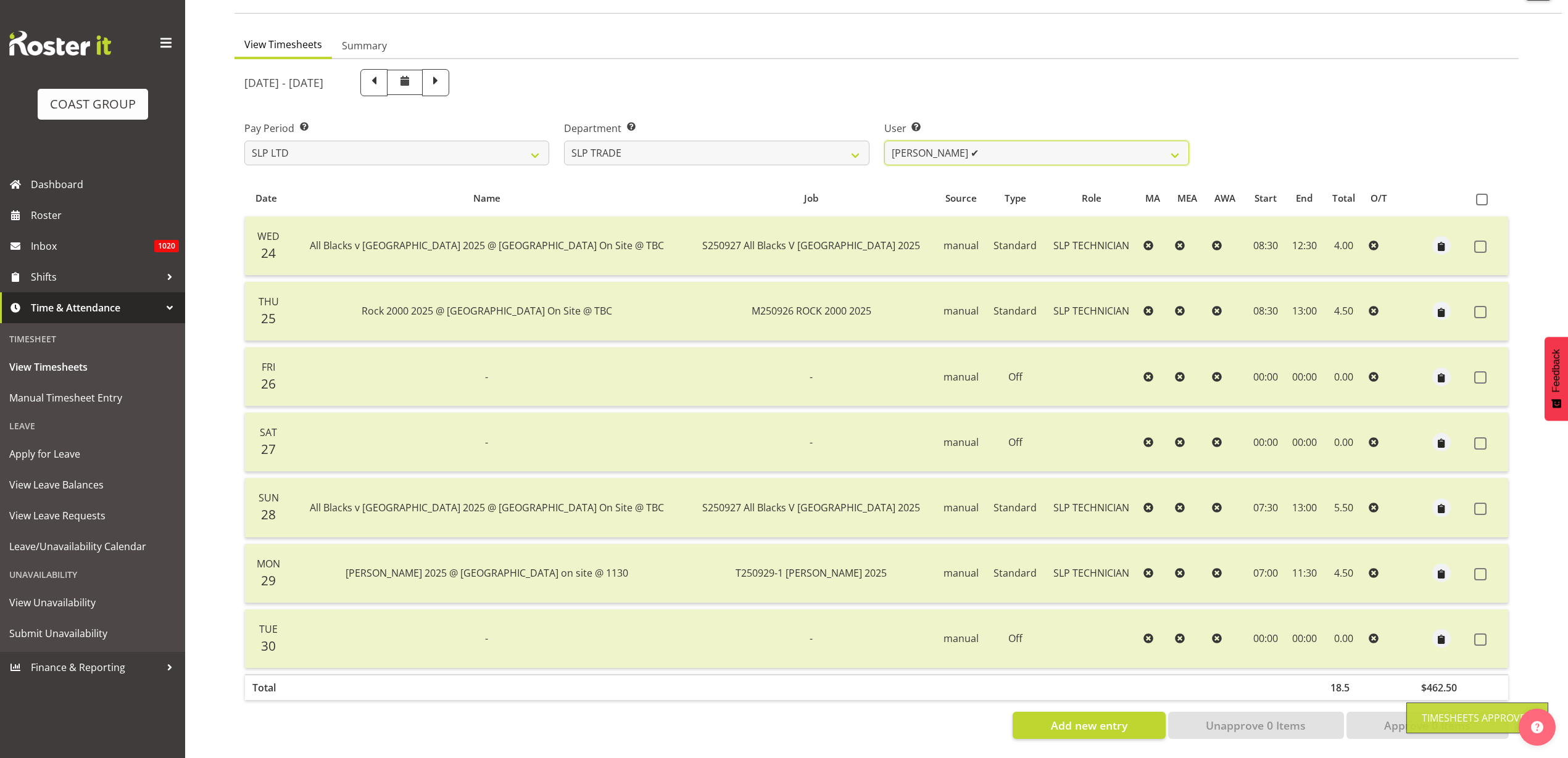
click at [1019, 141] on select "Aof Anujarawat ✔ Han Chaleerin ✔ Hayden Watts ✔ Jack Brewer ✔ Jesse Hawira ✔ Jo…" at bounding box center [1036, 153] width 305 height 24
select select "265"
click at [884, 141] on select "Aof Anujarawat ✔ Han Chaleerin ✔ Hayden Watts ✔ Jack Brewer ✔ Jesse Hawira ✔ Jo…" at bounding box center [1036, 153] width 305 height 24
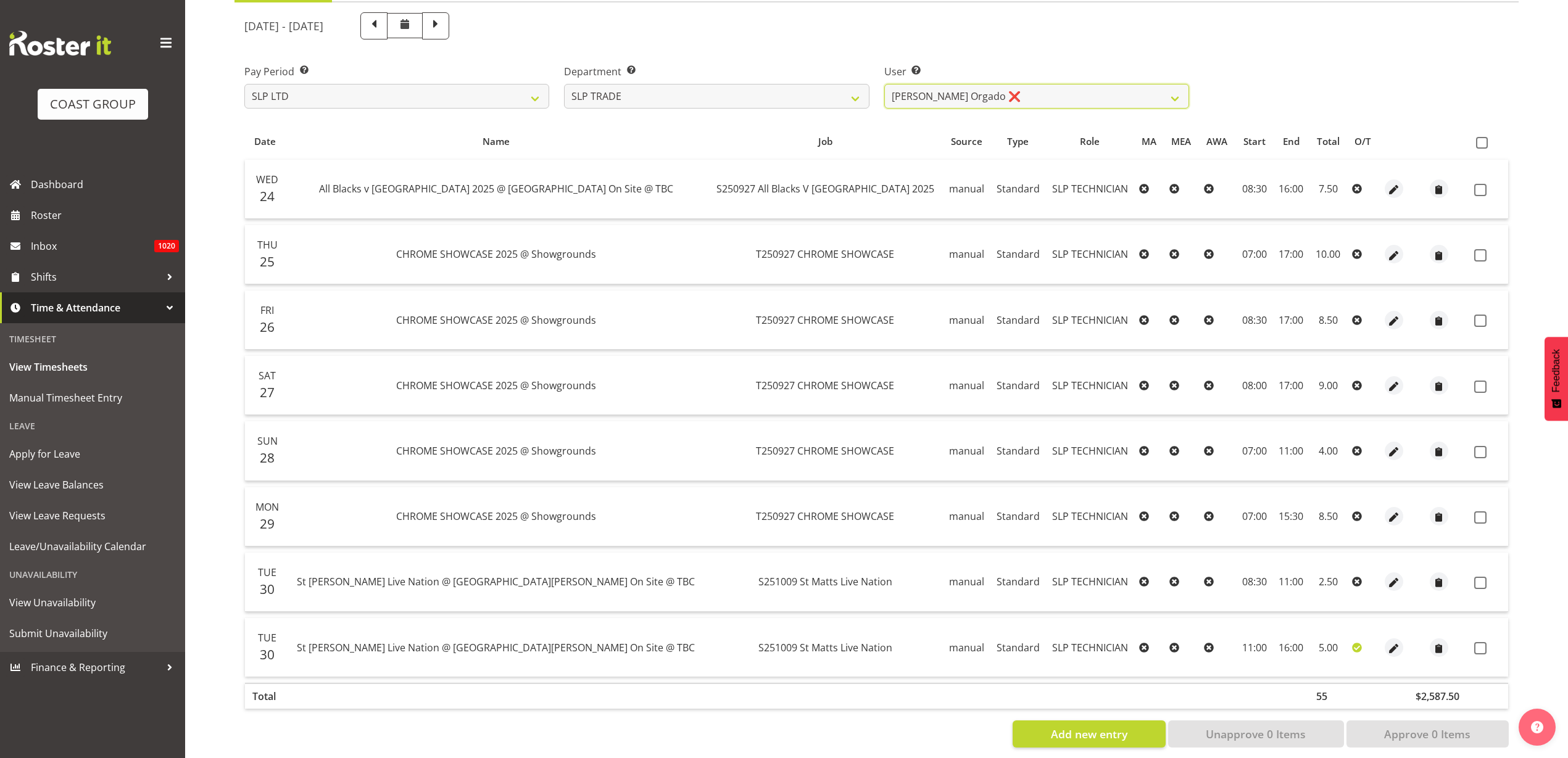
scroll to position [168, 0]
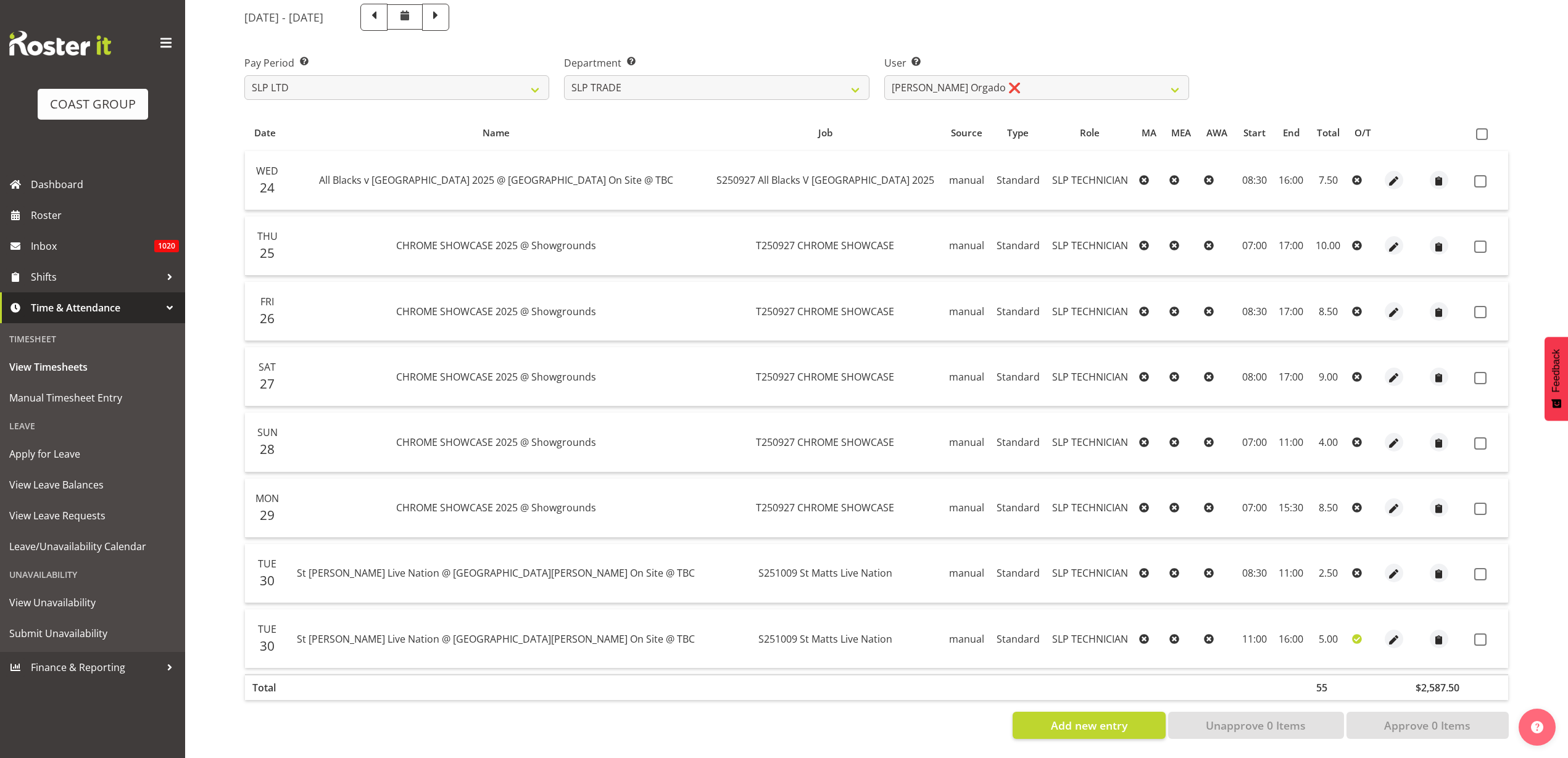
click at [1487, 128] on span at bounding box center [1482, 134] width 12 height 12
click at [1484, 130] on input "checkbox" at bounding box center [1480, 134] width 8 height 8
checkbox input "true"
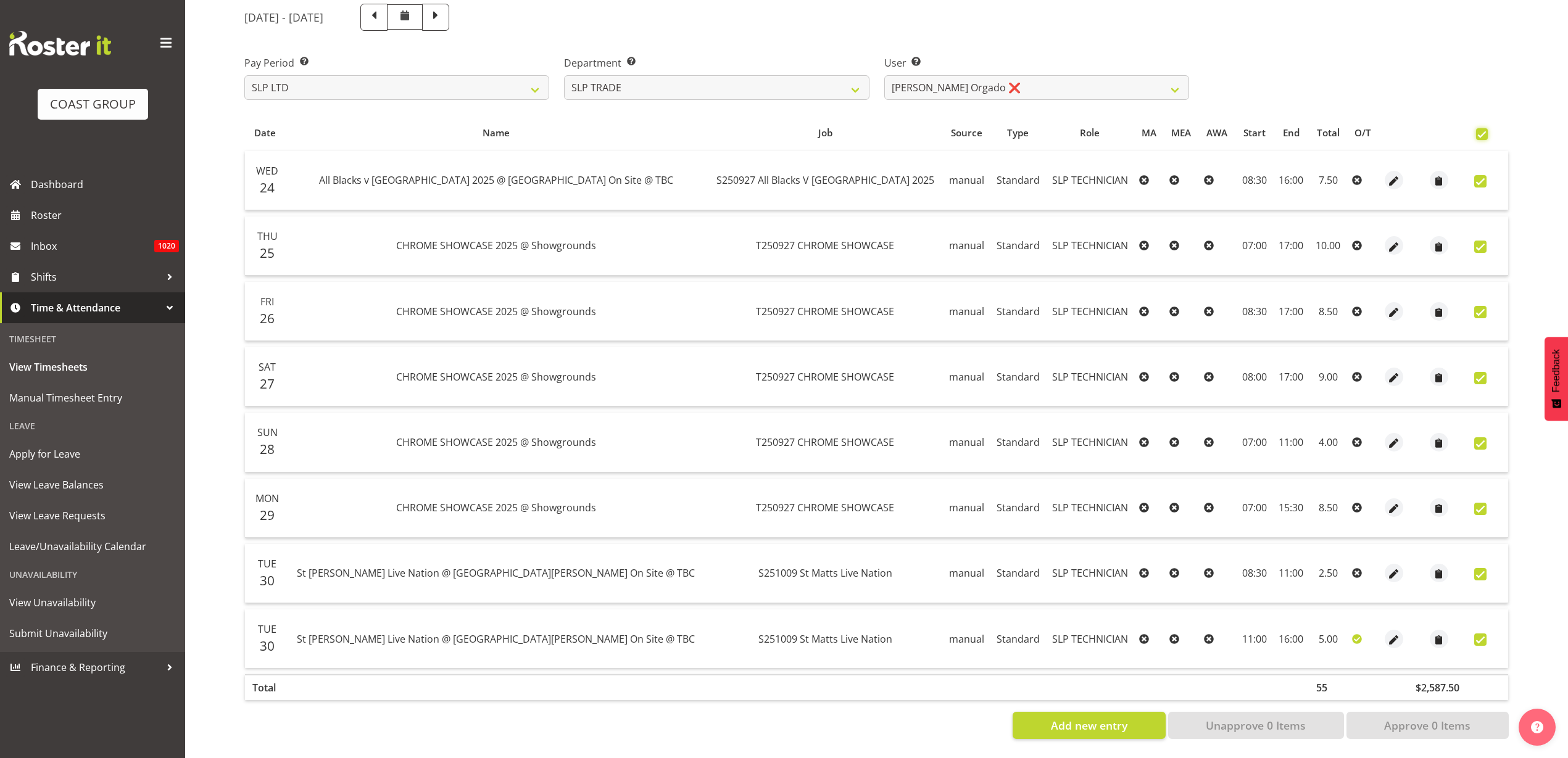
checkbox input "true"
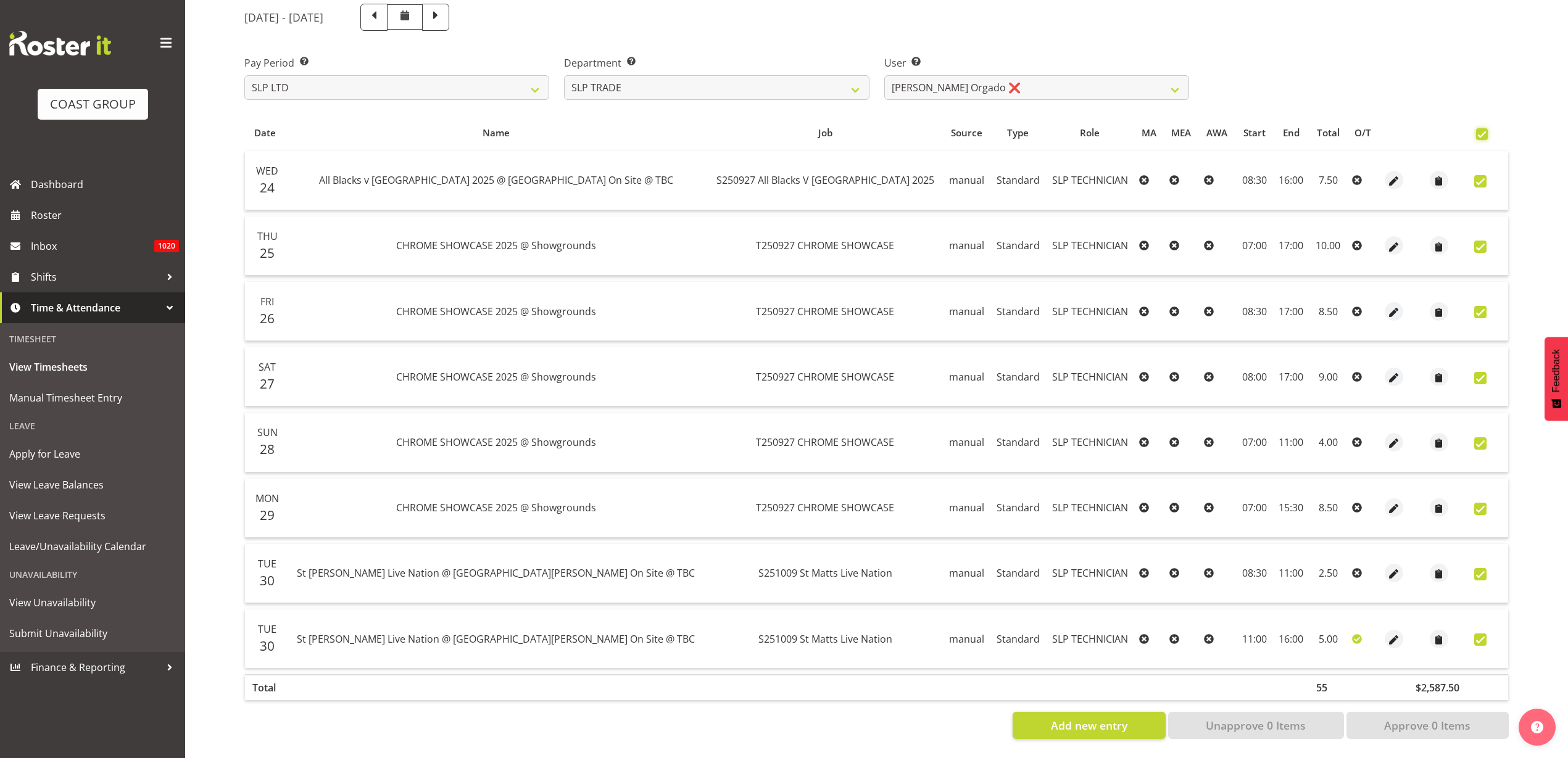
checkbox input "true"
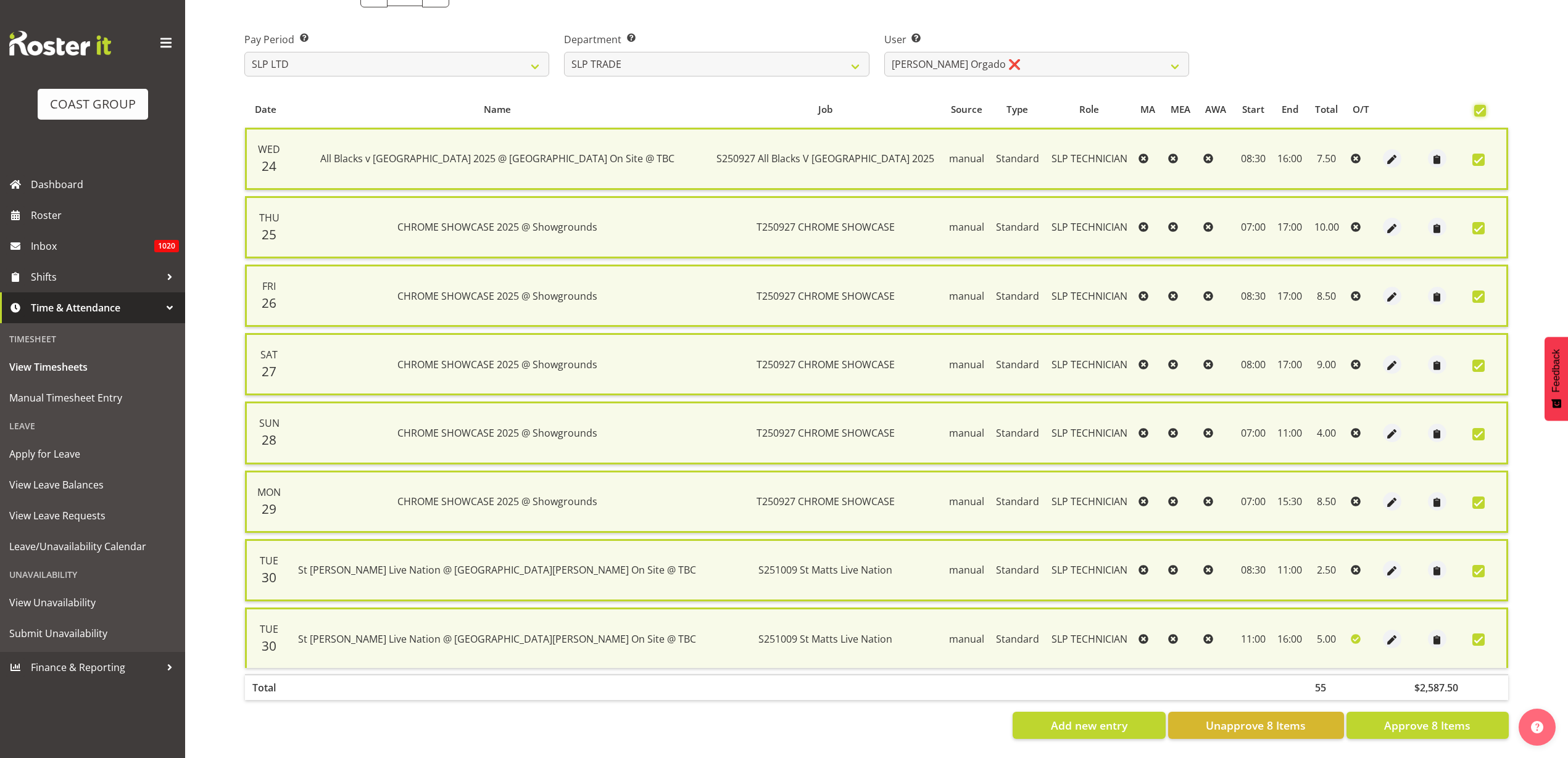
scroll to position [191, 0]
click at [1417, 718] on span "Approve 8 Items" at bounding box center [1427, 725] width 86 height 16
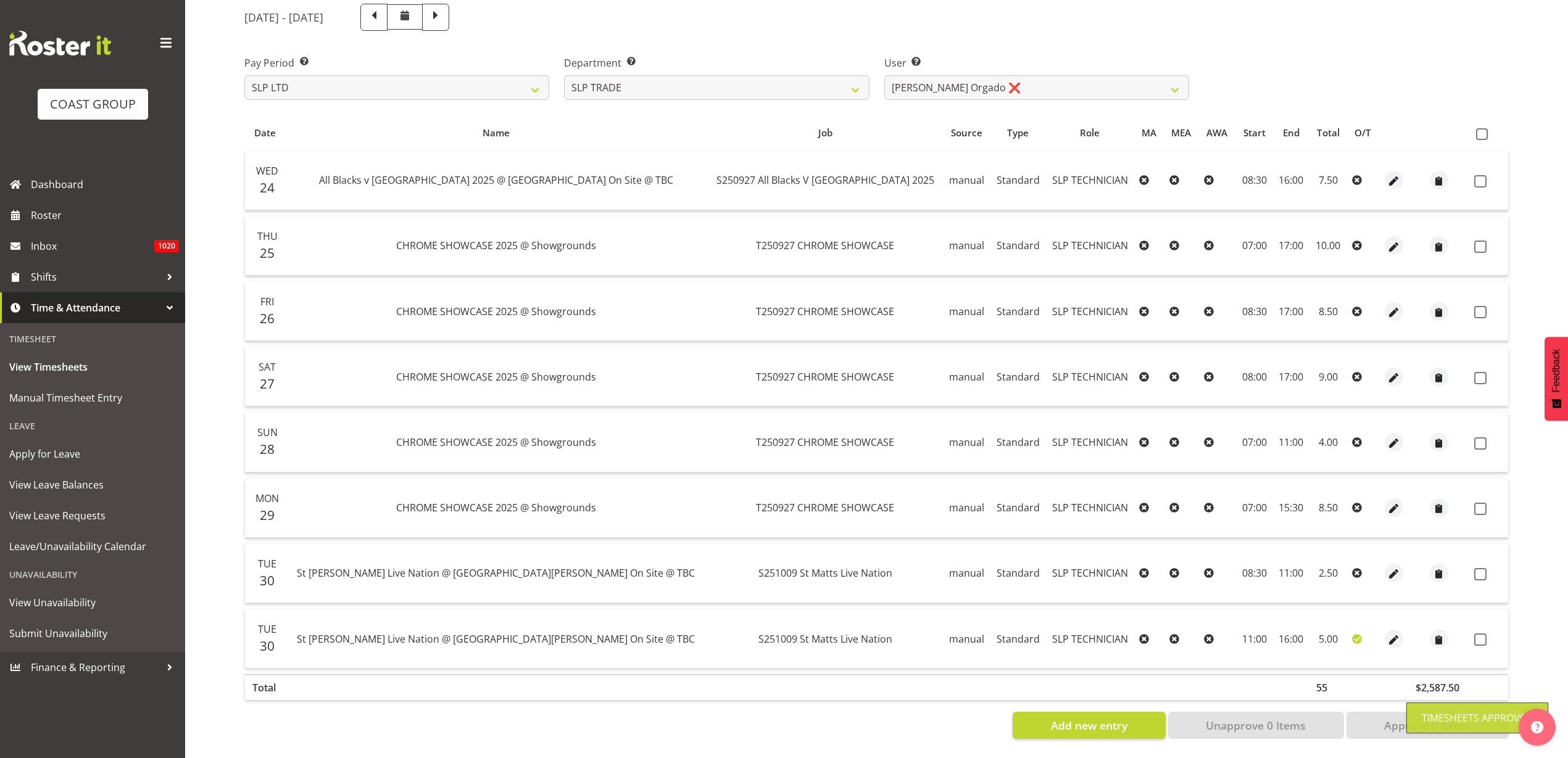
scroll to position [168, 0]
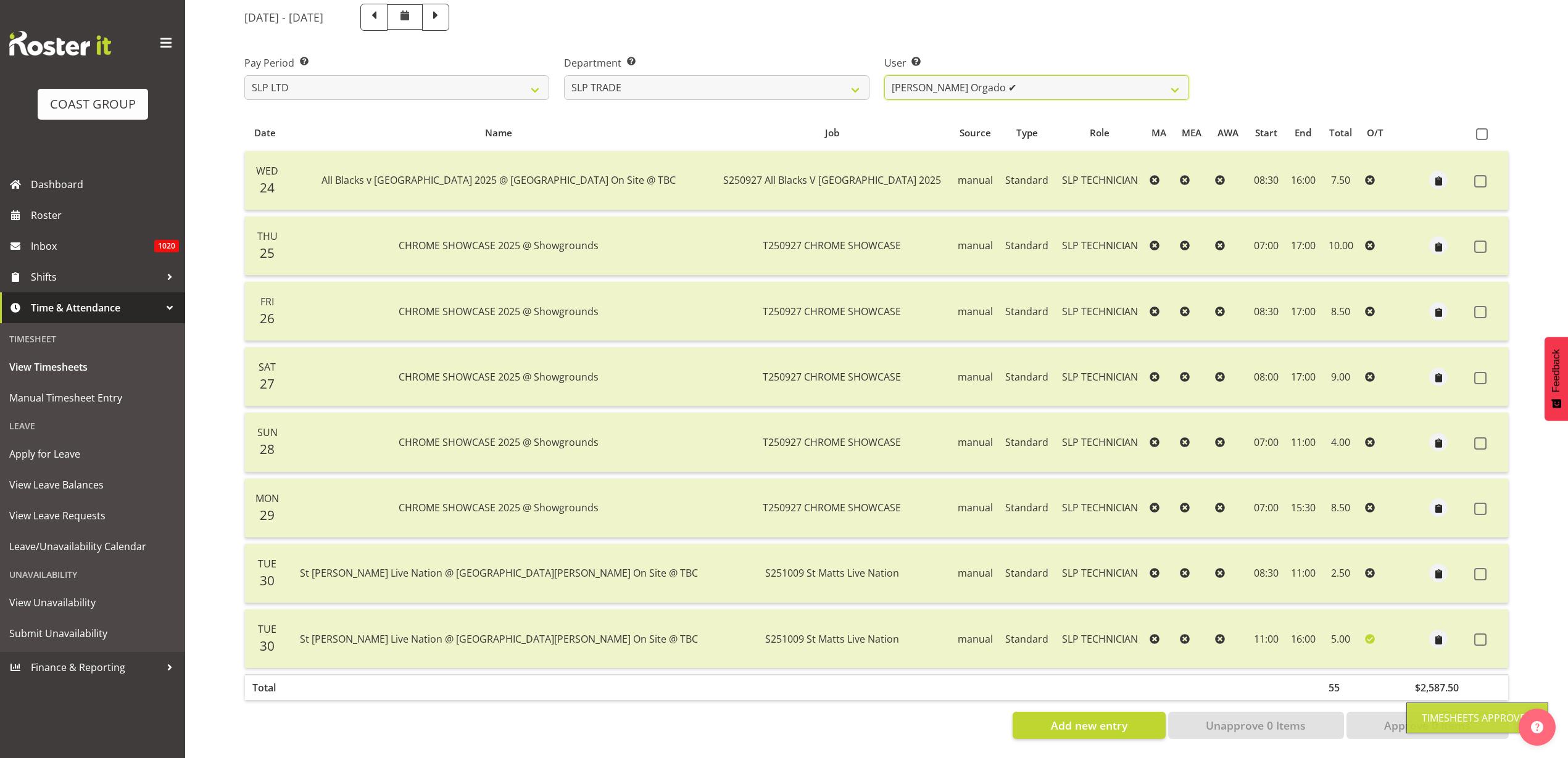
click at [1057, 75] on select "Aof Anujarawat ✔ Han Chaleerin ✔ Hayden Watts ✔ Jack Brewer ✔ Jesse Hawira ✔ Jo…" at bounding box center [1036, 87] width 305 height 24
click at [730, 76] on select "SLP CHC SLP OFFICE SLP PRODUCTION SLP TRADE" at bounding box center [716, 87] width 305 height 24
click at [564, 75] on select "SLP CHC SLP OFFICE SLP PRODUCTION SLP TRADE" at bounding box center [716, 87] width 305 height 24
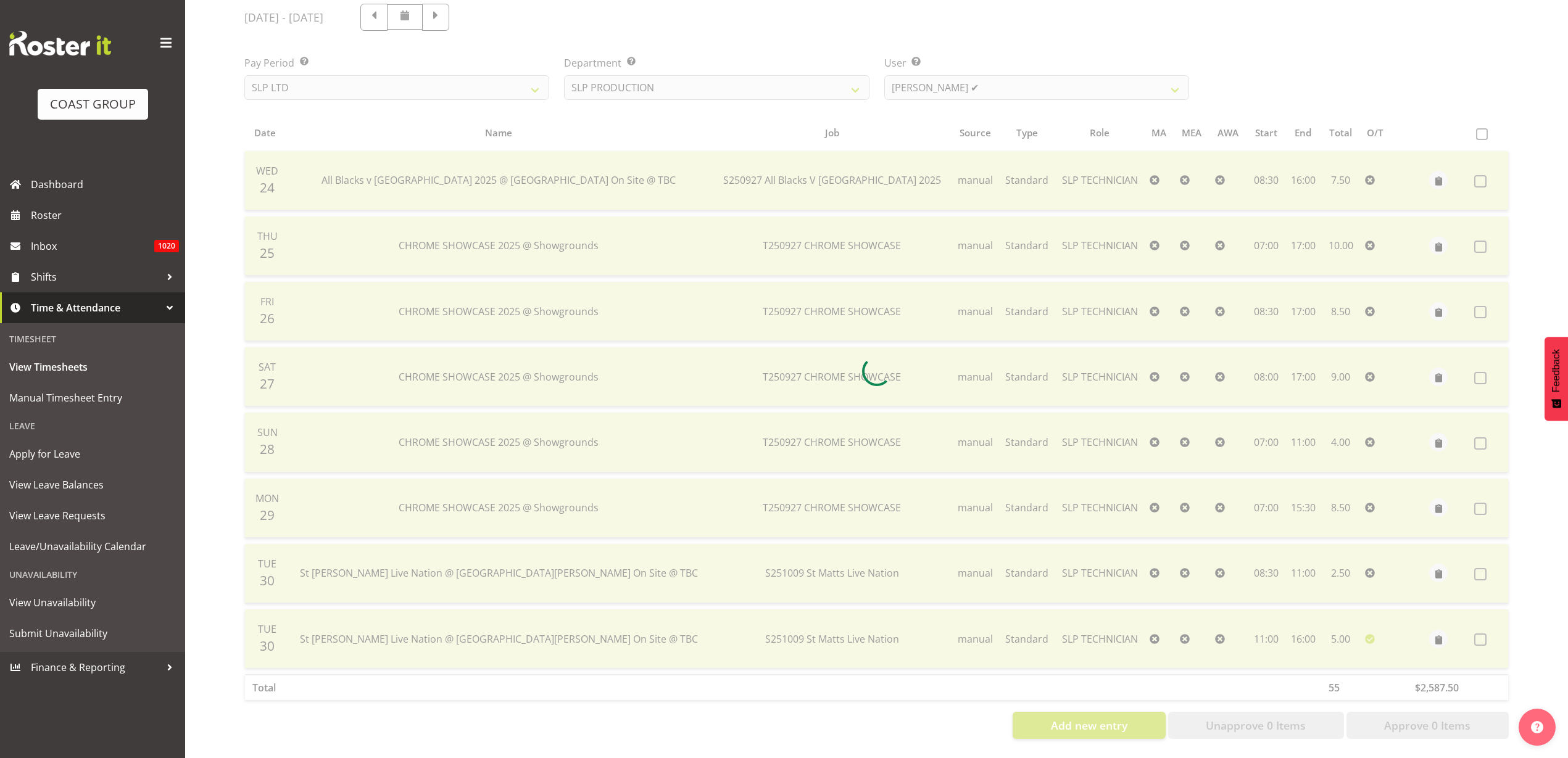
click at [1036, 68] on div at bounding box center [876, 371] width 1284 height 755
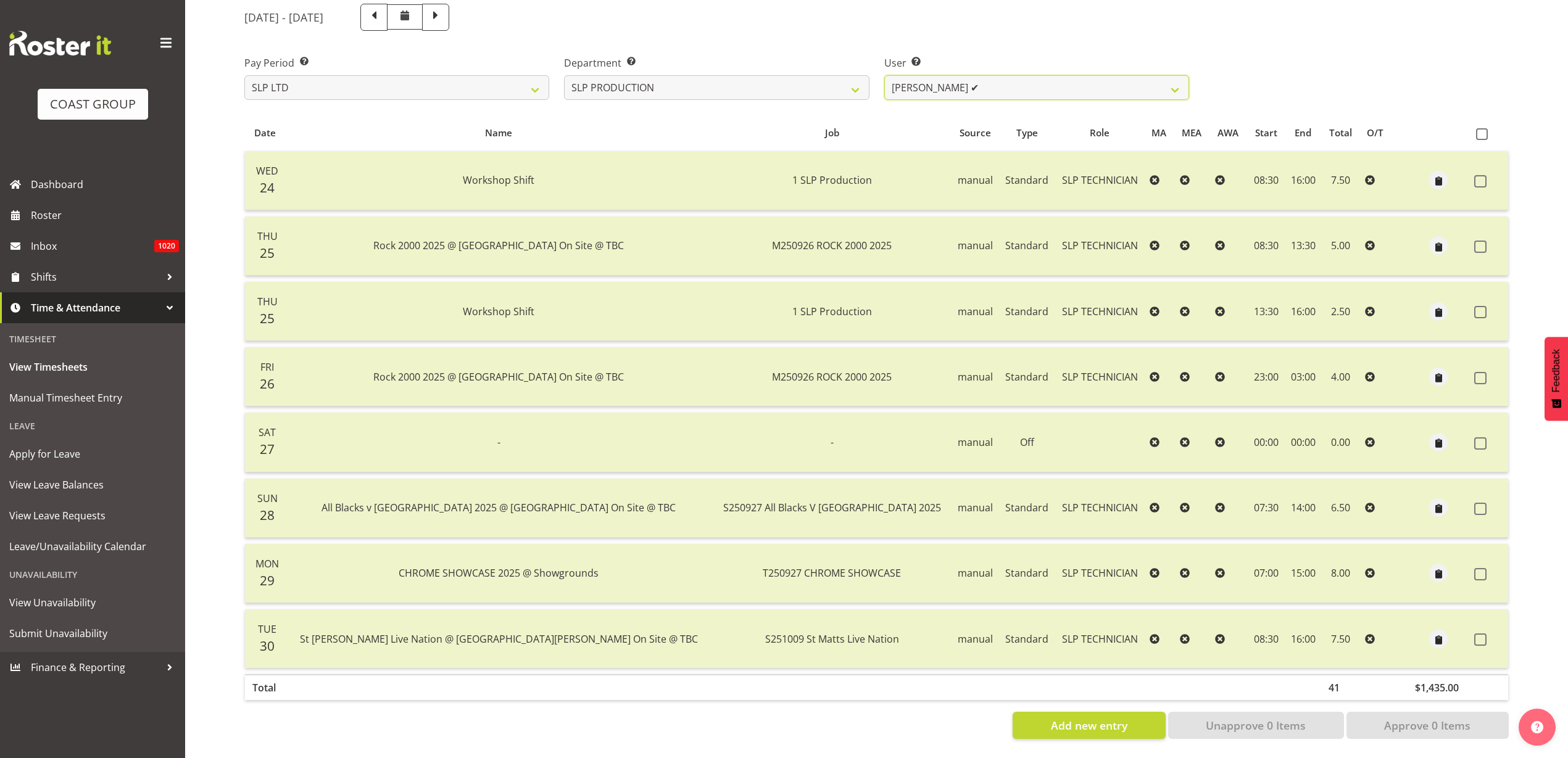
click at [1042, 75] on select "Aaron Grant ✔ Alan Burrows ✔ Coel Phillips ✔ Kent Stevens ✔ Kes David ✔ Mark Ph…" at bounding box center [1036, 87] width 305 height 24
click at [732, 76] on select "SLP CHC SLP OFFICE SLP PRODUCTION SLP TRADE" at bounding box center [716, 87] width 305 height 24
click at [564, 75] on select "SLP CHC SLP OFFICE SLP PRODUCTION SLP TRADE" at bounding box center [716, 87] width 305 height 24
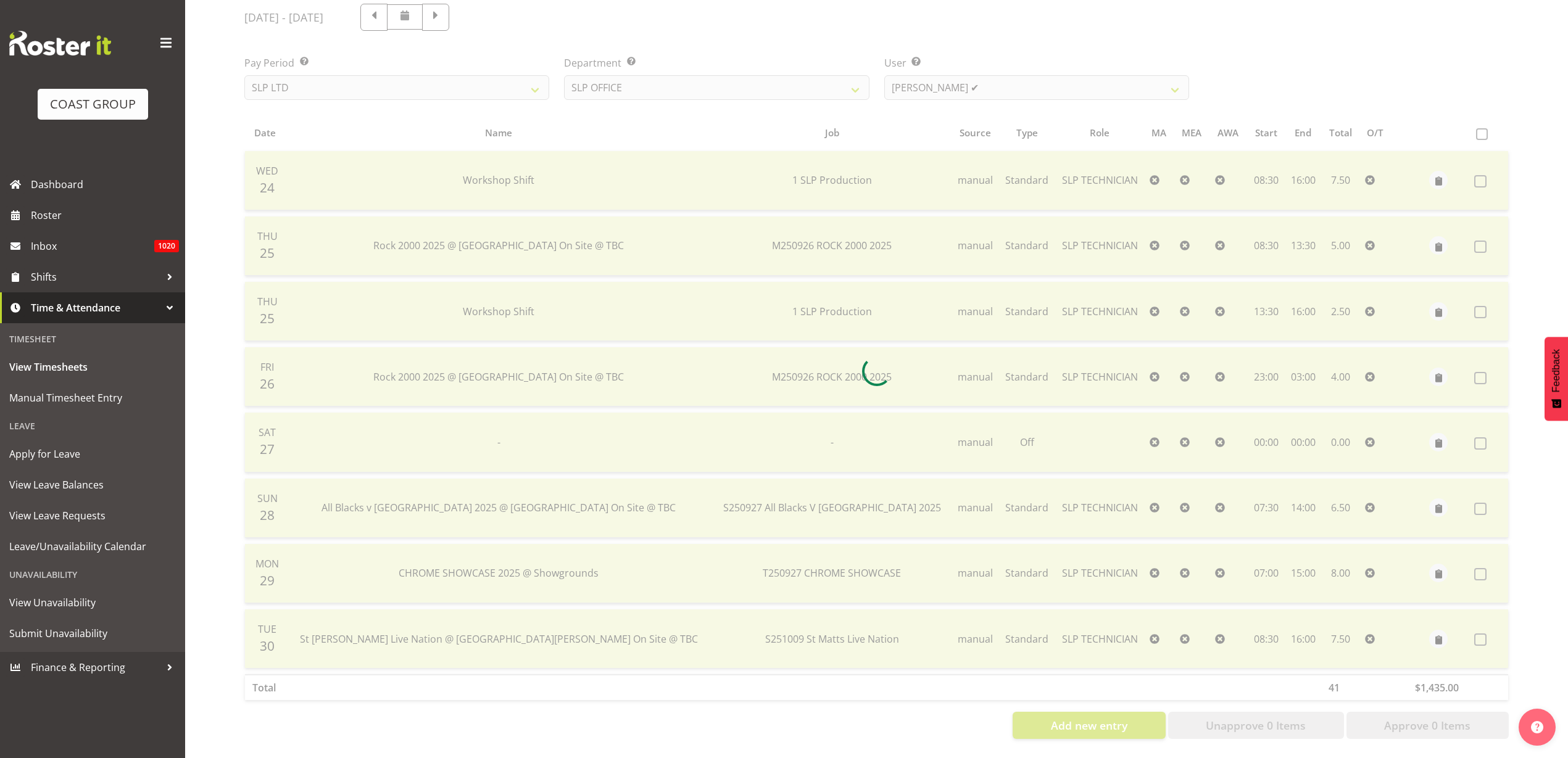
click at [1067, 82] on div at bounding box center [876, 371] width 1284 height 755
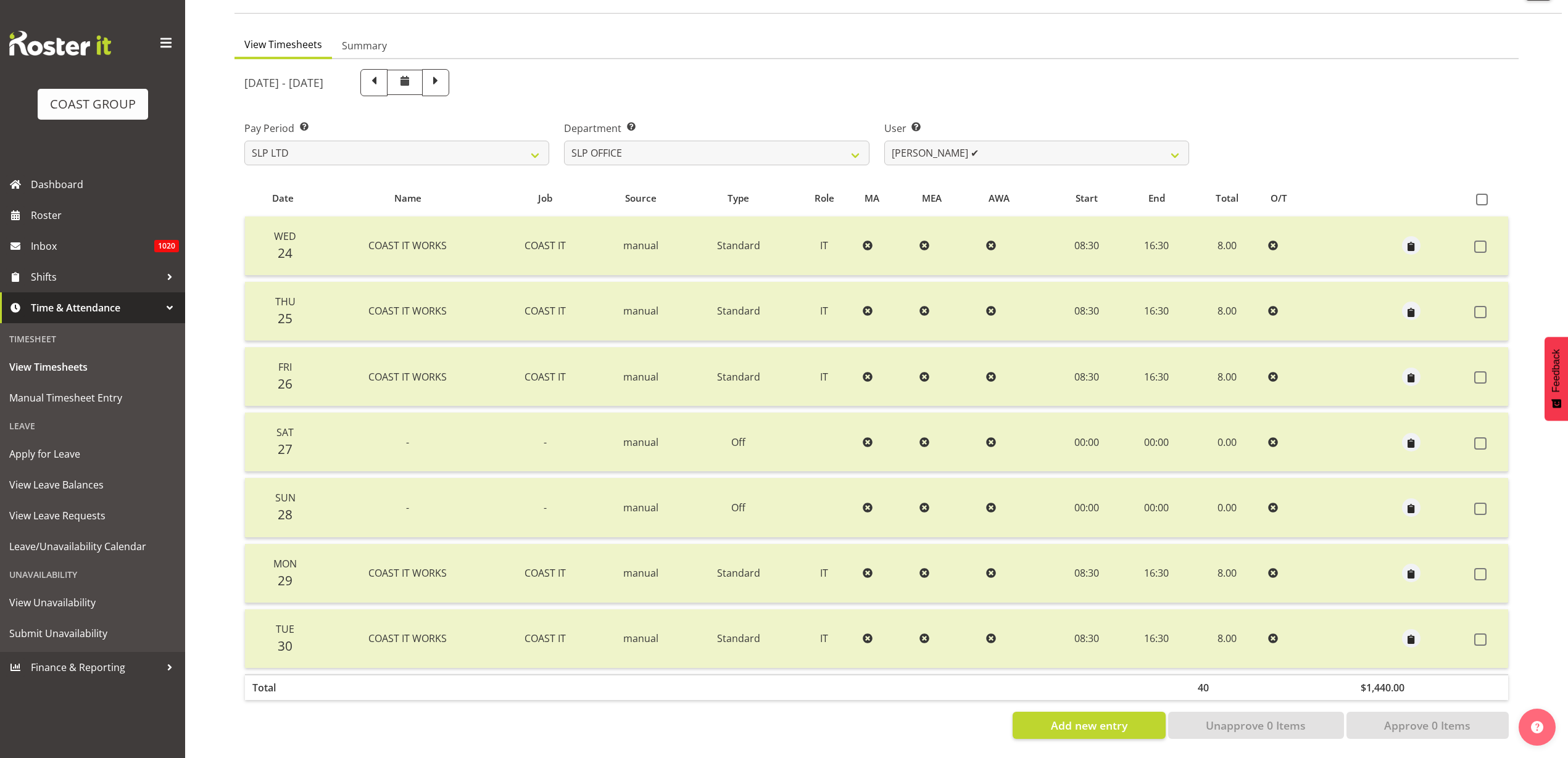
scroll to position [102, 0]
click at [1024, 141] on select "Daniel Zhou ✔ Jason Adams ✔ Micah Hetrick ✔" at bounding box center [1036, 153] width 305 height 24
click at [758, 141] on select "SLP CHC SLP OFFICE SLP PRODUCTION SLP TRADE" at bounding box center [716, 153] width 305 height 24
click at [564, 141] on select "SLP CHC SLP OFFICE SLP PRODUCTION SLP TRADE" at bounding box center [716, 153] width 305 height 24
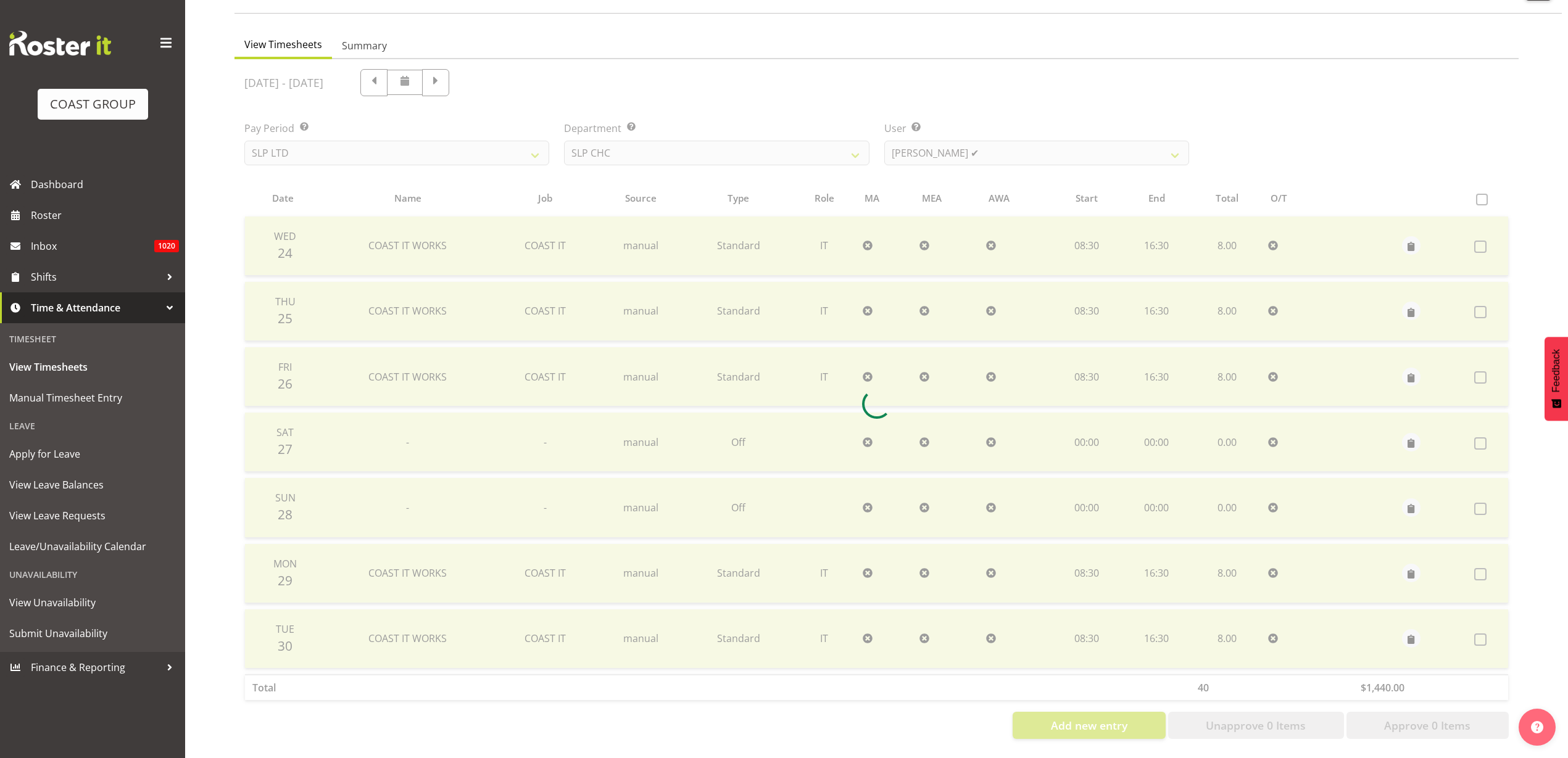
click at [1208, 80] on div at bounding box center [876, 404] width 1284 height 690
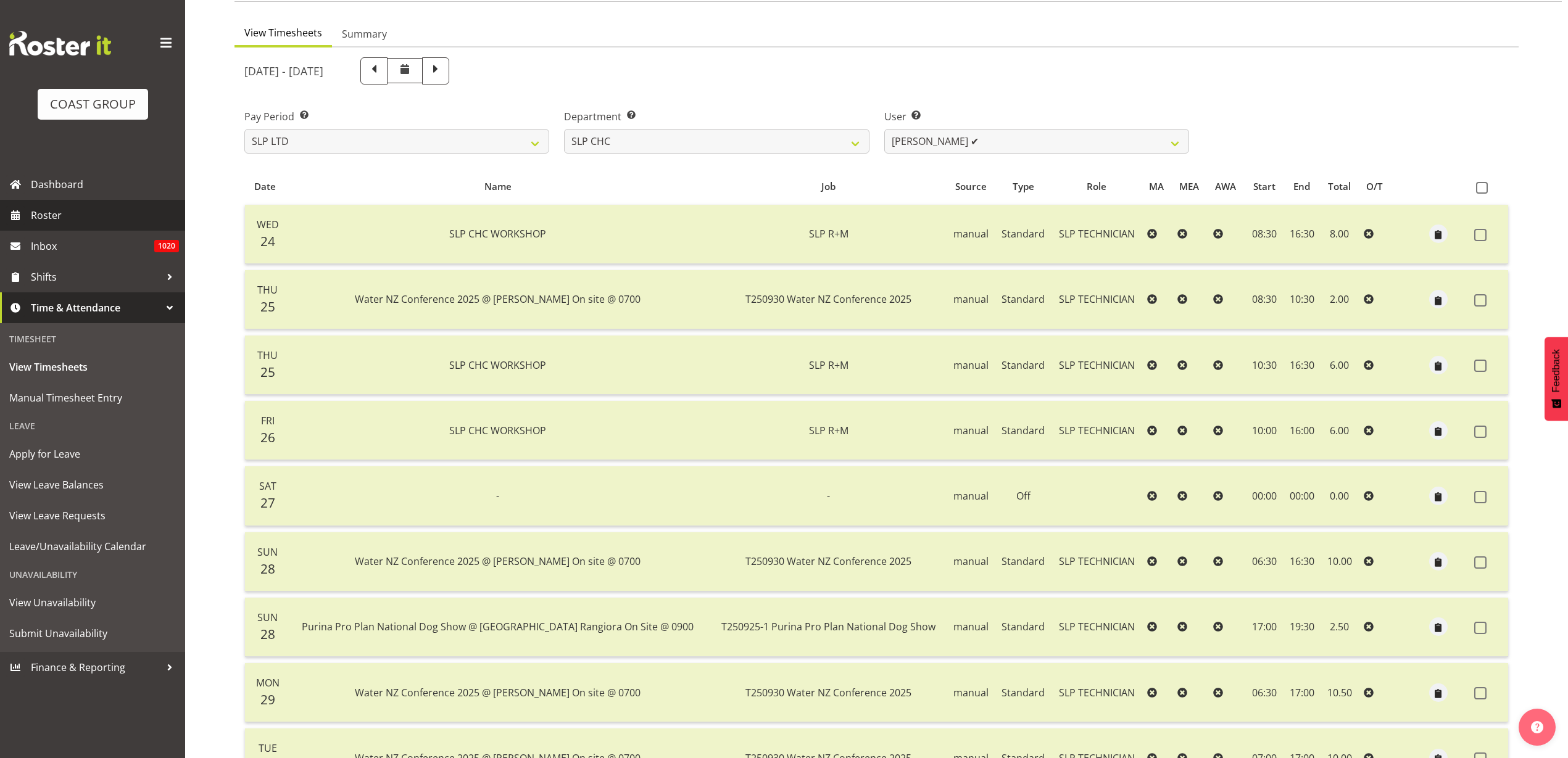
click at [67, 222] on span "Roster" at bounding box center [105, 216] width 148 height 19
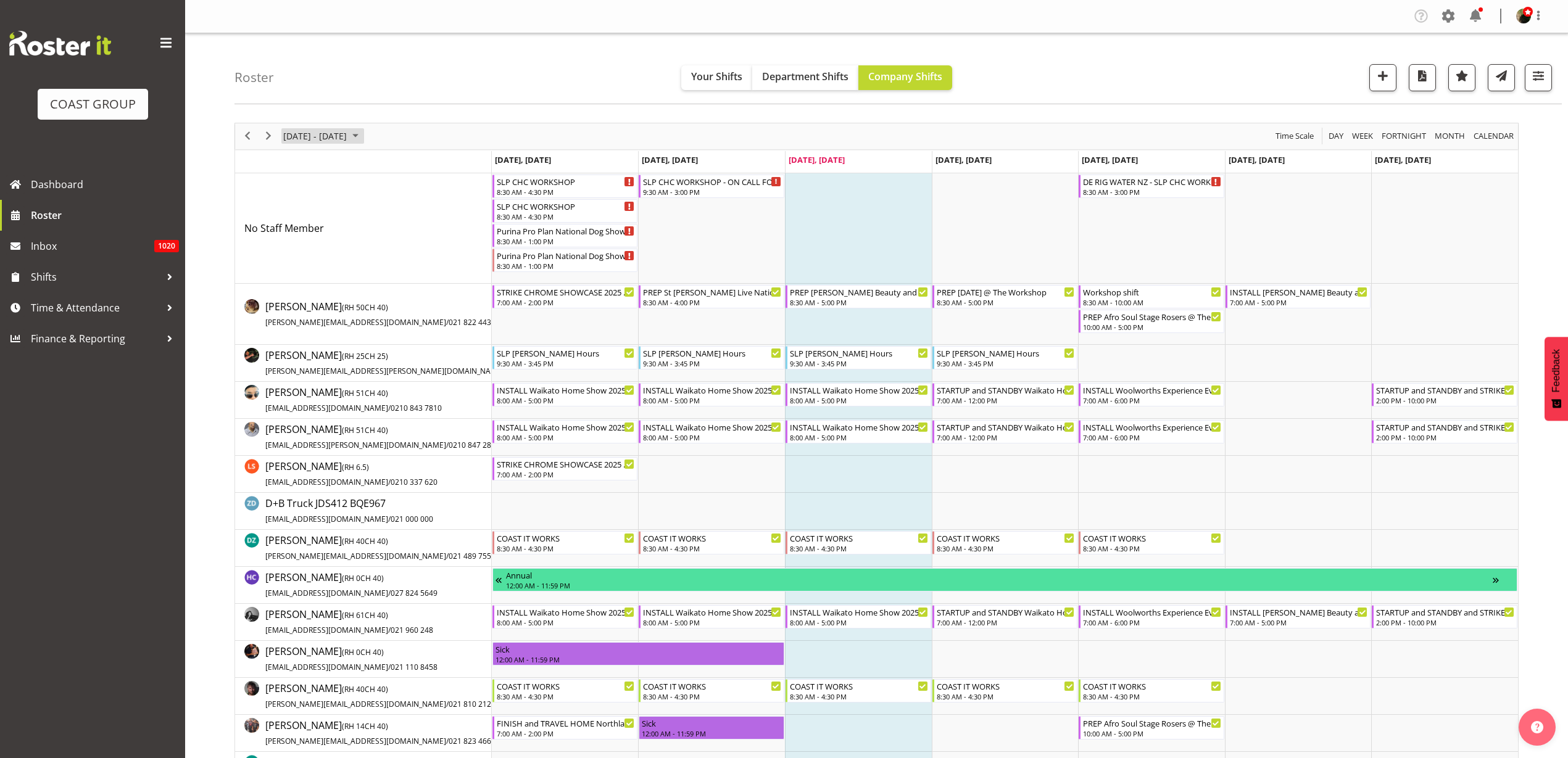
click at [317, 134] on span "[DATE] - [DATE]" at bounding box center [315, 136] width 66 height 15
click at [336, 273] on span "22" at bounding box center [336, 273] width 19 height 19
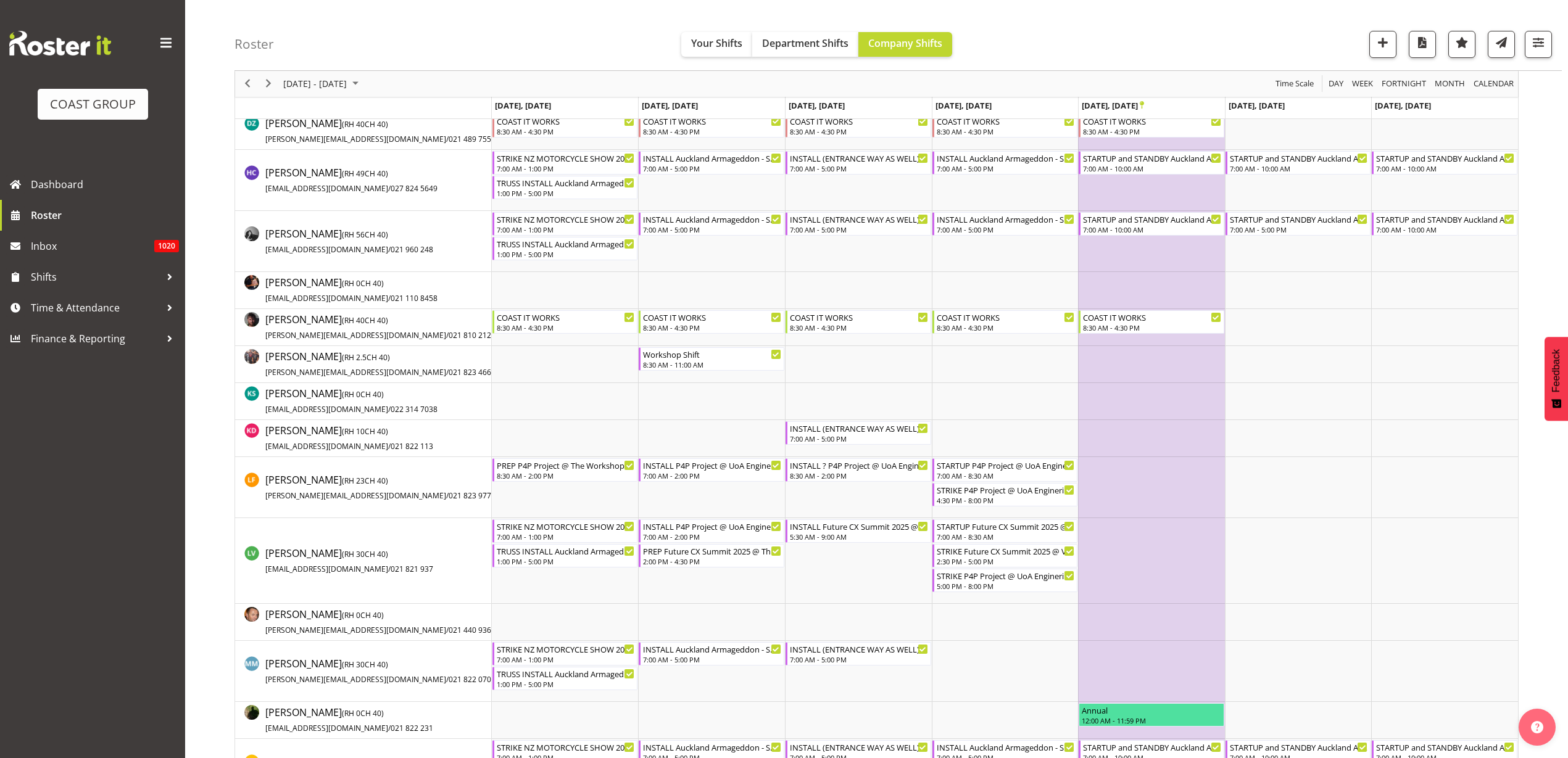
scroll to position [540, 0]
click at [106, 313] on span "Time & Attendance" at bounding box center [96, 308] width 129 height 19
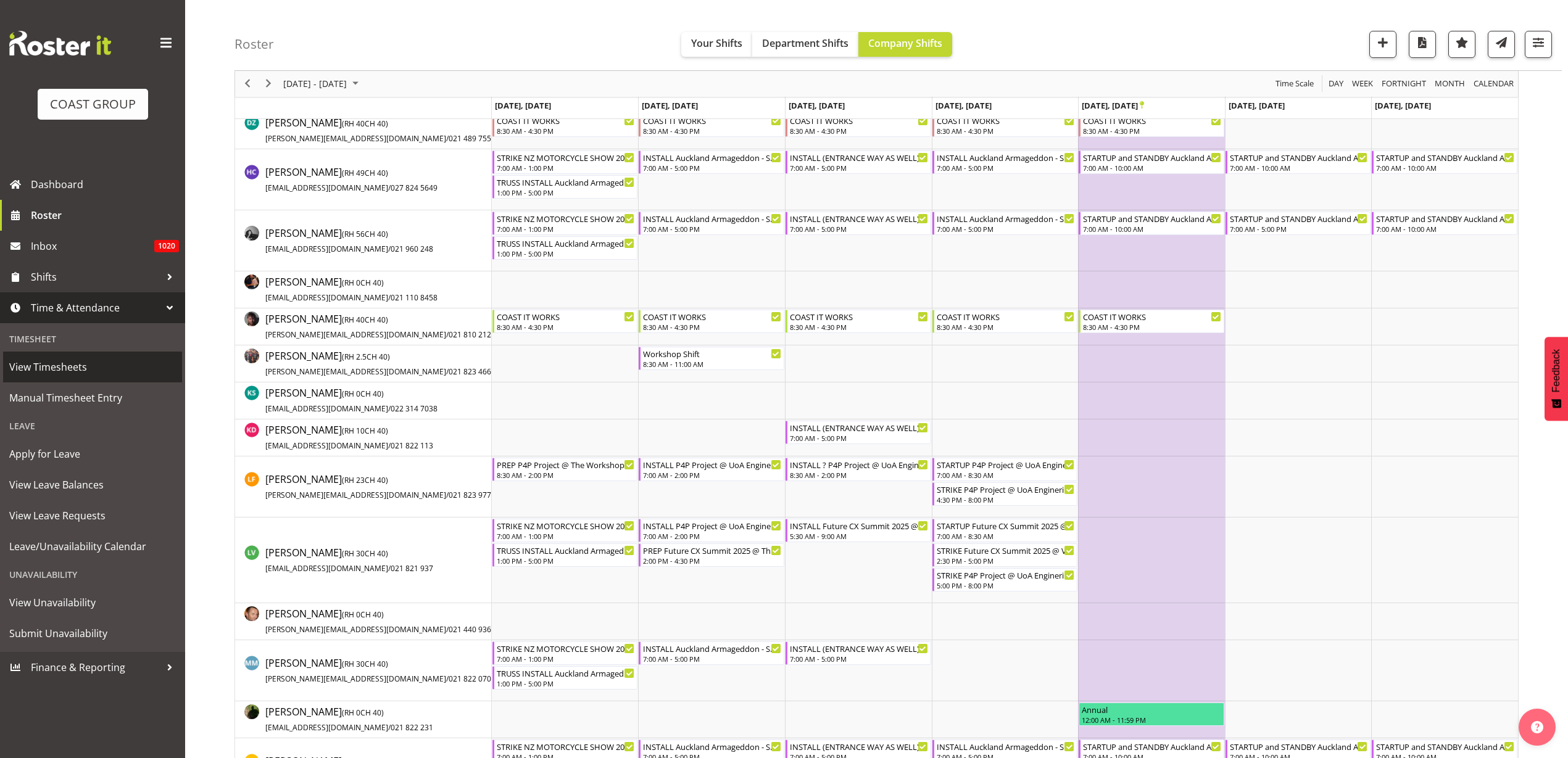
click at [69, 362] on span "View Timesheets" at bounding box center [93, 367] width 167 height 19
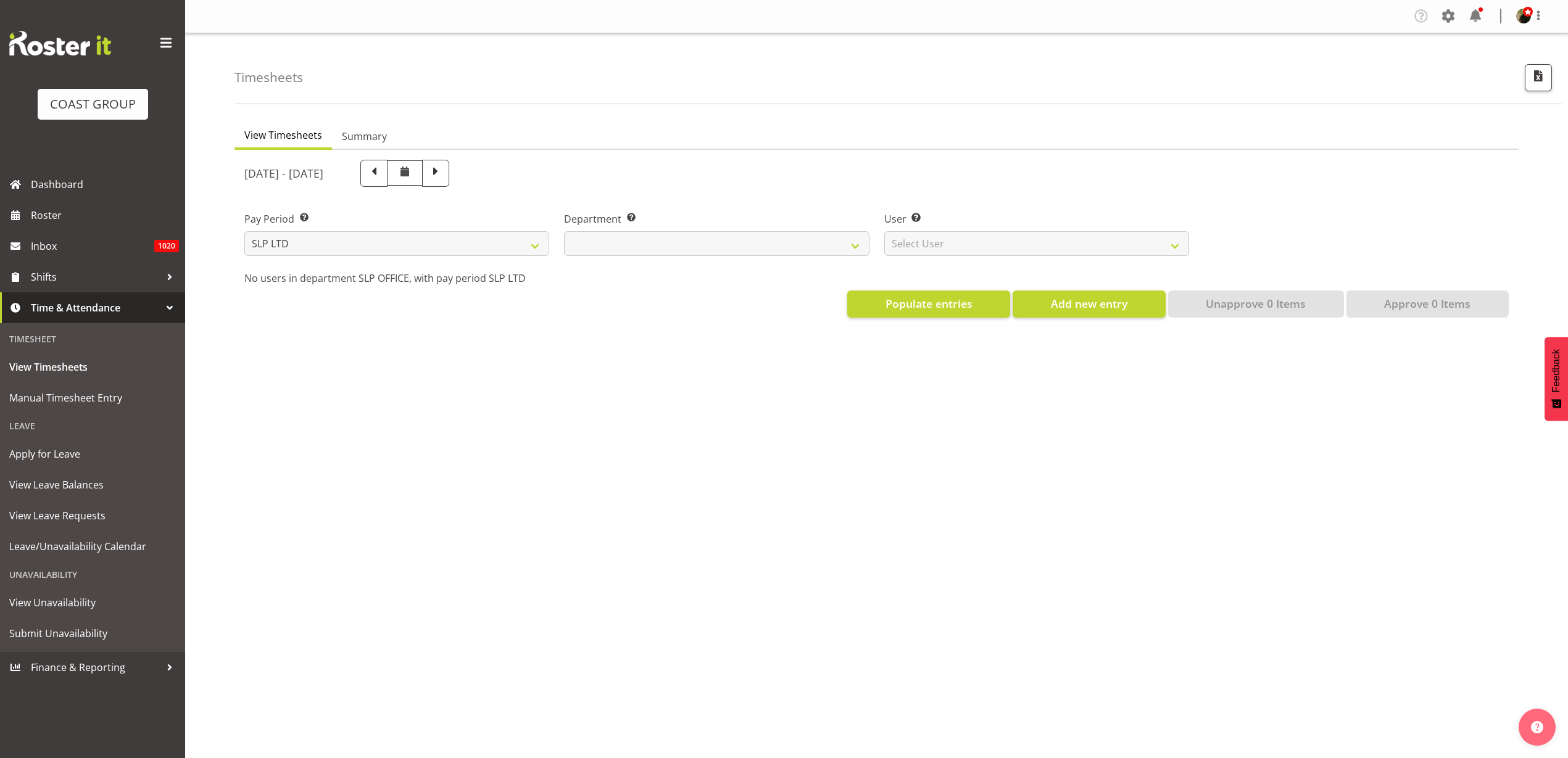
select select
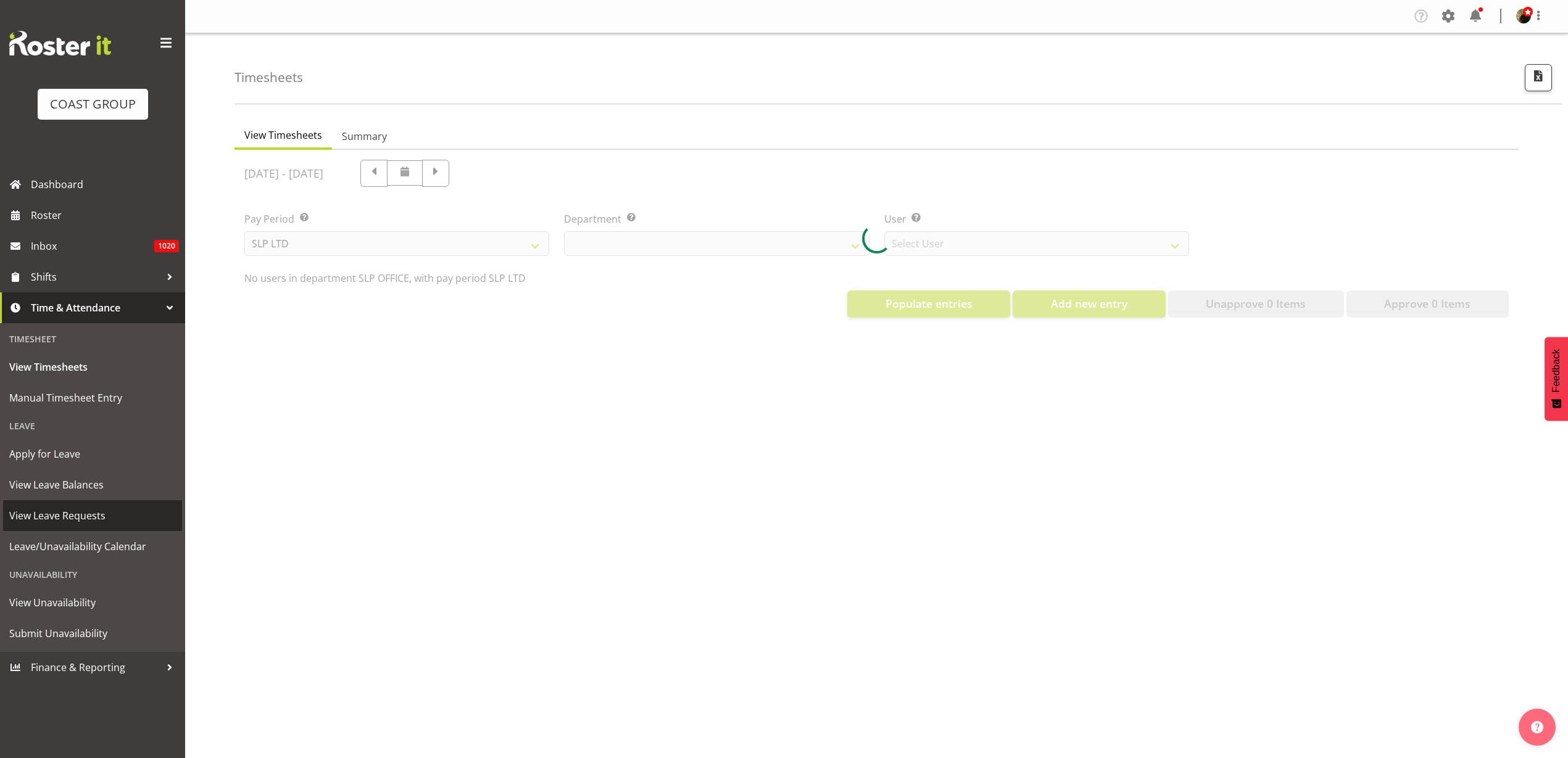
click at [58, 515] on span "View Leave Requests" at bounding box center [93, 516] width 167 height 19
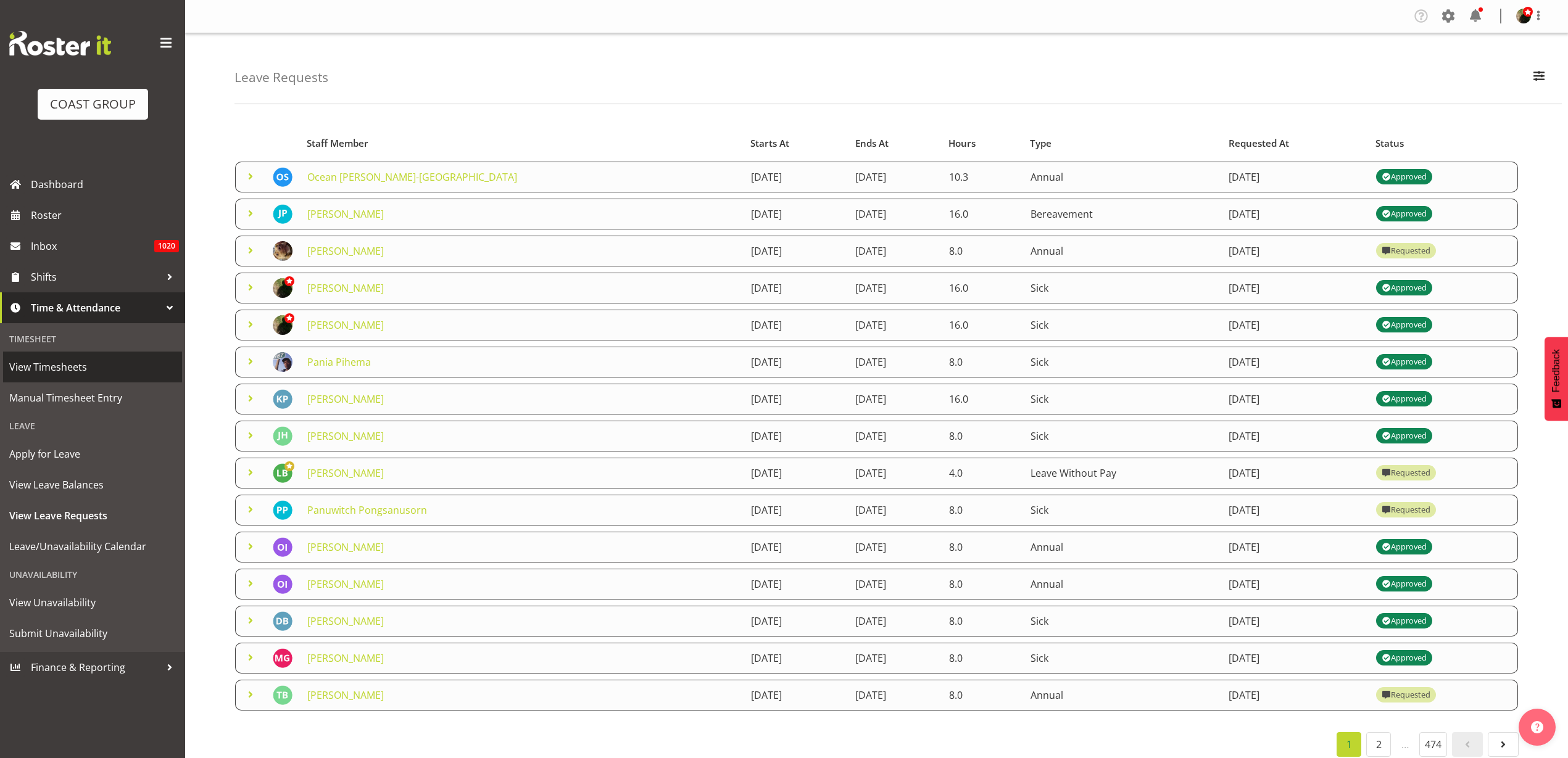
click at [62, 370] on span "View Timesheets" at bounding box center [93, 367] width 167 height 19
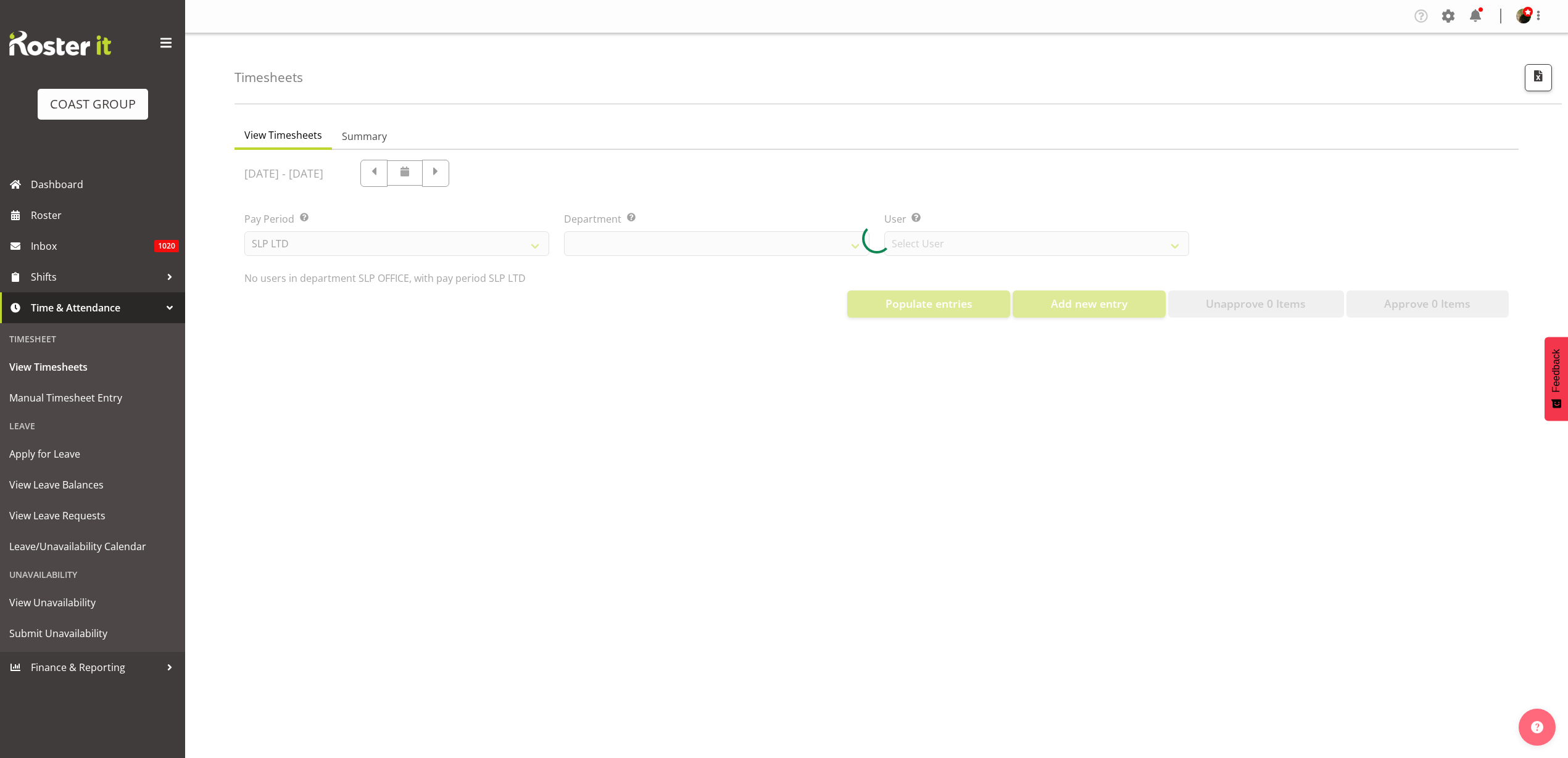
select select "25"
select select "7496"
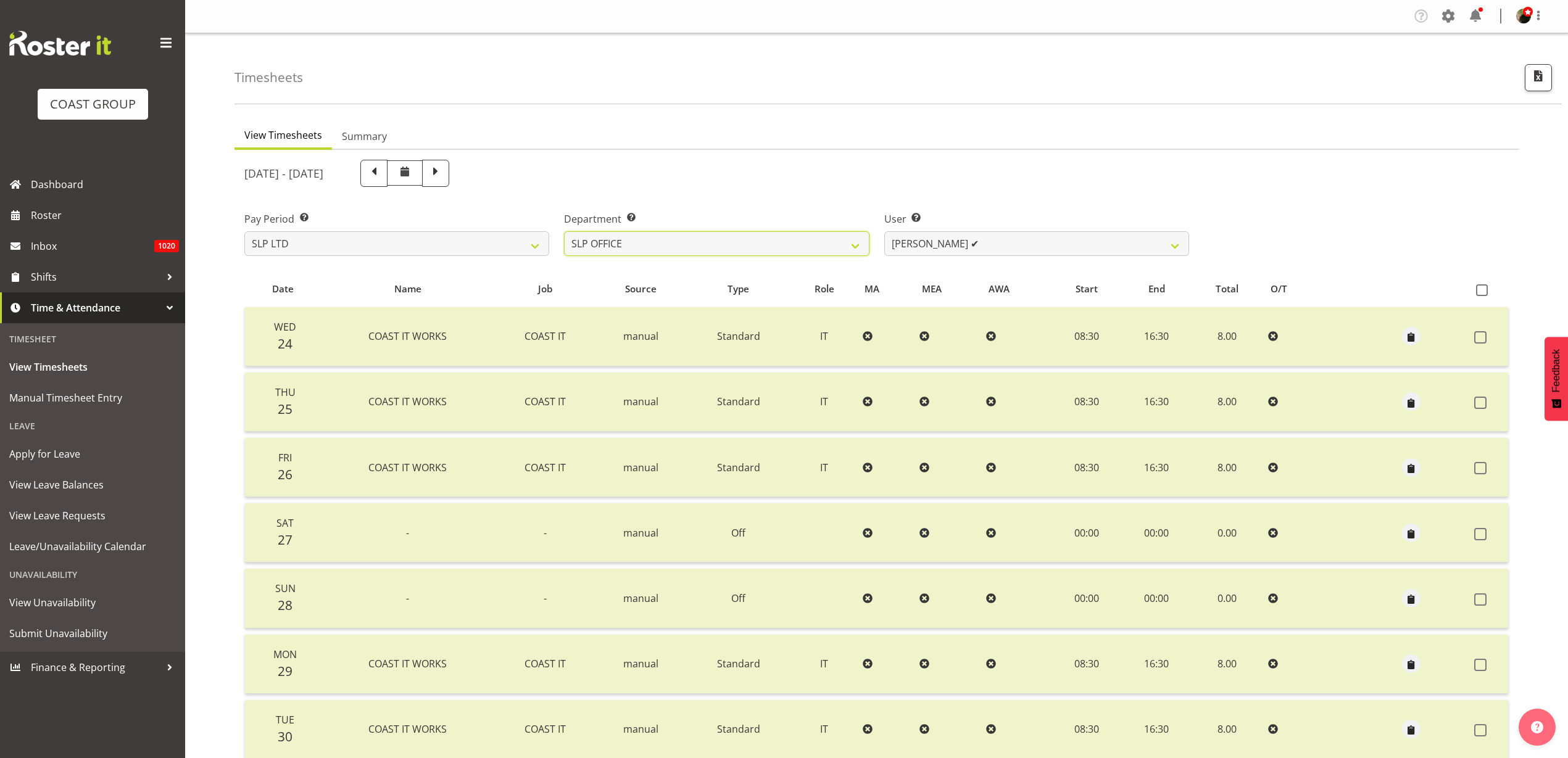
click at [689, 246] on select "SLP CHC SLP OFFICE SLP PRODUCTION SLP TRADE" at bounding box center [716, 244] width 305 height 24
select select "24"
click at [564, 231] on select "SLP CHC SLP OFFICE SLP PRODUCTION SLP TRADE" at bounding box center [716, 244] width 305 height 24
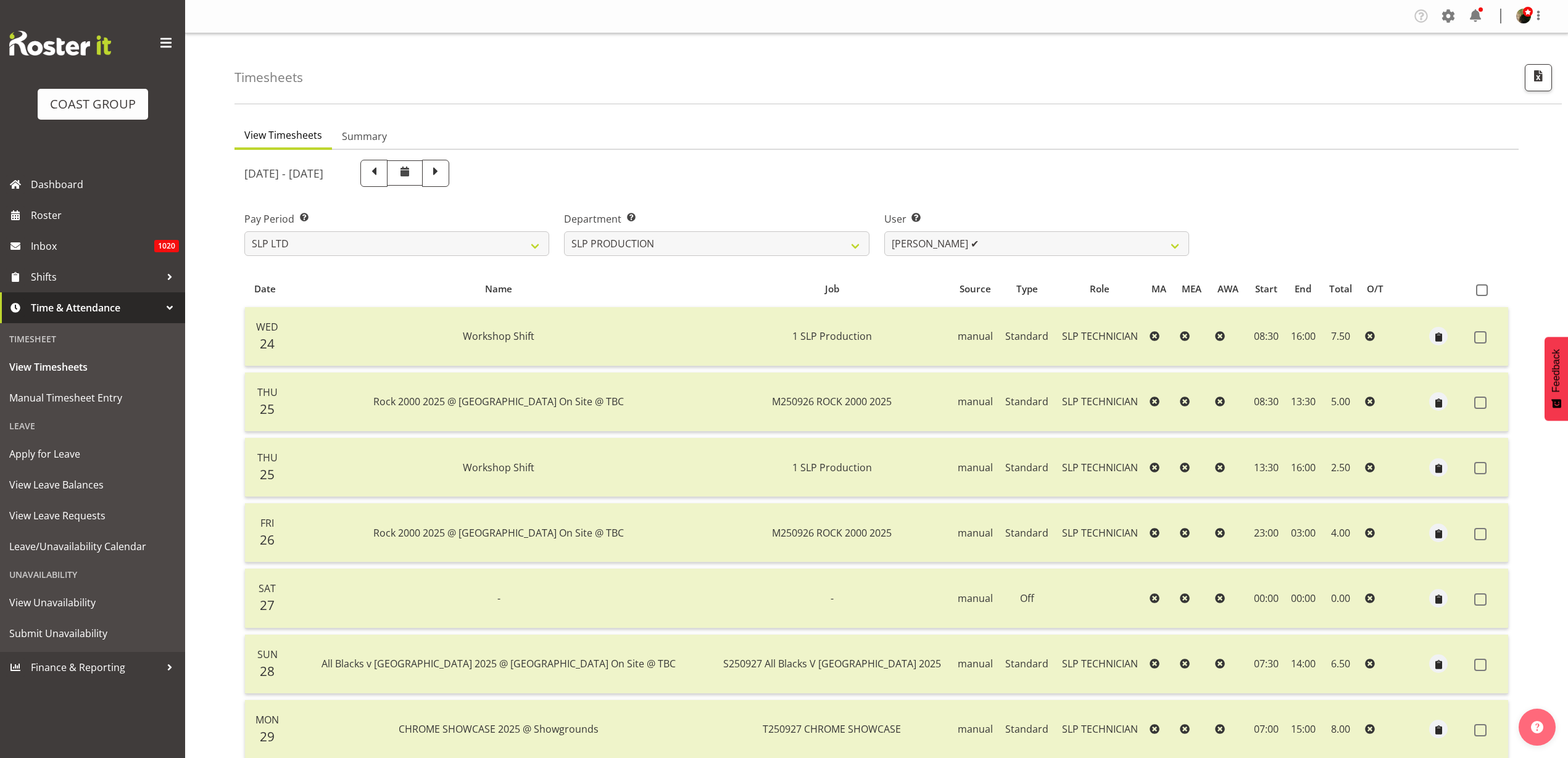
click at [1482, 290] on span at bounding box center [1482, 290] width 12 height 12
click at [1482, 290] on input "checkbox" at bounding box center [1480, 290] width 8 height 8
checkbox input "true"
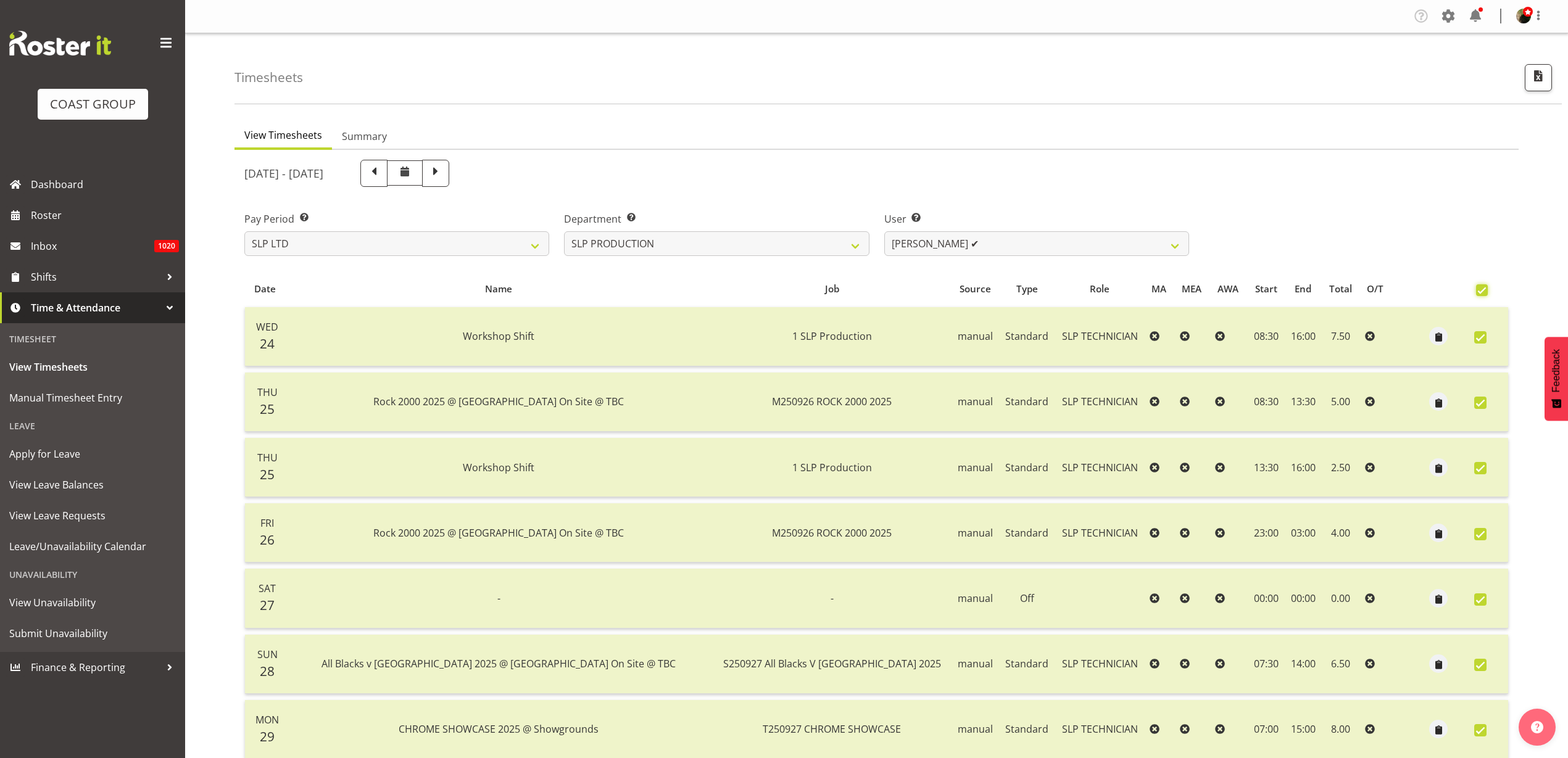
checkbox input "true"
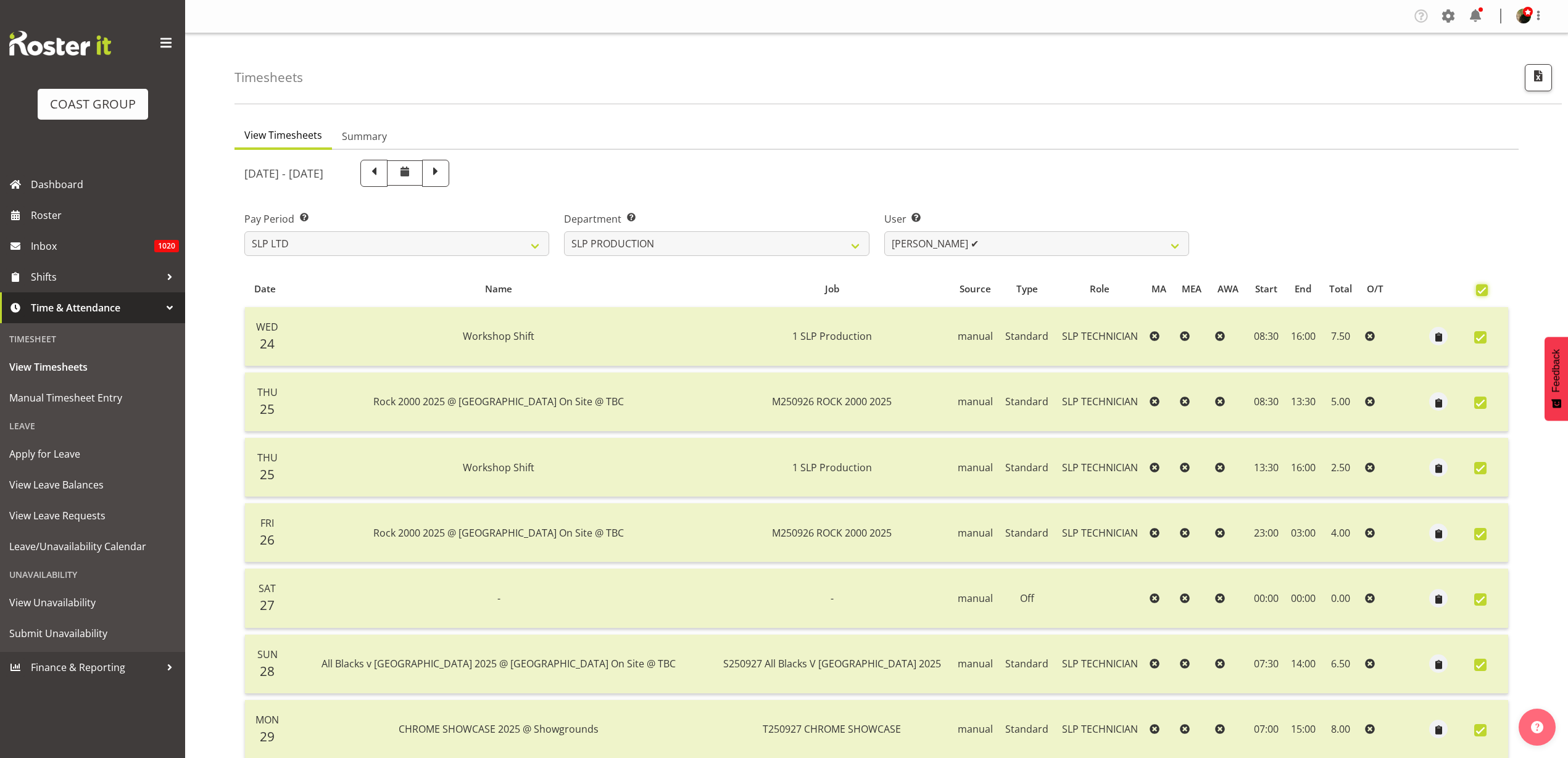
checkbox input "true"
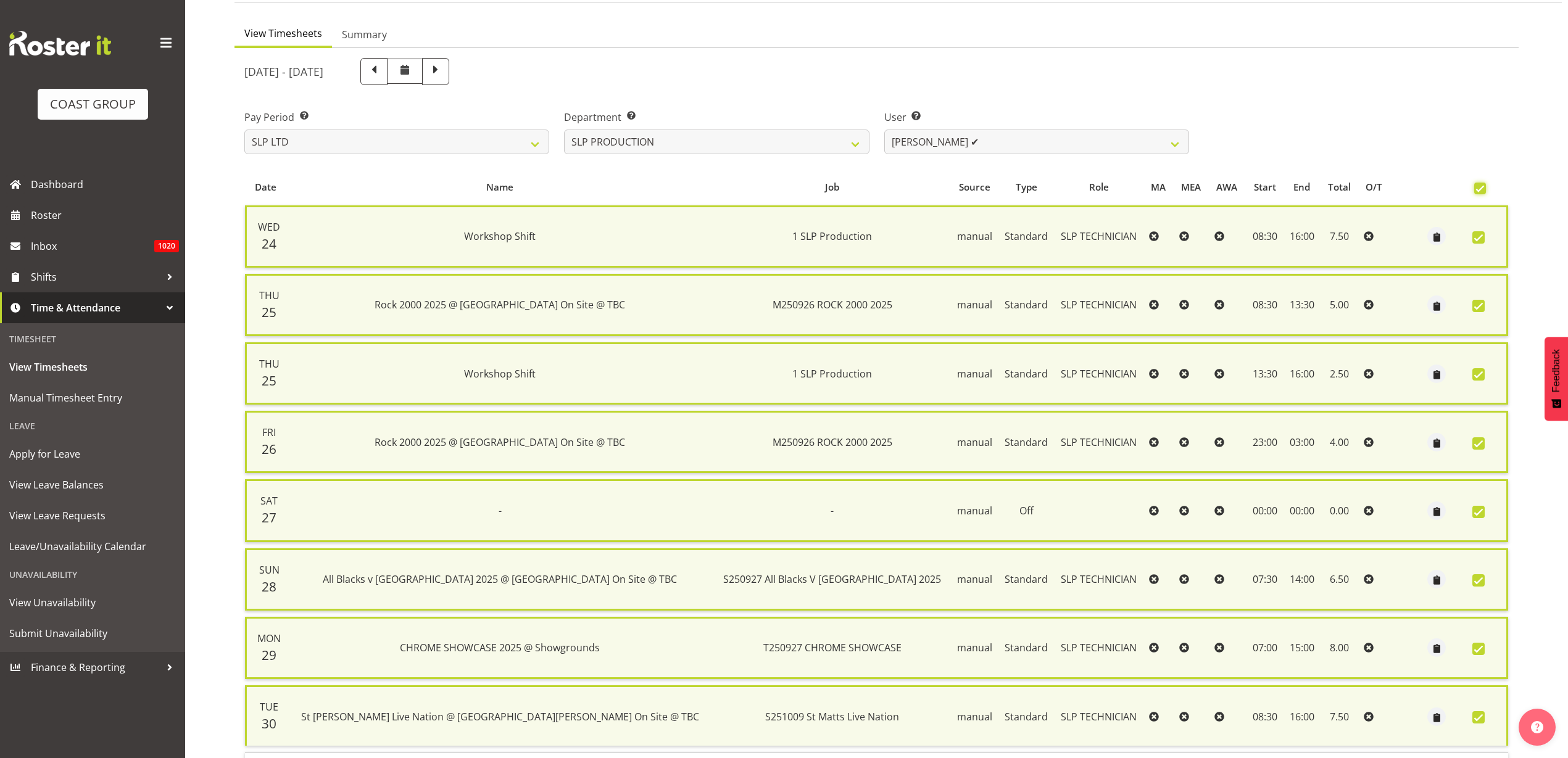
scroll to position [191, 0]
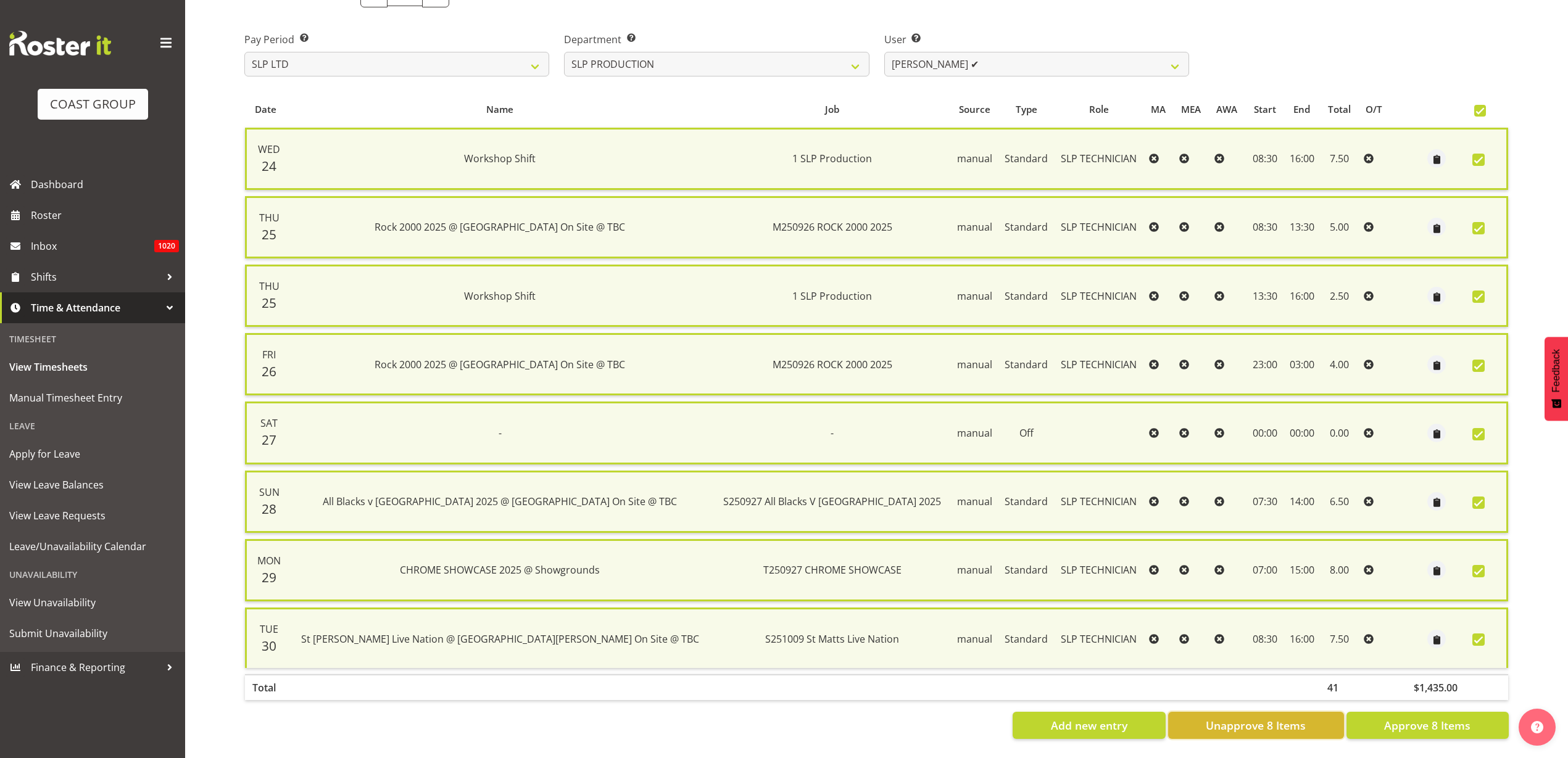
click at [1294, 718] on span "Unapprove 8 Items" at bounding box center [1255, 725] width 100 height 16
checkbox input "false"
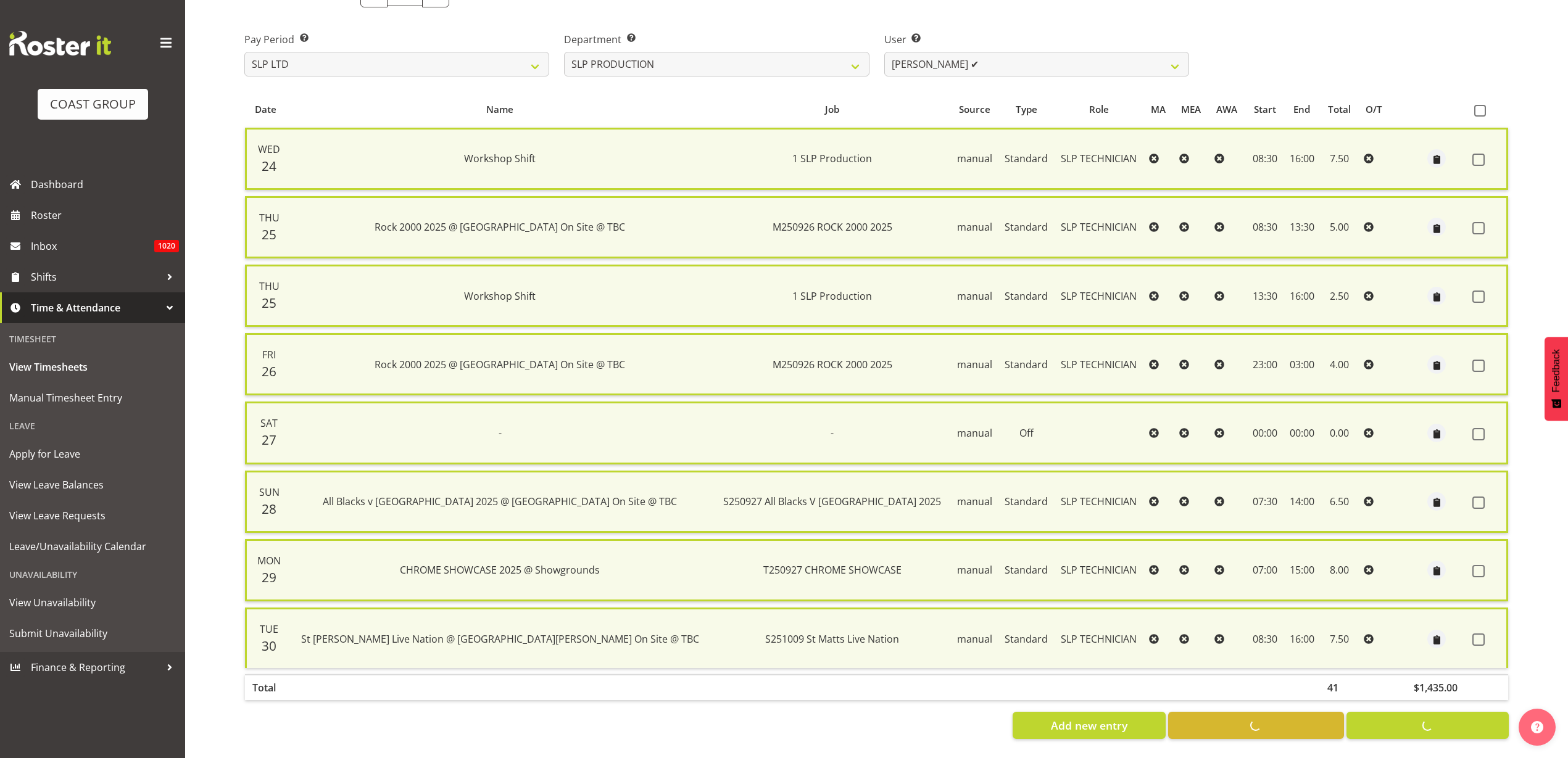
checkbox input "false"
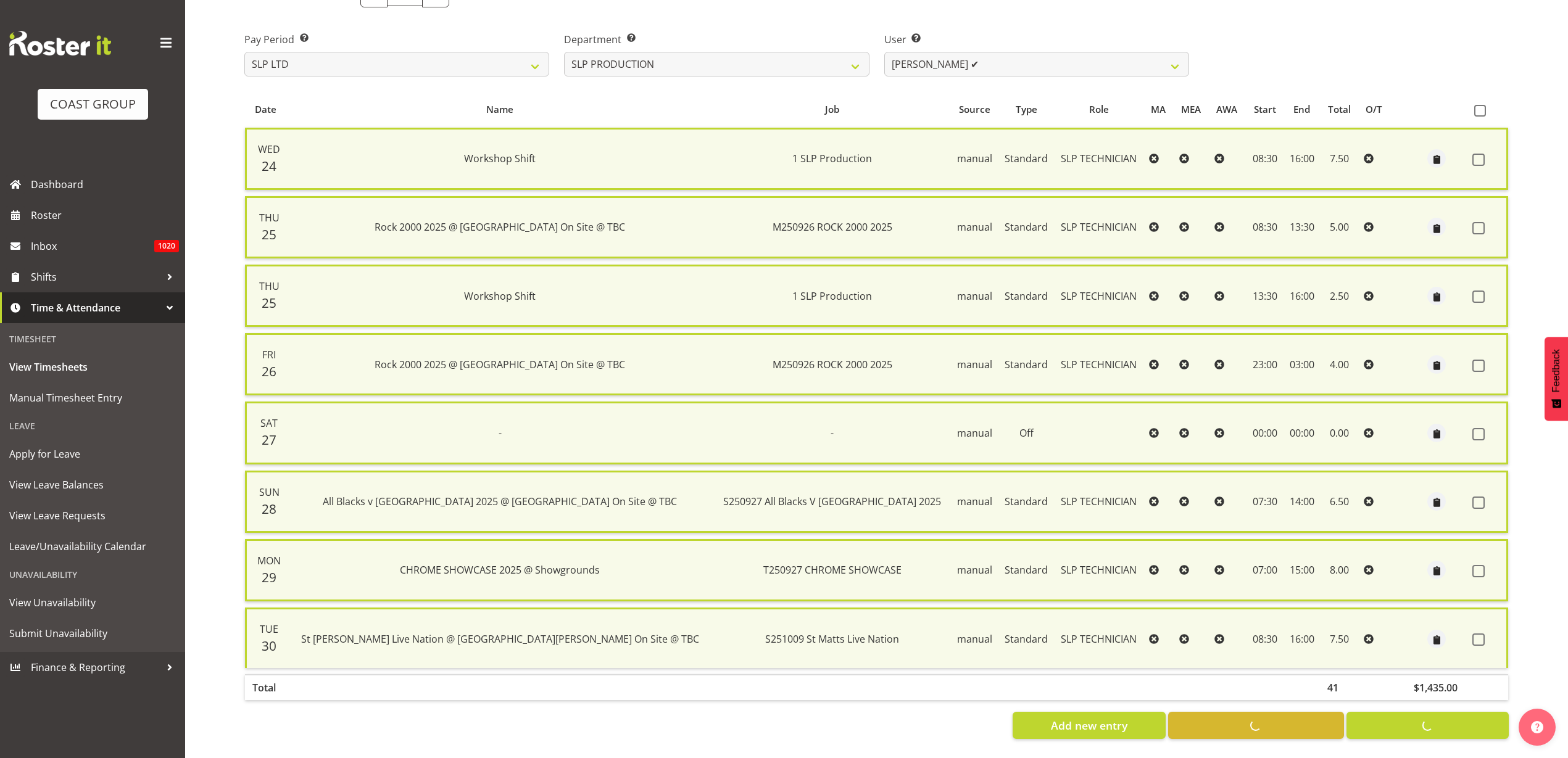
scroll to position [168, 0]
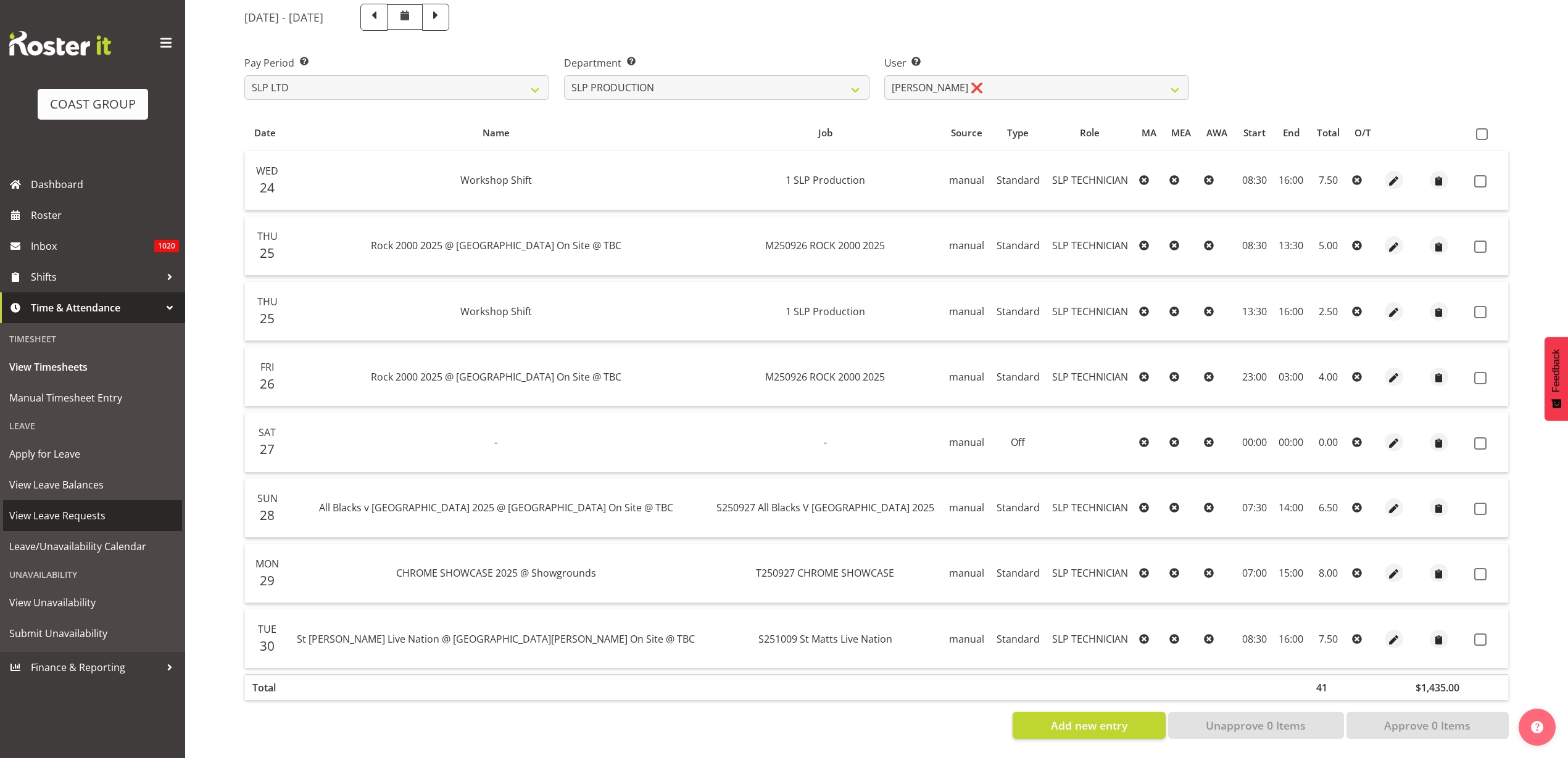
click at [59, 525] on span "View Leave Requests" at bounding box center [93, 516] width 167 height 19
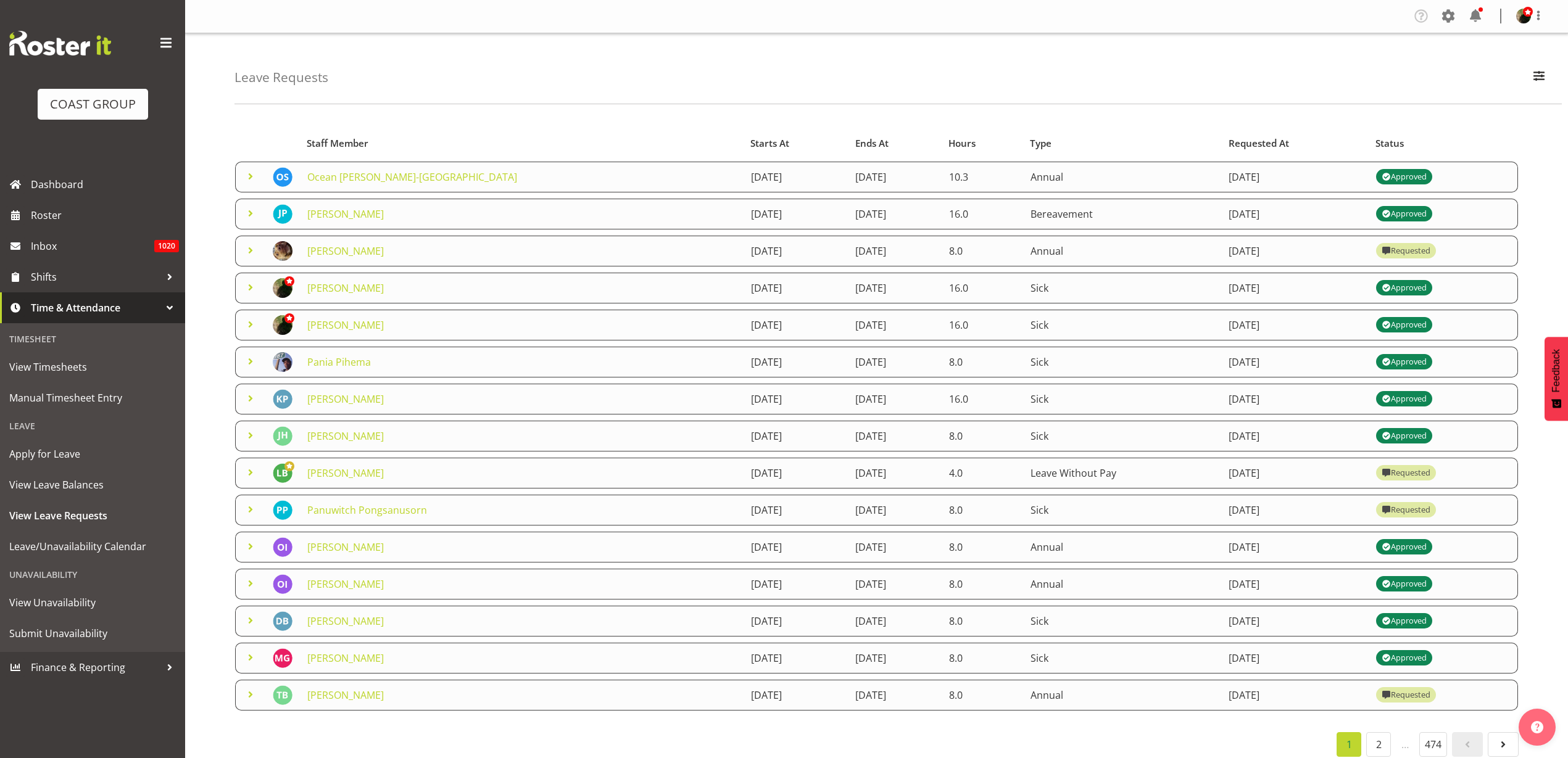
click at [334, 249] on link "[PERSON_NAME]" at bounding box center [346, 251] width 77 height 13
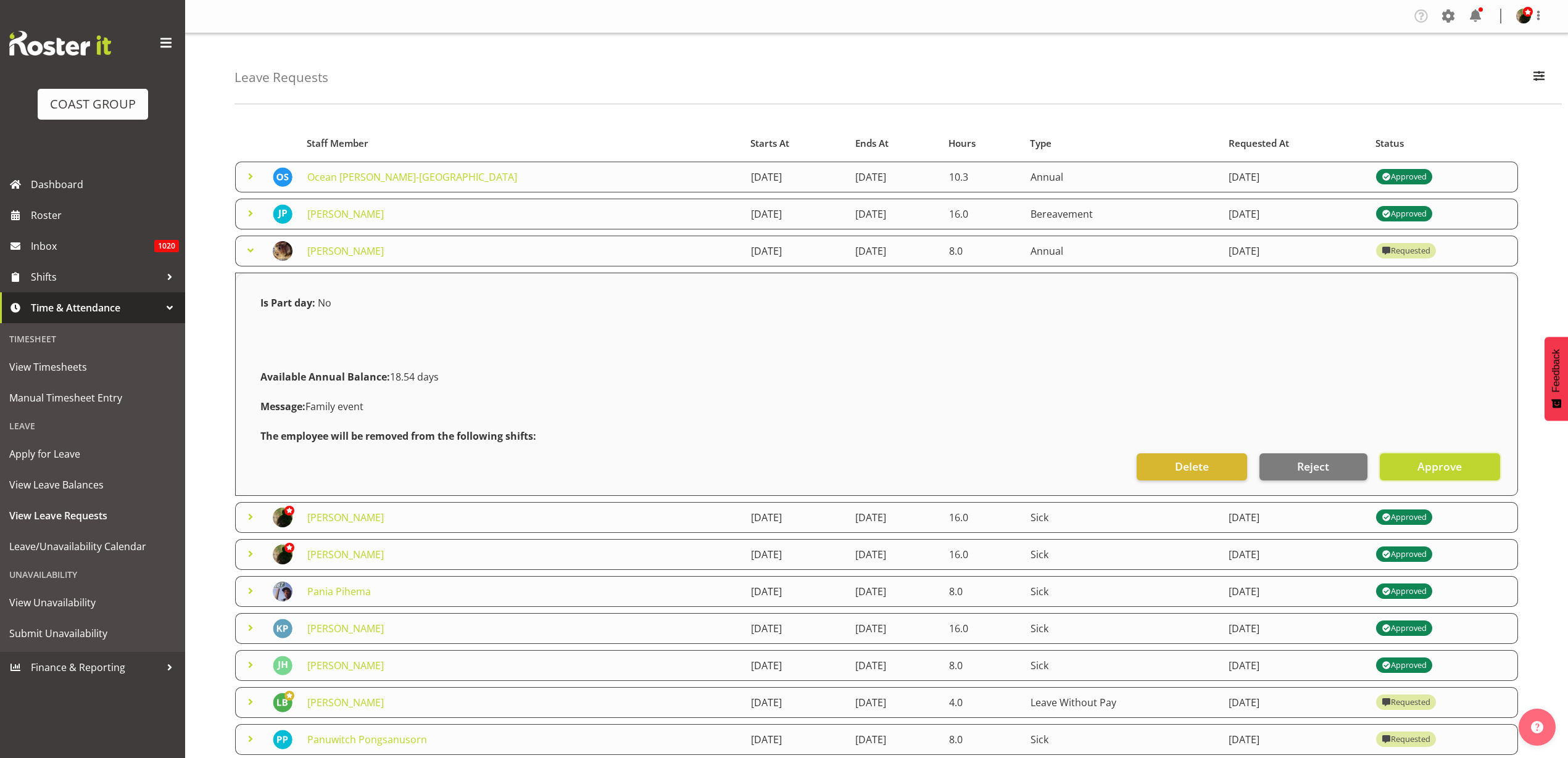
click at [1423, 460] on span "Approve" at bounding box center [1439, 466] width 44 height 16
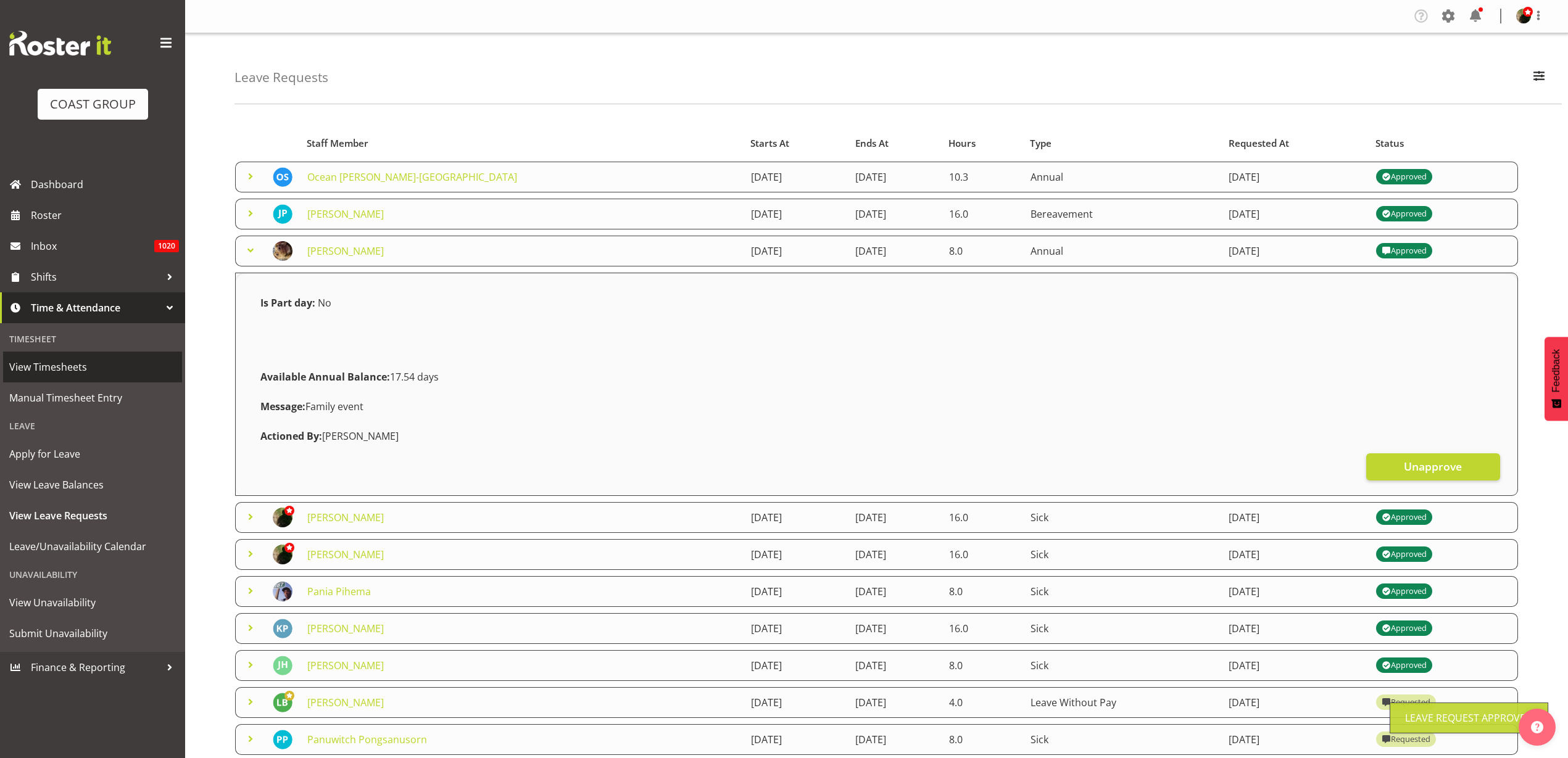
click at [72, 372] on span "View Timesheets" at bounding box center [93, 367] width 167 height 19
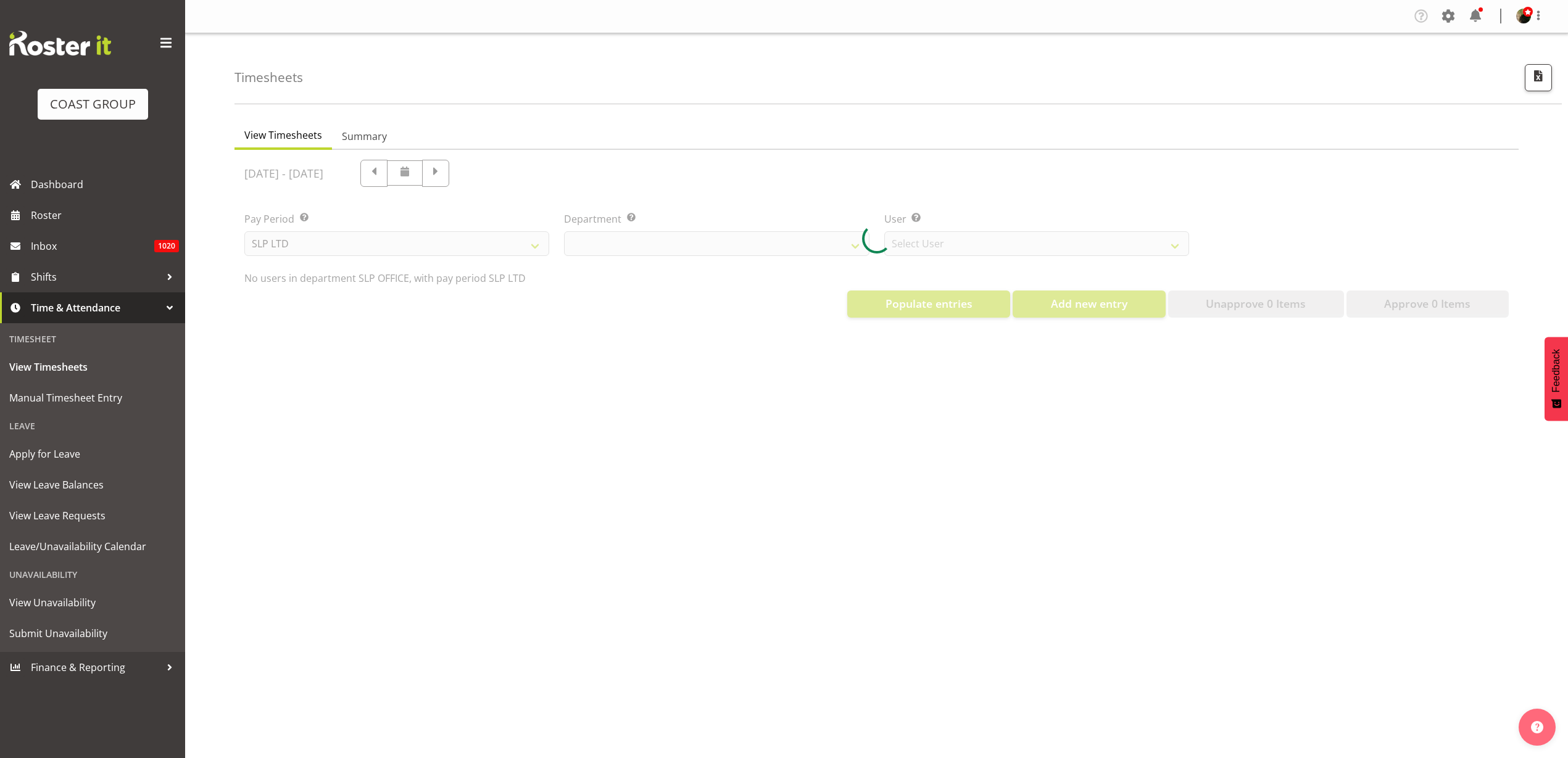
select select "25"
select select "7496"
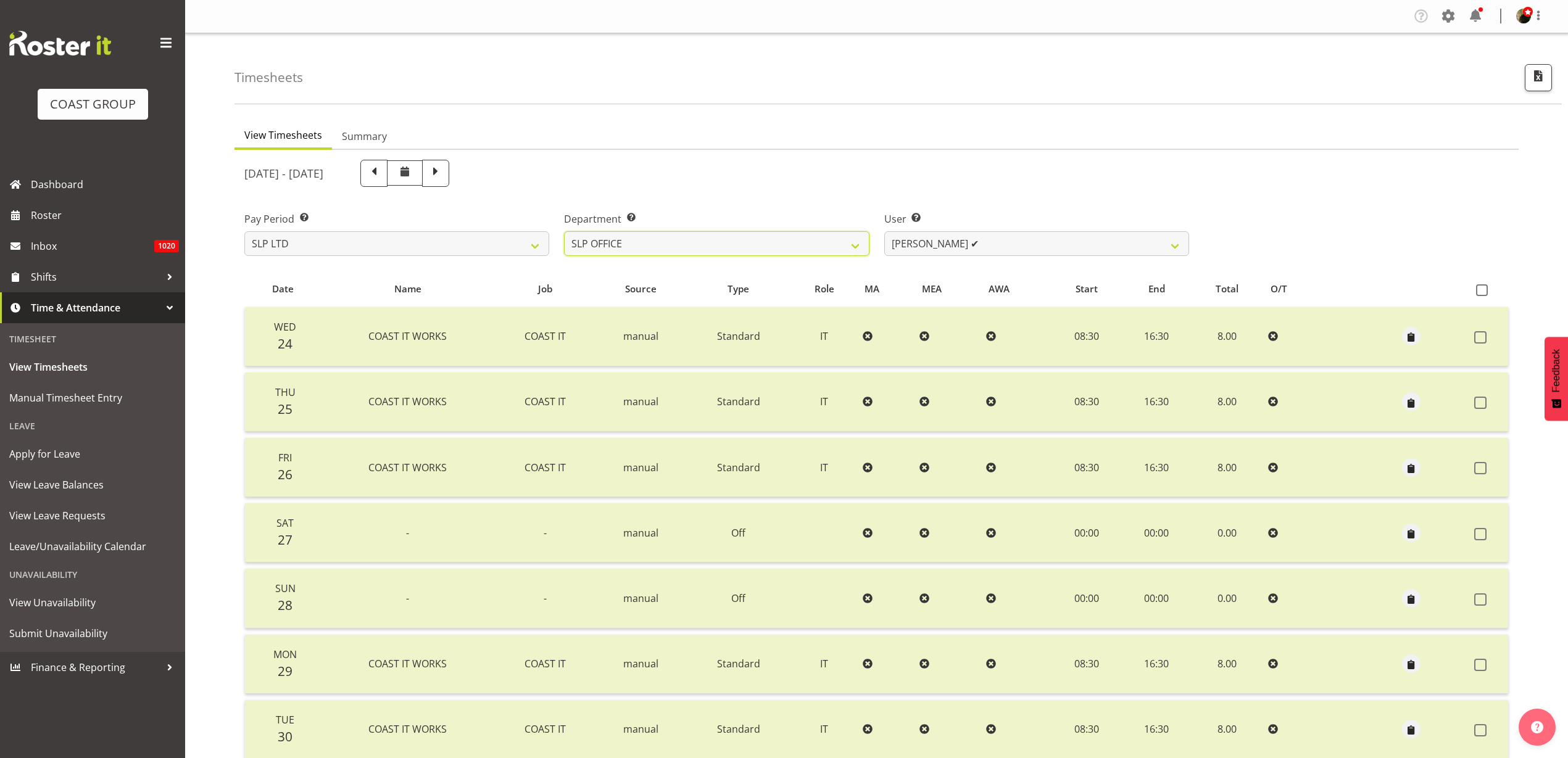
click at [761, 245] on select "SLP CHC SLP OFFICE SLP PRODUCTION SLP TRADE" at bounding box center [716, 244] width 305 height 24
select select "24"
click at [564, 231] on select "SLP CHC SLP OFFICE SLP PRODUCTION SLP TRADE" at bounding box center [716, 244] width 305 height 24
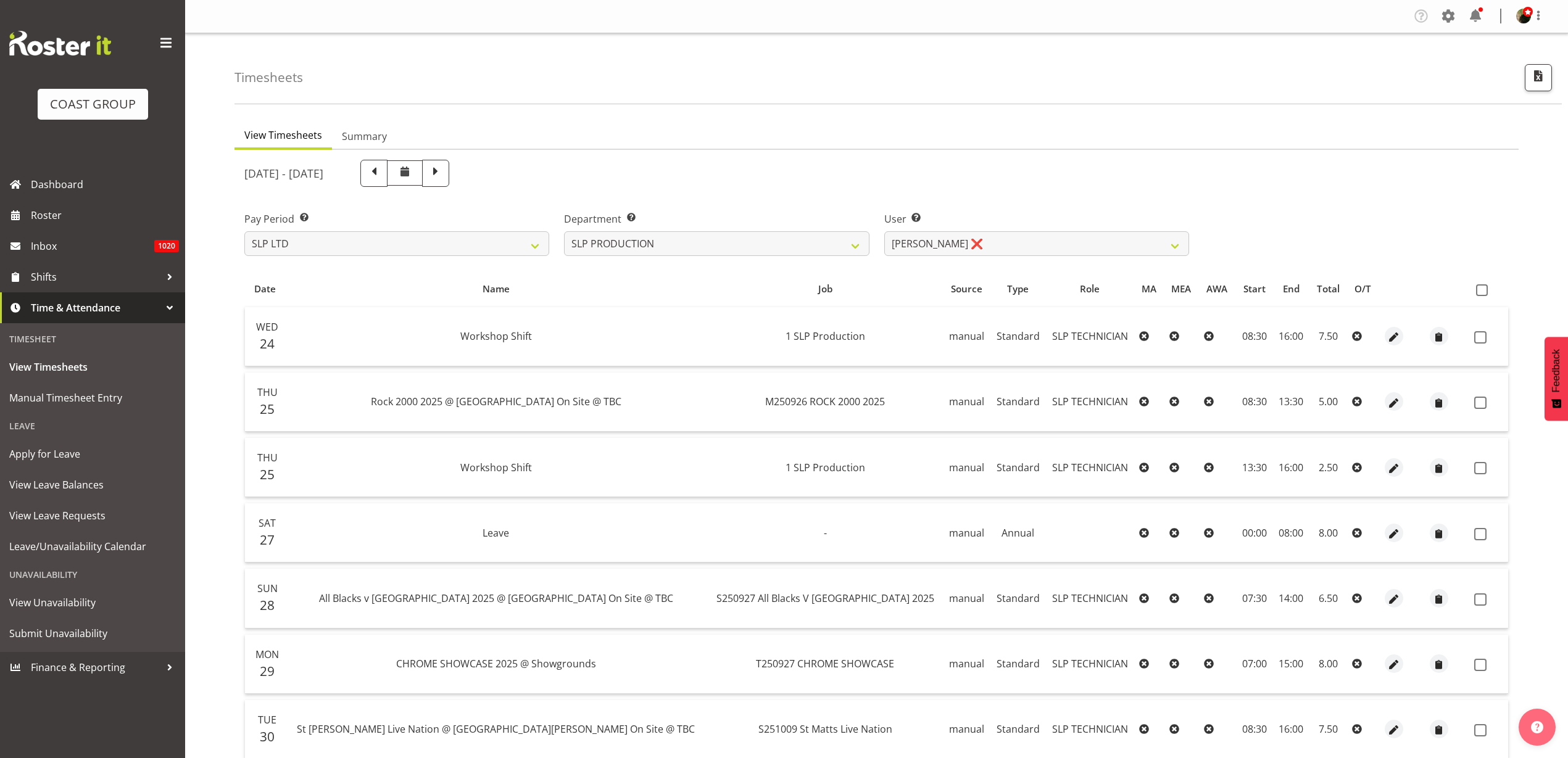
drag, startPoint x: 1482, startPoint y: 291, endPoint x: 1460, endPoint y: 302, distance: 24.6
click at [1483, 290] on span at bounding box center [1482, 290] width 12 height 12
click at [1483, 290] on input "checkbox" at bounding box center [1480, 290] width 8 height 8
checkbox input "true"
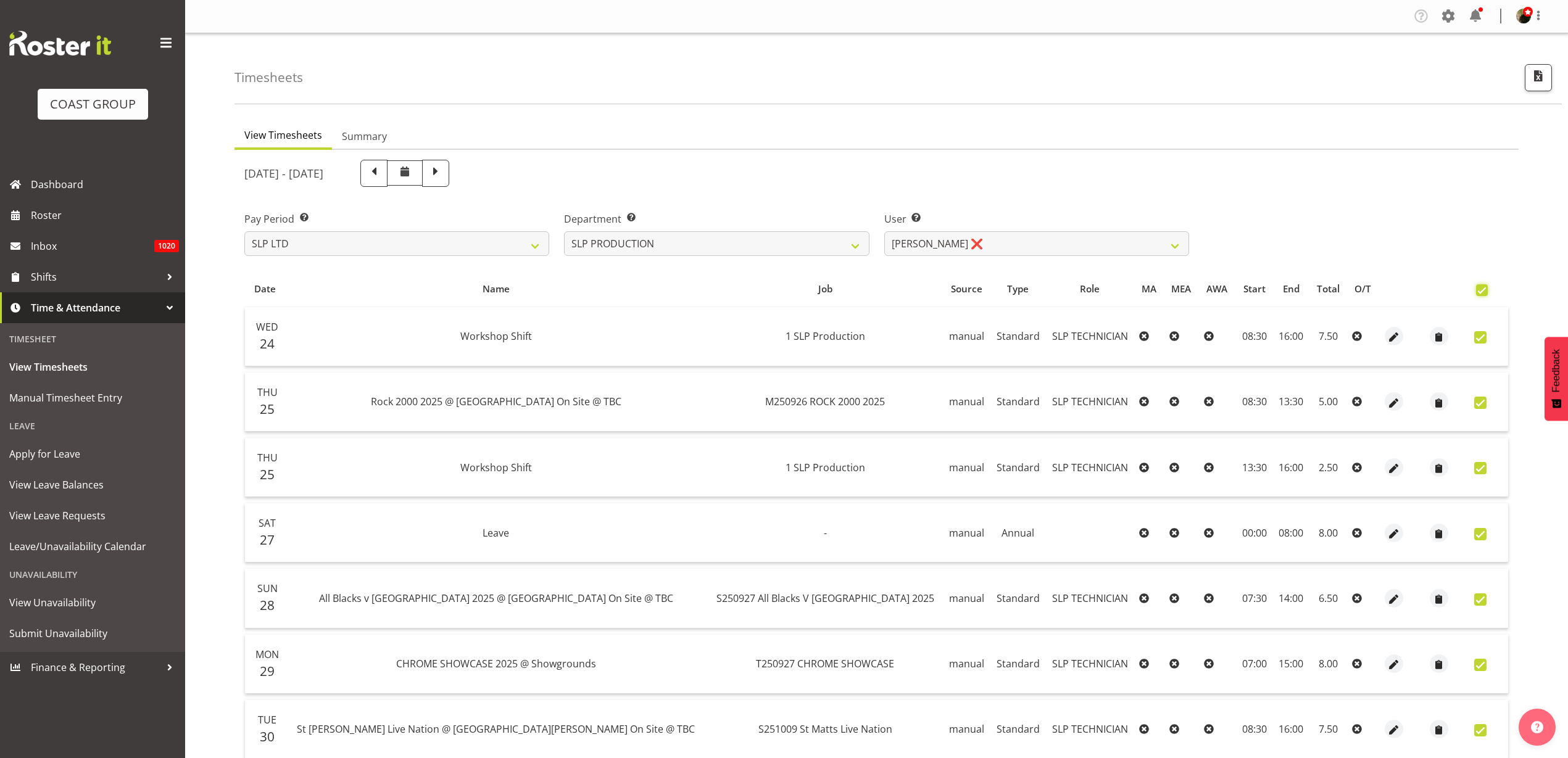
checkbox input "true"
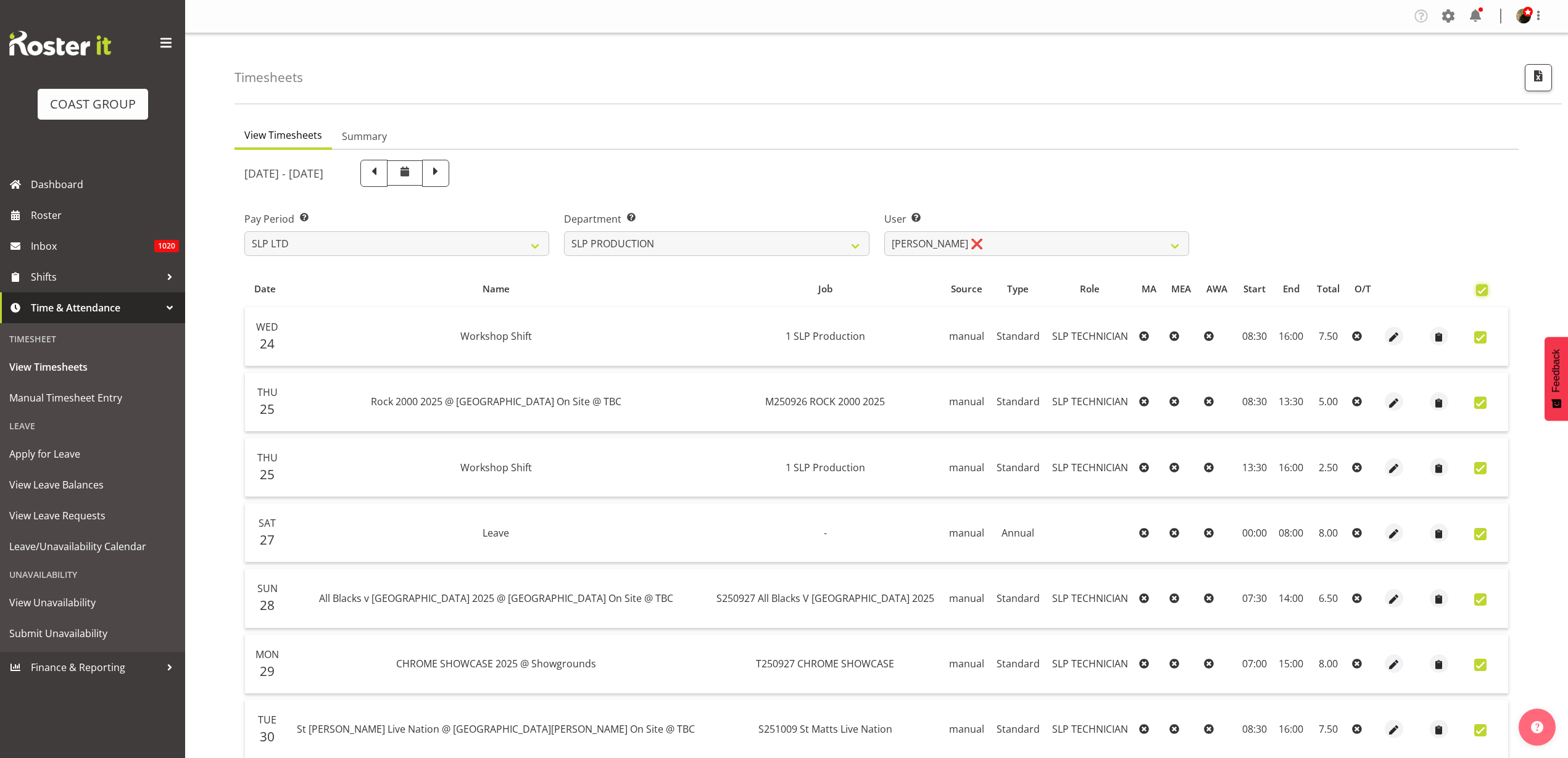
checkbox input "true"
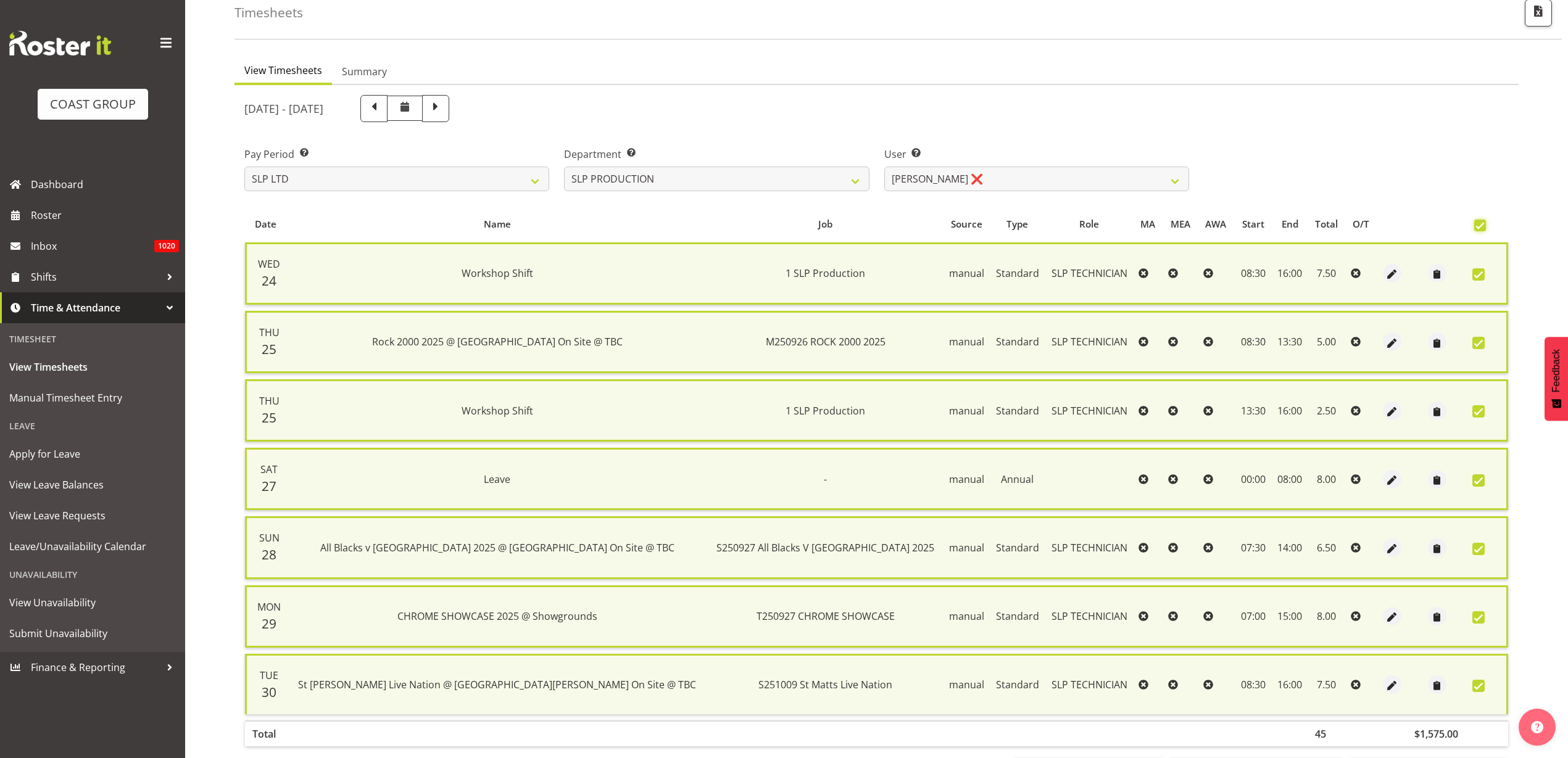
scroll to position [123, 0]
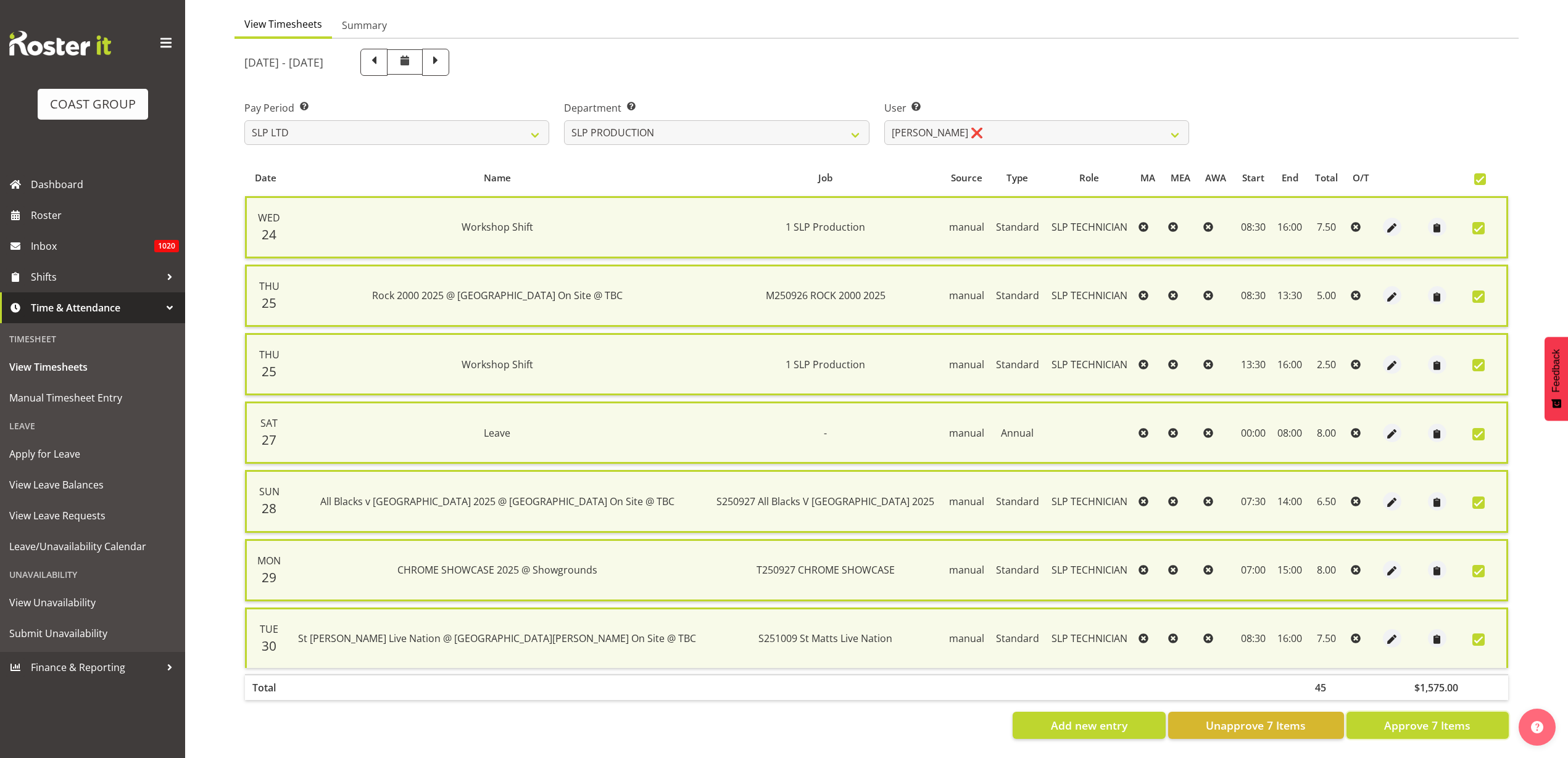
click at [1418, 718] on span "Approve 7 Items" at bounding box center [1427, 725] width 86 height 16
checkbox input "false"
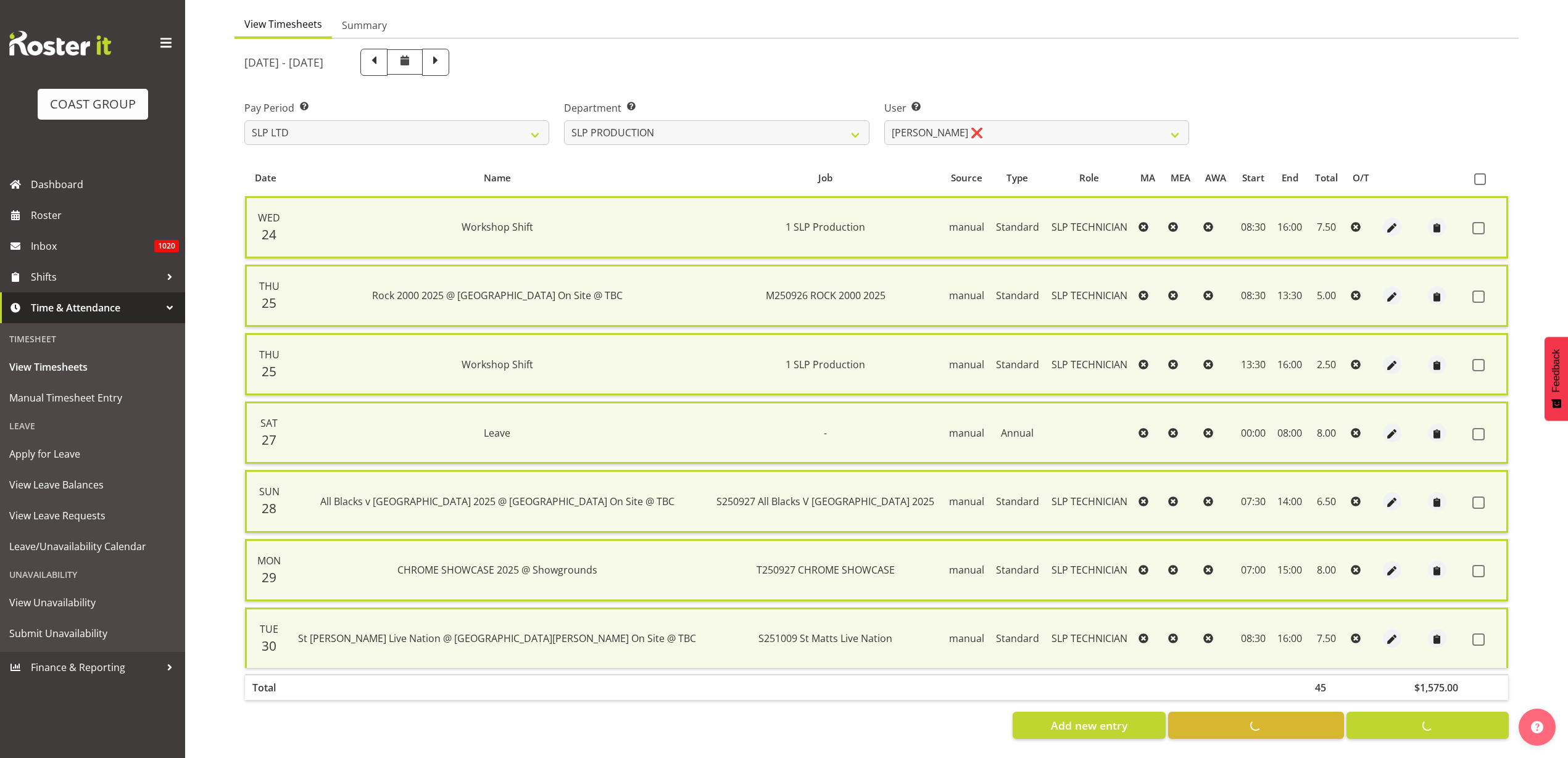
checkbox input "false"
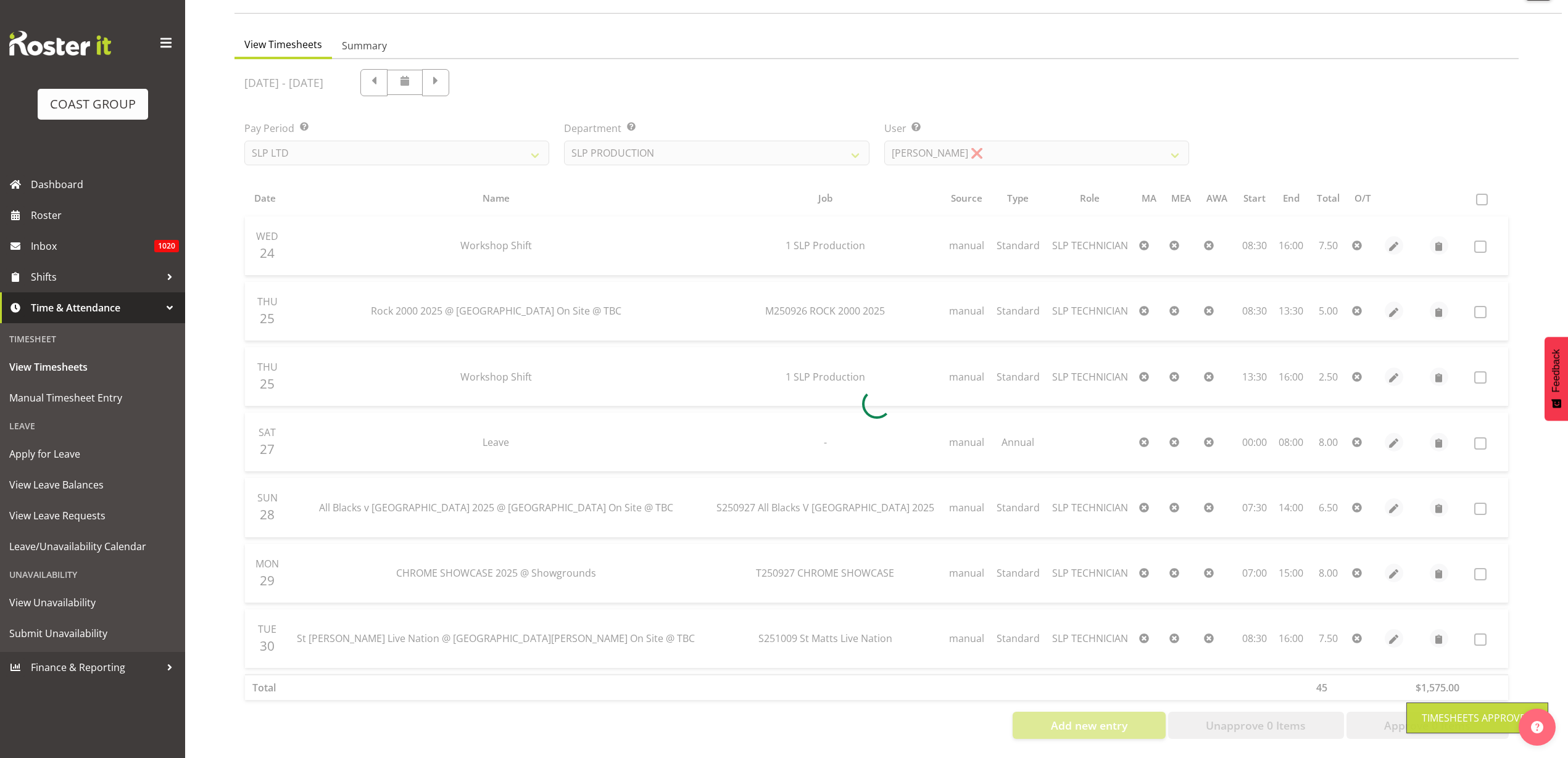
scroll to position [102, 0]
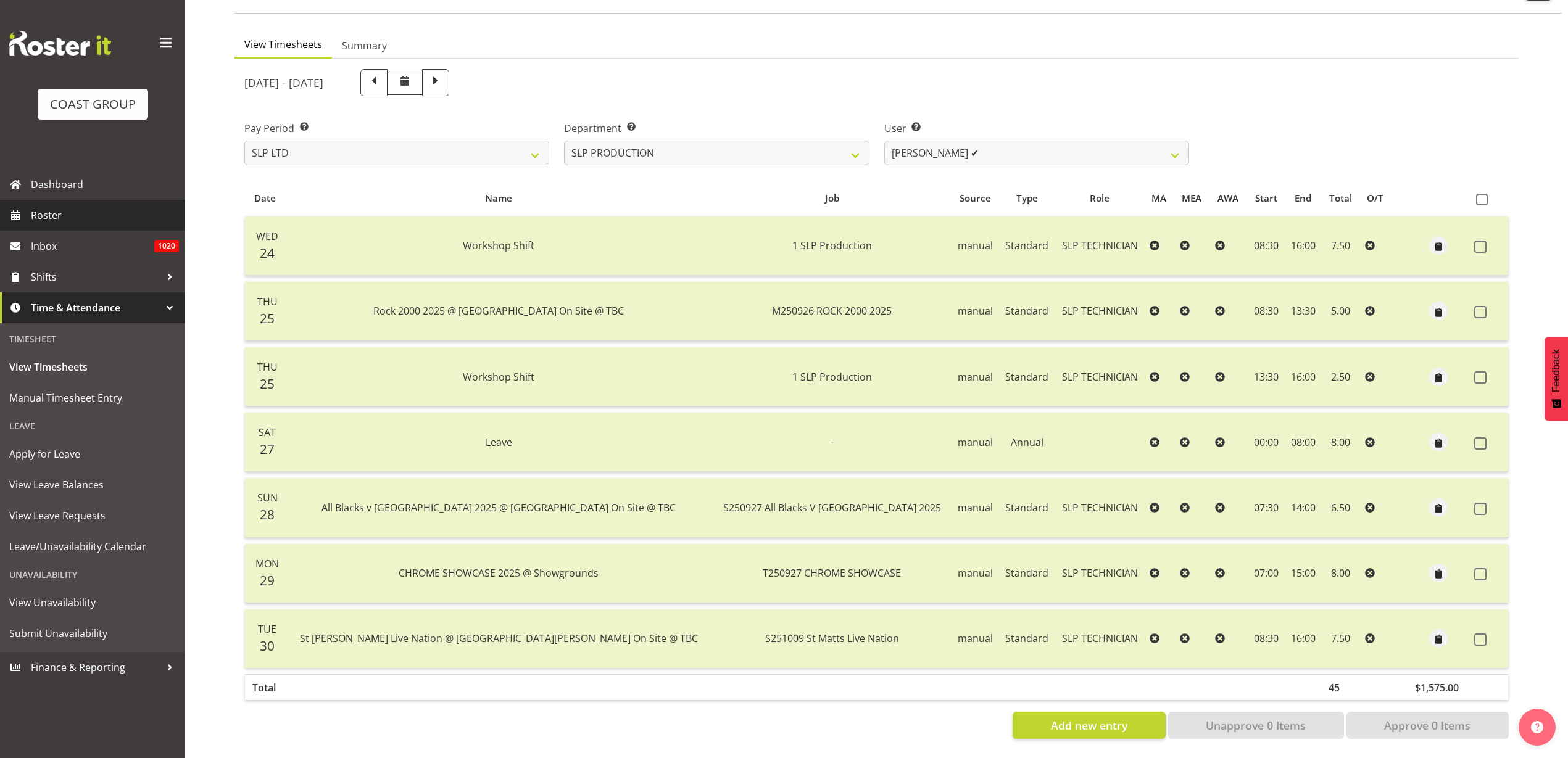
click at [56, 216] on span "Roster" at bounding box center [105, 216] width 148 height 19
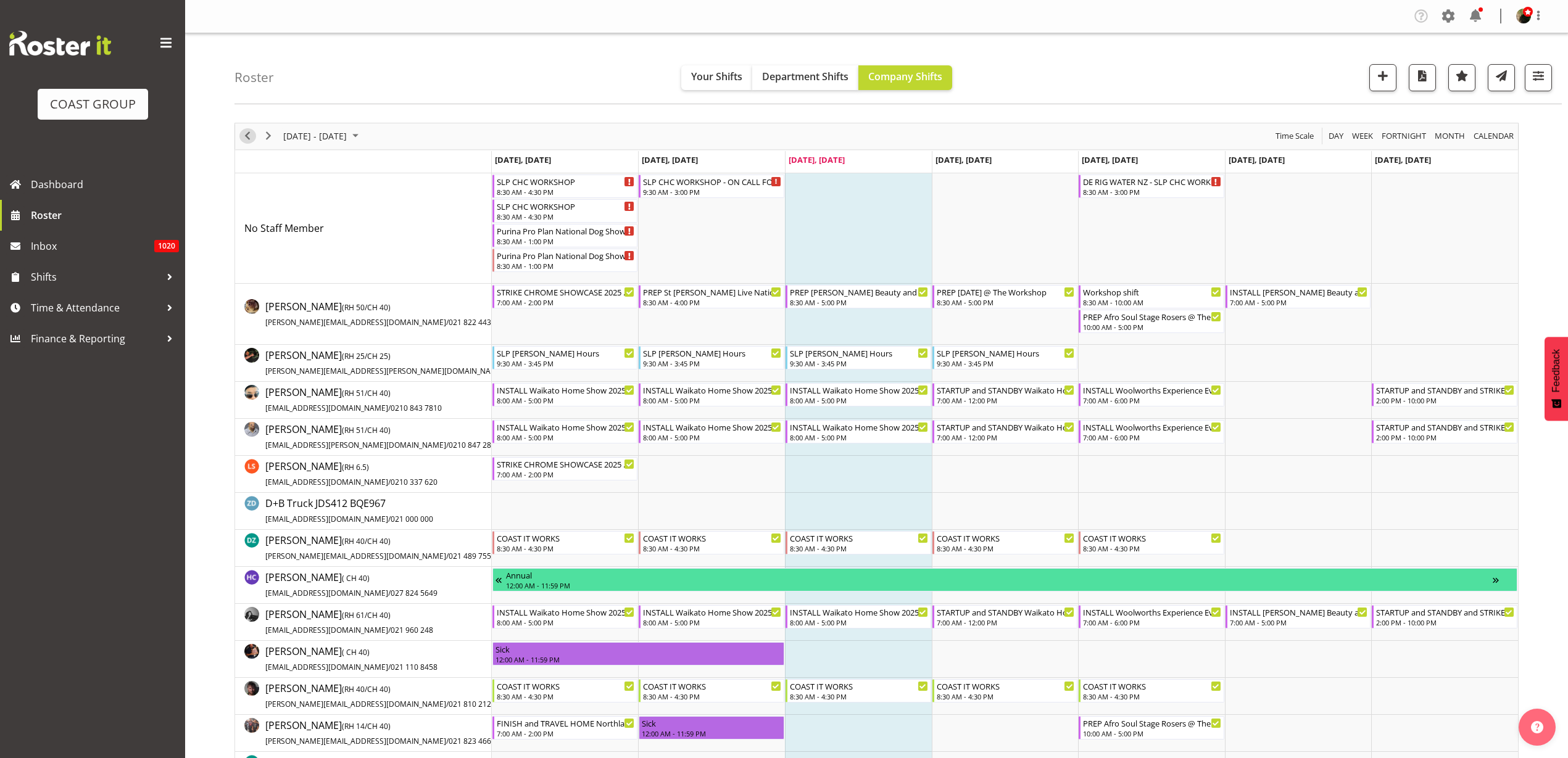
click at [246, 141] on span "Previous" at bounding box center [247, 136] width 15 height 15
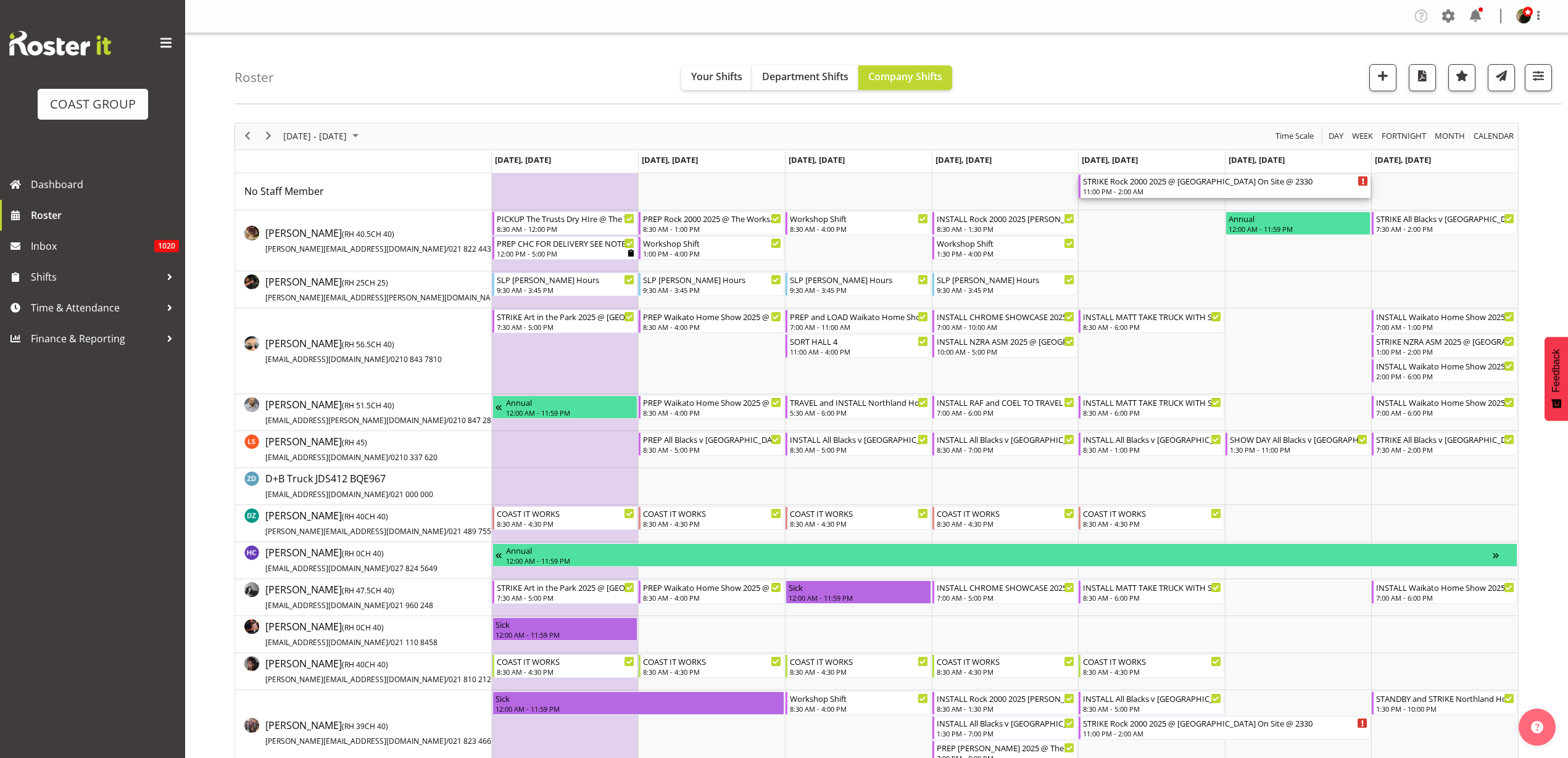
click at [1119, 182] on div "STRIKE Rock 2000 2025 @ Spark Arena On Site @ 2330" at bounding box center [1225, 180] width 285 height 12
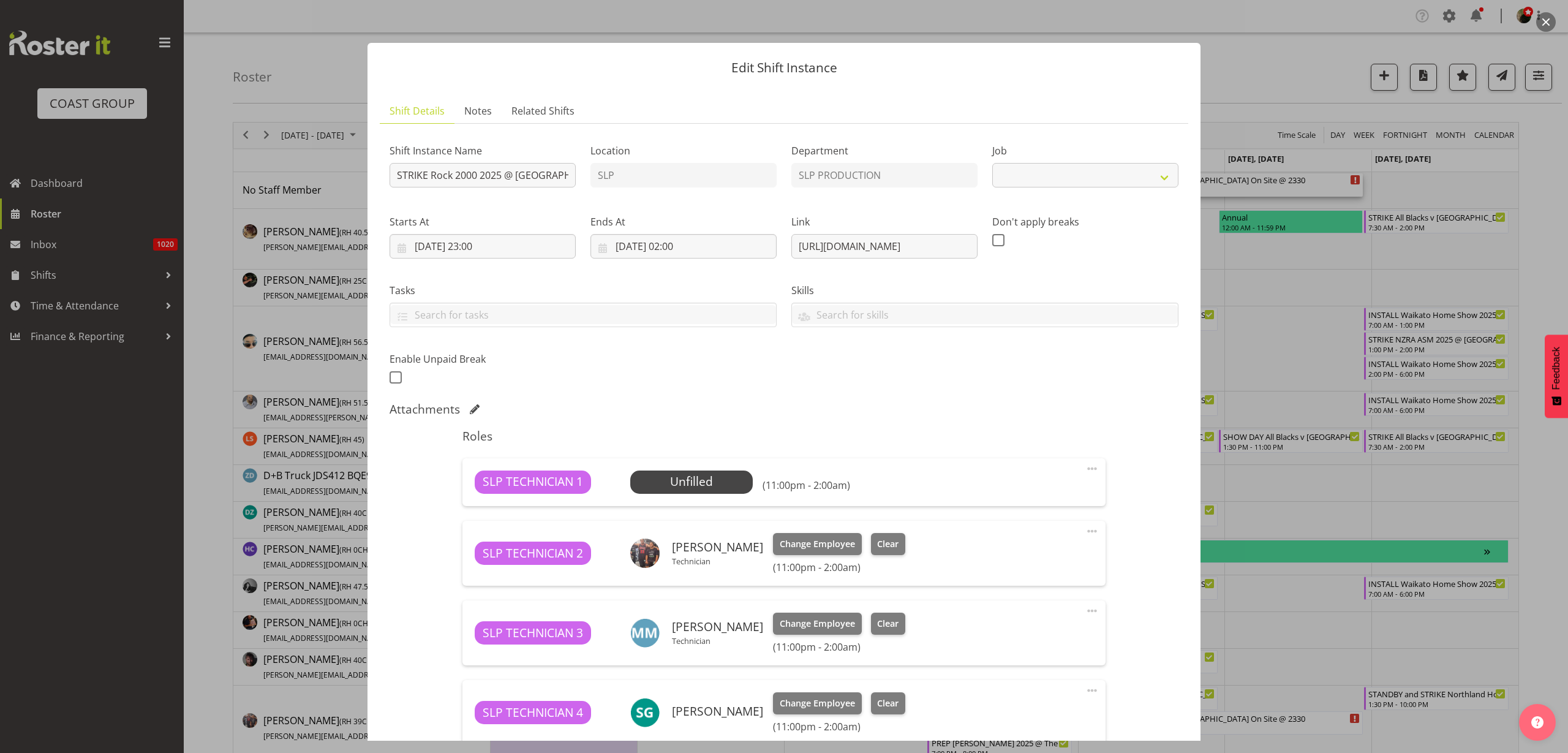
select select "10488"
click at [0, 0] on span "Select Employee" at bounding box center [0, 0] width 0 height 0
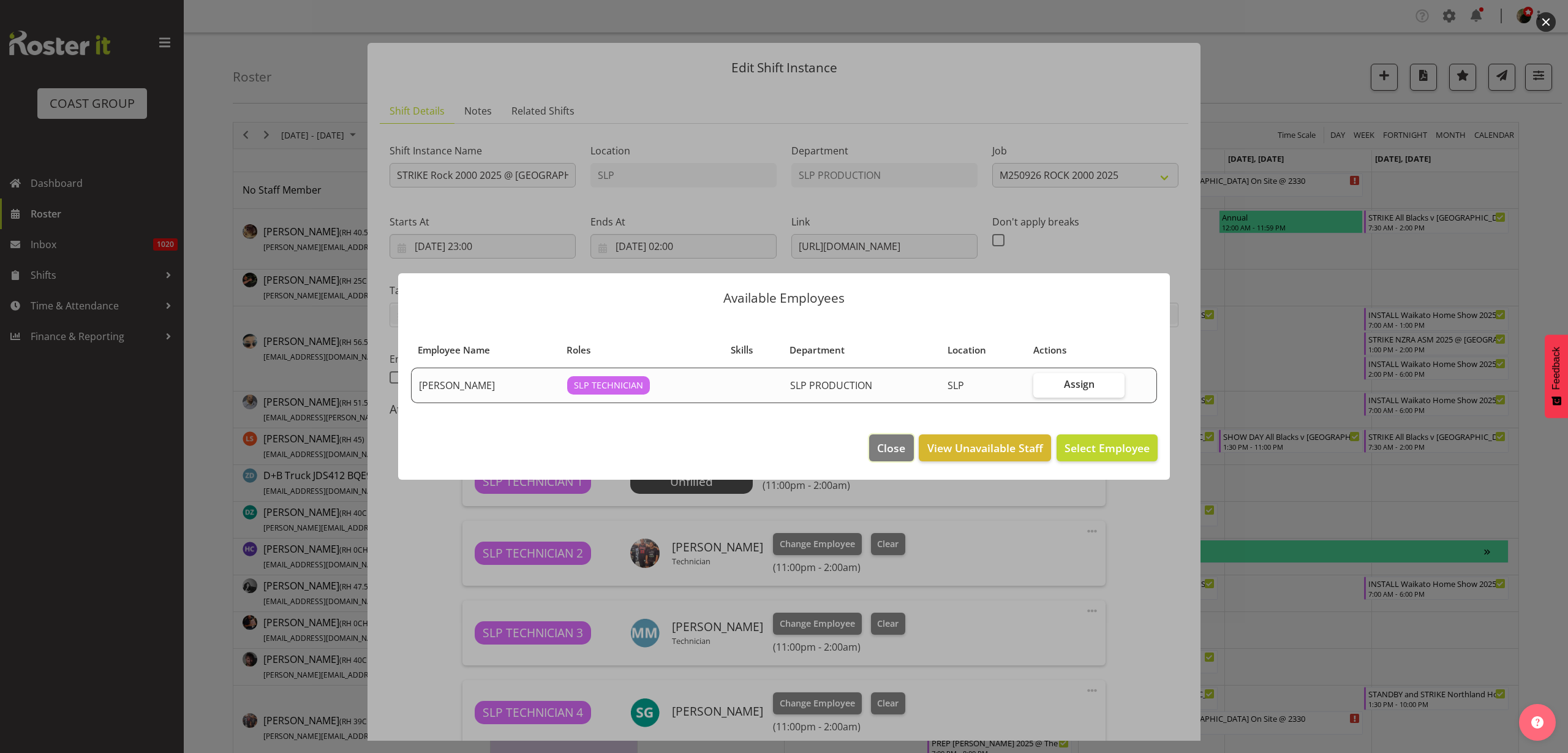
click at [897, 448] on span "Close" at bounding box center [891, 448] width 28 height 16
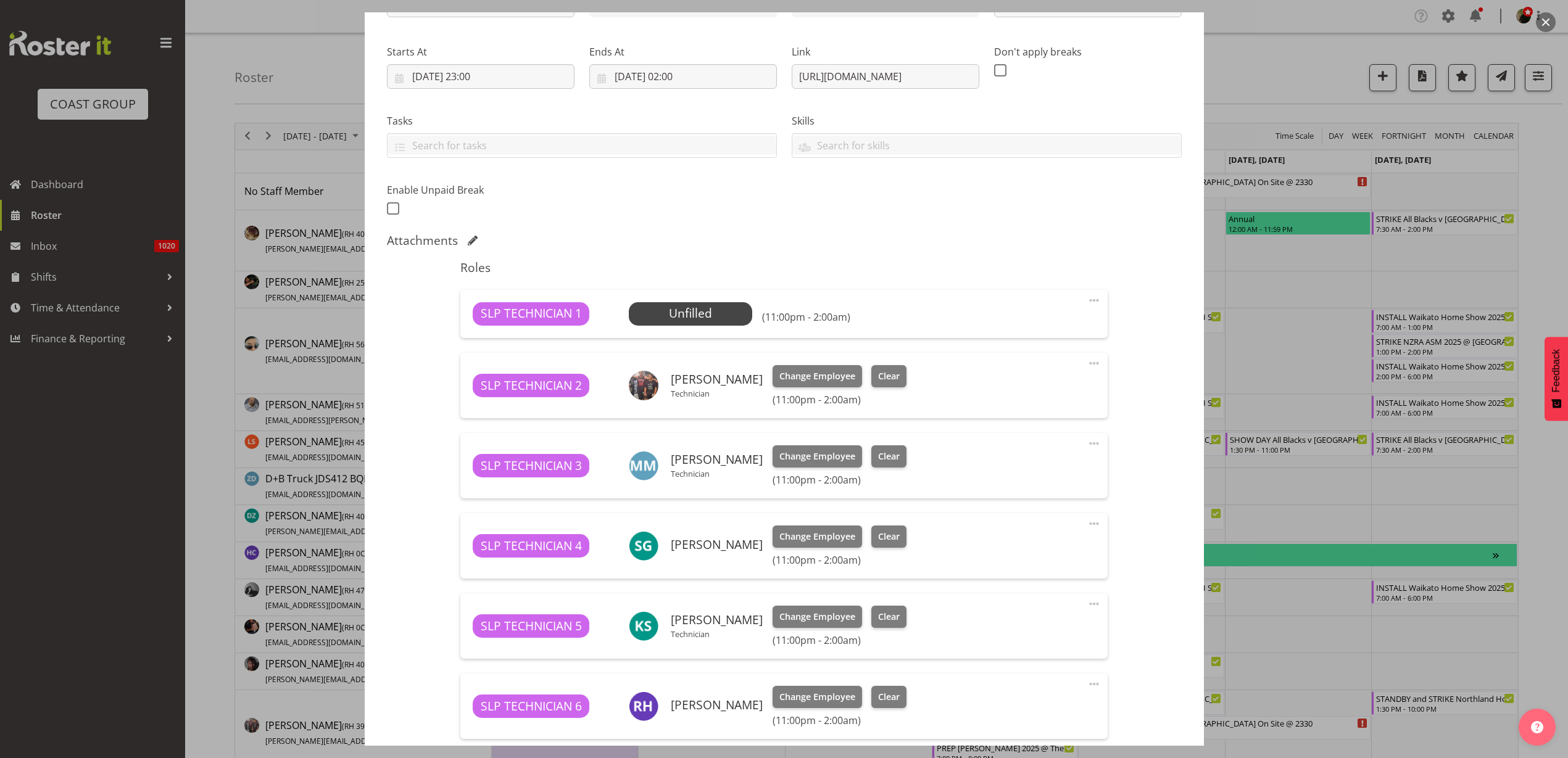
scroll to position [231, 0]
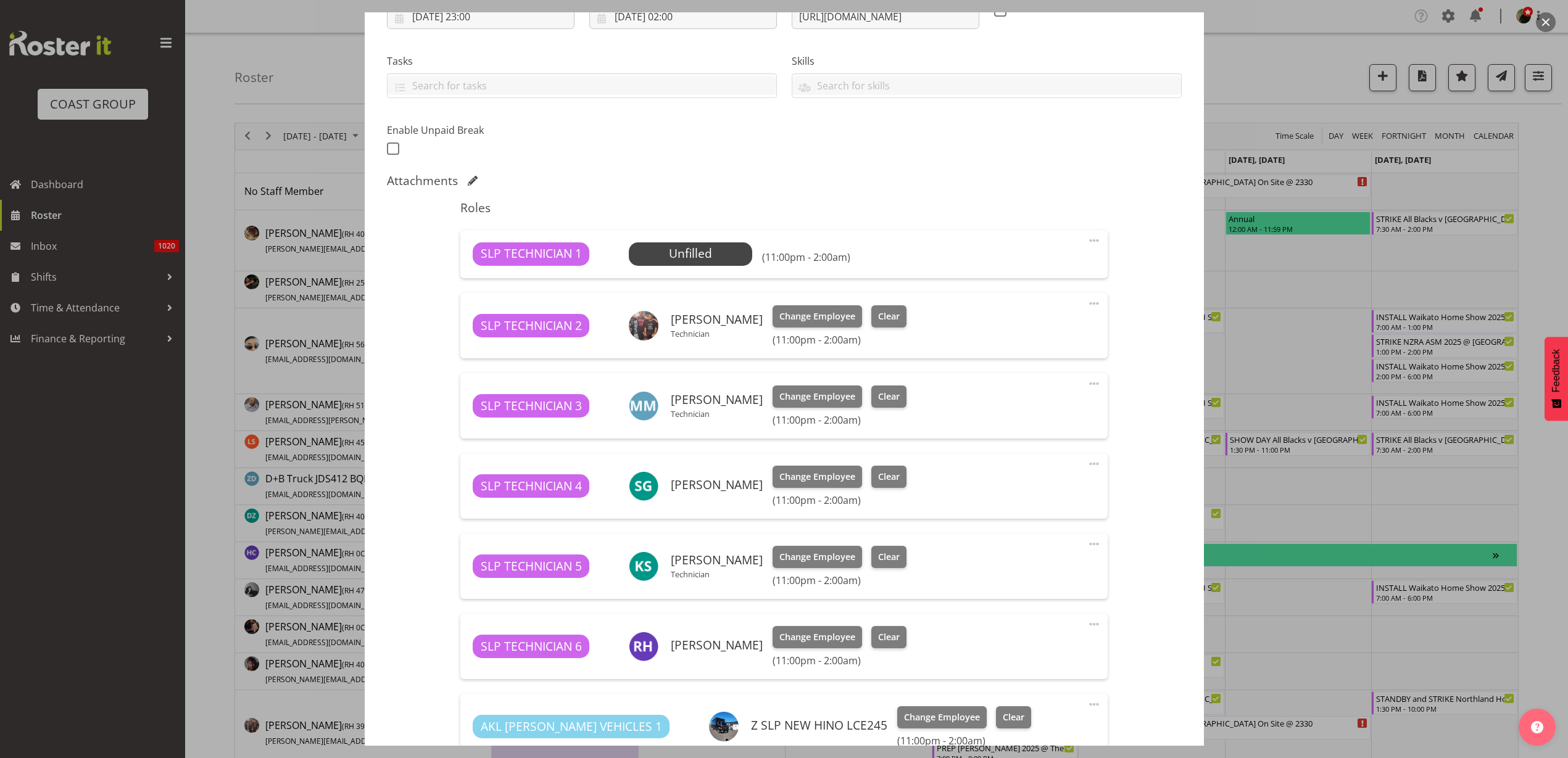
click at [1086, 237] on span at bounding box center [1094, 241] width 15 height 15
click at [1022, 315] on link "Delete" at bounding box center [1042, 312] width 118 height 22
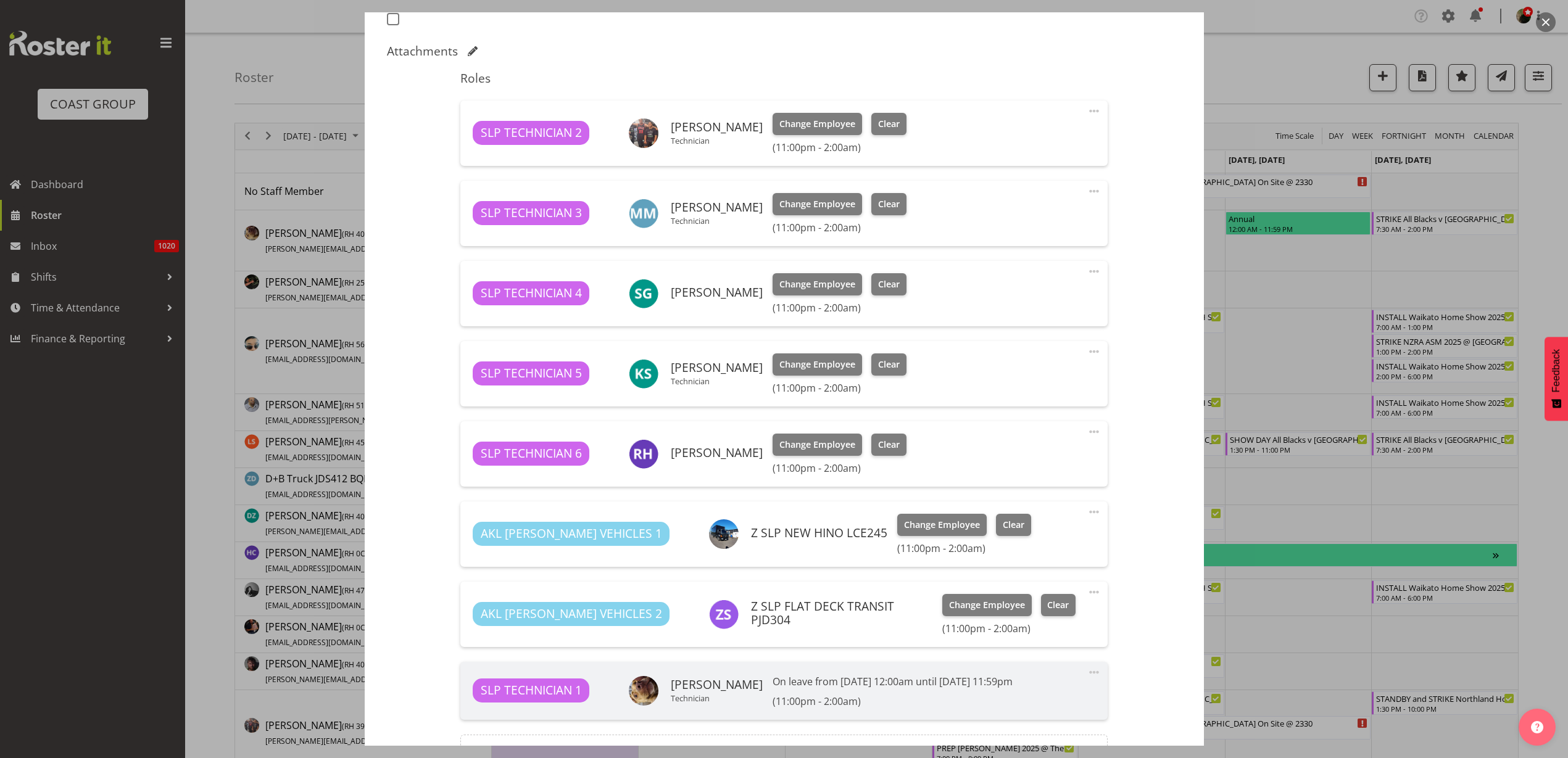
scroll to position [501, 0]
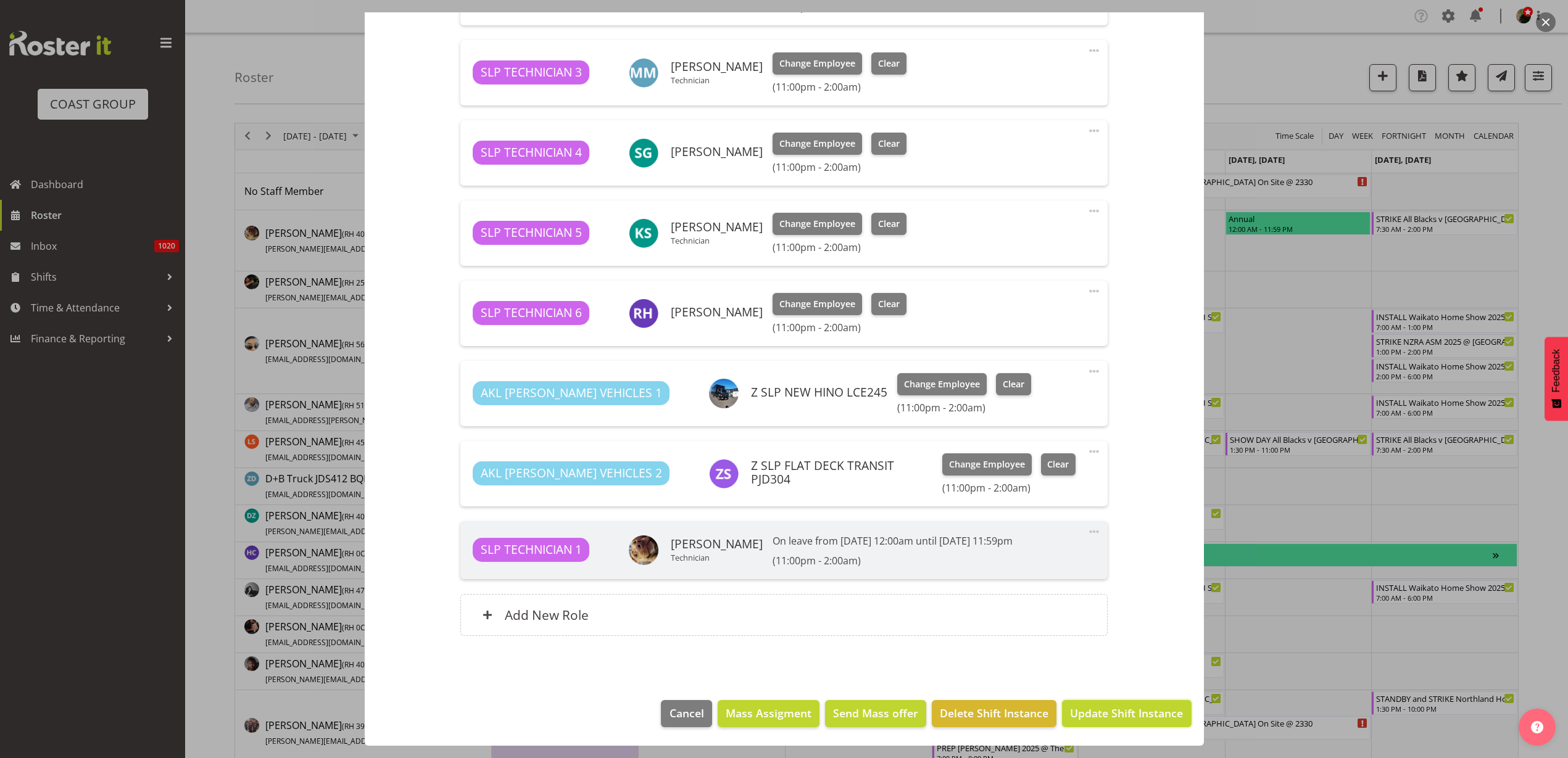
click at [1155, 718] on span "Update Shift Instance" at bounding box center [1127, 713] width 112 height 16
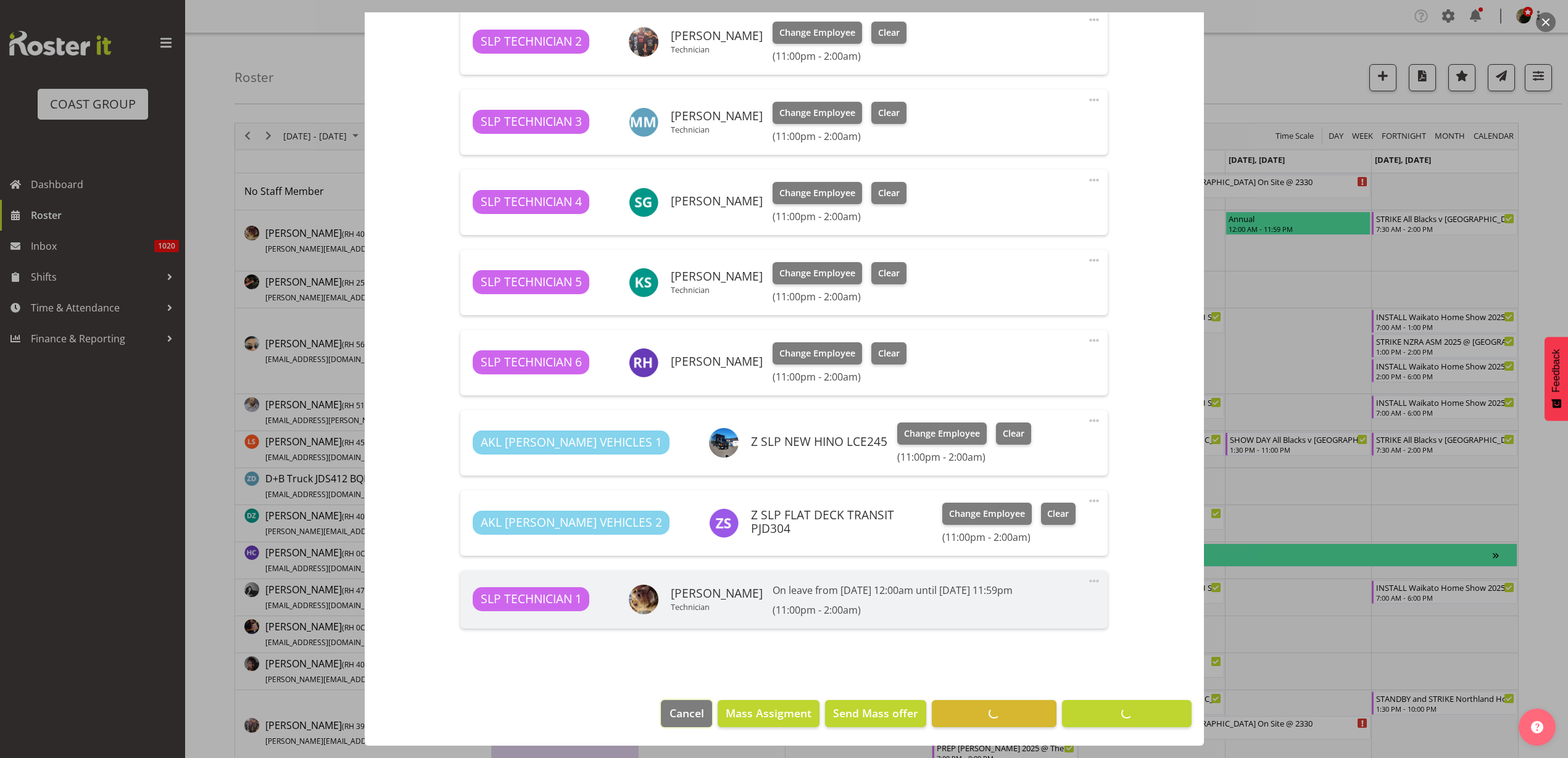
click at [679, 718] on span "Cancel" at bounding box center [686, 713] width 35 height 16
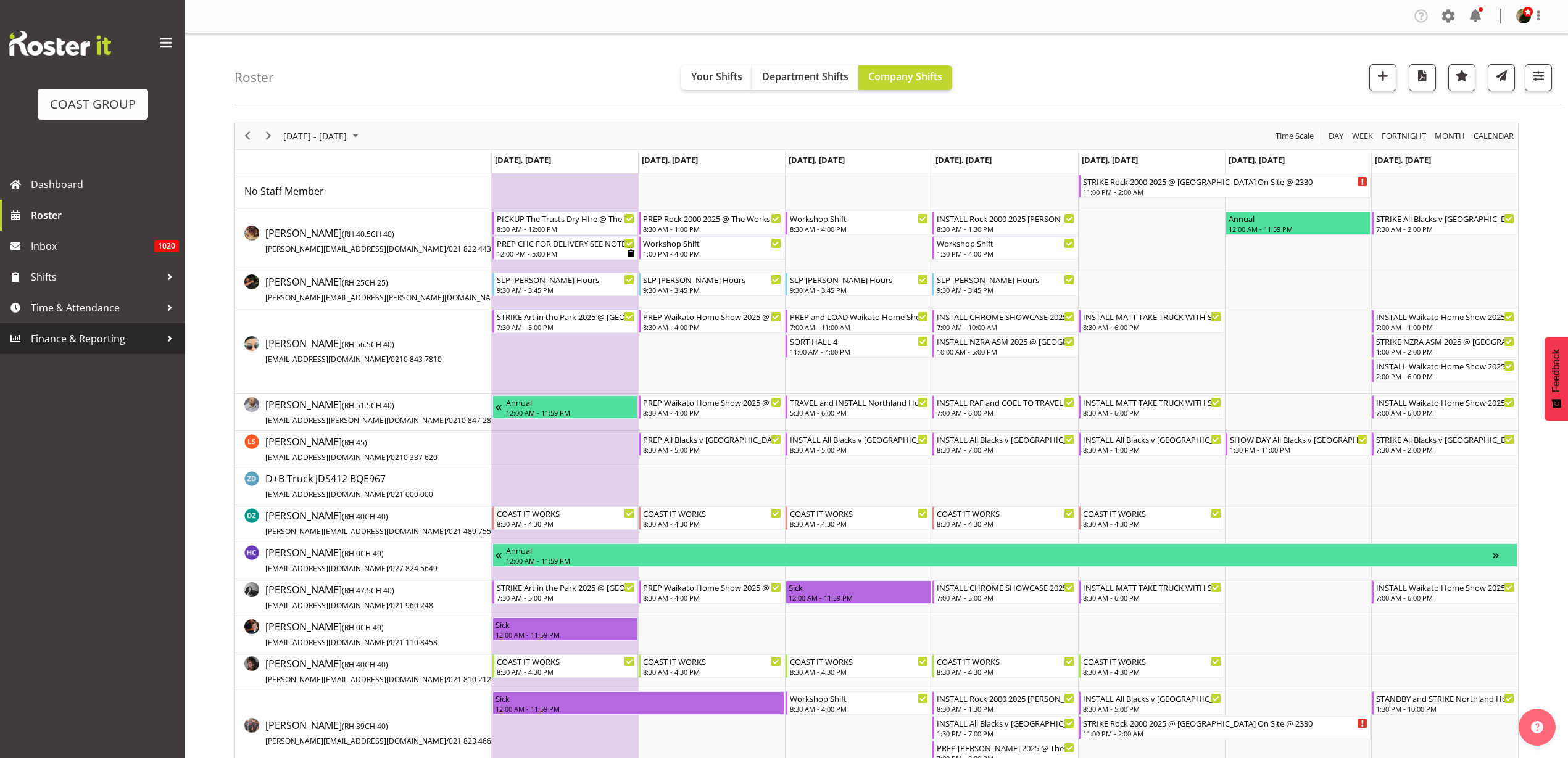
click at [79, 313] on span "Time & Attendance" at bounding box center [96, 308] width 129 height 19
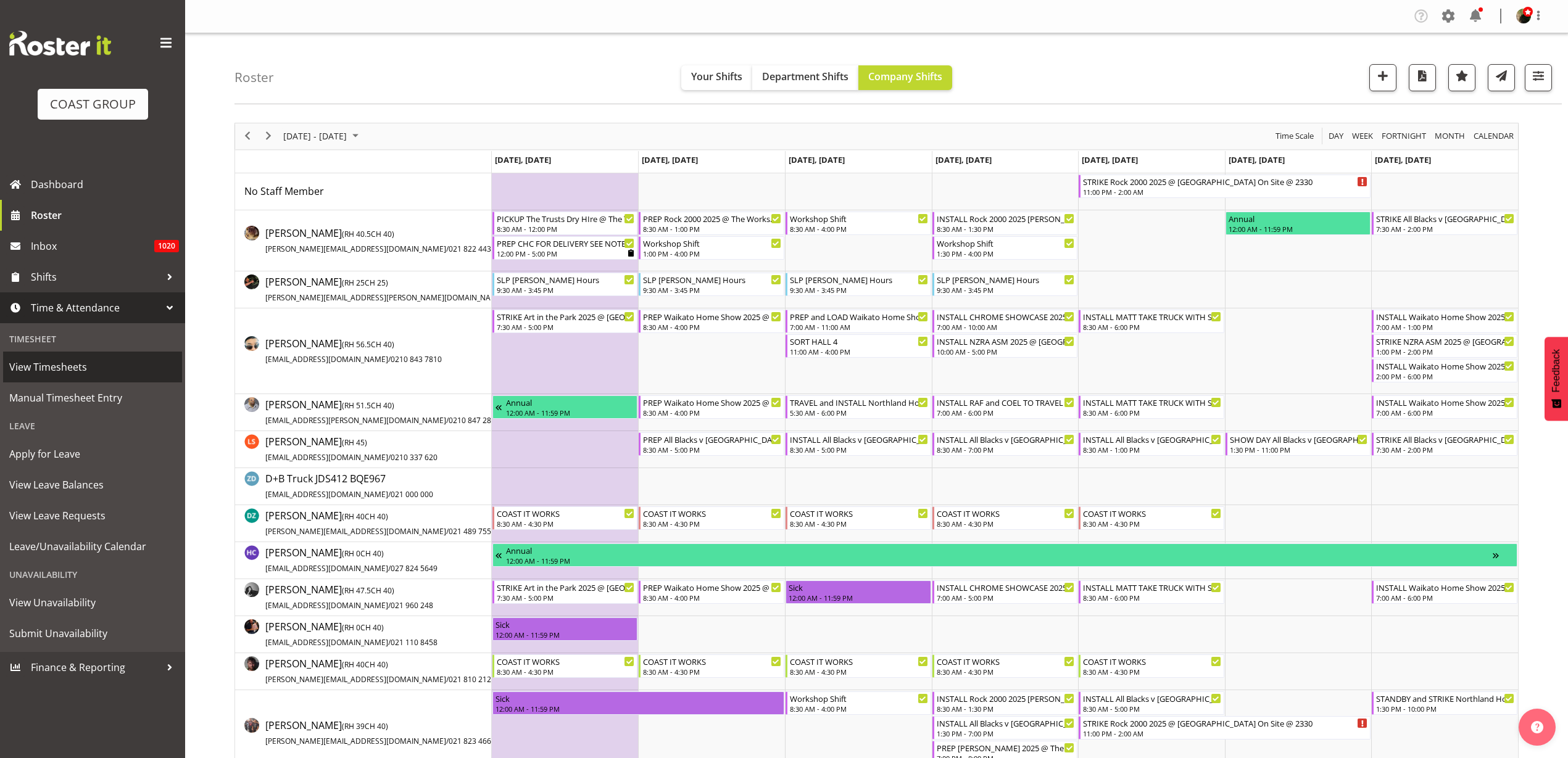
click at [61, 364] on span "View Timesheets" at bounding box center [93, 367] width 167 height 19
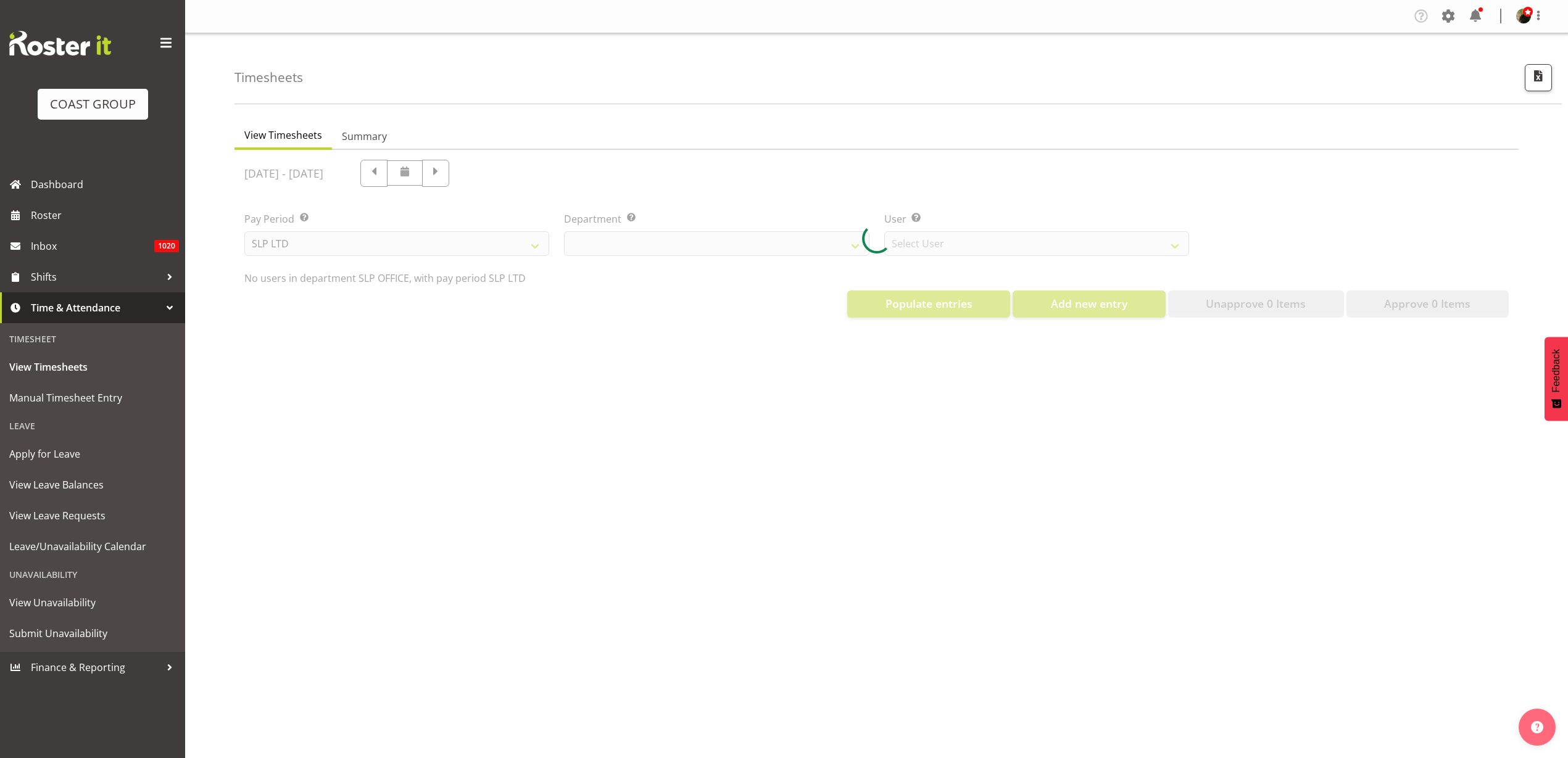
select select "25"
select select "7496"
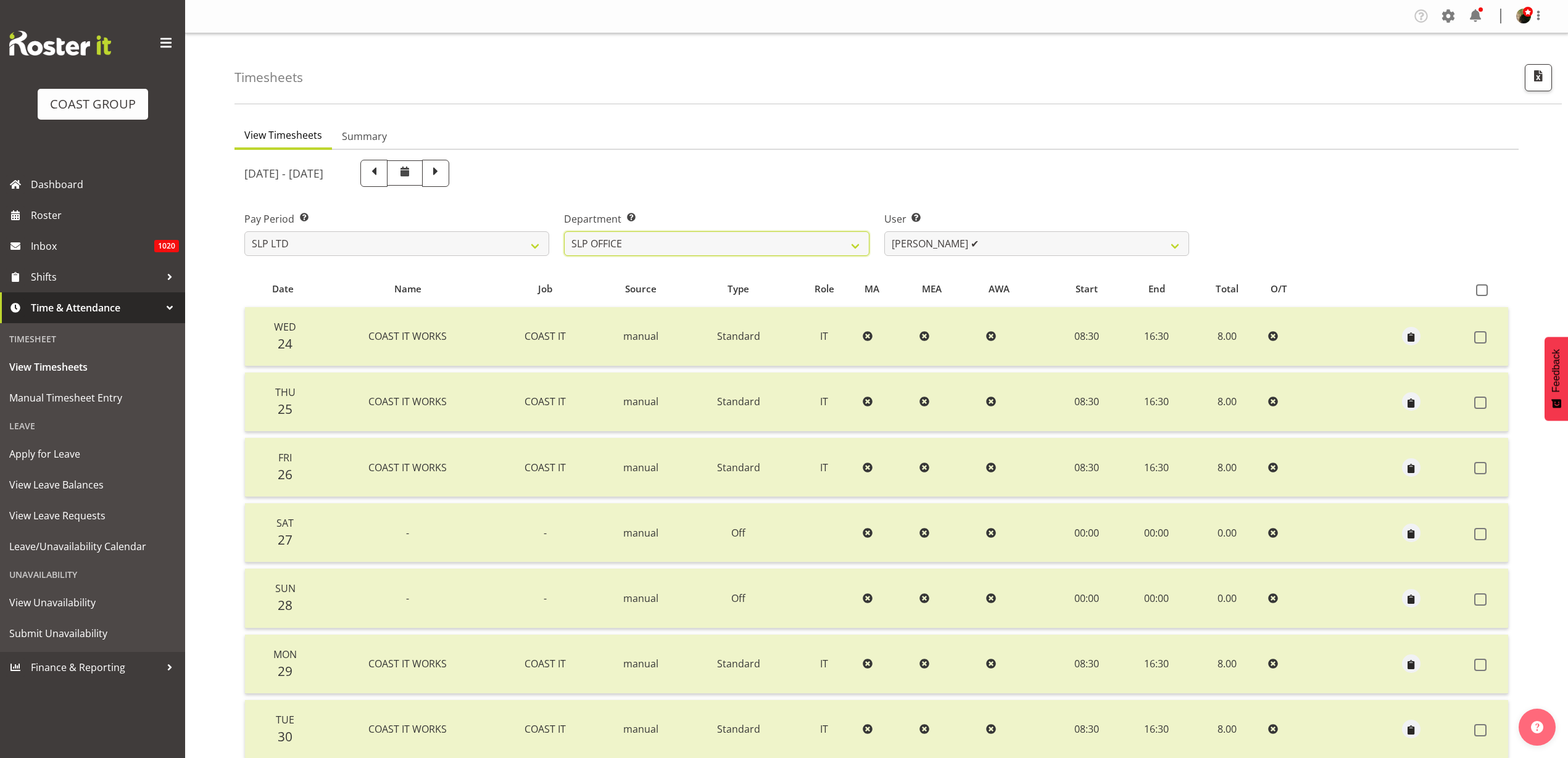
click at [749, 246] on select "SLP CHC SLP OFFICE SLP PRODUCTION SLP TRADE" at bounding box center [716, 244] width 305 height 24
select select "24"
click at [564, 231] on select "SLP CHC SLP OFFICE SLP PRODUCTION SLP TRADE" at bounding box center [716, 244] width 305 height 24
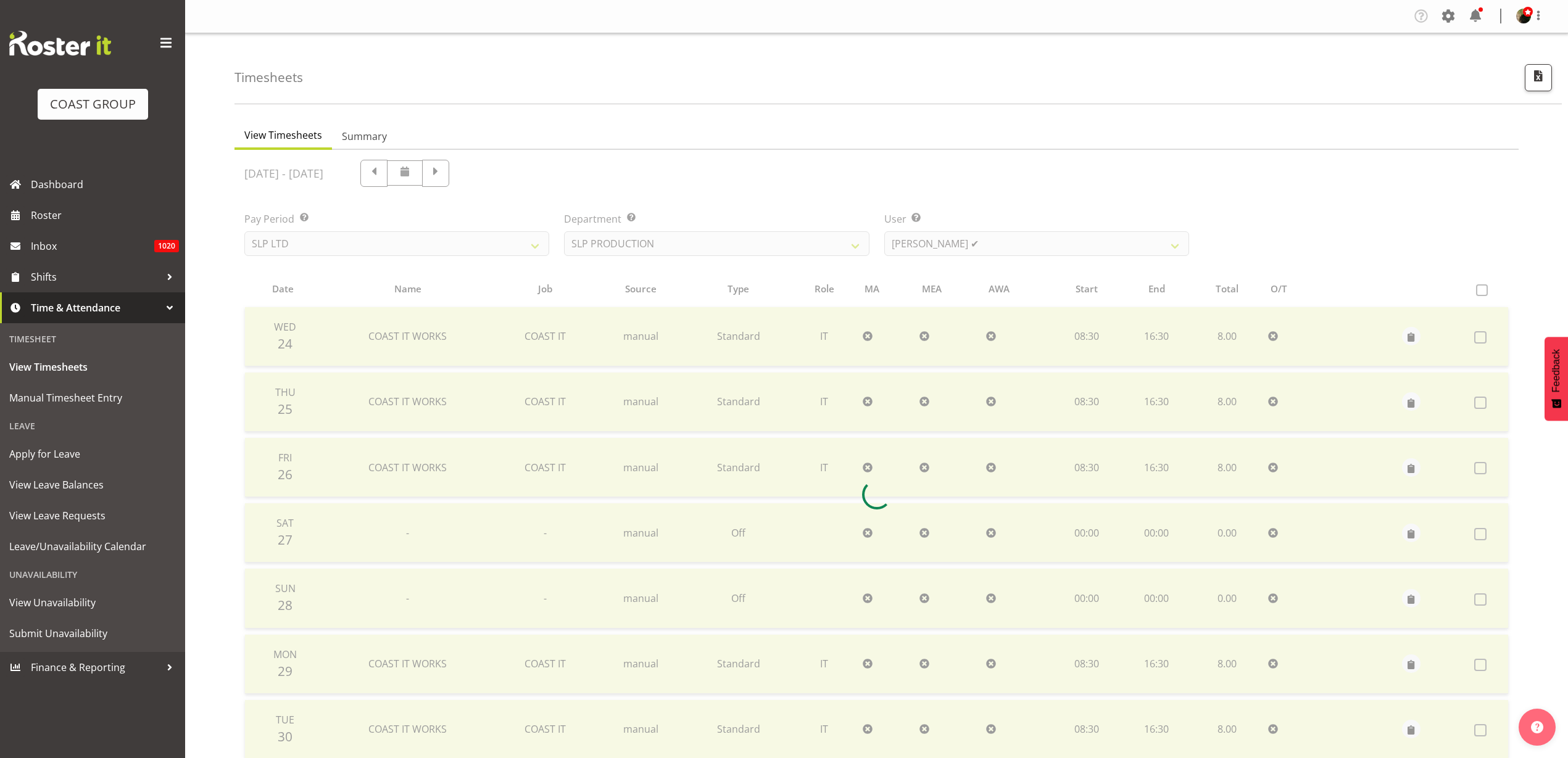
click at [1081, 236] on div at bounding box center [876, 495] width 1284 height 690
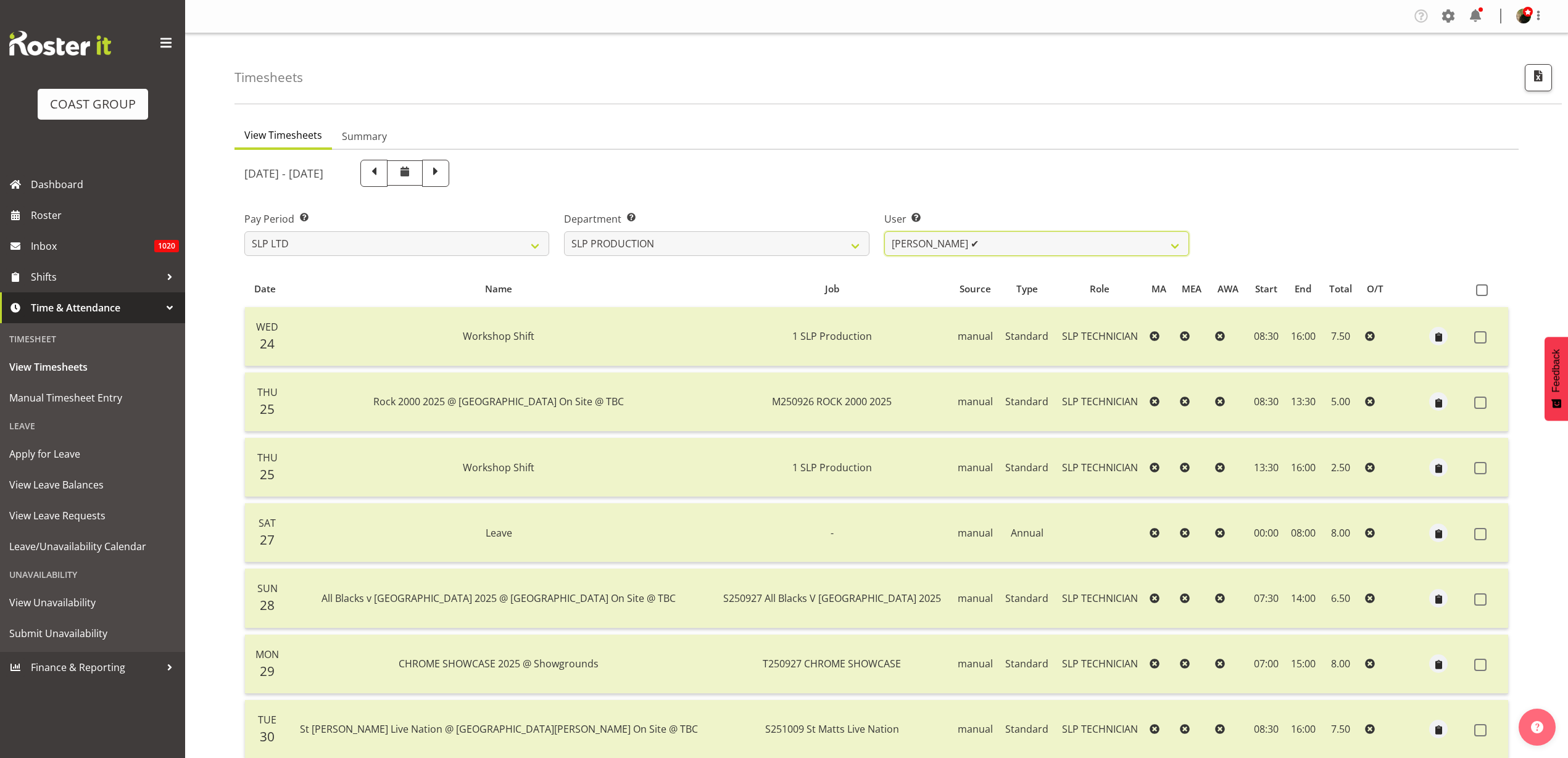
click at [1081, 236] on select "[PERSON_NAME] ✔ [PERSON_NAME] ✔ [PERSON_NAME] ✔ [PERSON_NAME] ✔ [PERSON_NAME] ✔…" at bounding box center [1036, 244] width 305 height 24
click at [884, 231] on select "[PERSON_NAME] ✔ [PERSON_NAME] ✔ [PERSON_NAME] ✔ [PERSON_NAME] ✔ [PERSON_NAME] ✔…" at bounding box center [1036, 244] width 305 height 24
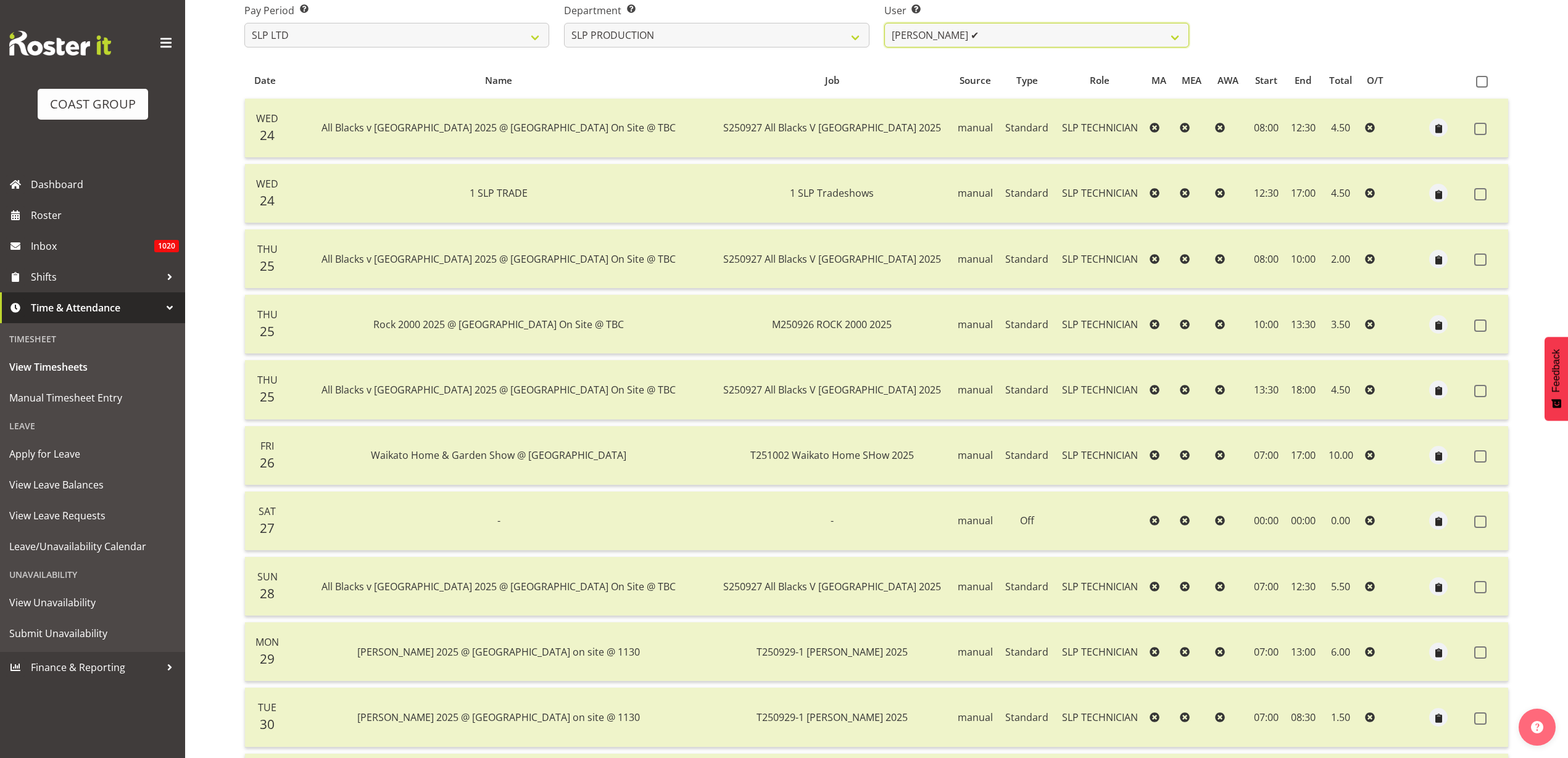
scroll to position [155, 0]
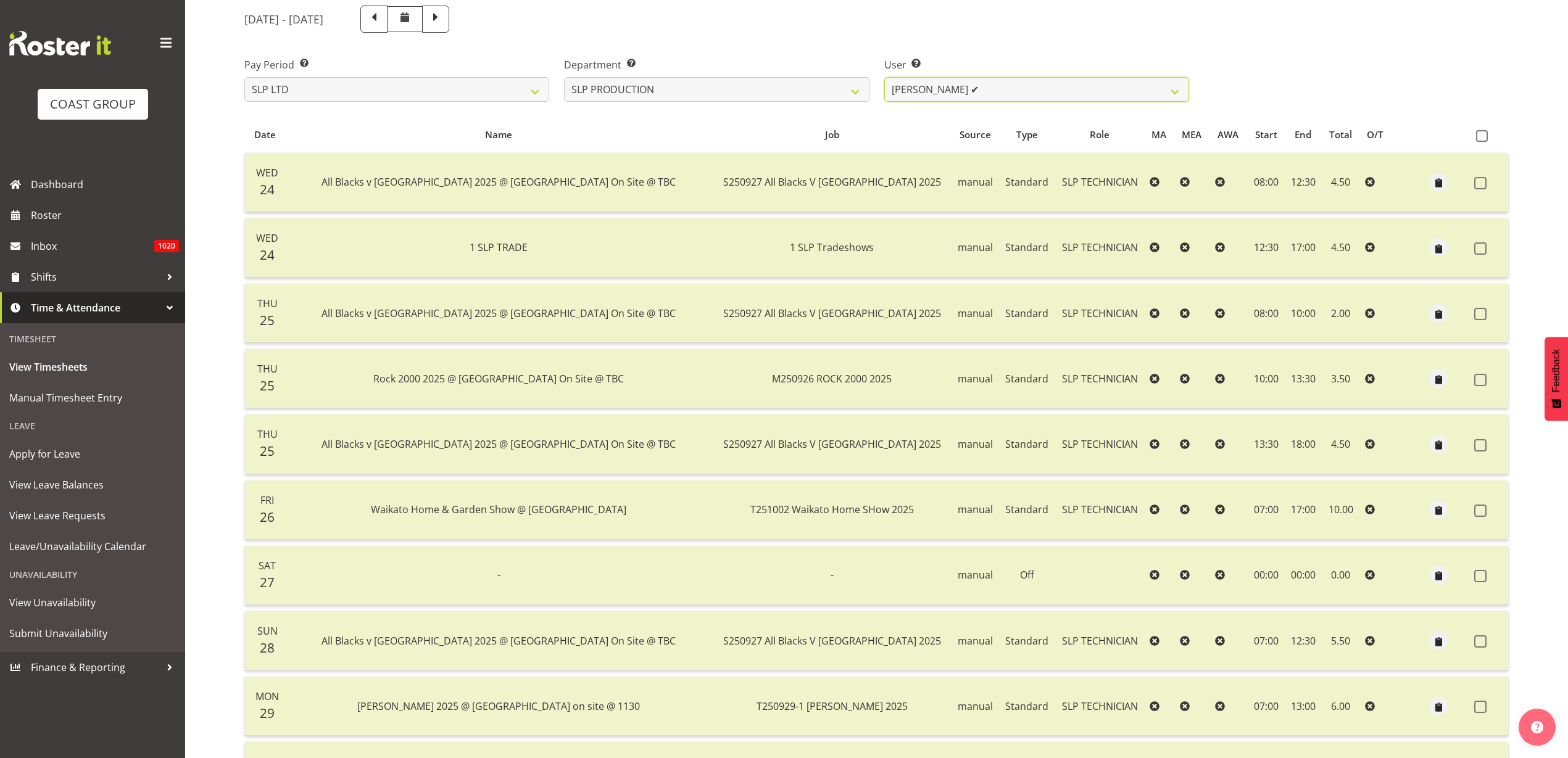
click at [999, 81] on select "Aaron Grant ✔ Alan Burrows ✔ Coel Phillips ✔ Kent Stevens ✔ Kes David ✔ Mark Ph…" at bounding box center [1036, 89] width 305 height 24
select select "246"
click at [884, 77] on select "Aaron Grant ✔ Alan Burrows ✔ Coel Phillips ✔ Kent Stevens ✔ Kes David ✔ Mark Ph…" at bounding box center [1036, 89] width 305 height 24
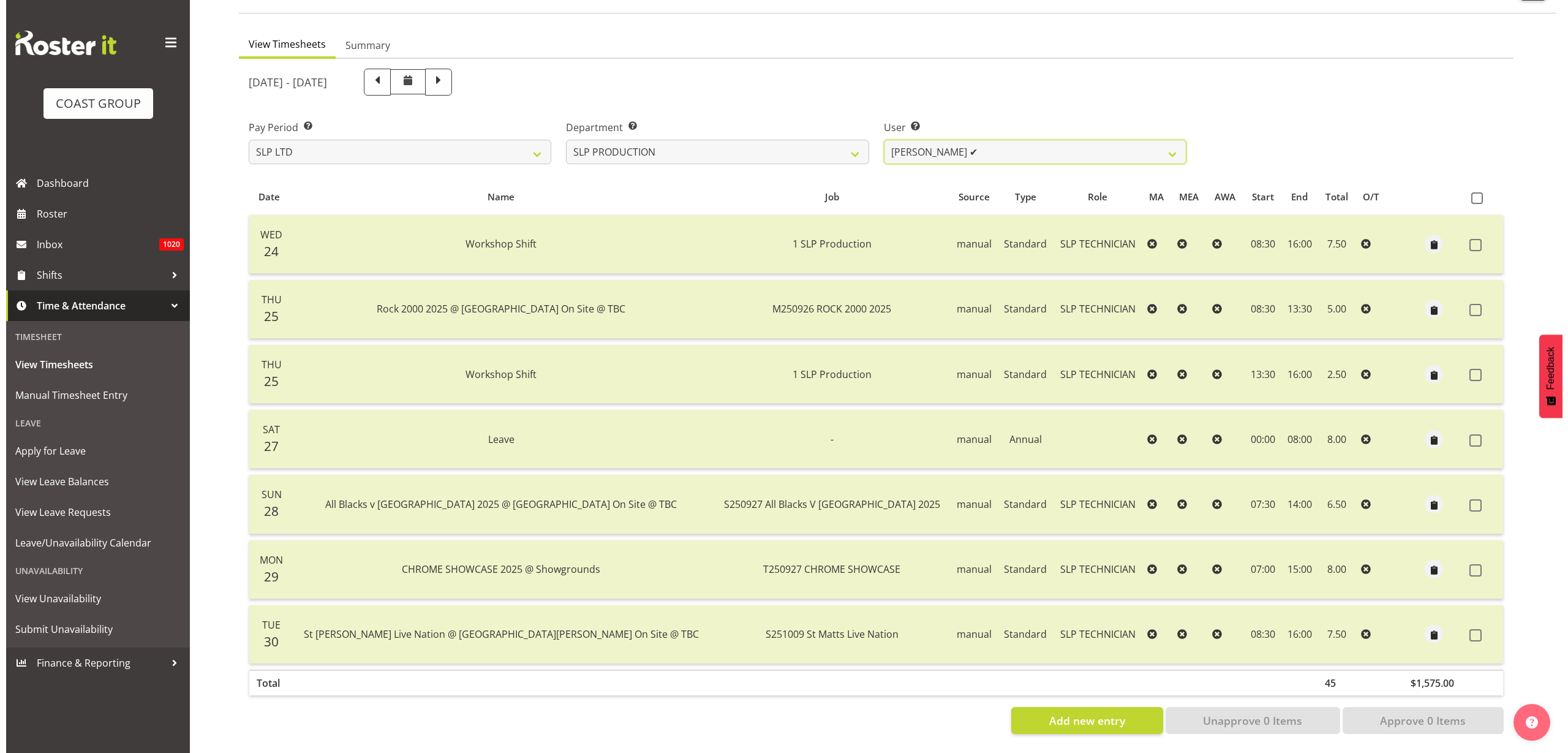
scroll to position [101, 0]
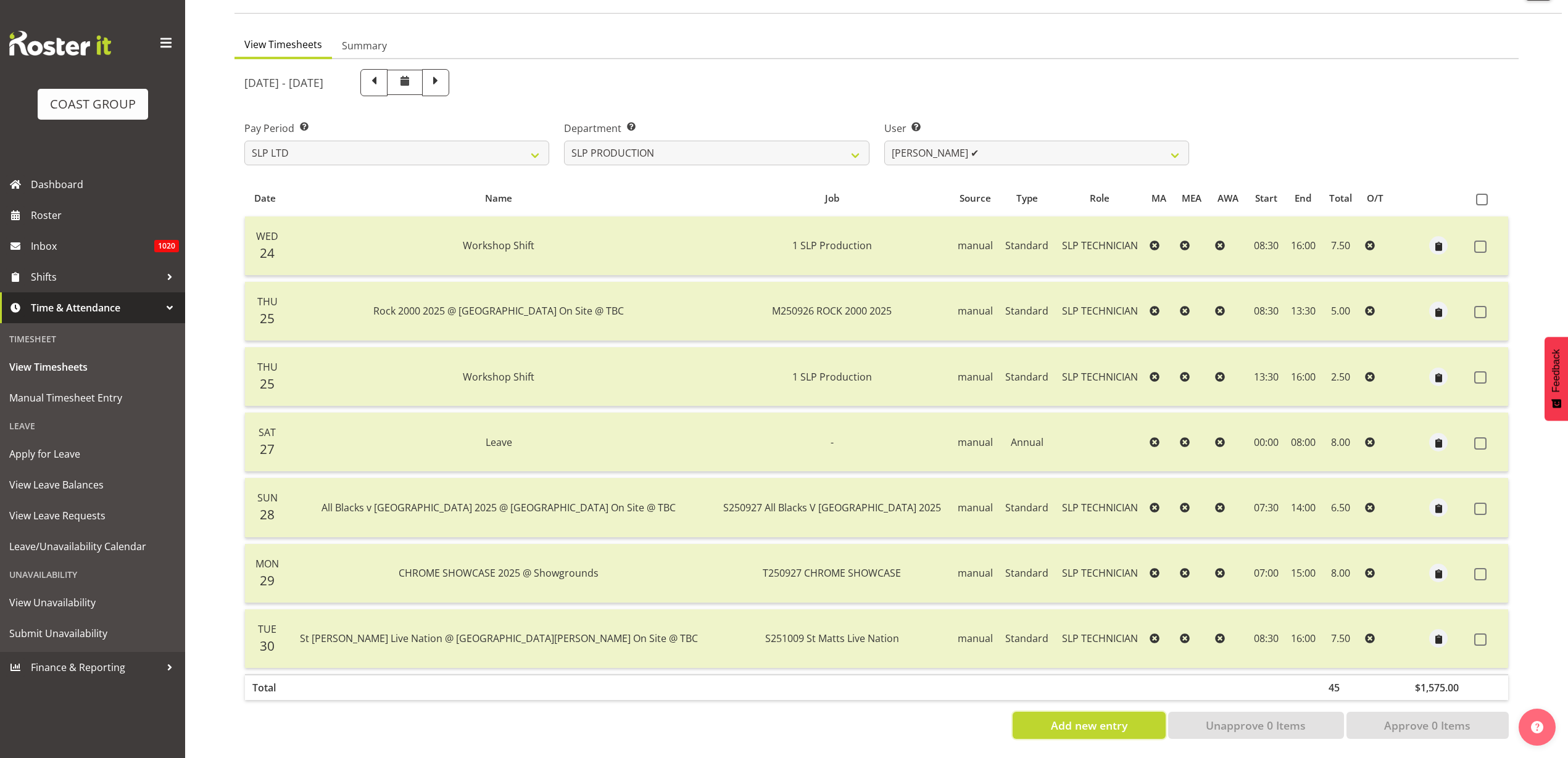
click at [1077, 718] on span "Add new entry" at bounding box center [1089, 725] width 77 height 16
select select
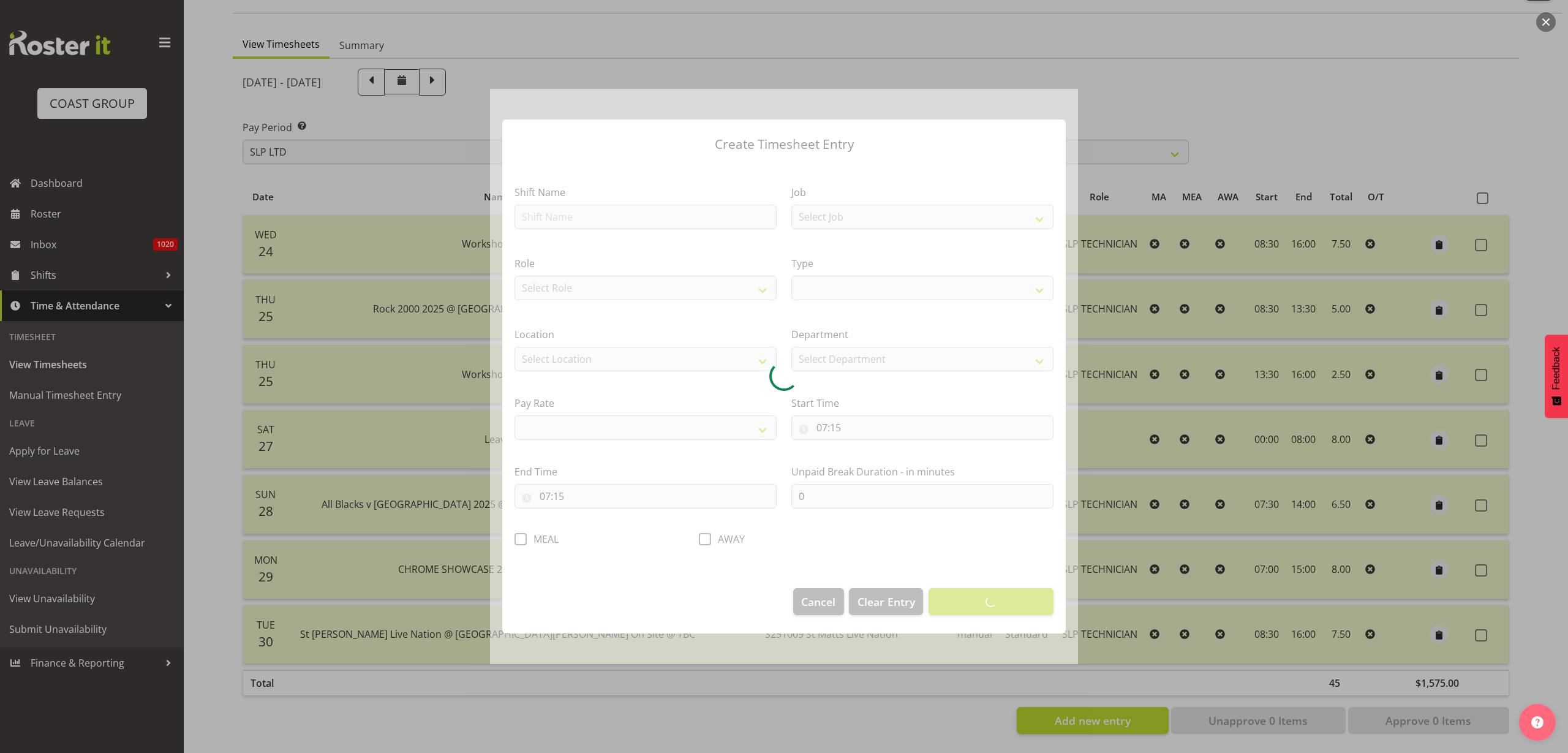
select select
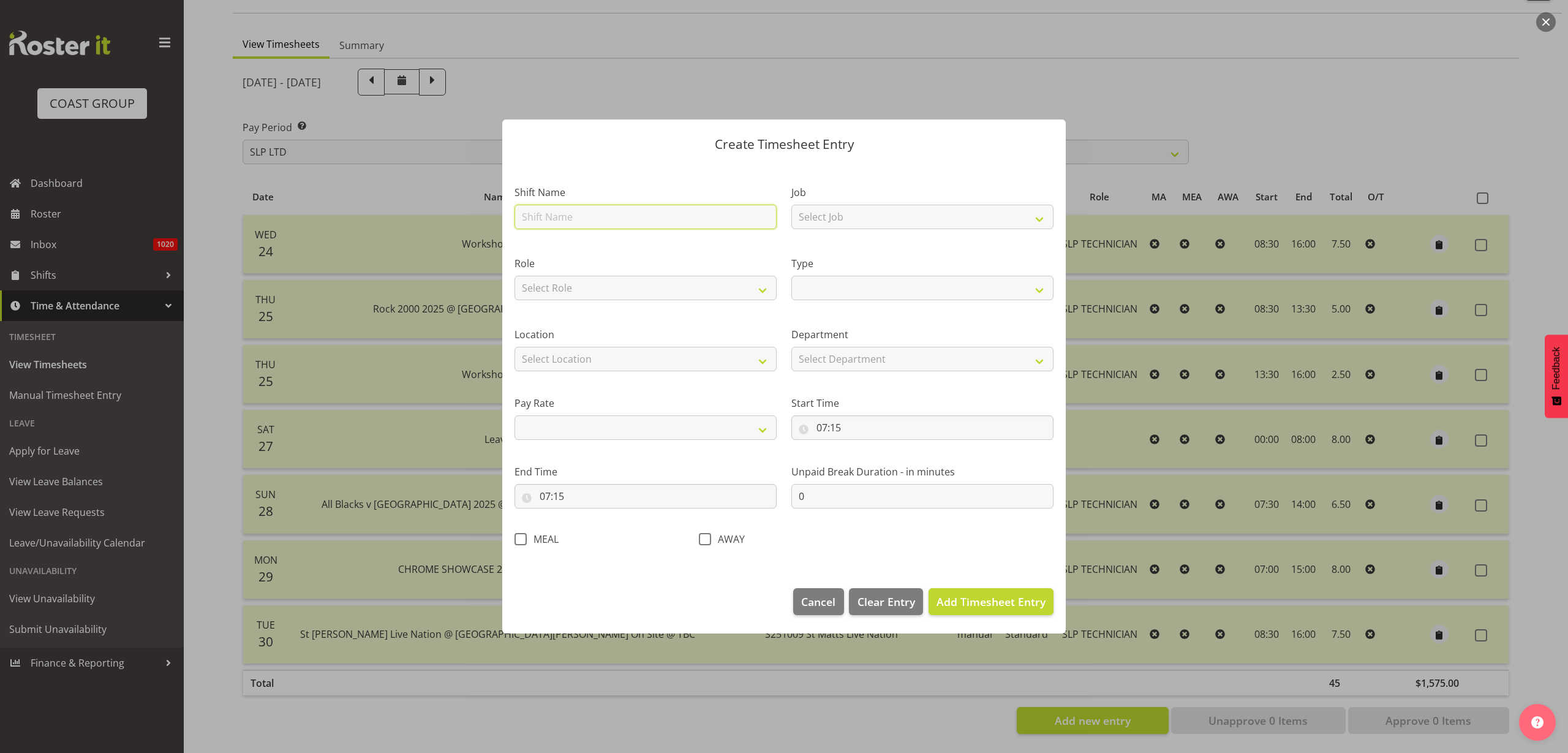
click at [604, 207] on input "text" at bounding box center [646, 217] width 262 height 24
click at [607, 208] on input "text" at bounding box center [646, 217] width 262 height 24
type input "Workshop Shift"
select select
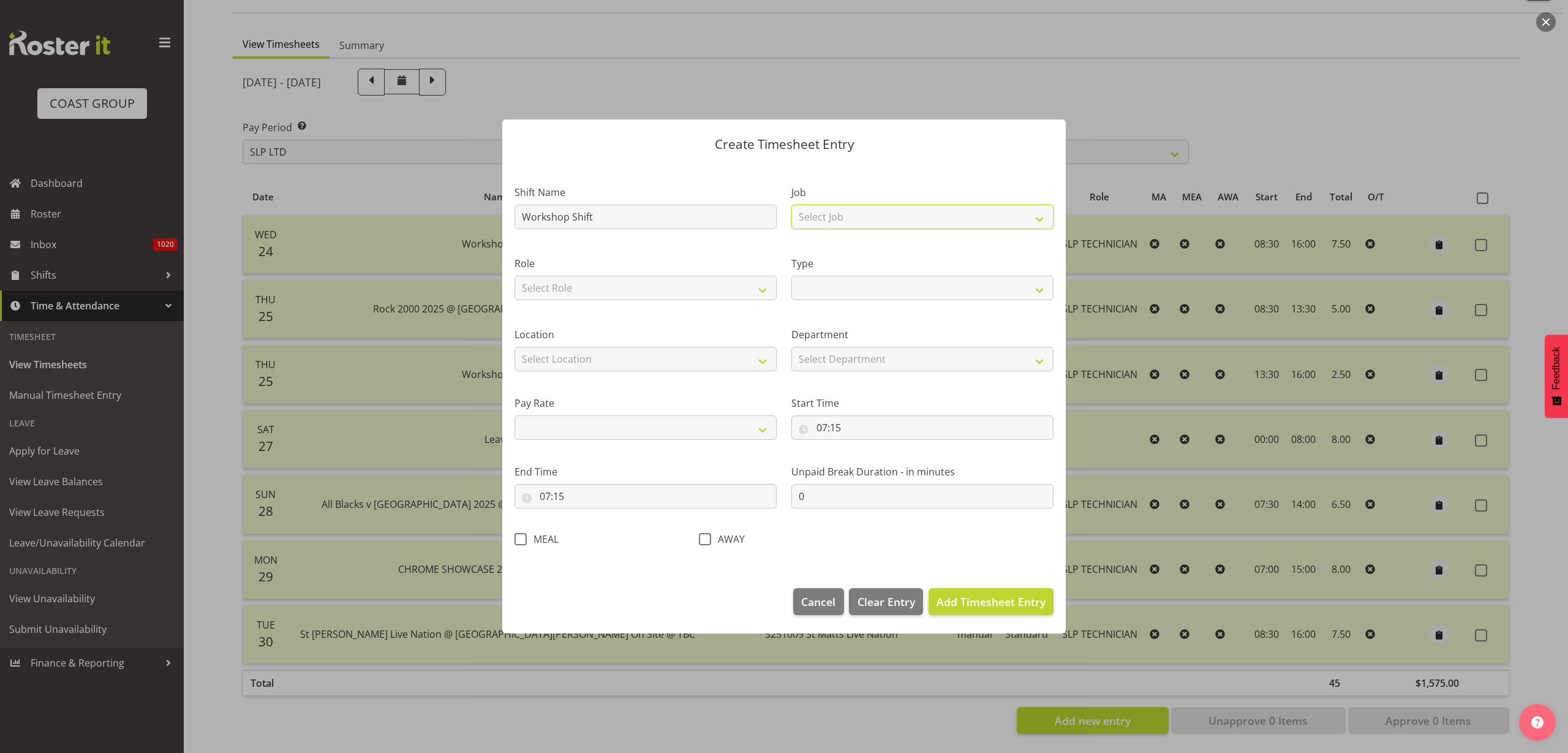
click at [858, 217] on select "Select Job 1 Carlton Events 1 Carlton Hamilton 1 Carlton Wellington 1 EHS WAREH…" at bounding box center [923, 217] width 262 height 24
select select "55"
click at [792, 205] on select "Select Job 1 Carlton Events 1 Carlton Hamilton 1 Carlton Wellington 1 EHS WAREH…" at bounding box center [923, 217] width 262 height 24
select select
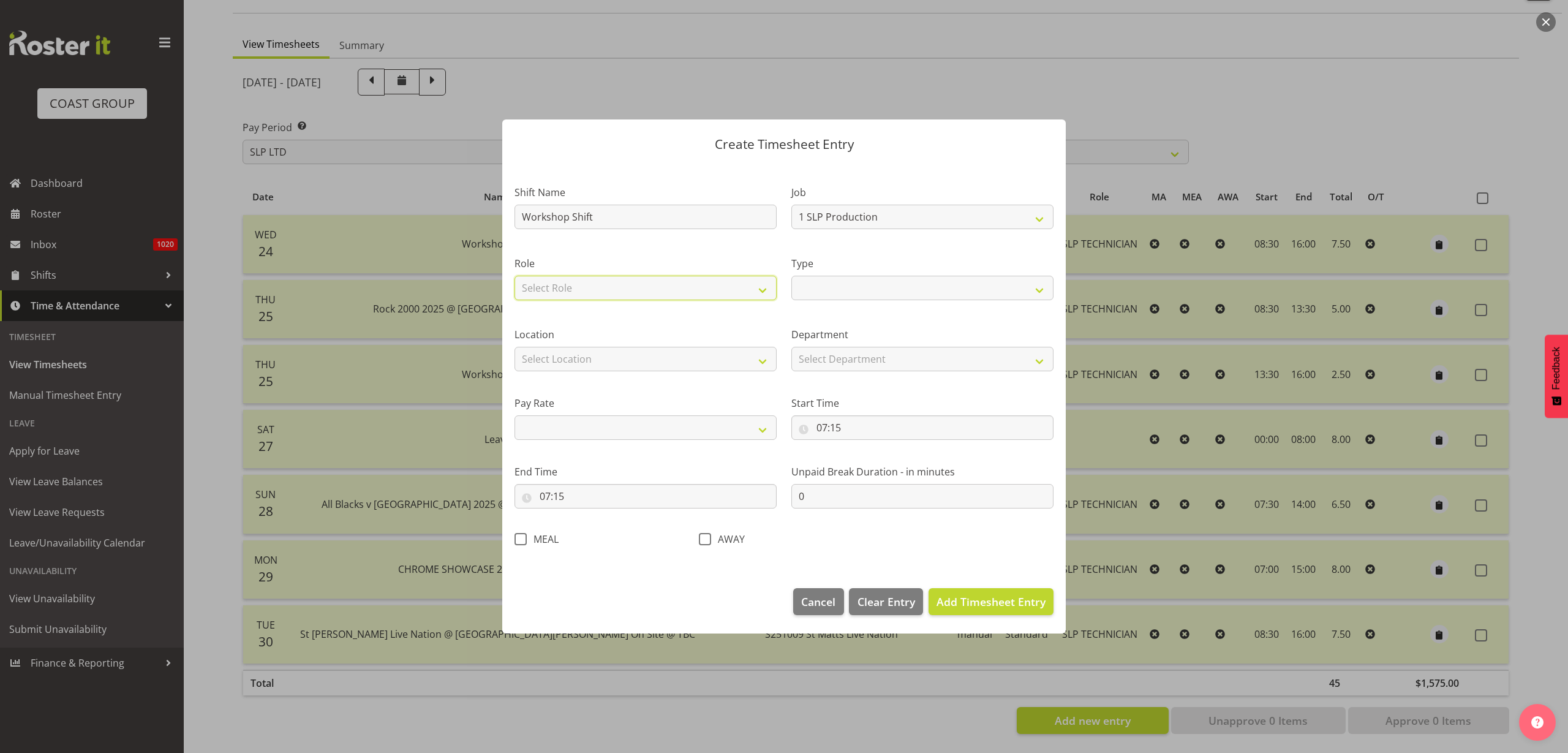
click at [607, 285] on select "Select Role SLP TECHNICIAN" at bounding box center [646, 288] width 262 height 24
select select "123"
click at [515, 276] on select "Select Role SLP TECHNICIAN" at bounding box center [646, 288] width 262 height 24
select select
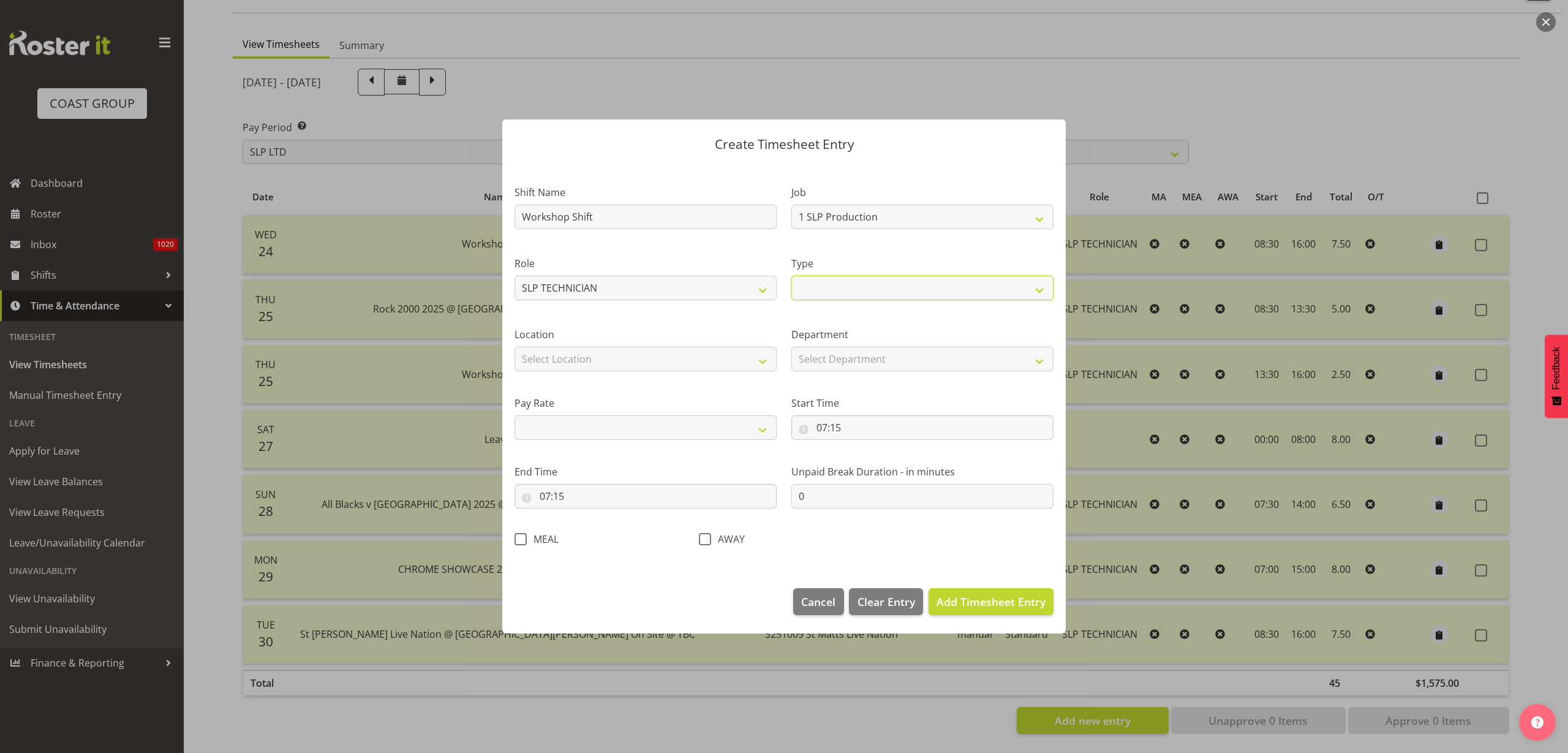
click at [851, 287] on select "Off Standard Public Holiday Public Holiday (Worked) Day In Lieu Annual Leave Si…" at bounding box center [923, 288] width 262 height 24
select select "Standard"
click at [792, 276] on select "Off Standard Public Holiday Public Holiday (Worked) Day In Lieu Annual Leave Si…" at bounding box center [923, 288] width 262 height 24
select select
click at [574, 361] on select "Select Location CARLTON EVENTS Carlton Hamilton Carlton Wellington DW CHC DW DI…" at bounding box center [646, 359] width 262 height 24
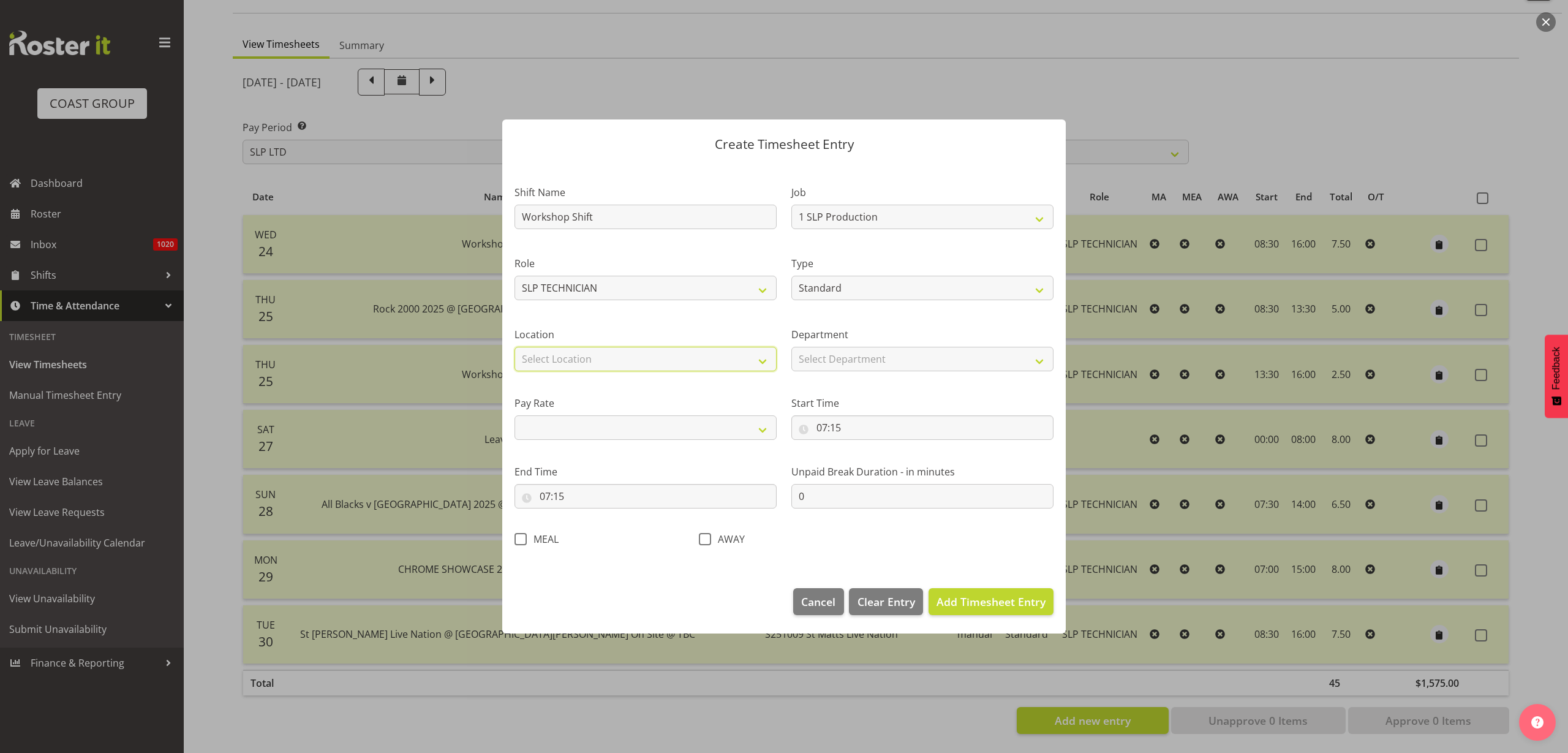
select select "31"
click at [515, 347] on select "Select Location CARLTON EVENTS Carlton Hamilton Carlton Wellington DW CHC DW DI…" at bounding box center [646, 359] width 262 height 24
select select
click at [849, 354] on select "Select Department SLP PRODUCTION SLP TRADE" at bounding box center [923, 359] width 262 height 24
select select "24"
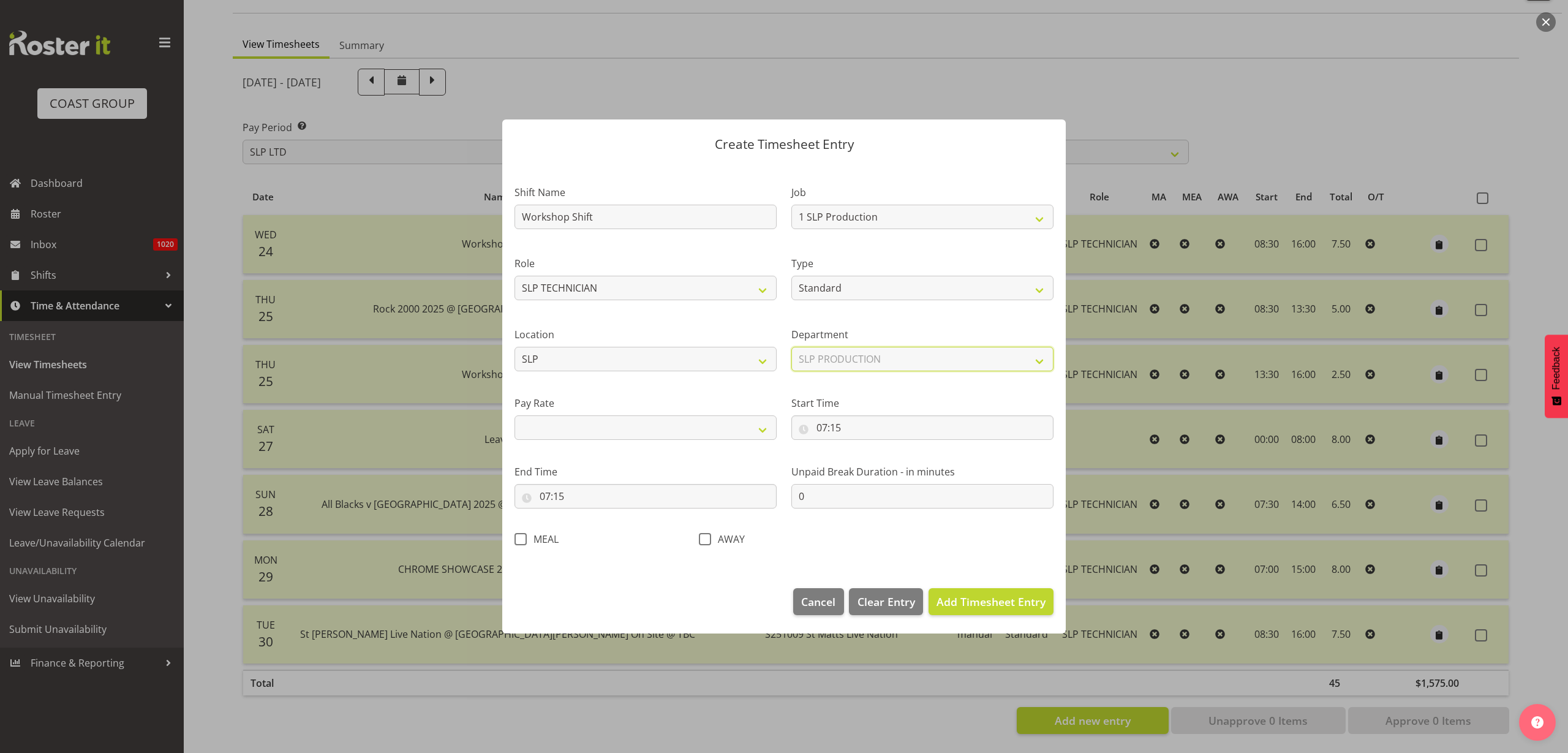
click at [792, 347] on select "Select Department SLP PRODUCTION SLP TRADE" at bounding box center [923, 359] width 262 height 24
click at [592, 423] on select "Primary Secondary Tertiary Fourth Fifth" at bounding box center [646, 427] width 262 height 24
select select "primary"
click at [515, 415] on select "Primary Secondary Tertiary Fourth Fifth" at bounding box center [646, 427] width 262 height 24
click at [860, 426] on input "07:15" at bounding box center [923, 427] width 262 height 24
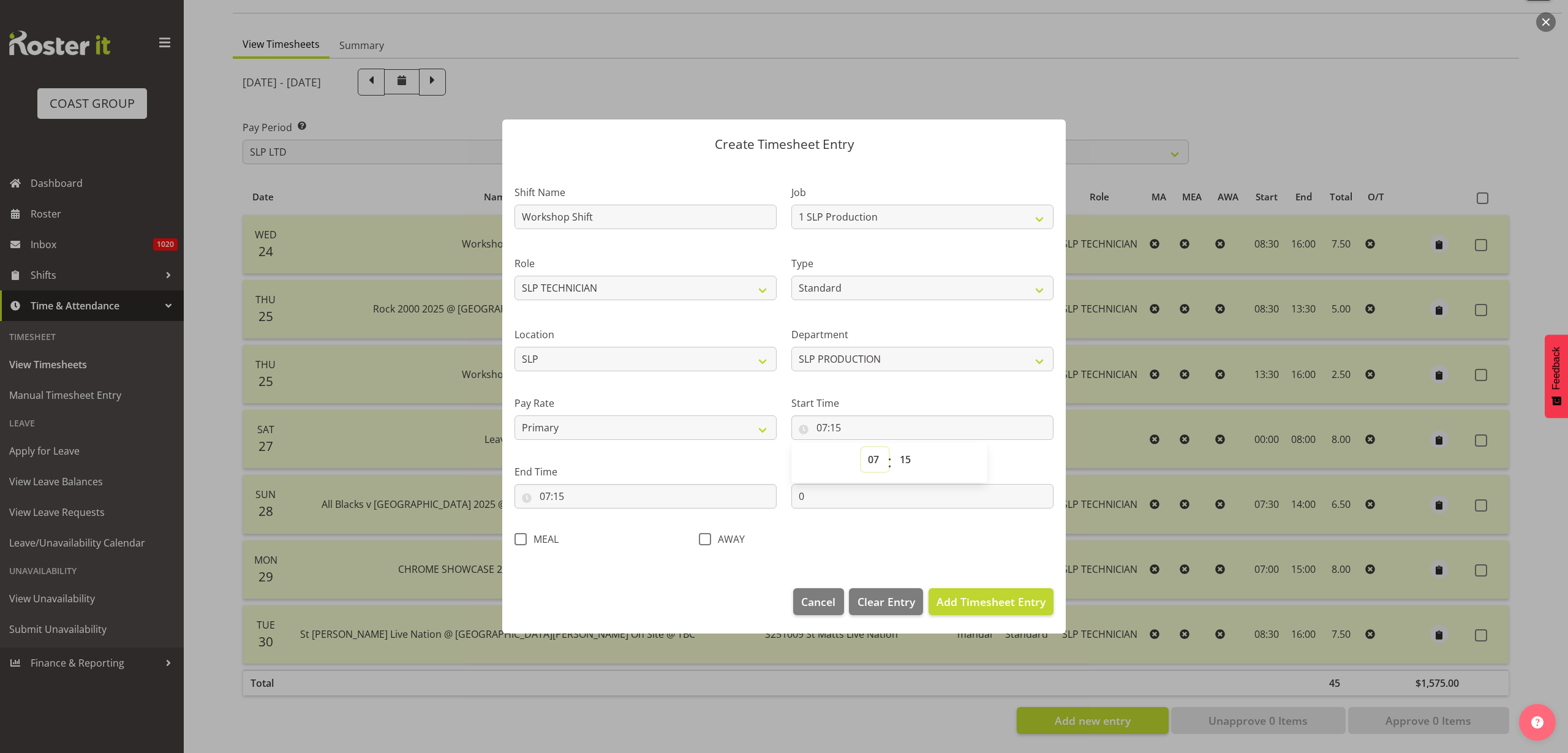
click at [874, 462] on select "00 01 02 03 04 05 06 07 08 09 10 11 12 13 14 15 16 17 18 19 20 21 22 23" at bounding box center [876, 460] width 28 height 24
select select "8"
click at [862, 448] on select "00 01 02 03 04 05 06 07 08 09 10 11 12 13 14 15 16 17 18 19 20 21 22 23" at bounding box center [876, 460] width 28 height 24
type input "08:15"
select select "30"
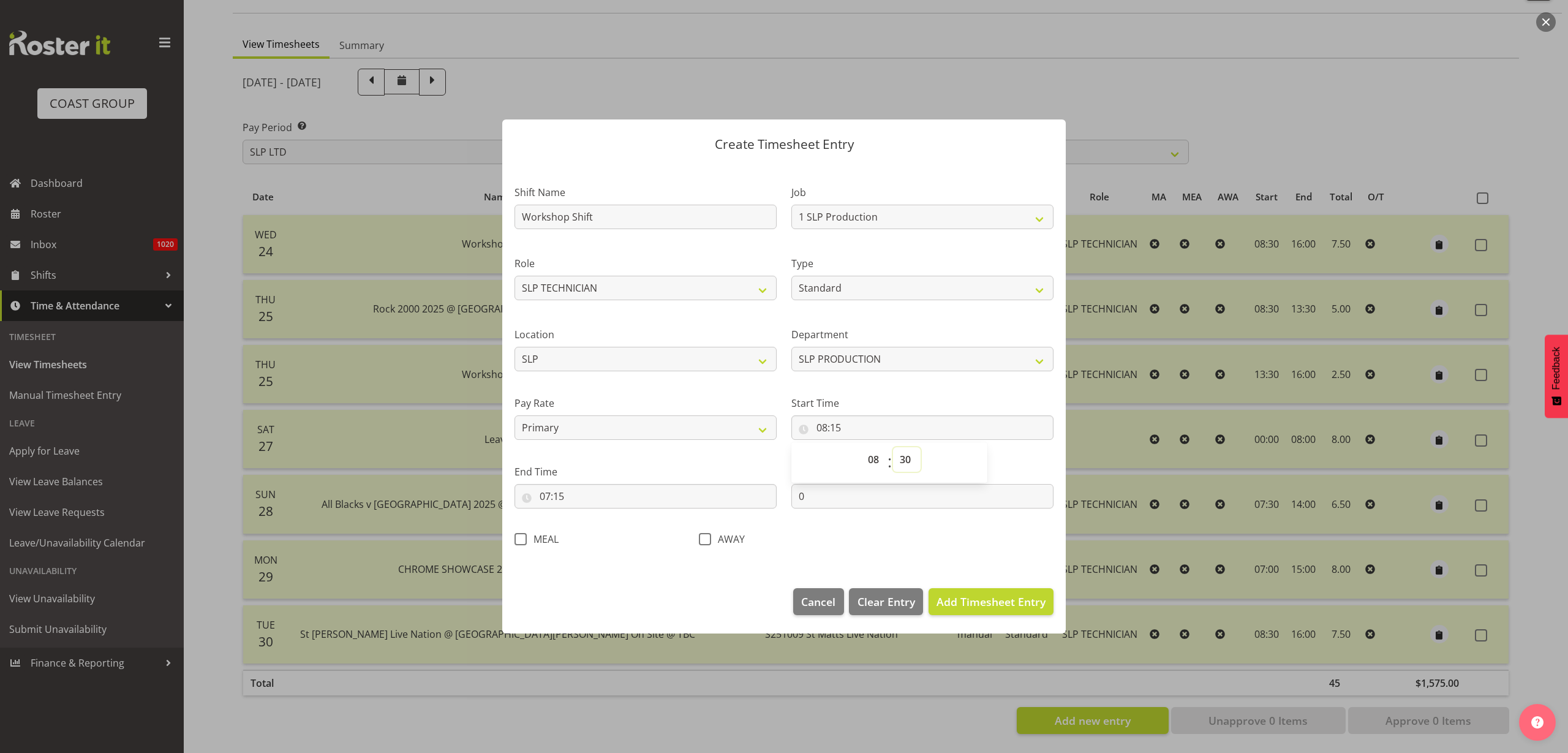
type input "08:30"
click at [575, 498] on input "07:15" at bounding box center [646, 496] width 262 height 24
click at [598, 525] on select "00 01 02 03 04 05 06 07 08 09 10 11 12 13 14 15 16 17 18 19 20 21 22 23" at bounding box center [598, 528] width 28 height 24
select select "17"
click at [584, 516] on select "00 01 02 03 04 05 06 07 08 09 10 11 12 13 14 15 16 17 18 19 20 21 22 23" at bounding box center [598, 528] width 28 height 24
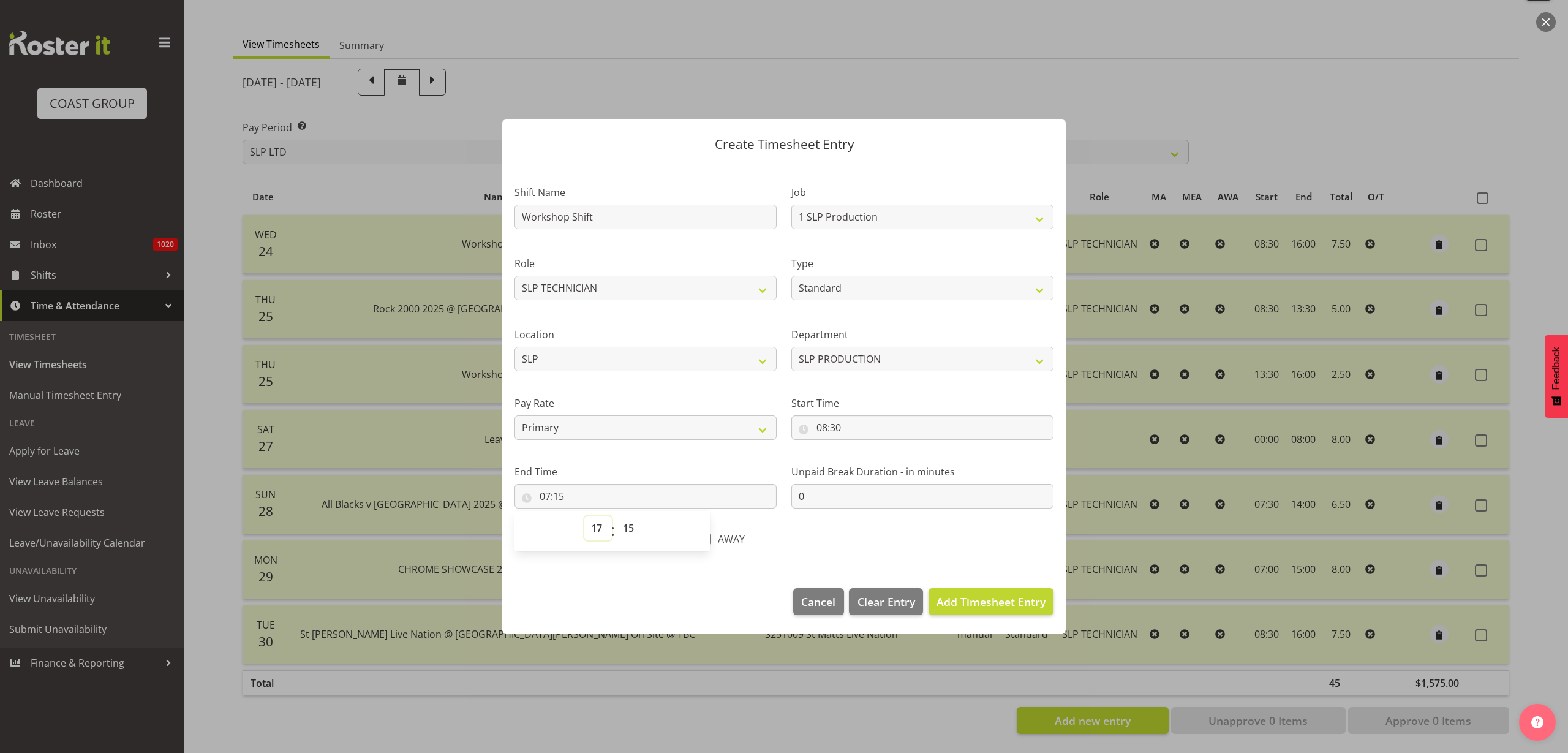
type input "17:15"
select select "0"
type input "17:00"
click at [990, 602] on span "Add Timesheet Entry" at bounding box center [991, 602] width 109 height 15
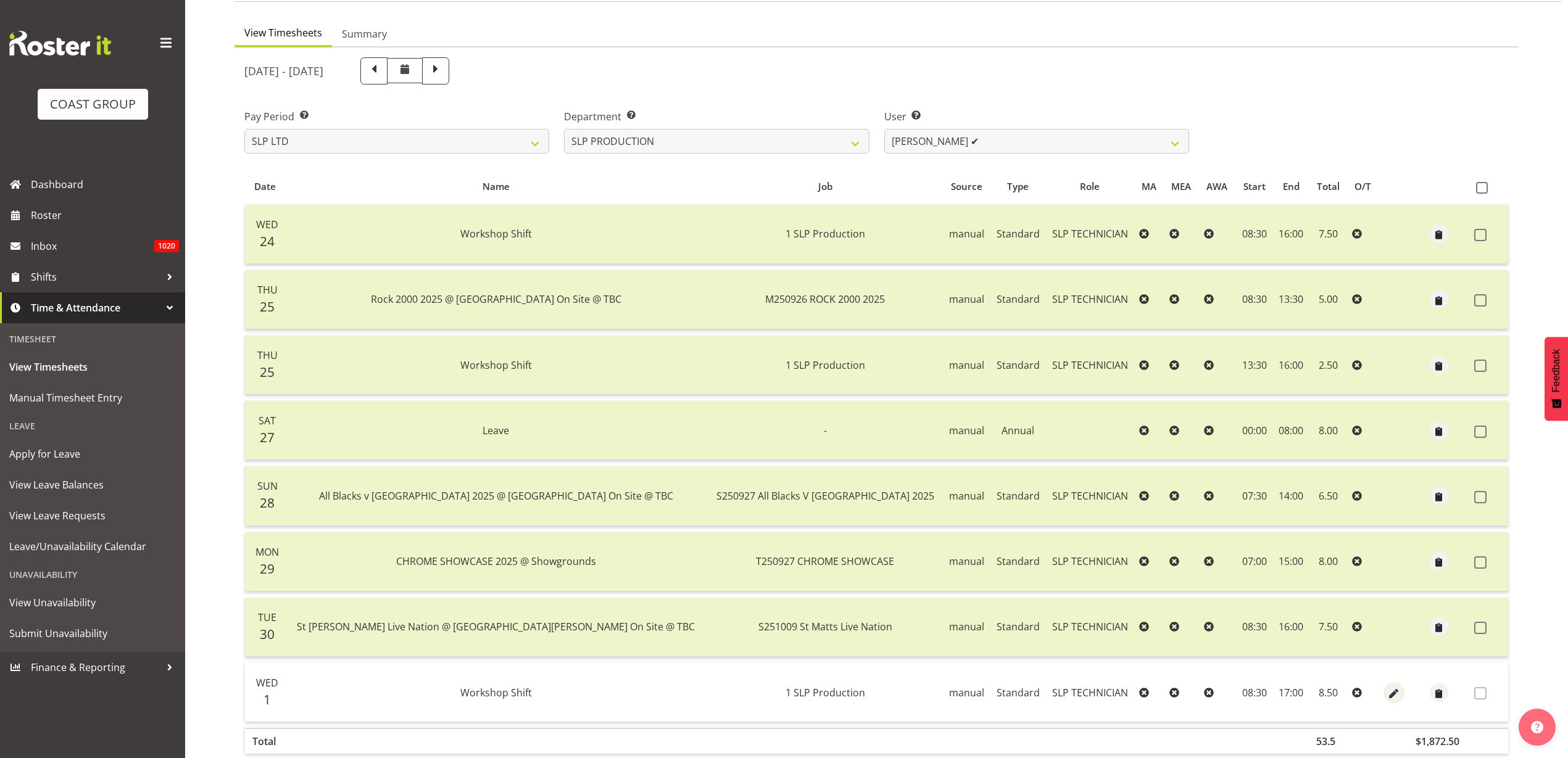
click at [1386, 693] on span "button" at bounding box center [1393, 693] width 14 height 14
select select "Standard"
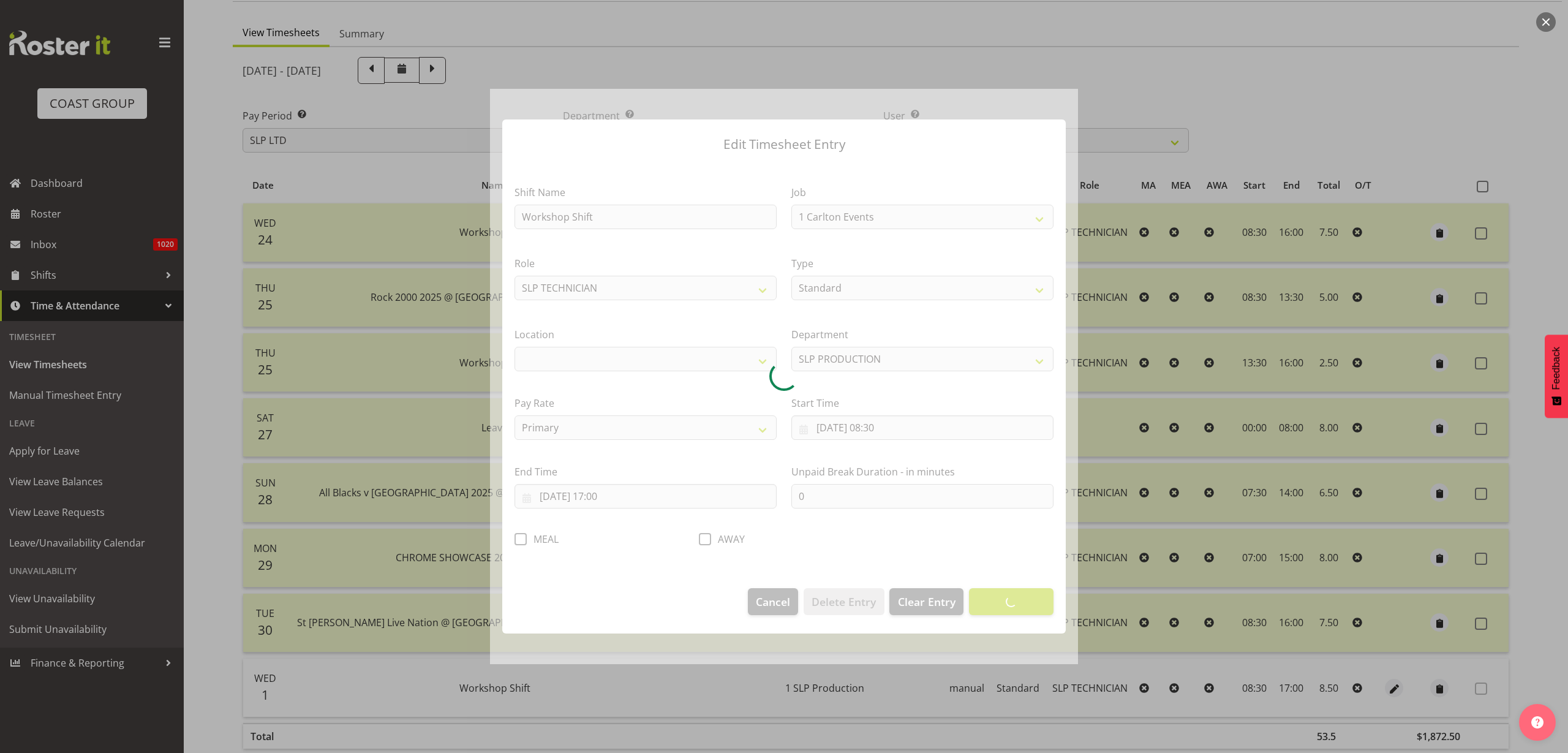
select select "55"
select select "31"
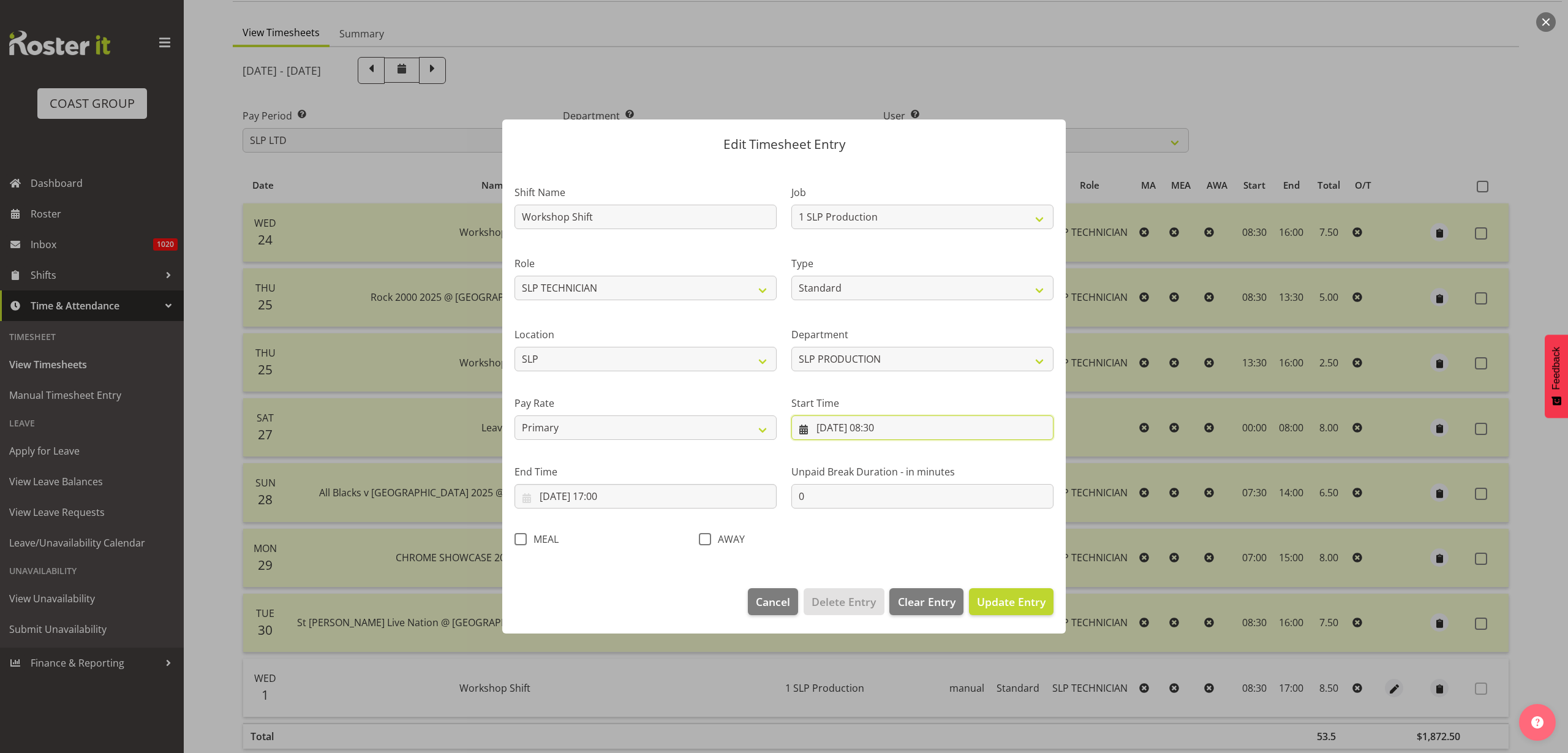
click at [851, 429] on input "01/10/2025, 08:30" at bounding box center [923, 427] width 262 height 24
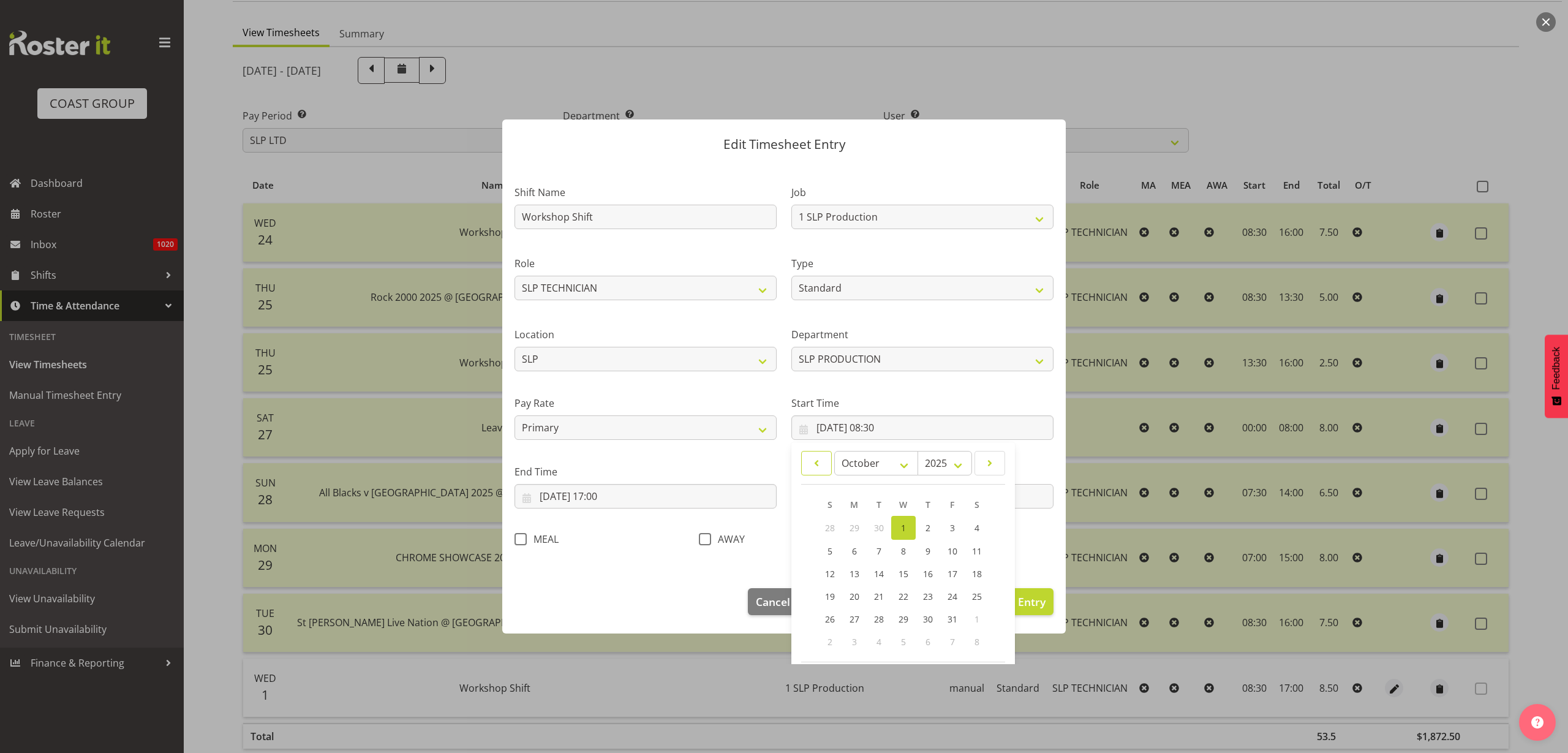
click at [810, 468] on span at bounding box center [817, 464] width 15 height 15
select select "8"
click at [948, 594] on span "26" at bounding box center [953, 595] width 10 height 12
type input "26/09/2025, 08:30"
click at [571, 504] on input "01/10/2025, 17:00" at bounding box center [646, 496] width 262 height 24
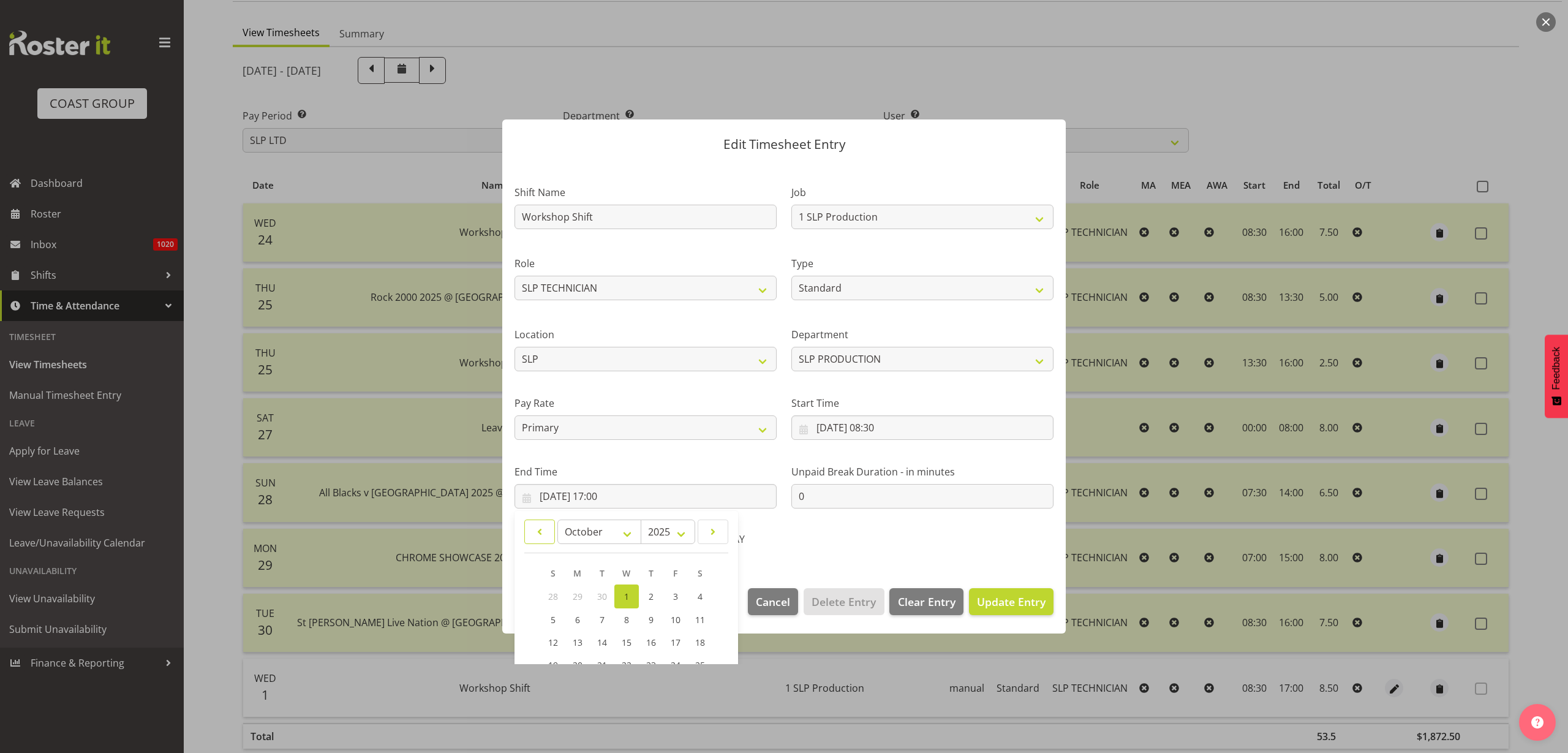
click at [538, 533] on span at bounding box center [540, 532] width 15 height 15
select select "8"
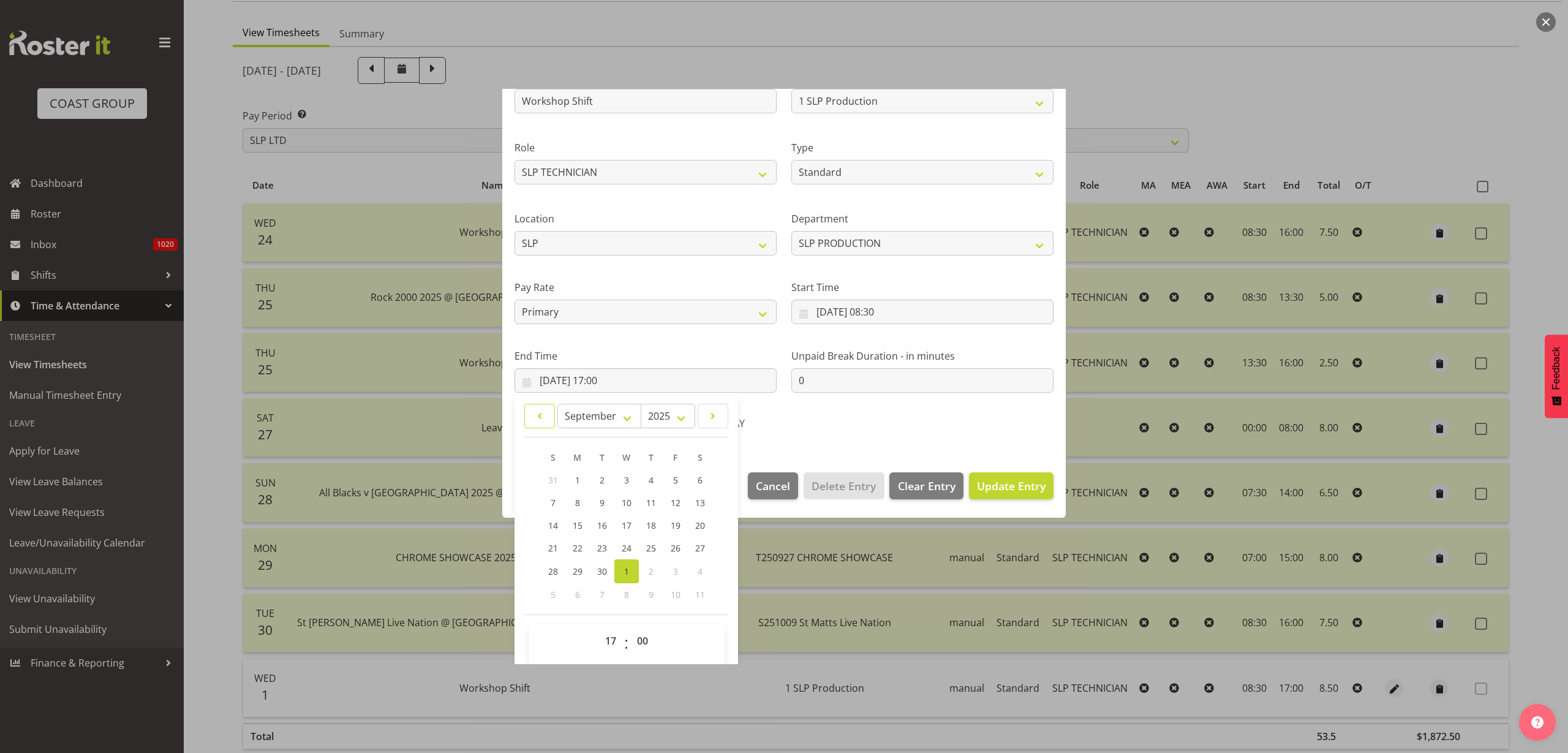
scroll to position [125, 0]
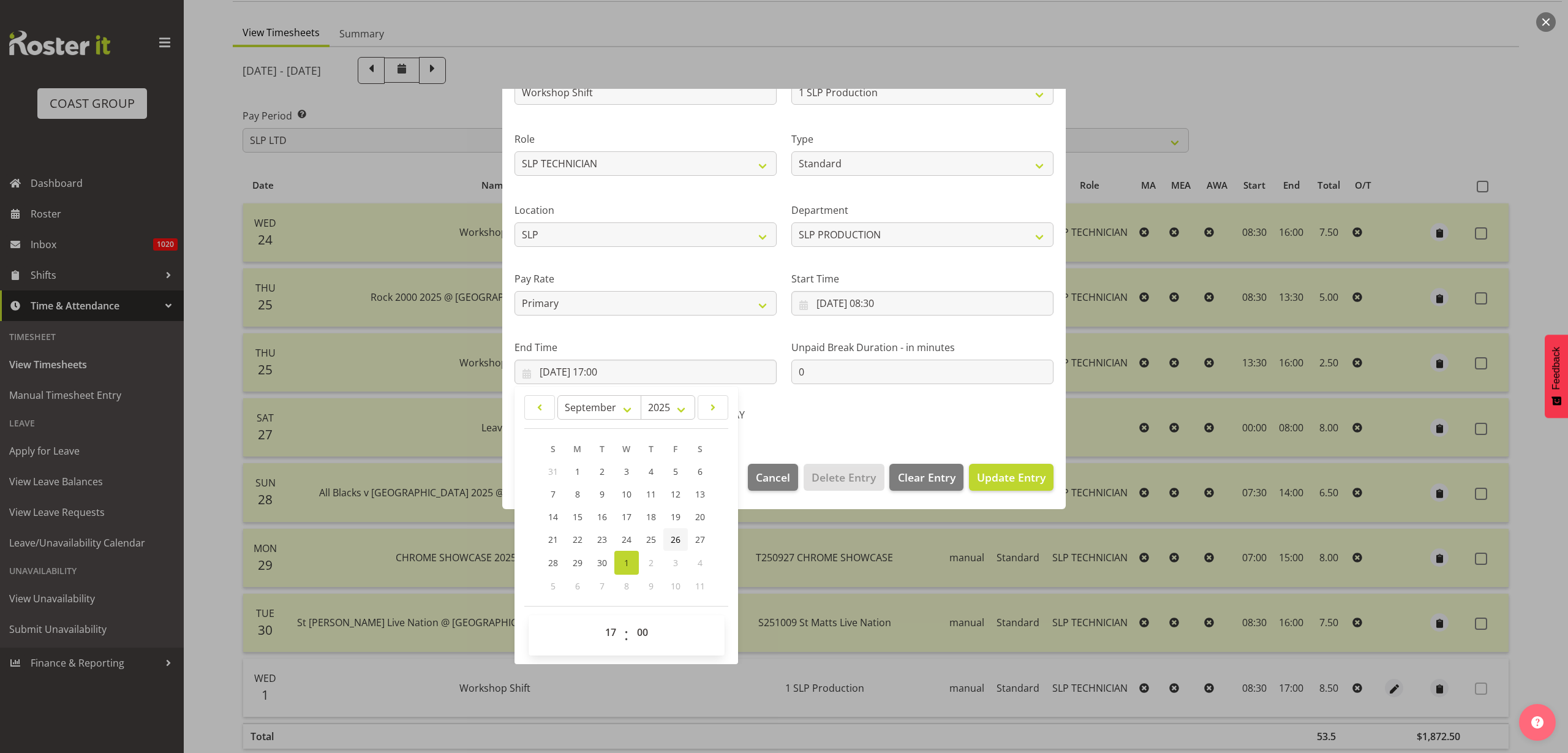
click at [674, 536] on span "26" at bounding box center [676, 539] width 10 height 12
type input "26/09/2025, 17:00"
click at [989, 473] on span "Update Entry" at bounding box center [1012, 477] width 69 height 15
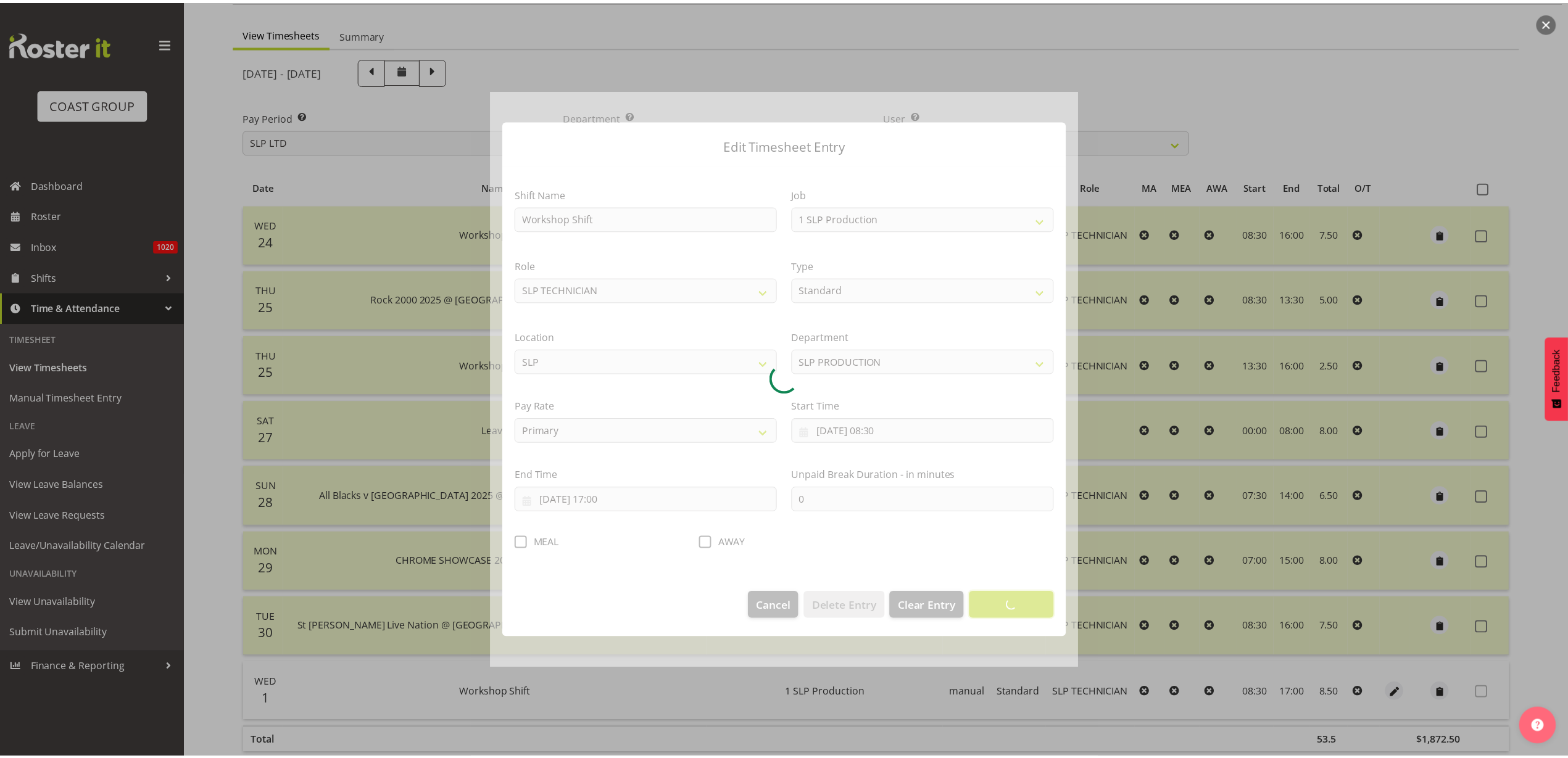
scroll to position [0, 0]
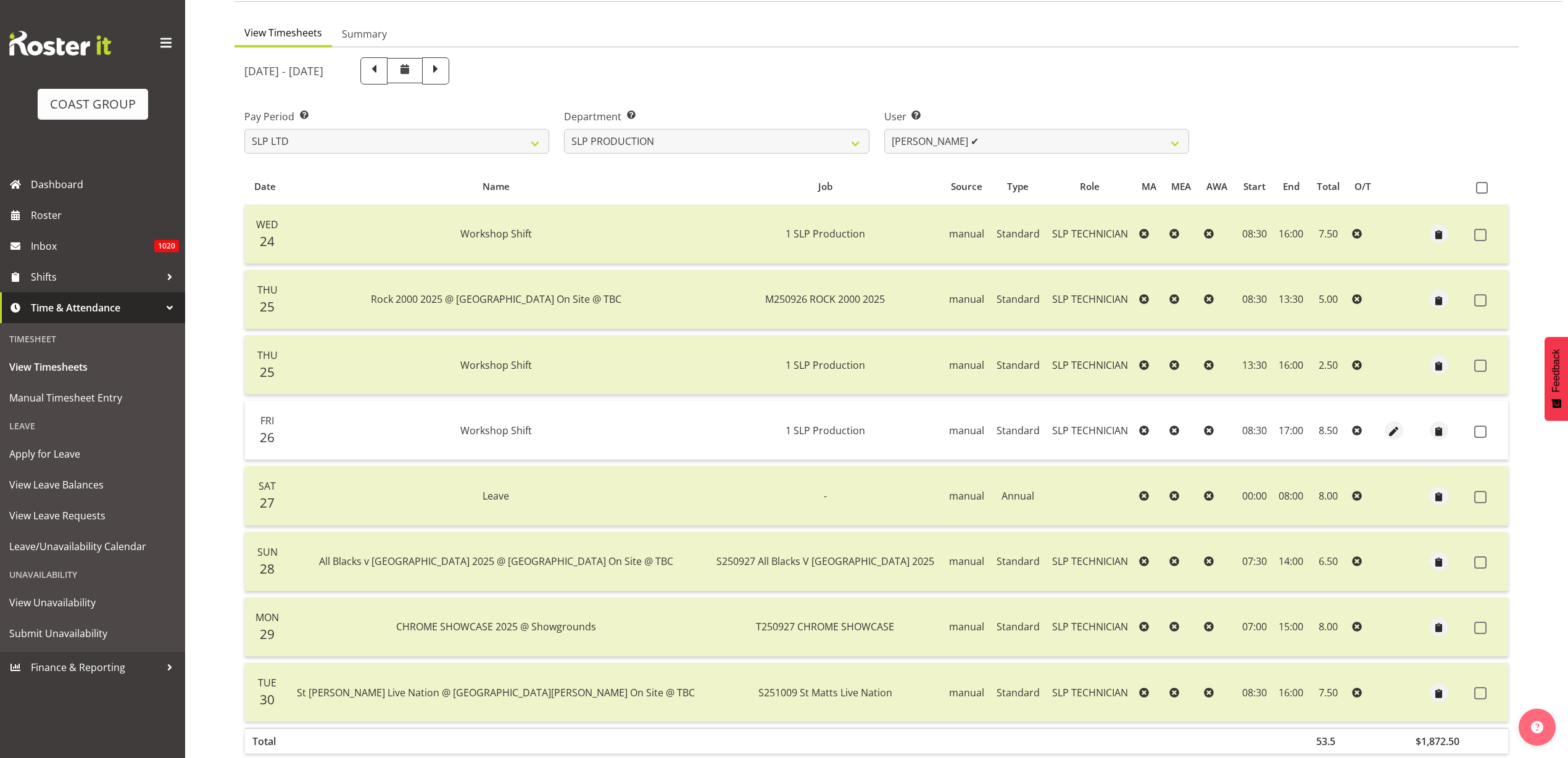
click at [1480, 427] on span at bounding box center [1480, 431] width 12 height 12
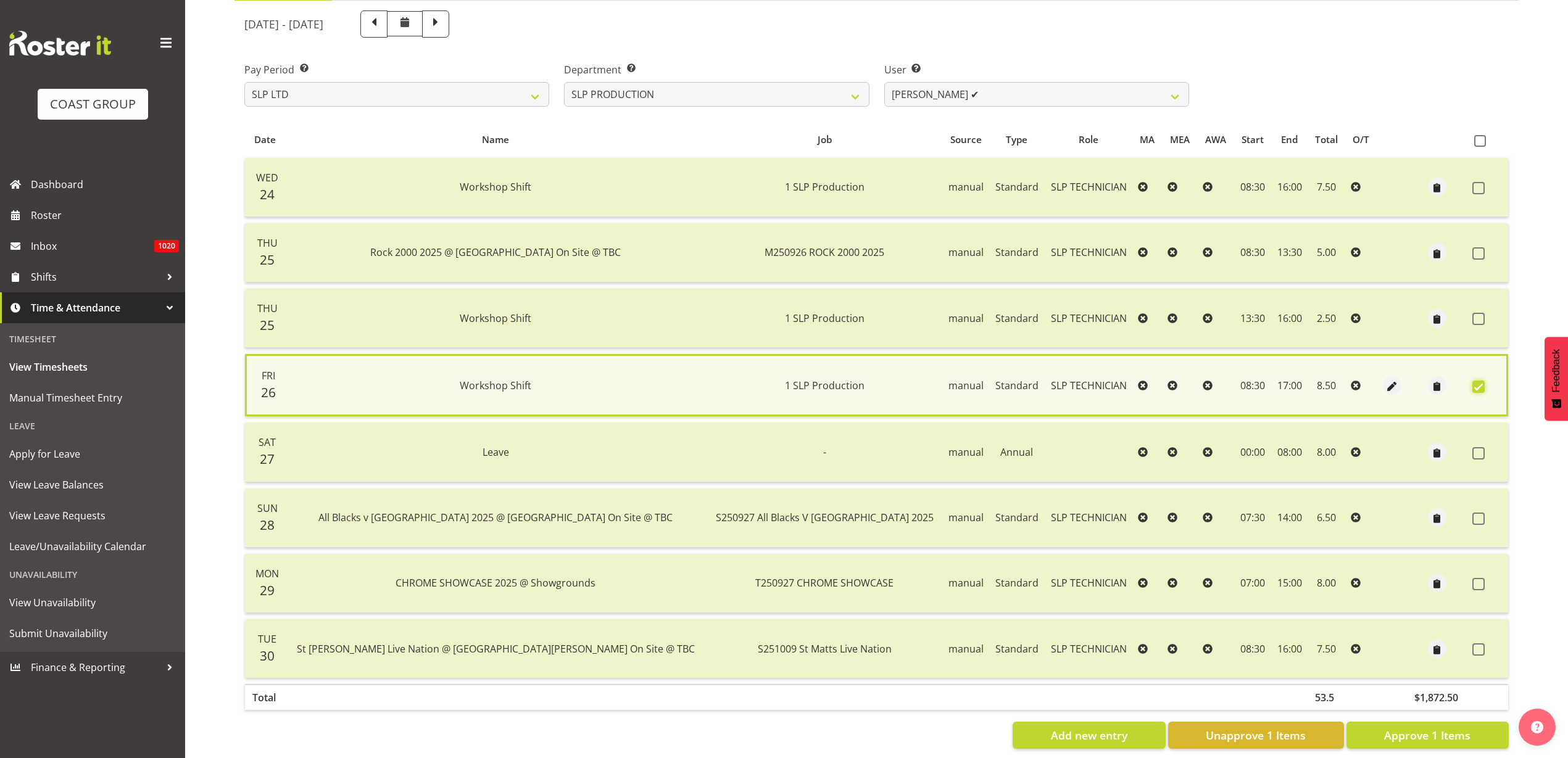
scroll to position [171, 0]
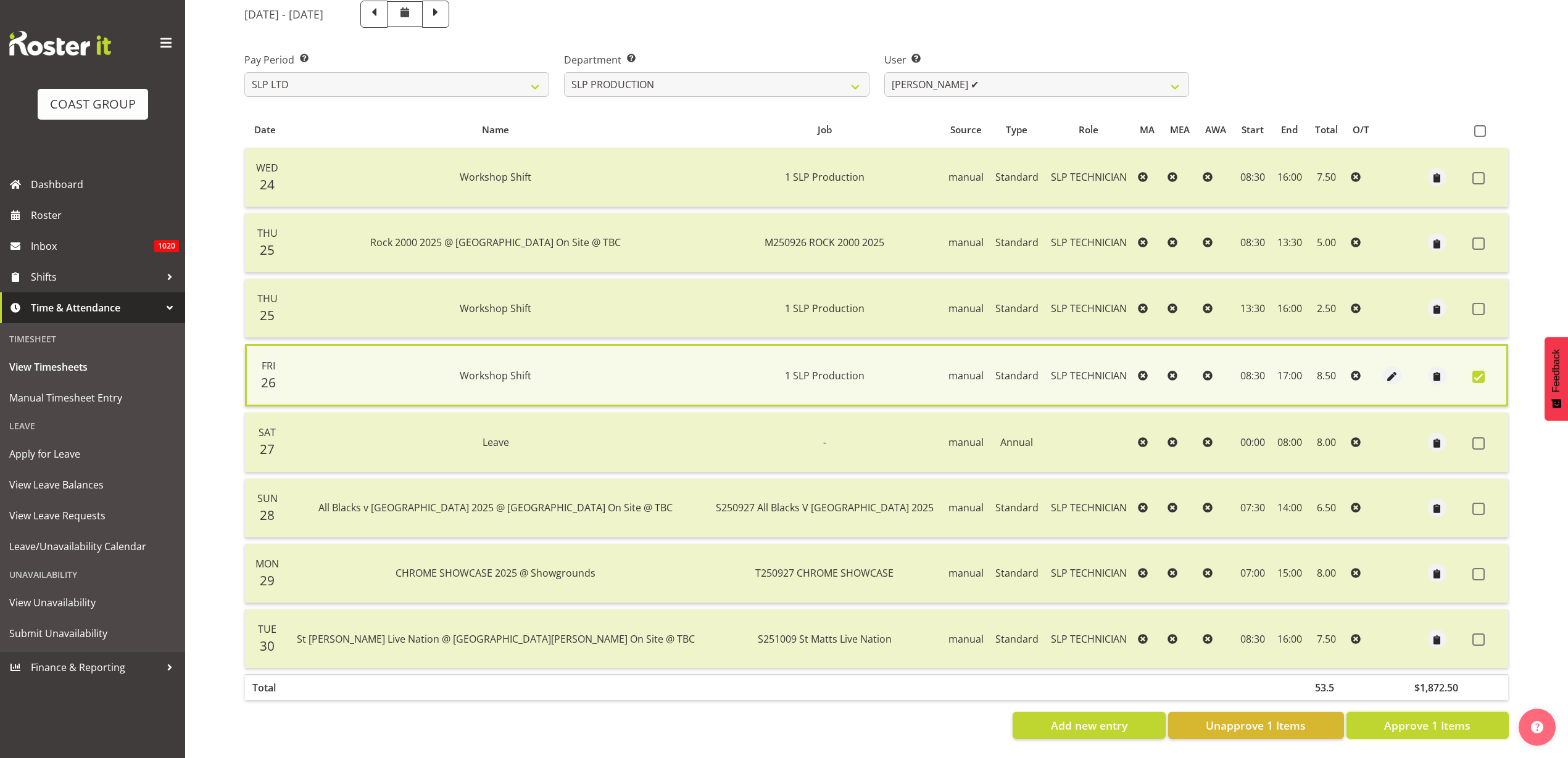
click at [1422, 718] on span "Approve 1 Items" at bounding box center [1427, 725] width 86 height 16
checkbox input "false"
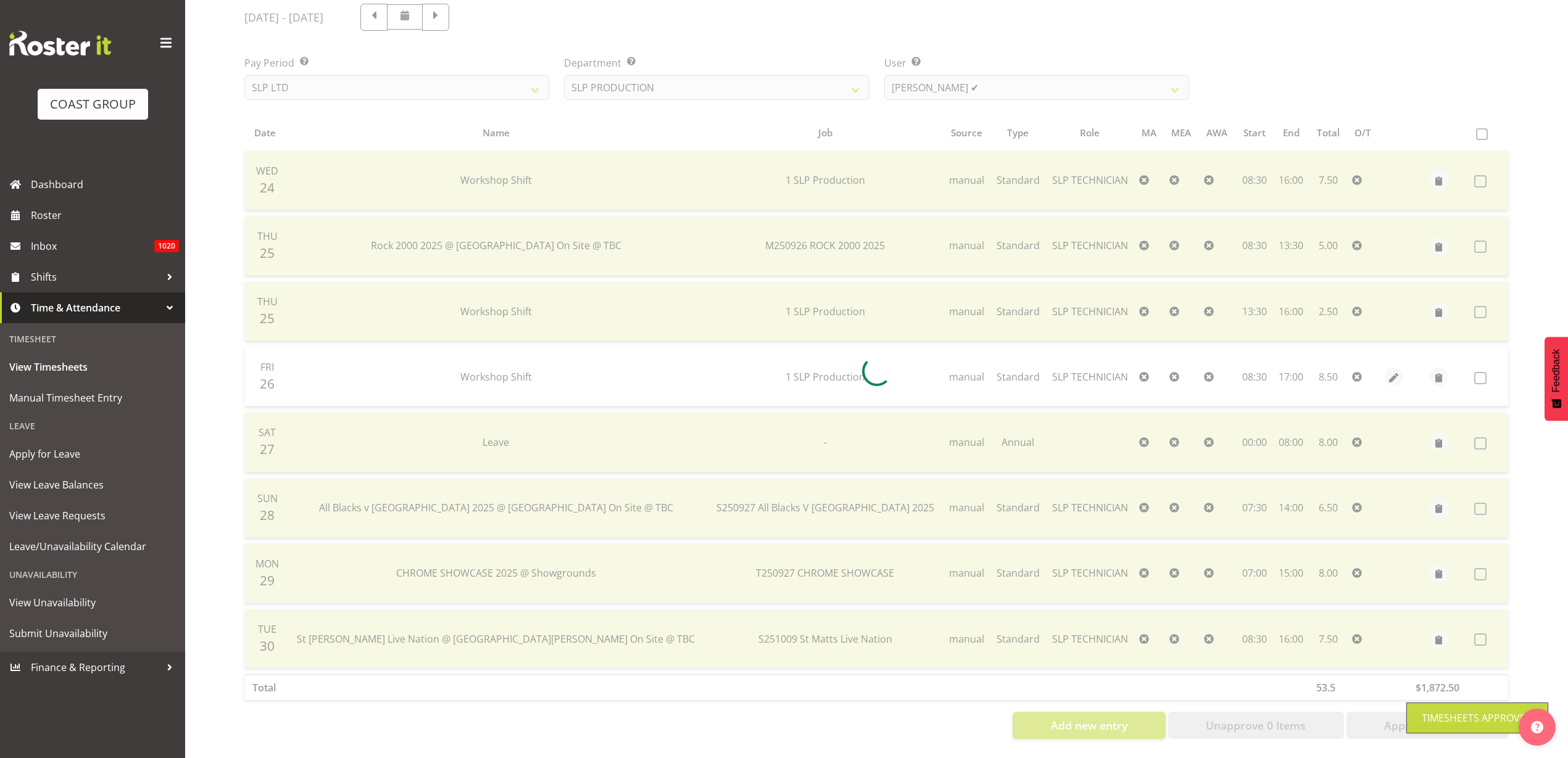
scroll to position [168, 0]
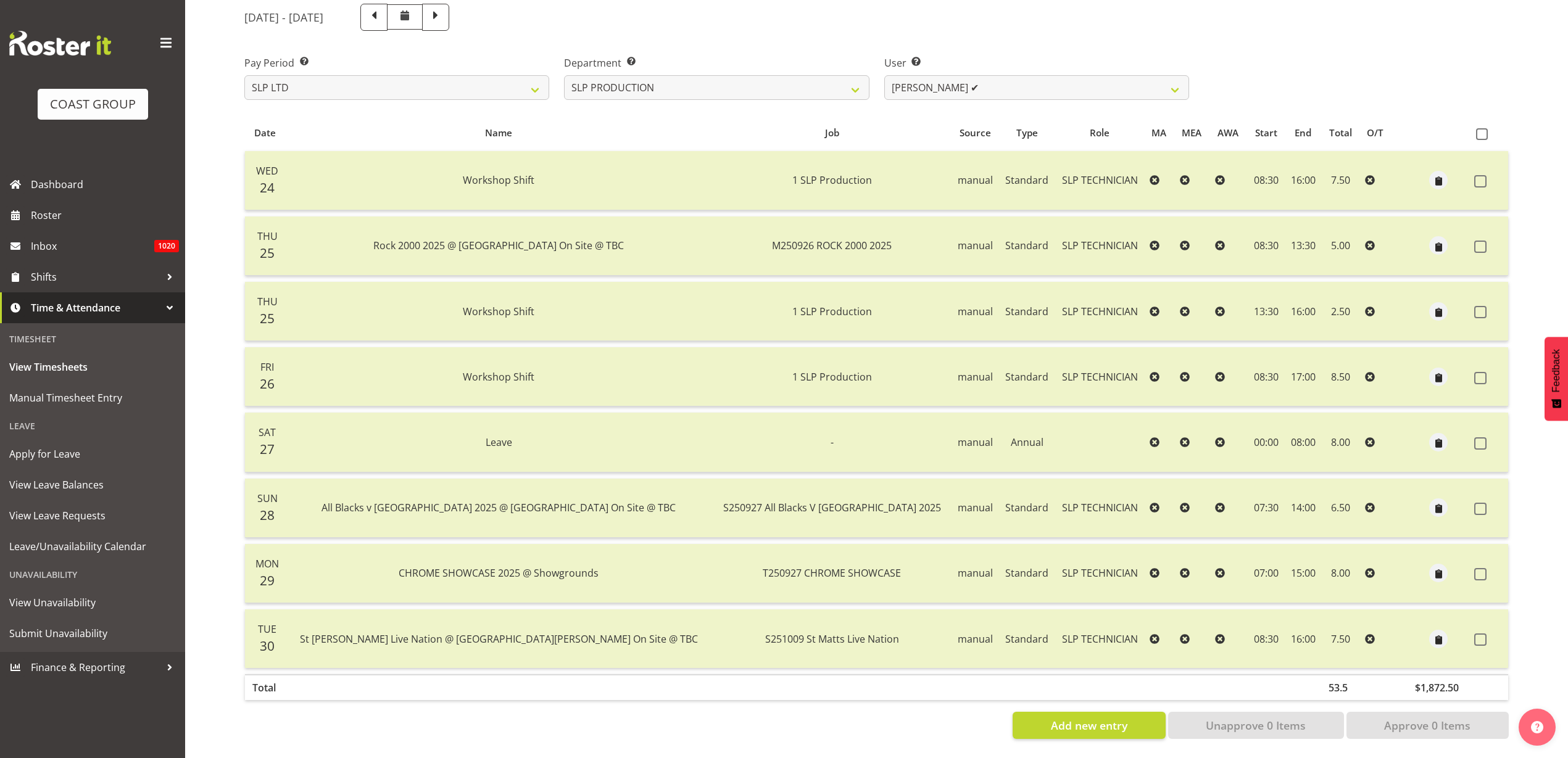
click at [1484, 128] on span at bounding box center [1482, 134] width 12 height 12
click at [1484, 130] on input "checkbox" at bounding box center [1480, 134] width 8 height 8
checkbox input "true"
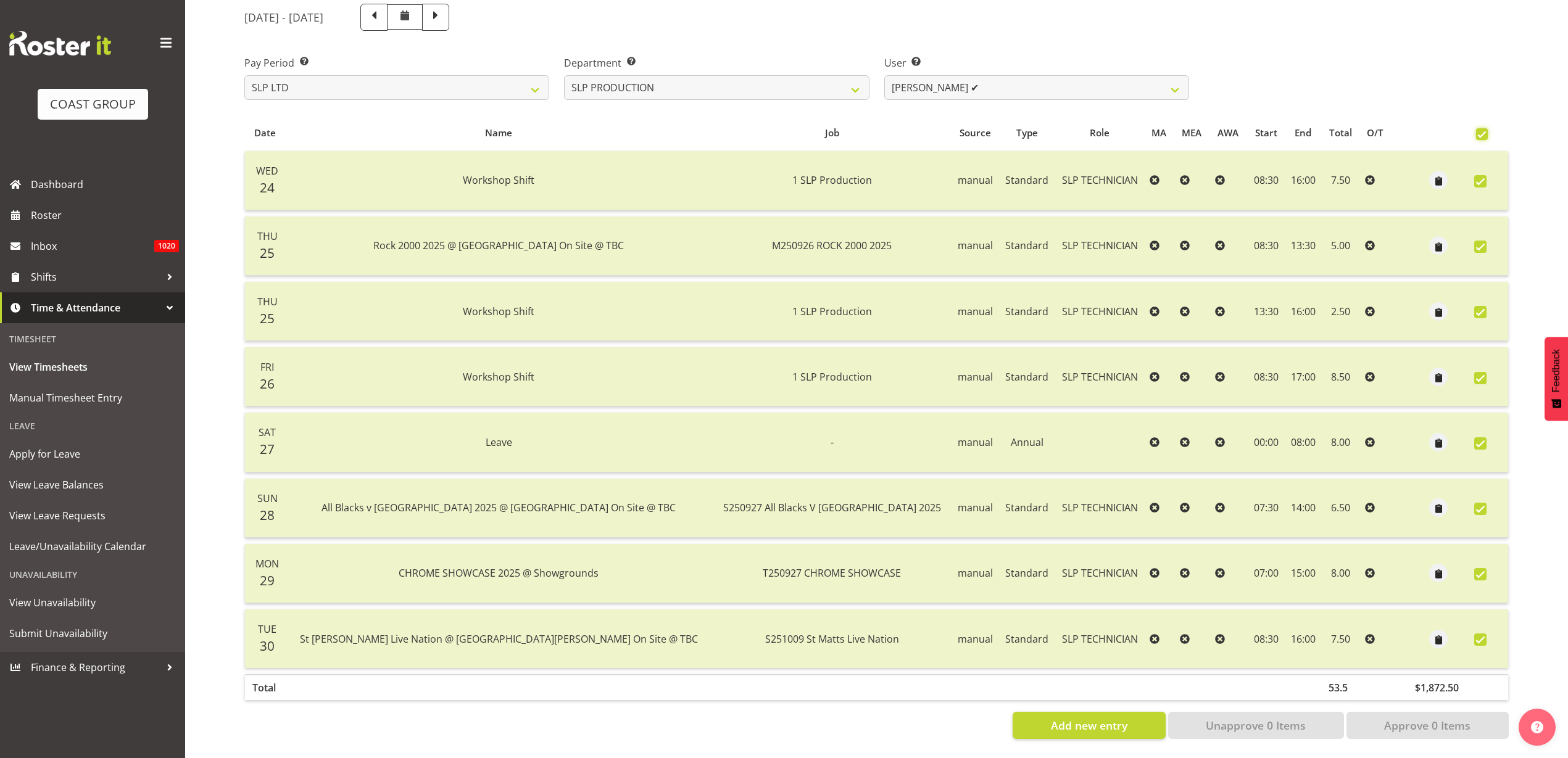
checkbox input "true"
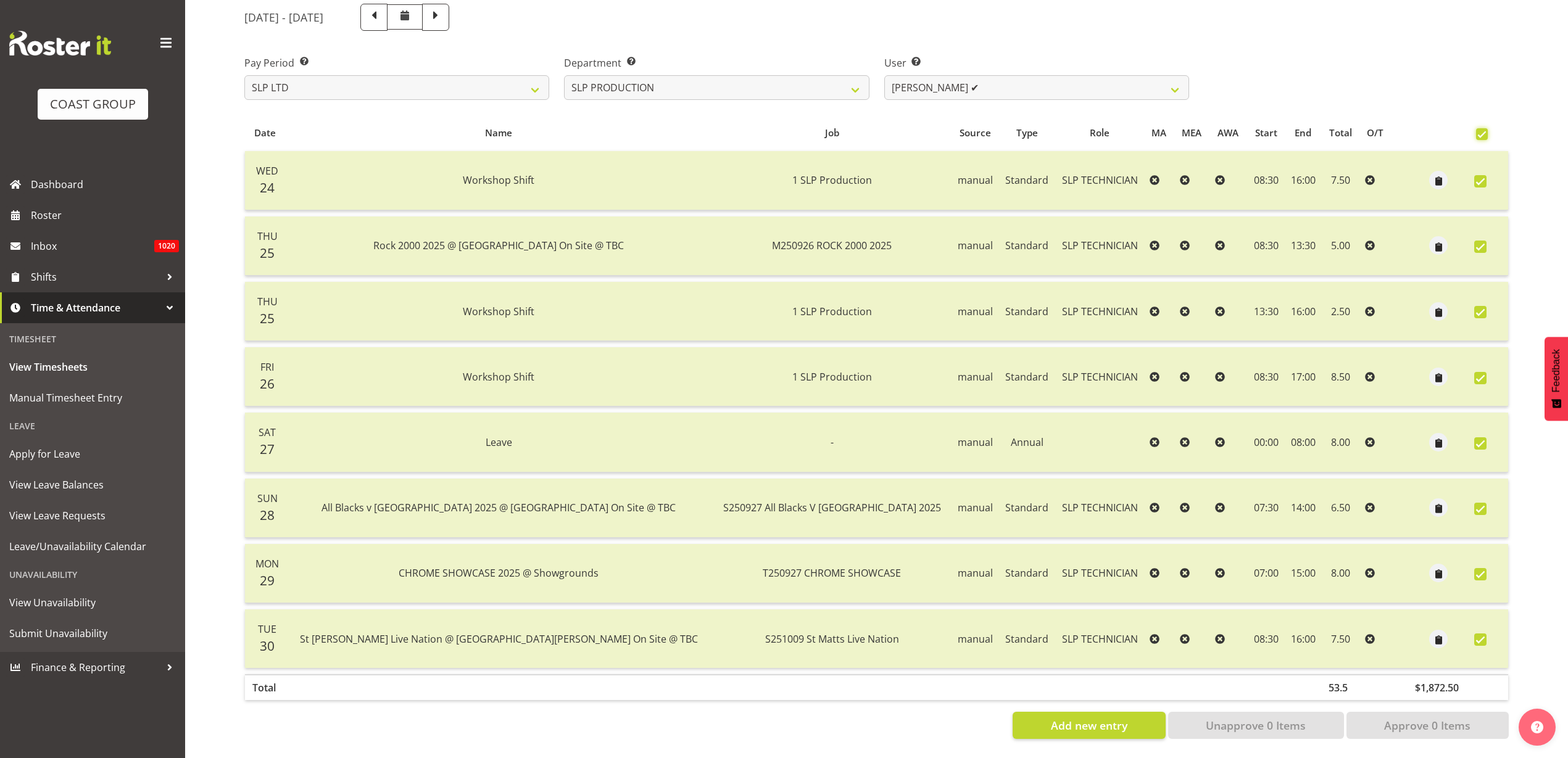
checkbox input "true"
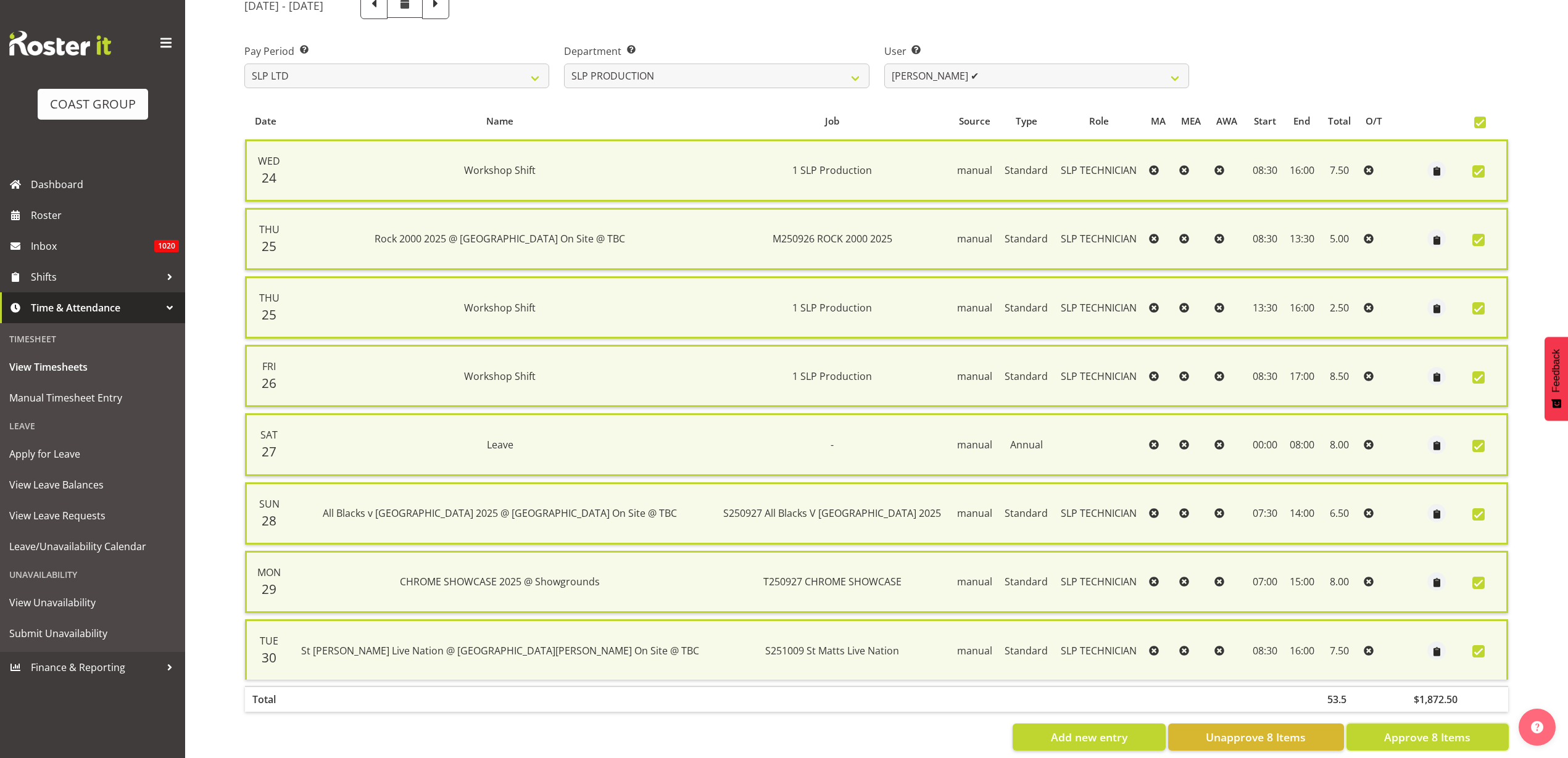
click at [1418, 735] on span "Approve 8 Items" at bounding box center [1427, 736] width 86 height 16
checkbox input "false"
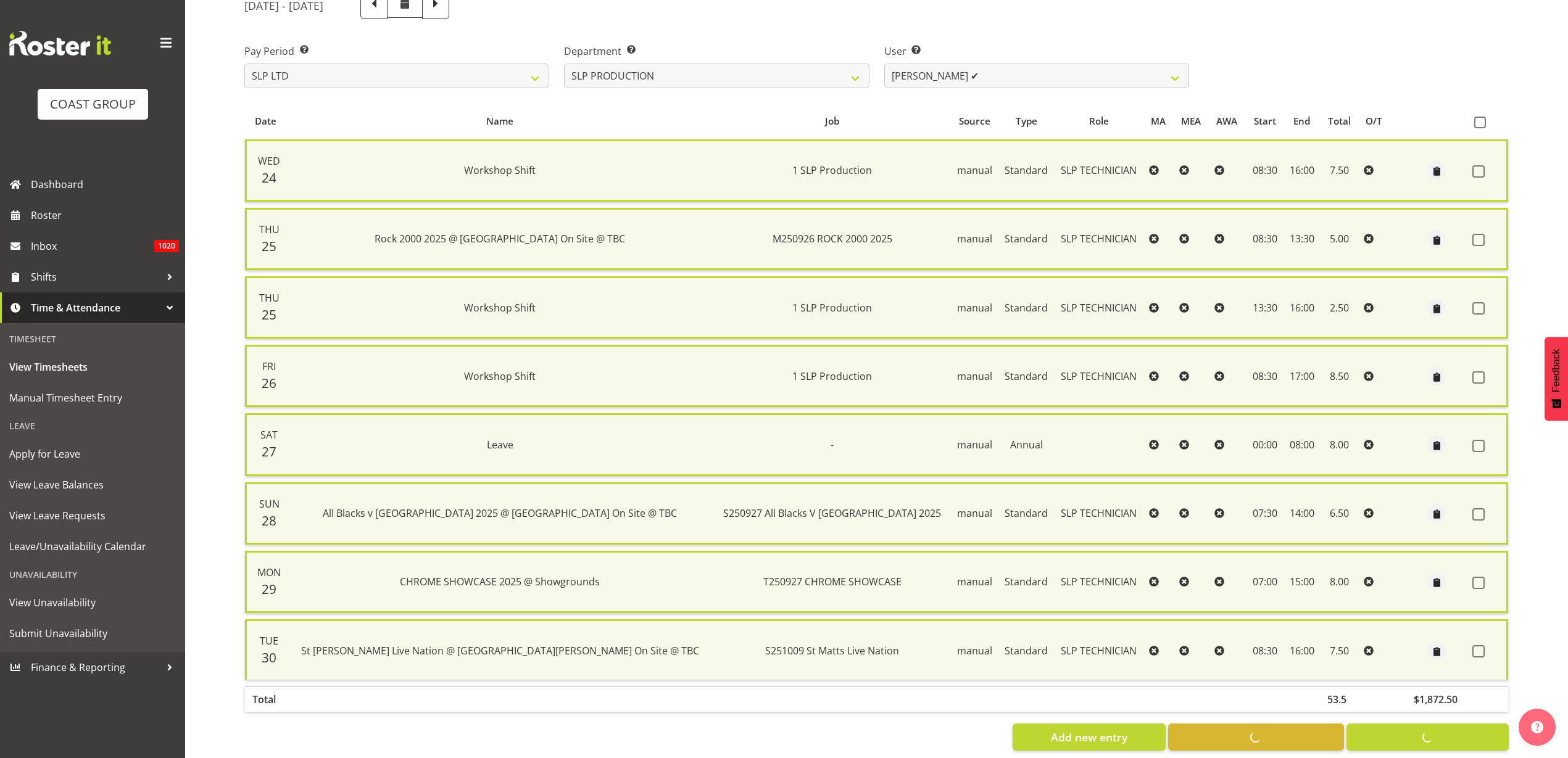
checkbox input "false"
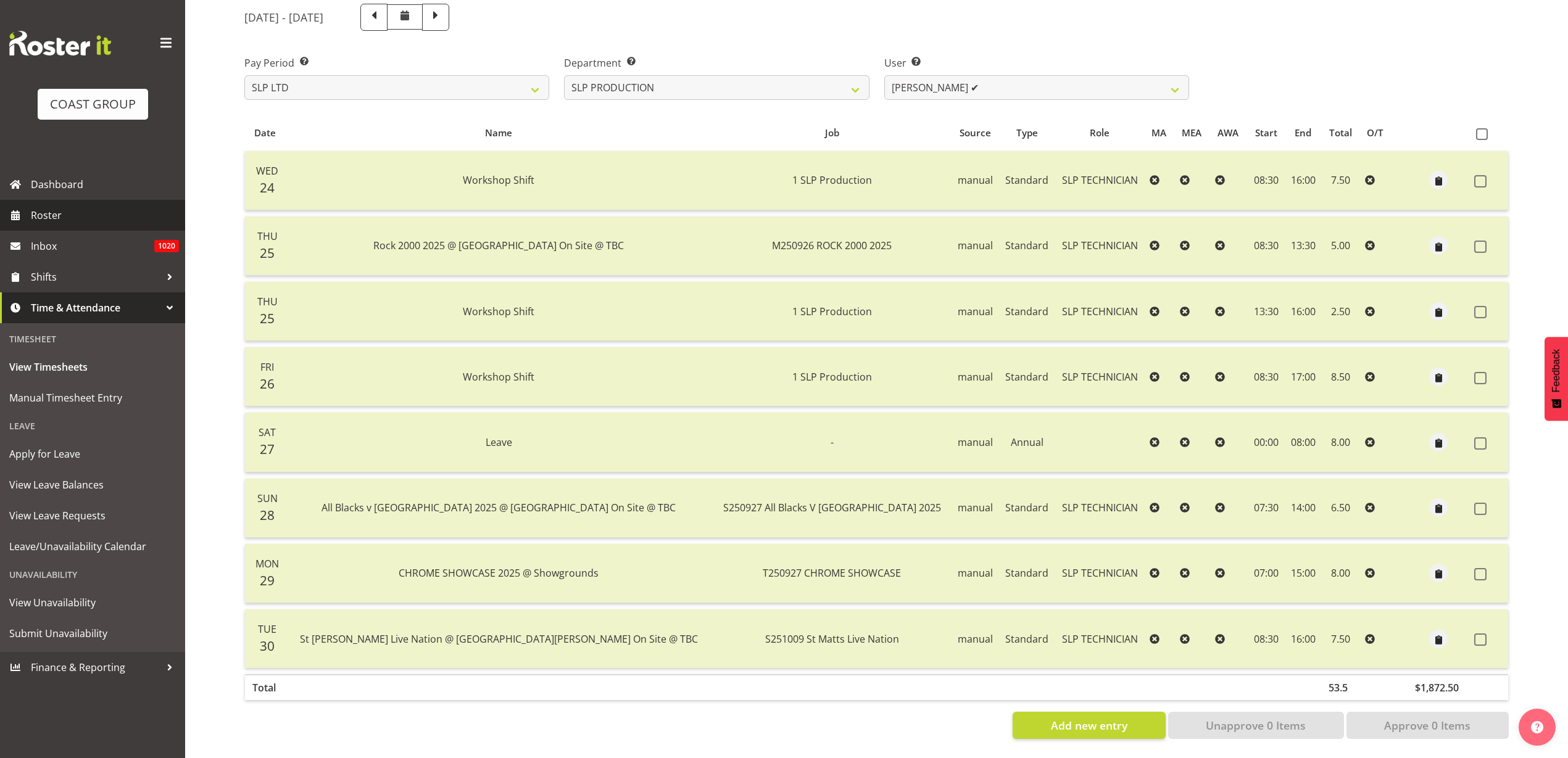
click at [50, 223] on span "Roster" at bounding box center [105, 216] width 148 height 19
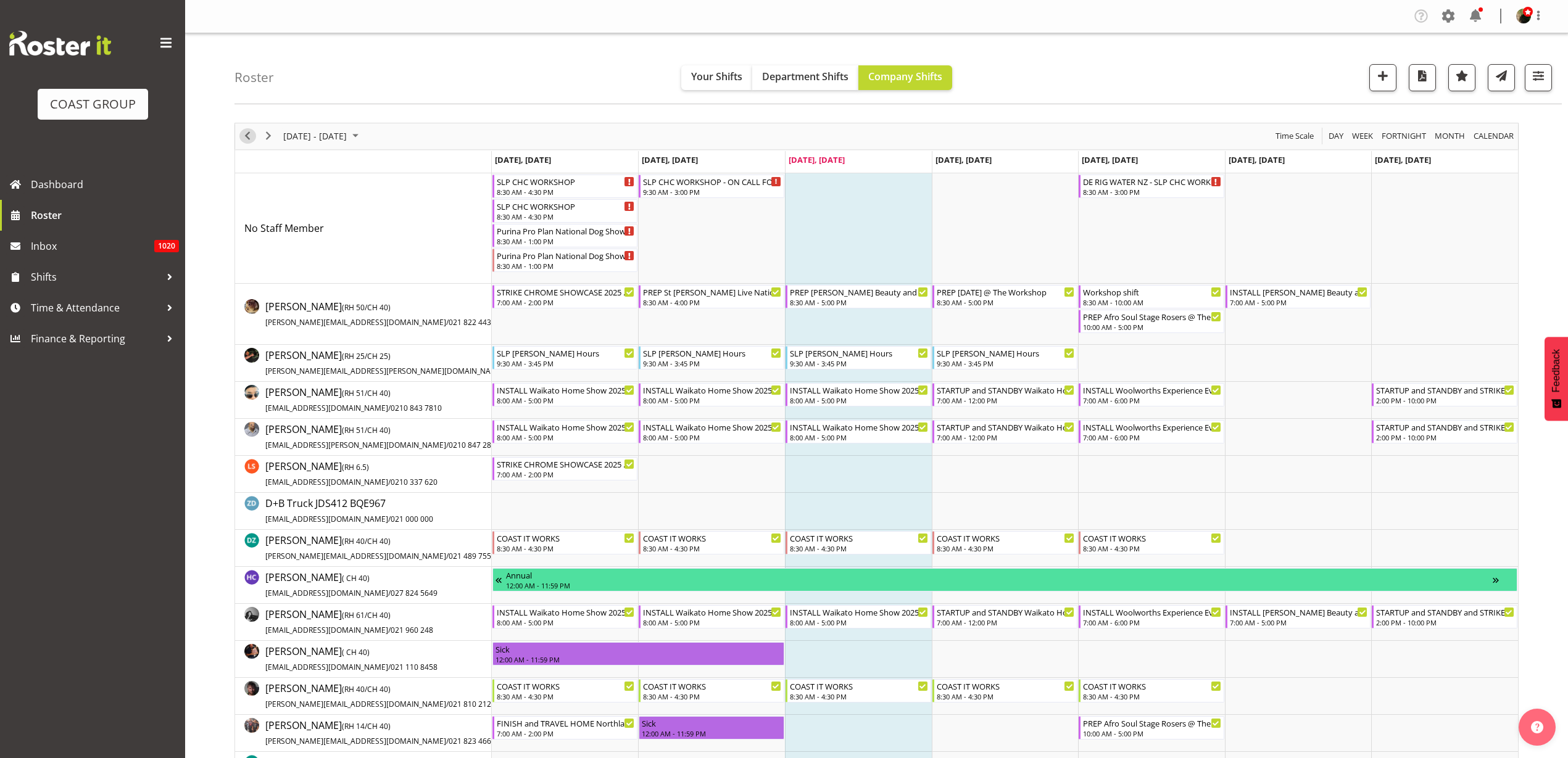
click at [250, 132] on span "Previous" at bounding box center [247, 136] width 15 height 15
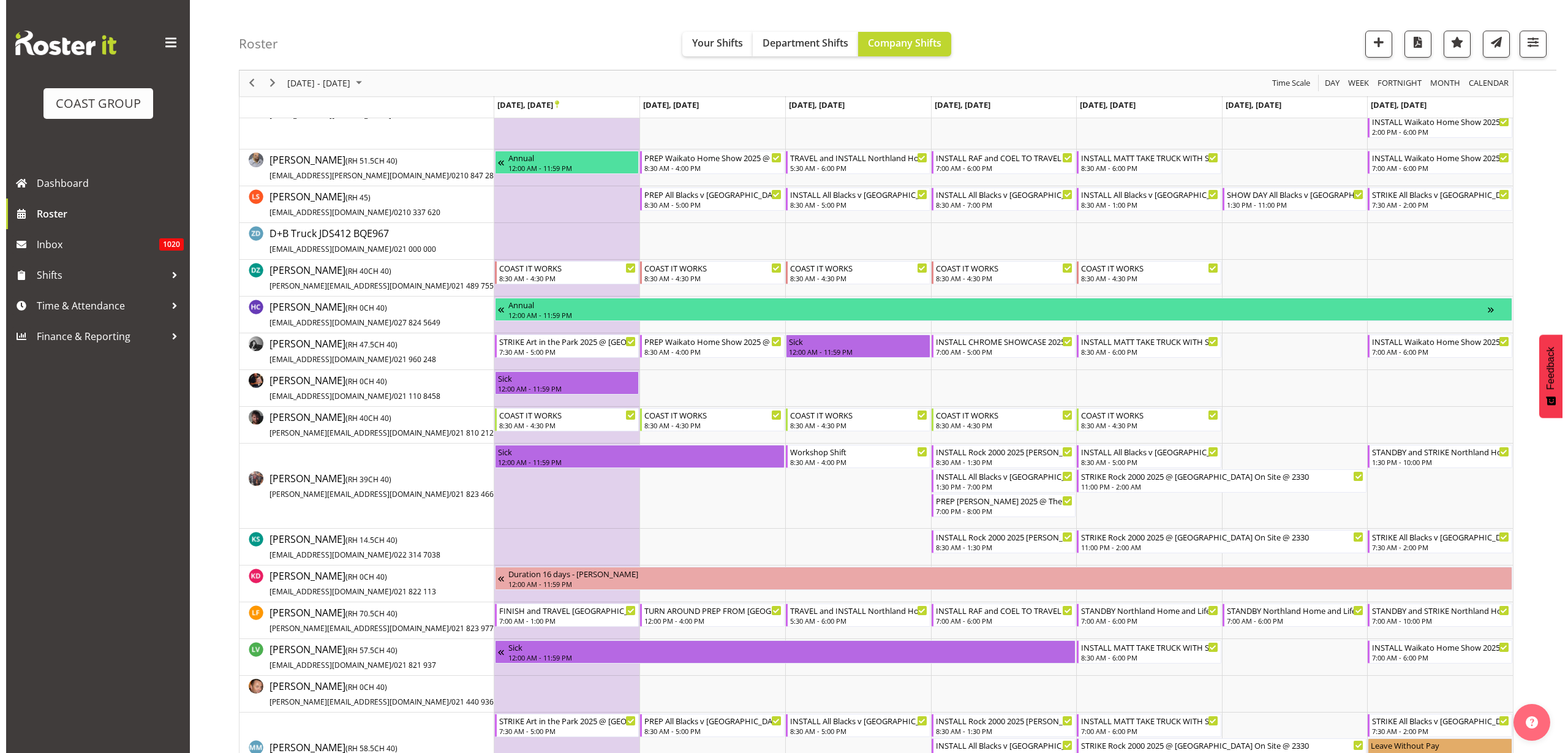
scroll to position [306, 0]
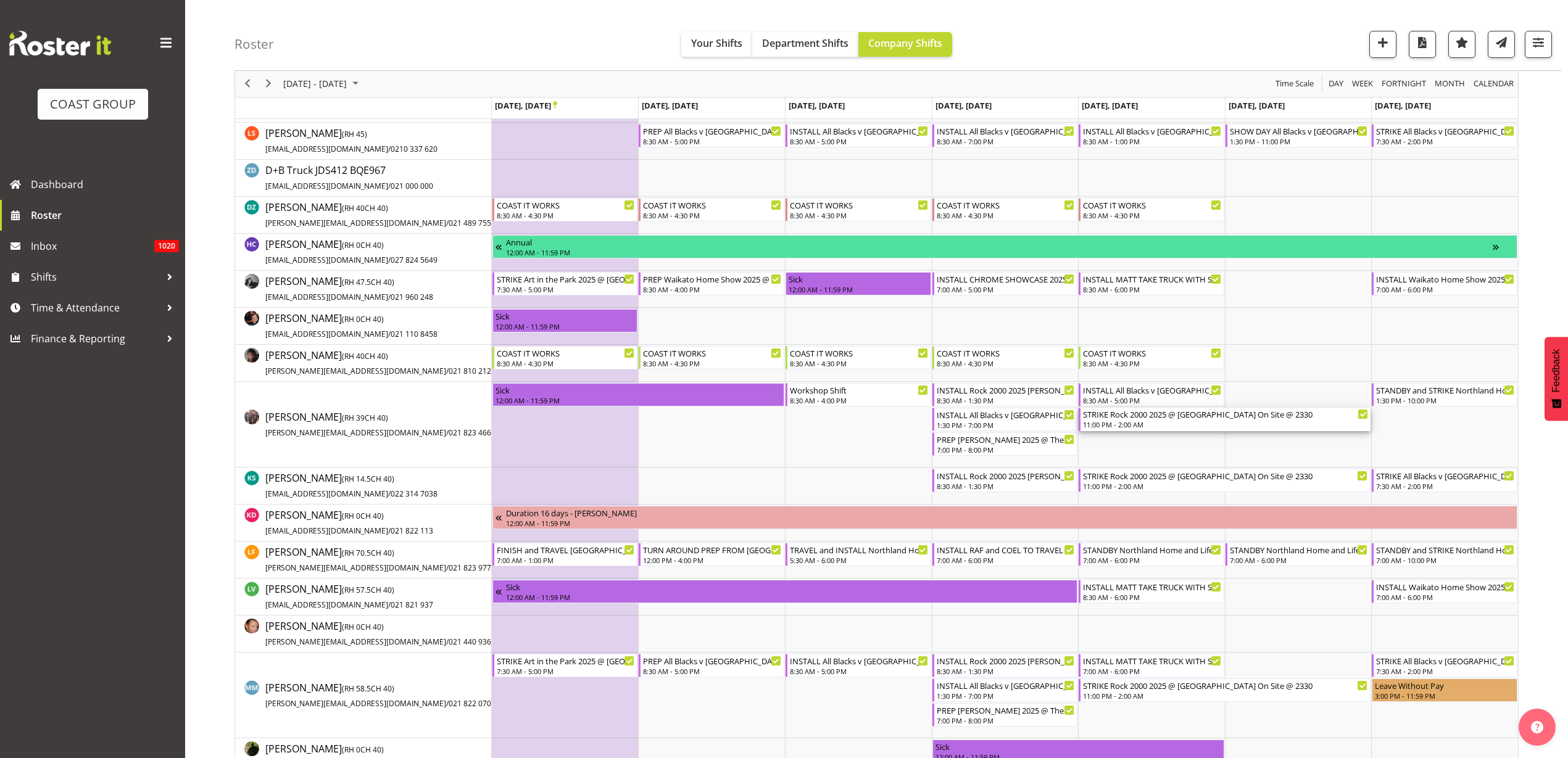
click at [1128, 424] on div "11:00 PM - 2:00 AM" at bounding box center [1225, 424] width 285 height 10
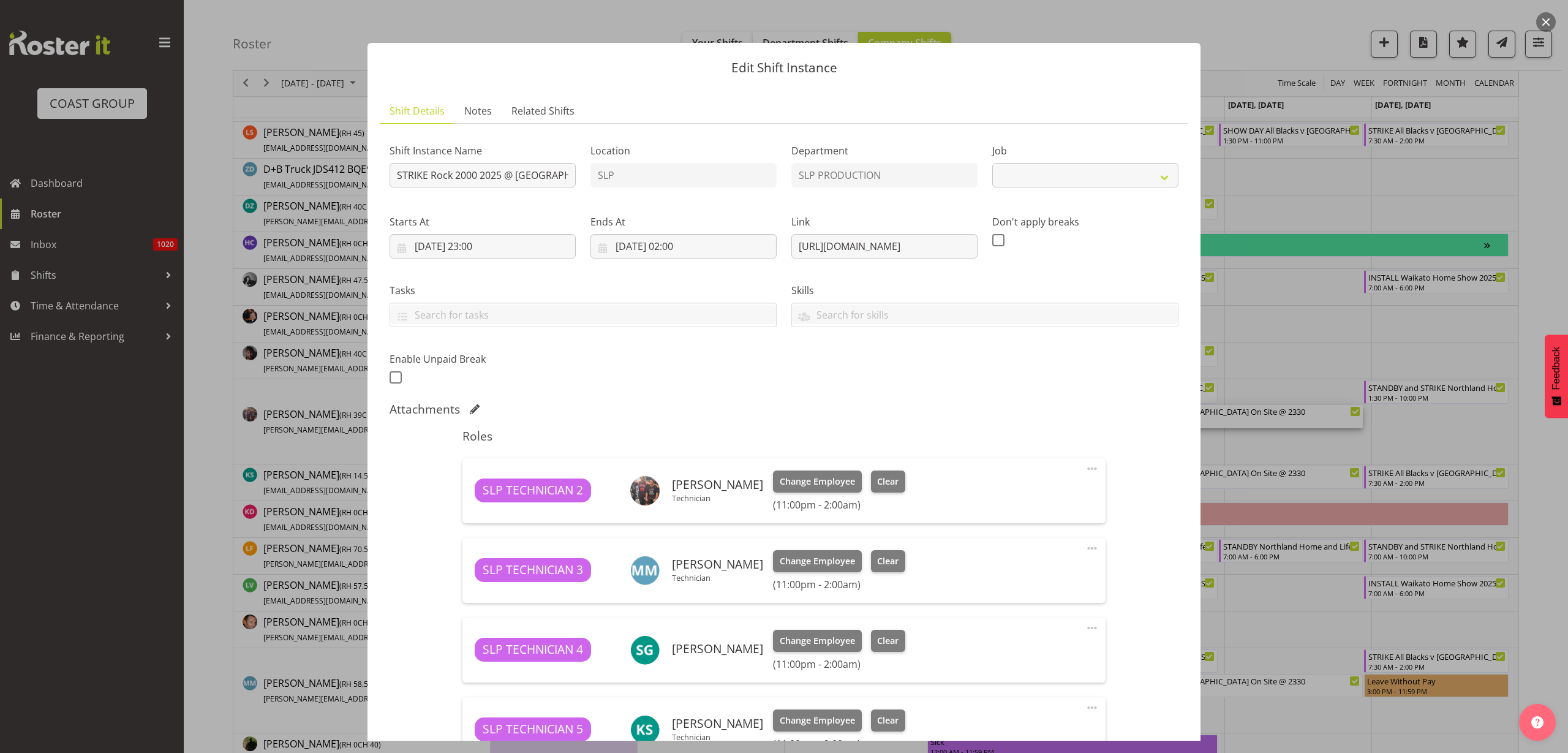
select select "10488"
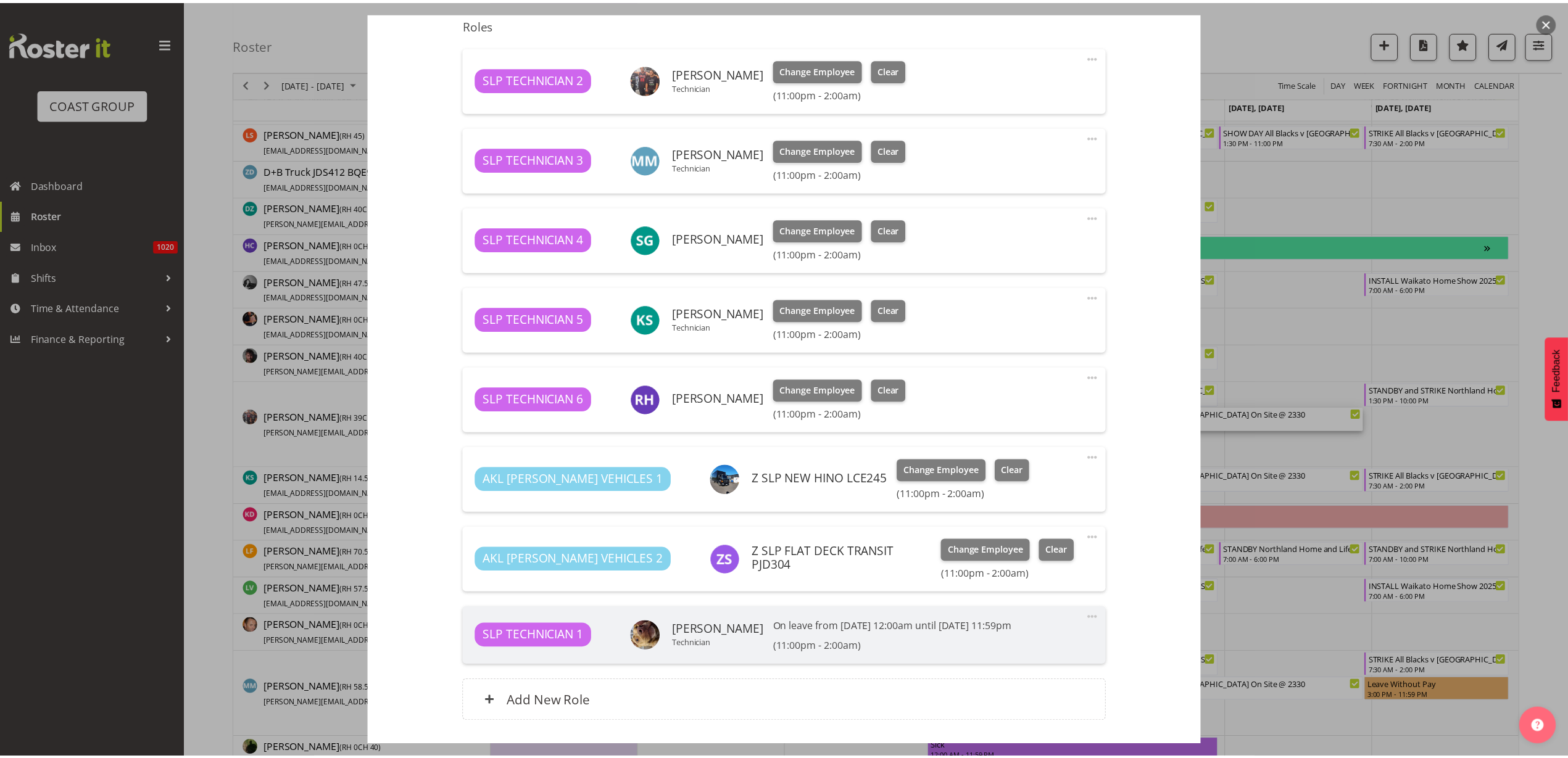
scroll to position [501, 0]
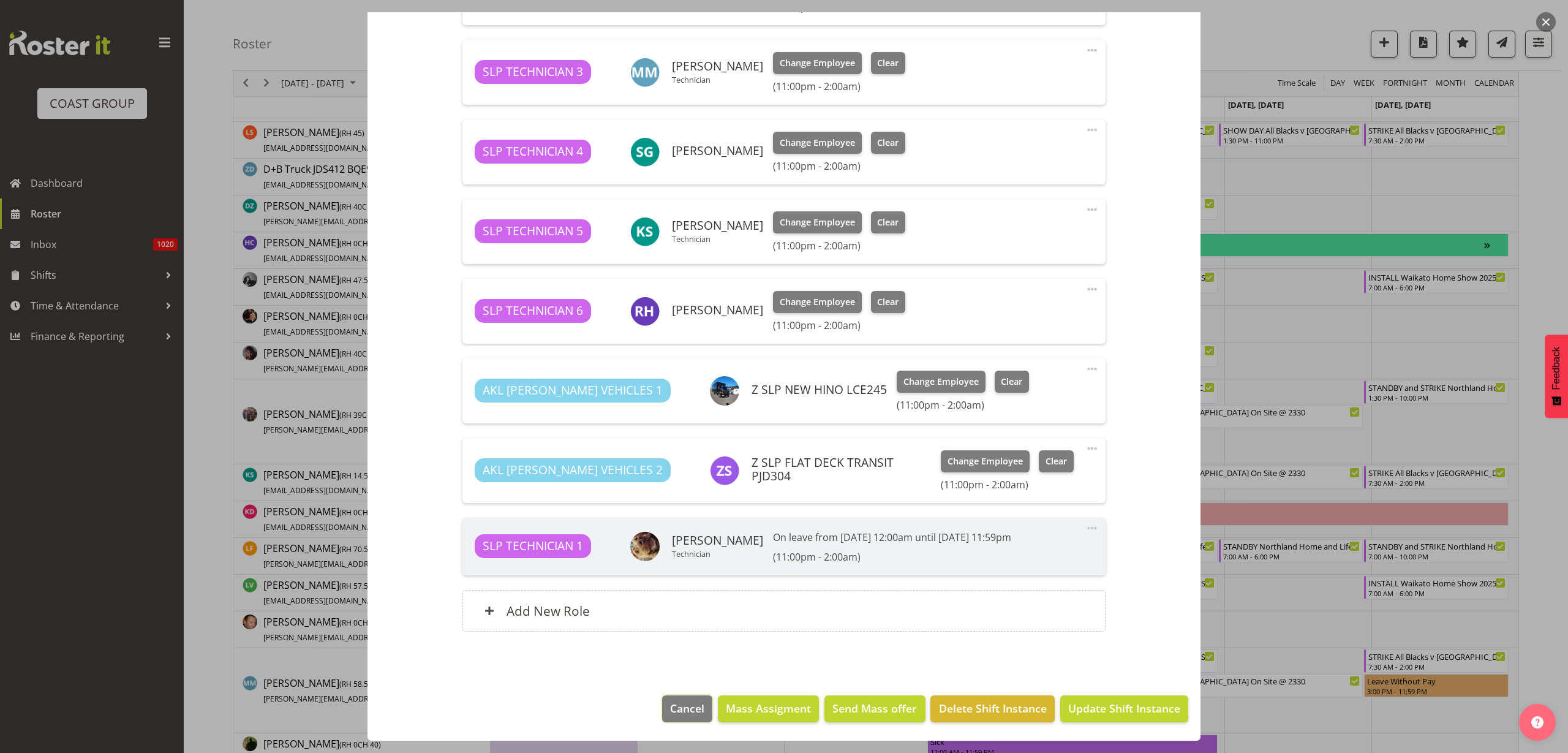
click at [681, 707] on span "Cancel" at bounding box center [687, 708] width 34 height 16
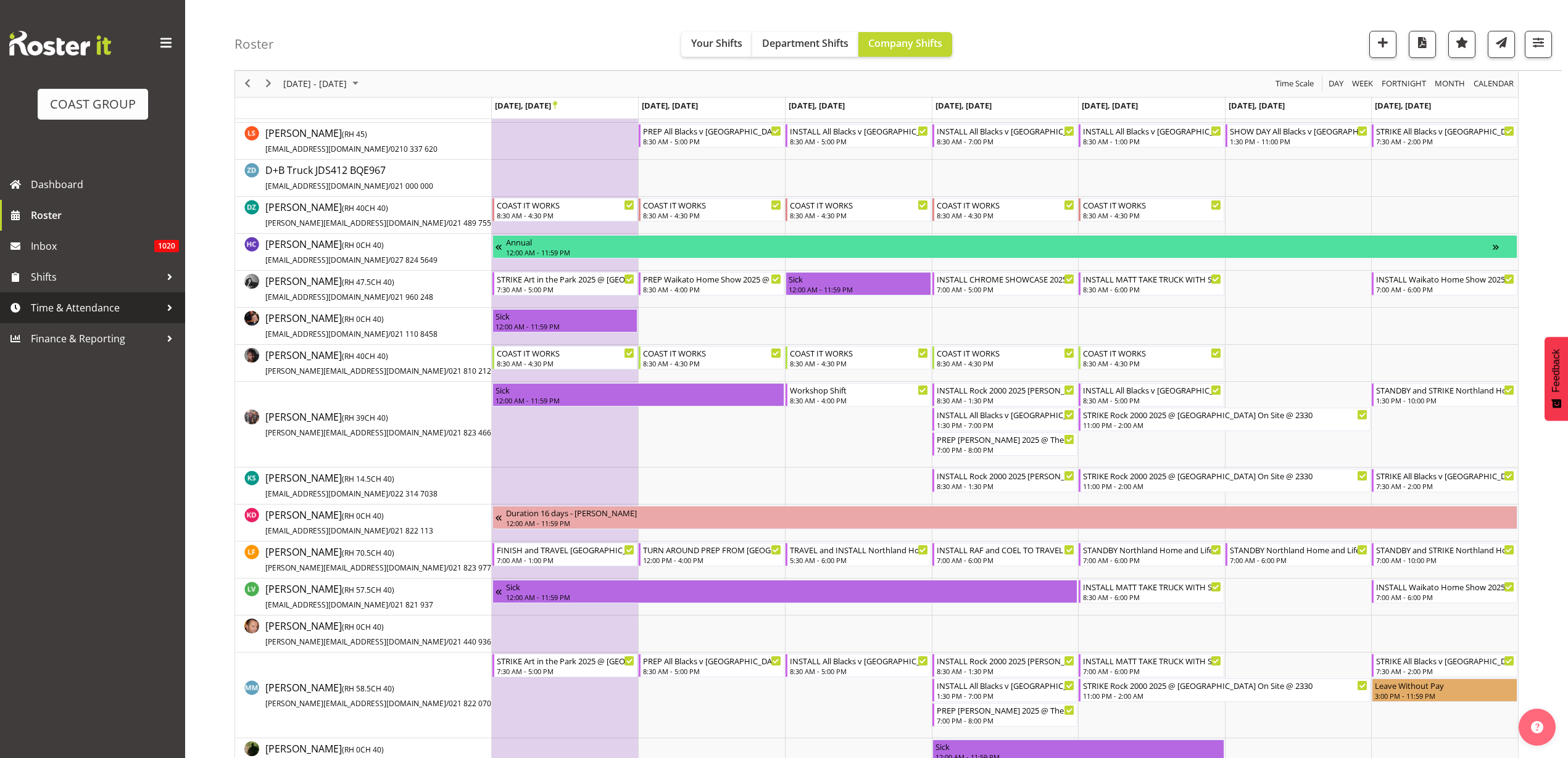
drag, startPoint x: 19, startPoint y: 297, endPoint x: 35, endPoint y: 298, distance: 16.0
click at [19, 297] on link "Time & Attendance" at bounding box center [93, 307] width 186 height 31
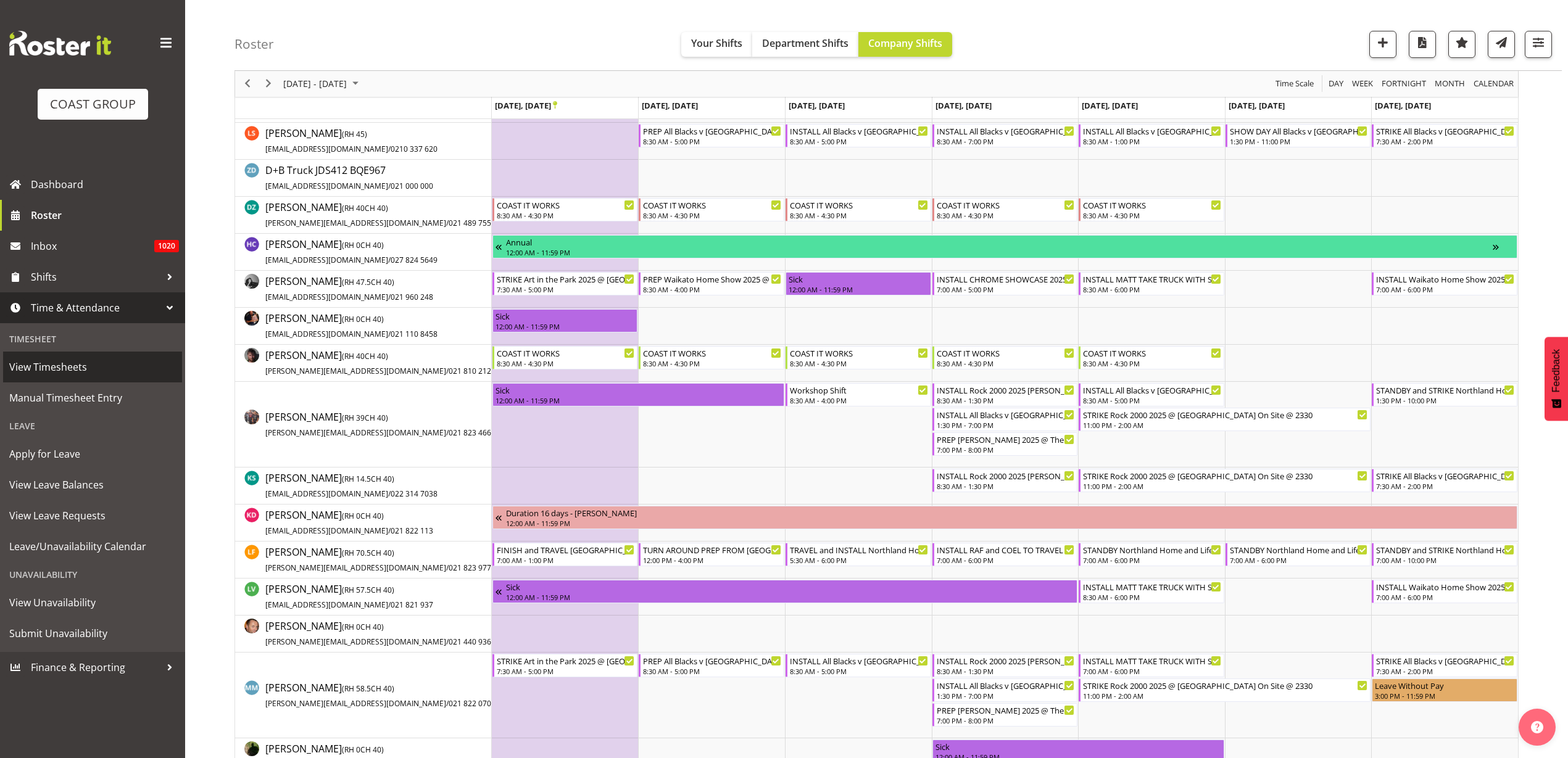
click at [81, 362] on span "View Timesheets" at bounding box center [93, 367] width 167 height 19
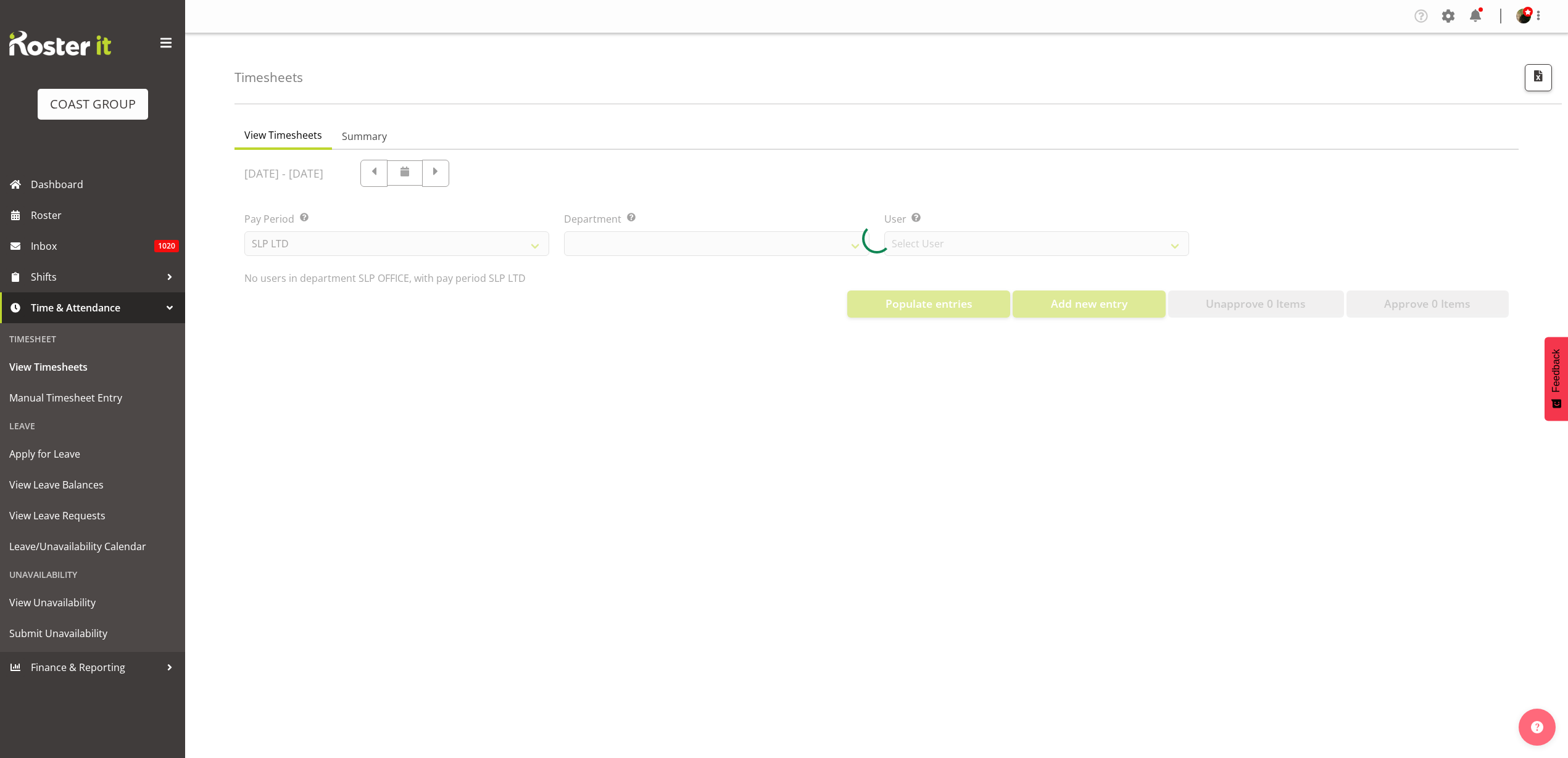
select select "25"
select select "7496"
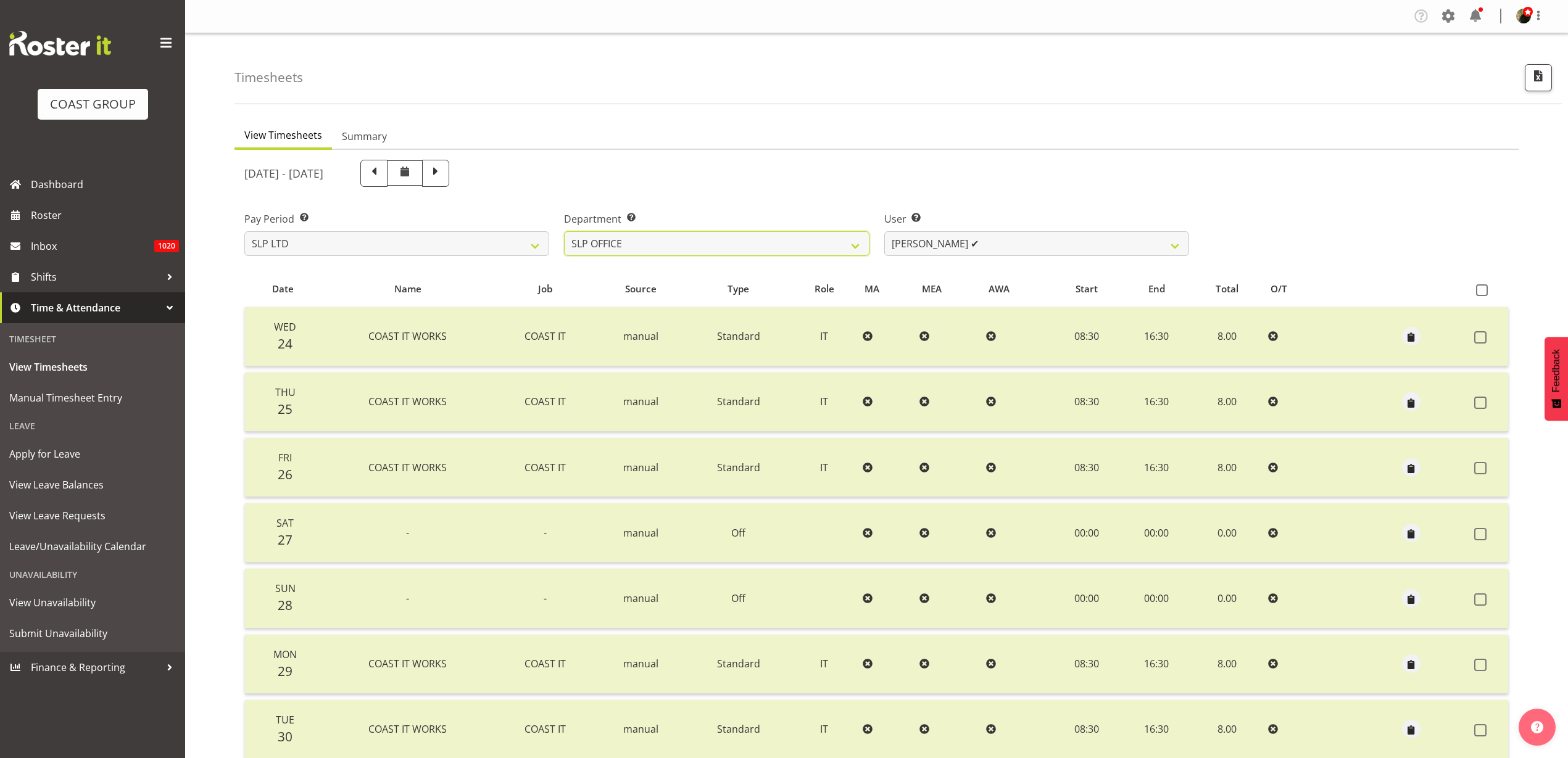
click at [749, 245] on select "SLP CHC SLP OFFICE SLP PRODUCTION SLP TRADE" at bounding box center [716, 244] width 305 height 24
select select "24"
click at [564, 231] on select "SLP CHC SLP OFFICE SLP PRODUCTION SLP TRADE" at bounding box center [716, 244] width 305 height 24
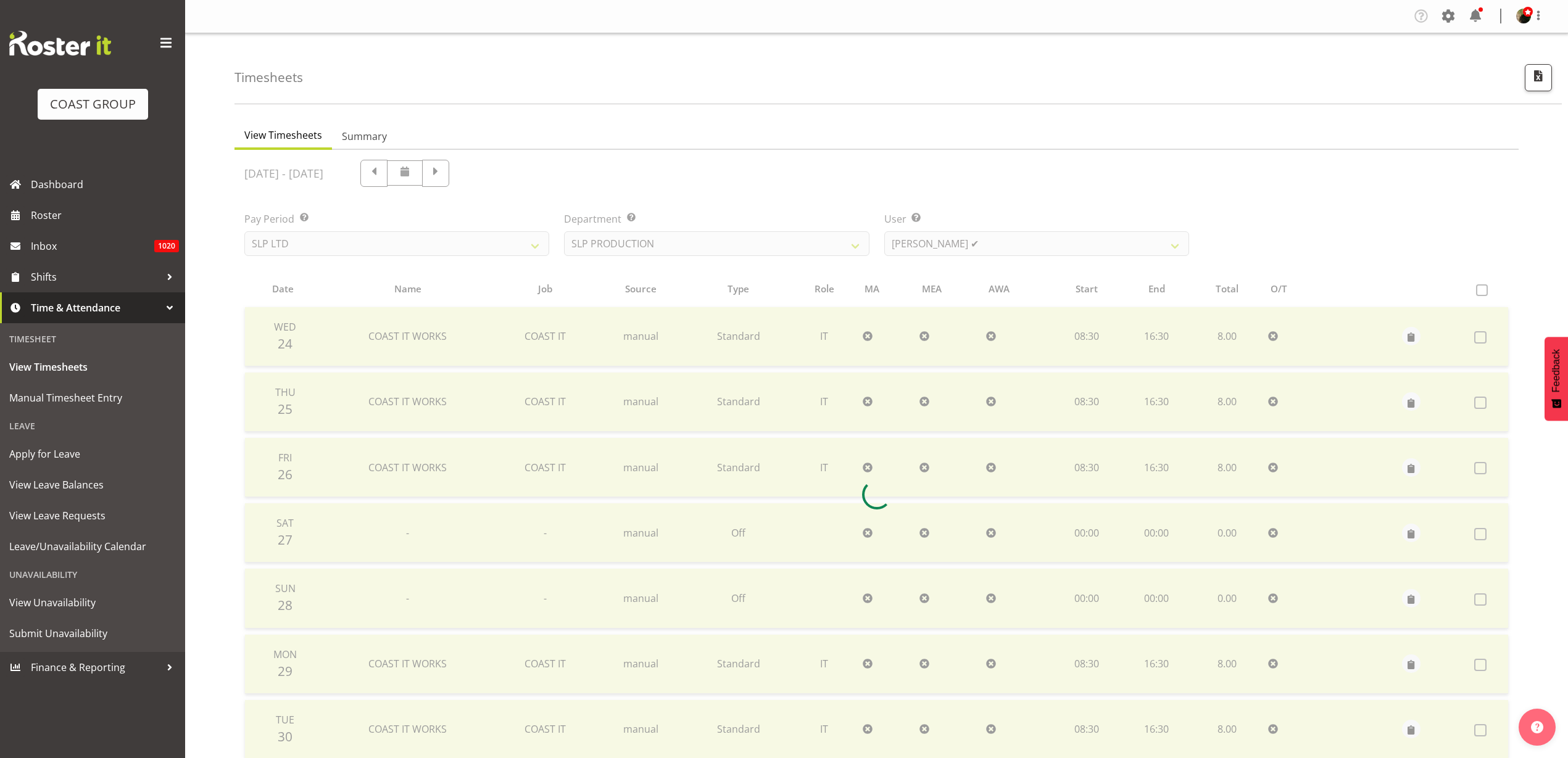
click at [987, 236] on div at bounding box center [876, 495] width 1284 height 690
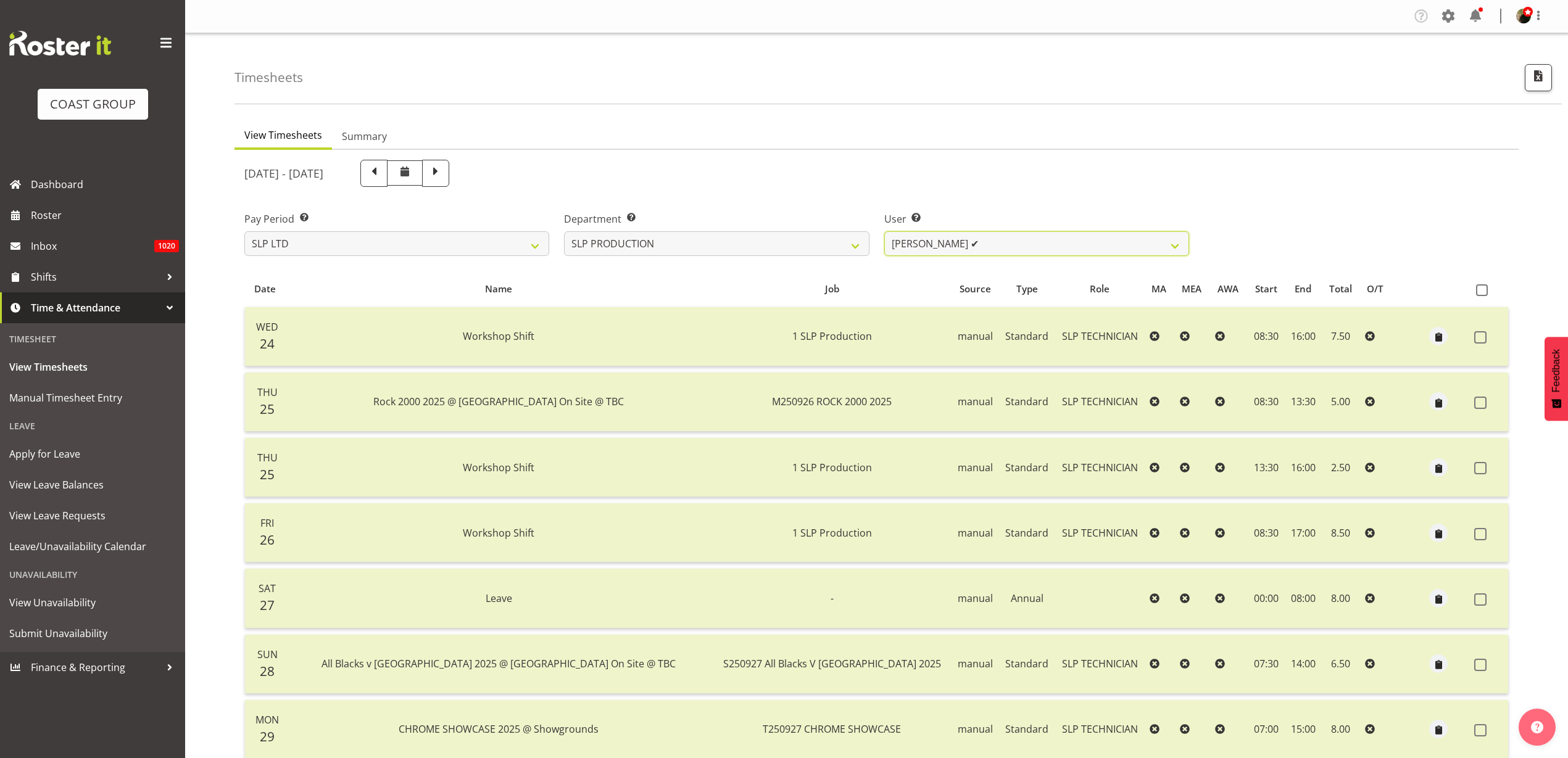
click at [994, 244] on select "[PERSON_NAME] ✔ [PERSON_NAME] ✔ [PERSON_NAME] ✔ [PERSON_NAME] ✔ [PERSON_NAME] ✔…" at bounding box center [1036, 244] width 305 height 24
click at [884, 231] on select "Aaron Grant ✔ Alan Burrows ✔ Coel Phillips ✔ Kent Stevens ✔ Kes David ✔ Mark Ph…" at bounding box center [1036, 244] width 305 height 24
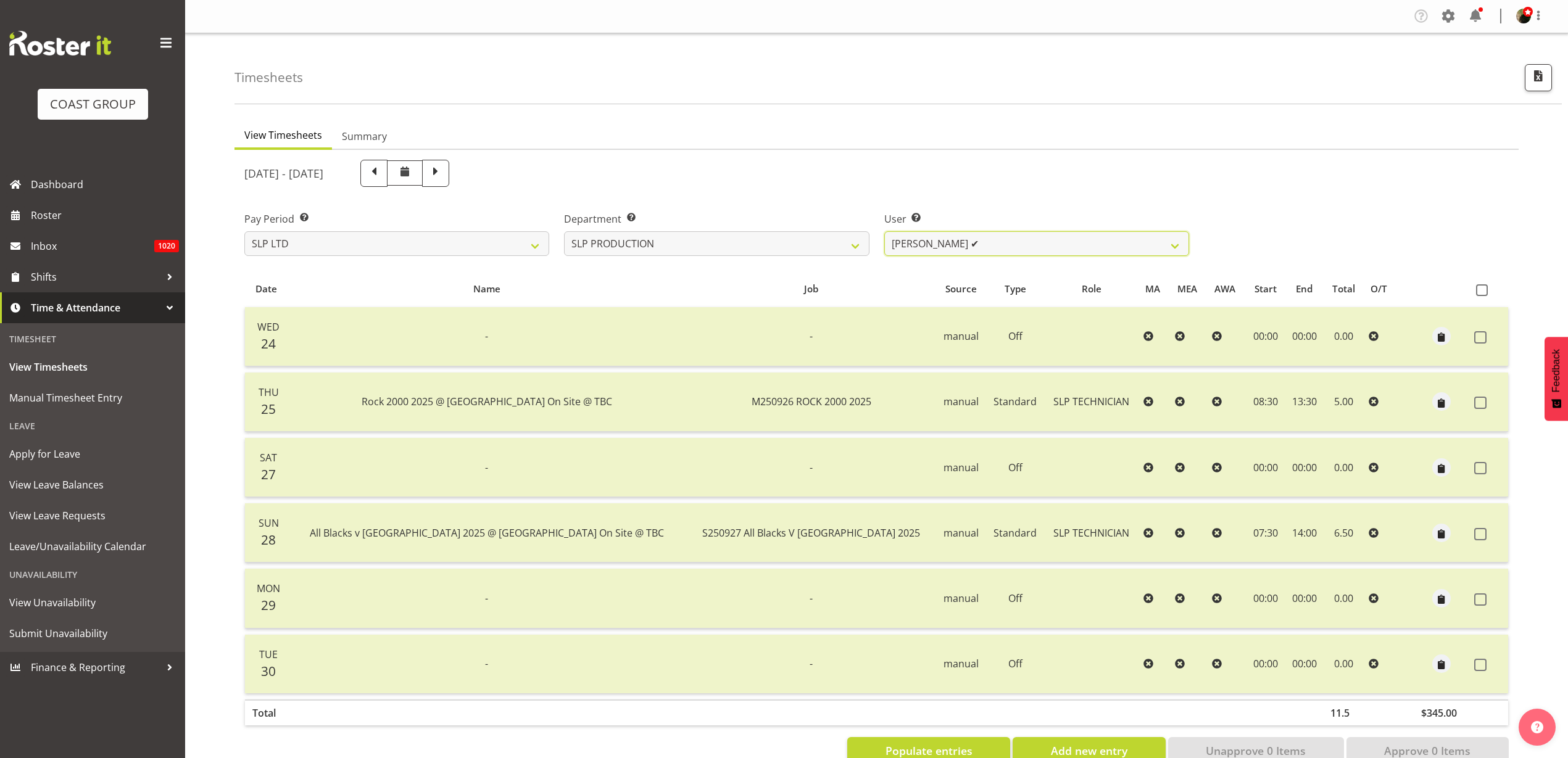
click at [1023, 240] on select "Aaron Grant ✔ Alan Burrows ✔ Coel Phillips ✔ Kent Stevens ✔ Kes David ✔ Mark Ph…" at bounding box center [1036, 244] width 305 height 24
click at [884, 231] on select "[PERSON_NAME] ✔ [PERSON_NAME] ✔ [PERSON_NAME] ✔ [PERSON_NAME] ✔ [PERSON_NAME] ✔…" at bounding box center [1036, 244] width 305 height 24
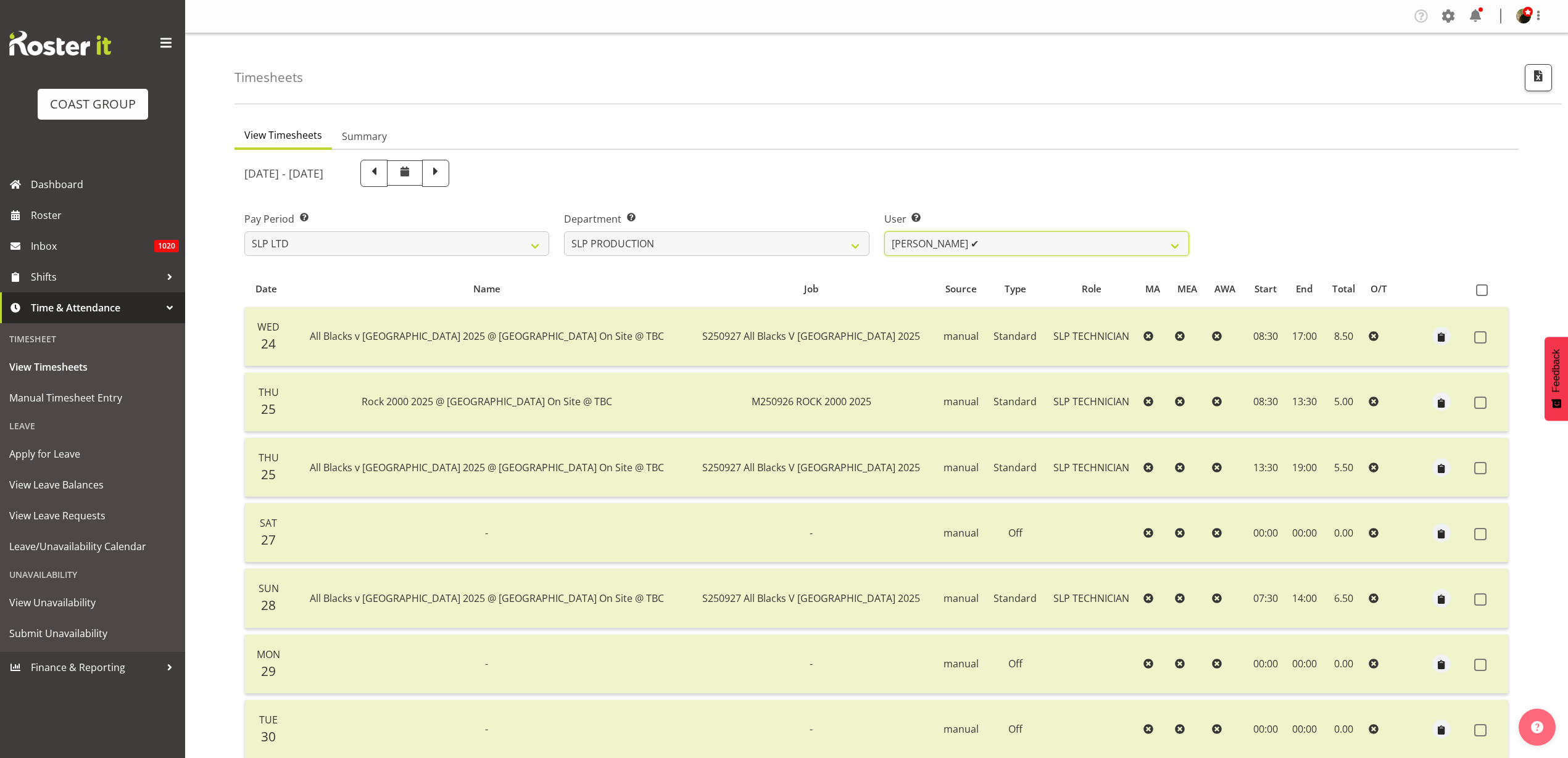
click at [1021, 246] on select "[PERSON_NAME] ✔ [PERSON_NAME] ✔ [PERSON_NAME] ✔ [PERSON_NAME] ✔ [PERSON_NAME] ✔…" at bounding box center [1036, 244] width 305 height 24
select select "11402"
click at [884, 231] on select "[PERSON_NAME] ✔ [PERSON_NAME] ✔ [PERSON_NAME] ✔ [PERSON_NAME] ✔ [PERSON_NAME] ✔…" at bounding box center [1036, 244] width 305 height 24
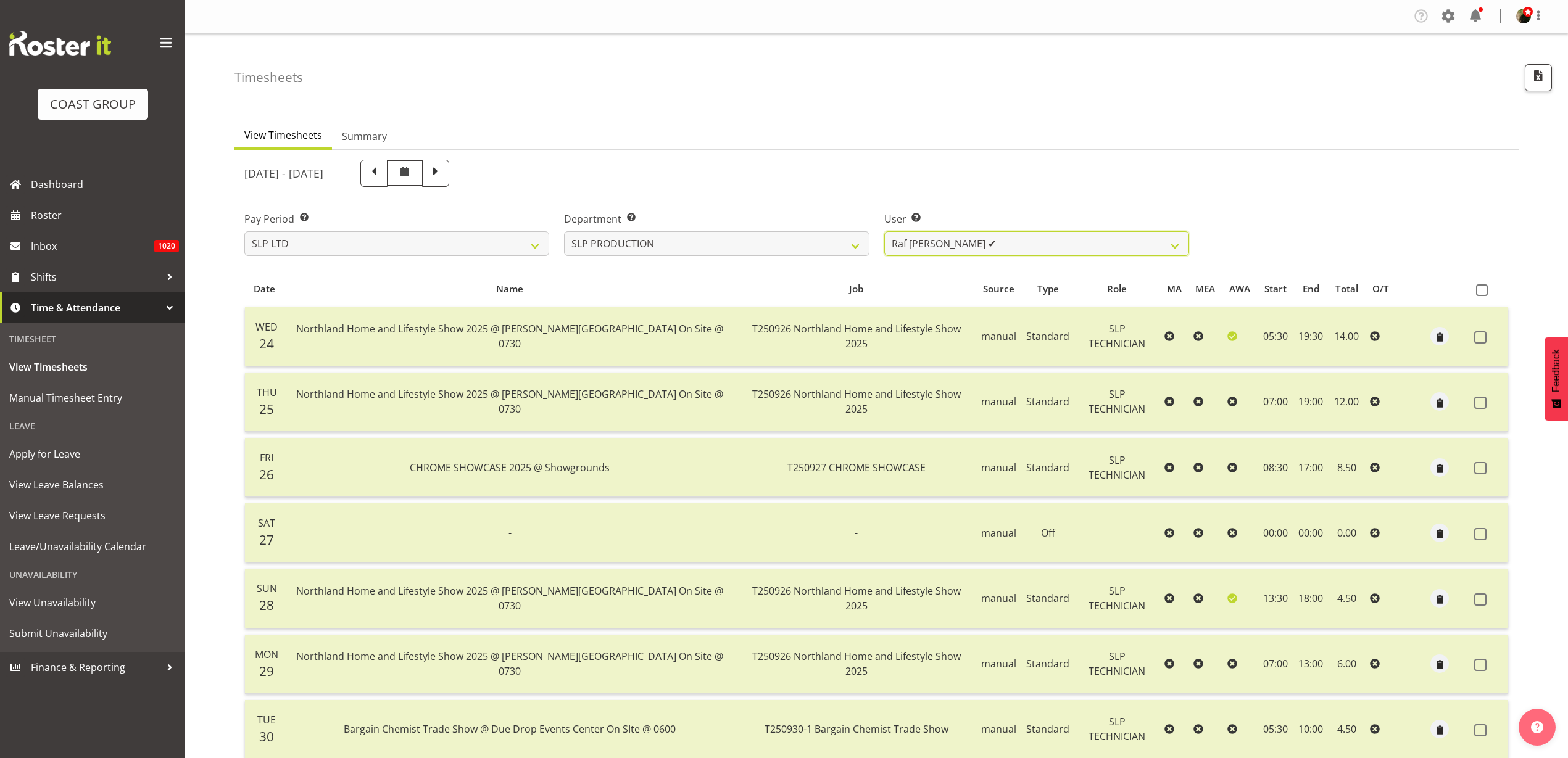
scroll to position [168, 0]
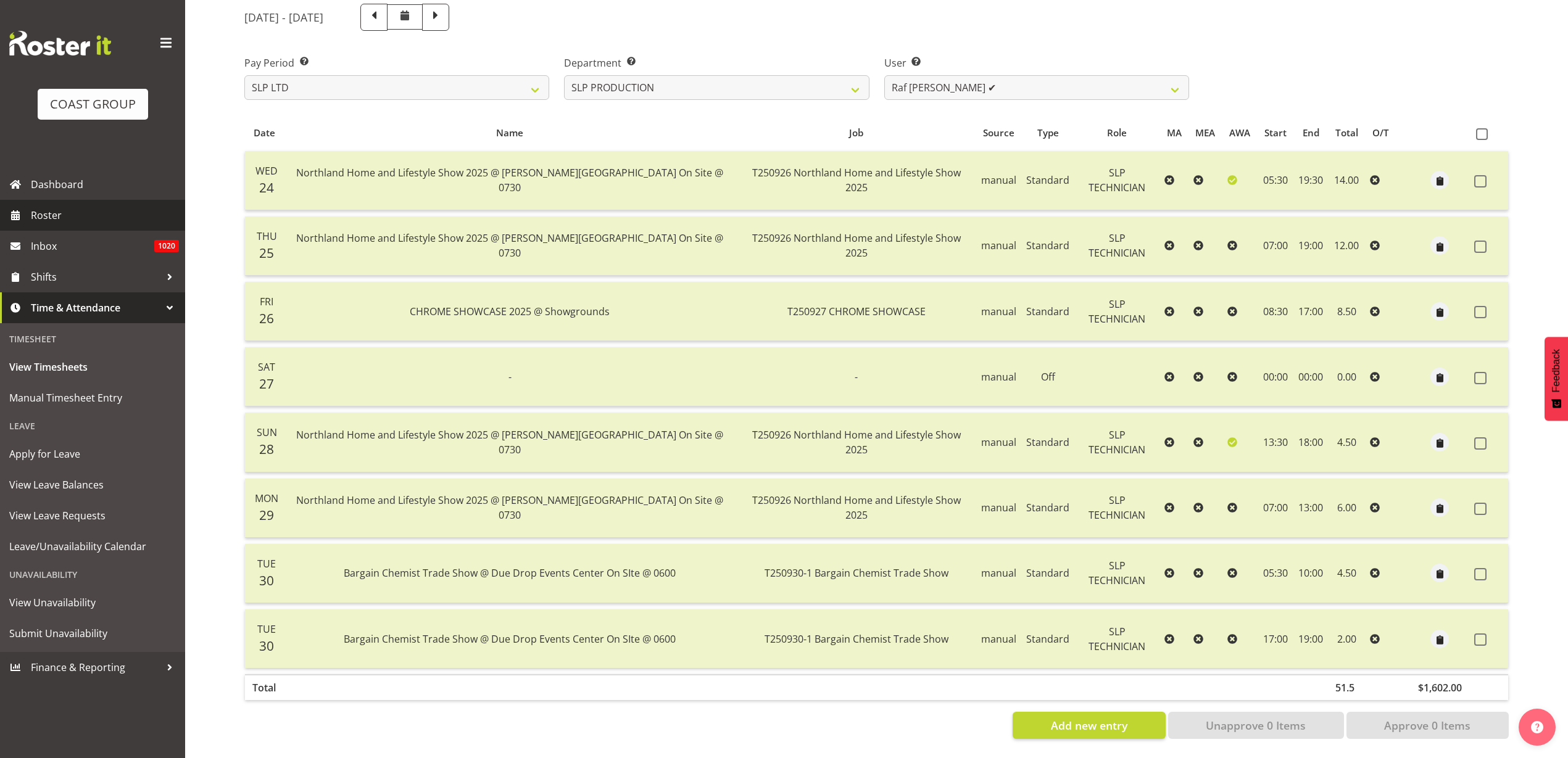
click at [81, 221] on span "Roster" at bounding box center [105, 216] width 148 height 19
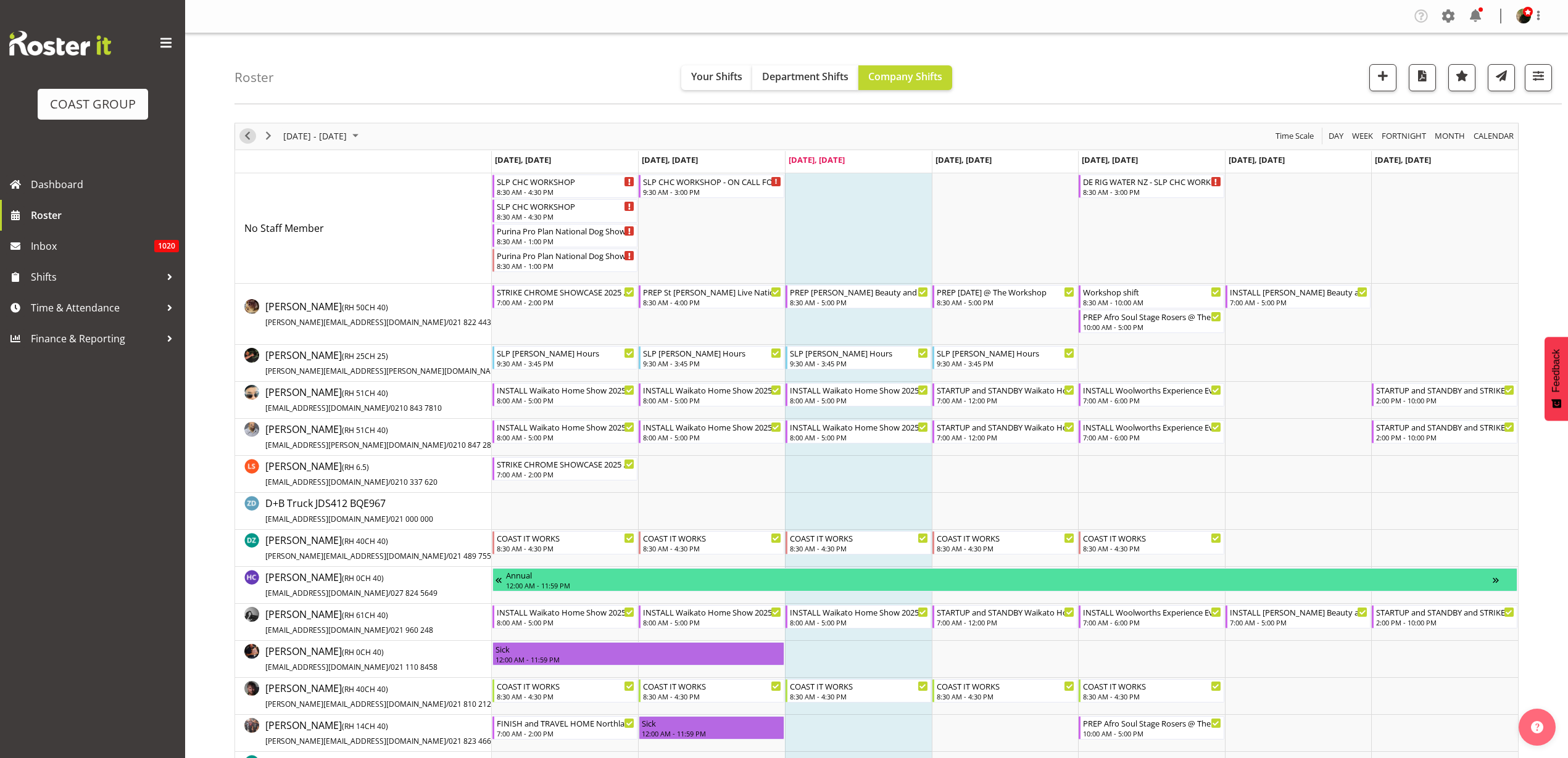
click at [242, 137] on span "Previous" at bounding box center [247, 136] width 15 height 15
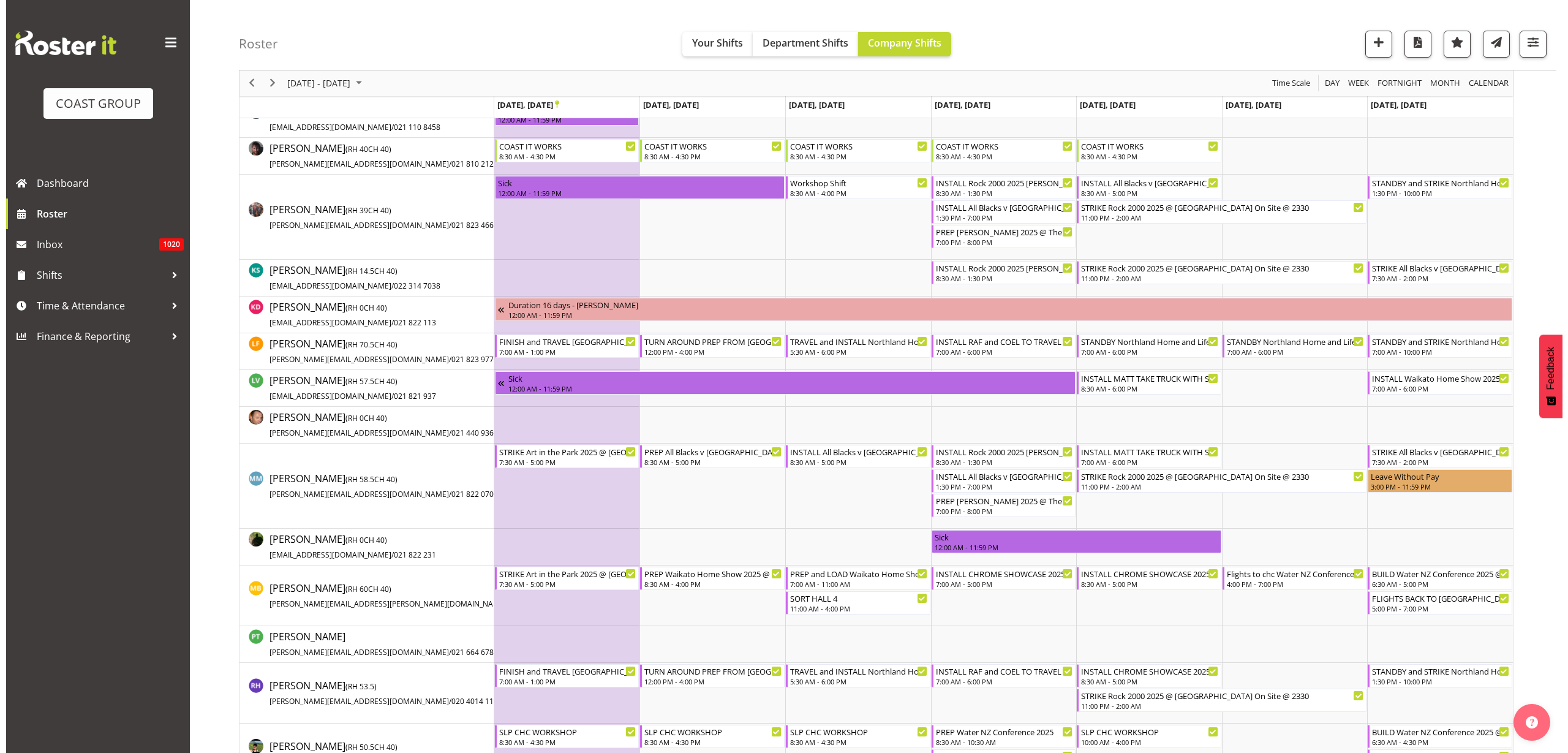
scroll to position [536, 0]
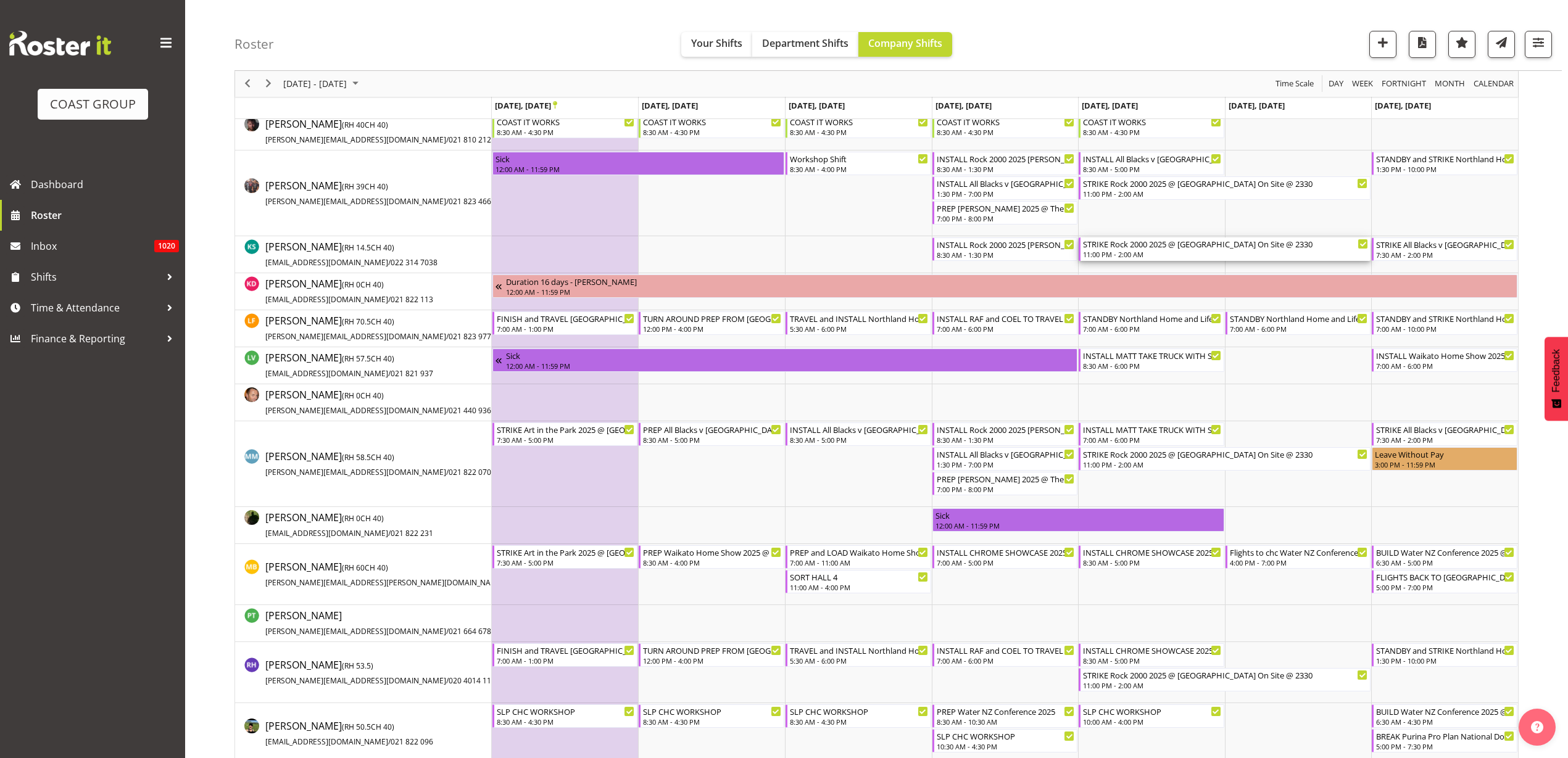
click at [1110, 252] on div "11:00 PM - 2:00 AM" at bounding box center [1225, 254] width 285 height 10
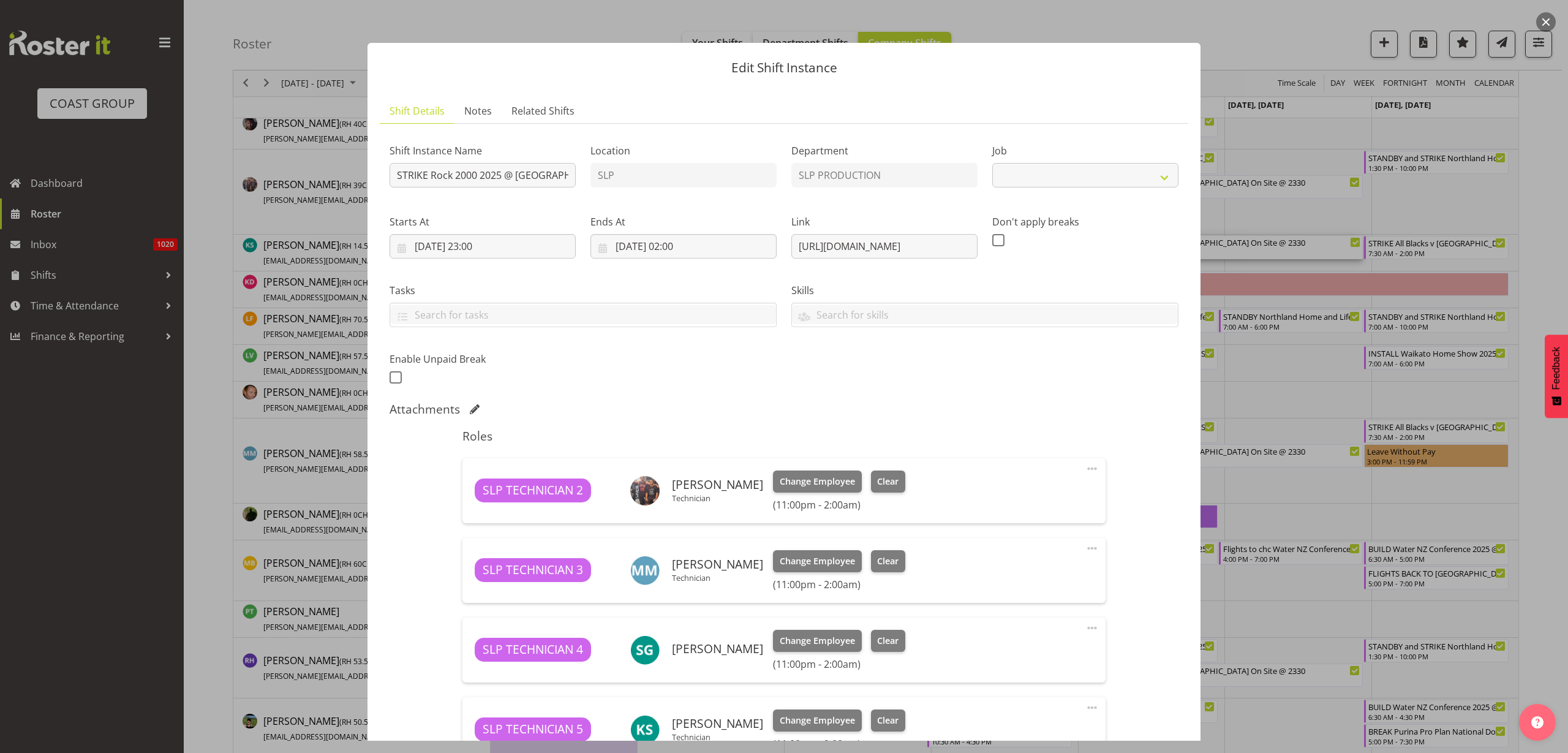
select select "10488"
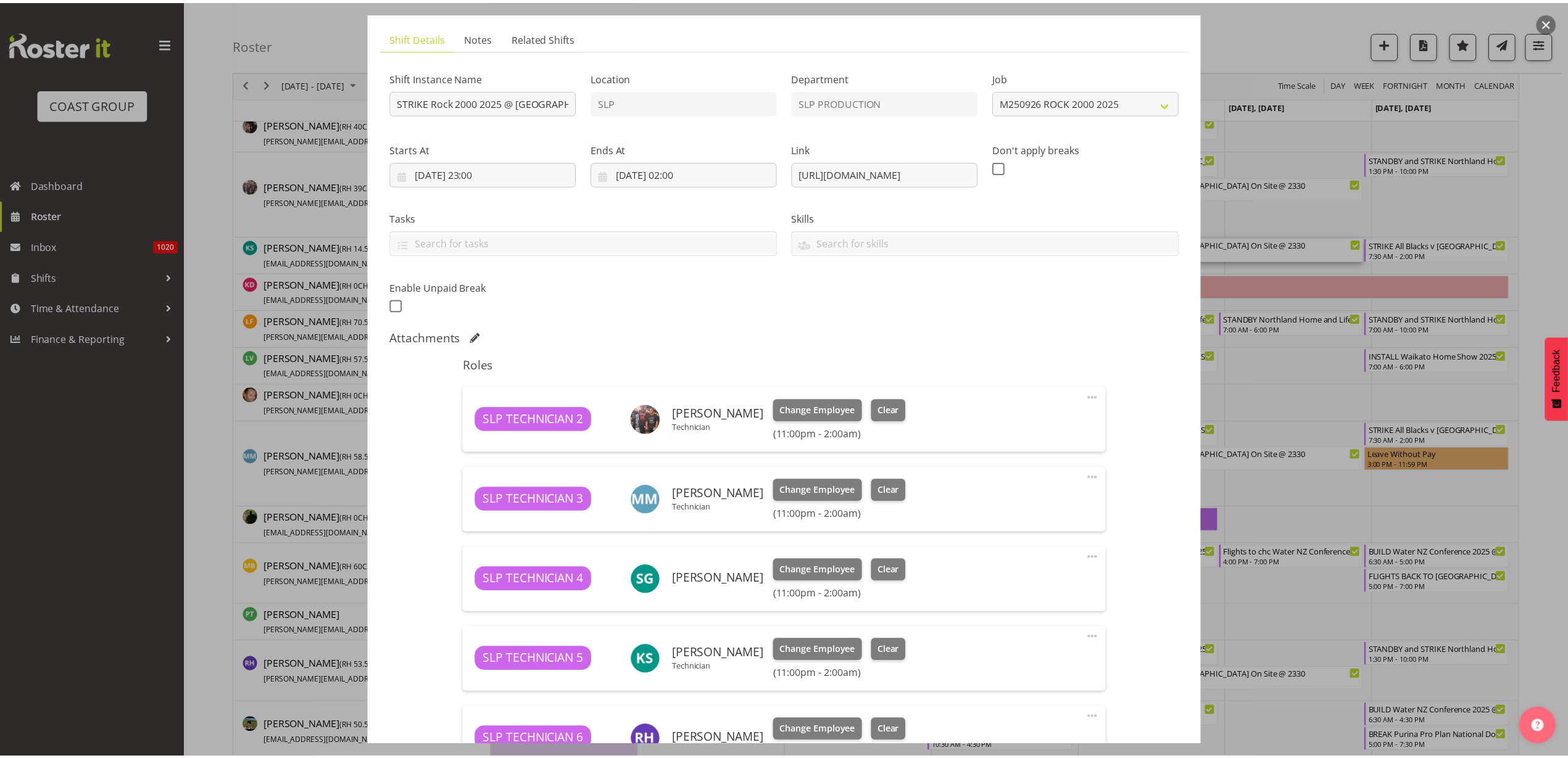
scroll to position [0, 0]
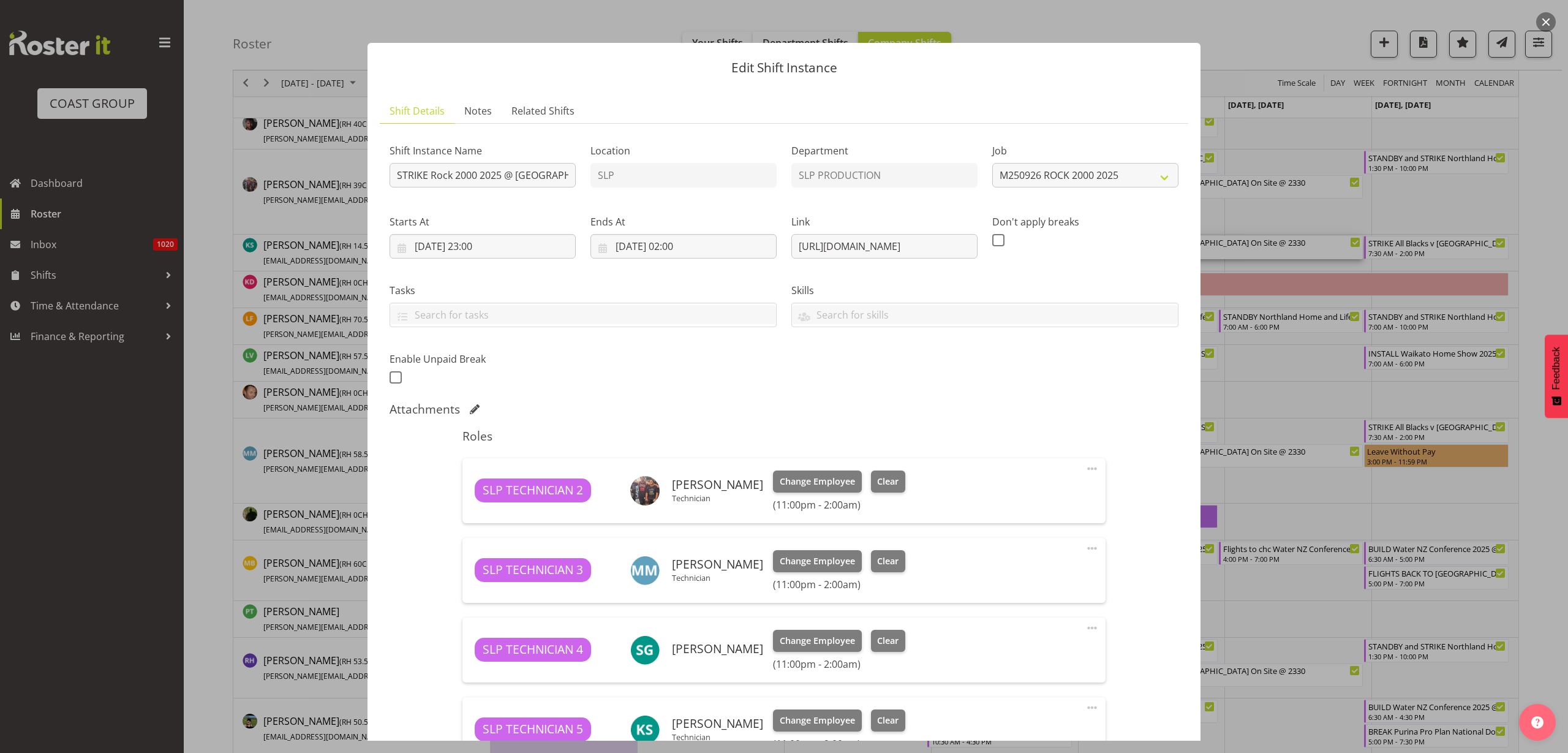
click at [1548, 17] on button "button" at bounding box center [1546, 21] width 20 height 20
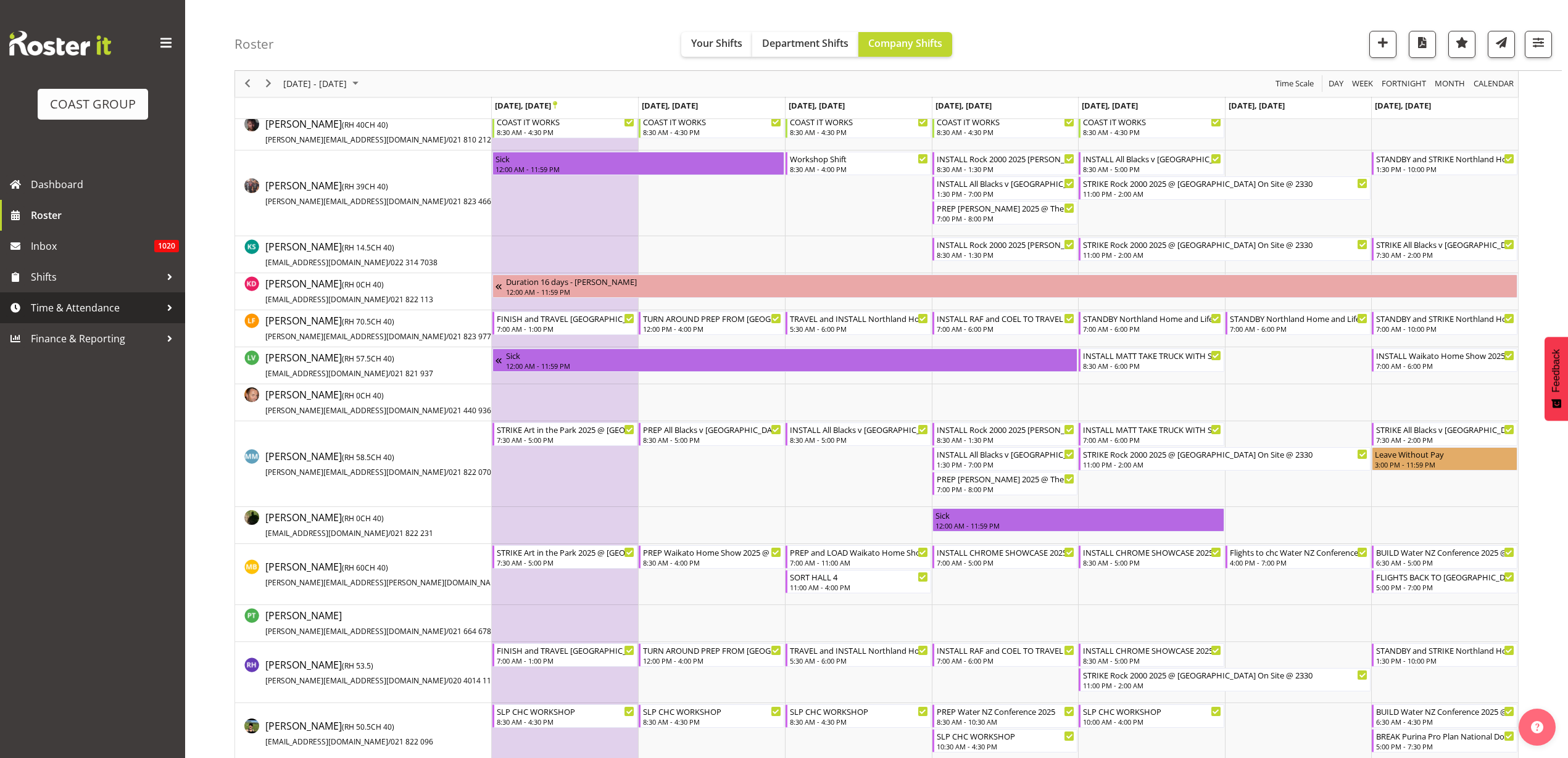
click at [84, 304] on span "Time & Attendance" at bounding box center [96, 308] width 129 height 19
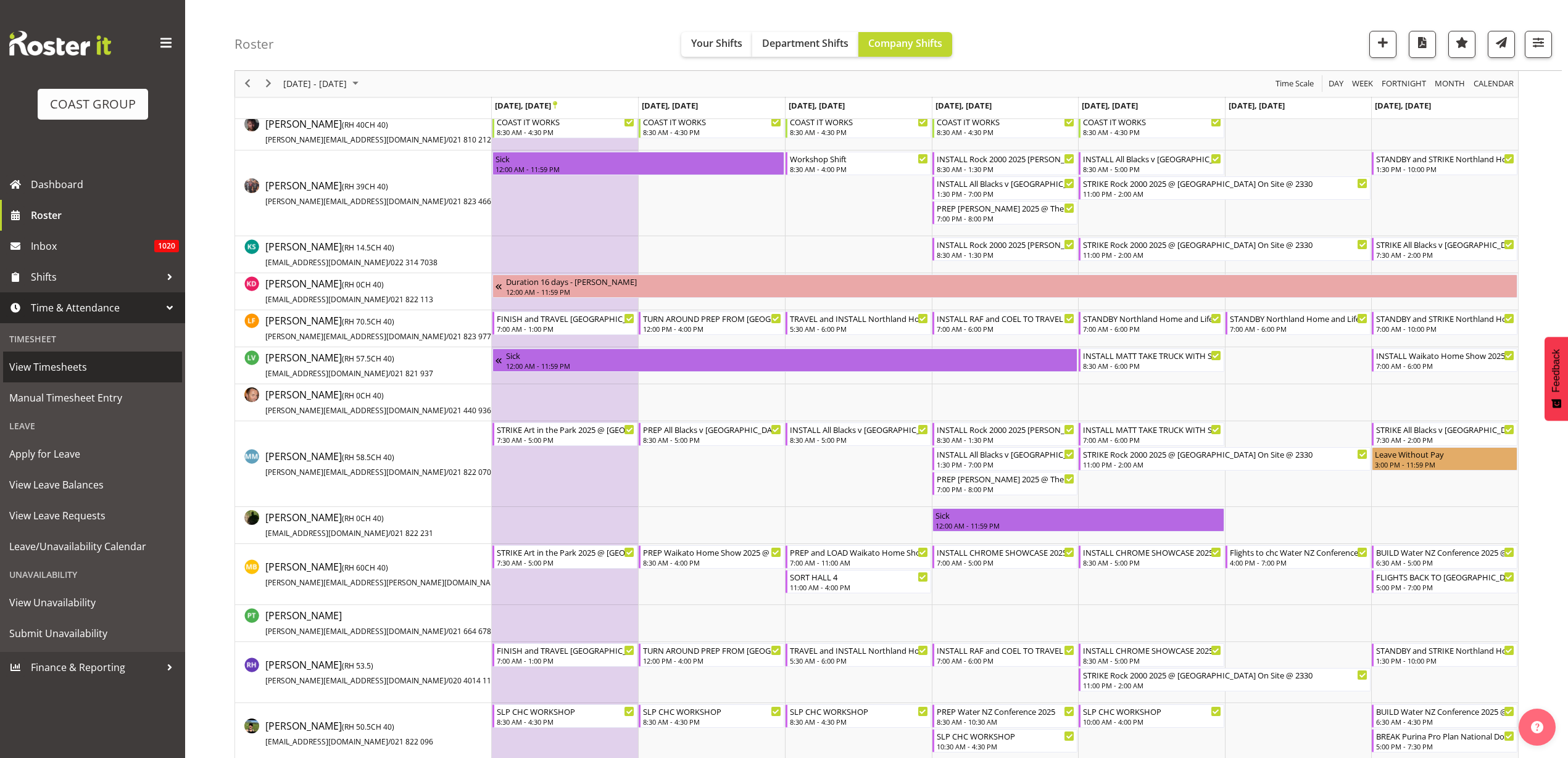
click at [67, 360] on span "View Timesheets" at bounding box center [93, 367] width 167 height 19
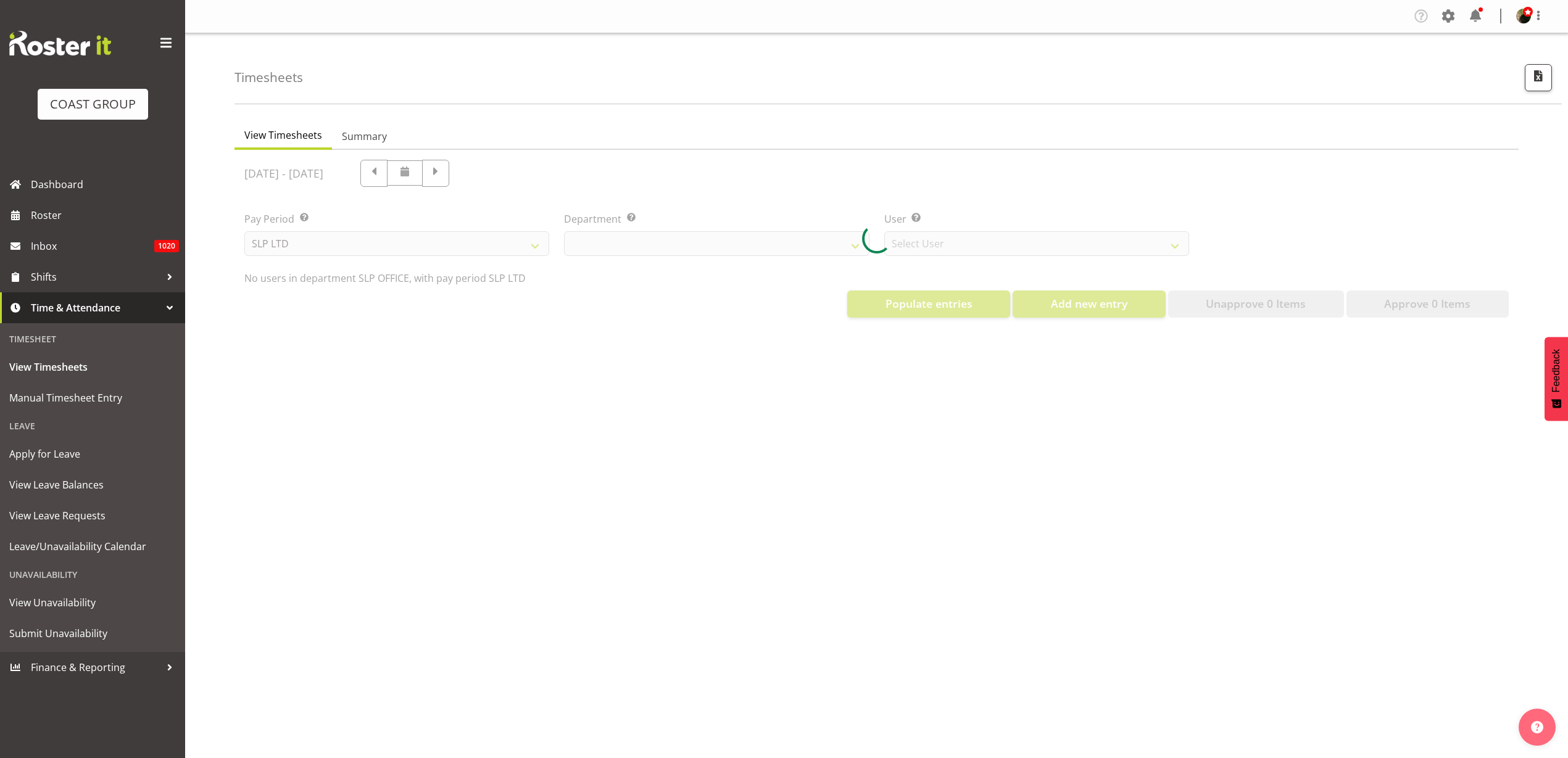
select select "25"
select select "7496"
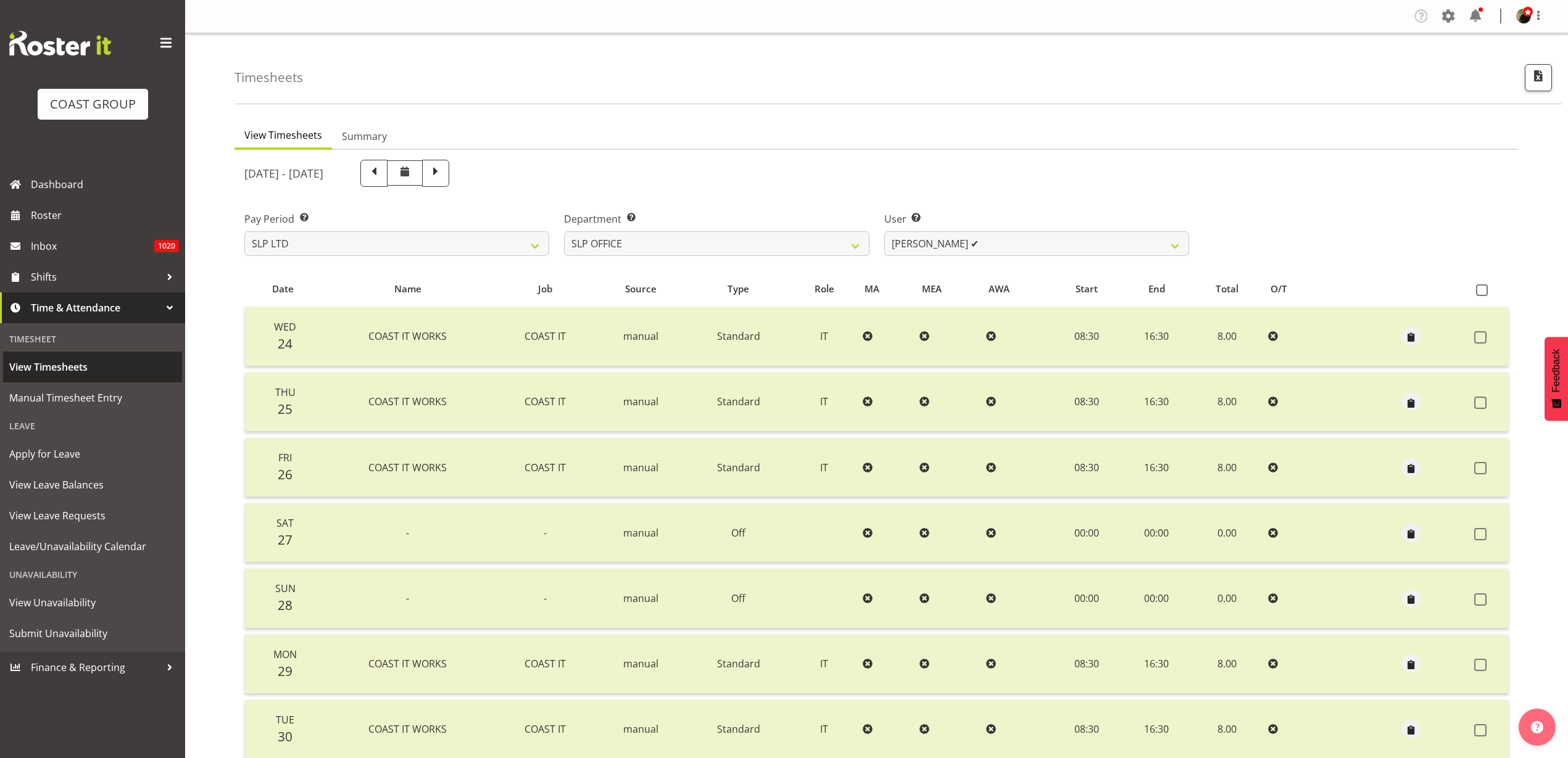
click at [52, 369] on span "View Timesheets" at bounding box center [93, 367] width 167 height 19
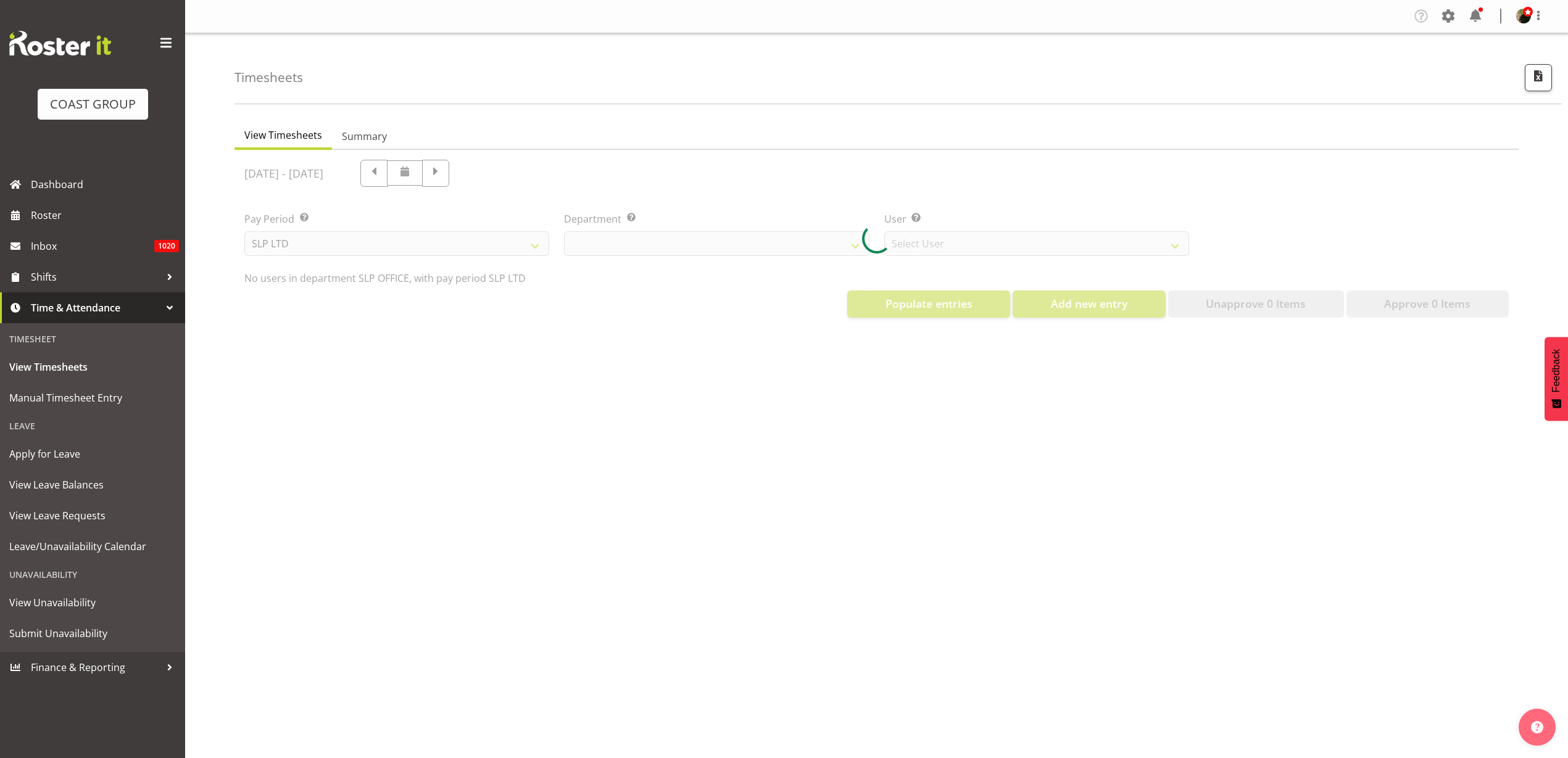
select select "25"
select select "7496"
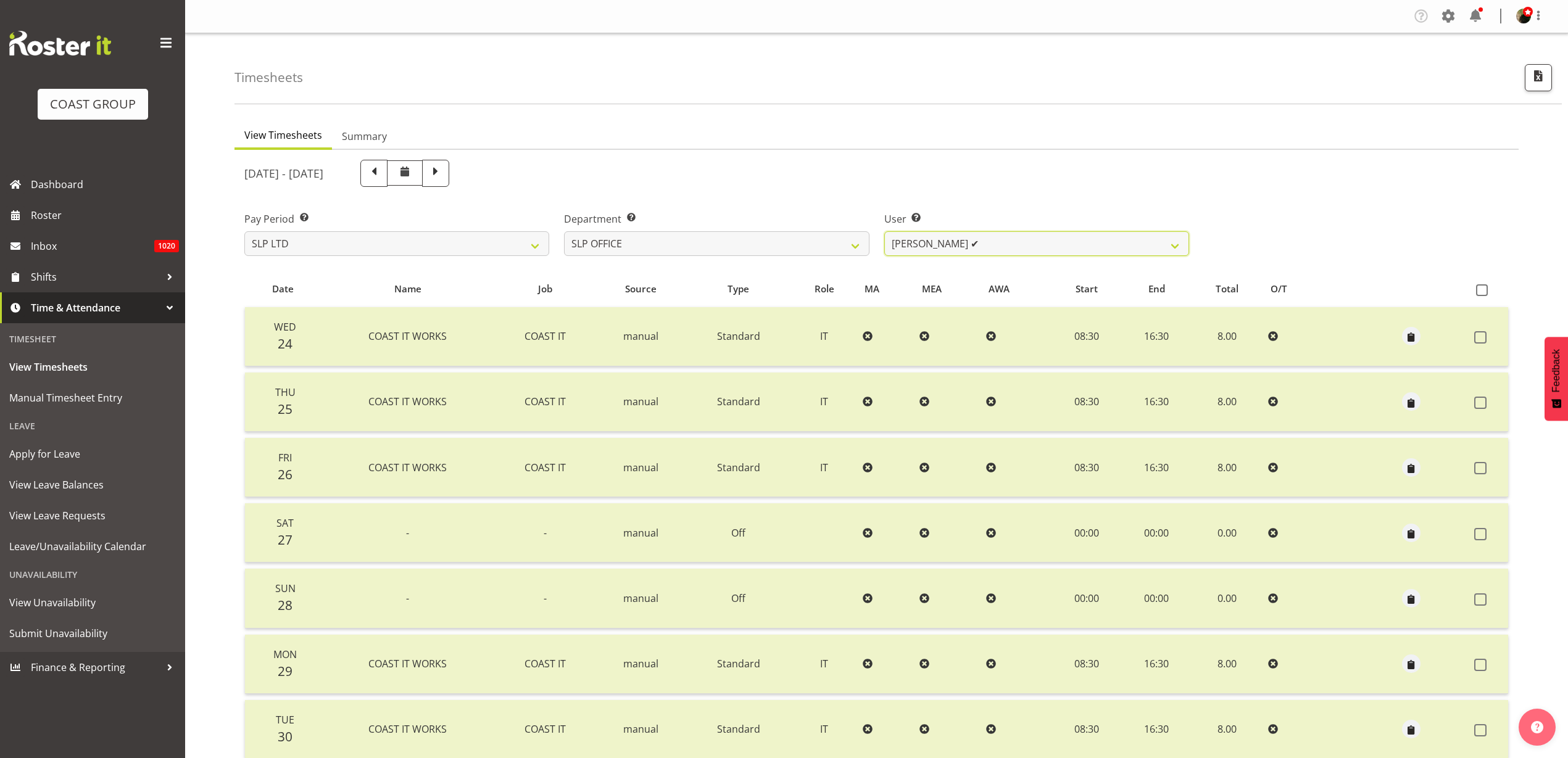
click at [1025, 248] on select "[PERSON_NAME] ✔ [PERSON_NAME] ✔ [PERSON_NAME] ✔" at bounding box center [1036, 244] width 305 height 24
click at [788, 241] on select "SLP CHC SLP OFFICE SLP PRODUCTION SLP TRADE" at bounding box center [716, 244] width 305 height 24
click at [564, 231] on select "SLP CHC SLP OFFICE SLP PRODUCTION SLP TRADE" at bounding box center [716, 244] width 305 height 24
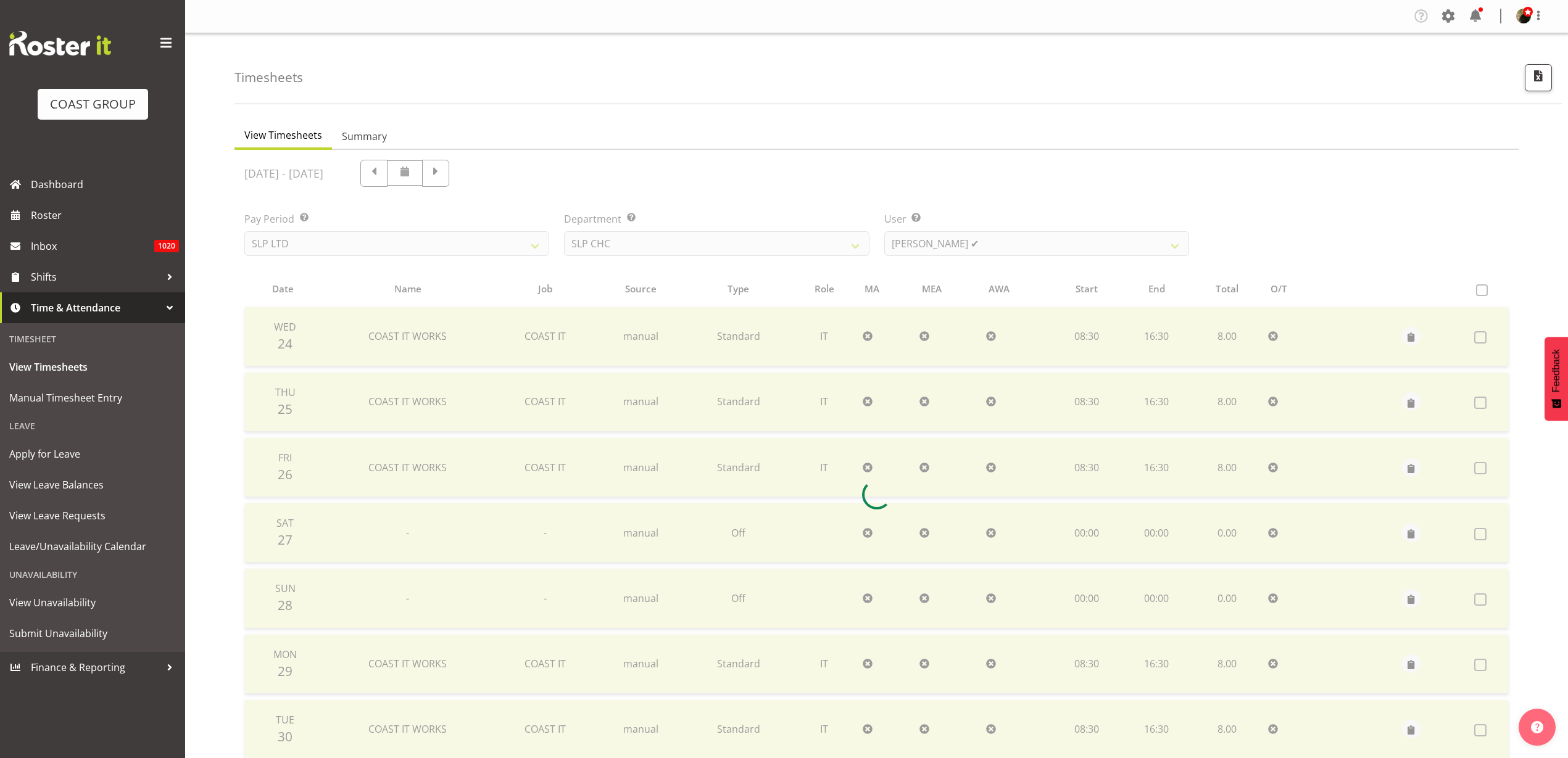
click at [1025, 245] on div at bounding box center [876, 495] width 1284 height 690
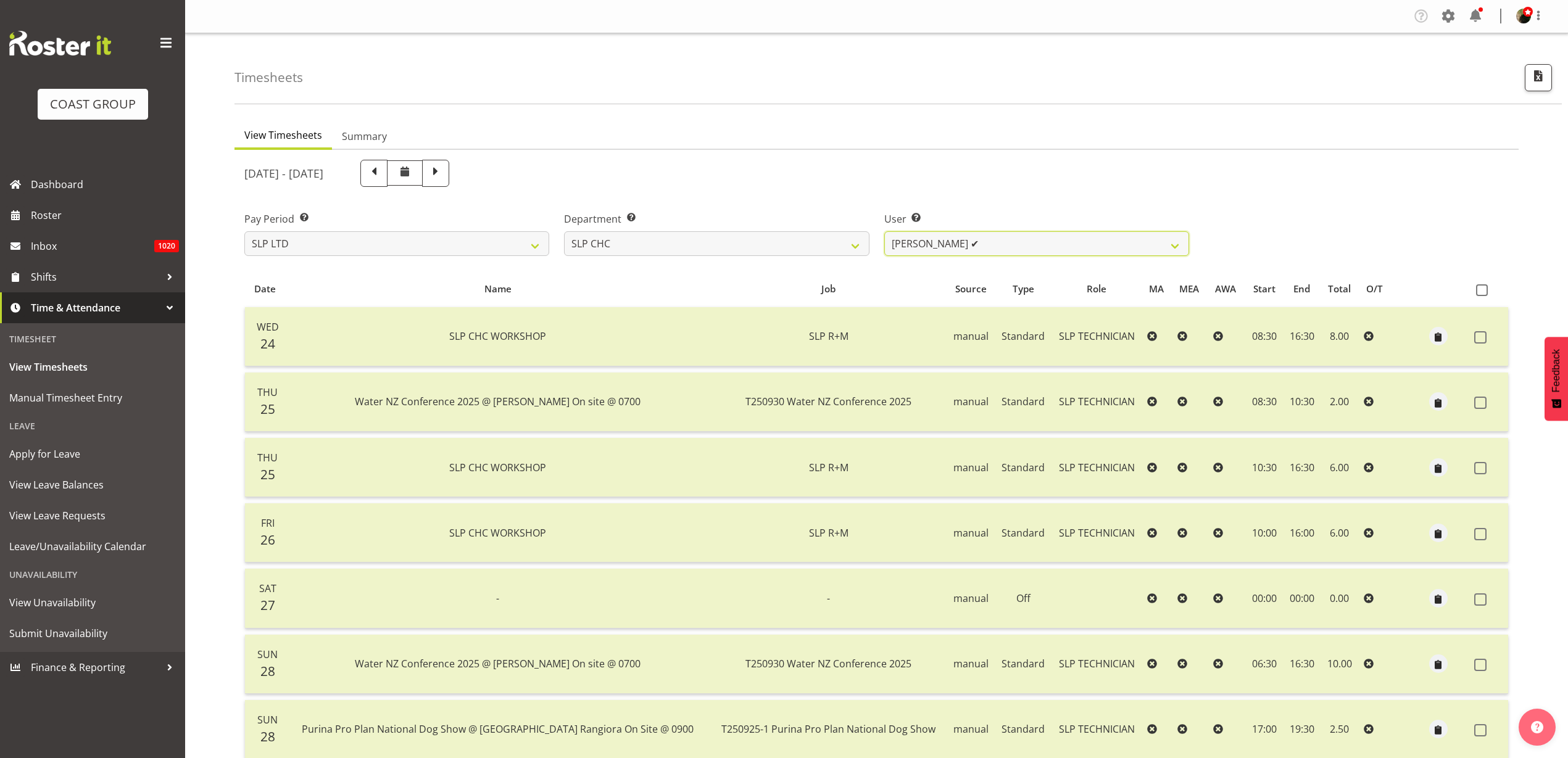
click at [1028, 243] on select "[PERSON_NAME] ✔ [PERSON_NAME] ✔ [PERSON_NAME] ✔" at bounding box center [1036, 244] width 305 height 24
click at [688, 243] on select "SLP CHC SLP OFFICE SLP PRODUCTION SLP TRADE" at bounding box center [716, 244] width 305 height 24
select select "24"
click at [564, 231] on select "SLP CHC SLP OFFICE SLP PRODUCTION SLP TRADE" at bounding box center [716, 244] width 305 height 24
click at [964, 237] on select "[PERSON_NAME] ✔ [PERSON_NAME] ✔ [PERSON_NAME] ✔ [PERSON_NAME] ✔ [PERSON_NAME] ✔…" at bounding box center [1036, 244] width 305 height 24
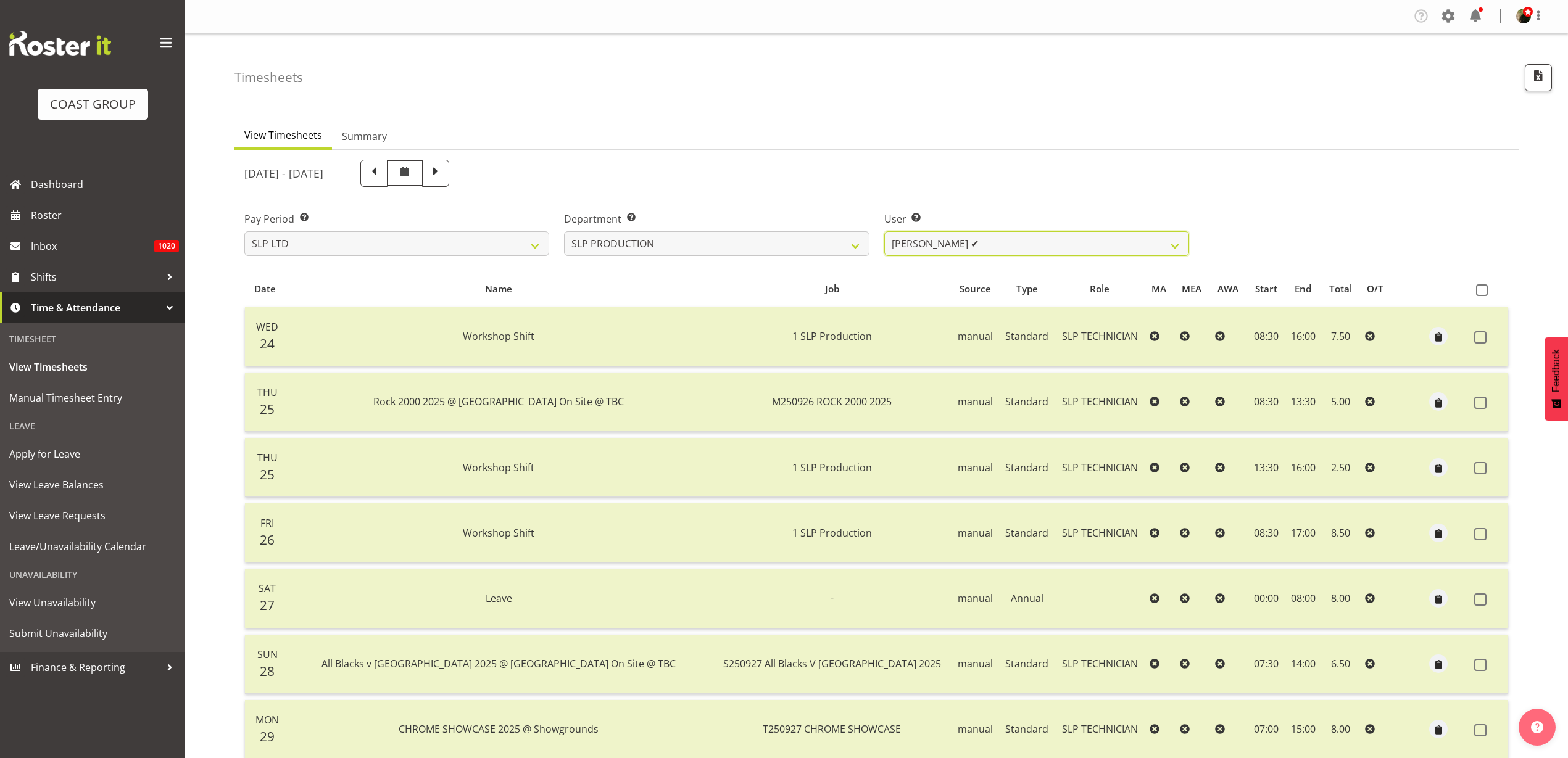
select select "11402"
click at [884, 231] on select "[PERSON_NAME] ✔ [PERSON_NAME] ✔ [PERSON_NAME] ✔ [PERSON_NAME] ✔ [PERSON_NAME] ✔…" at bounding box center [1036, 244] width 305 height 24
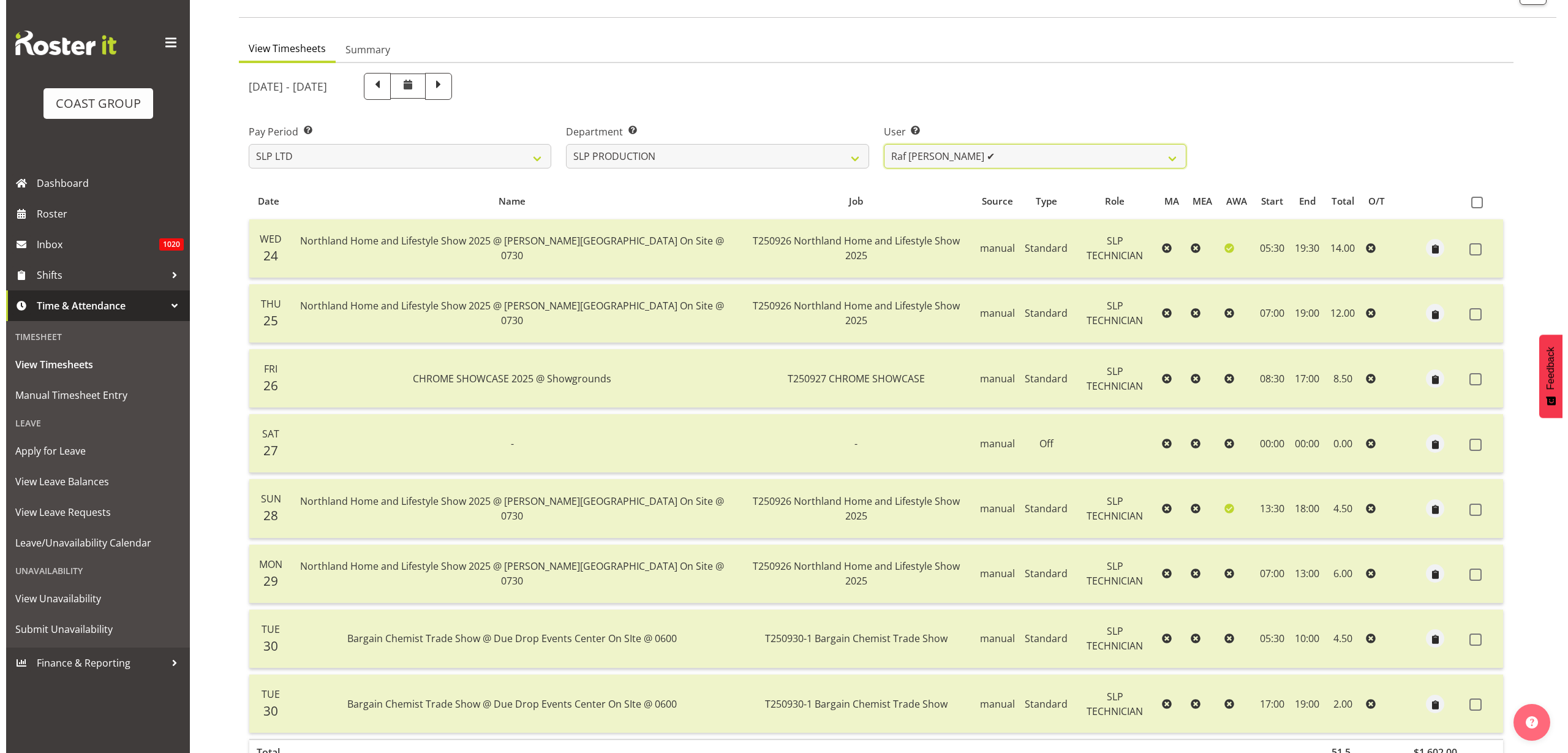
scroll to position [167, 0]
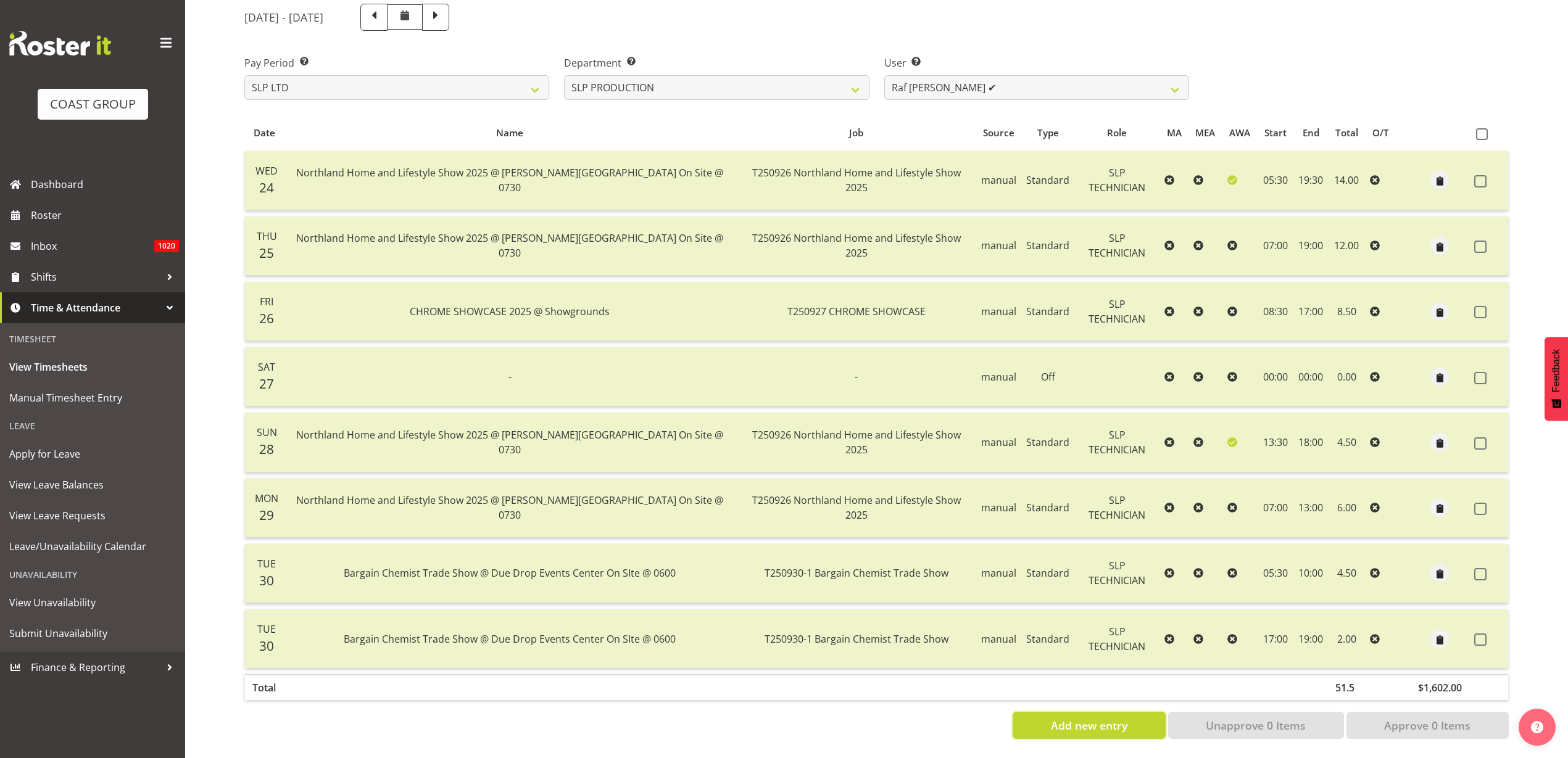
click at [1072, 725] on button "Add new entry" at bounding box center [1088, 725] width 153 height 27
select select
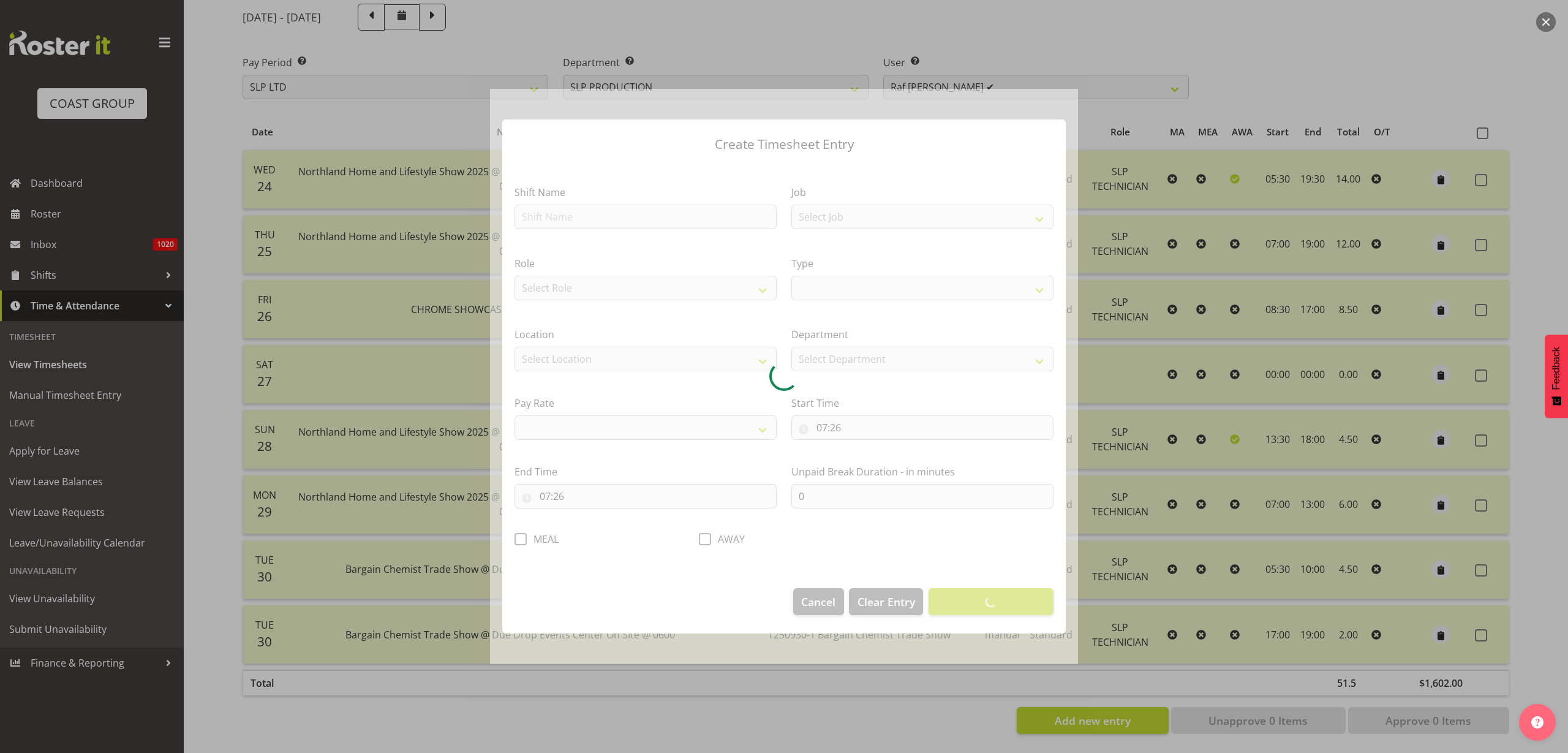
select select
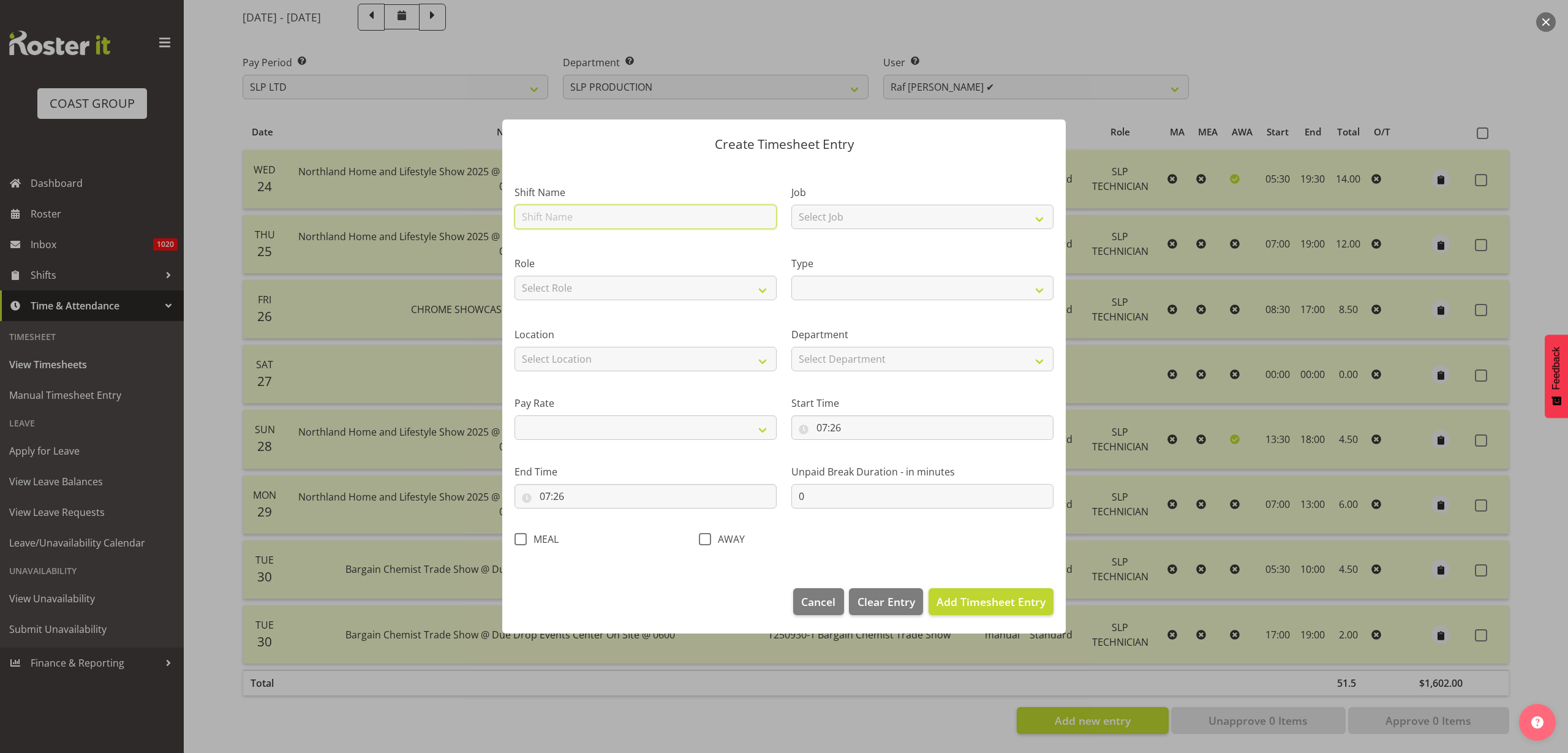
click at [612, 215] on input "text" at bounding box center [646, 217] width 262 height 24
type input "T"
select select
type input "Th"
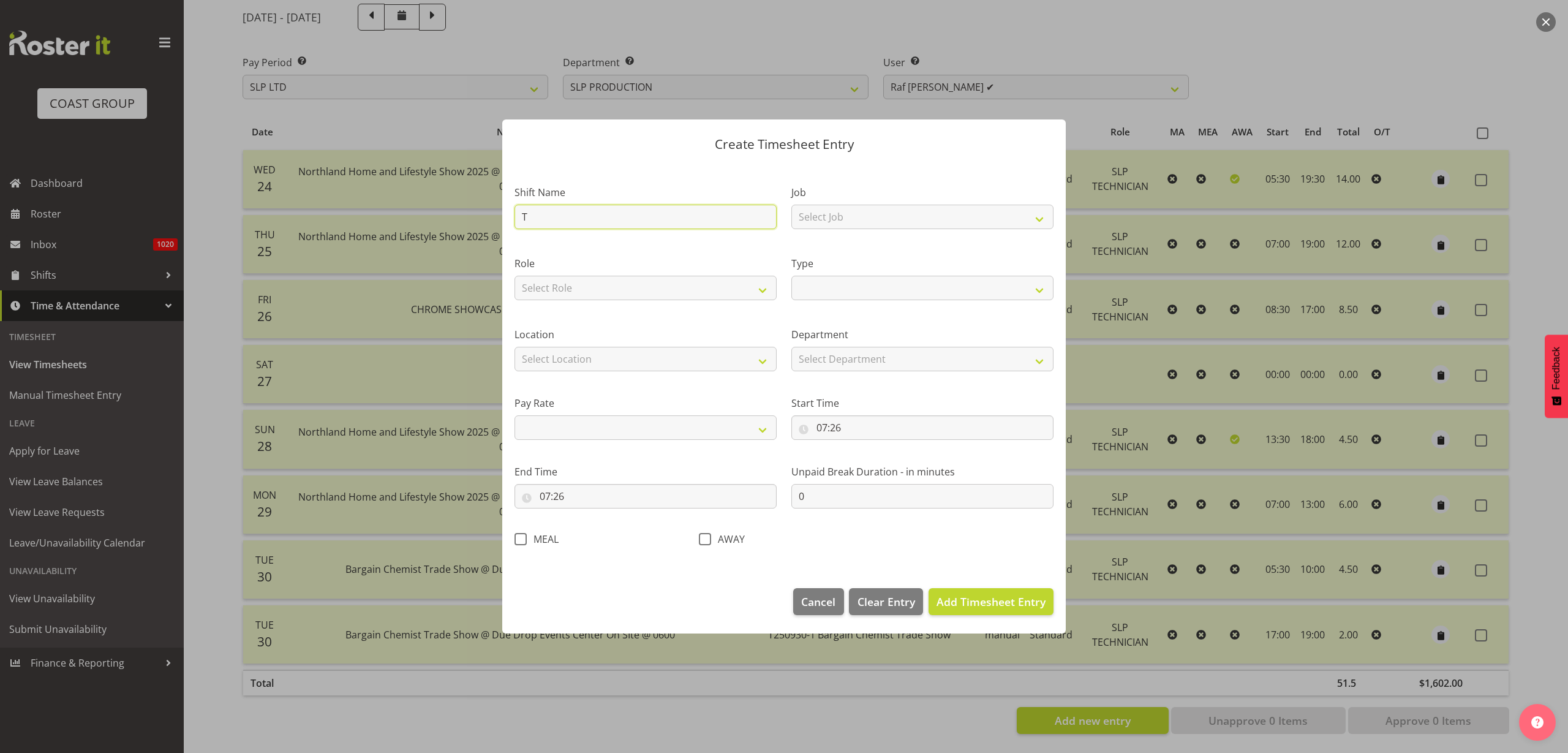
select select
type input "The"
select select
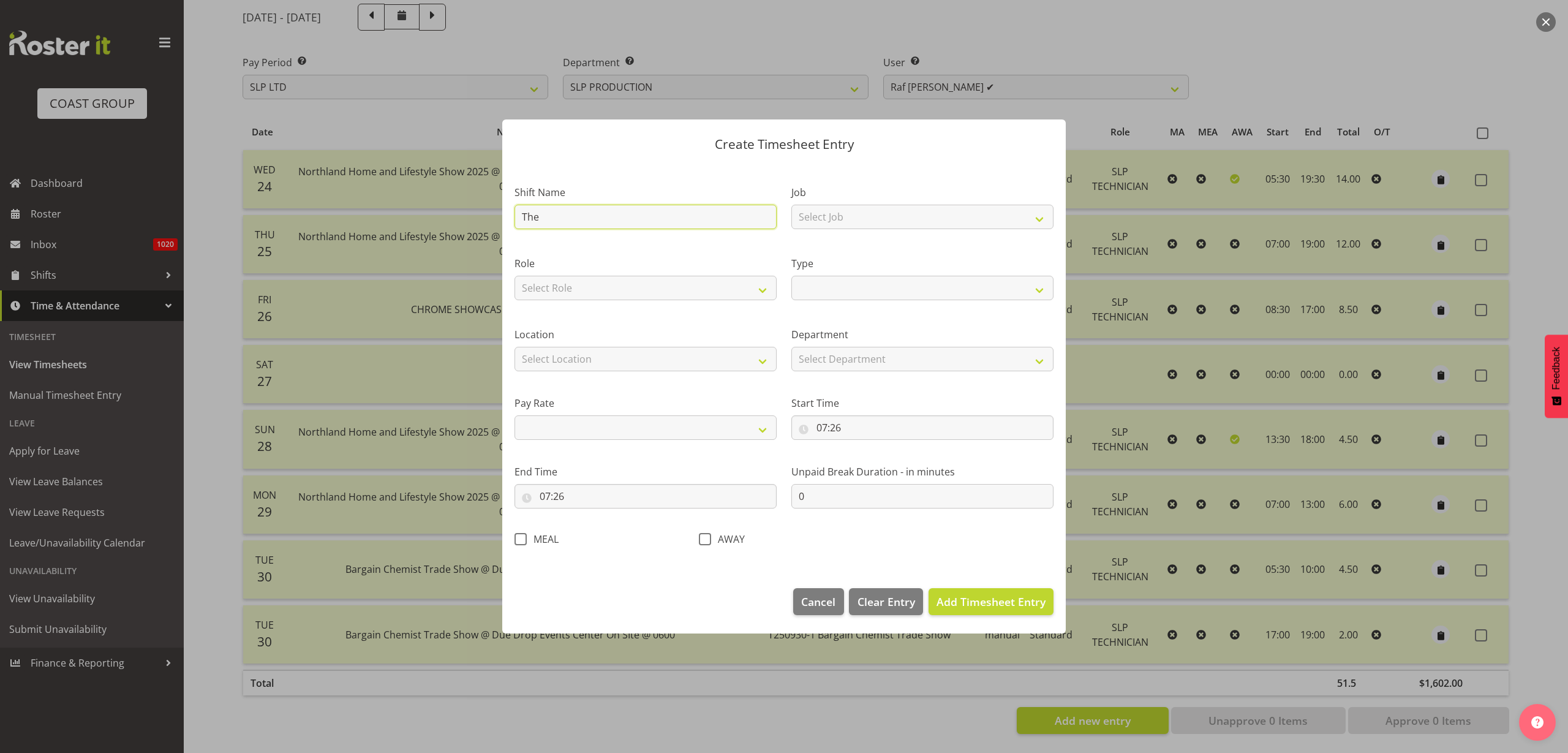
type input "The"
select select
type input "The R"
select select
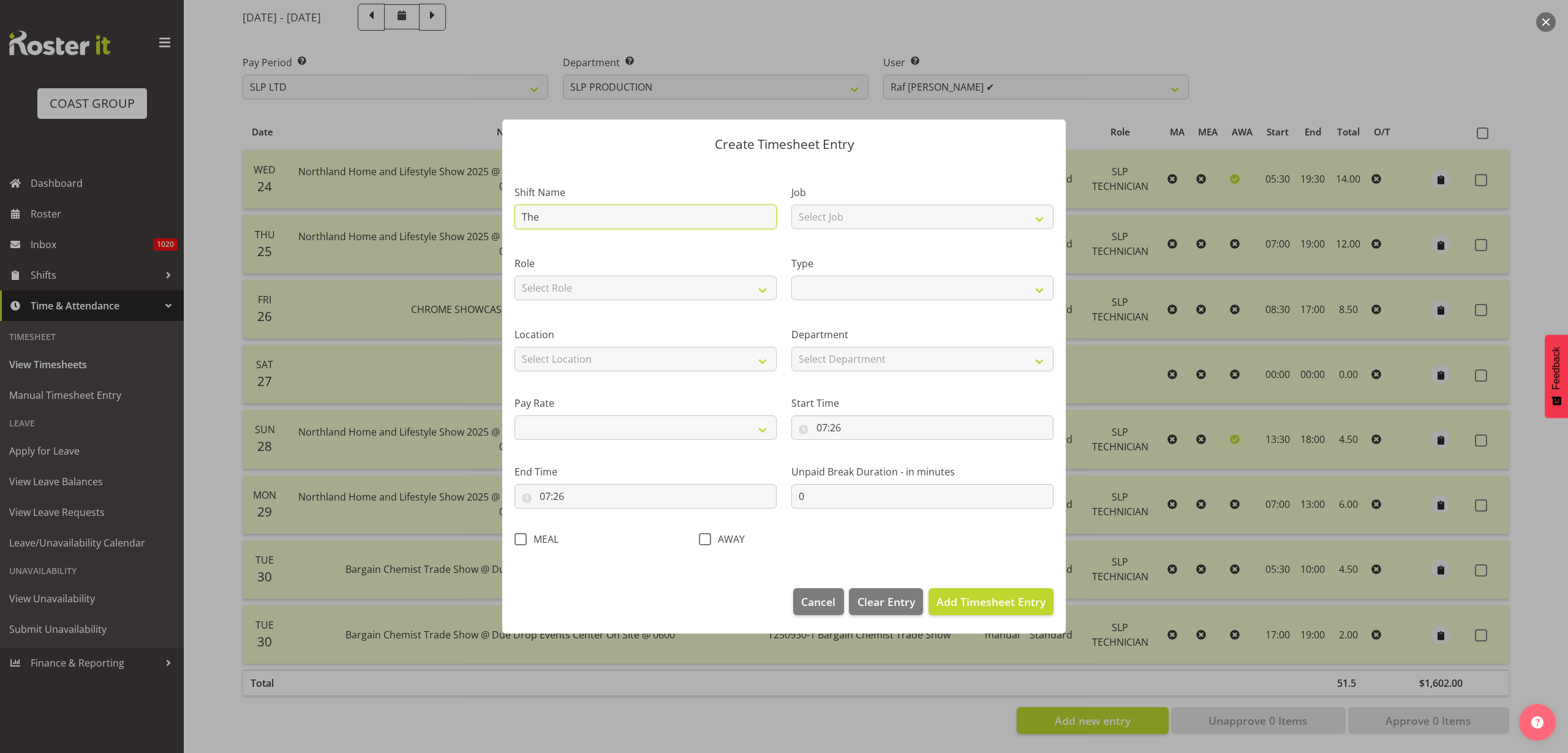
select select
type input "The Ro"
select select
type input "The Roc"
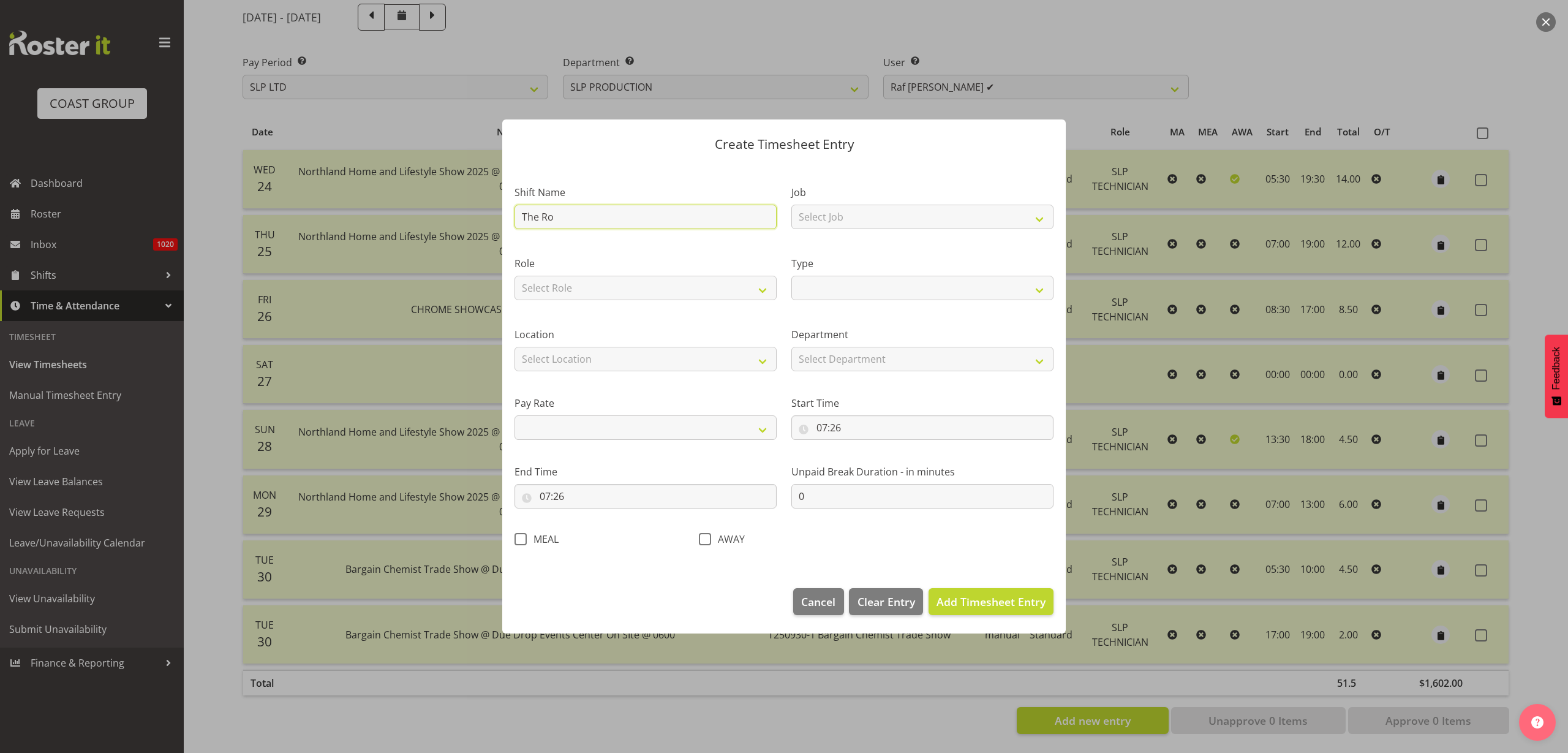
select select
type input "The Rock"
select select
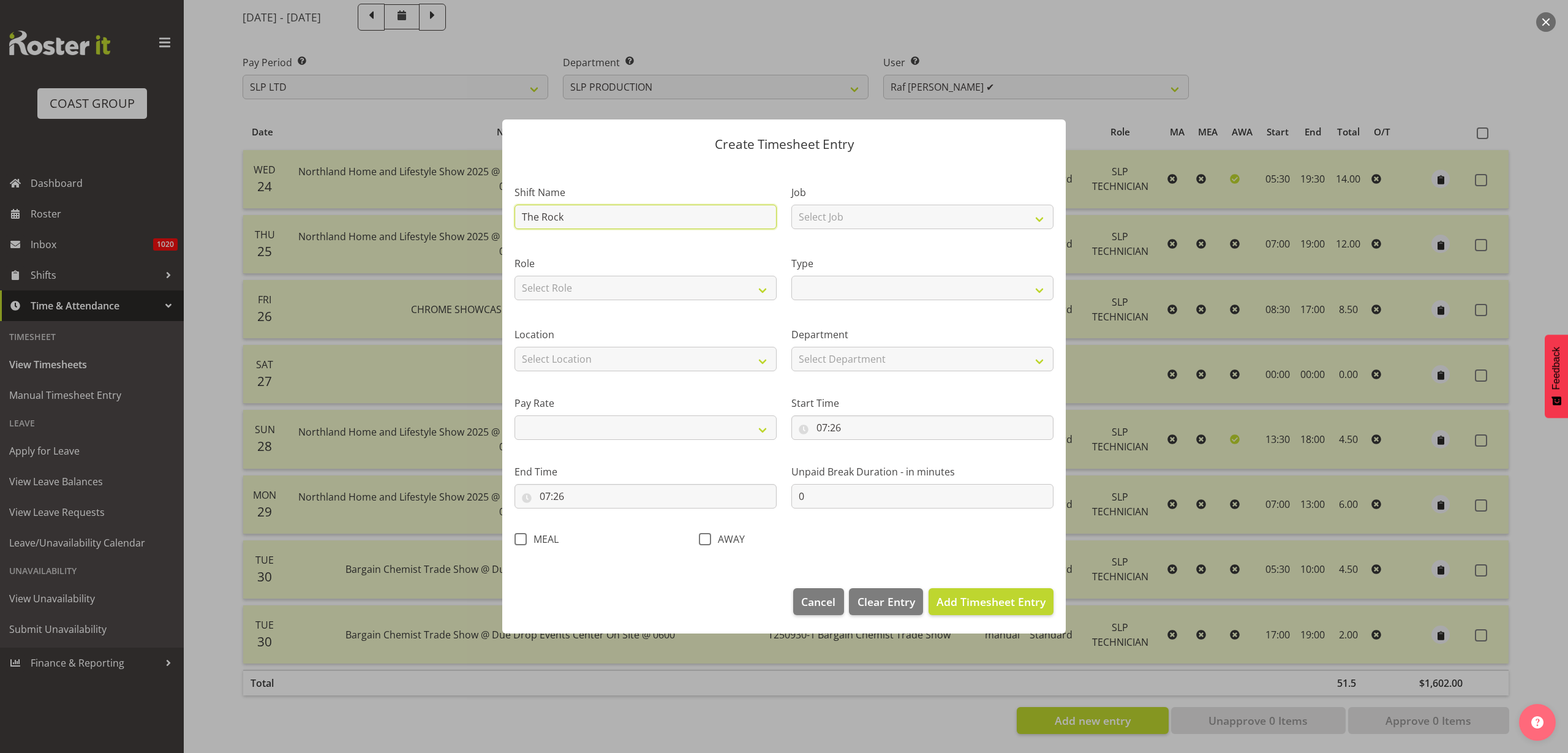
type input "The Rock"
select select
type input "The Rock 2"
select select
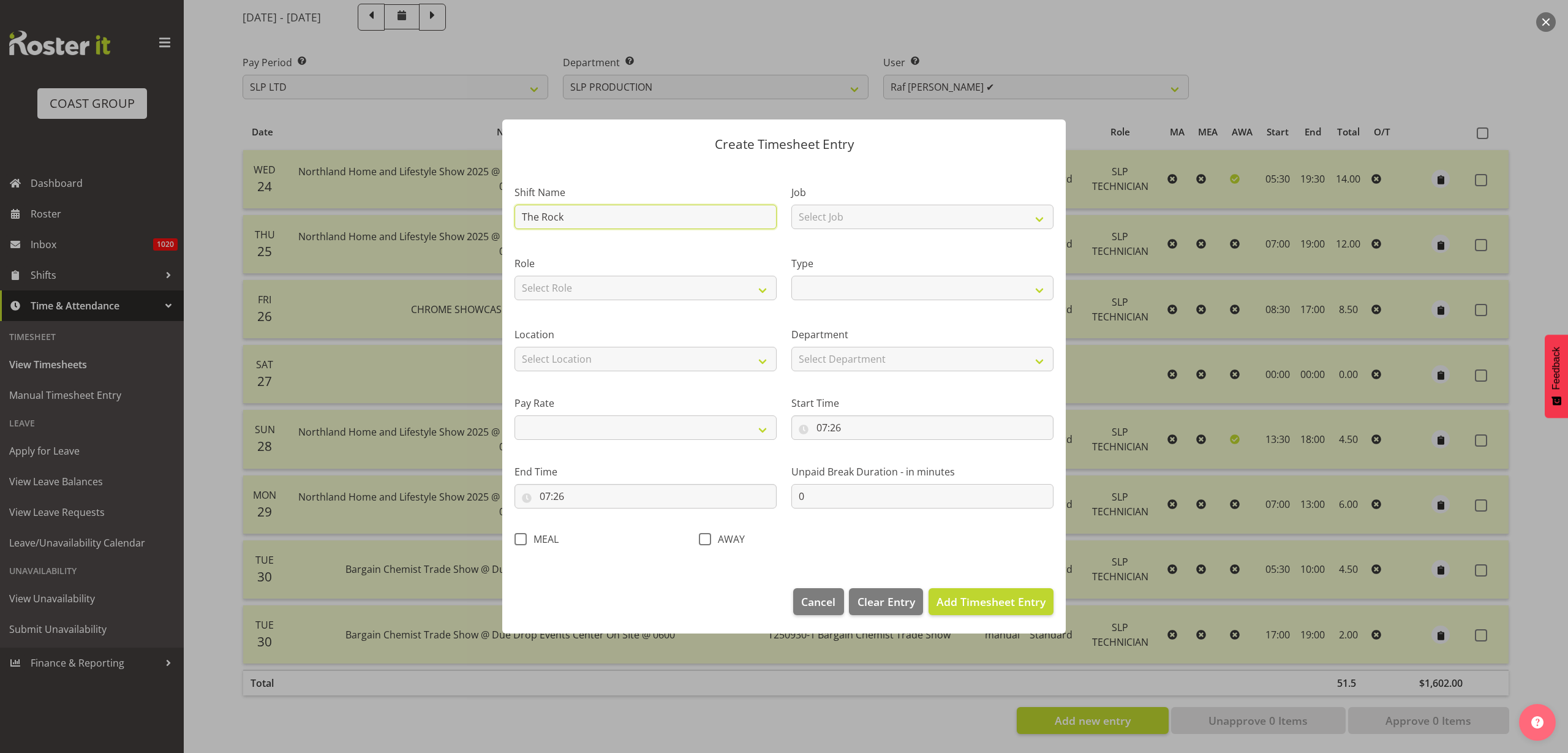
select select
type input "The Rock 20"
select select
type input "The Rock 200"
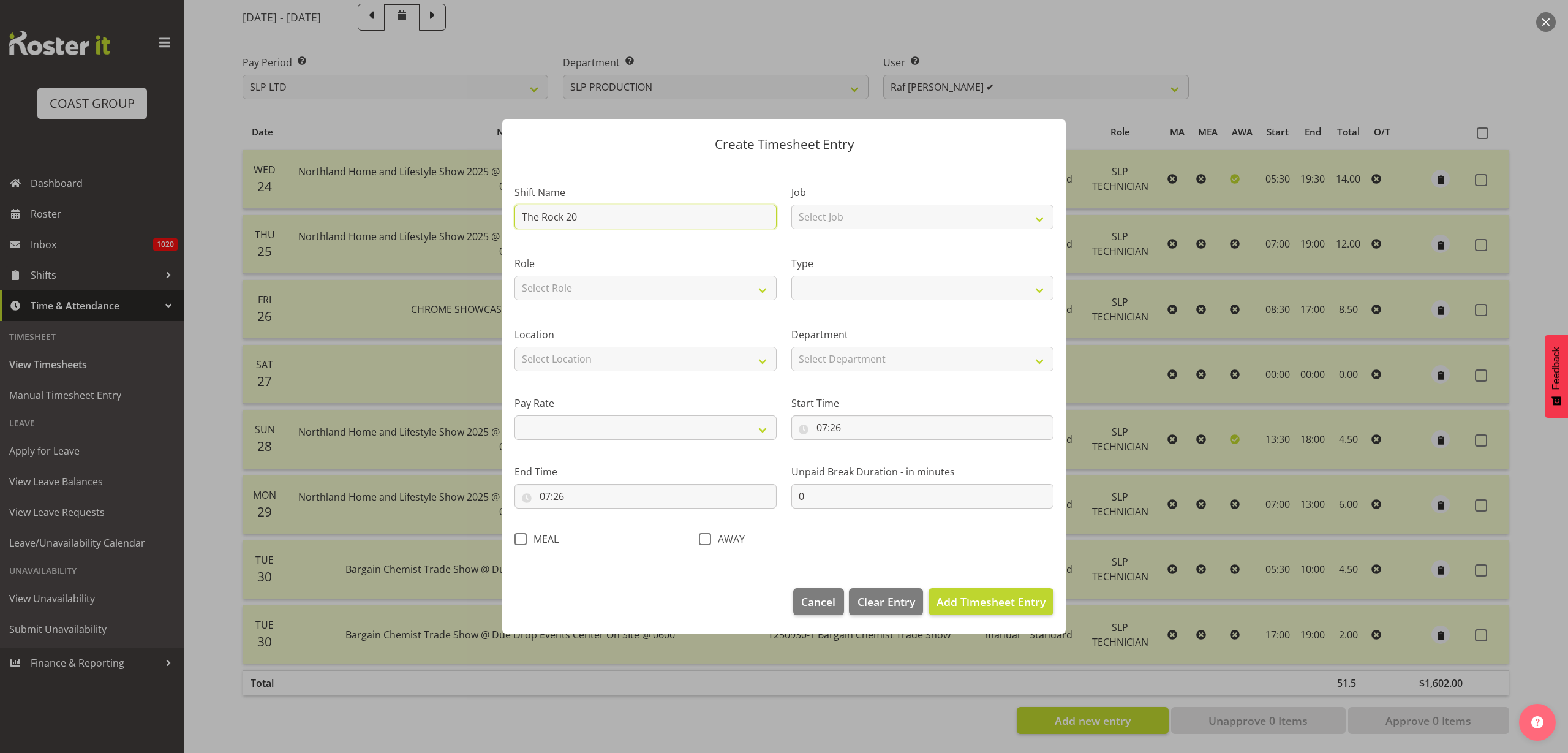
select select
type input "The Rock 2000"
select select
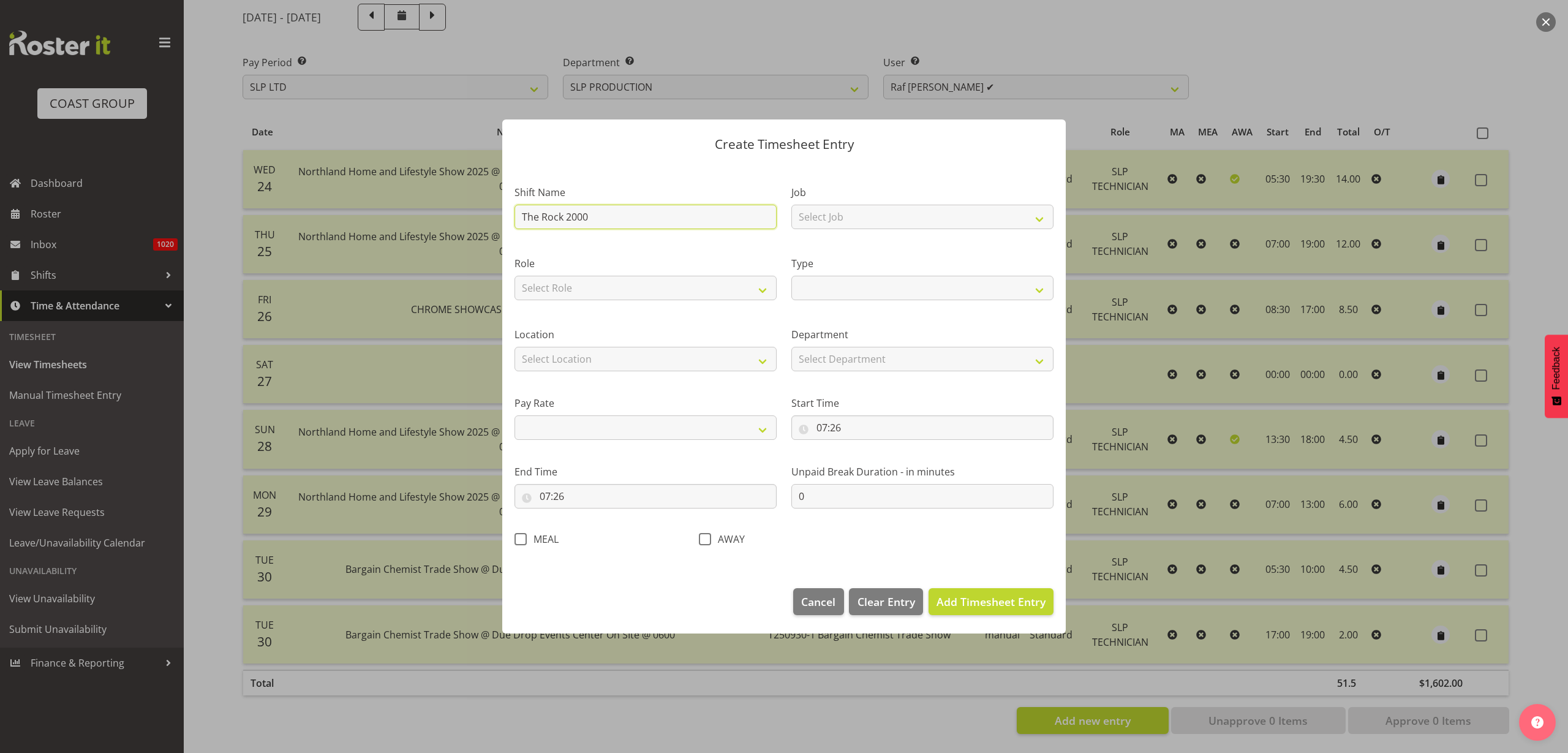
type input "The Rock 2000"
select select
type input "The Rock 2000 S"
select select
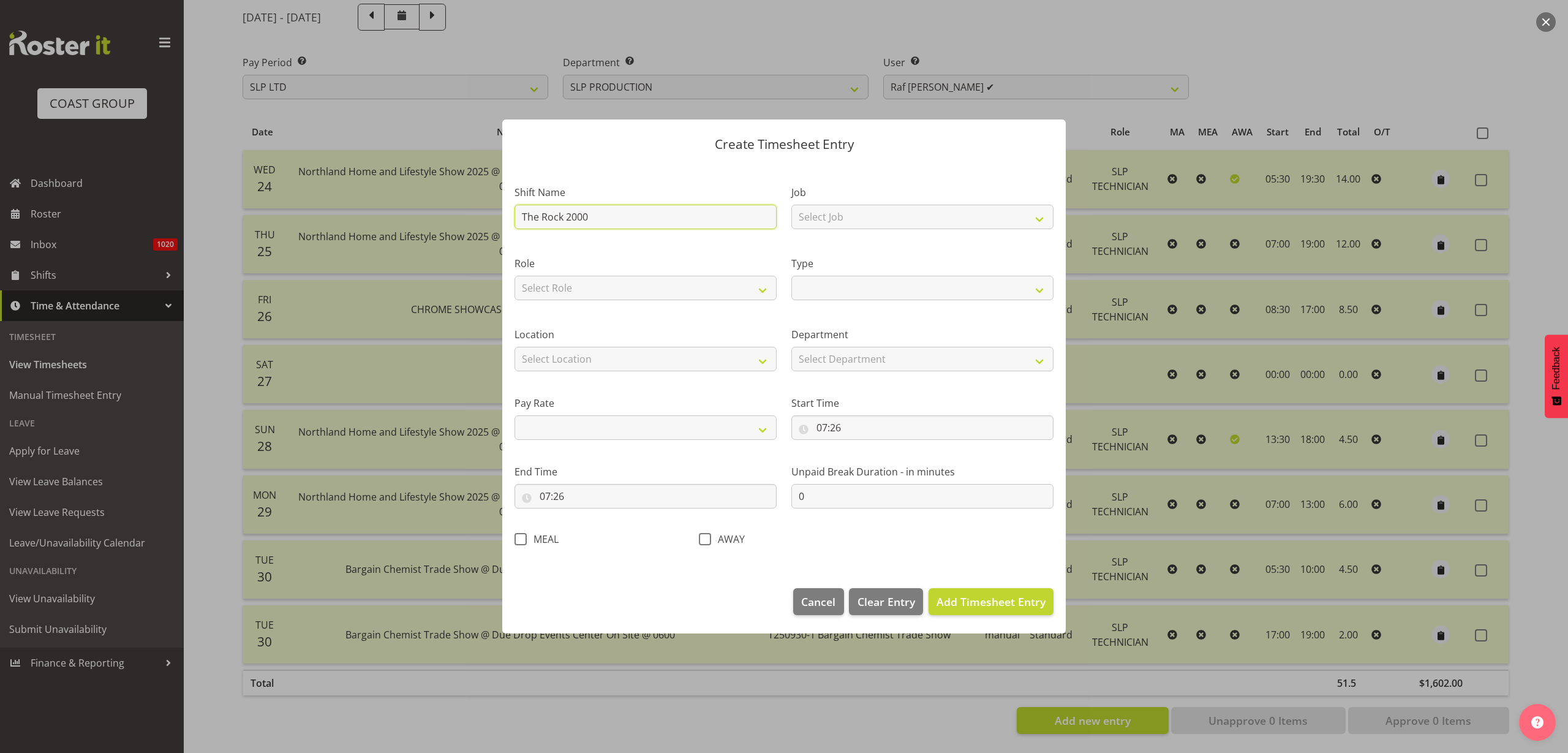
select select
type input "The Rock 2000"
select select
type input "The Rock 2000"
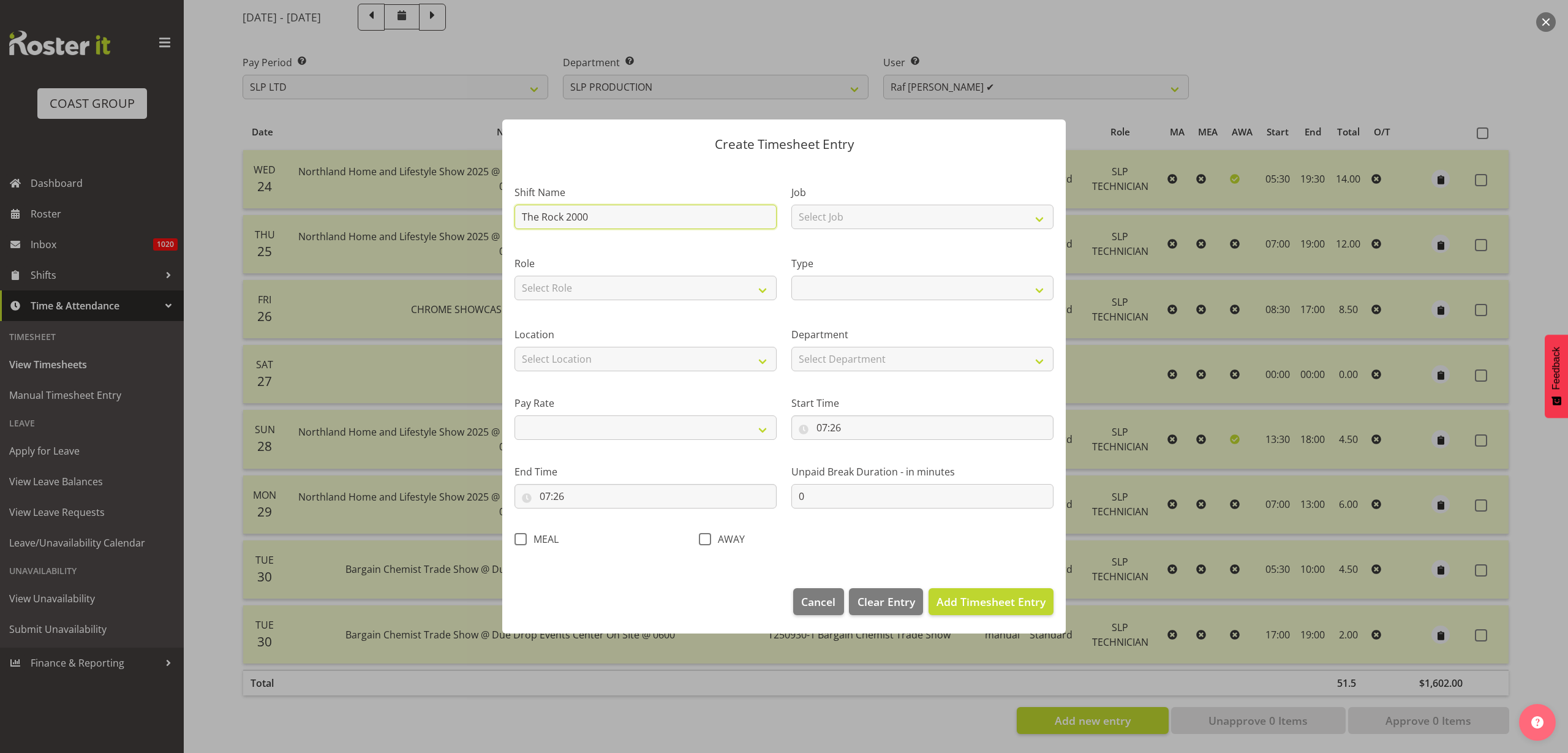
select select
type input "The Rock 2000"
select select "8625"
select select
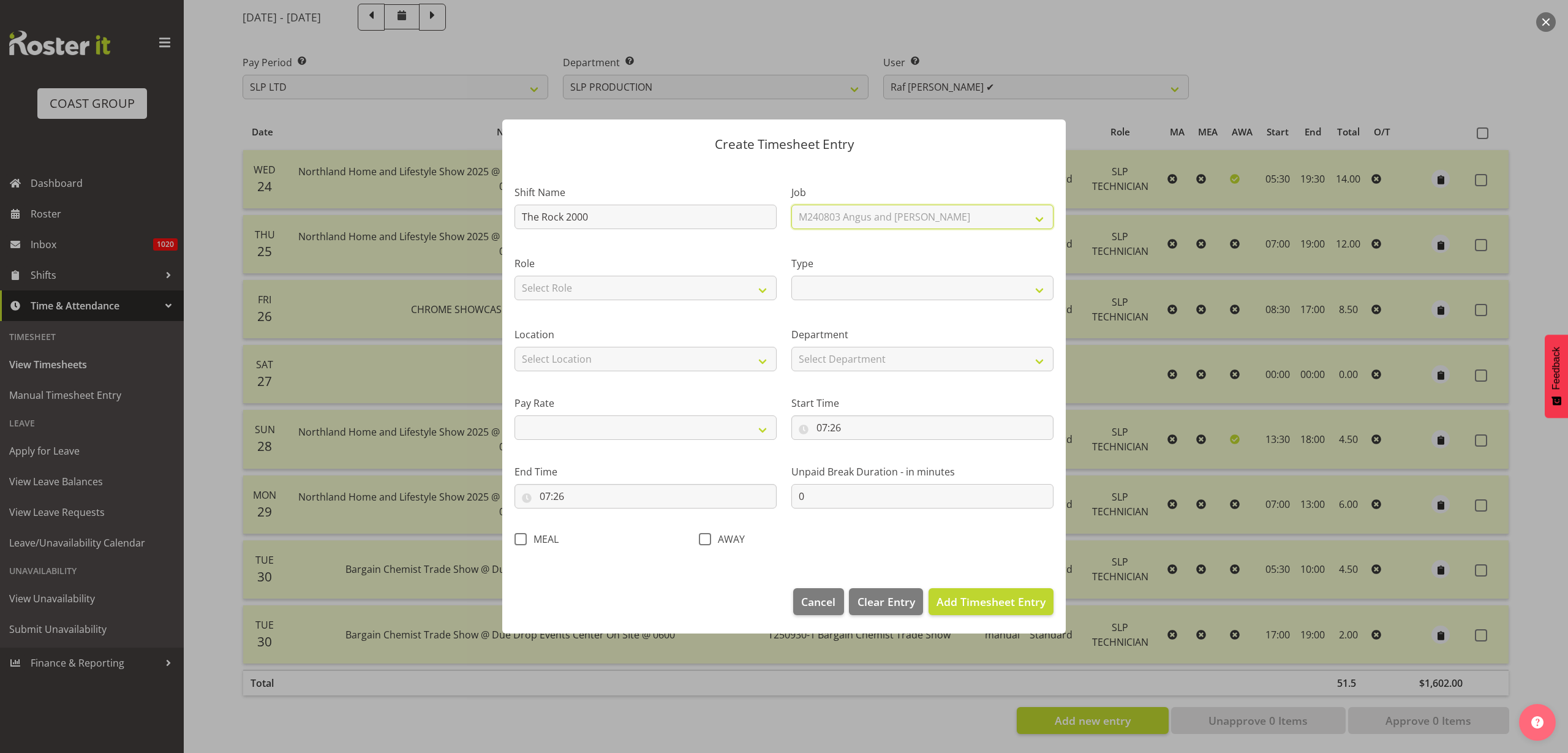
select select
select select "9368"
select select
select select "10675"
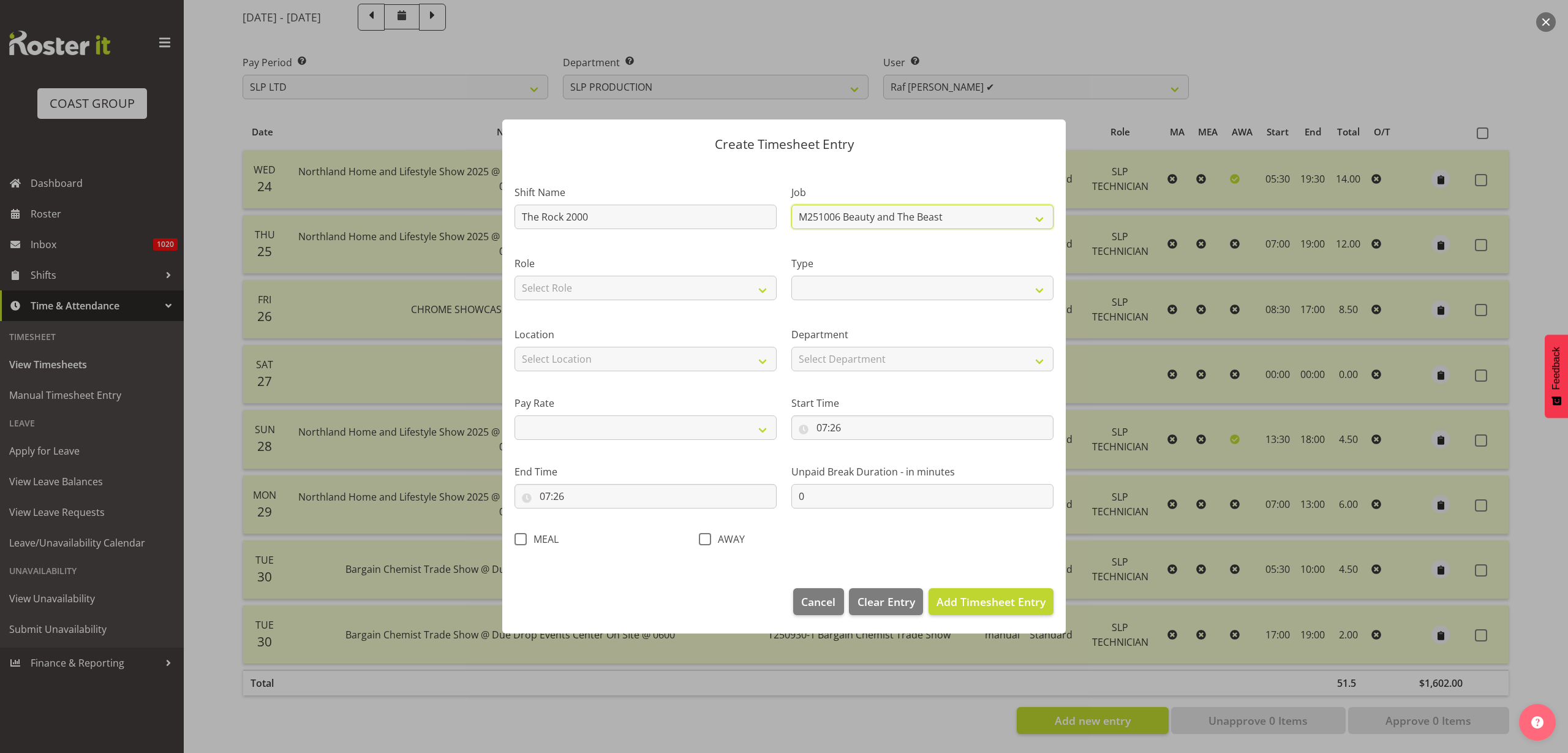
select select
select select "10126"
select select
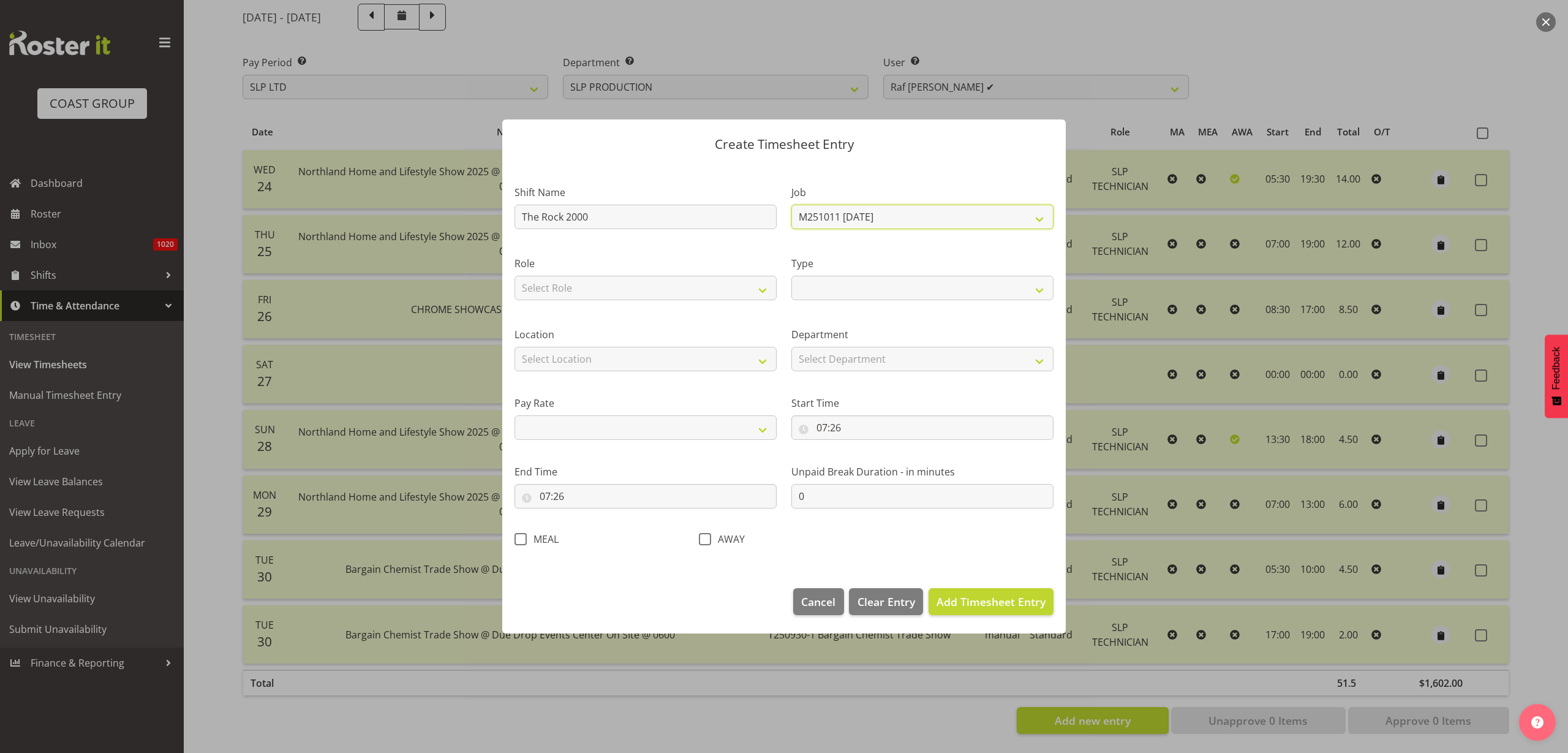
select select "10713"
select select
select select "10433"
select select
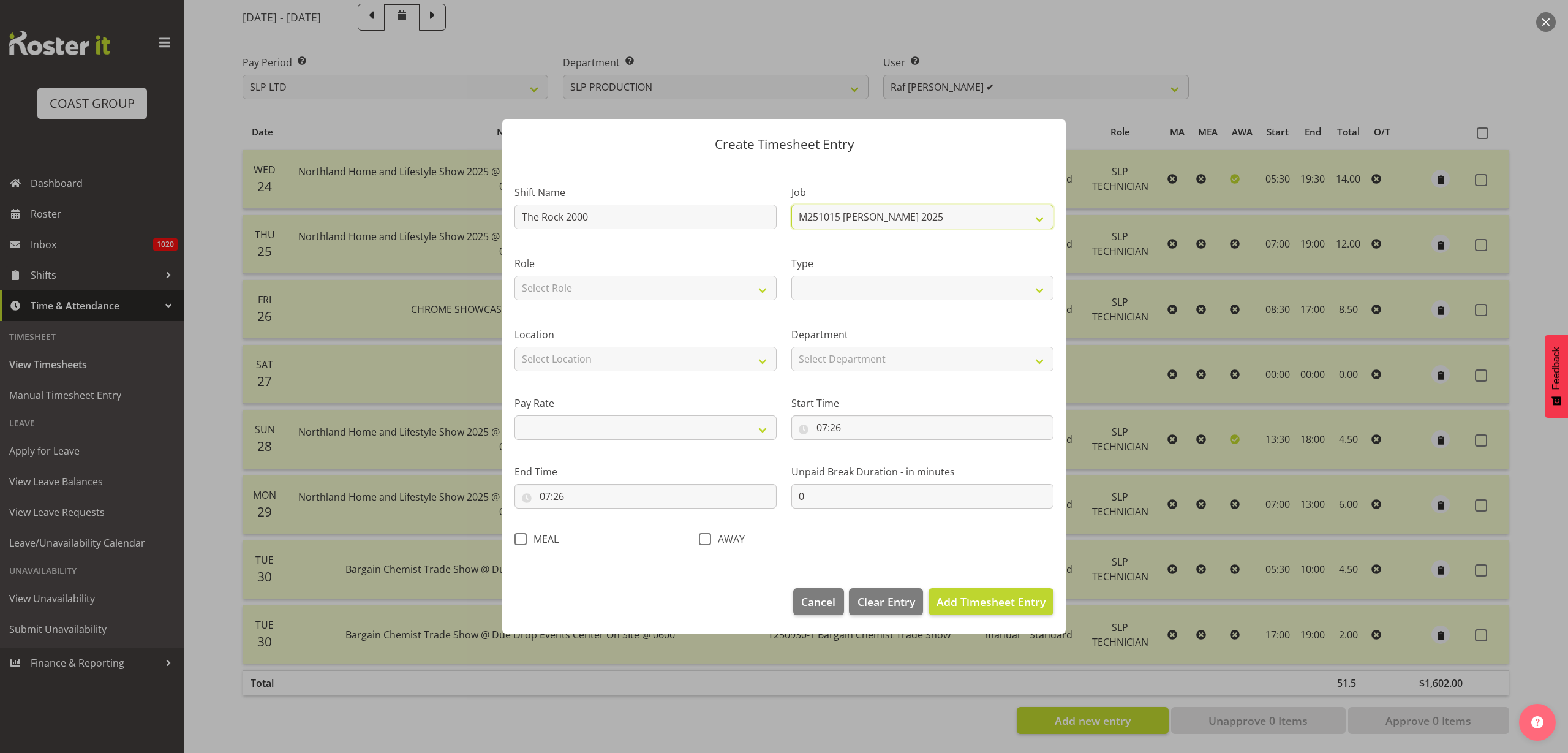
select select
select select "10441"
select select
select select "10689"
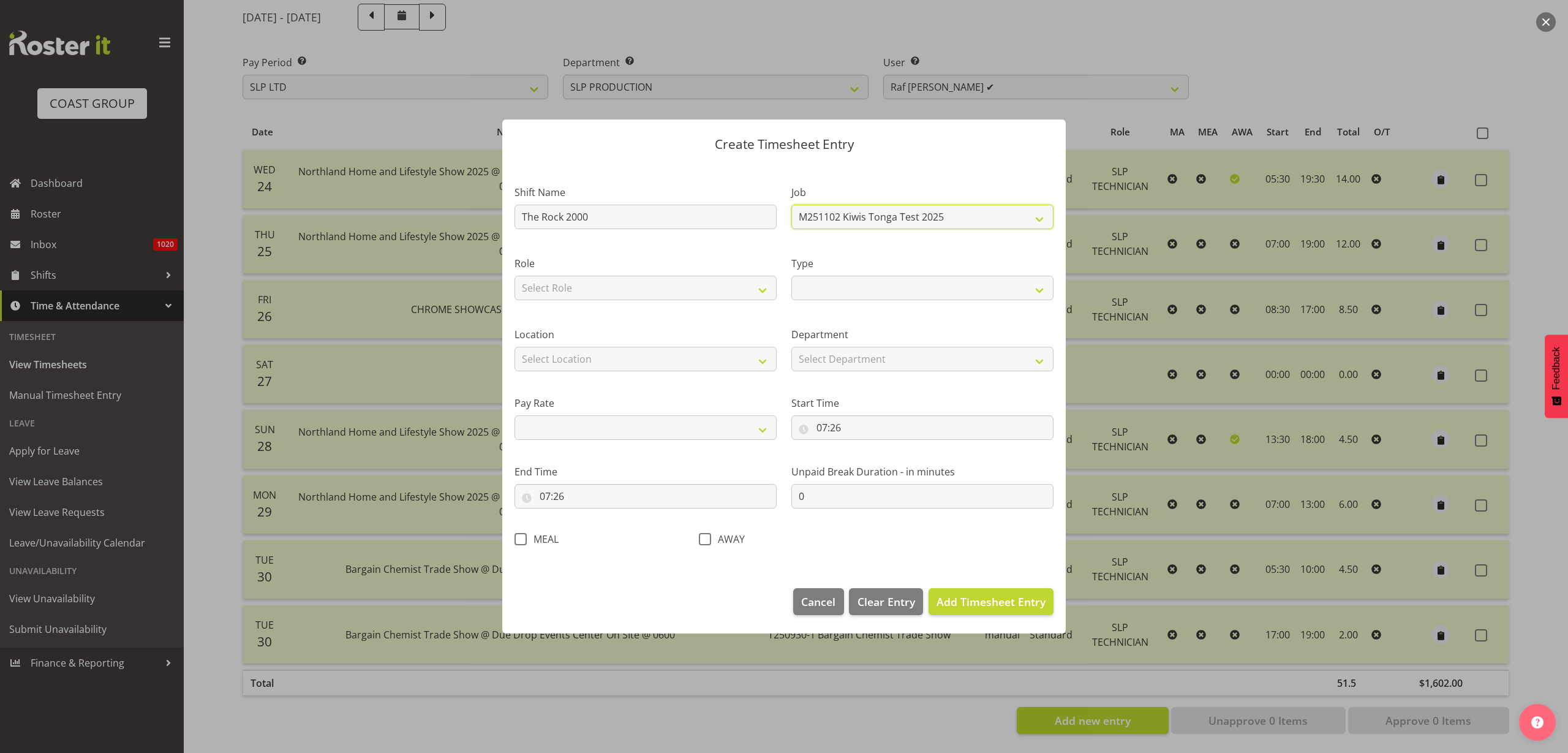
select select
select select "10676"
select select
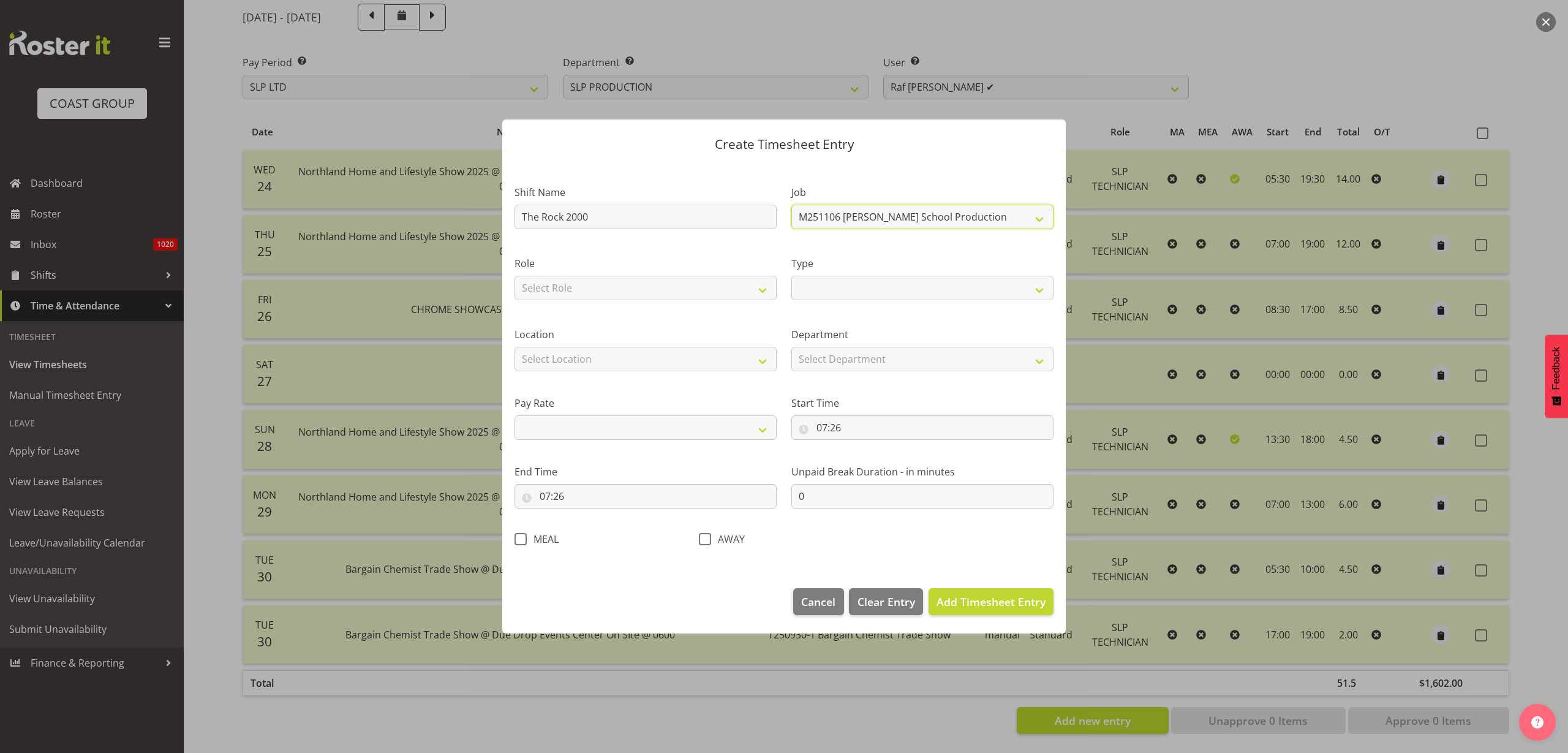
select select "10564"
select select
select select "10676"
select select
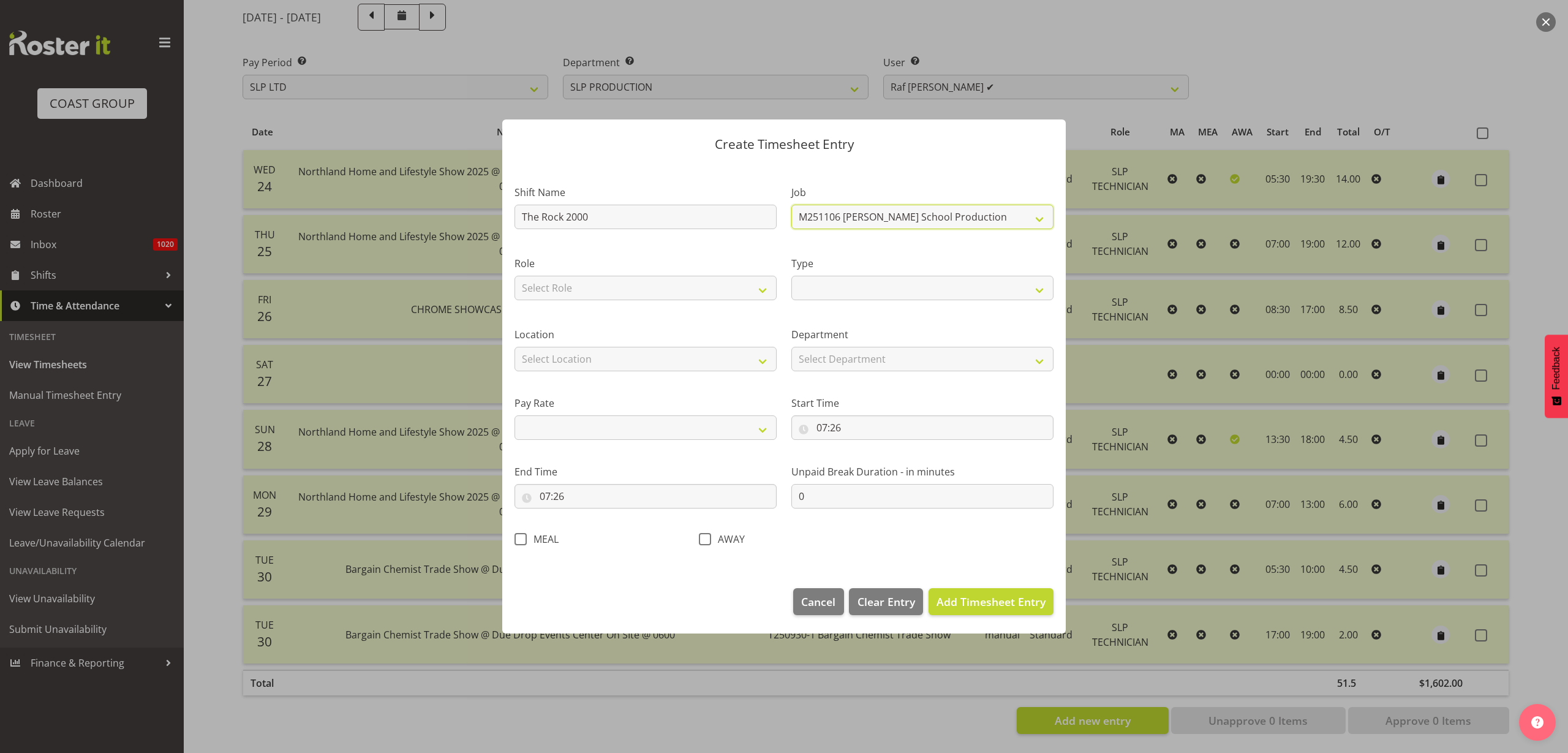
select select
select select "10689"
select select
select select "10441"
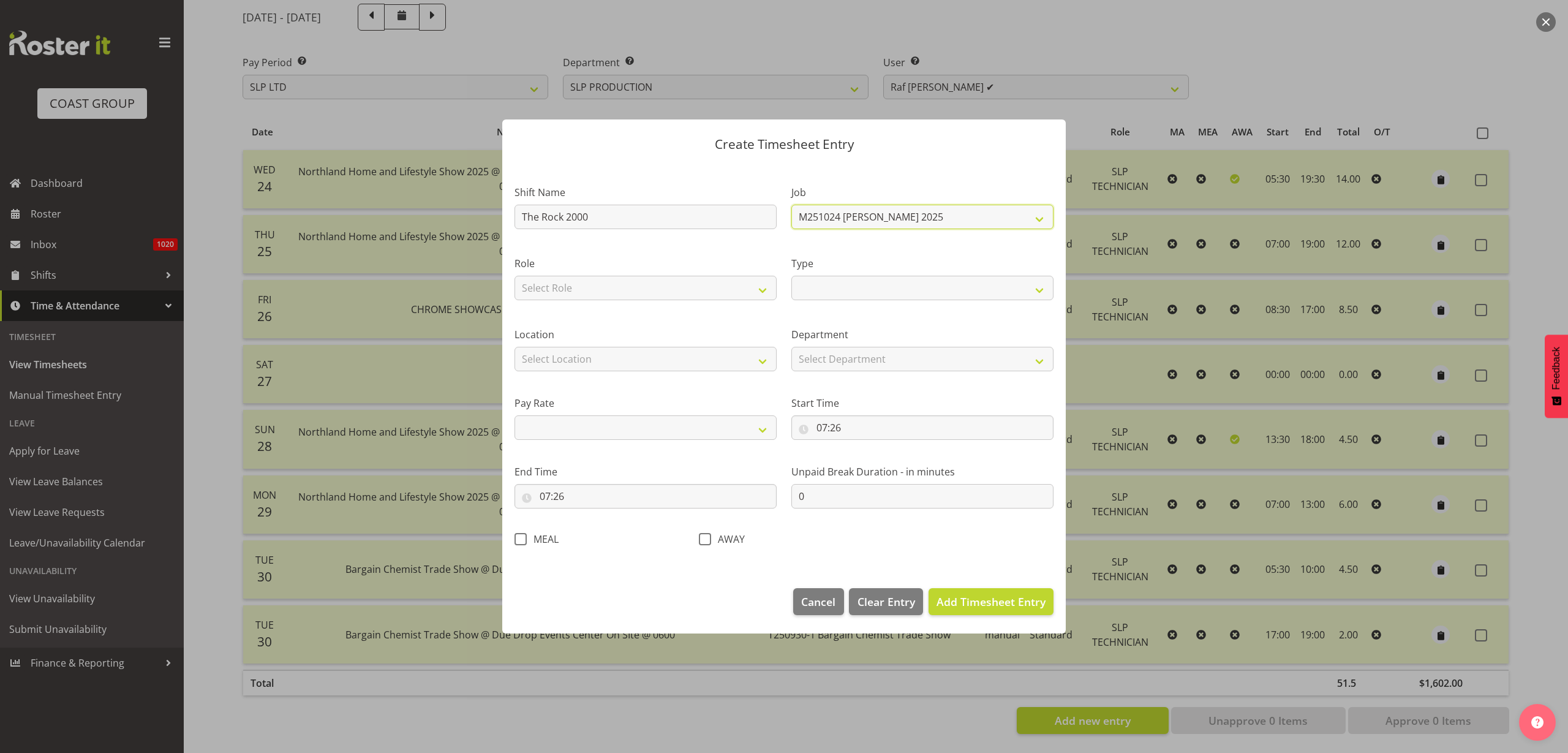
select select
select select "10433"
select select
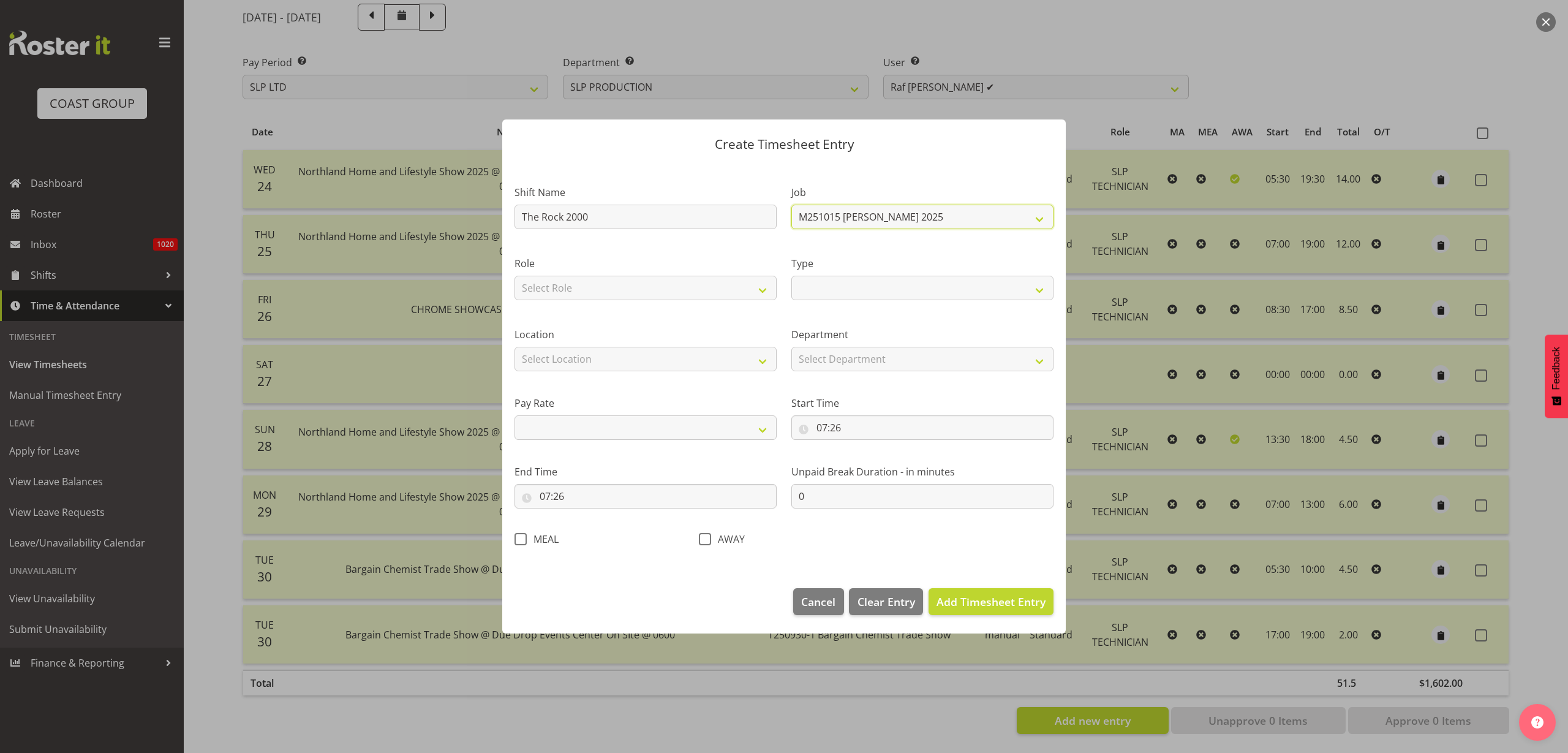
select select "10713"
select select
select select "10126"
select select
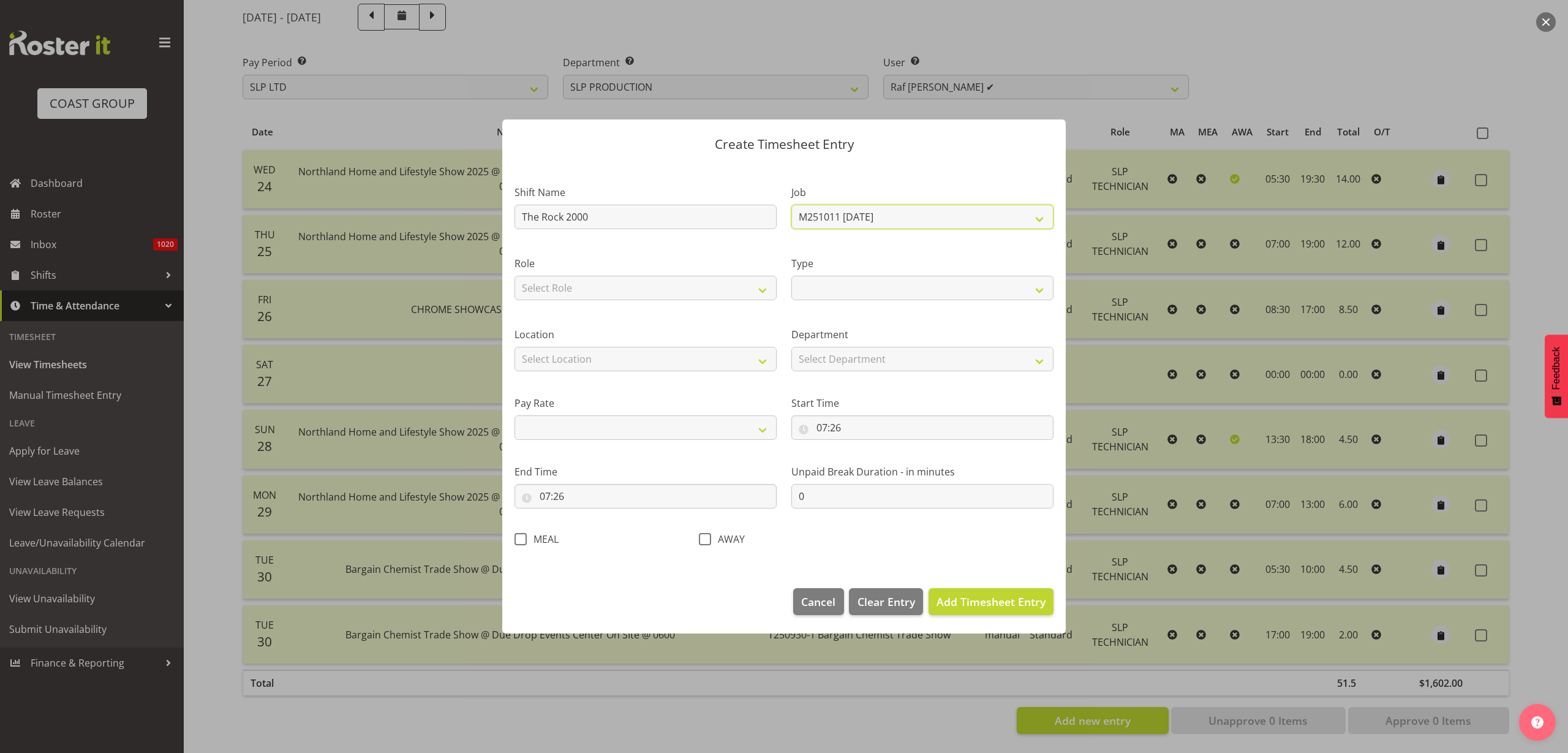
select select
select select "10675"
select select
select select "10488"
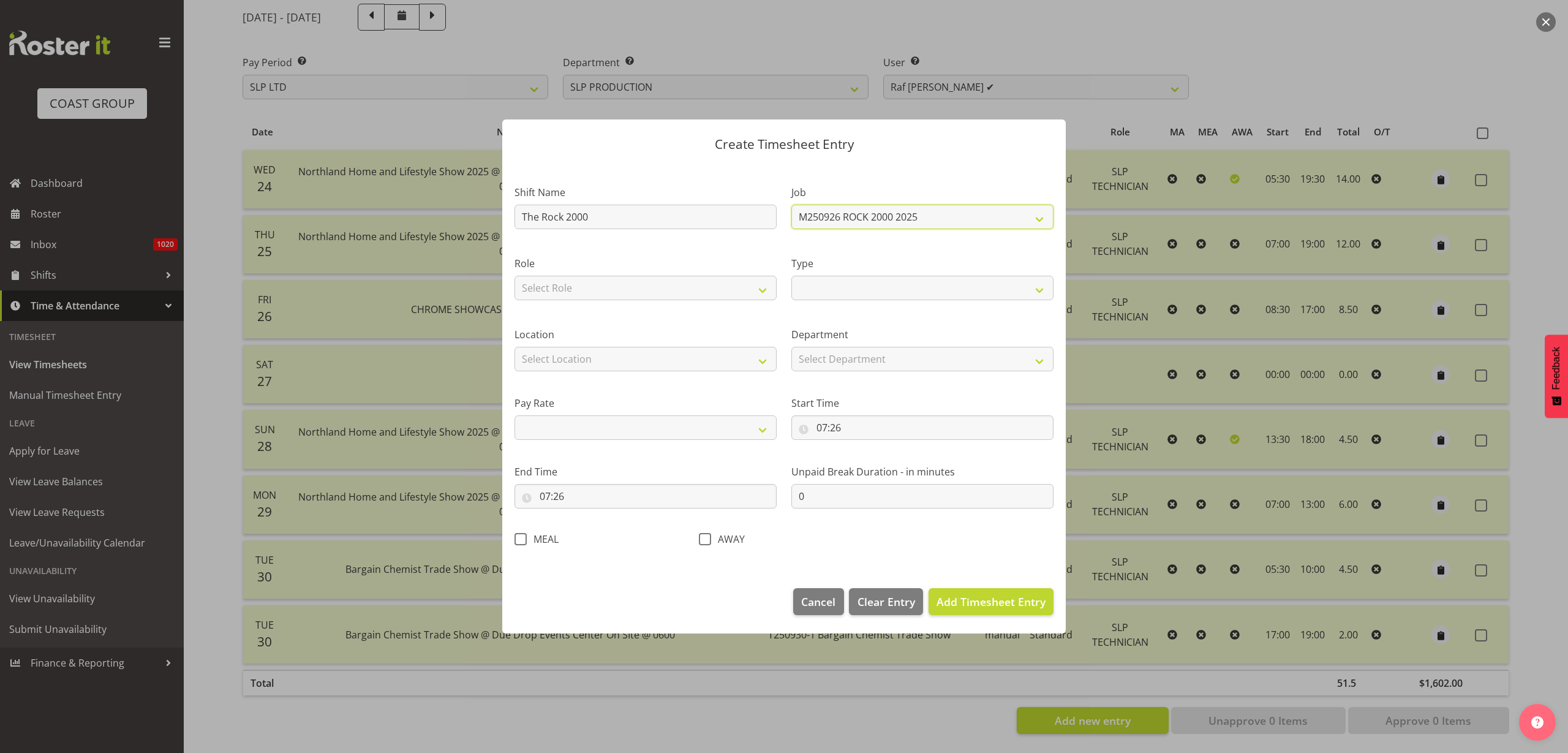
select select
select select "123"
select select
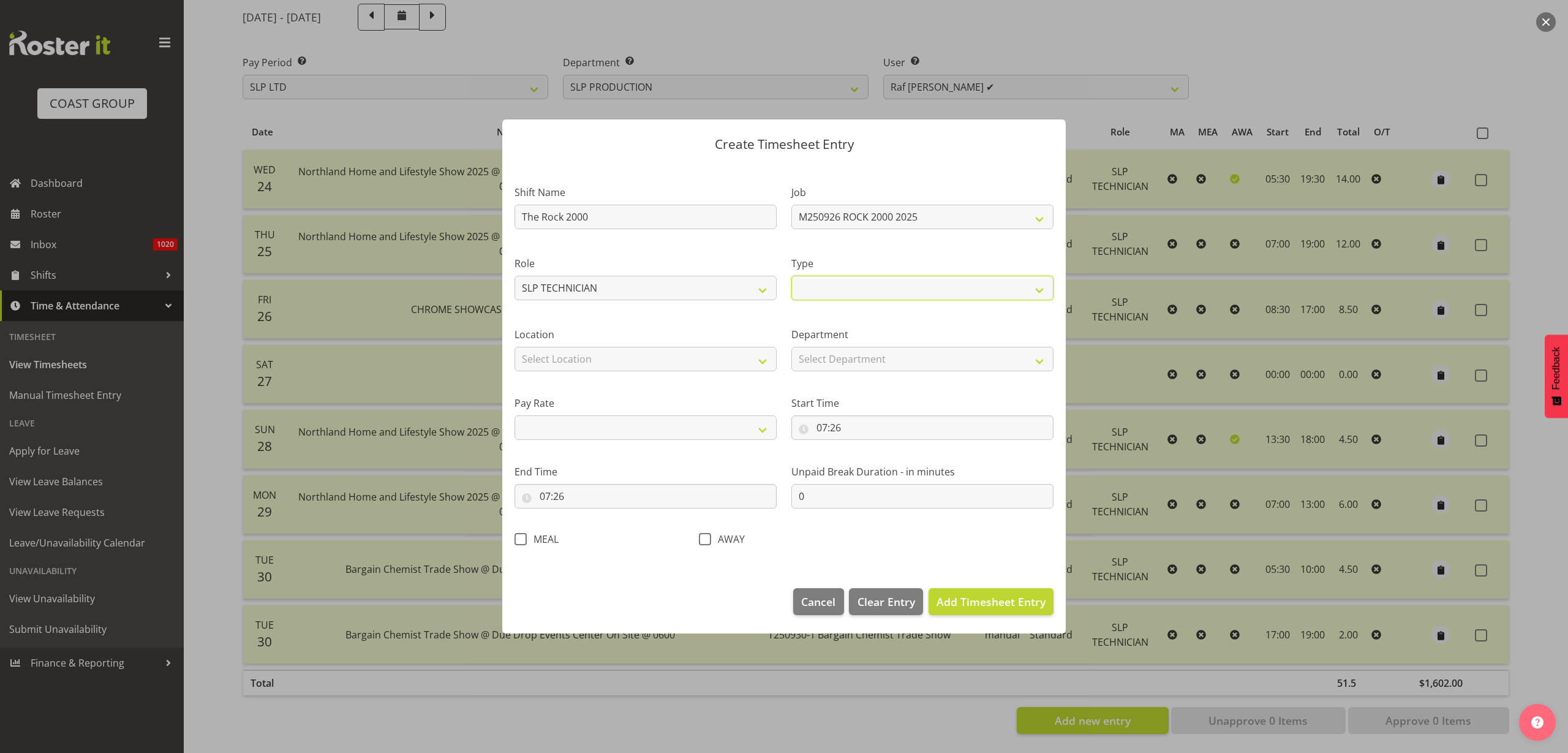
select select "Off"
select select
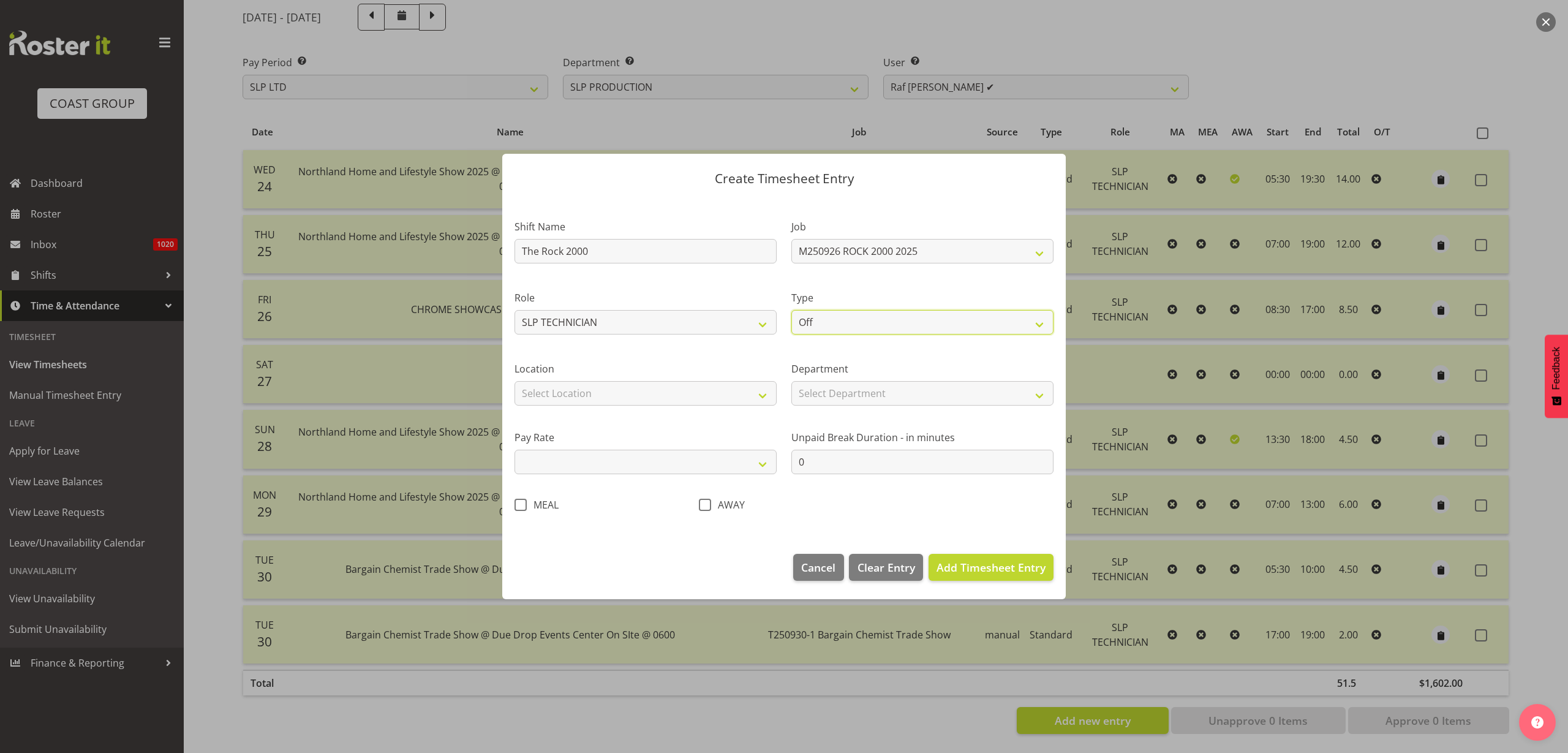
select select "Standard"
select select
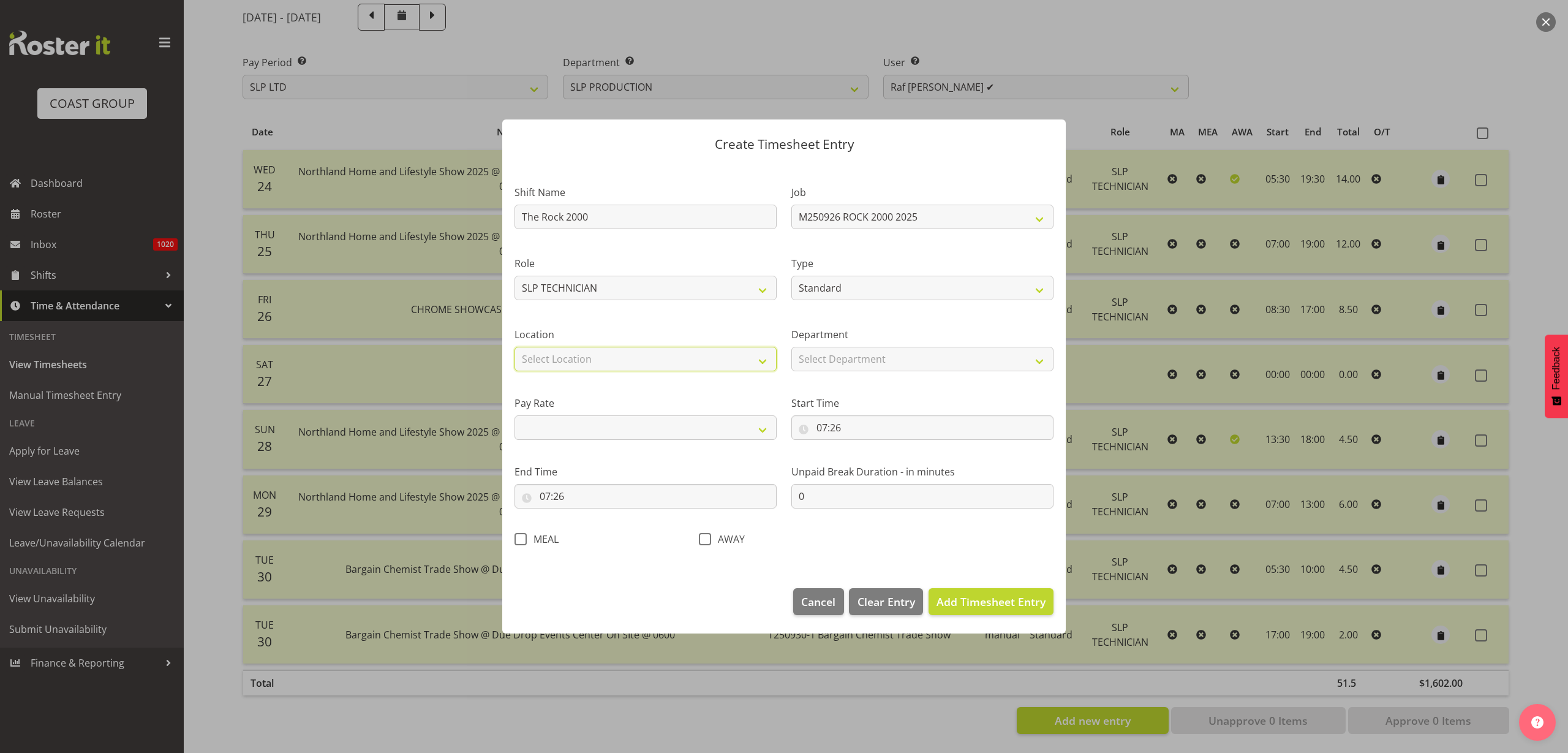
select select "661"
select select
select select "1074"
select select
select select "1075"
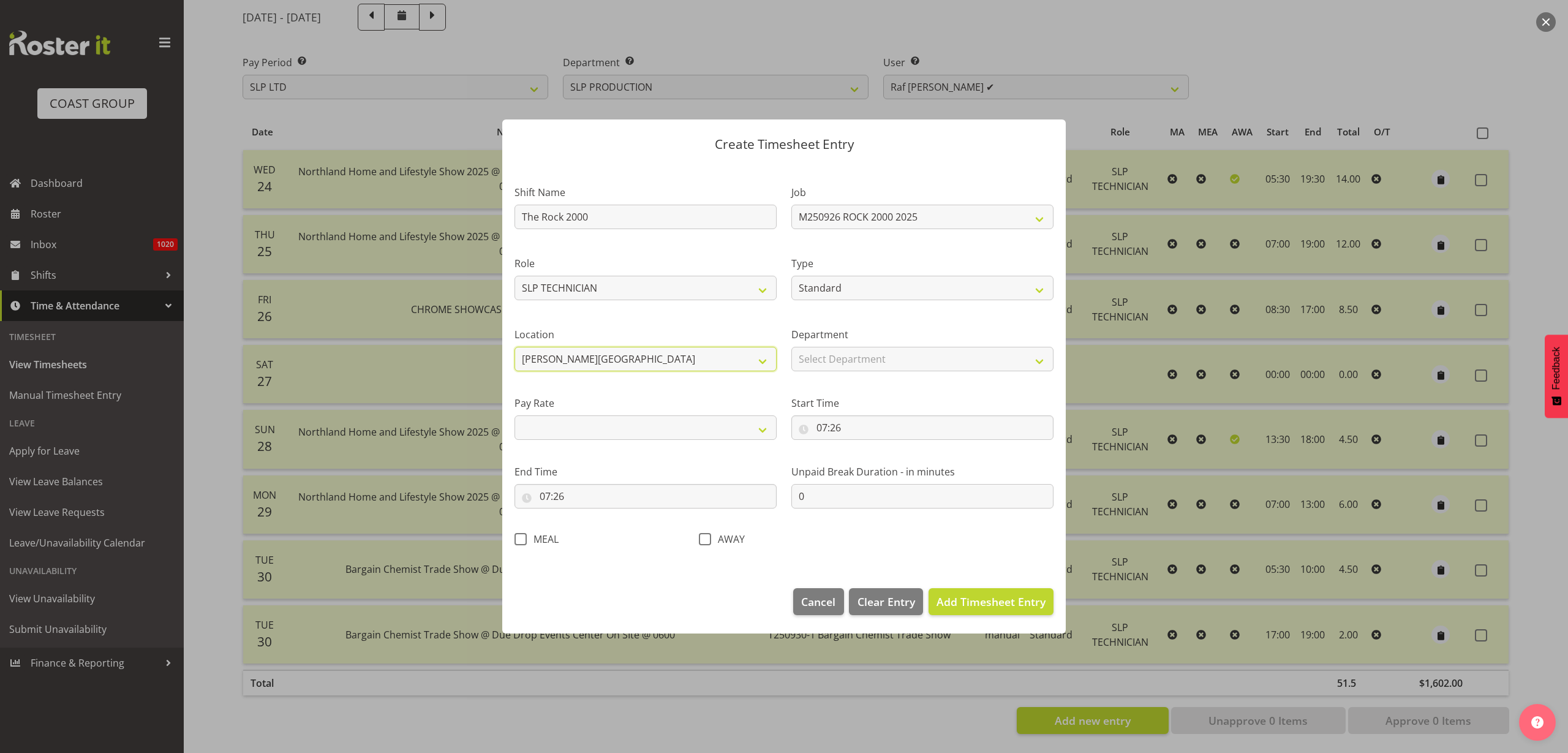
select select
select select "36"
select select
select select "37"
select select
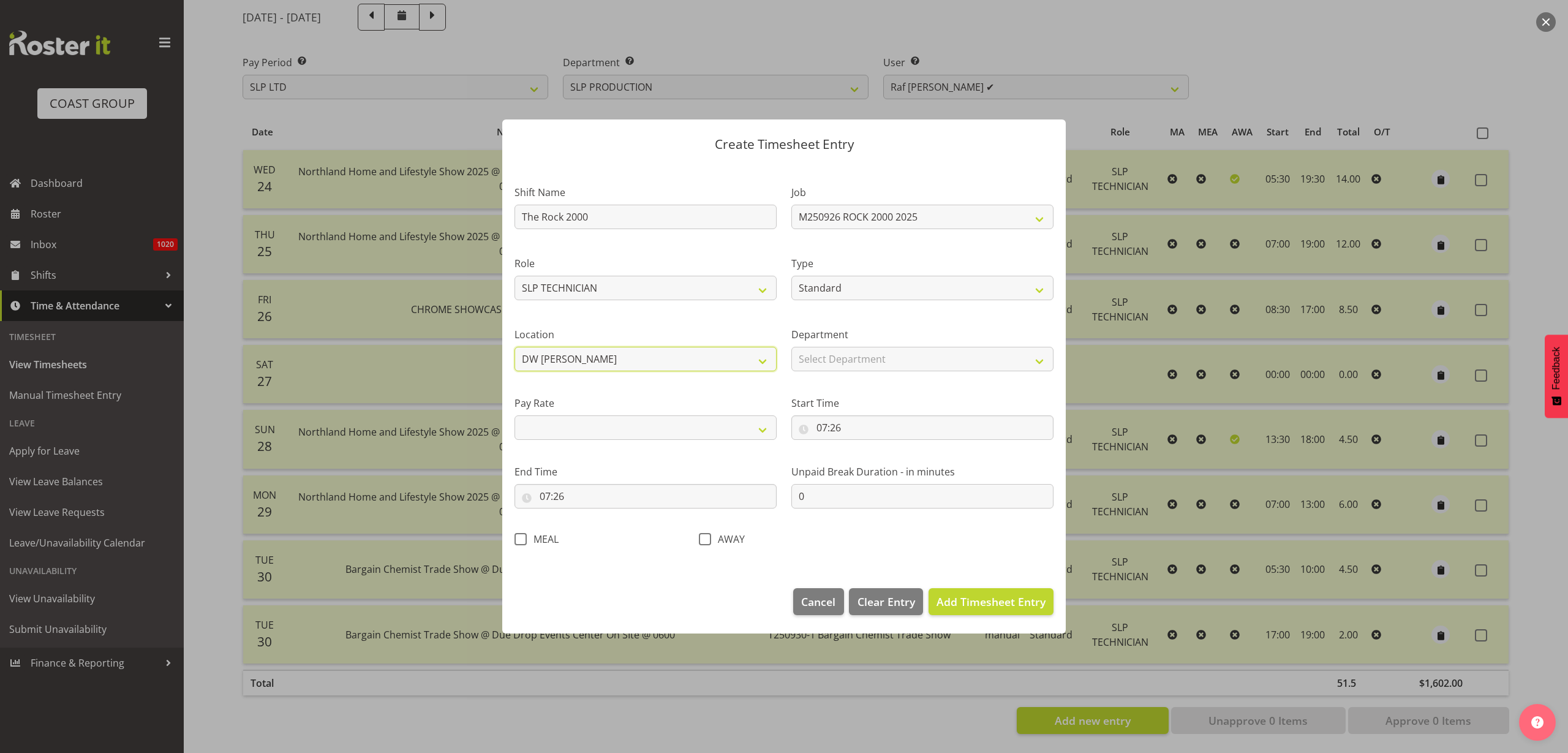
select select "38"
select select
select select "107"
select select
select select "108"
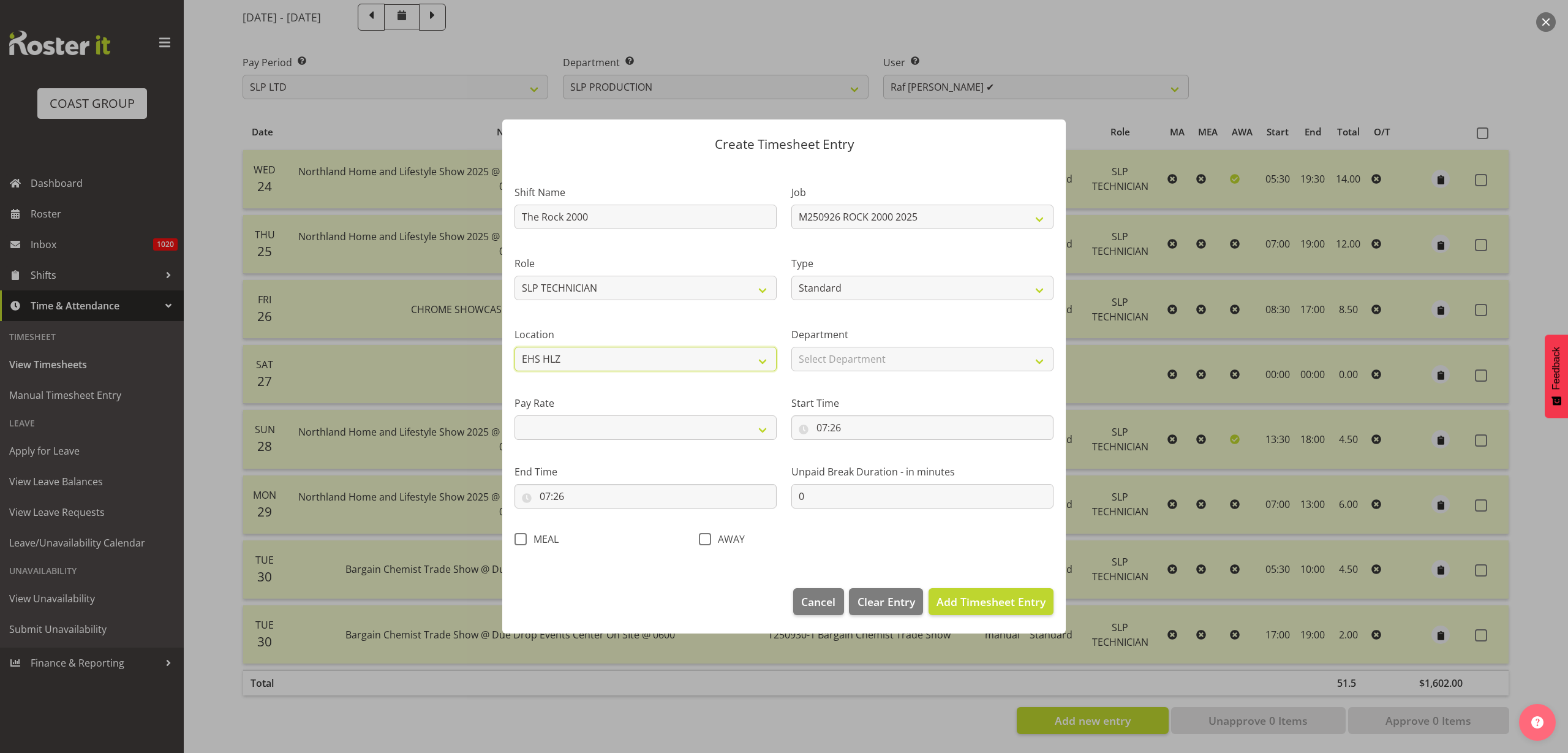
select select
select select "35"
select select
select select "106"
select select
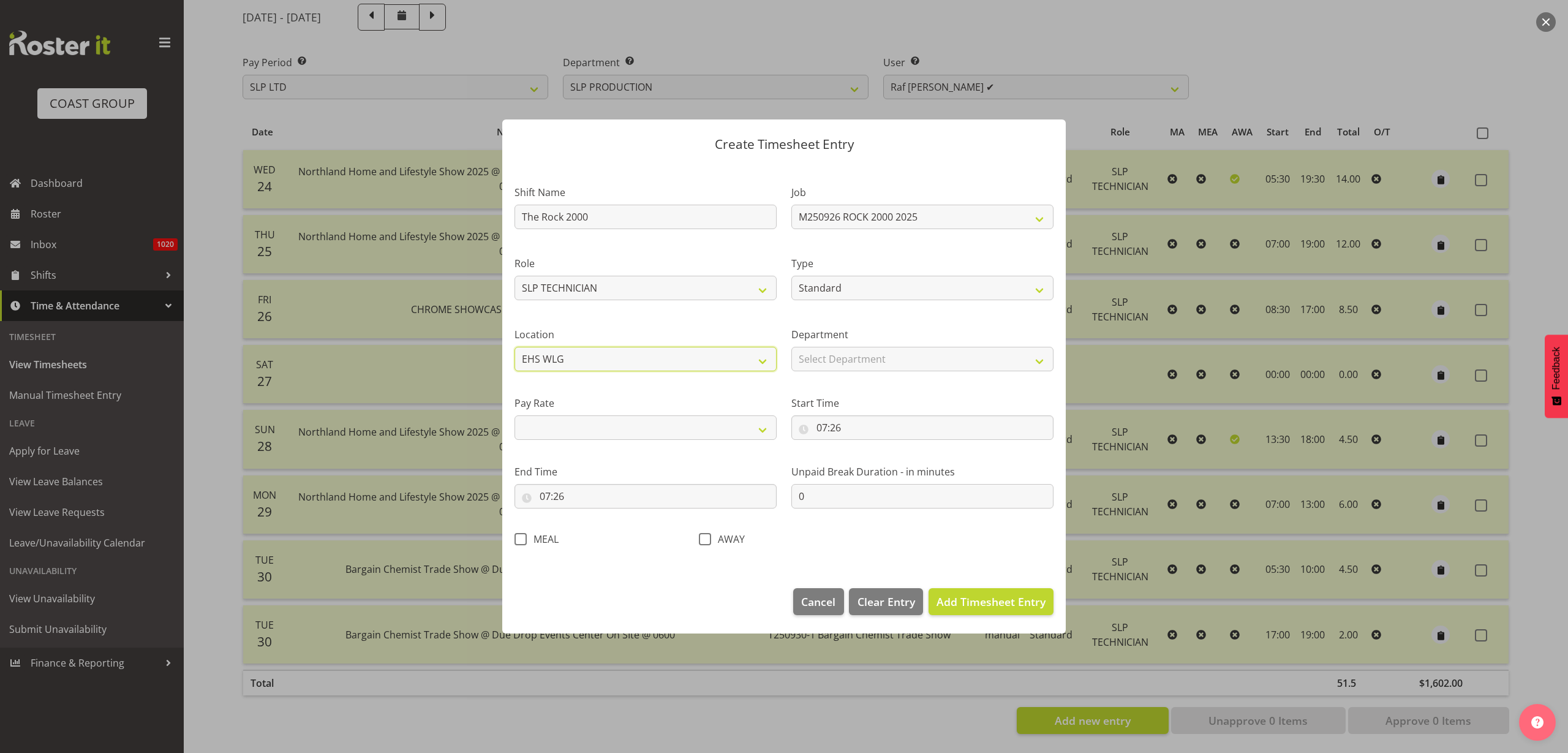
select select "646"
select select
select select "31"
select select
select select "541"
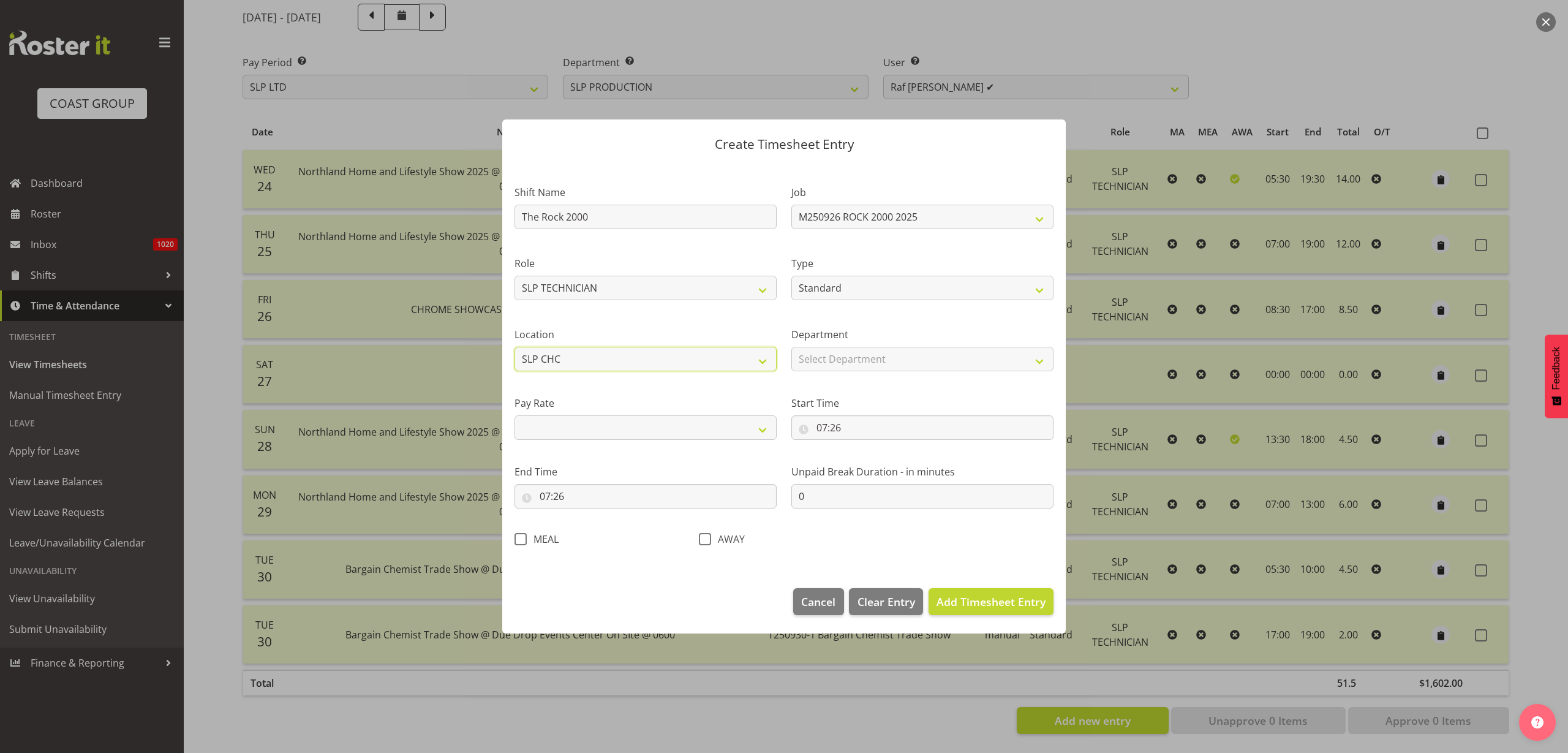
select select
select select "31"
select select
select select "24"
select select "primary"
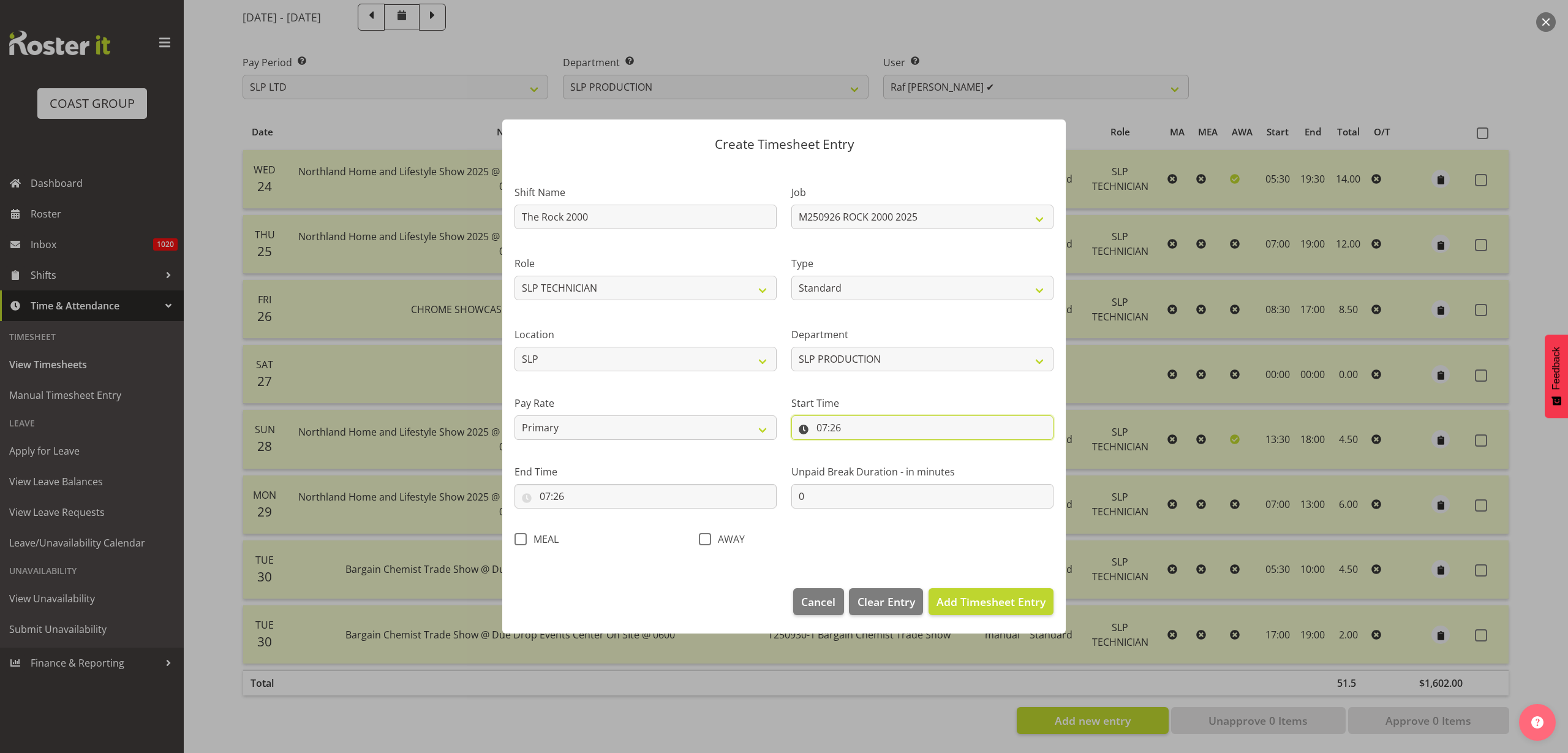
click at [901, 434] on input "07:26" at bounding box center [923, 427] width 262 height 24
click at [867, 458] on select "00 01 02 03 04 05 06 07 08 09 10 11 12 13 14 15 16 17 18 19 20 21 22 23" at bounding box center [876, 460] width 28 height 24
select select "11"
click at [862, 448] on select "00 01 02 03 04 05 06 07 08 09 10 11 12 13 14 15 16 17 18 19 20 21 22 23" at bounding box center [876, 460] width 28 height 24
type input "11:26"
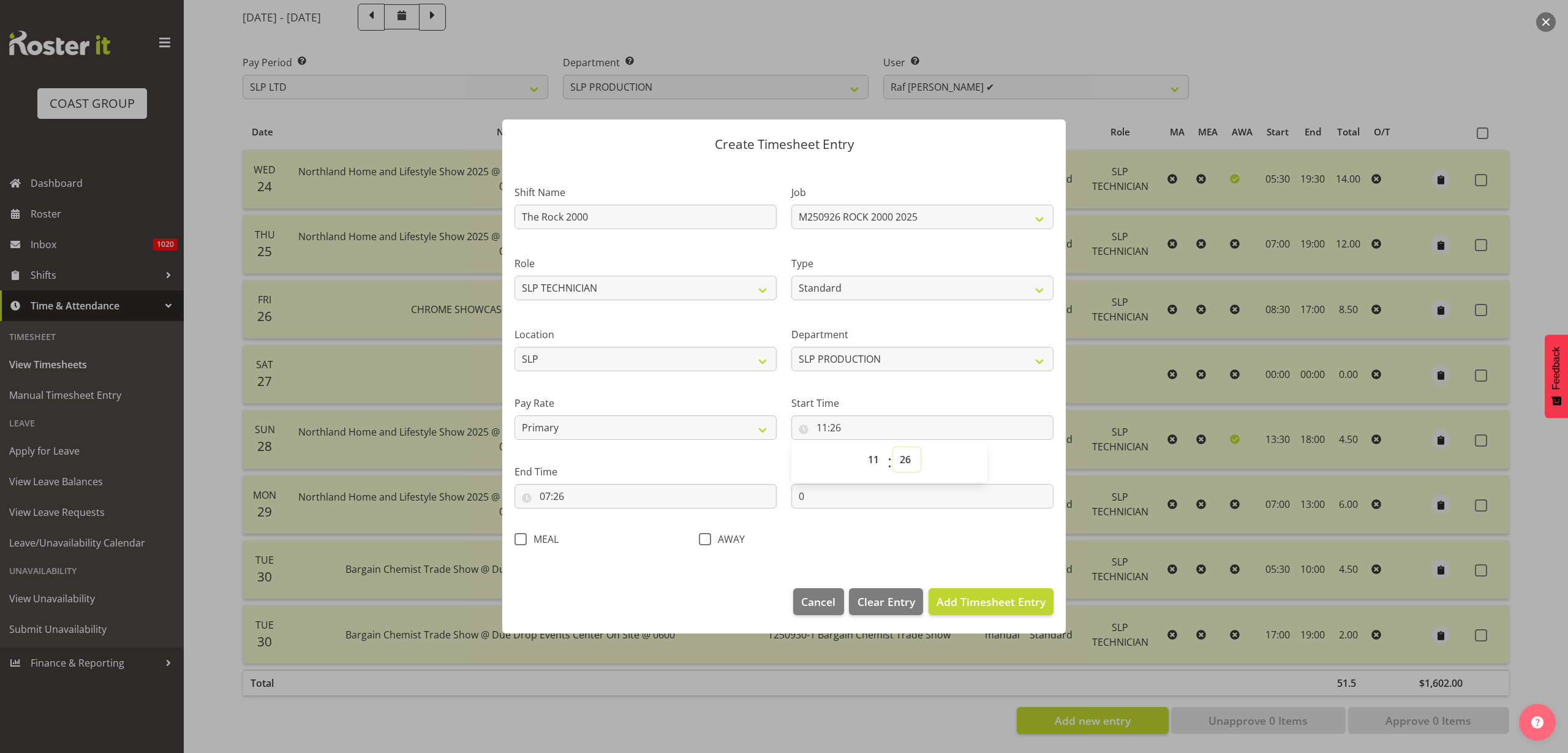
select select "0"
type input "11:00"
click at [552, 499] on input "07:26" at bounding box center [646, 496] width 262 height 24
click at [596, 531] on select "00 01 02 03 04 05 06 07 08 09 10 11 12 13 14 15 16 17 18 19 20 21 22 23" at bounding box center [598, 528] width 28 height 24
select select "3"
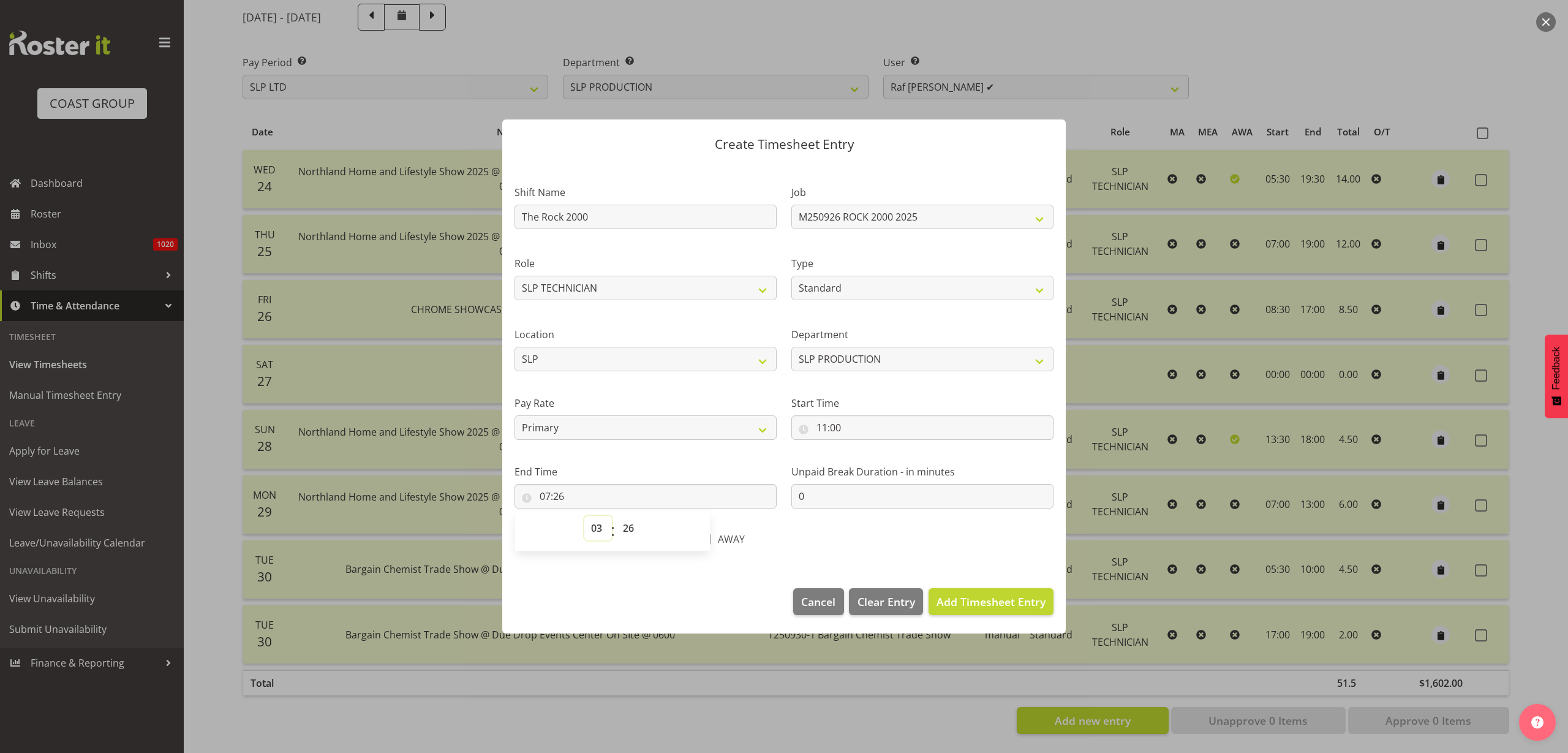
click at [584, 516] on select "00 01 02 03 04 05 06 07 08 09 10 11 12 13 14 15 16 17 18 19 20 21 22 23" at bounding box center [598, 528] width 28 height 24
type input "03:26"
select select "0"
type input "03:00"
click at [1012, 595] on span "Add Timesheet Entry" at bounding box center [991, 602] width 109 height 15
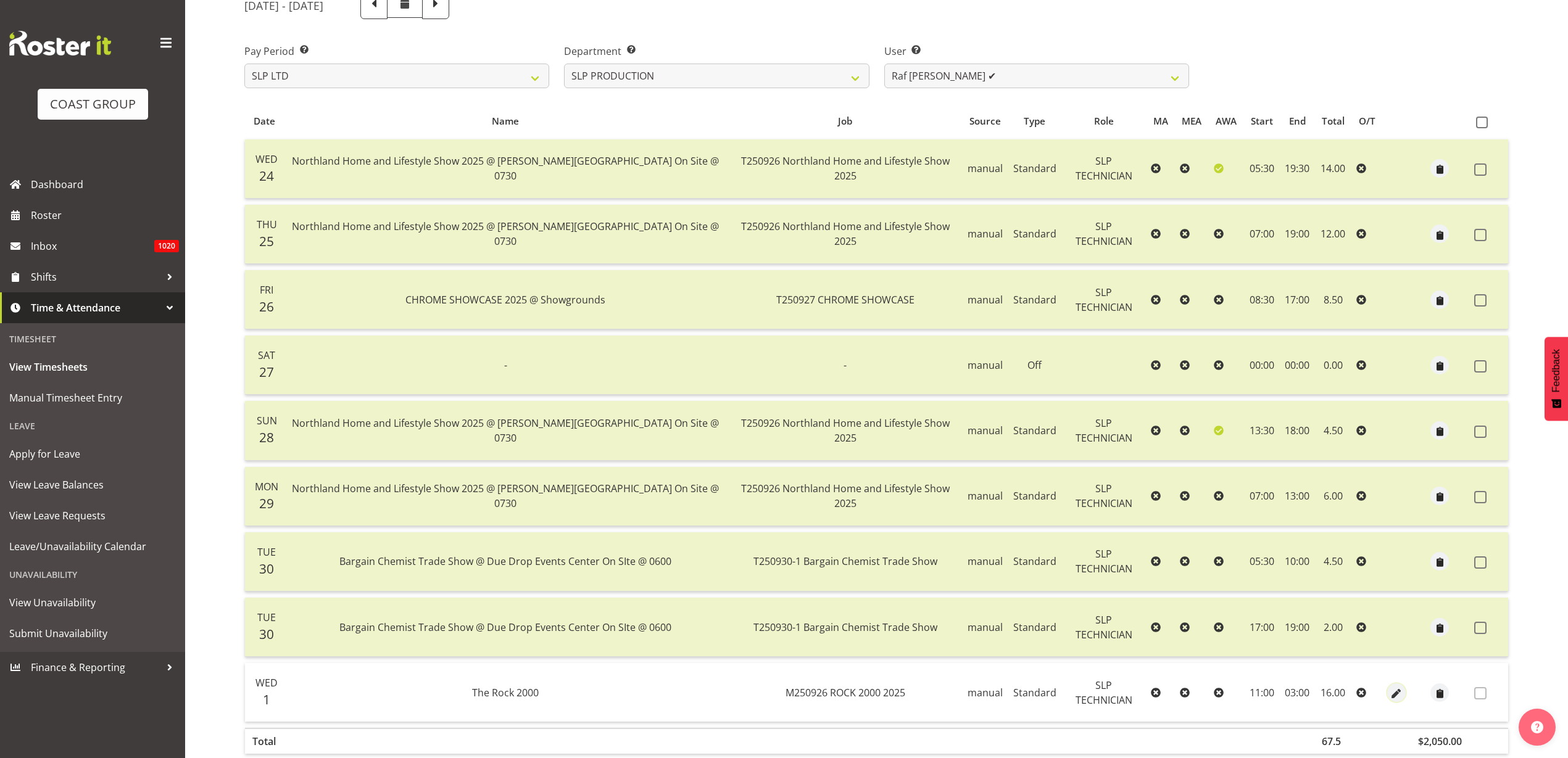
click at [1393, 694] on span "button" at bounding box center [1396, 693] width 14 height 14
select select "Standard"
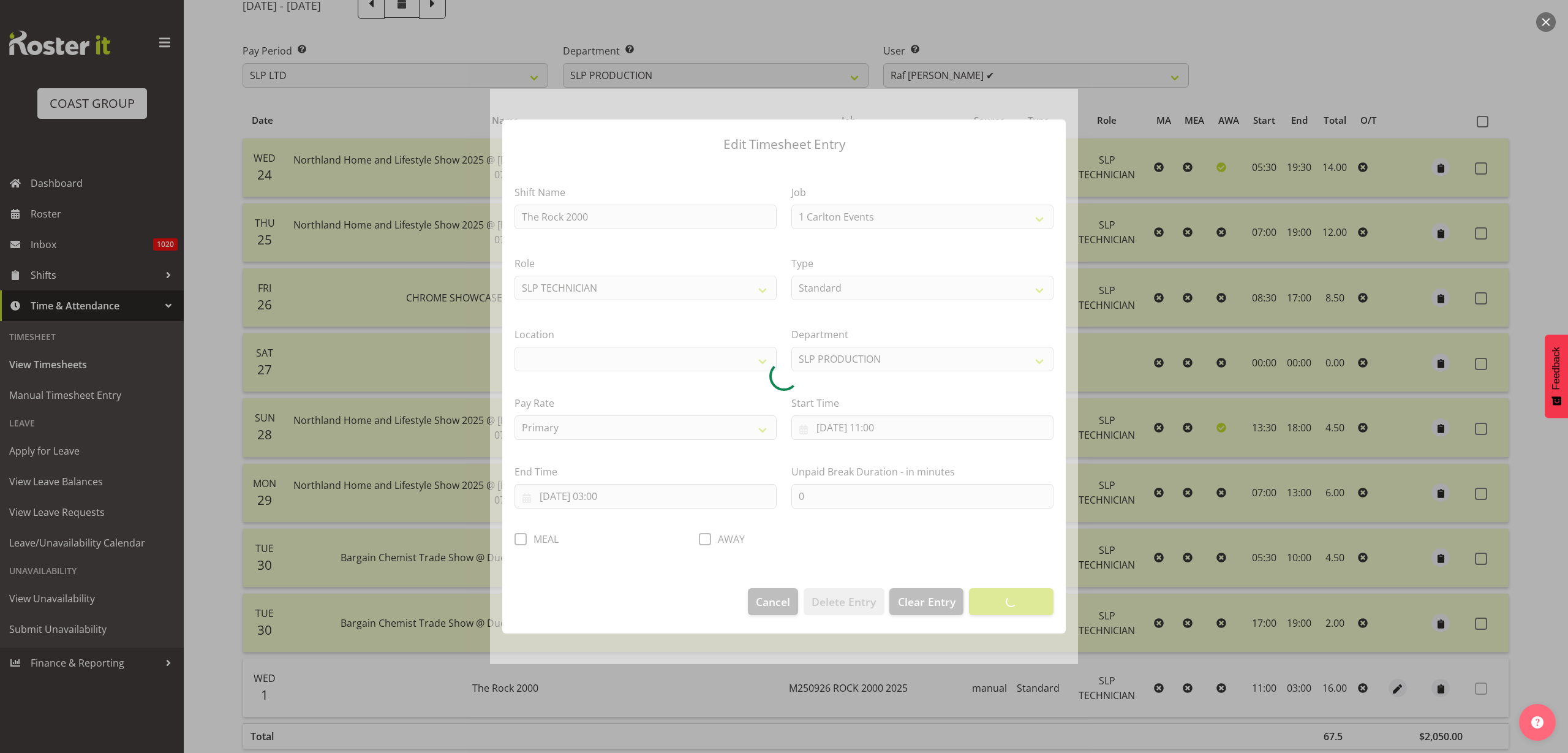
select select "10488"
select select "31"
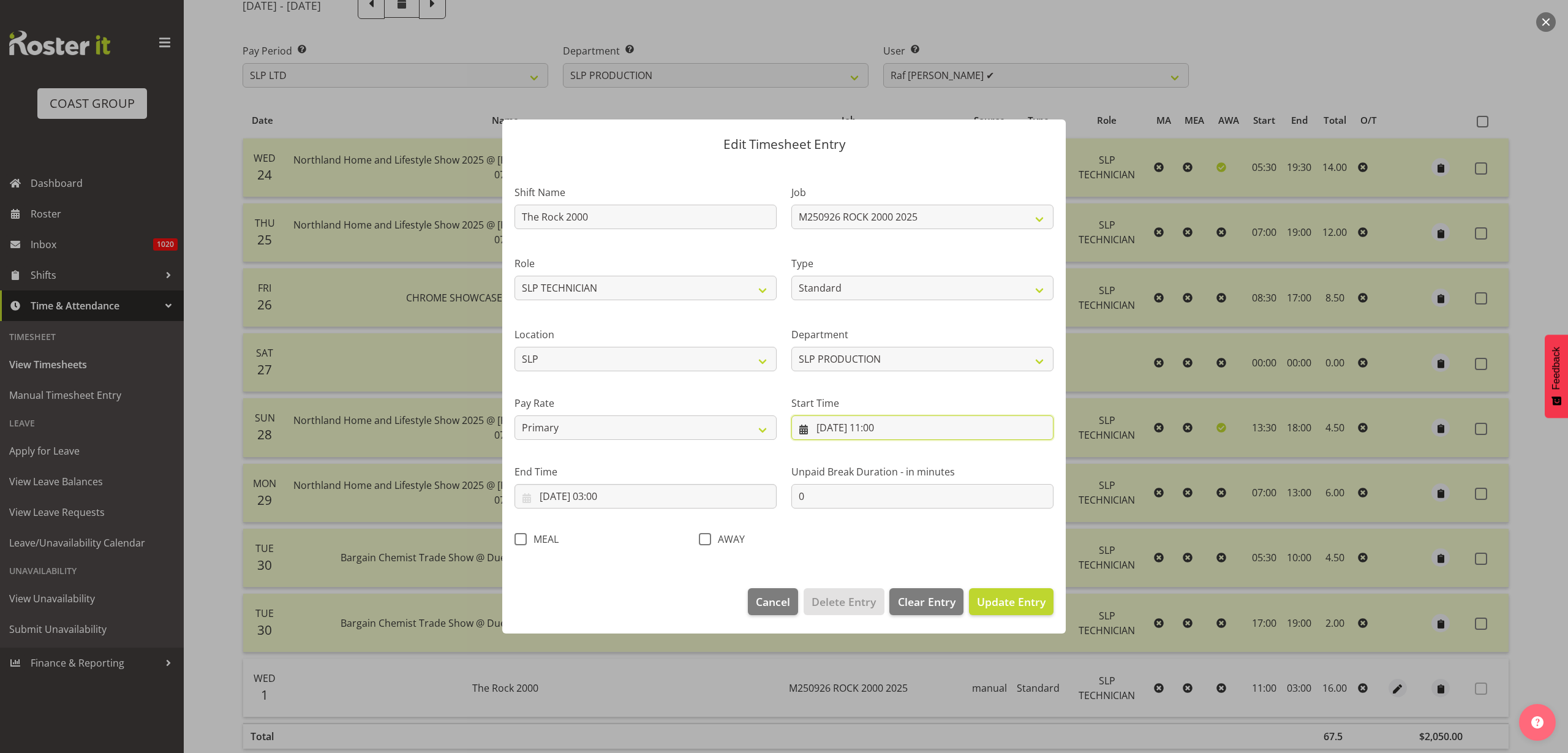
click at [845, 428] on input "01/10/2025, 11:00" at bounding box center [923, 427] width 262 height 24
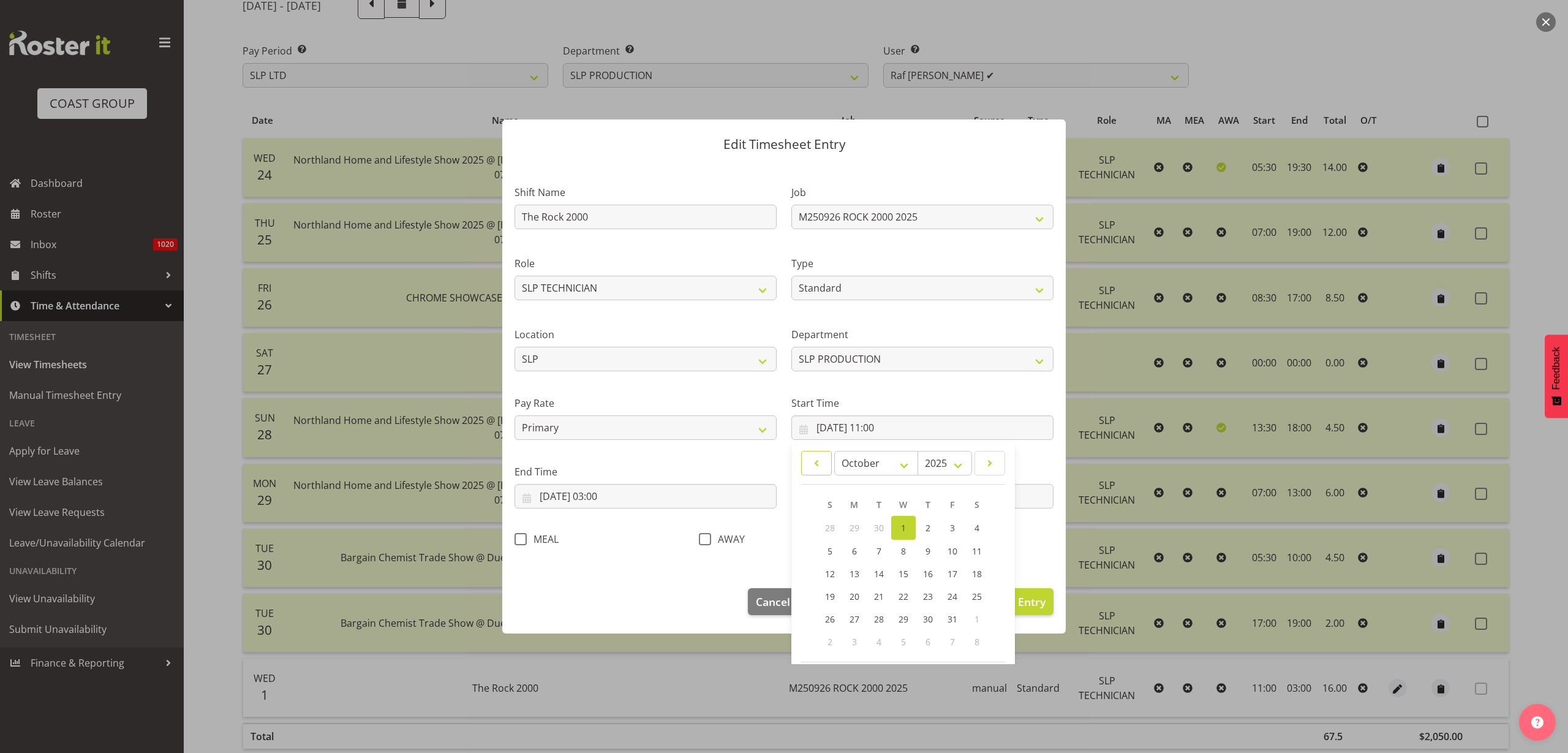
click at [810, 465] on span at bounding box center [817, 464] width 15 height 15
select select "8"
click at [948, 595] on span "26" at bounding box center [953, 595] width 10 height 12
type input "26/09/2025, 11:00"
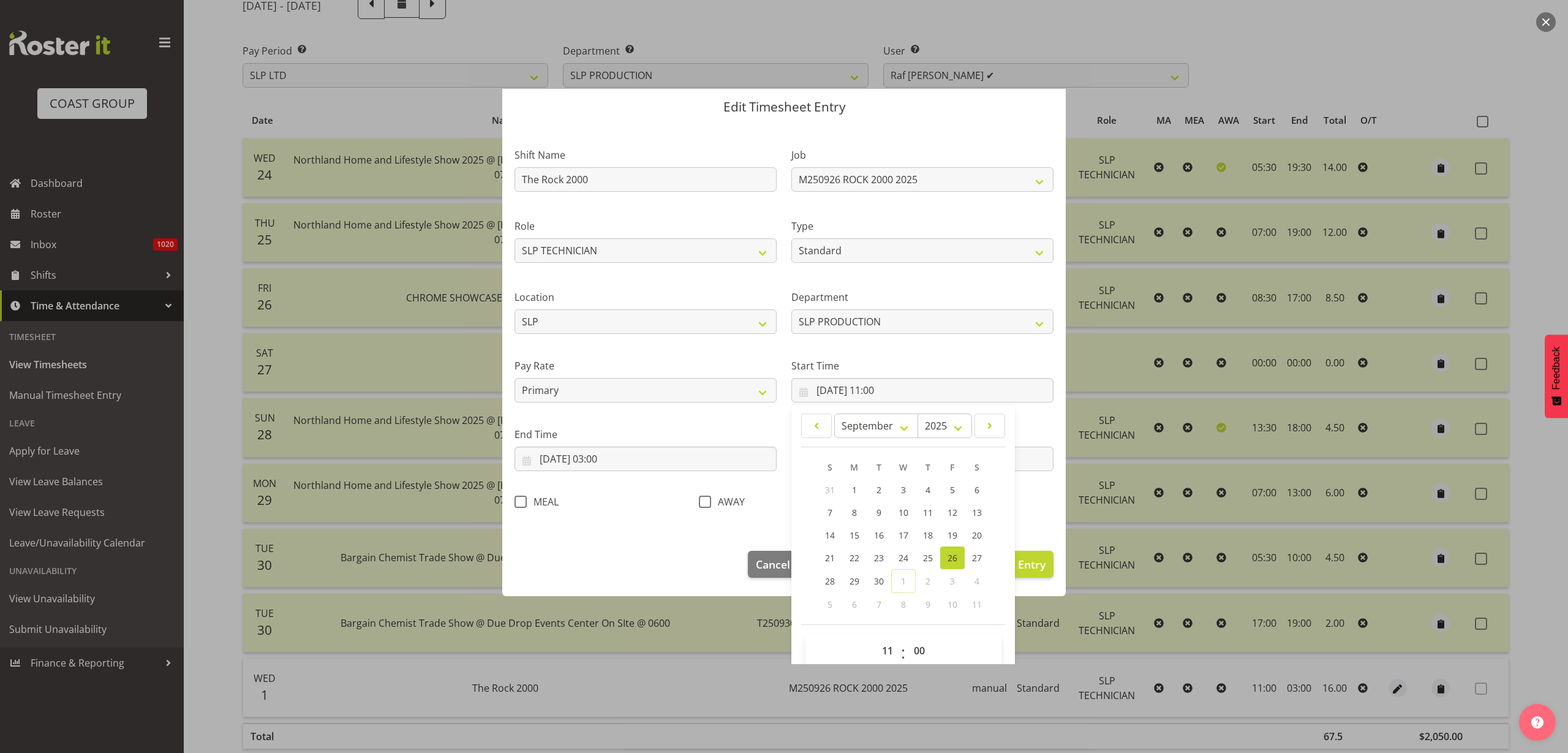
scroll to position [56, 0]
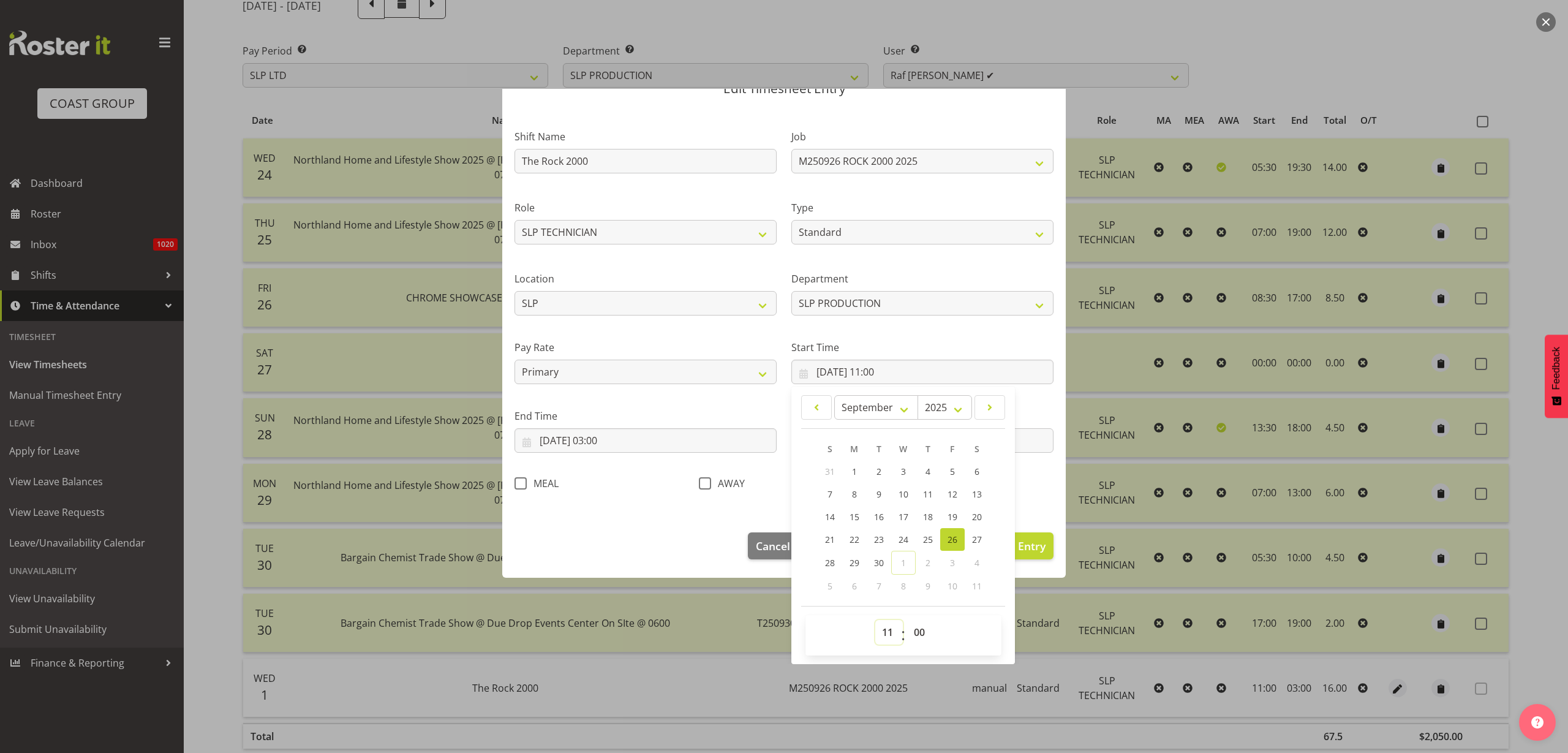
click at [880, 639] on select "00 01 02 03 04 05 06 07 08 09 10 11 12 13 14 15 16 17 18 19 20 21 22 23" at bounding box center [890, 632] width 28 height 24
select select "23"
click at [876, 620] on select "00 01 02 03 04 05 06 07 08 09 10 11 12 13 14 15 16 17 18 19 20 21 22 23" at bounding box center [890, 632] width 28 height 24
type input "26/09/2025, 23:00"
click at [585, 445] on input "02/10/2025, 03:00" at bounding box center [646, 440] width 262 height 24
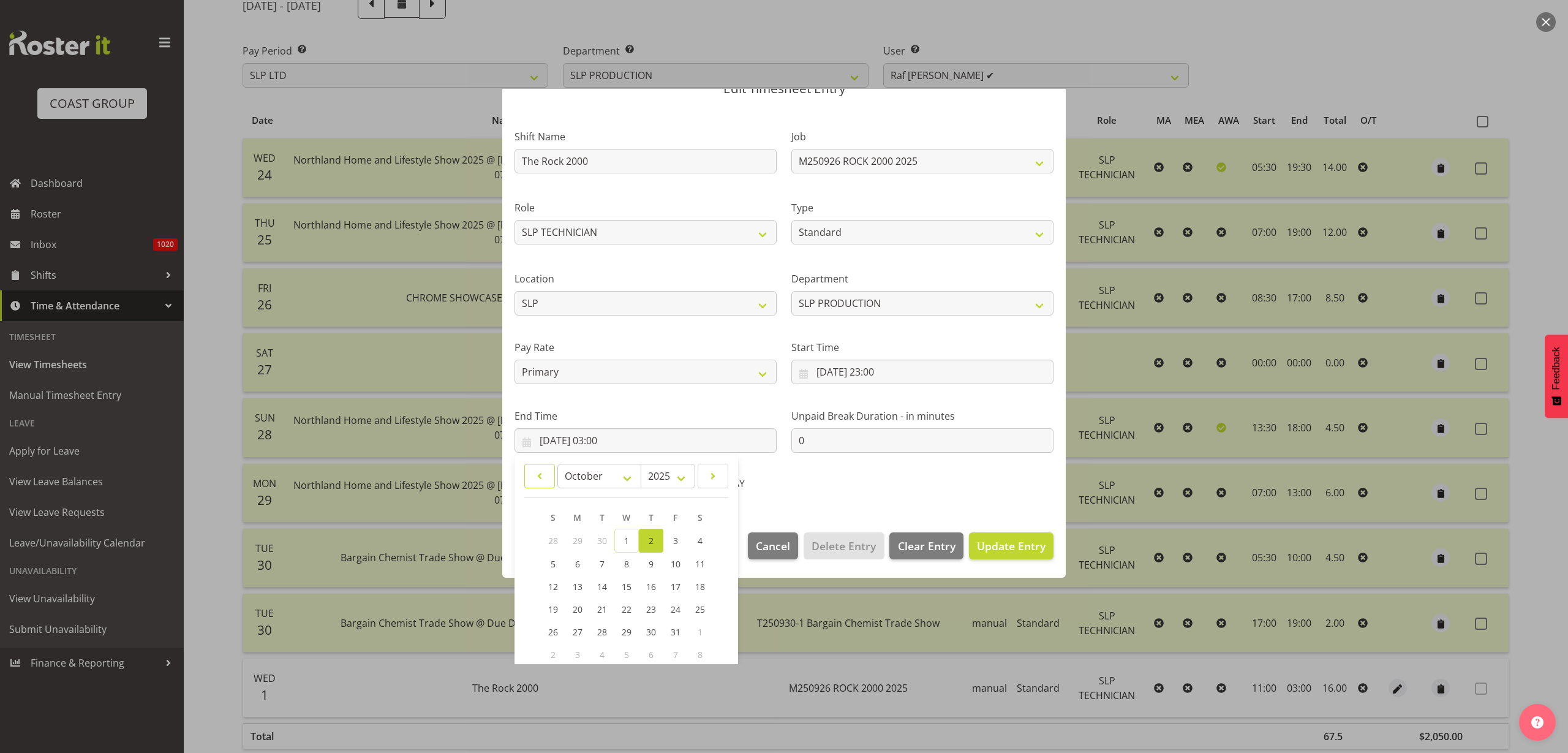
click at [537, 478] on span at bounding box center [540, 477] width 15 height 15
select select "8"
click at [697, 607] on span "27" at bounding box center [700, 608] width 10 height 12
type input "27/09/2025, 03:00"
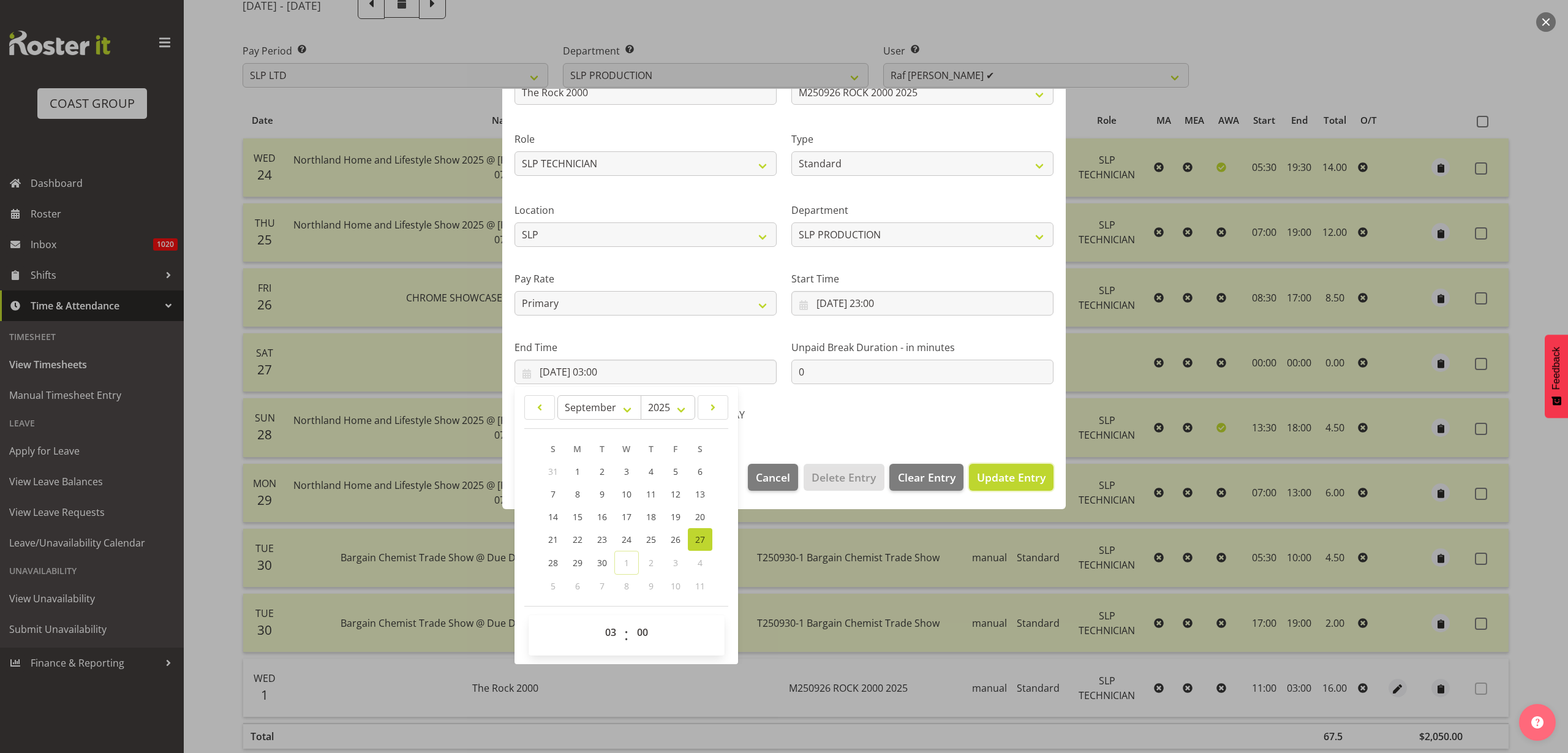
click at [998, 478] on span "Update Entry" at bounding box center [1012, 477] width 69 height 15
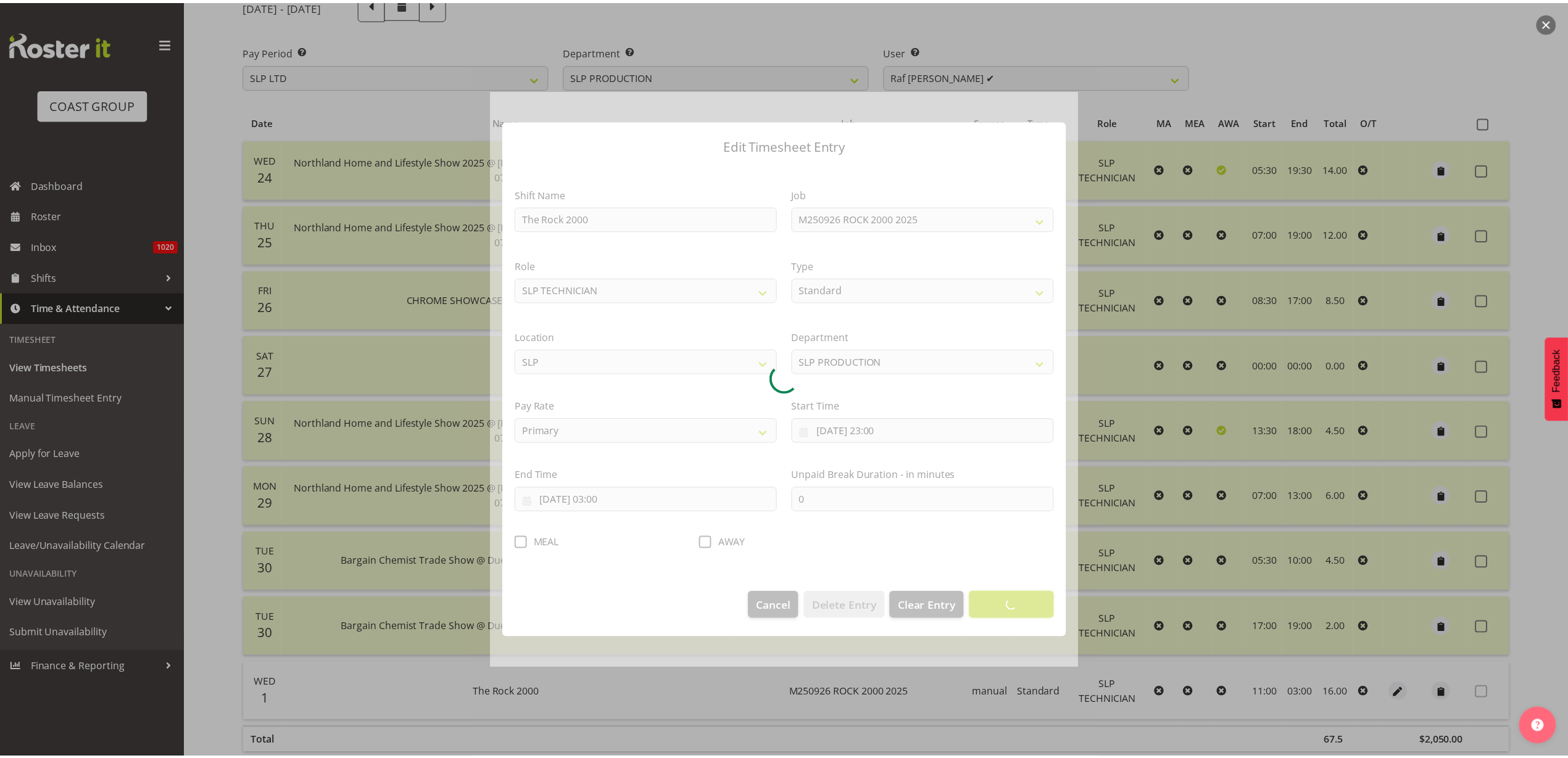
scroll to position [0, 0]
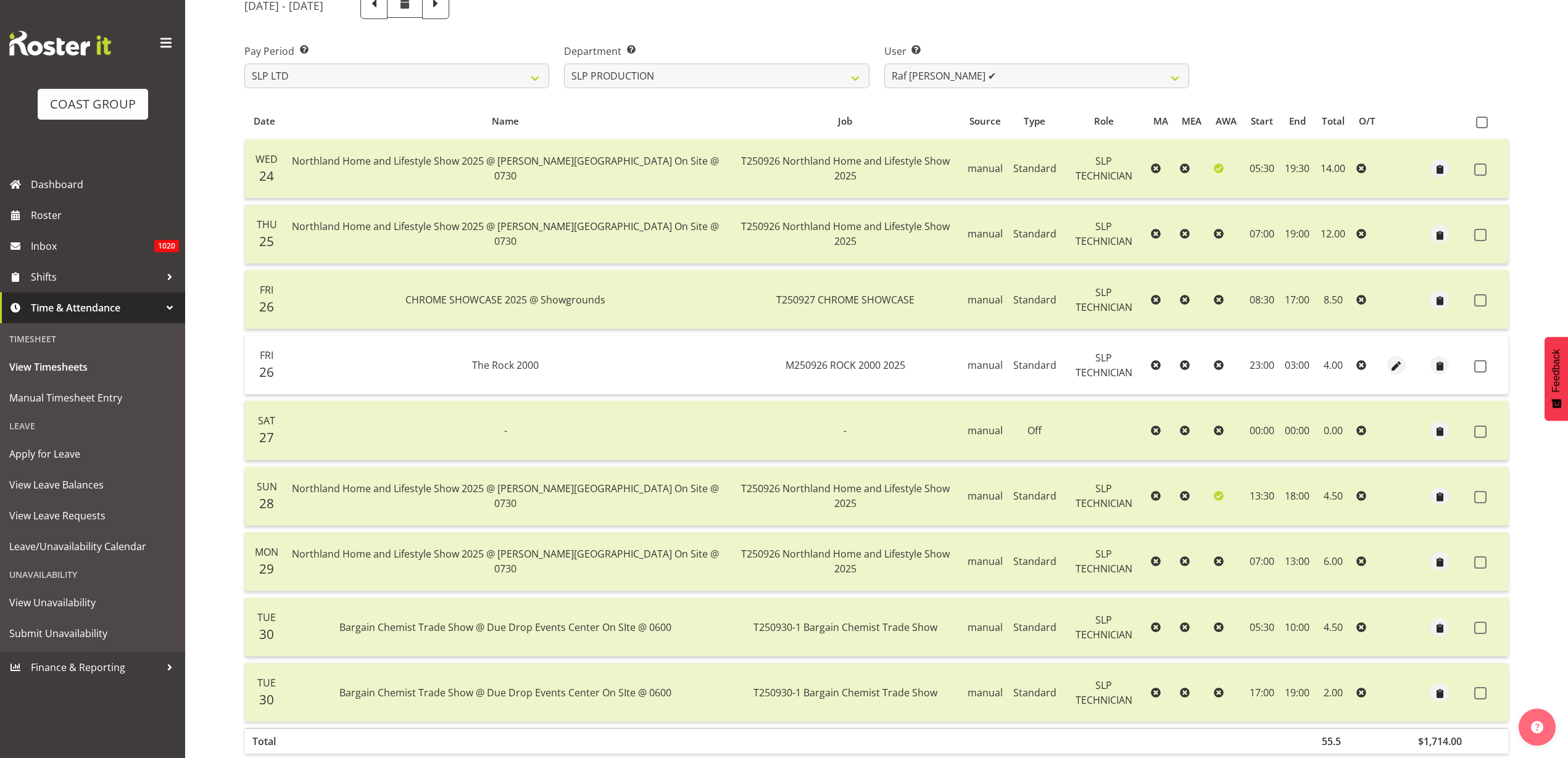
click at [1481, 366] on span at bounding box center [1480, 365] width 12 height 12
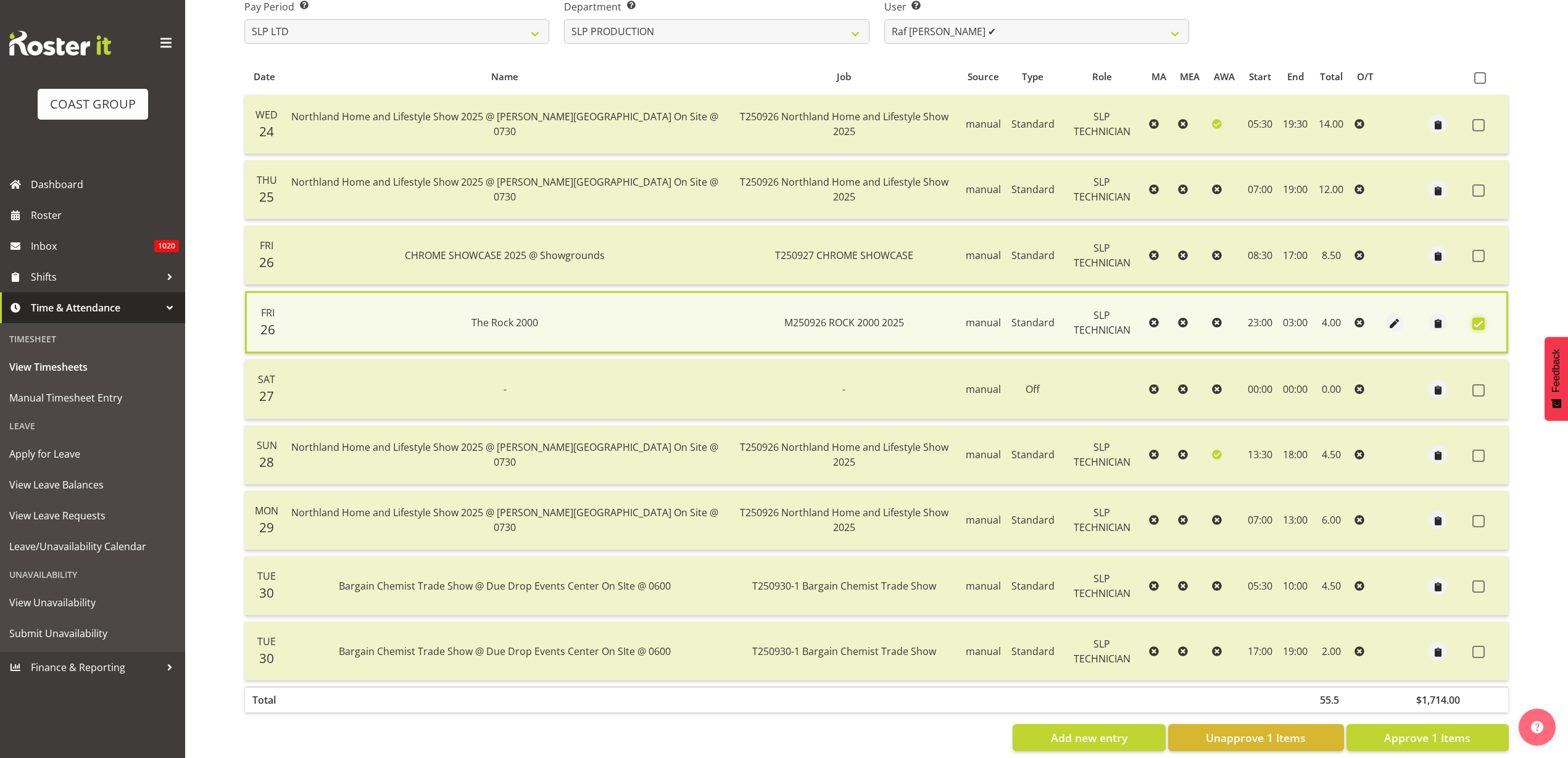
scroll to position [236, 0]
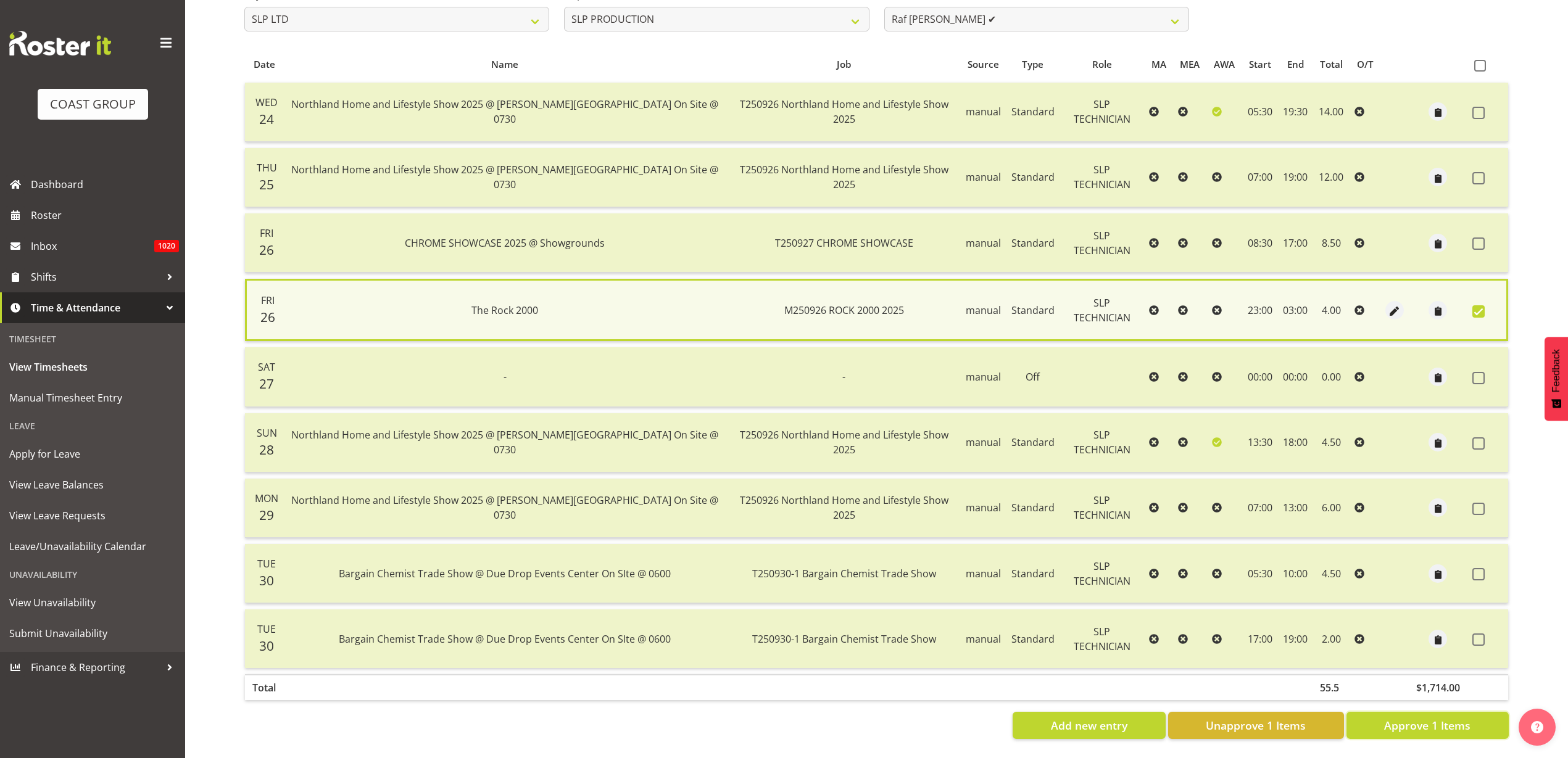
click at [1413, 718] on span "Approve 1 Items" at bounding box center [1427, 725] width 86 height 16
checkbox input "false"
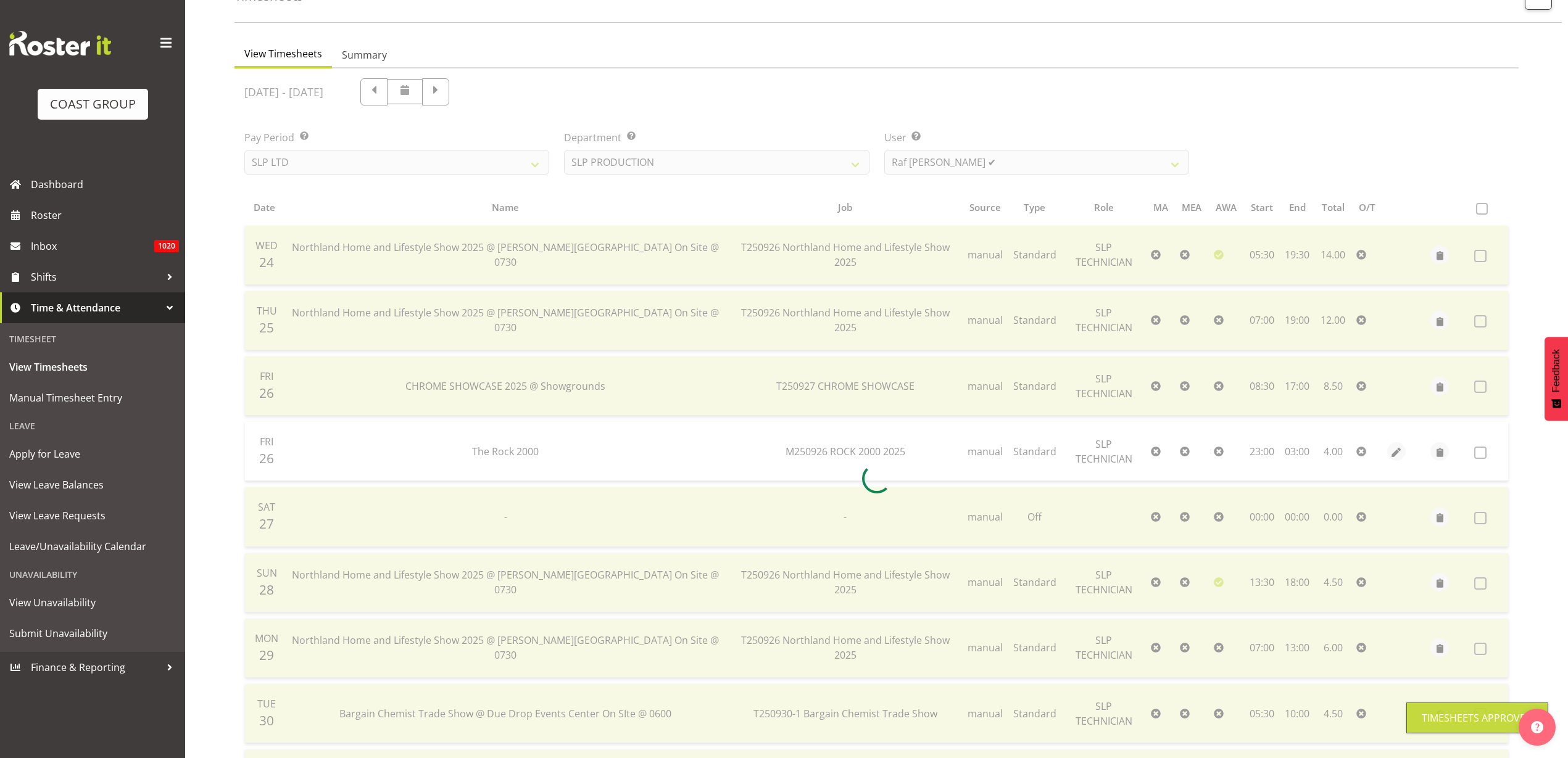
scroll to position [79, 0]
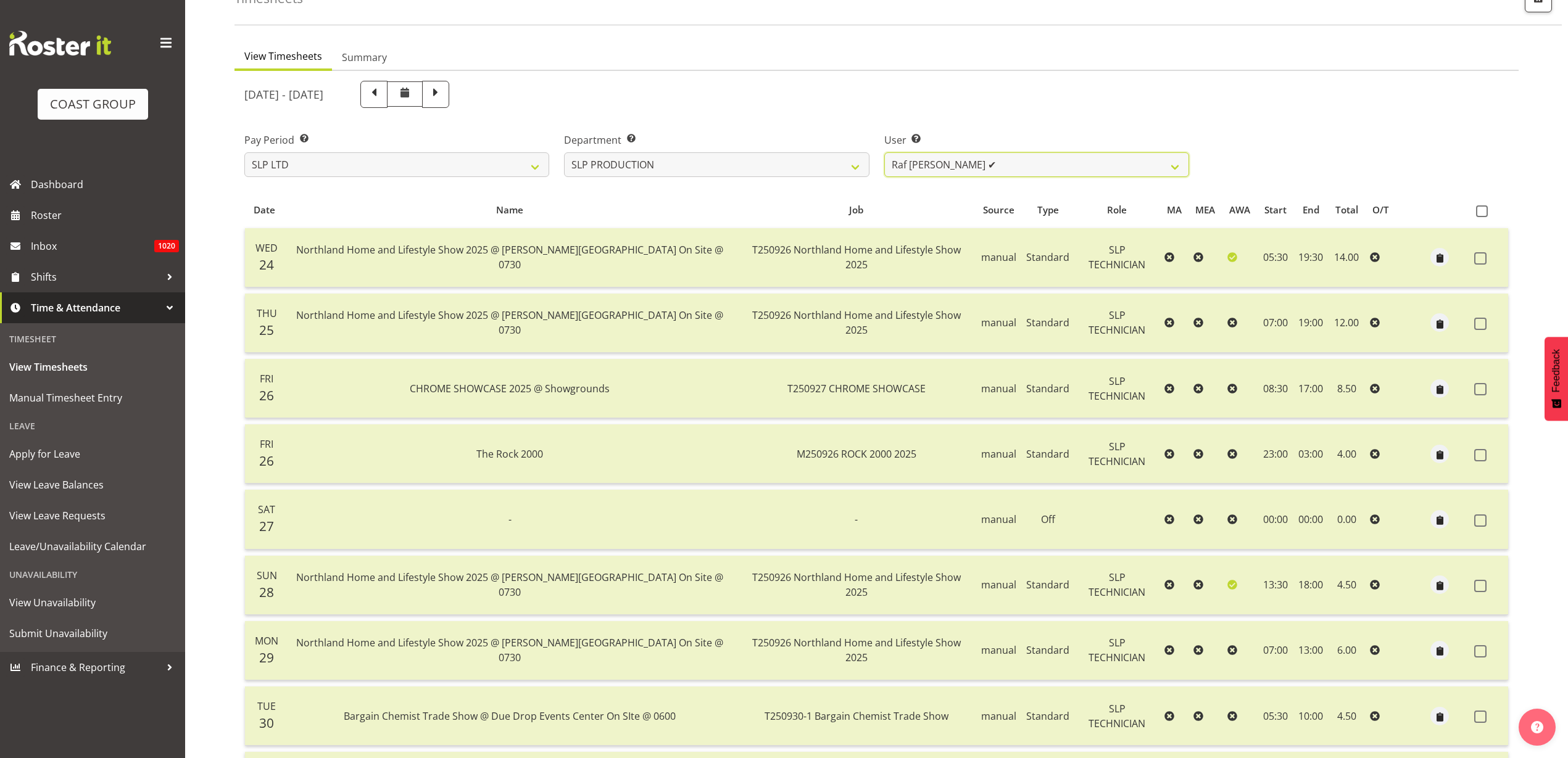
click at [1027, 169] on select "Aaron Grant ✔ Alan Burrows ✔ Coel Phillips ✔ Kent Stevens ✔ Kes David ✔ Mark Ph…" at bounding box center [1036, 165] width 305 height 24
select select "9775"
click at [884, 153] on select "Aaron Grant ✔ Alan Burrows ✔ Coel Phillips ✔ Kent Stevens ✔ Kes David ✔ Mark Ph…" at bounding box center [1036, 165] width 305 height 24
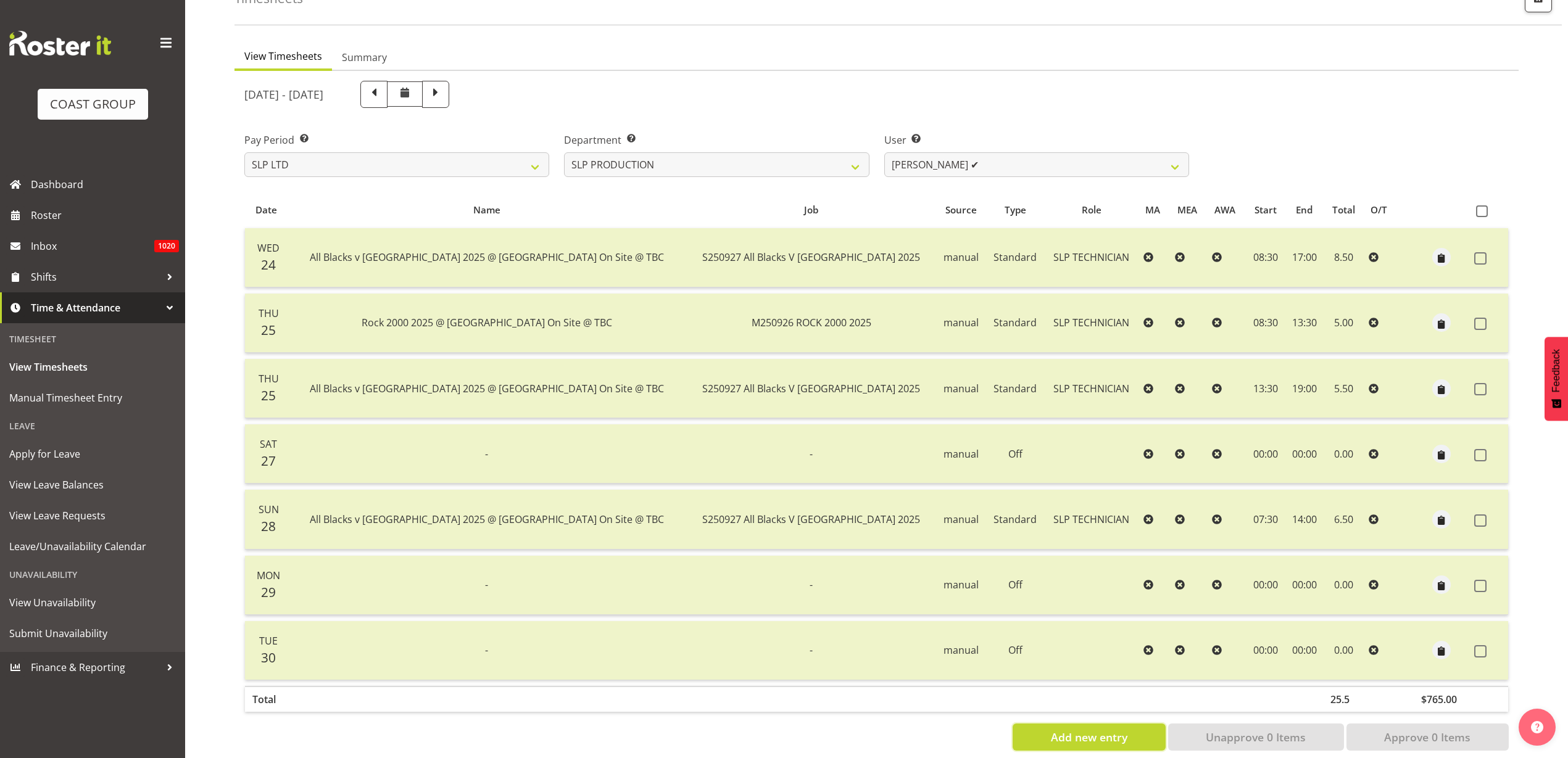
click at [1079, 741] on span "Add new entry" at bounding box center [1089, 736] width 77 height 16
select select
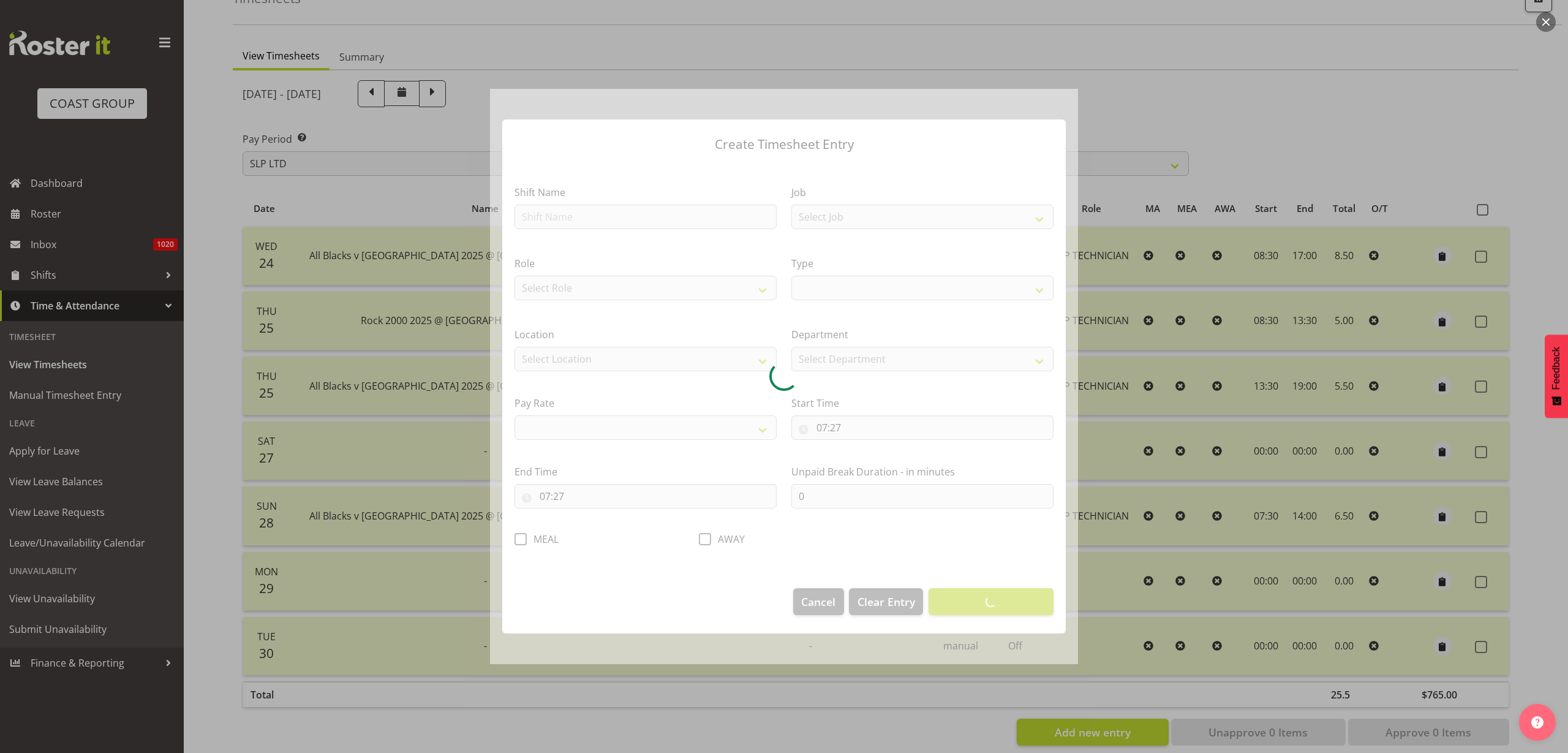
select select
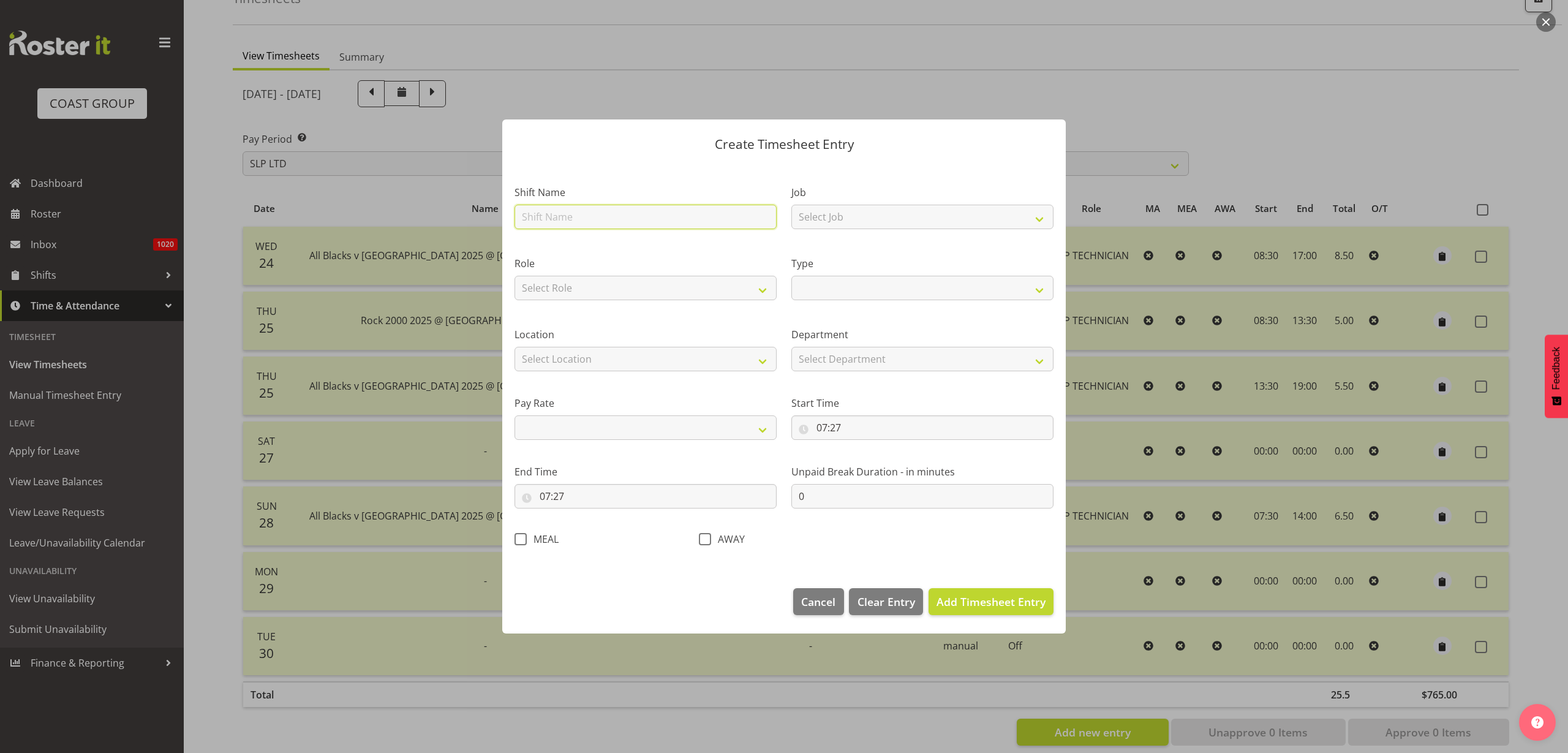
click at [614, 216] on input "text" at bounding box center [646, 217] width 262 height 24
type input "T"
select select
type input "Th"
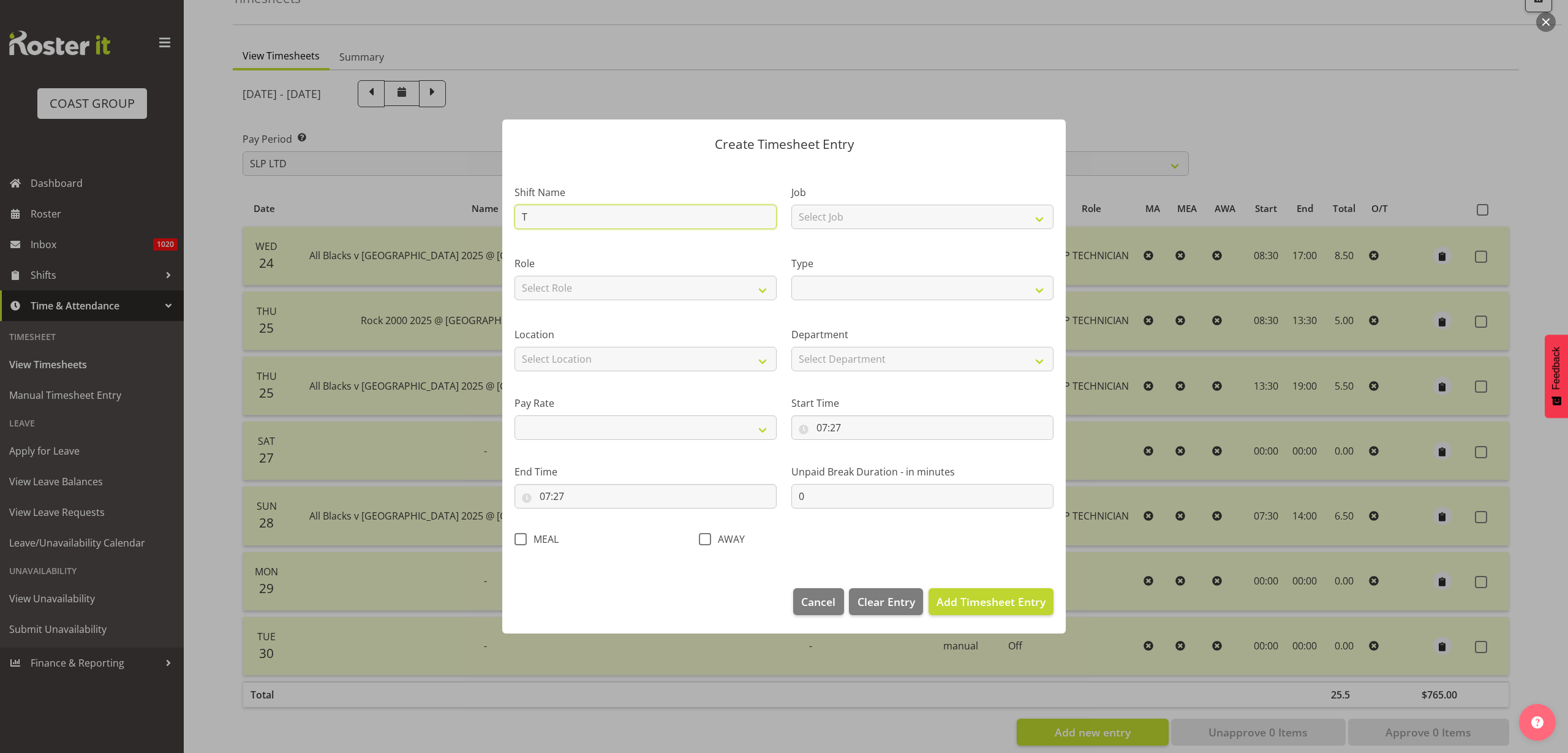
select select
type input "The"
select select
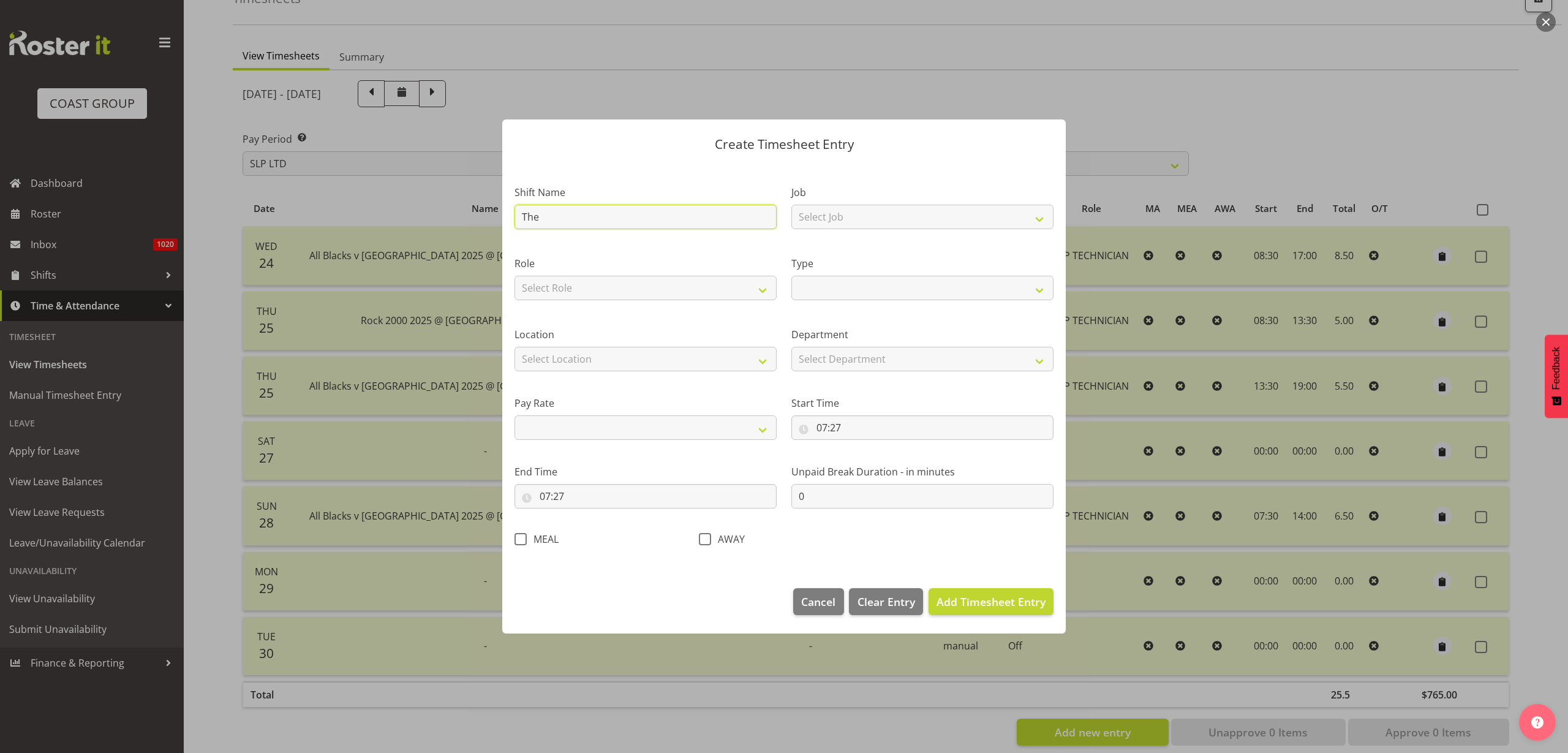
type input "The"
select select
type input "The R"
select select
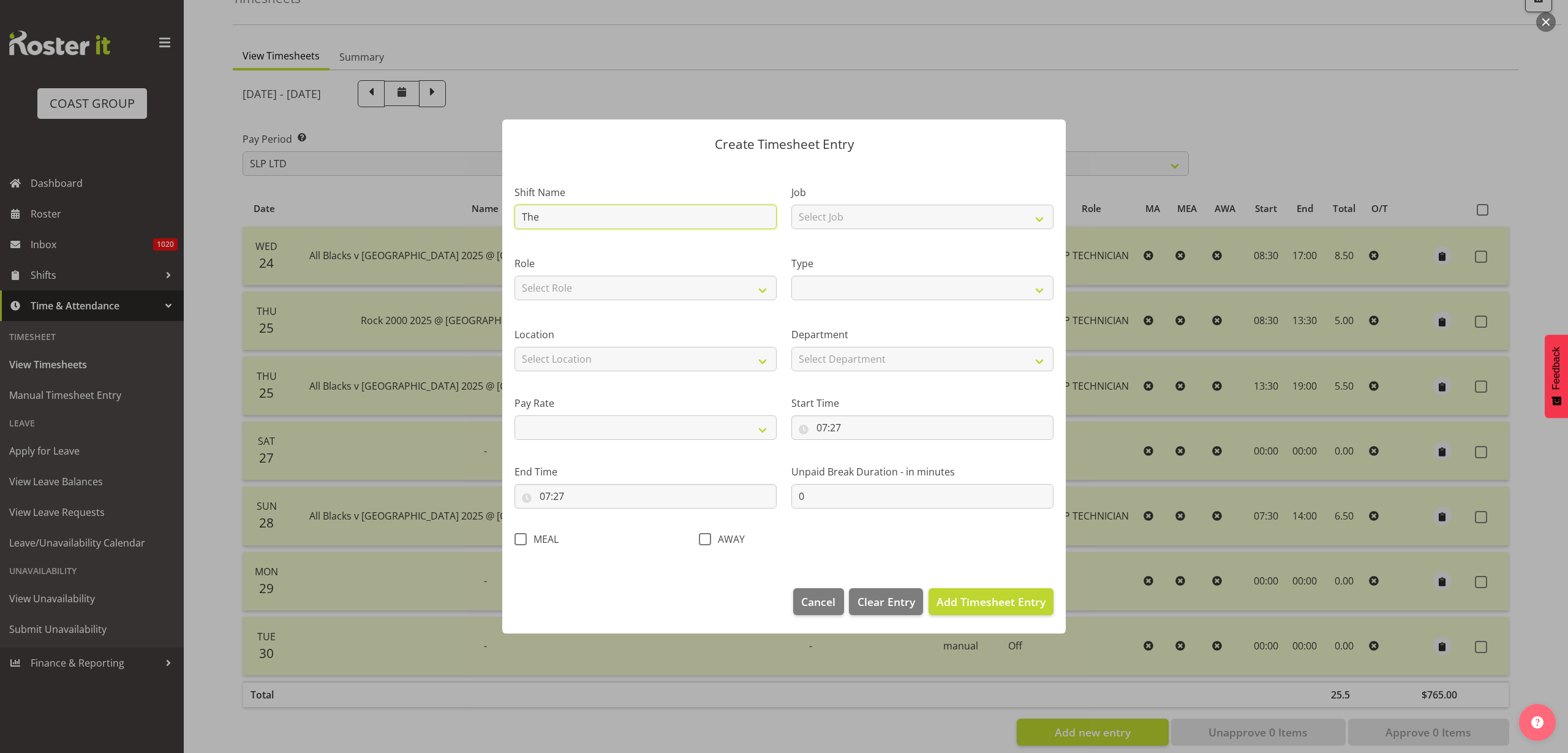
select select
type input "The Ro"
select select
type input "The Roc"
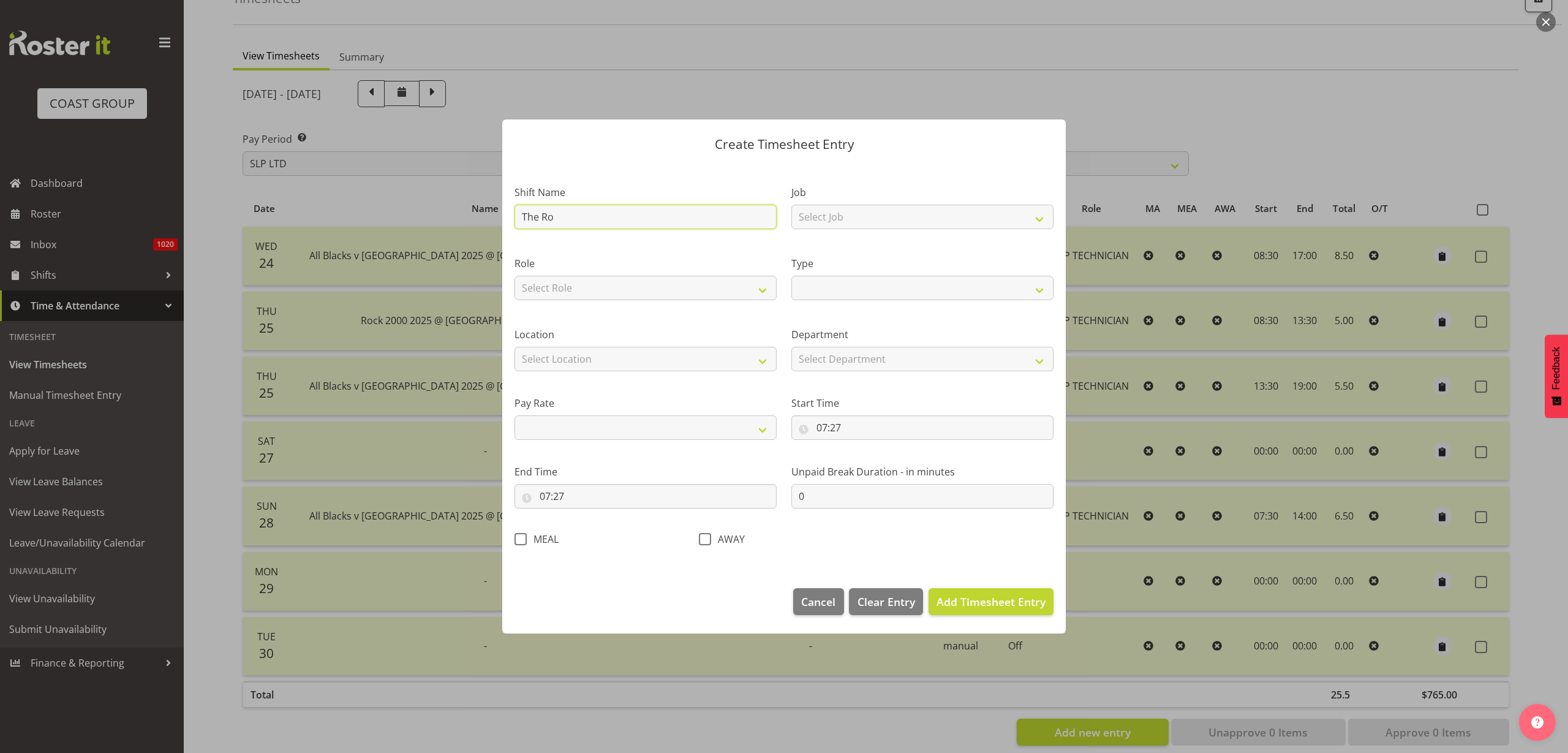
select select
type input "The Rock"
click at [870, 430] on input "07:27" at bounding box center [923, 427] width 262 height 24
click at [878, 456] on select "00 01 02 03 04 05 06 07 08 09 10 11 12 13 14 15 16 17 18 19 20 21 22 23" at bounding box center [876, 460] width 28 height 24
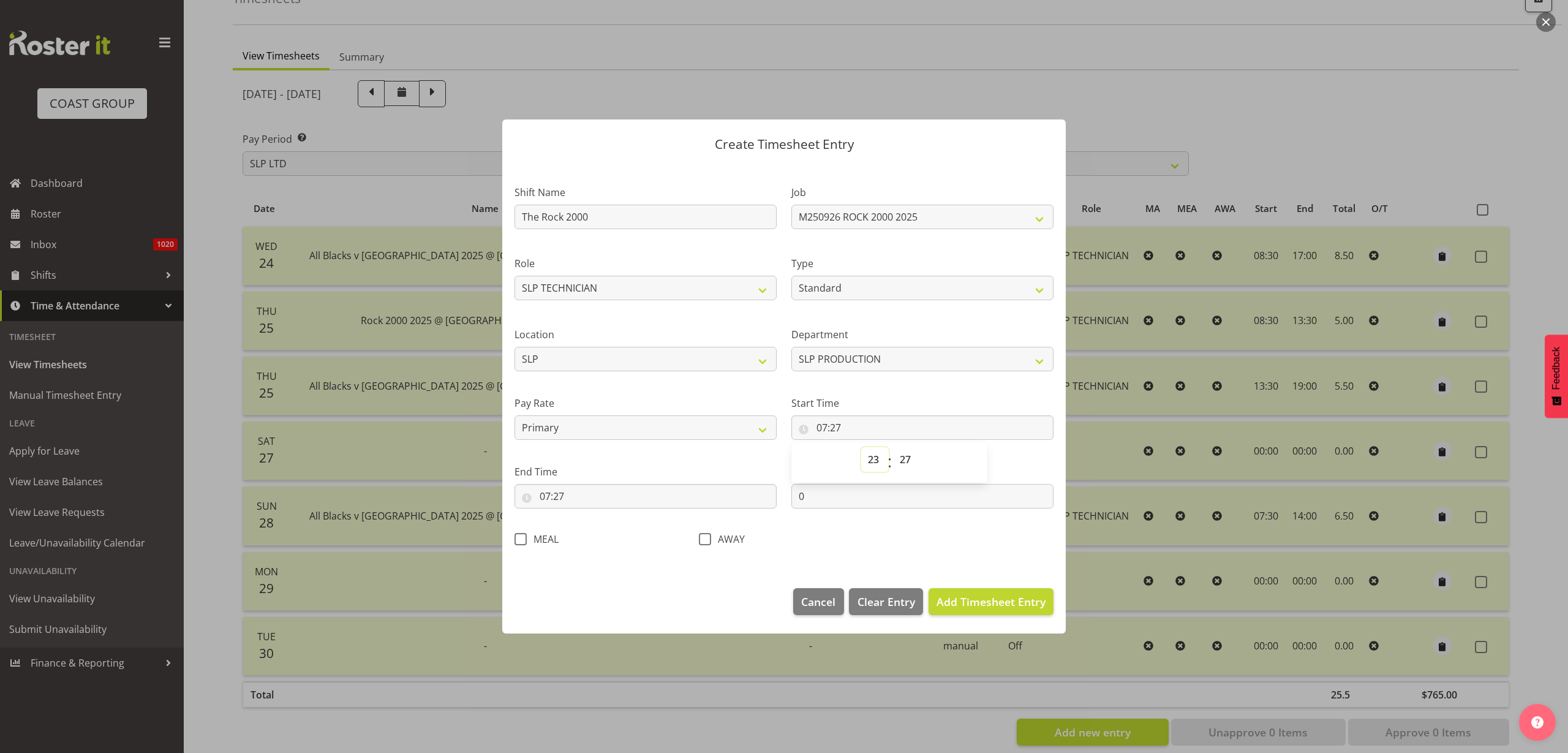
click at [862, 448] on select "00 01 02 03 04 05 06 07 08 09 10 11 12 13 14 15 16 17 18 19 20 21 22 23" at bounding box center [876, 460] width 28 height 24
click at [555, 492] on input "07:27" at bounding box center [646, 496] width 262 height 24
click at [1014, 605] on span "Add Timesheet Entry" at bounding box center [991, 602] width 109 height 15
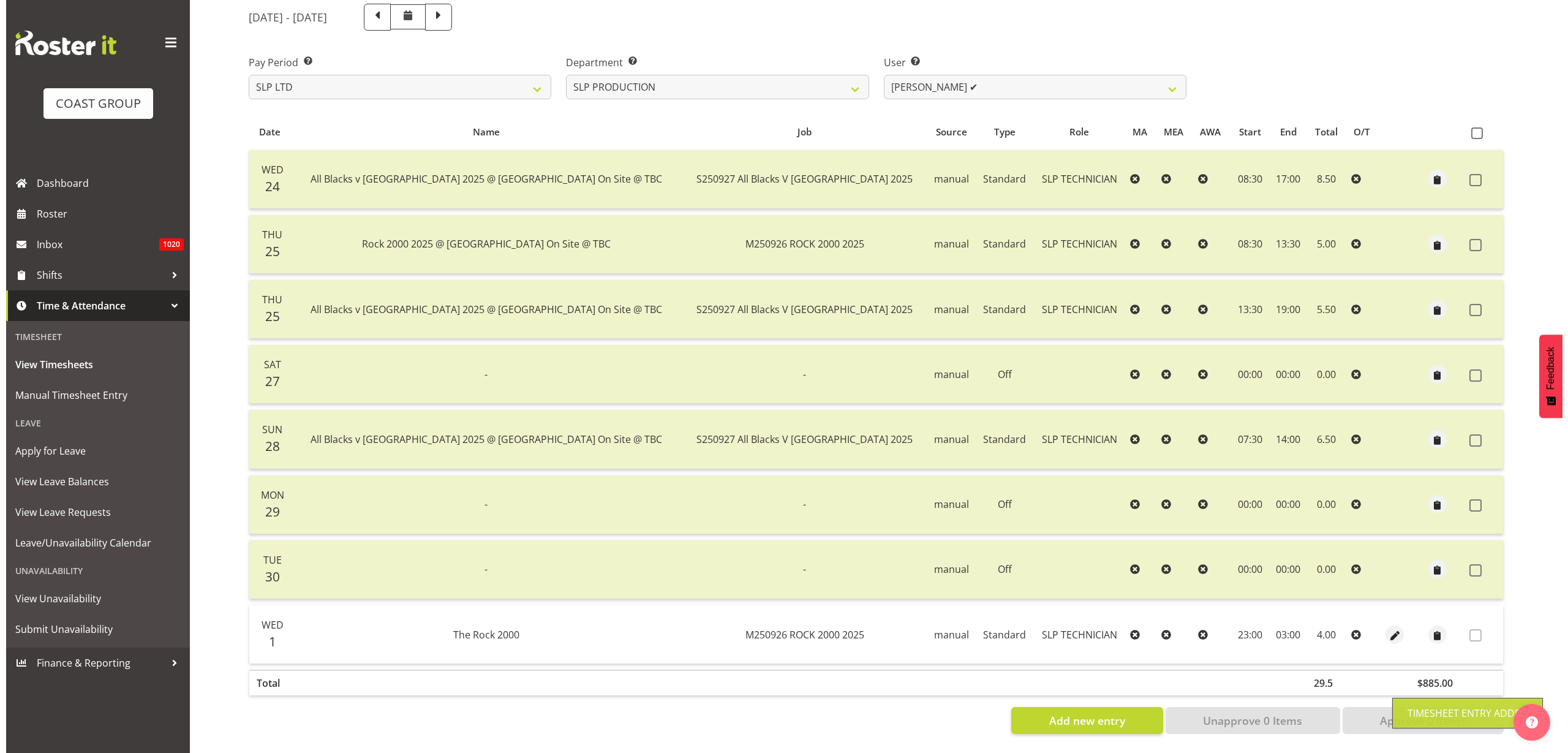
scroll to position [167, 0]
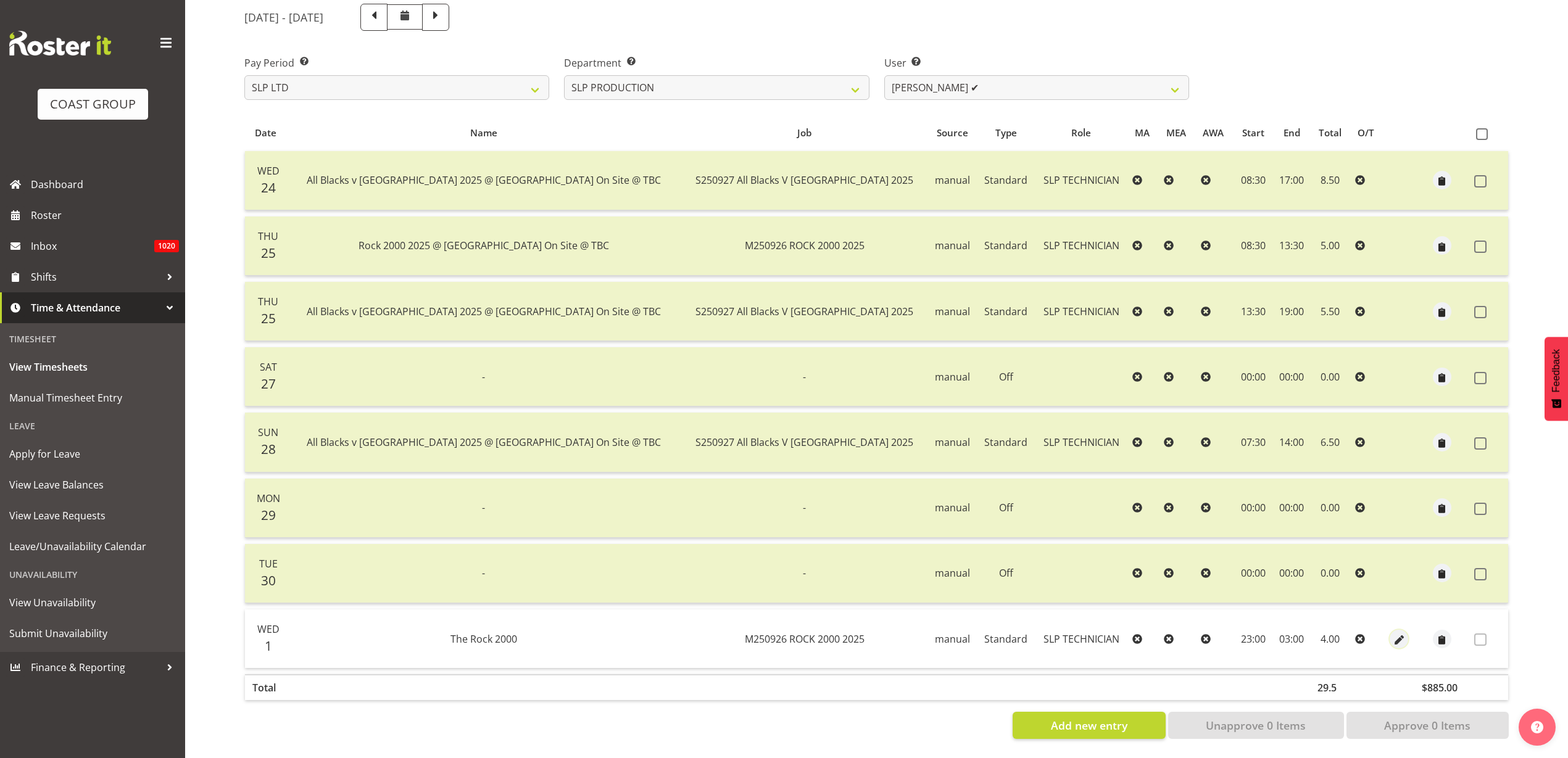
click at [1392, 632] on span "button" at bounding box center [1398, 639] width 14 height 14
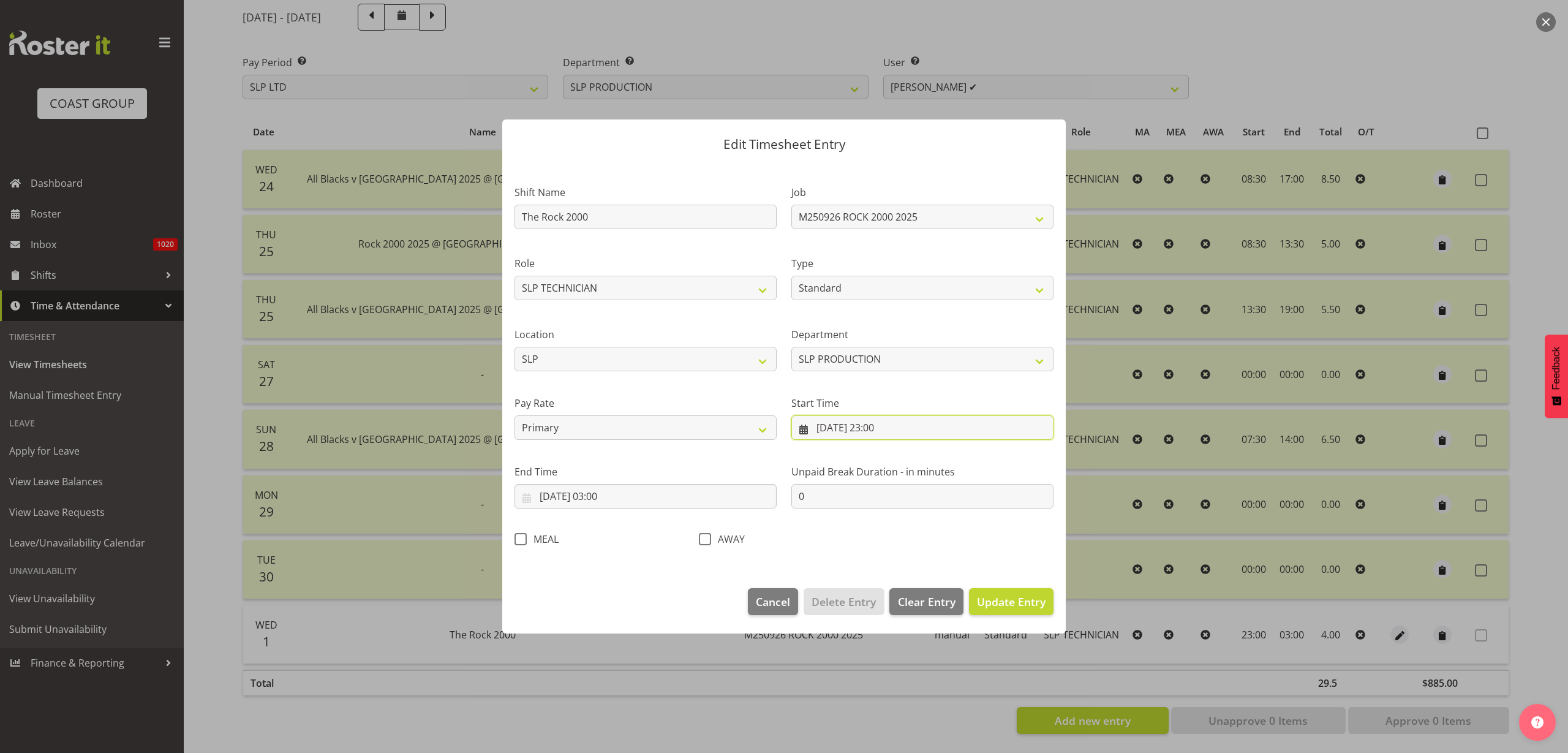
click at [826, 430] on input "01/10/2025, 23:00" at bounding box center [923, 427] width 262 height 24
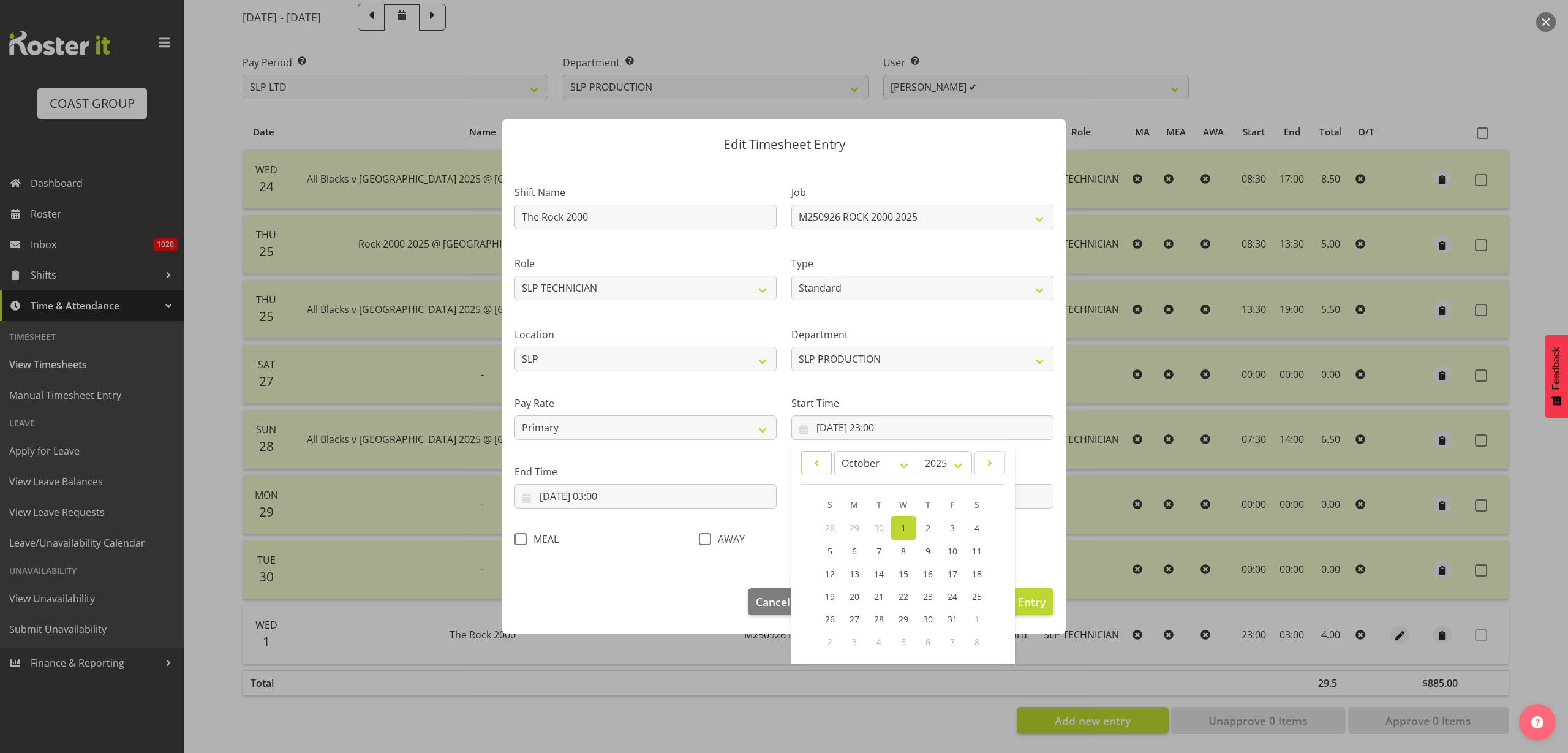
click at [816, 464] on span at bounding box center [817, 464] width 15 height 15
click at [948, 595] on span "26" at bounding box center [953, 595] width 10 height 12
click at [616, 498] on input "02/10/2025, 03:00" at bounding box center [646, 496] width 262 height 24
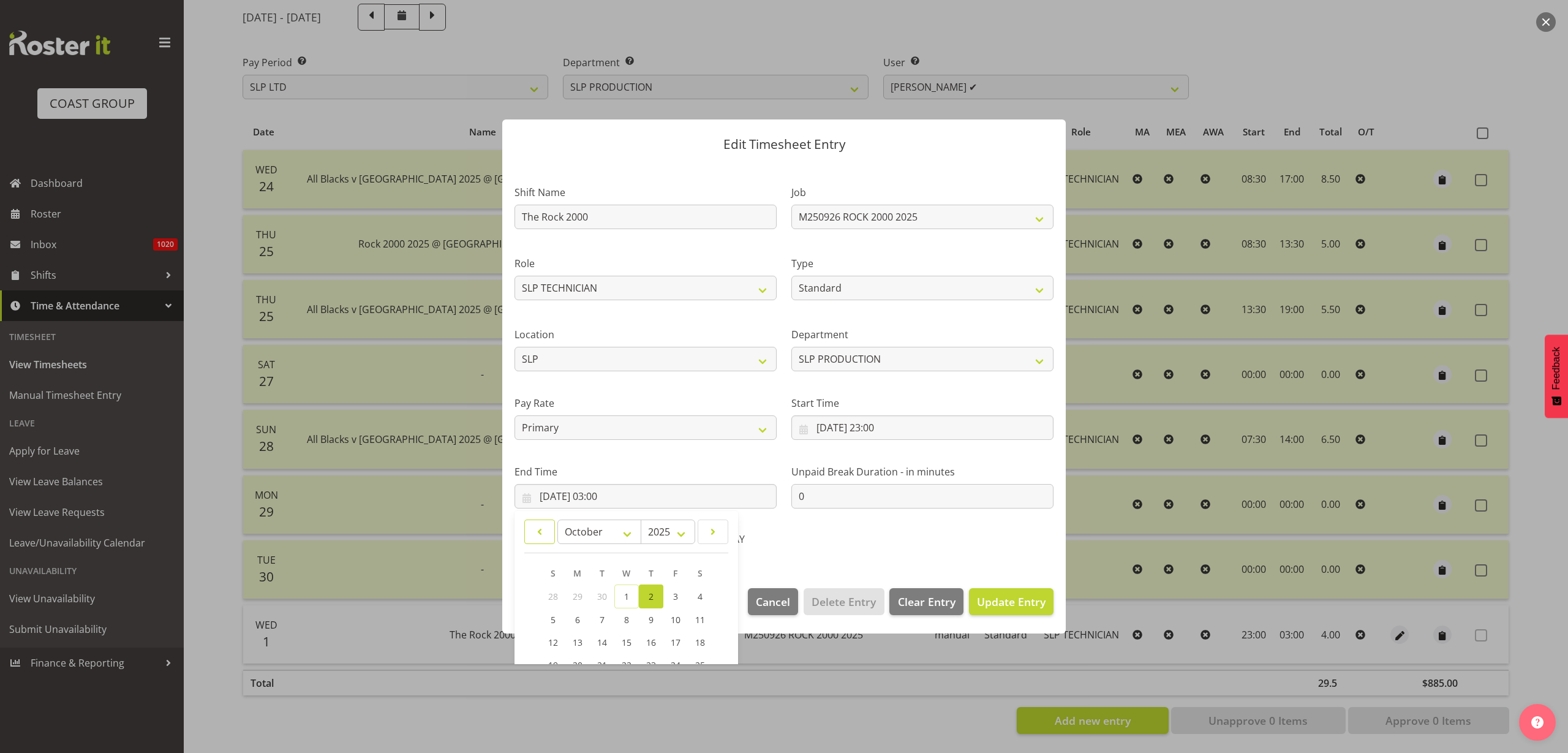
click at [533, 531] on span at bounding box center [540, 532] width 15 height 15
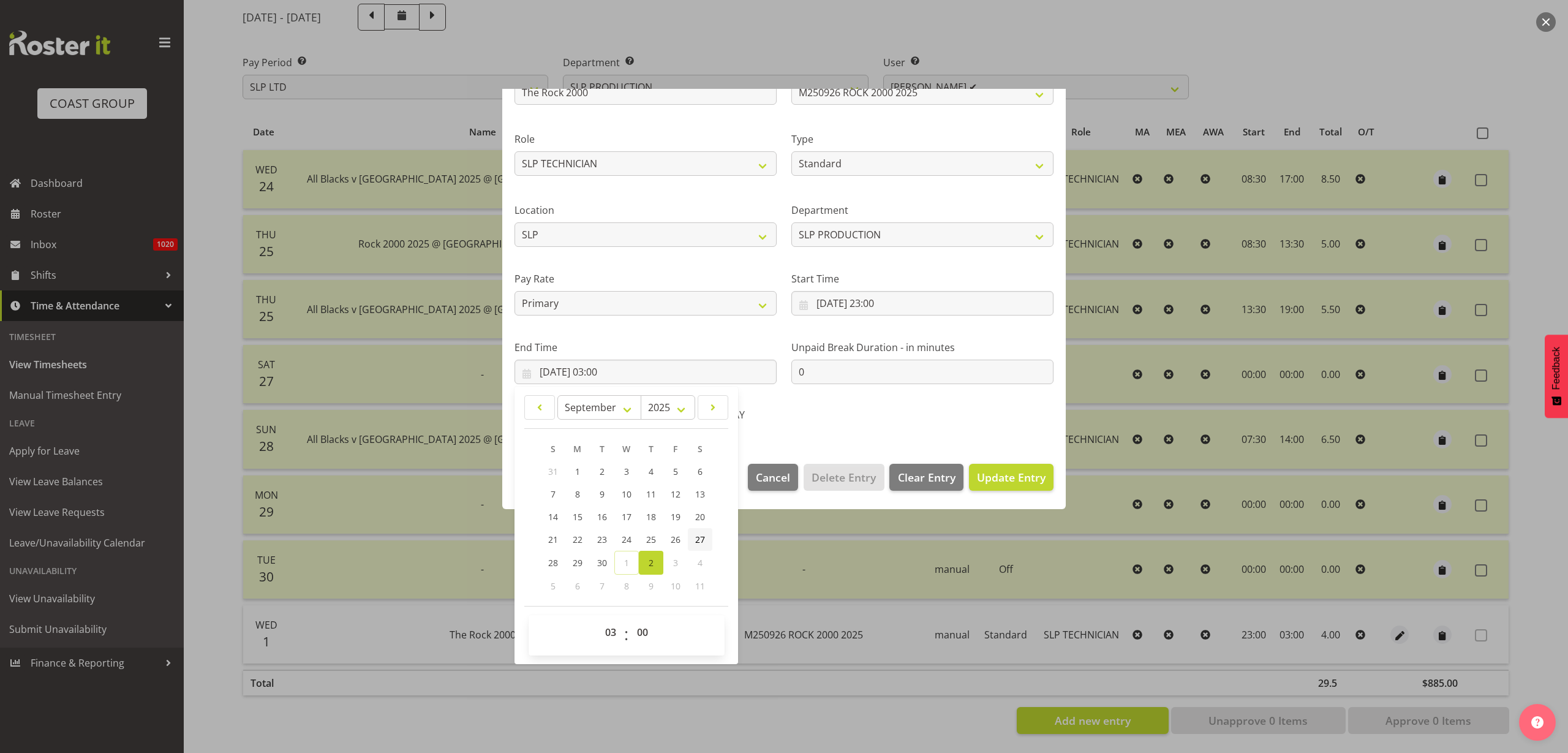
click at [697, 542] on span "27" at bounding box center [700, 539] width 10 height 12
click at [999, 483] on span "Update Entry" at bounding box center [1012, 477] width 69 height 15
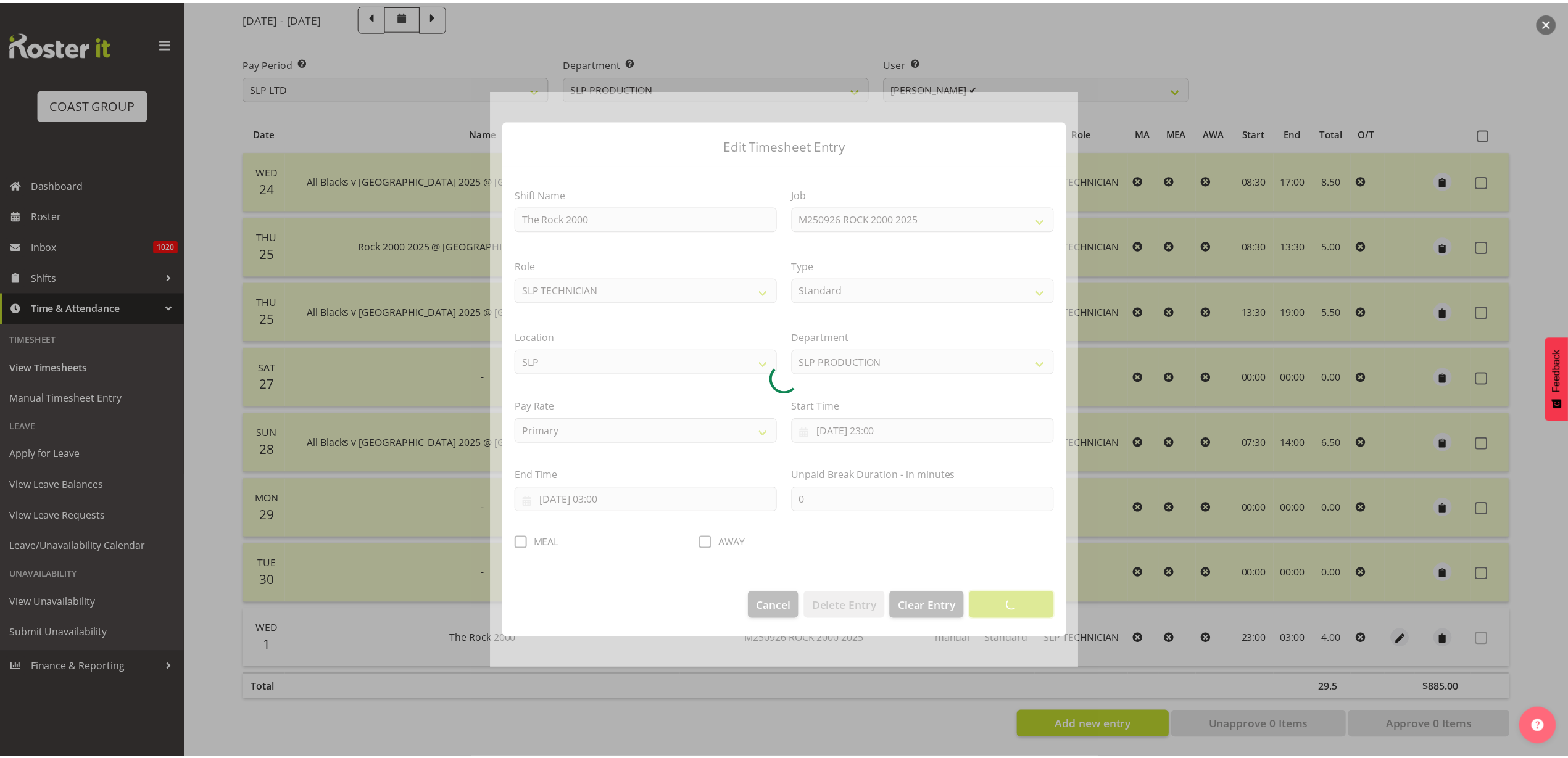
scroll to position [0, 0]
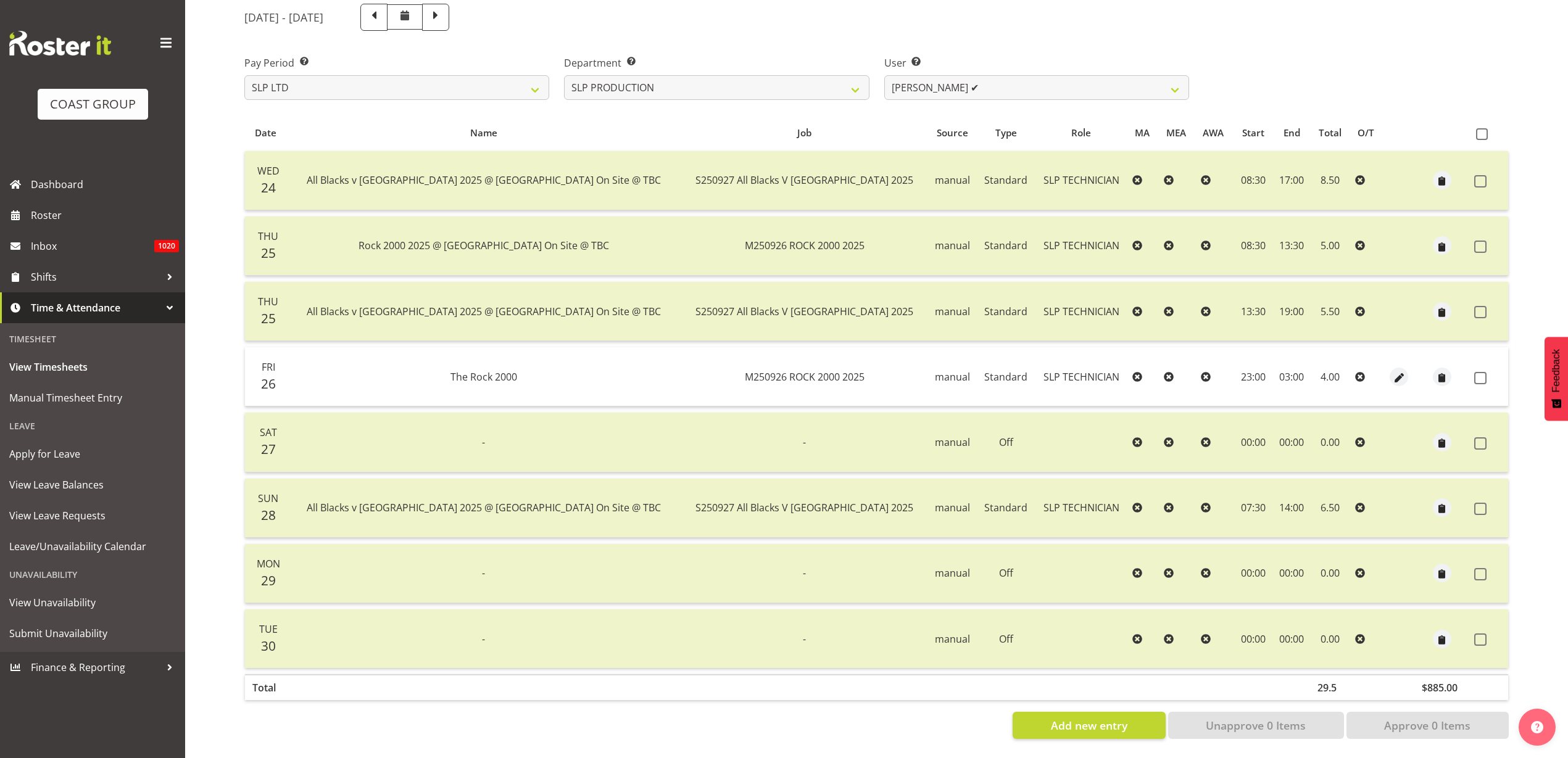
click at [1480, 128] on span at bounding box center [1482, 134] width 12 height 12
click at [1480, 130] on input "checkbox" at bounding box center [1480, 134] width 8 height 8
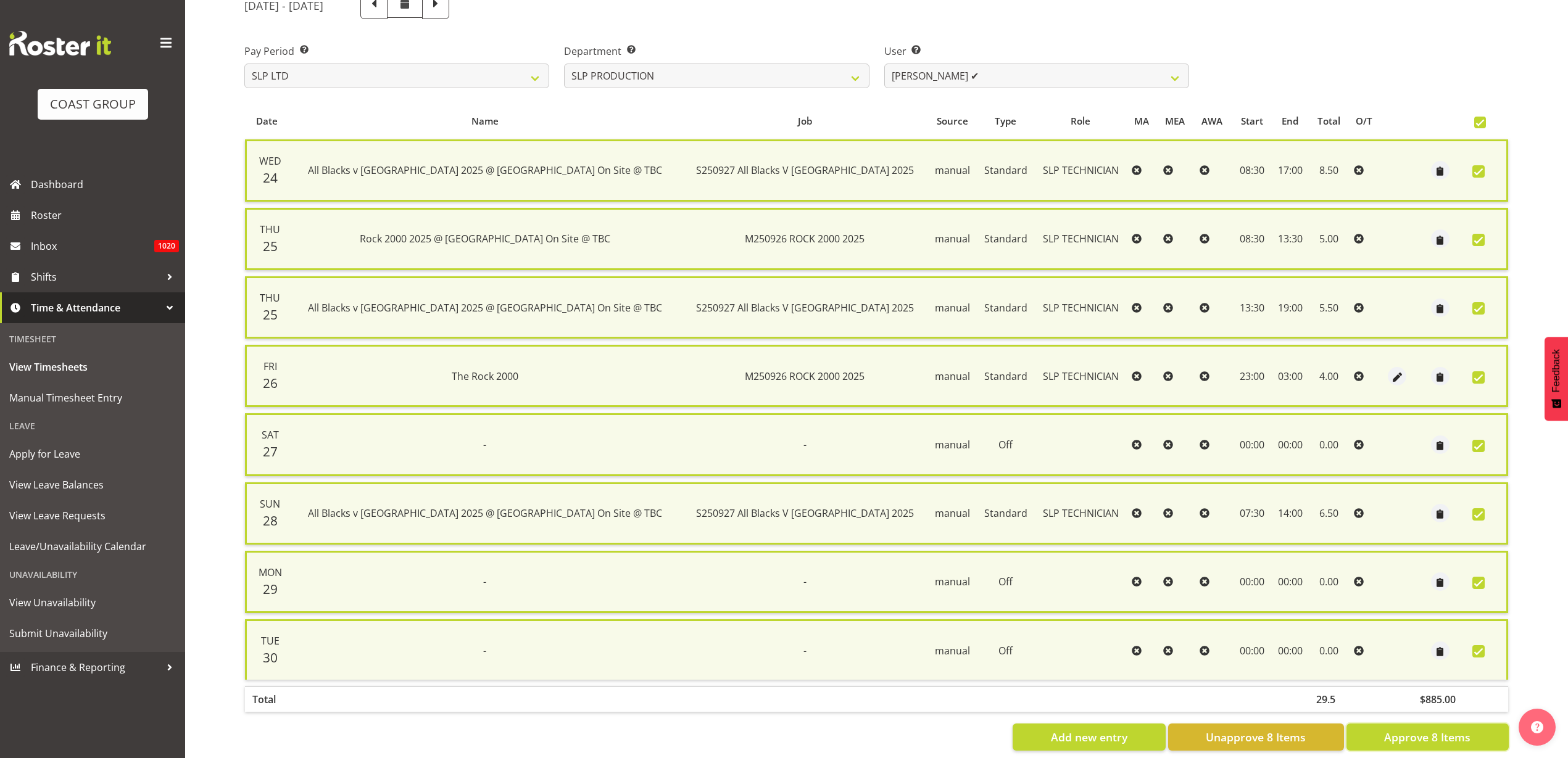
click at [1412, 734] on span "Approve 8 Items" at bounding box center [1427, 736] width 86 height 16
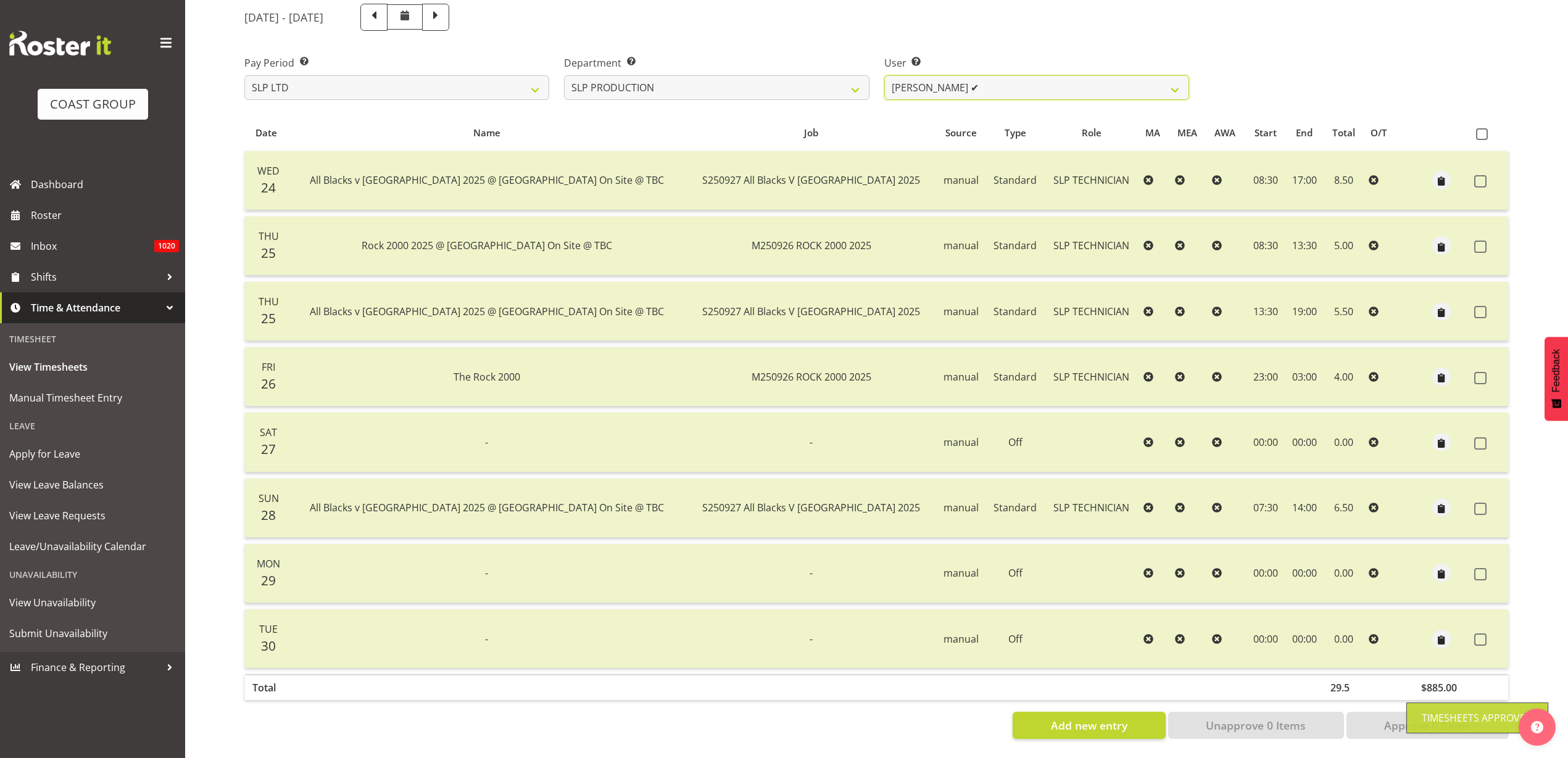
click at [999, 75] on select "Aaron Grant ✔ Alan Burrows ✔ Coel Phillips ✔ Kent Stevens ✔ Kes David ✔ Mark Ph…" at bounding box center [1036, 87] width 305 height 24
click at [884, 75] on select "Aaron Grant ✔ Alan Burrows ✔ Coel Phillips ✔ Kent Stevens ✔ Kes David ✔ Mark Ph…" at bounding box center [1036, 87] width 305 height 24
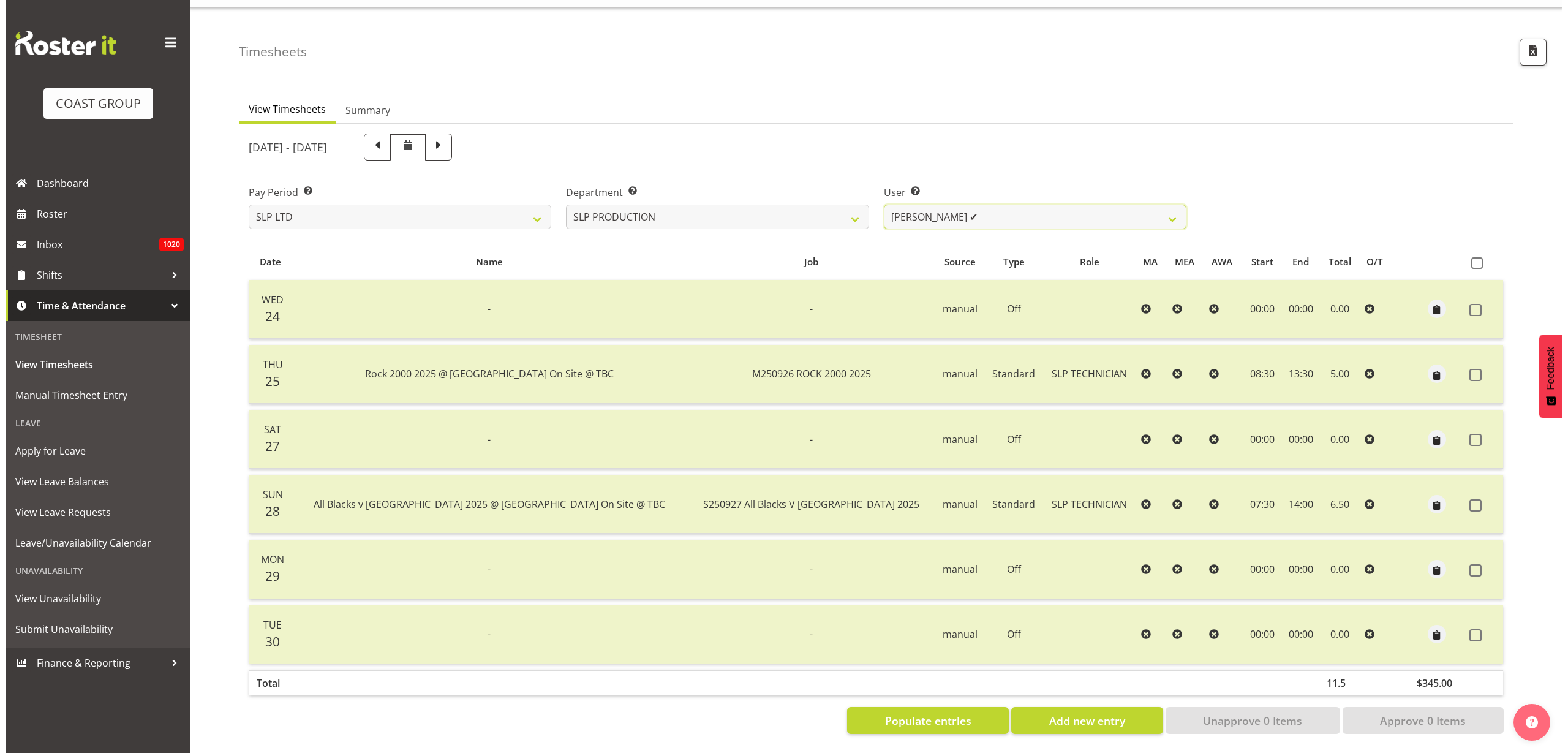
scroll to position [37, 0]
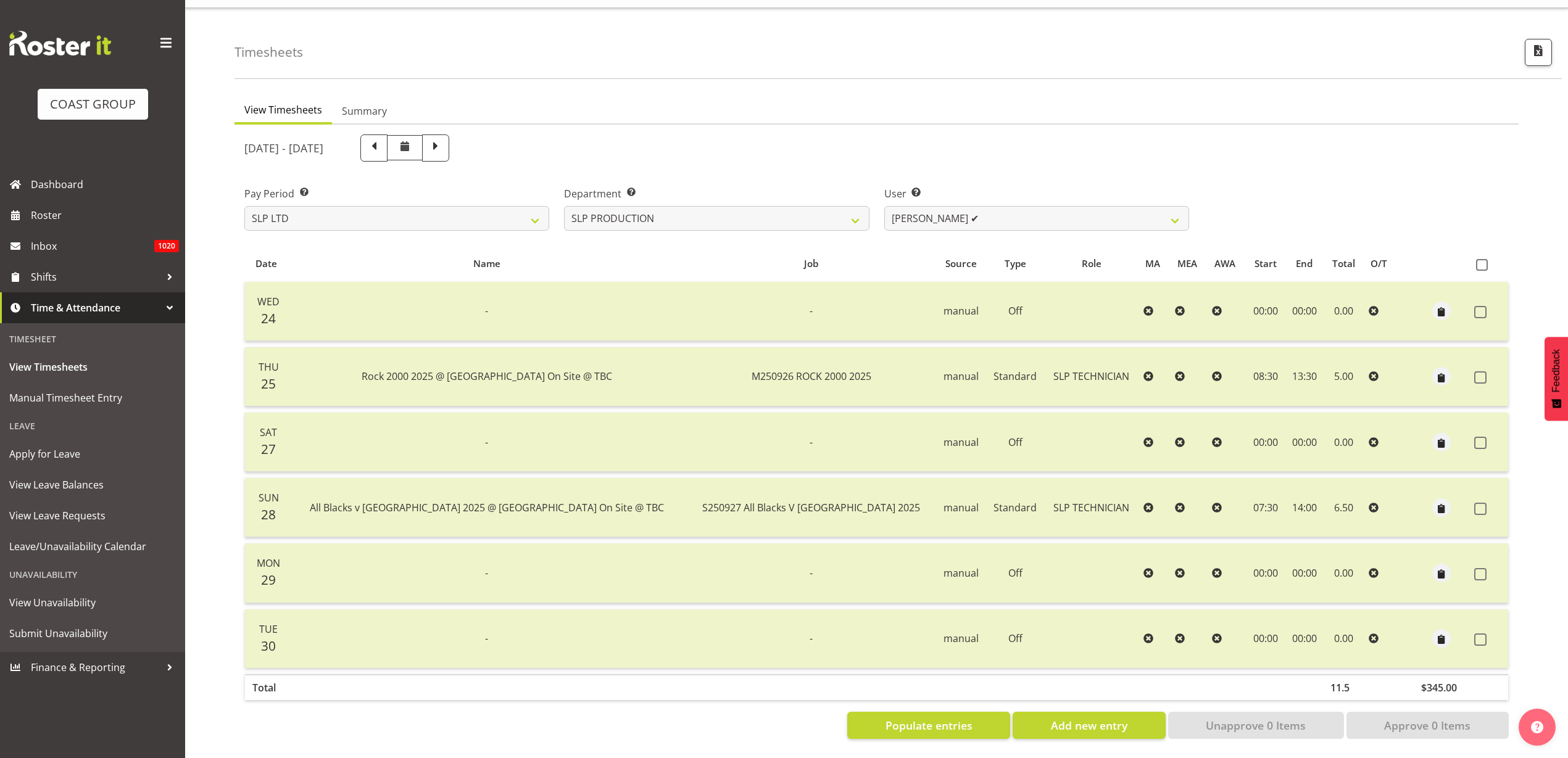
click at [1486, 371] on span at bounding box center [1480, 377] width 12 height 12
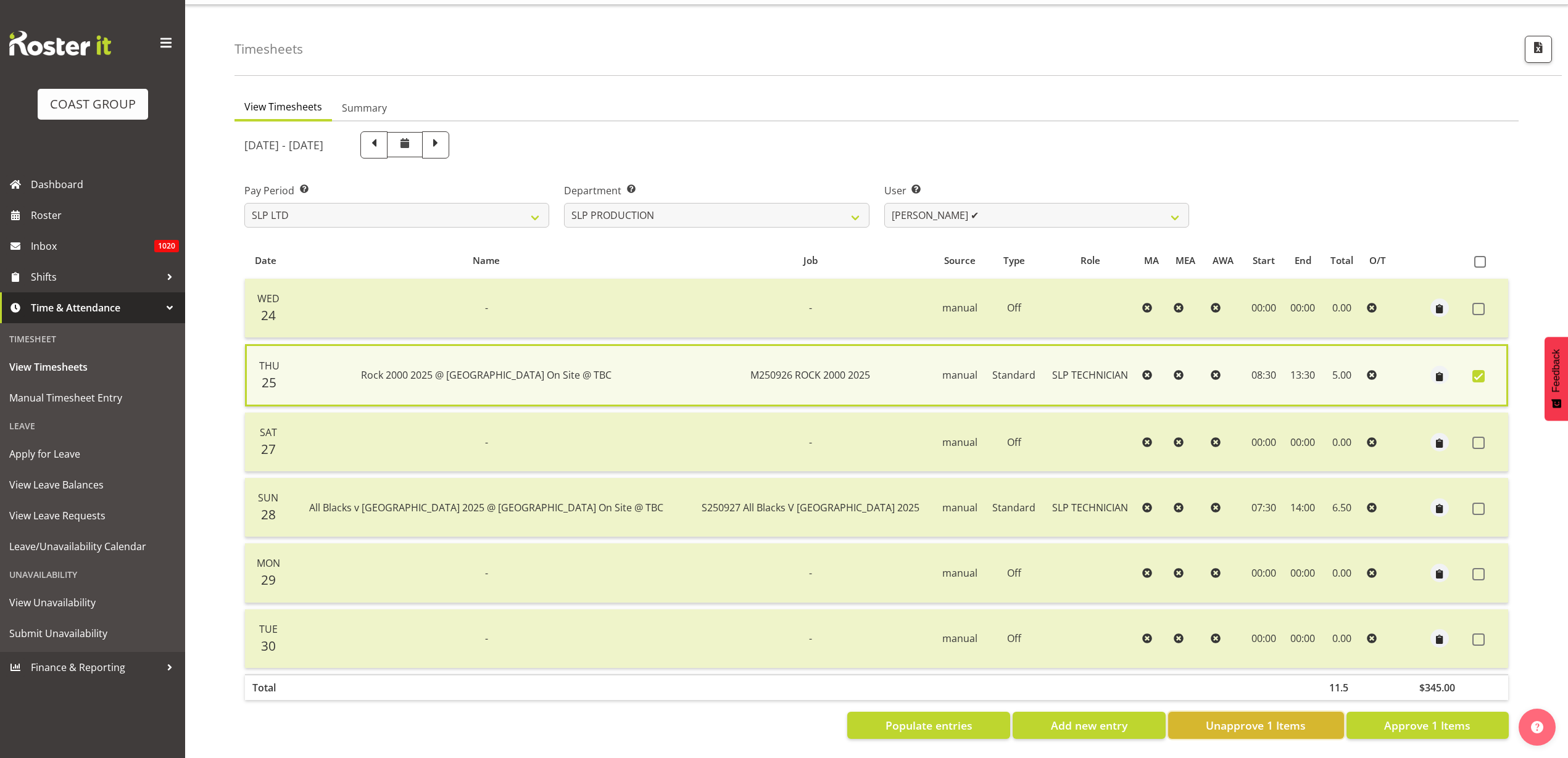
click at [1231, 720] on span "Unapprove 1 Items" at bounding box center [1255, 725] width 100 height 16
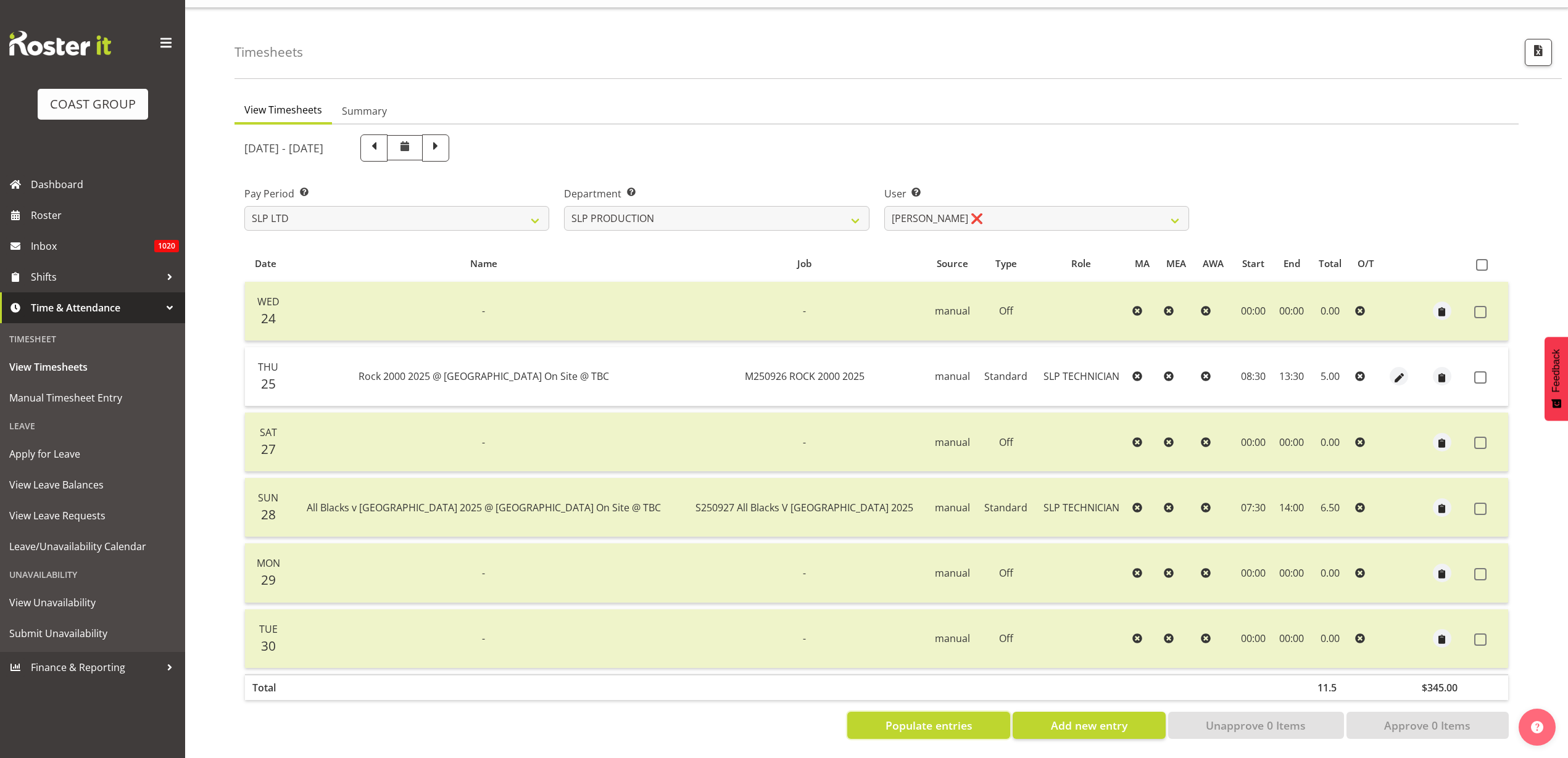
click at [918, 718] on span "Populate entries" at bounding box center [929, 725] width 87 height 16
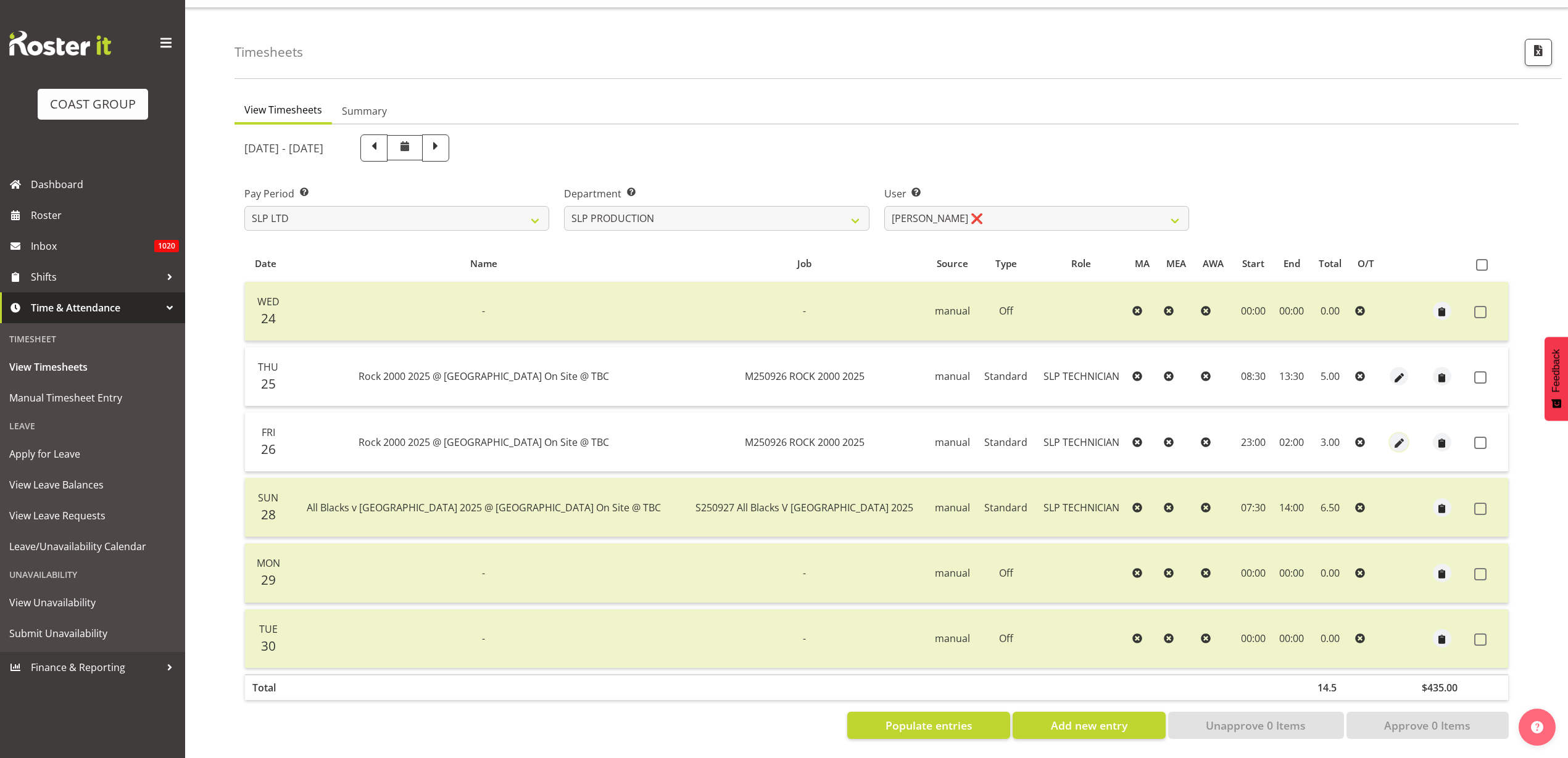
click at [1392, 436] on span "button" at bounding box center [1398, 442] width 14 height 14
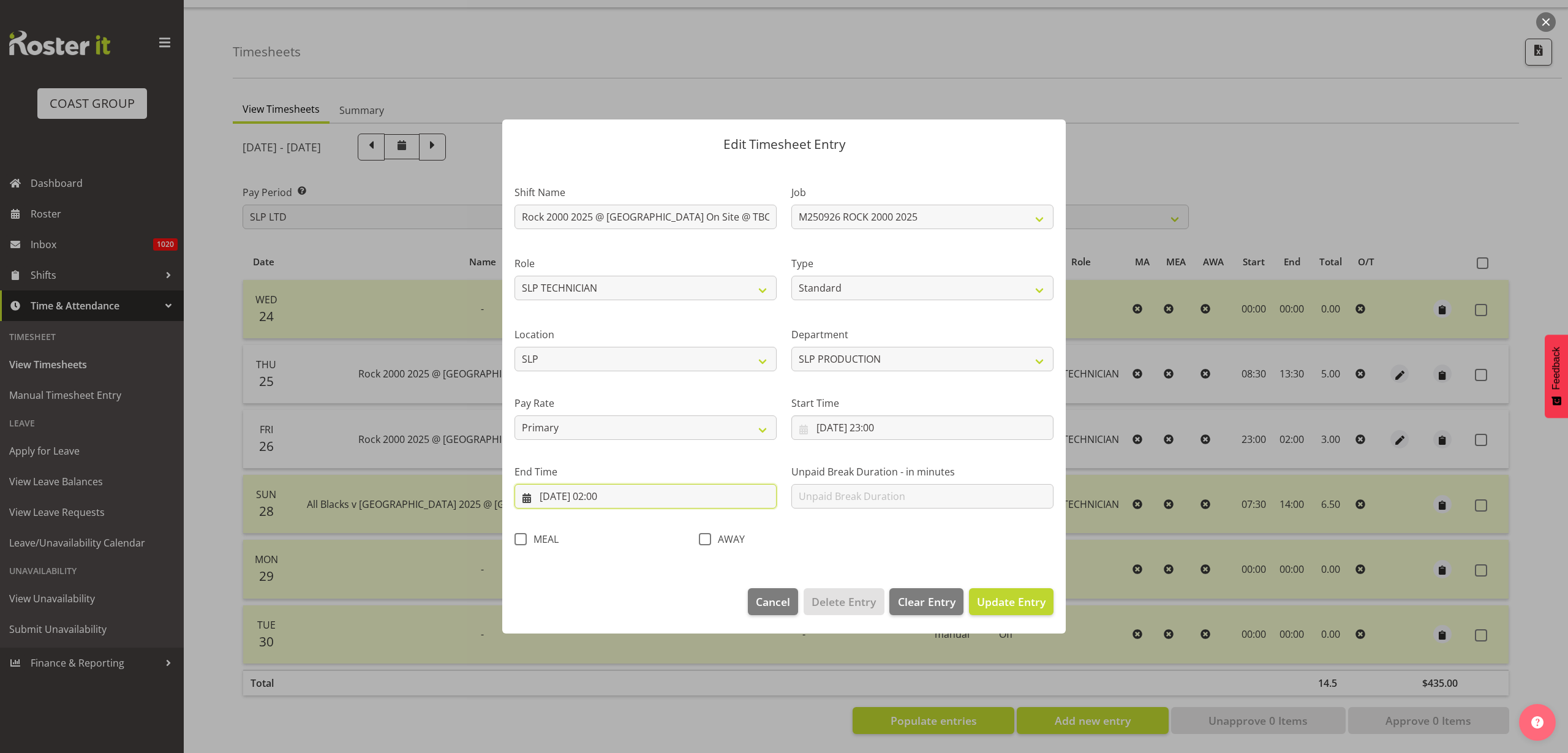
click at [609, 504] on input "27/09/2025, 02:00" at bounding box center [646, 496] width 262 height 24
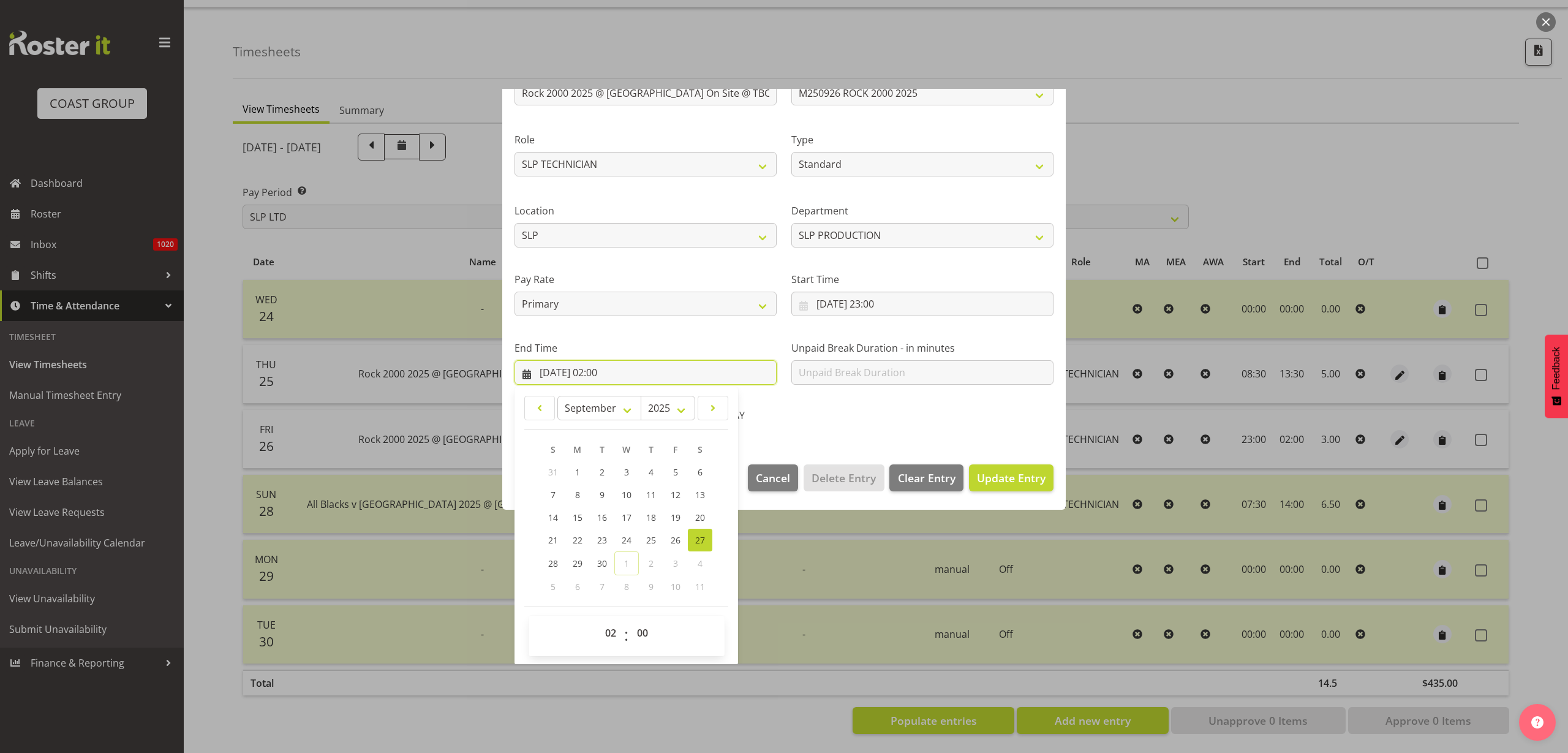
scroll to position [125, 0]
click at [607, 632] on select "00 01 02 03 04 05 06 07 08 09 10 11 12 13 14 15 16 17 18 19 20 21 22 23" at bounding box center [612, 632] width 28 height 24
click at [598, 620] on select "00 01 02 03 04 05 06 07 08 09 10 11 12 13 14 15 16 17 18 19 20 21 22 23" at bounding box center [612, 632] width 28 height 24
click at [1002, 475] on span "Update Entry" at bounding box center [1012, 477] width 69 height 15
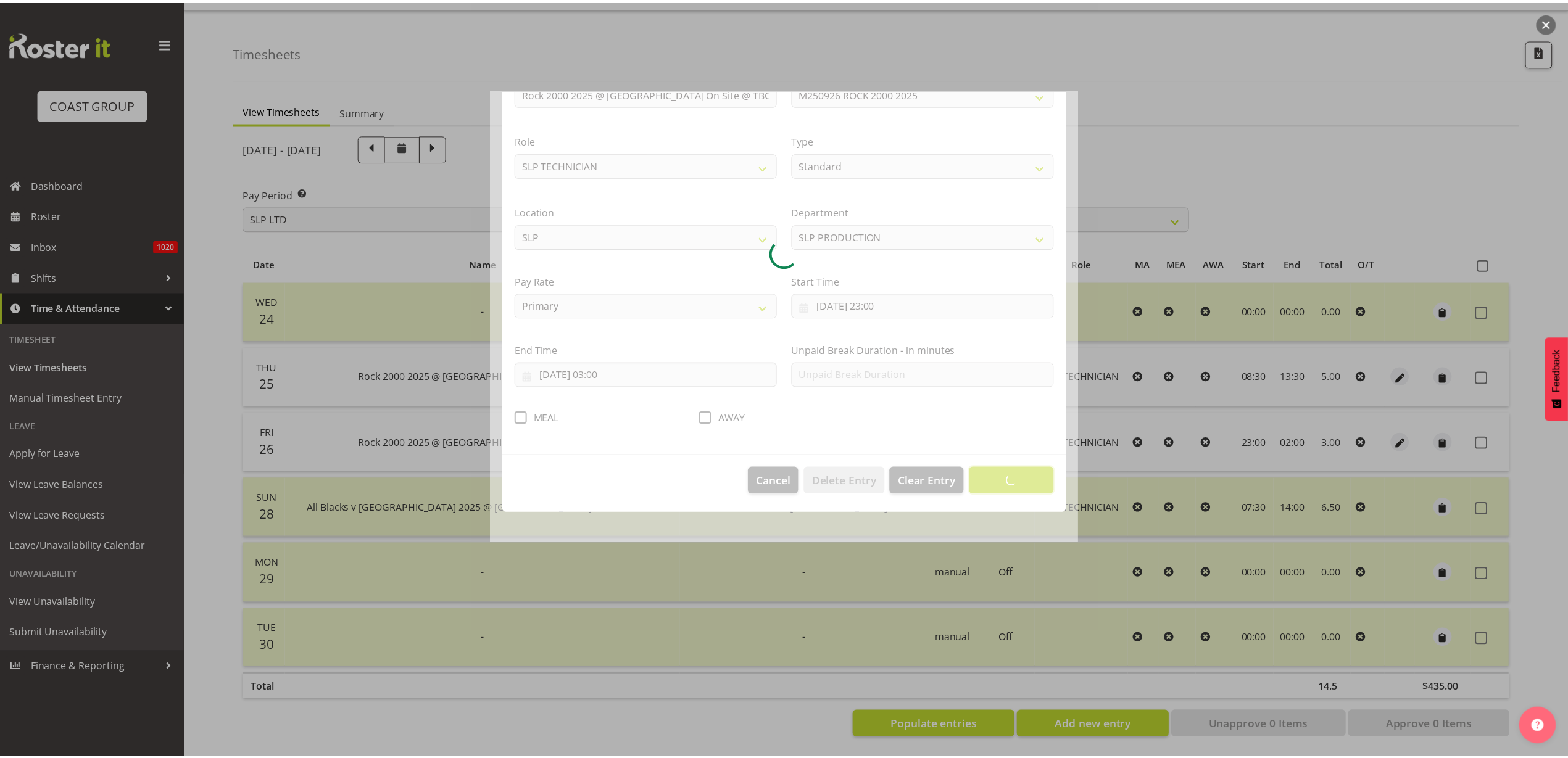
scroll to position [0, 0]
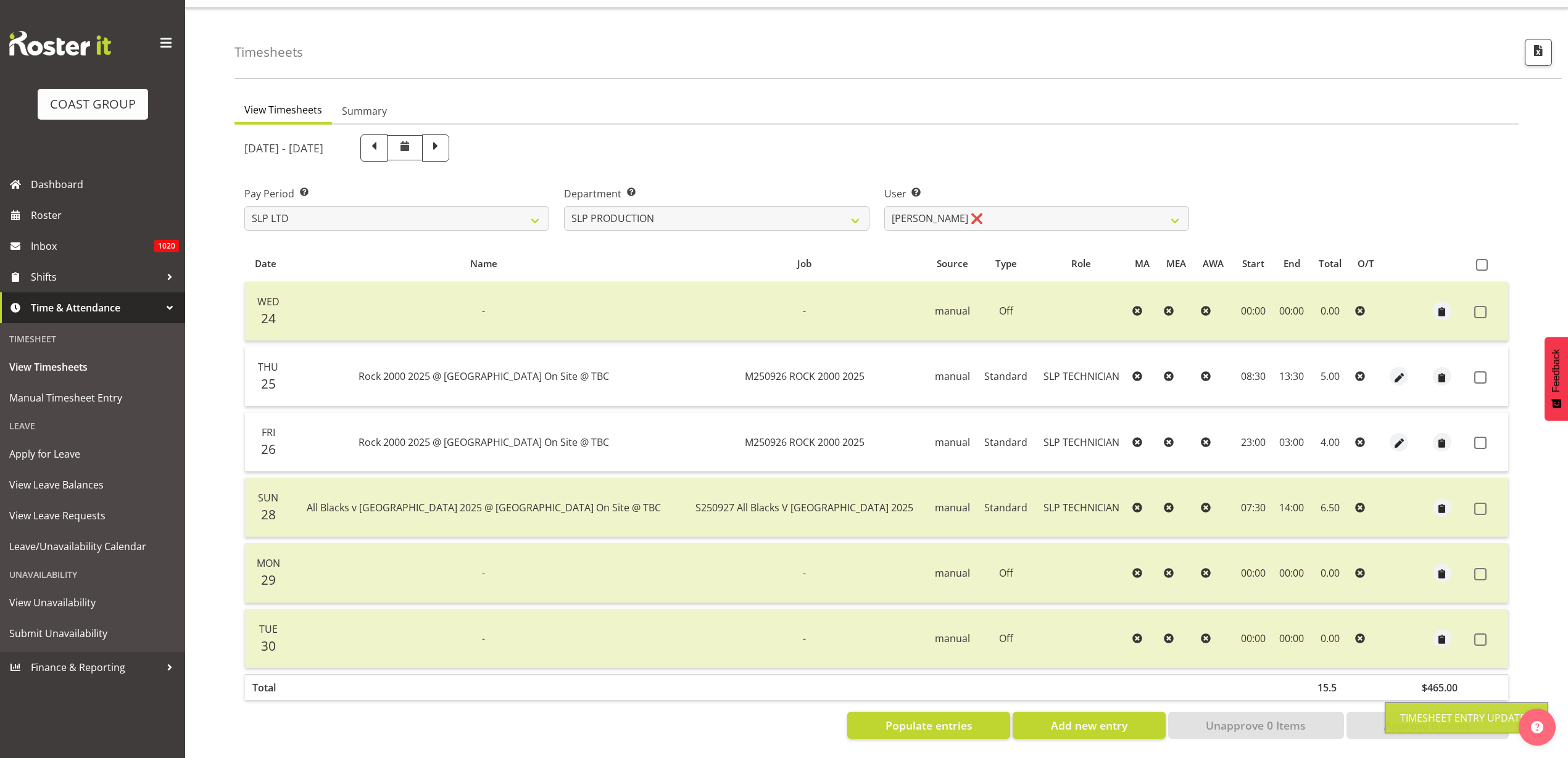
click at [1486, 260] on span at bounding box center [1482, 265] width 12 height 12
click at [1484, 260] on input "checkbox" at bounding box center [1480, 264] width 8 height 8
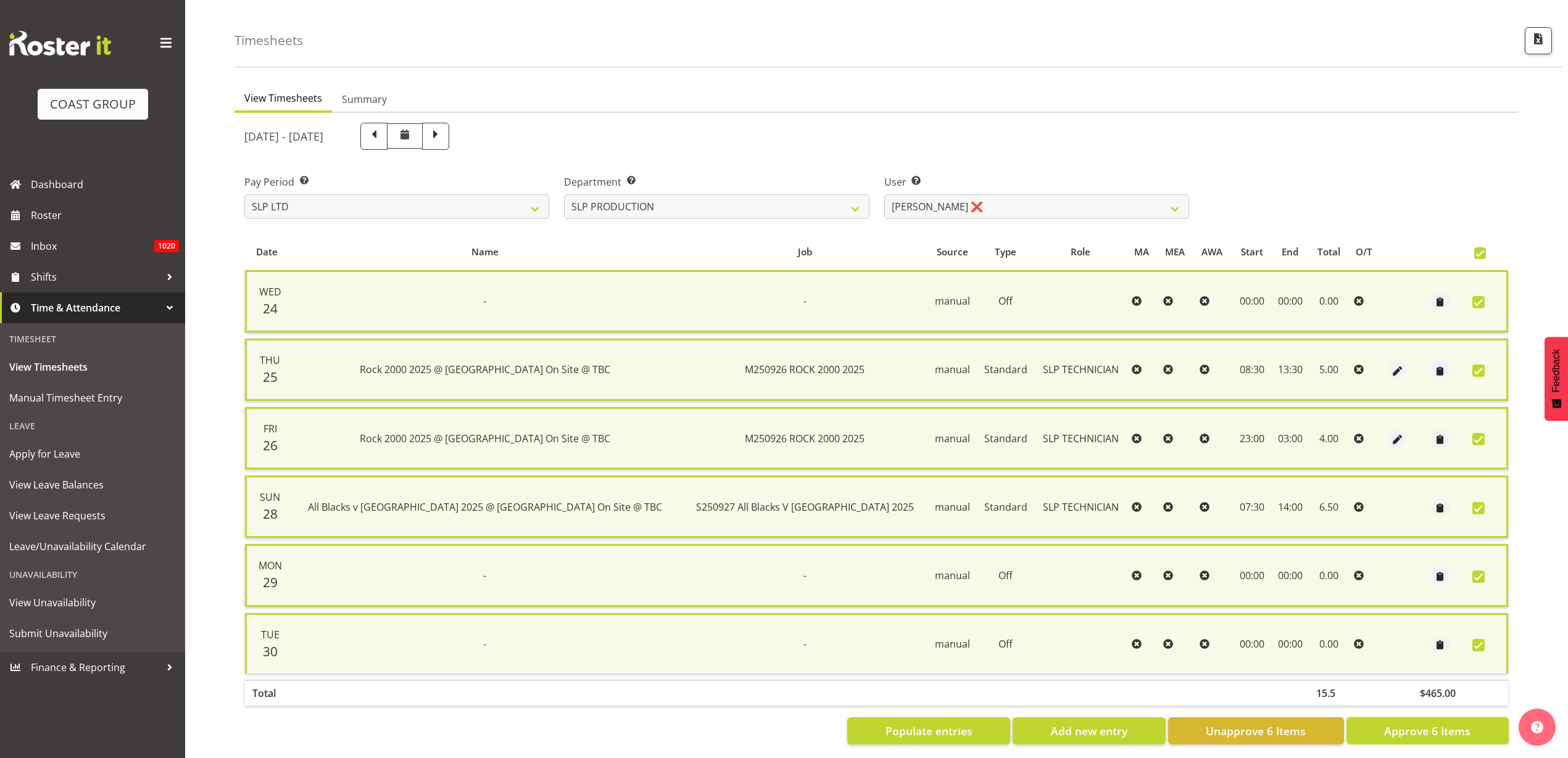
click at [1382, 739] on button "Approve 6 Items" at bounding box center [1427, 731] width 162 height 27
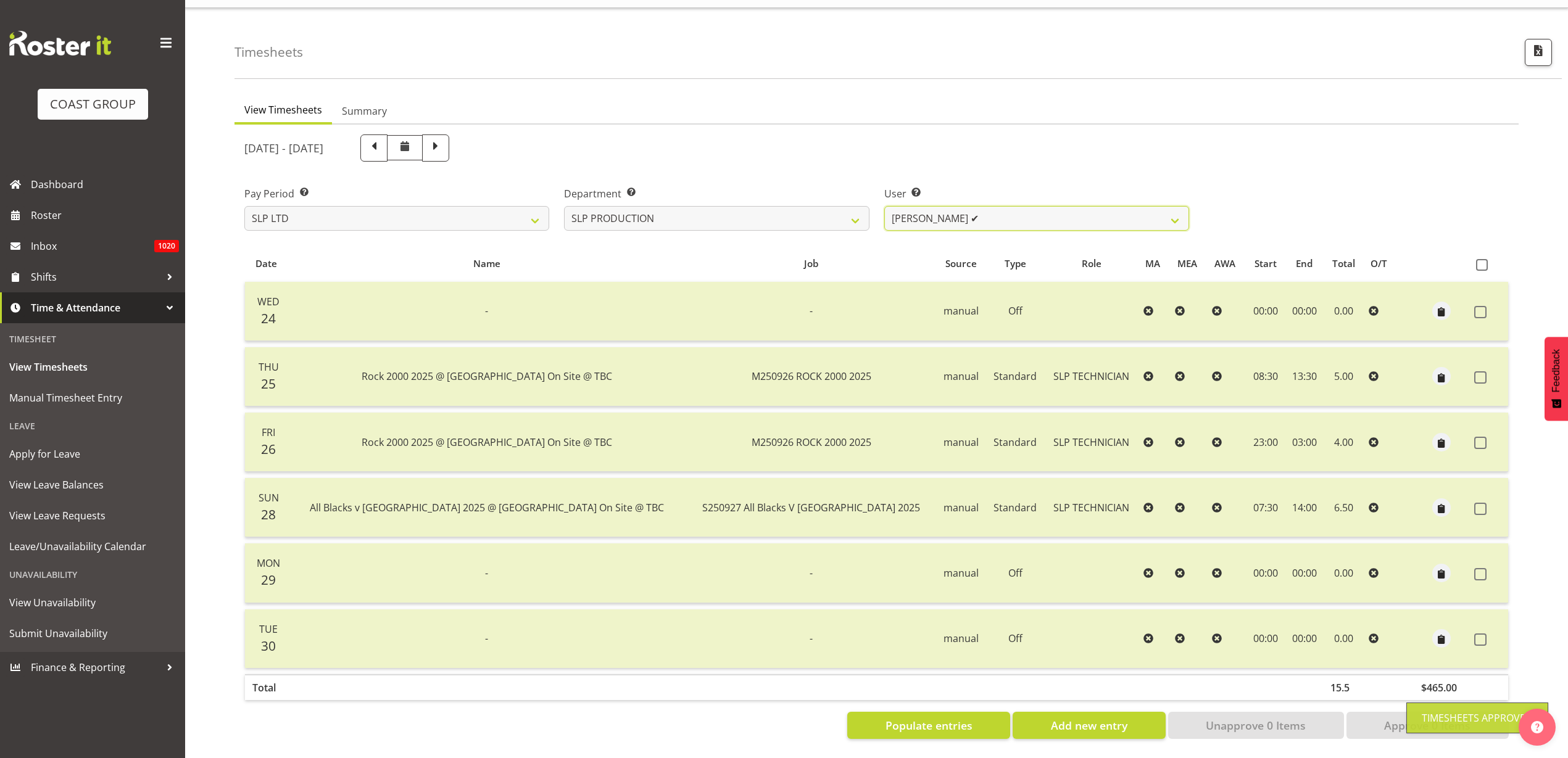
click at [993, 206] on select "Aaron Grant ✔ Alan Burrows ✔ Coel Phillips ✔ Kent Stevens ✔ Kes David ✔ Mark Ph…" at bounding box center [1036, 218] width 305 height 24
click at [884, 206] on select "Aaron Grant ✔ Alan Burrows ✔ Coel Phillips ✔ Kent Stevens ✔ Kes David ✔ Mark Ph…" at bounding box center [1036, 218] width 305 height 24
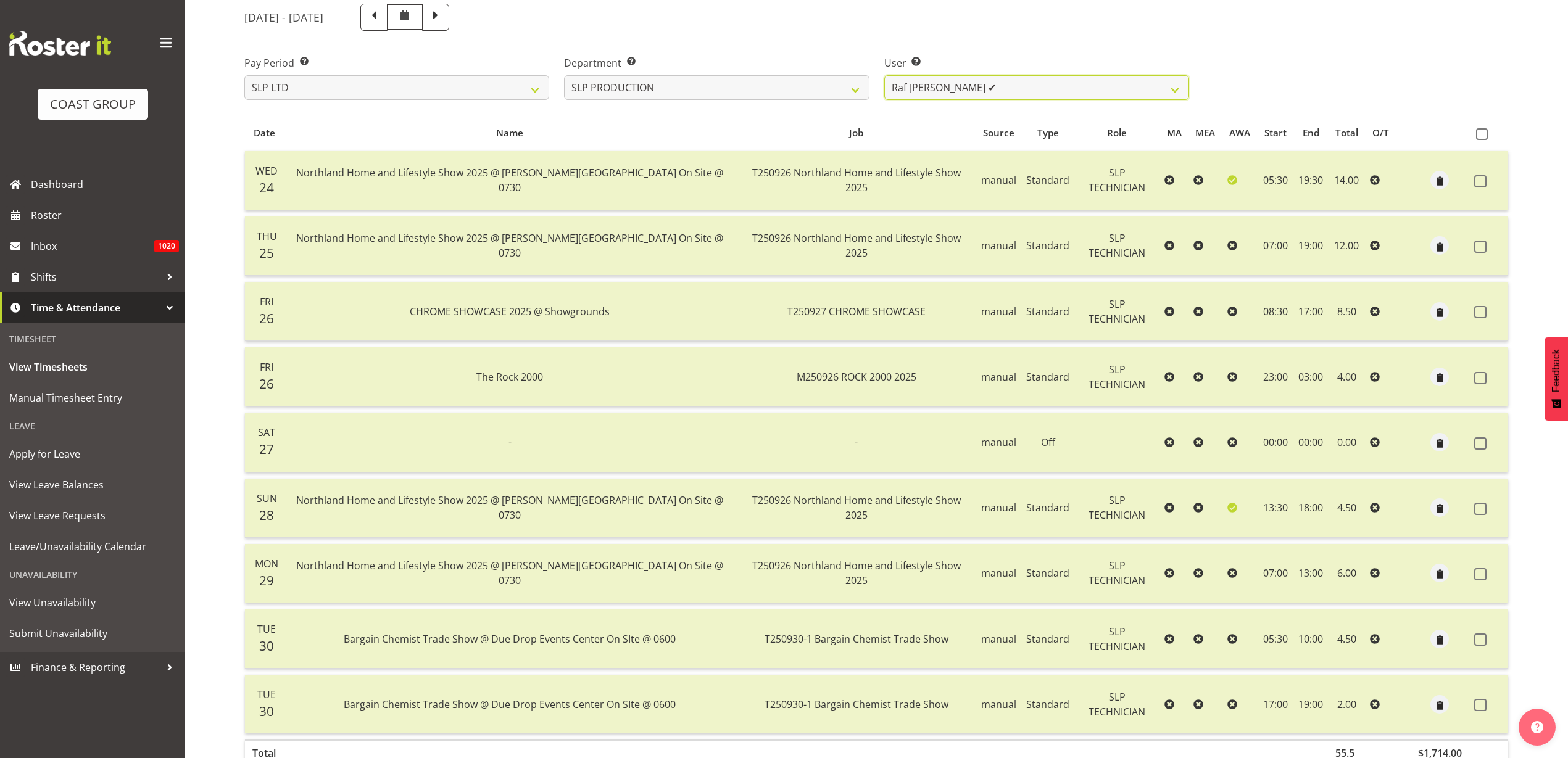
scroll to position [79, 0]
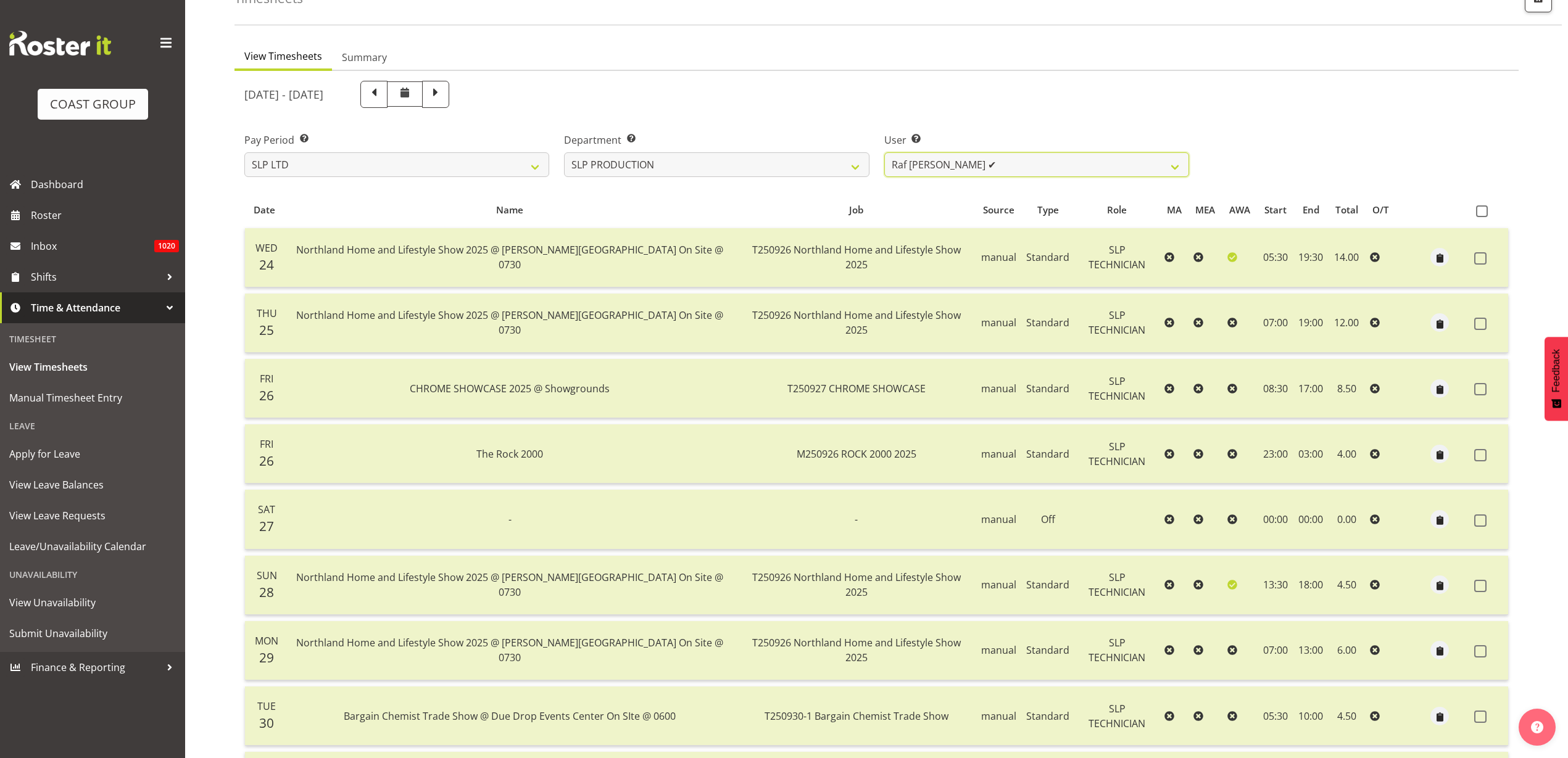
click at [997, 166] on select "Aaron Grant ✔ Alan Burrows ✔ Coel Phillips ✔ Kent Stevens ✔ Kes David ✔ Mark Ph…" at bounding box center [1036, 165] width 305 height 24
click at [884, 153] on select "Aaron Grant ✔ Alan Burrows ✔ Coel Phillips ✔ Kent Stevens ✔ Kes David ✔ Mark Ph…" at bounding box center [1036, 165] width 305 height 24
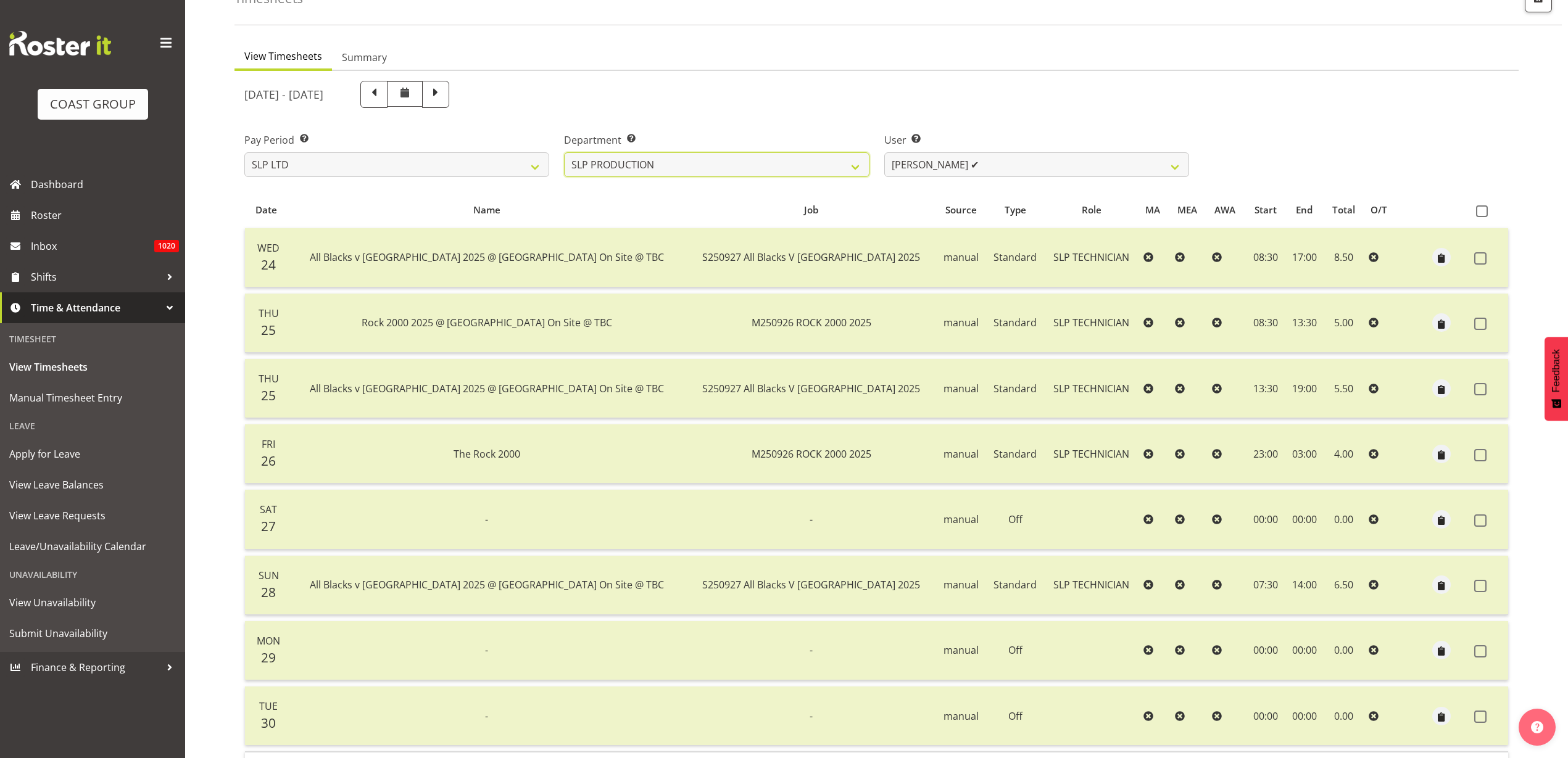
click at [744, 167] on select "SLP CHC SLP OFFICE SLP PRODUCTION SLP TRADE" at bounding box center [716, 165] width 305 height 24
click at [564, 153] on select "SLP CHC SLP OFFICE SLP PRODUCTION SLP TRADE" at bounding box center [716, 165] width 305 height 24
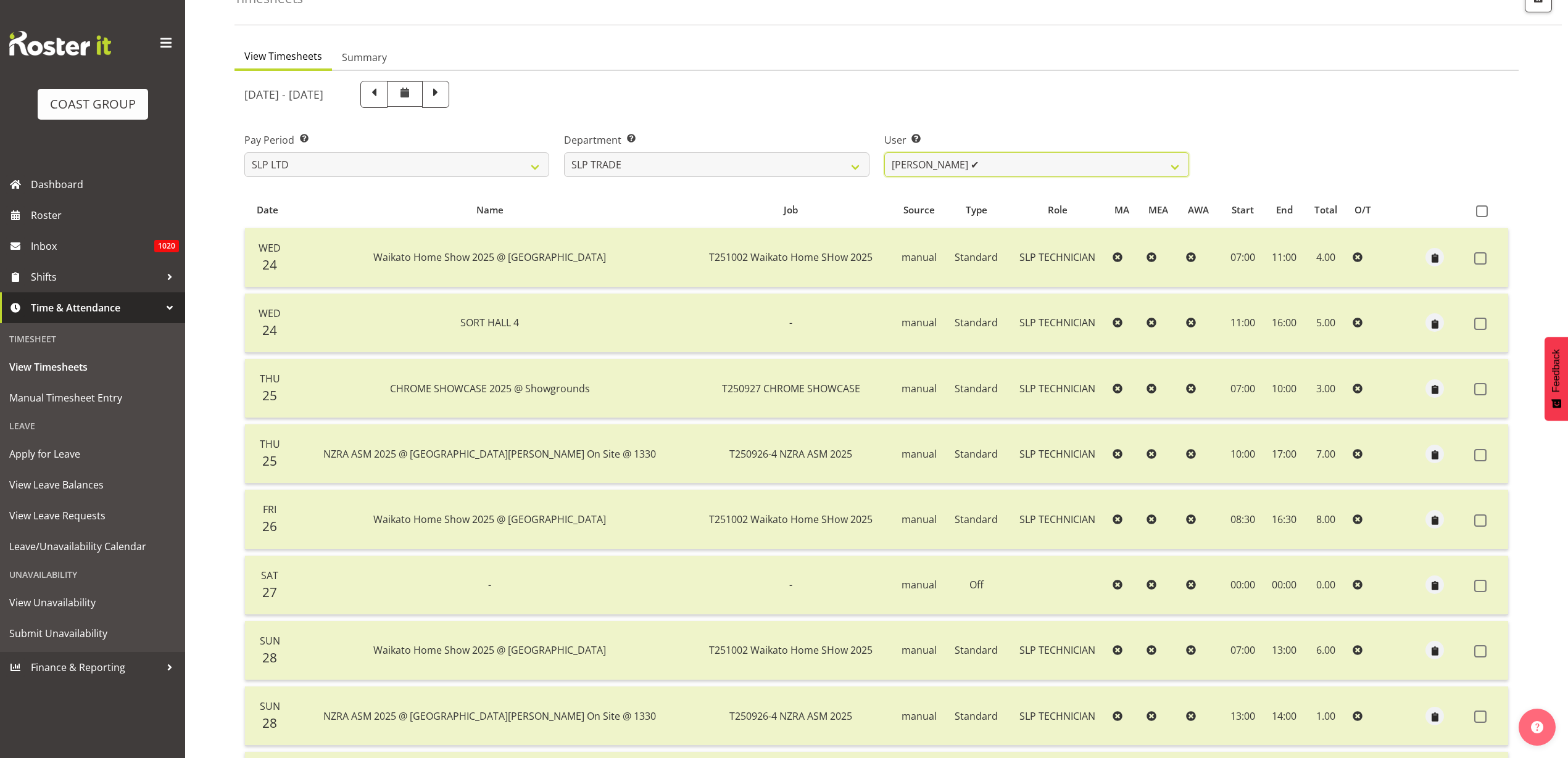
click at [1026, 159] on select "Aof Anujarawat ✔ Han Chaleerin ✔ Hayden Watts ✔ Jack Brewer ✔ Jesse Hawira ✔ Jo…" at bounding box center [1036, 165] width 305 height 24
click at [884, 153] on select "Aof Anujarawat ✔ Han Chaleerin ✔ Hayden Watts ✔ Jack Brewer ✔ Jesse Hawira ✔ Jo…" at bounding box center [1036, 165] width 305 height 24
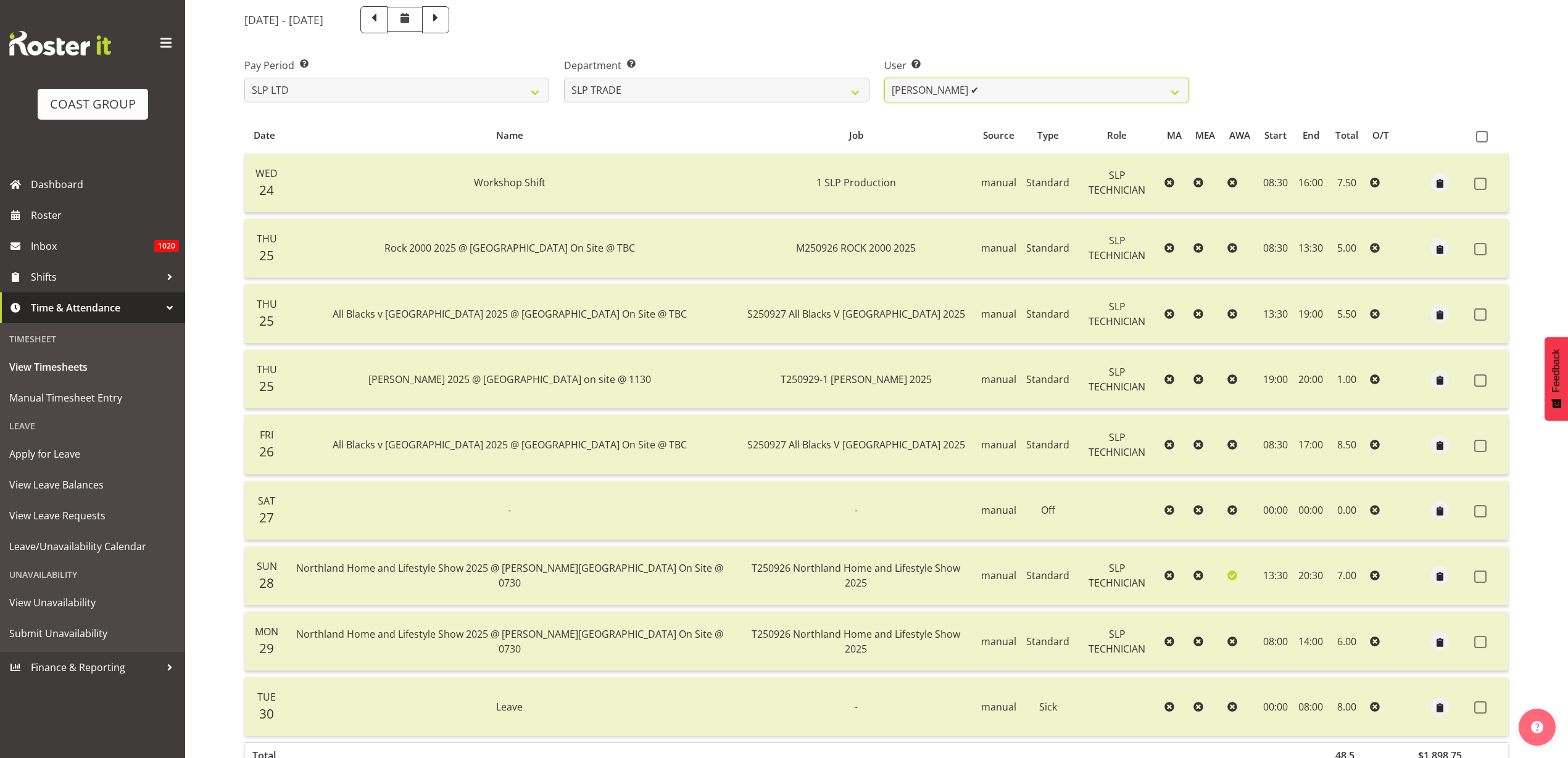
scroll to position [233, 0]
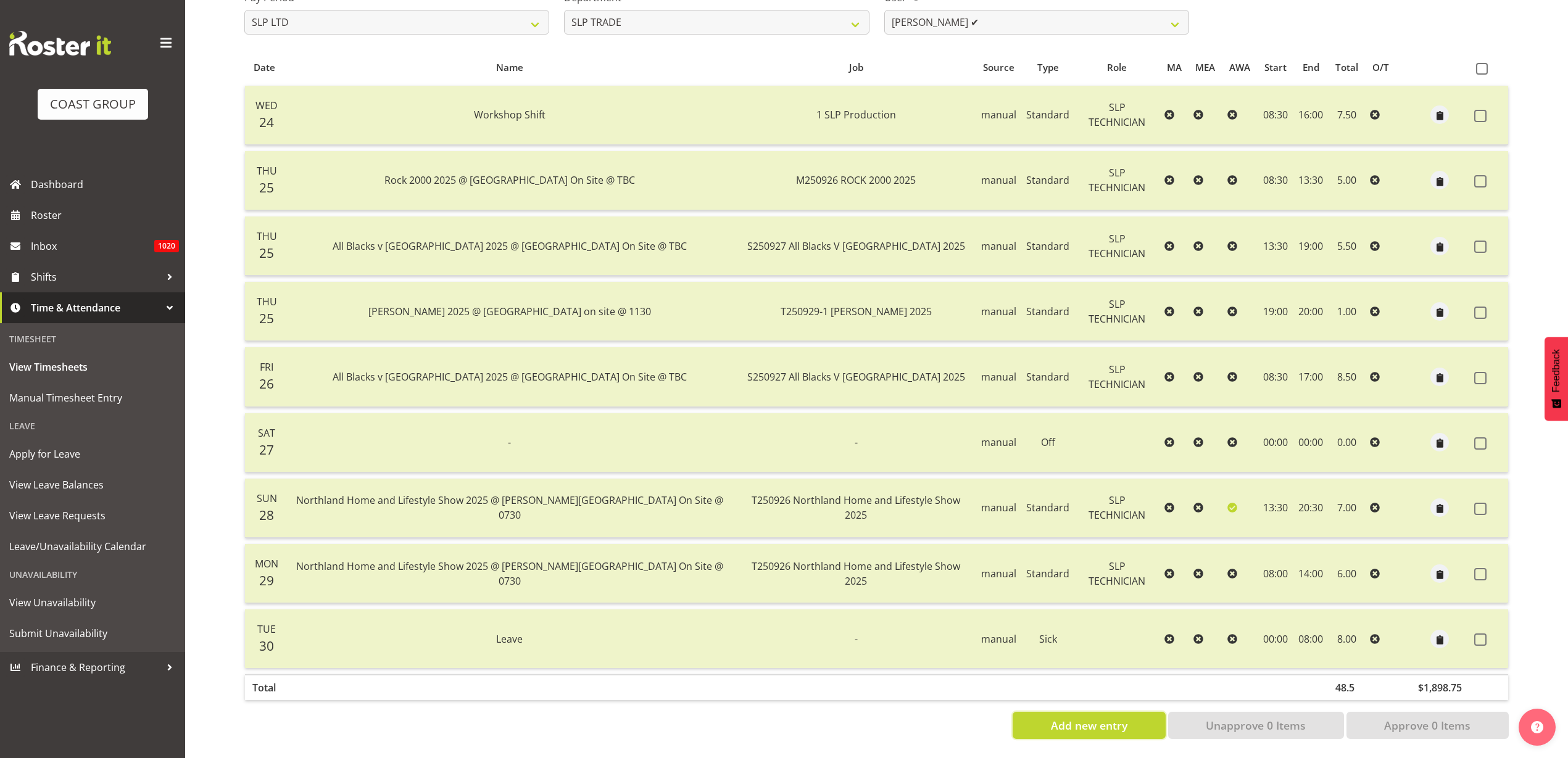
click at [1090, 718] on span "Add new entry" at bounding box center [1089, 725] width 77 height 16
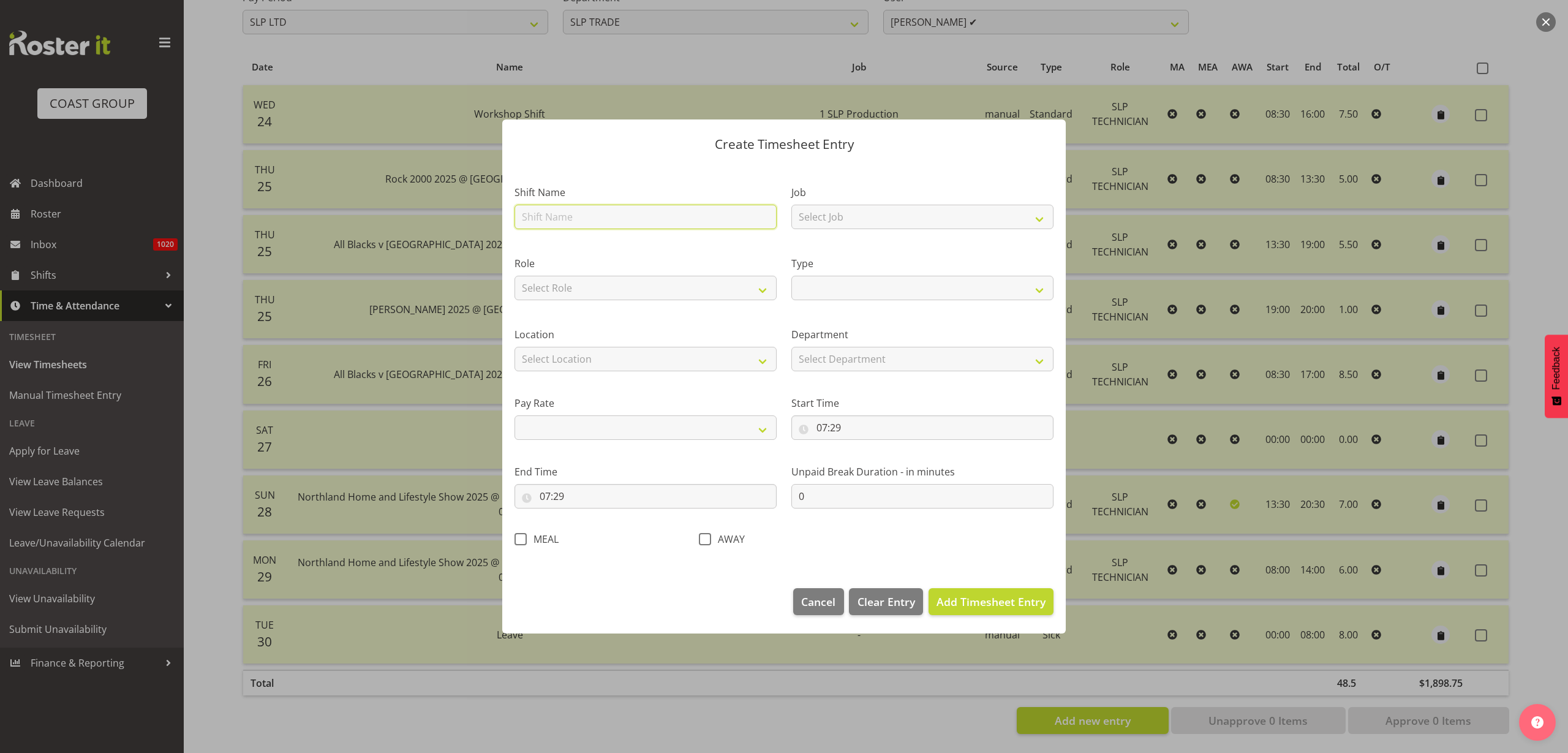
click at [634, 212] on input "text" at bounding box center [646, 217] width 262 height 24
click at [873, 434] on input "07:29" at bounding box center [923, 427] width 262 height 24
click at [595, 499] on input "07:29" at bounding box center [646, 496] width 262 height 24
click at [1038, 600] on span "Add Timesheet Entry" at bounding box center [991, 602] width 109 height 15
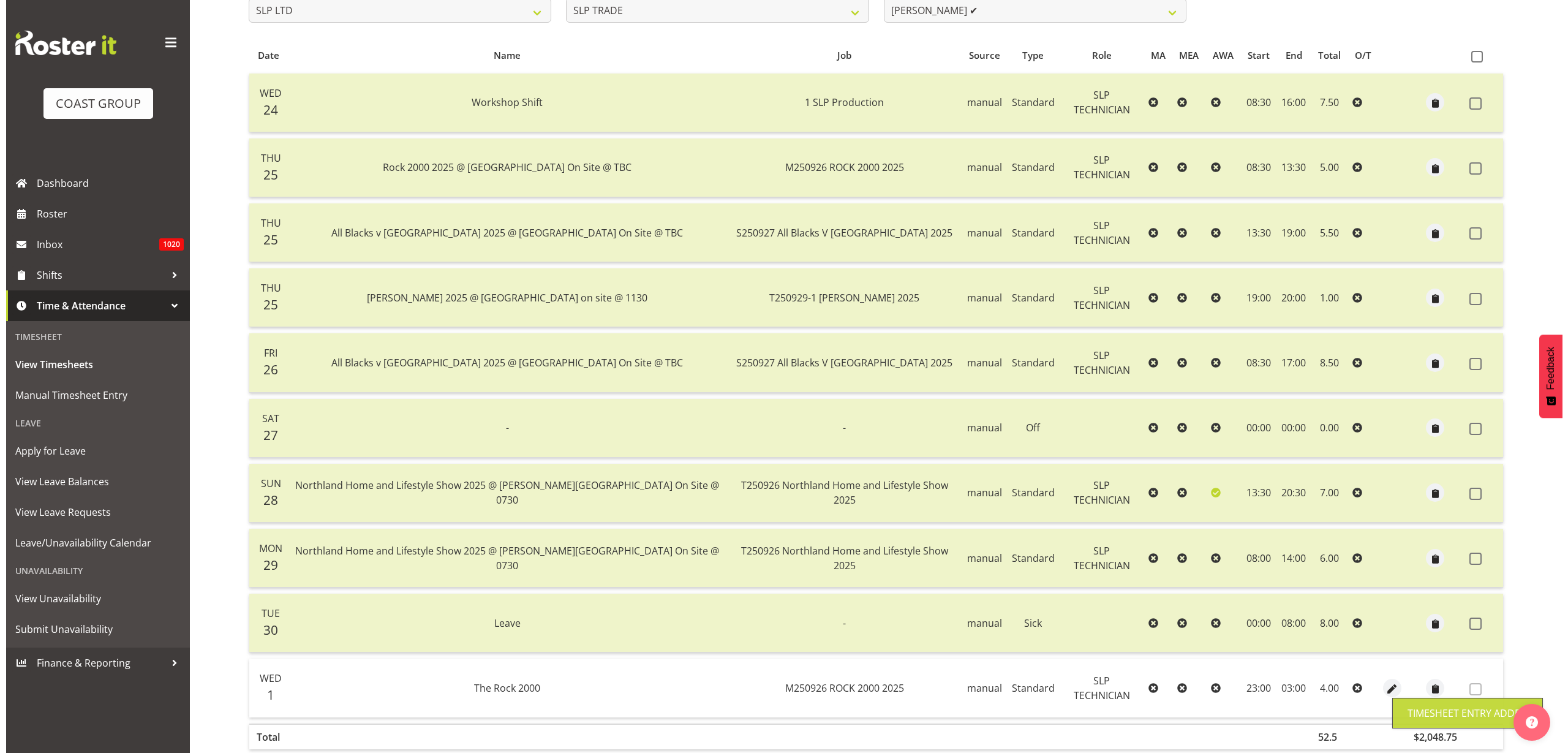
scroll to position [297, 0]
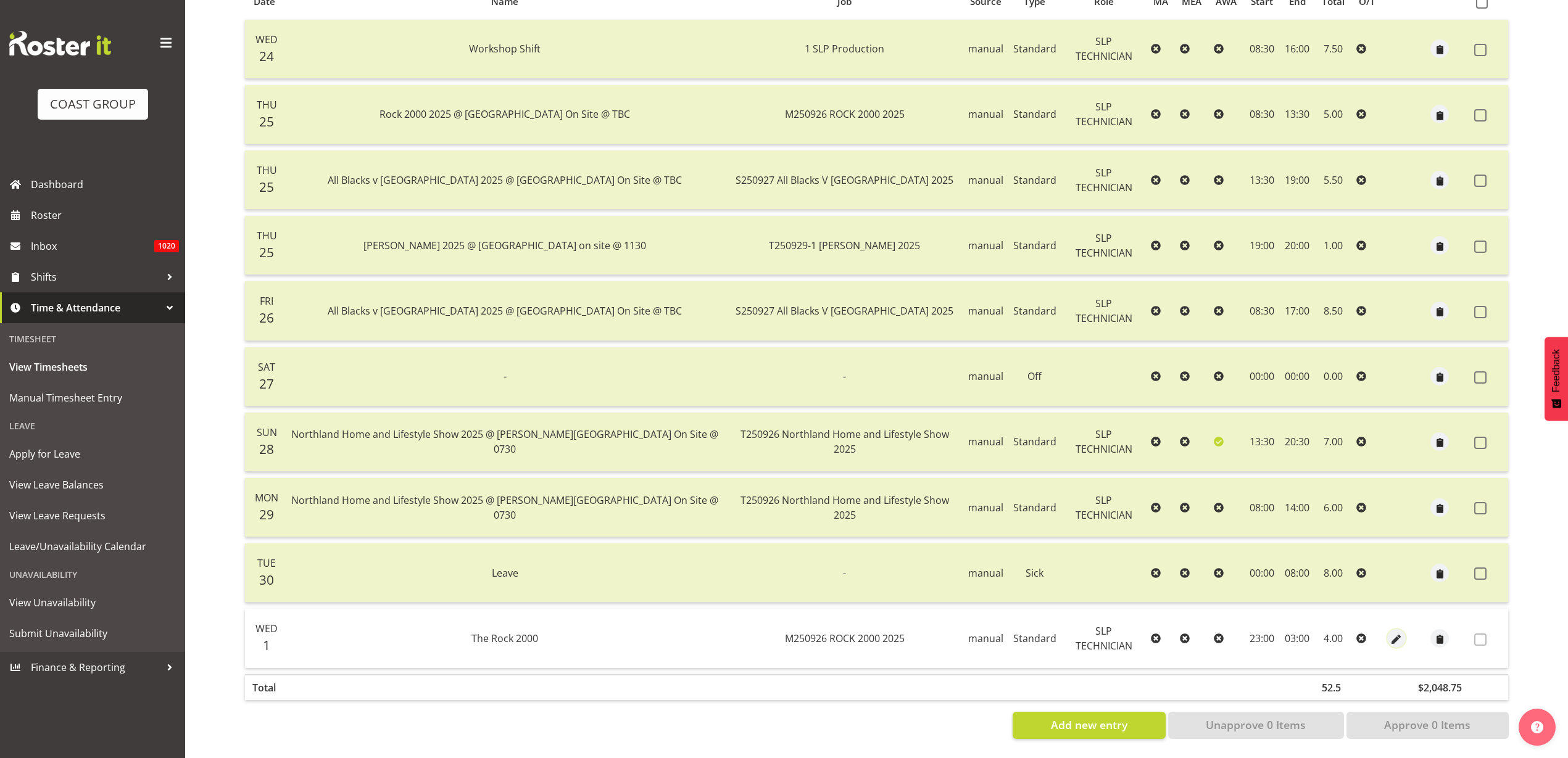
click at [1392, 632] on span "button" at bounding box center [1396, 639] width 14 height 14
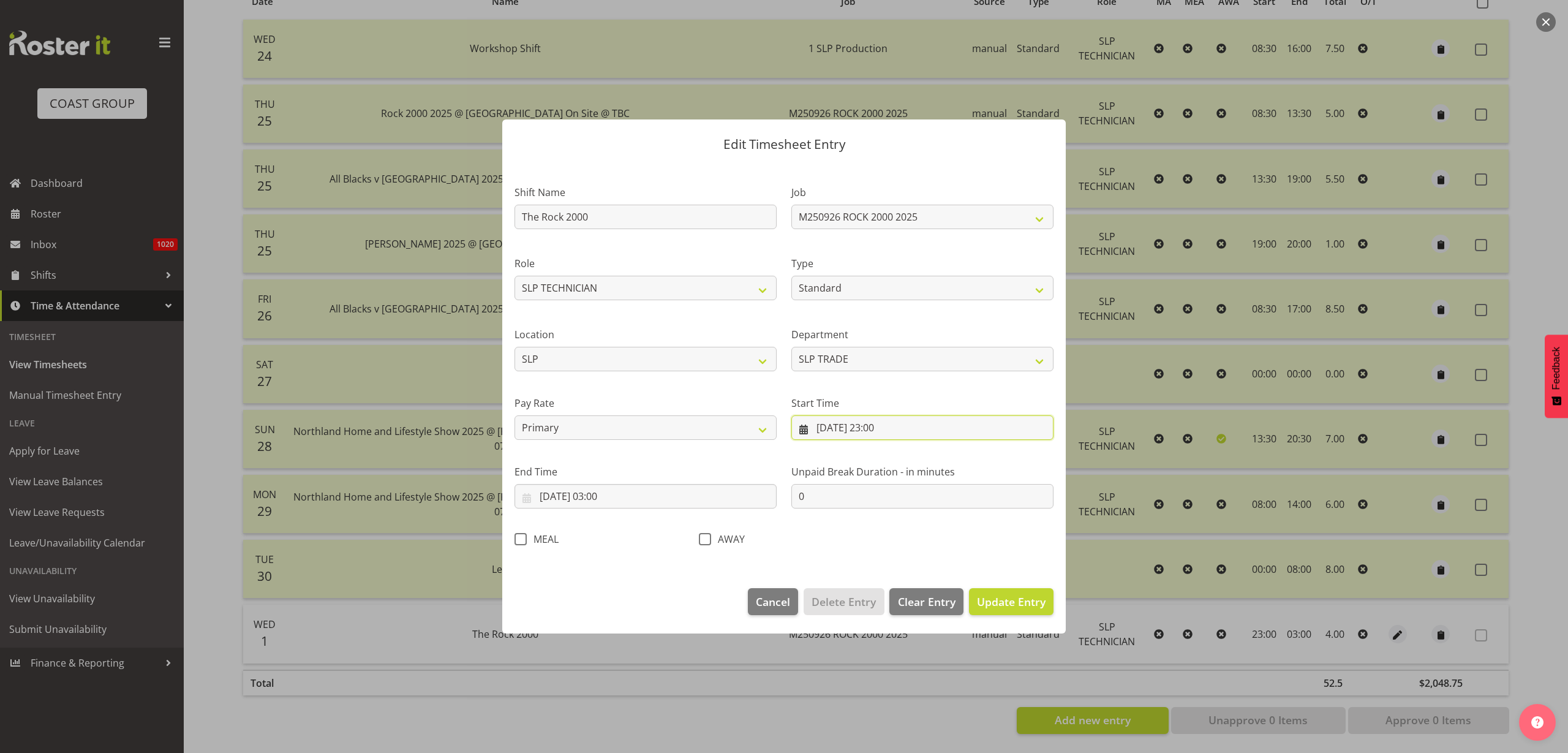
click at [861, 430] on input "01/10/2025, 23:00" at bounding box center [923, 427] width 262 height 24
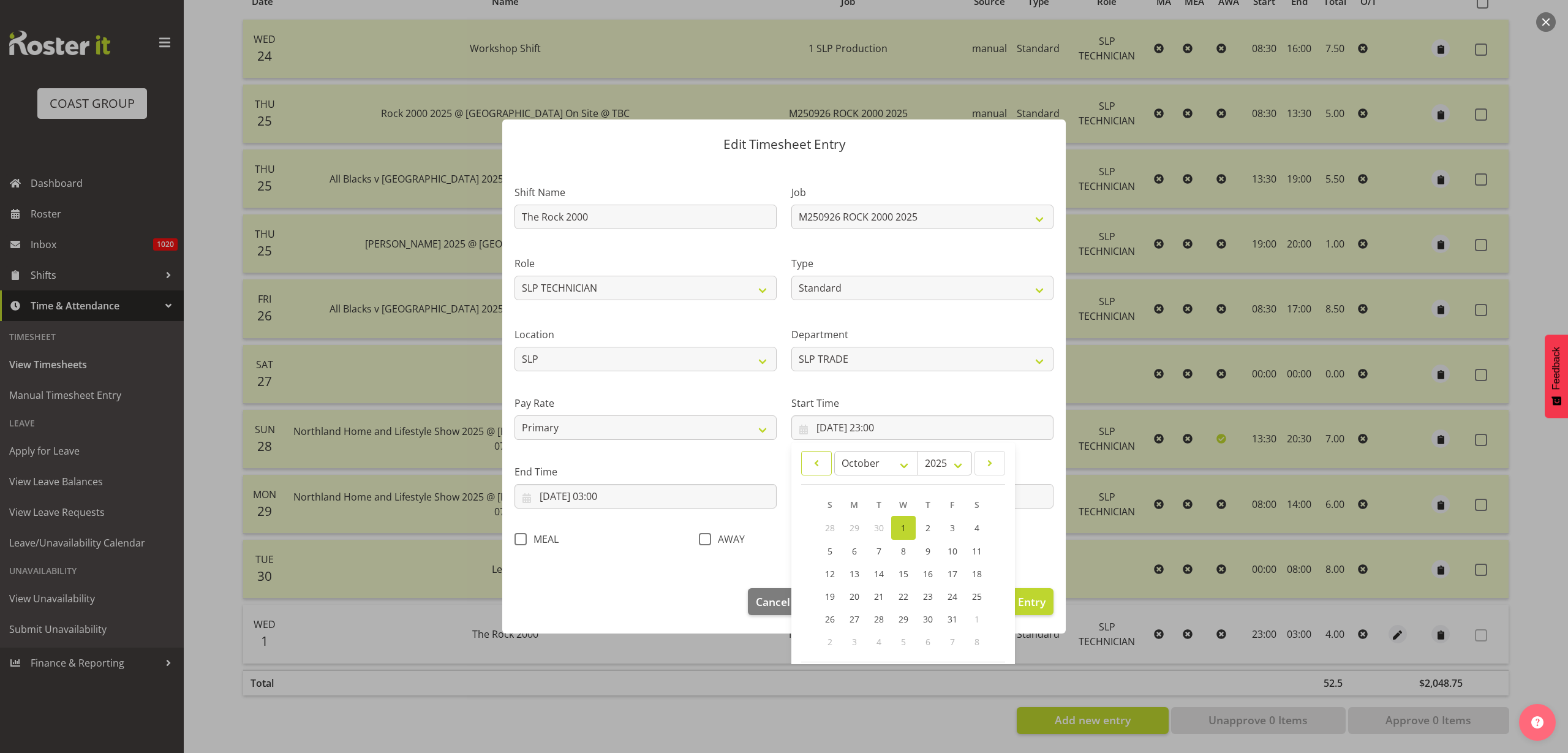
click at [801, 462] on link at bounding box center [816, 464] width 31 height 24
click at [948, 594] on span "26" at bounding box center [953, 595] width 10 height 12
click at [604, 504] on input "02/10/2025, 03:00" at bounding box center [646, 496] width 262 height 24
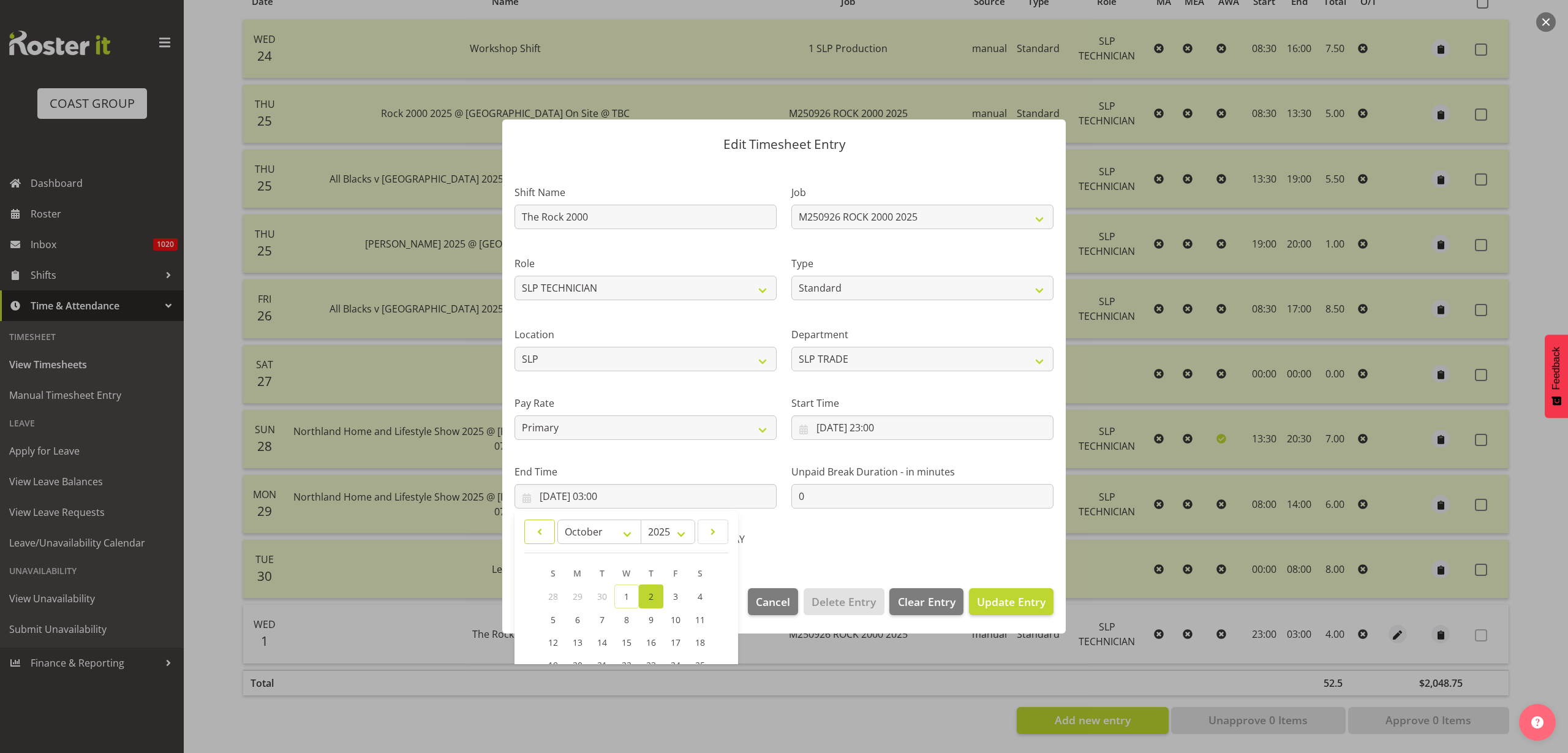
click at [536, 535] on span at bounding box center [540, 532] width 15 height 15
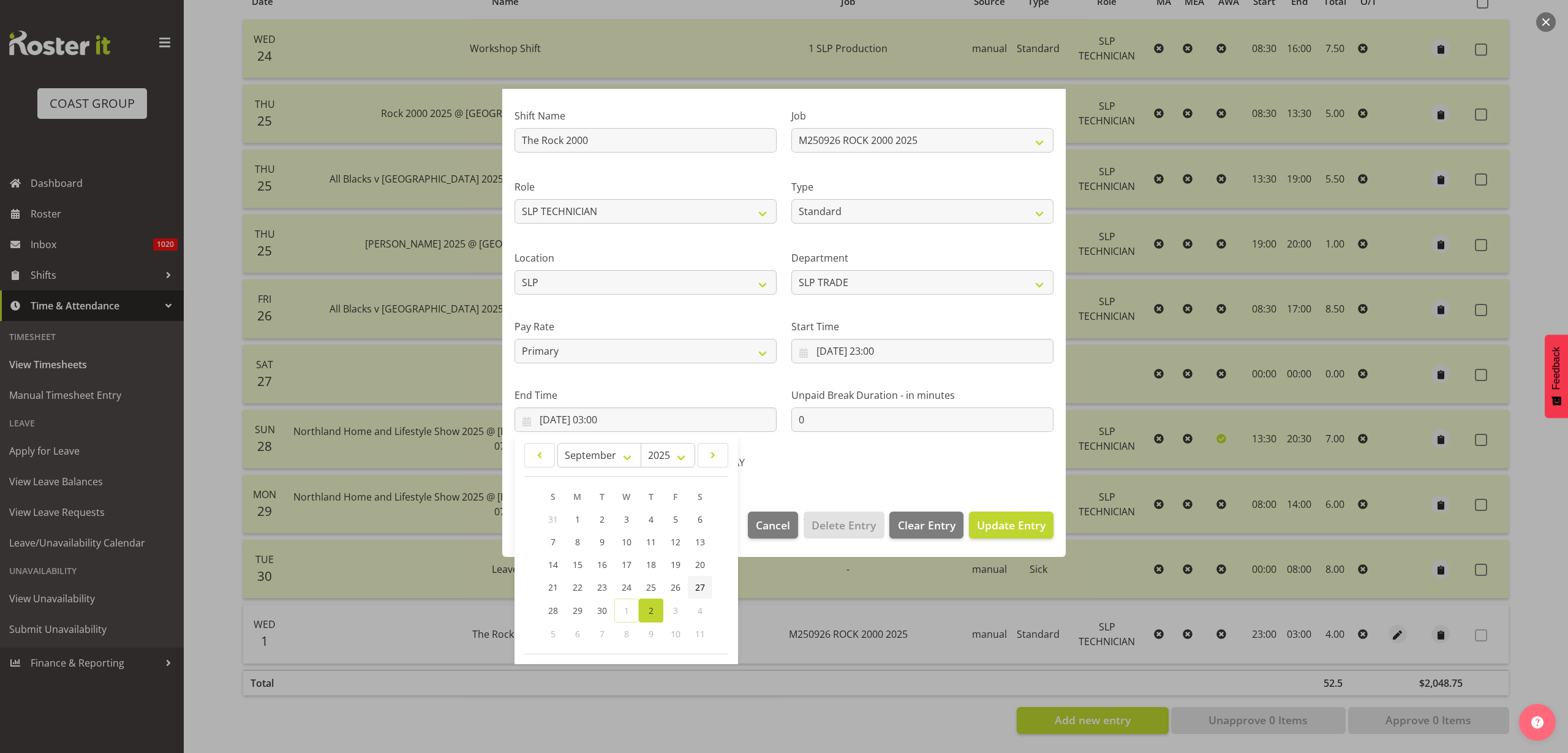
click at [701, 587] on span "27" at bounding box center [700, 587] width 10 height 12
click at [1005, 527] on span "Update Entry" at bounding box center [1012, 525] width 69 height 15
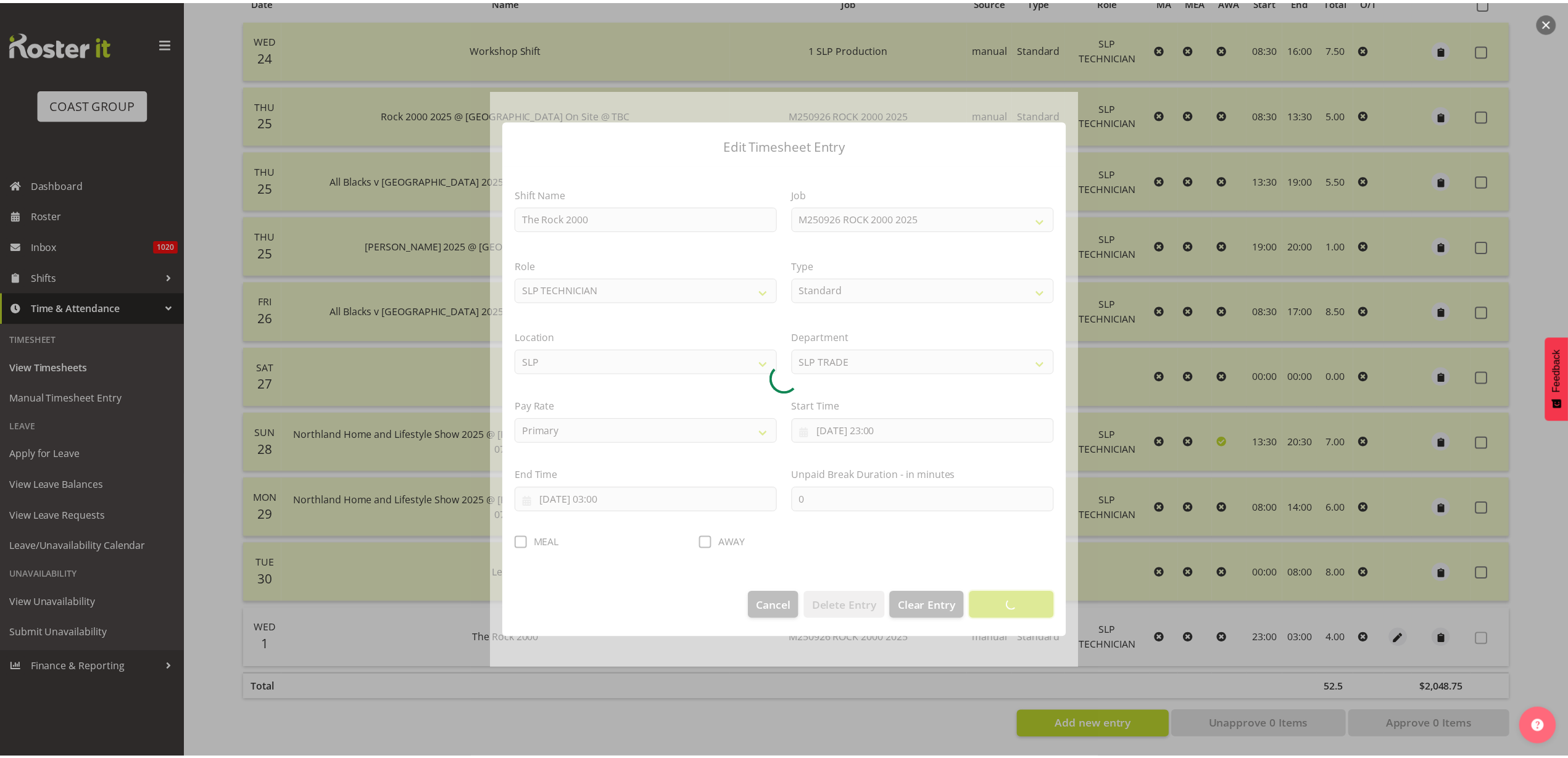
scroll to position [0, 0]
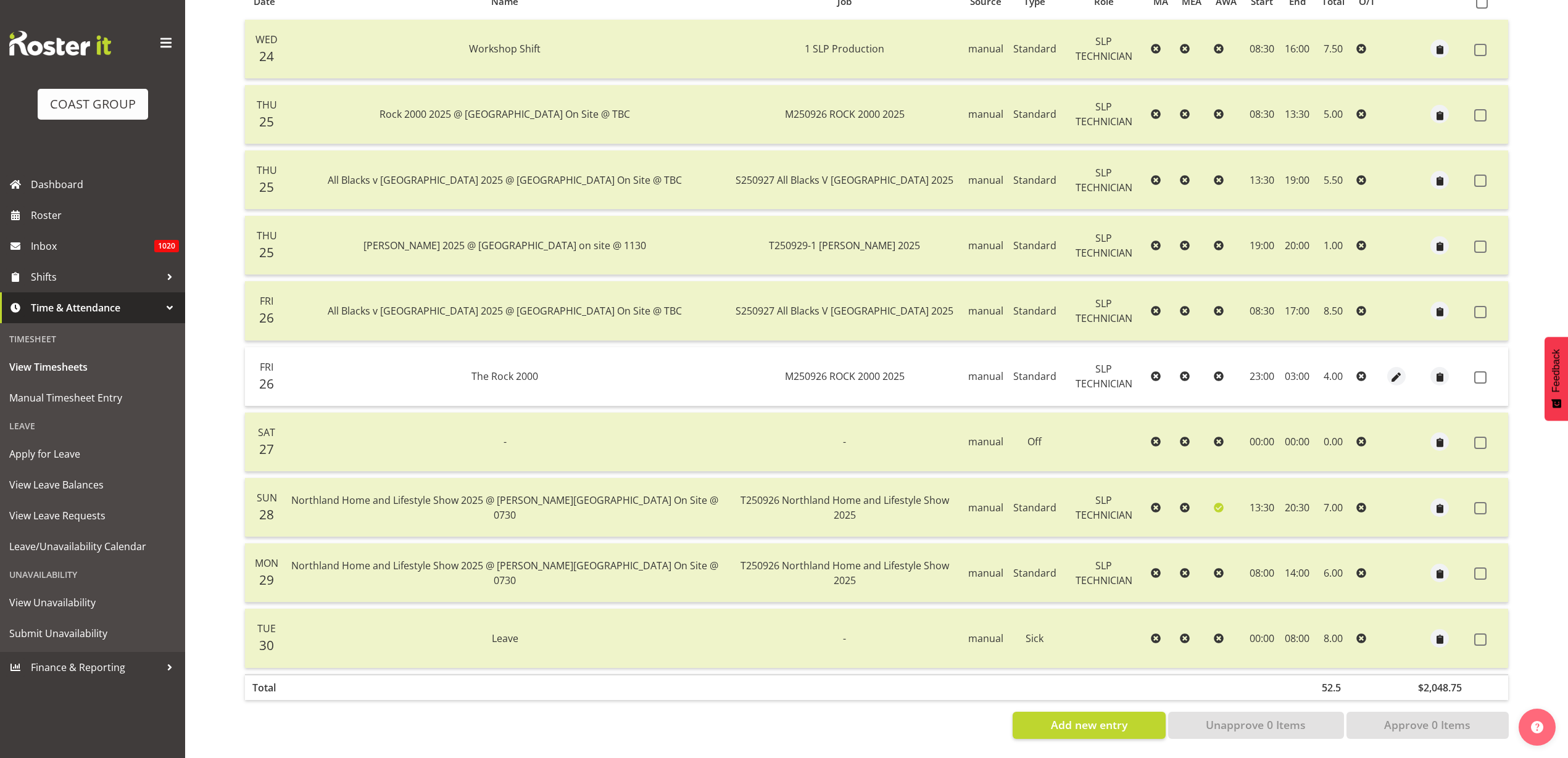
click at [1478, 371] on span at bounding box center [1480, 377] width 12 height 12
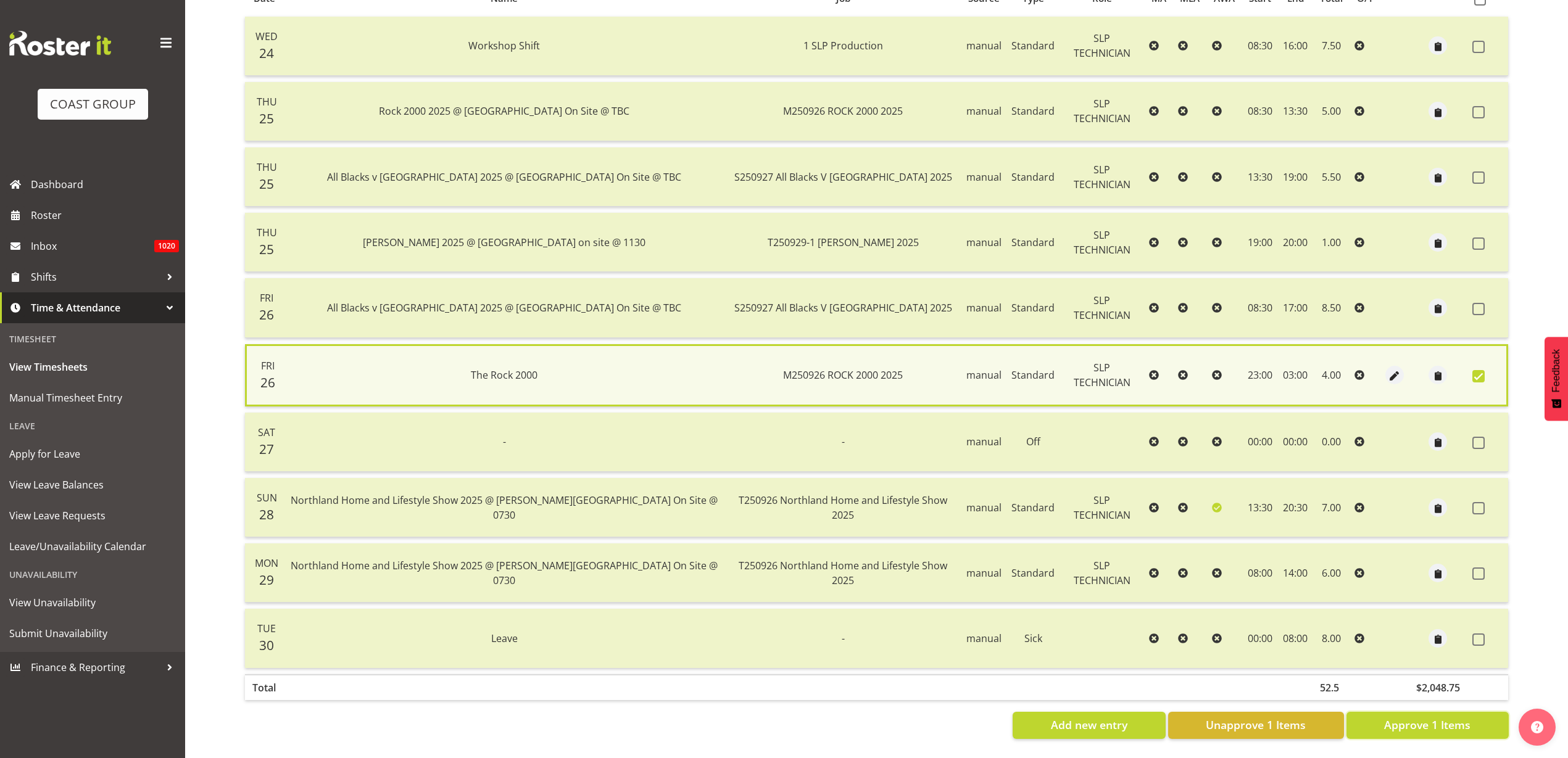
click at [1448, 725] on button "Approve 1 Items" at bounding box center [1427, 725] width 162 height 27
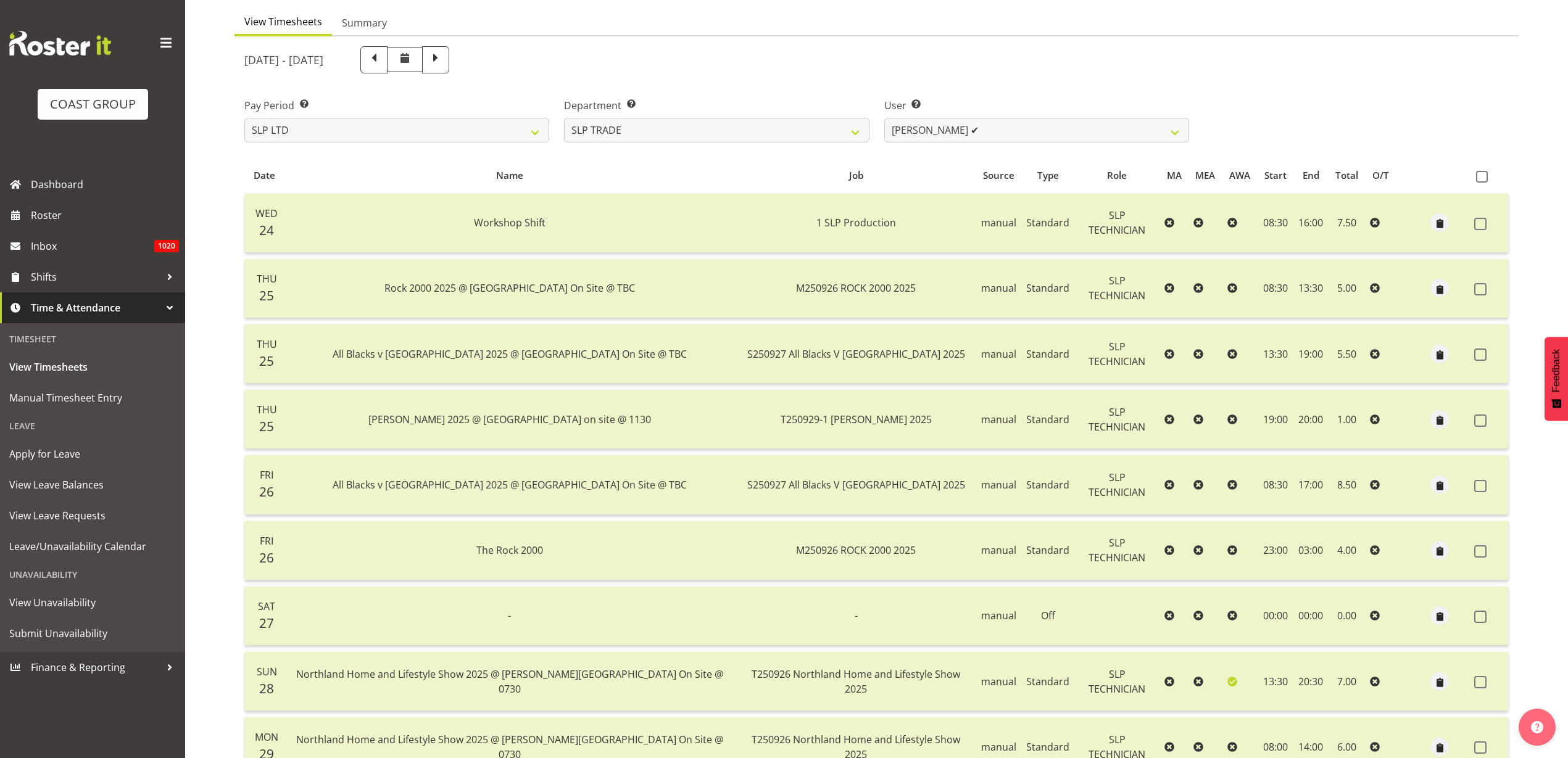
scroll to position [67, 0]
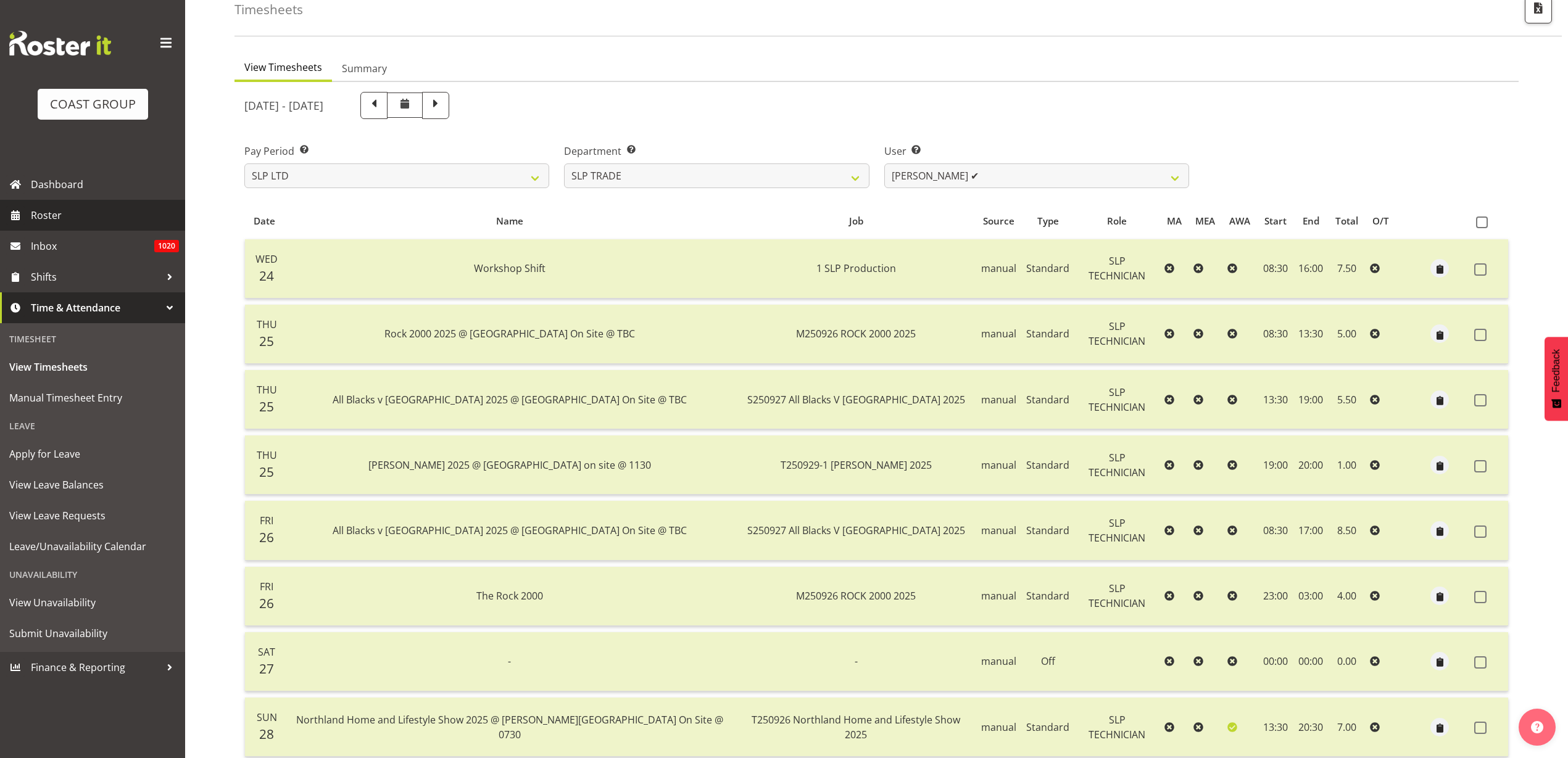
click at [82, 214] on span "Roster" at bounding box center [105, 216] width 148 height 19
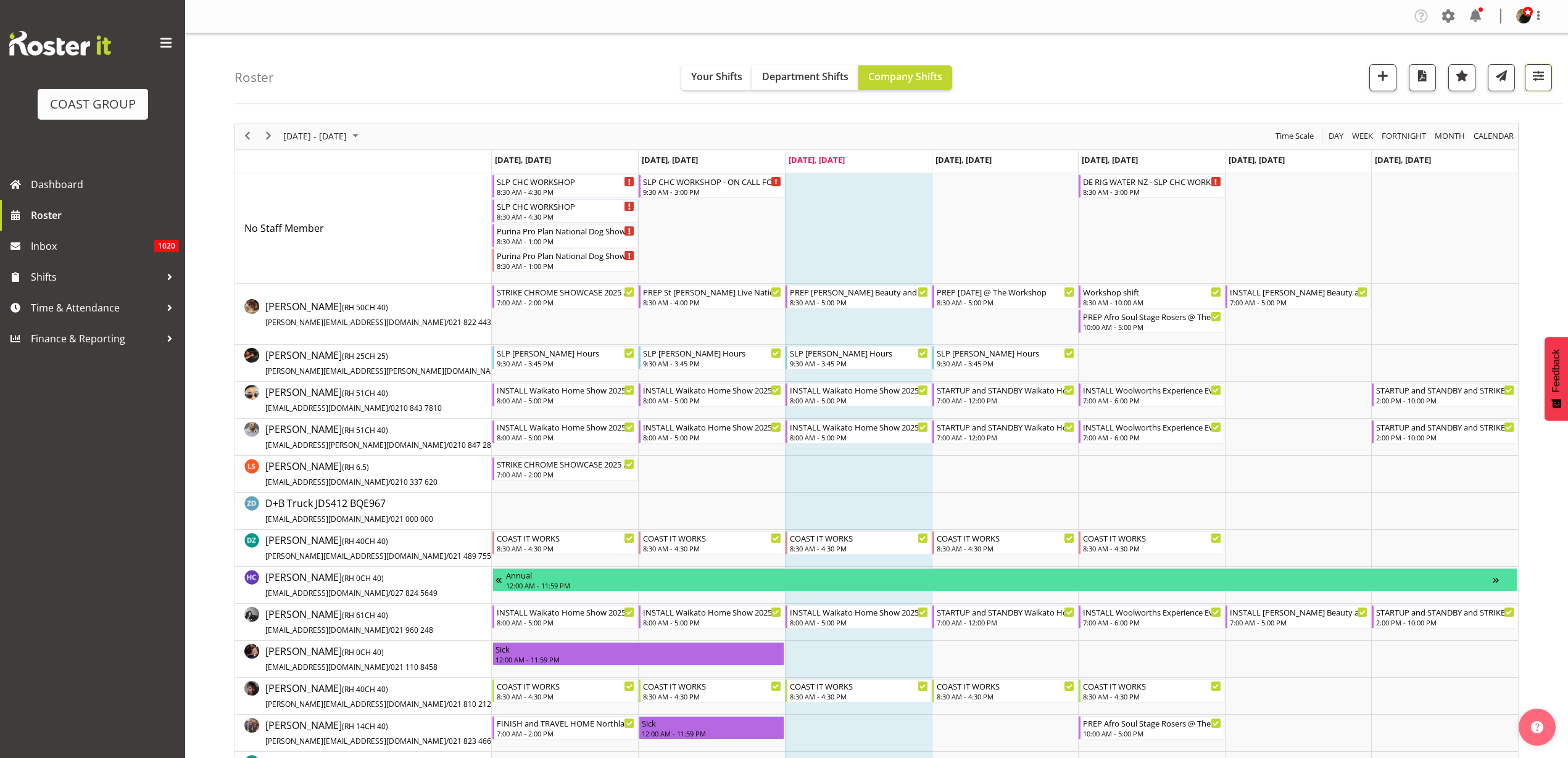
click at [1550, 80] on button "button" at bounding box center [1538, 77] width 27 height 27
click at [1470, 114] on span "2 Locations" at bounding box center [1459, 115] width 61 height 15
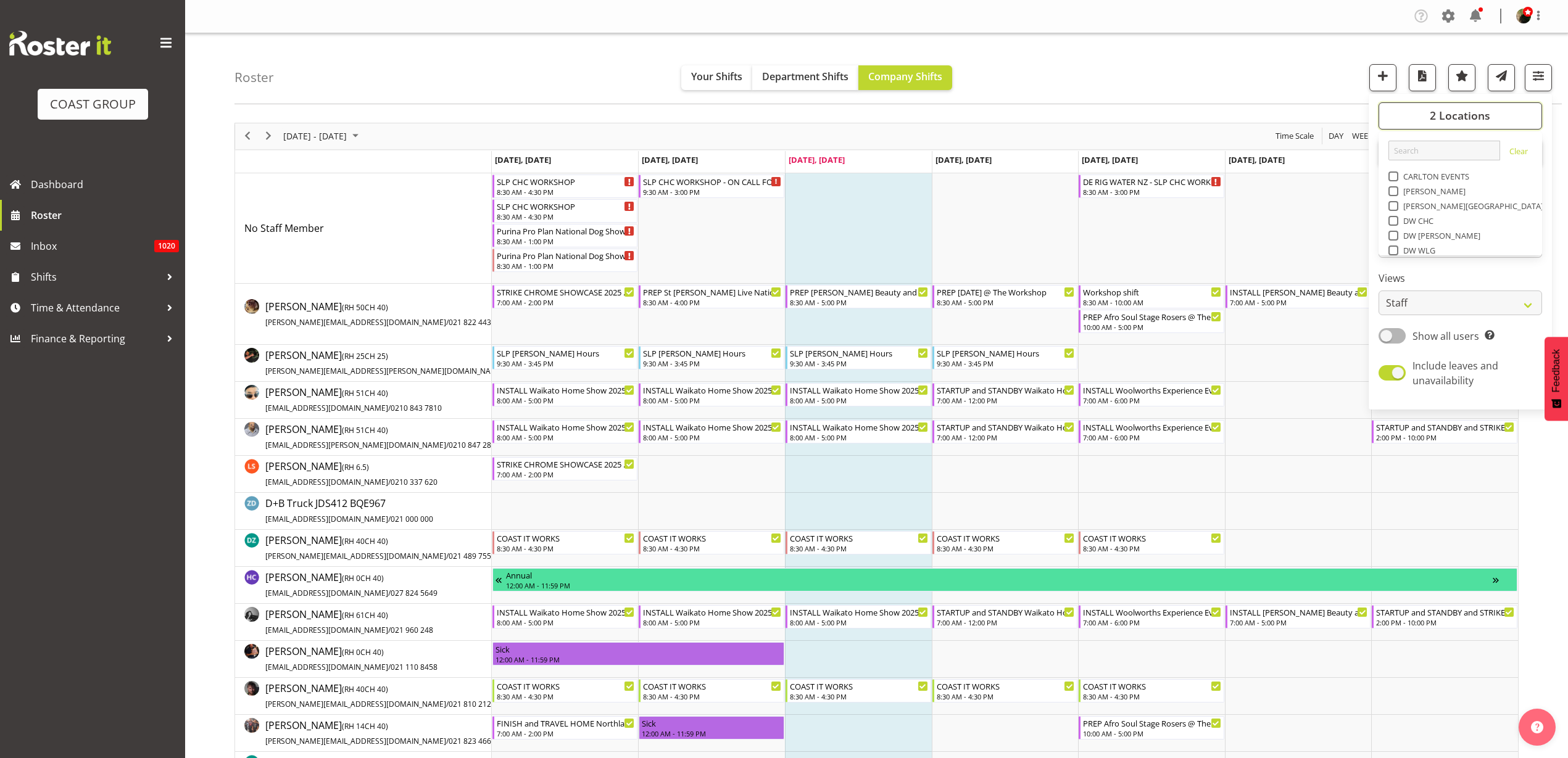
scroll to position [192, 0]
click at [1422, 236] on span "Select All" at bounding box center [1414, 235] width 38 height 12
checkbox input "true"
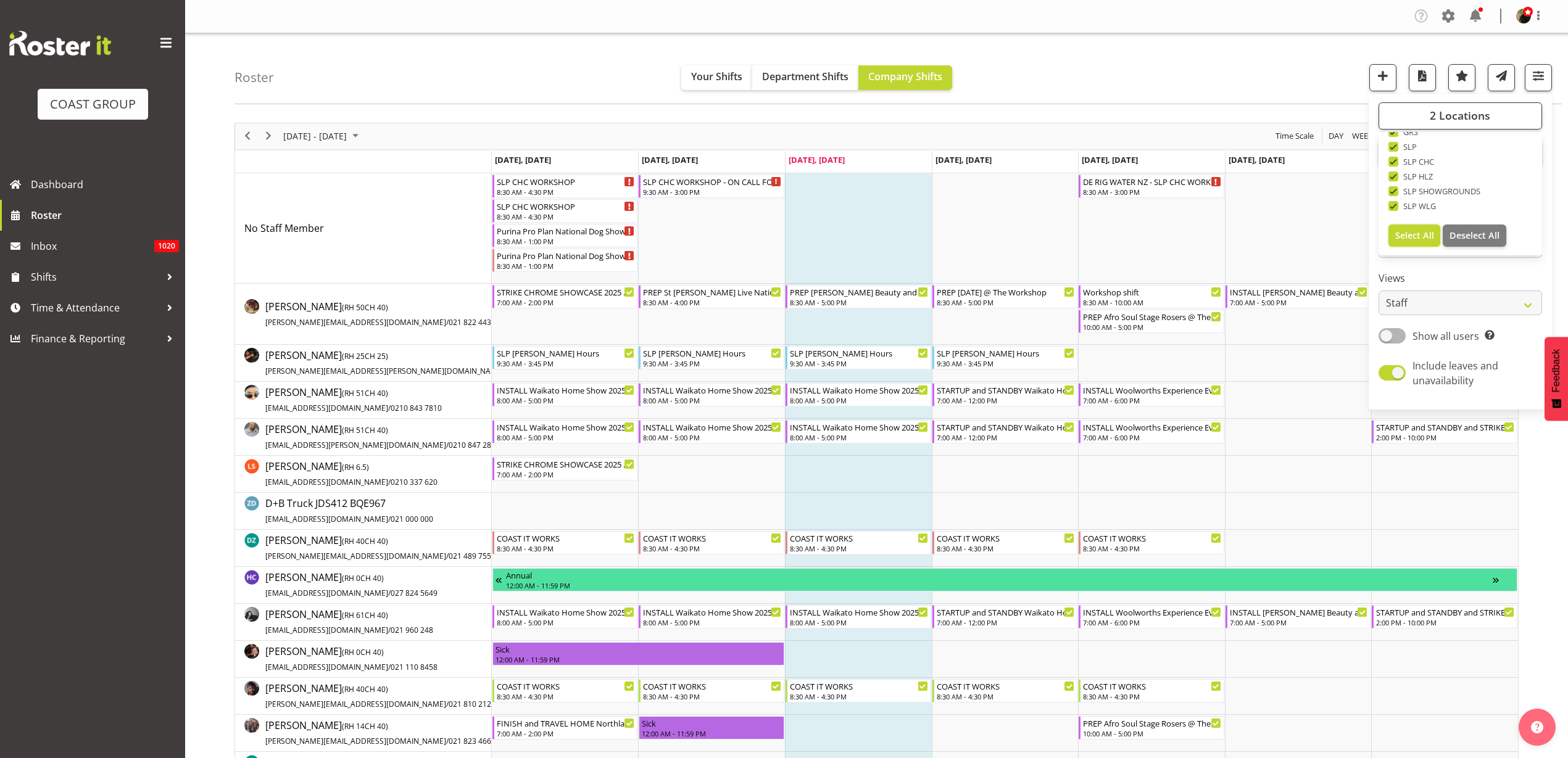
checkbox input "true"
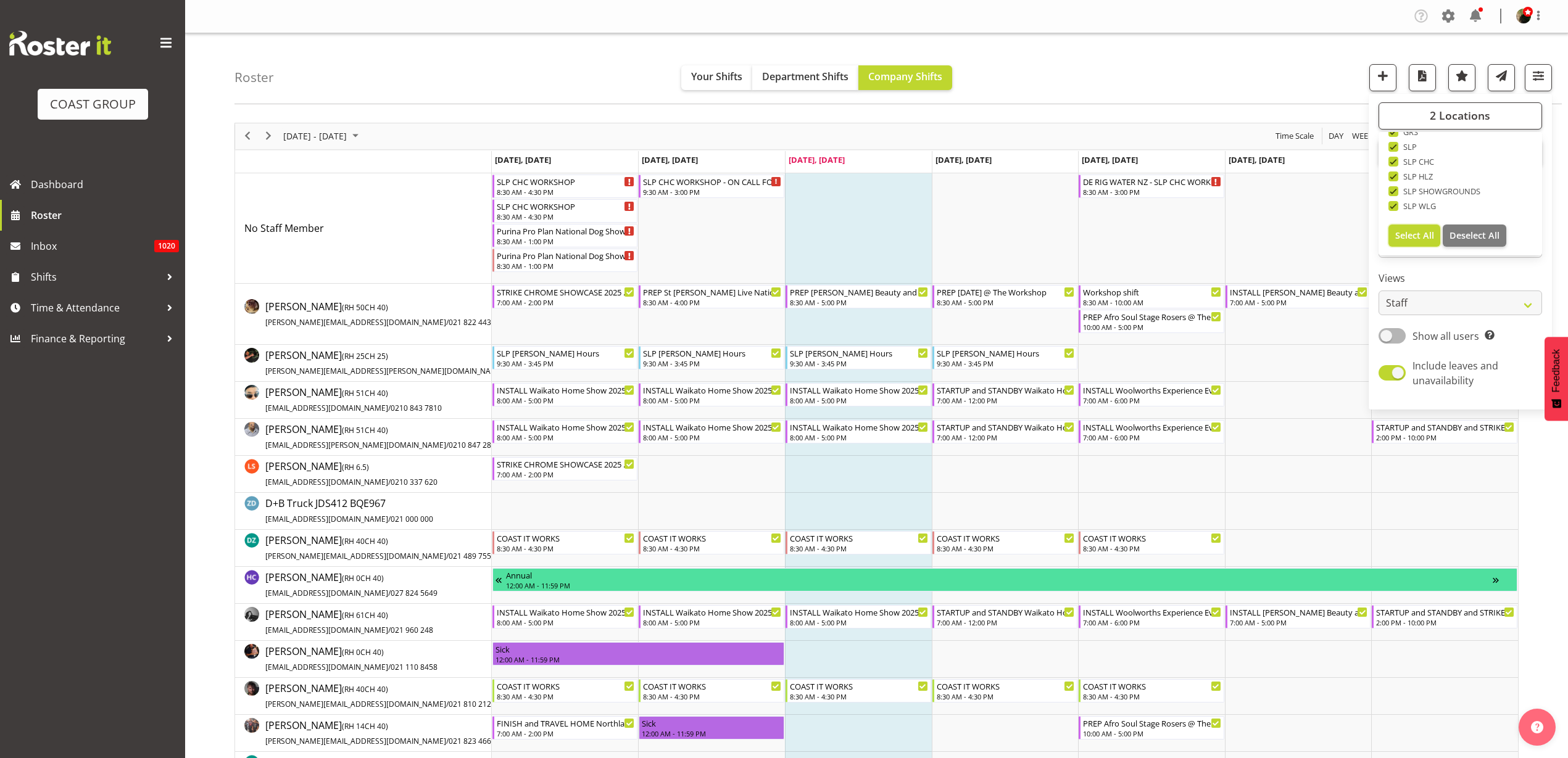
checkbox input "true"
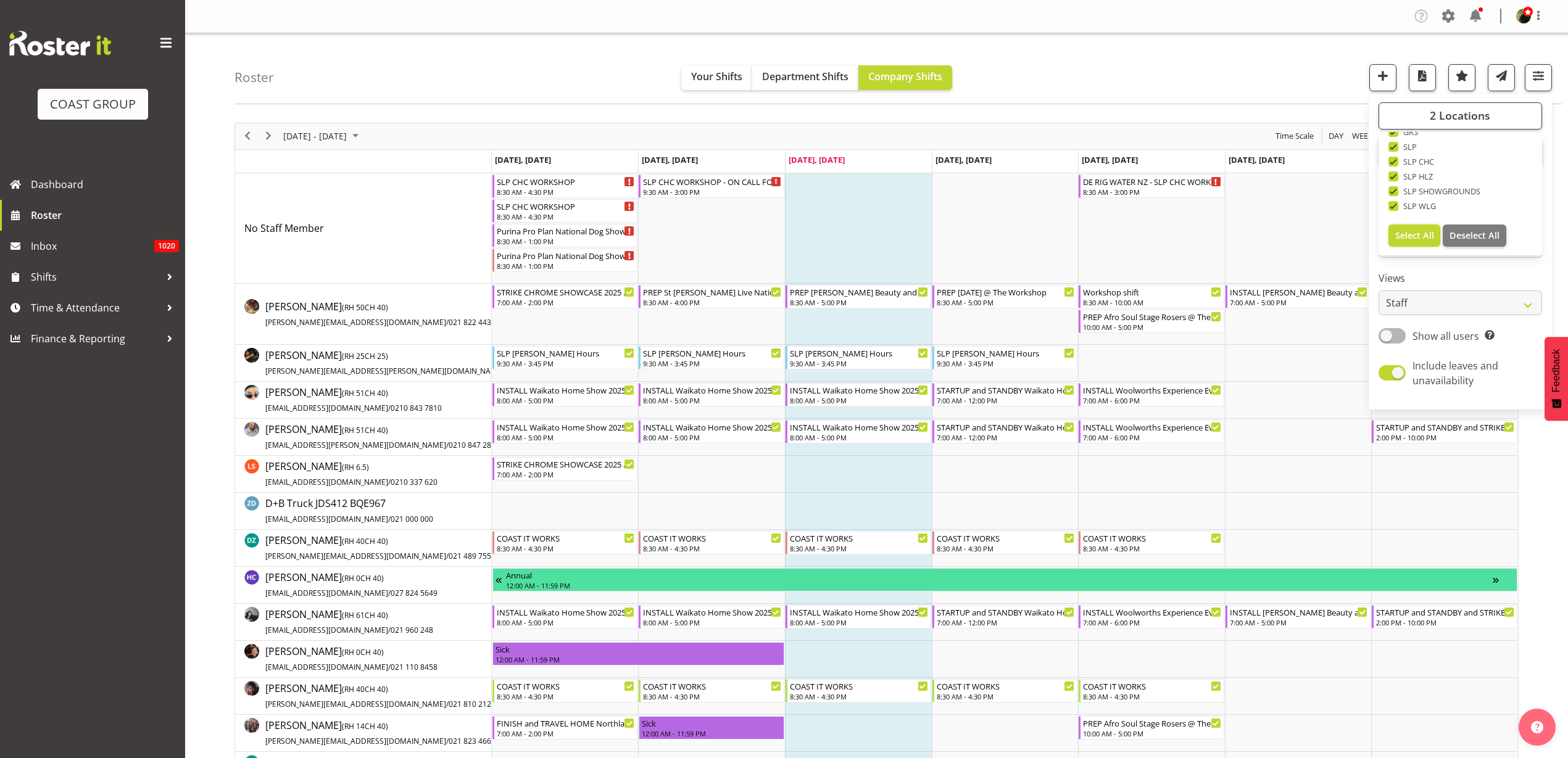
checkbox input "true"
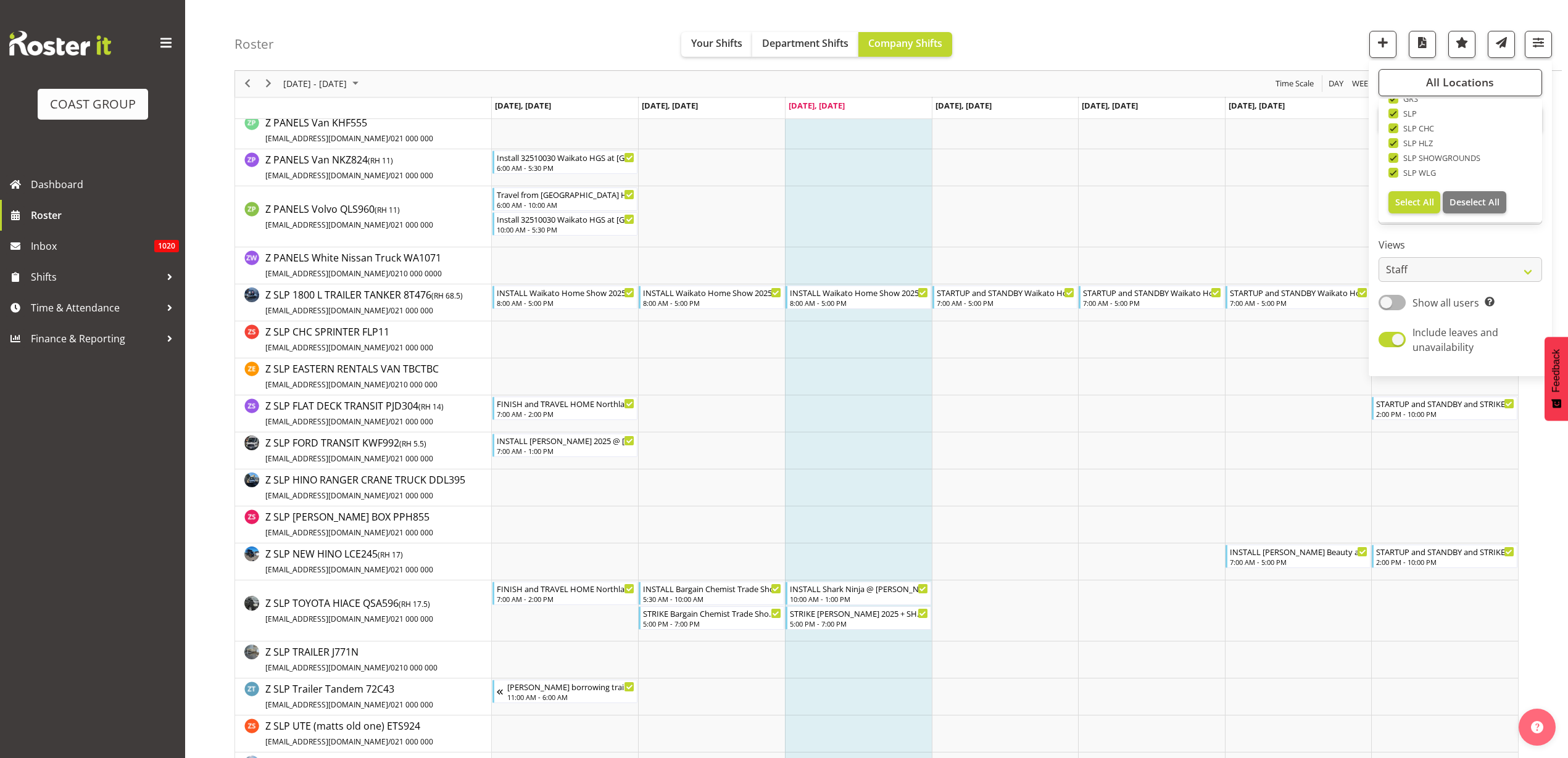
scroll to position [11566, 0]
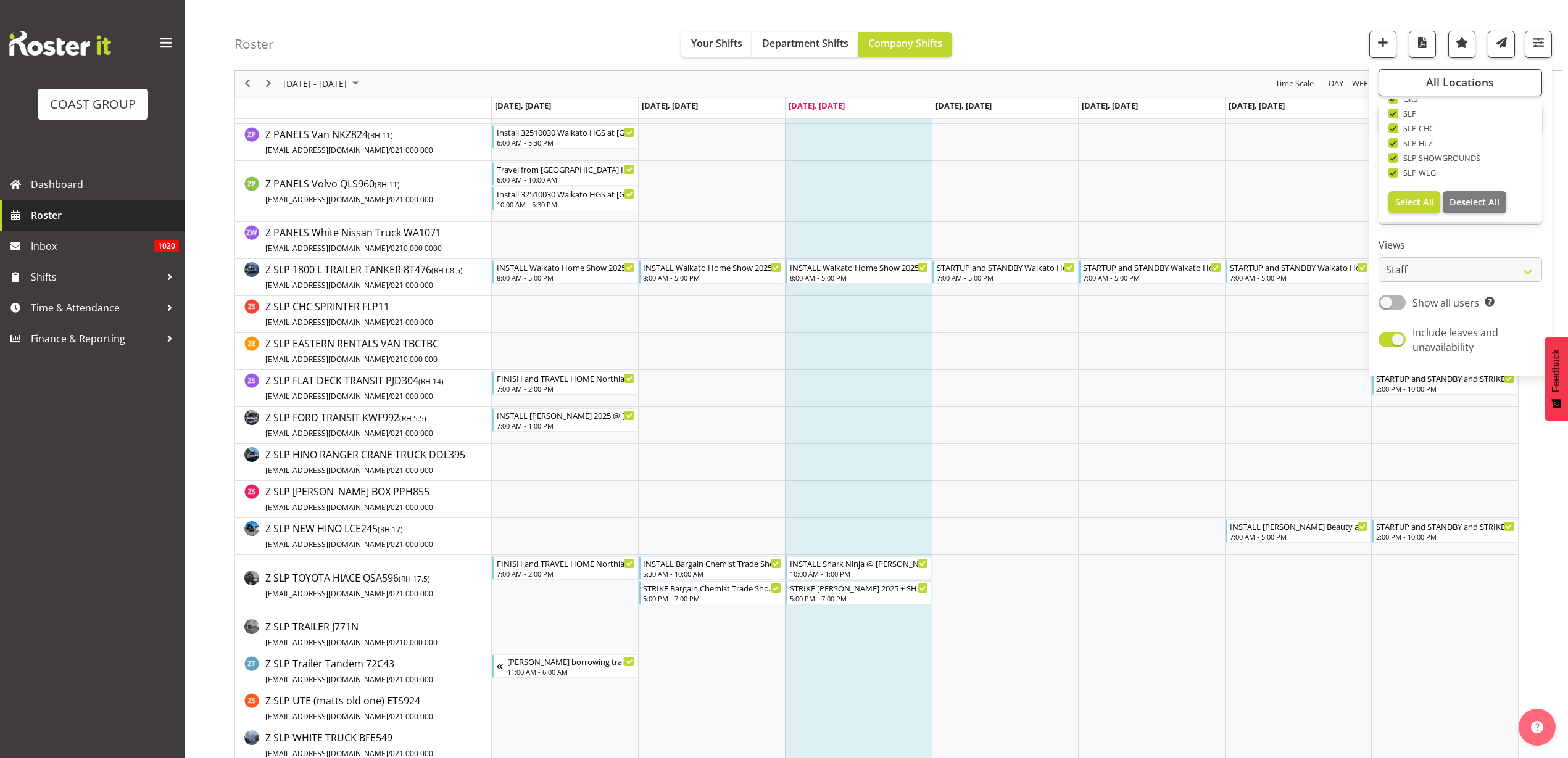
click at [93, 213] on span "Roster" at bounding box center [105, 216] width 148 height 19
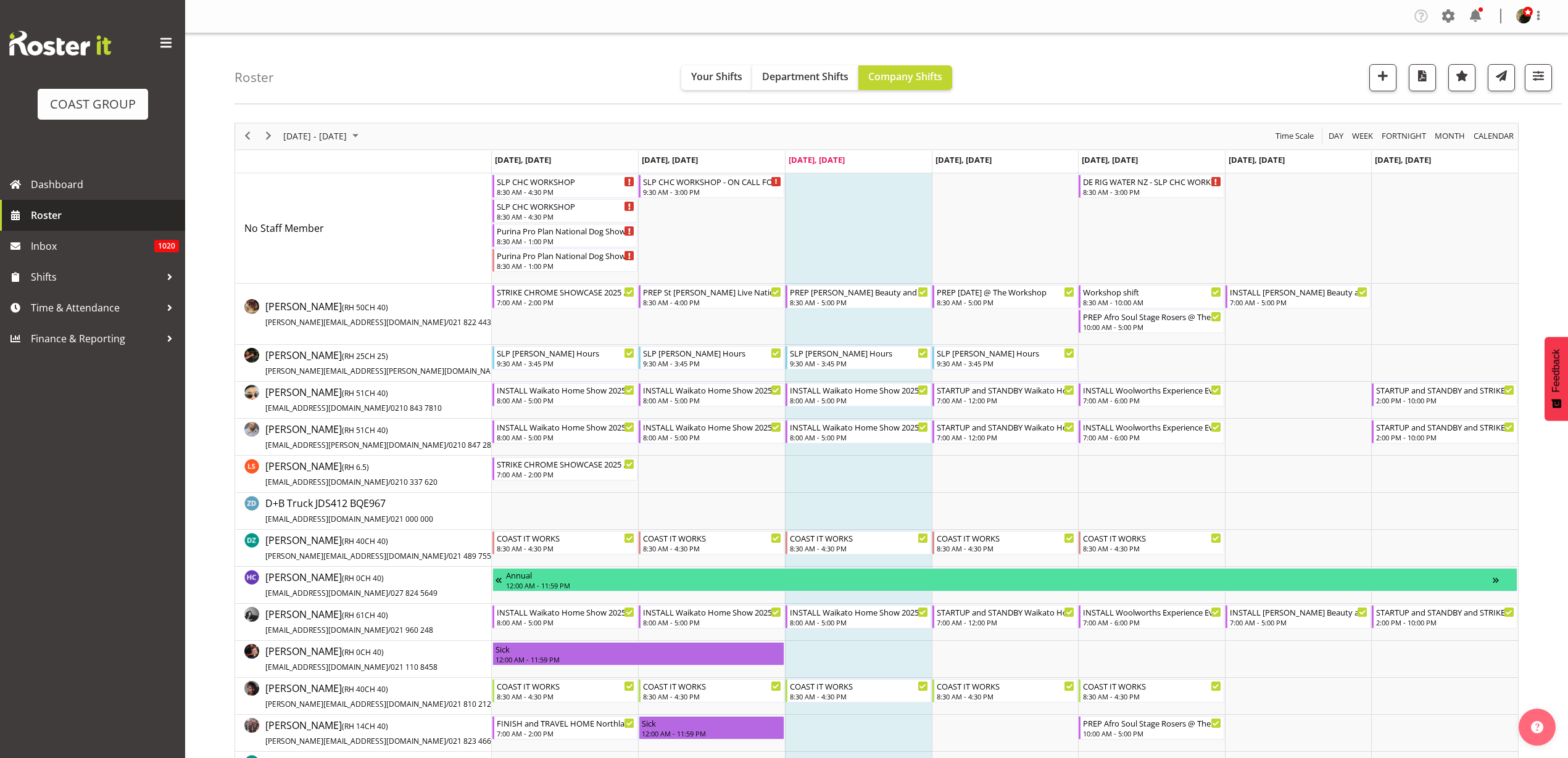
click at [50, 217] on span "Roster" at bounding box center [105, 216] width 148 height 19
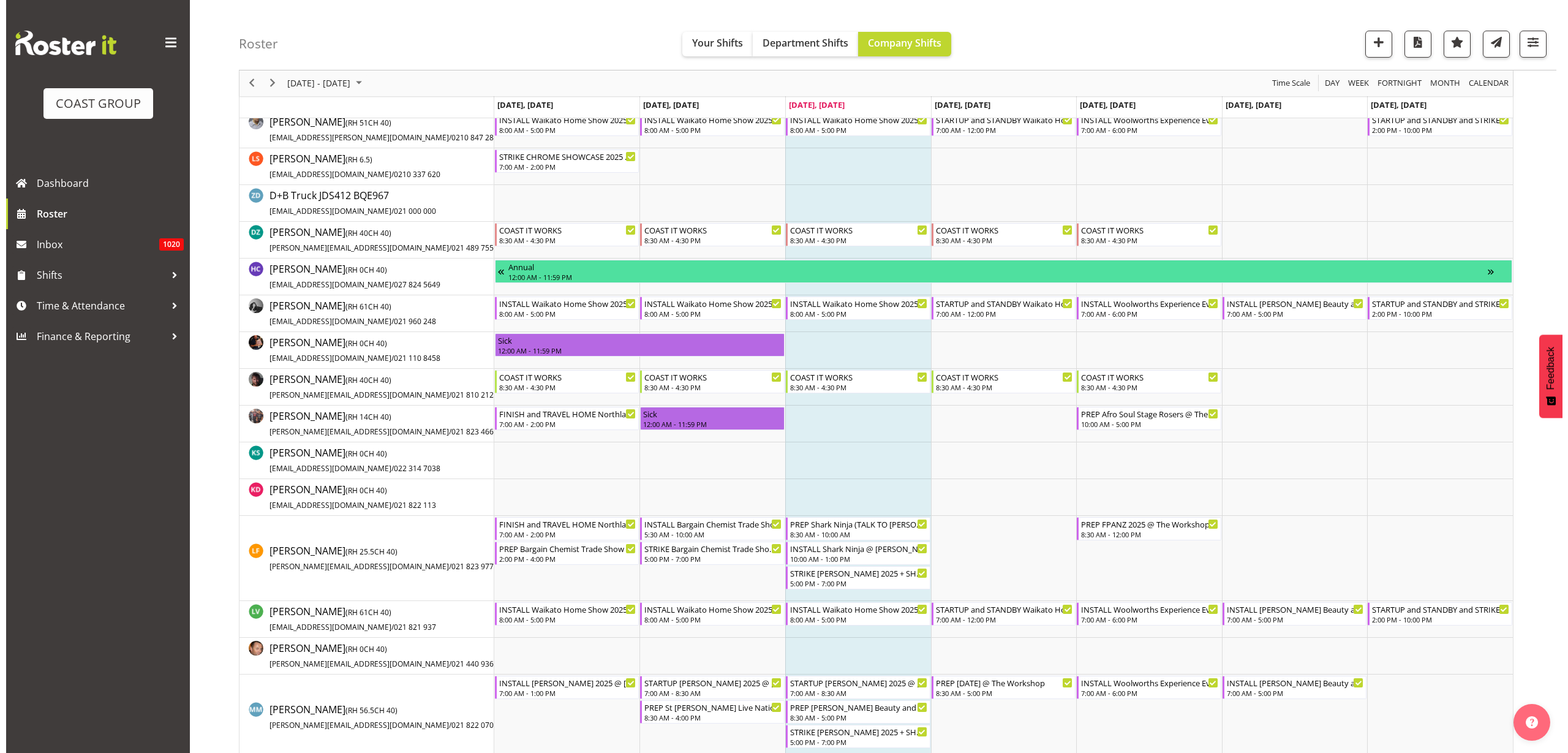
scroll to position [306, 0]
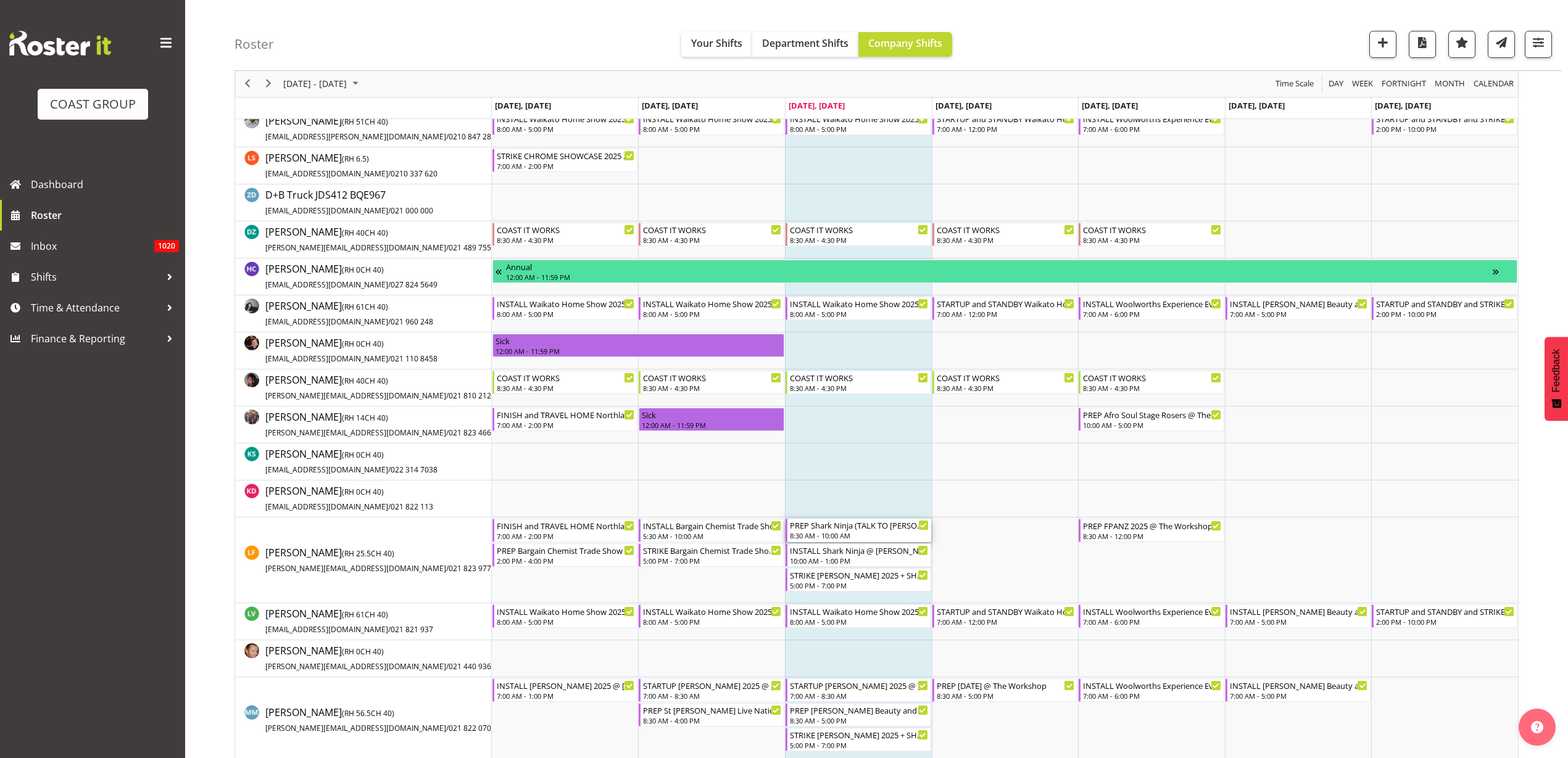
click at [829, 528] on div "PREP Shark Ninja (TALK TO [PERSON_NAME] ABOUT JOB AS WELL) @ [PERSON_NAME] @ Th…" at bounding box center [859, 525] width 139 height 12
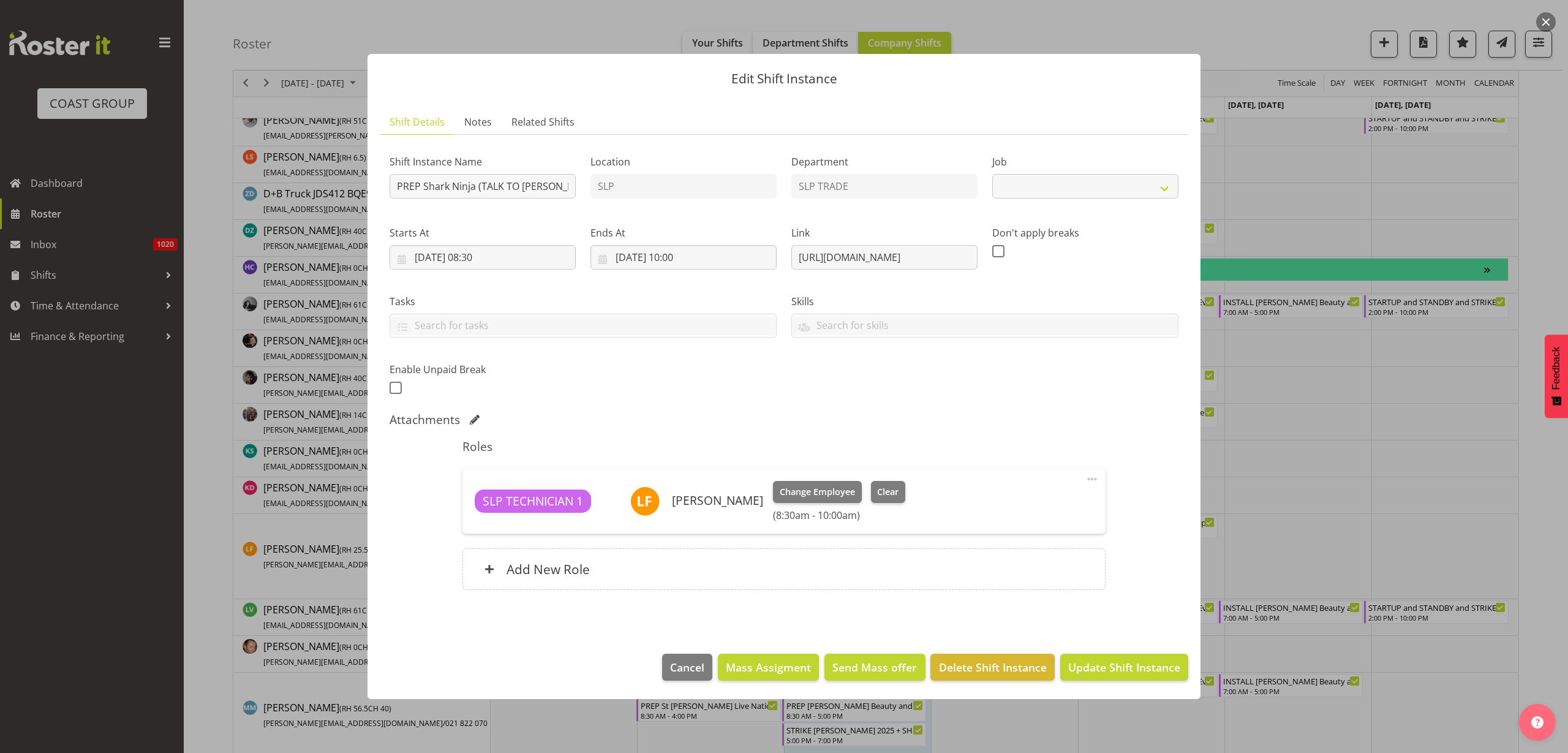
select select "10721"
drag, startPoint x: 796, startPoint y: 257, endPoint x: 1413, endPoint y: 256, distance: 617.0
click at [1413, 256] on div "Edit Shift Instance Shift Details Notes Related Shifts Shift Instance Name PREP…" at bounding box center [784, 376] width 1568 height 753
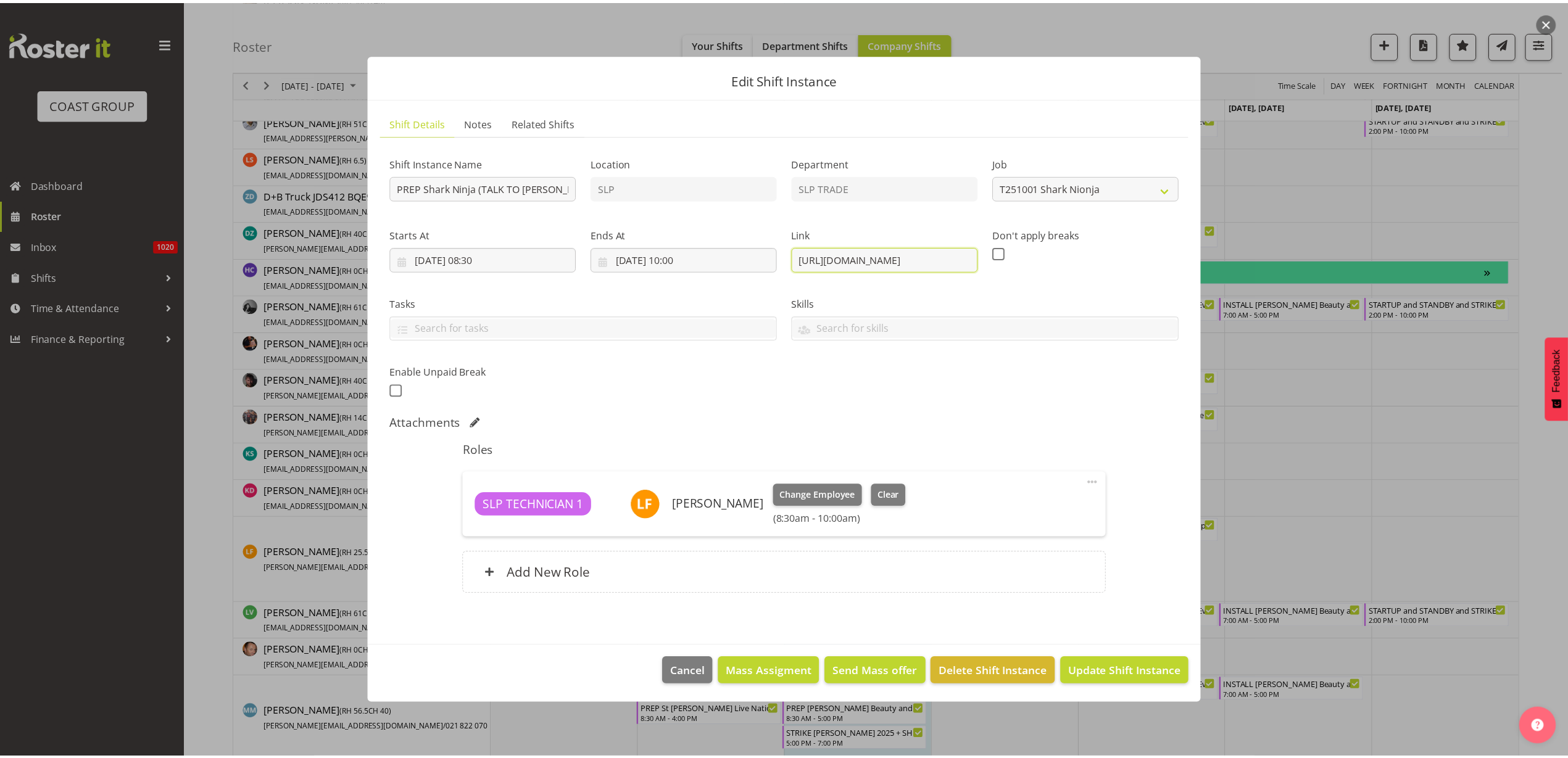
scroll to position [0, 0]
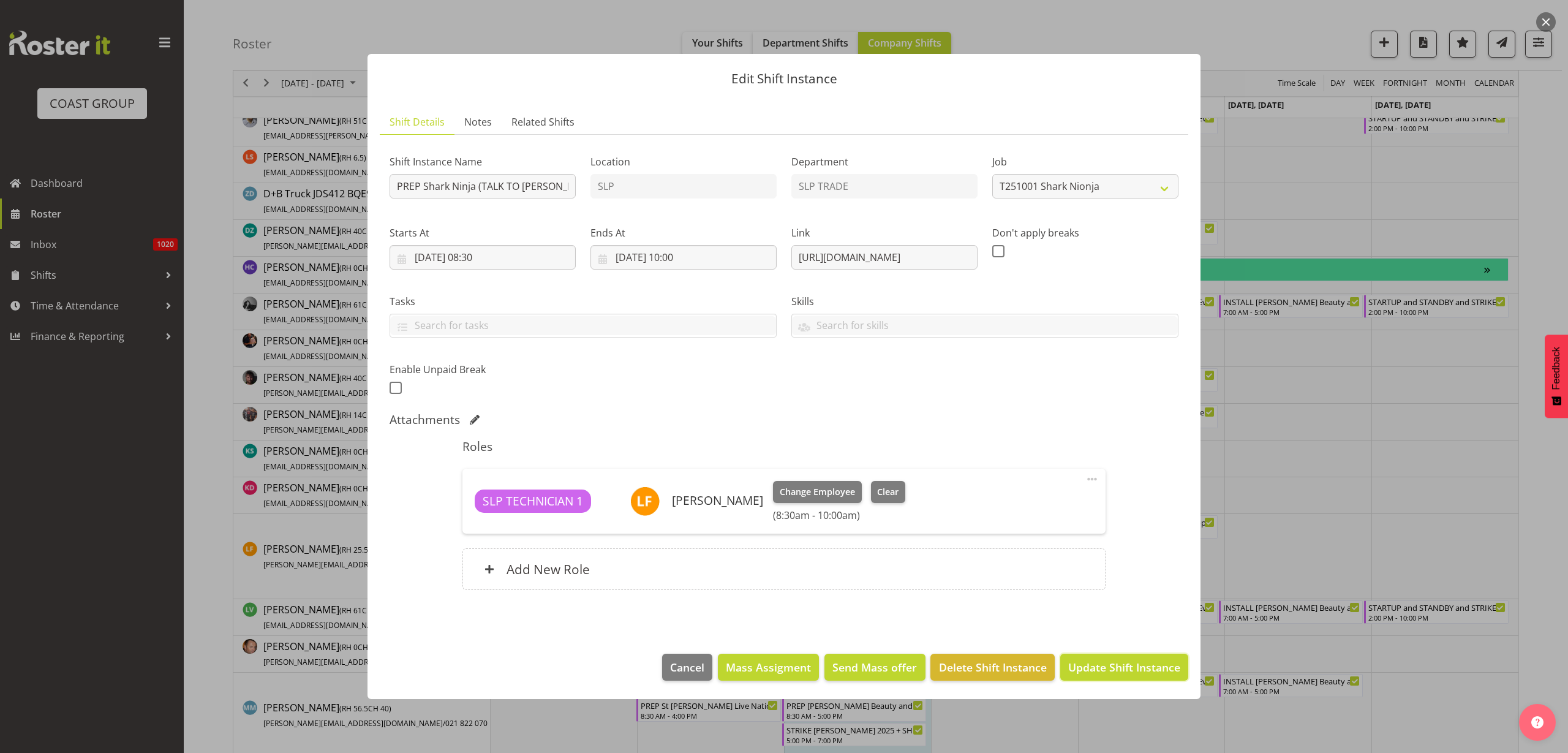
click at [1129, 668] on span "Update Shift Instance" at bounding box center [1124, 666] width 112 height 16
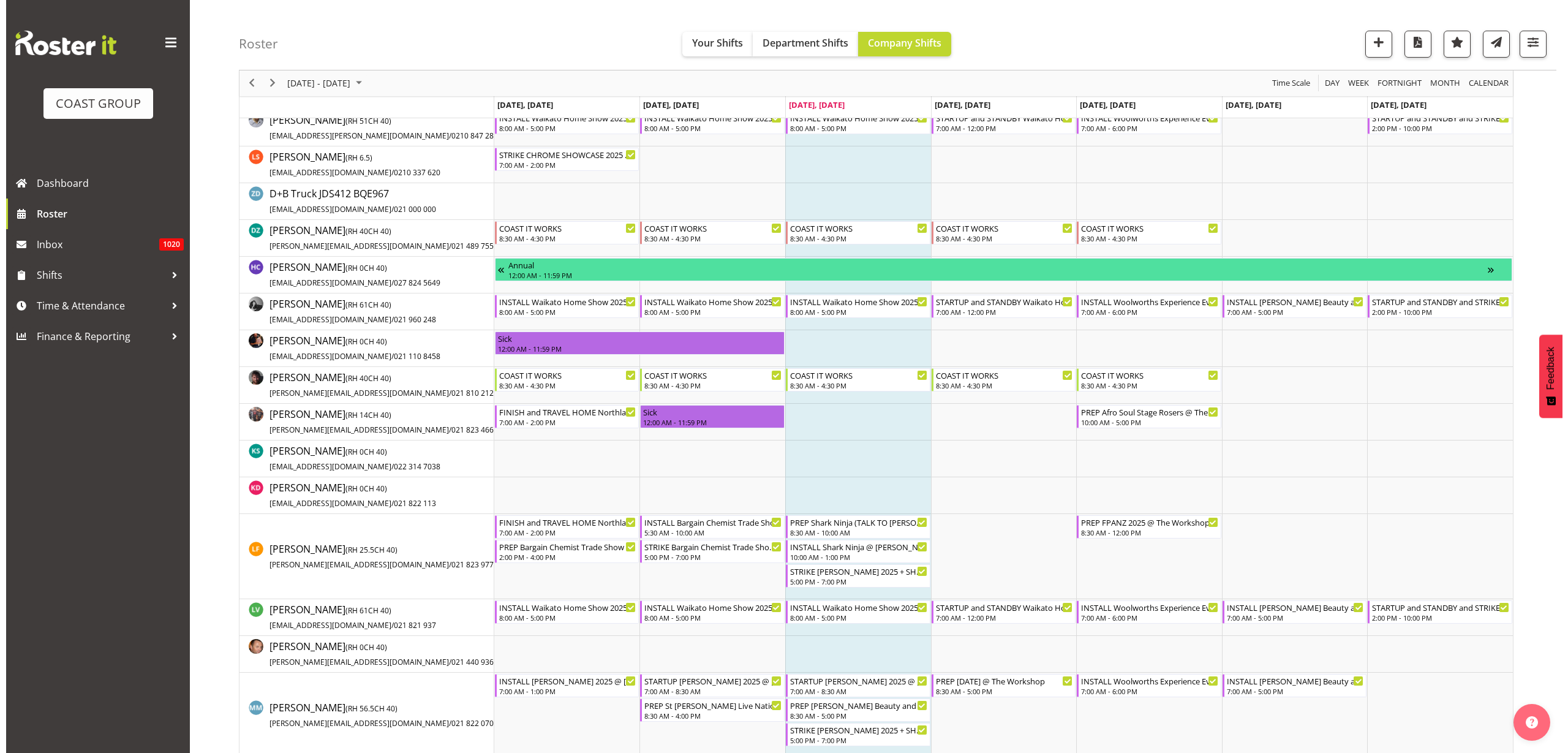
scroll to position [403, 0]
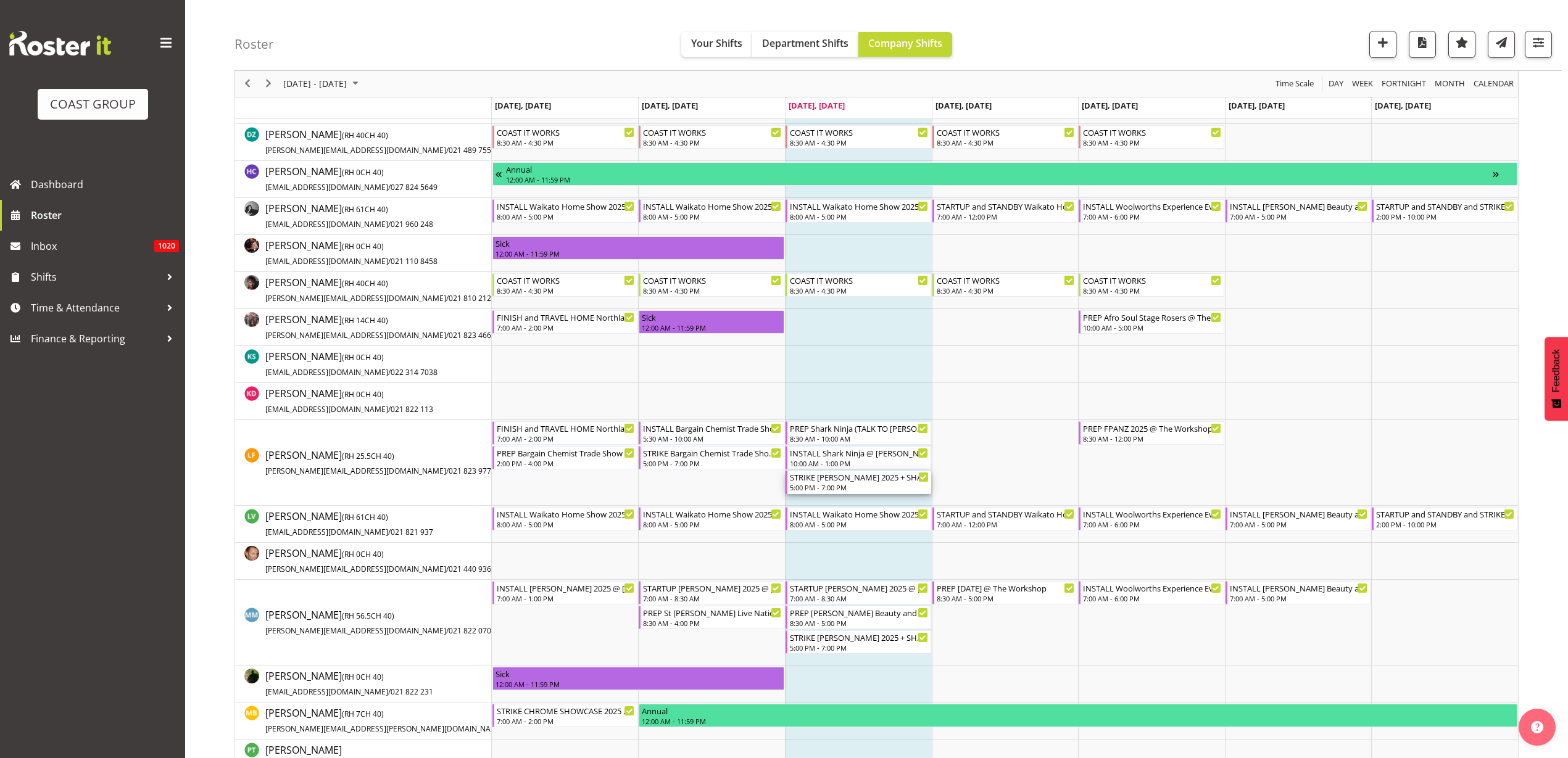
click at [829, 483] on div "5:00 PM - 7:00 PM" at bounding box center [859, 487] width 139 height 10
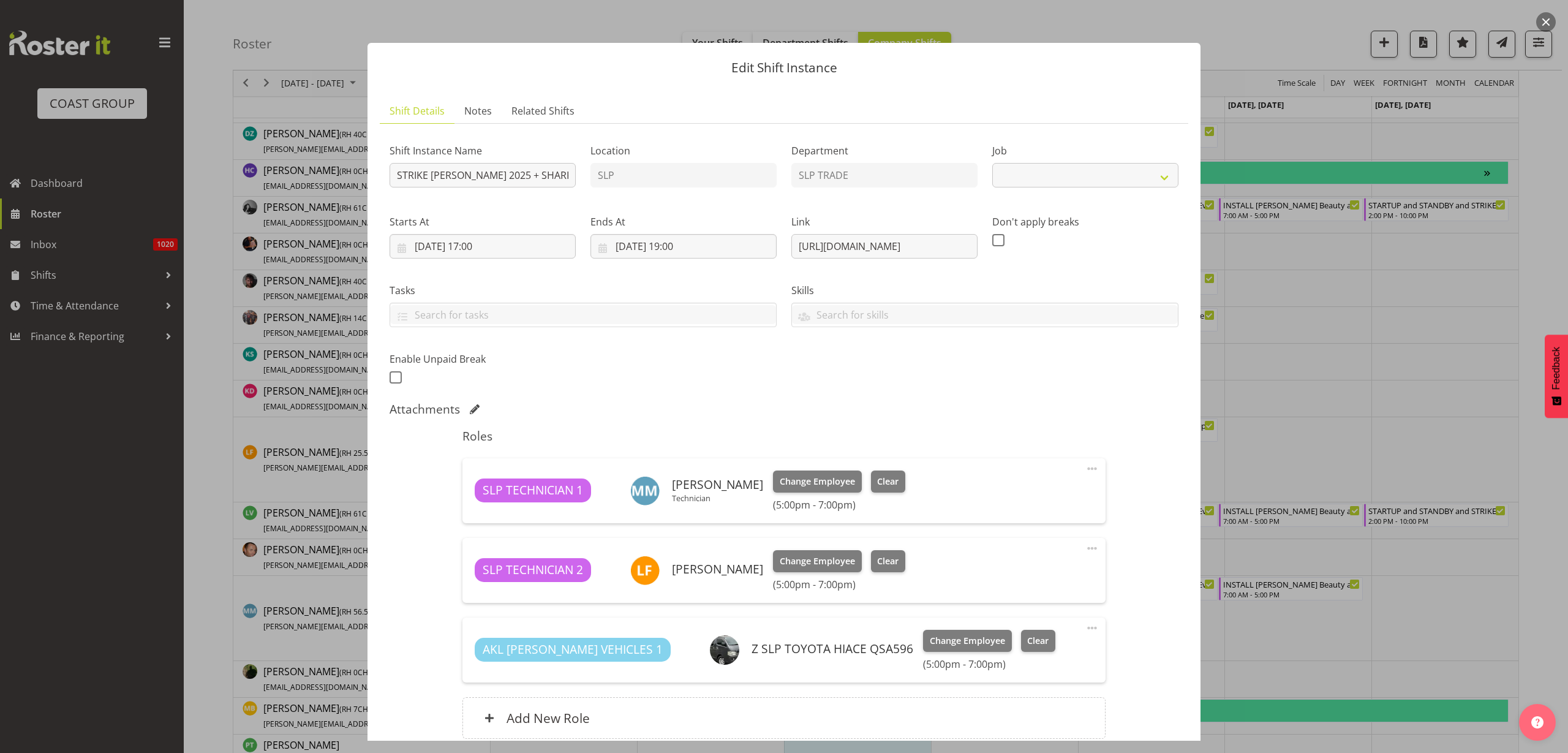
select select "10164"
click at [519, 169] on input "STRIKE Harvey Norman 2025 + SHARK NINJA @ Cordis Hotel on site @ 1800" at bounding box center [483, 175] width 186 height 24
type input "STRIKE Harvey Norman 2025 + SHARK NINJA @ Cordis Hotel on site @ 1600"
click at [485, 247] on input "01/10/2025, 17:00" at bounding box center [483, 246] width 186 height 24
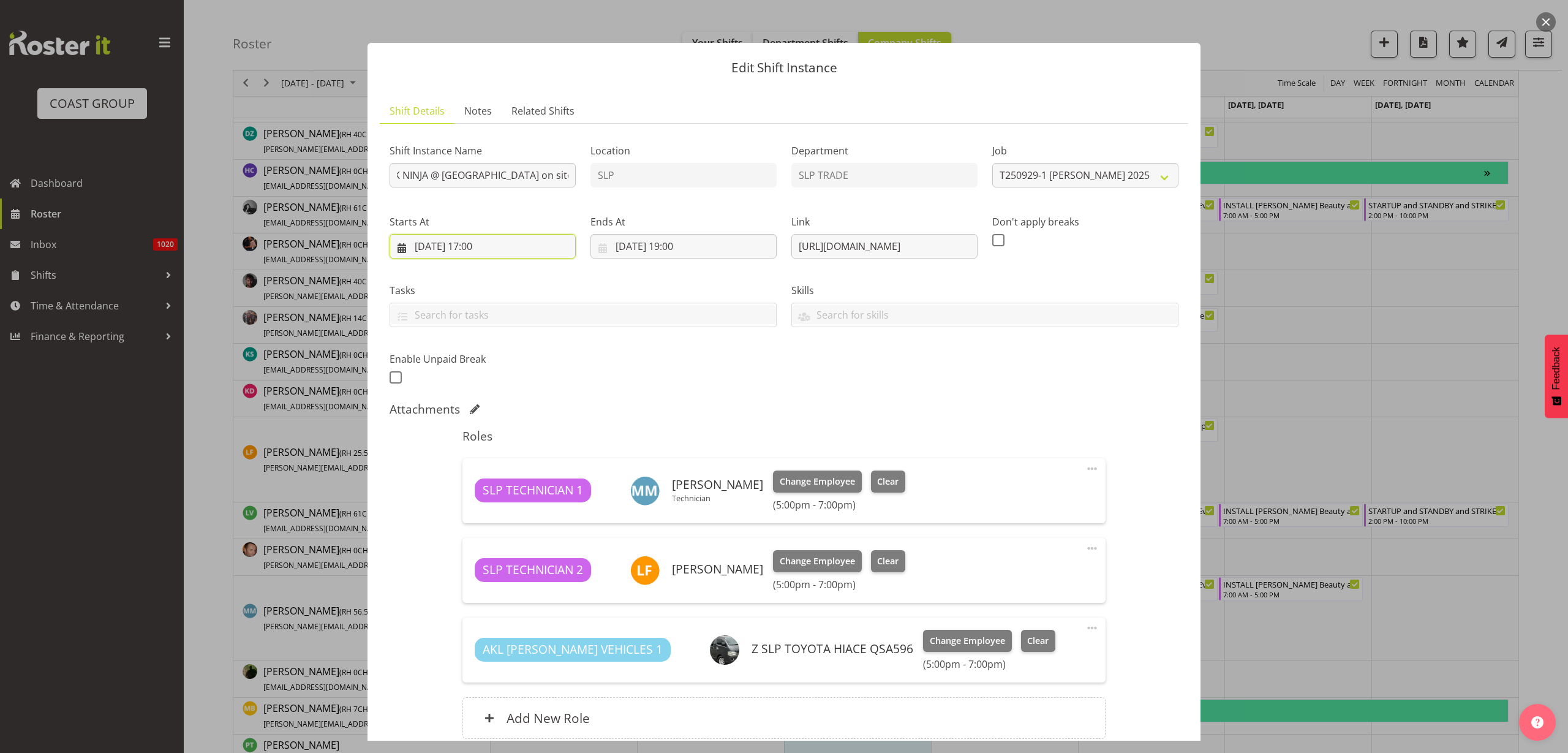
scroll to position [0, 0]
click at [480, 508] on select "00 01 02 03 04 05 06 07 08 09 10 11 12 13 14 15 16 17 18 19 20 21 22 23" at bounding box center [483, 506] width 28 height 24
select select "15"
click at [469, 494] on select "00 01 02 03 04 05 06 07 08 09 10 11 12 13 14 15 16 17 18 19 20 21 22 23" at bounding box center [483, 506] width 28 height 24
type input "01/10/2025, 15:00"
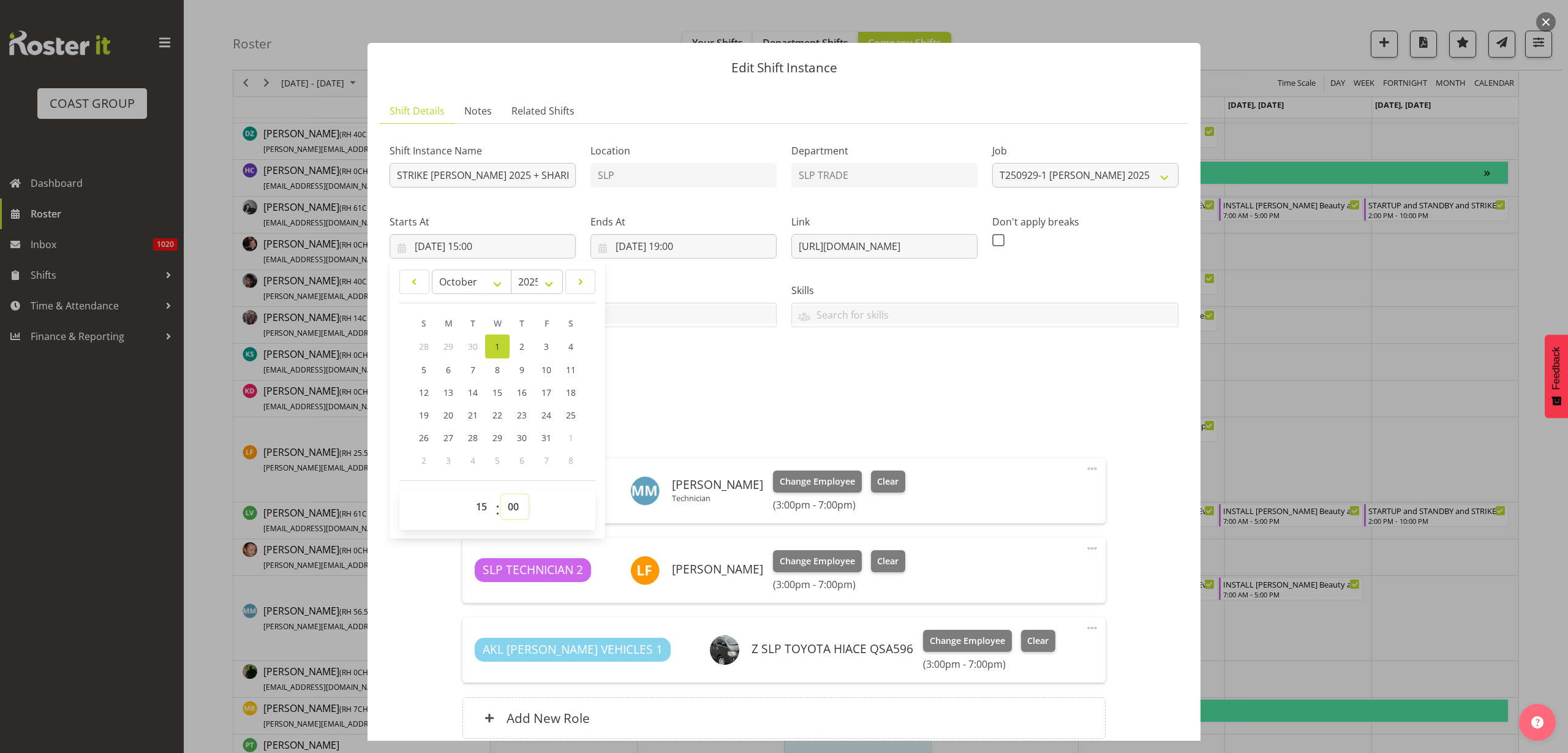
select select "30"
type input "01/10/2025, 15:30"
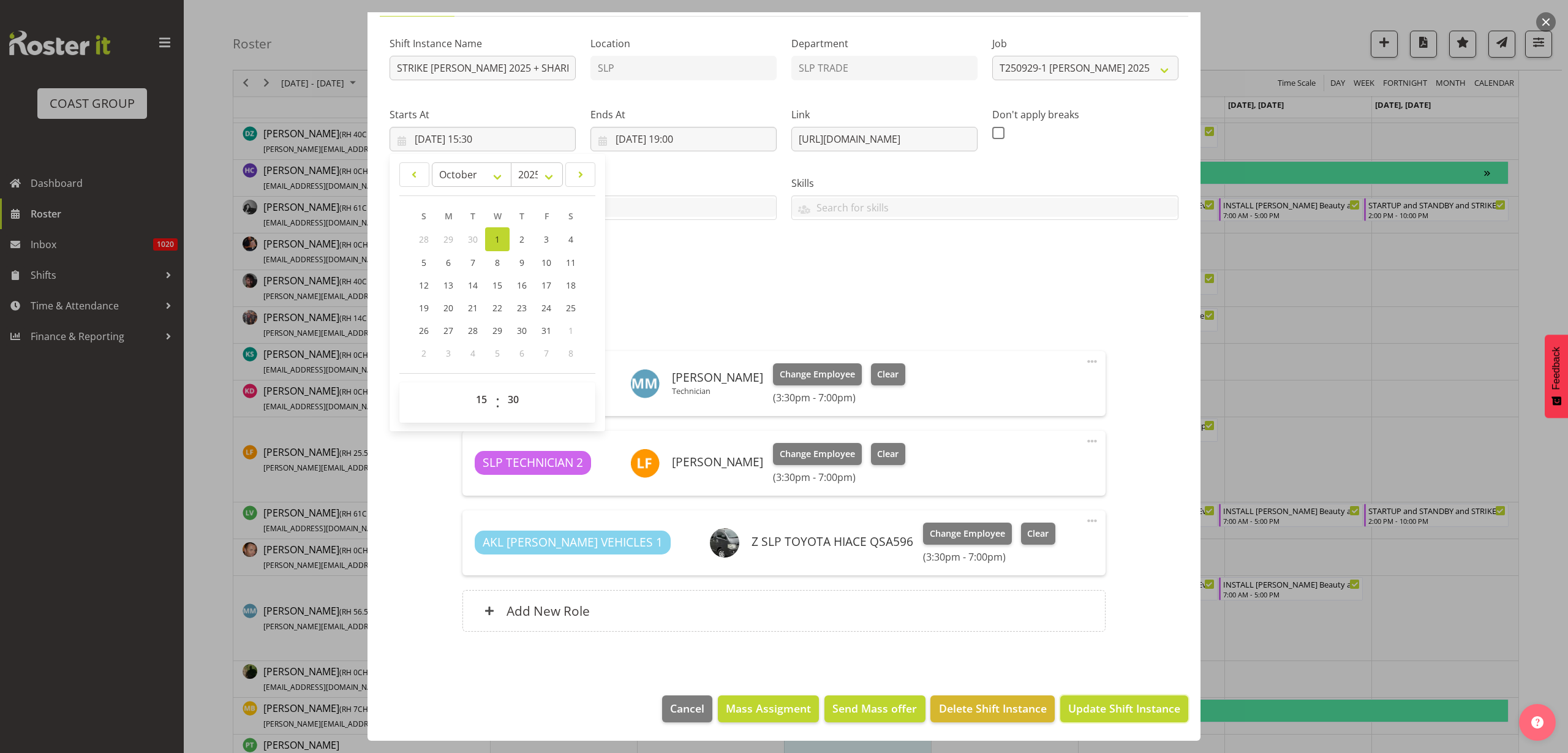
click at [1116, 704] on span "Update Shift Instance" at bounding box center [1124, 708] width 112 height 16
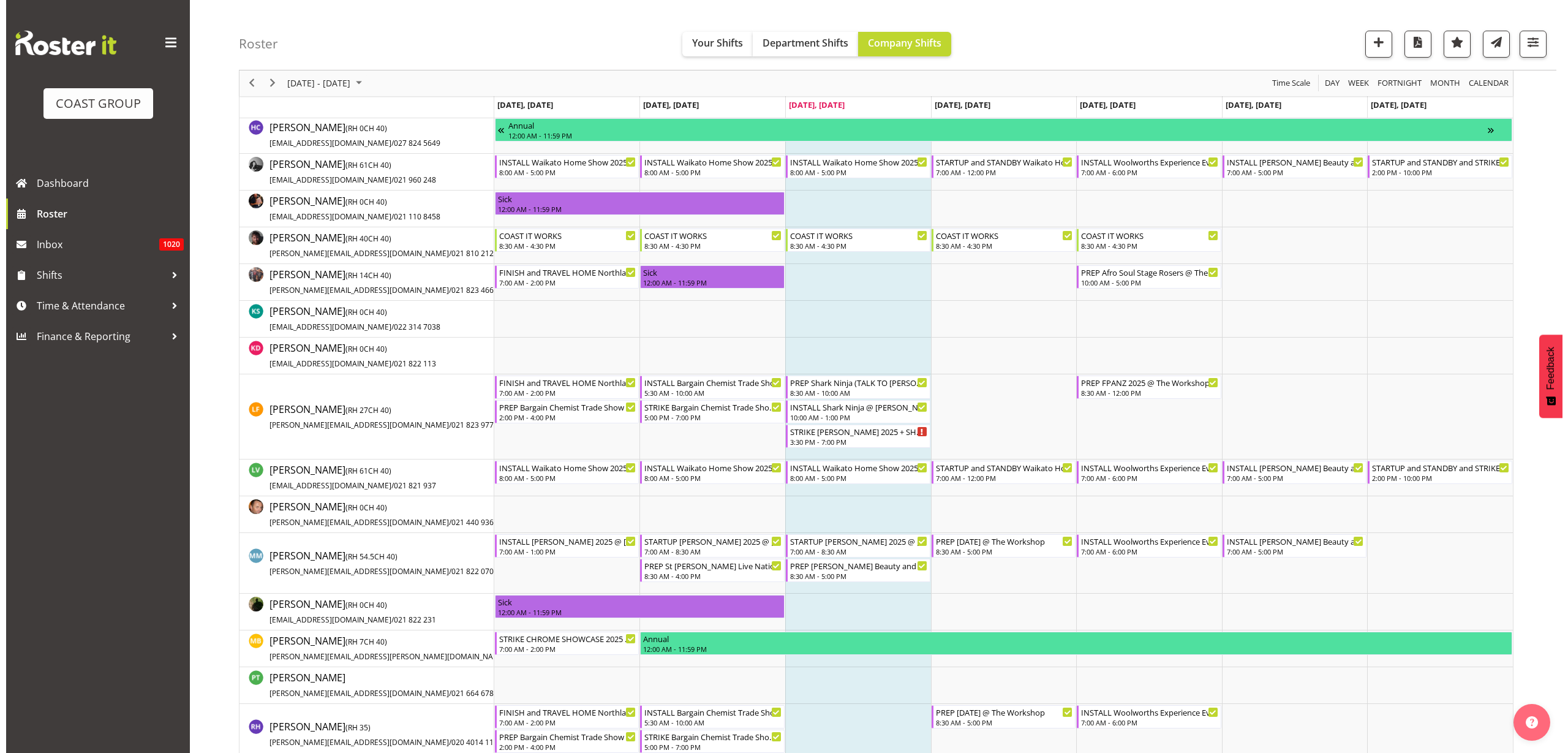
scroll to position [460, 0]
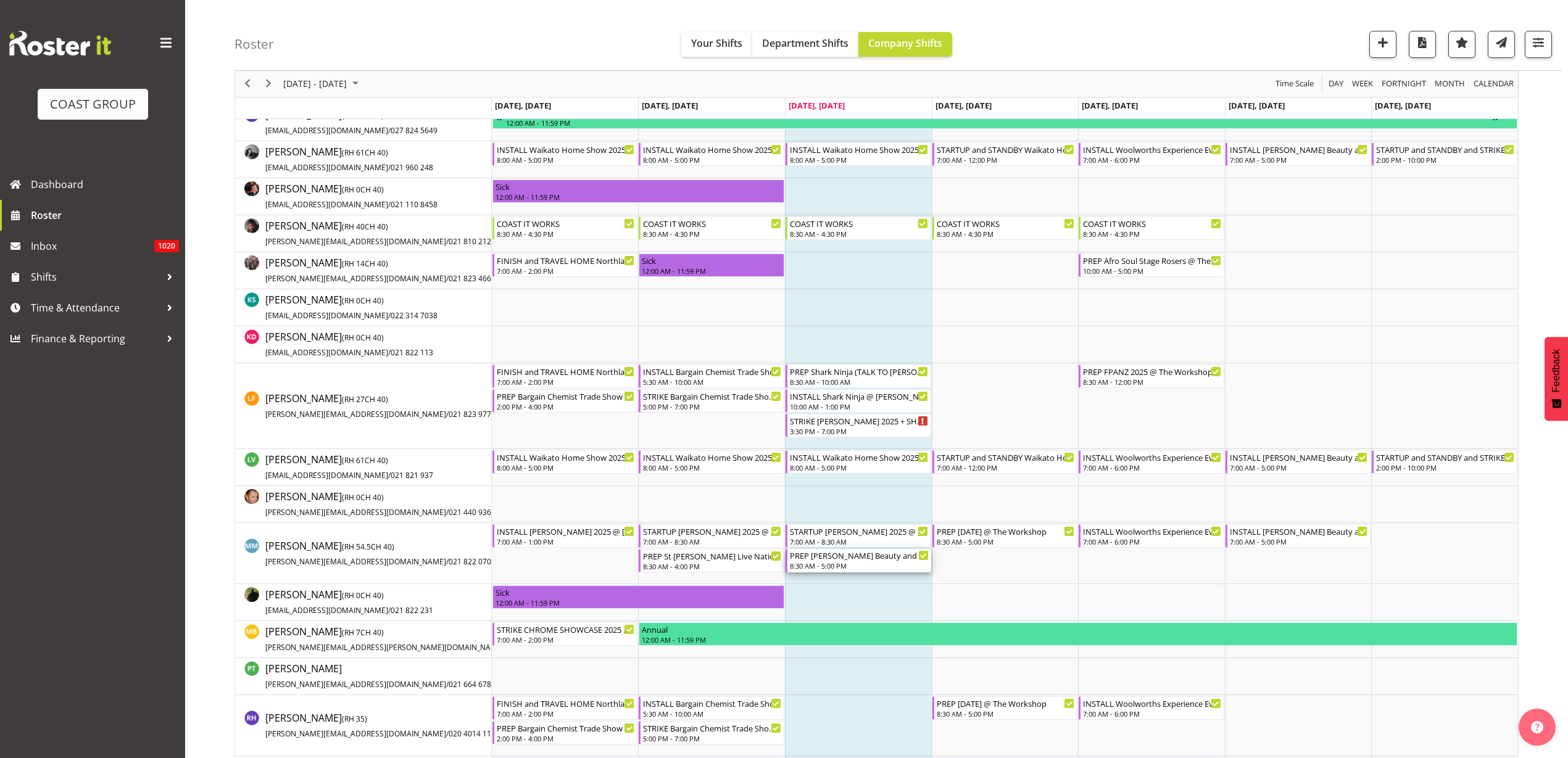
click at [848, 559] on div "PREP [PERSON_NAME] Beauty and The Beast 25 @ The Workshop" at bounding box center [859, 555] width 139 height 12
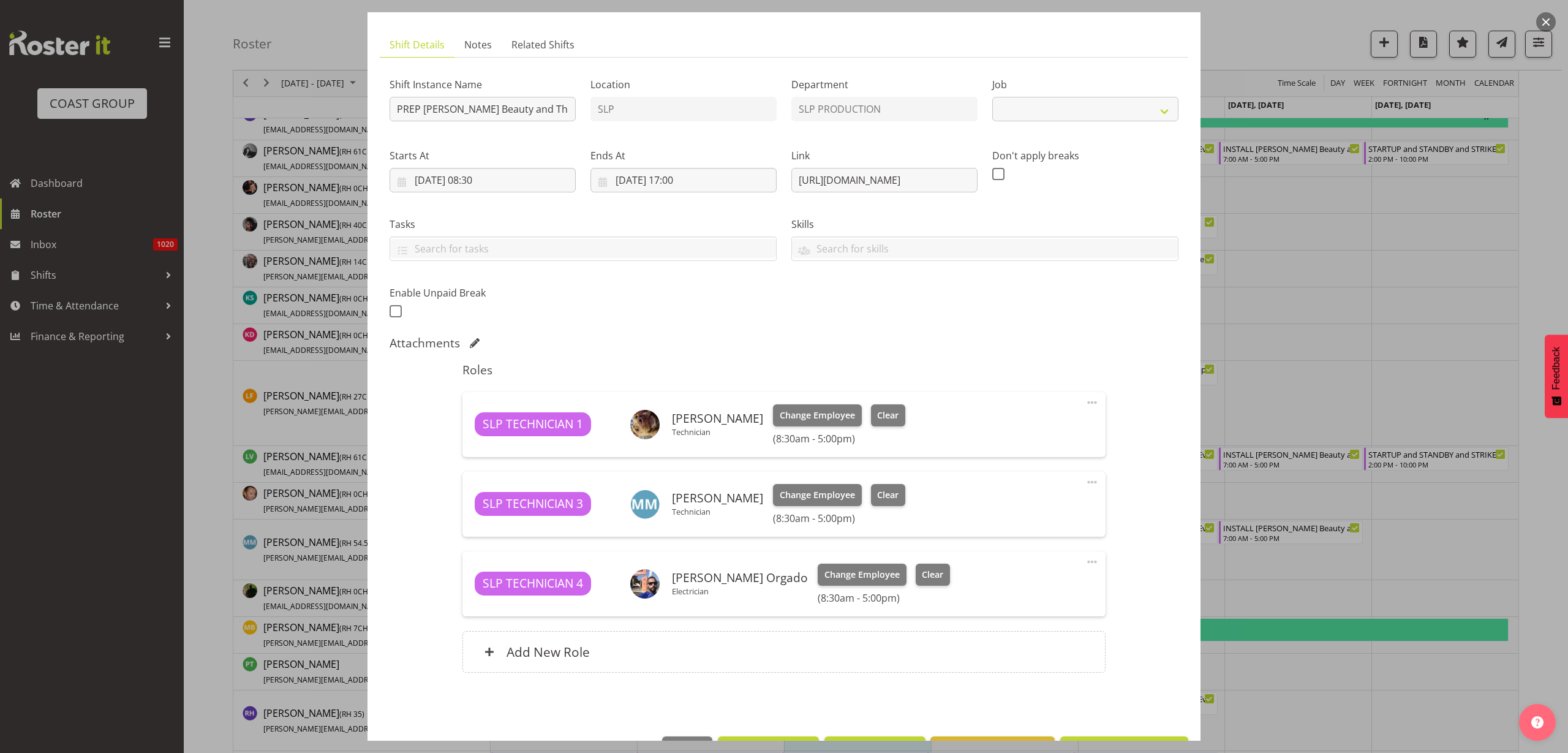
select select "10675"
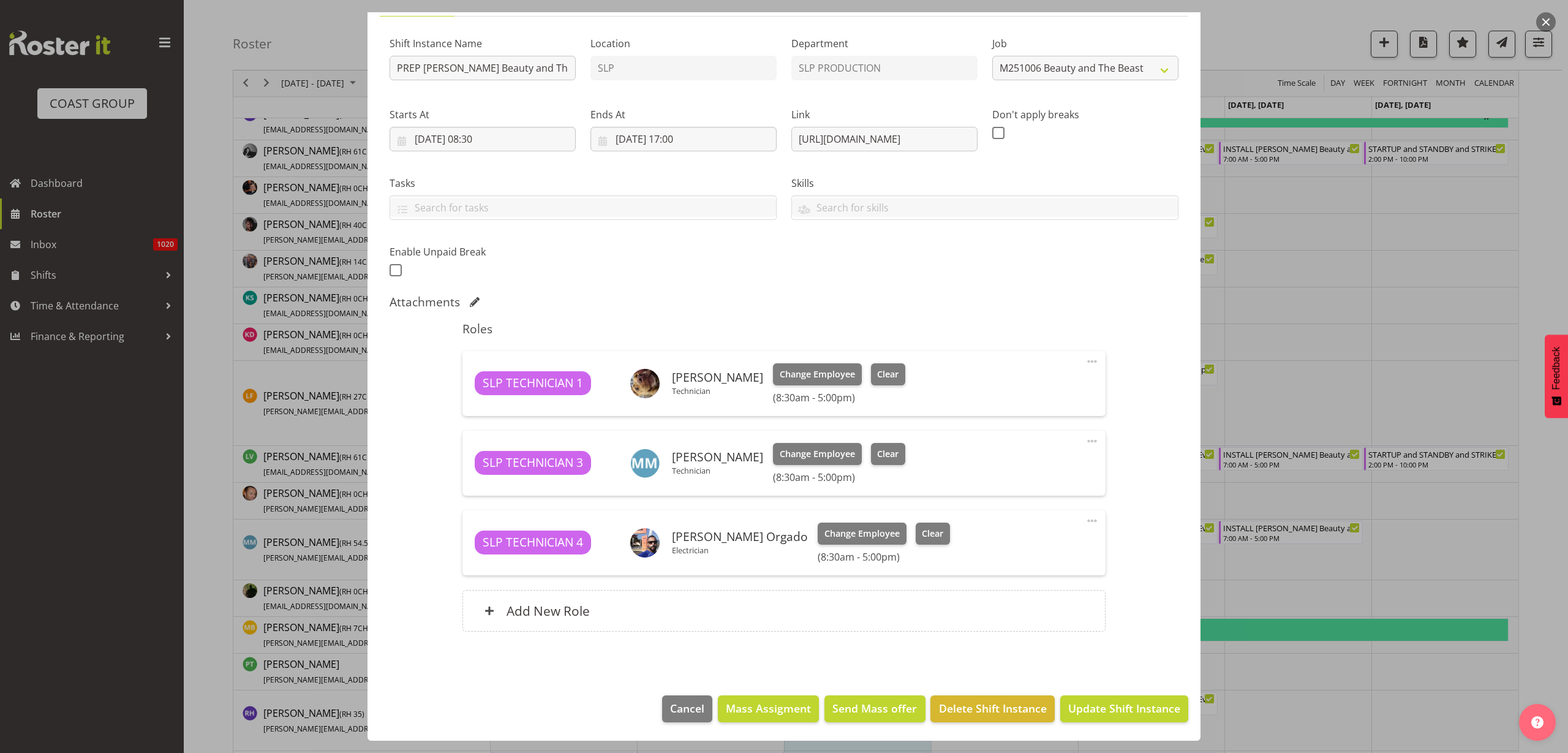
click at [1085, 440] on span at bounding box center [1092, 441] width 15 height 15
click at [1039, 468] on link "Edit" at bounding box center [1040, 468] width 117 height 22
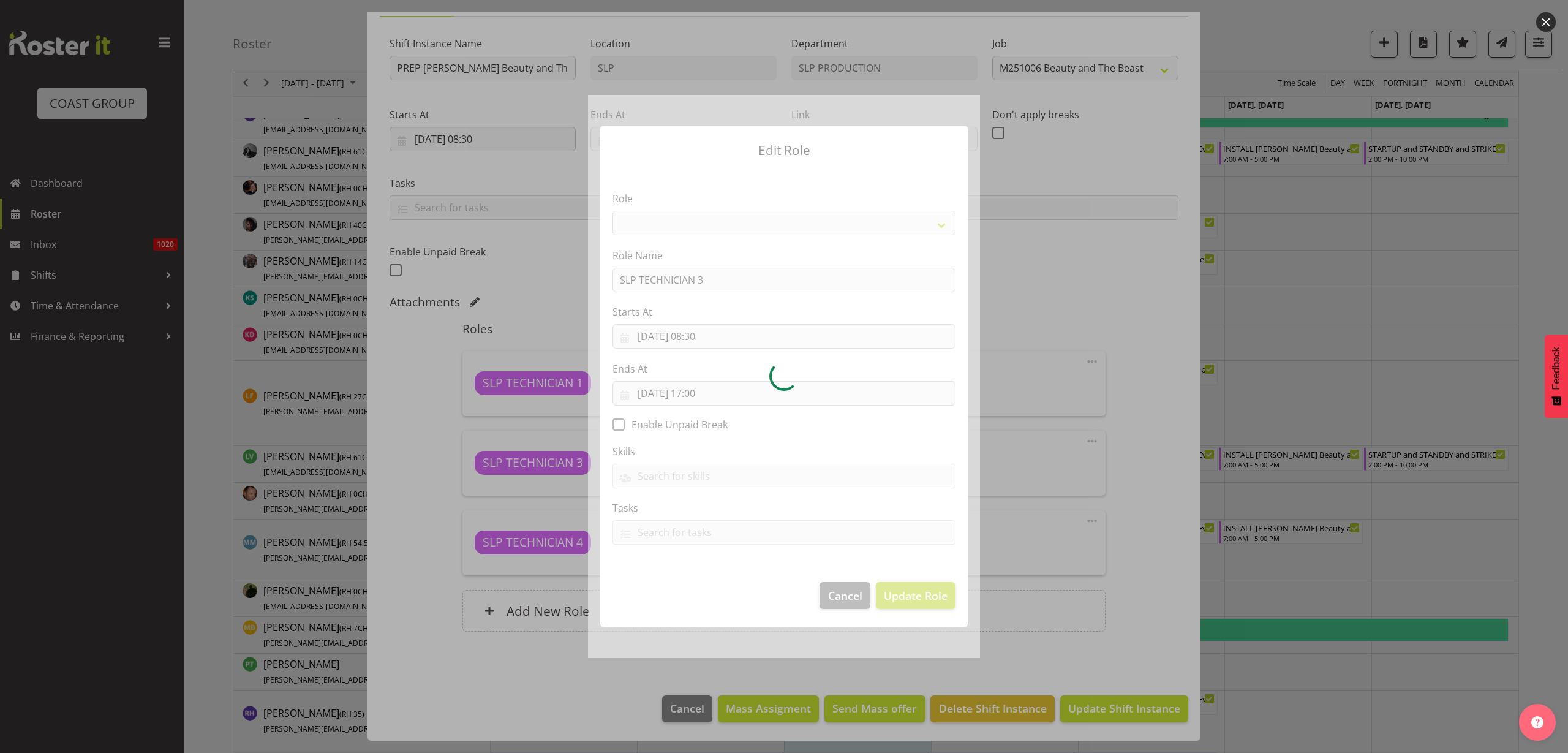
click at [715, 398] on div at bounding box center [784, 376] width 392 height 563
select select "123"
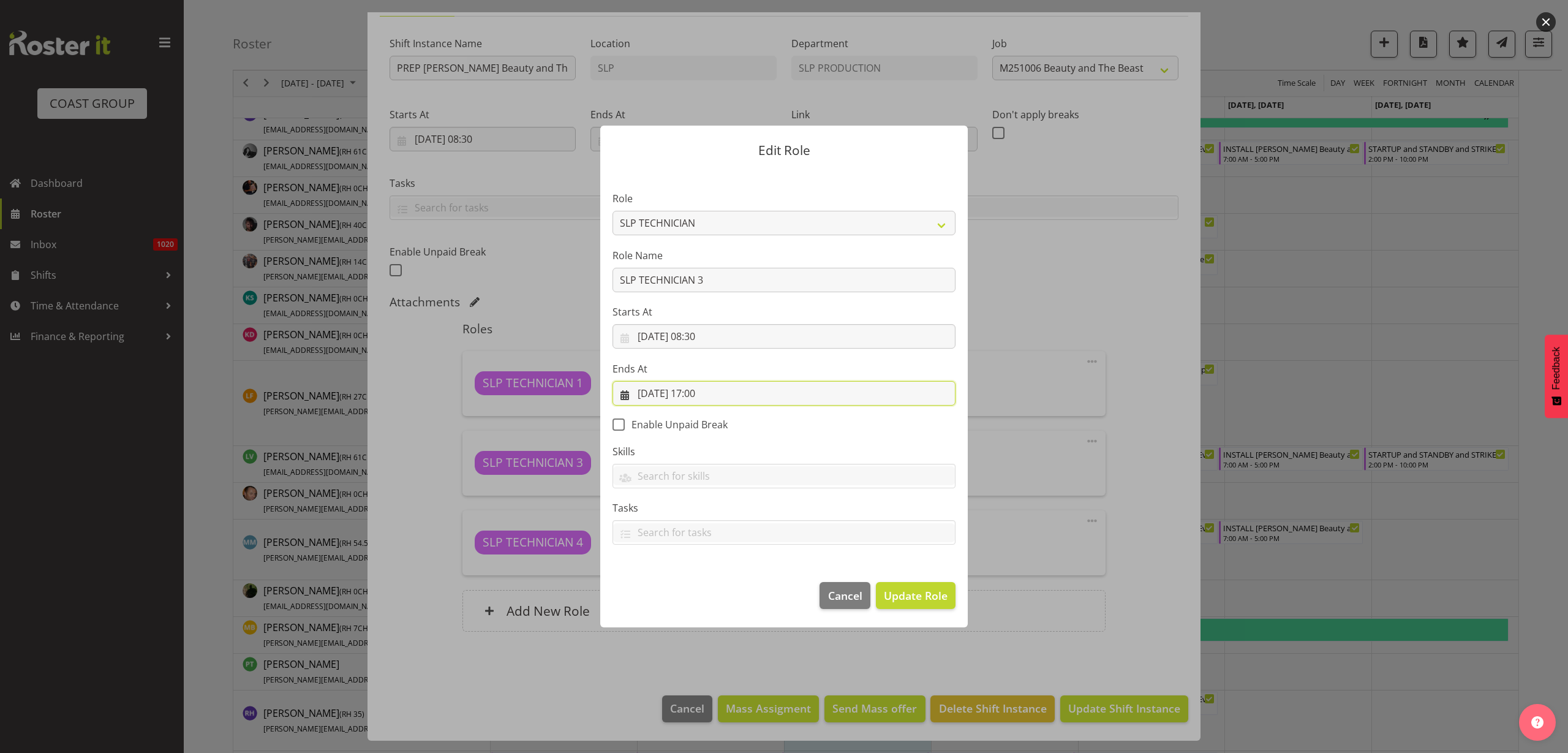
click at [721, 394] on input "01/10/2025, 17:00" at bounding box center [784, 394] width 343 height 24
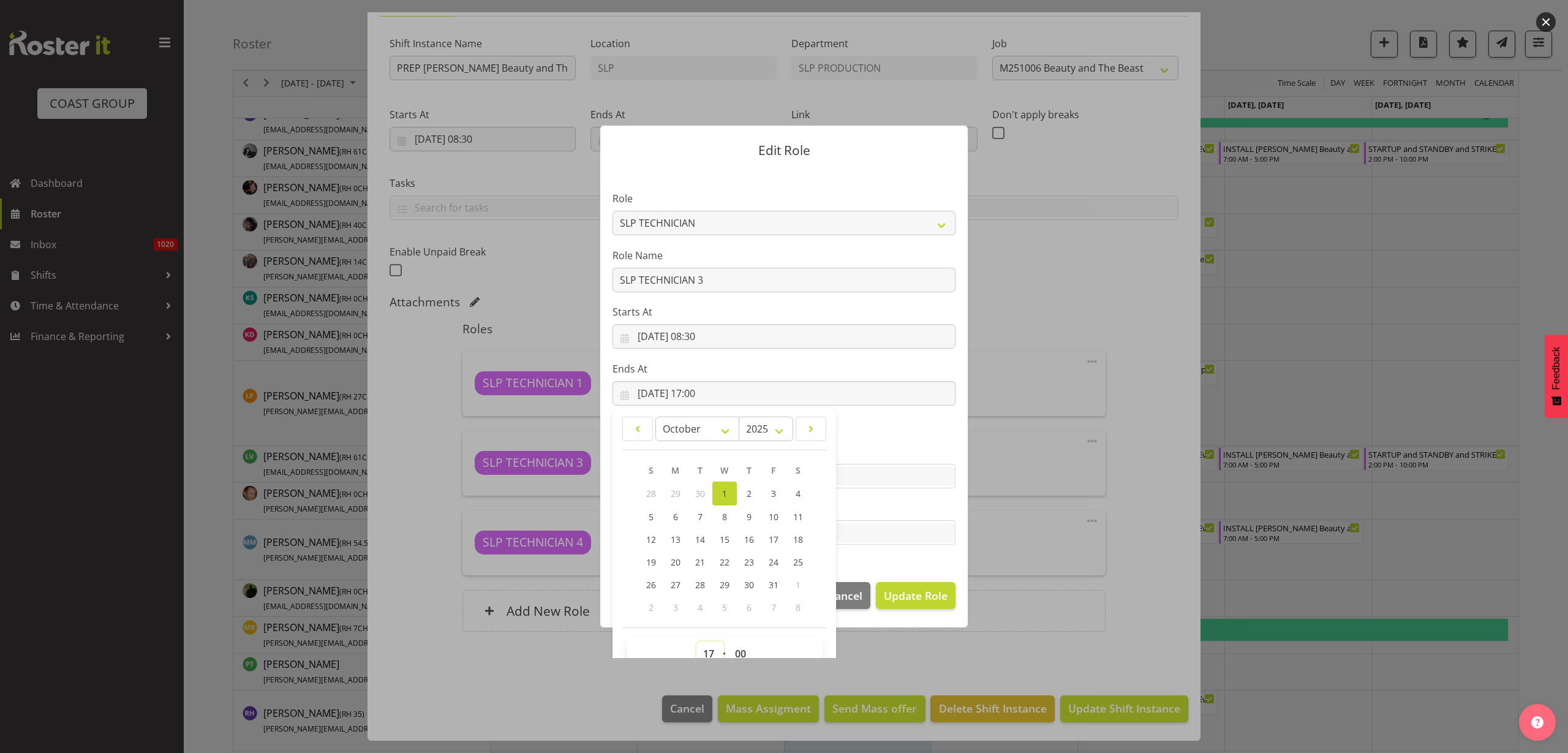
click at [703, 650] on select "00 01 02 03 04 05 06 07 08 09 10 11 12 13 14 15 16 17 18 19 20 21 22 23" at bounding box center [711, 653] width 28 height 24
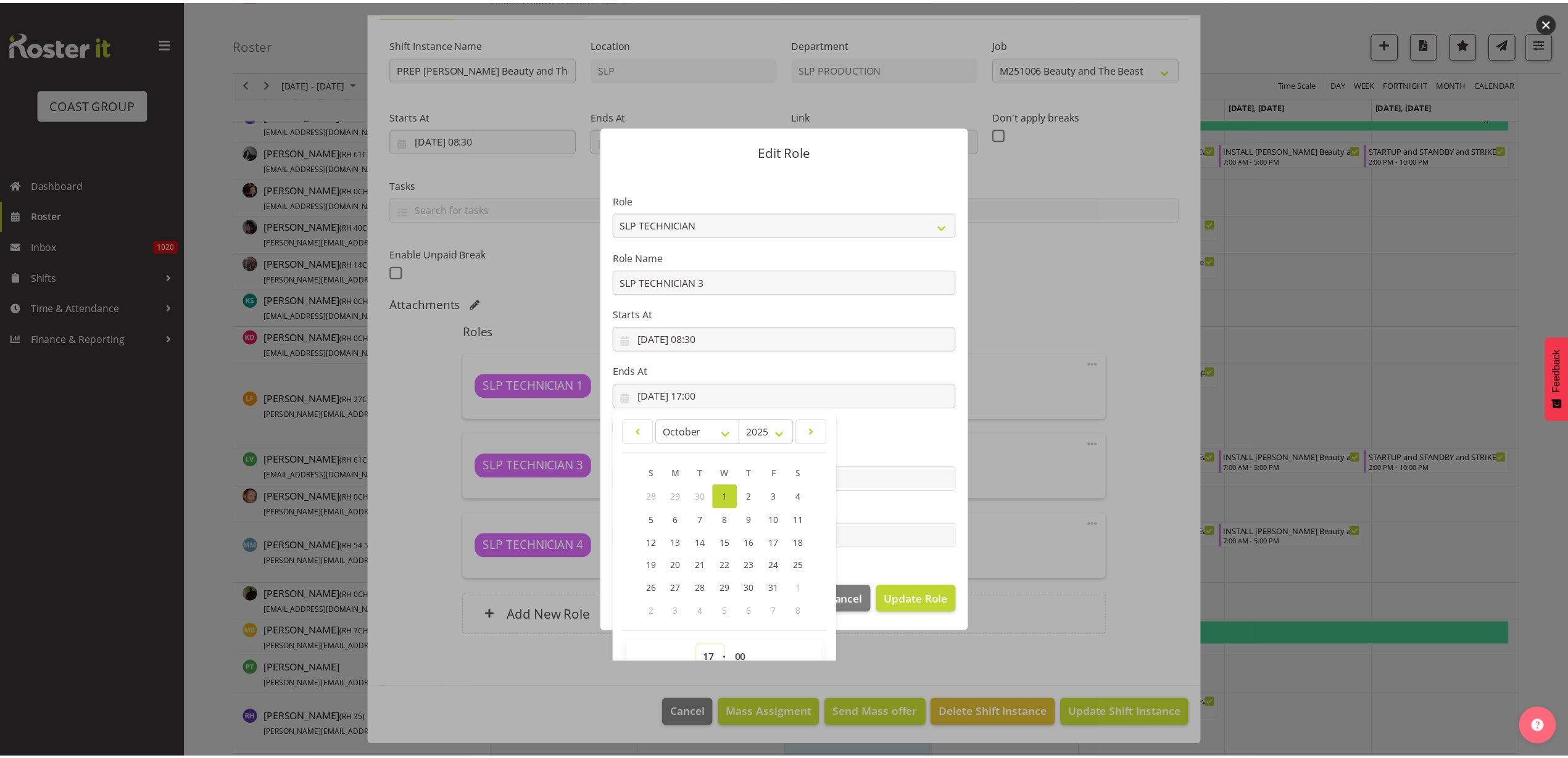
scroll to position [8, 0]
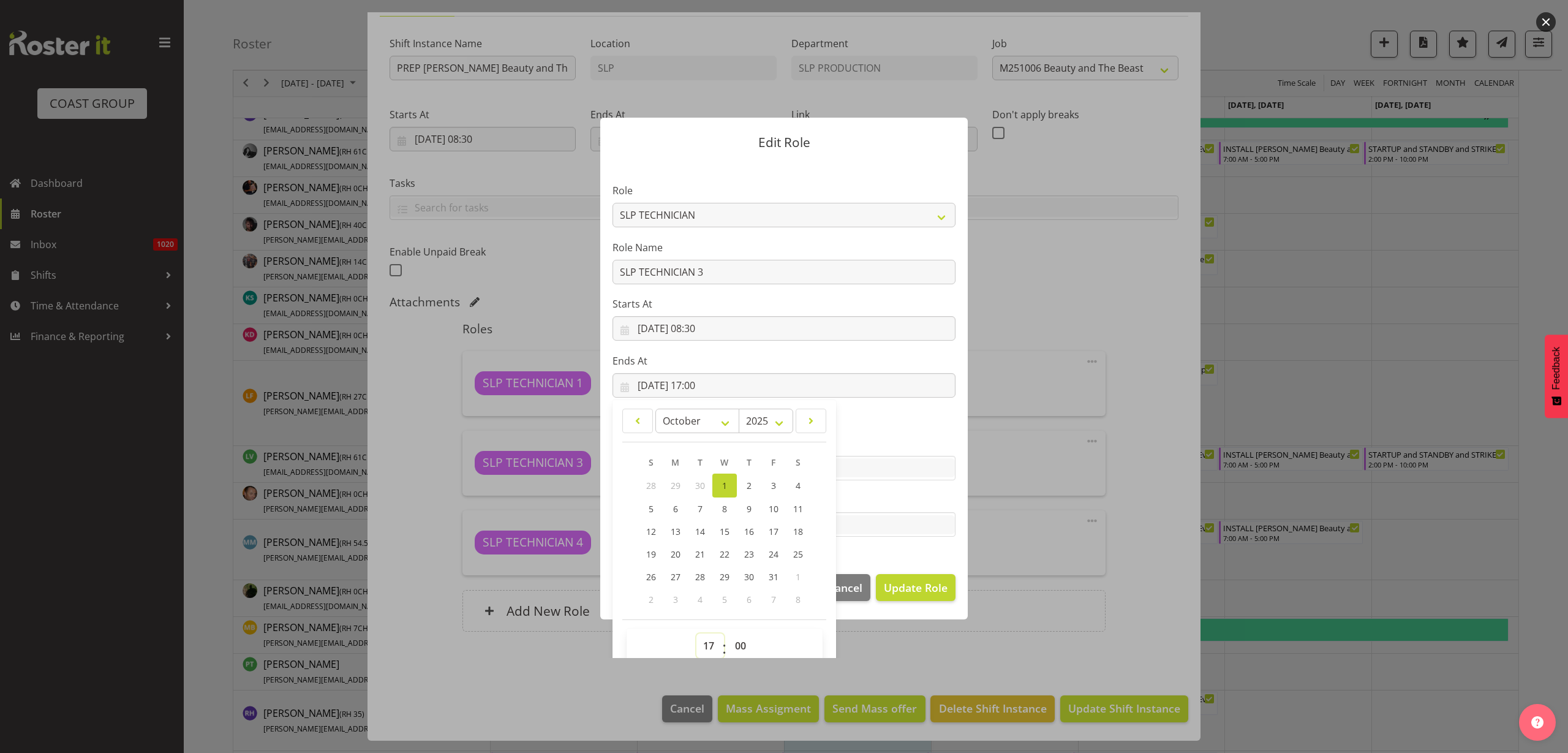
select select "15"
click at [697, 634] on select "00 01 02 03 04 05 06 07 08 09 10 11 12 13 14 15 16 17 18 19 20 21 22 23" at bounding box center [711, 646] width 28 height 24
type input "01/10/2025, 15:00"
select select "30"
type input "01/10/2025, 15:30"
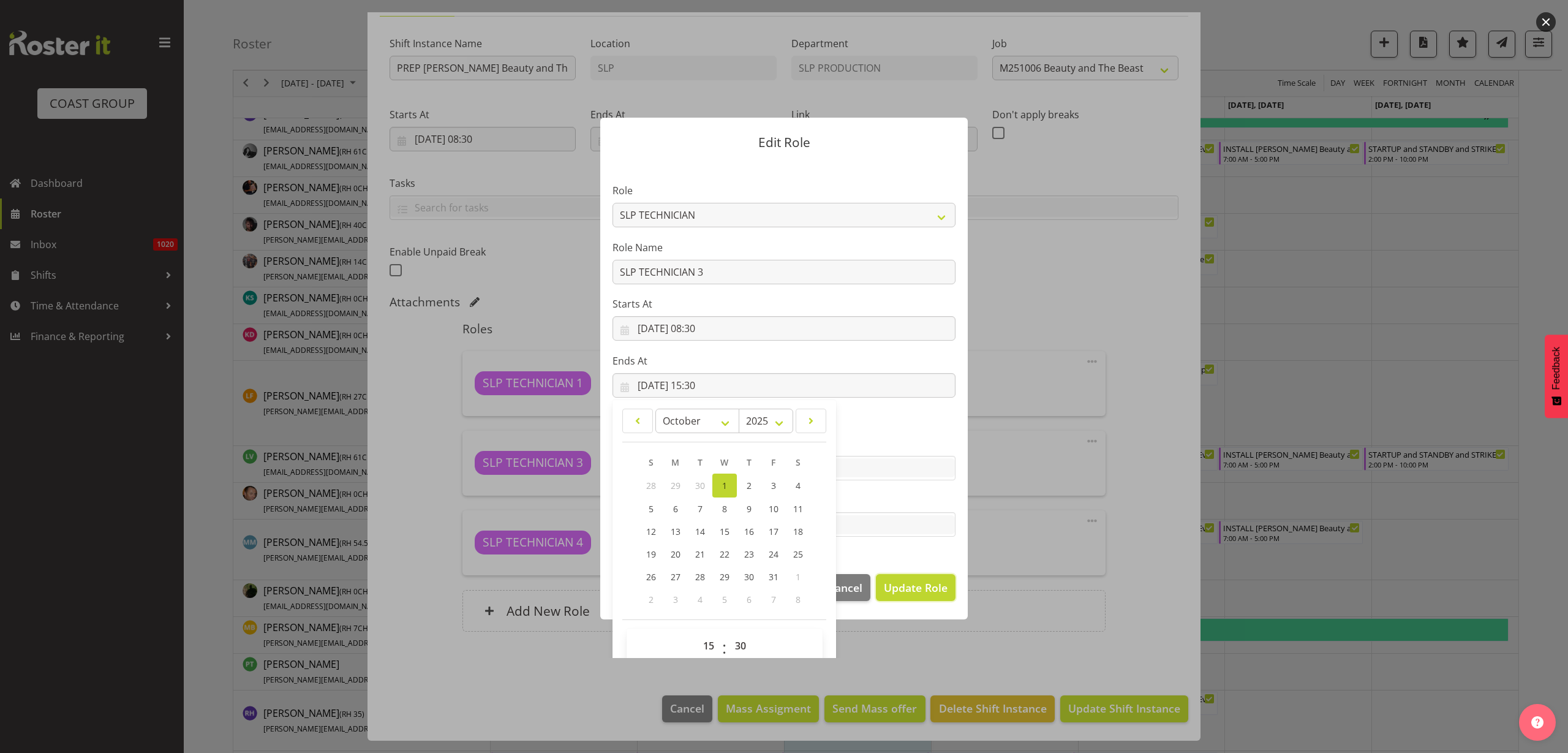
click at [916, 578] on button "Update Role" at bounding box center [916, 587] width 80 height 27
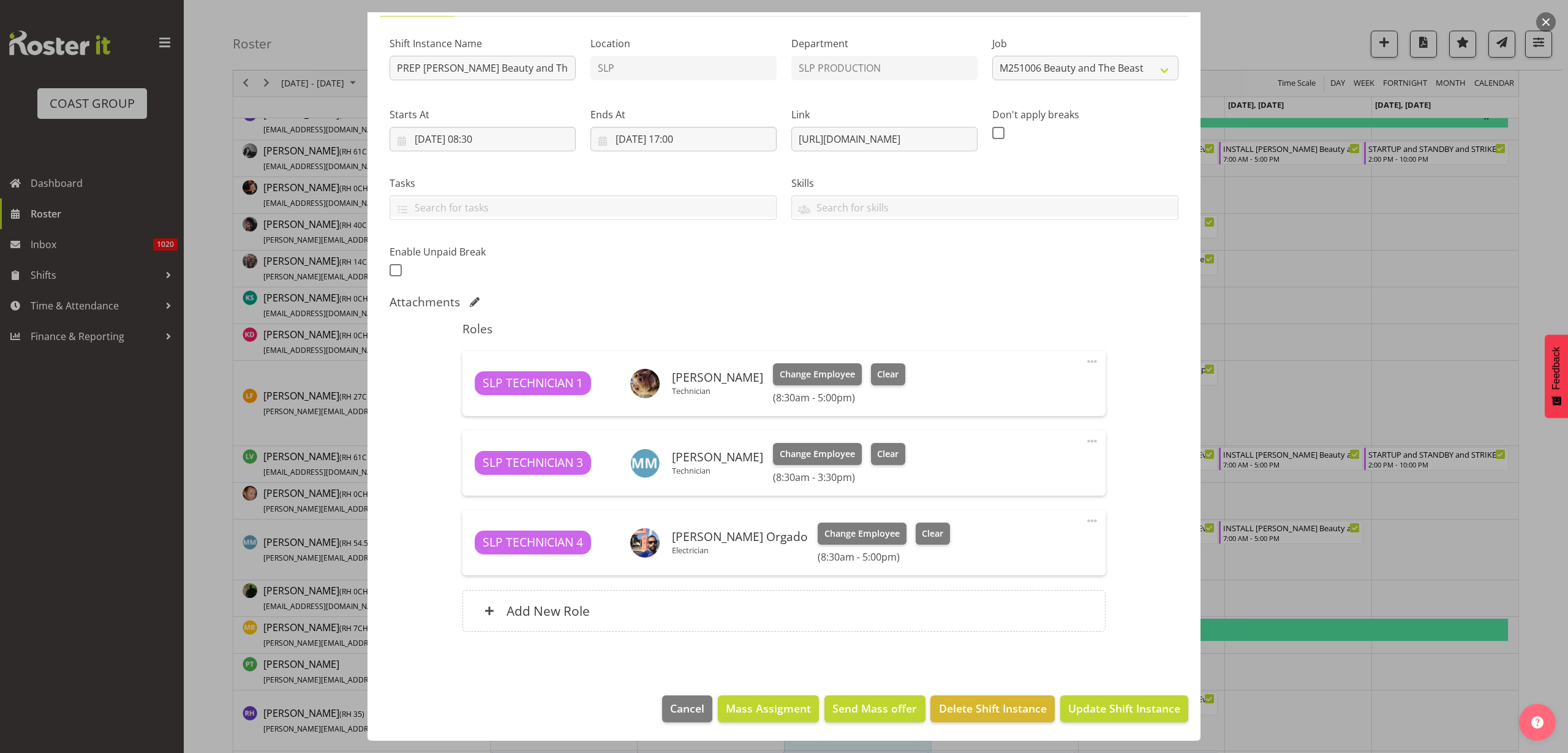
select select
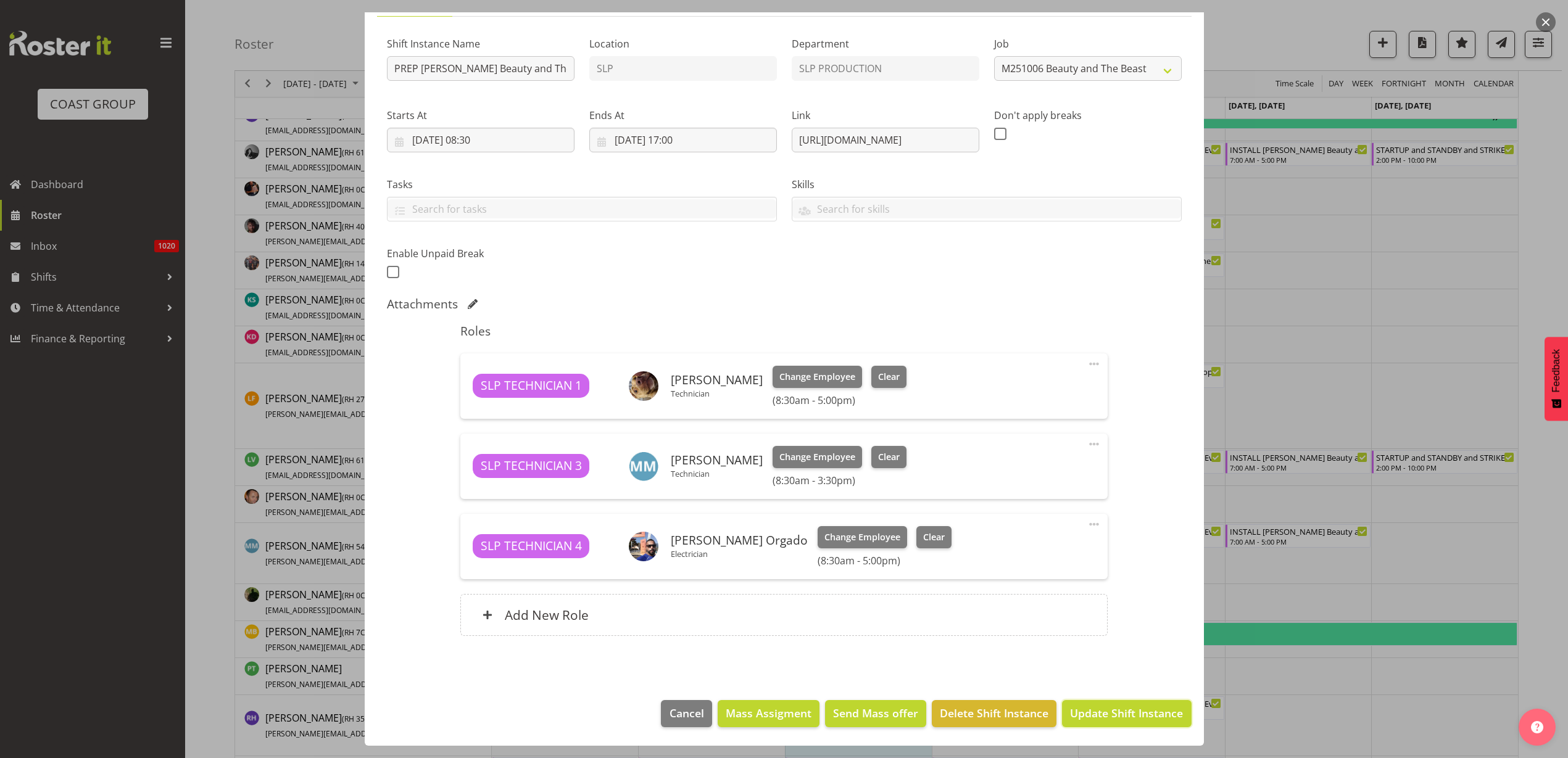
click at [1120, 714] on span "Update Shift Instance" at bounding box center [1127, 713] width 112 height 16
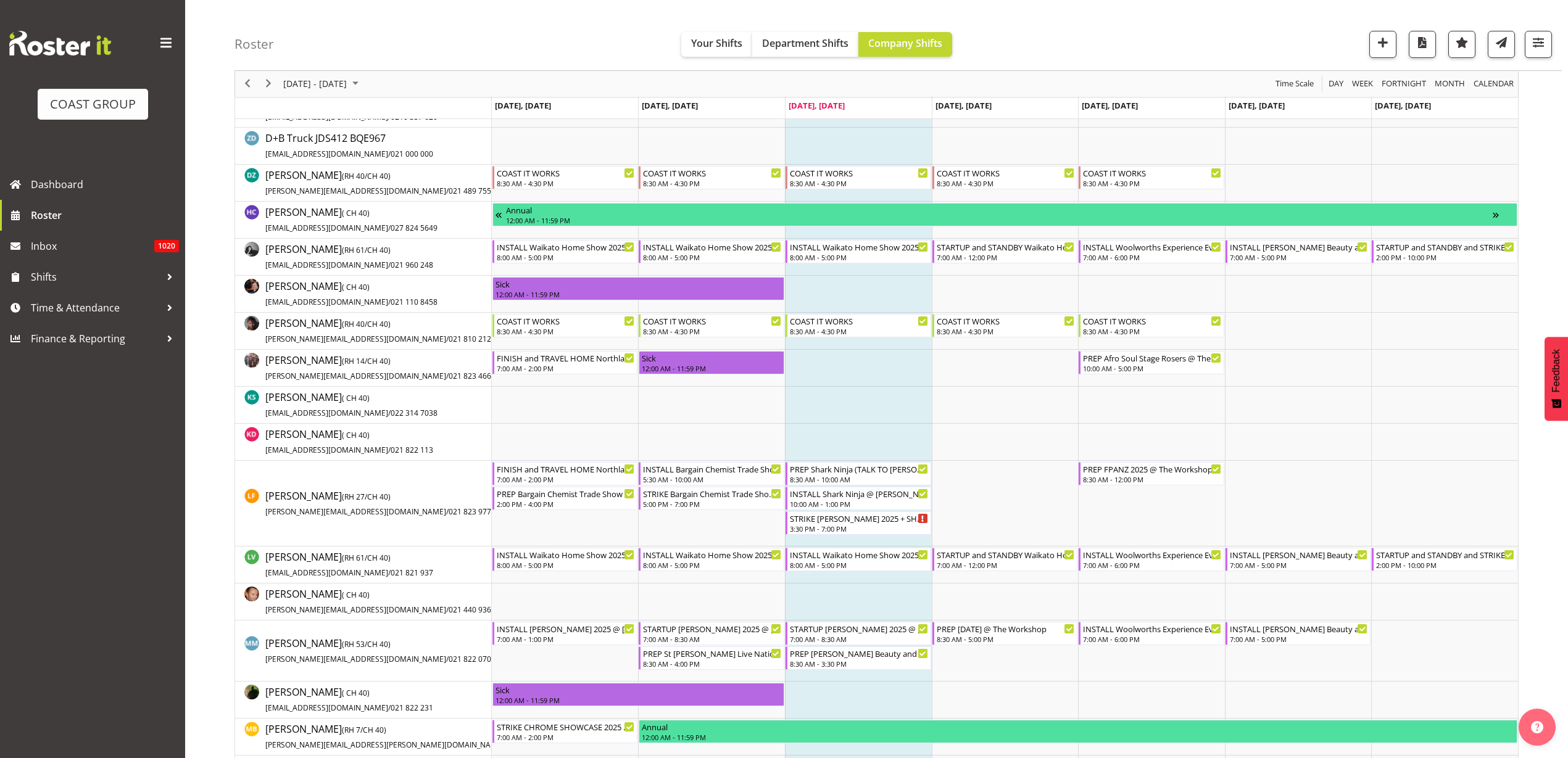
scroll to position [0, 0]
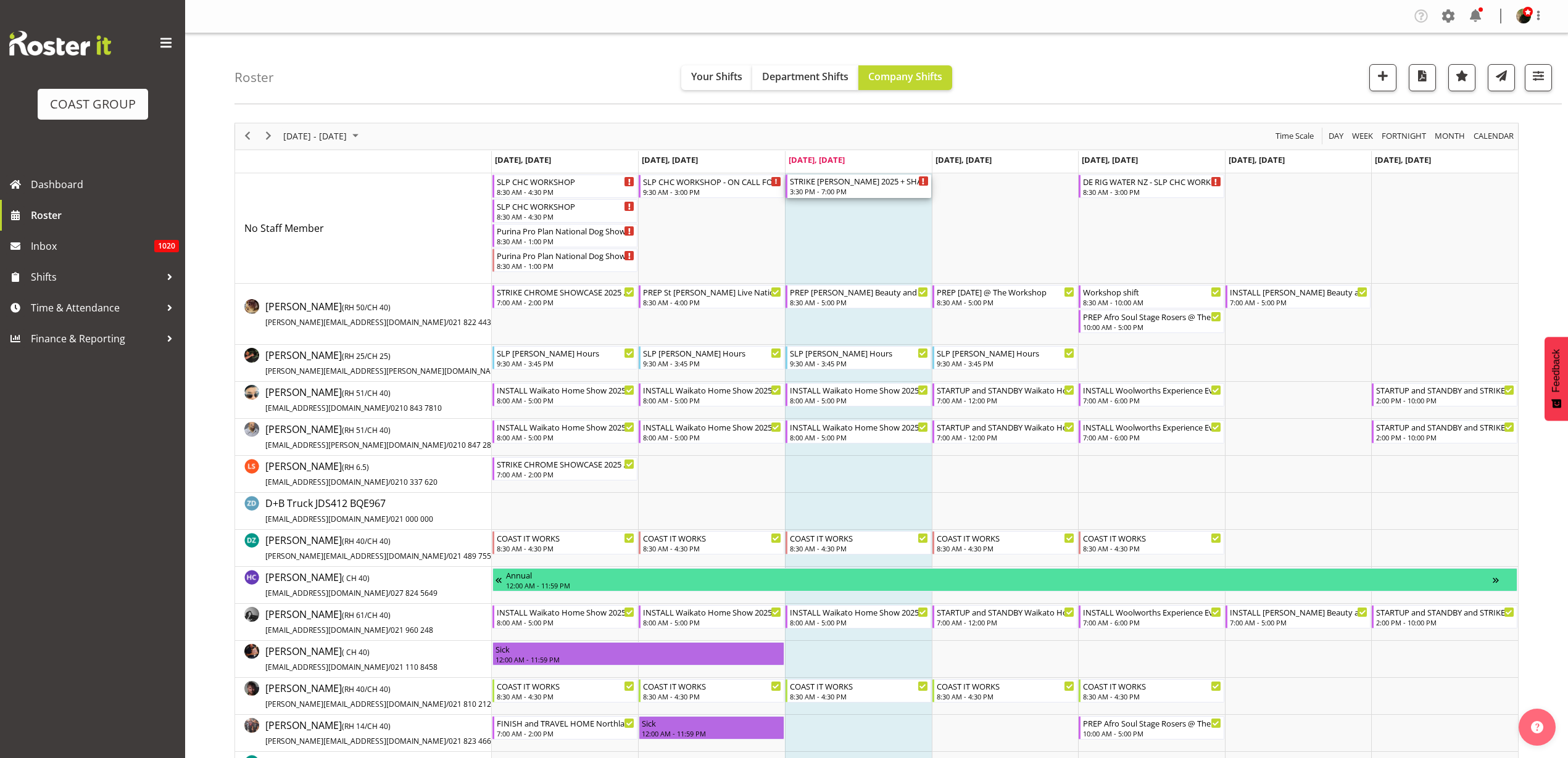
click at [854, 181] on div "STRIKE [PERSON_NAME] 2025 + SHARK NINJA @ [GEOGRAPHIC_DATA] on site @ 1600" at bounding box center [859, 180] width 139 height 12
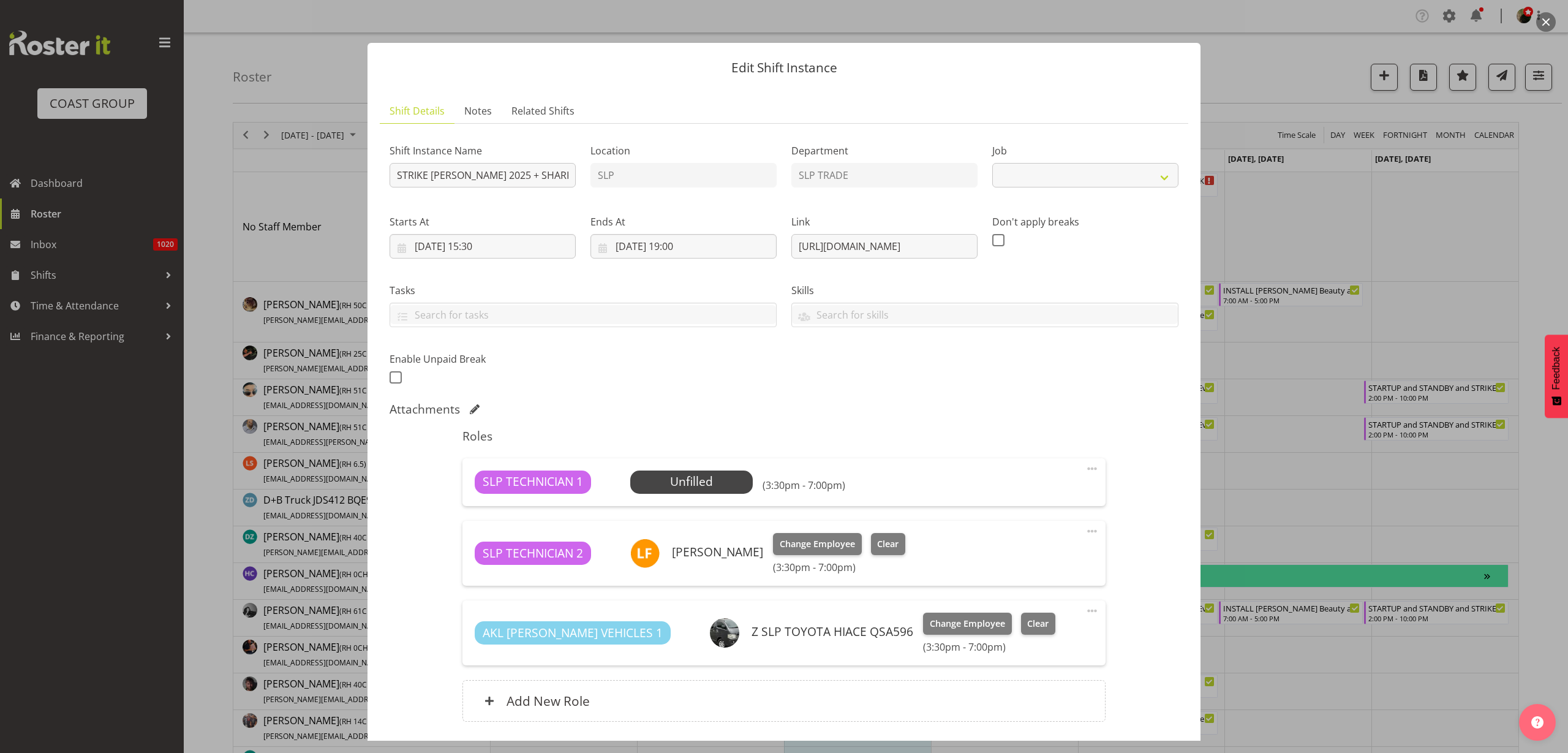
select select "10164"
click at [0, 0] on span "Select Employee" at bounding box center [0, 0] width 0 height 0
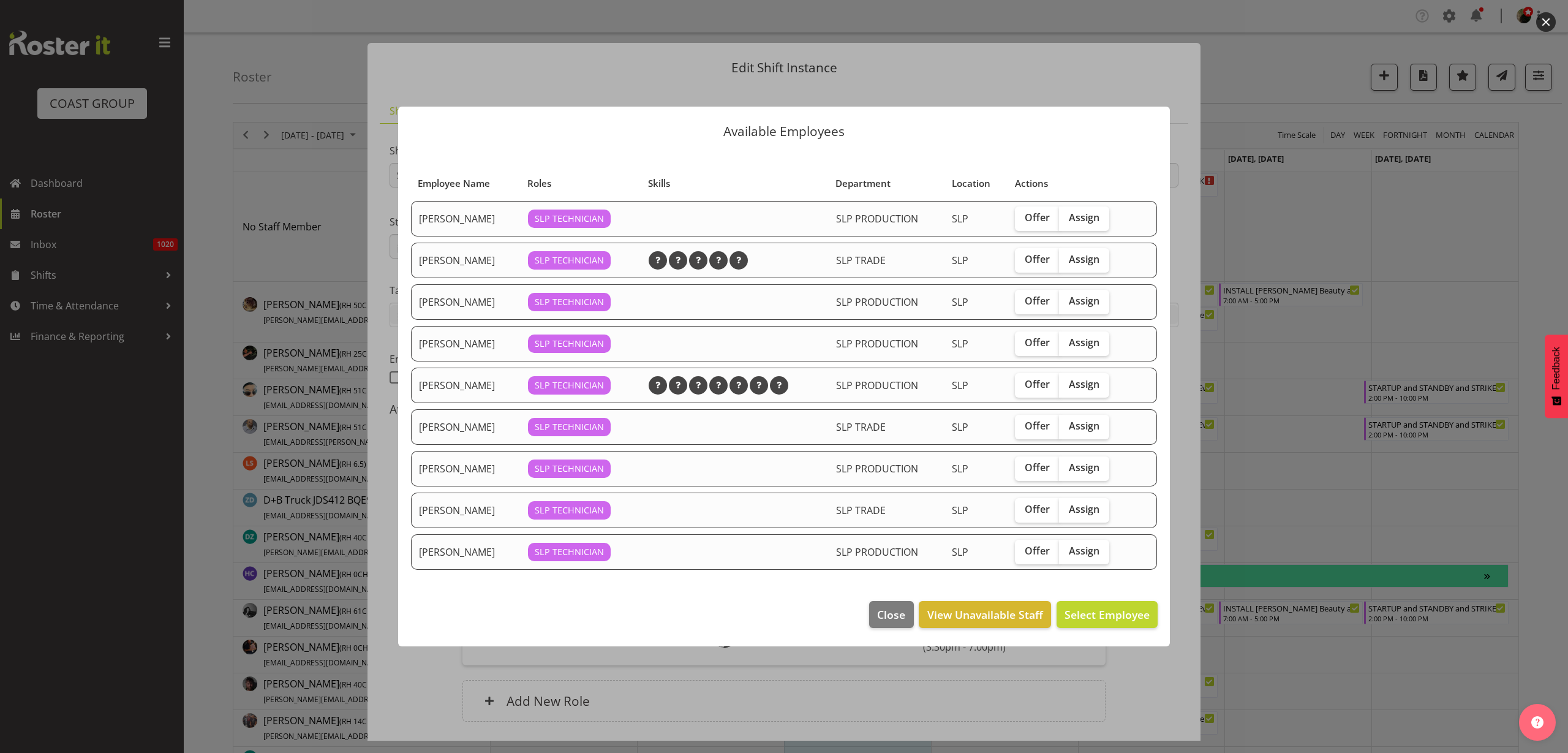
click at [1095, 385] on span "Assign" at bounding box center [1084, 383] width 31 height 12
click at [1067, 385] on input "Assign" at bounding box center [1063, 384] width 8 height 8
checkbox input "true"
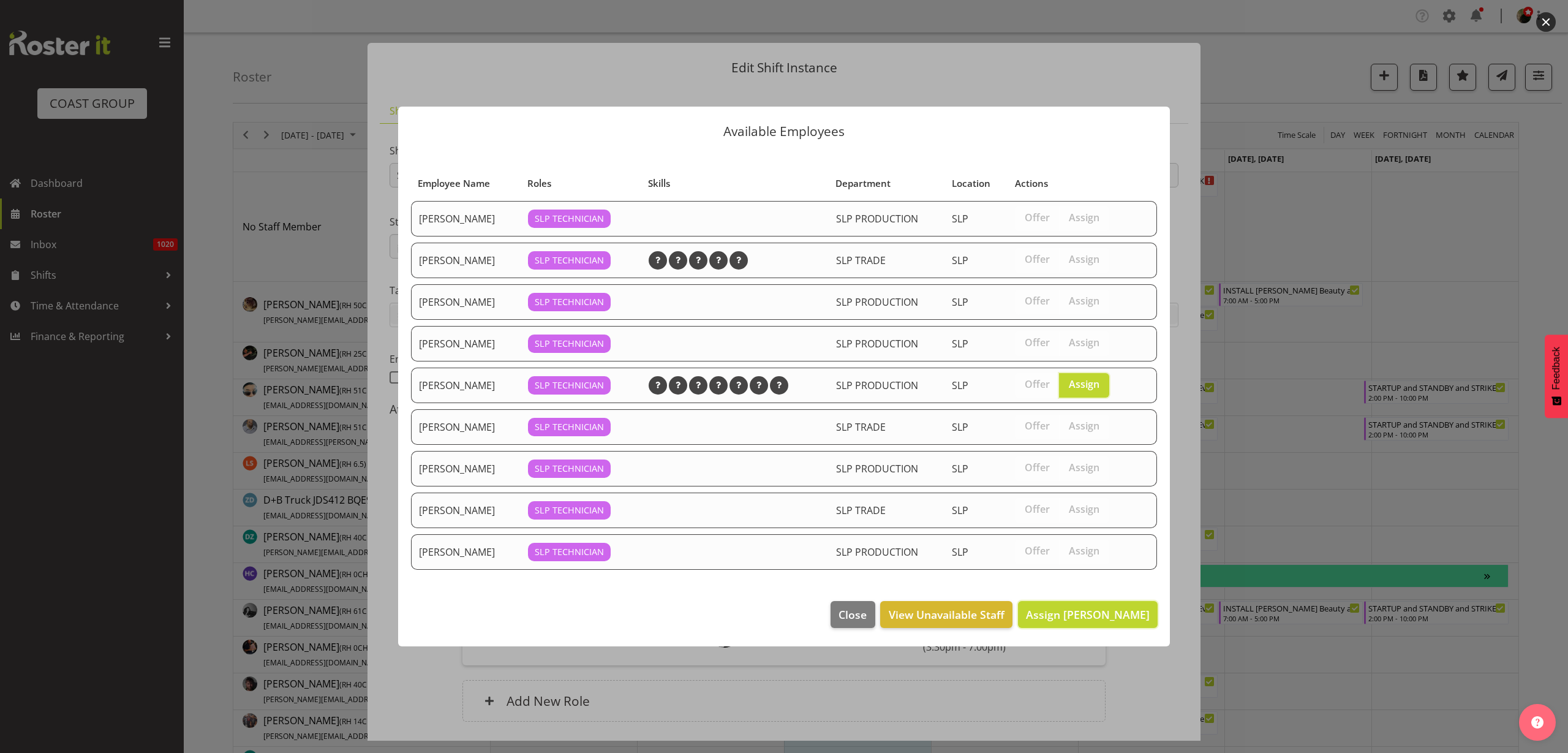
click at [1100, 611] on span "Assign Matt McFarlane" at bounding box center [1088, 614] width 124 height 15
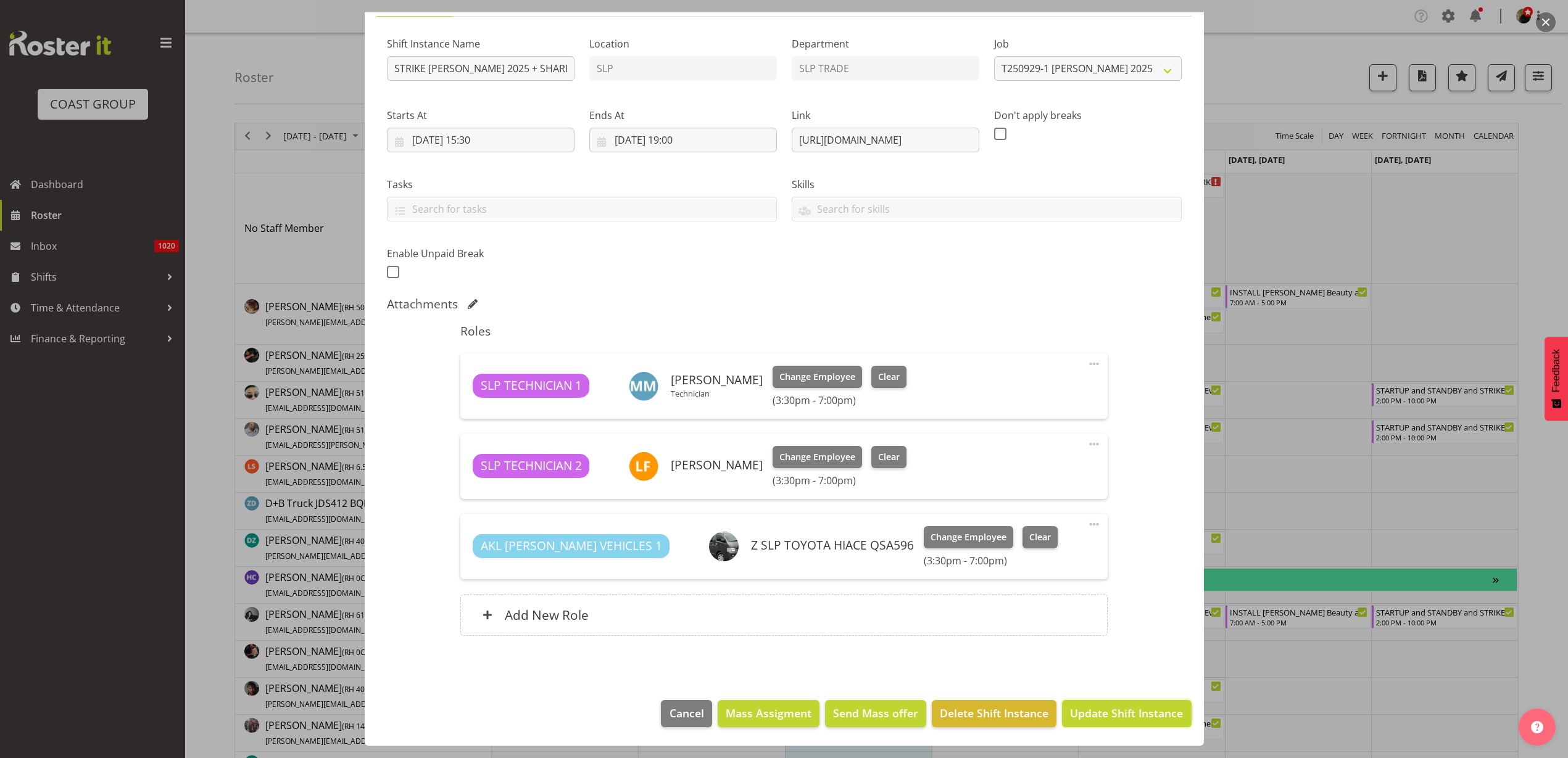
click at [1125, 709] on span "Update Shift Instance" at bounding box center [1127, 713] width 112 height 16
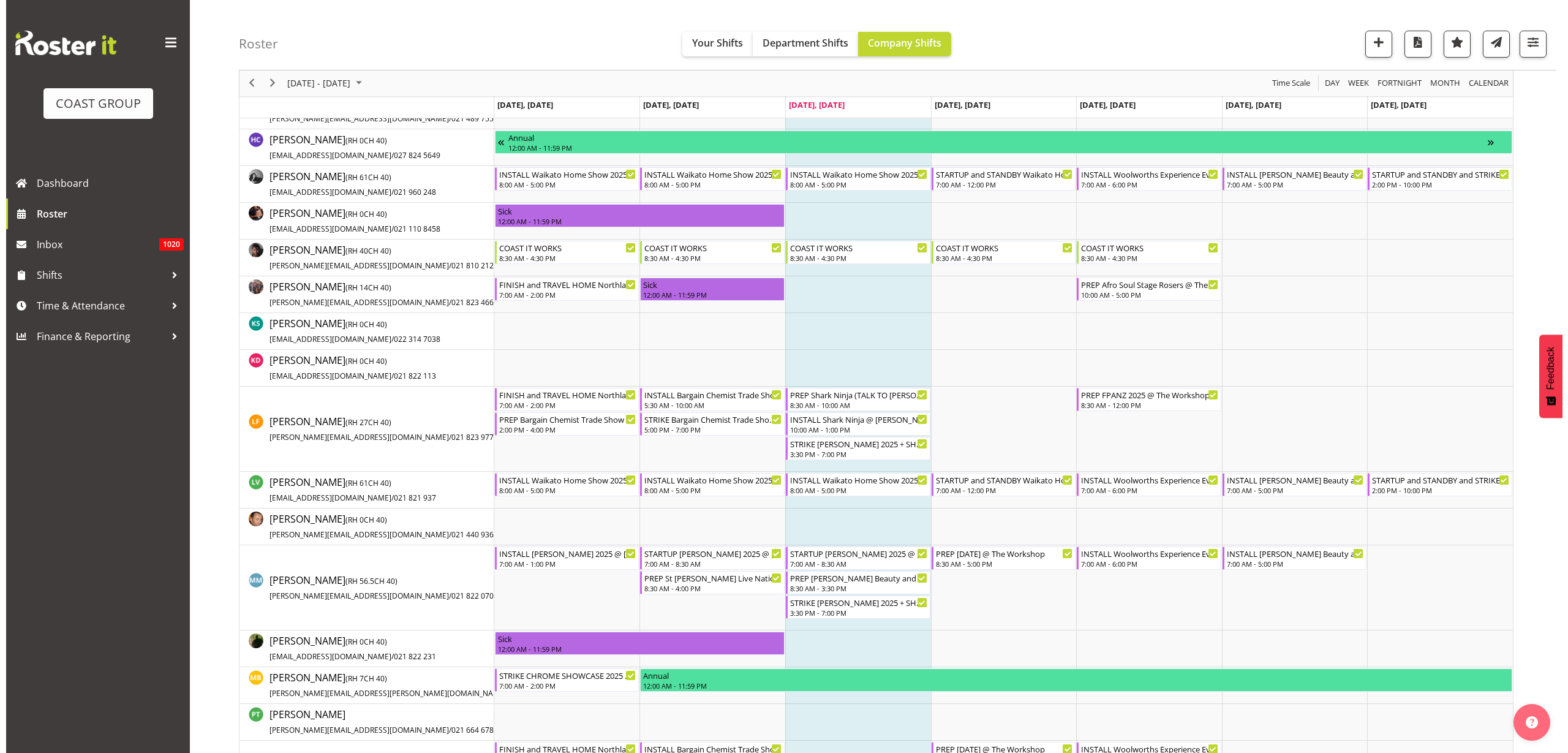
scroll to position [460, 0]
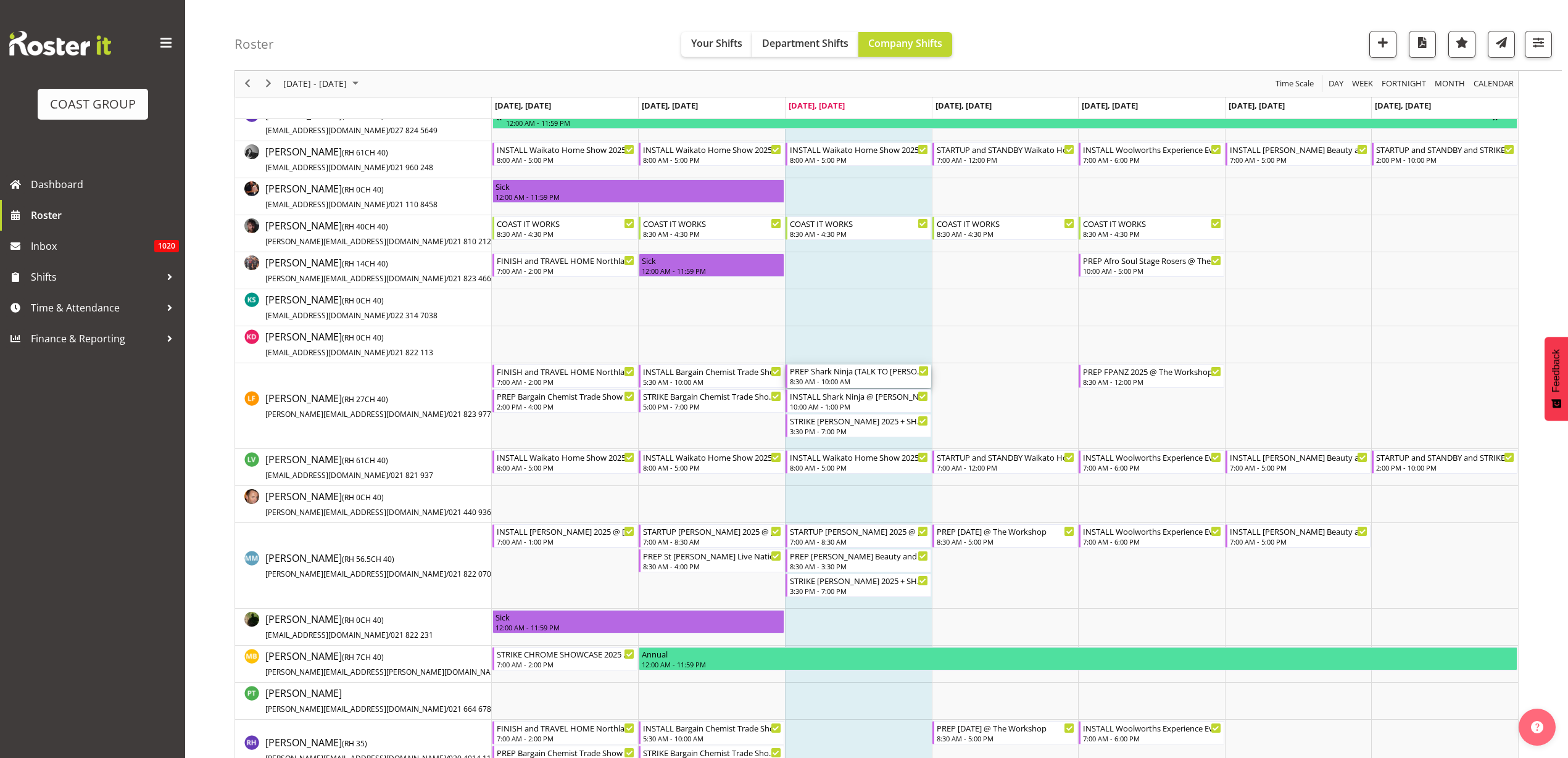
click at [853, 377] on div "PREP Shark Ninja (TALK TO MATT ABOUT JOB AS WELL) @ Harvey Norman @ The Worksho…" at bounding box center [859, 376] width 139 height 23
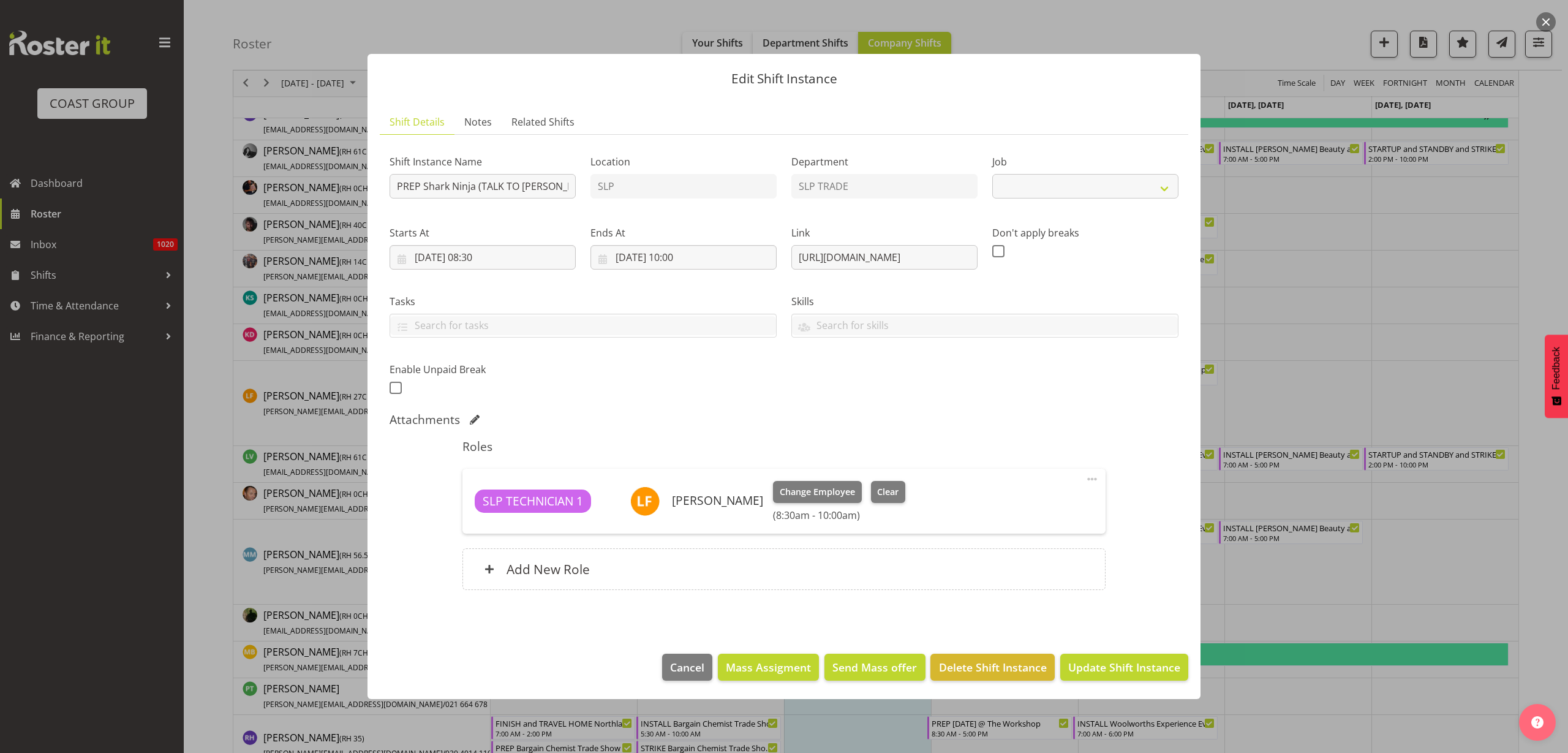
select select "10721"
drag, startPoint x: 797, startPoint y: 259, endPoint x: 1197, endPoint y: 233, distance: 400.8
click at [1197, 233] on section "Shift Details Notes Related Shifts Shift Instance Name PREP Shark Ninja (TALK T…" at bounding box center [784, 370] width 833 height 545
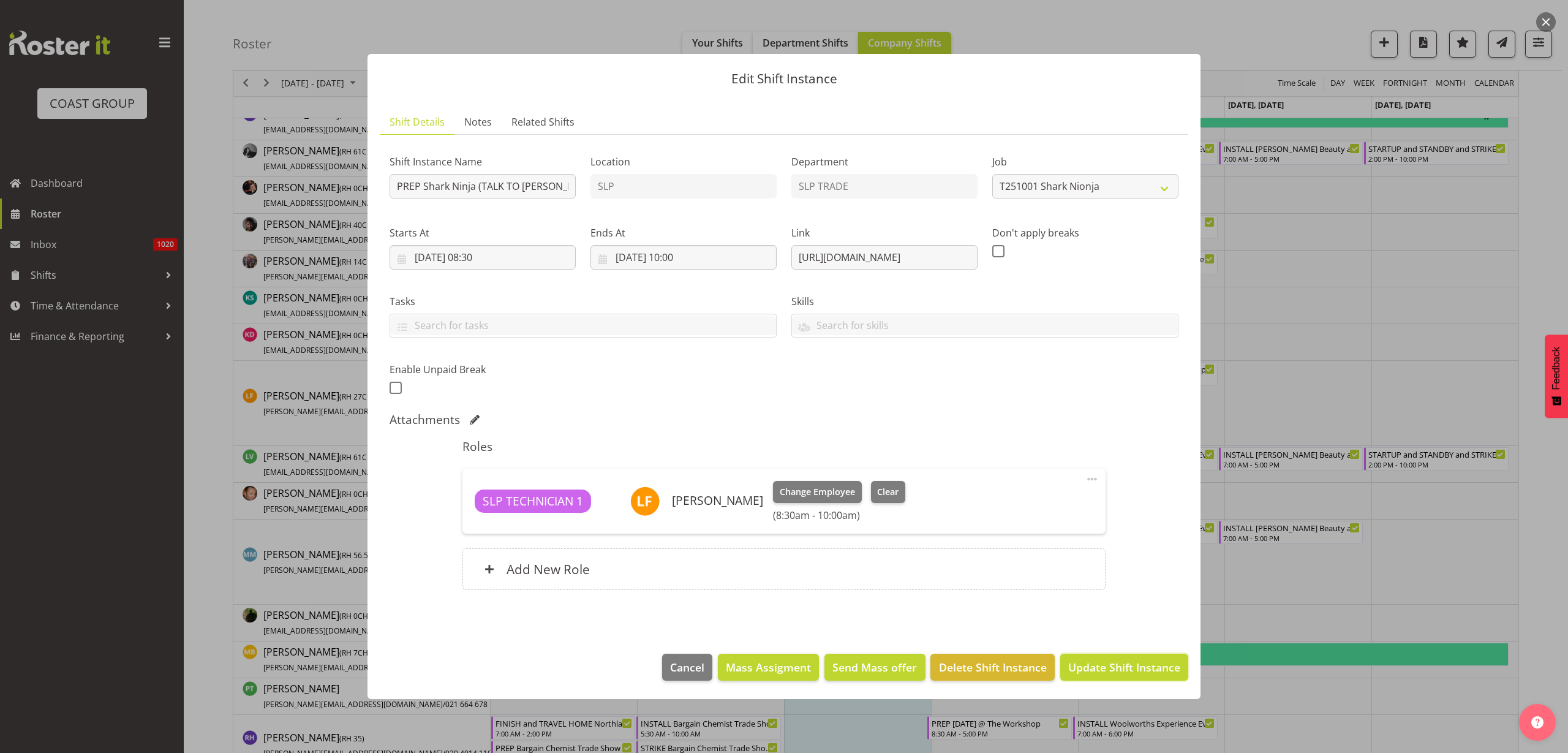
click at [1111, 665] on span "Update Shift Instance" at bounding box center [1124, 666] width 112 height 16
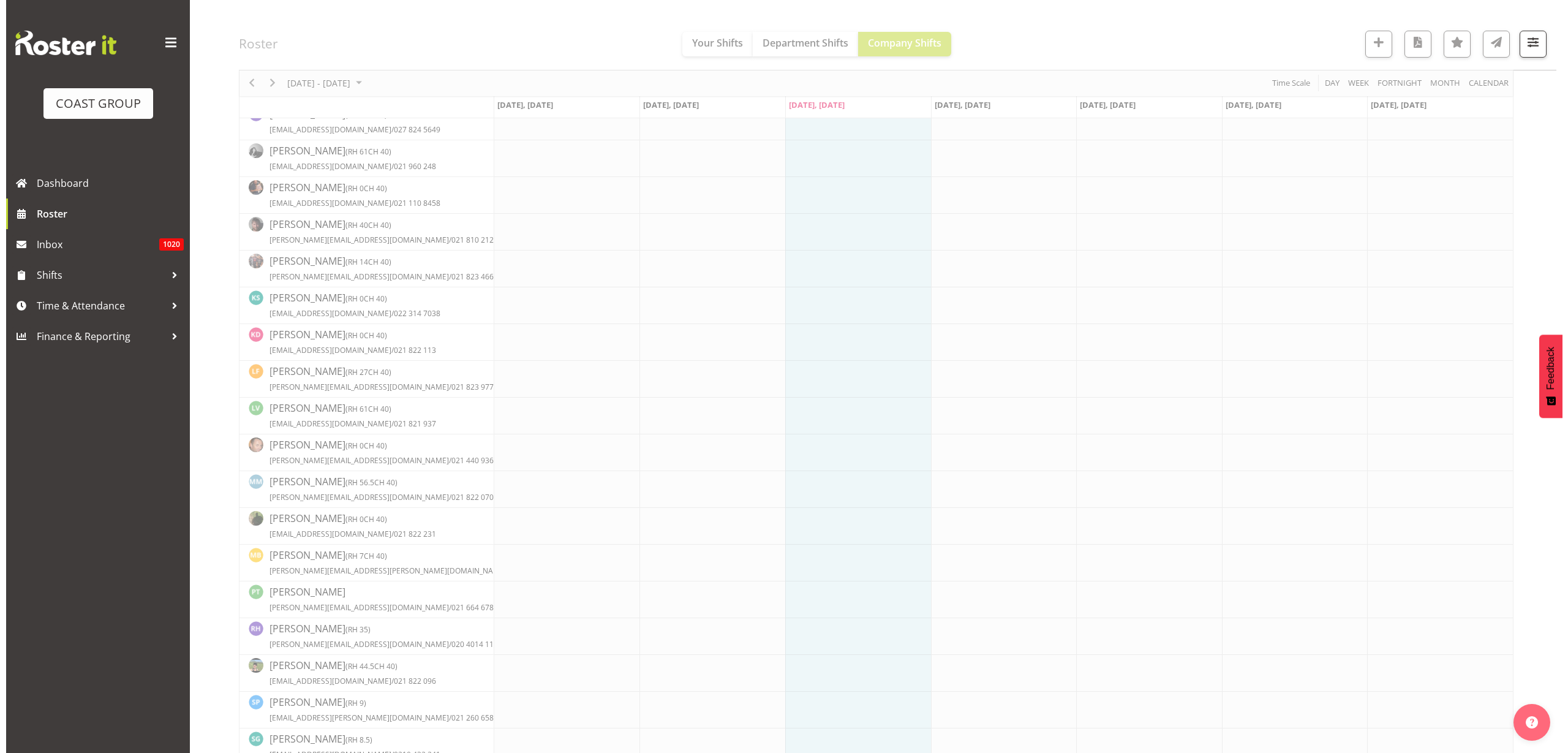
scroll to position [460, 0]
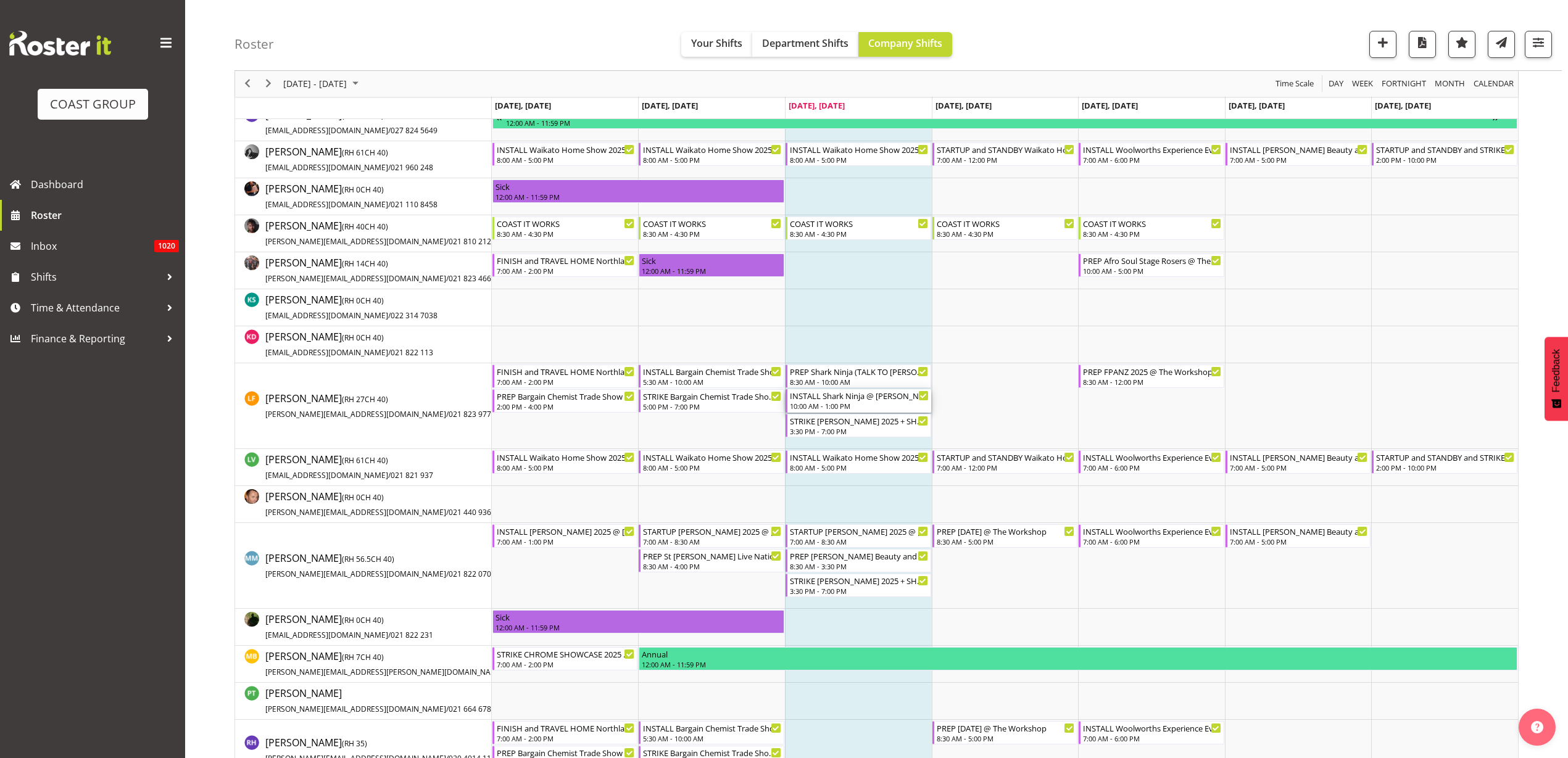
click at [854, 396] on div "INSTALL Shark Ninja @ [PERSON_NAME] @ The Cordis On Site @ 1100" at bounding box center [859, 394] width 139 height 12
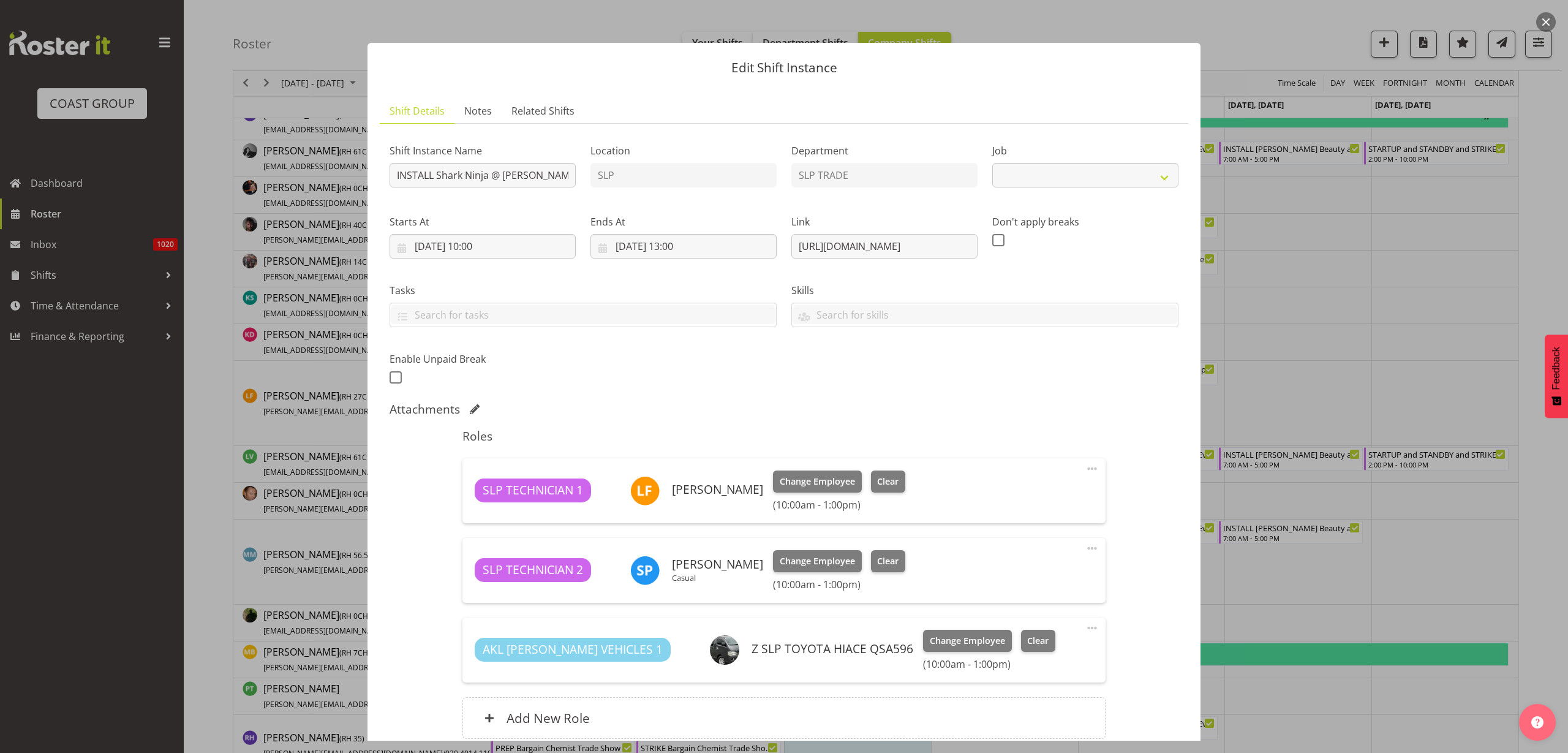
select select "10721"
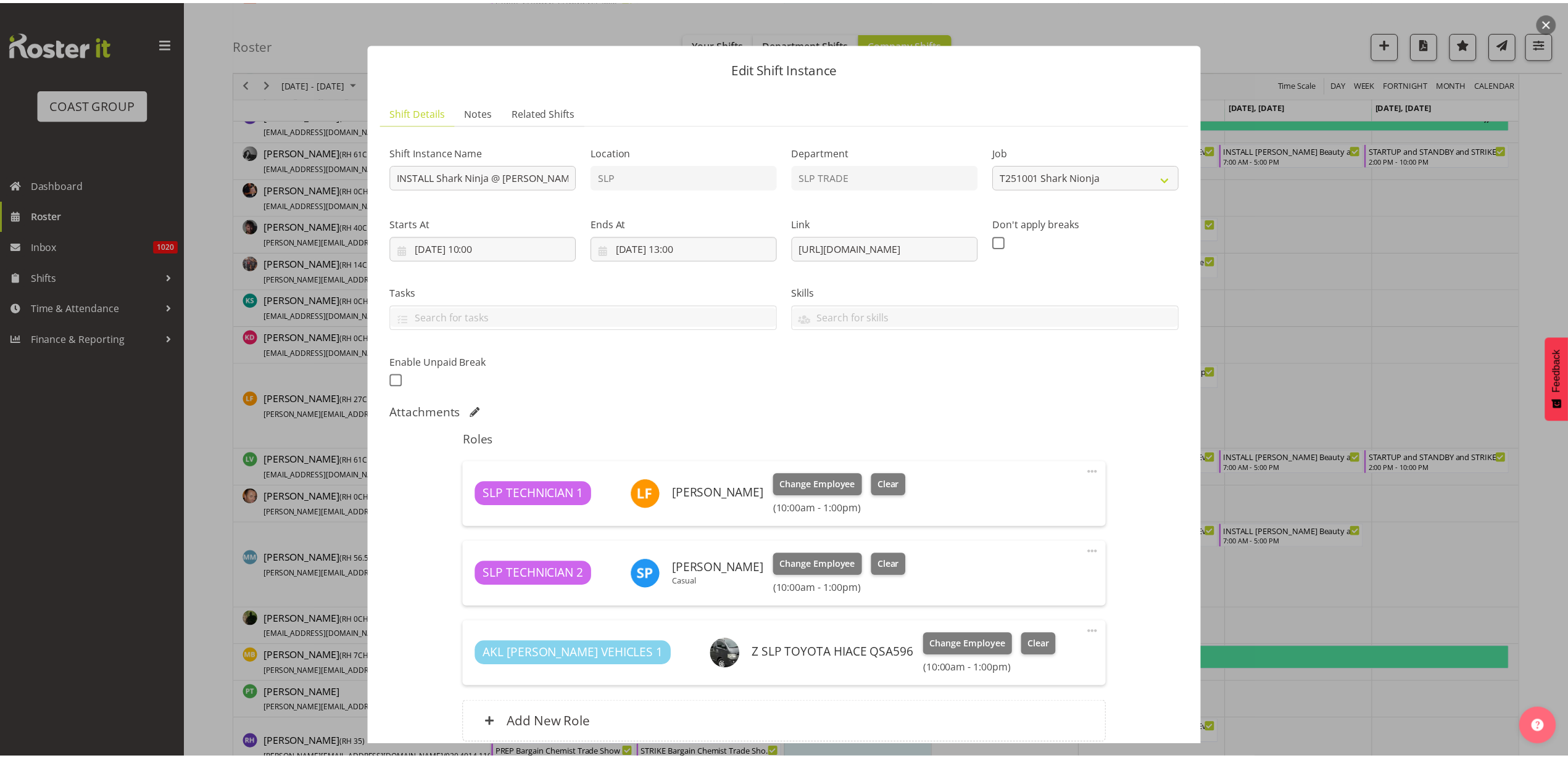
scroll to position [108, 0]
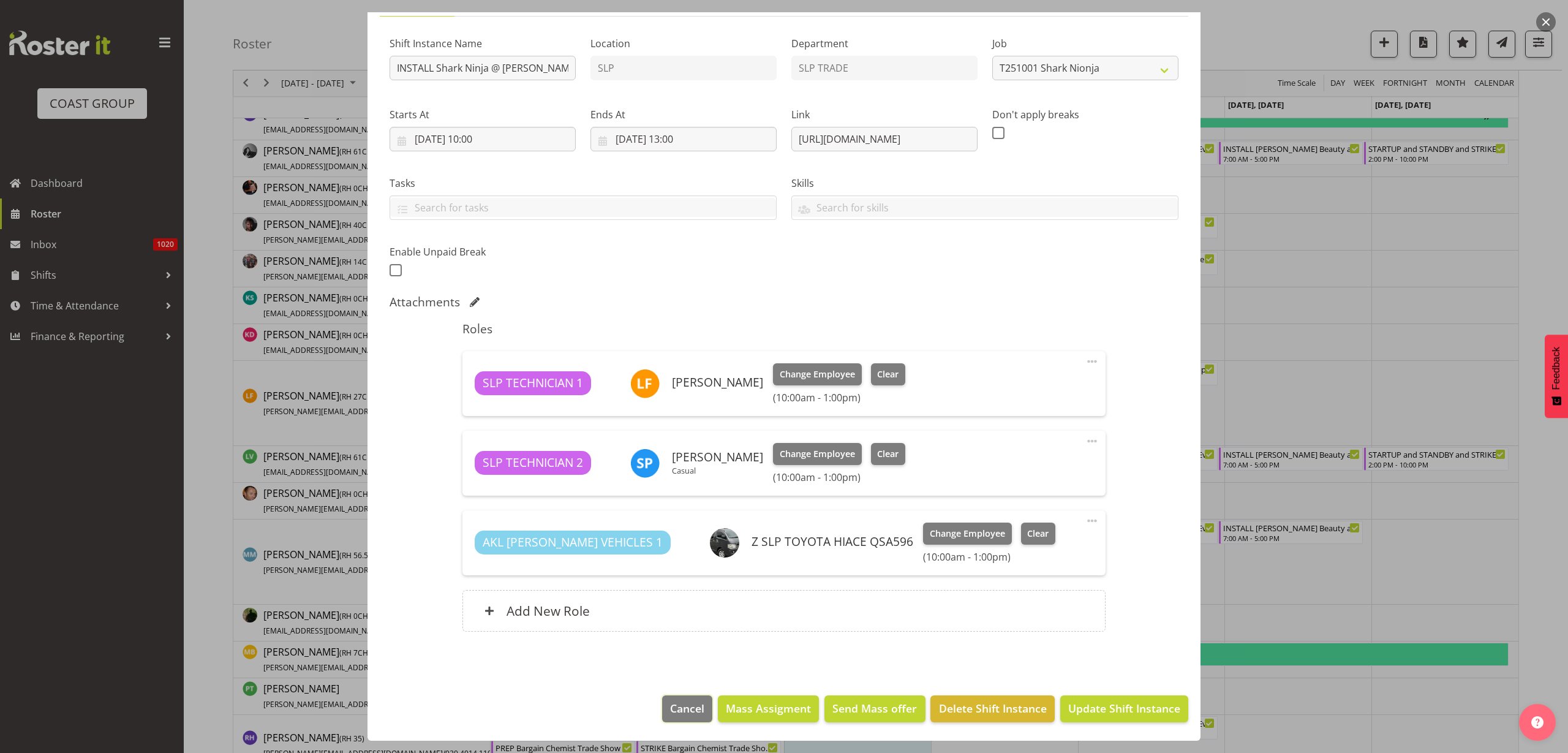
click at [689, 713] on span "Cancel" at bounding box center [687, 708] width 34 height 16
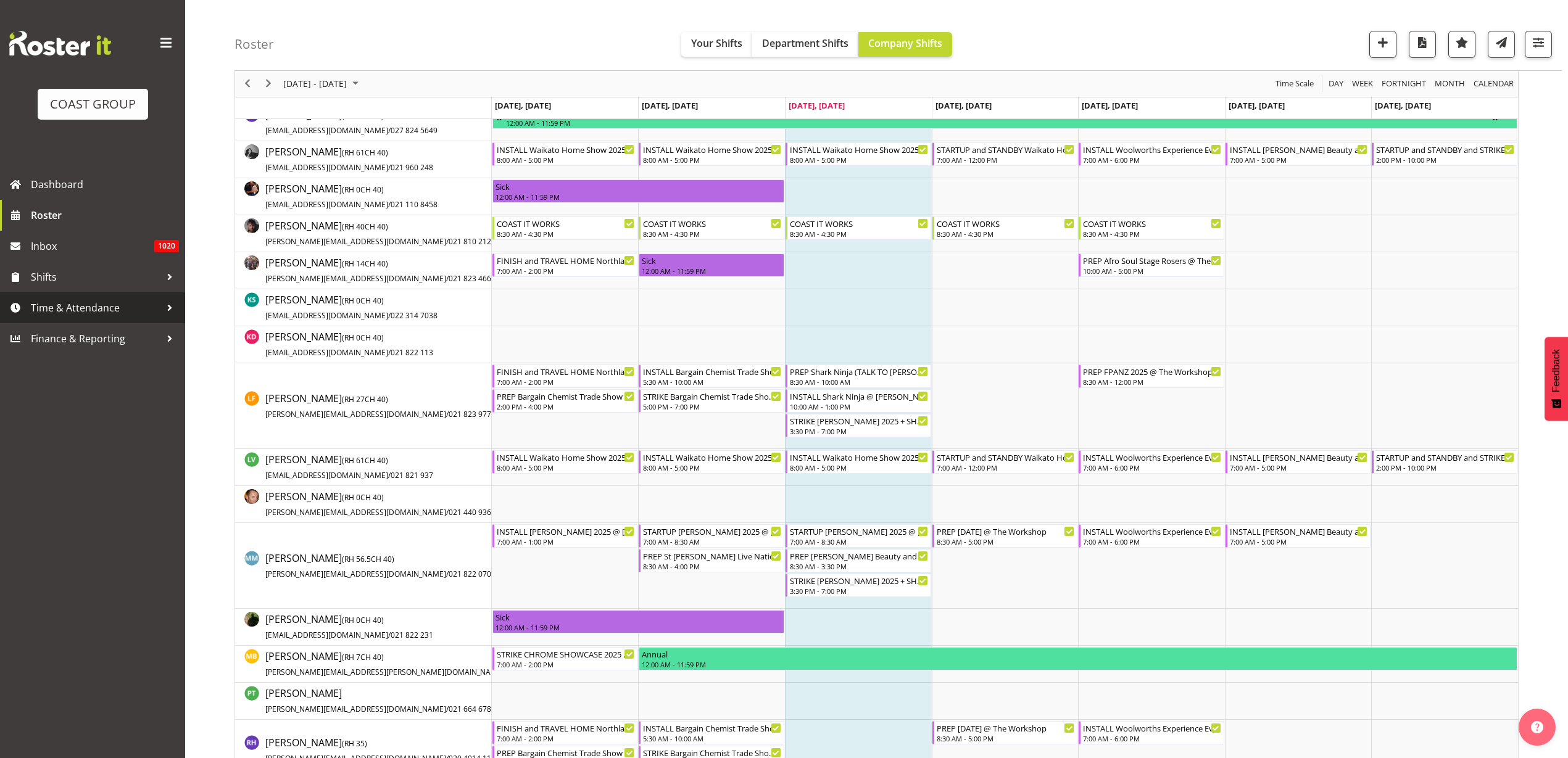
click at [53, 309] on span "Time & Attendance" at bounding box center [96, 308] width 129 height 19
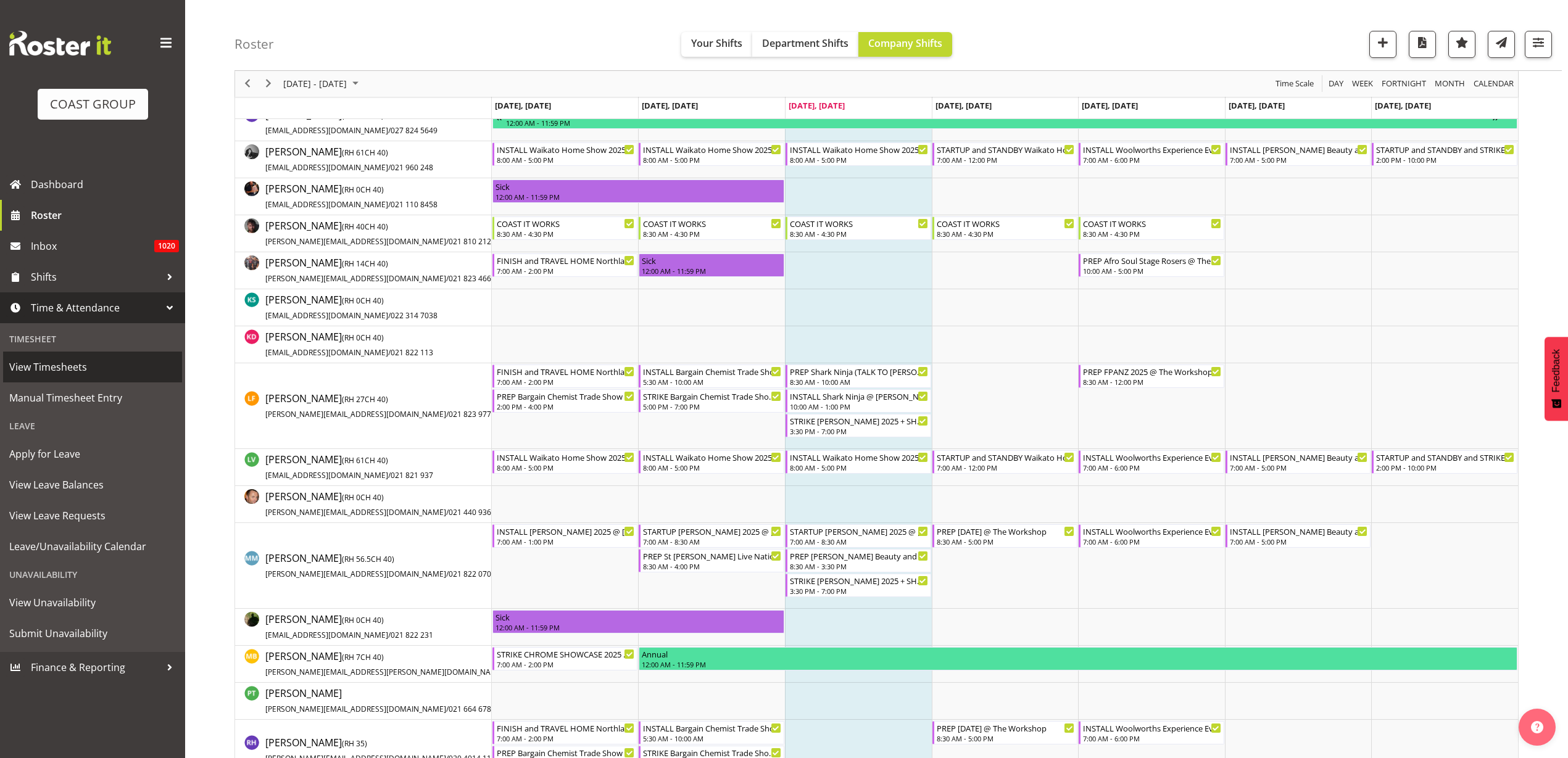
click at [37, 364] on span "View Timesheets" at bounding box center [93, 367] width 167 height 19
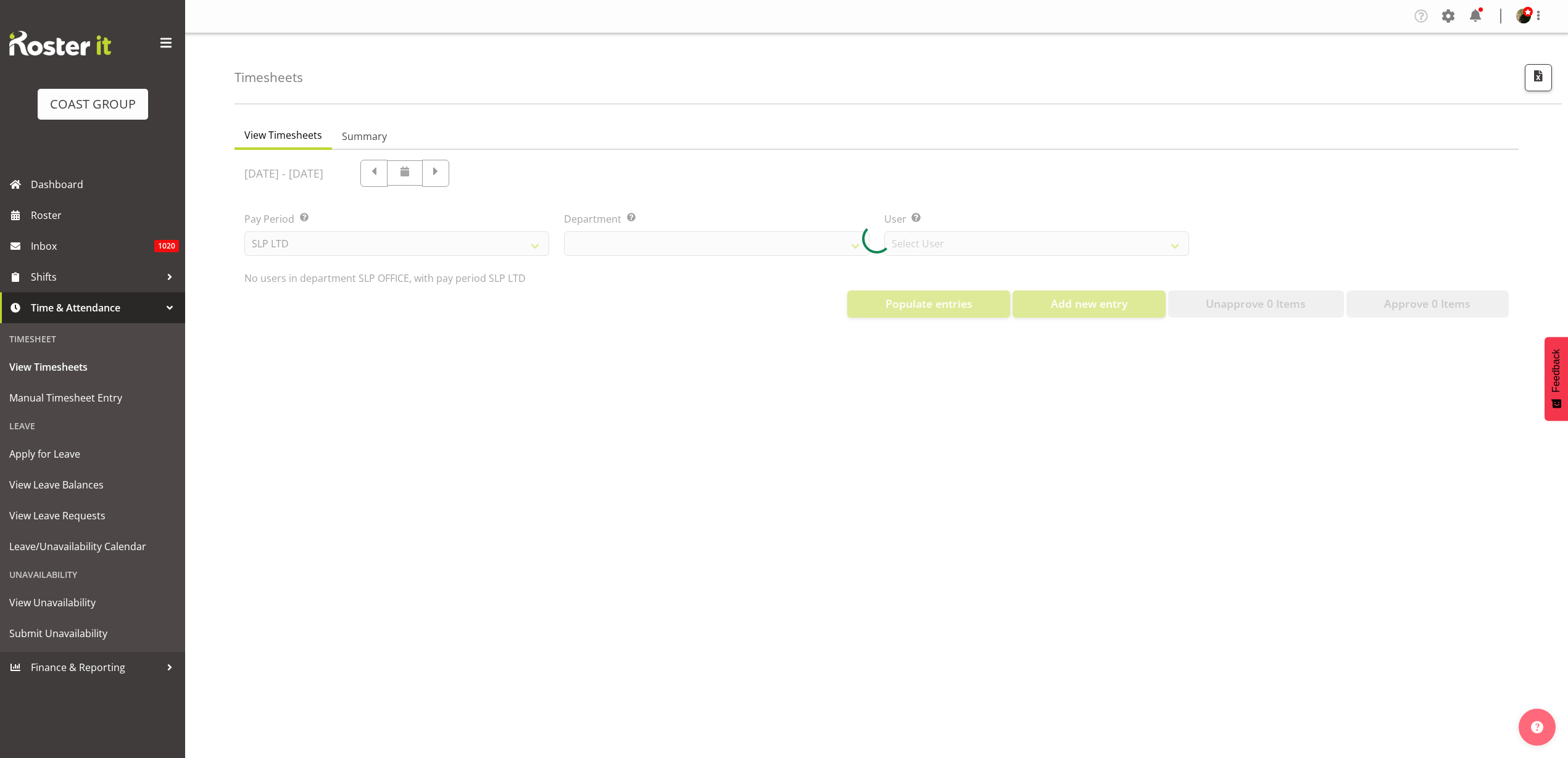
select select "25"
select select "7496"
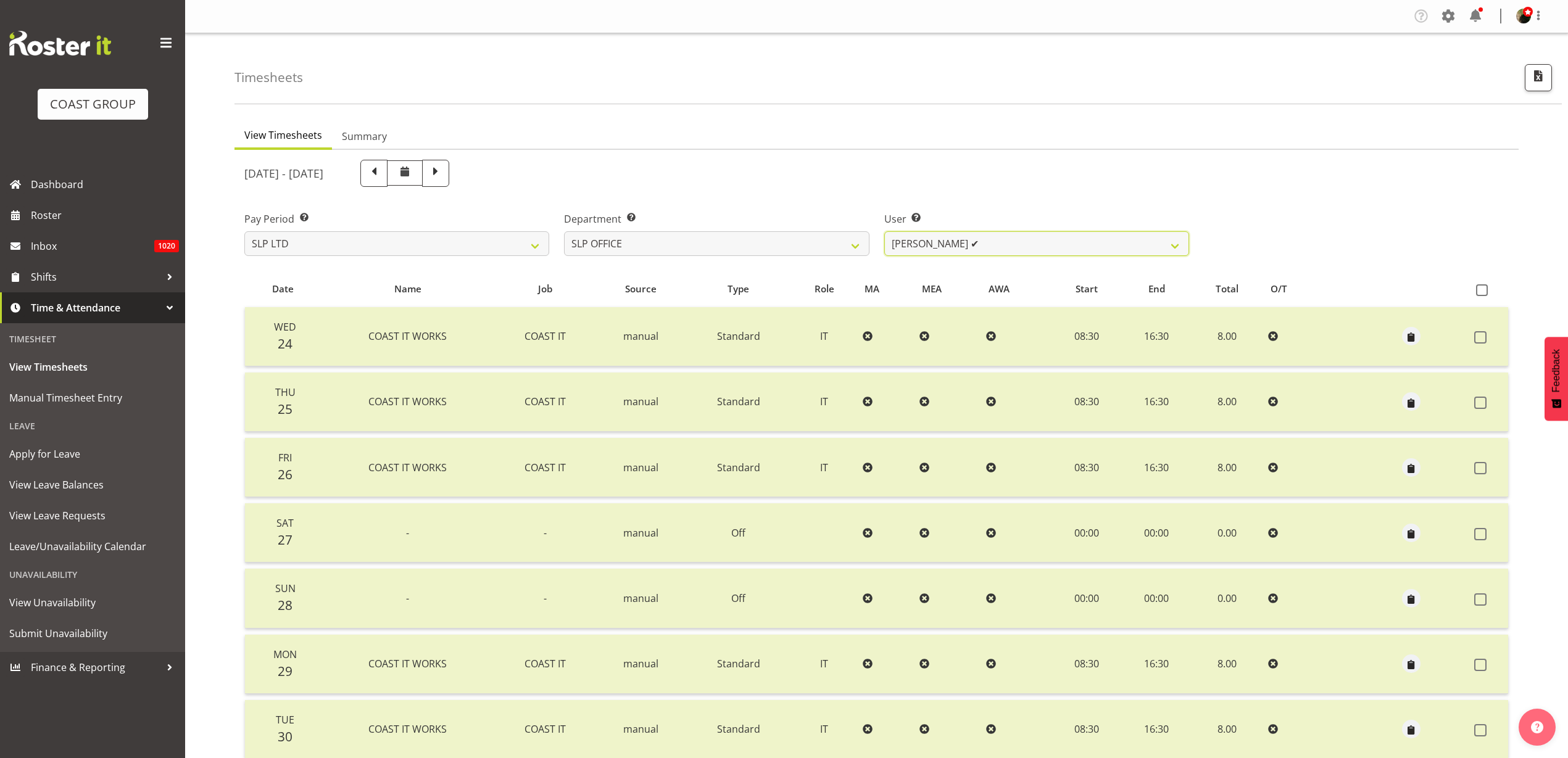
click at [1022, 244] on select "[PERSON_NAME] ✔ [PERSON_NAME] ✔ [PERSON_NAME] ✔" at bounding box center [1036, 244] width 305 height 24
click at [1022, 244] on select "Daniel Zhou ✔ Jason Adams ✔ Micah Hetrick ✔" at bounding box center [1036, 244] width 305 height 24
click at [761, 244] on select "SLP CHC SLP OFFICE SLP PRODUCTION SLP TRADE" at bounding box center [716, 244] width 305 height 24
click at [564, 231] on select "SLP CHC SLP OFFICE SLP PRODUCTION SLP TRADE" at bounding box center [716, 244] width 305 height 24
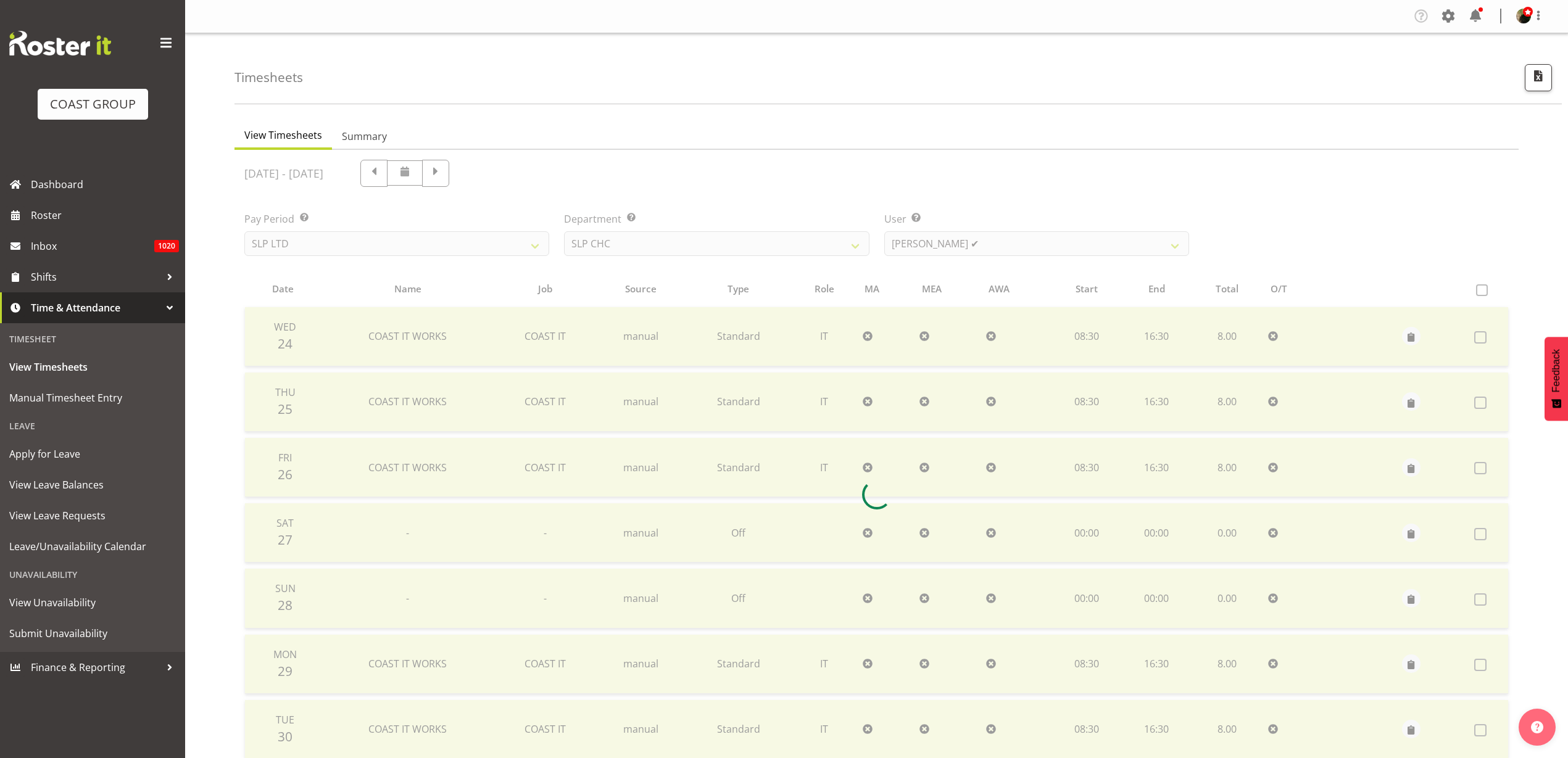
click at [1022, 243] on div at bounding box center [876, 495] width 1284 height 690
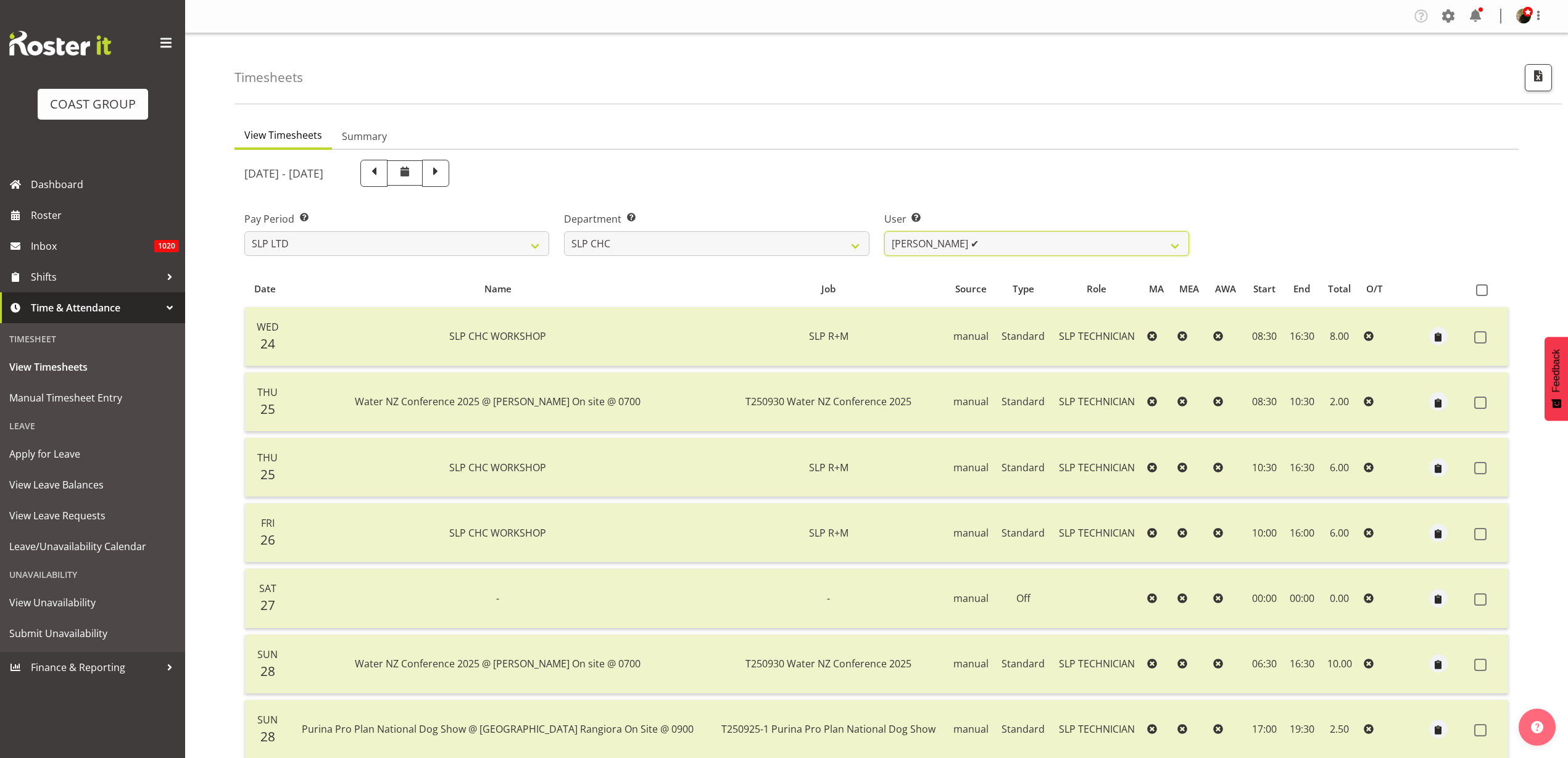
click at [1022, 243] on select "Rosey McKimmie ✔ Shaun Dalgetty ✔ Stuart Korunic ✔" at bounding box center [1036, 244] width 305 height 24
click at [743, 244] on select "SLP CHC SLP OFFICE SLP PRODUCTION SLP TRADE" at bounding box center [716, 244] width 305 height 24
click at [564, 231] on select "SLP CHC SLP OFFICE SLP PRODUCTION SLP TRADE" at bounding box center [716, 244] width 305 height 24
click at [1029, 243] on select "Aaron Grant ✔ Alan Burrows ✔ Coel Phillips ✔ Kent Stevens ✔ Kes David ✔ Mark Ph…" at bounding box center [1036, 244] width 305 height 24
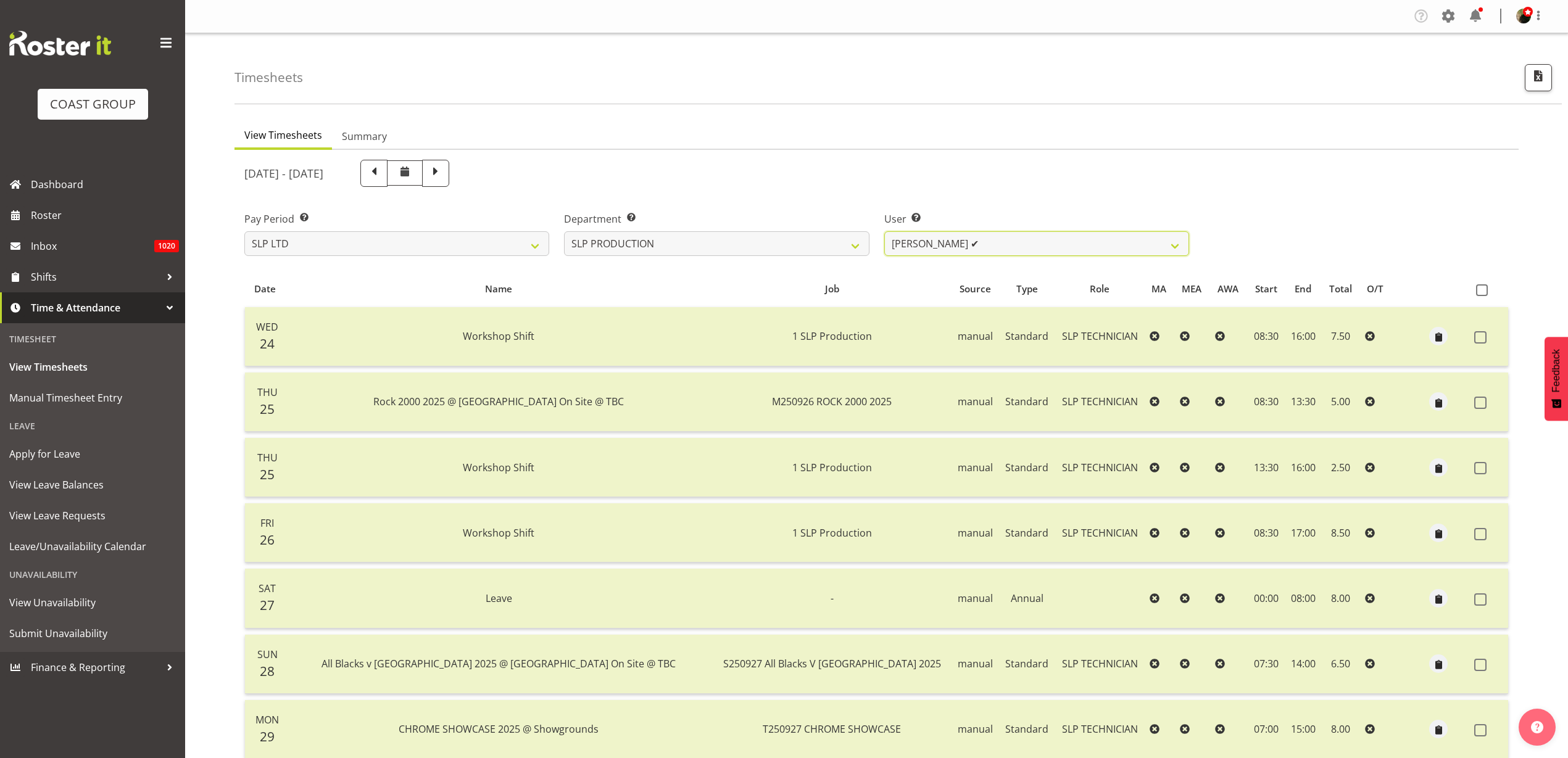
click at [1029, 243] on select "Aaron Grant ✔ Alan Burrows ✔ Coel Phillips ✔ Kent Stevens ✔ Kes David ✔ Mark Ph…" at bounding box center [1036, 244] width 305 height 24
click at [691, 243] on select "SLP CHC SLP OFFICE SLP PRODUCTION SLP TRADE" at bounding box center [716, 244] width 305 height 24
select select "23"
click at [564, 231] on select "SLP CHC SLP OFFICE SLP PRODUCTION SLP TRADE" at bounding box center [716, 244] width 305 height 24
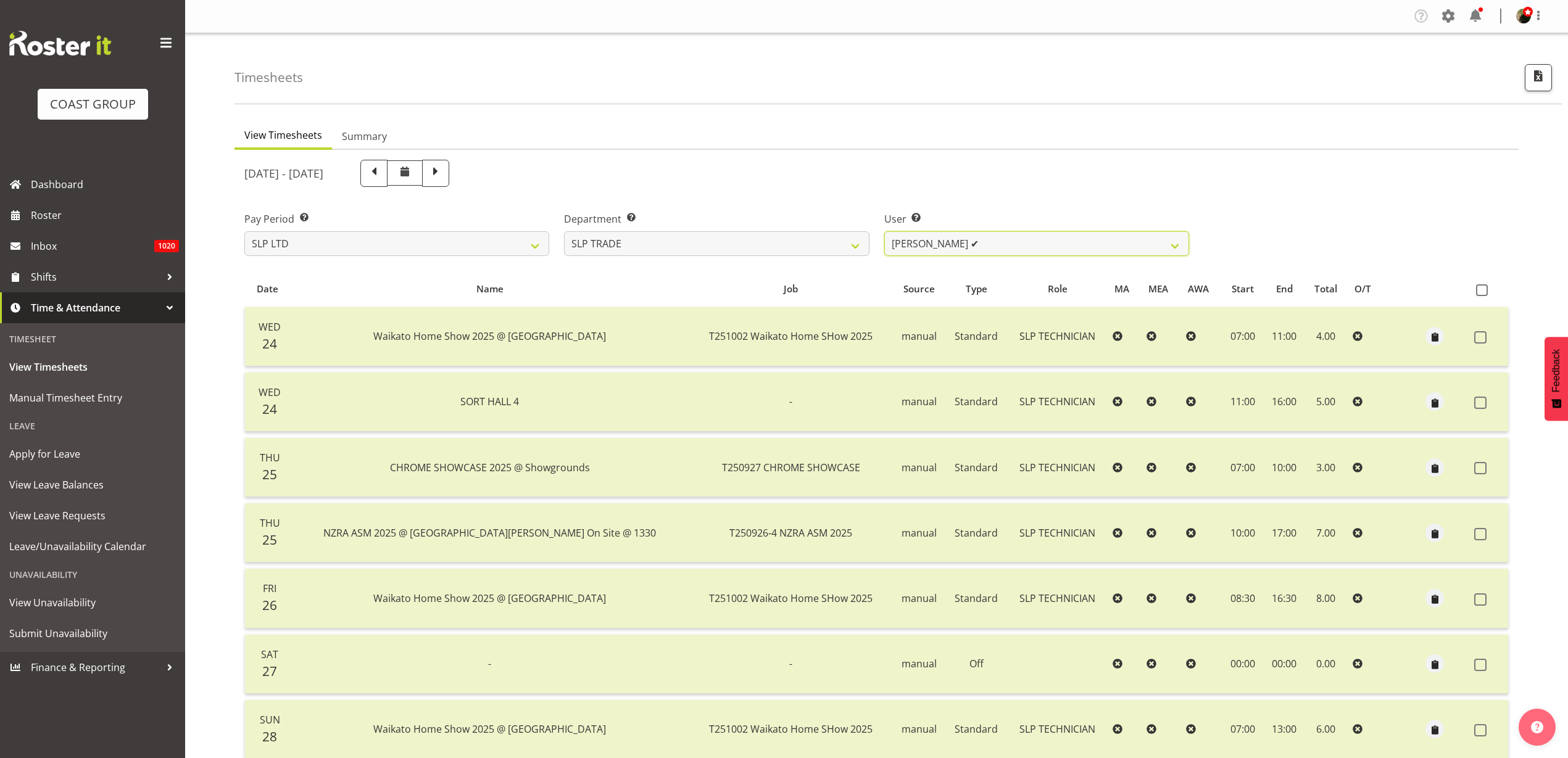
click at [996, 246] on select "Aof Anujarawat ✔ Han Chaleerin ✔ Hayden Watts ✔ Jack Brewer ✔ Jesse Hawira ✔ Jo…" at bounding box center [1036, 244] width 305 height 24
click at [997, 246] on select "Aof Anujarawat ✔ Han Chaleerin ✔ Hayden Watts ✔ Jack Brewer ✔ Jesse Hawira ✔ Jo…" at bounding box center [1036, 244] width 305 height 24
click at [1061, 184] on div "September 24th - September 30th 2025" at bounding box center [717, 173] width 945 height 27
click at [59, 213] on span "Roster" at bounding box center [105, 216] width 148 height 19
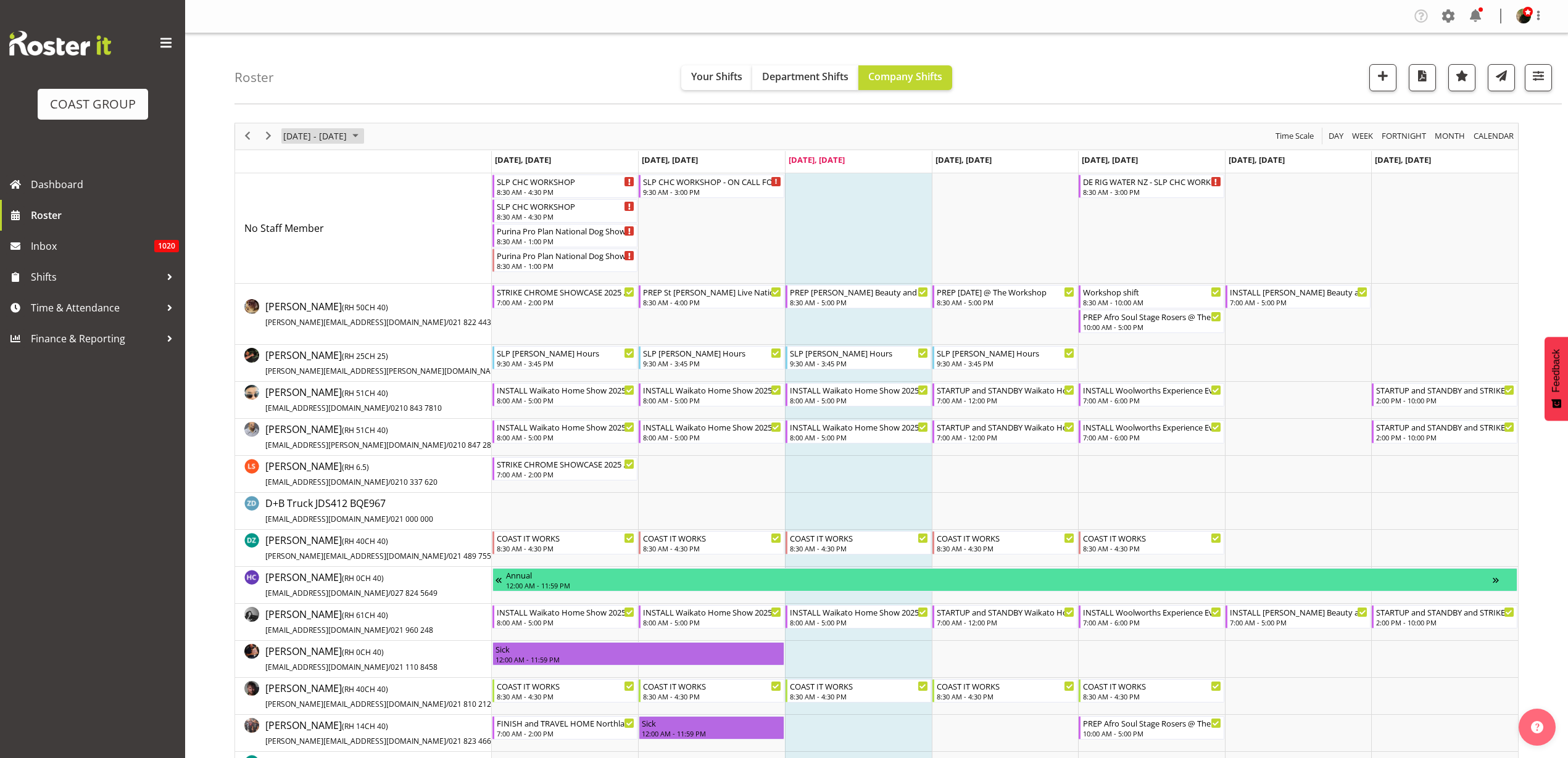
click at [322, 138] on span "[DATE] - [DATE]" at bounding box center [315, 136] width 66 height 15
click at [377, 290] on span "31" at bounding box center [375, 294] width 19 height 19
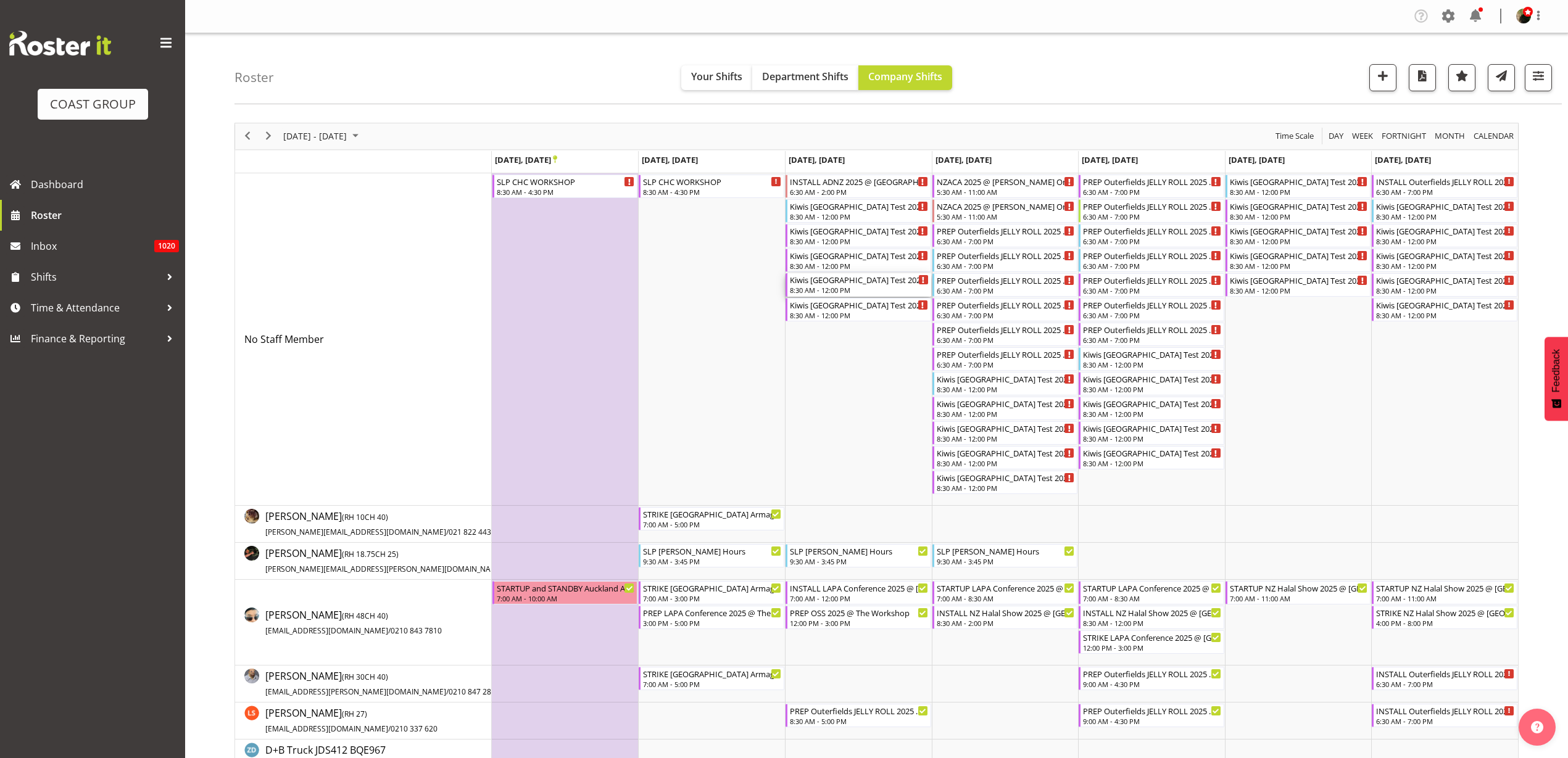
click at [846, 284] on div "Kiwis [GEOGRAPHIC_DATA] Test 2025 @ [GEOGRAPHIC_DATA] On SIte @ TBC" at bounding box center [859, 279] width 139 height 12
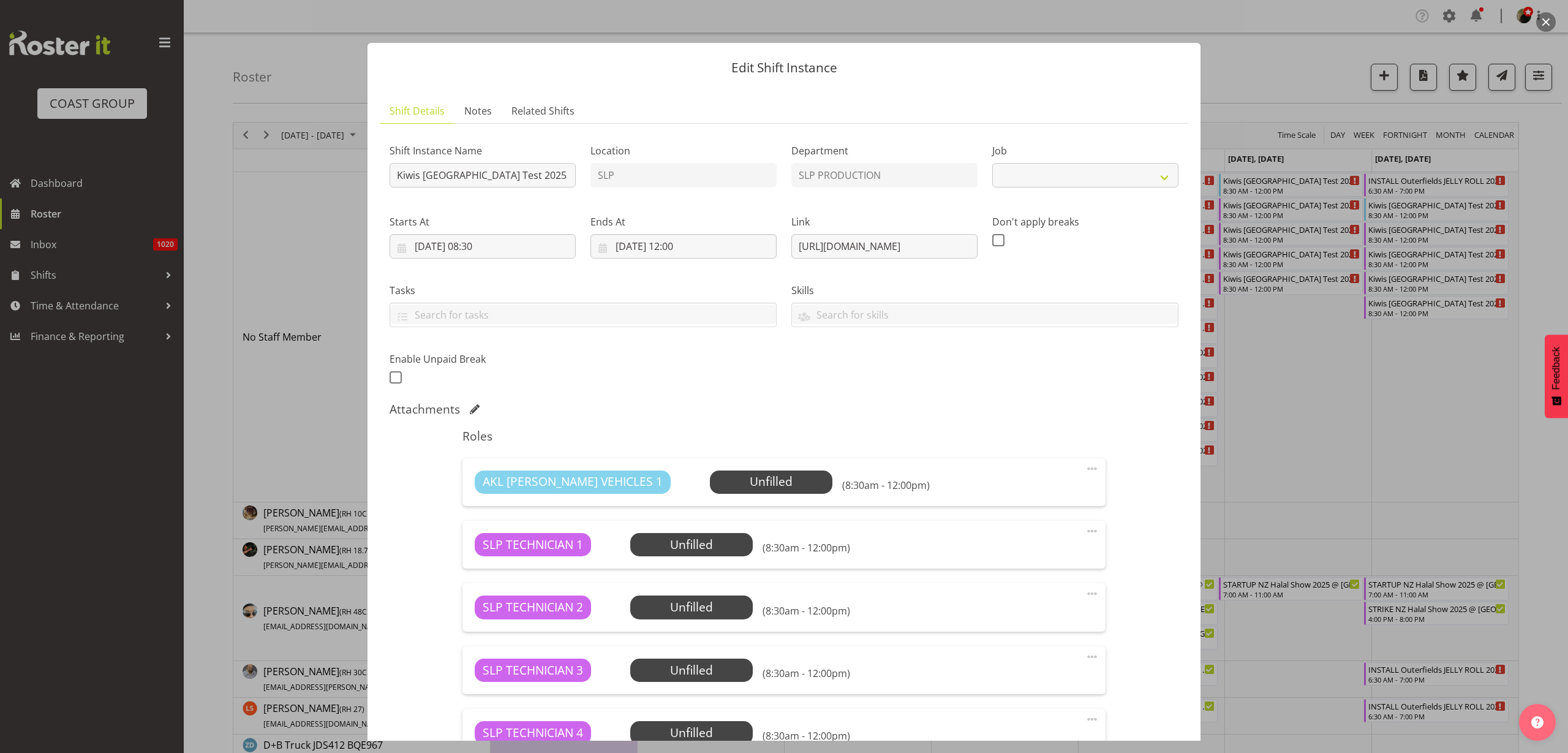
select select "10689"
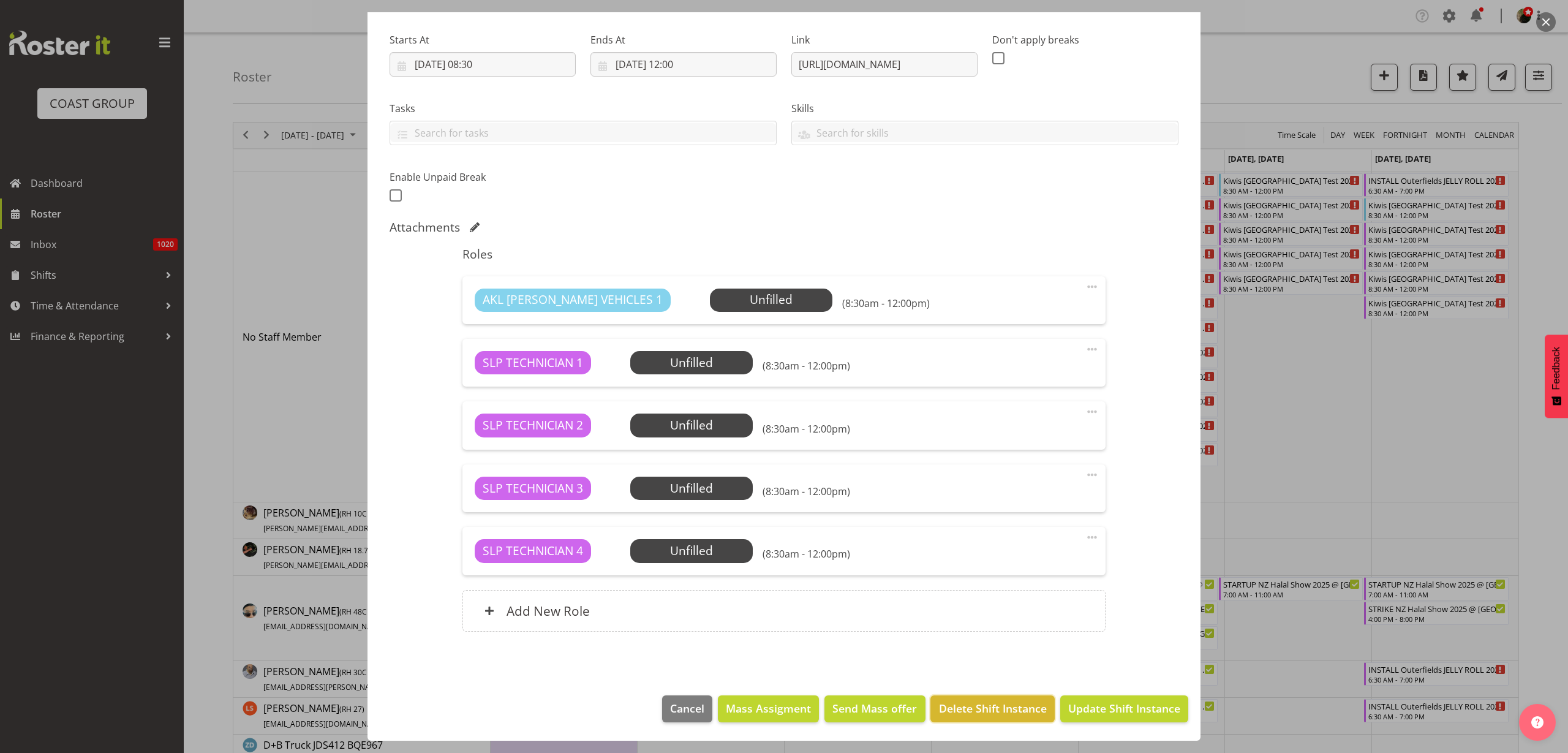
click at [1006, 708] on span "Delete Shift Instance" at bounding box center [993, 708] width 108 height 16
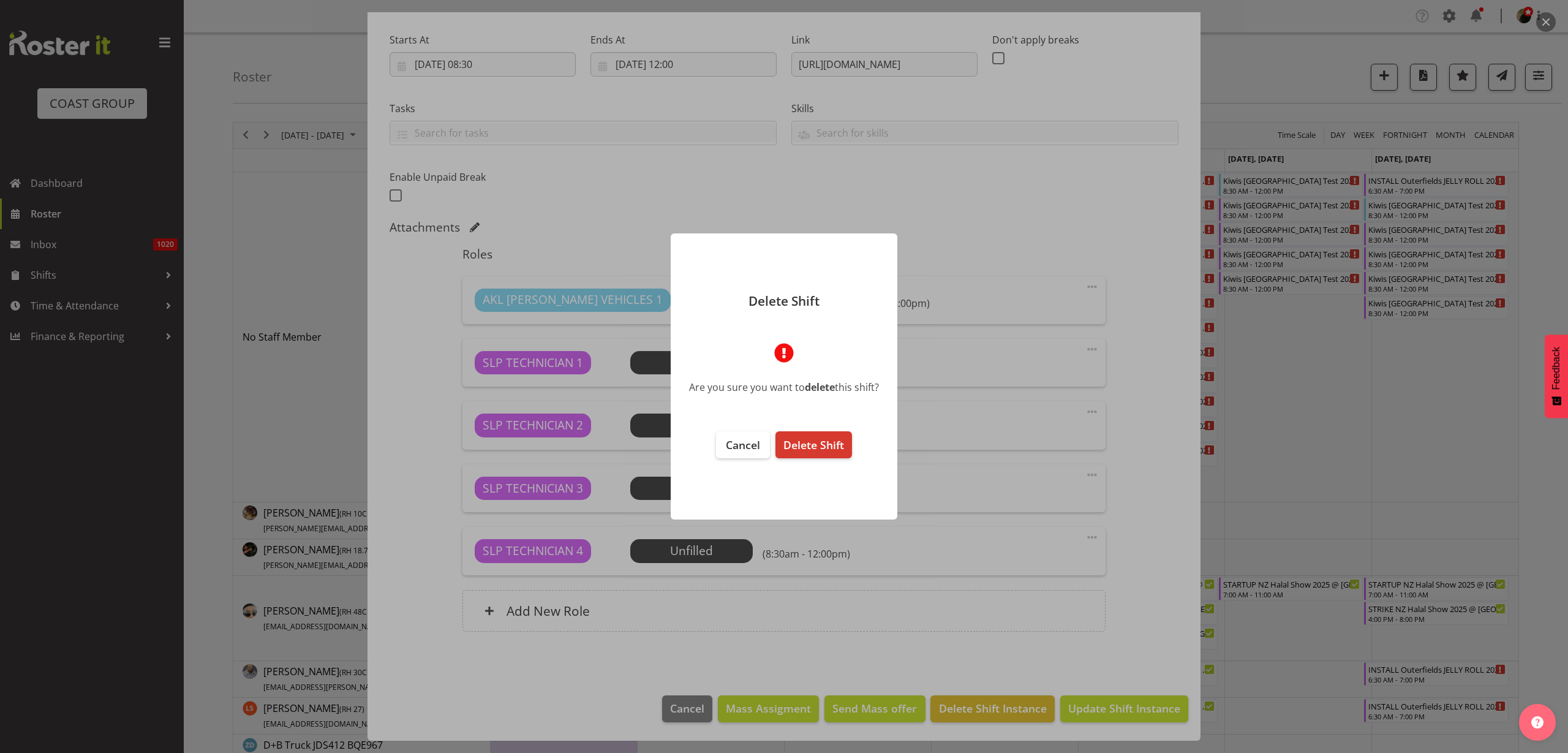
click at [829, 444] on span "Delete Shift" at bounding box center [813, 445] width 60 height 15
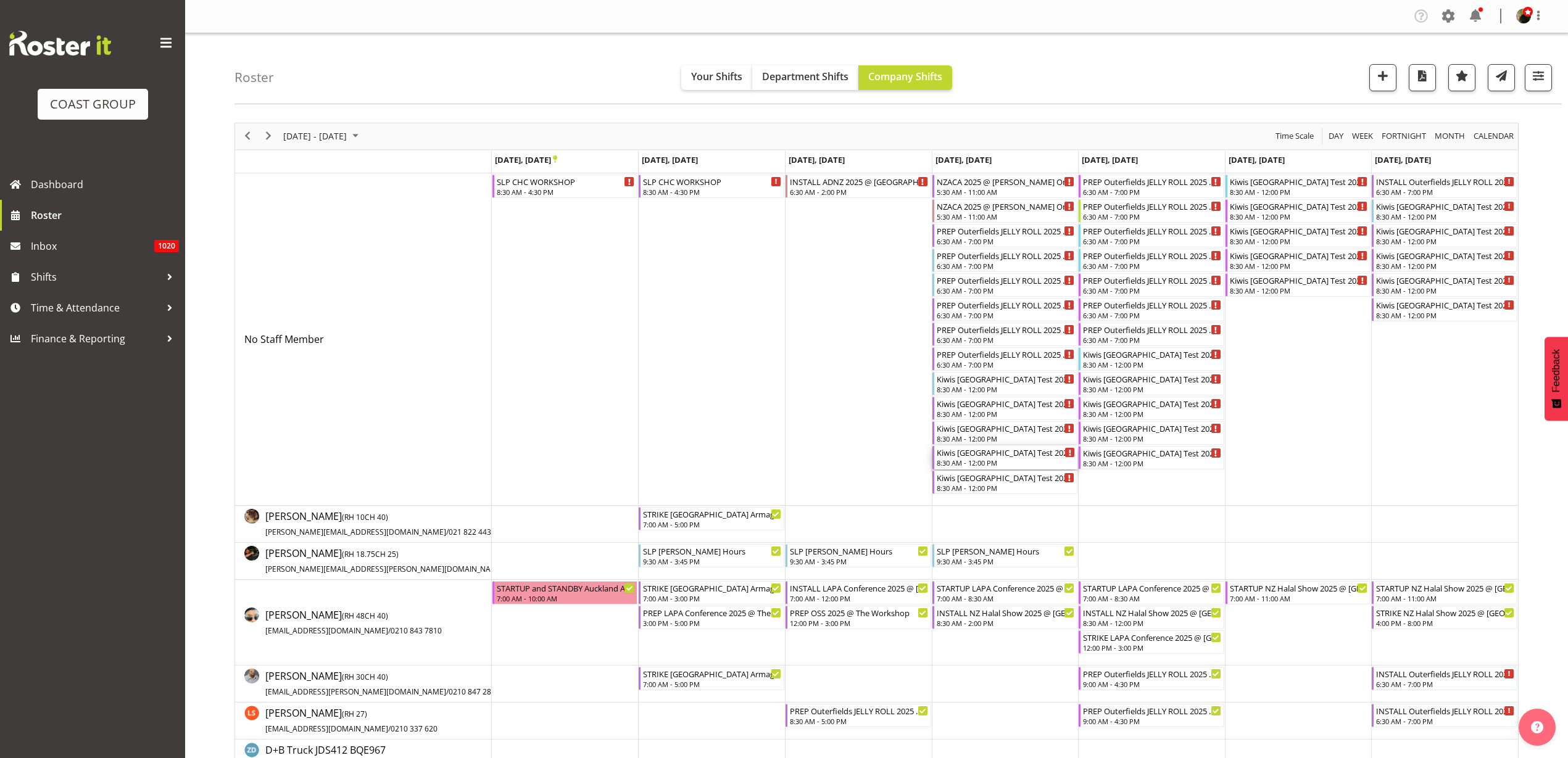
click at [973, 457] on div "Kiwis [GEOGRAPHIC_DATA] Test 2025 @ [GEOGRAPHIC_DATA] On SIte @ TBC" at bounding box center [1006, 452] width 139 height 12
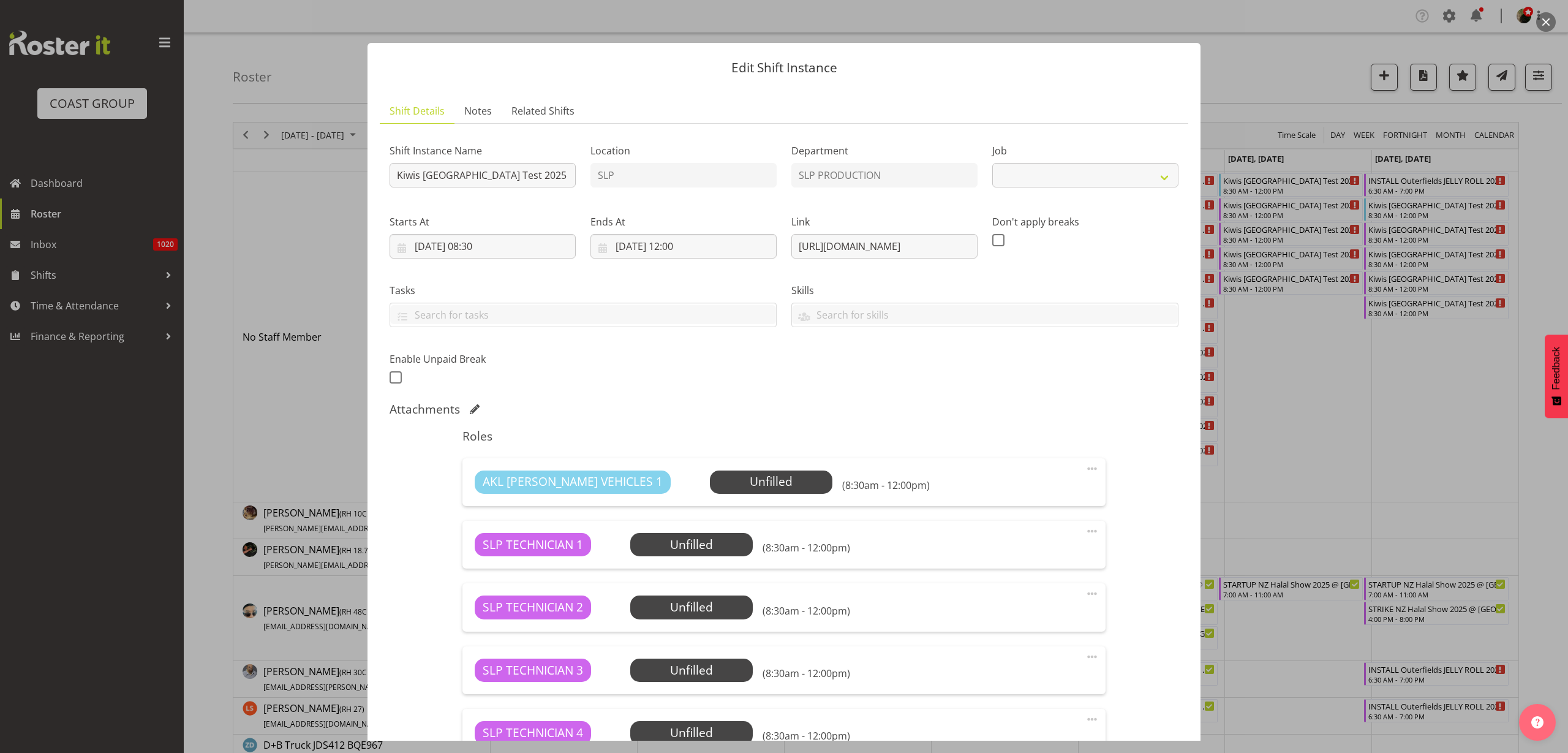
select select "10689"
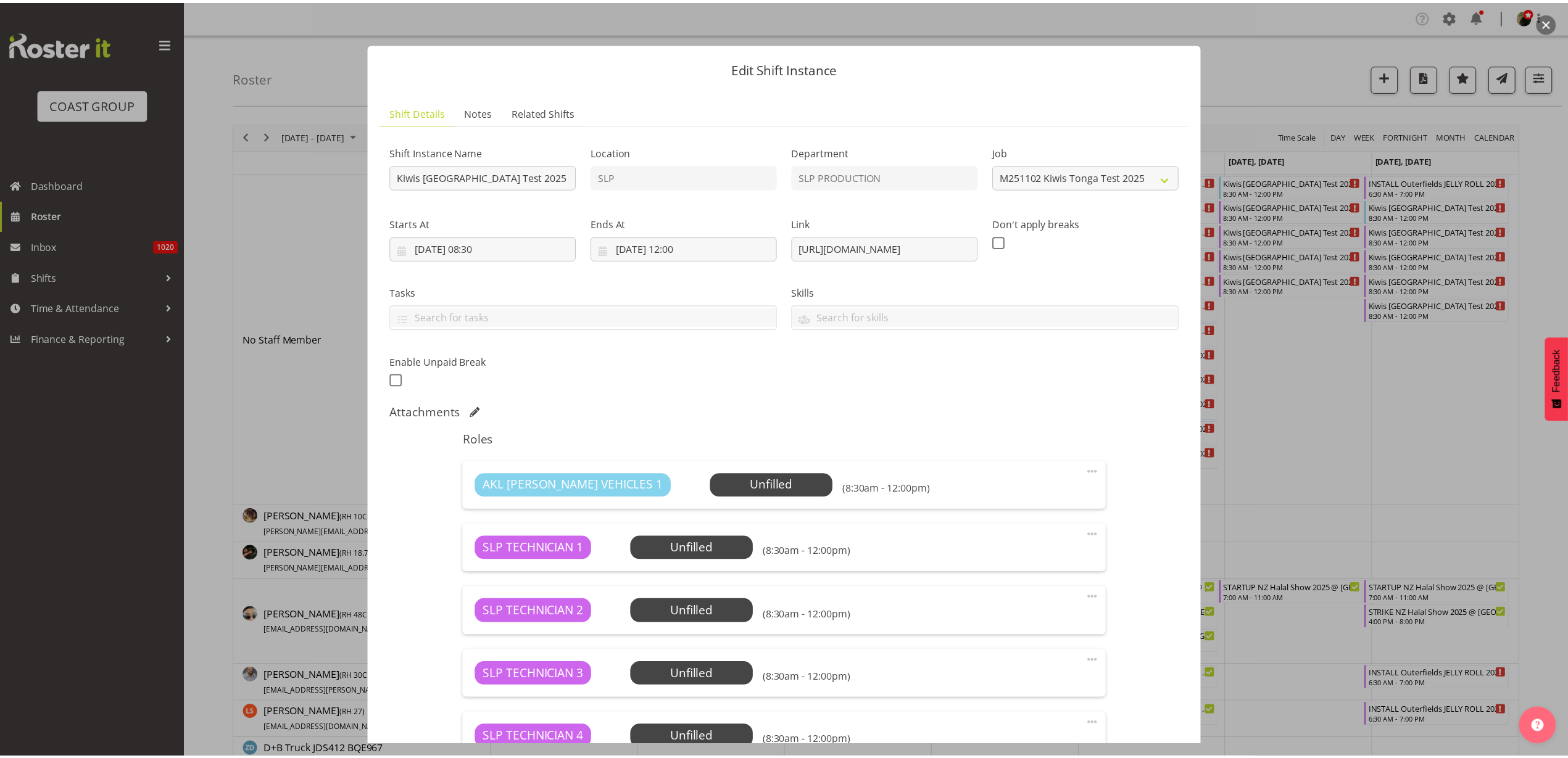
scroll to position [184, 0]
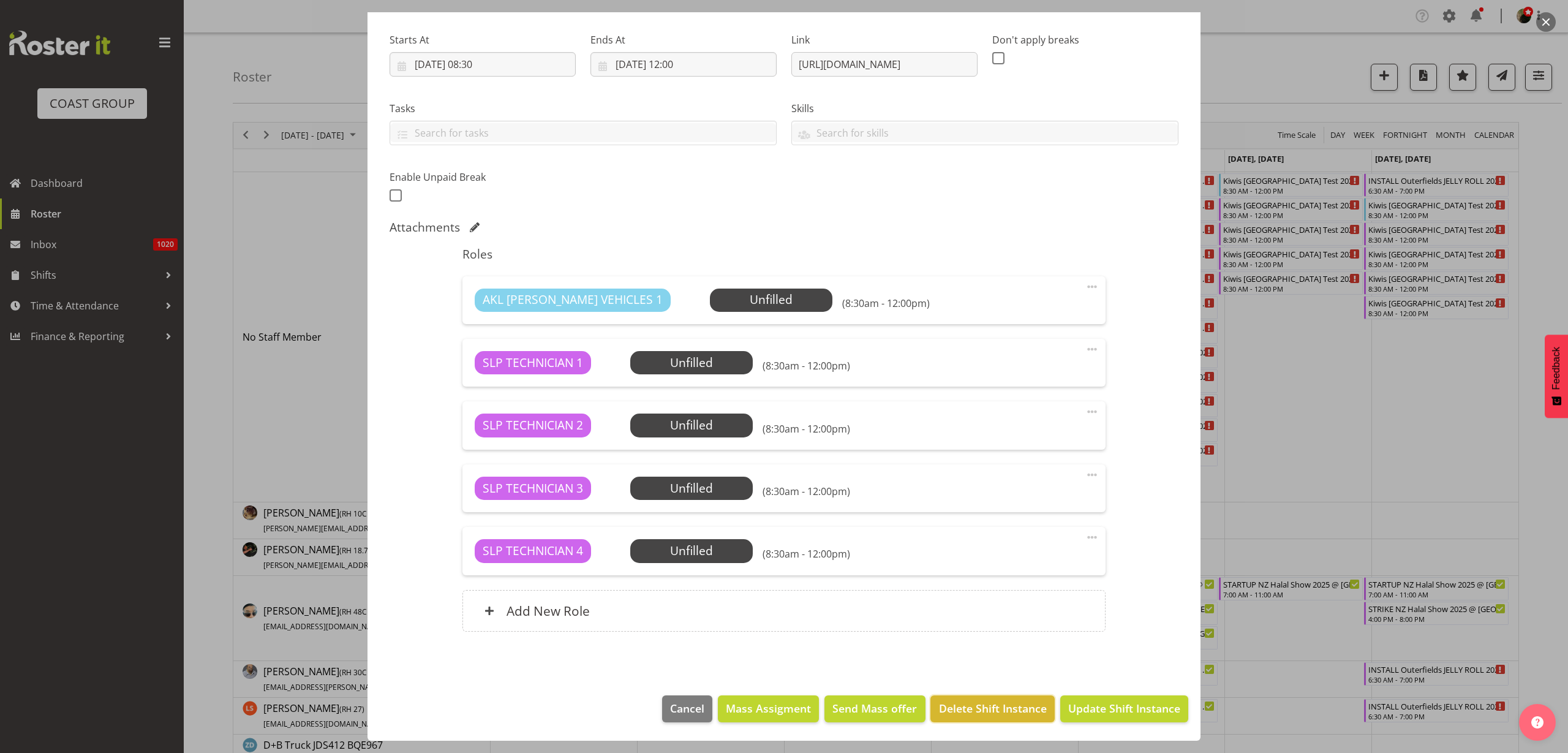
click at [981, 703] on span "Delete Shift Instance" at bounding box center [993, 708] width 108 height 16
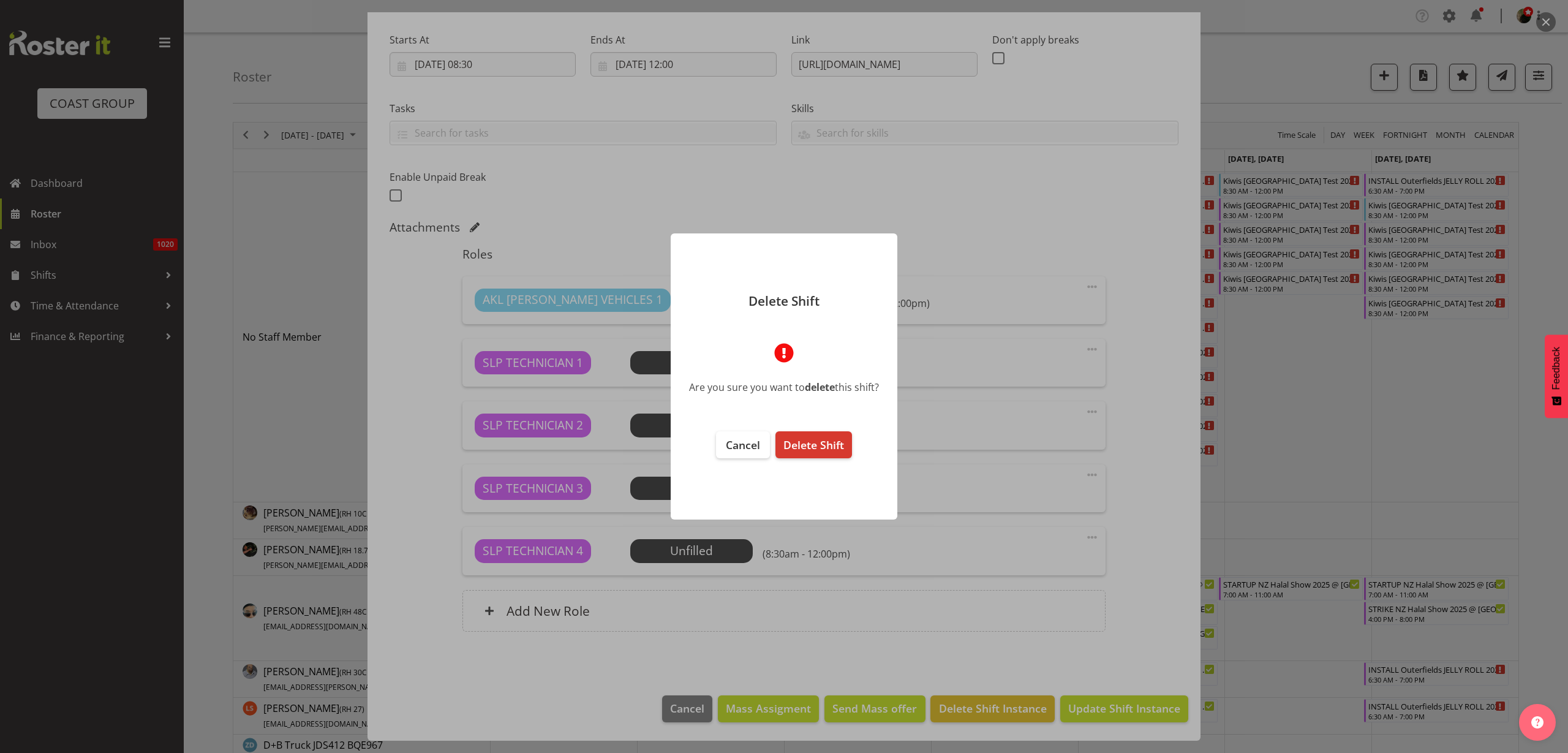
click at [830, 444] on span "Delete Shift" at bounding box center [813, 445] width 60 height 15
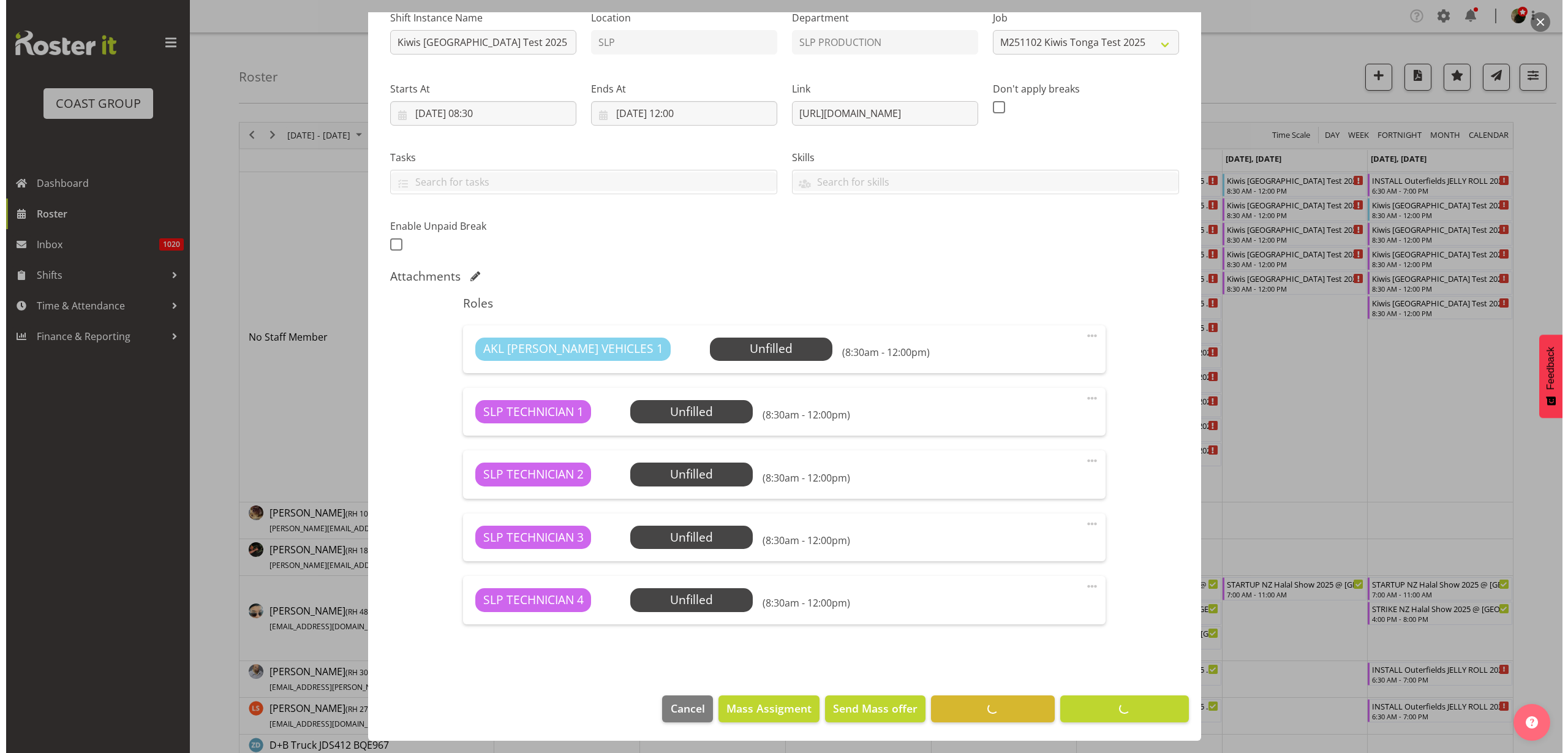
scroll to position [133, 0]
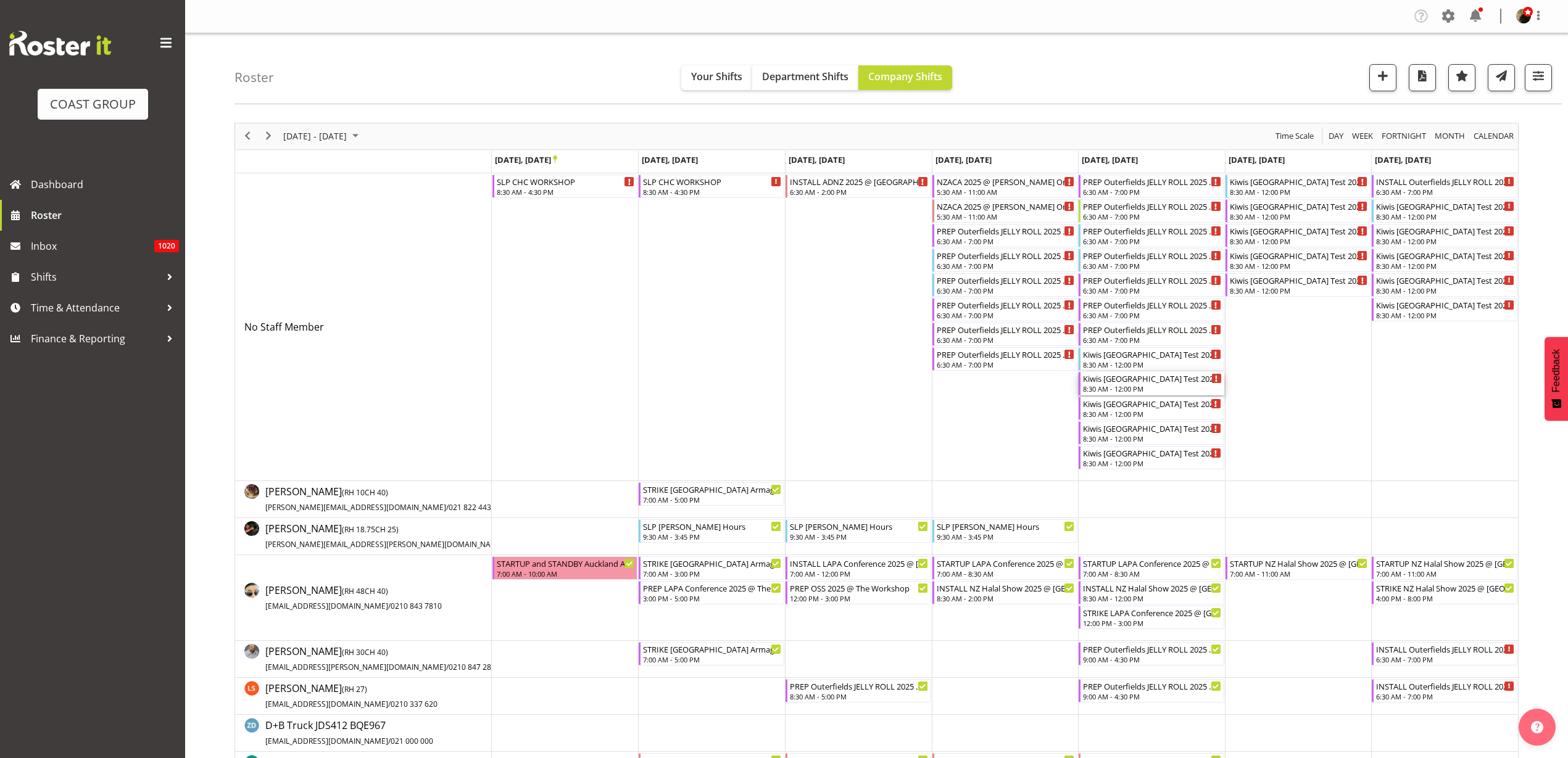
click at [1135, 384] on div "8:30 AM - 12:00 PM" at bounding box center [1152, 389] width 139 height 10
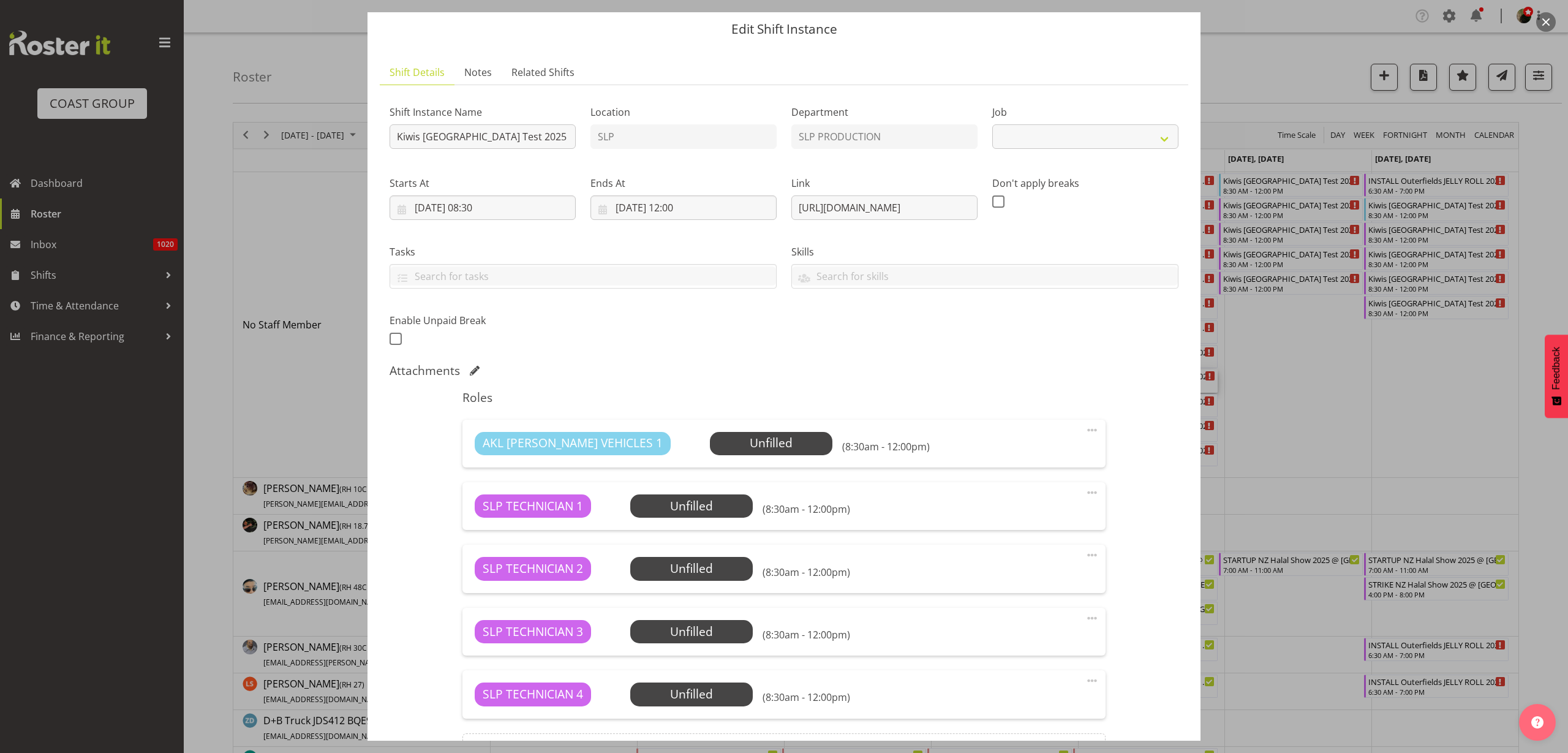
scroll to position [182, 0]
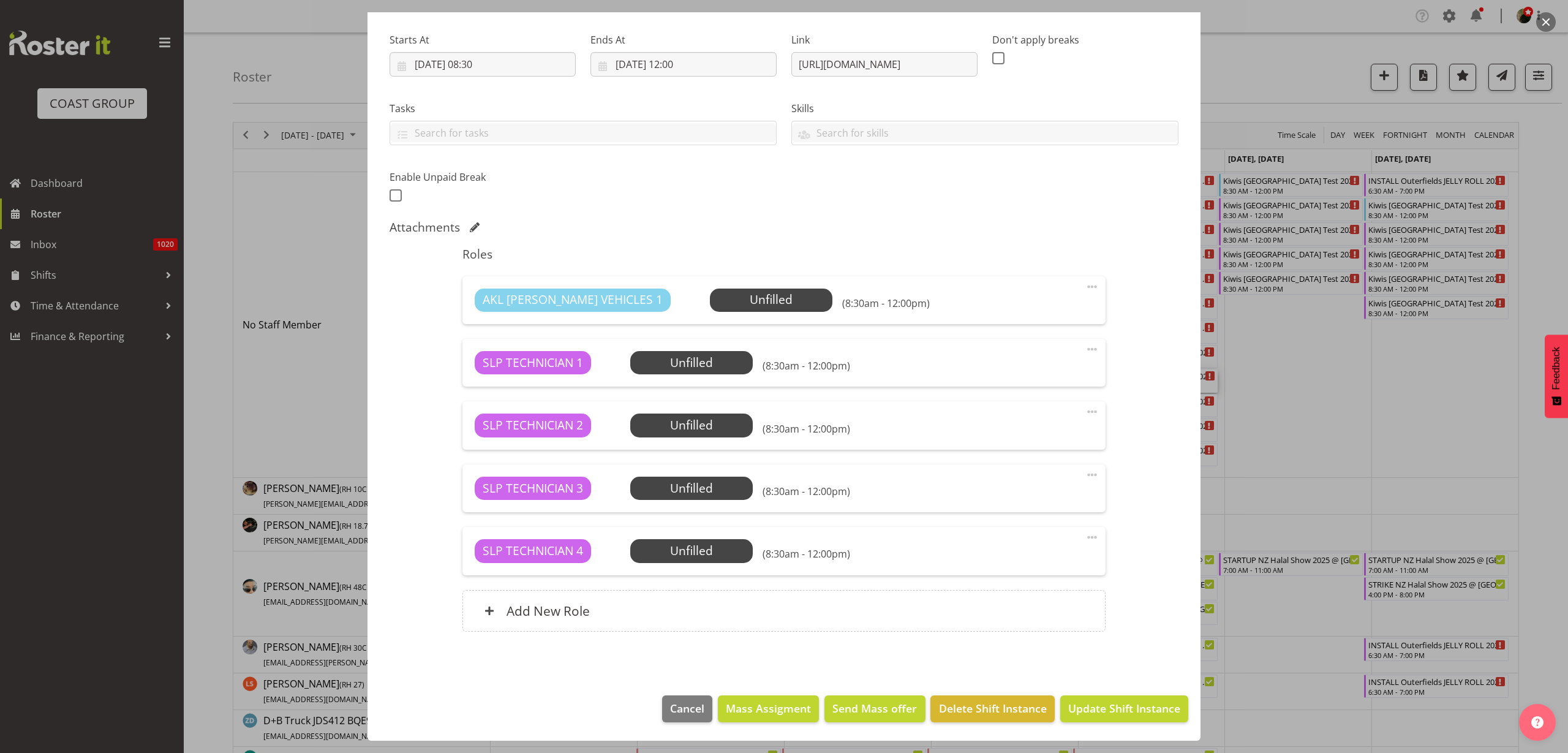
select select "10689"
click at [970, 708] on span "Delete Shift Instance" at bounding box center [993, 708] width 108 height 16
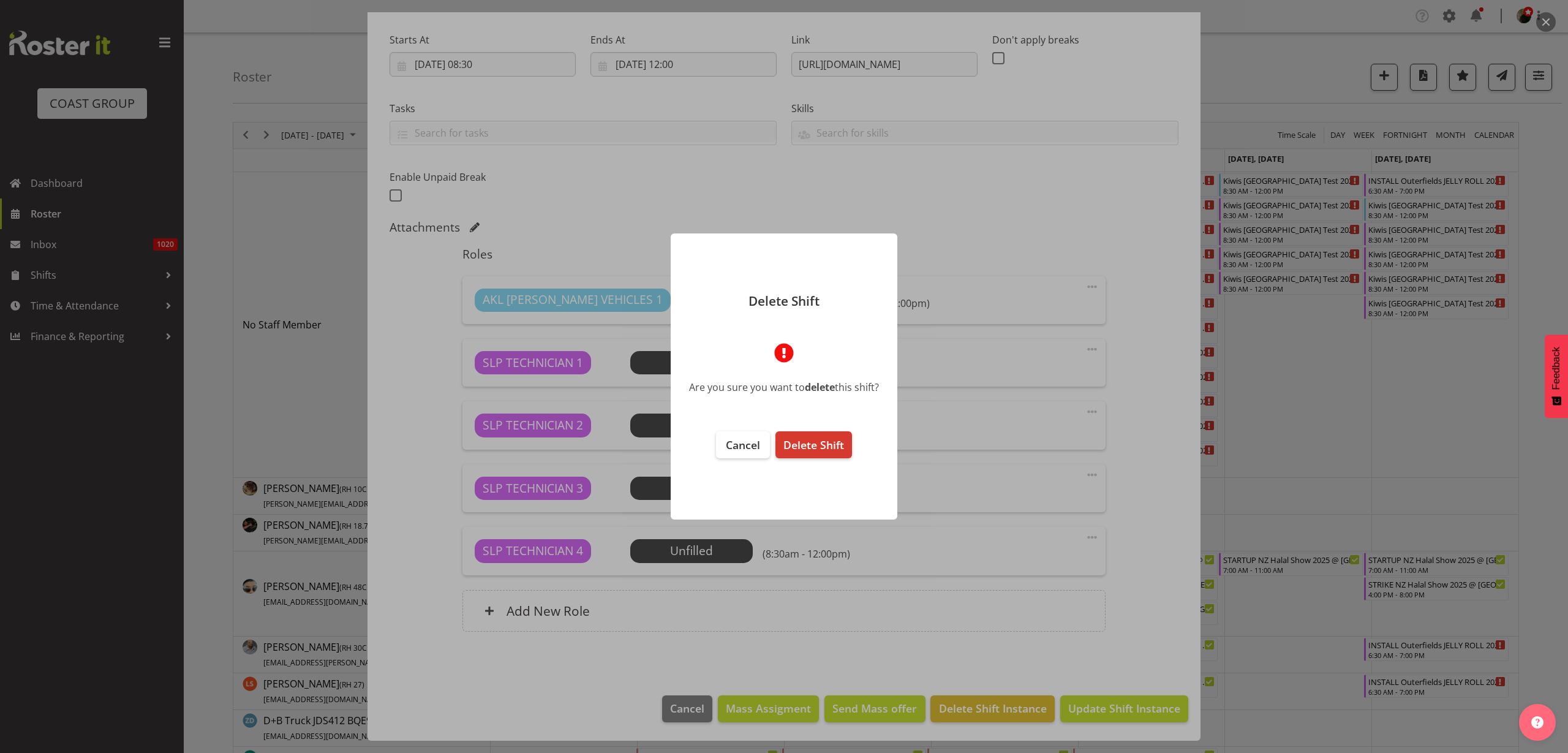
click at [825, 448] on span "Delete Shift" at bounding box center [813, 445] width 60 height 15
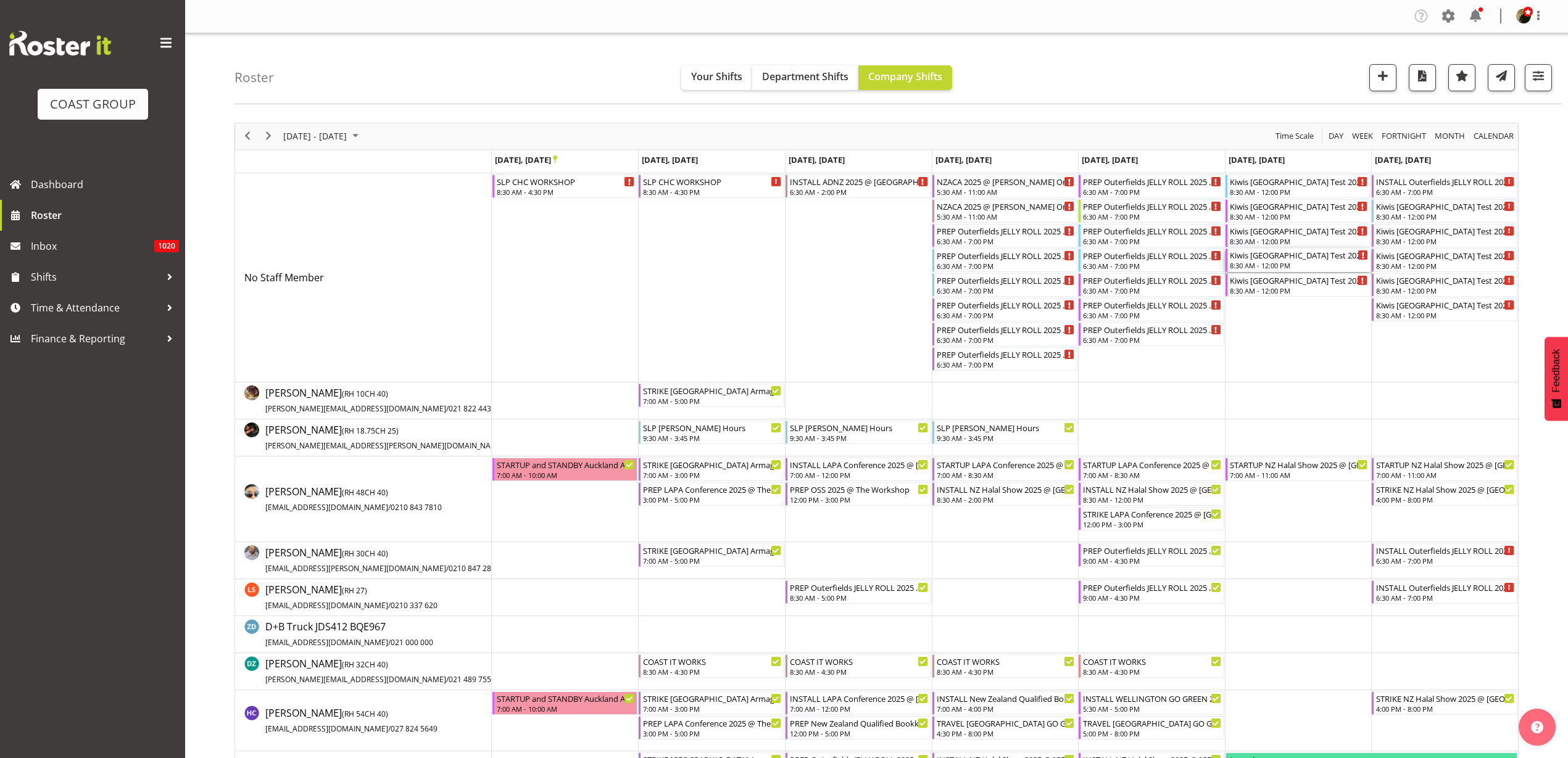
click at [1285, 260] on div "Kiwis [GEOGRAPHIC_DATA] Test 2025 @ [GEOGRAPHIC_DATA] On SIte @ TBC" at bounding box center [1299, 254] width 139 height 12
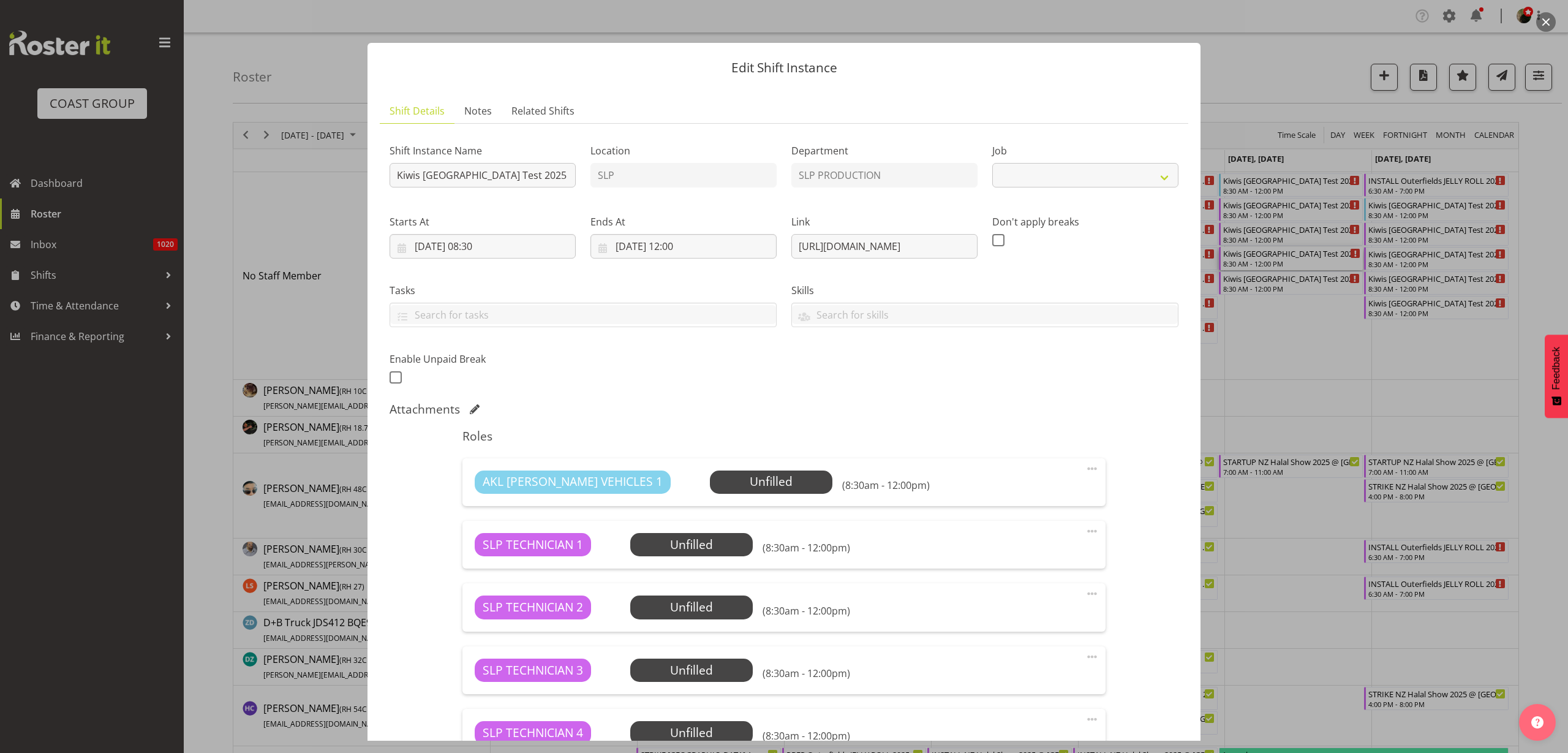
select select "10689"
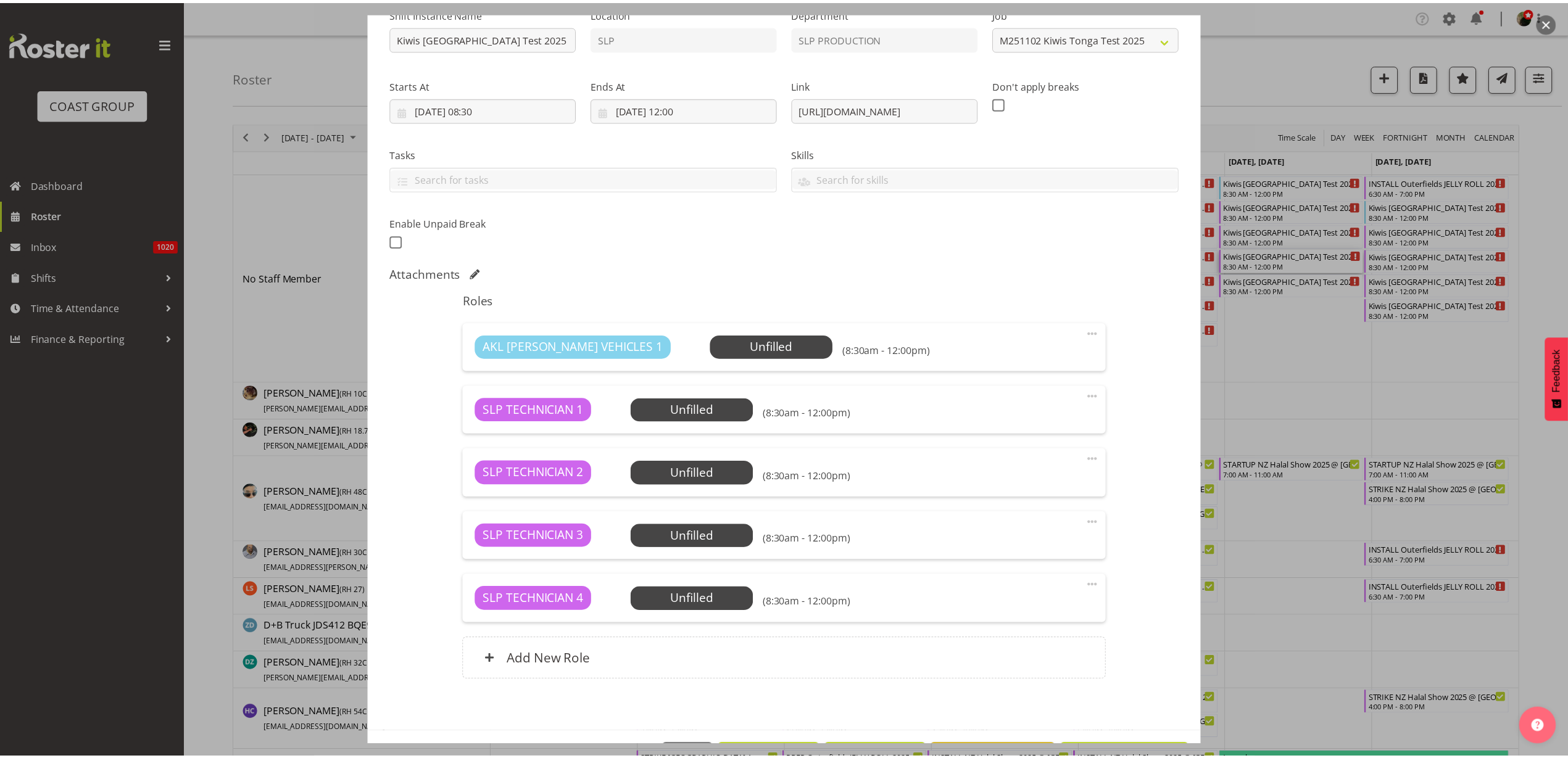
scroll to position [184, 0]
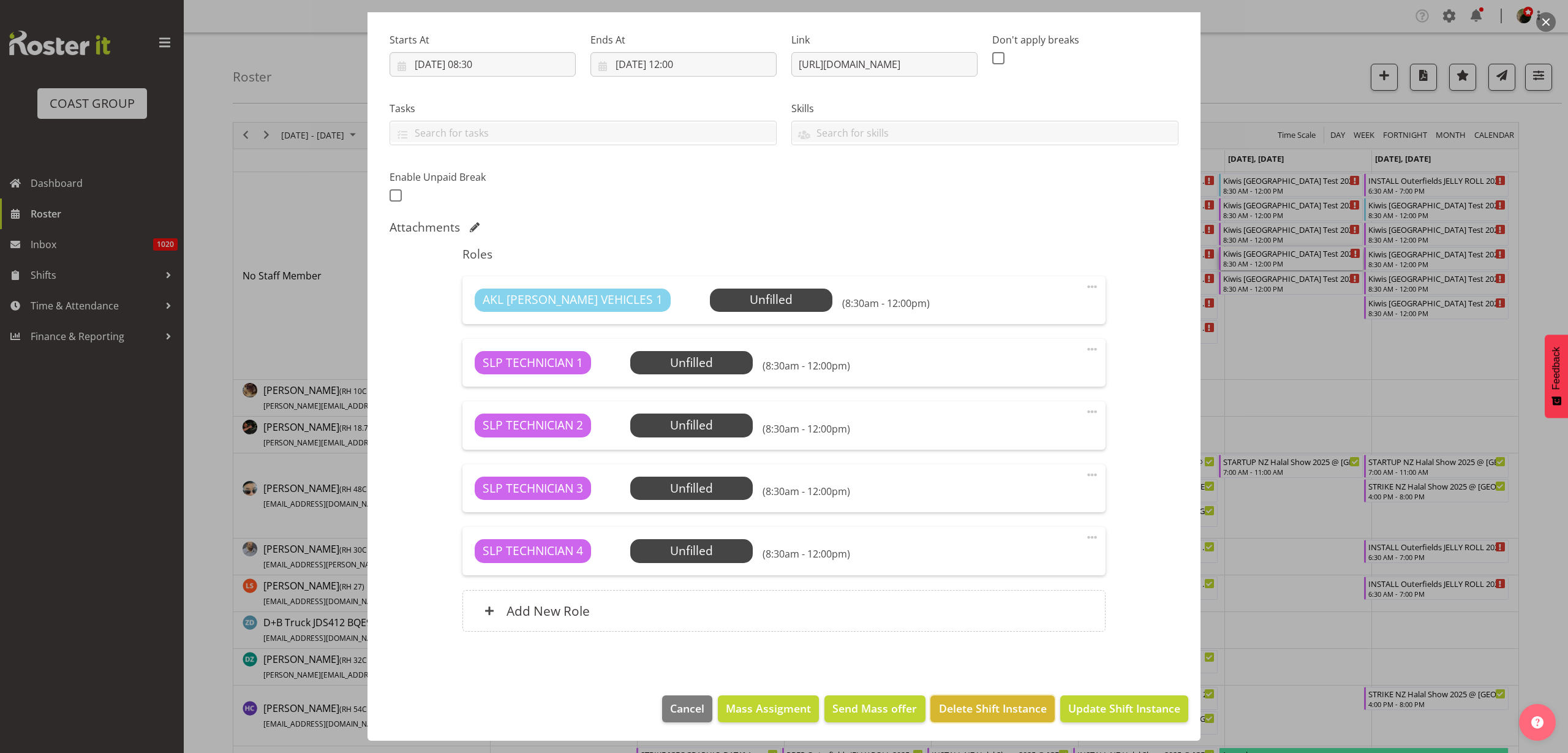
click at [963, 707] on span "Delete Shift Instance" at bounding box center [993, 708] width 108 height 16
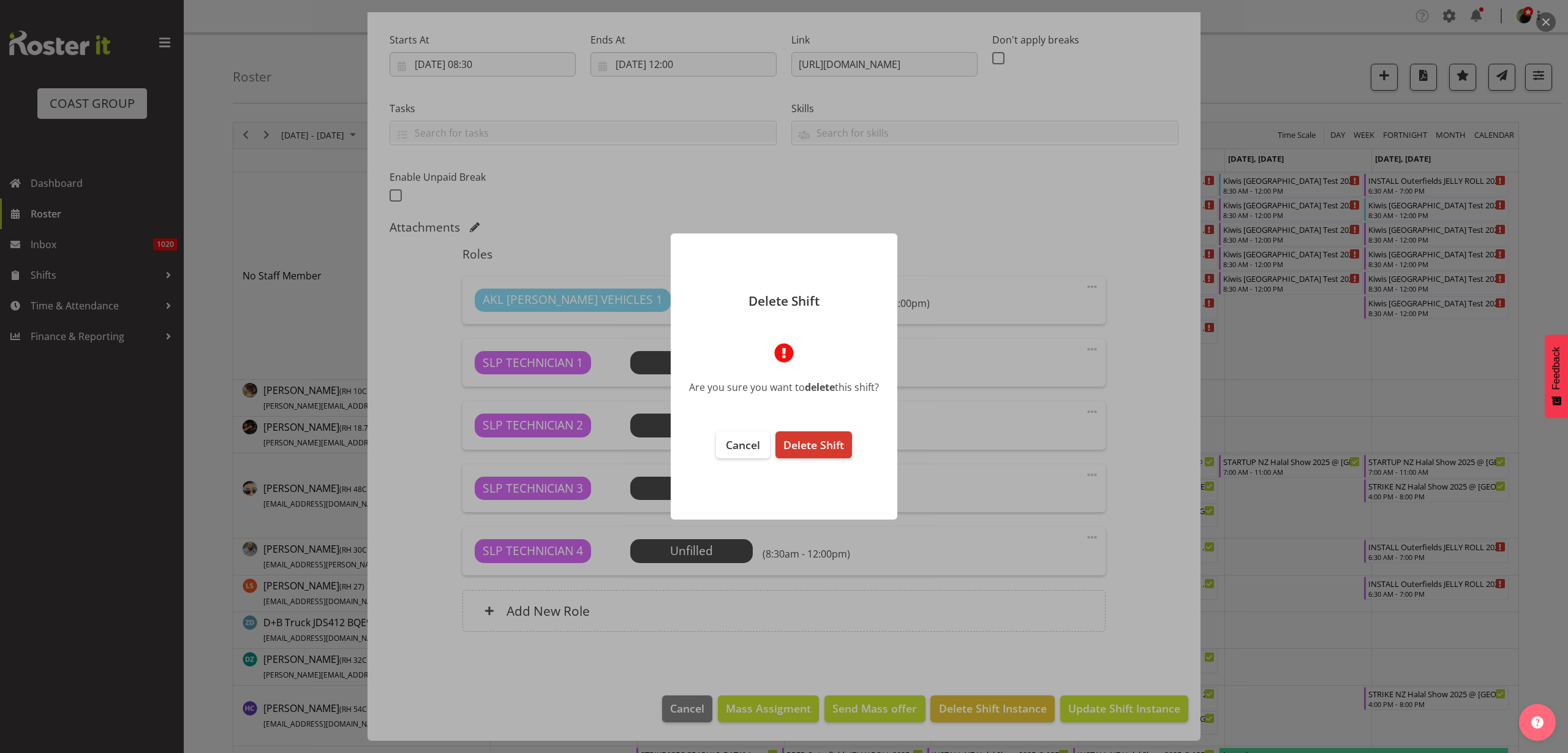
click at [818, 441] on span "Delete Shift" at bounding box center [813, 445] width 60 height 15
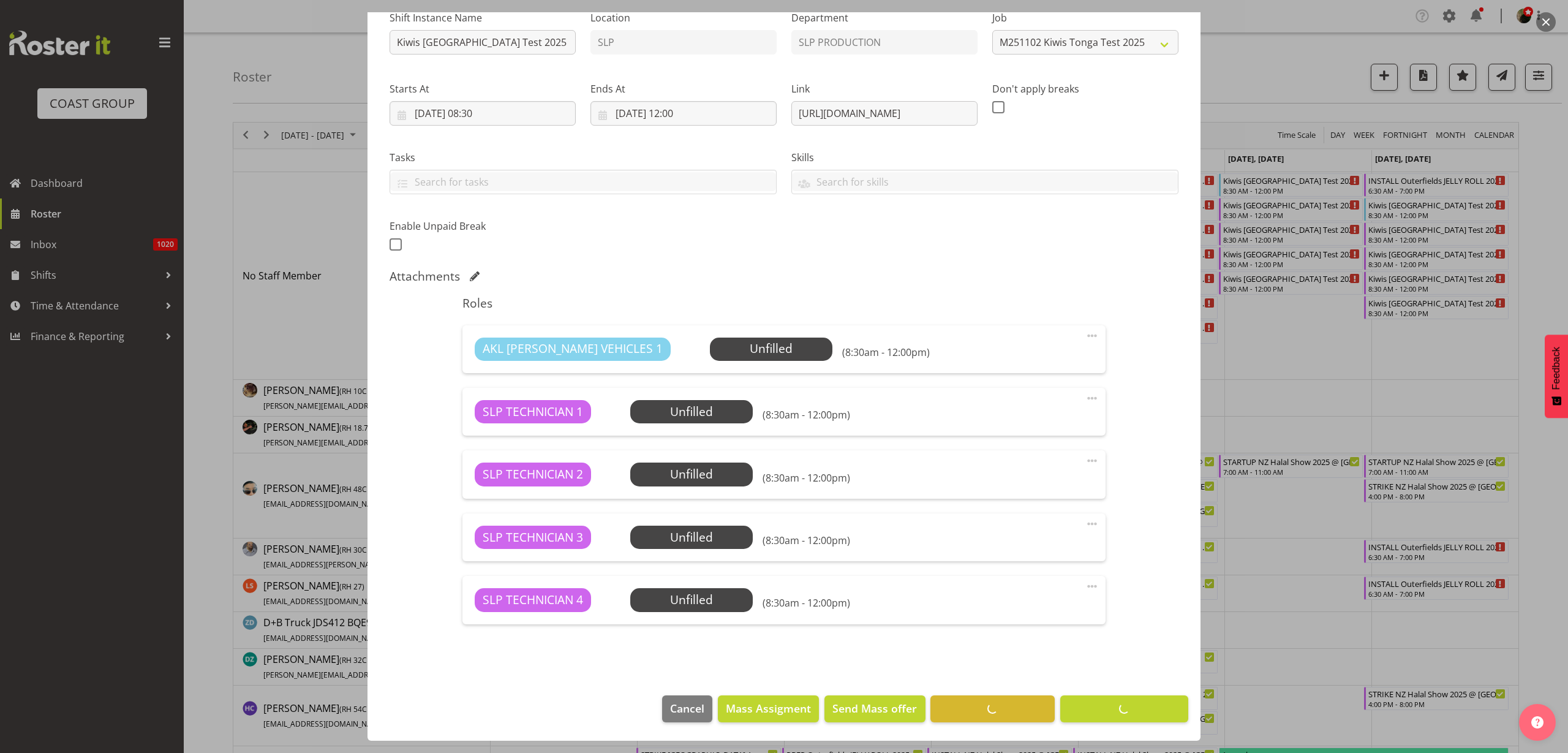
scroll to position [133, 0]
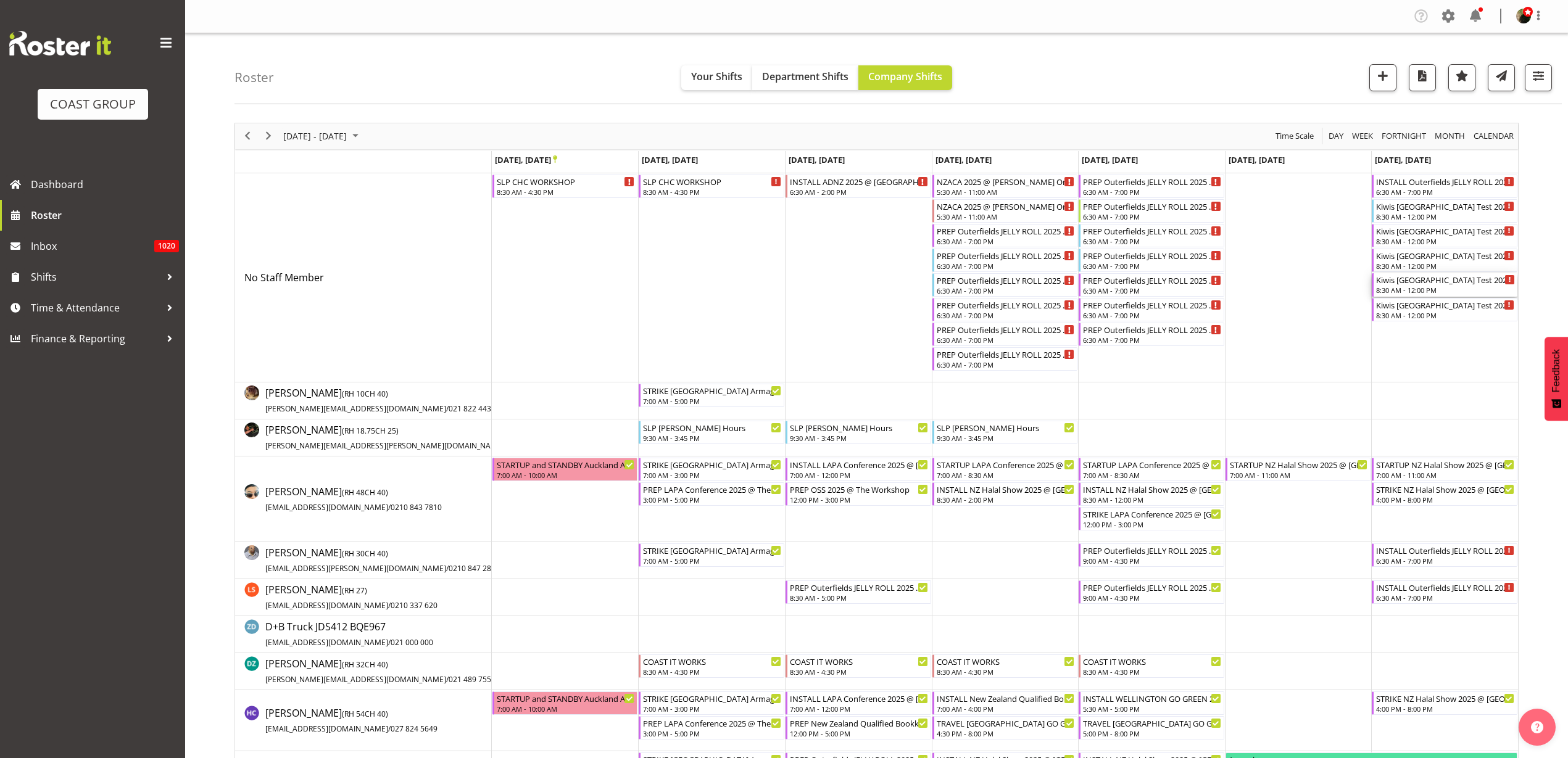
click at [1415, 282] on div "Kiwis [GEOGRAPHIC_DATA] Test 2025 @ [GEOGRAPHIC_DATA] On SIte @ TBC" at bounding box center [1445, 279] width 139 height 12
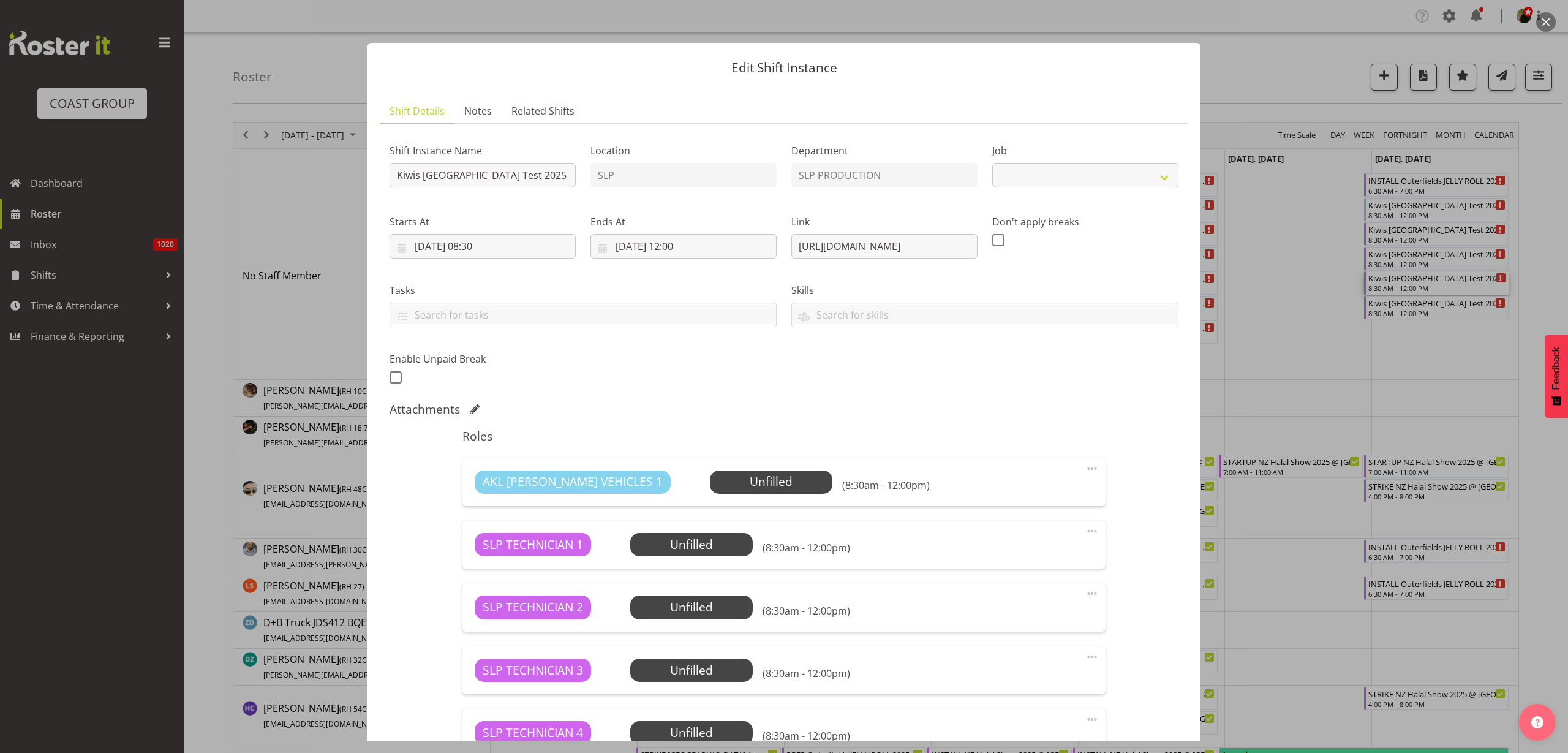
select select "10689"
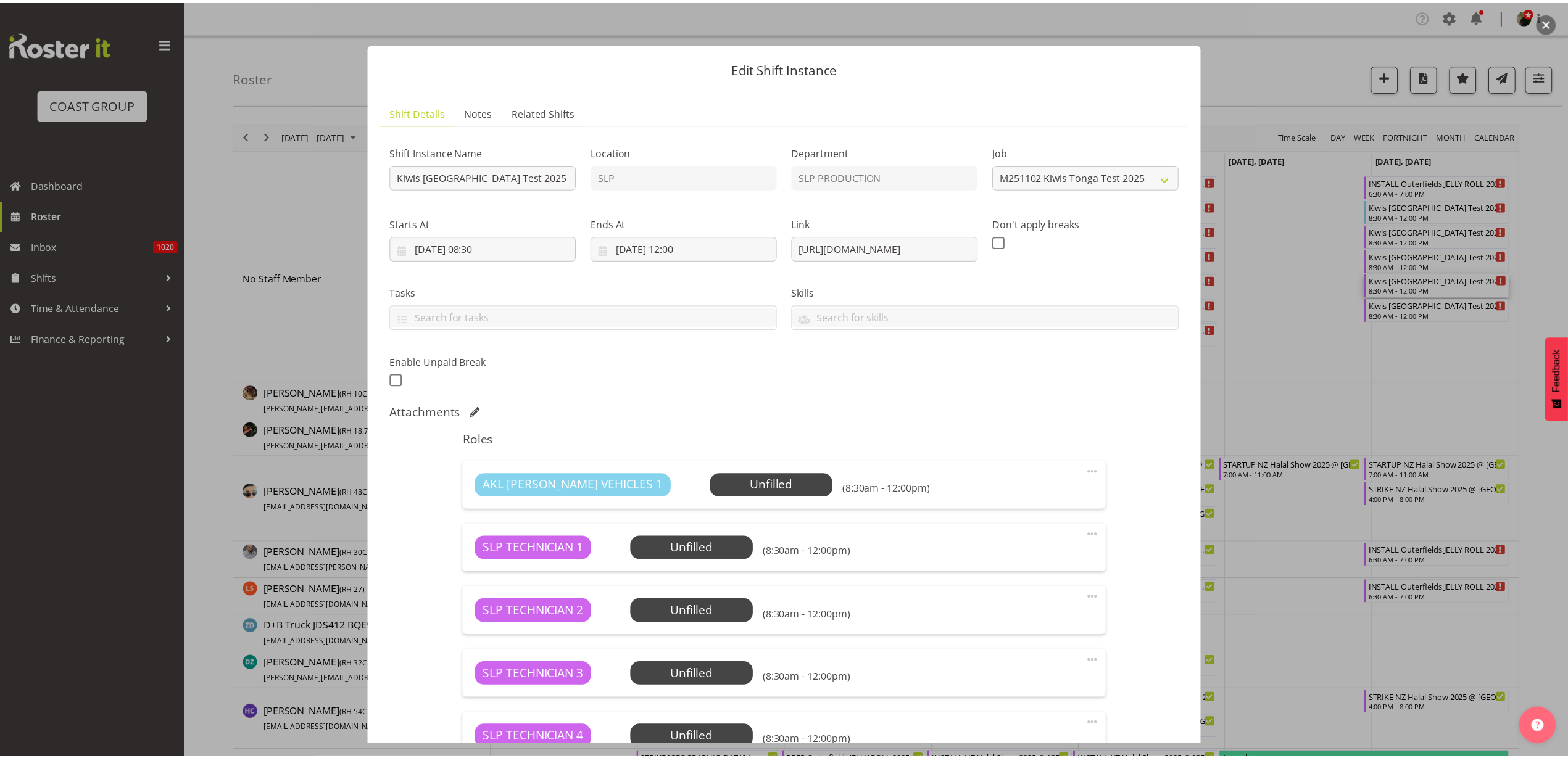
scroll to position [184, 0]
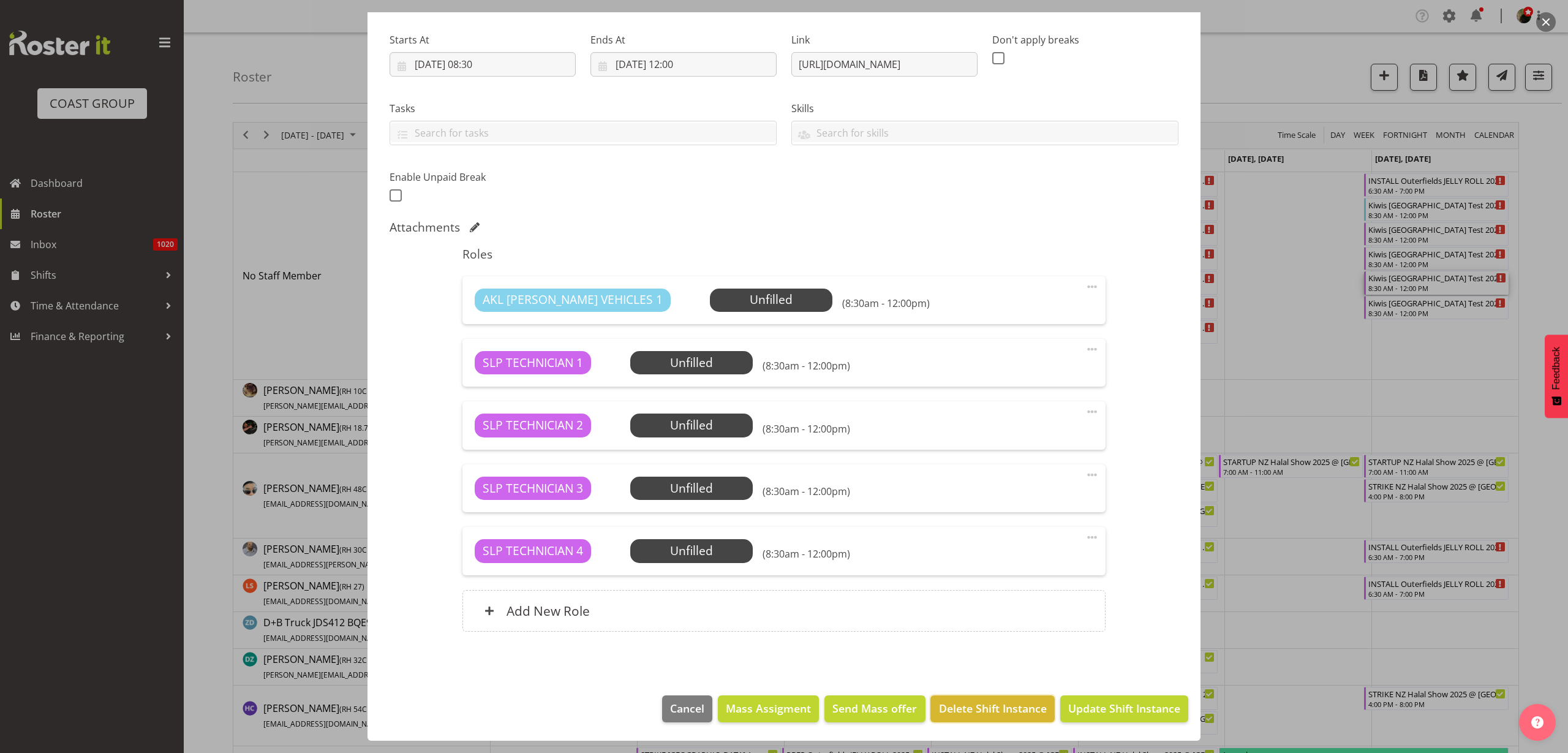
click at [974, 713] on span "Delete Shift Instance" at bounding box center [993, 708] width 108 height 16
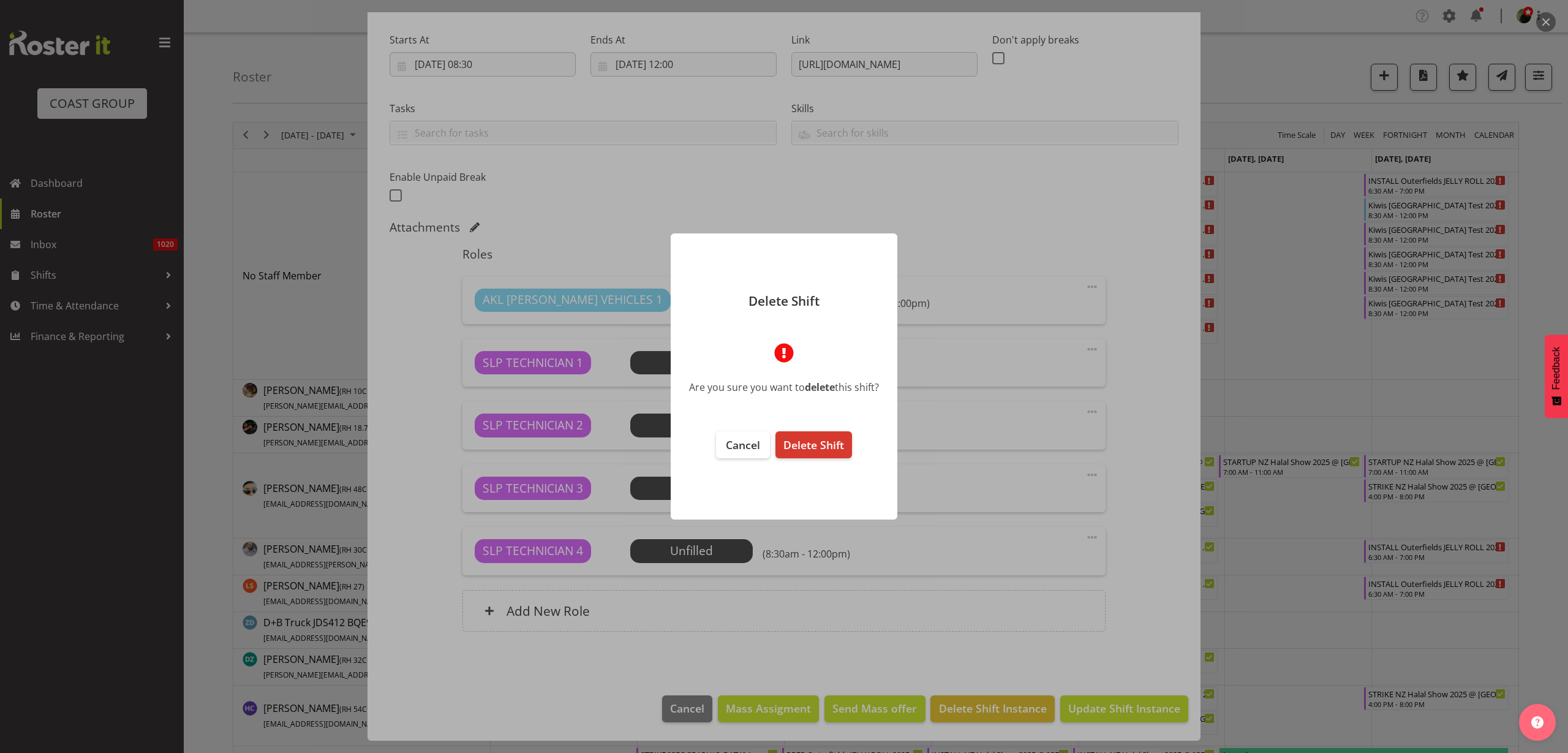
click at [815, 440] on span "Delete Shift" at bounding box center [813, 445] width 60 height 15
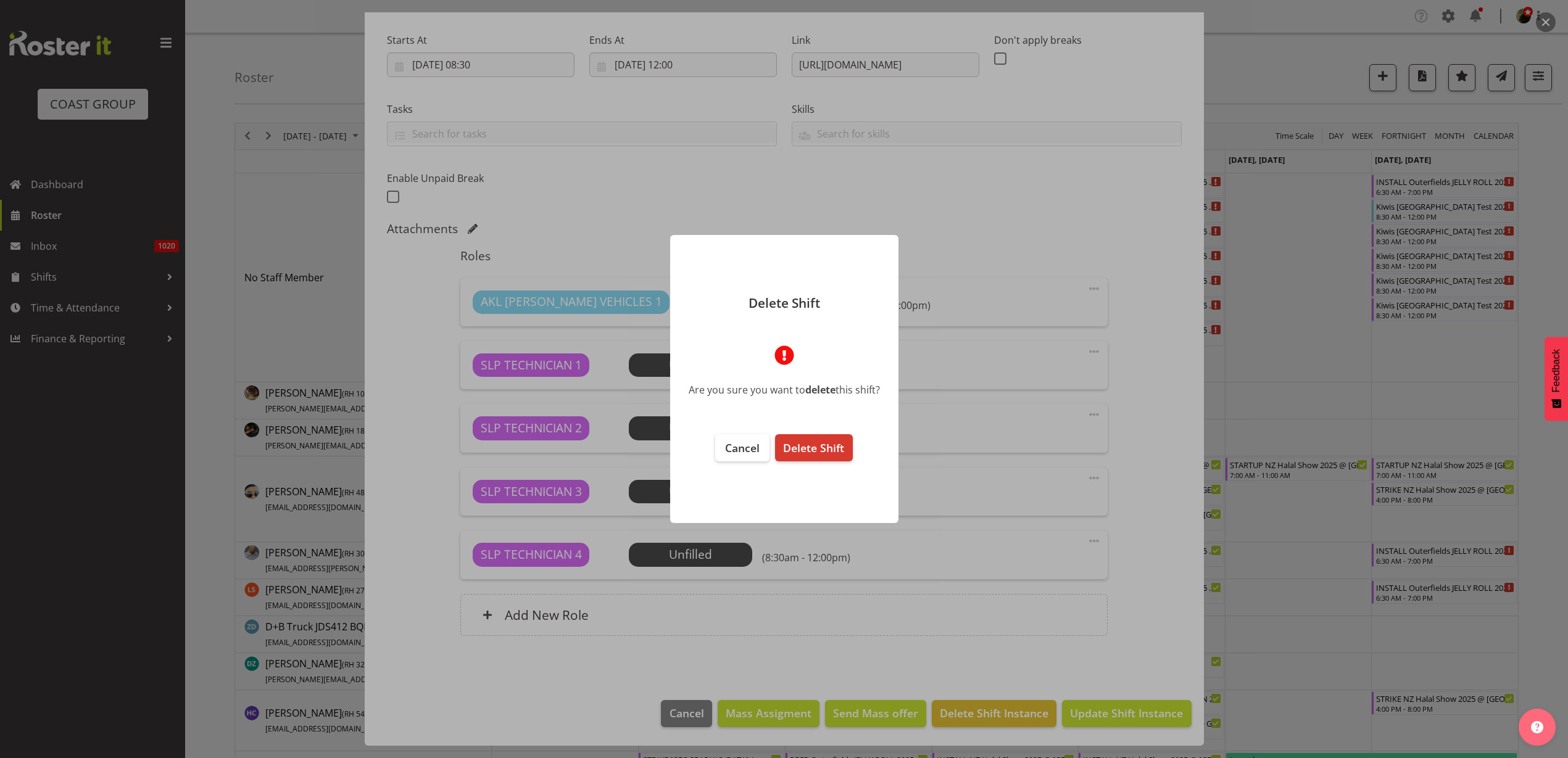
scroll to position [134, 0]
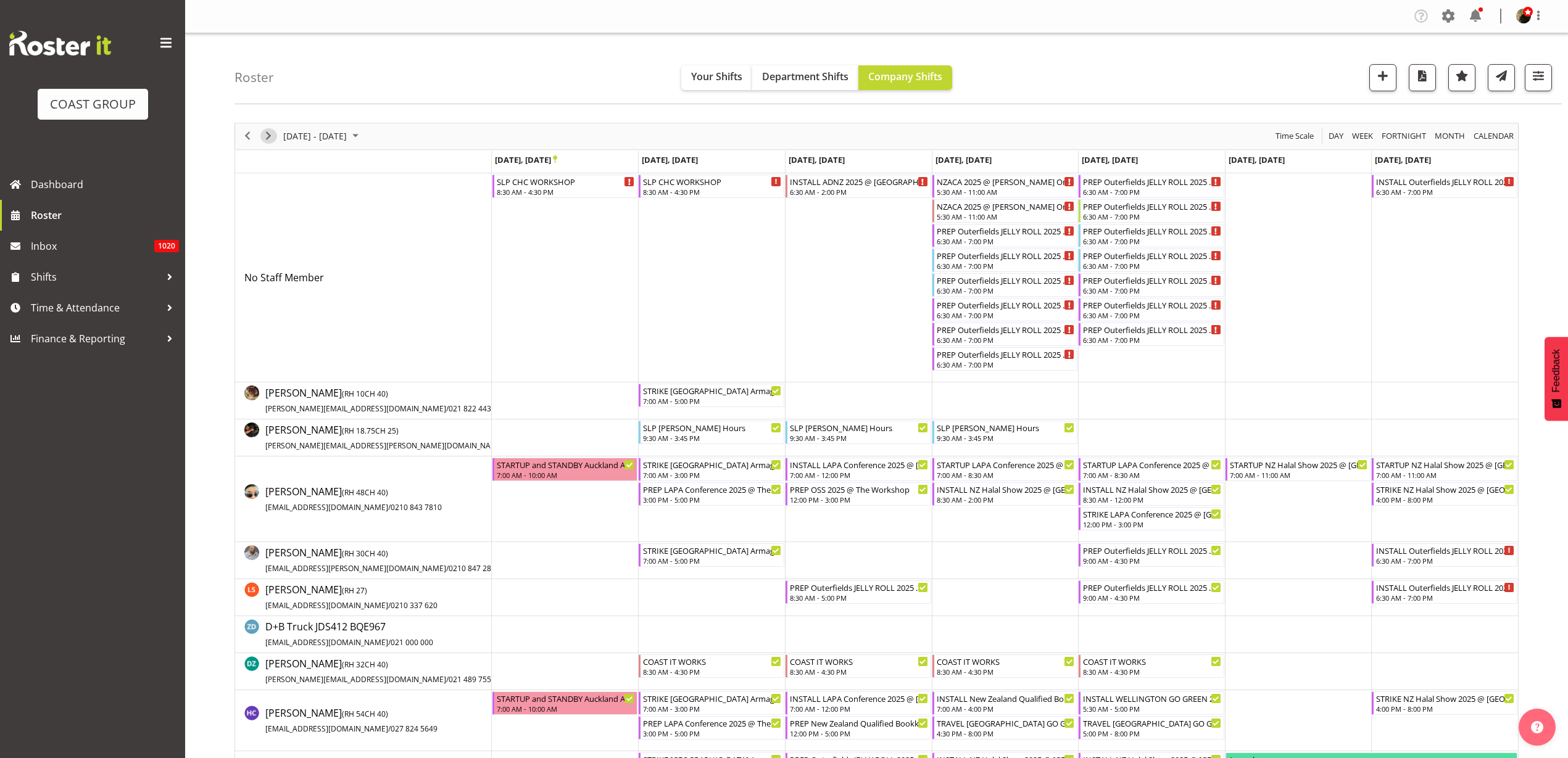
click at [263, 135] on span "Next" at bounding box center [268, 136] width 15 height 15
